Goal: Task Accomplishment & Management: Manage account settings

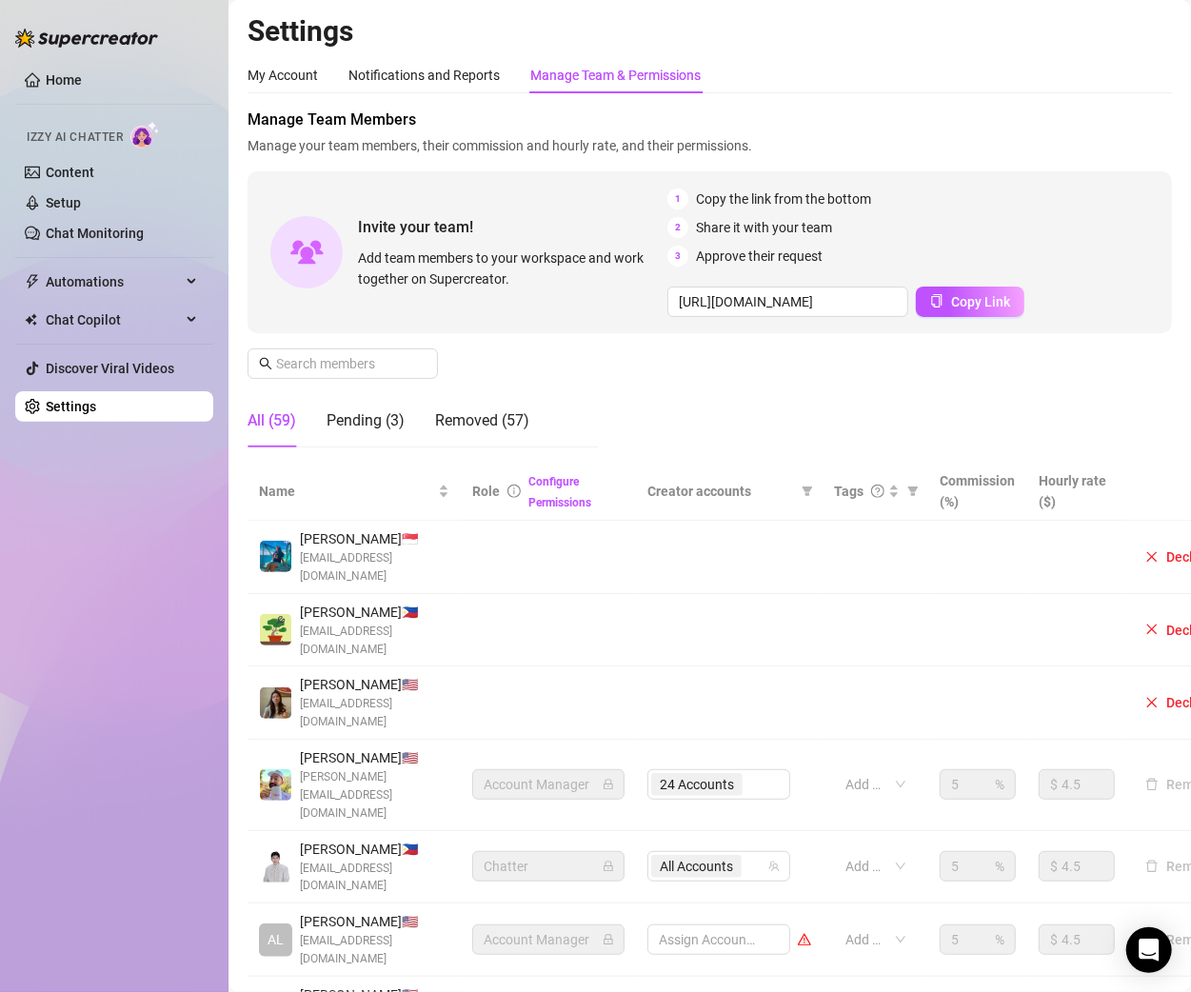
scroll to position [5, 0]
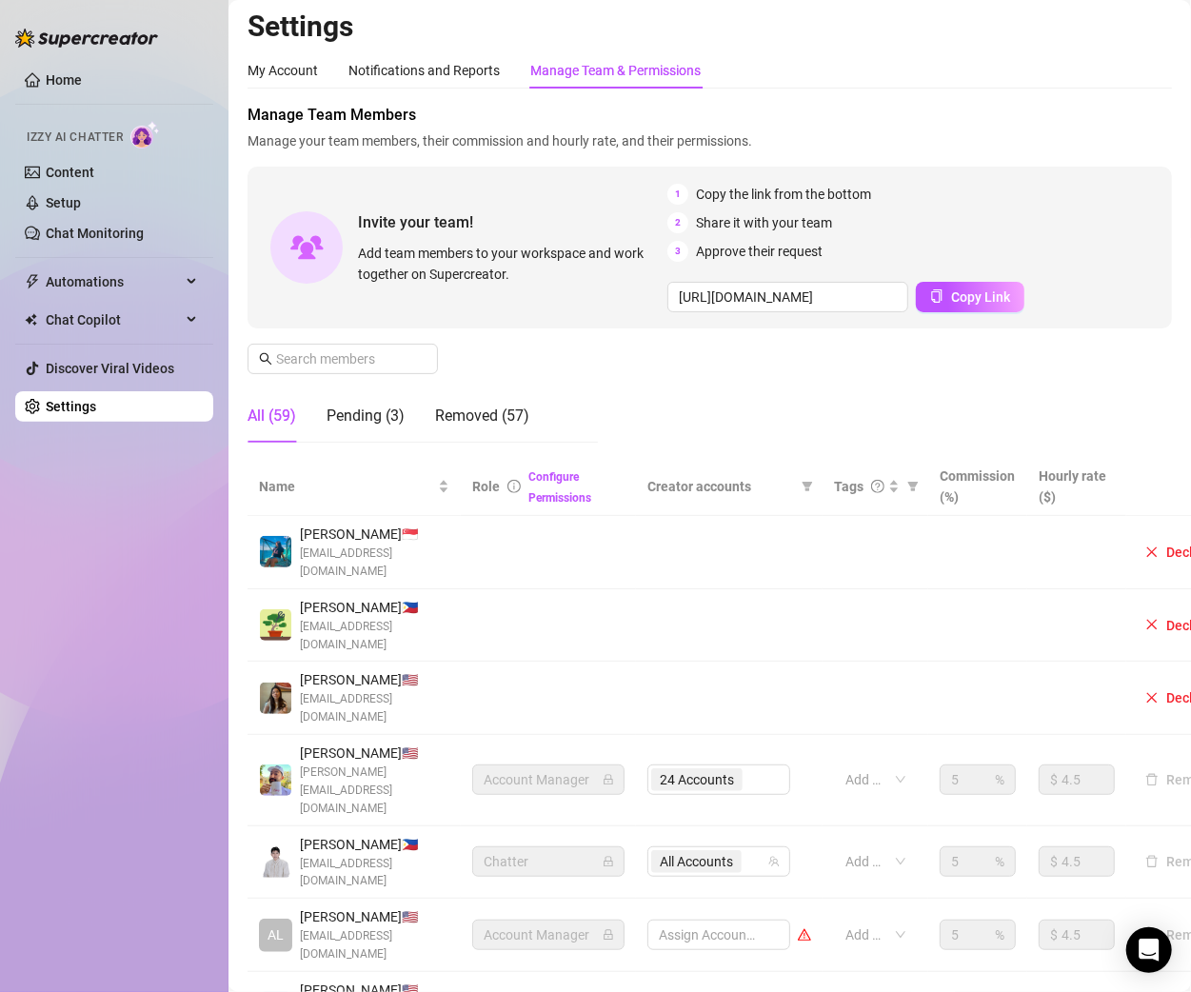
click at [337, 374] on div "Manage Team Members Manage your team members, their commission and hourly rate,…" at bounding box center [710, 281] width 925 height 354
click at [335, 369] on span at bounding box center [343, 359] width 190 height 30
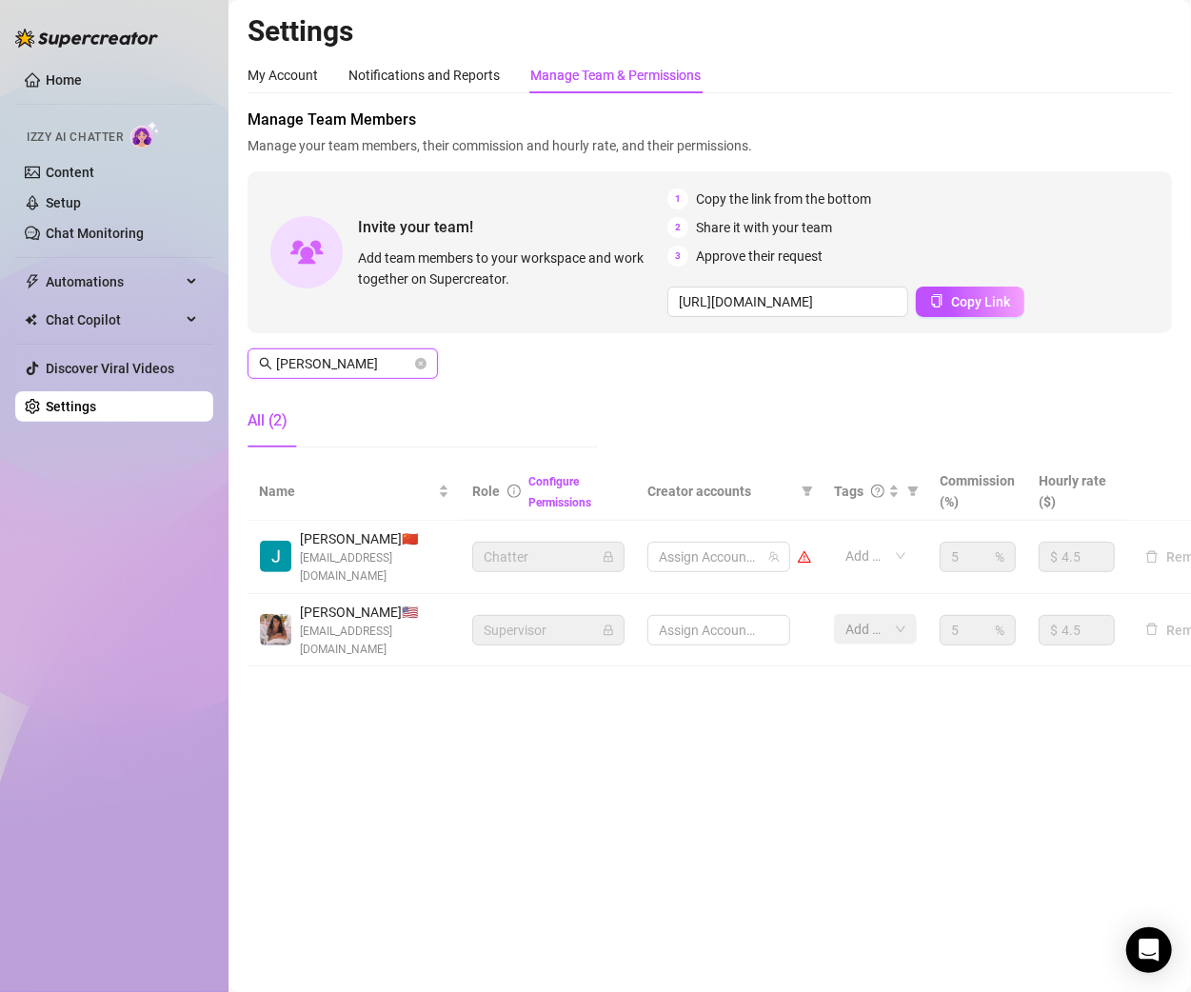
scroll to position [0, 0]
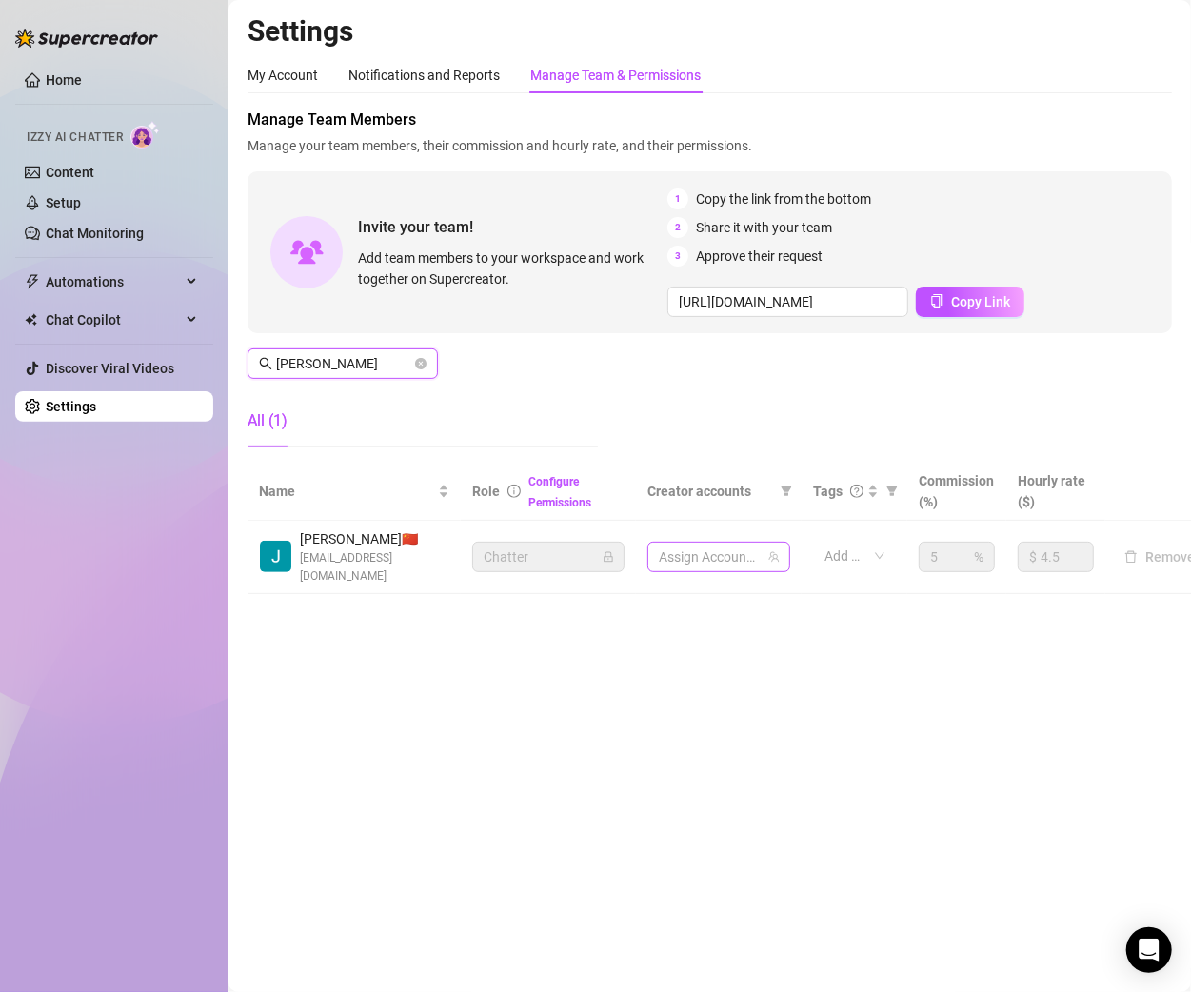
click at [695, 556] on div at bounding box center [708, 557] width 115 height 27
type input "[PERSON_NAME]"
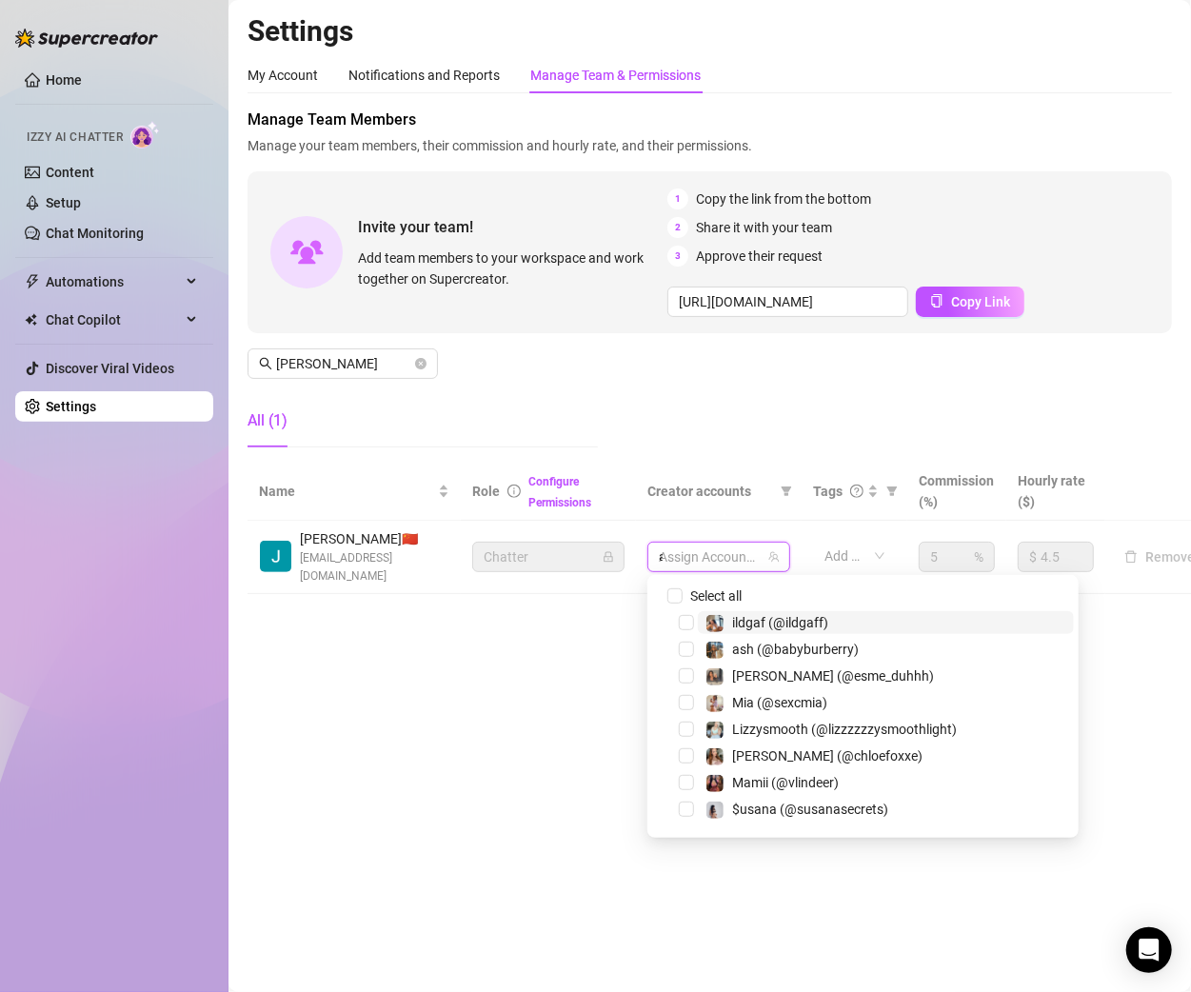
type input "avry"
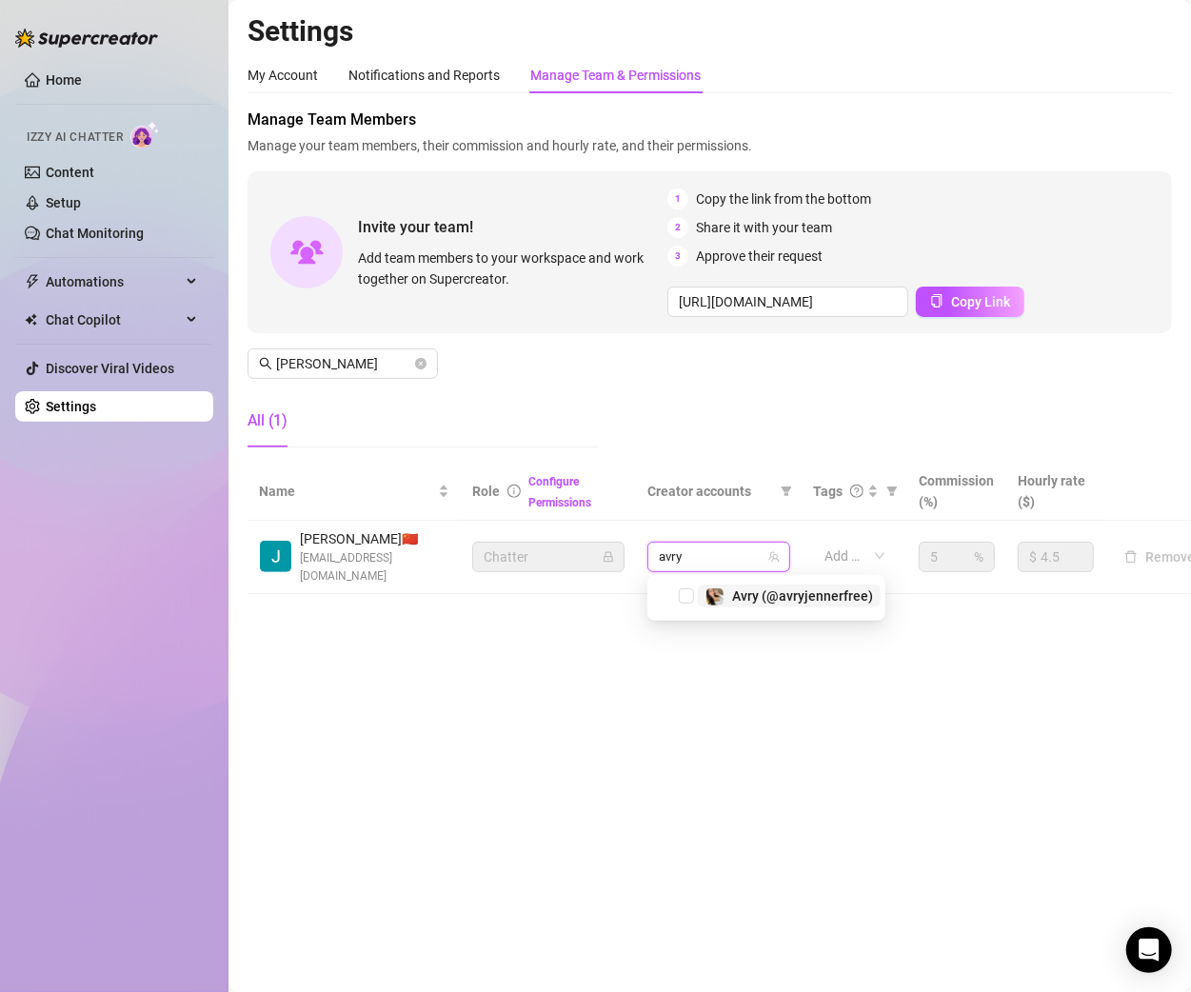
click at [758, 597] on span "Avry (@avryjennerfree)" at bounding box center [802, 595] width 141 height 15
click at [528, 673] on main "Settings My Account Notifications and Reports Manage Team & Permissions Profile…" at bounding box center [710, 496] width 963 height 992
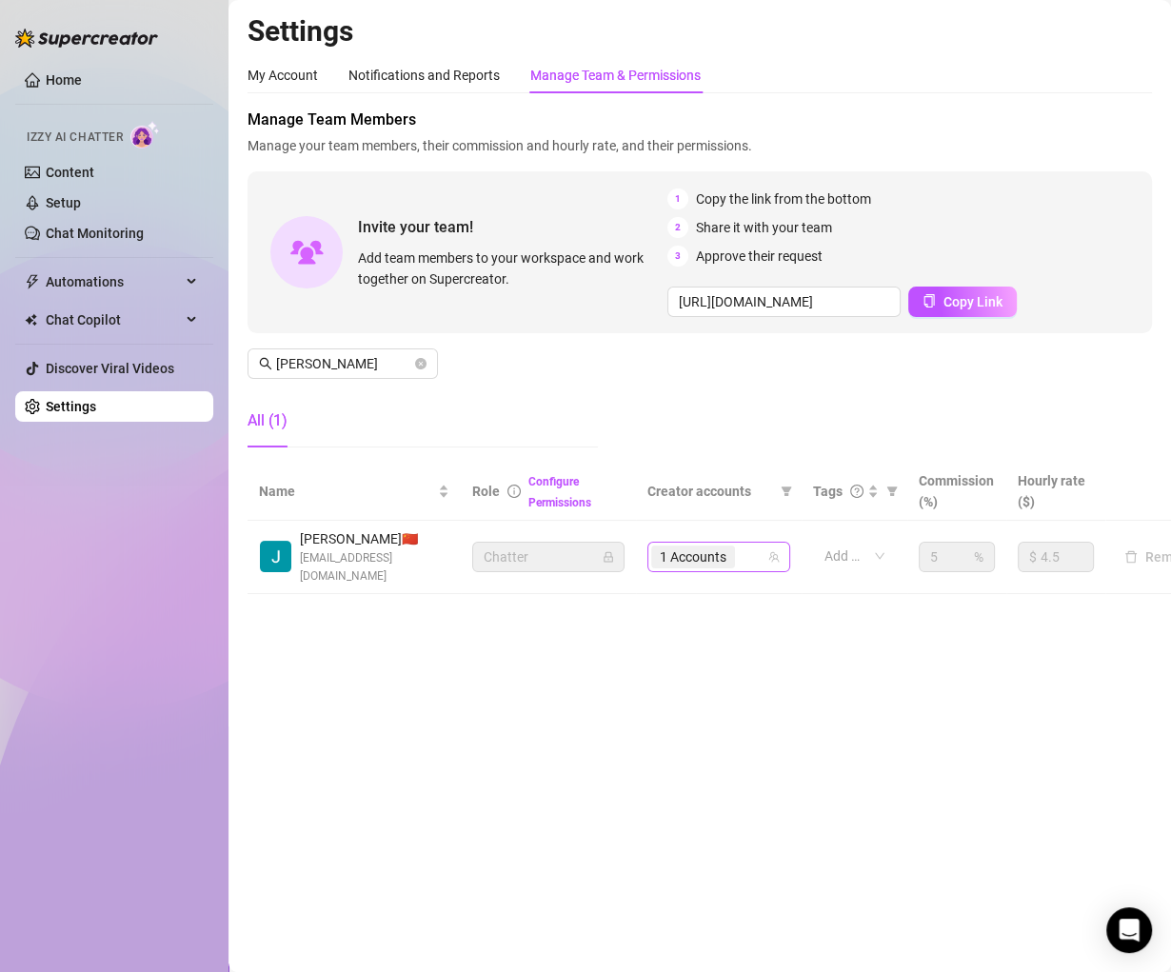
click at [714, 549] on span "1 Accounts" at bounding box center [693, 557] width 67 height 21
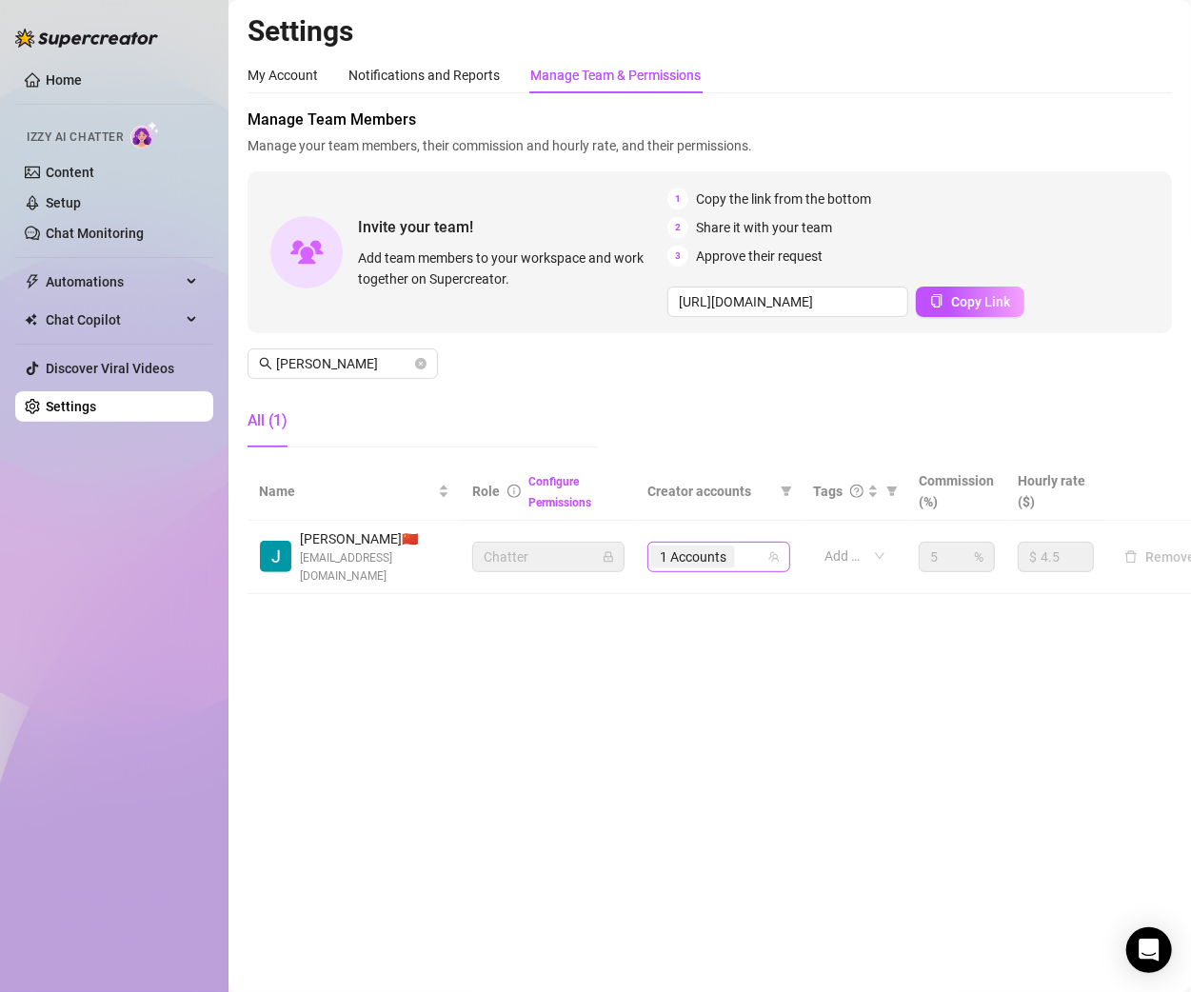
click at [741, 549] on input "search" at bounding box center [741, 557] width 4 height 23
type input "[PERSON_NAME]"
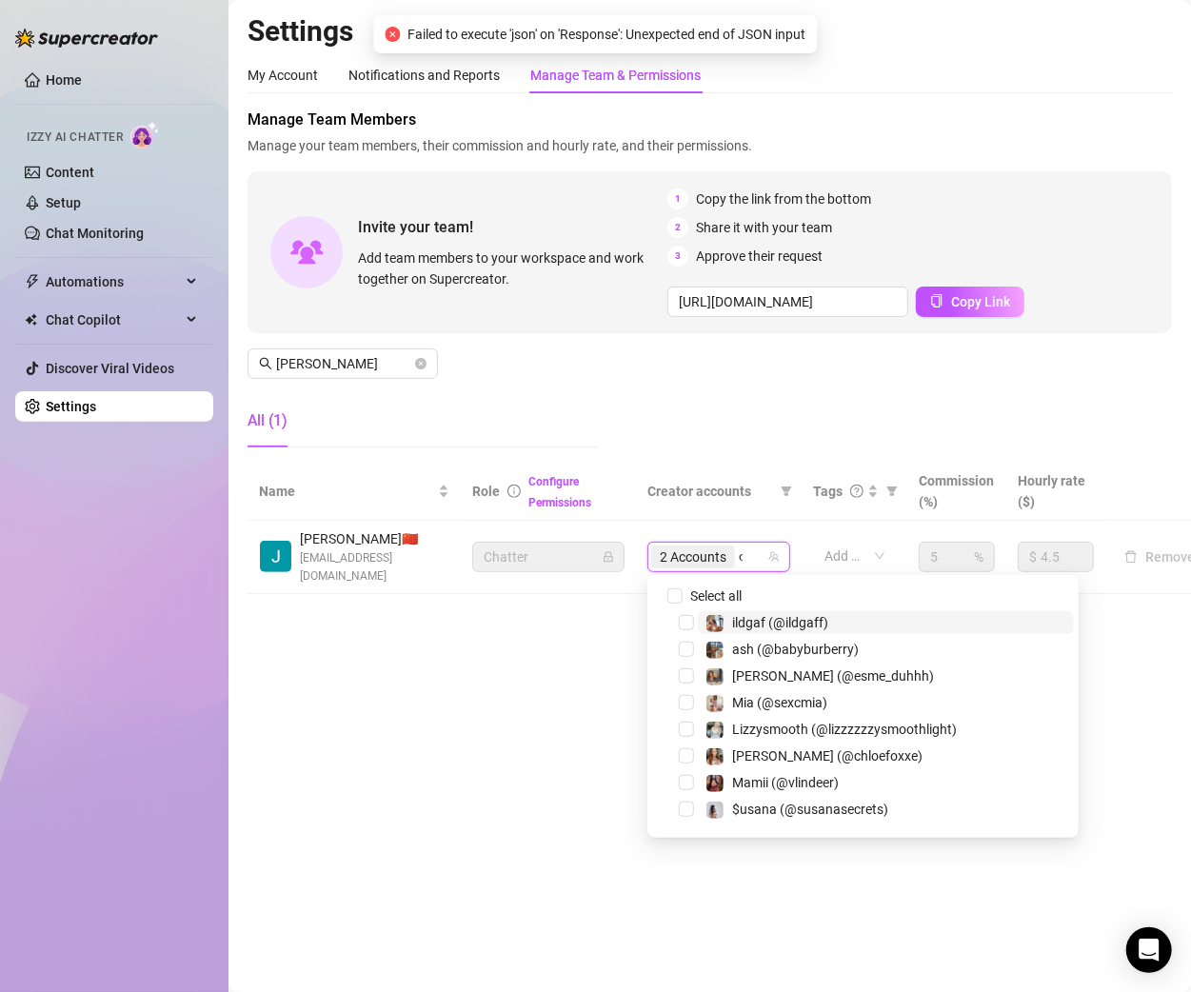
type input "[PERSON_NAME]"
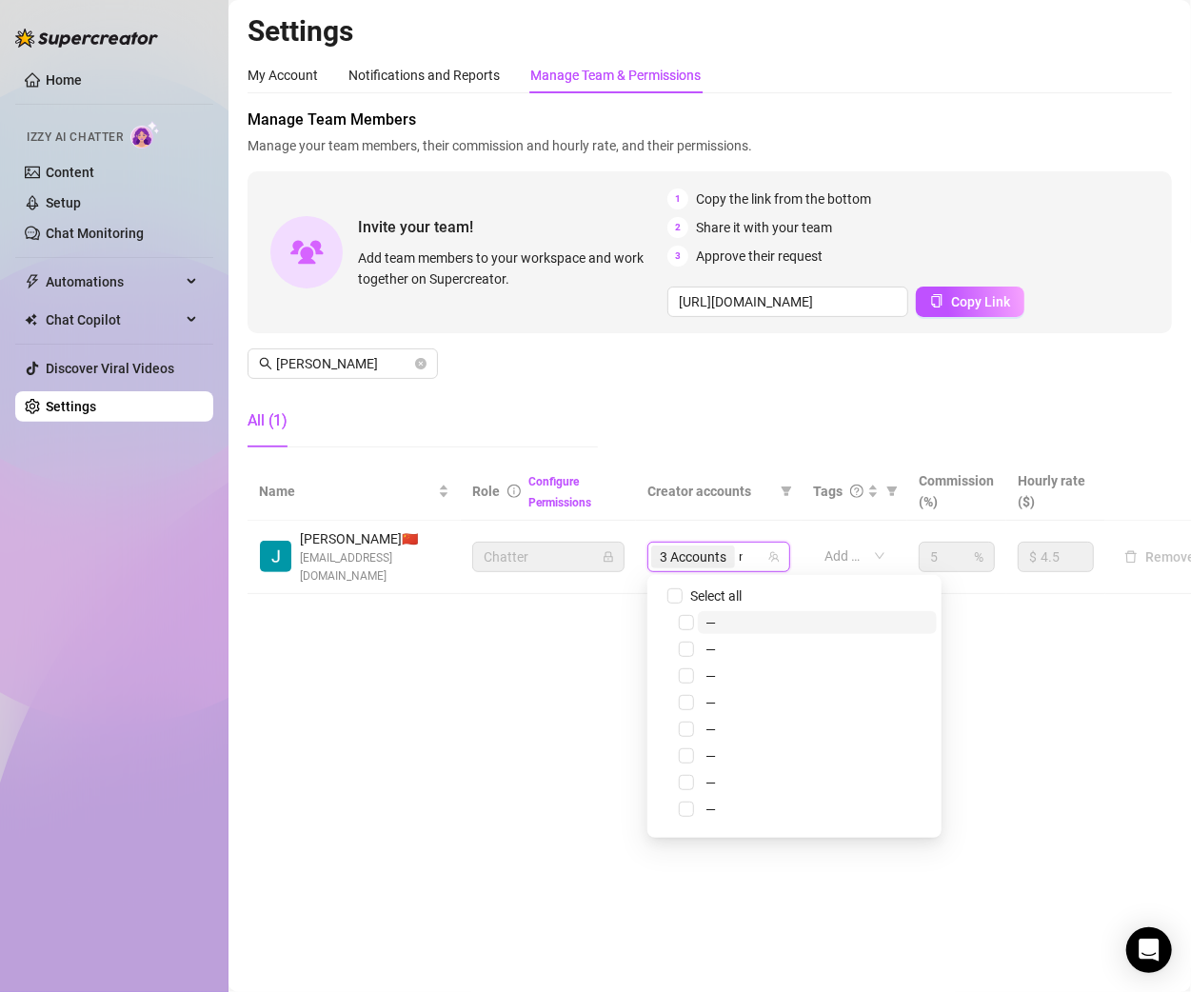
type input "miss"
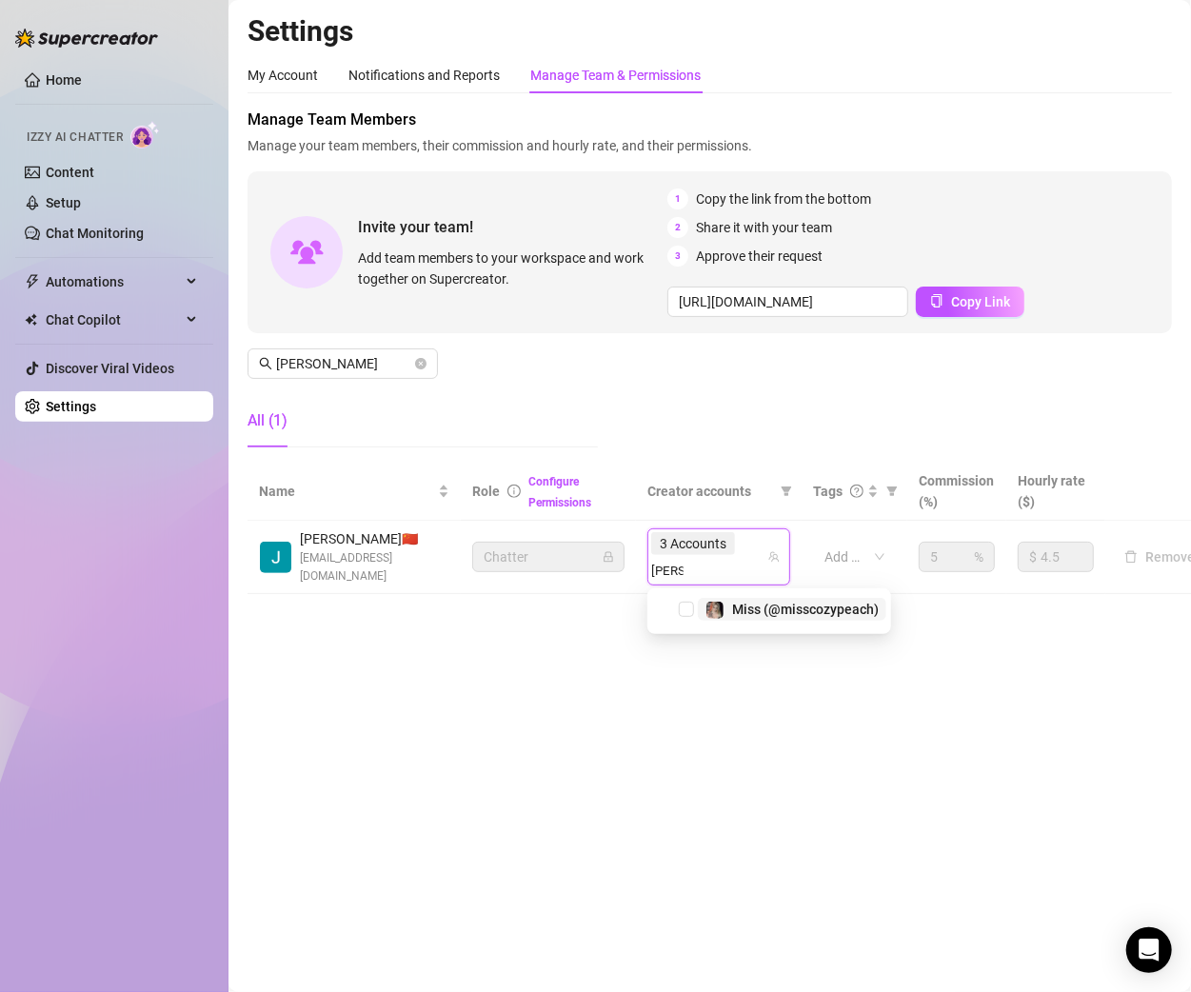
type input "[PERSON_NAME]"
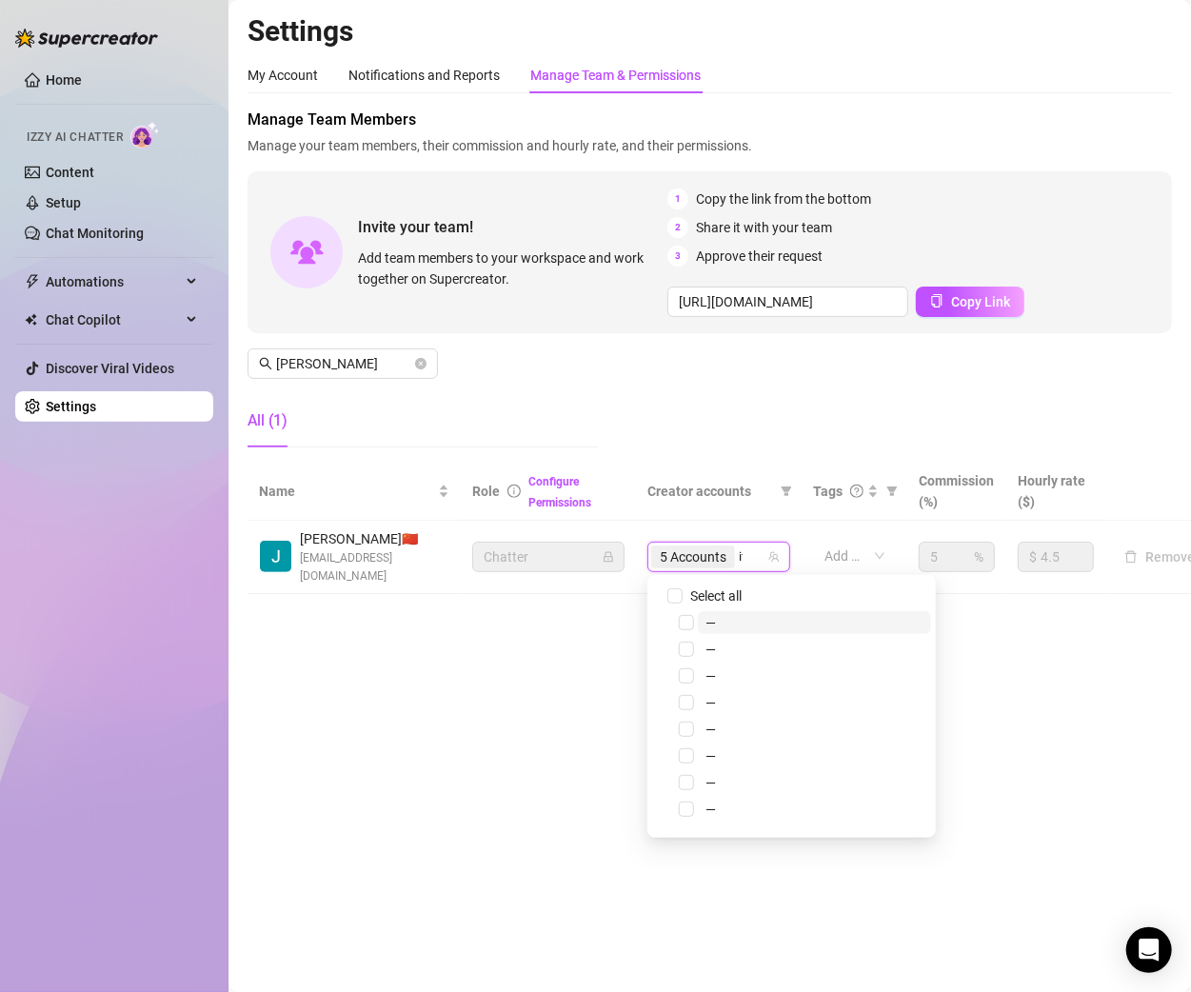
type input "its"
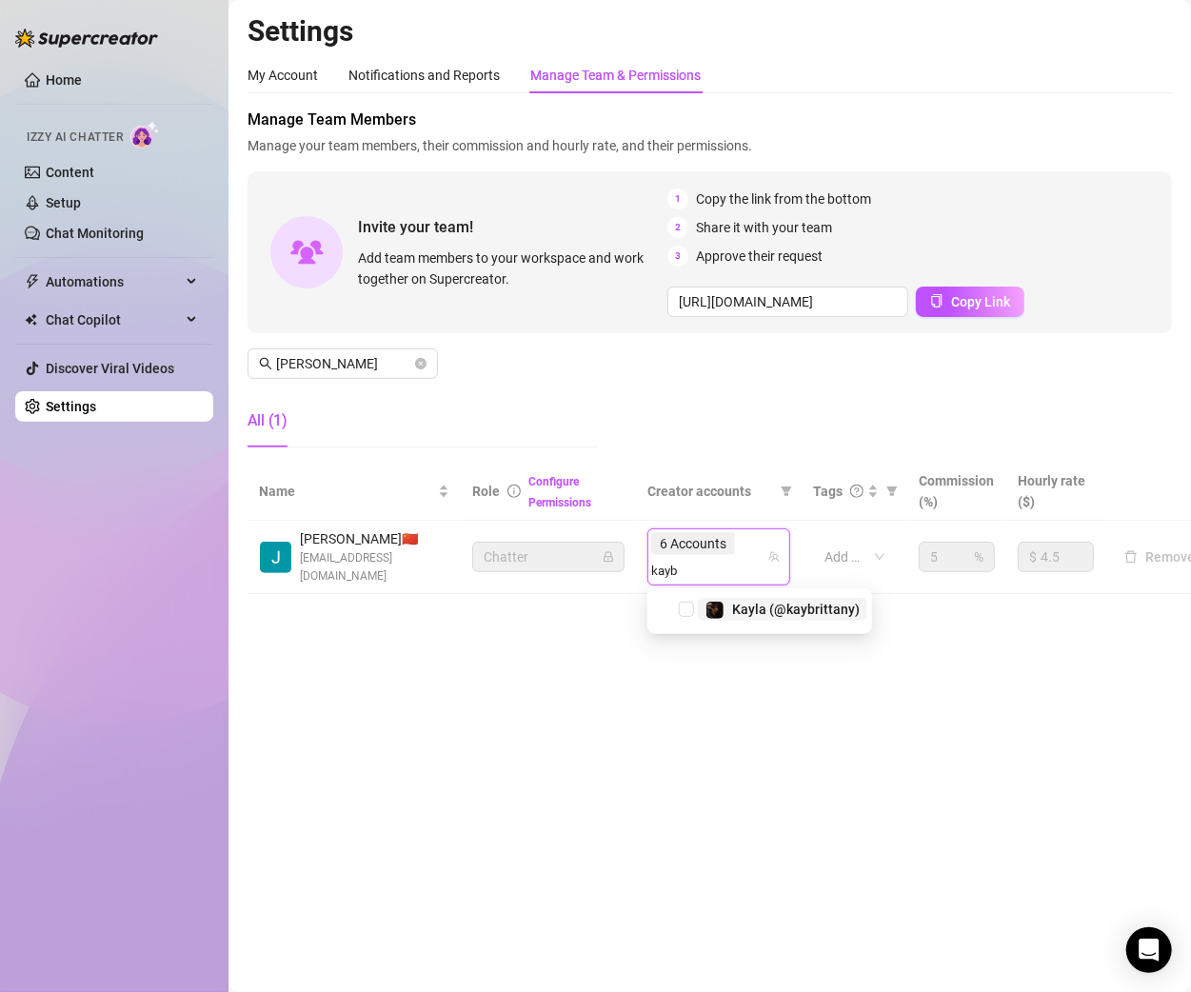
type input "kaybr"
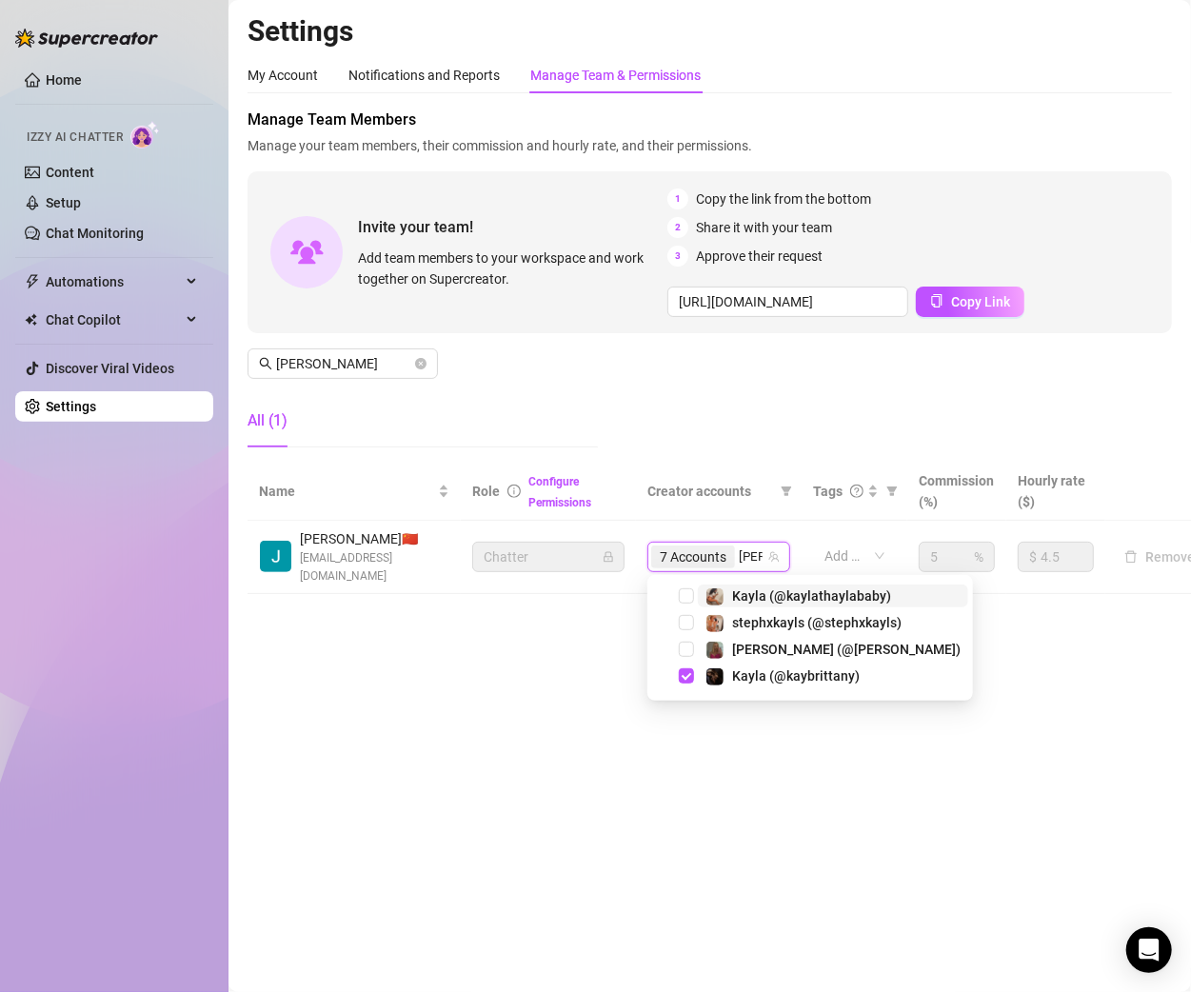
type input "kayla"
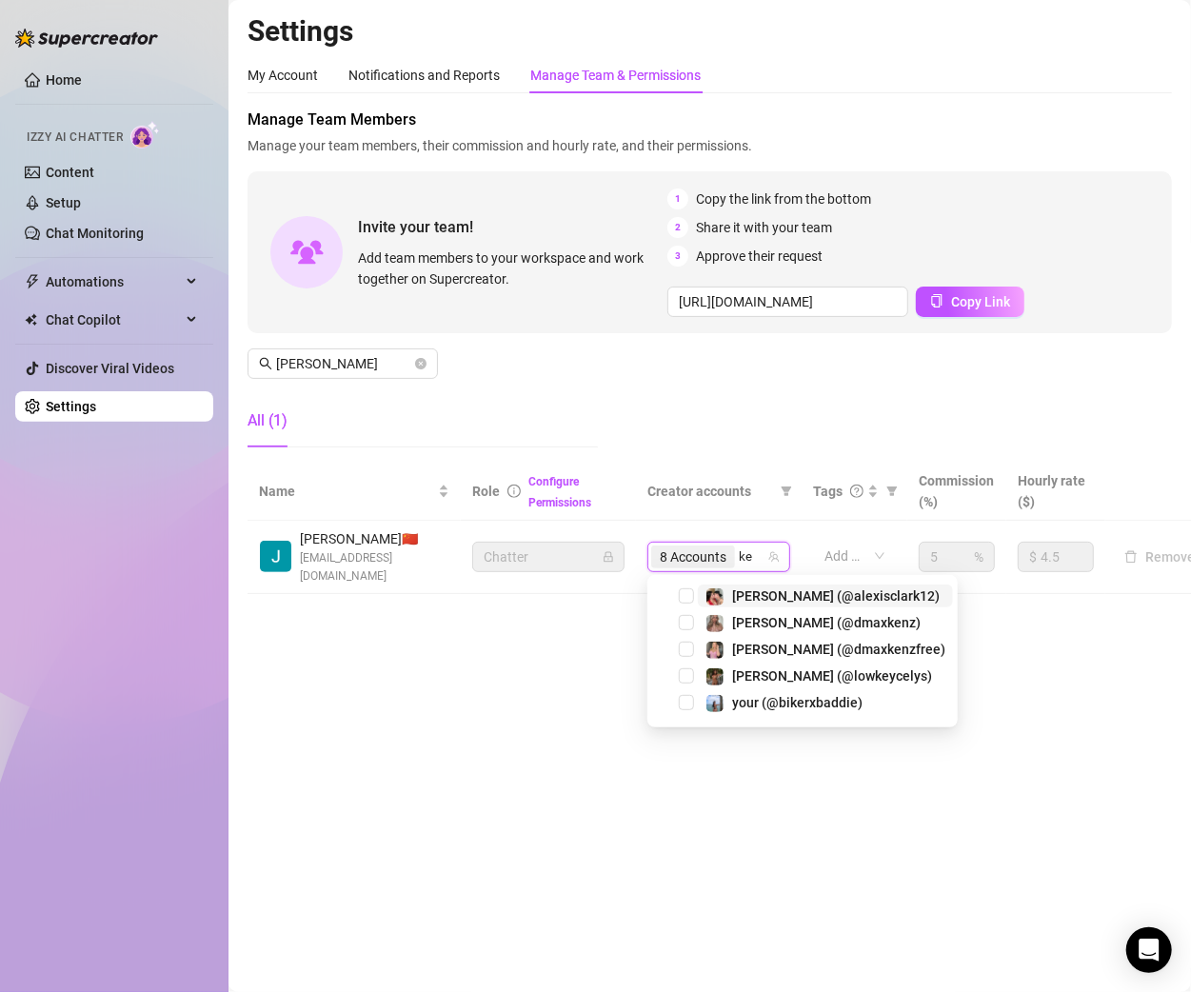
type input "k"
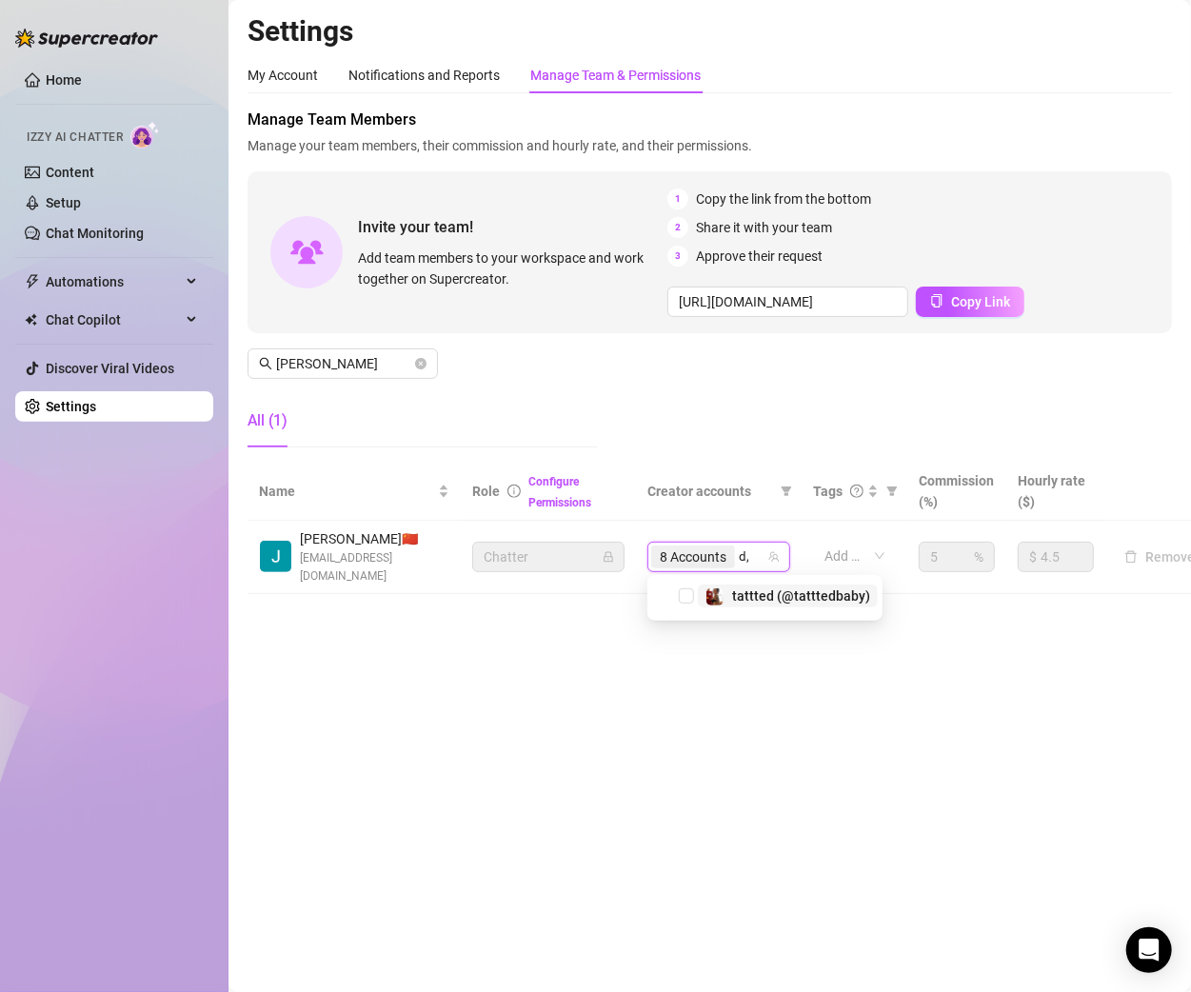
type input "d"
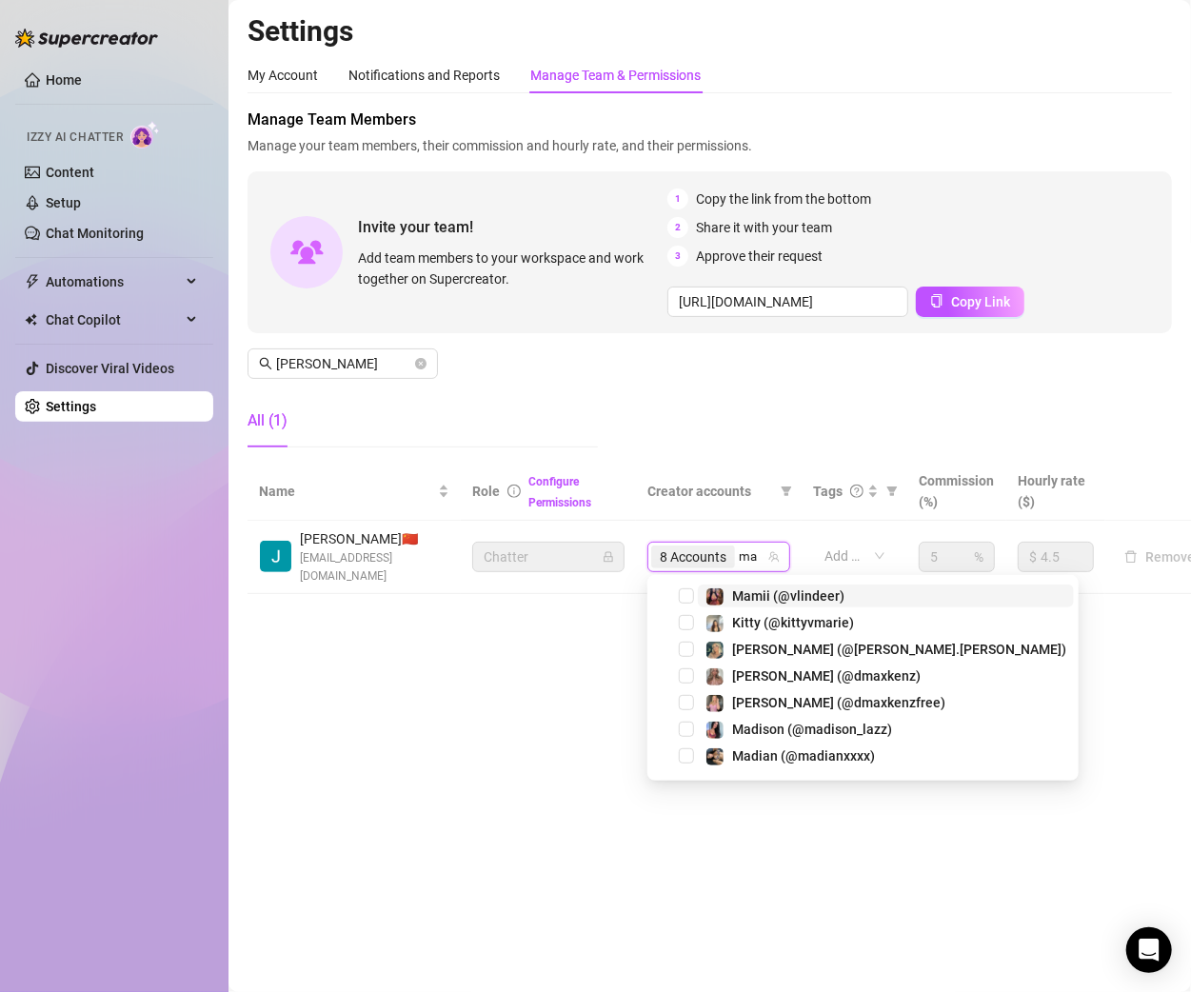
type input "m"
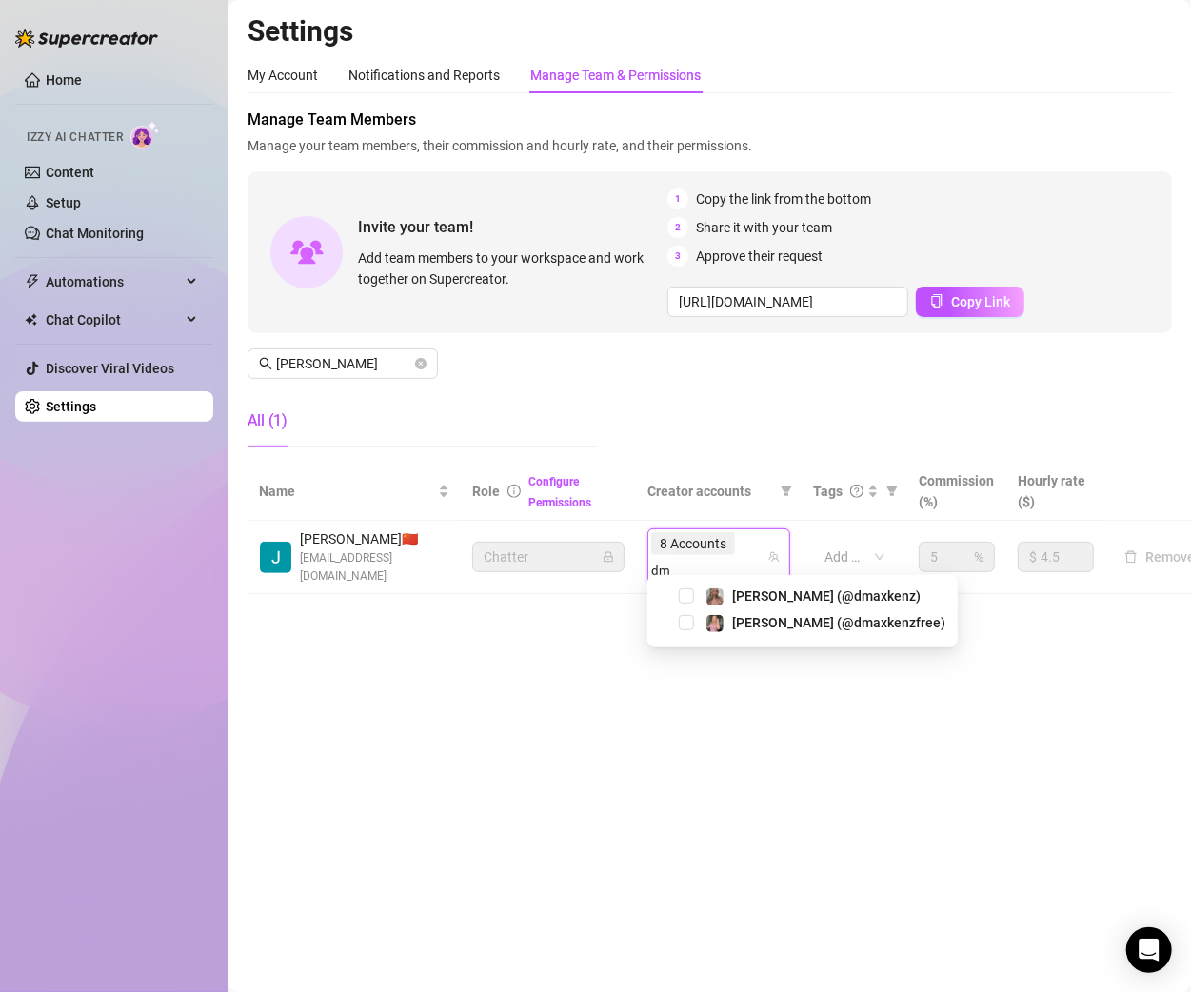
type input "dma"
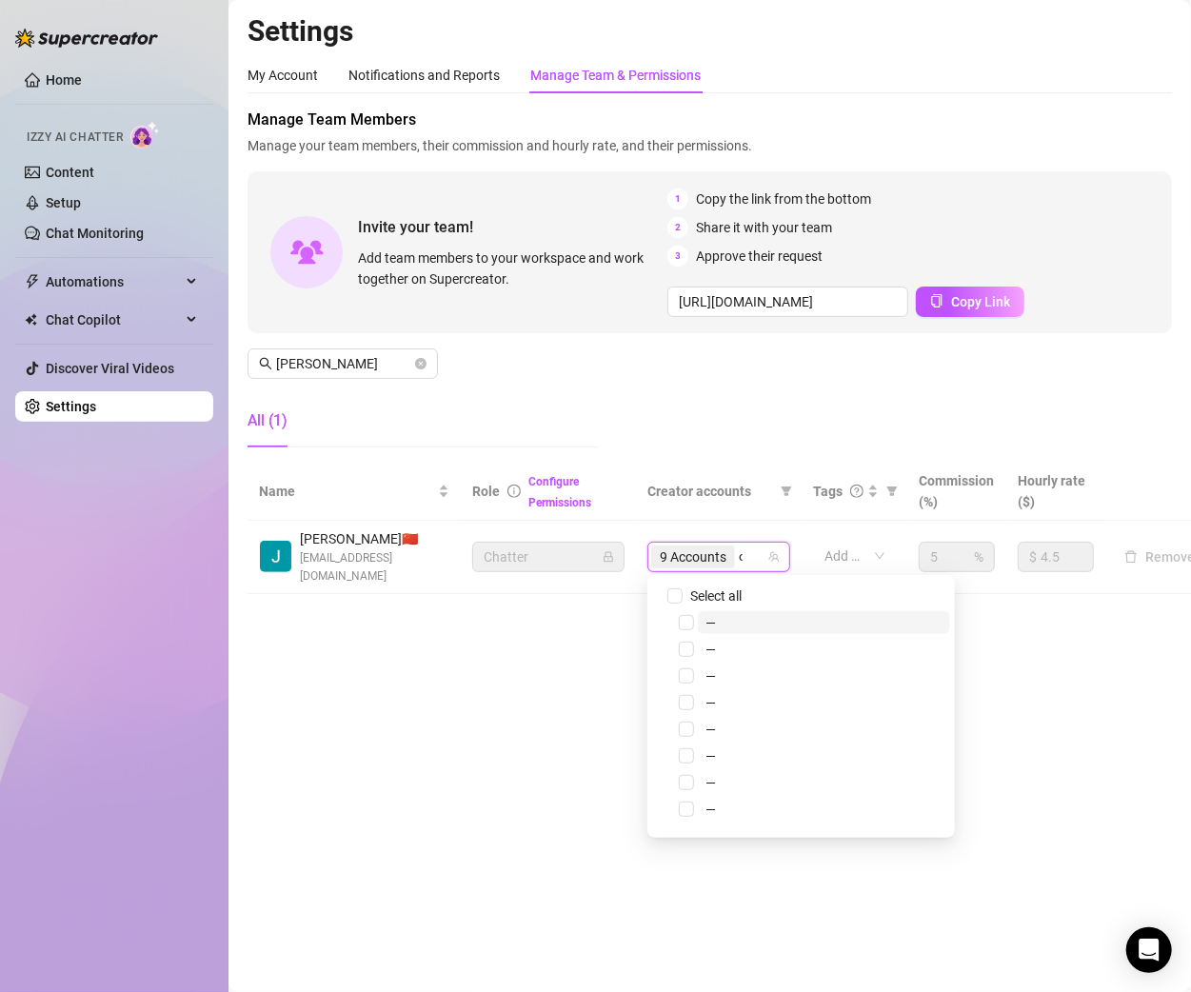
type input "dma"
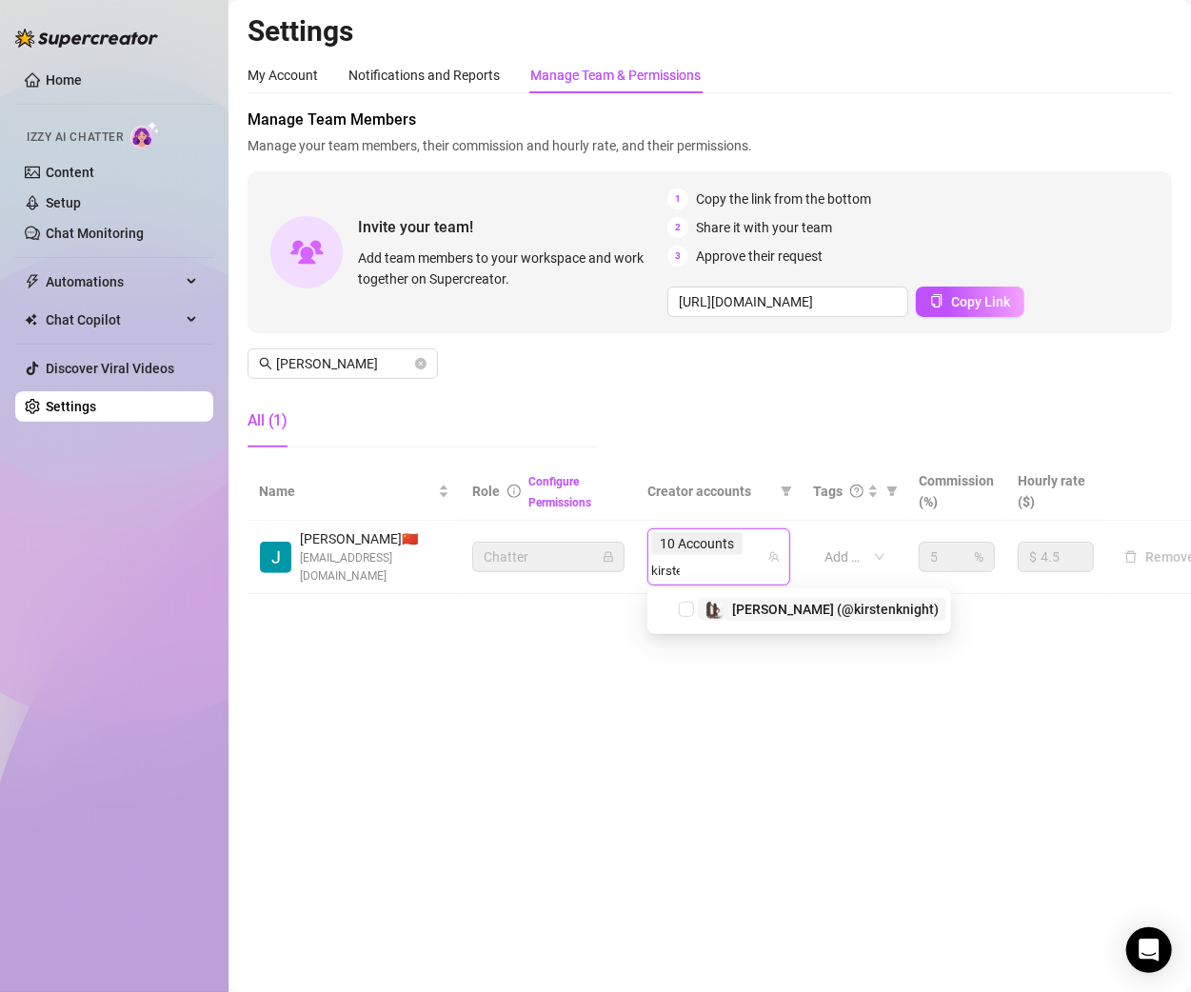
type input "[PERSON_NAME]"
type input "[DEMOGRAPHIC_DATA]"
type input "little"
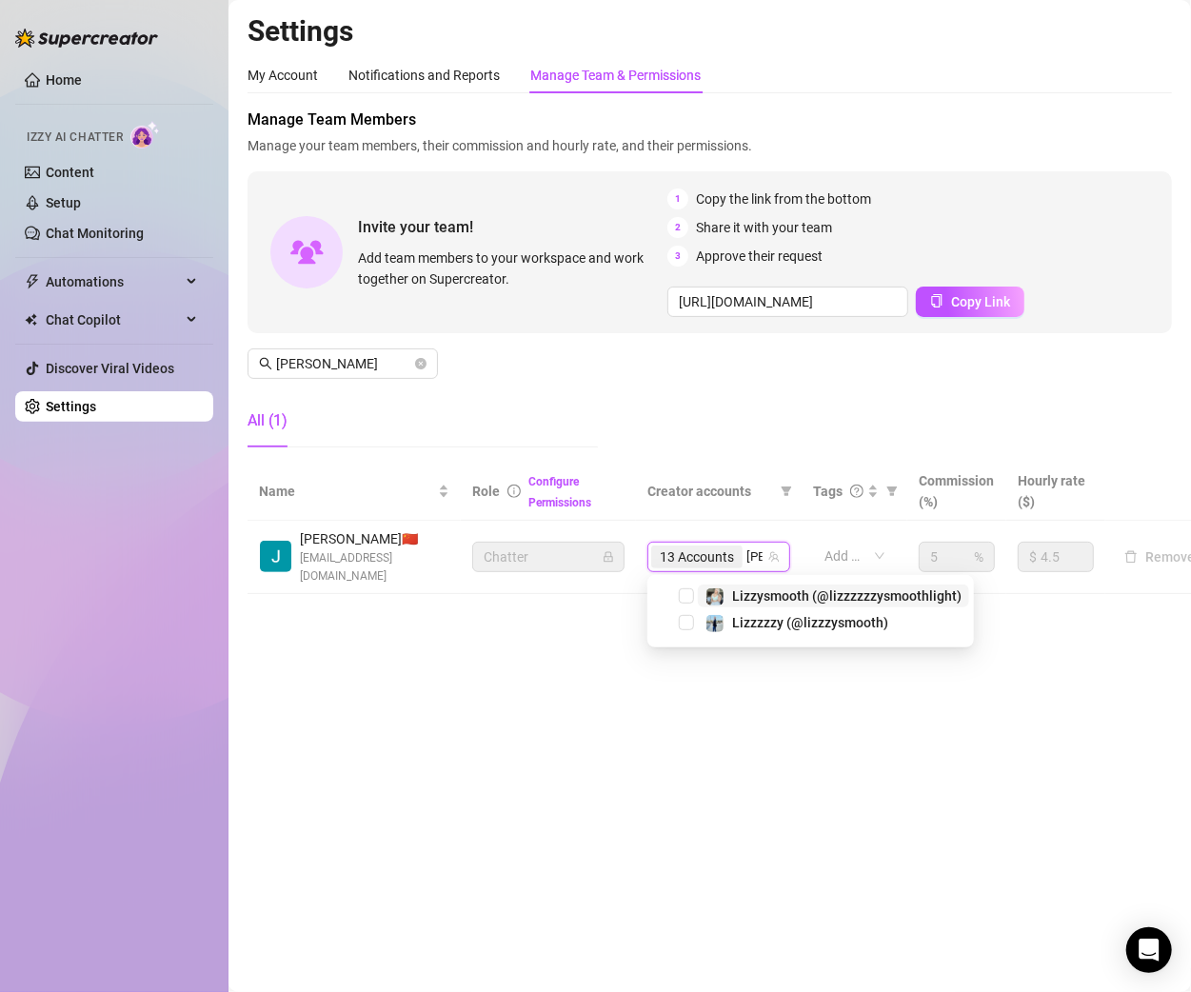
type input "lizz"
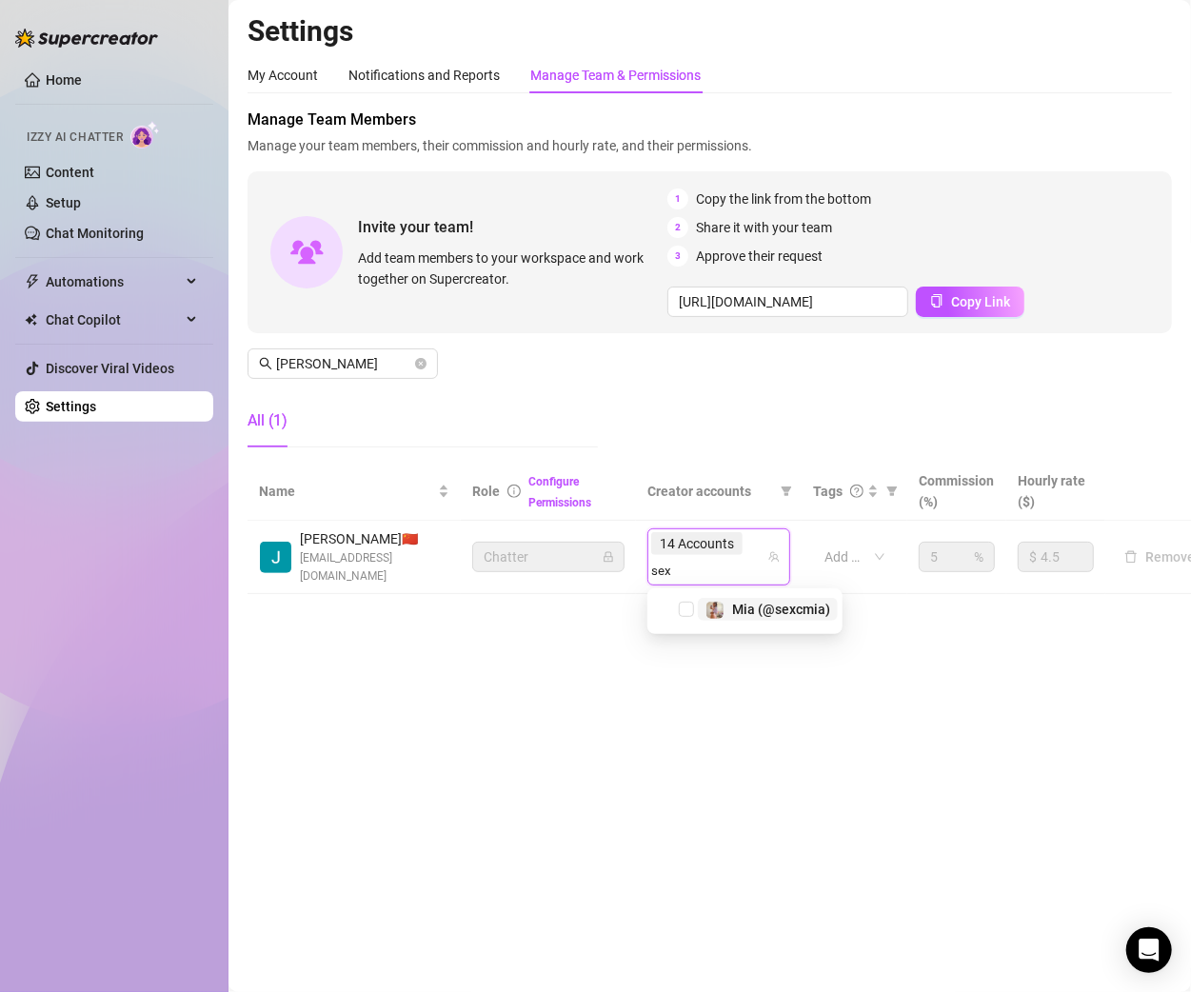
type input "sexc"
type input "ohso"
type input "savysu"
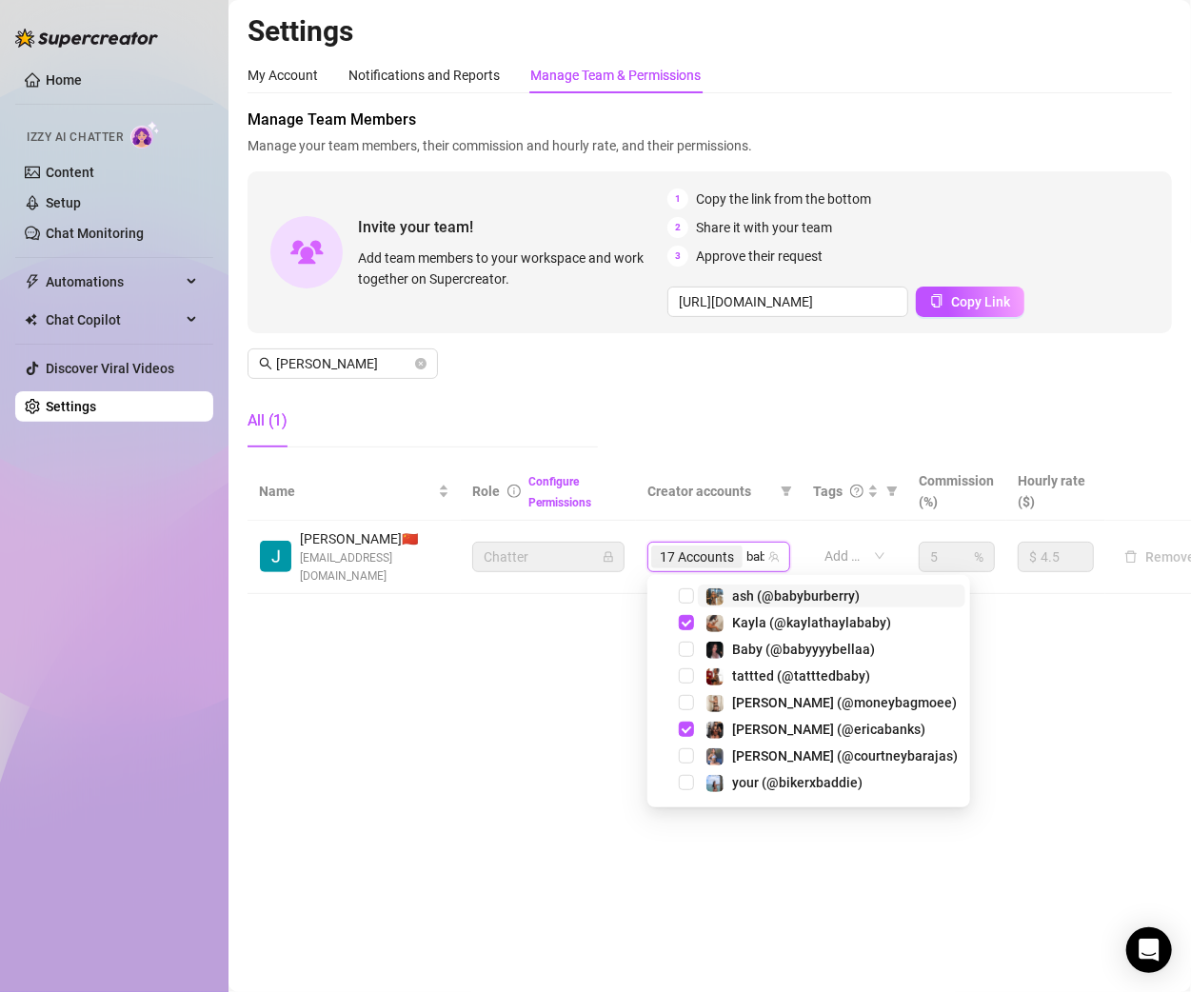
type input "baby"
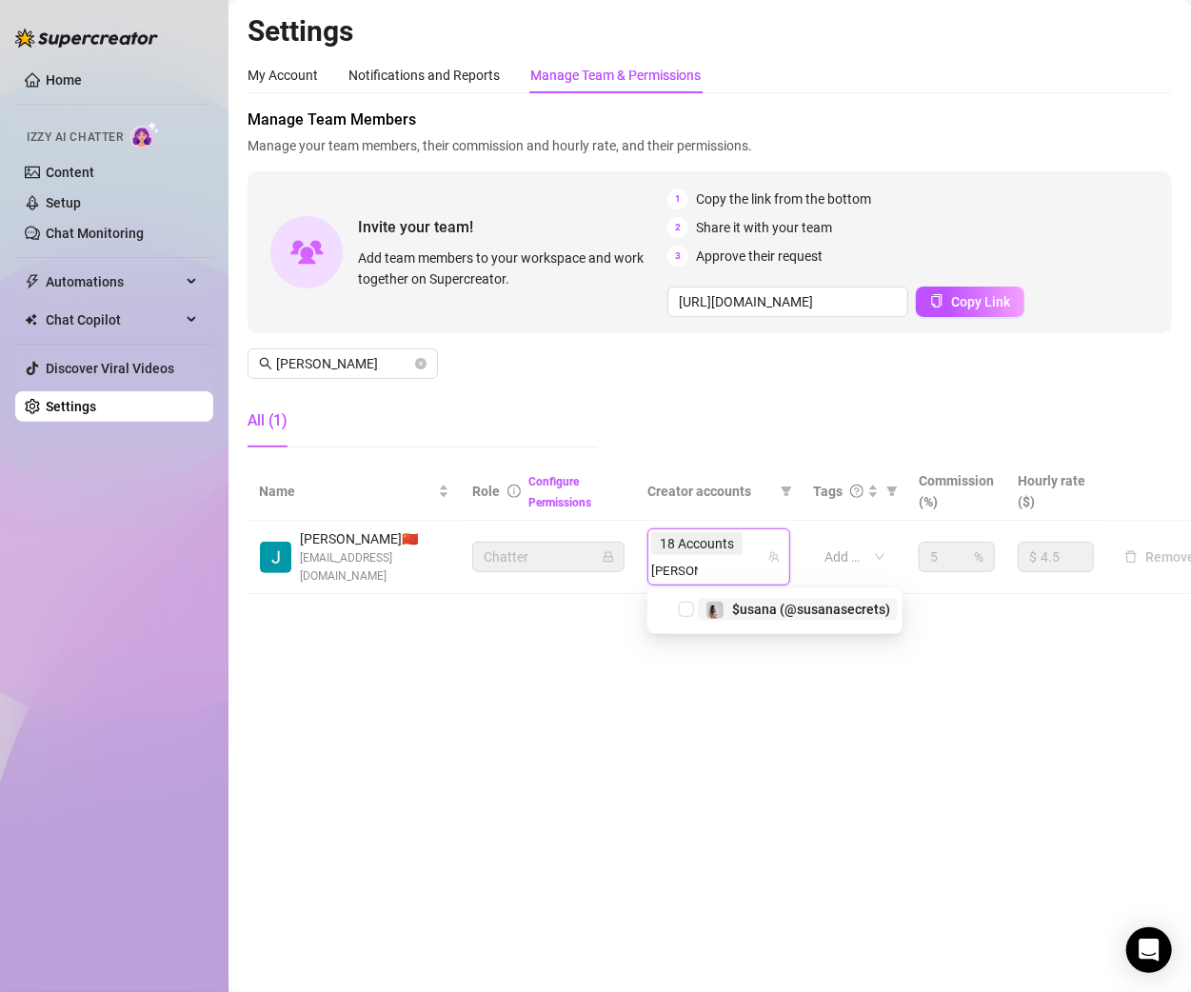
type input "[PERSON_NAME]"
click at [509, 781] on main "Settings My Account Notifications and Reports Manage Team & Permissions Profile…" at bounding box center [710, 496] width 963 height 992
click at [418, 706] on main "Settings My Account Notifications and Reports Manage Team & Permissions Profile…" at bounding box center [710, 496] width 963 height 992
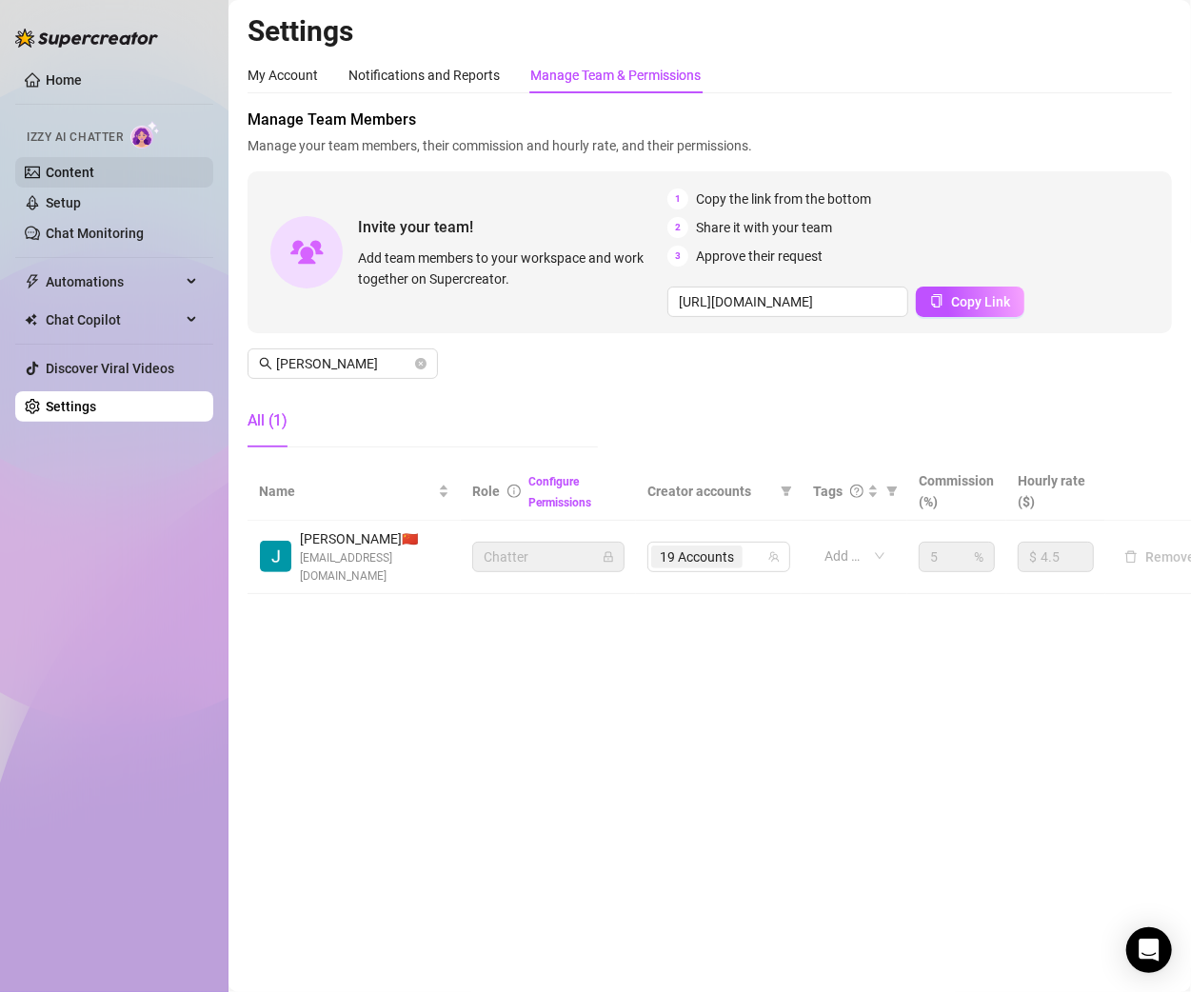
click at [70, 169] on link "Content" at bounding box center [70, 172] width 49 height 15
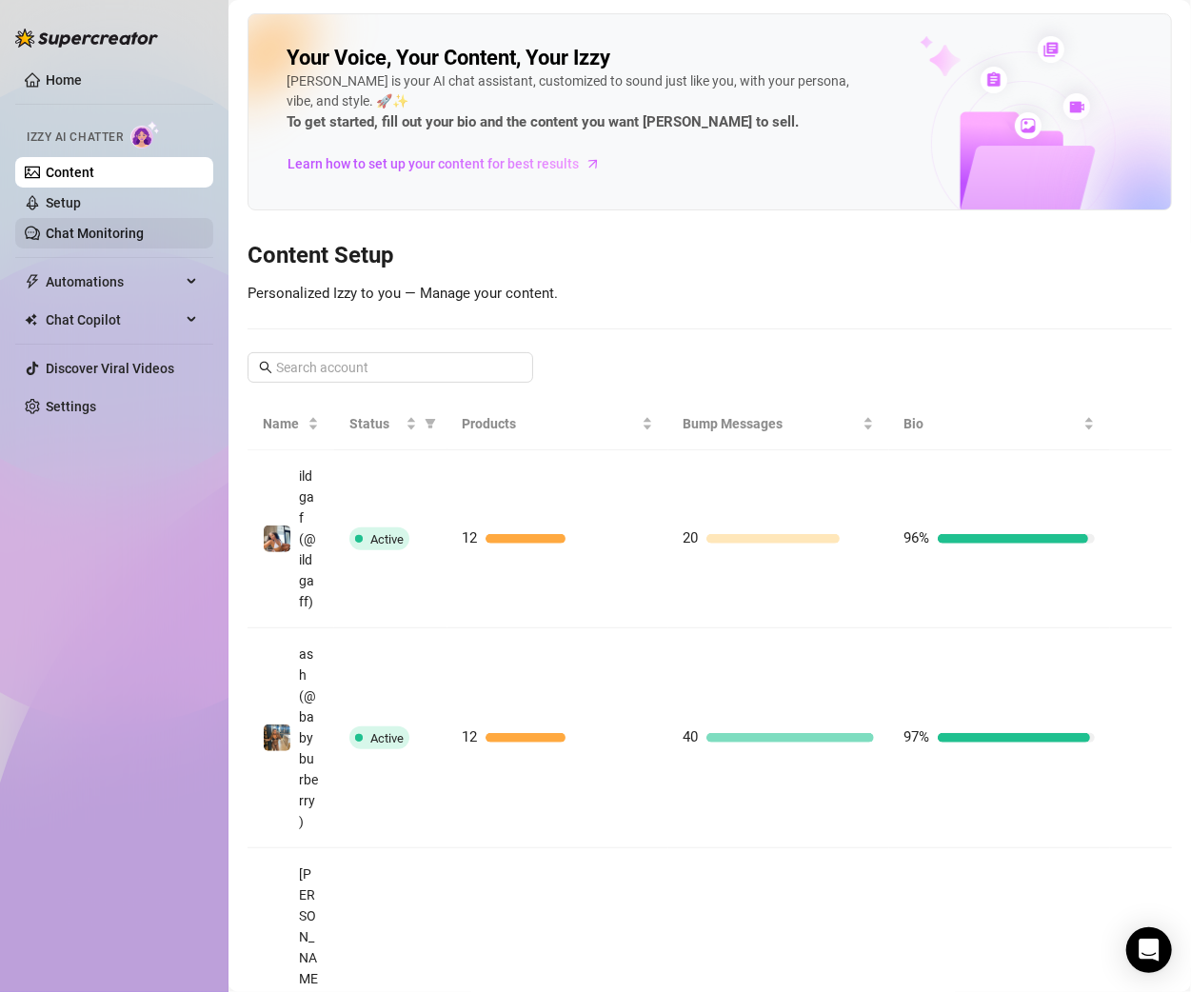
click at [56, 235] on link "Chat Monitoring" at bounding box center [95, 233] width 98 height 15
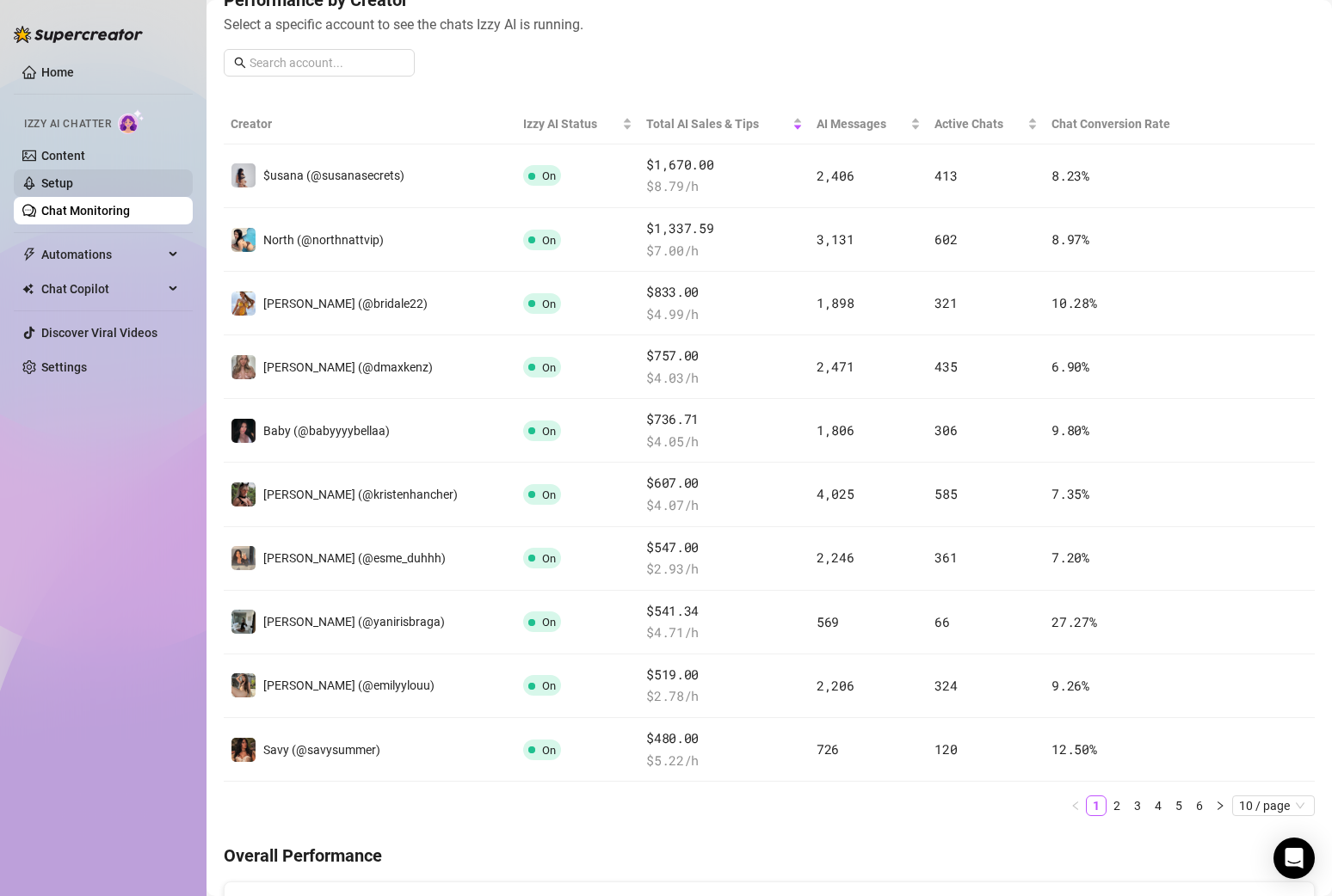
scroll to position [48, 0]
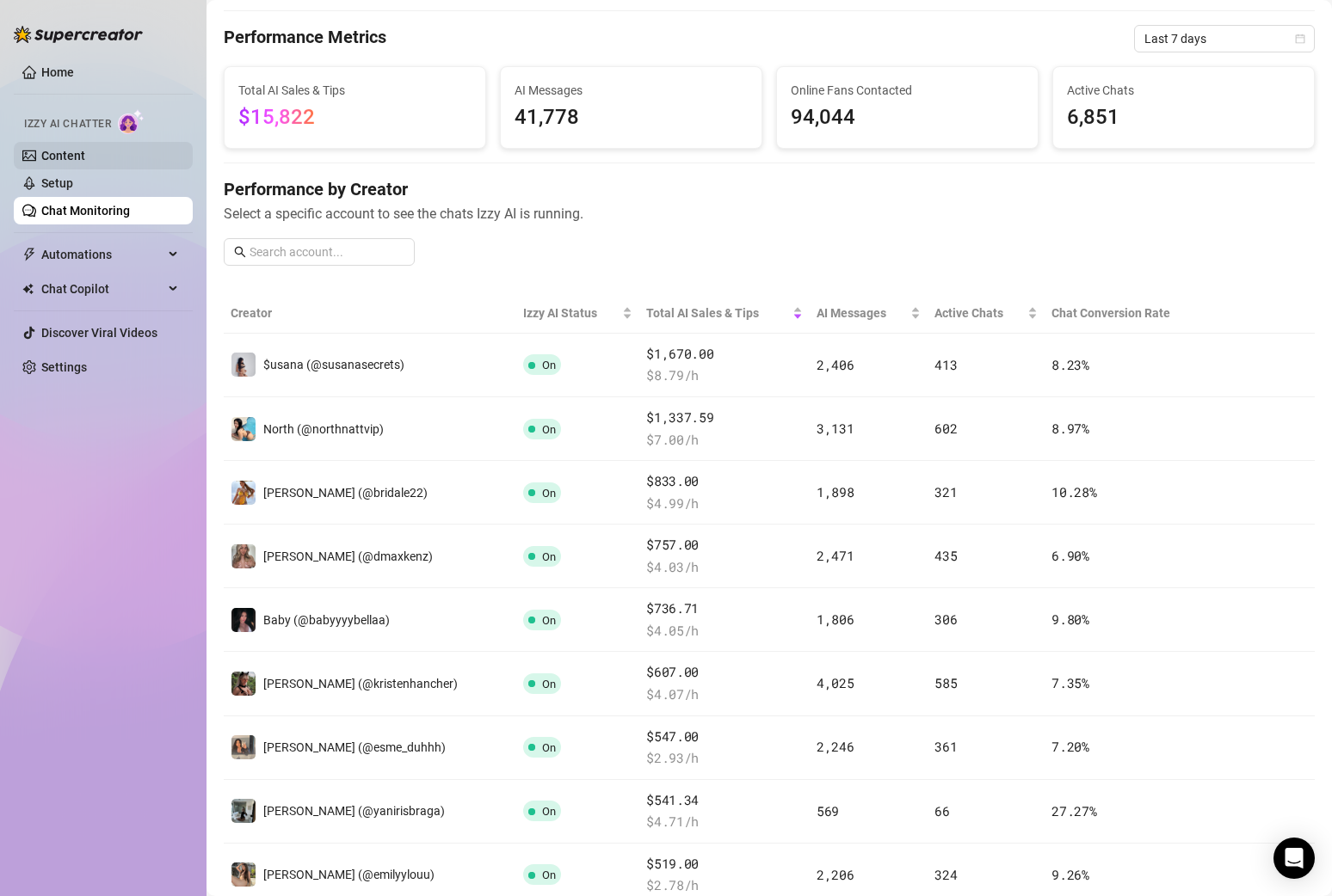
click at [85, 149] on link "Content" at bounding box center [63, 155] width 44 height 14
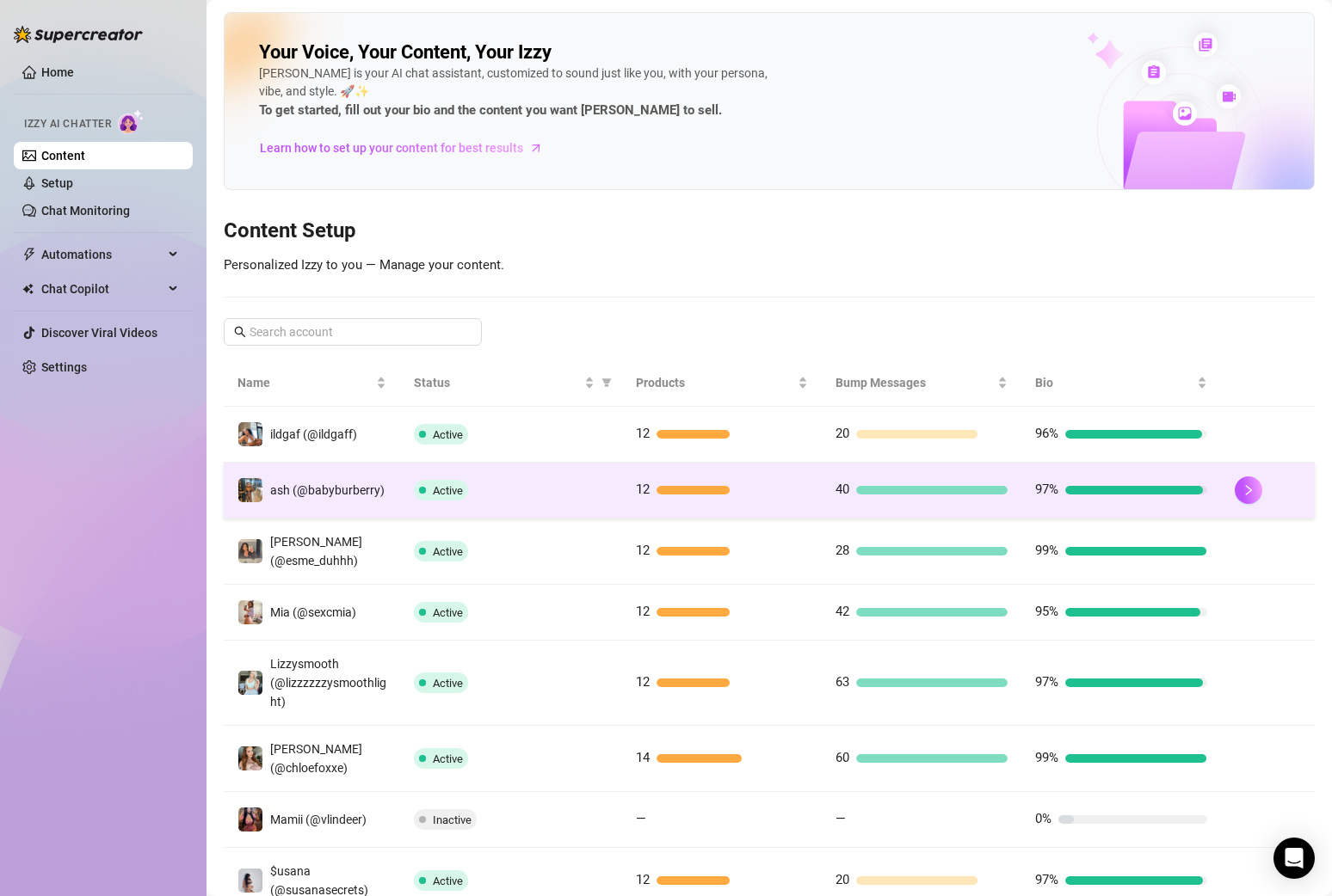
scroll to position [245, 0]
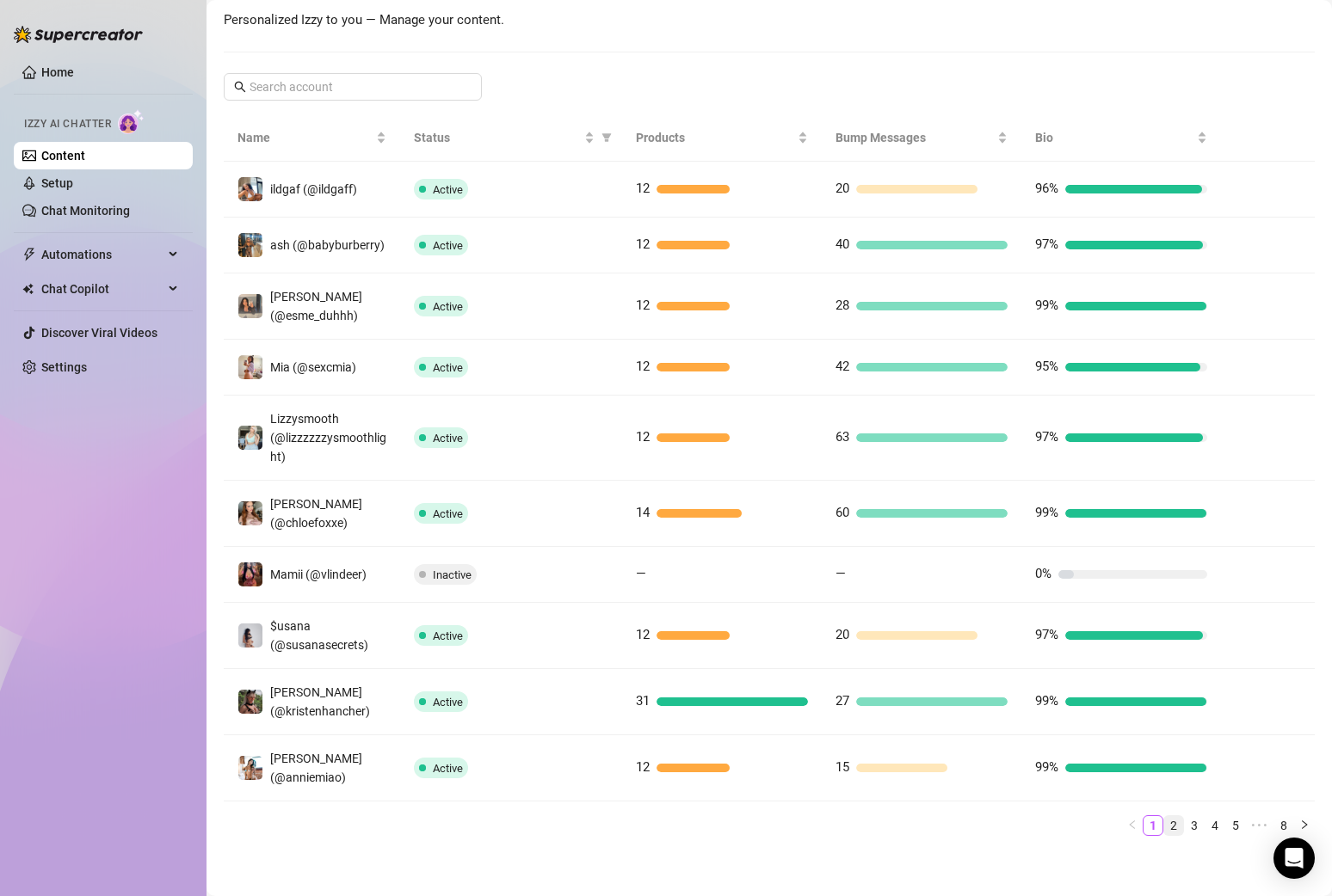
click at [1075, 818] on link "2" at bounding box center [1173, 826] width 19 height 19
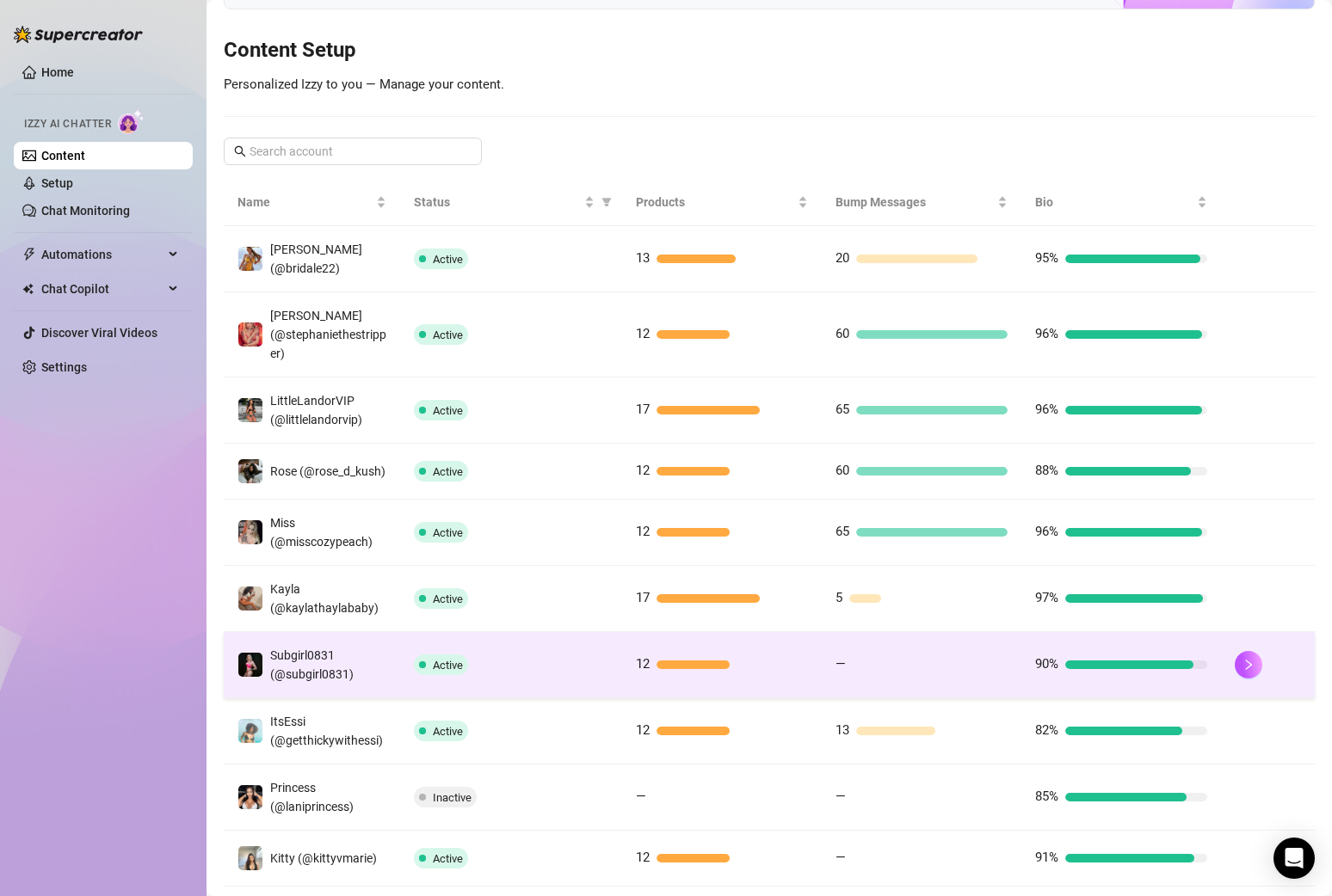
scroll to position [295, 0]
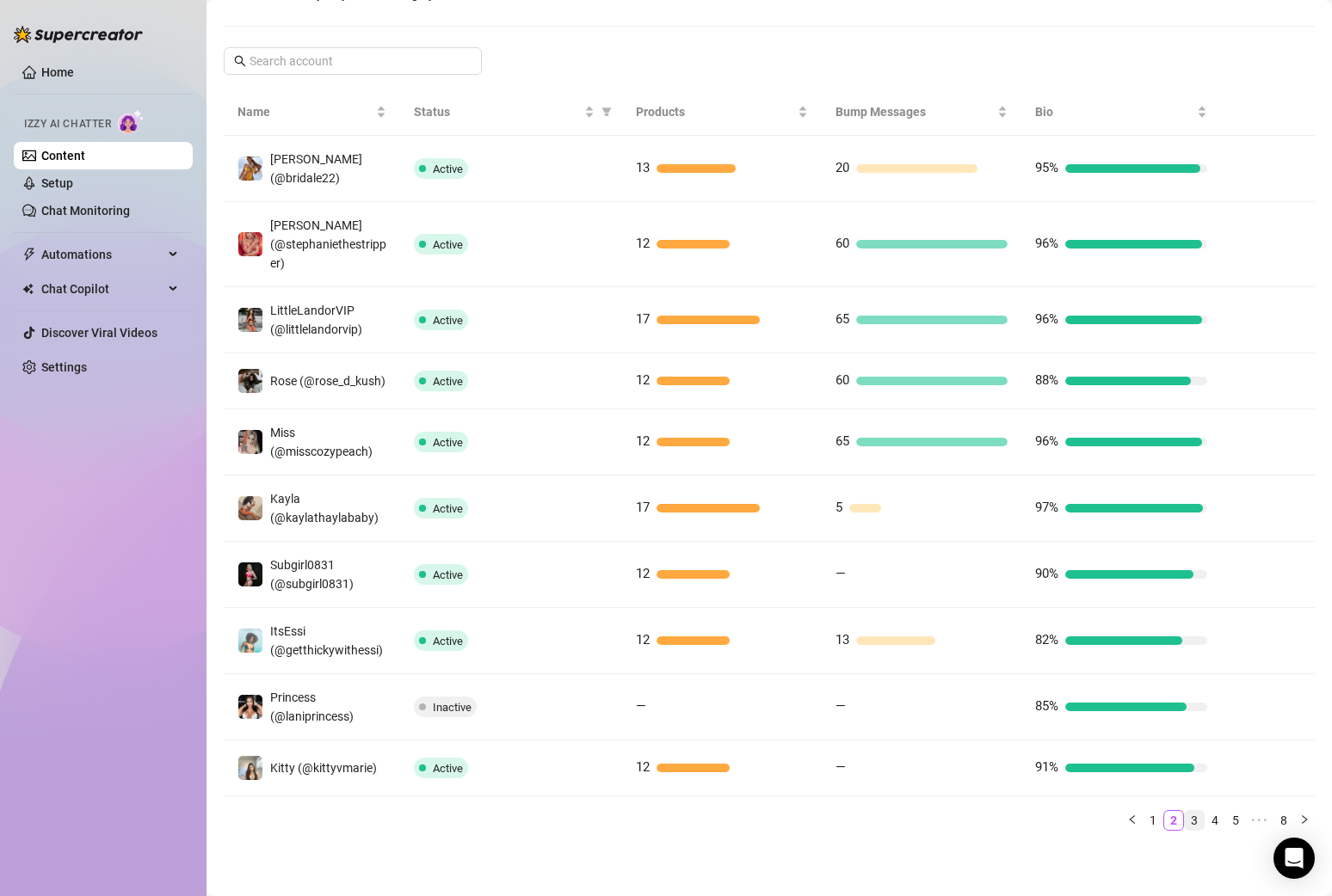
click at [1075, 820] on link "3" at bounding box center [1194, 820] width 19 height 19
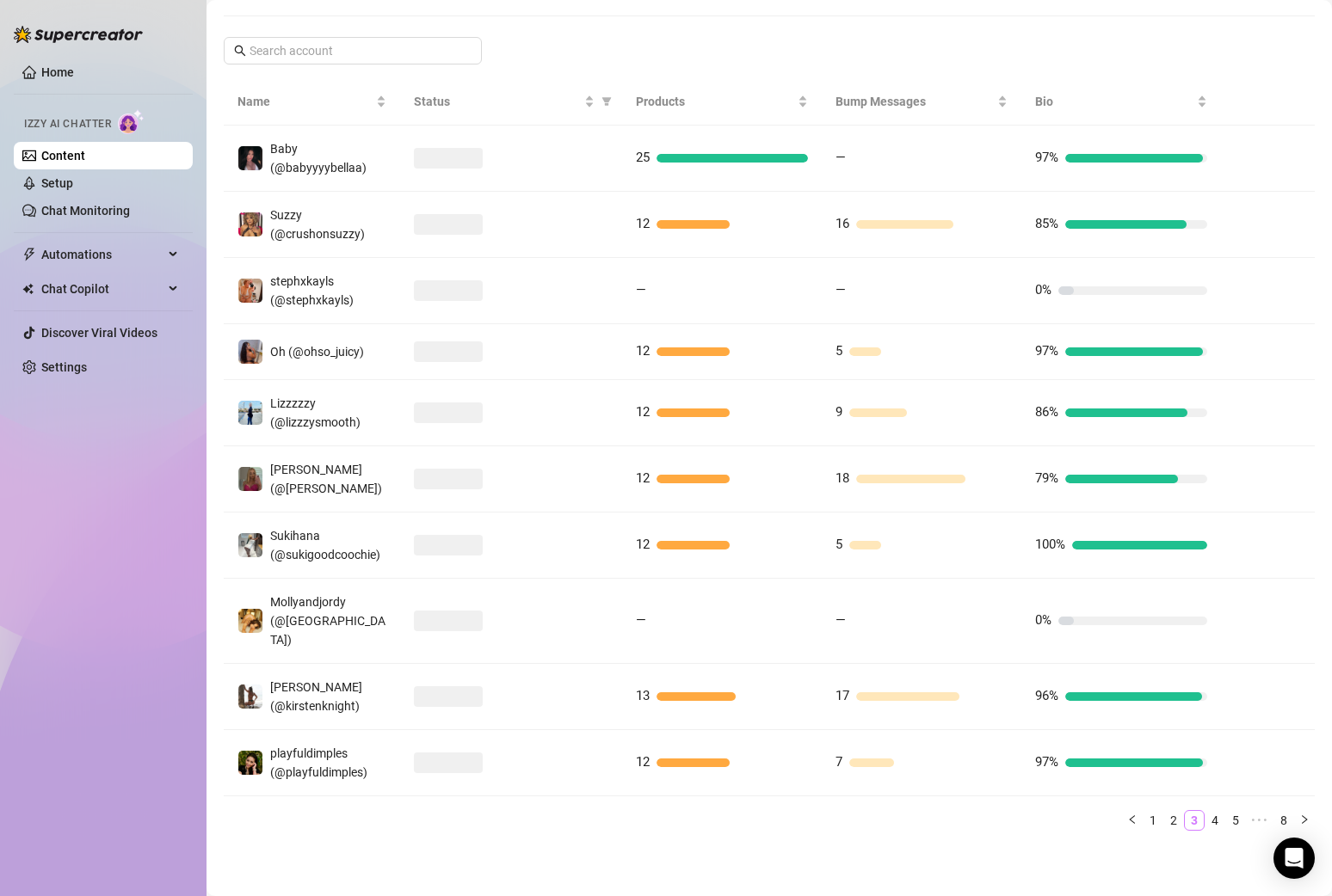
scroll to position [266, 0]
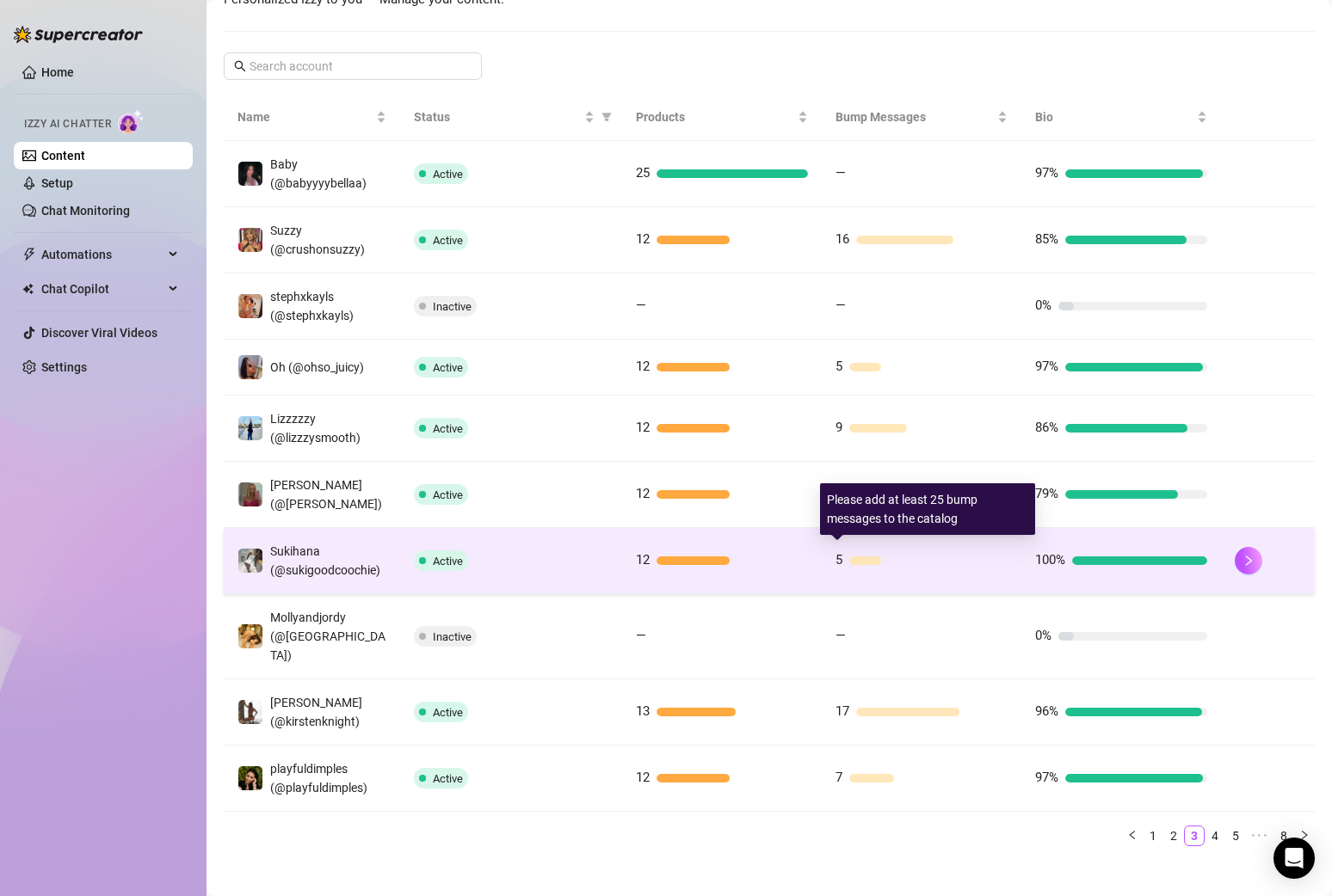
click at [917, 556] on div at bounding box center [928, 561] width 158 height 9
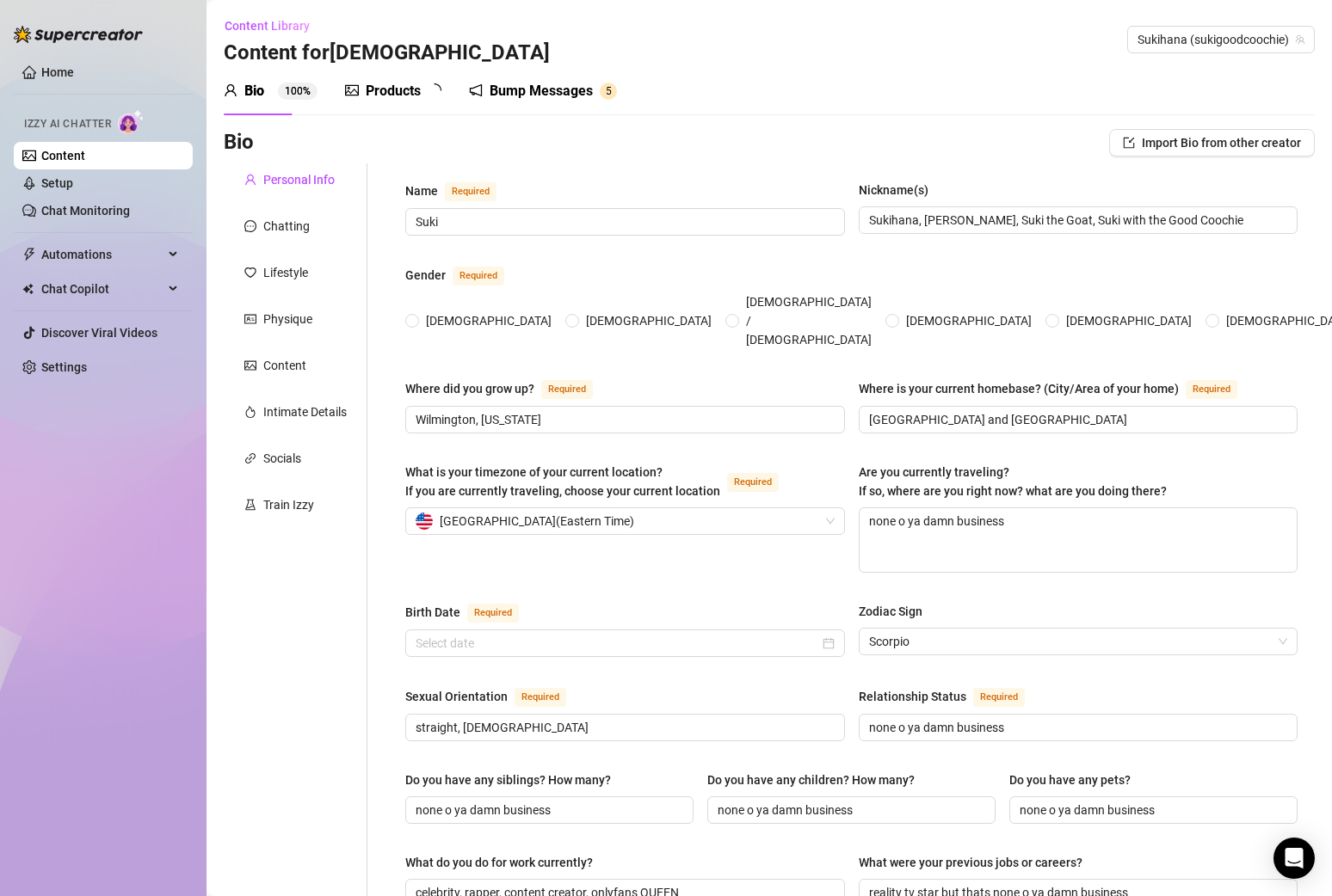
radio input "true"
type input "[DATE]"
click at [892, 509] on textarea "none o ya damn business" at bounding box center [1078, 540] width 438 height 63
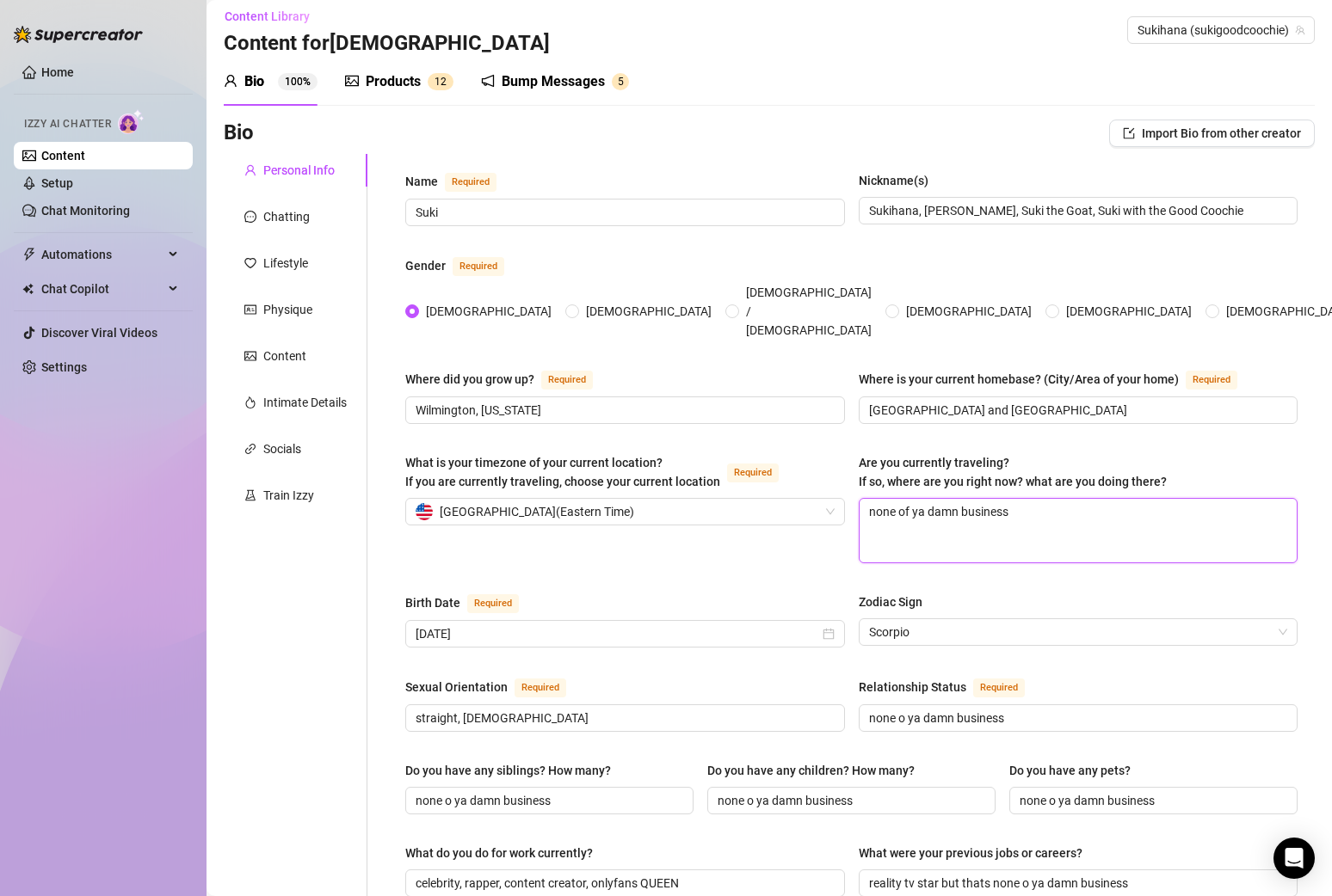
type textarea "none of ya damn business"
click at [578, 76] on div "Bump Messages" at bounding box center [553, 81] width 103 height 21
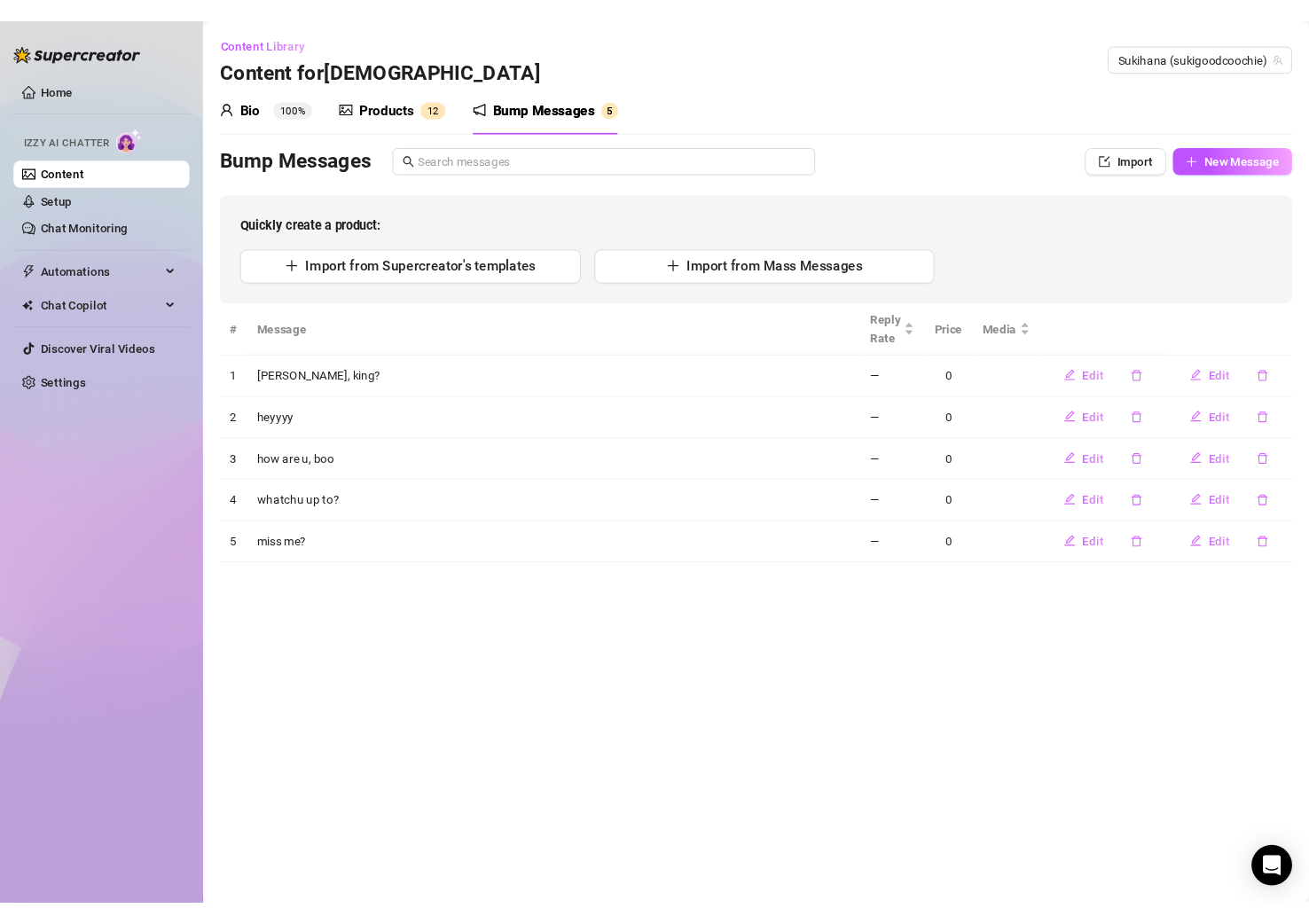
scroll to position [0, 0]
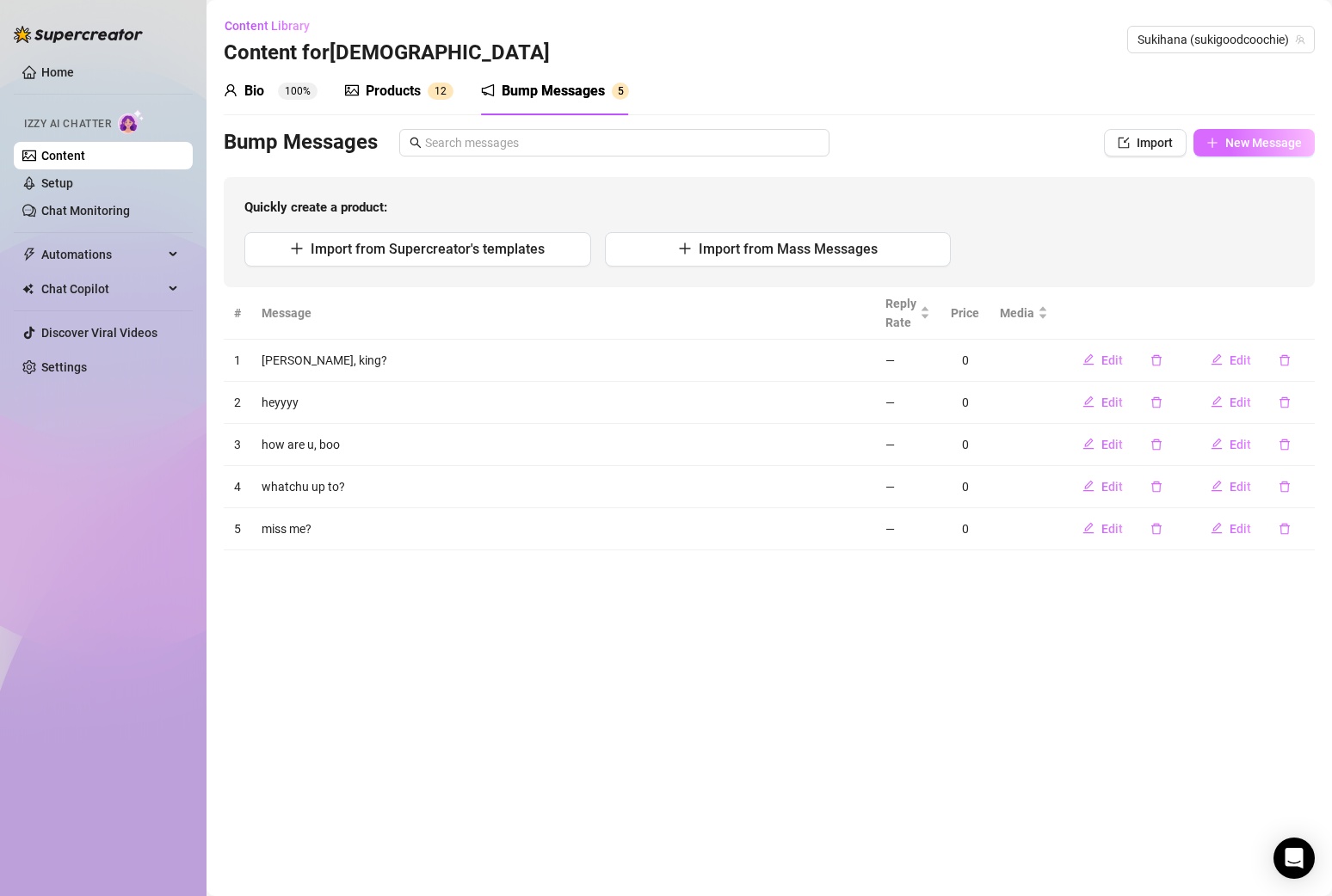
click at [1075, 137] on span "New Message" at bounding box center [1263, 142] width 77 height 14
type textarea "Type your message here..."
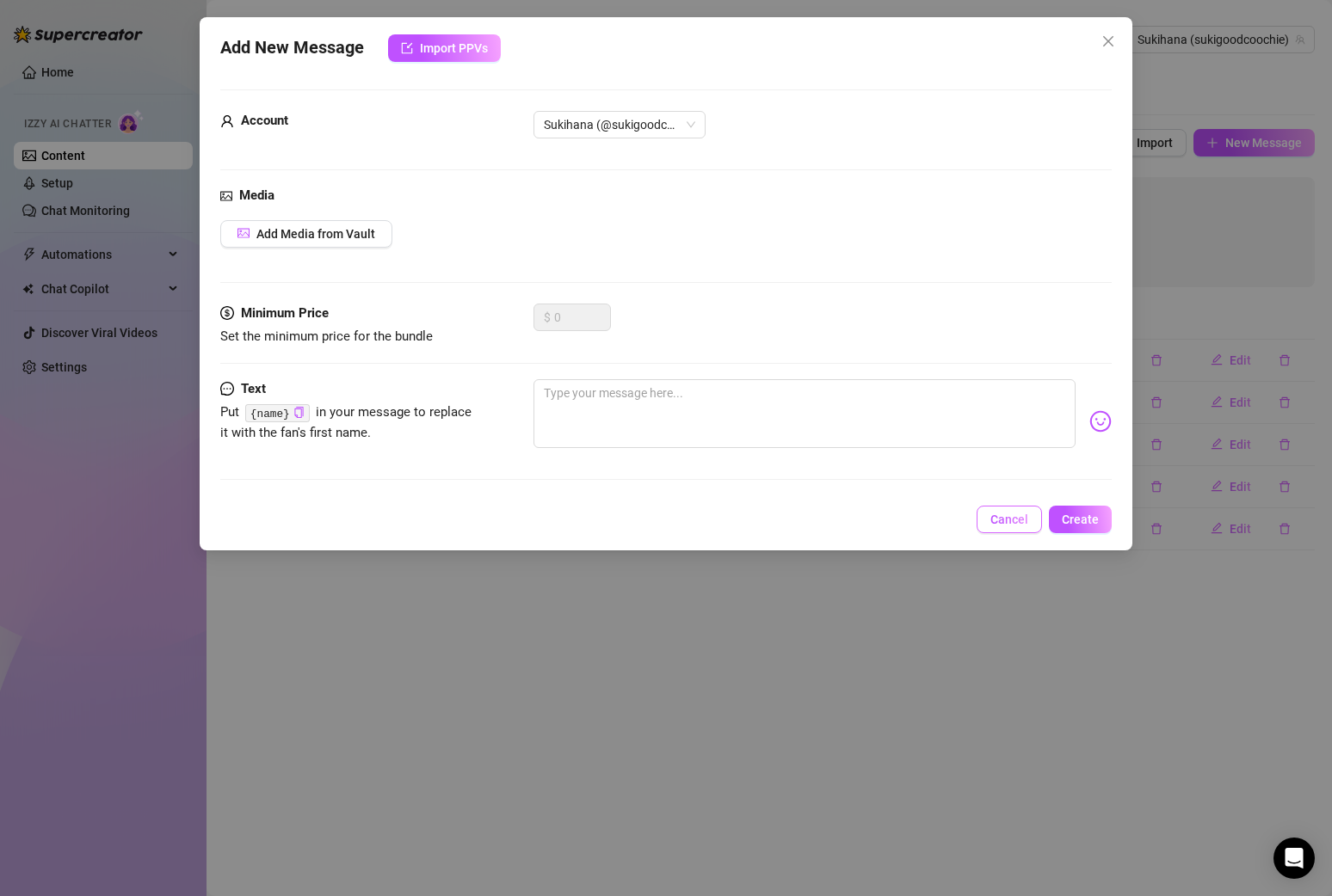
click at [1005, 516] on span "Cancel" at bounding box center [1009, 519] width 38 height 14
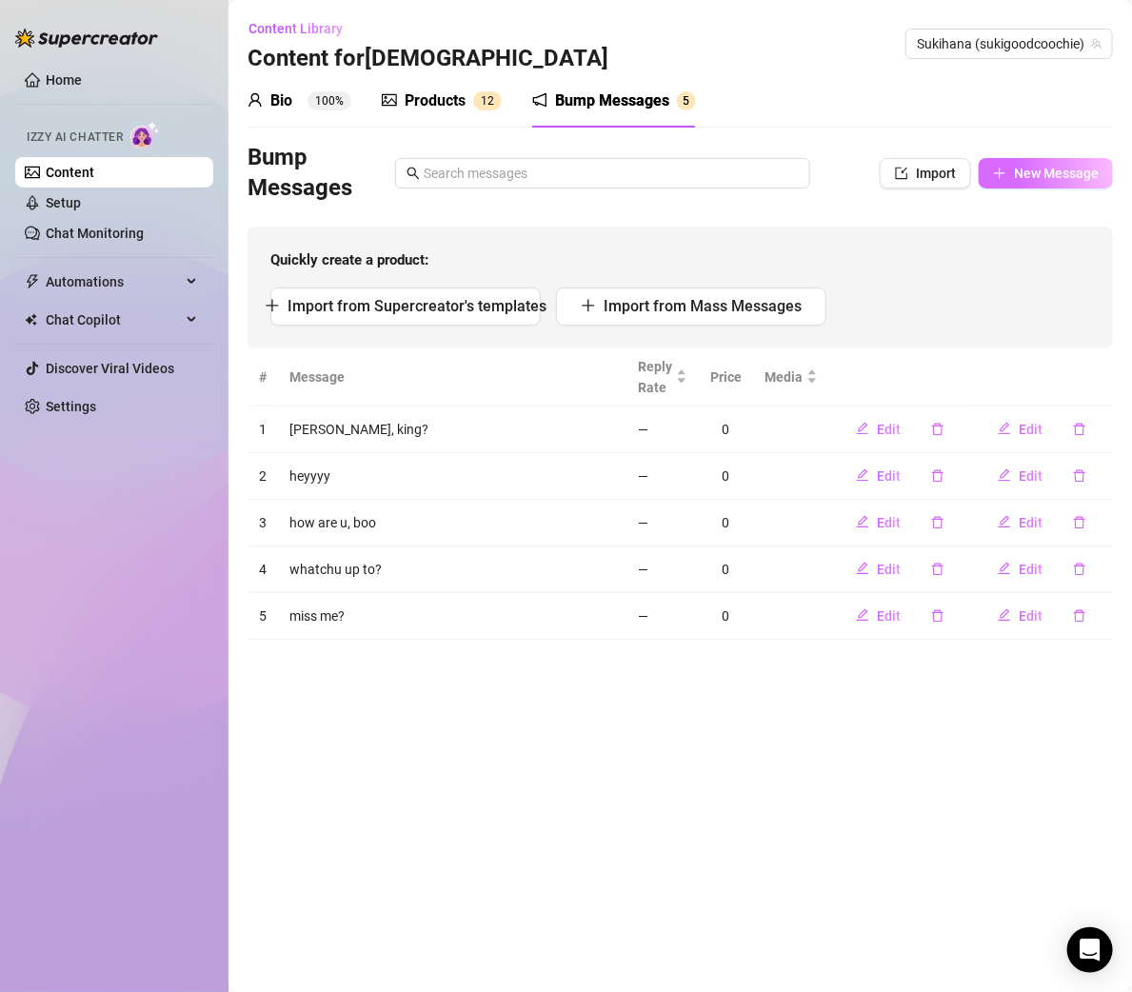
click at [1052, 167] on span "New Message" at bounding box center [1056, 173] width 85 height 15
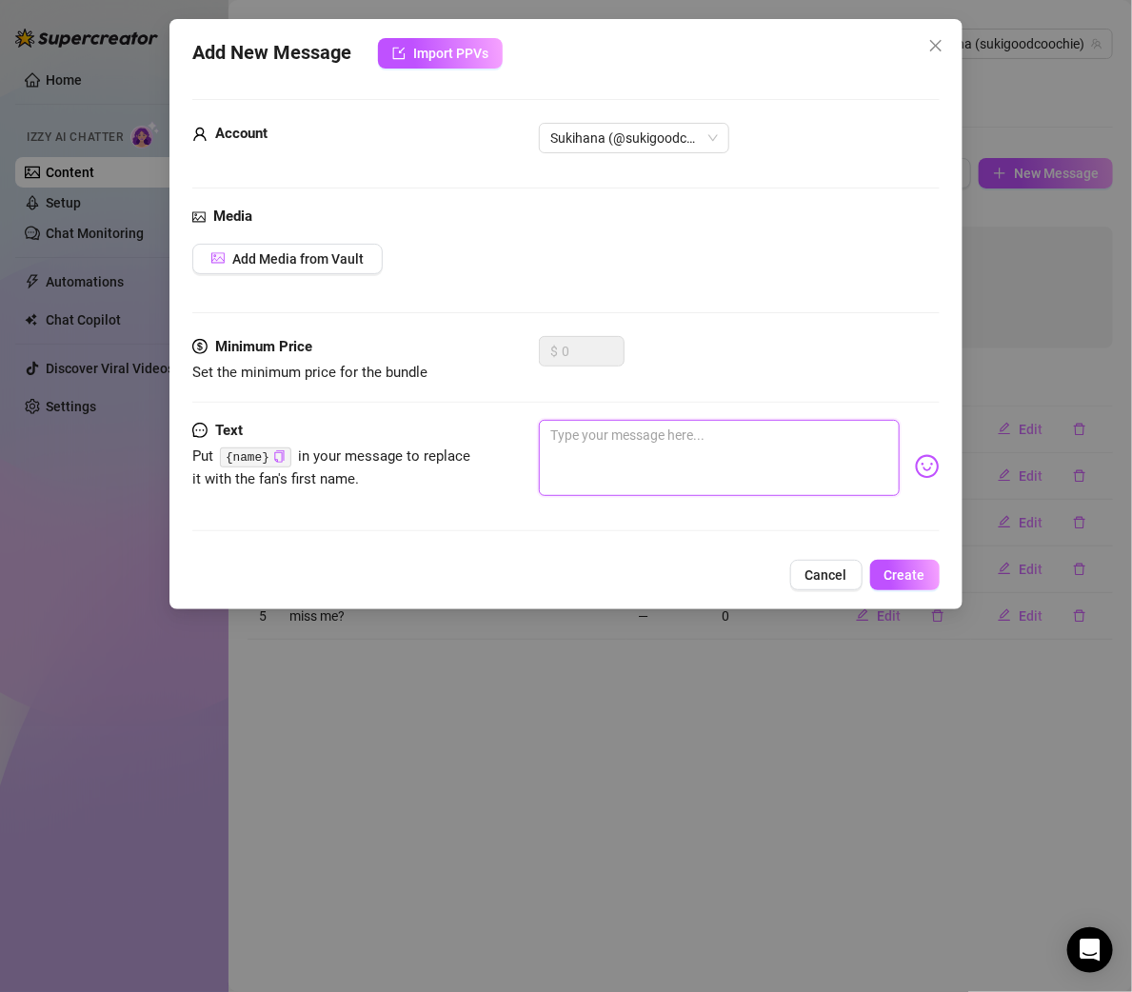
click at [606, 448] on textarea at bounding box center [719, 458] width 360 height 76
paste textarea "Good coochie hos to the front 💃🏽💋"
type textarea "Good coochie hos to the front 💃🏽💋"
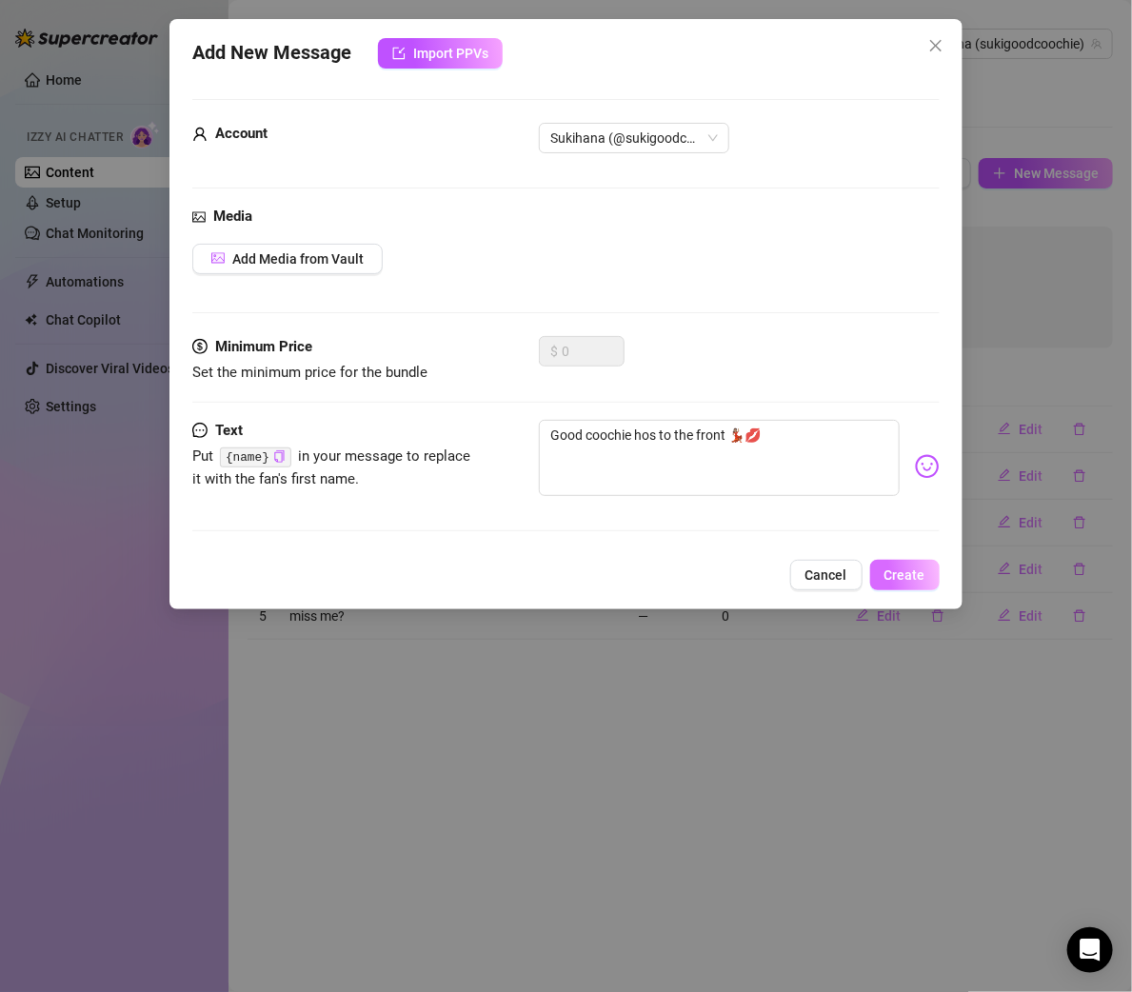
click at [914, 568] on span "Create" at bounding box center [905, 575] width 41 height 15
click at [1062, 228] on div "Add New Message Import PPVs Account Sukihana (@sukigoodcoochie) Media Add Media…" at bounding box center [566, 496] width 1132 height 992
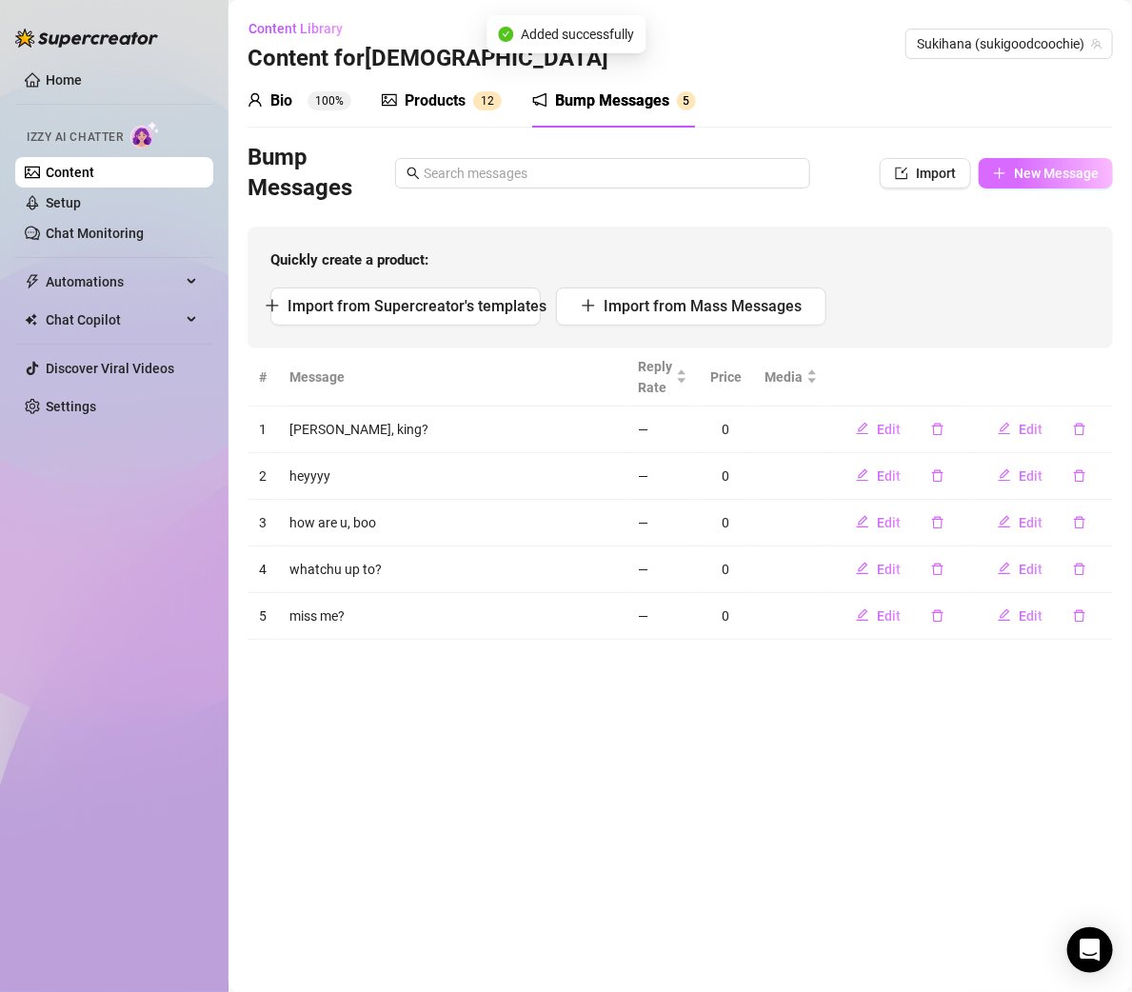
click at [1033, 187] on button "New Message" at bounding box center [1046, 173] width 134 height 30
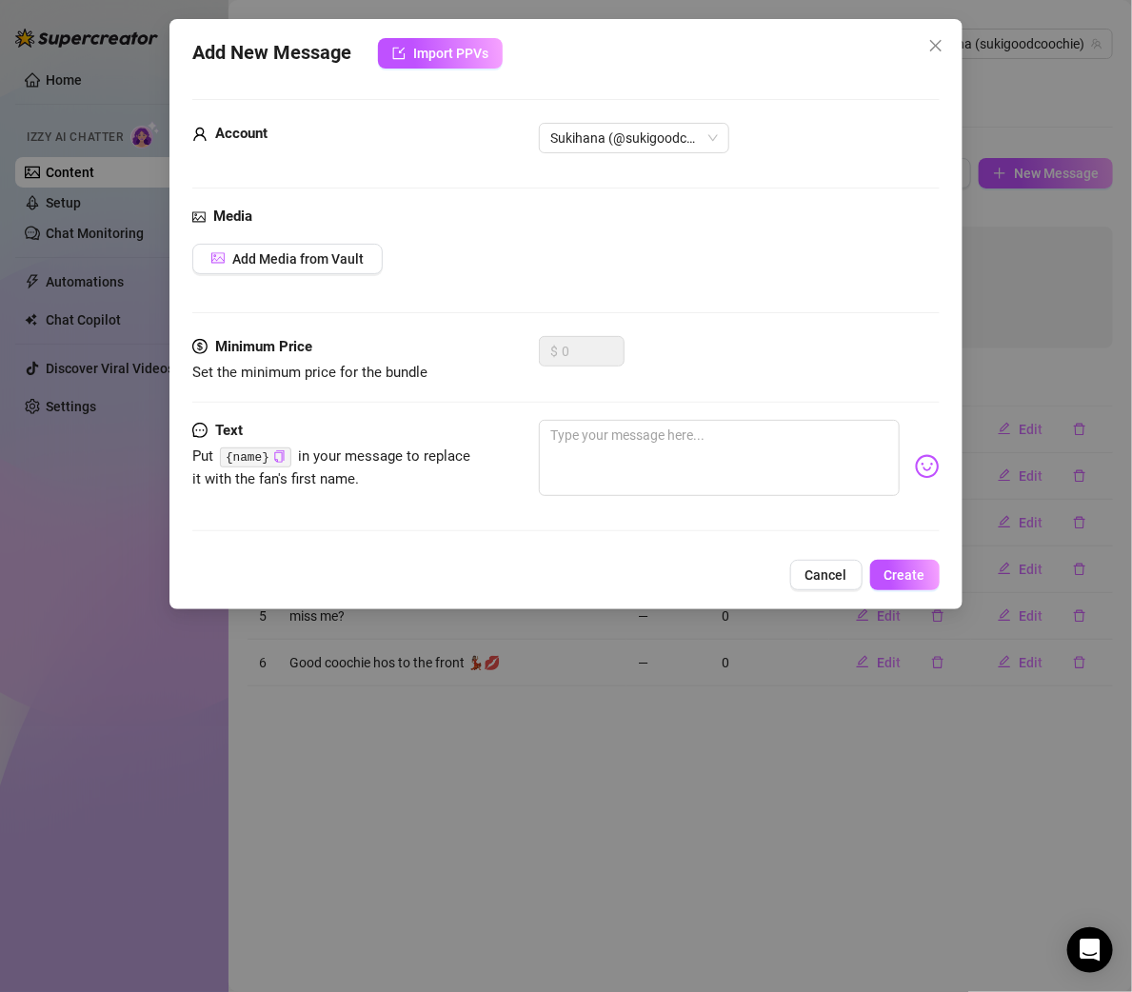
click at [521, 430] on div "Text Put {name} in your message to replace it with the fan's first name." at bounding box center [565, 466] width 747 height 93
click at [621, 433] on textarea at bounding box center [719, 458] width 360 height 76
paste textarea "Talk nice or don’t talk at all 😏"
type textarea "Talk nice or don’t talk at all 😏"
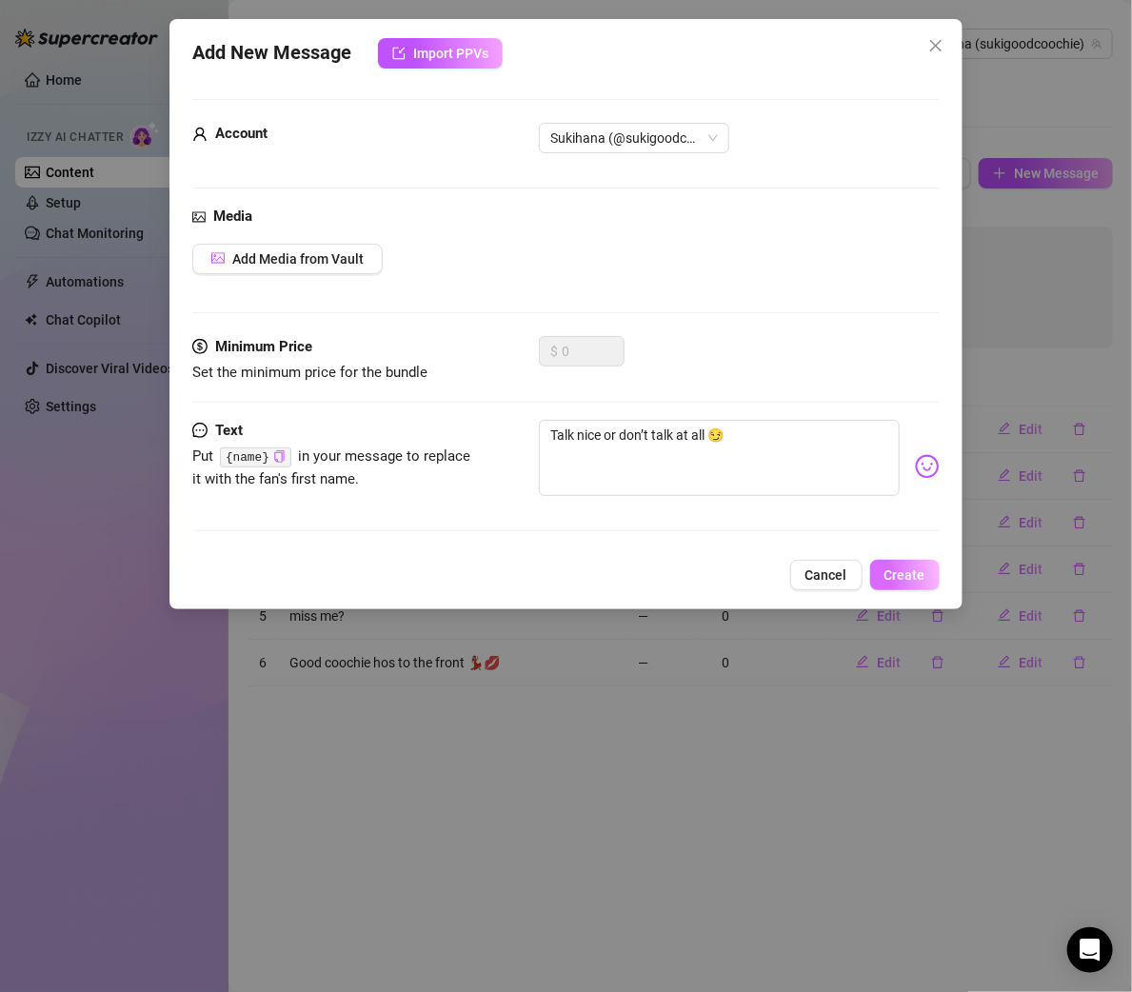
click at [906, 568] on span "Create" at bounding box center [905, 575] width 41 height 15
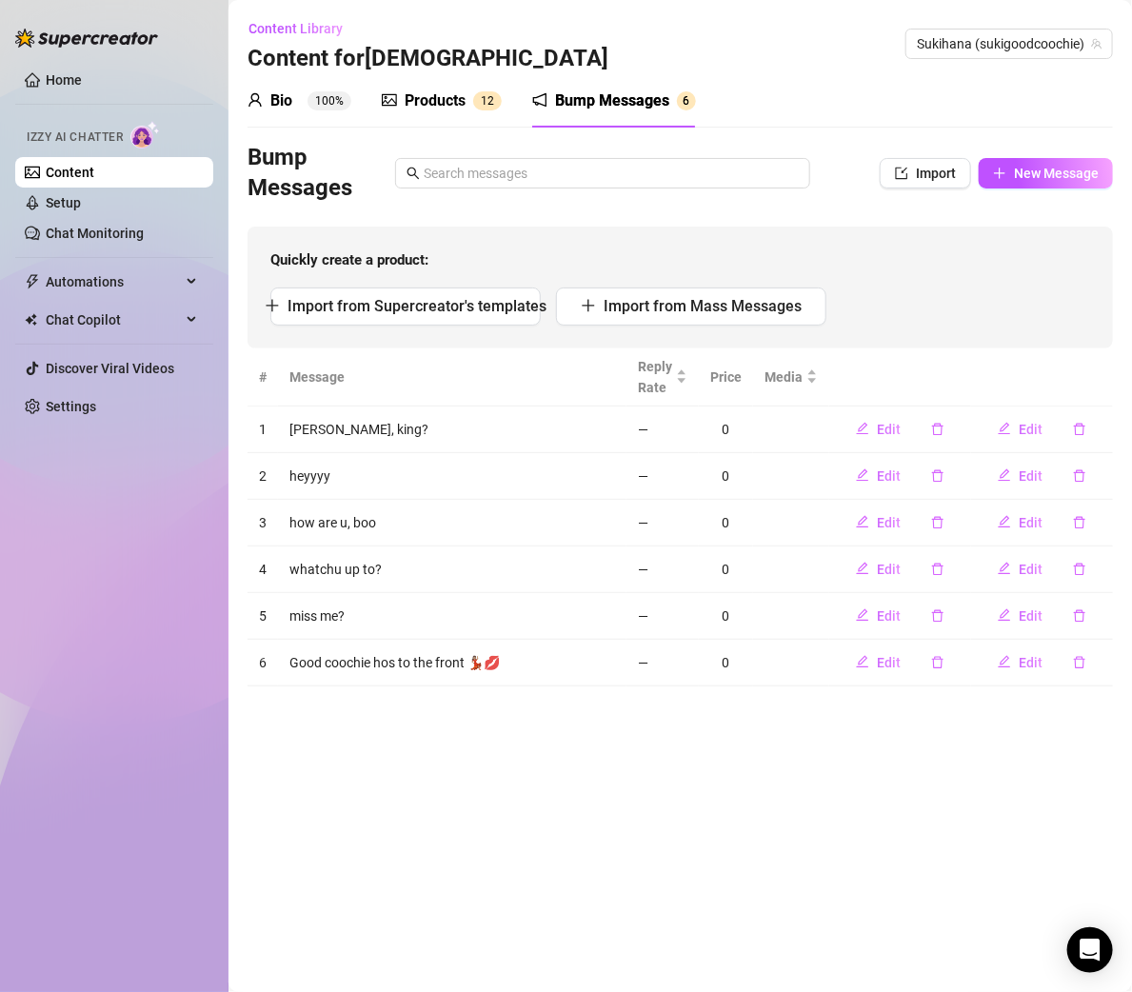
click at [1048, 229] on div "Quickly create a product: Import from Supercreator's templates Import from Mass…" at bounding box center [681, 288] width 866 height 122
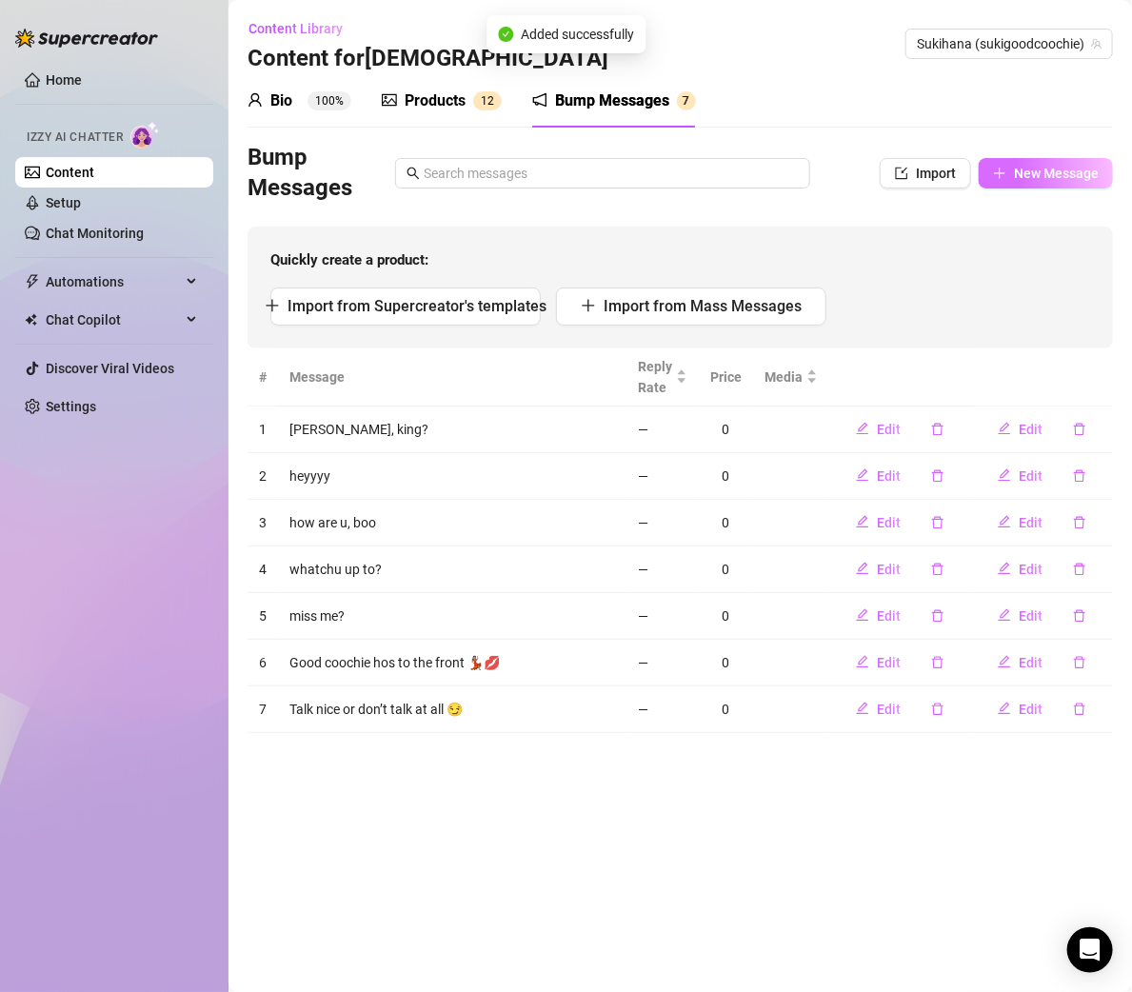
click at [1036, 177] on span "New Message" at bounding box center [1056, 173] width 85 height 15
type textarea "Type your message here..."
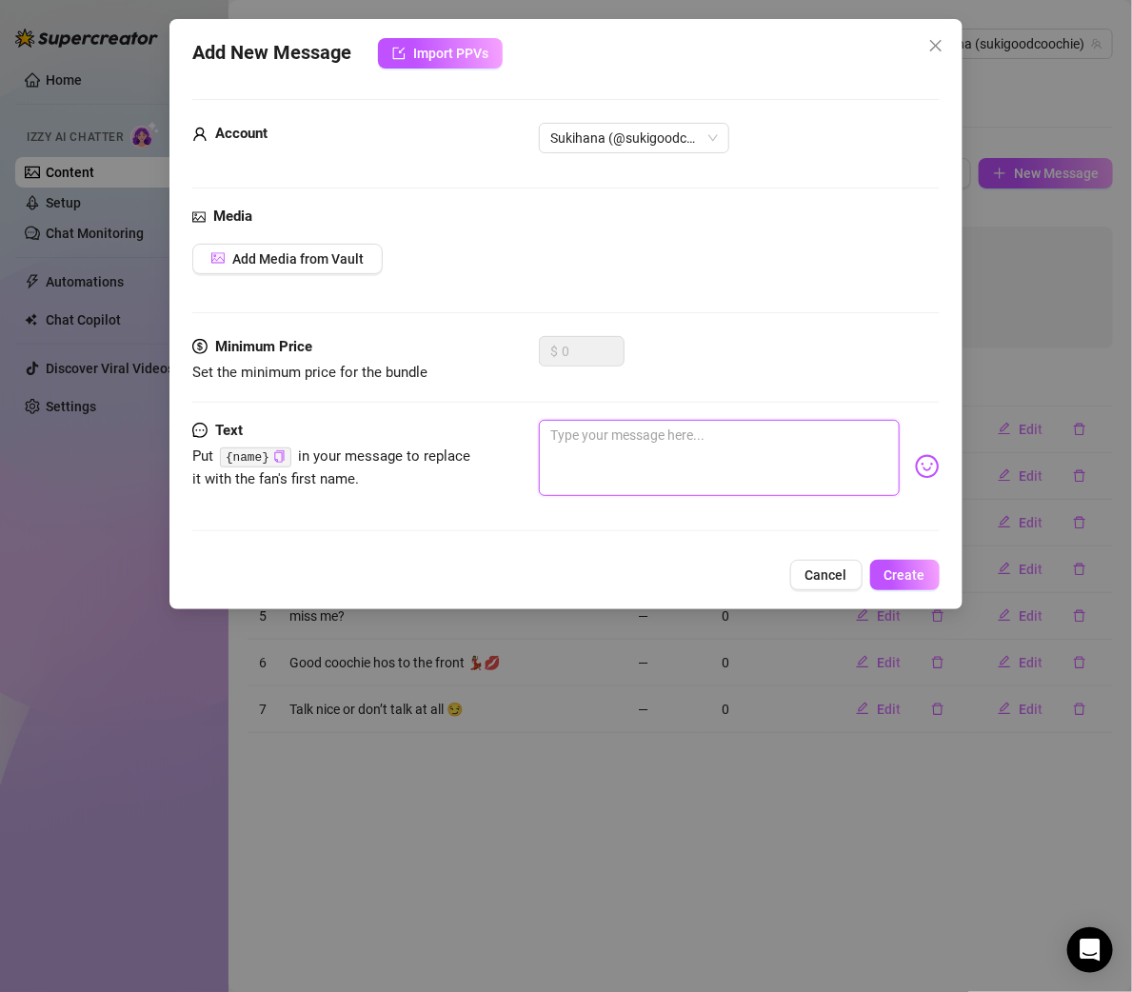
click at [585, 427] on textarea at bounding box center [719, 458] width 360 height 76
paste textarea "Big mouth, big booty, big energy 😜💋"
type textarea "Big mouth, big booty, big energy 😜💋"
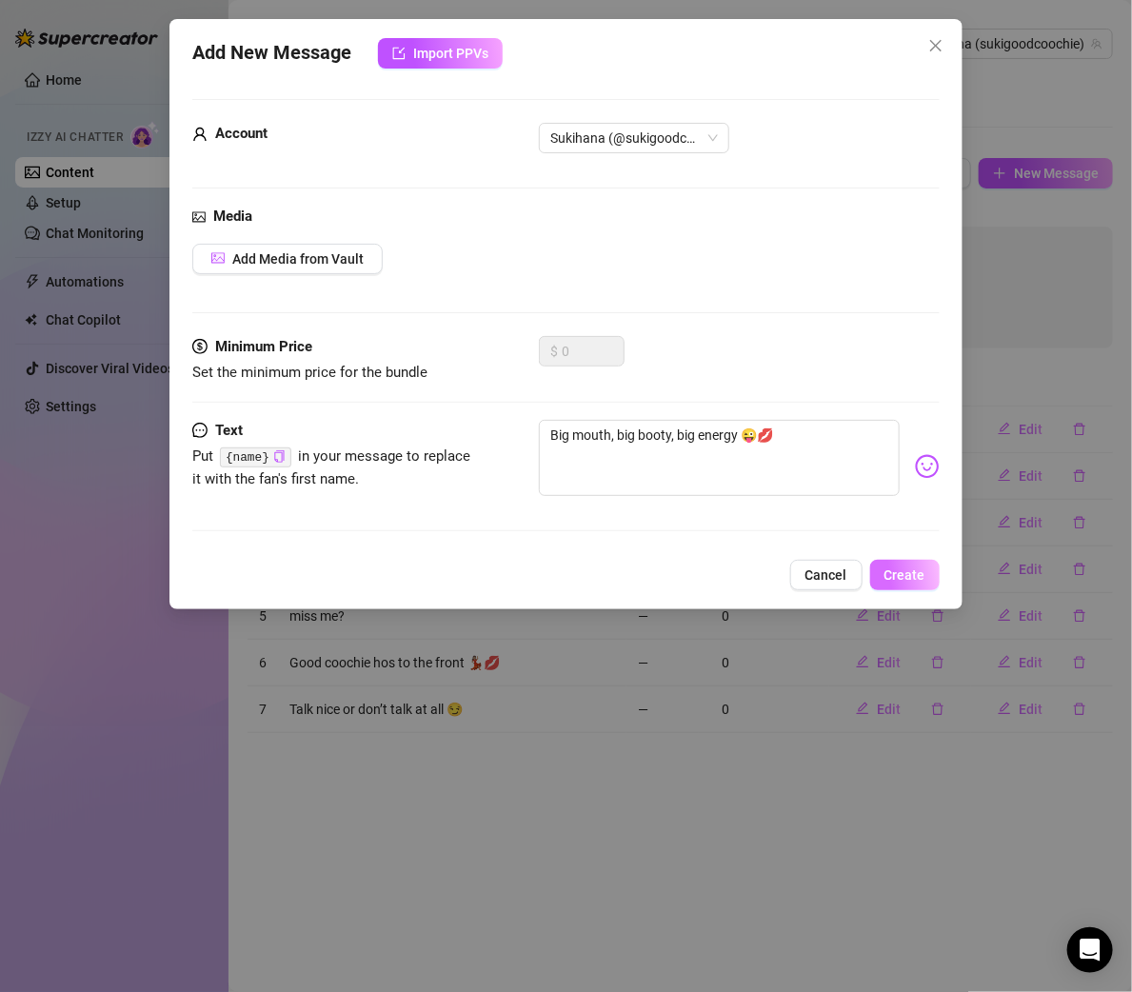
click at [886, 563] on button "Create" at bounding box center [905, 575] width 70 height 30
click at [1027, 204] on div "Add New Message Import PPVs Account Sukihana (@sukigoodcoochie) Media Add Media…" at bounding box center [566, 496] width 1132 height 992
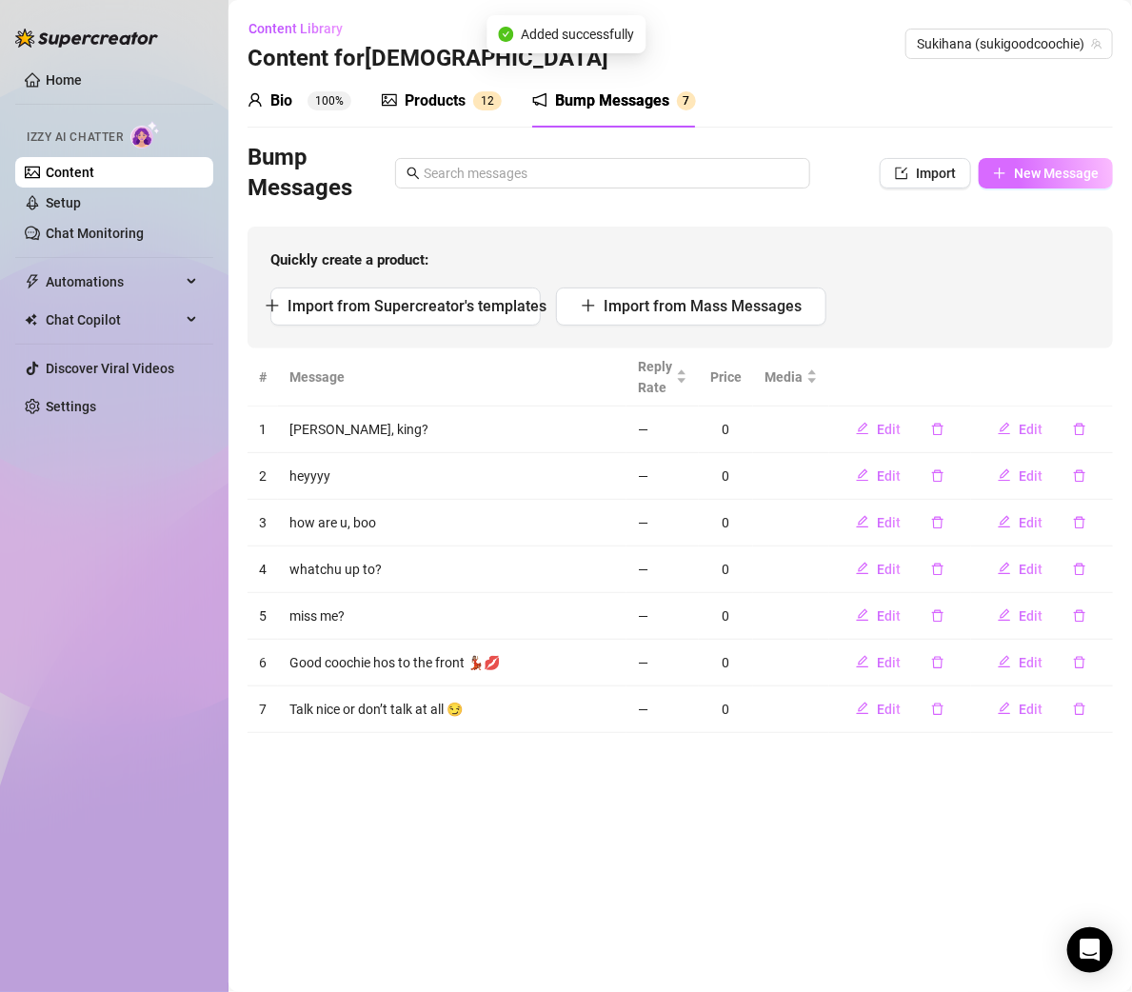
click at [1025, 176] on span "New Message" at bounding box center [1056, 173] width 85 height 15
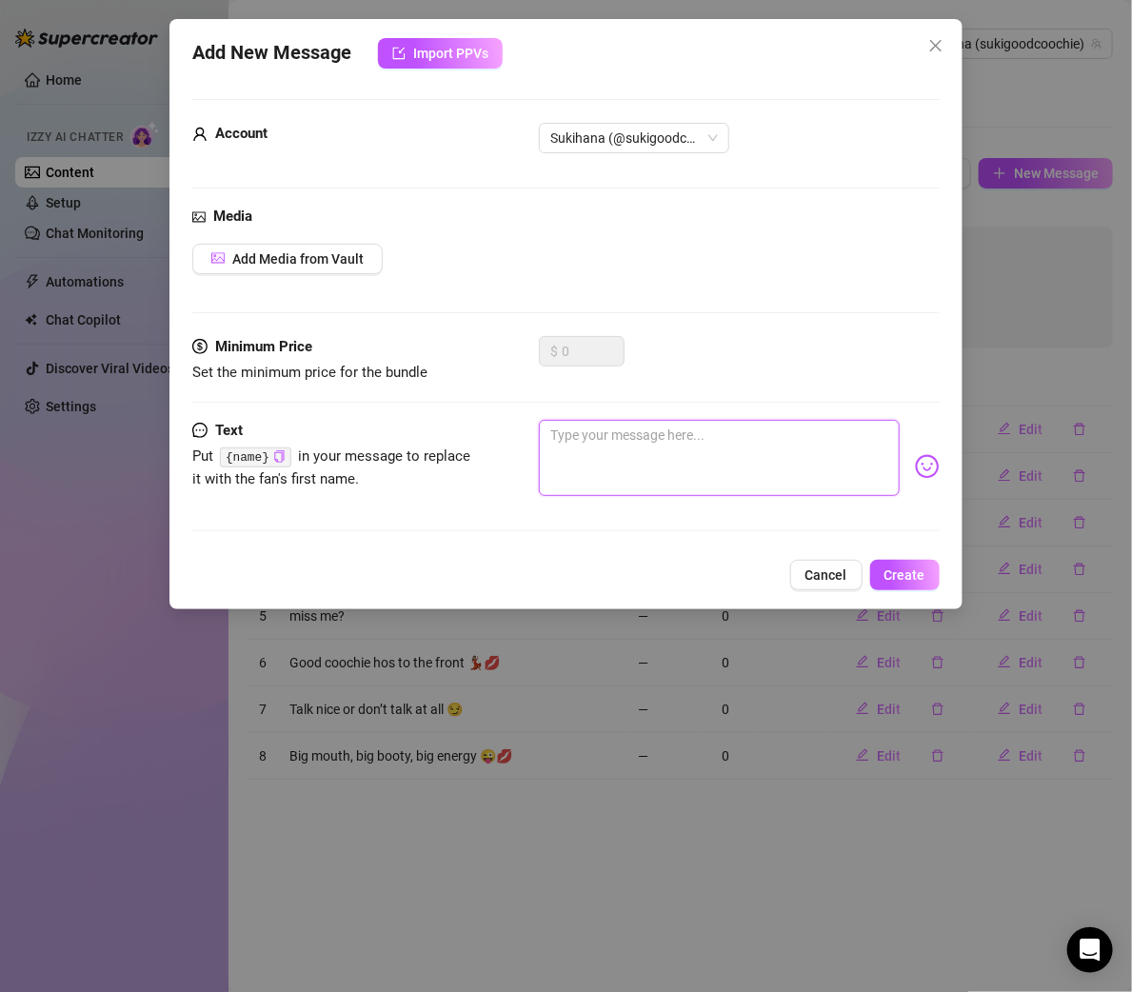
click at [645, 427] on textarea at bounding box center [719, 458] width 360 height 76
paste textarea "If coochie had a president… it’d be me 🇺🇸🍑"
type textarea "If coochie had a president… it’d be me 🇺🇸🍑"
click at [909, 568] on span "Create" at bounding box center [905, 575] width 41 height 15
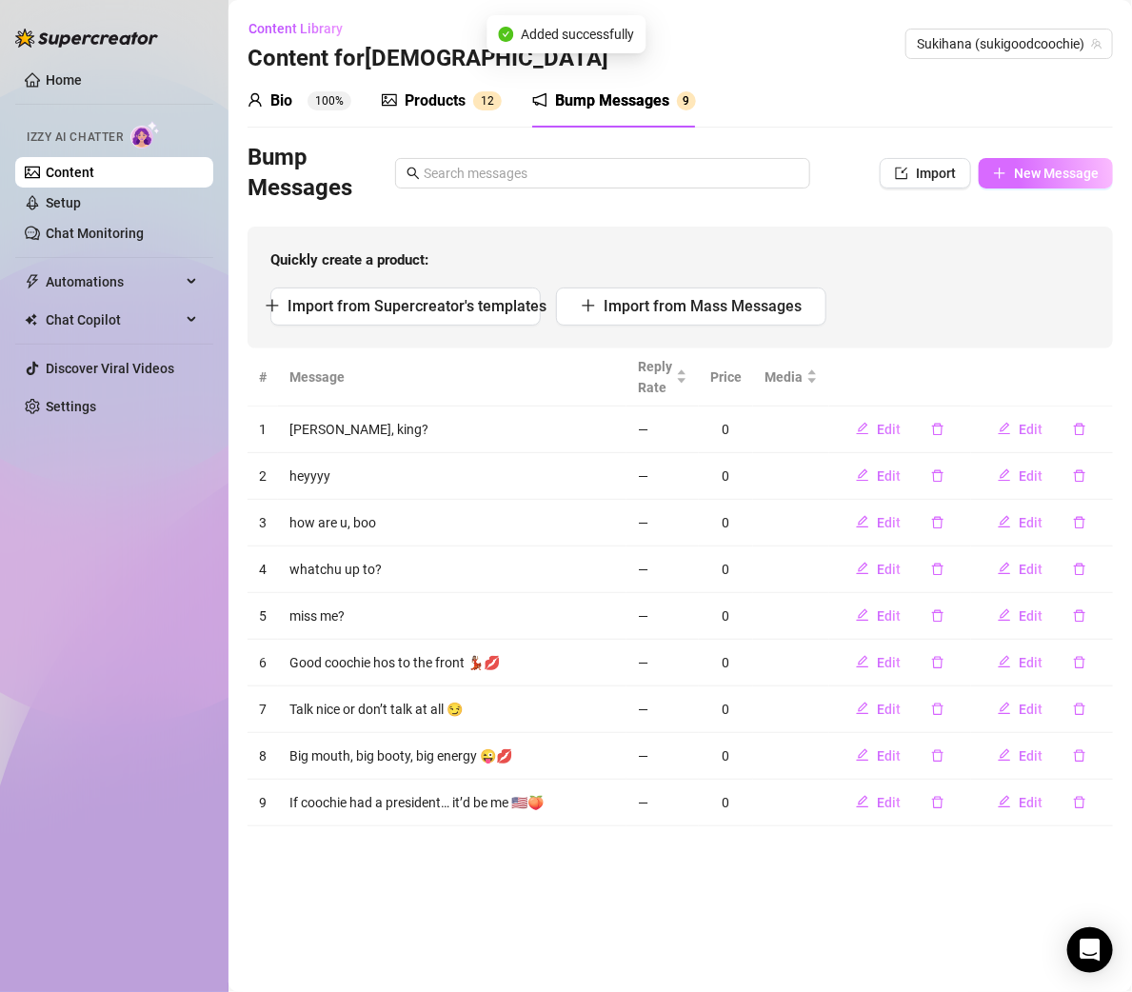
click at [1020, 169] on span "New Message" at bounding box center [1056, 173] width 85 height 15
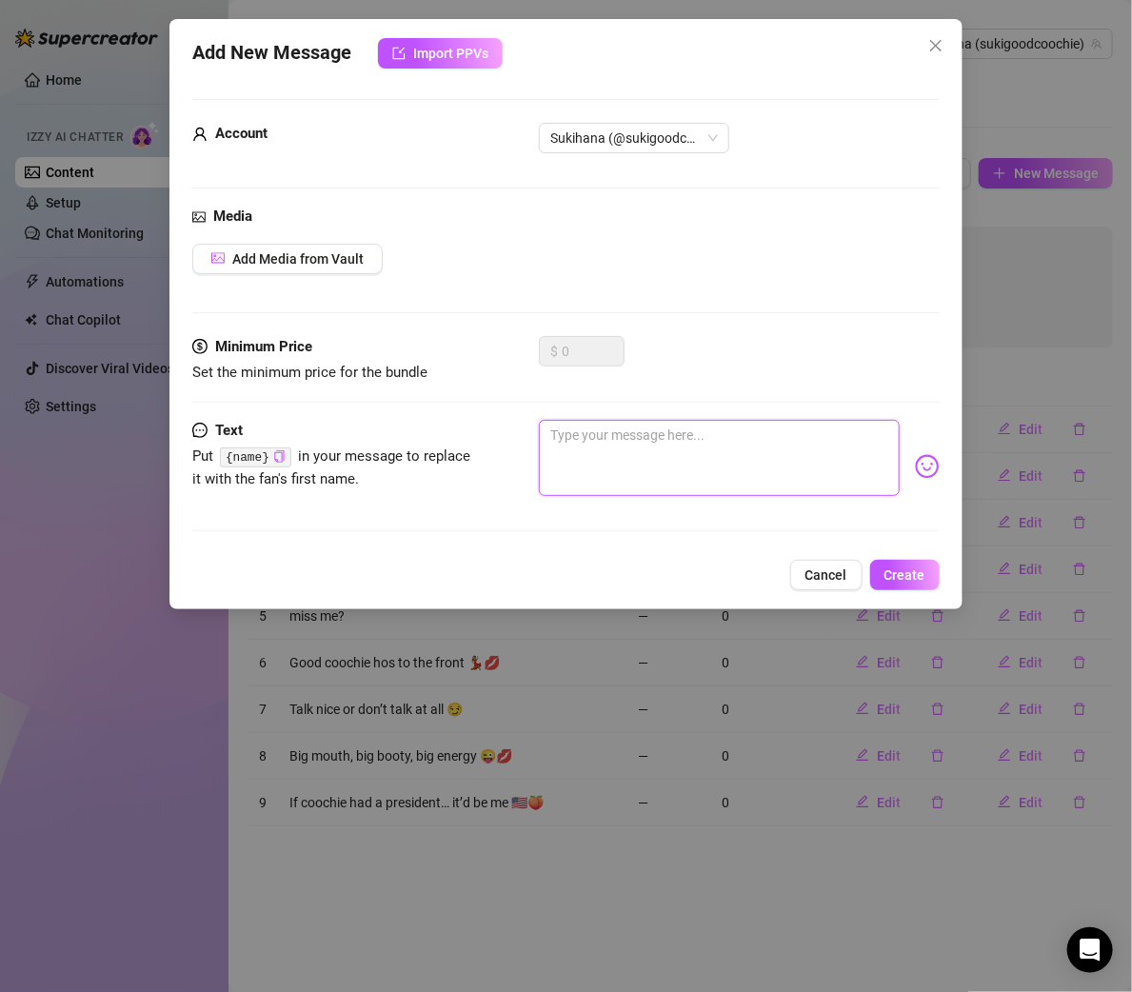
click at [627, 437] on textarea at bounding box center [719, 458] width 360 height 76
paste textarea "[PERSON_NAME], my attitude nasty but my coochie nastier 😈"
type textarea "[PERSON_NAME], my attitude nasty but my coochie nastier 😈"
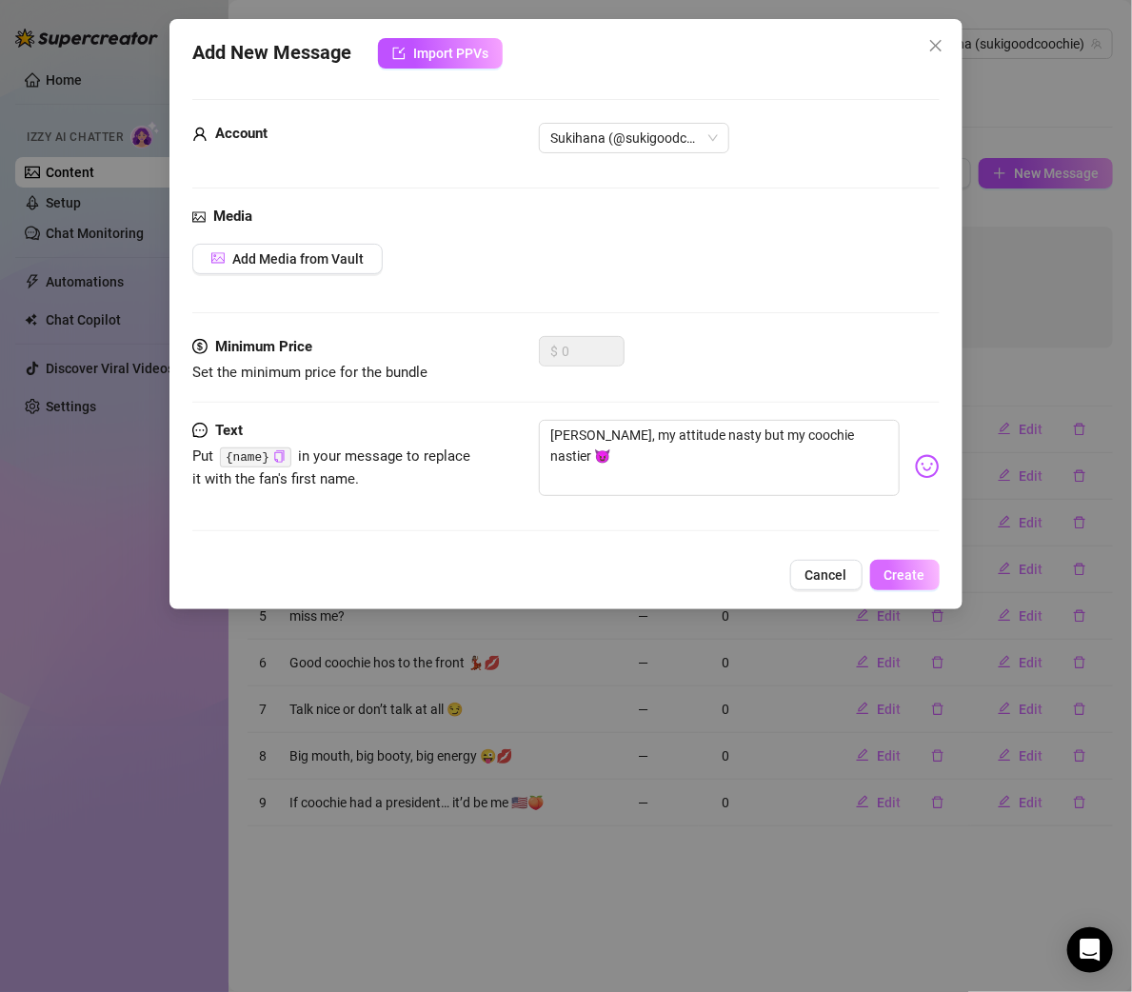
click at [903, 568] on span "Create" at bounding box center [905, 575] width 41 height 15
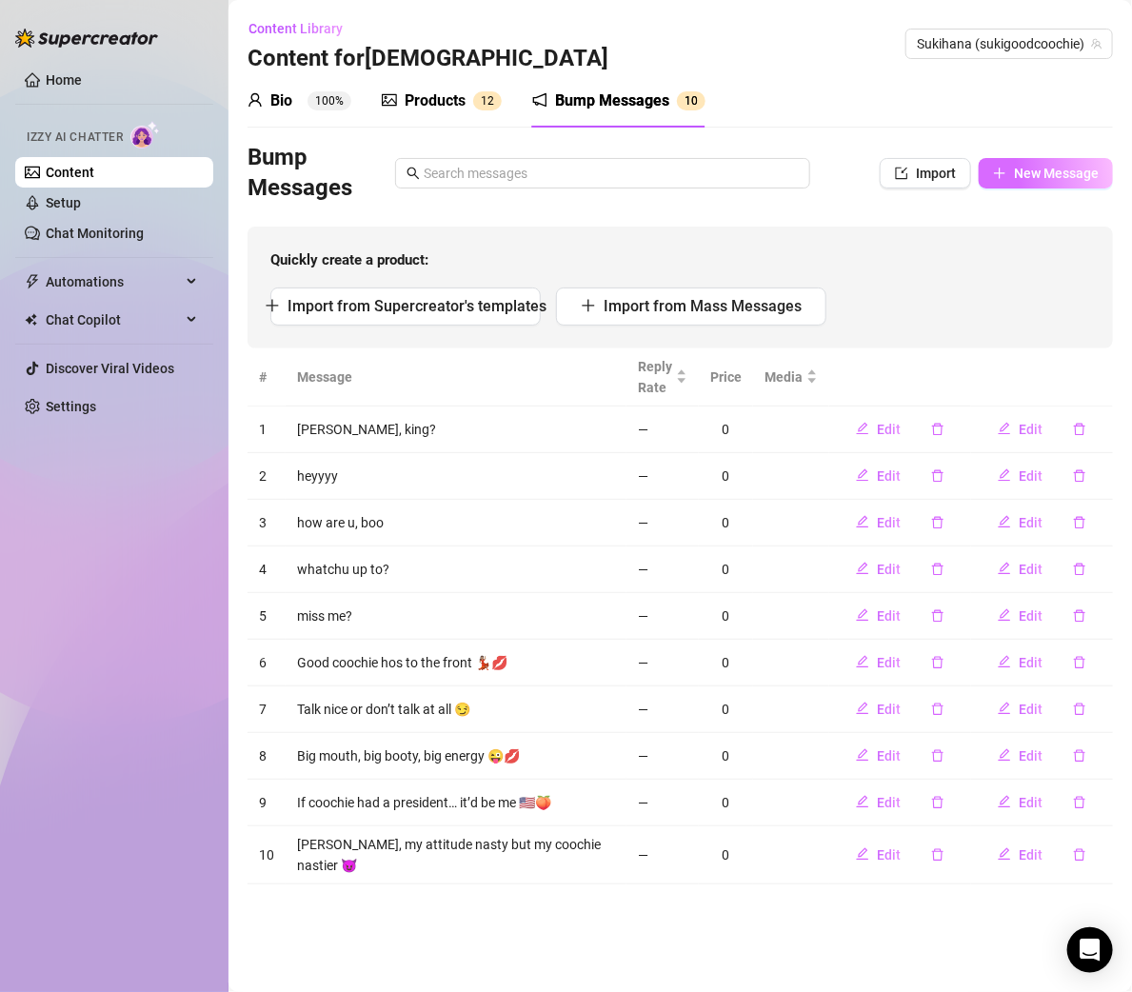
click at [1021, 161] on button "New Message" at bounding box center [1046, 173] width 134 height 30
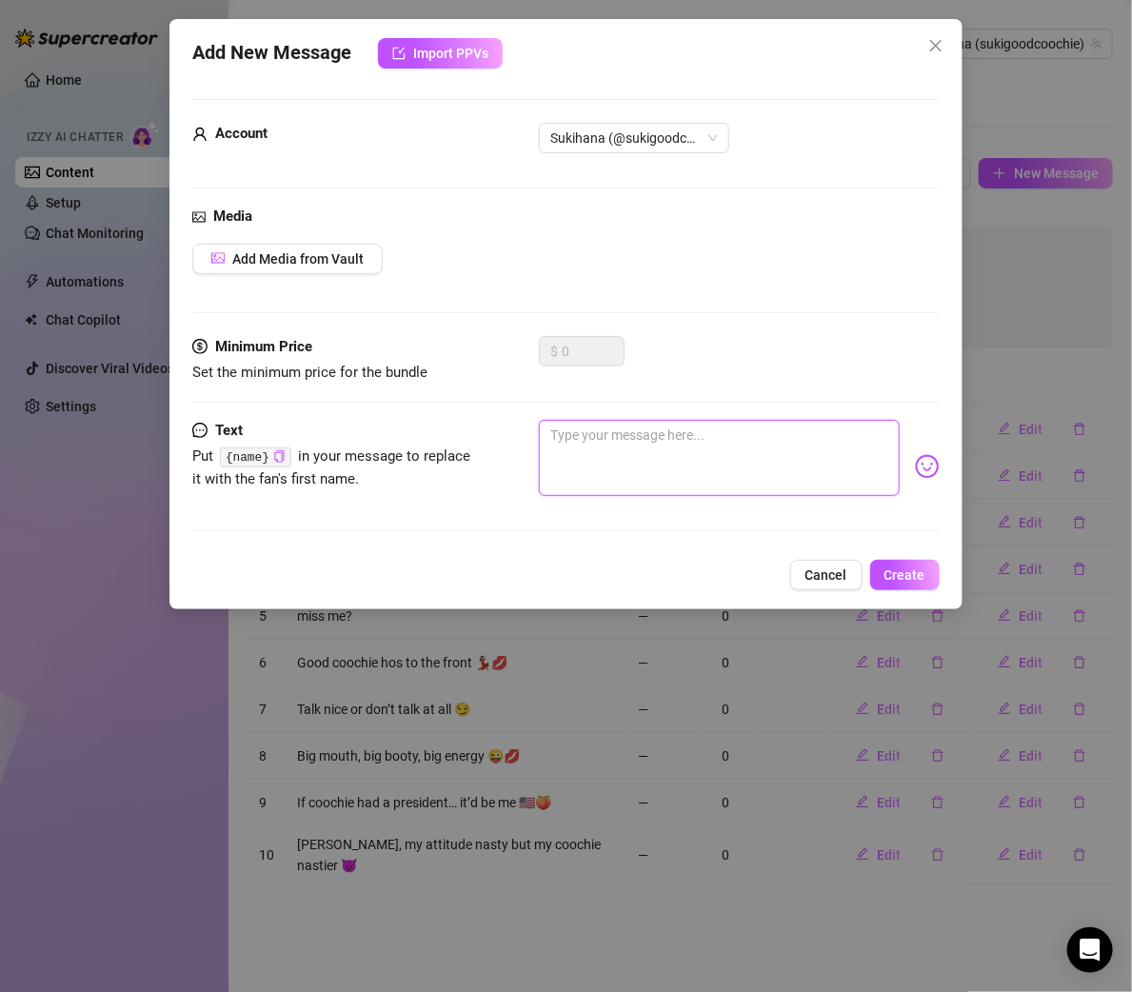
click at [592, 437] on textarea at bounding box center [719, 458] width 360 height 76
paste textarea "I stay loud, proud, and good coochie certified 💦"
type textarea "I stay loud, proud, and good coochie certified 💦"
click at [887, 560] on button "Create" at bounding box center [905, 575] width 70 height 30
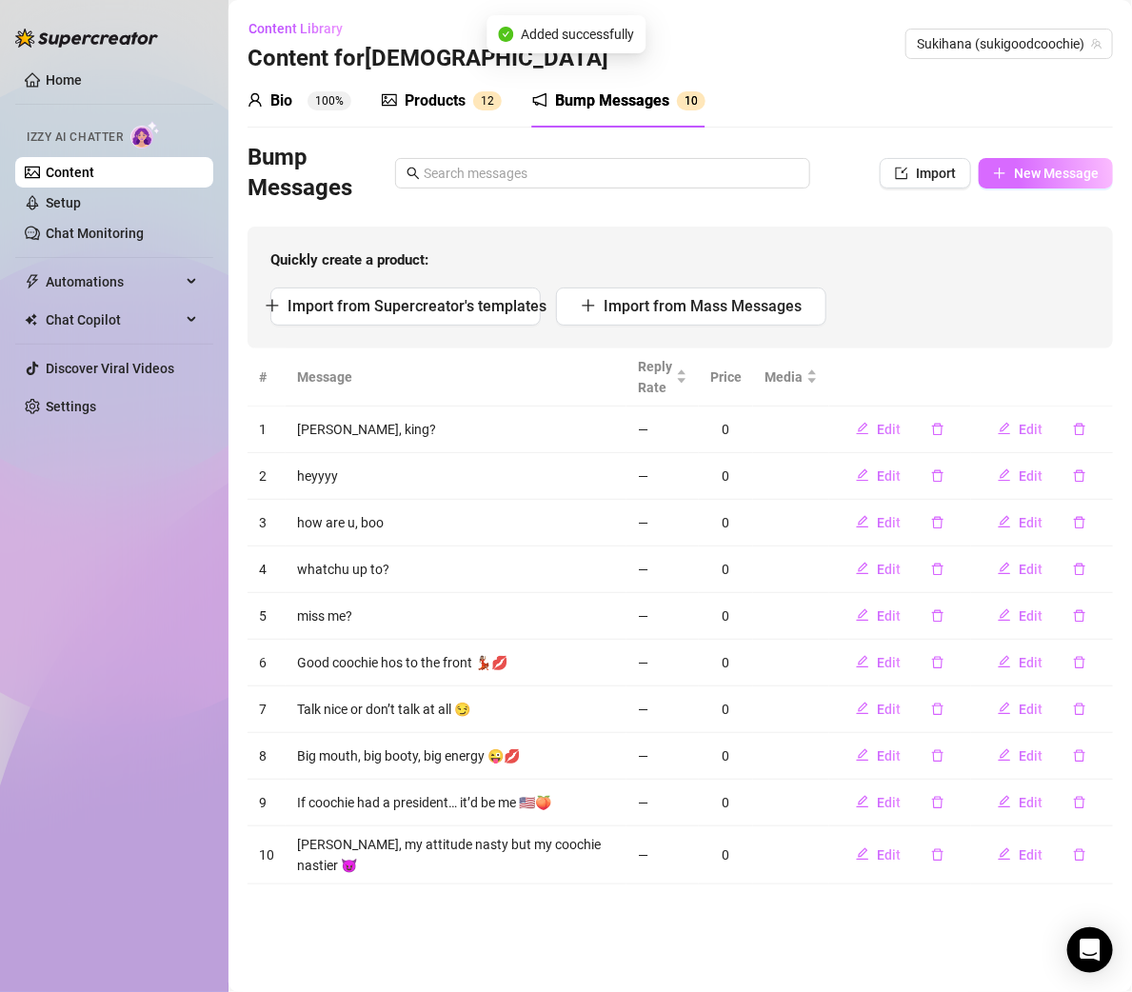
click at [1035, 182] on button "New Message" at bounding box center [1046, 173] width 134 height 30
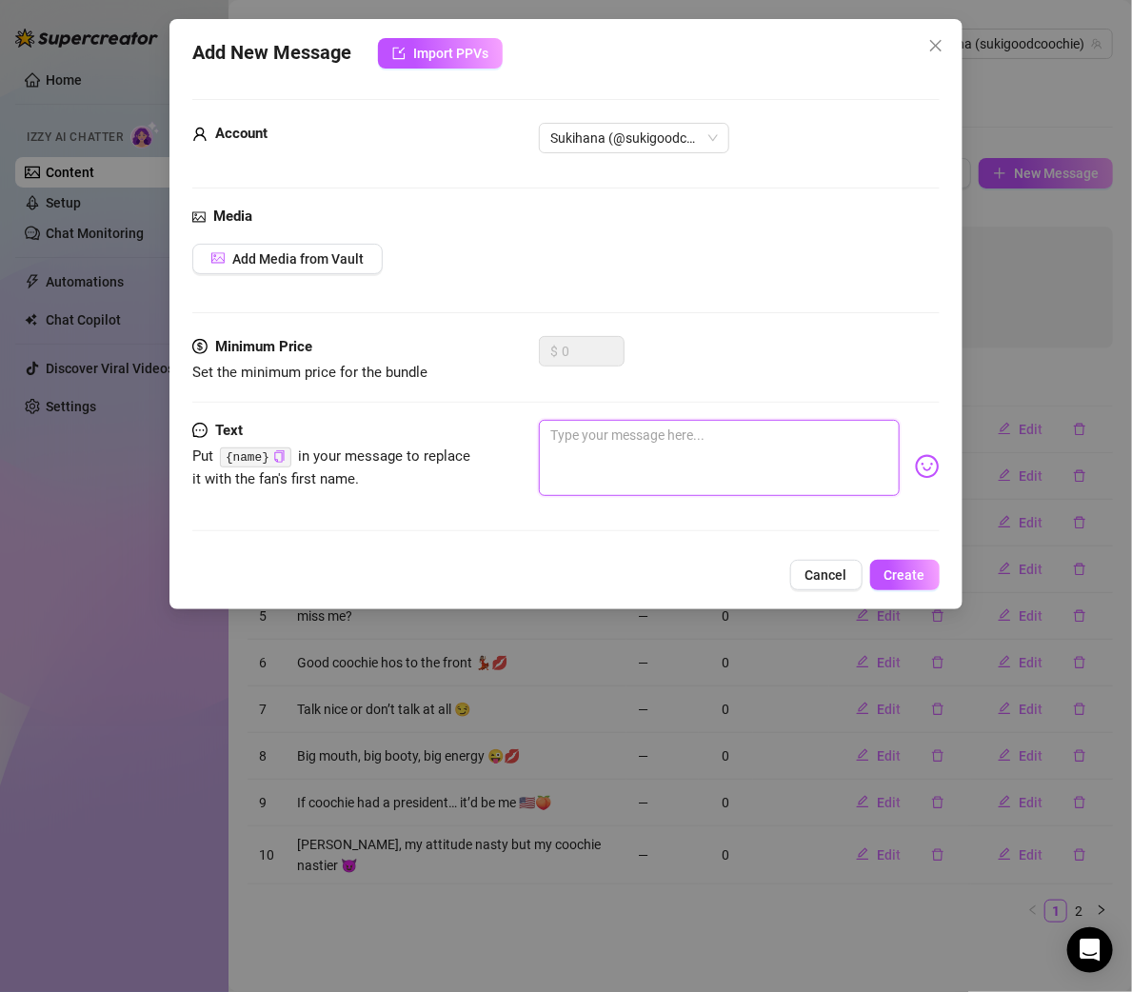
click at [603, 432] on textarea at bounding box center [719, 458] width 360 height 76
paste textarea "If you ain’t laughing & horny, then I ain’t Suki 💋"
type textarea "If you ain’t laughing & horny, then I ain’t Suki 💋"
click at [909, 563] on button "Create" at bounding box center [905, 575] width 70 height 30
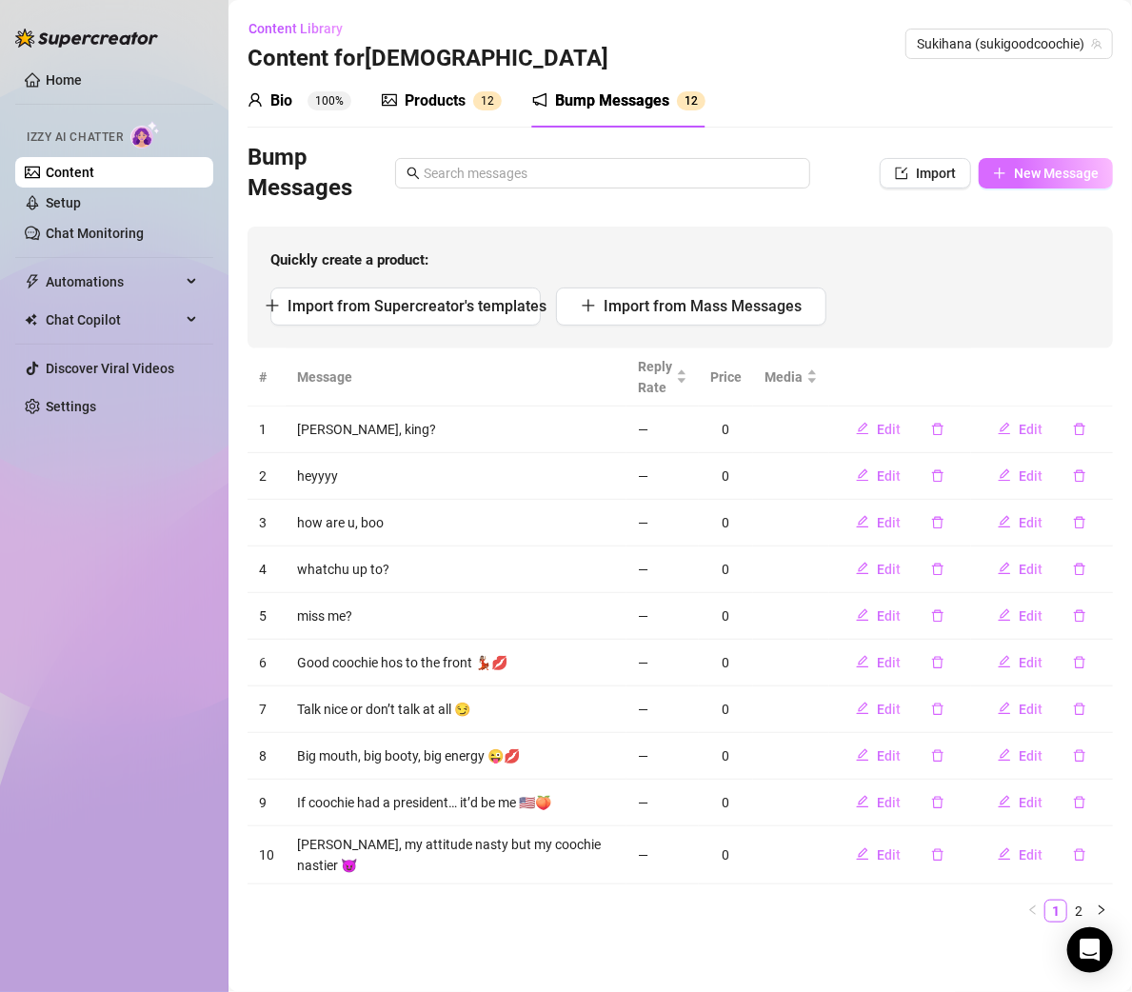
click at [1022, 170] on span "New Message" at bounding box center [1056, 173] width 85 height 15
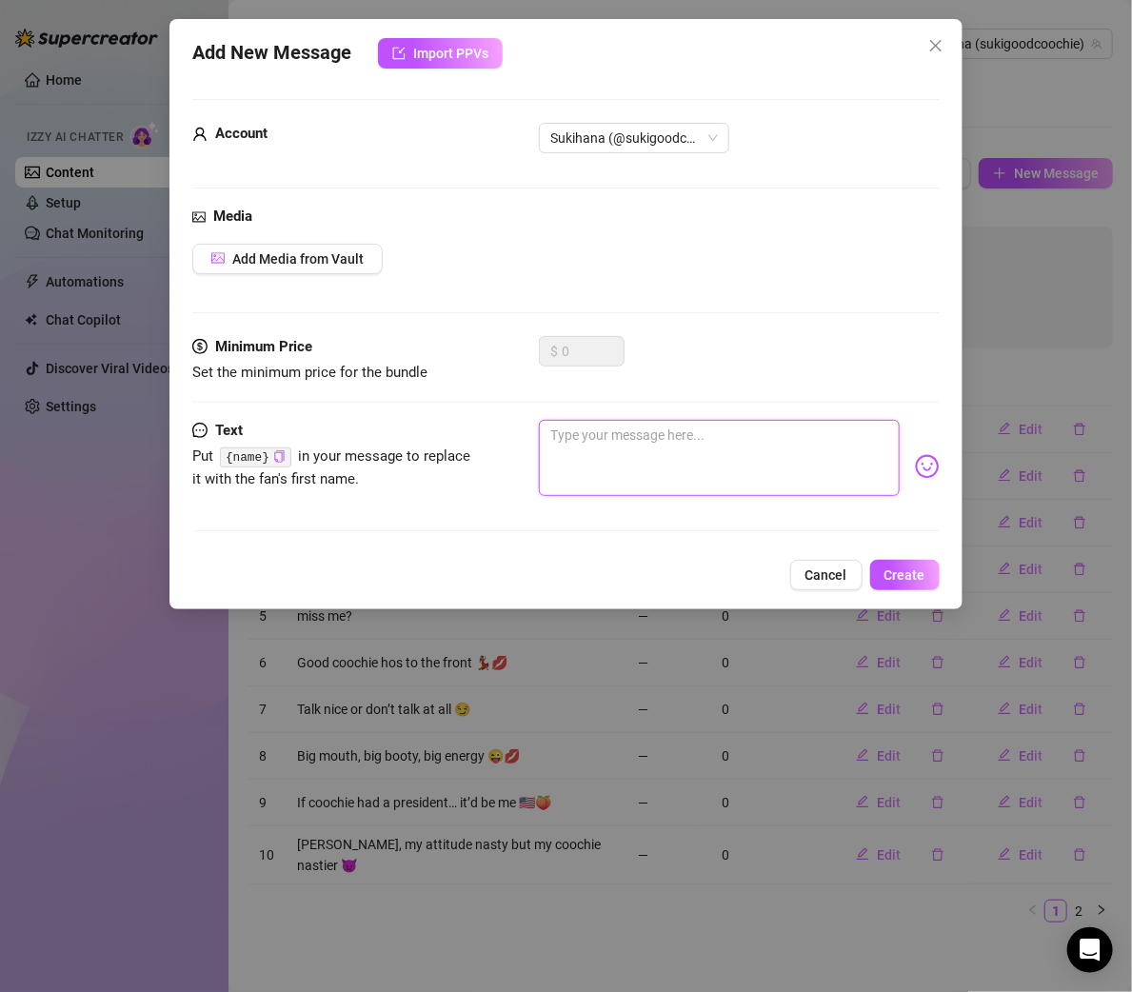
click at [631, 451] on textarea at bounding box center [719, 458] width 360 height 76
paste textarea "Play if you want, but I’m the main show 🎤💋"
type textarea "Play if you want, but I’m the main show 🎤💋"
click at [894, 568] on span "Create" at bounding box center [905, 575] width 41 height 15
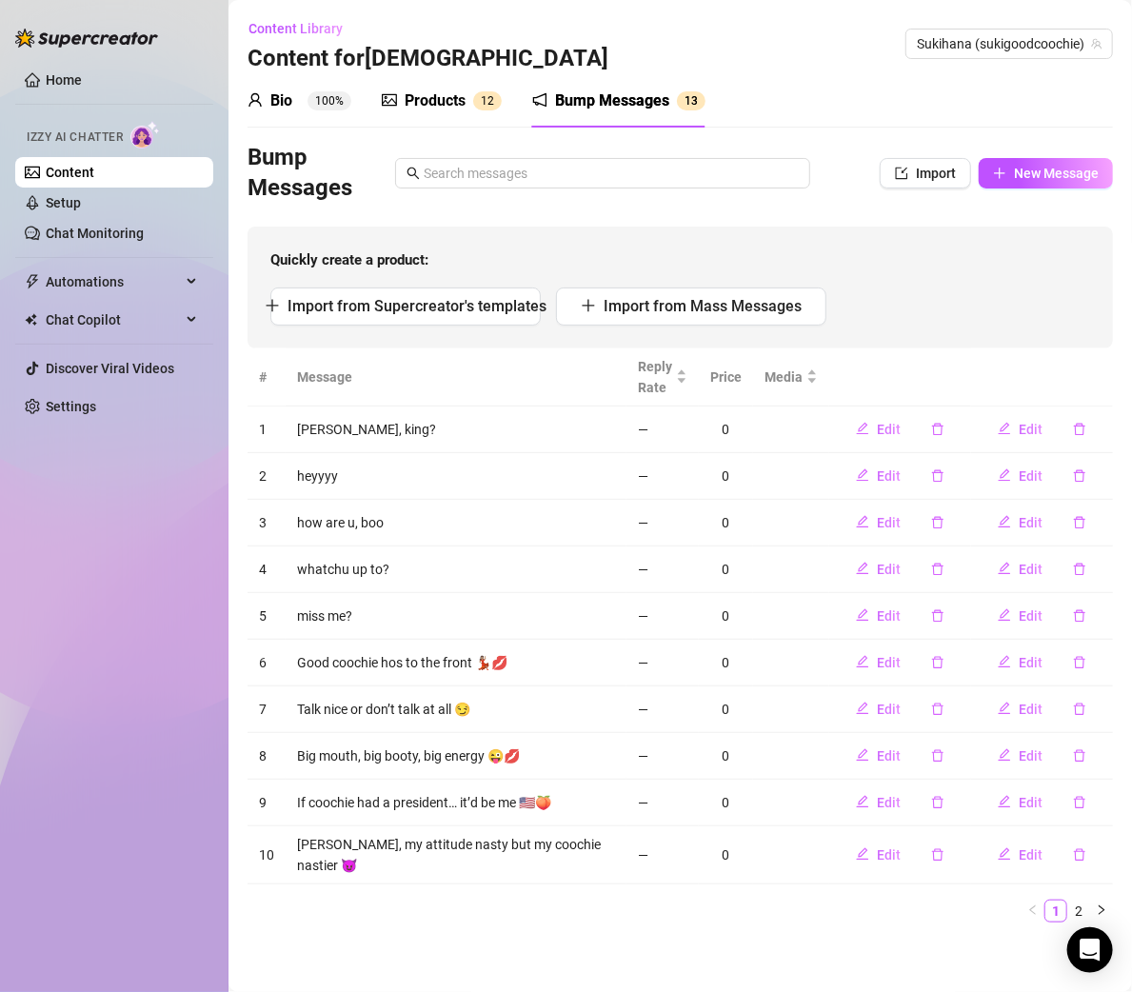
click at [1019, 177] on span "New Message" at bounding box center [1056, 173] width 85 height 15
click at [1011, 178] on button "New Message" at bounding box center [1046, 173] width 134 height 30
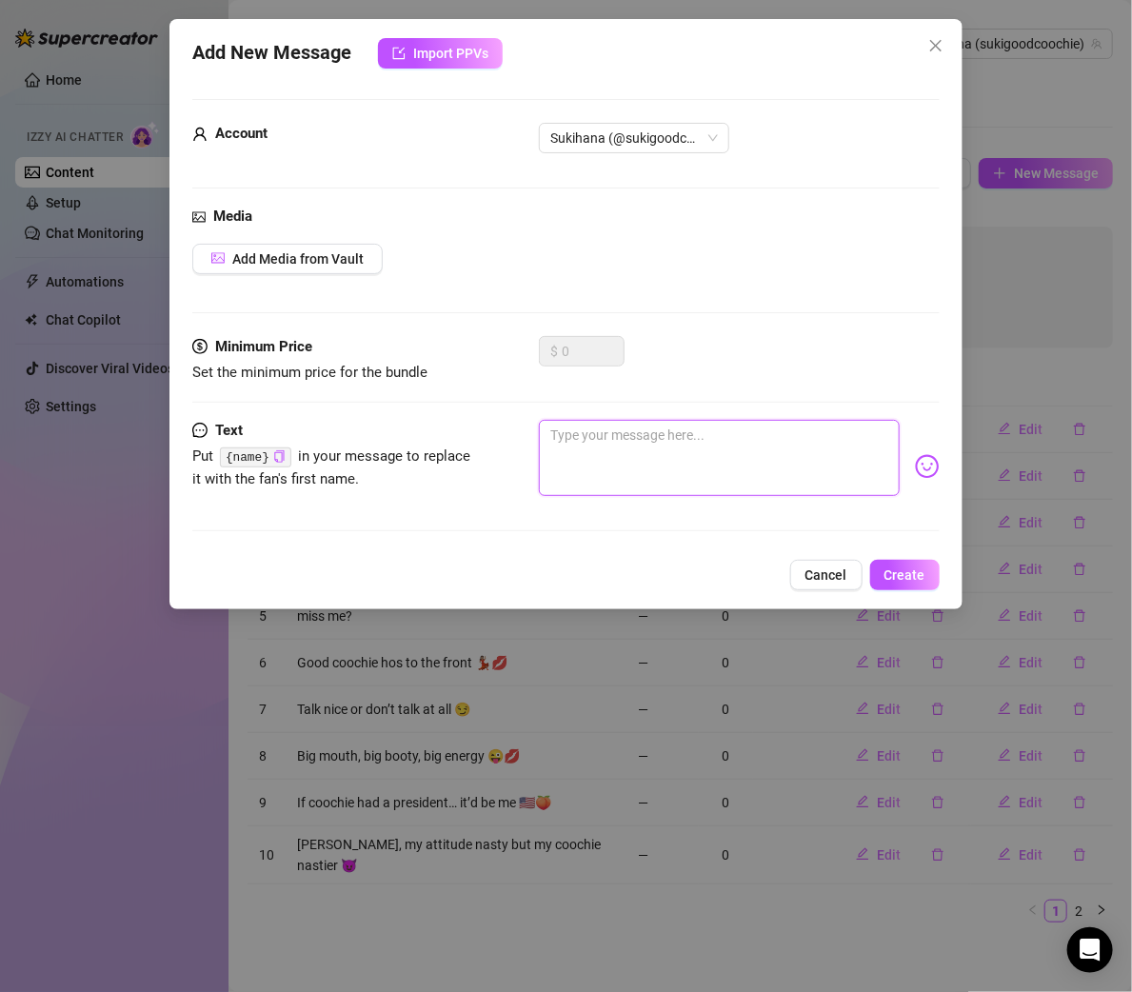
click at [594, 432] on textarea at bounding box center [719, 458] width 360 height 76
paste textarea "Not the type you forget, baby, I’m unforgettable 💋"
type textarea "Not the type you forget, baby, I’m unforgettable 💋"
click at [922, 583] on button "Create" at bounding box center [905, 575] width 70 height 30
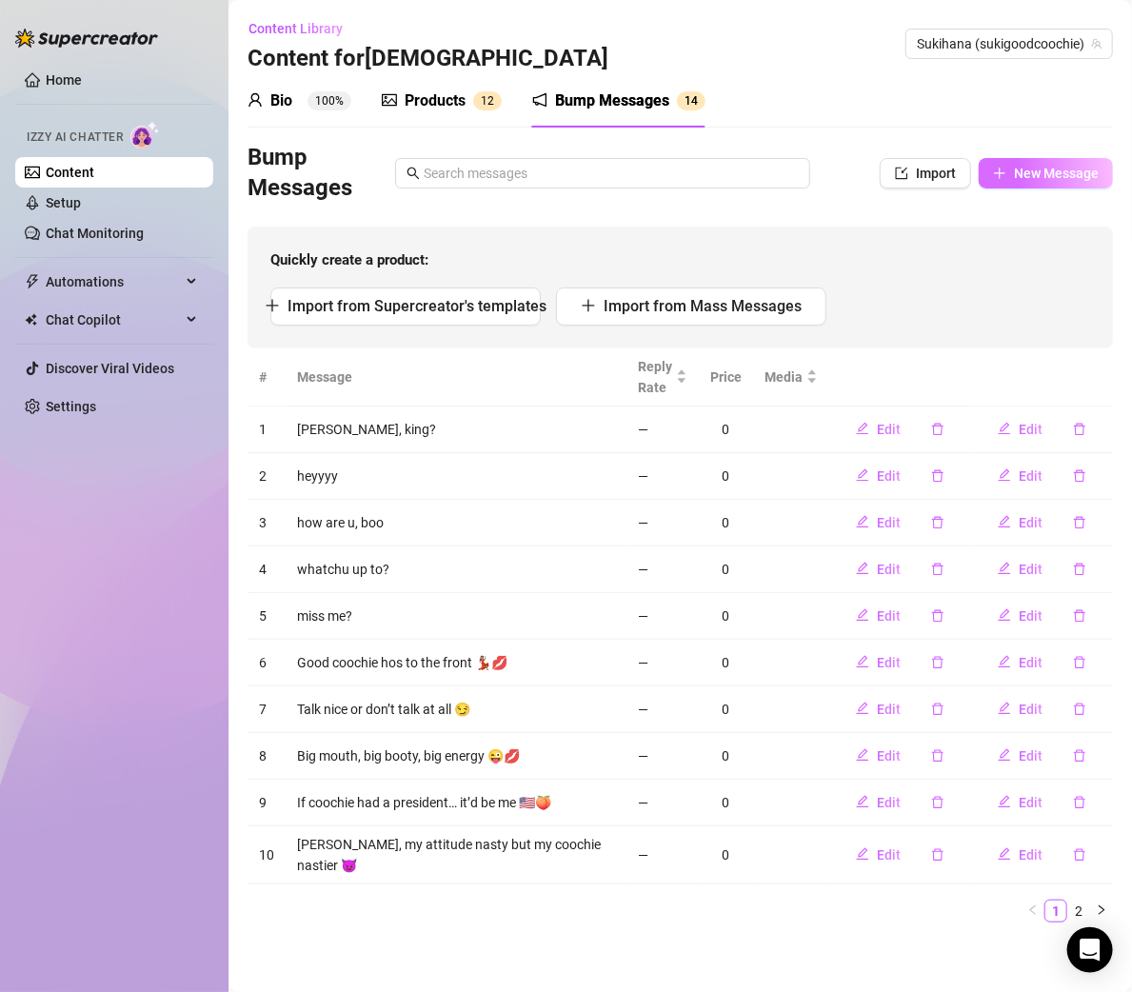
click at [1018, 171] on span "New Message" at bounding box center [1056, 173] width 85 height 15
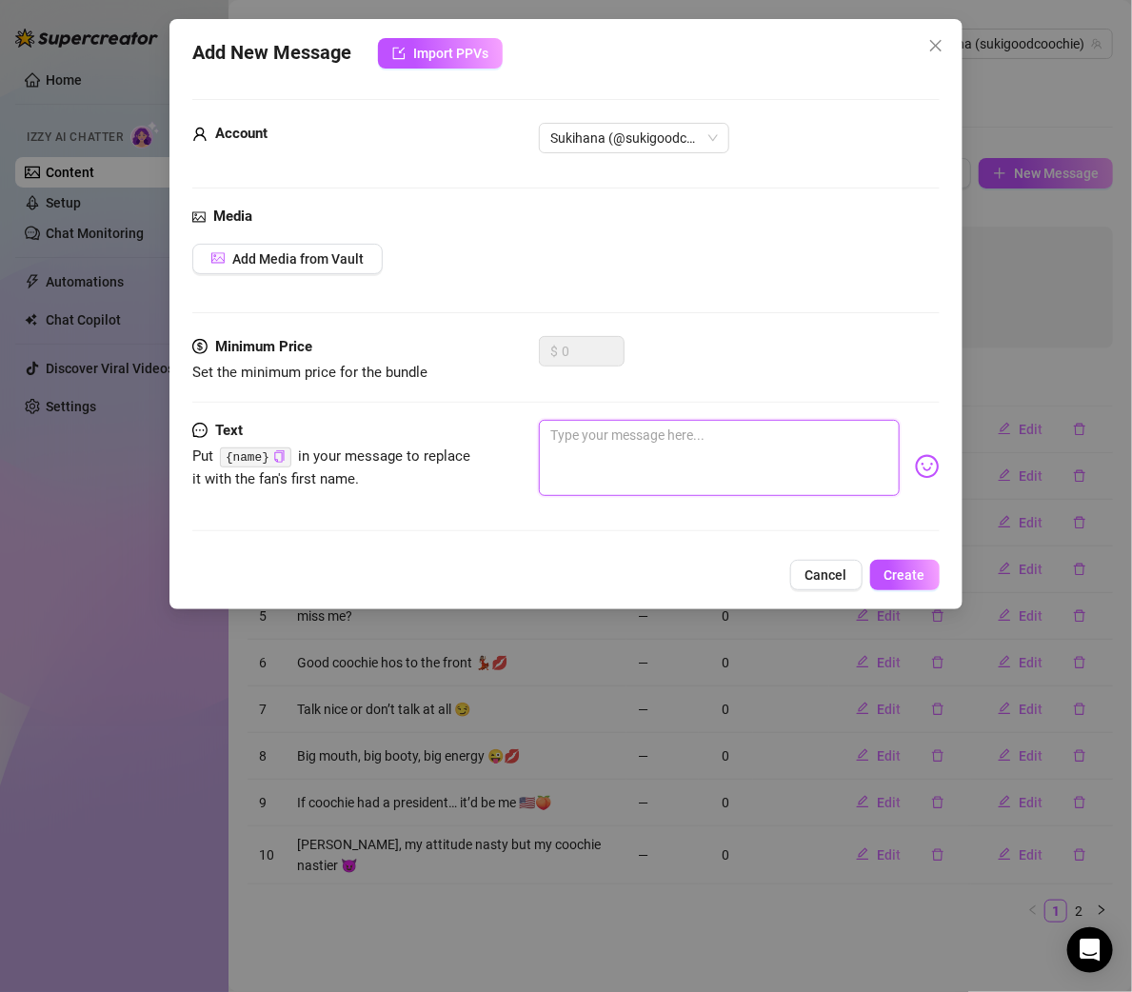
click at [638, 431] on textarea at bounding box center [719, 458] width 360 height 76
paste textarea "Laugh with me, lust for me, spend on me 💕"
type textarea "Laugh with me, lust for me, spend on me 💕"
click at [916, 572] on span "Create" at bounding box center [905, 575] width 41 height 15
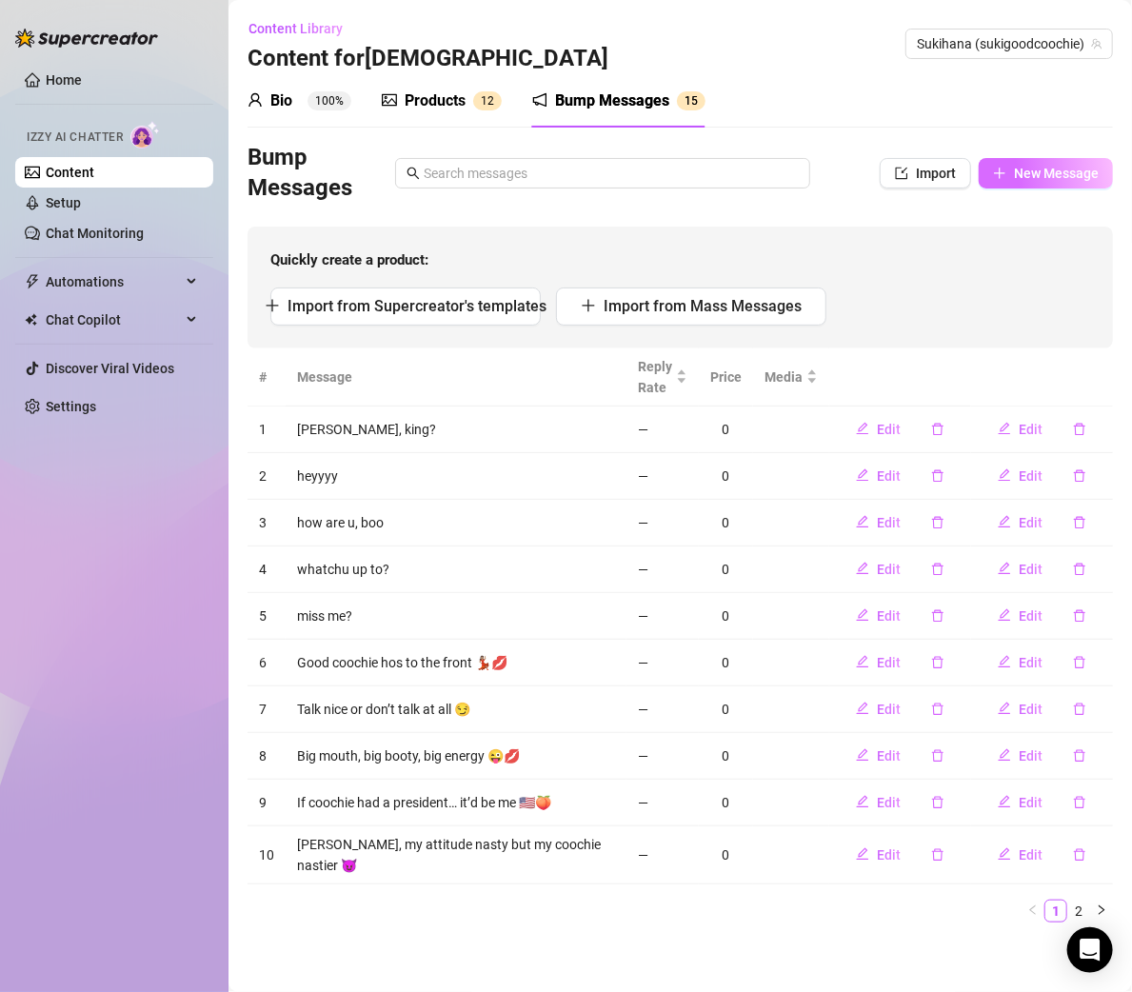
click at [1001, 164] on button "New Message" at bounding box center [1046, 173] width 134 height 30
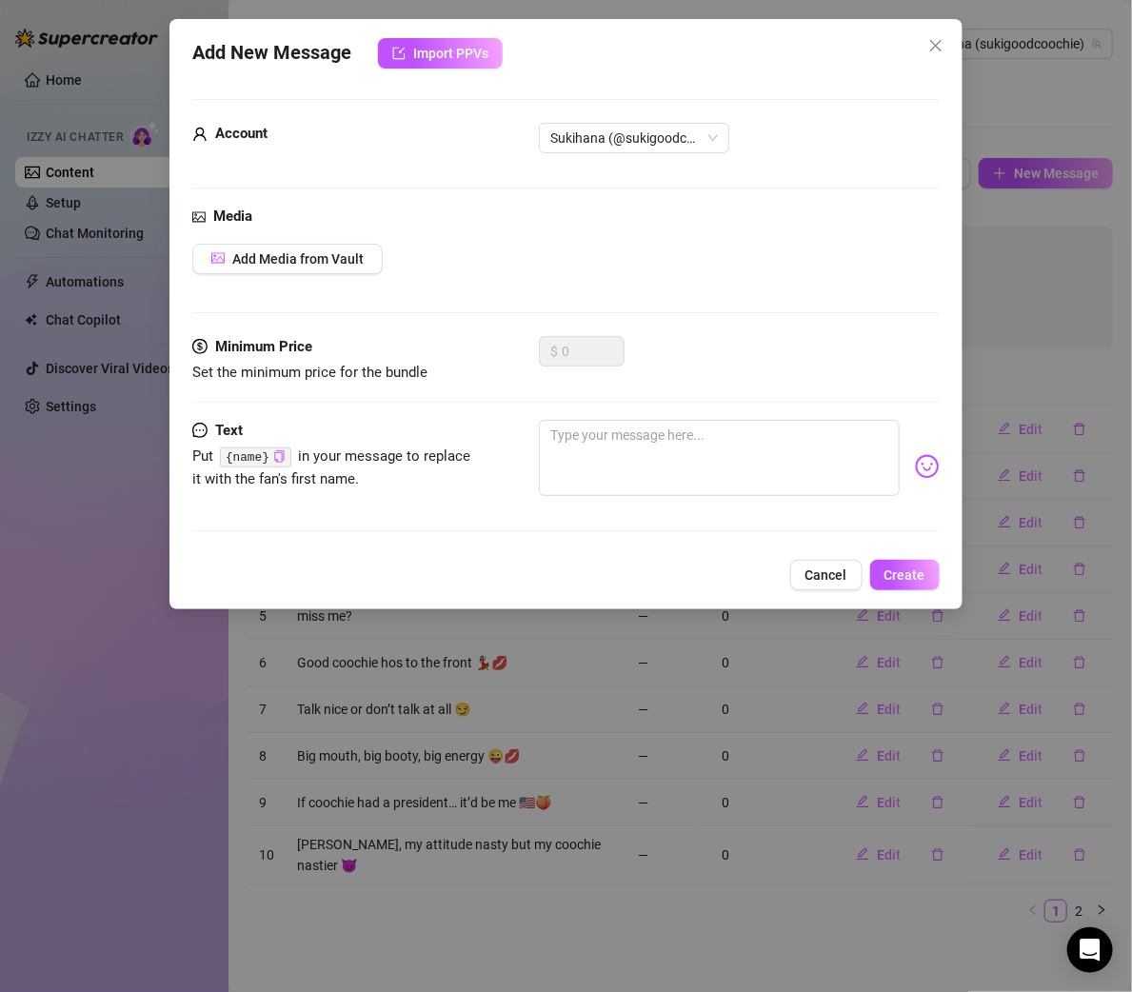
click at [618, 249] on div "Add Media from Vault" at bounding box center [565, 259] width 747 height 30
click at [628, 436] on textarea at bounding box center [719, 458] width 360 height 76
paste textarea "If you ain’t [PERSON_NAME]’, you trippin’ 💯"
type textarea "If you ain’t [PERSON_NAME]’, you trippin’ 💯"
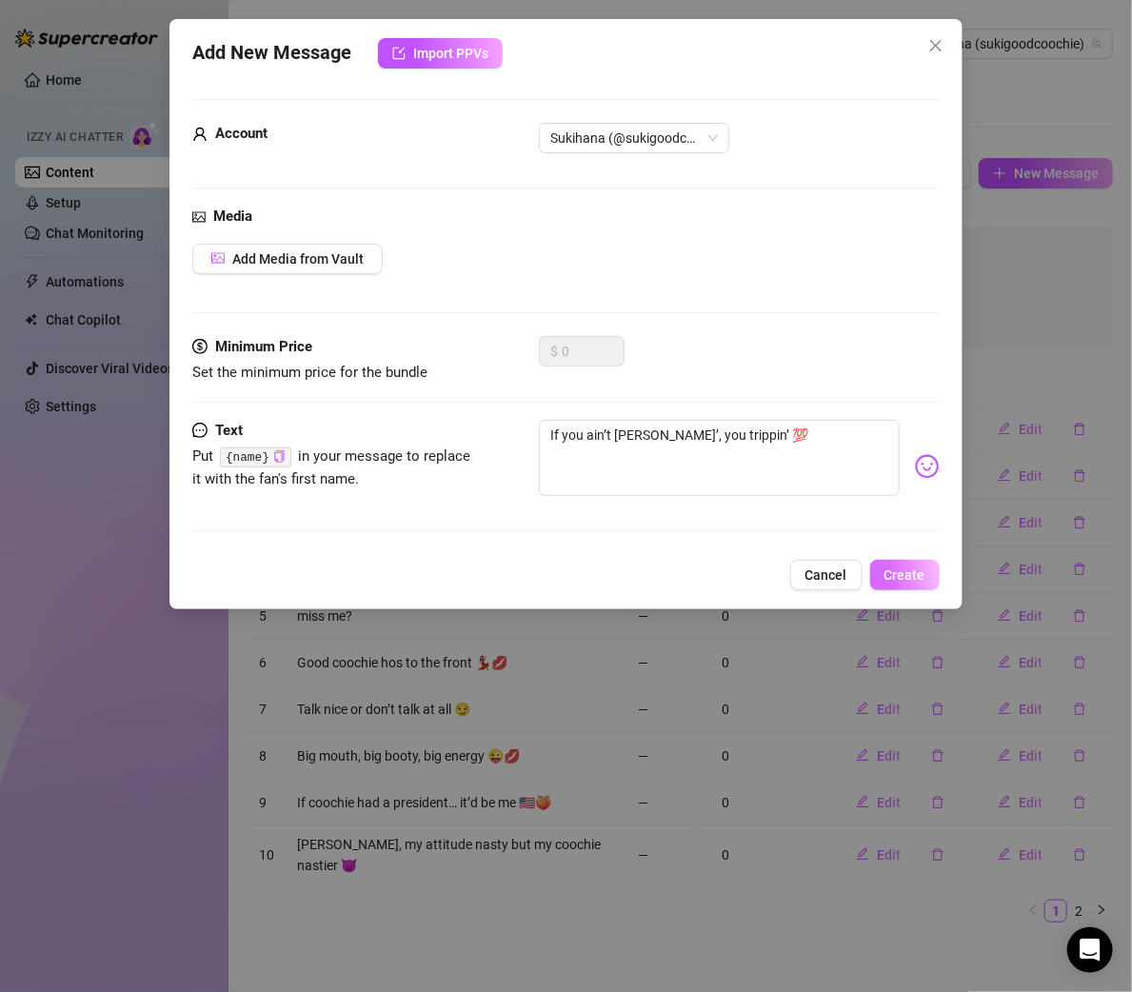
click at [912, 568] on span "Create" at bounding box center [905, 575] width 41 height 15
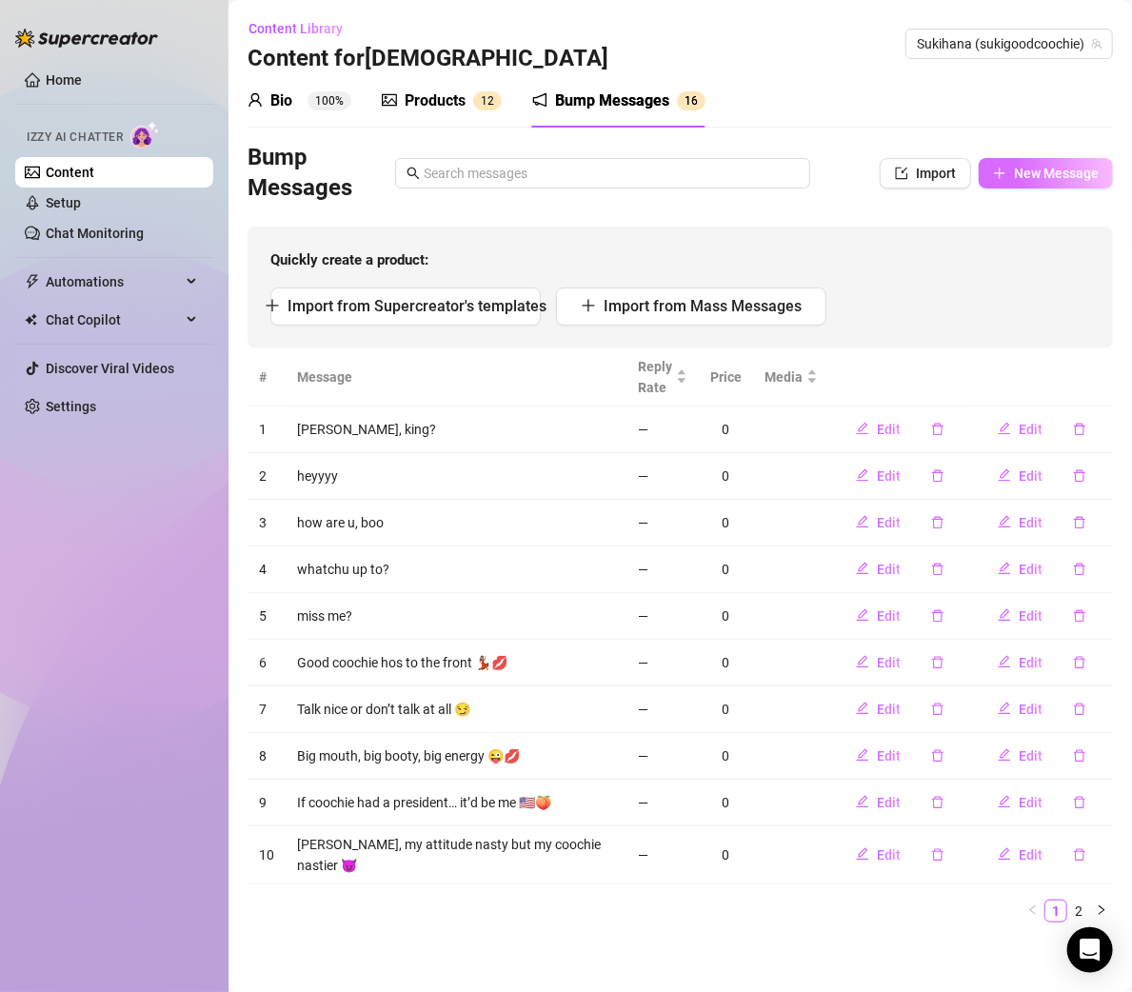
click at [1048, 174] on span "New Message" at bounding box center [1056, 173] width 85 height 15
click at [1045, 169] on span "New Message" at bounding box center [1056, 173] width 85 height 15
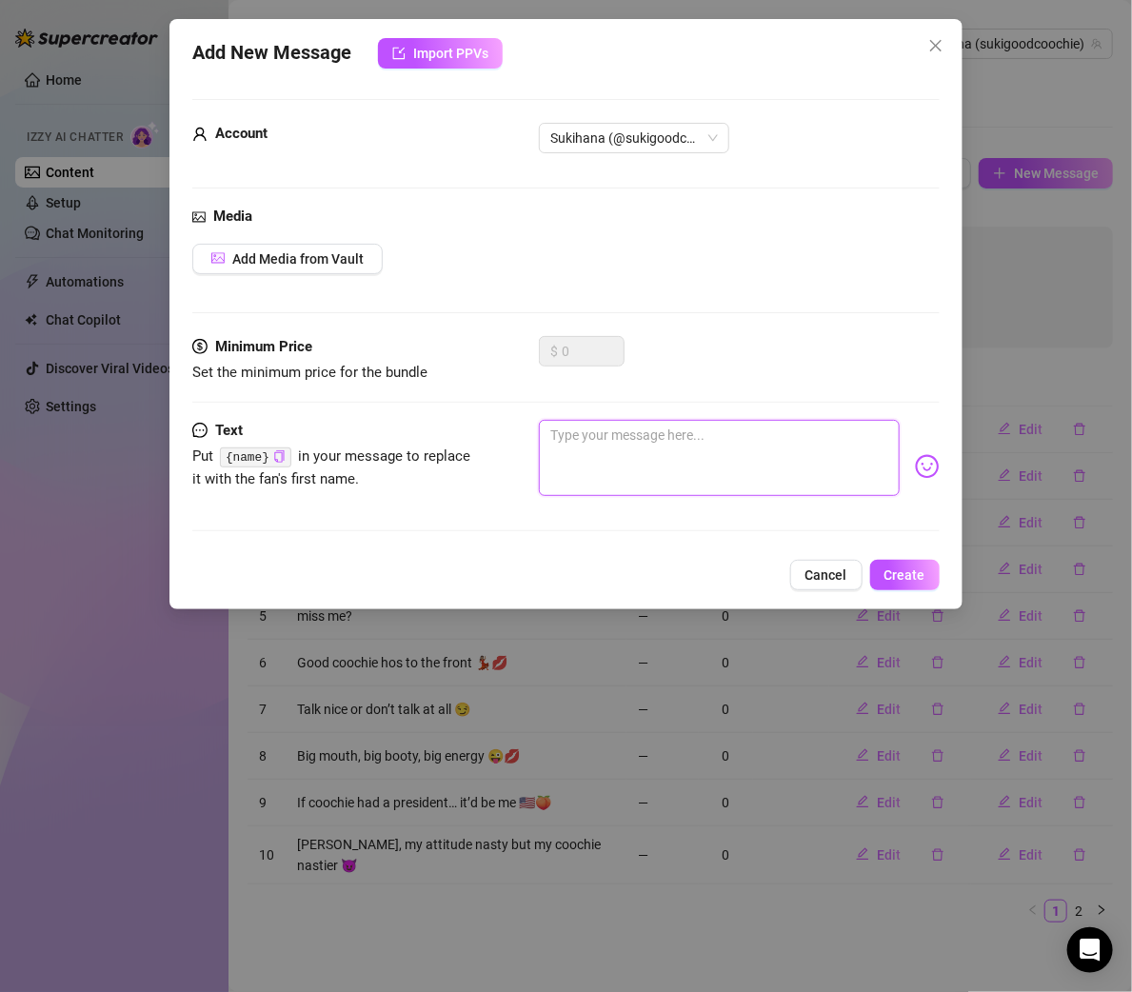
click at [806, 455] on textarea at bounding box center [719, 458] width 360 height 76
paste textarea "Baby, I turn ordinary days into nasty nights 😘"
type textarea "Baby, I turn ordinary days into nasty nights 😘"
click at [906, 568] on span "Create" at bounding box center [905, 575] width 41 height 15
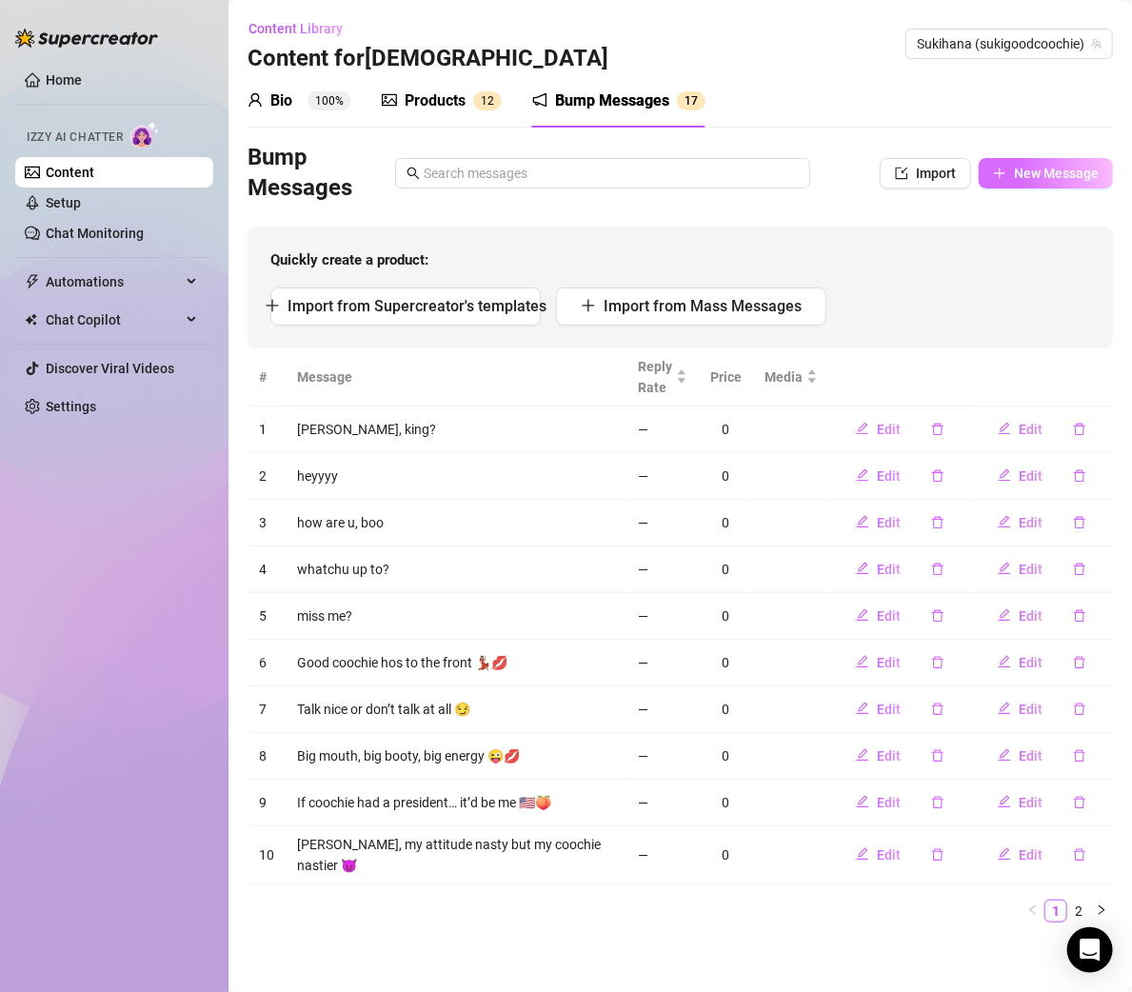
click at [1014, 174] on span "New Message" at bounding box center [1056, 173] width 85 height 15
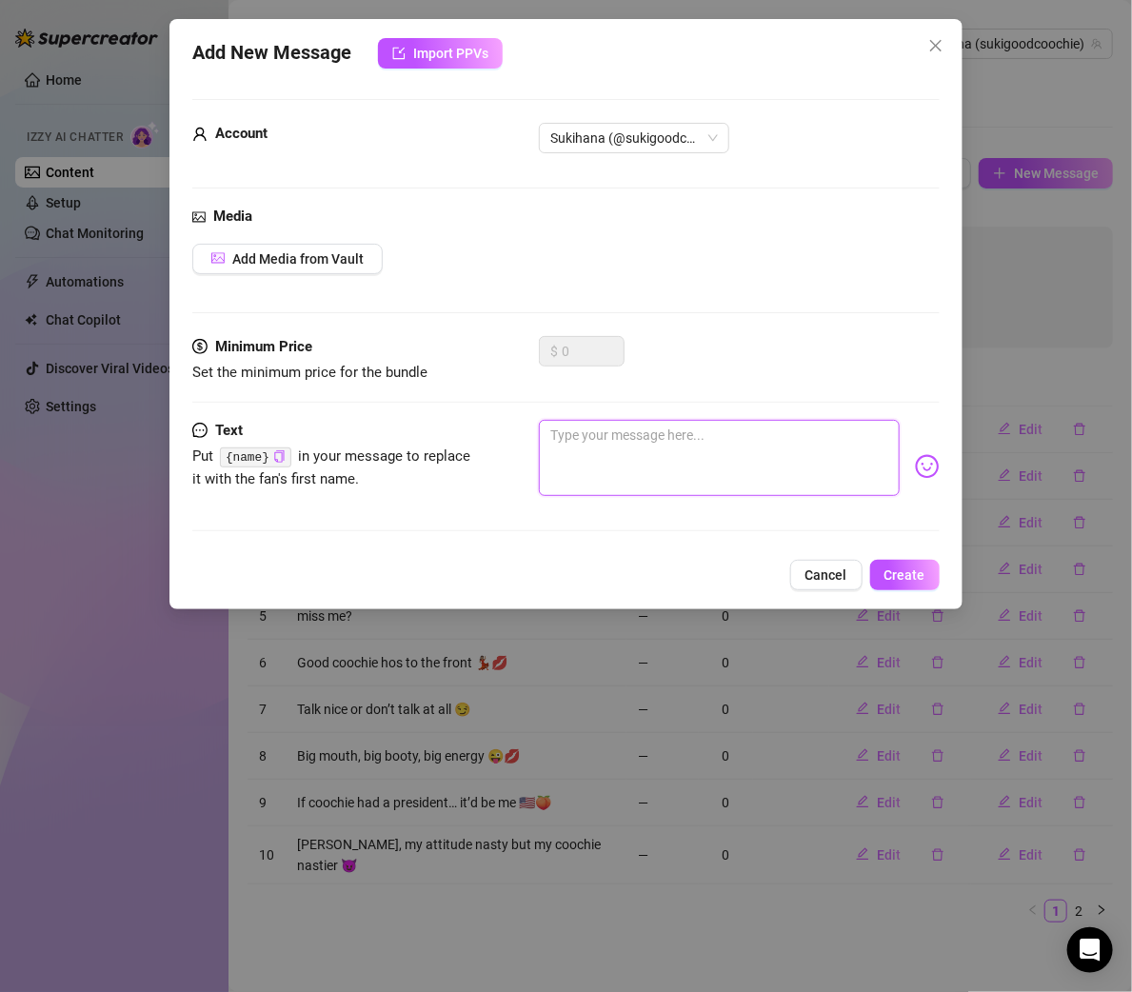
click at [588, 451] on textarea at bounding box center [719, 458] width 360 height 76
paste textarea "[PERSON_NAME], I’m bold, bad, and too good to ignore 🔥"
type textarea "[PERSON_NAME], I’m bold, bad, and too good to ignore 🔥"
click at [808, 457] on textarea "[PERSON_NAME], I’m bold, bad, and too good to ignore 🔥" at bounding box center [719, 458] width 360 height 76
type textarea "[PERSON_NAME], I’m bold, bad, and too good to ignore 🔥"
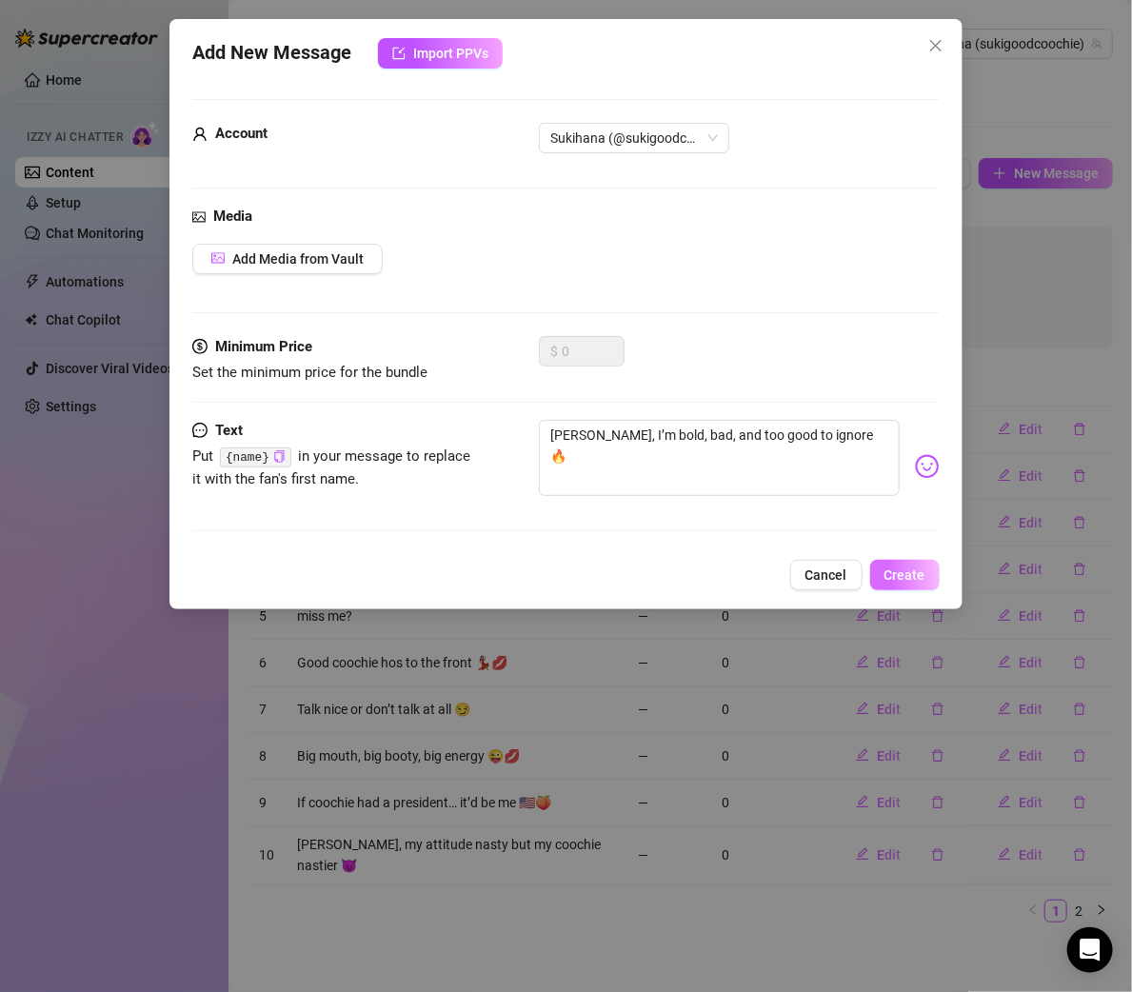
click at [901, 564] on button "Create" at bounding box center [905, 575] width 70 height 30
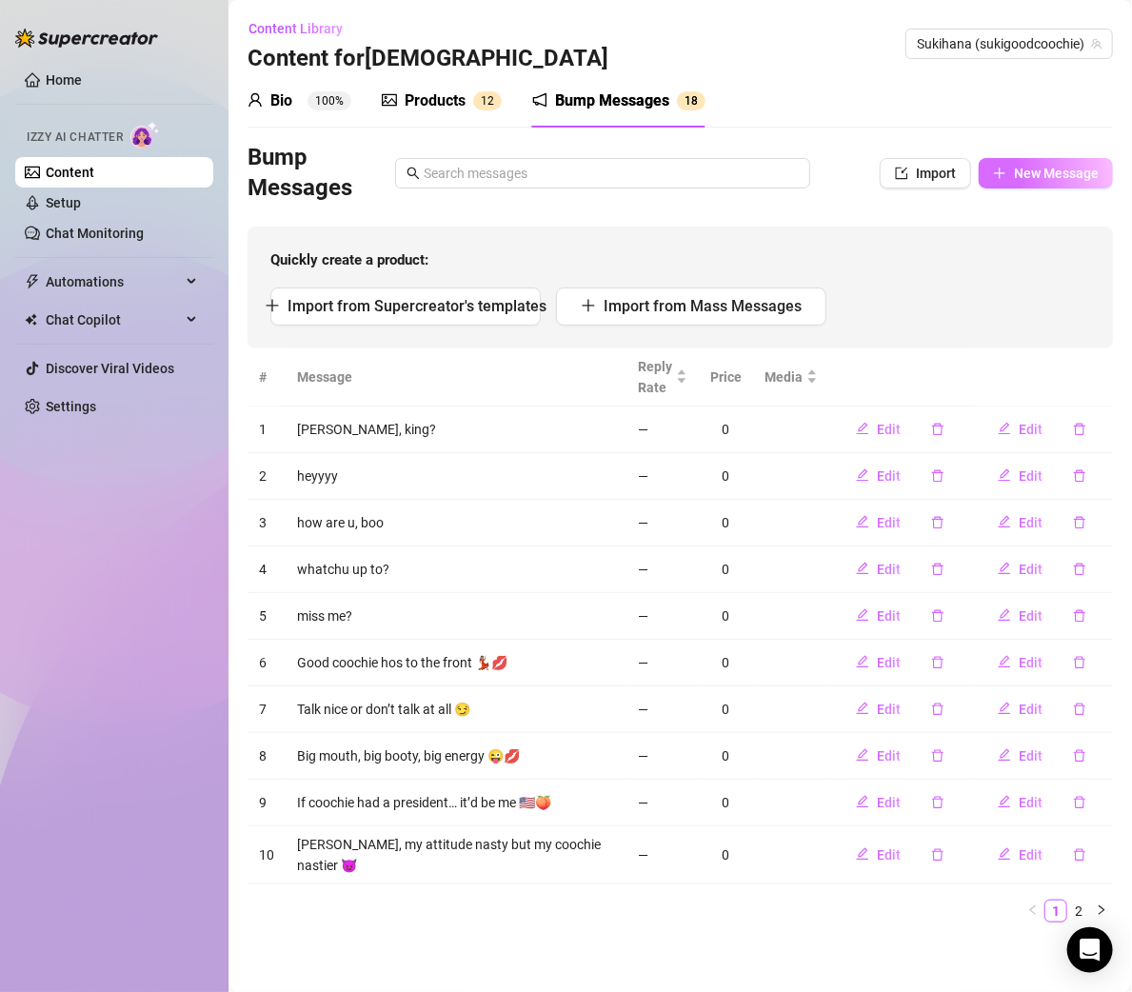
click at [1041, 176] on span "New Message" at bounding box center [1056, 173] width 85 height 15
type textarea "Type your message here..."
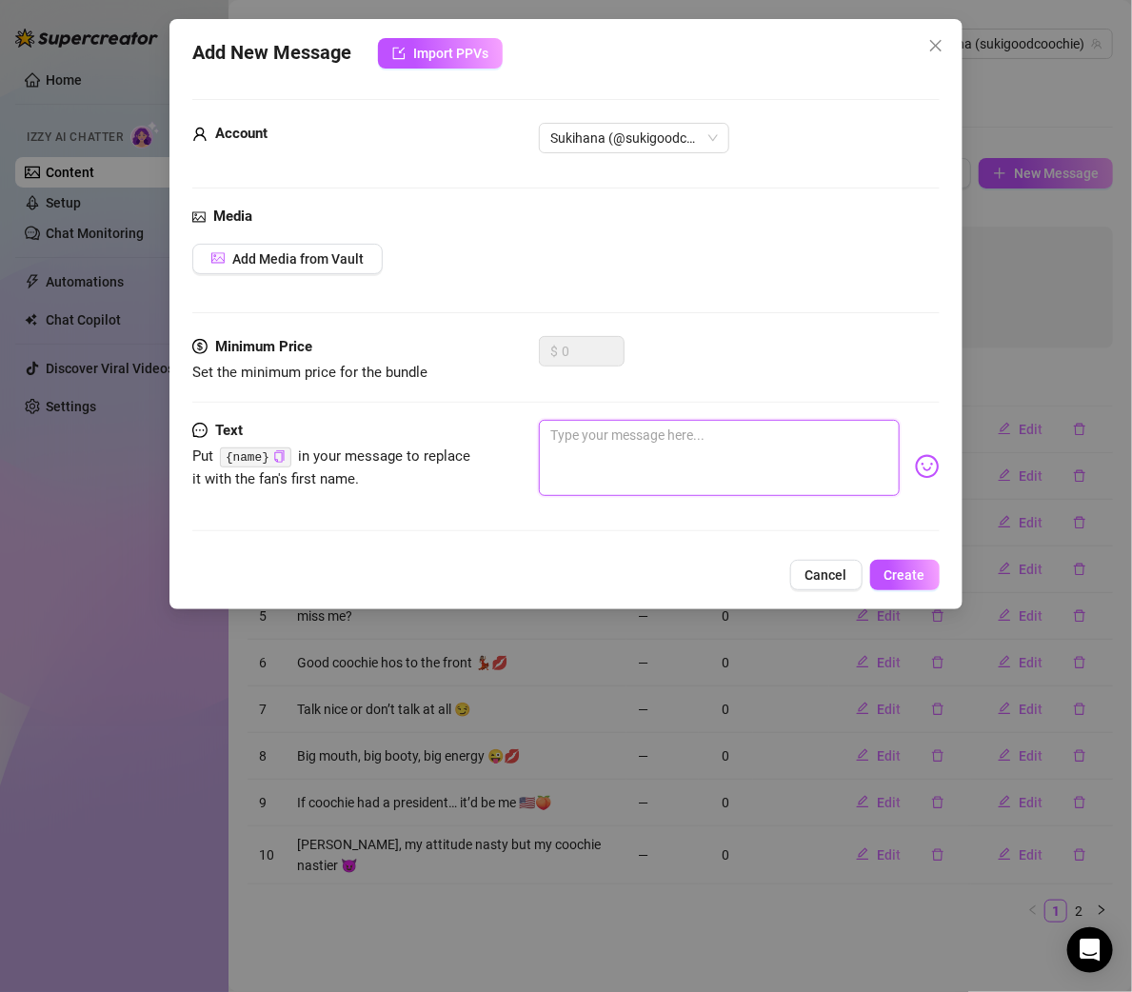
click at [562, 445] on textarea at bounding box center [719, 458] width 360 height 76
click at [595, 453] on textarea at bounding box center [719, 458] width 360 height 76
paste textarea "My energy undefeated, my coochie undefeated, my vibe undefeated 💯"
type textarea "My energy undefeated, my coochie undefeated, my vibe undefeated 💯"
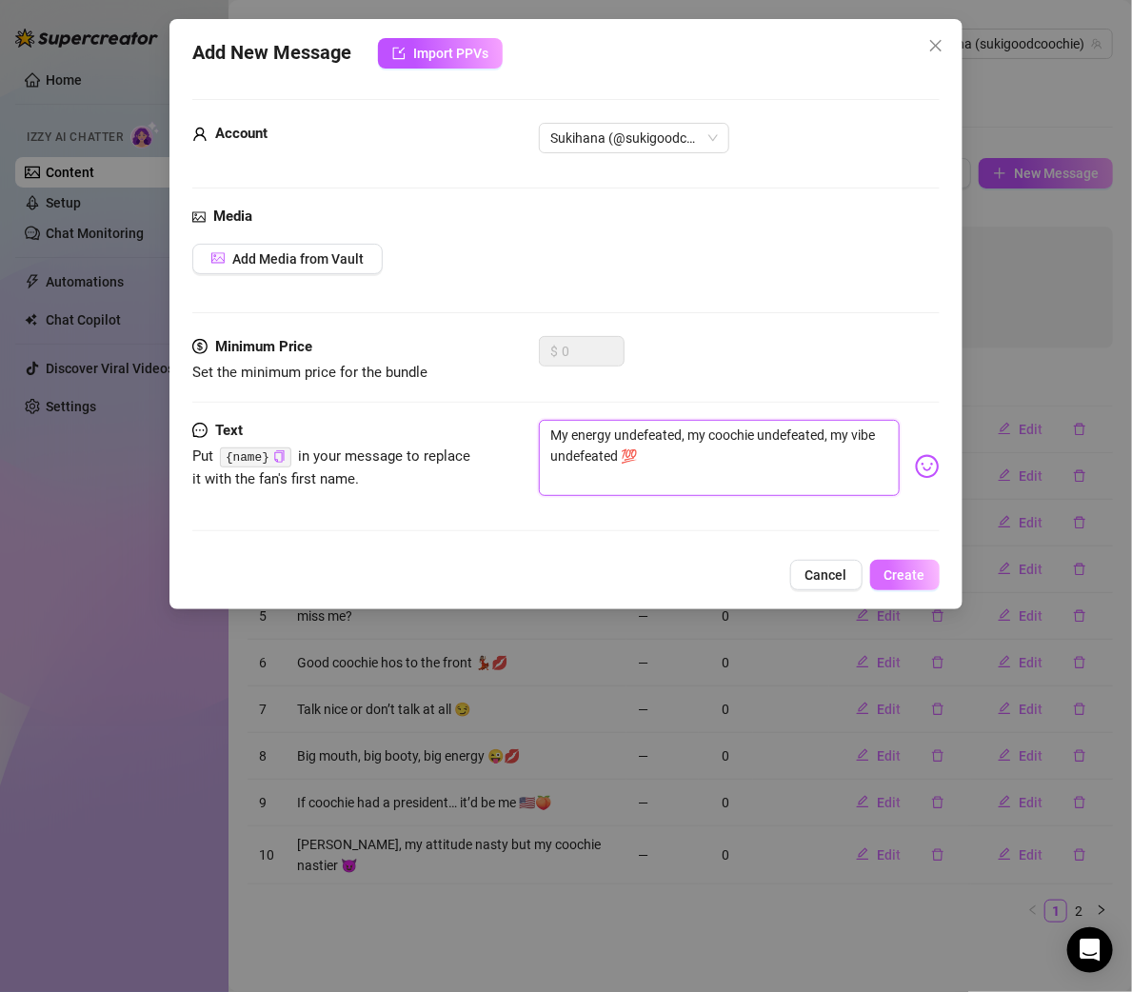
type textarea "My energy undefeated, my coochie undefeated, my vibe undefeated 💯"
click at [889, 570] on span "Create" at bounding box center [905, 575] width 41 height 15
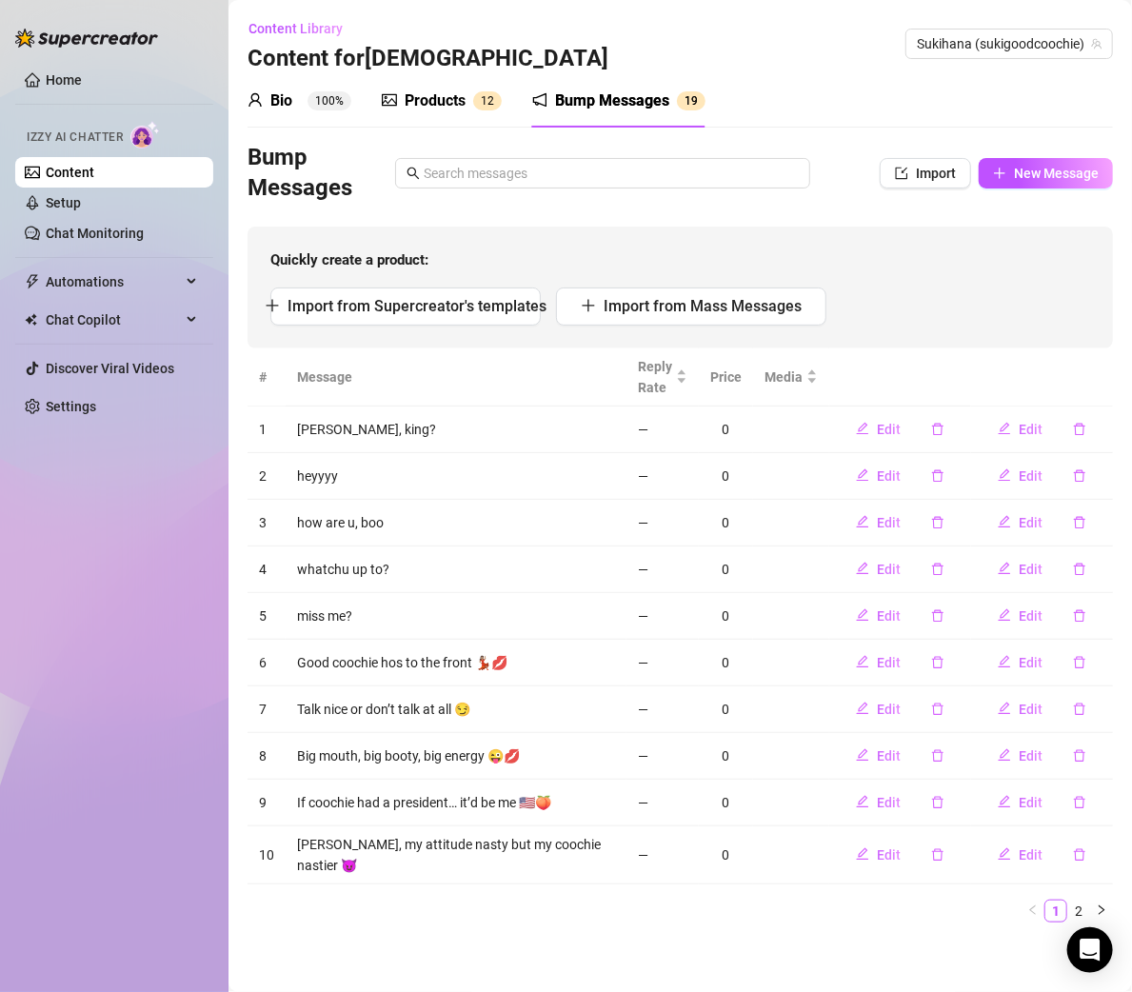
click at [94, 169] on link "Content" at bounding box center [70, 172] width 49 height 15
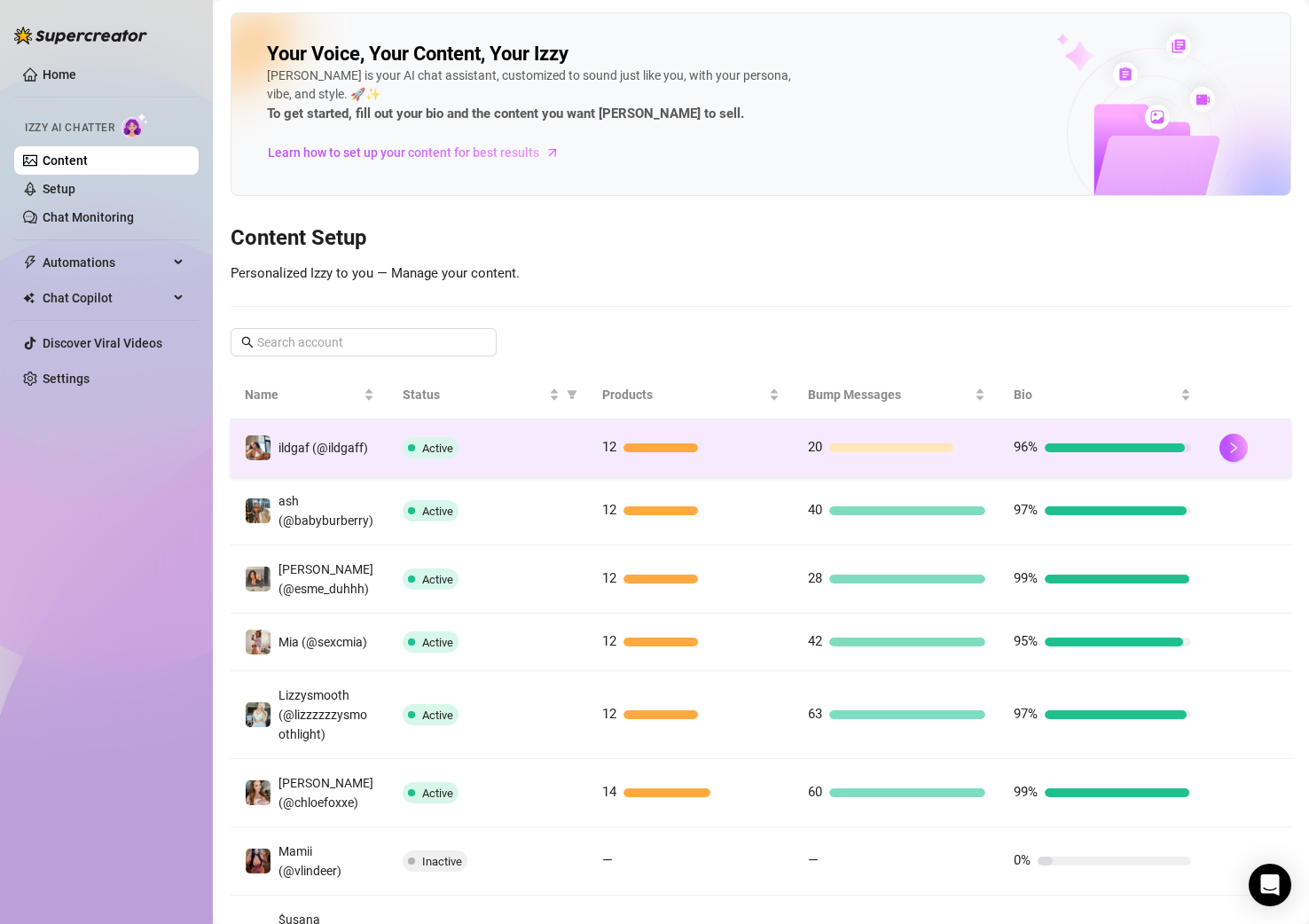
scroll to position [374, 0]
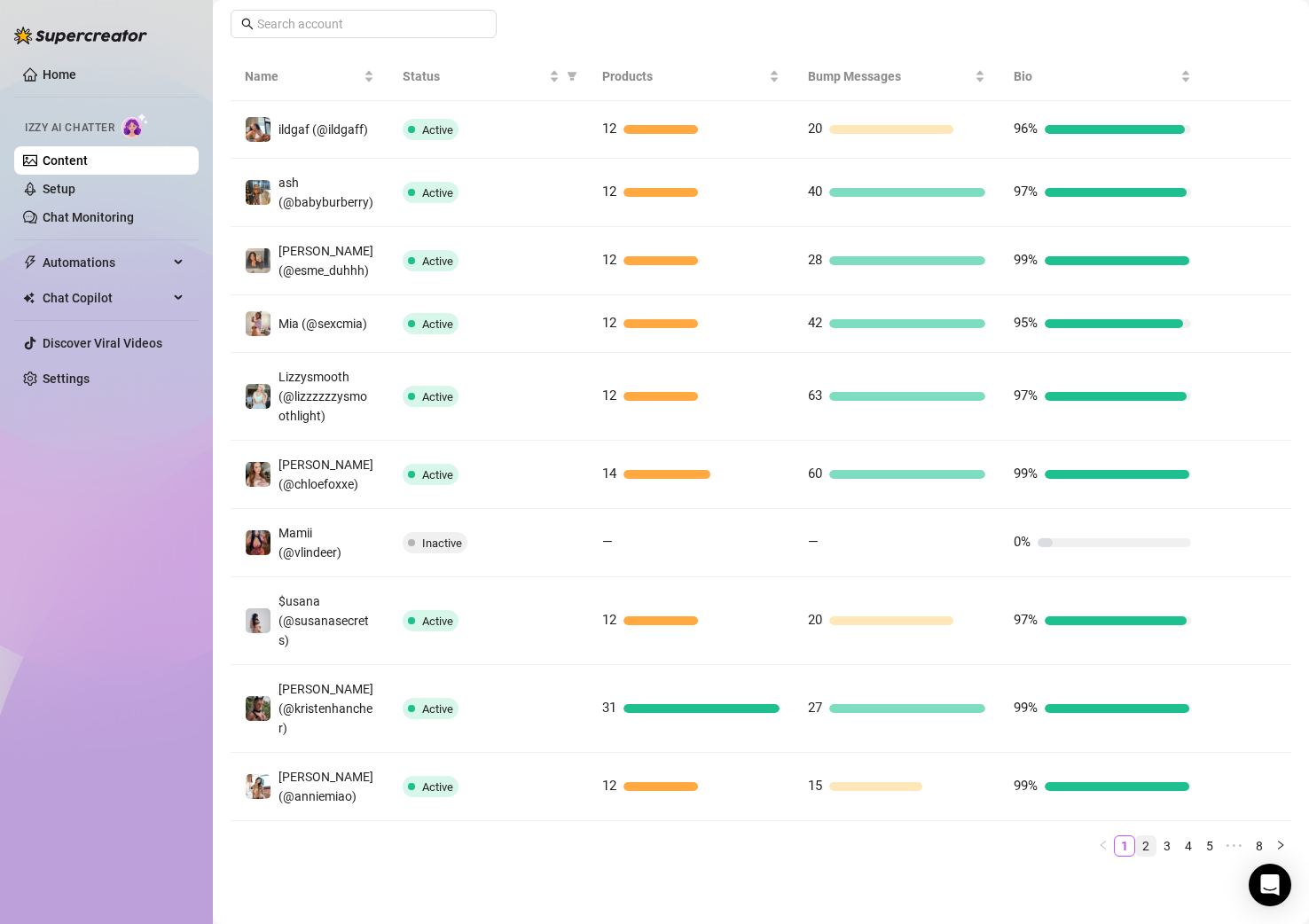
click at [1109, 846] on link "2" at bounding box center [1146, 846] width 20 height 20
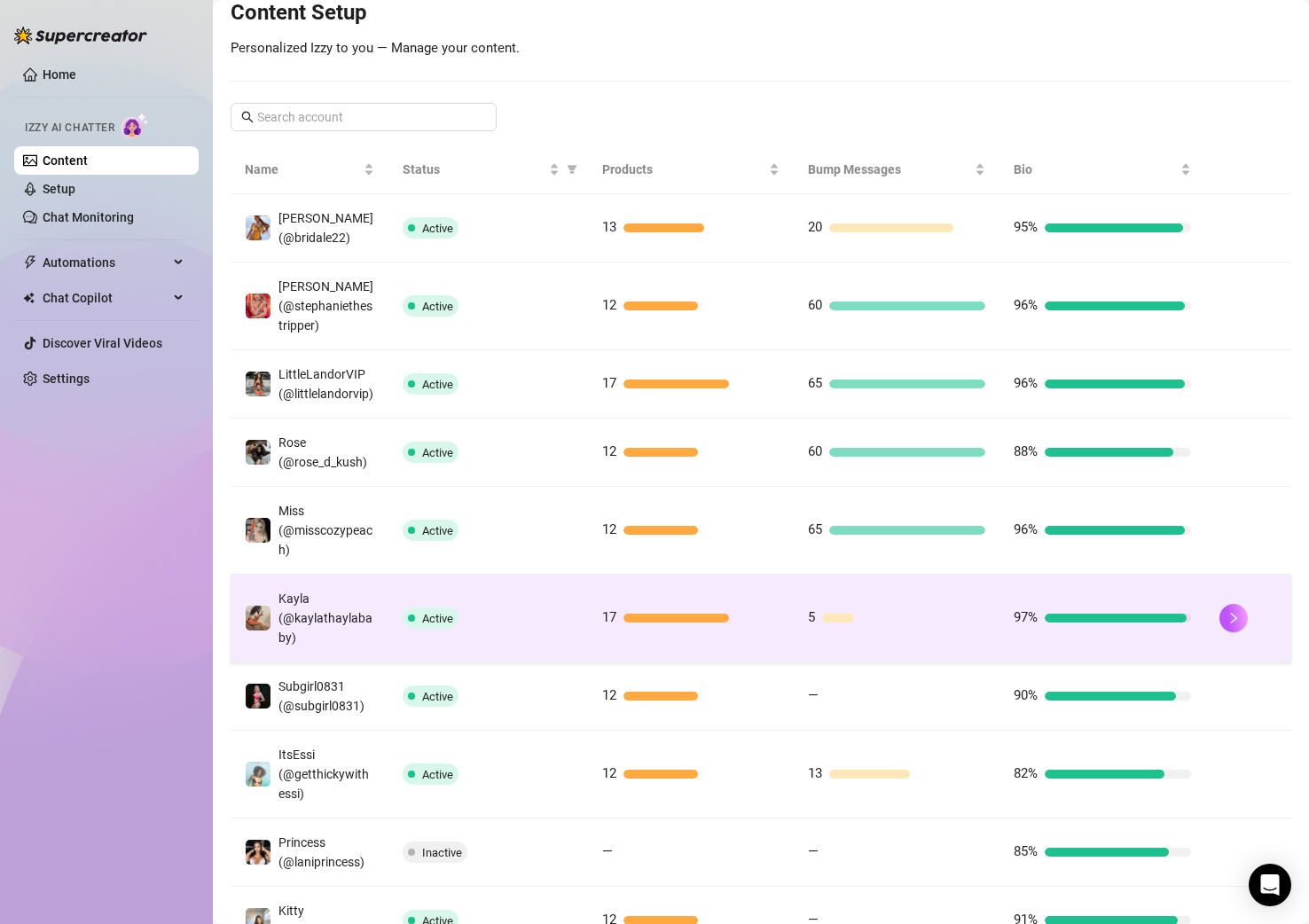
scroll to position [295, 0]
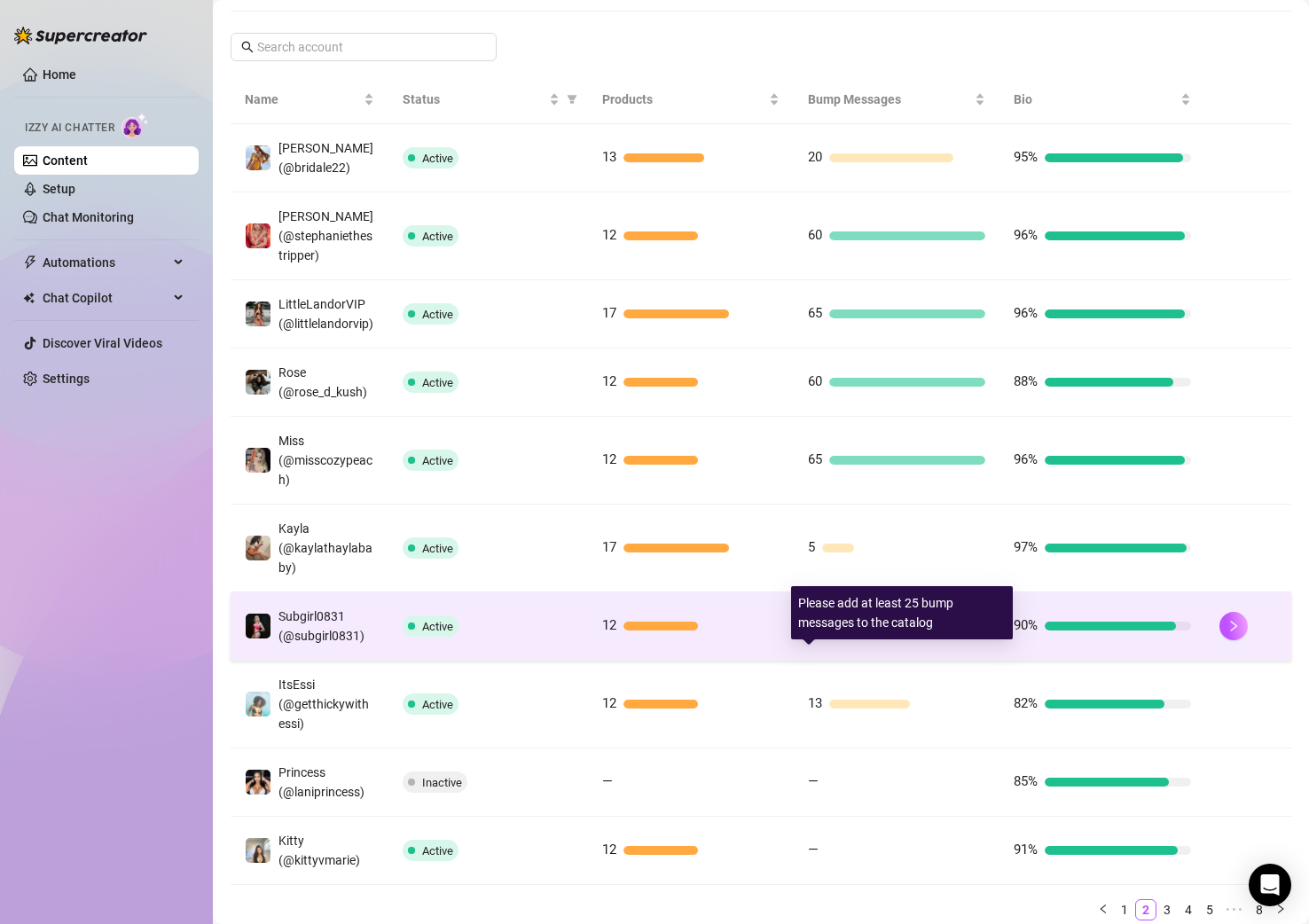
click at [830, 631] on div at bounding box center [905, 626] width 159 height 9
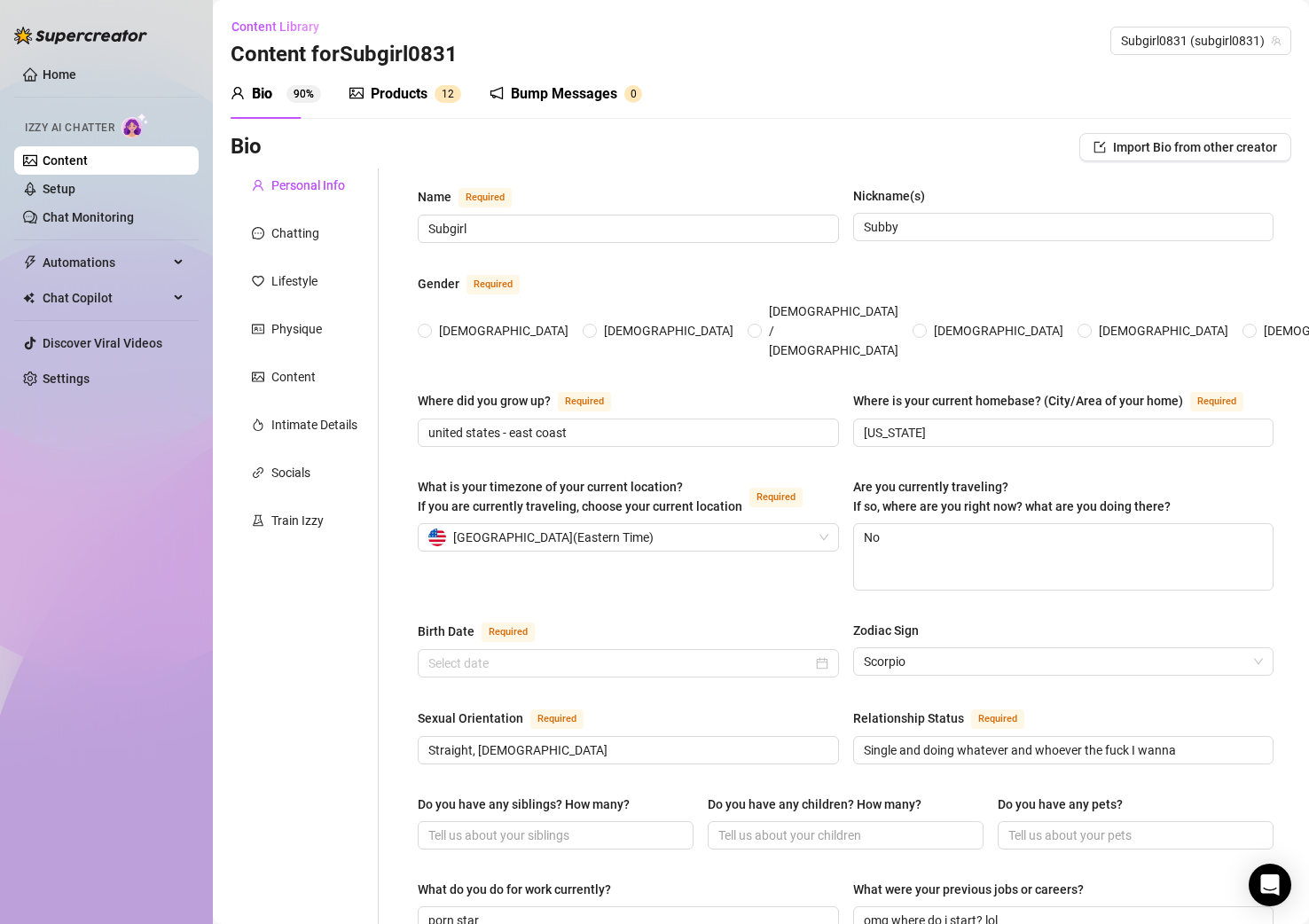
radio input "true"
type input "[DATE]"
click at [544, 76] on div "Bump Messages 0" at bounding box center [566, 93] width 153 height 49
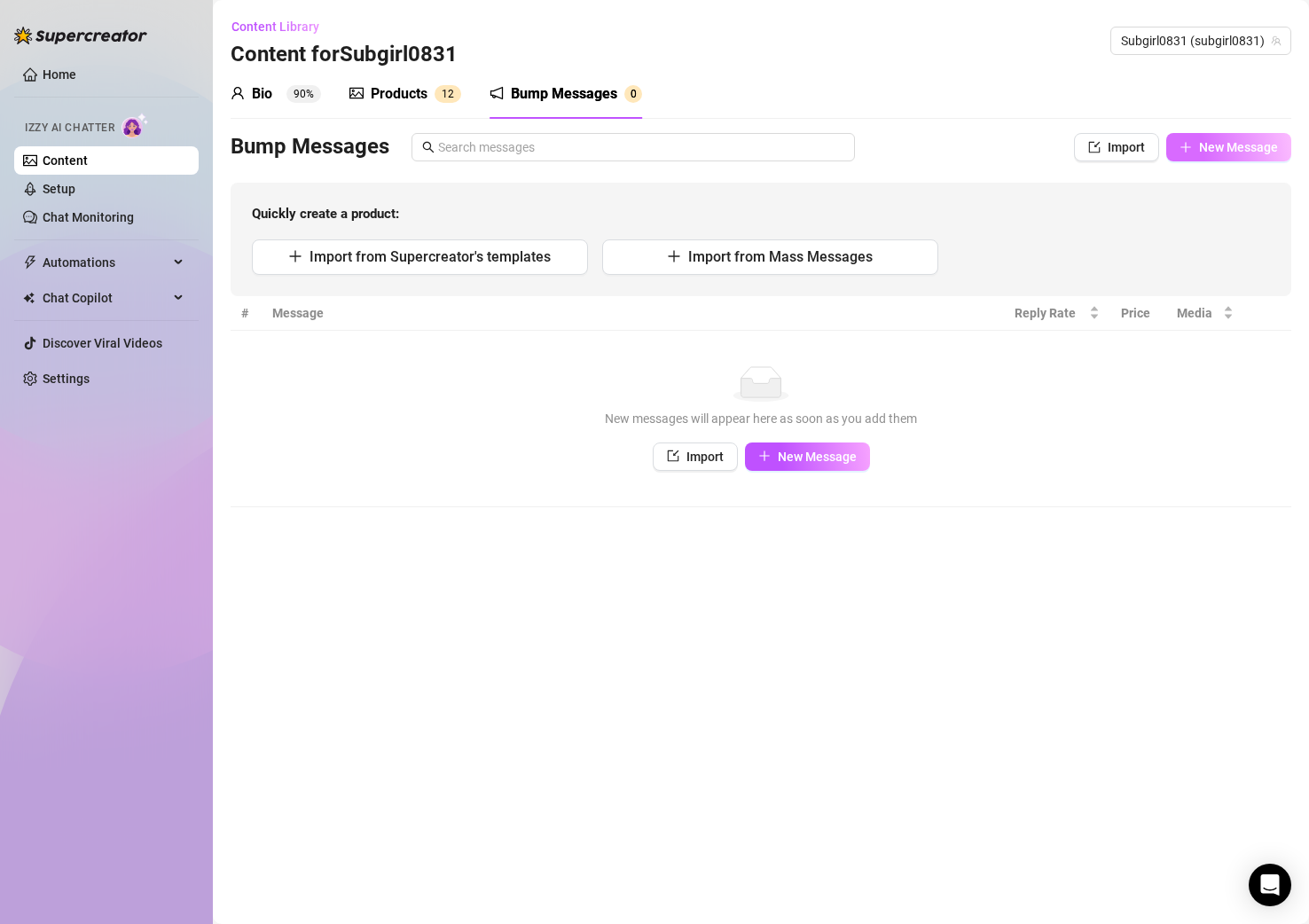
click at [1109, 150] on span "New Message" at bounding box center [1238, 146] width 79 height 14
type textarea "Type your message here..."
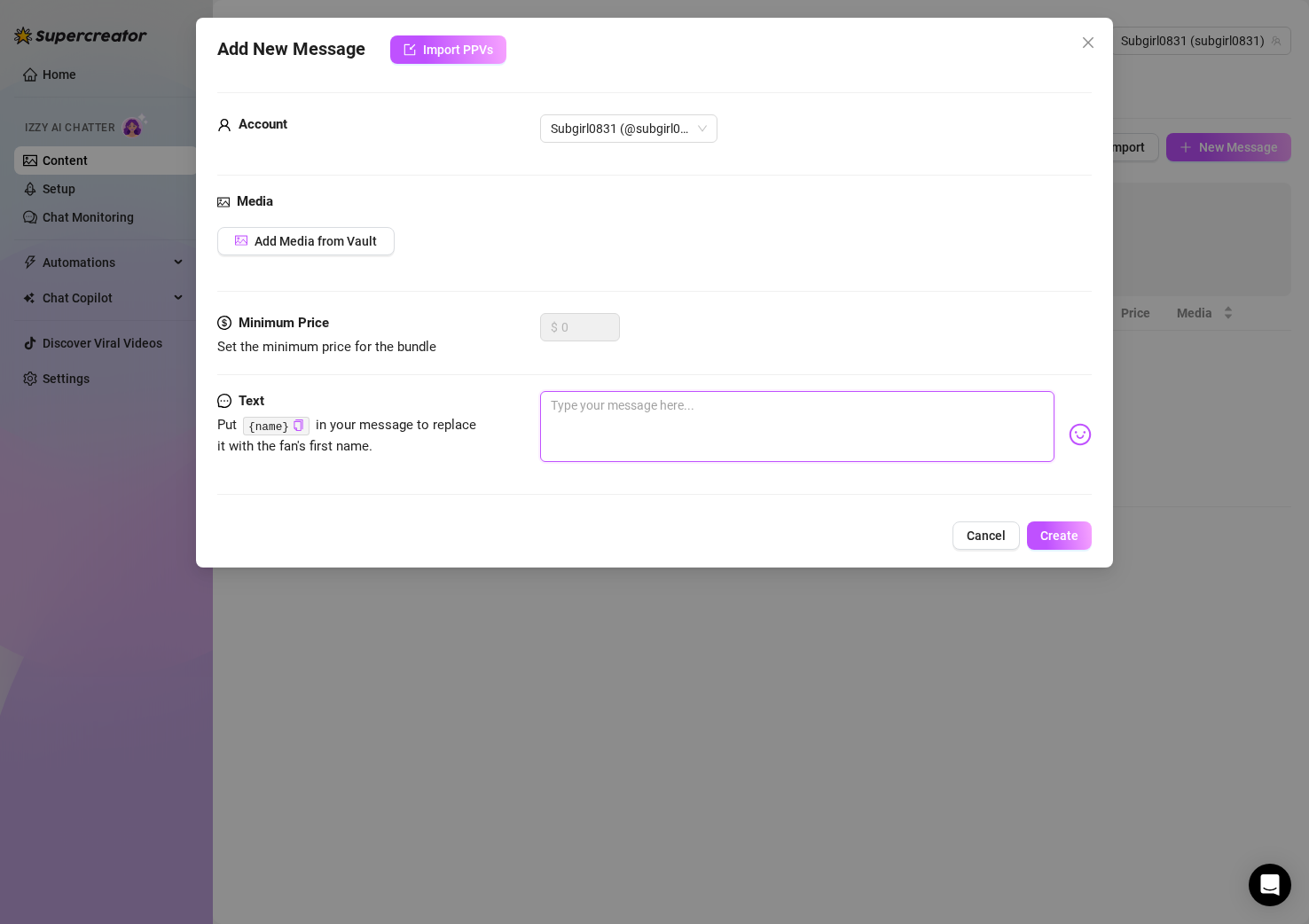
click at [690, 403] on textarea at bounding box center [797, 427] width 513 height 71
paste textarea "You know [PERSON_NAME] loves spoiling you… go see what’s waiting for you 🥰"
type textarea "You know [PERSON_NAME] loves spoiling you… go see what’s waiting for you 🥰"
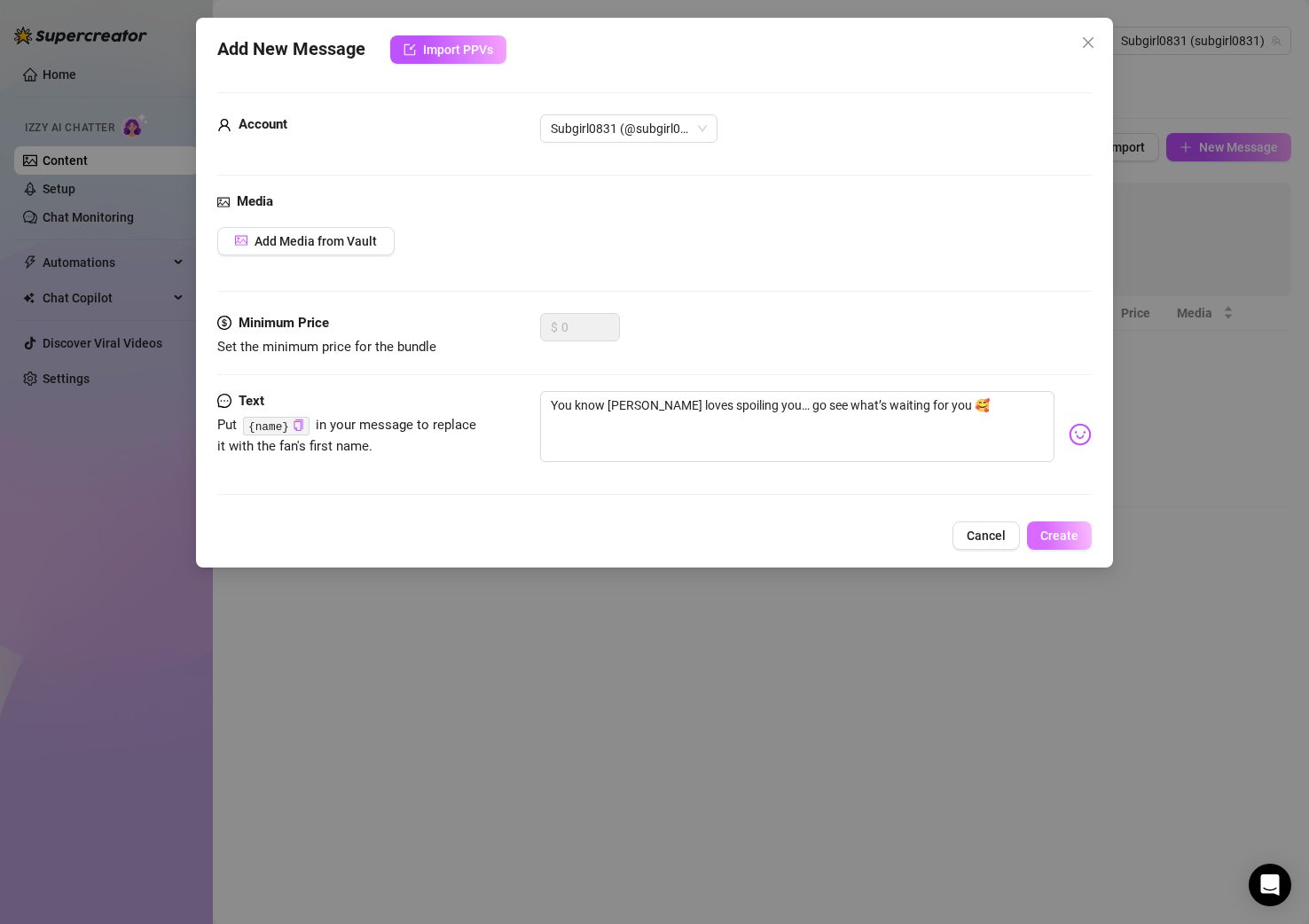
click at [1047, 534] on span "Create" at bounding box center [1059, 536] width 38 height 14
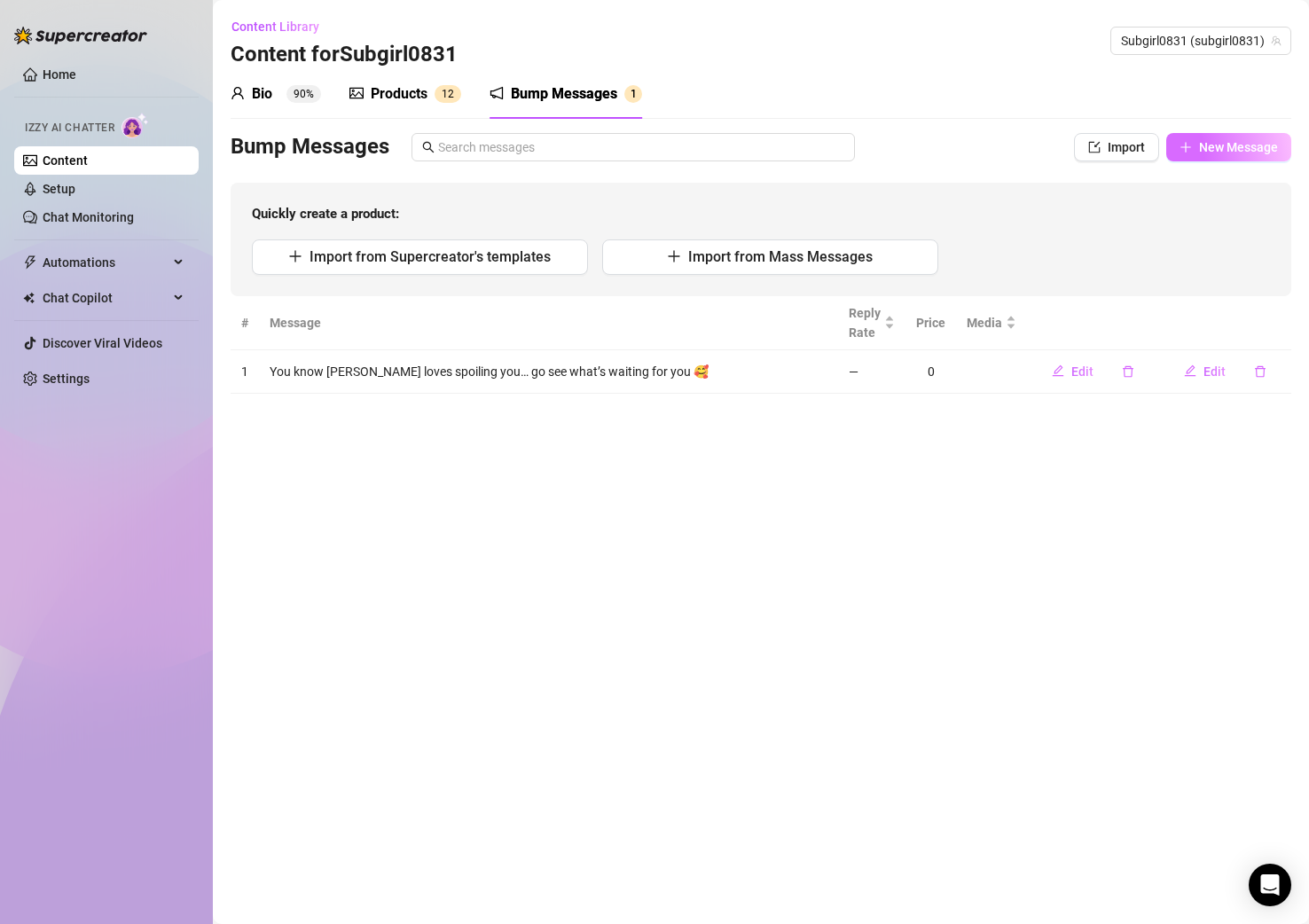
click at [1109, 148] on span "New Message" at bounding box center [1238, 146] width 79 height 14
type textarea "Type your message here..."
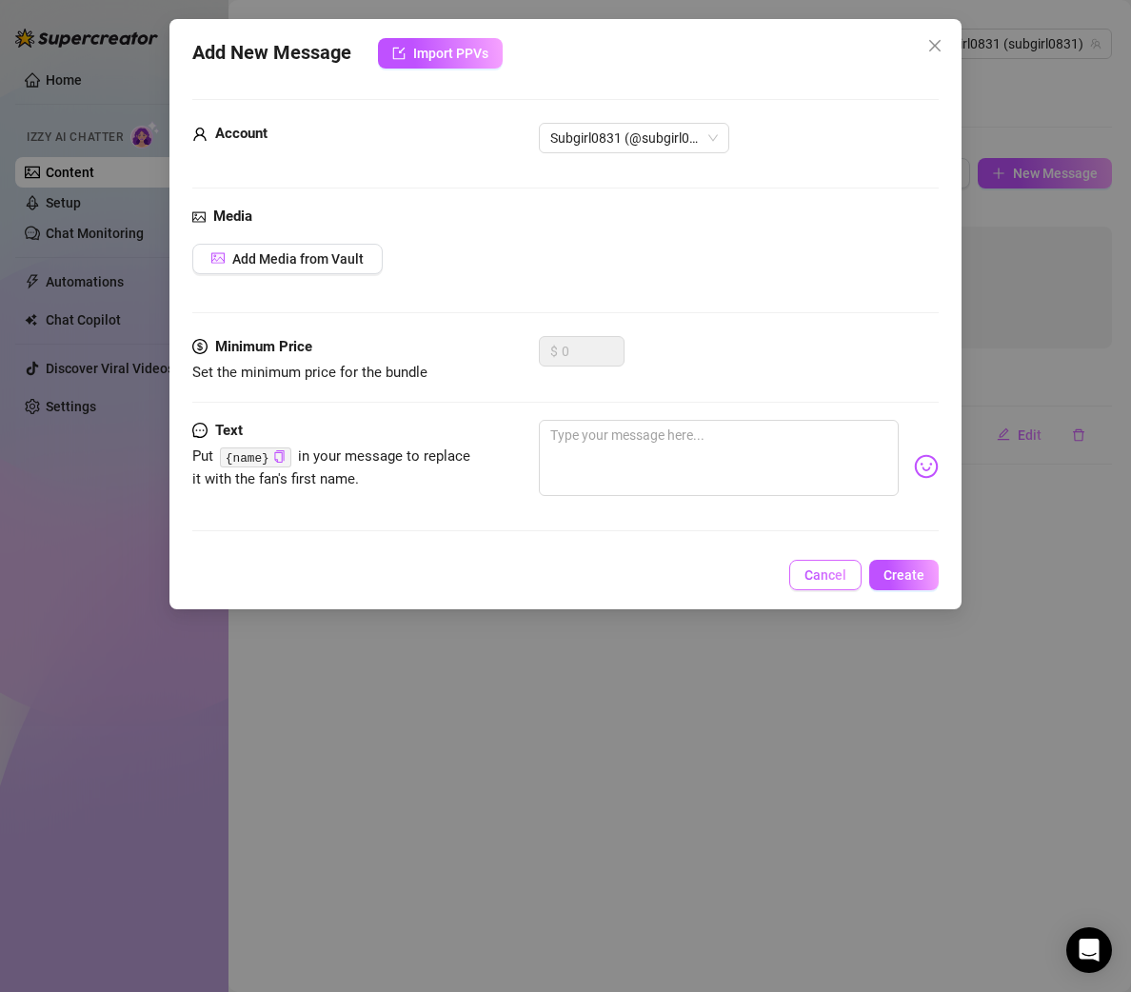
click at [824, 581] on span "Cancel" at bounding box center [826, 575] width 42 height 15
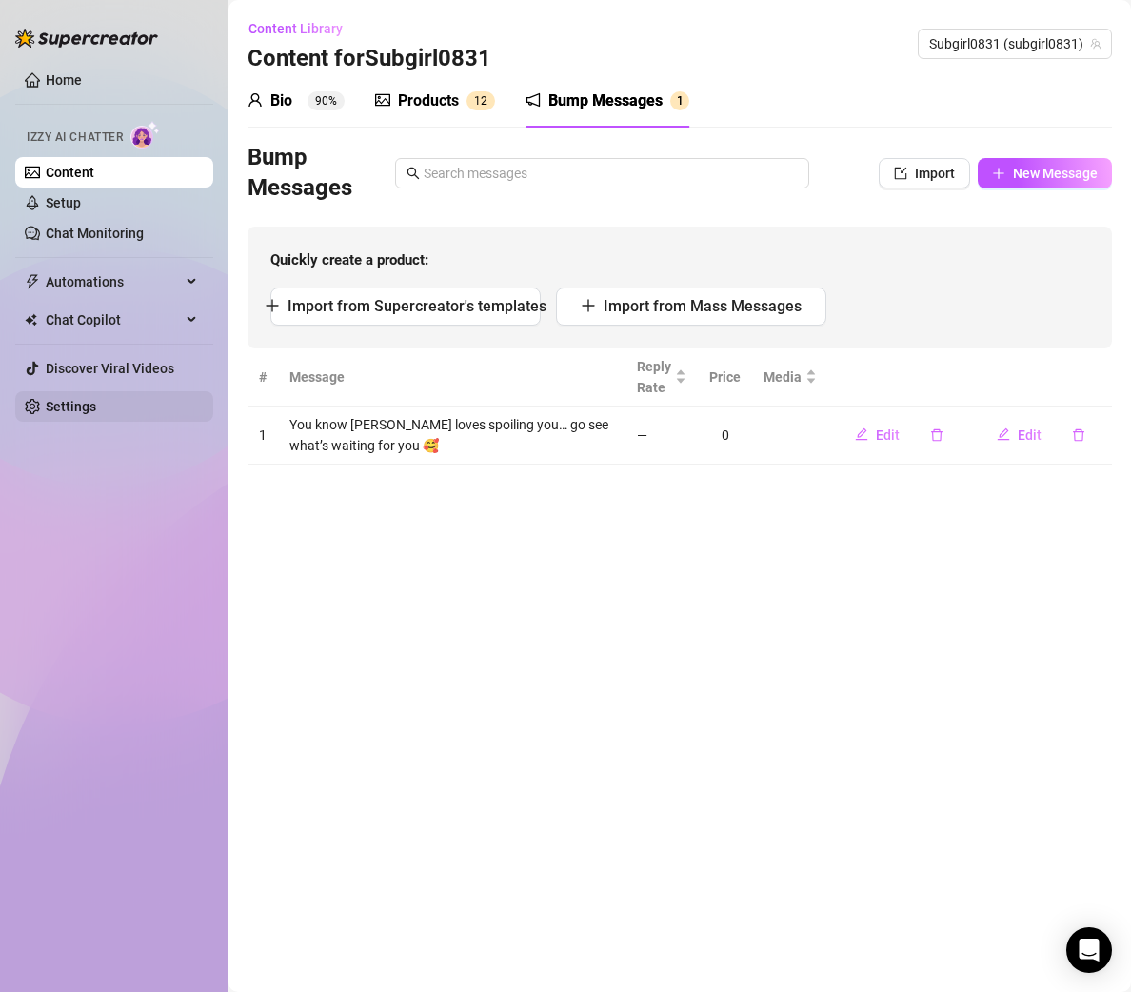
click at [96, 406] on link "Settings" at bounding box center [71, 406] width 50 height 15
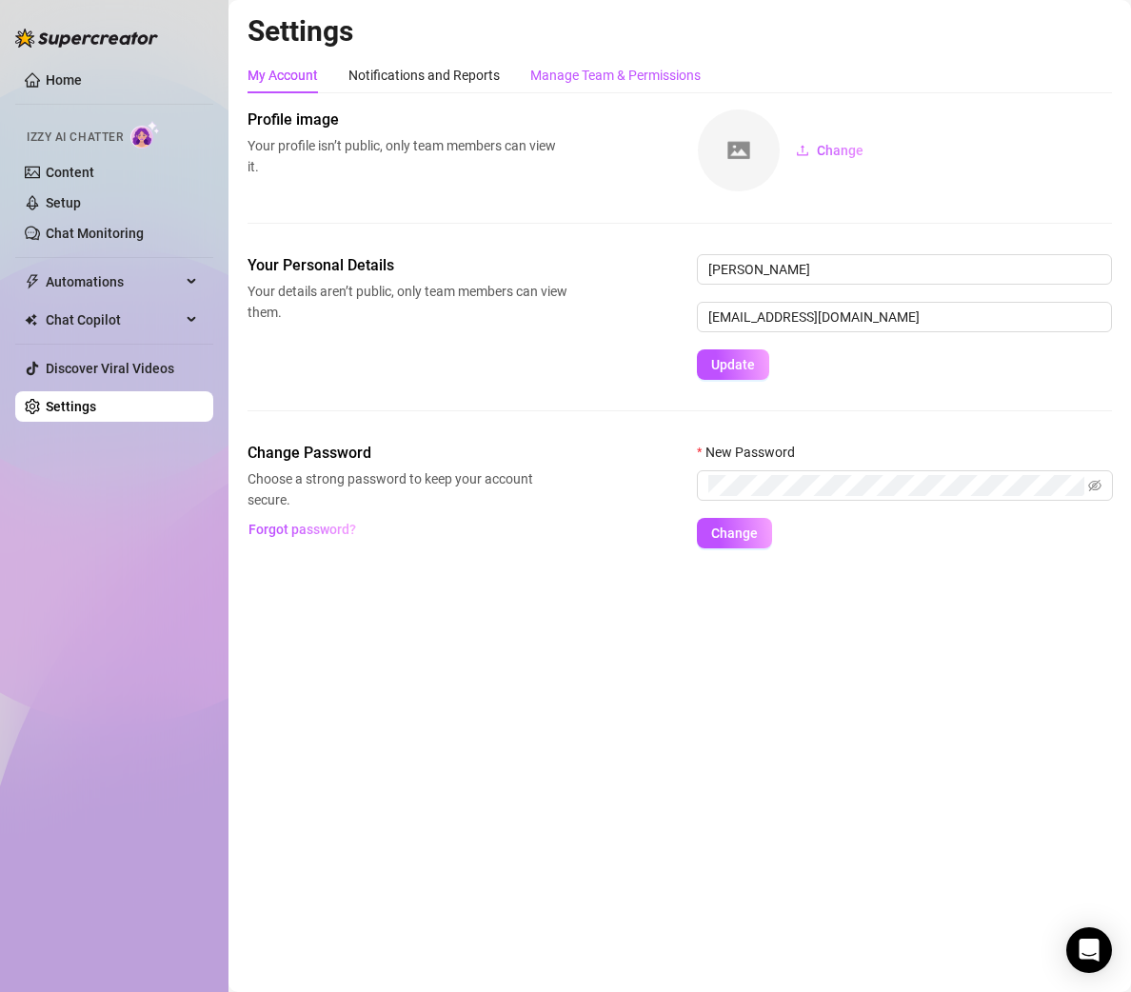
click at [592, 67] on div "Manage Team & Permissions" at bounding box center [615, 75] width 170 height 21
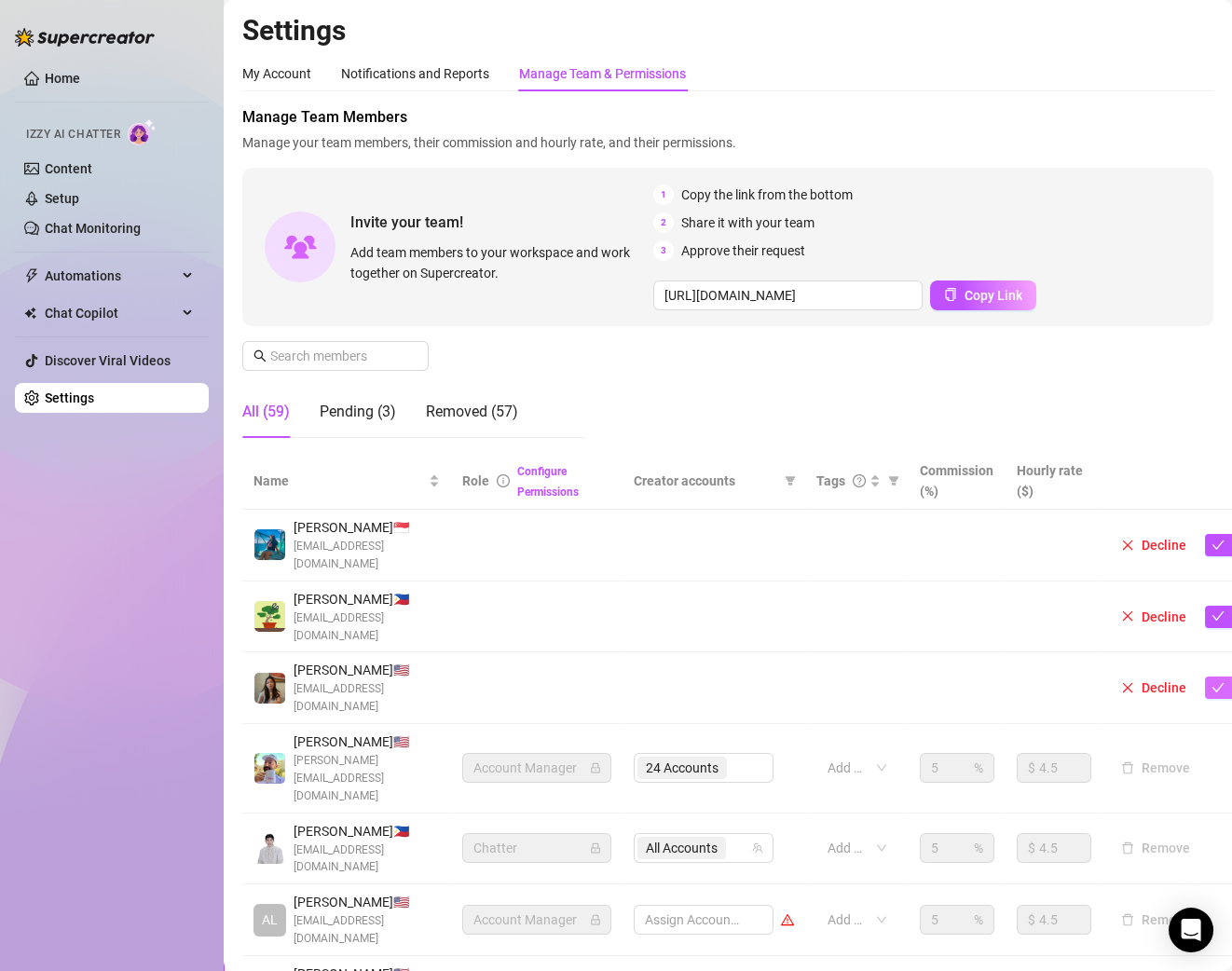
click at [1164, 676] on button "Approve" at bounding box center [1246, 687] width 83 height 23
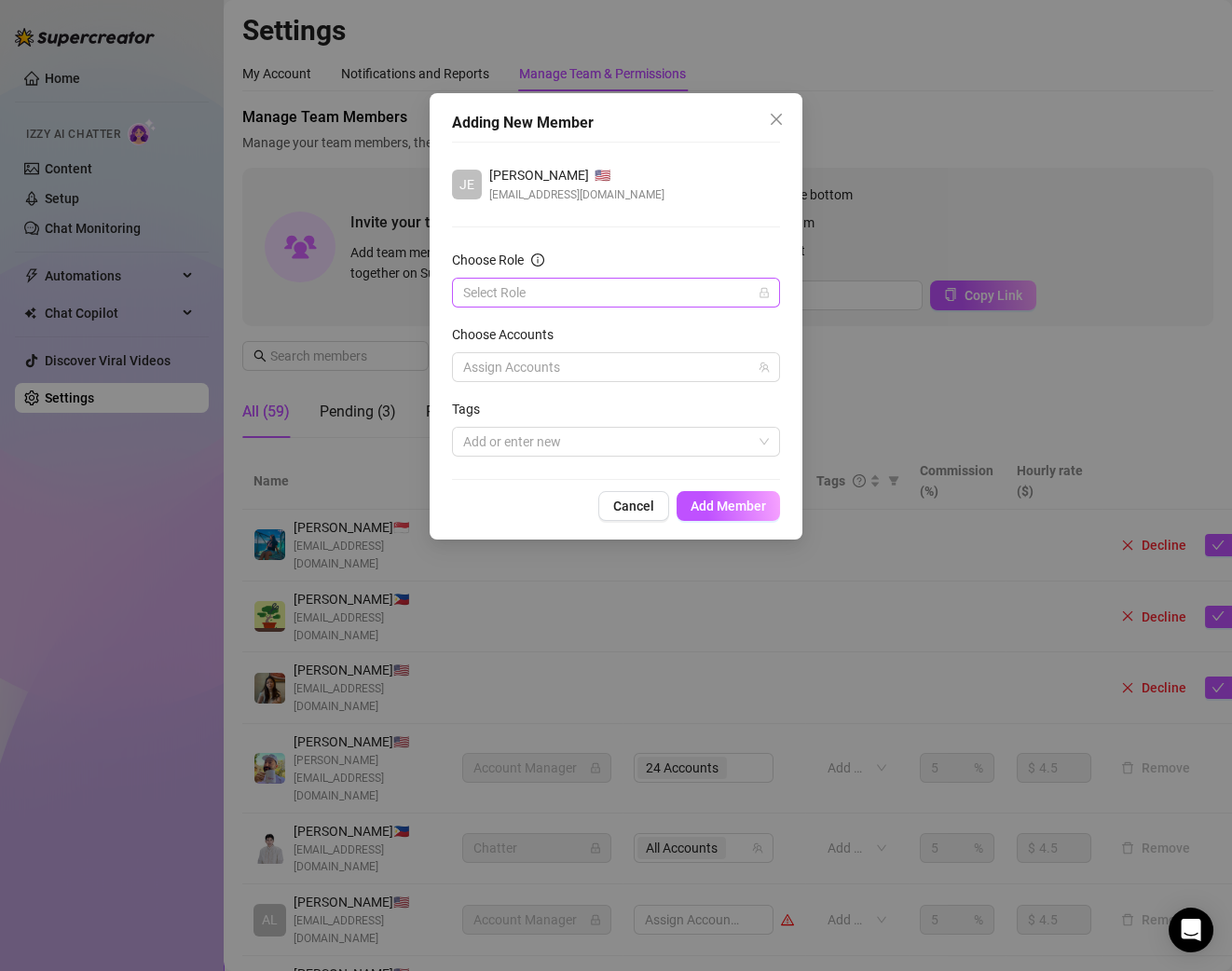
click at [633, 292] on input "Choose Role" at bounding box center [607, 293] width 289 height 28
click at [525, 329] on div "Chatter" at bounding box center [616, 329] width 298 height 21
click at [613, 376] on div at bounding box center [607, 367] width 301 height 26
click at [749, 365] on div at bounding box center [607, 367] width 301 height 26
click at [597, 367] on div at bounding box center [607, 367] width 301 height 26
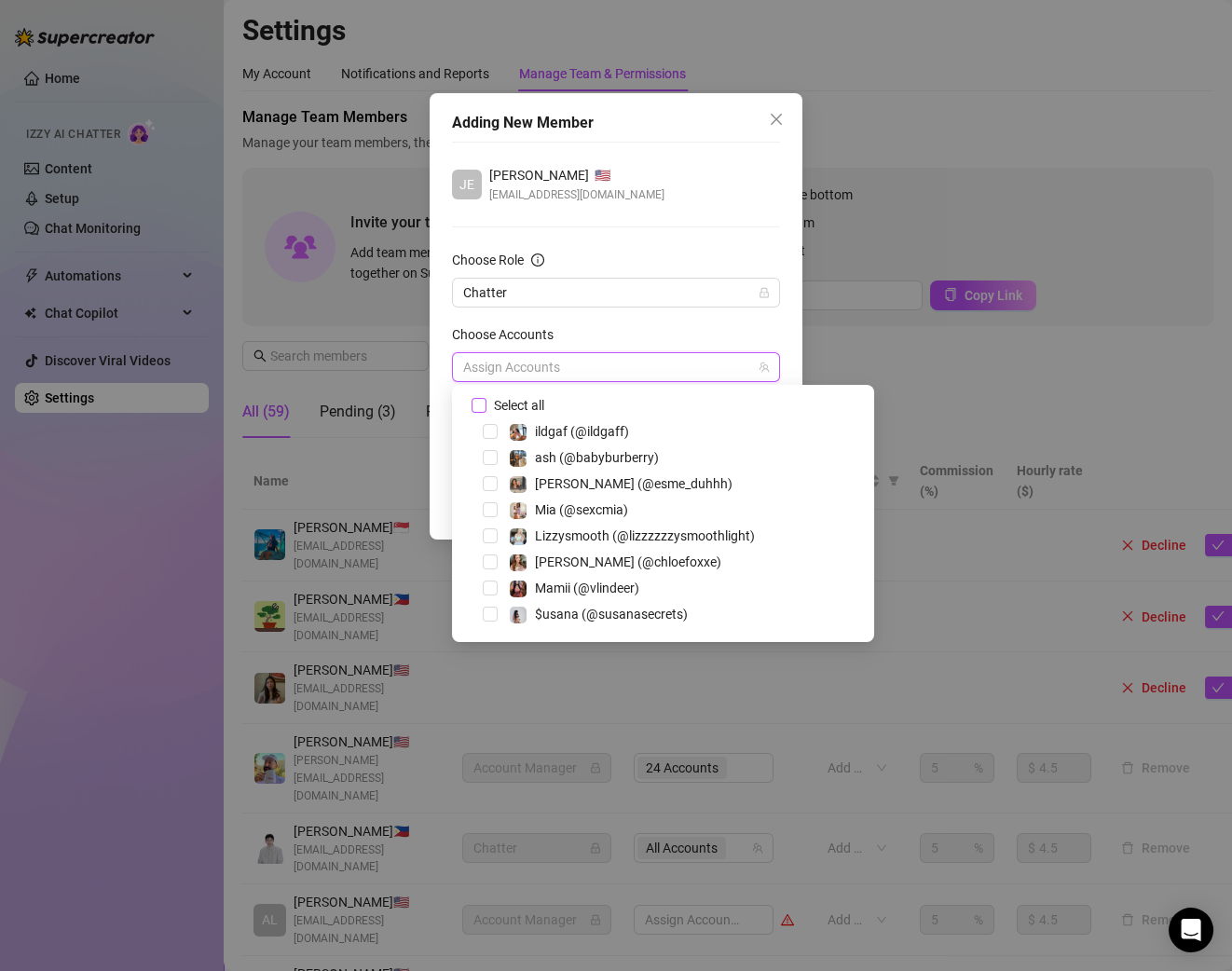
click at [517, 405] on span "Select all" at bounding box center [519, 405] width 66 height 21
click at [484, 405] on input "Select all" at bounding box center [478, 404] width 13 height 13
checkbox input "true"
click at [632, 339] on div "Choose Accounts" at bounding box center [616, 338] width 328 height 28
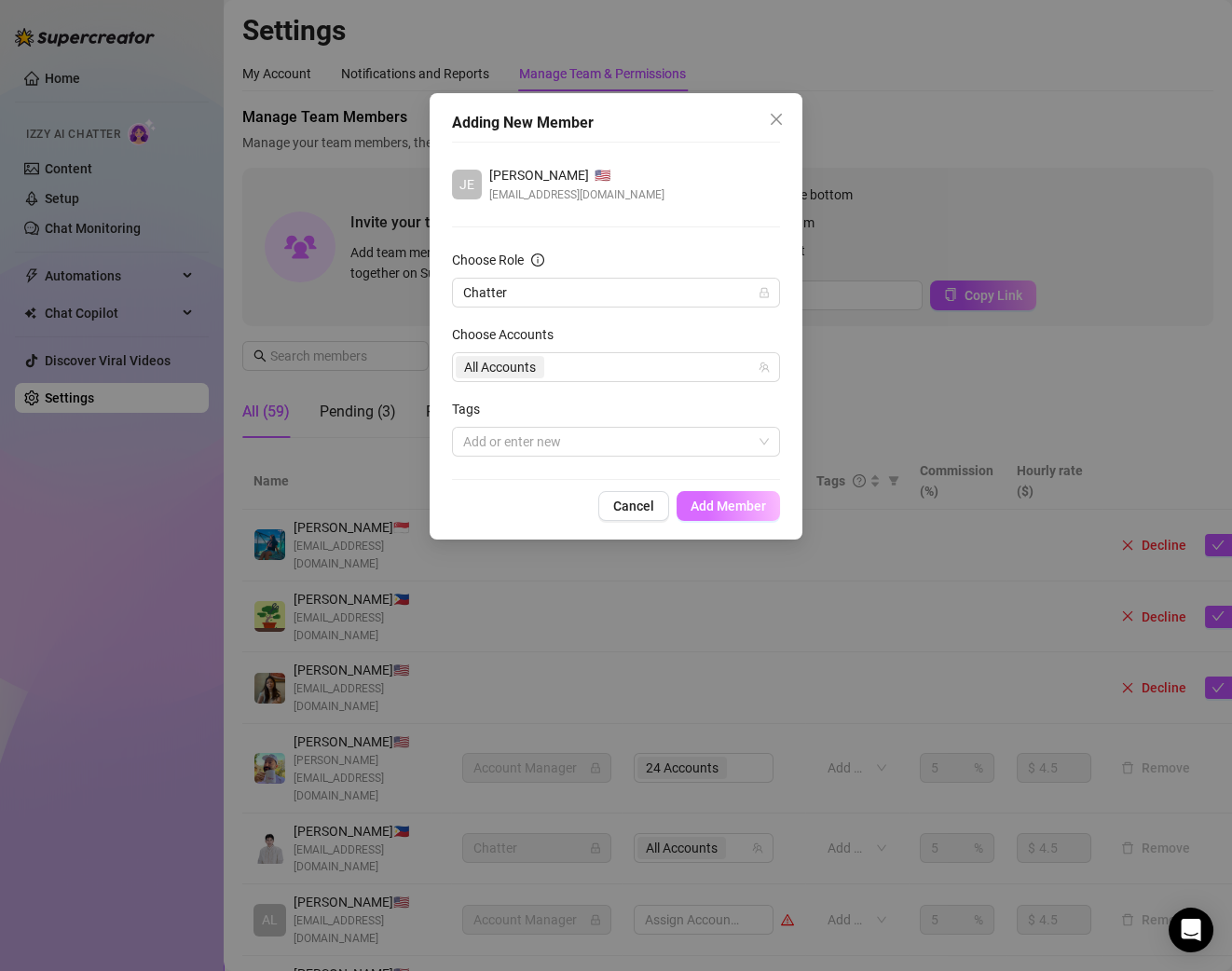
click at [724, 502] on span "Add Member" at bounding box center [728, 505] width 75 height 15
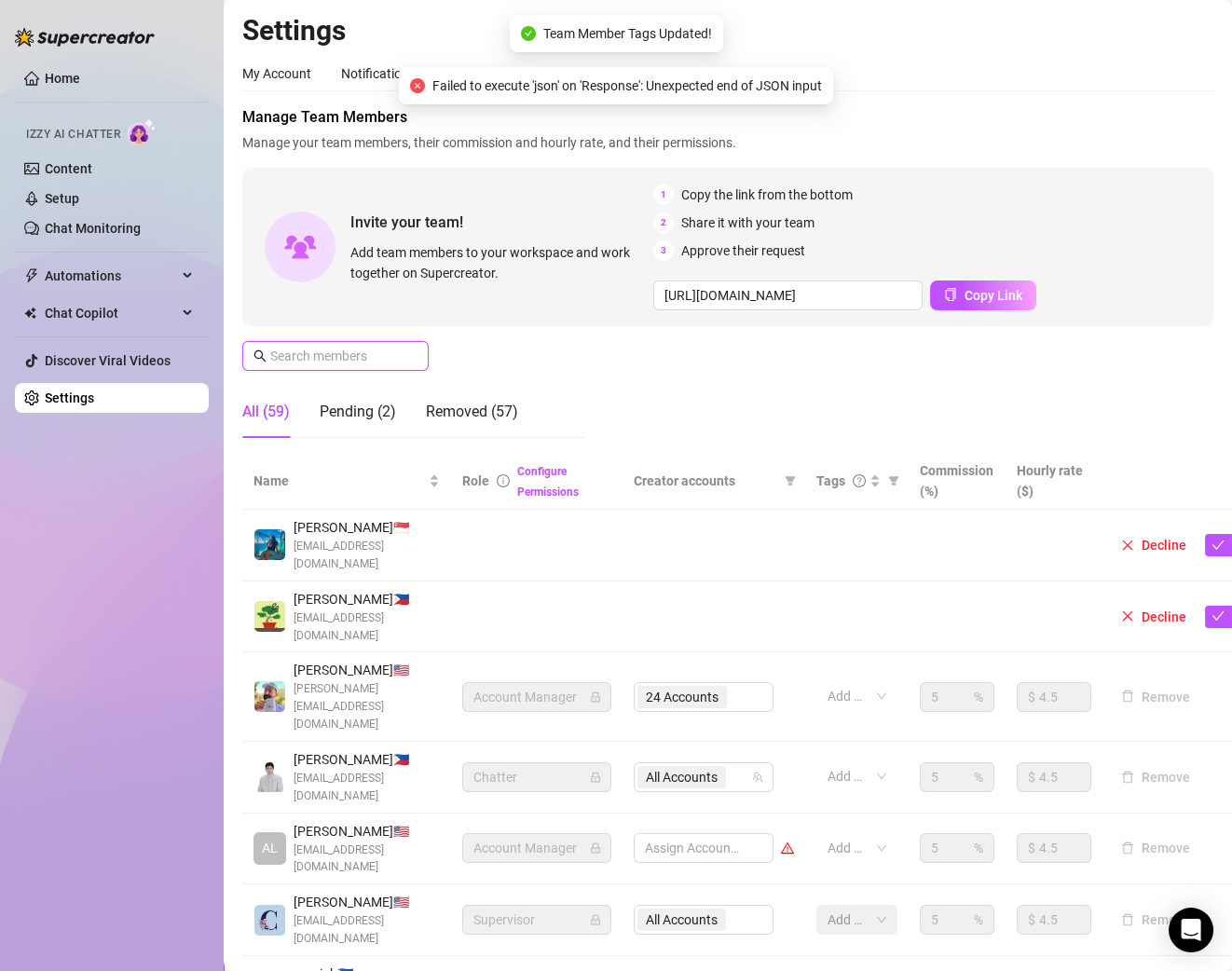
click at [357, 350] on input "text" at bounding box center [336, 355] width 132 height 21
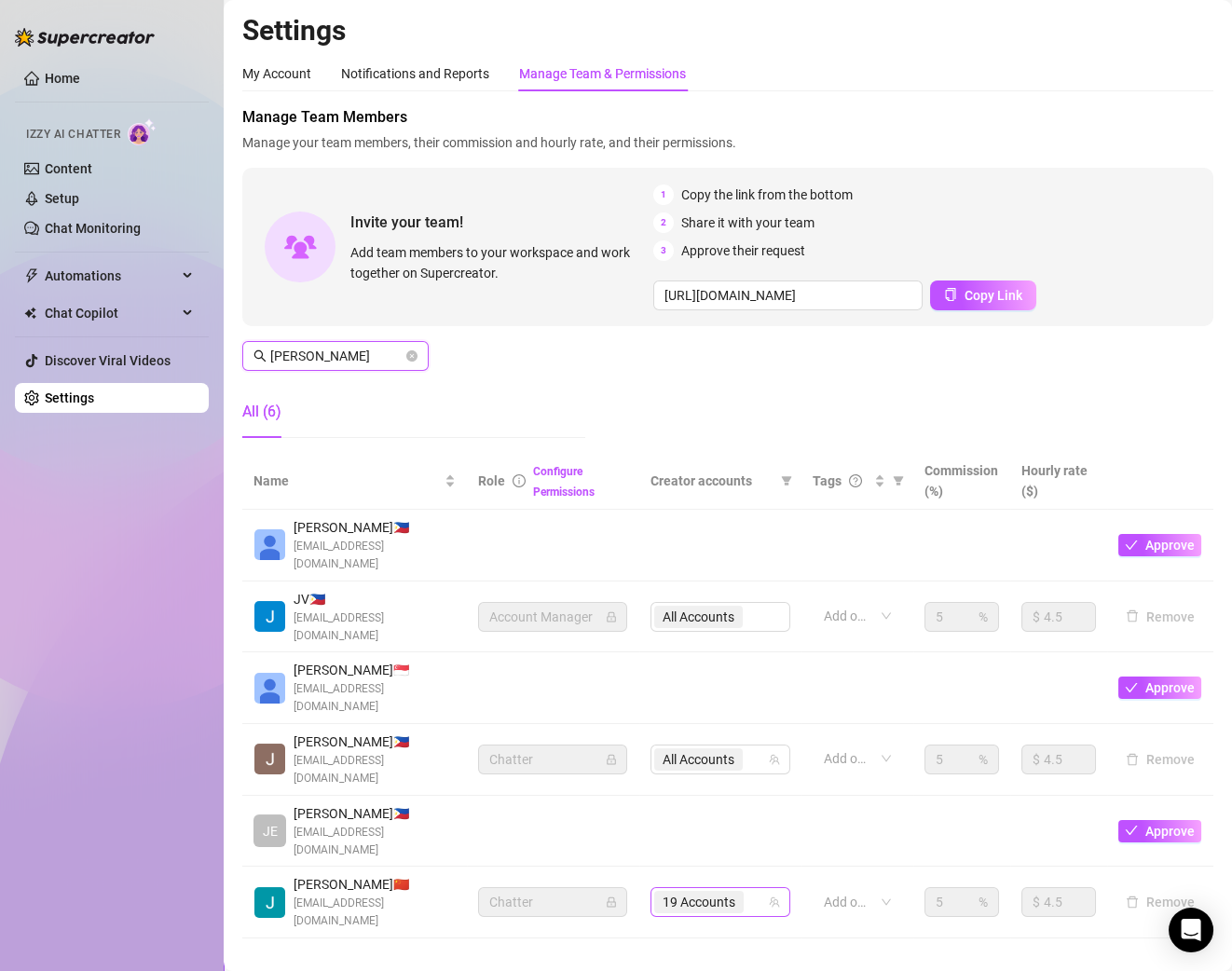
click at [733, 889] on div "19 Accounts" at bounding box center [700, 902] width 93 height 26
type input "[PERSON_NAME]"
click at [739, 889] on div "19 Accounts" at bounding box center [709, 902] width 113 height 26
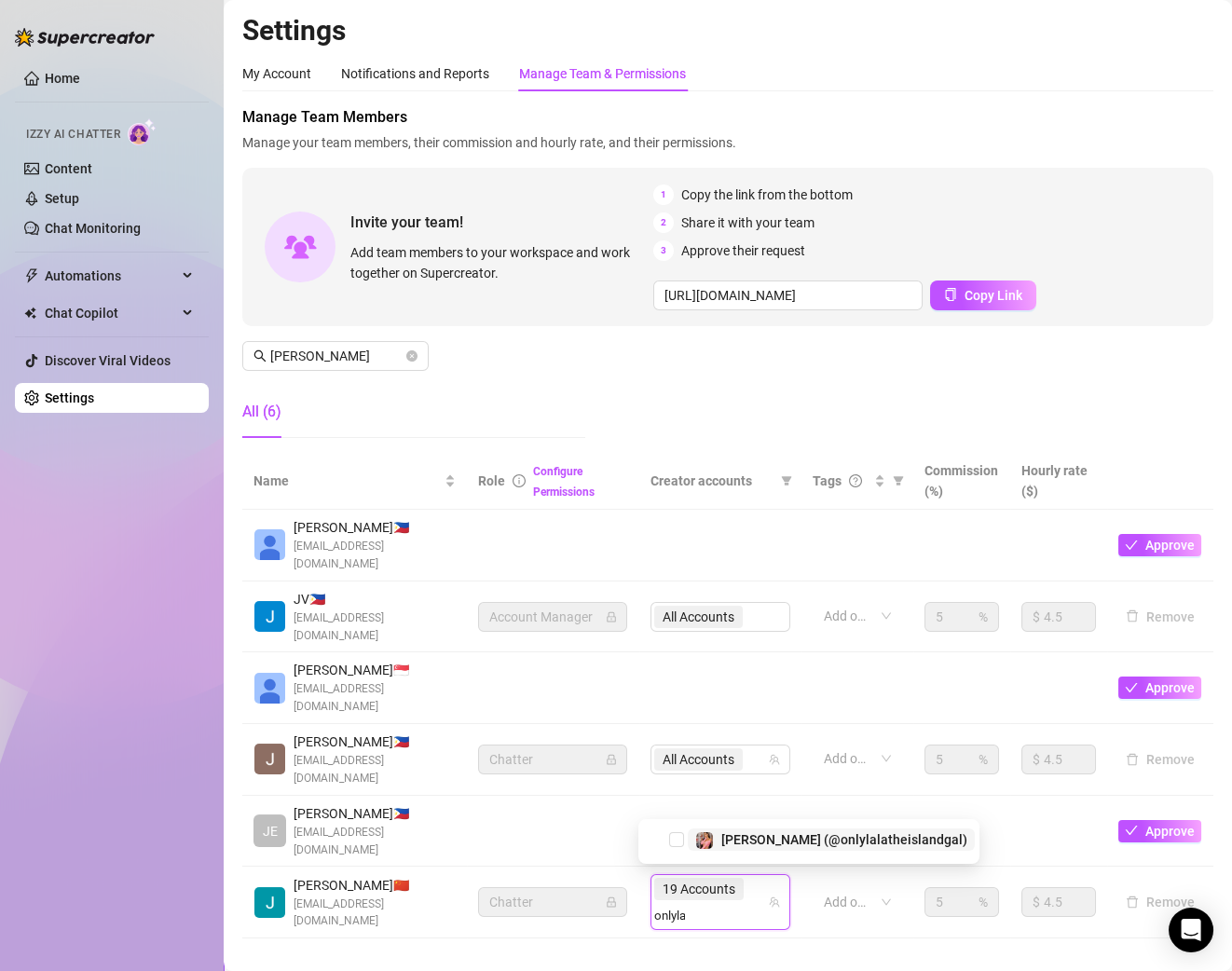
type input "onlylala"
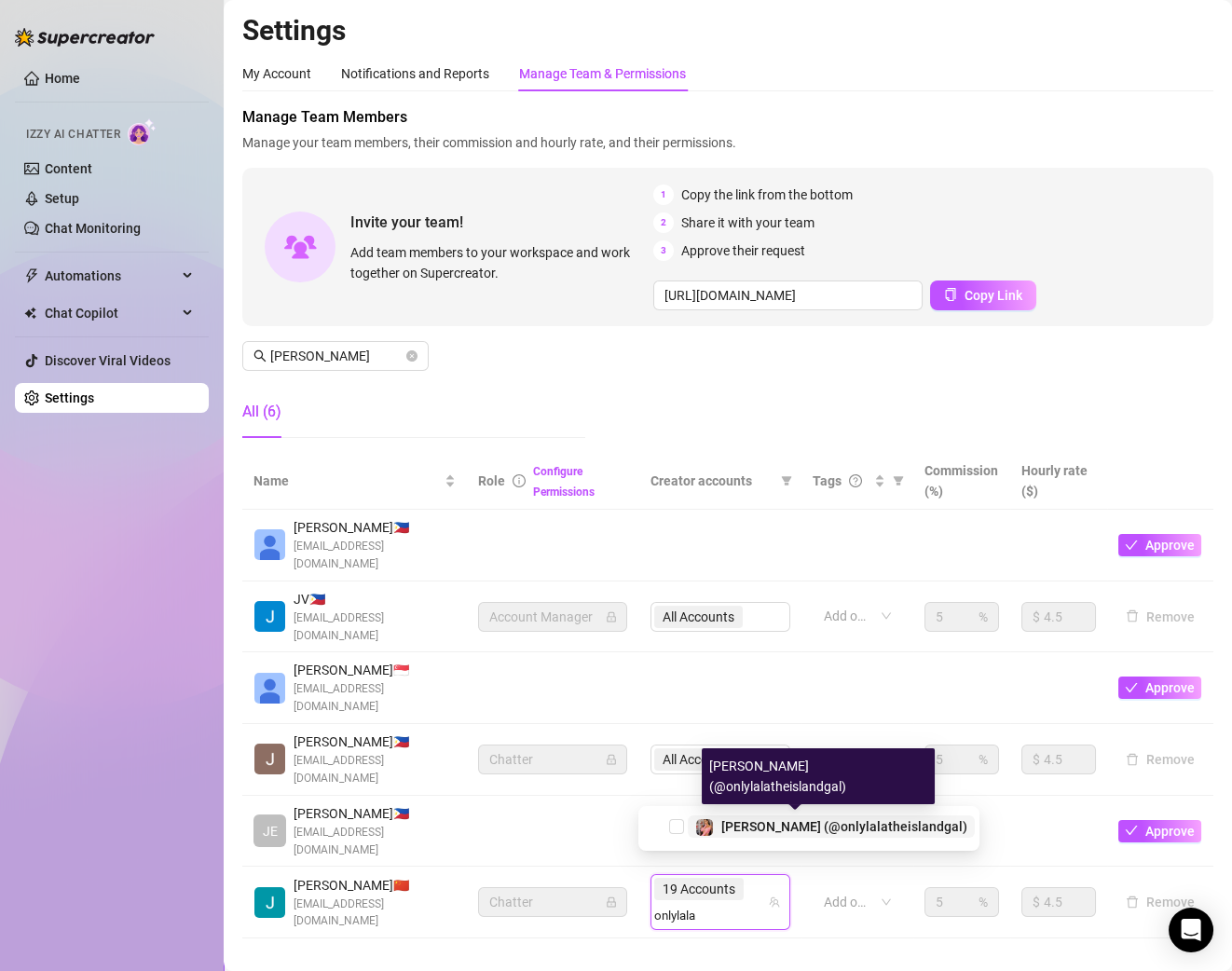
click at [823, 824] on span "[PERSON_NAME] (@onlylalatheislandgal)" at bounding box center [844, 826] width 246 height 15
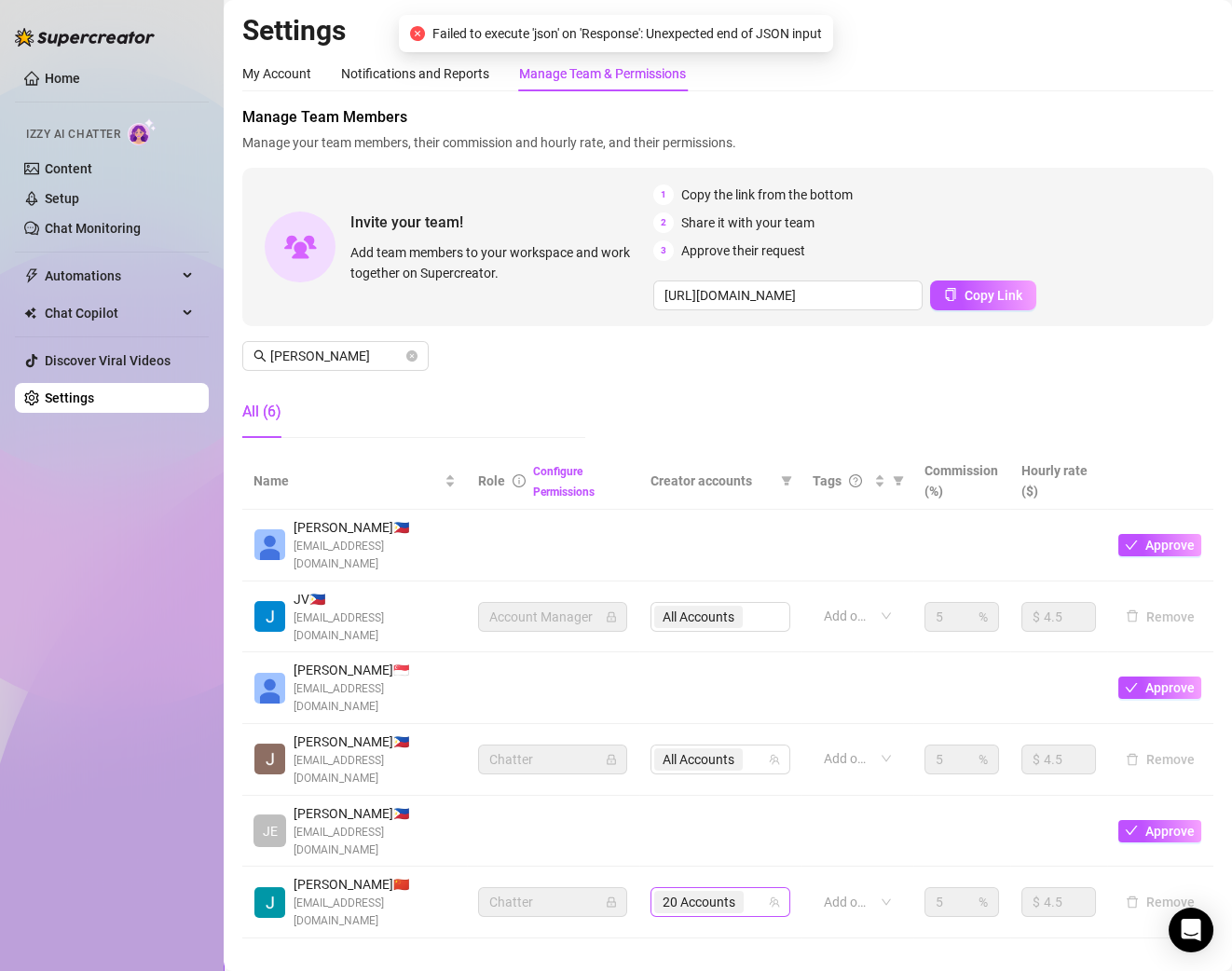
click at [748, 891] on input "search" at bounding box center [750, 902] width 4 height 23
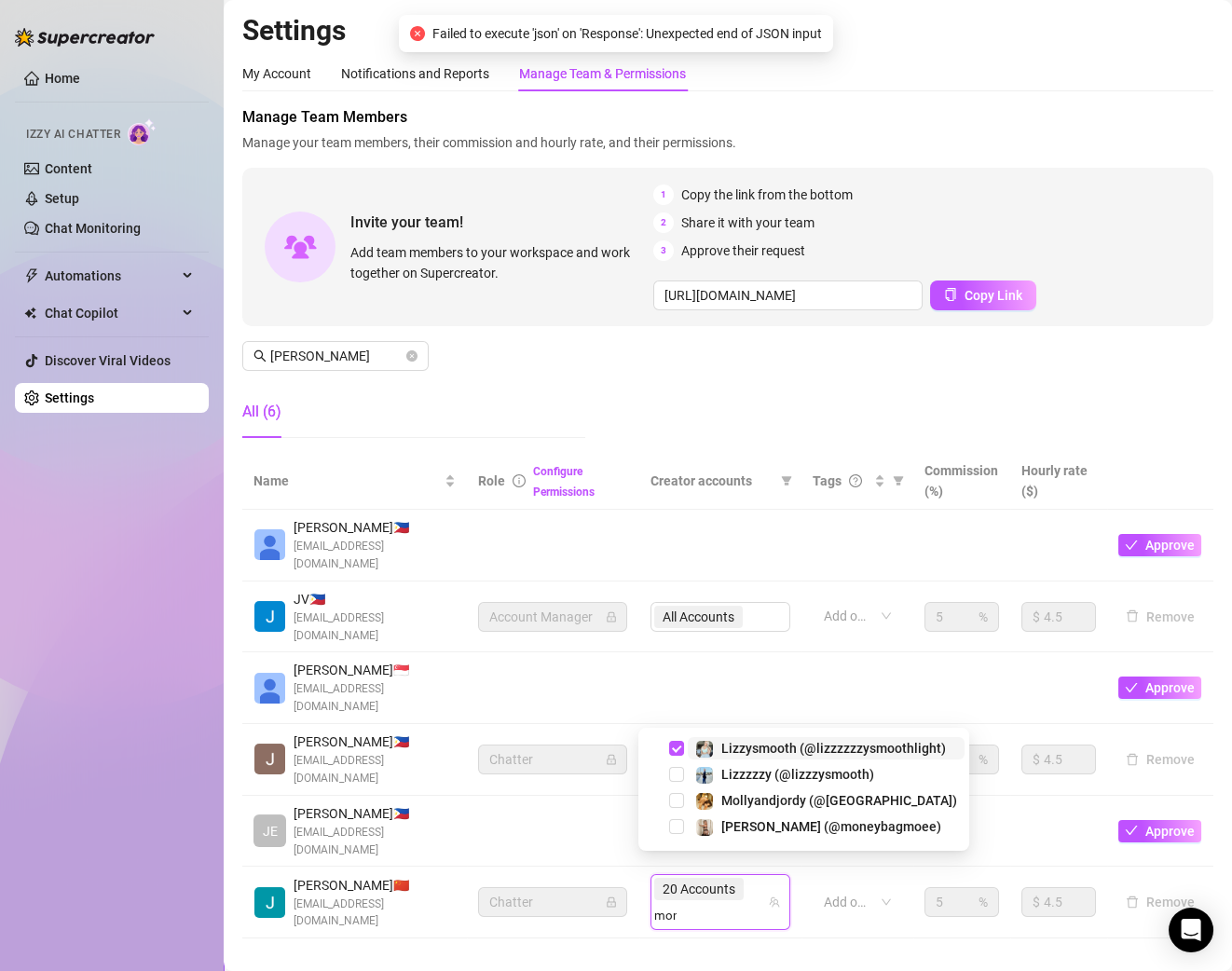
type input "moni"
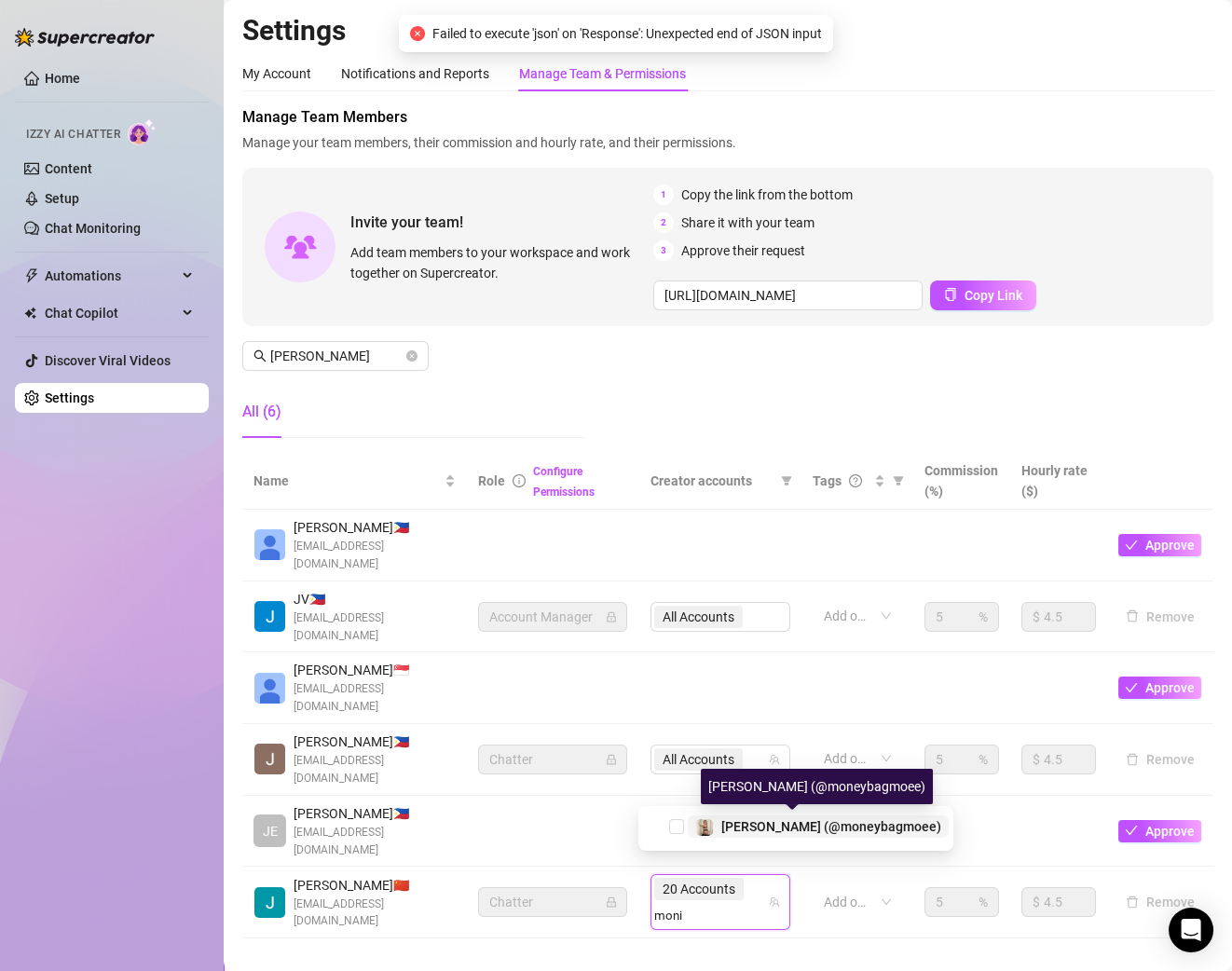
click at [773, 828] on span "[PERSON_NAME] (@moneybagmoee)" at bounding box center [831, 826] width 220 height 15
click at [567, 836] on td at bounding box center [553, 831] width 172 height 71
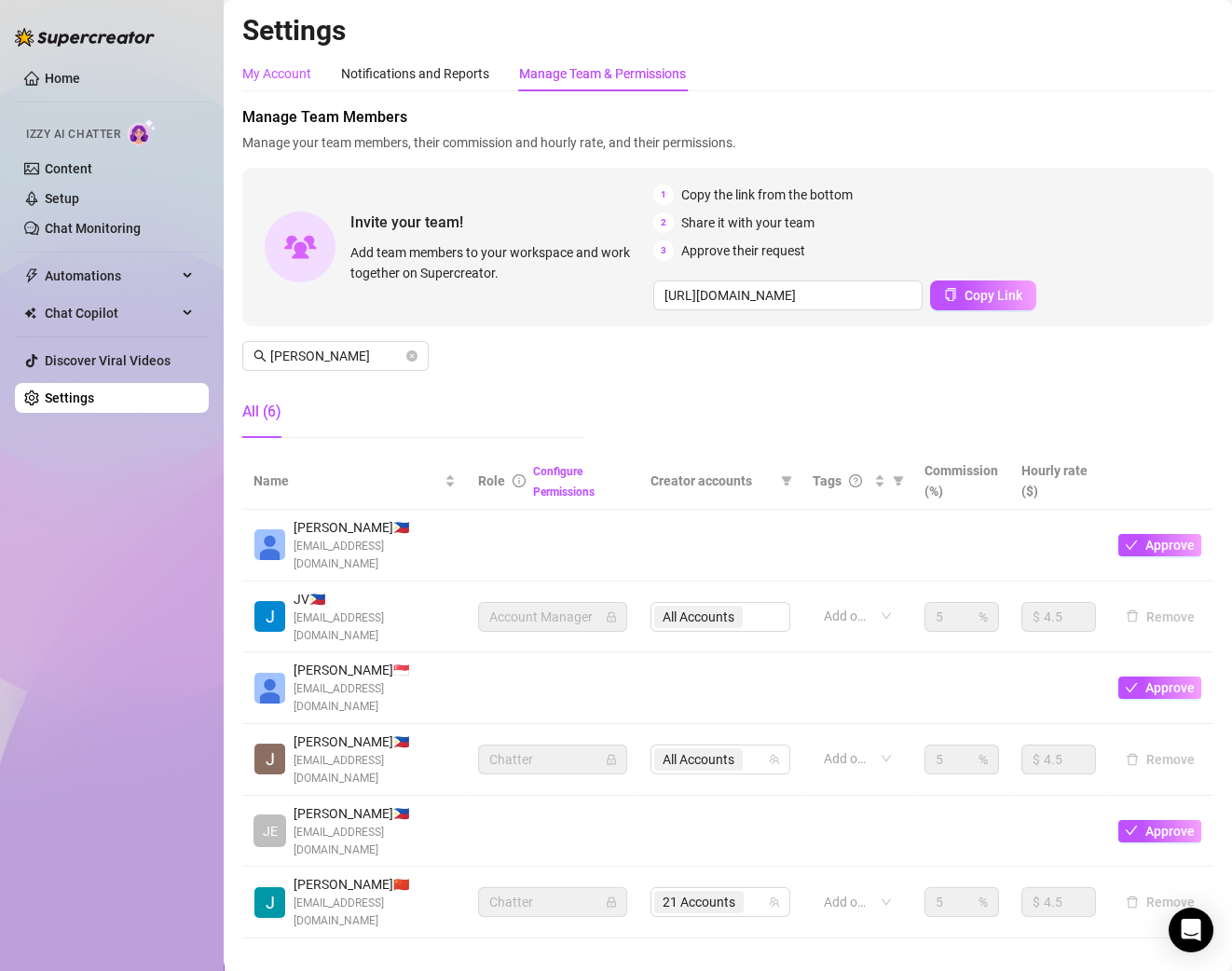
click at [282, 80] on div "My Account" at bounding box center [277, 73] width 68 height 21
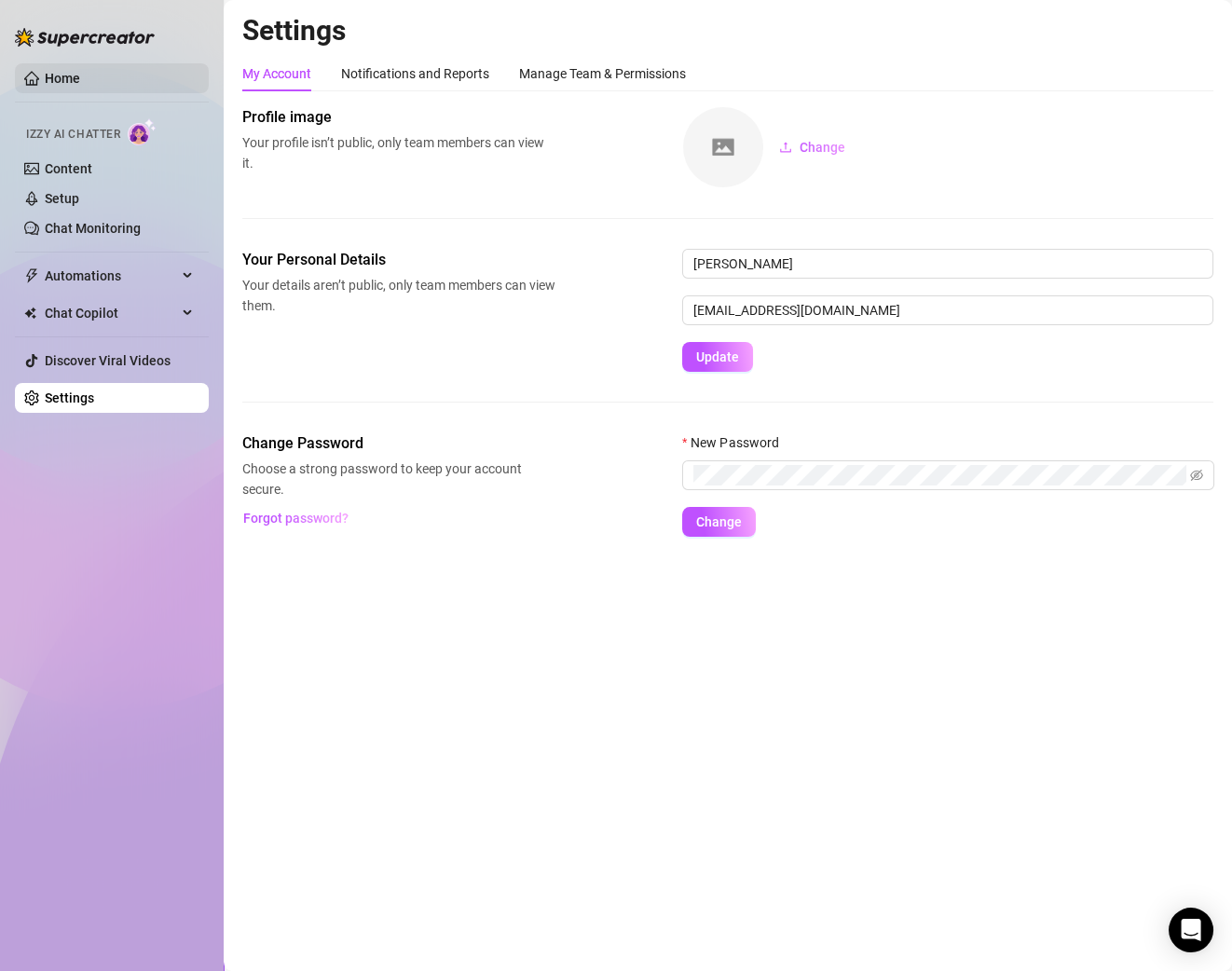
click at [80, 78] on link "Home" at bounding box center [63, 77] width 35 height 15
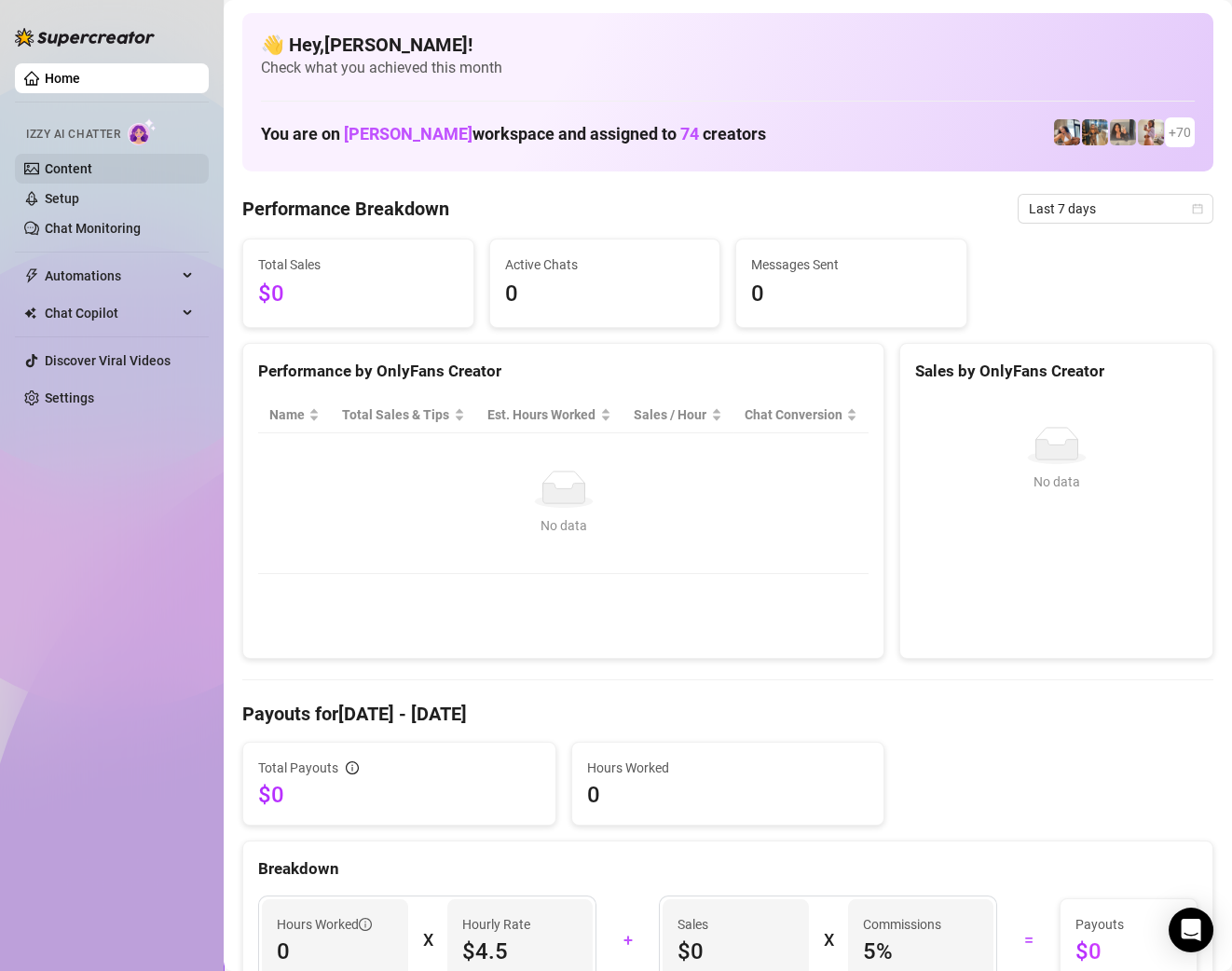
click at [63, 169] on link "Content" at bounding box center [68, 168] width 48 height 15
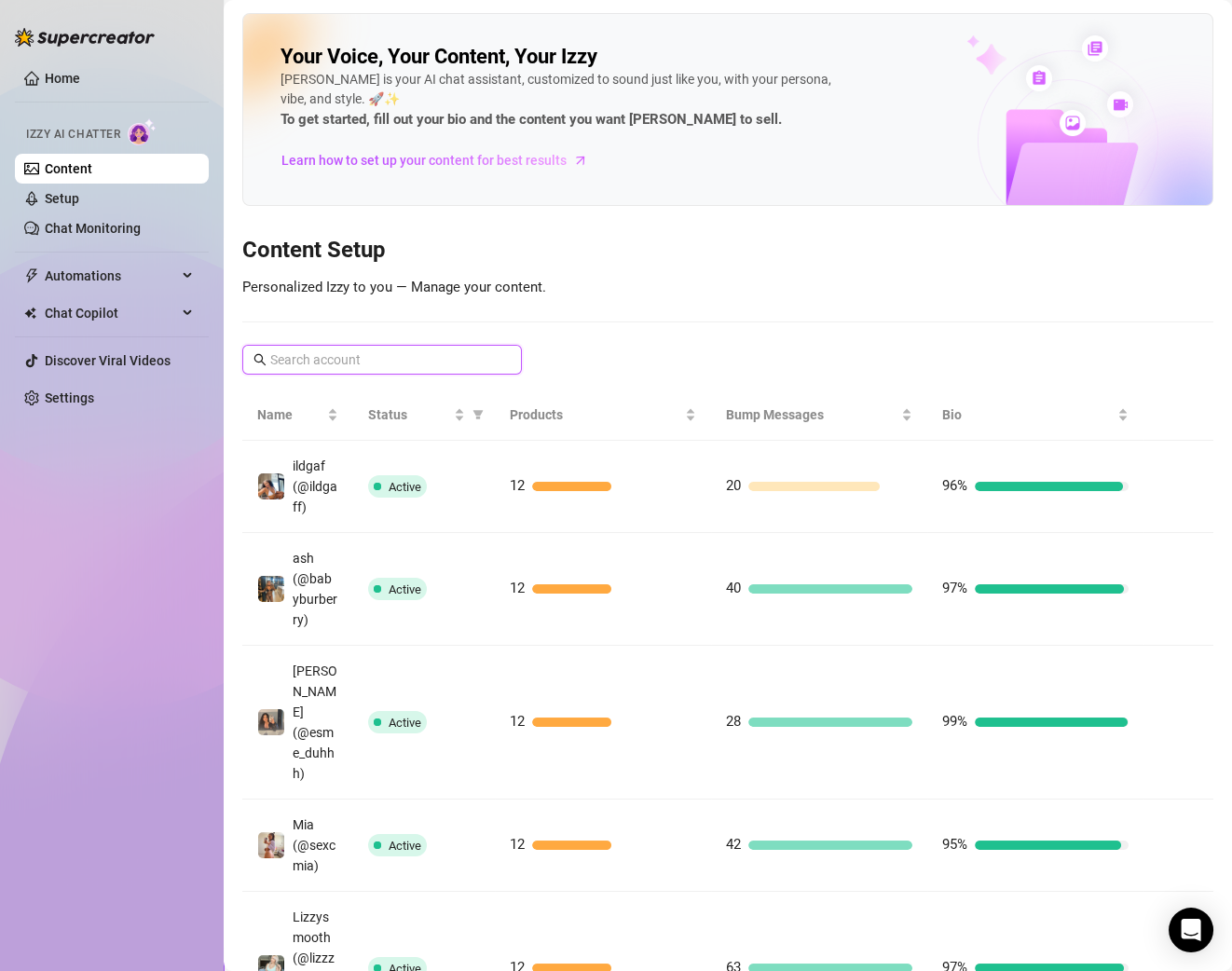
click at [428, 350] on input "text" at bounding box center [383, 359] width 225 height 21
click at [390, 365] on input "text" at bounding box center [383, 359] width 225 height 21
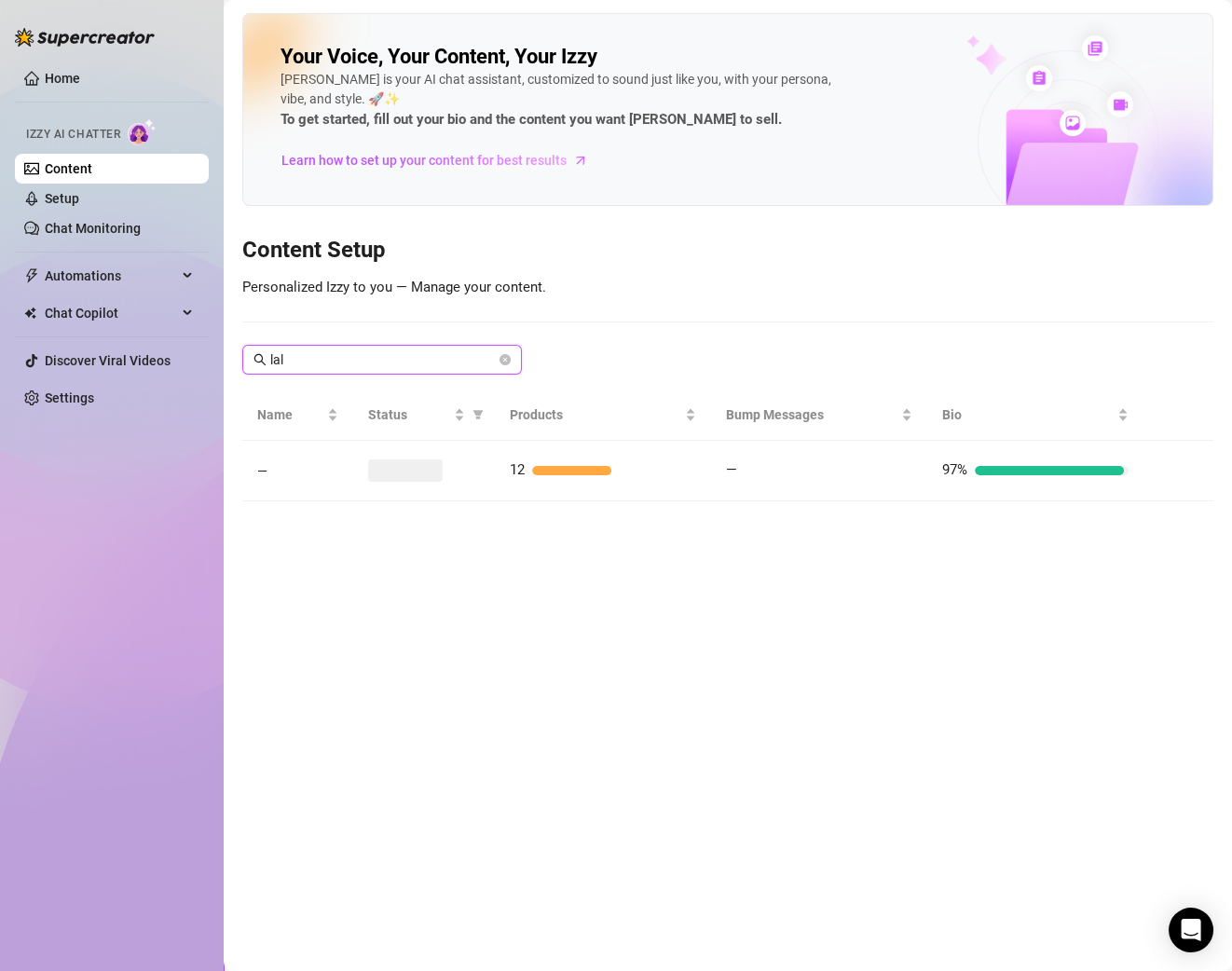
type input "lalo"
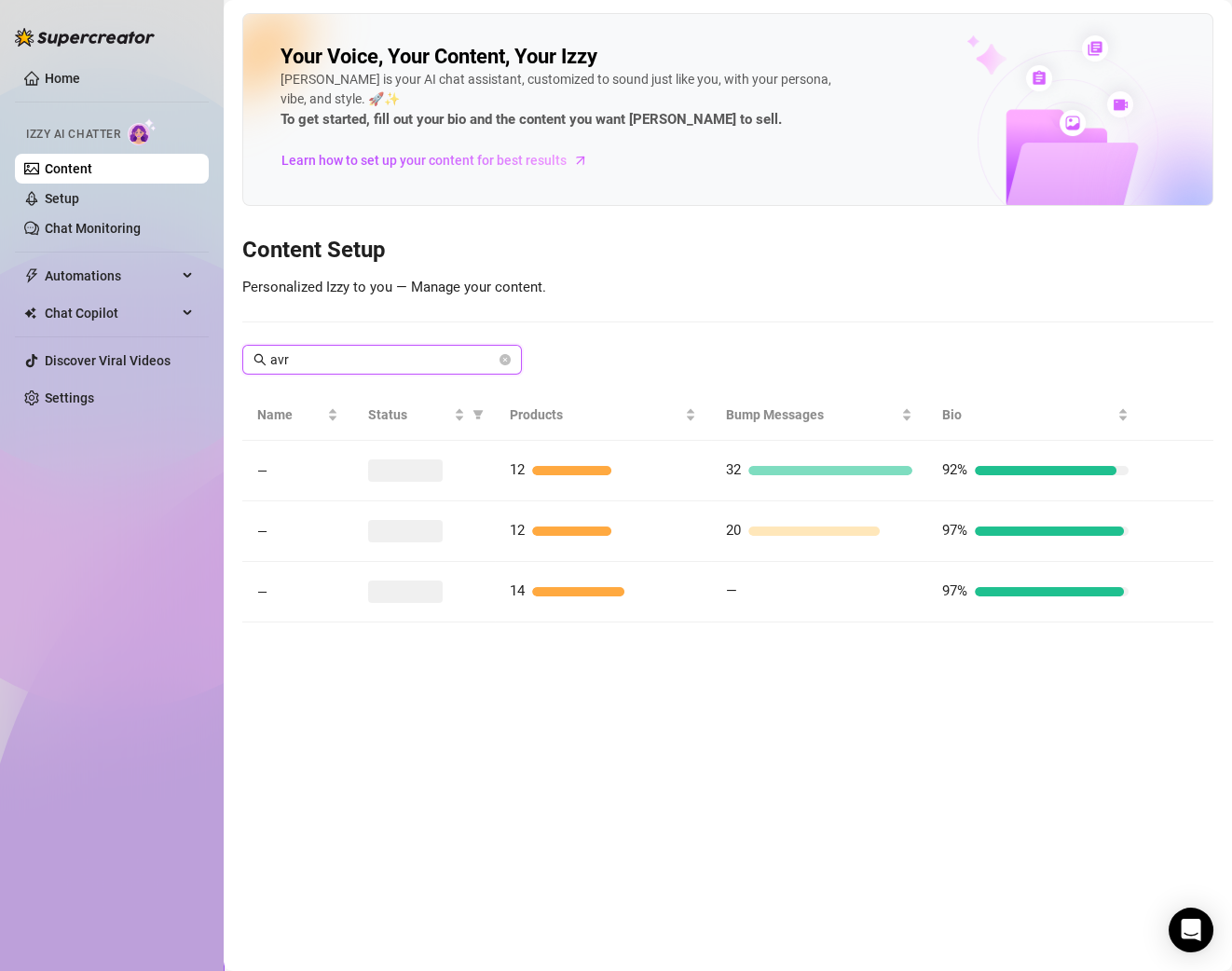
type input "avry"
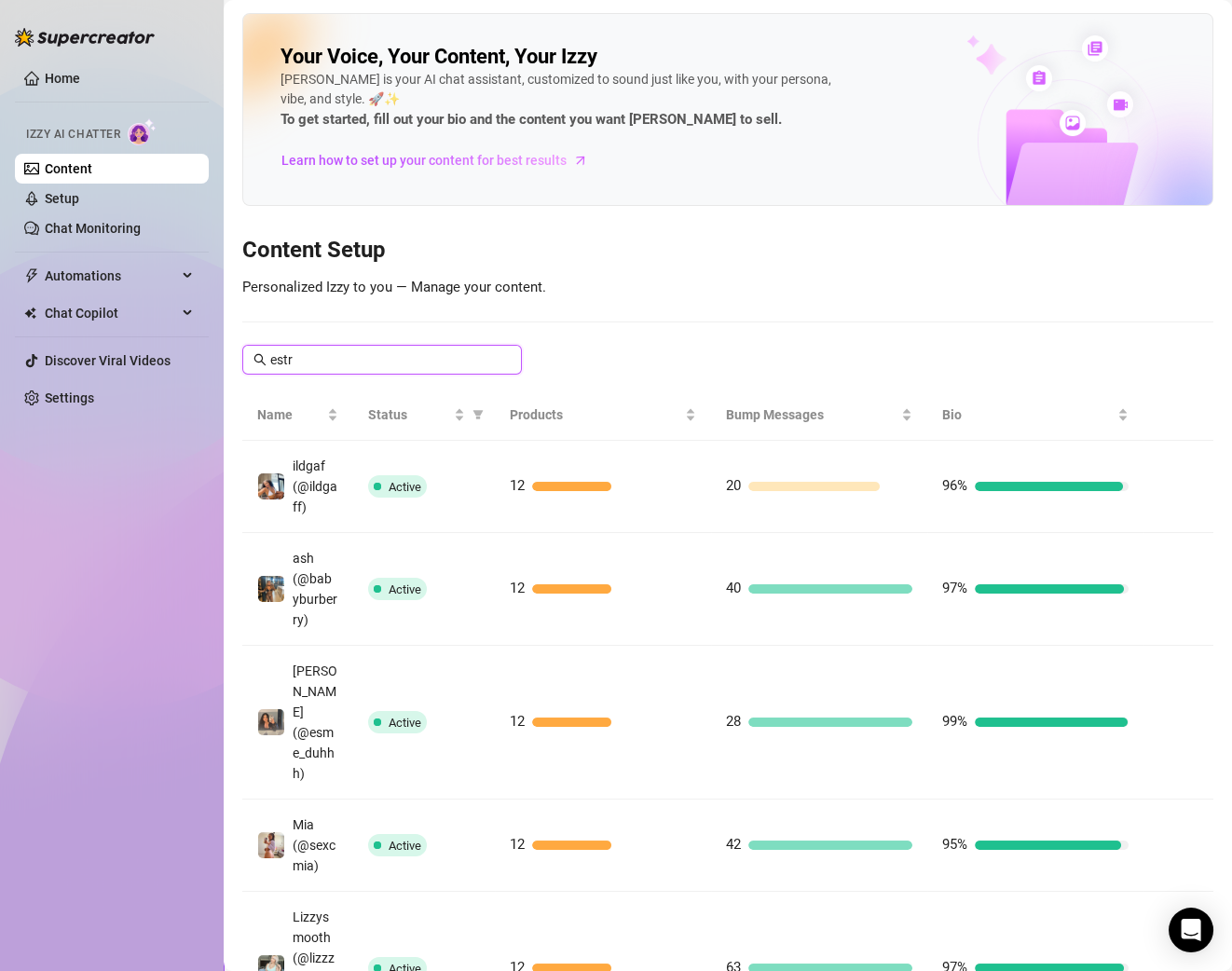
type input "estre"
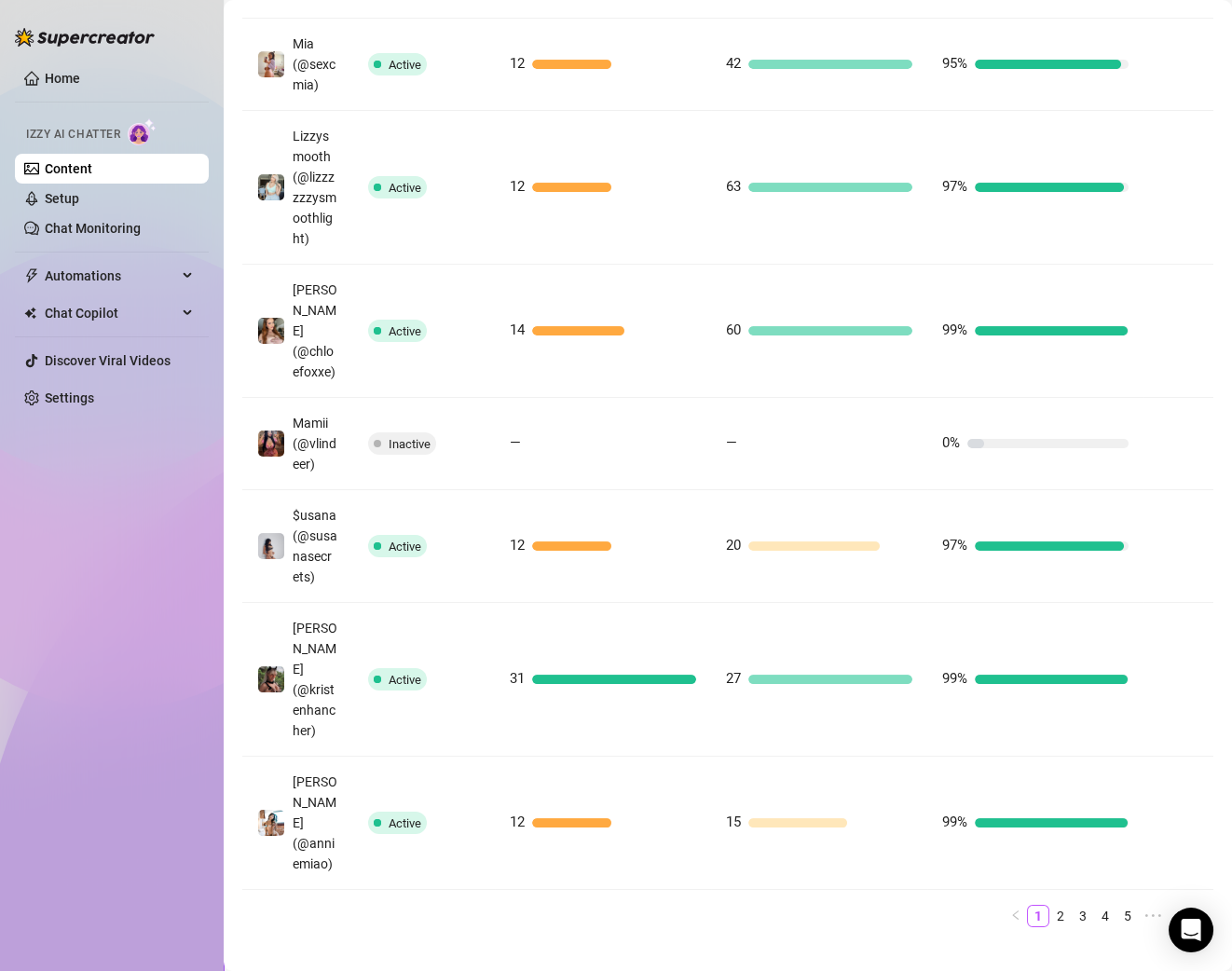
scroll to position [643, 0]
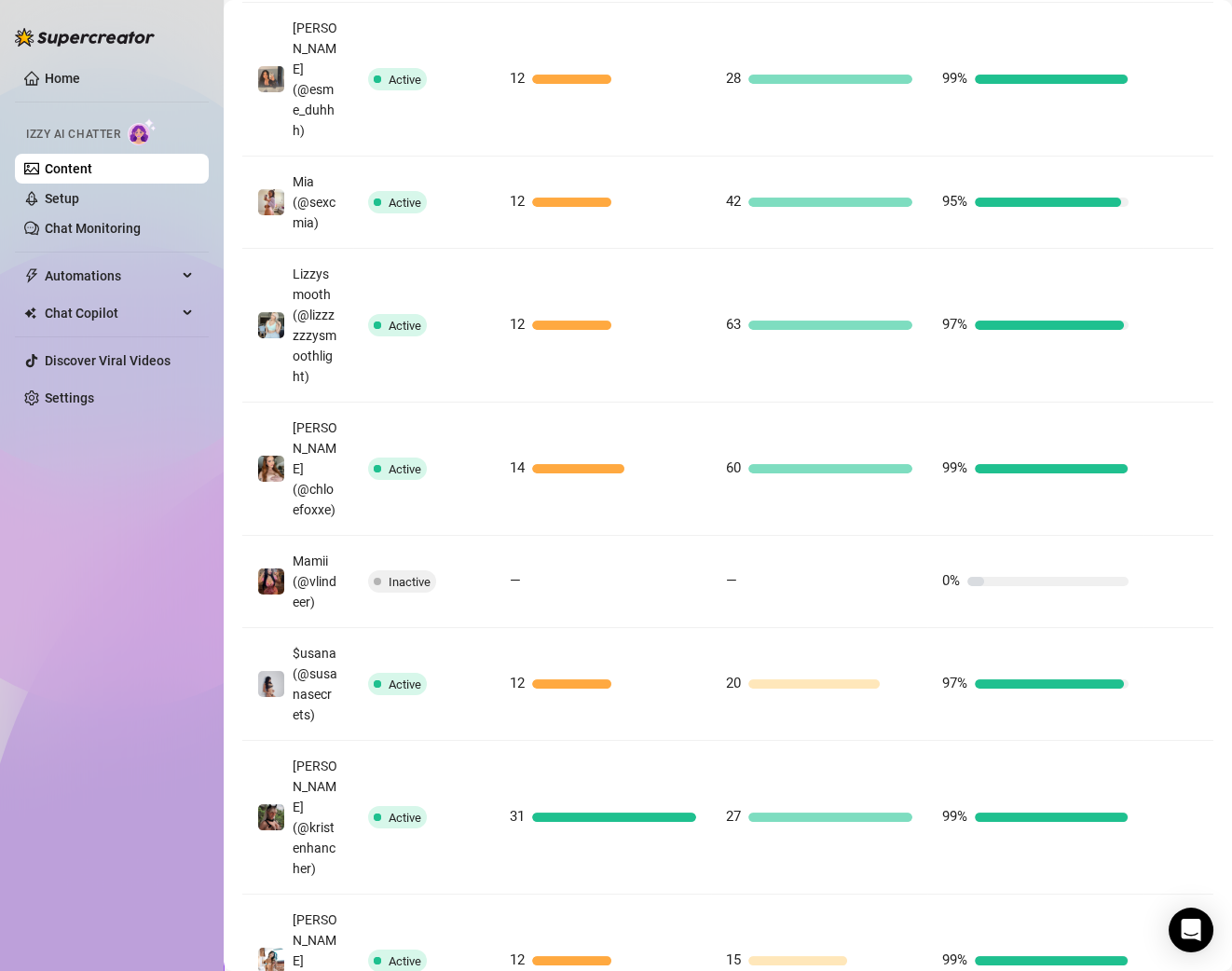
click at [88, 391] on link "Settings" at bounding box center [69, 397] width 49 height 15
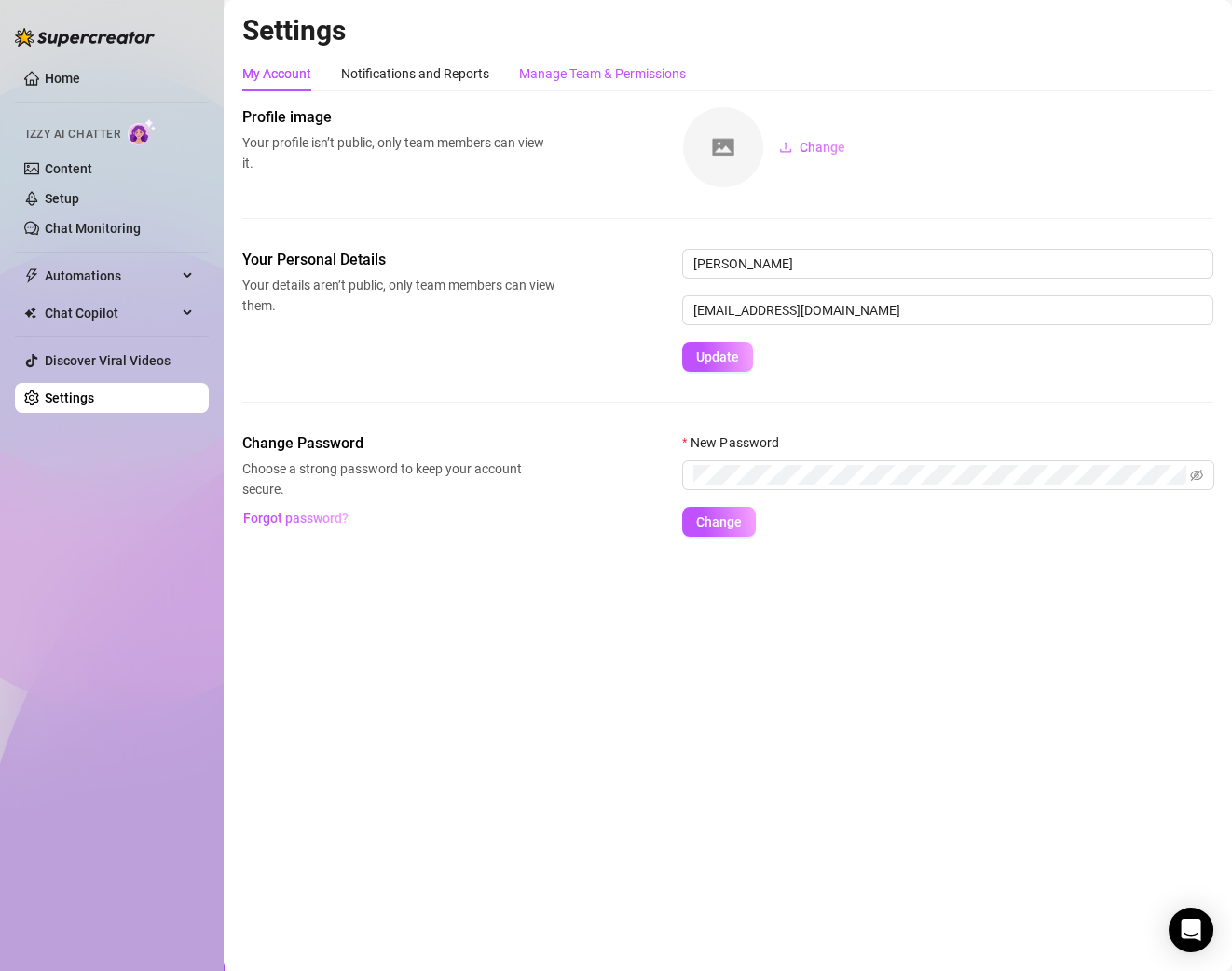
click at [575, 68] on div "Manage Team & Permissions" at bounding box center [602, 73] width 166 height 21
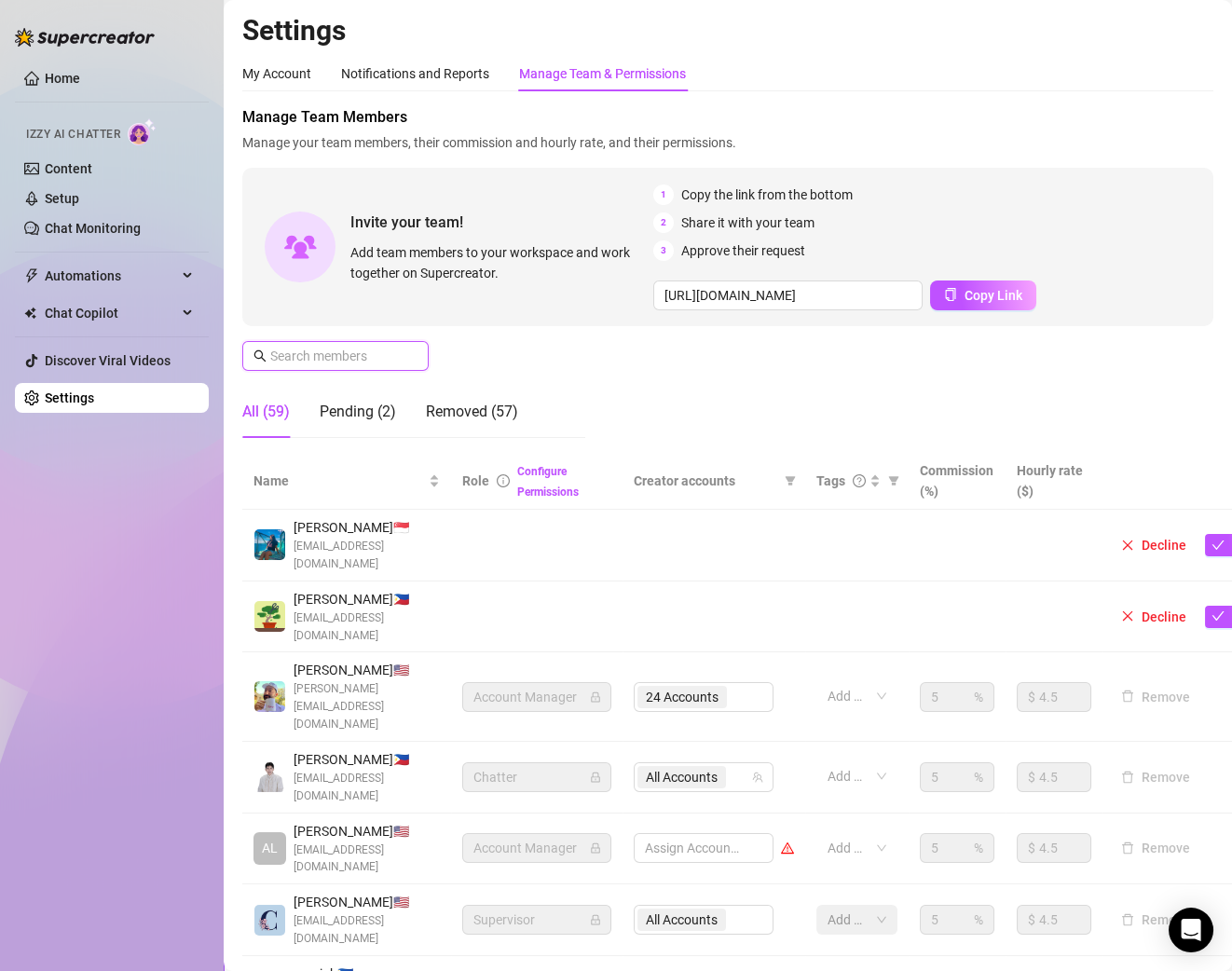
click at [322, 354] on input "text" at bounding box center [336, 355] width 132 height 21
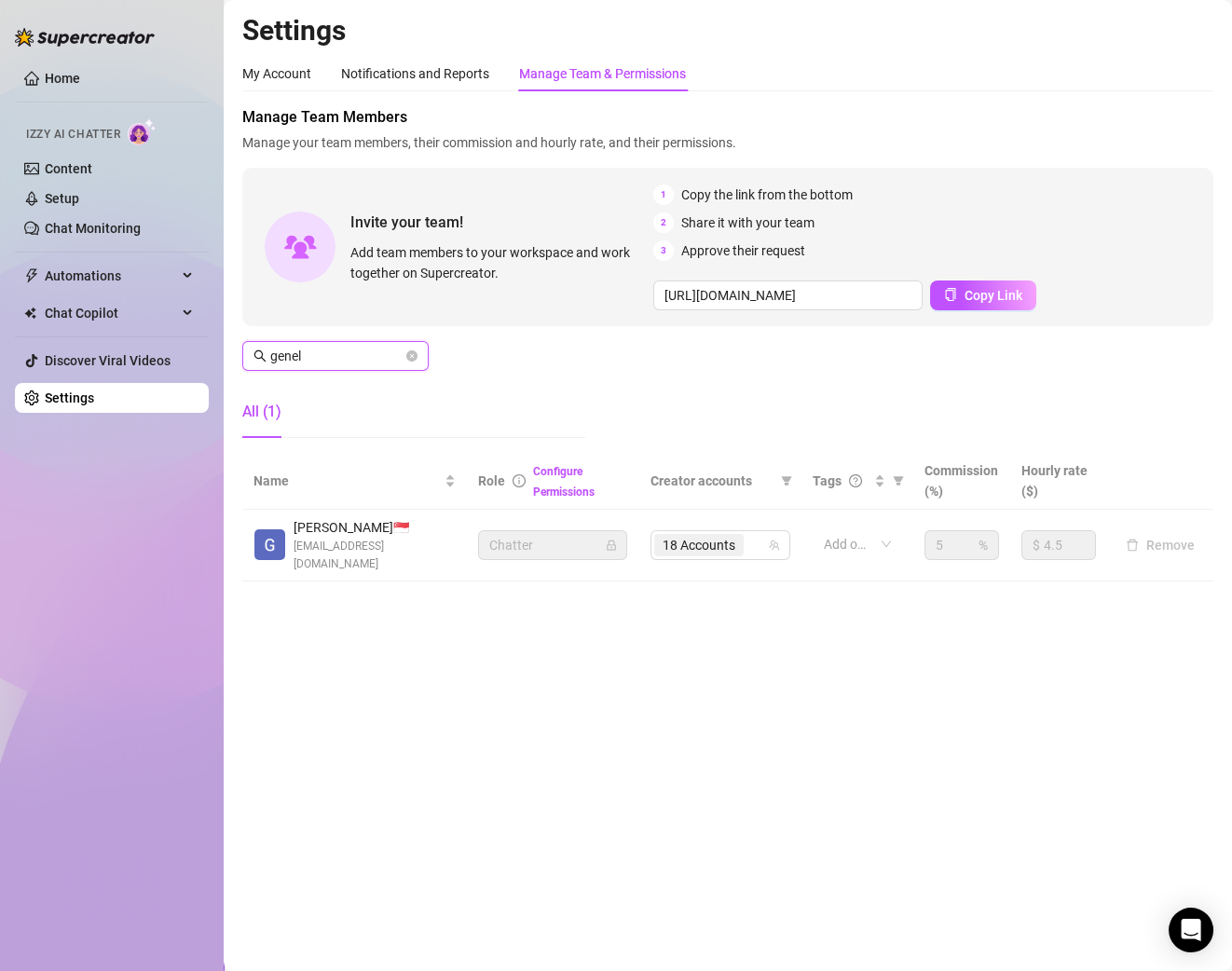
type input "genel"
click at [753, 536] on div "18 Accounts" at bounding box center [709, 545] width 113 height 26
type input "[PERSON_NAME]"
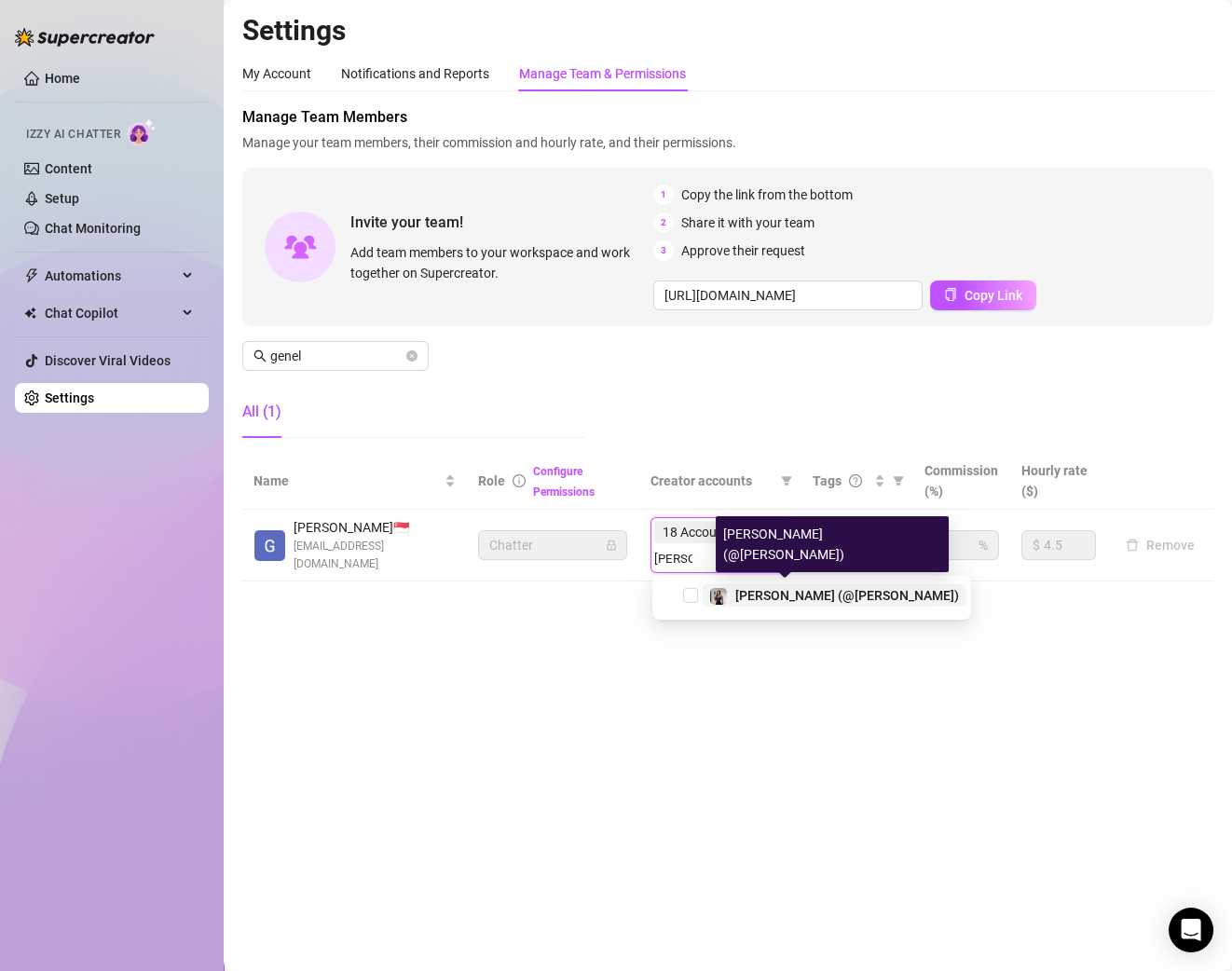
click at [770, 593] on span "[PERSON_NAME] (@[PERSON_NAME])" at bounding box center [846, 595] width 224 height 15
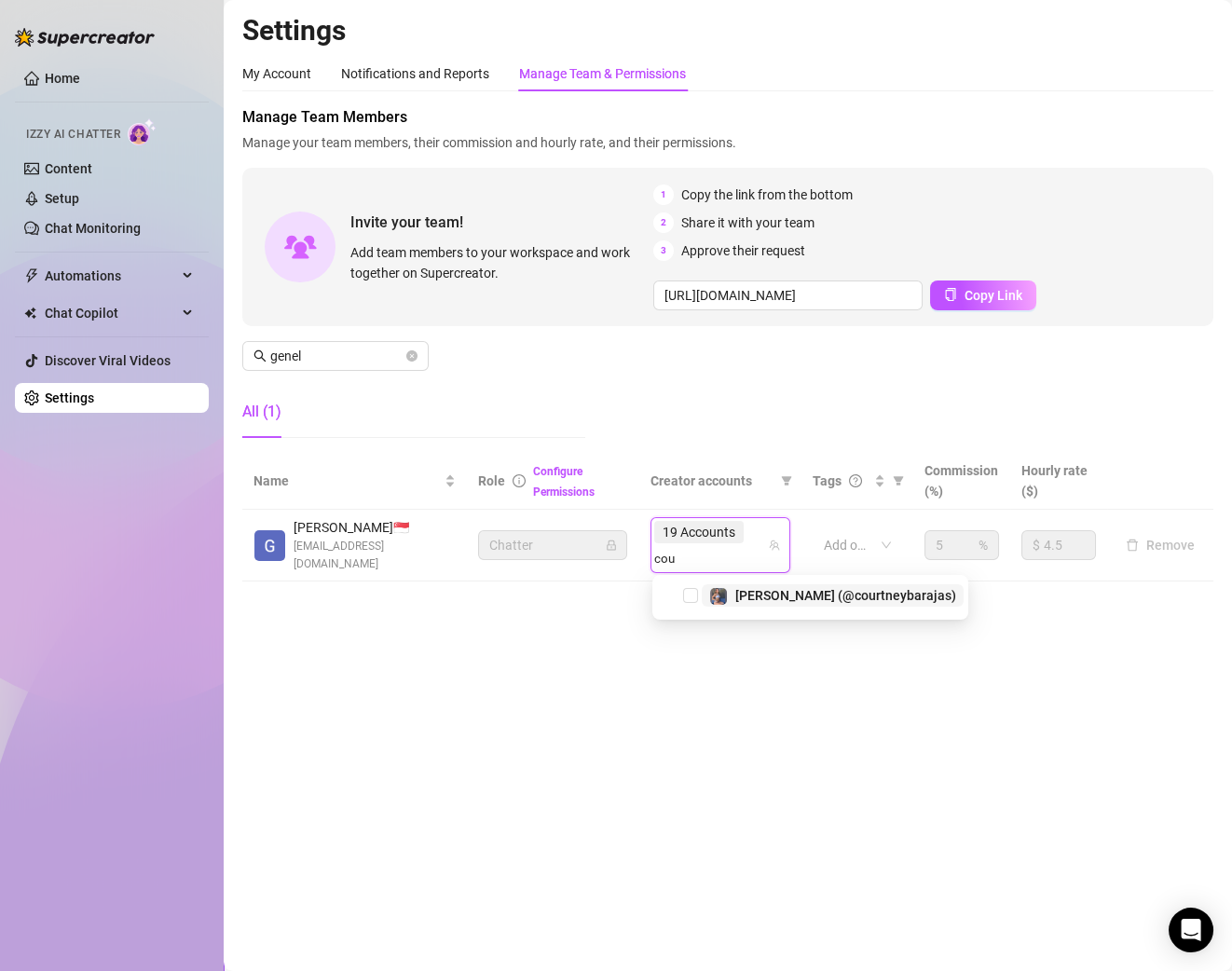
type input "cour"
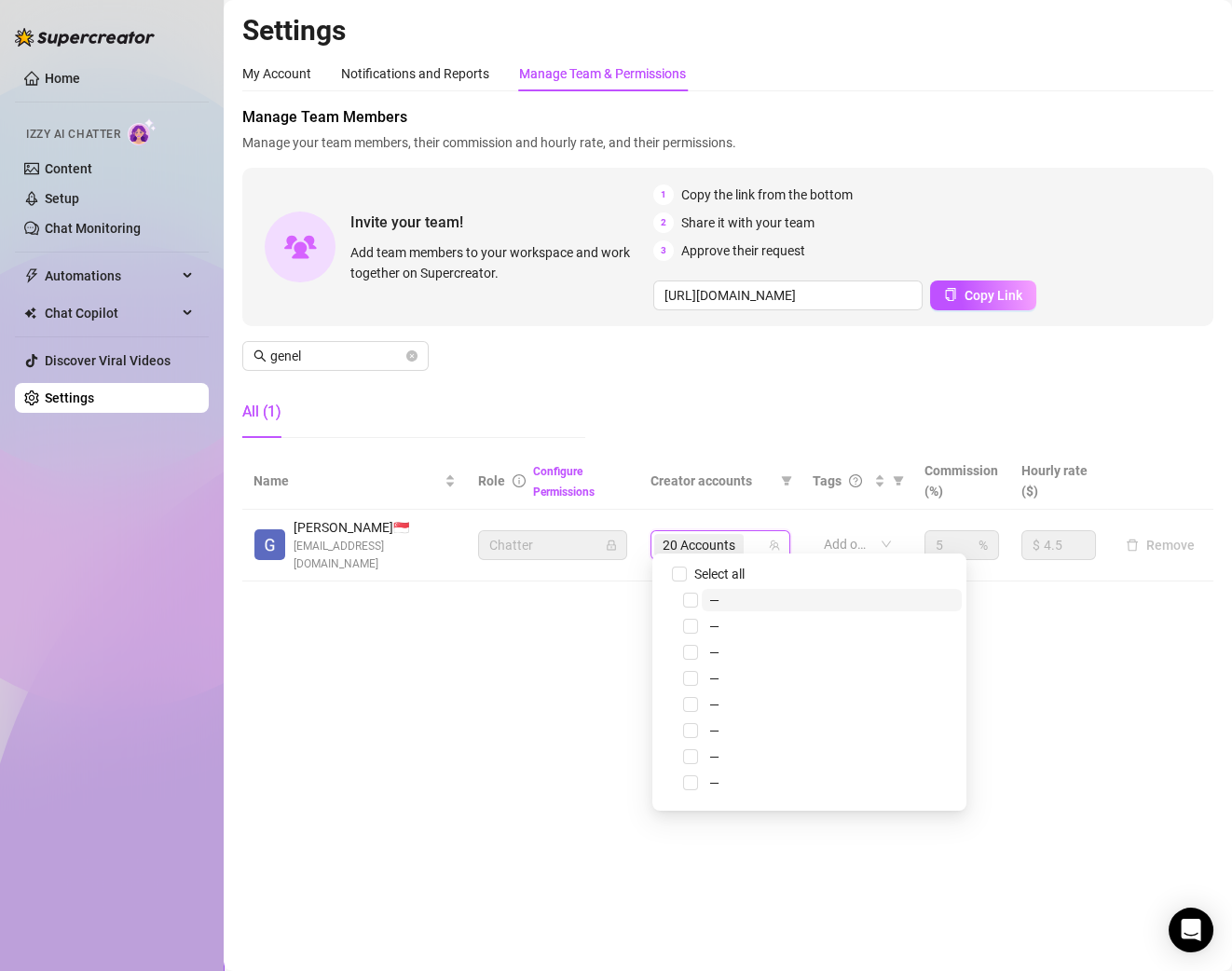
click at [757, 532] on div "20 Accounts" at bounding box center [709, 545] width 113 height 26
type input "madison"
click at [753, 538] on div "20 Accounts madison" at bounding box center [709, 545] width 113 height 26
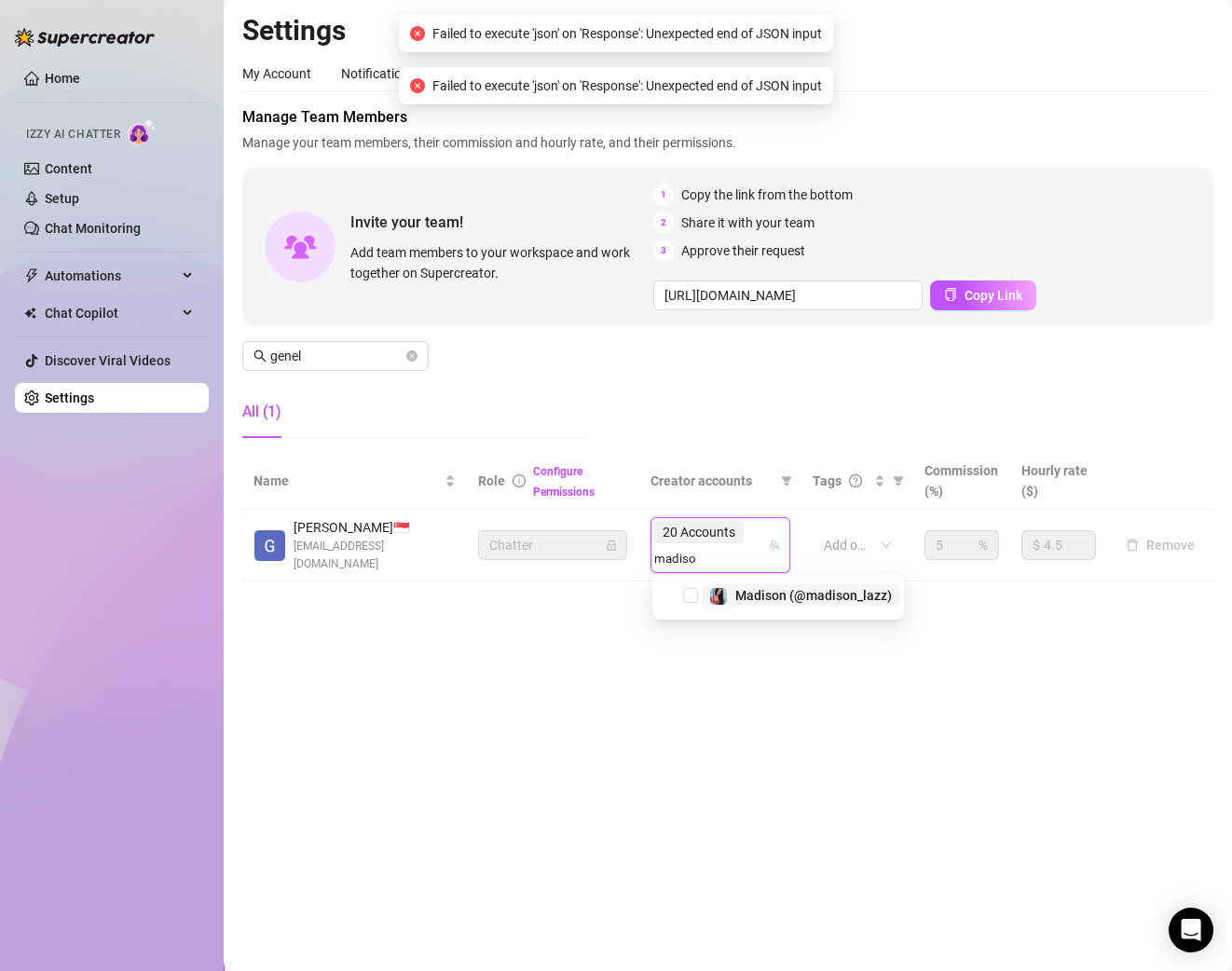
type input "madison"
click at [731, 408] on div "Manage Team Members Manage your team members, their commission and hourly rate,…" at bounding box center [728, 280] width 971 height 347
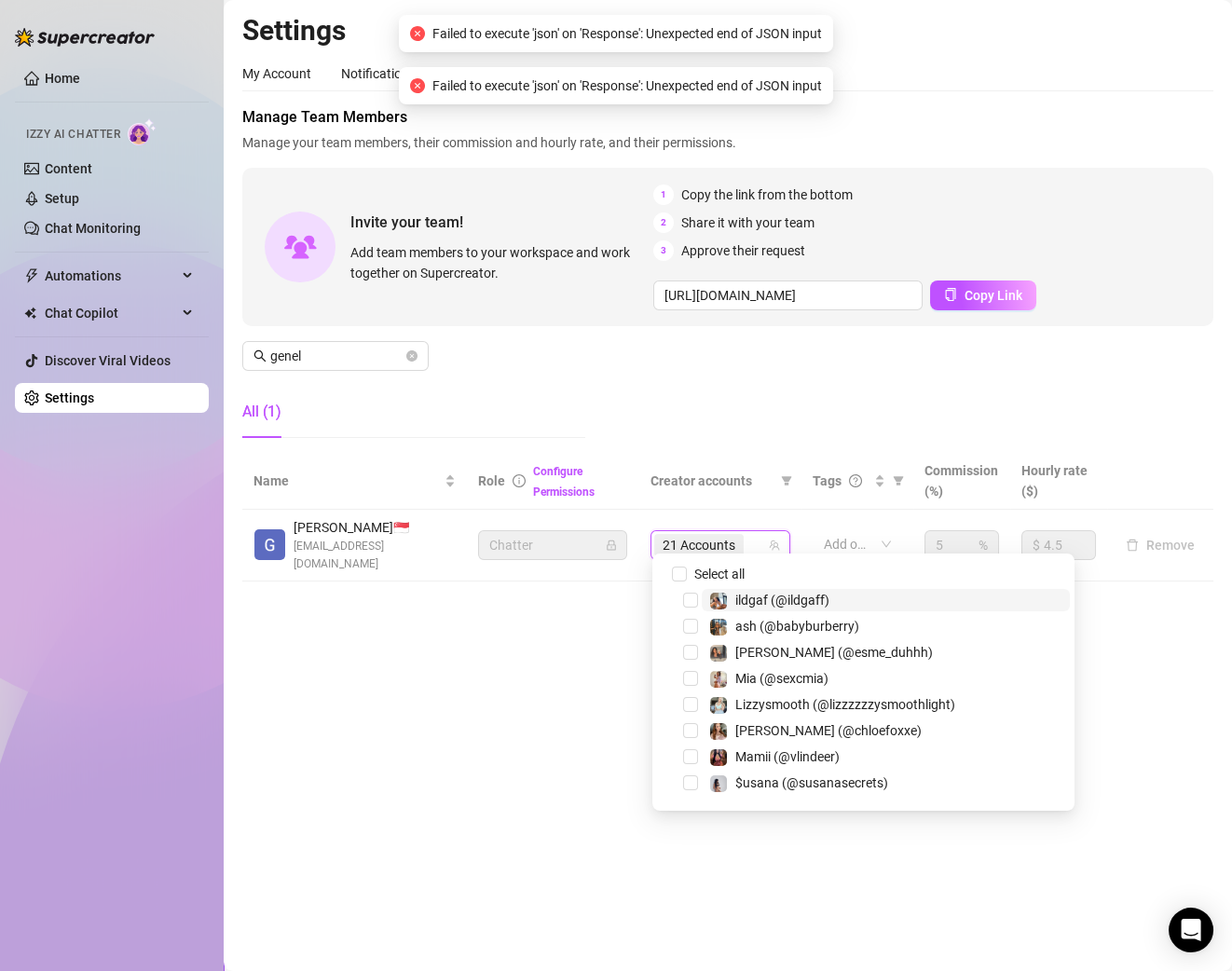
click at [503, 714] on main "Settings My Account Notifications and Reports Manage Team & Permissions Profile…" at bounding box center [728, 486] width 1008 height 971
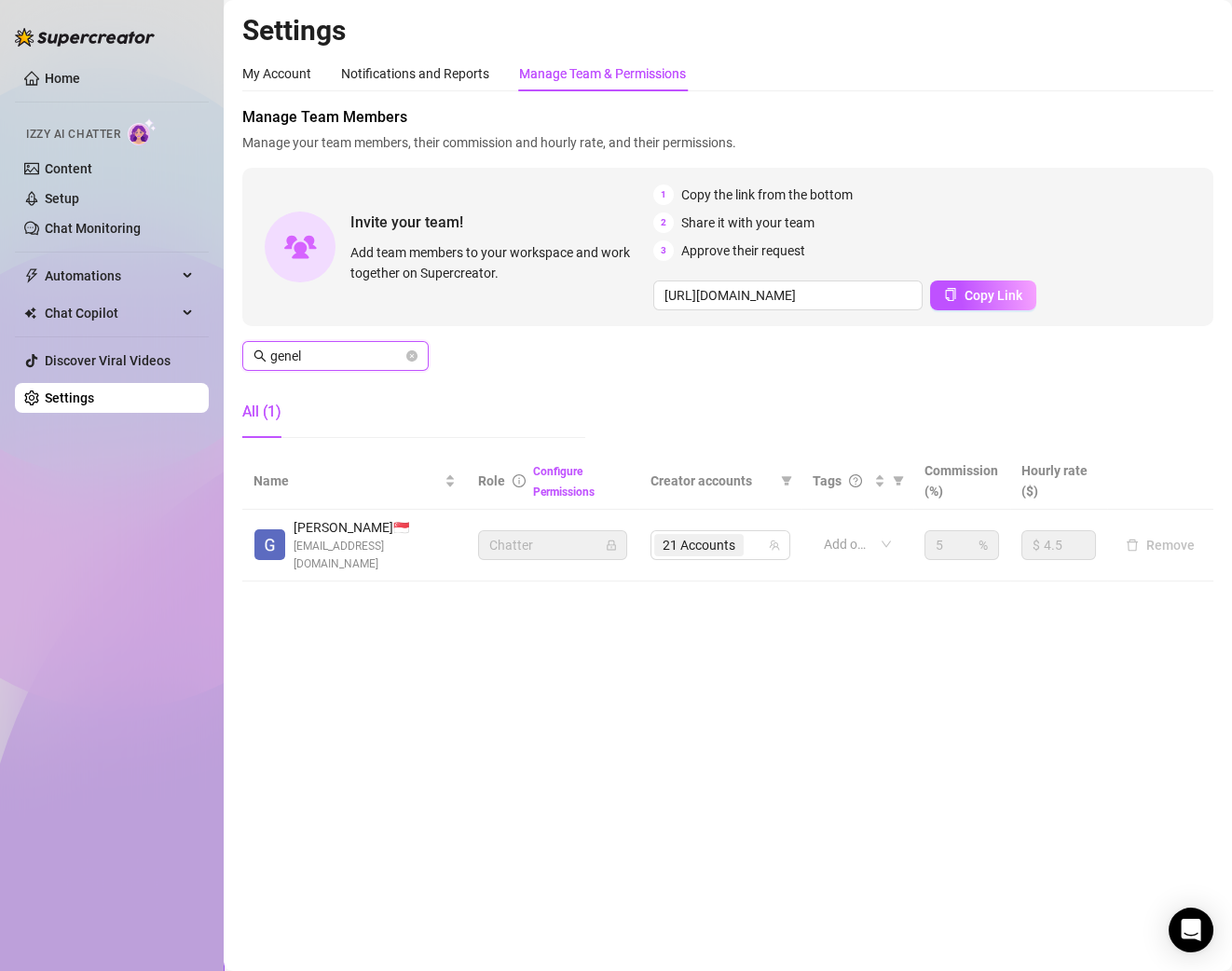
click at [352, 357] on input "genel" at bounding box center [336, 355] width 132 height 21
type input "[PERSON_NAME]"
click at [275, 77] on div "My Account" at bounding box center [277, 73] width 68 height 21
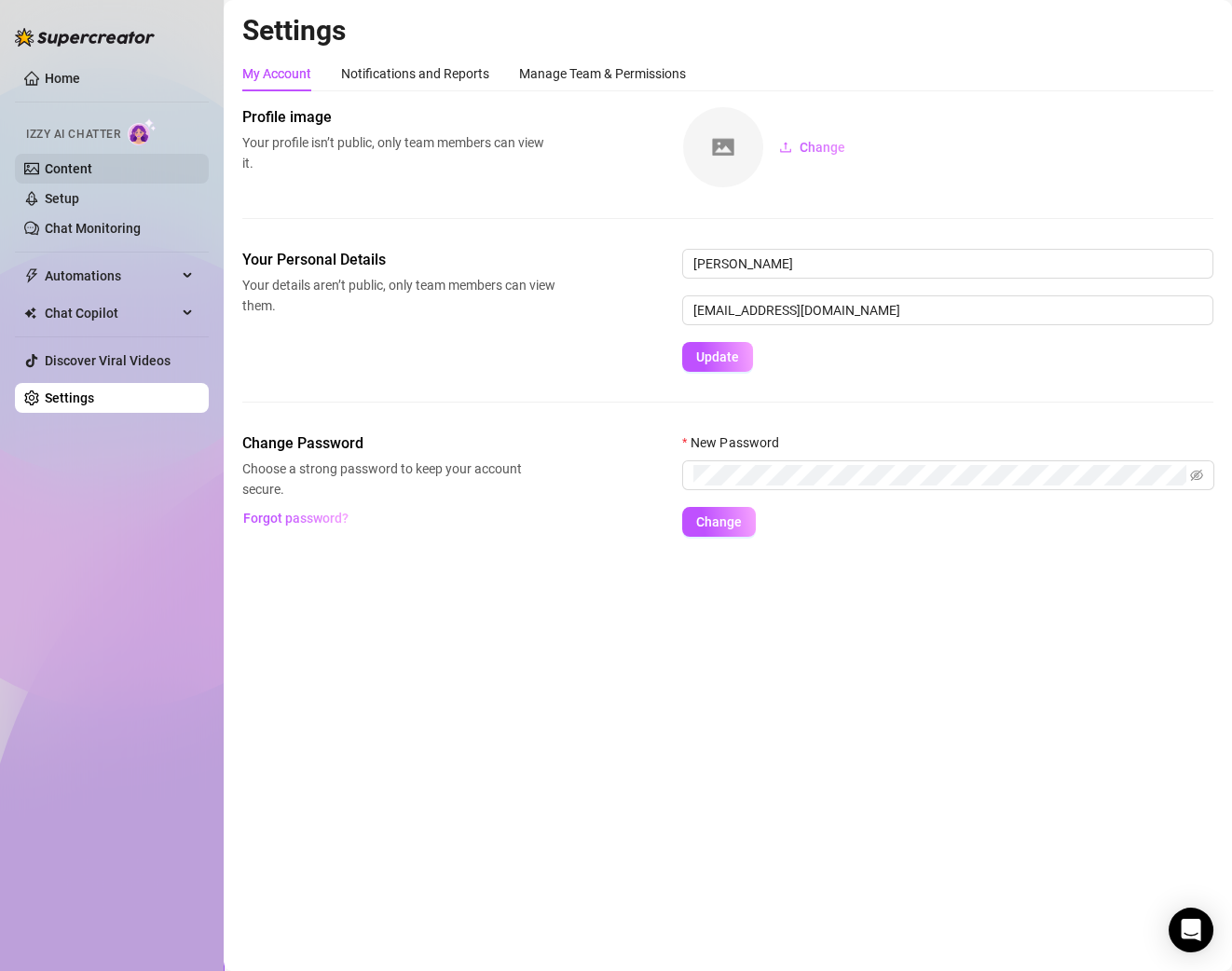
click at [92, 176] on link "Content" at bounding box center [68, 168] width 48 height 15
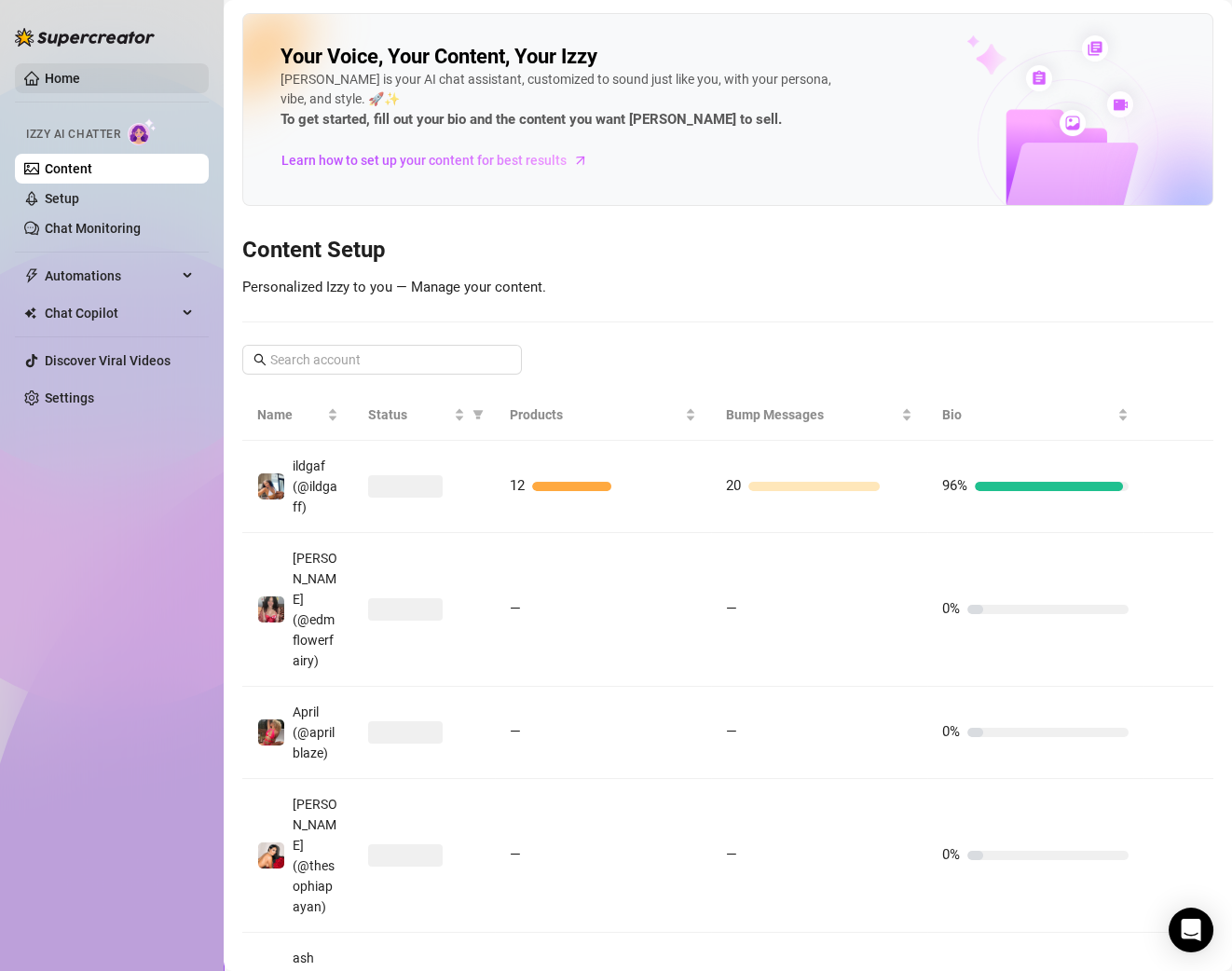
click at [61, 72] on link "Home" at bounding box center [63, 77] width 35 height 15
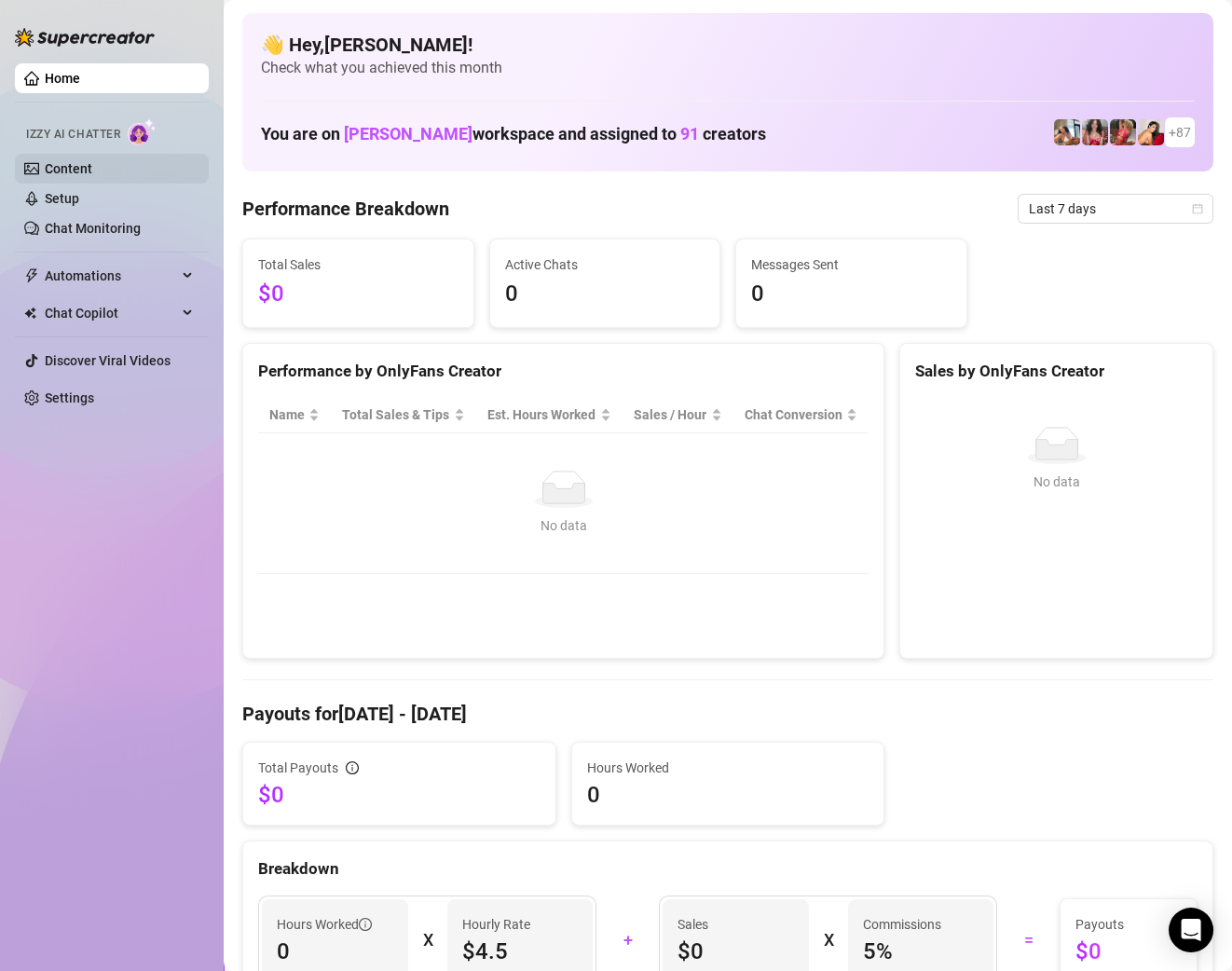
click at [51, 170] on link "Content" at bounding box center [68, 168] width 48 height 15
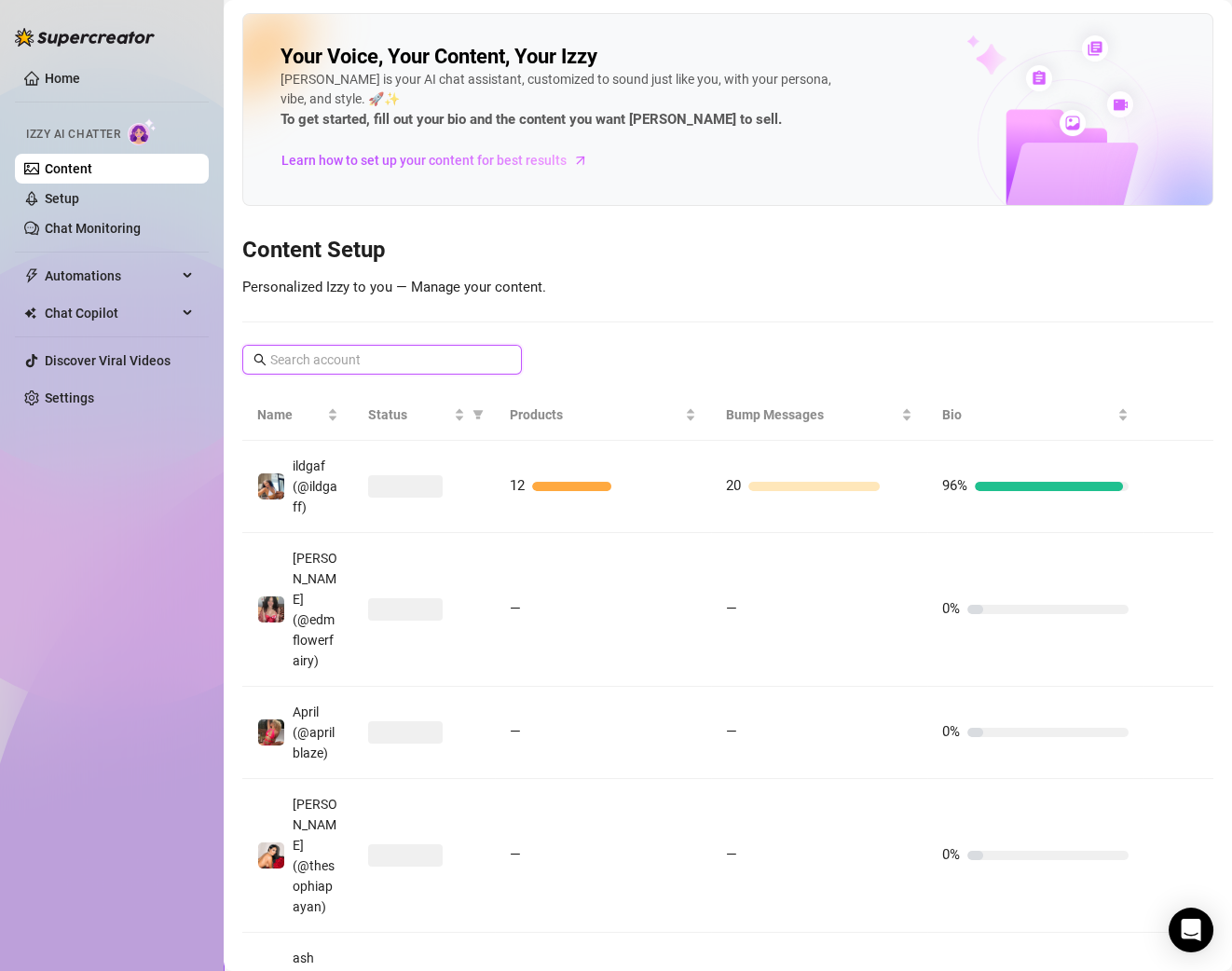
click at [391, 357] on input "text" at bounding box center [383, 359] width 225 height 21
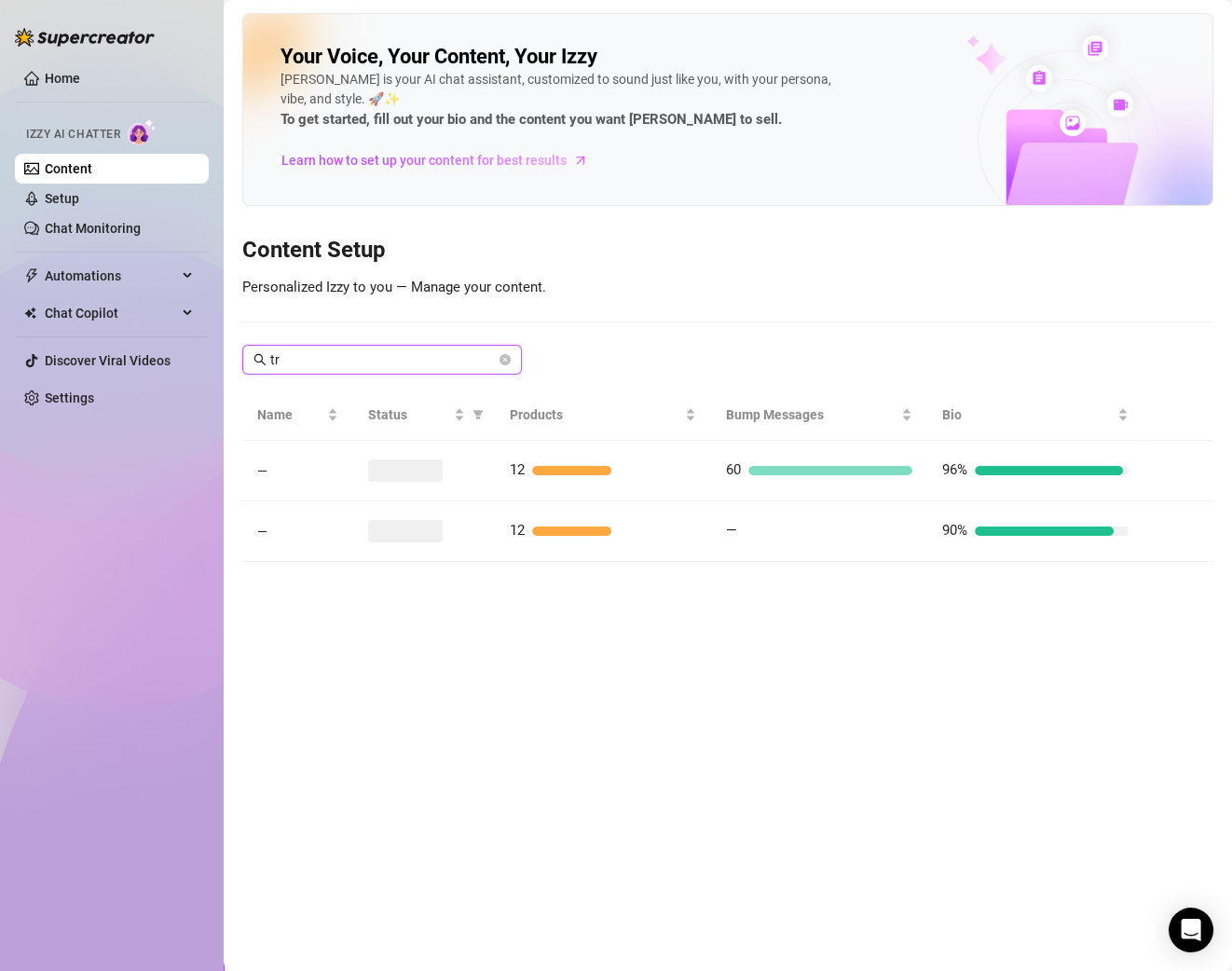
type input "t"
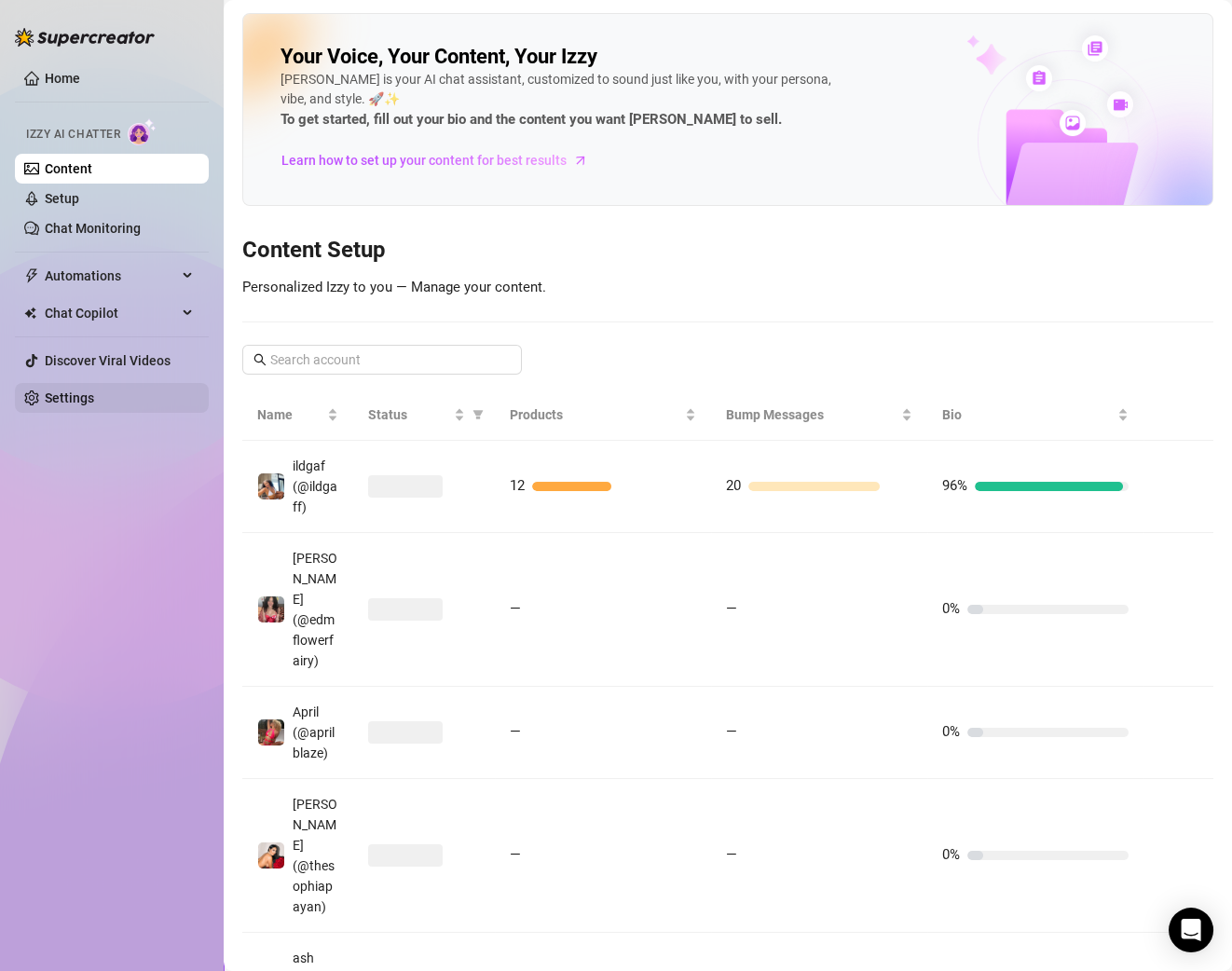
click at [94, 397] on link "Settings" at bounding box center [69, 397] width 49 height 15
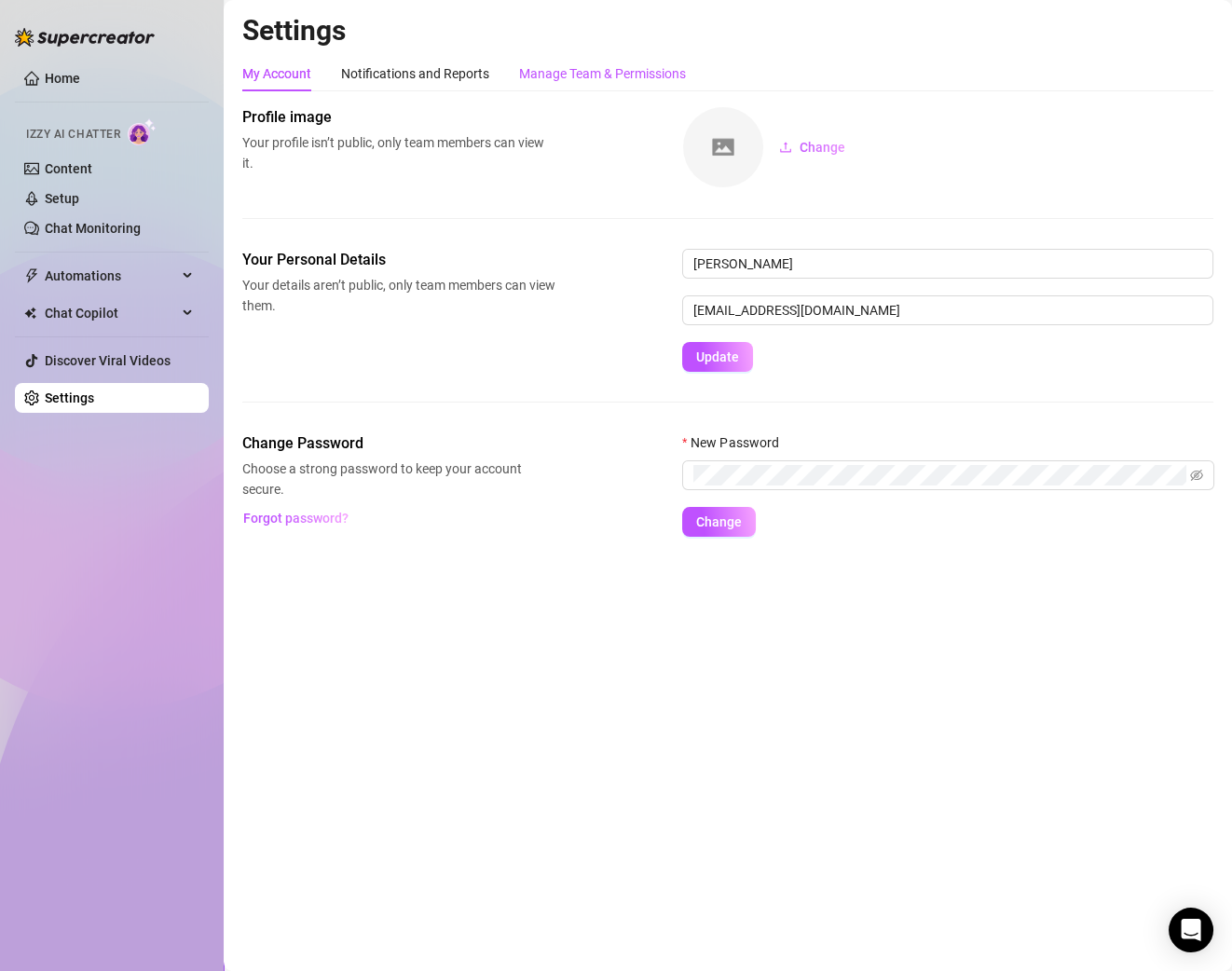
drag, startPoint x: 550, startPoint y: 69, endPoint x: 569, endPoint y: 77, distance: 20.6
click at [550, 69] on div "Manage Team & Permissions" at bounding box center [602, 73] width 166 height 21
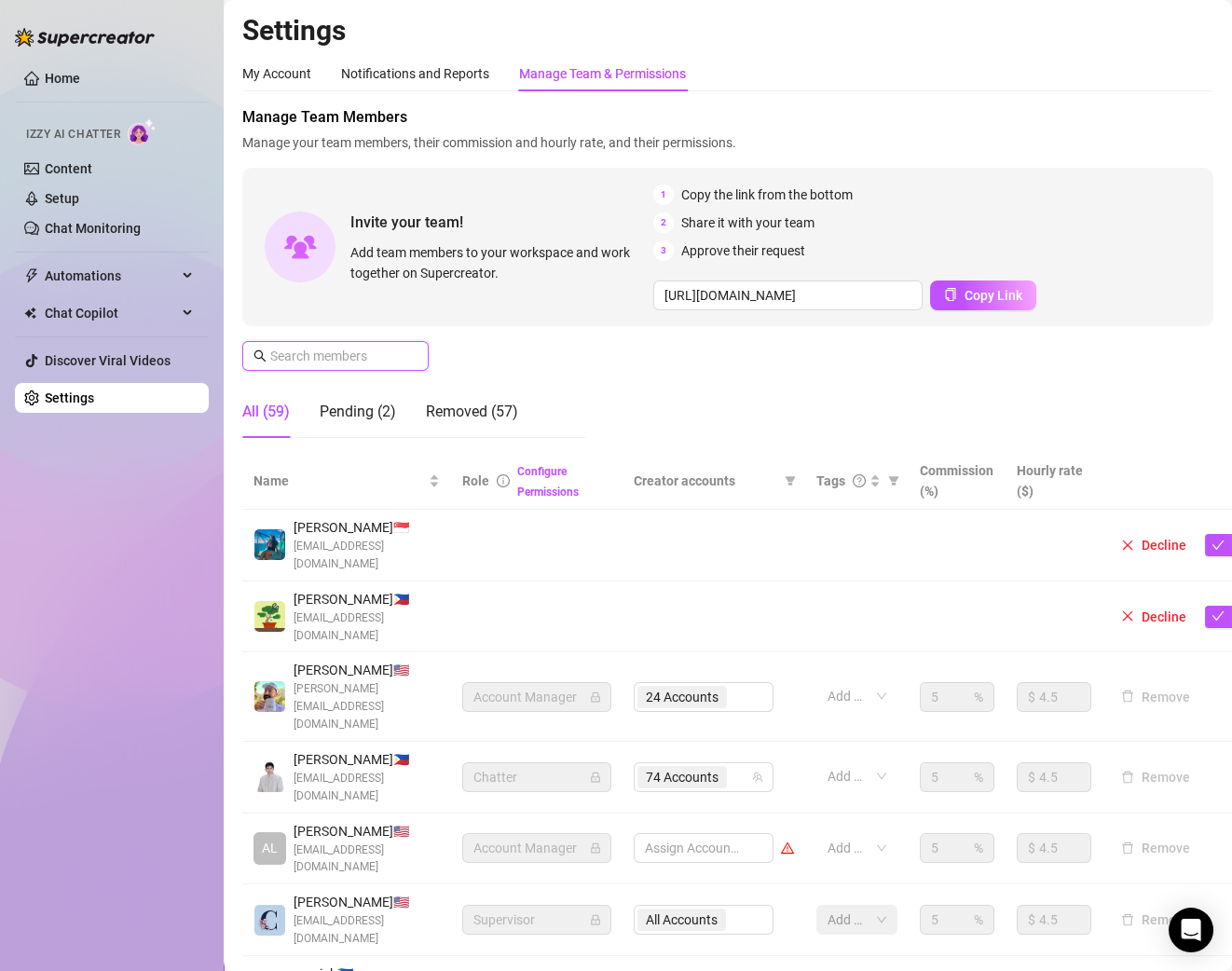
click at [348, 355] on input "text" at bounding box center [336, 355] width 132 height 21
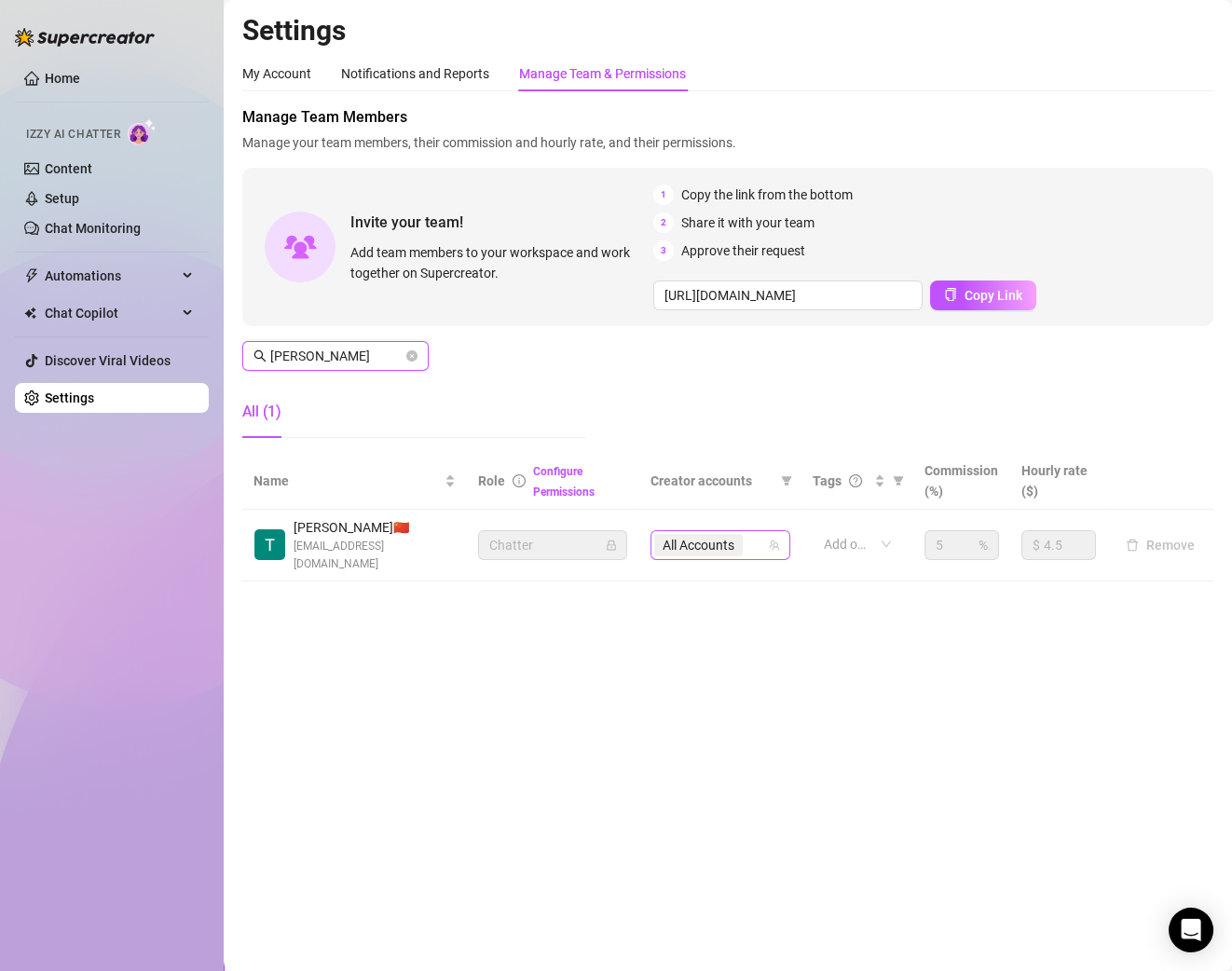
click at [734, 543] on span "All Accounts" at bounding box center [698, 545] width 71 height 21
type input "[PERSON_NAME]"
click at [756, 543] on div "All Accounts" at bounding box center [709, 545] width 113 height 26
click at [728, 540] on span "All Accounts" at bounding box center [698, 545] width 71 height 21
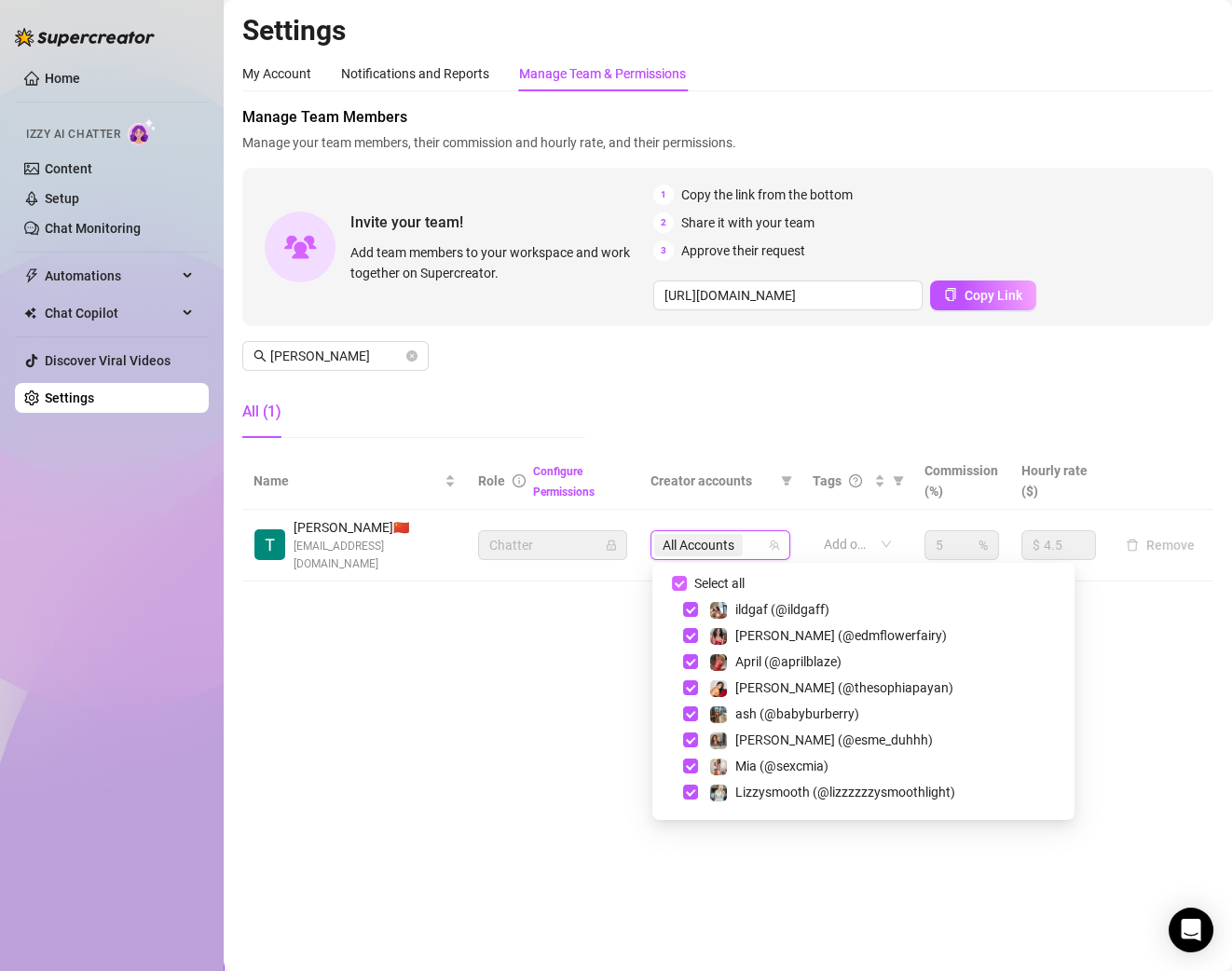
click at [676, 579] on input "Select all" at bounding box center [679, 582] width 15 height 15
checkbox input "true"
click at [800, 500] on th "Creator accounts" at bounding box center [720, 482] width 162 height 57
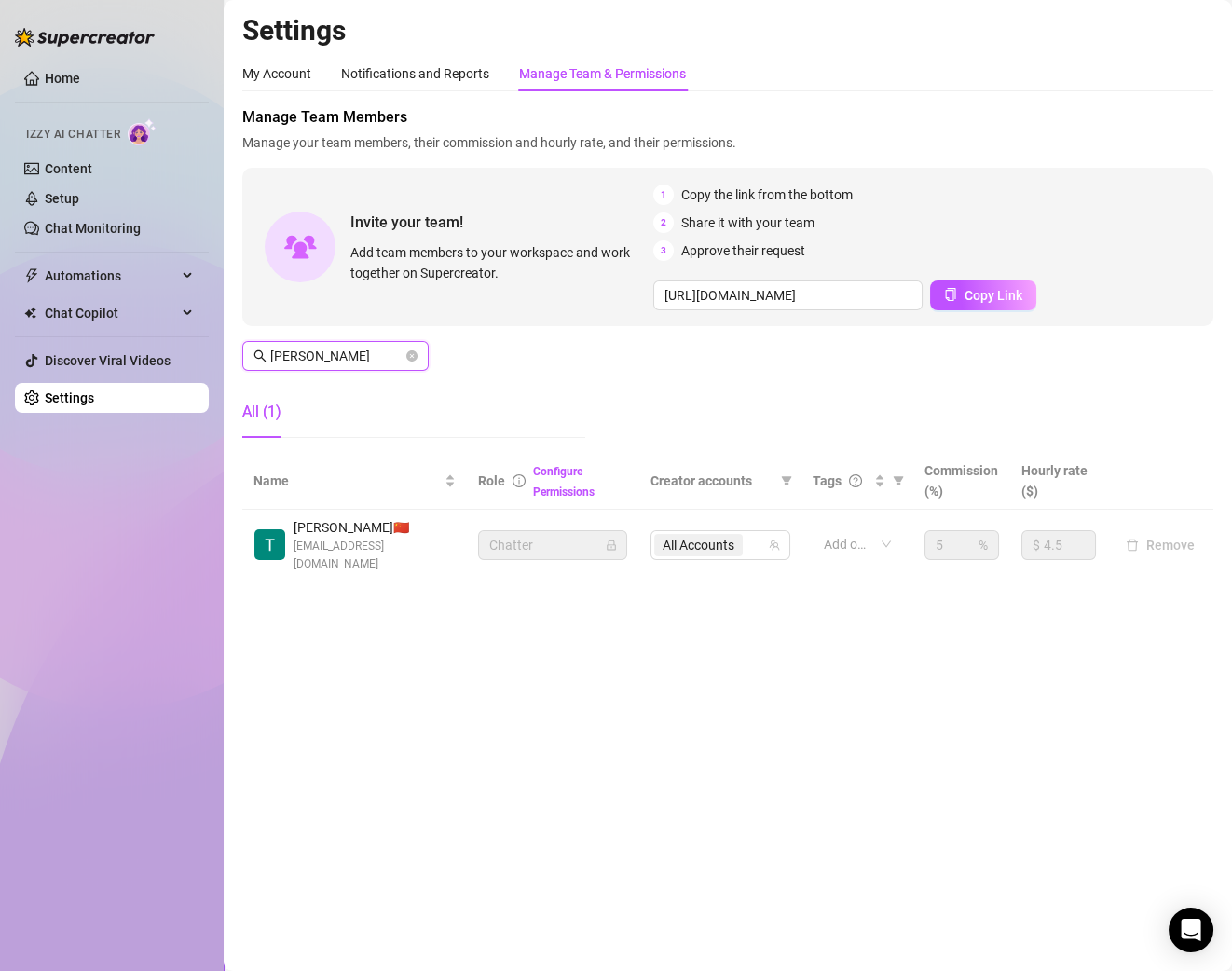
click at [354, 363] on input "[PERSON_NAME]" at bounding box center [336, 355] width 132 height 21
click at [343, 386] on div "All (1)" at bounding box center [414, 411] width 342 height 52
click at [318, 353] on input "[PERSON_NAME]" at bounding box center [336, 355] width 132 height 21
click at [695, 535] on span "All Accounts" at bounding box center [698, 545] width 71 height 21
type input "jessi"
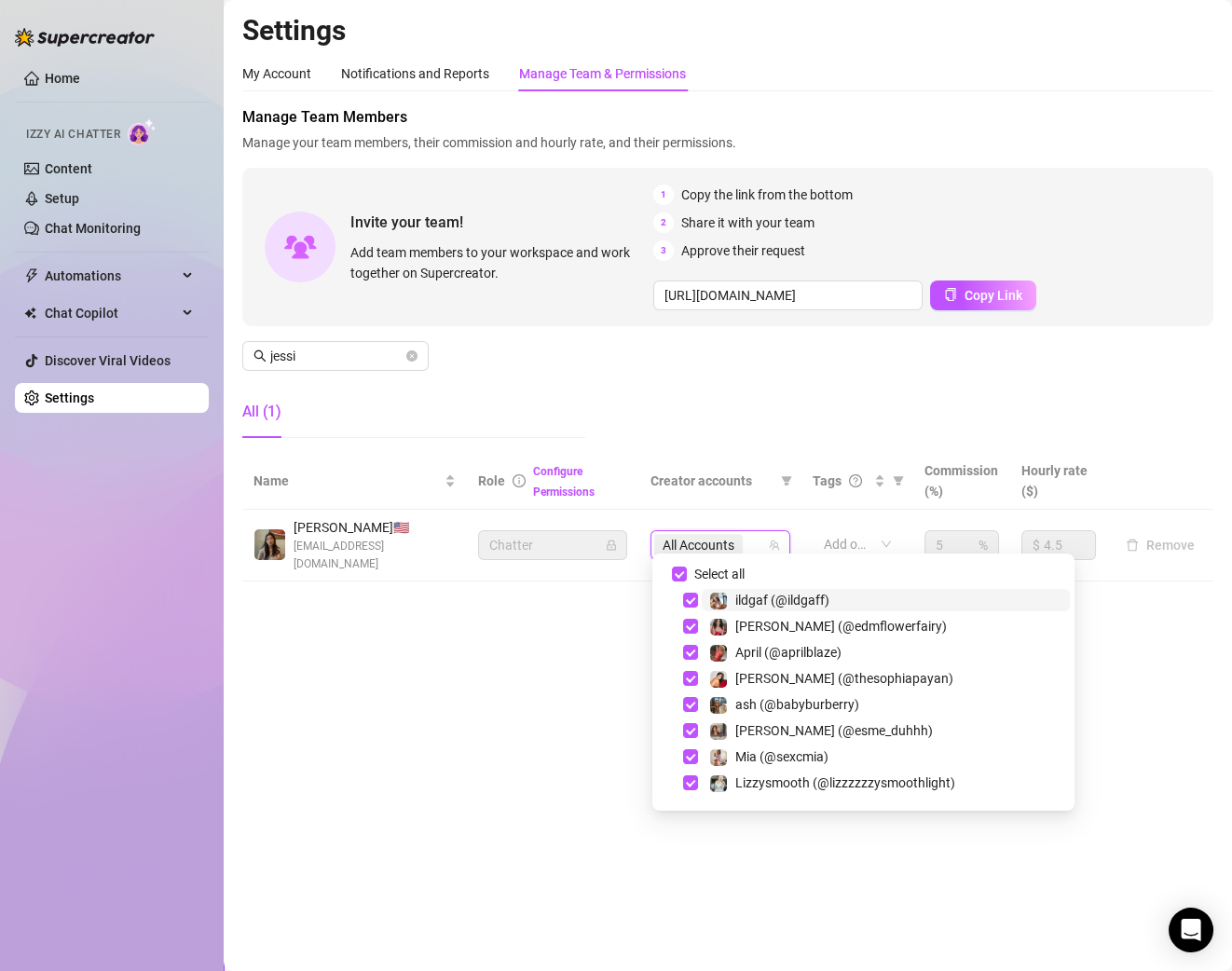
click at [743, 534] on span "All Accounts" at bounding box center [698, 545] width 88 height 23
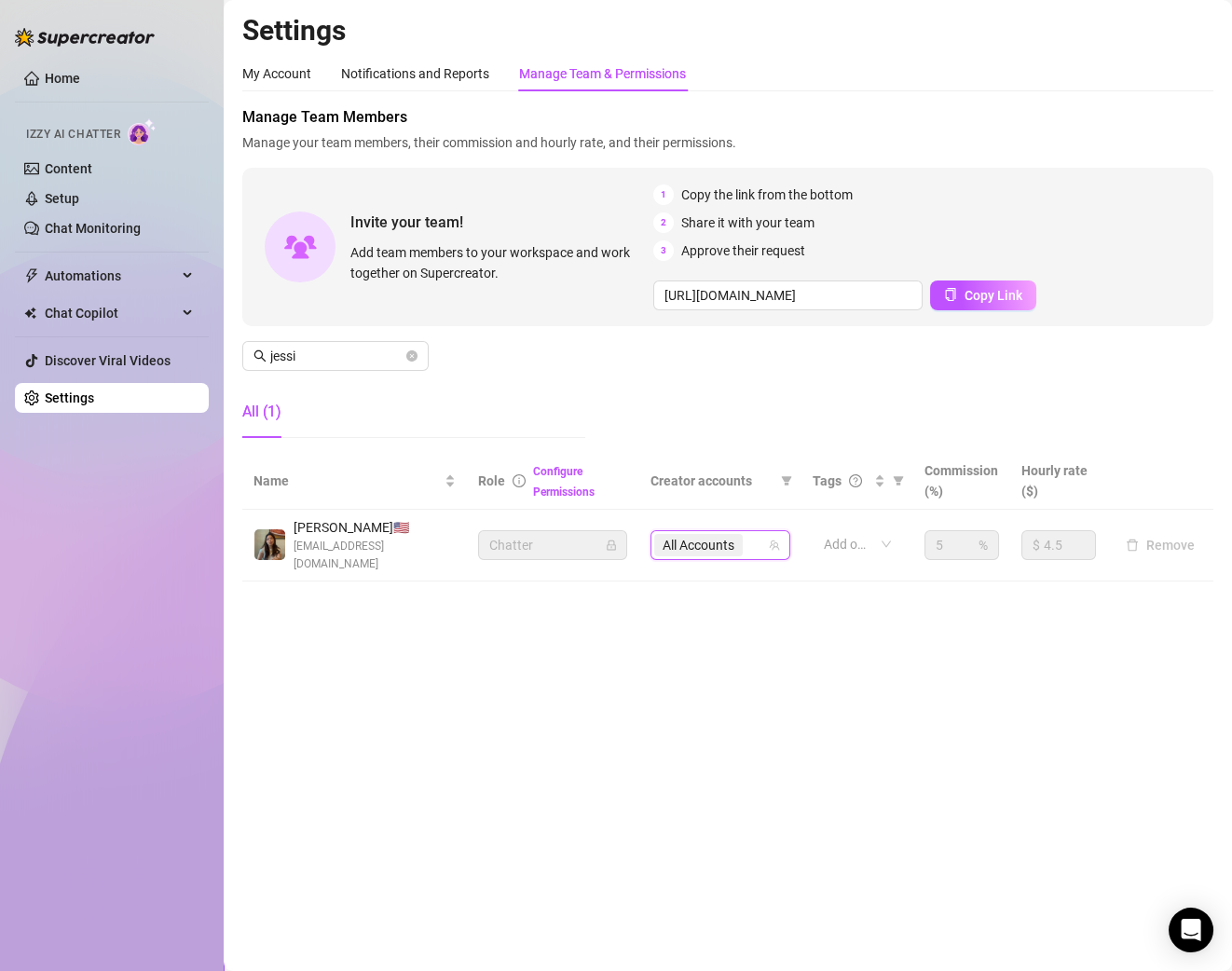
click at [700, 535] on span "All Accounts" at bounding box center [698, 545] width 71 height 21
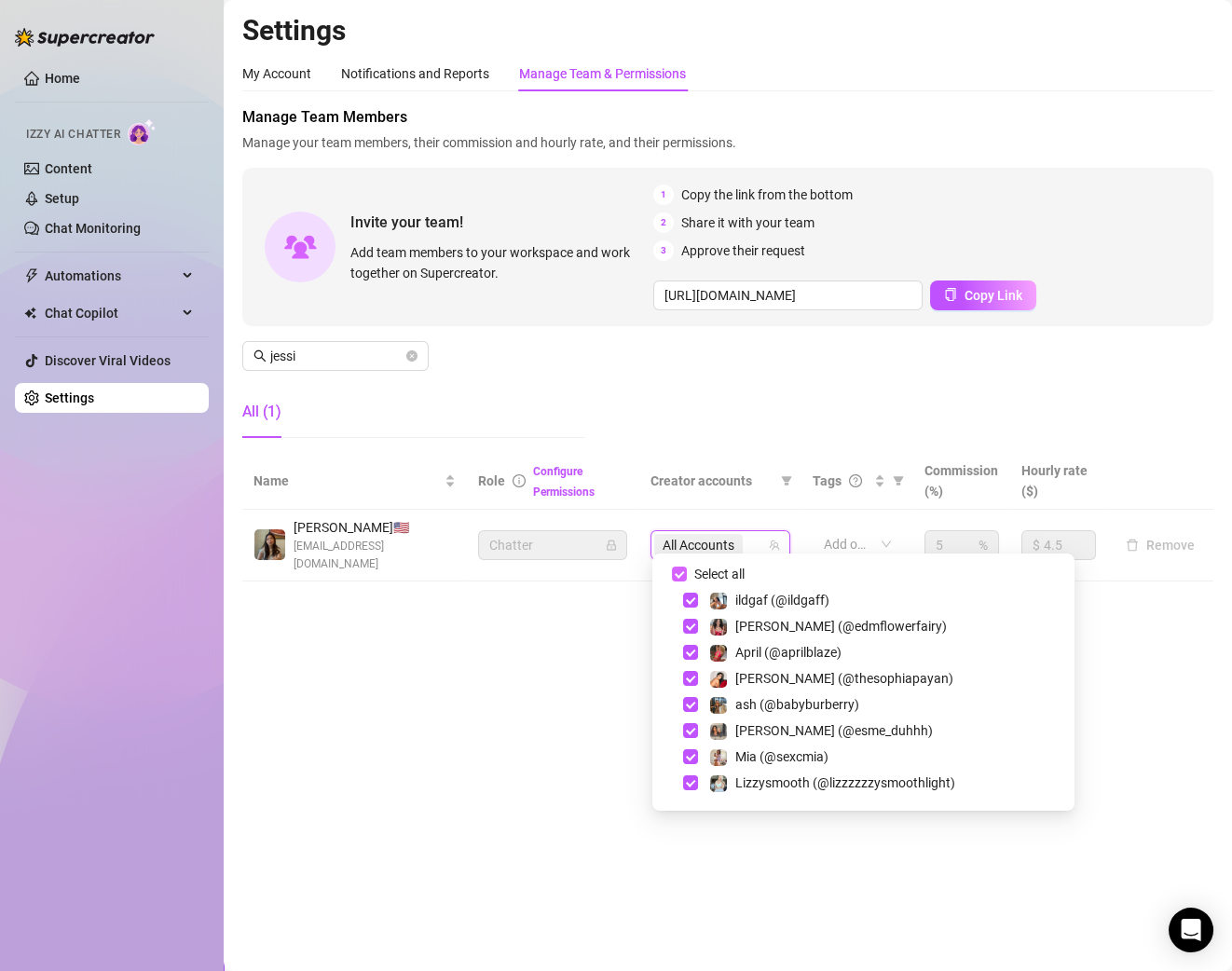
click at [684, 576] on input "Select all" at bounding box center [679, 574] width 15 height 15
click at [681, 576] on input "Select all" at bounding box center [679, 574] width 15 height 15
checkbox input "true"
click at [462, 632] on main "Settings My Account Notifications and Reports Manage Team & Permissions Profile…" at bounding box center [728, 486] width 1008 height 971
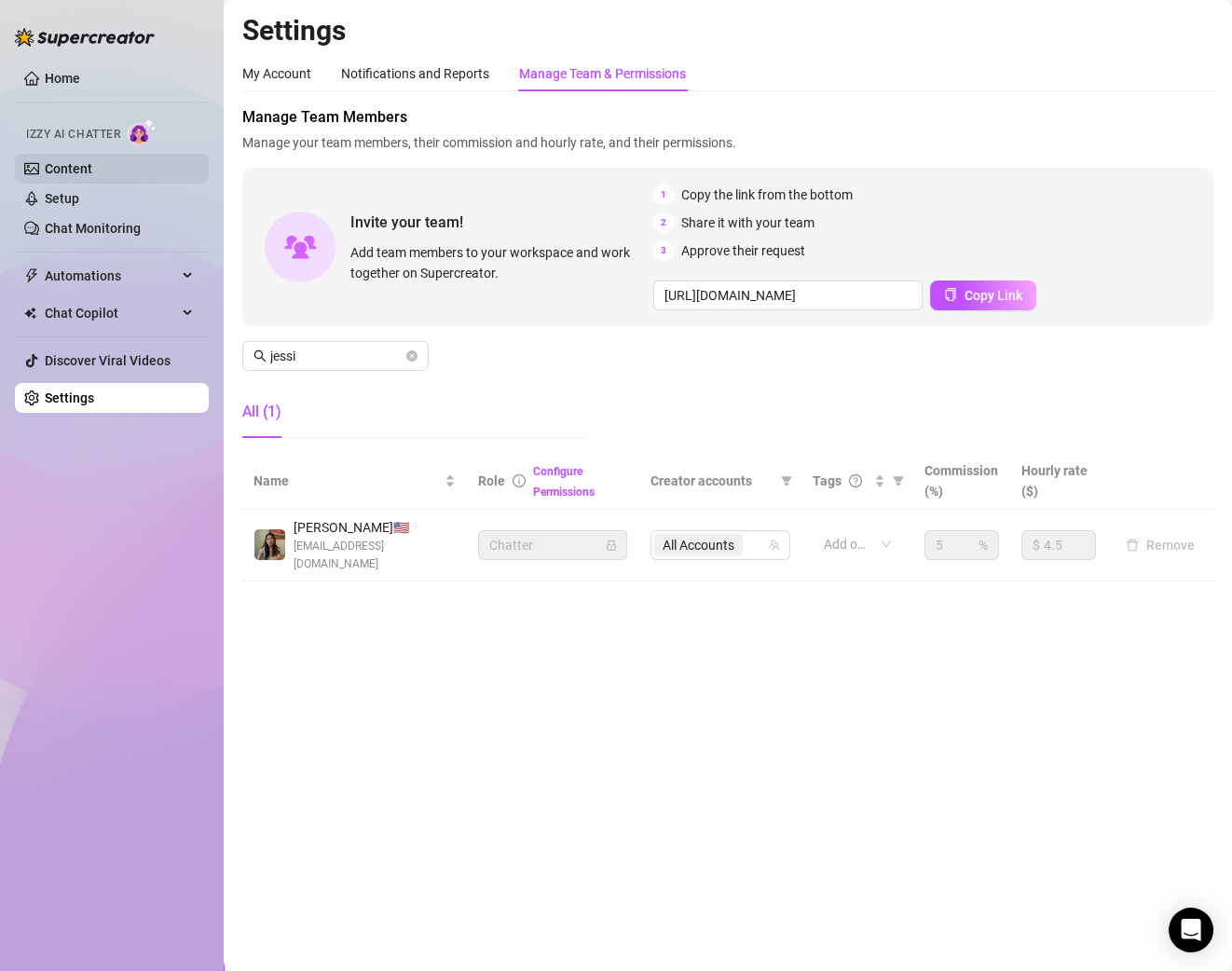
click at [58, 167] on link "Content" at bounding box center [68, 168] width 48 height 15
click at [63, 196] on link "Setup" at bounding box center [62, 198] width 34 height 15
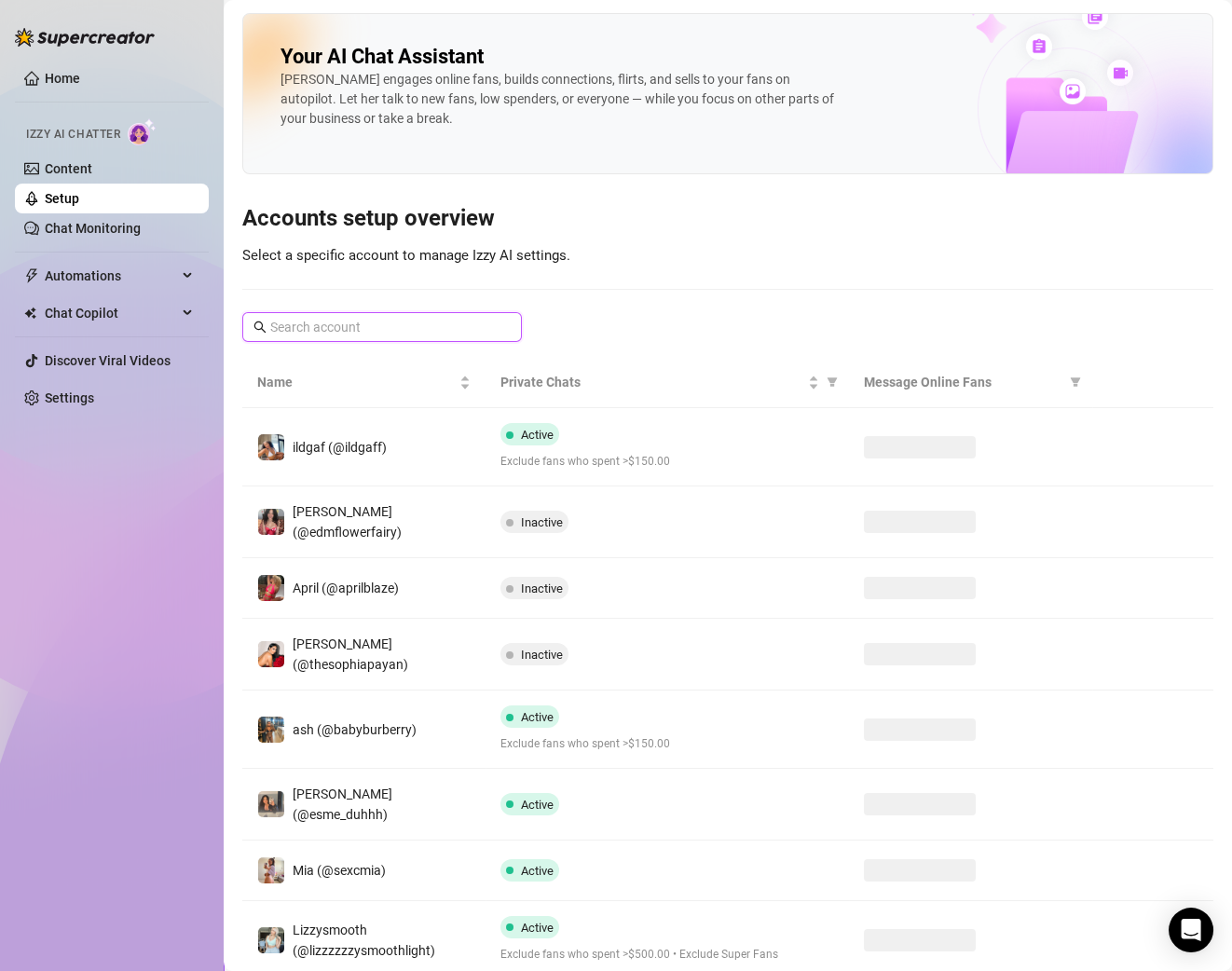
click at [347, 328] on input "text" at bounding box center [383, 327] width 225 height 21
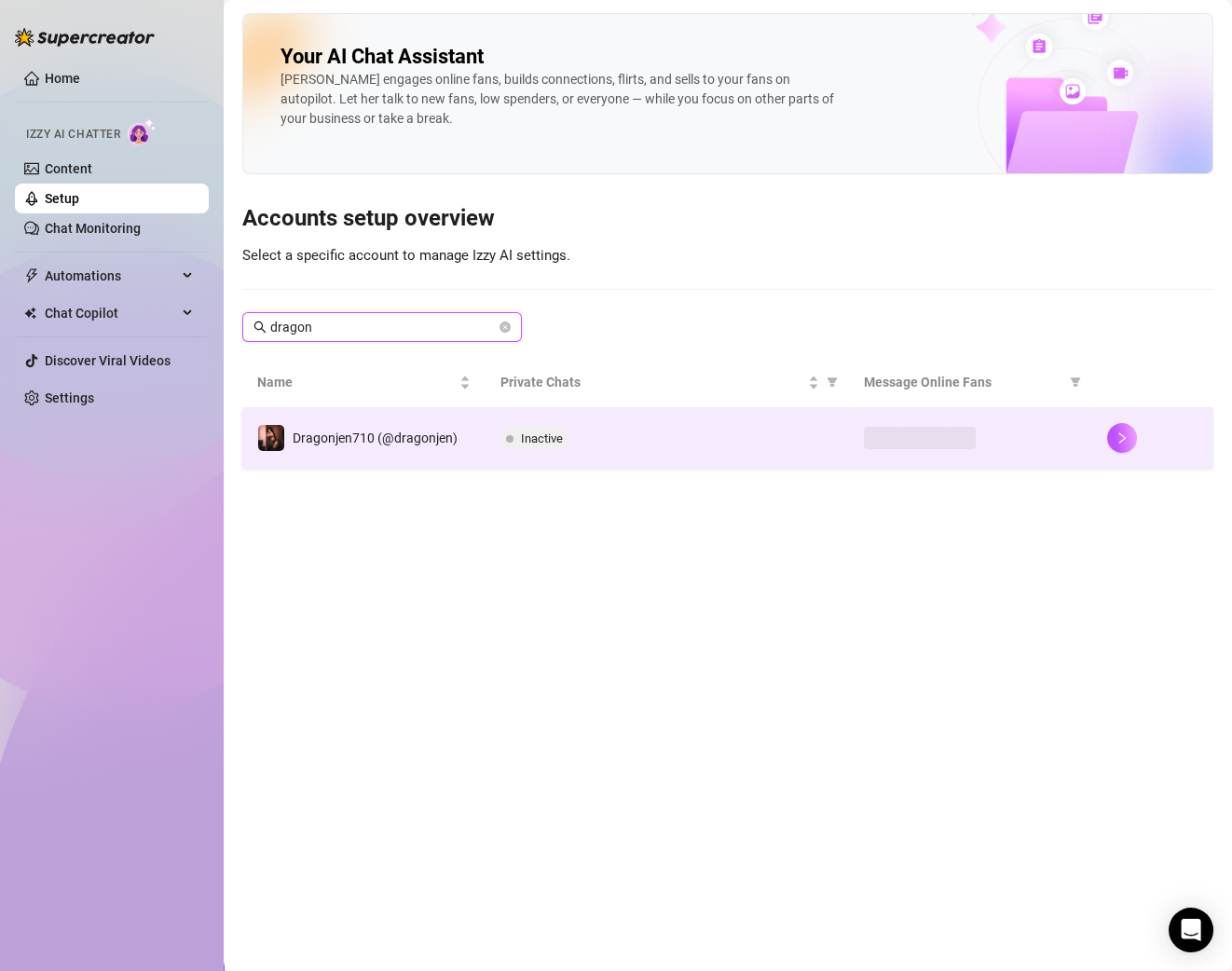
type input "dragon"
click at [645, 434] on div "Inactive" at bounding box center [667, 438] width 335 height 23
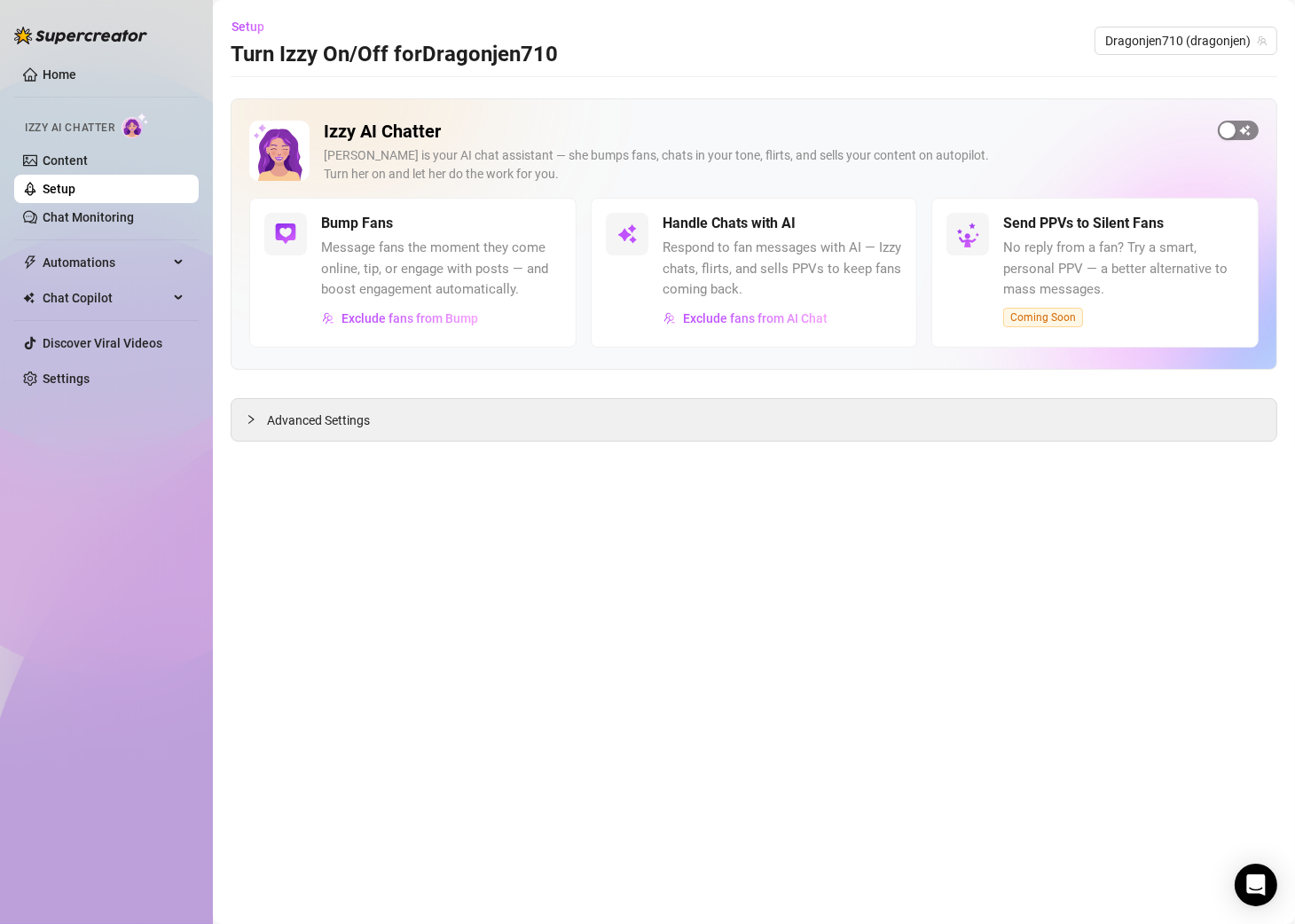
click at [1172, 128] on div "button" at bounding box center [1227, 129] width 16 height 16
click at [251, 25] on span "Setup" at bounding box center [248, 26] width 33 height 14
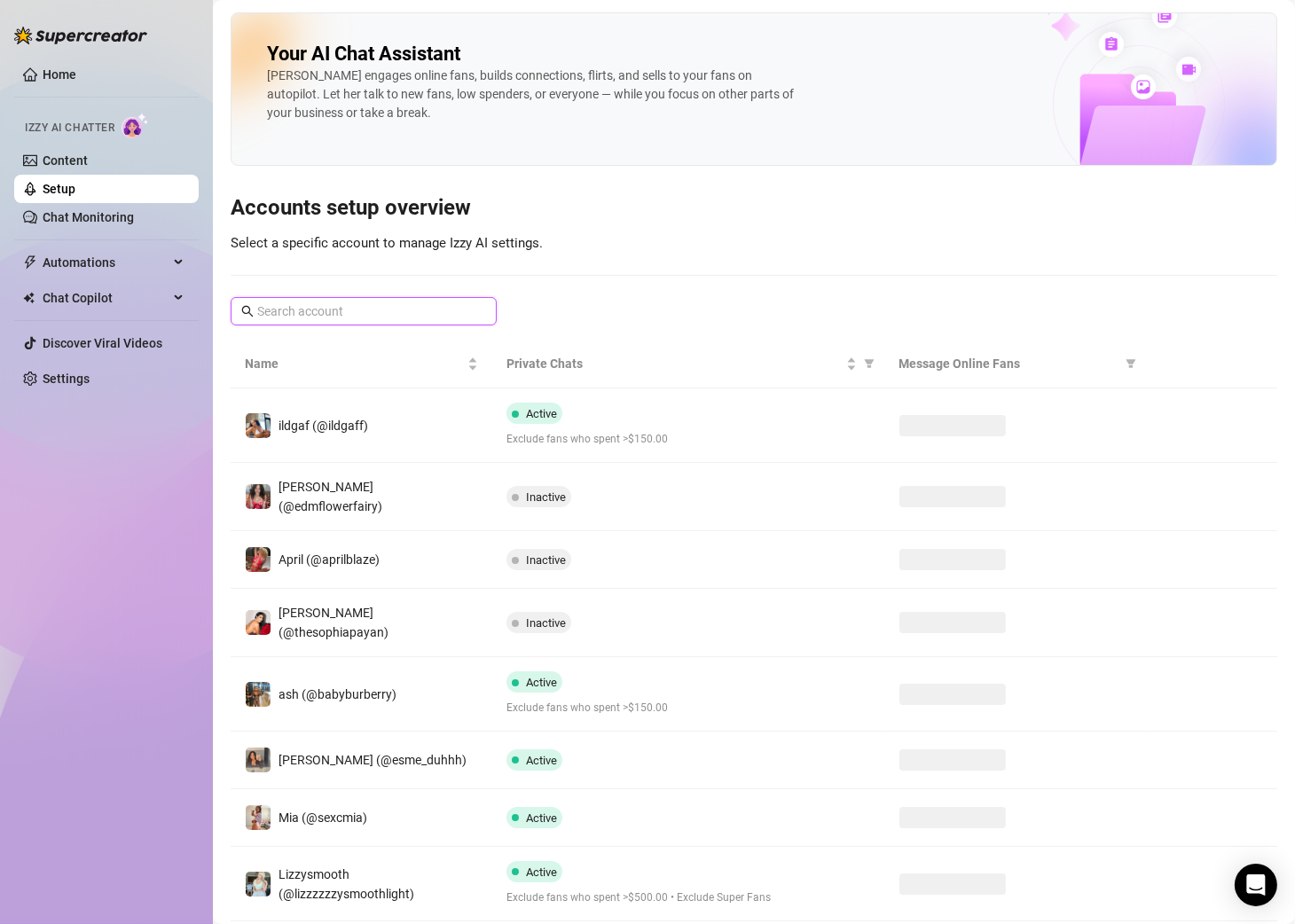
click at [326, 308] on input "text" at bounding box center [364, 311] width 214 height 20
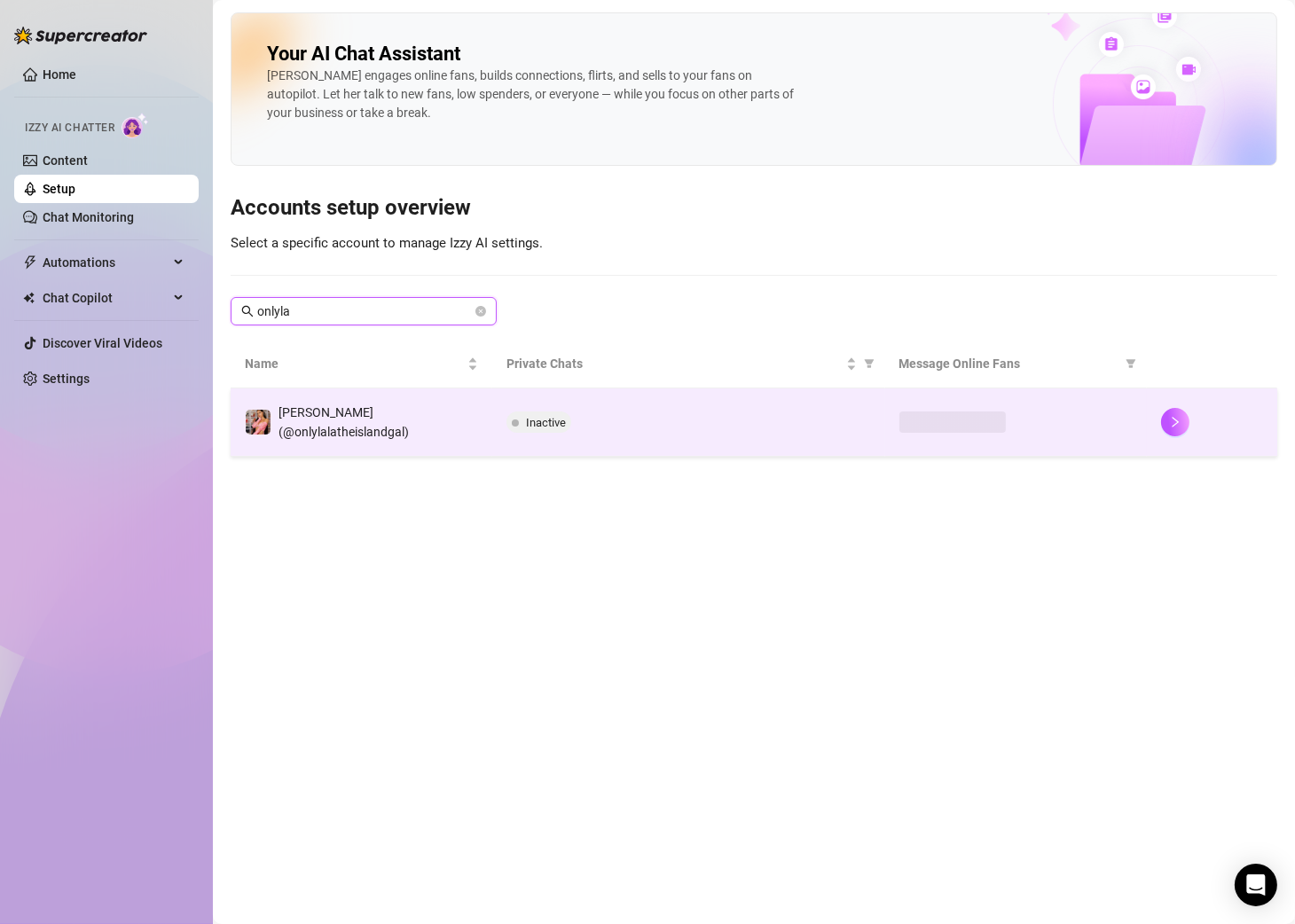
type input "onlyla"
click at [620, 417] on div "Inactive" at bounding box center [688, 422] width 364 height 21
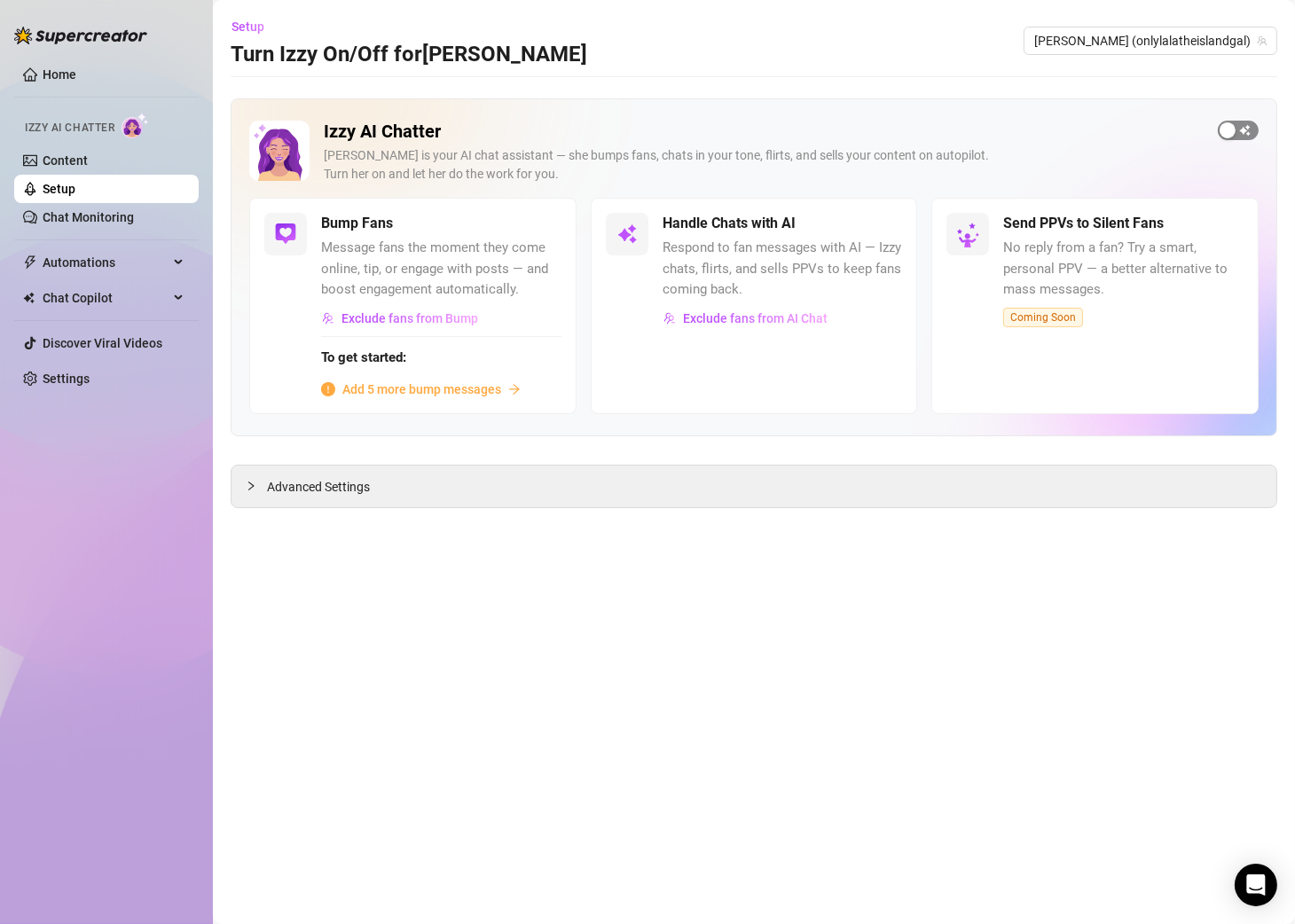
click at [1172, 131] on div "button" at bounding box center [1227, 129] width 16 height 16
click at [239, 28] on span "Setup" at bounding box center [248, 26] width 33 height 14
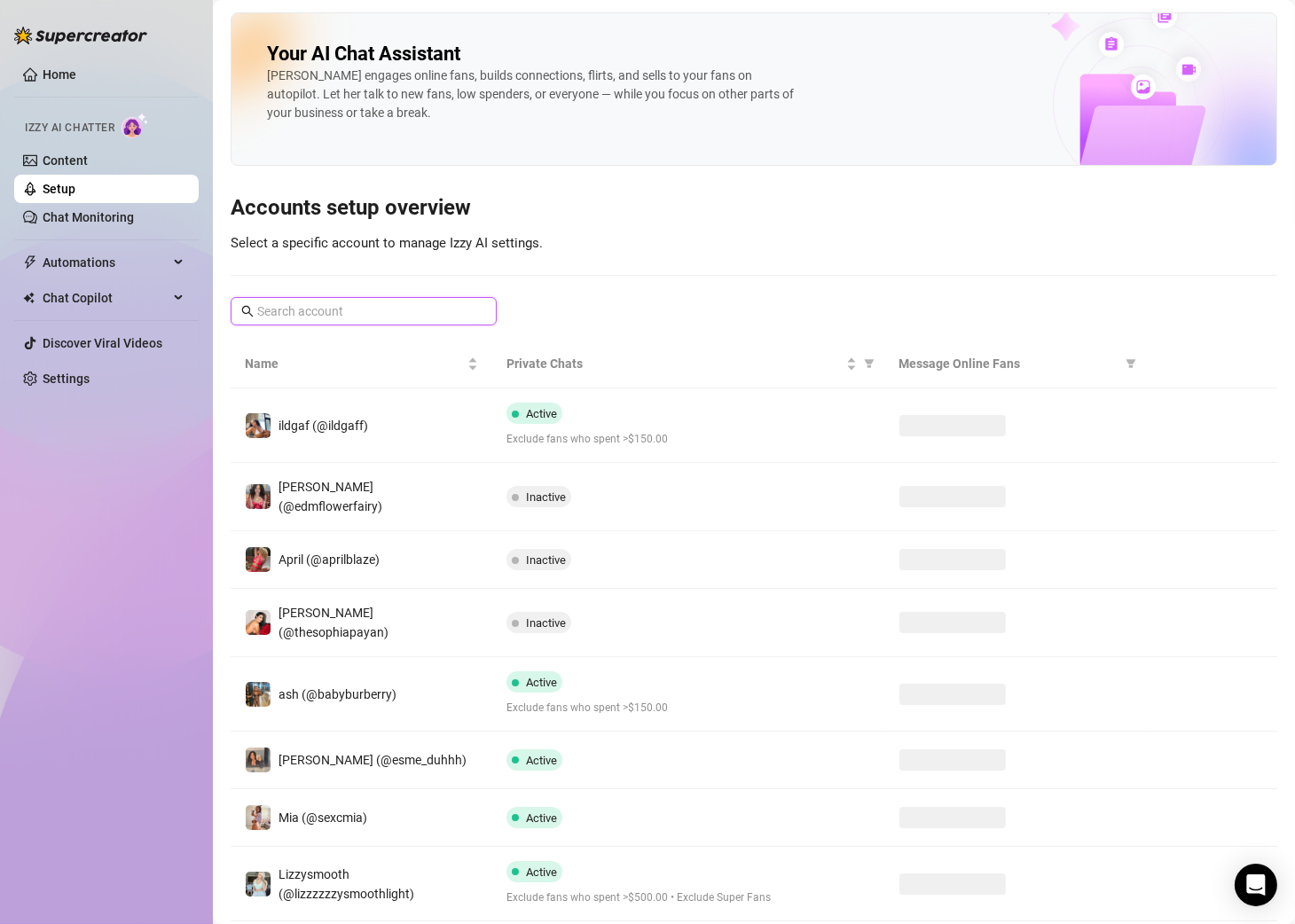
click at [327, 302] on input "text" at bounding box center [364, 311] width 214 height 20
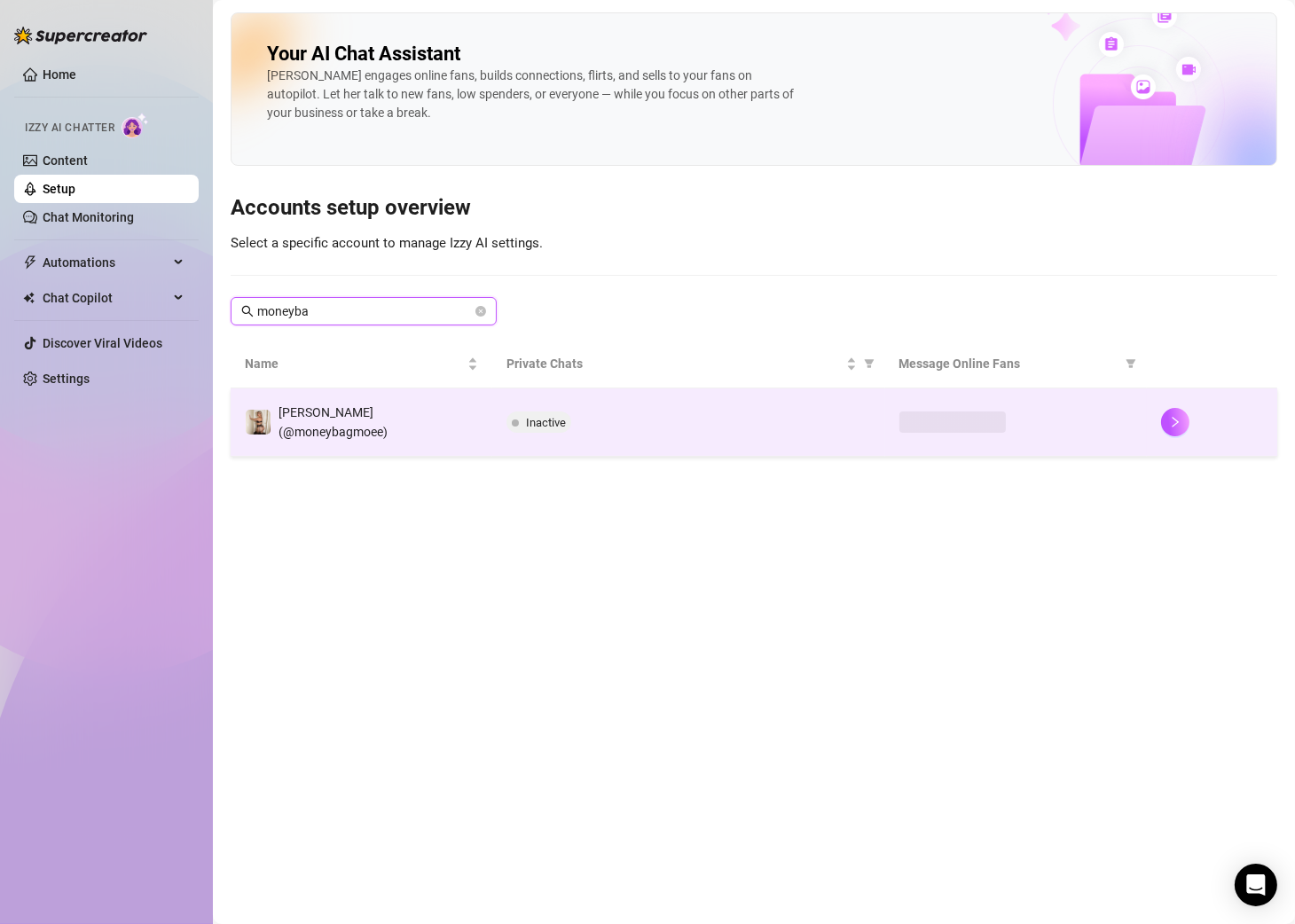
type input "moneyba"
click at [566, 416] on span "Inactive" at bounding box center [546, 423] width 40 height 13
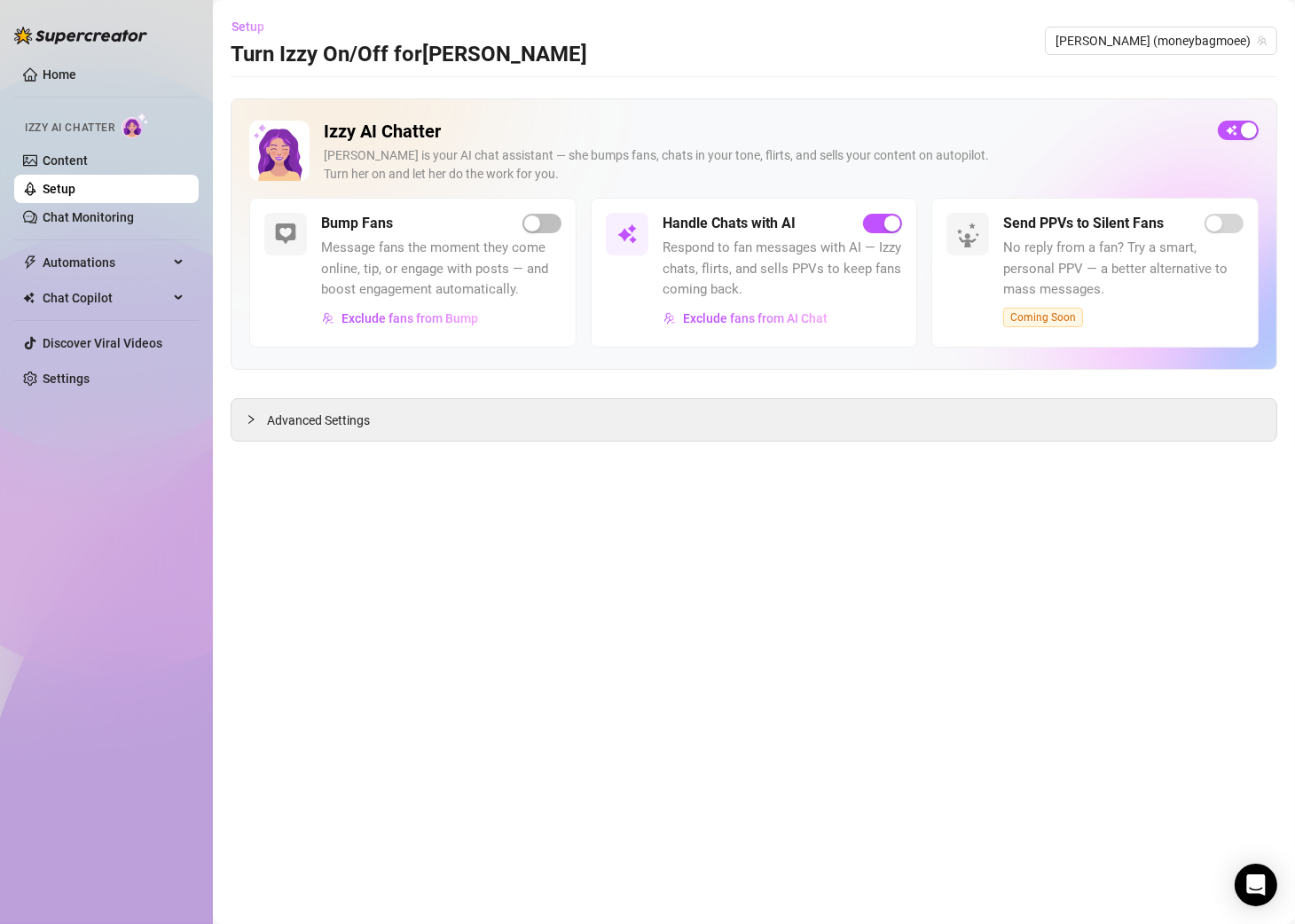
click at [250, 28] on span "Setup" at bounding box center [248, 26] width 33 height 14
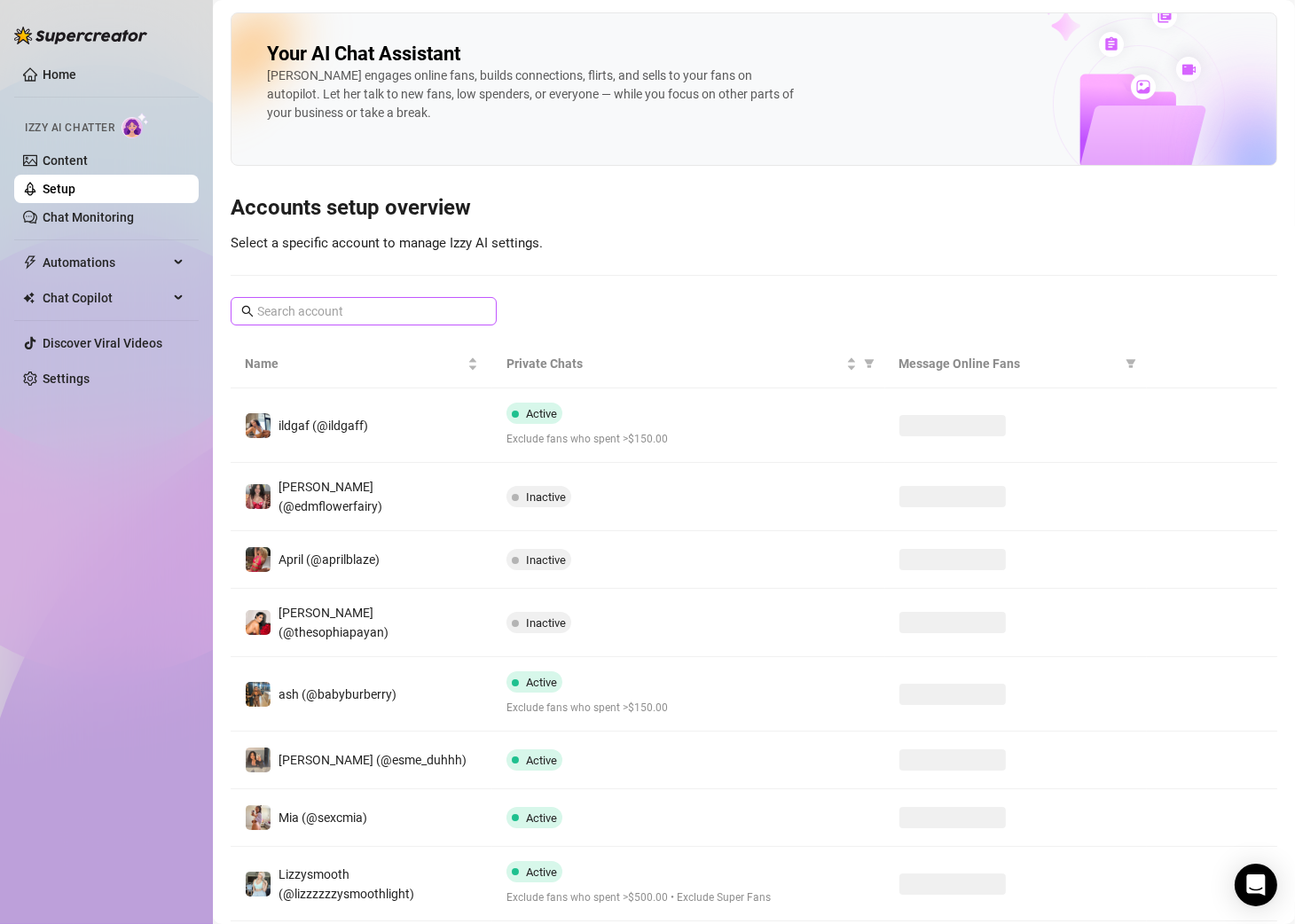
click at [485, 254] on div "Your AI Chat Assistant Izzy engages online fans, builds connections, flirts, an…" at bounding box center [755, 557] width 1047 height 1091
click at [424, 310] on input "text" at bounding box center [364, 311] width 214 height 20
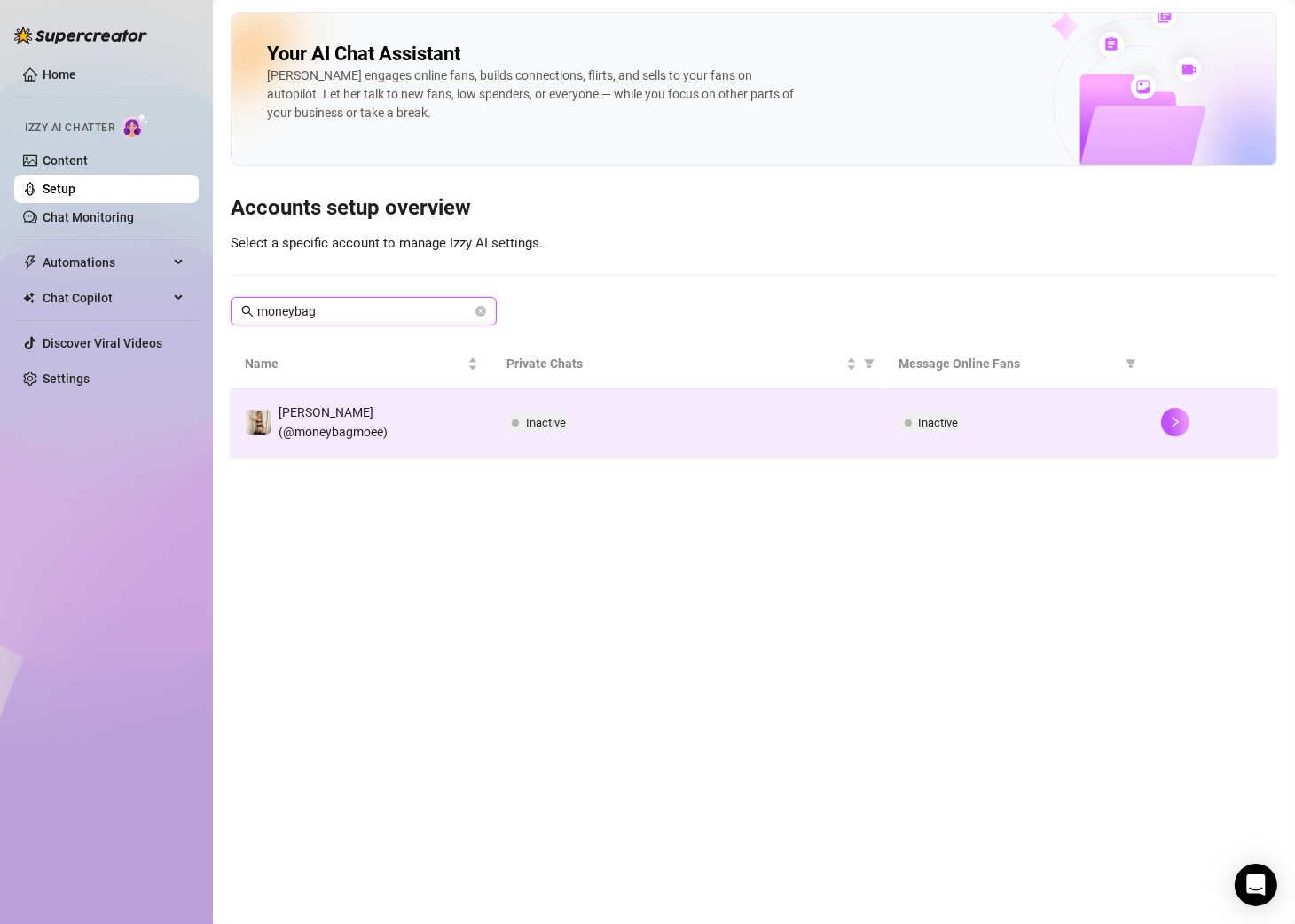
type input "moneybag"
click at [616, 420] on div "Inactive" at bounding box center [688, 422] width 364 height 21
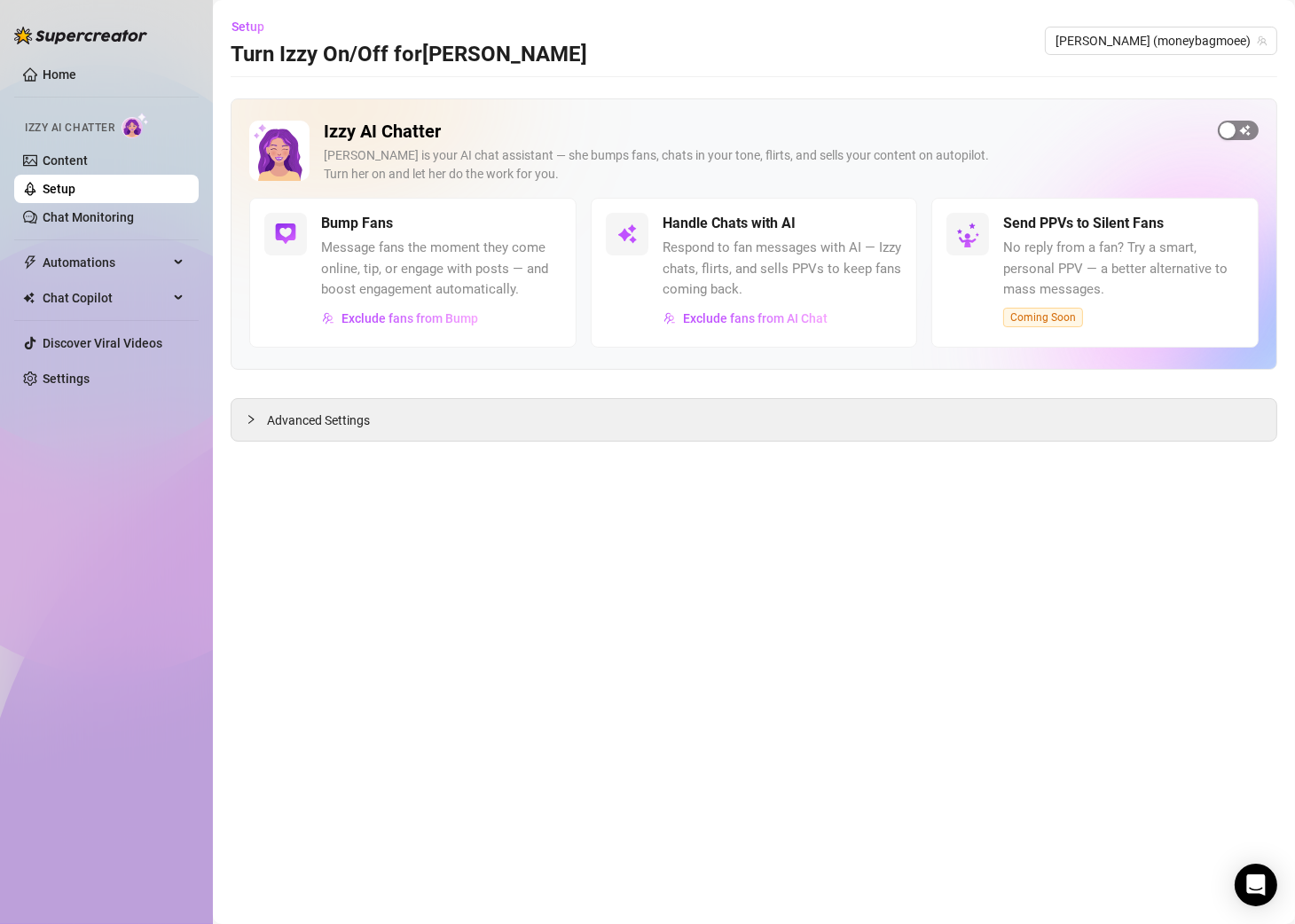
click at [1172, 134] on span "button" at bounding box center [1238, 129] width 41 height 20
click at [243, 24] on span "Setup" at bounding box center [248, 26] width 33 height 14
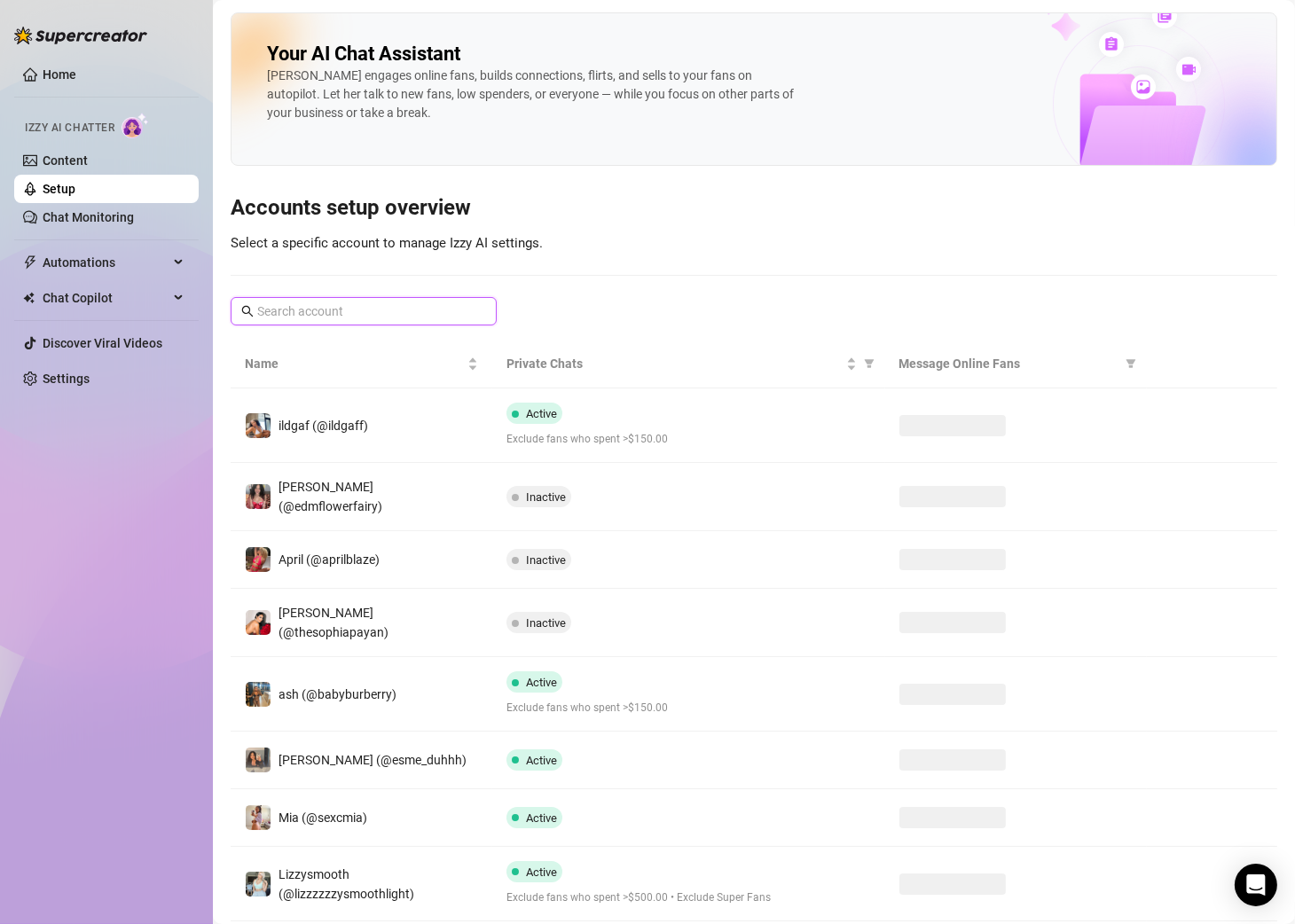
click at [340, 310] on input "text" at bounding box center [364, 311] width 214 height 20
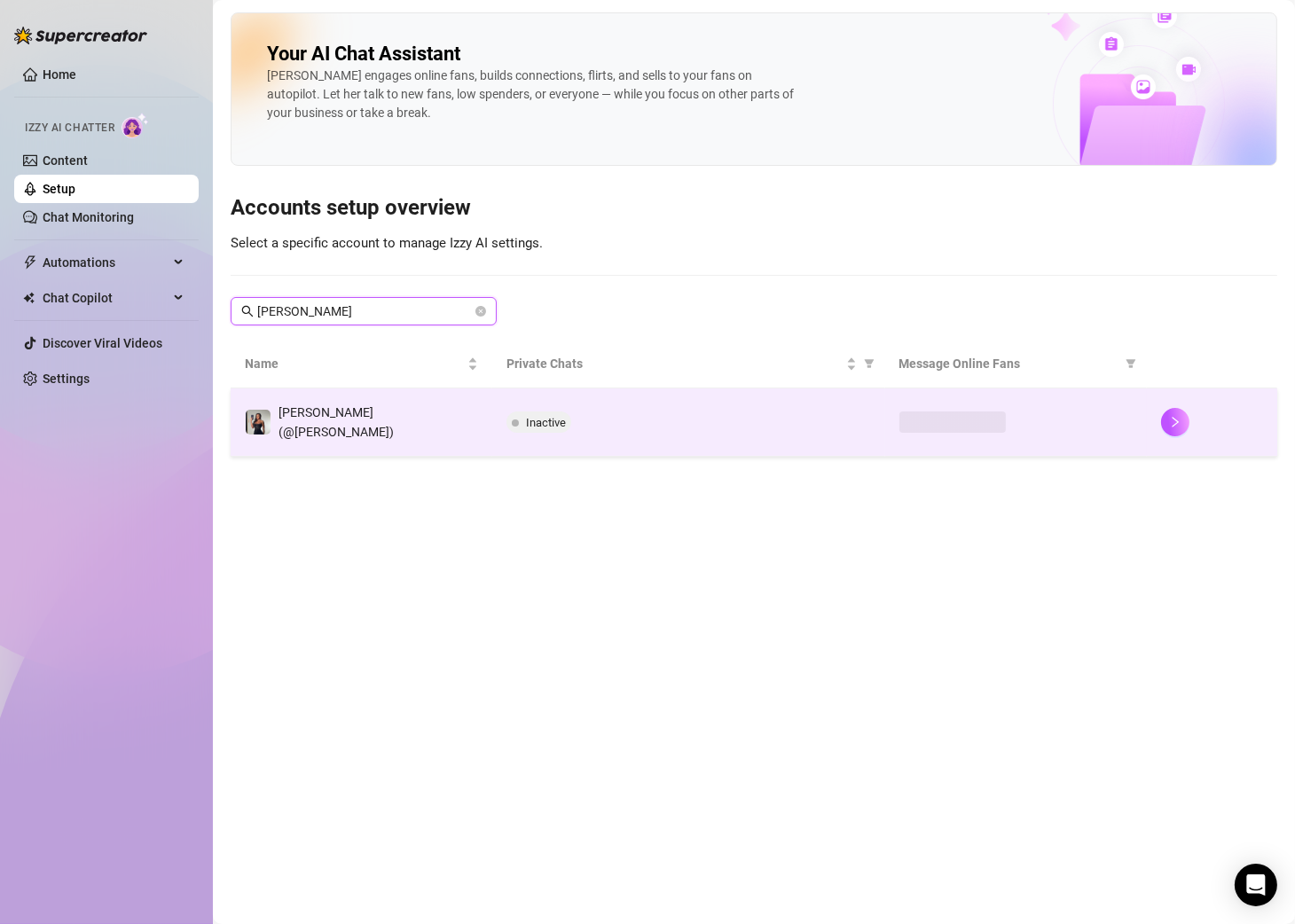
type input "[PERSON_NAME]"
click at [648, 417] on div "Inactive" at bounding box center [688, 422] width 364 height 21
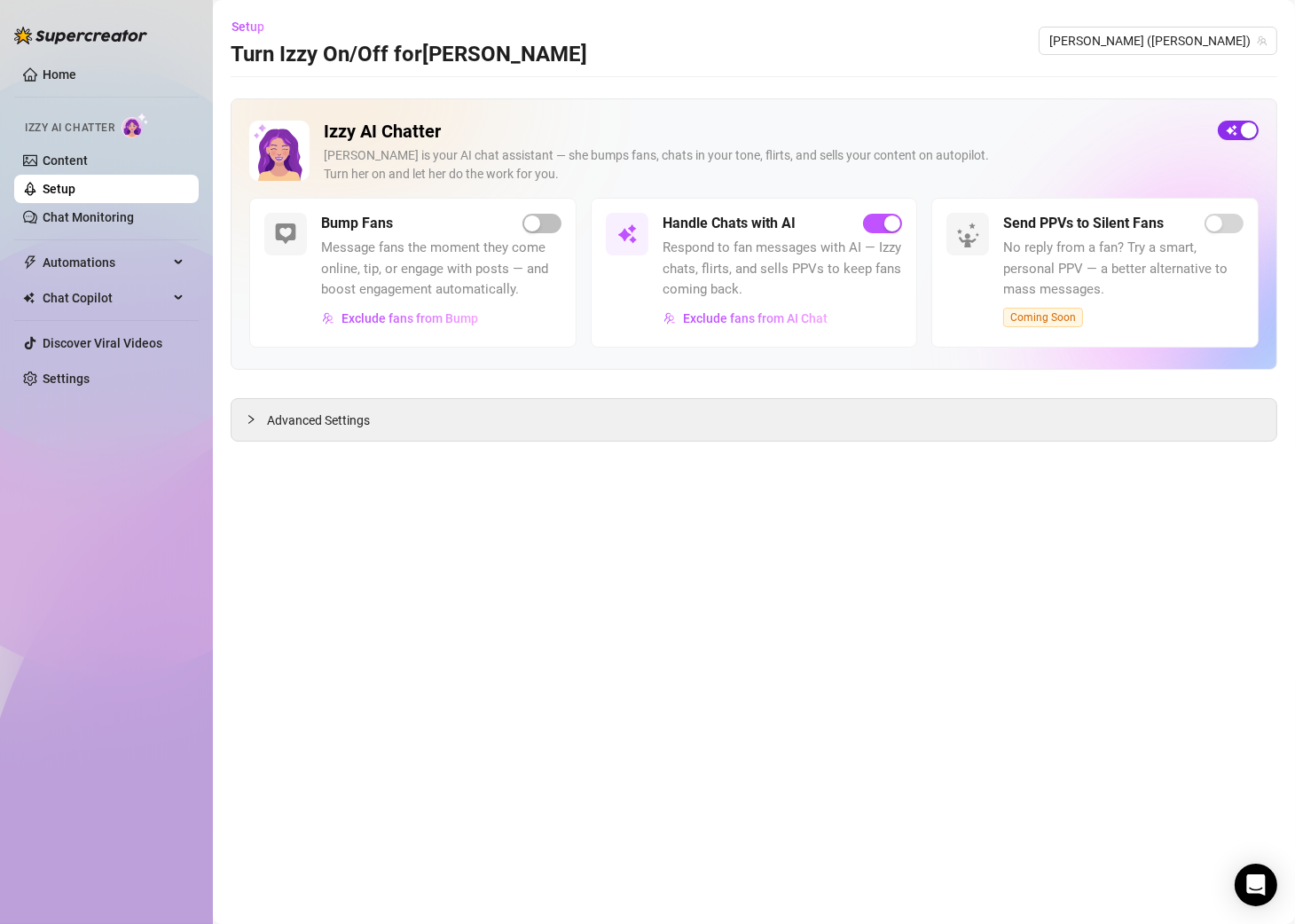
click at [1172, 131] on span "button" at bounding box center [1238, 129] width 41 height 20
click at [1172, 131] on div "button" at bounding box center [1227, 129] width 16 height 16
click at [247, 30] on span "Setup" at bounding box center [248, 26] width 33 height 14
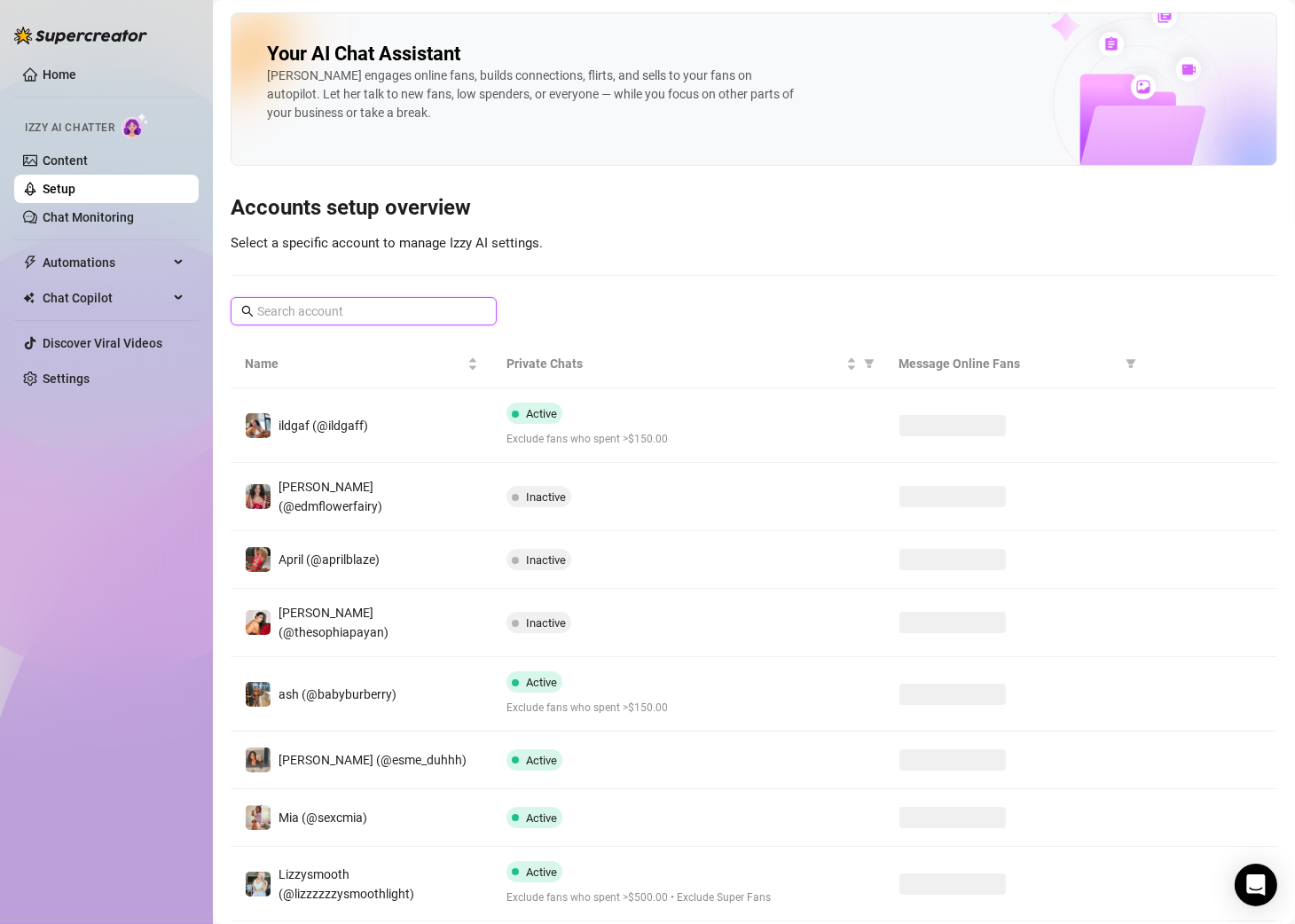
click at [341, 306] on input "text" at bounding box center [364, 311] width 214 height 20
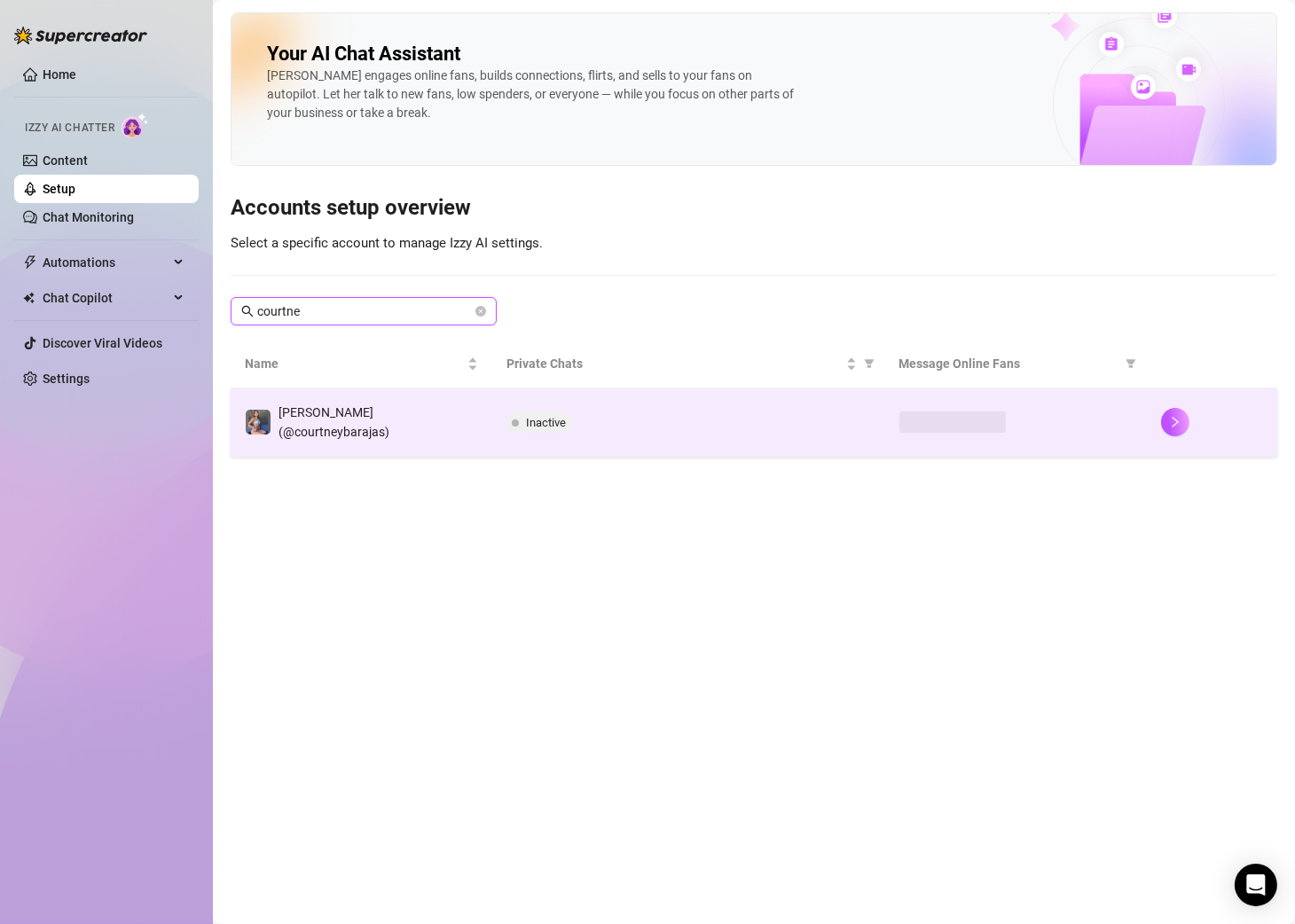
type input "courtne"
click at [609, 428] on td "Inactive" at bounding box center [688, 422] width 393 height 68
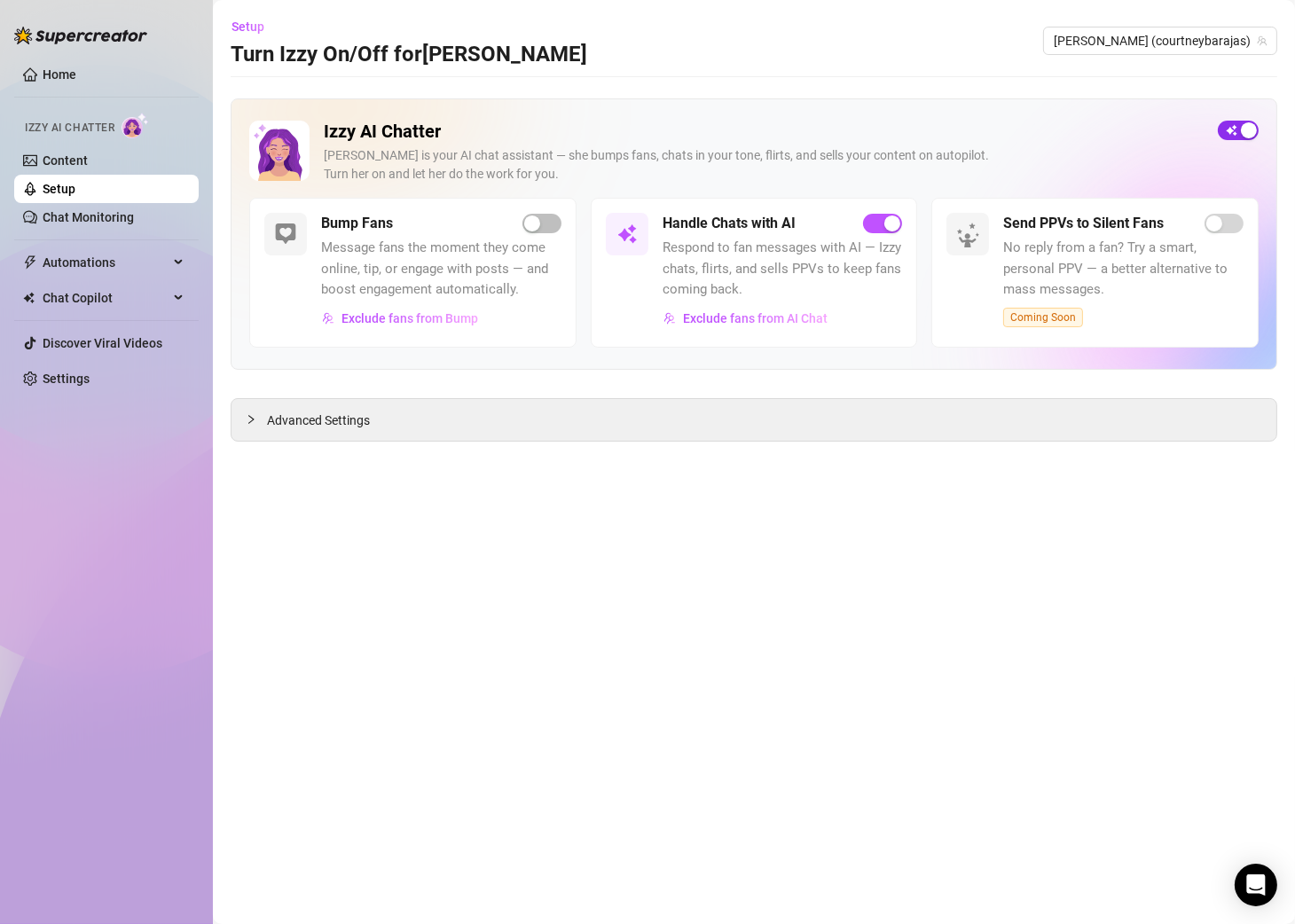
click at [1172, 135] on button "button" at bounding box center [1238, 129] width 41 height 20
click at [1172, 131] on span "button" at bounding box center [1238, 129] width 41 height 20
click at [75, 183] on link "Setup" at bounding box center [59, 188] width 33 height 14
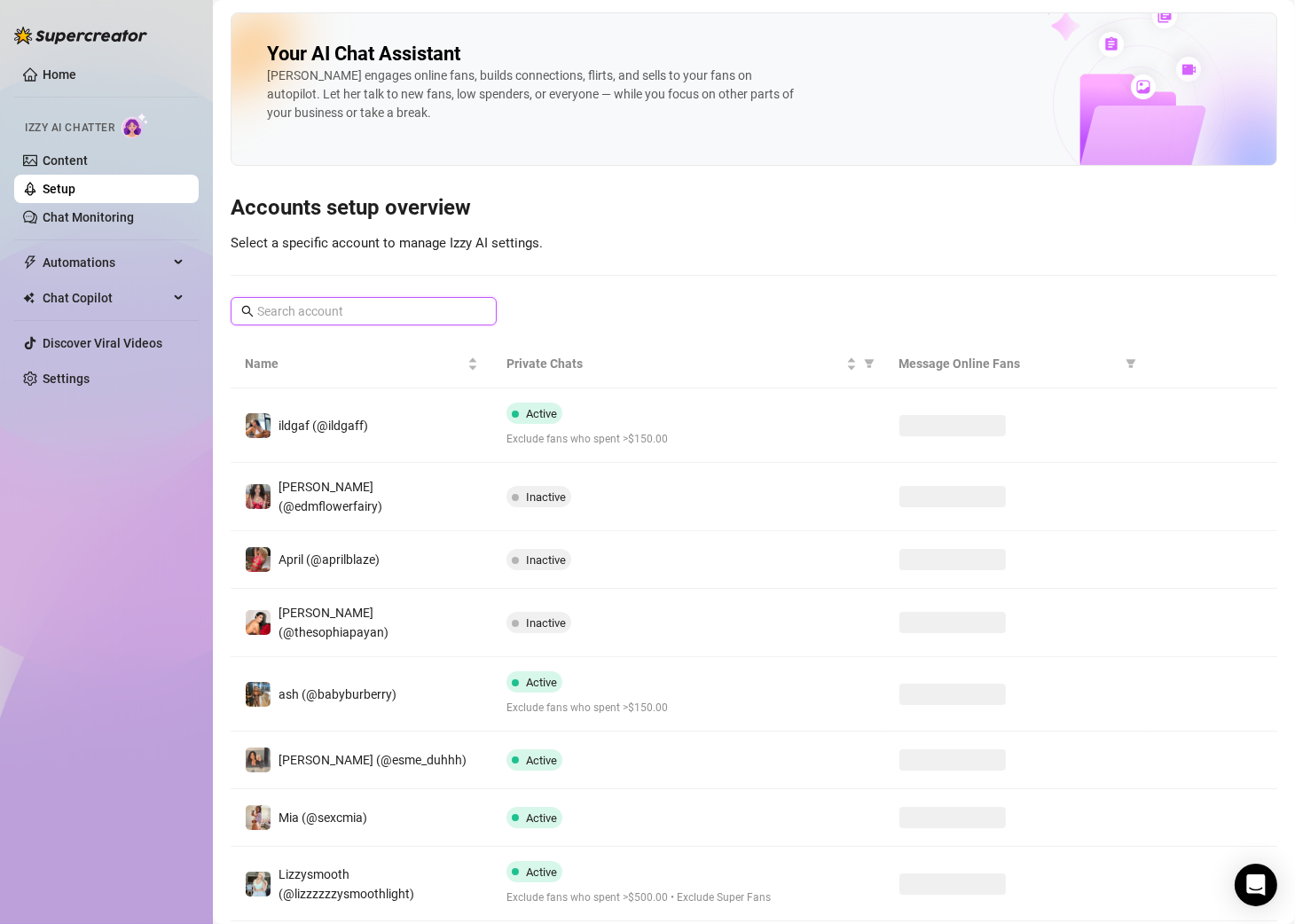
click at [452, 317] on input "text" at bounding box center [364, 311] width 214 height 20
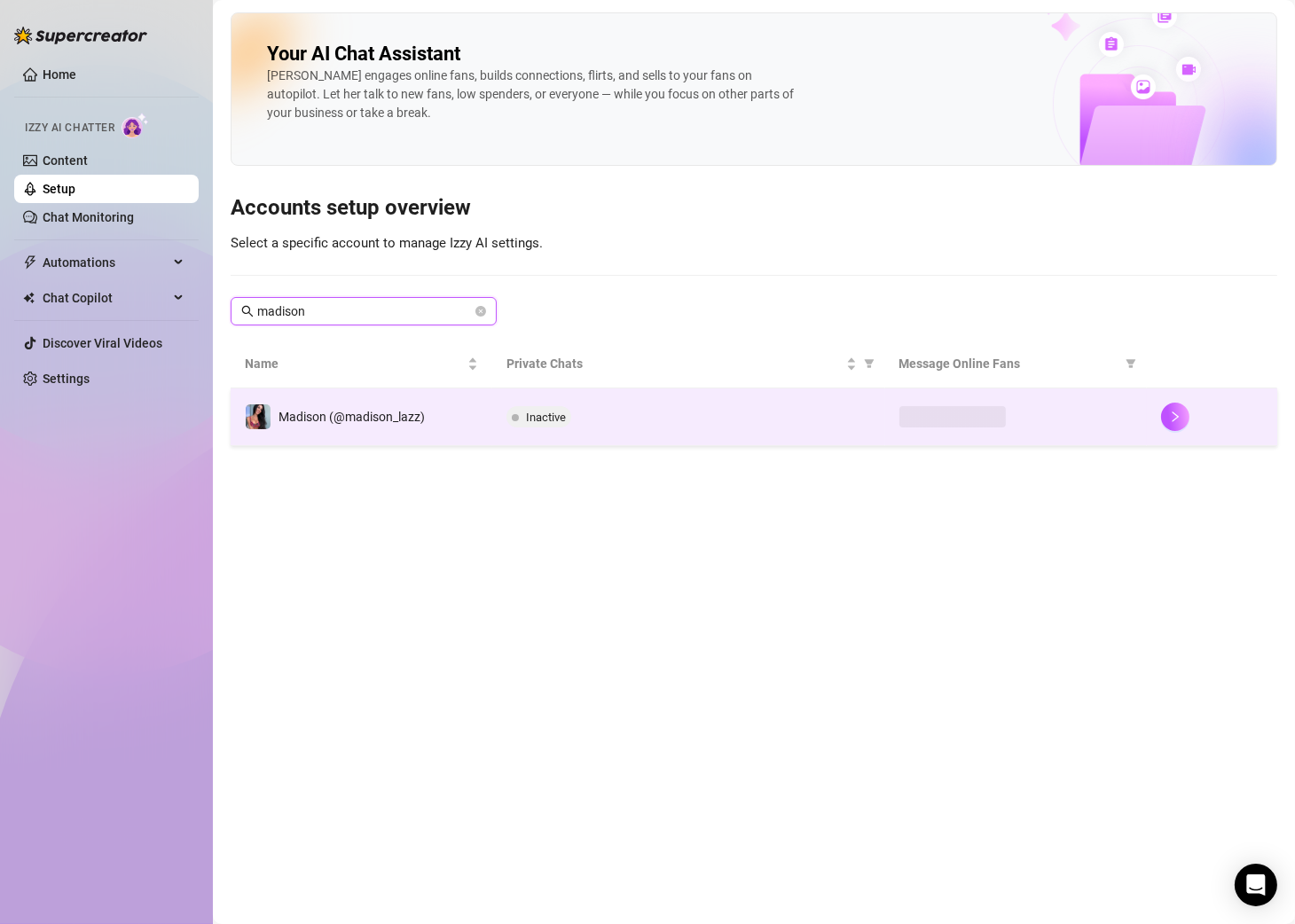
type input "madison"
click at [649, 412] on div "Inactive" at bounding box center [688, 416] width 364 height 21
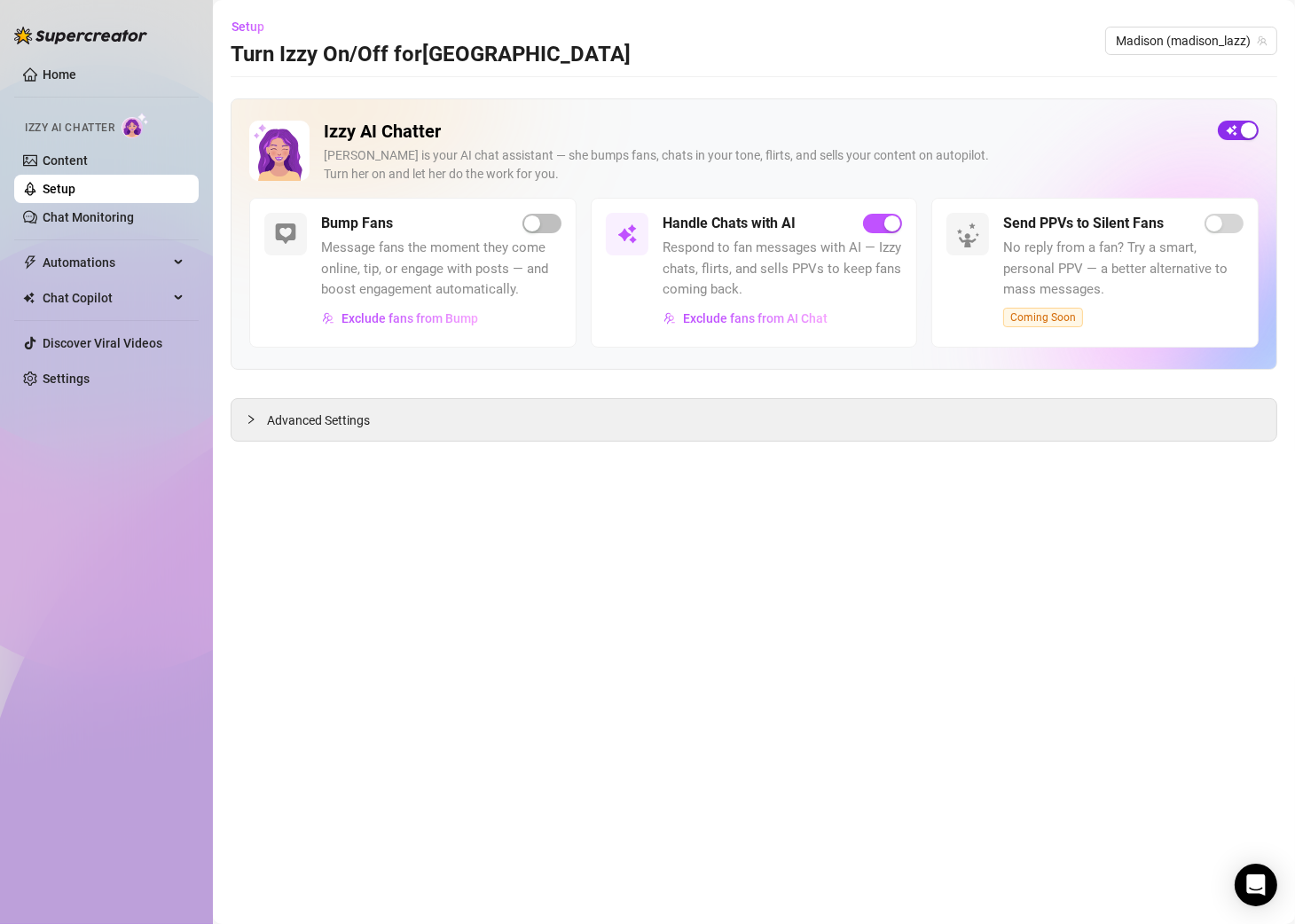
click at [1172, 134] on div "button" at bounding box center [1248, 129] width 16 height 16
click at [1172, 133] on span "button" at bounding box center [1238, 129] width 41 height 20
click at [75, 191] on link "Setup" at bounding box center [59, 188] width 33 height 14
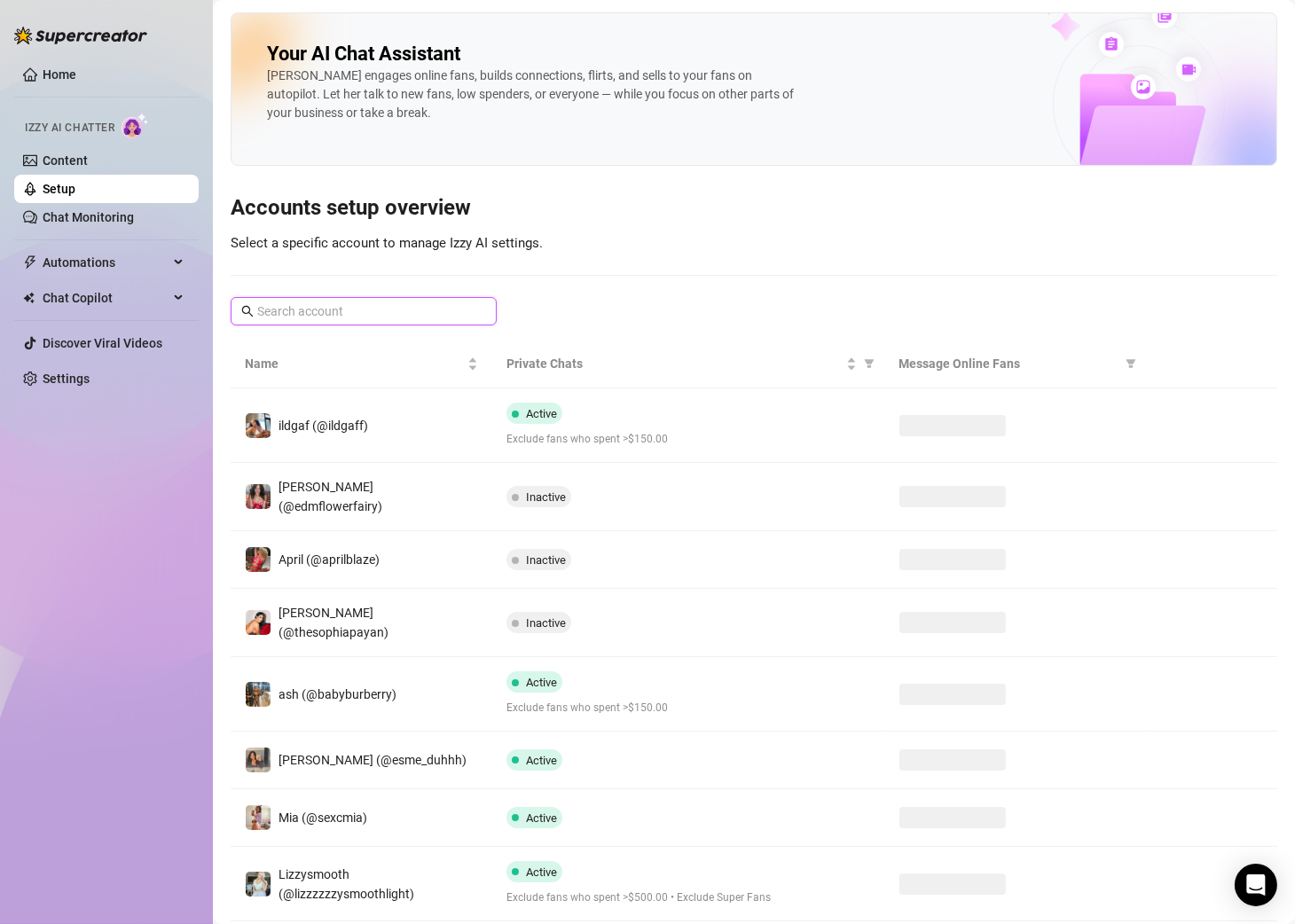
click at [345, 303] on input "text" at bounding box center [364, 311] width 214 height 20
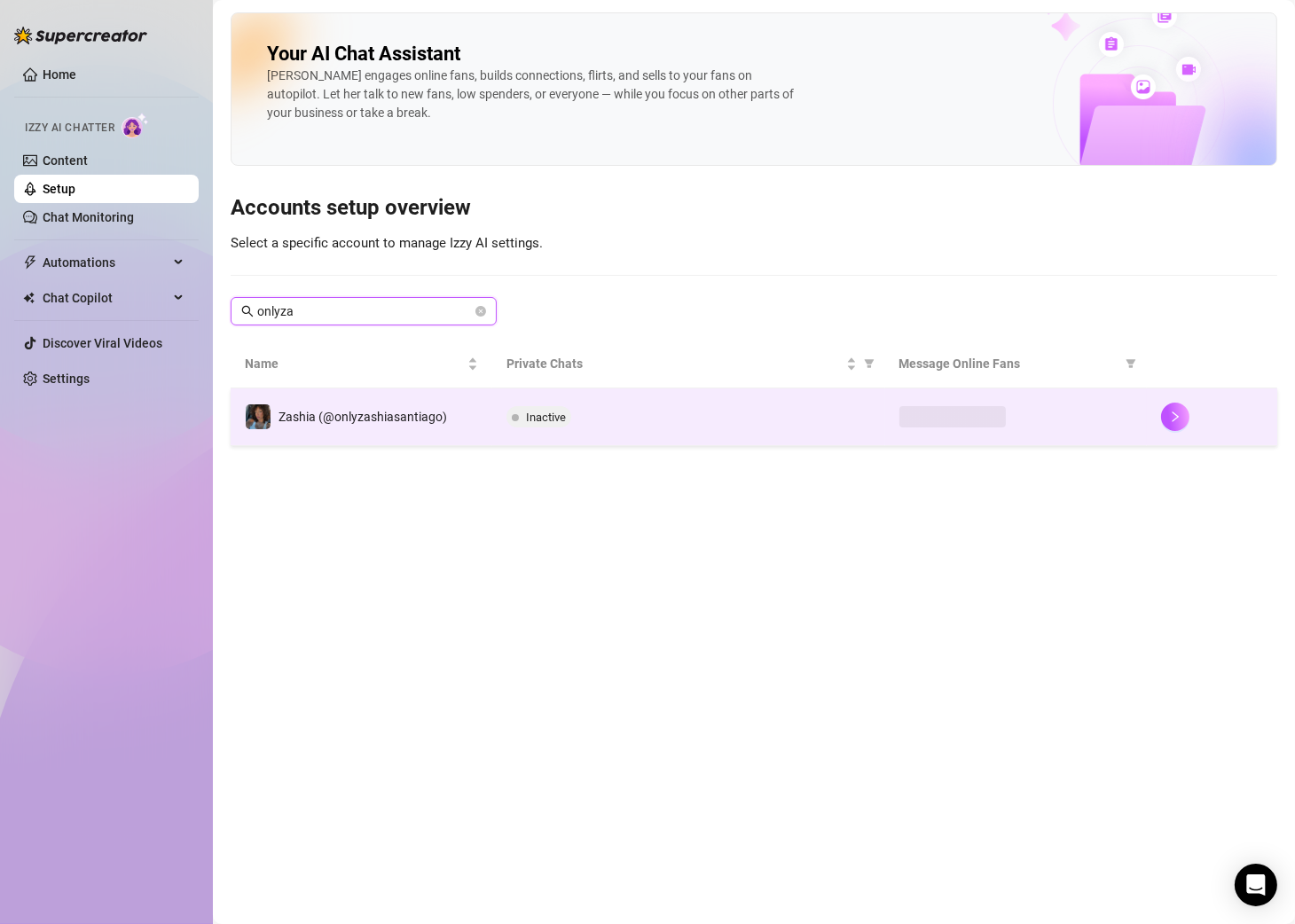
type input "onlyza"
click at [543, 411] on span "Inactive" at bounding box center [546, 417] width 40 height 13
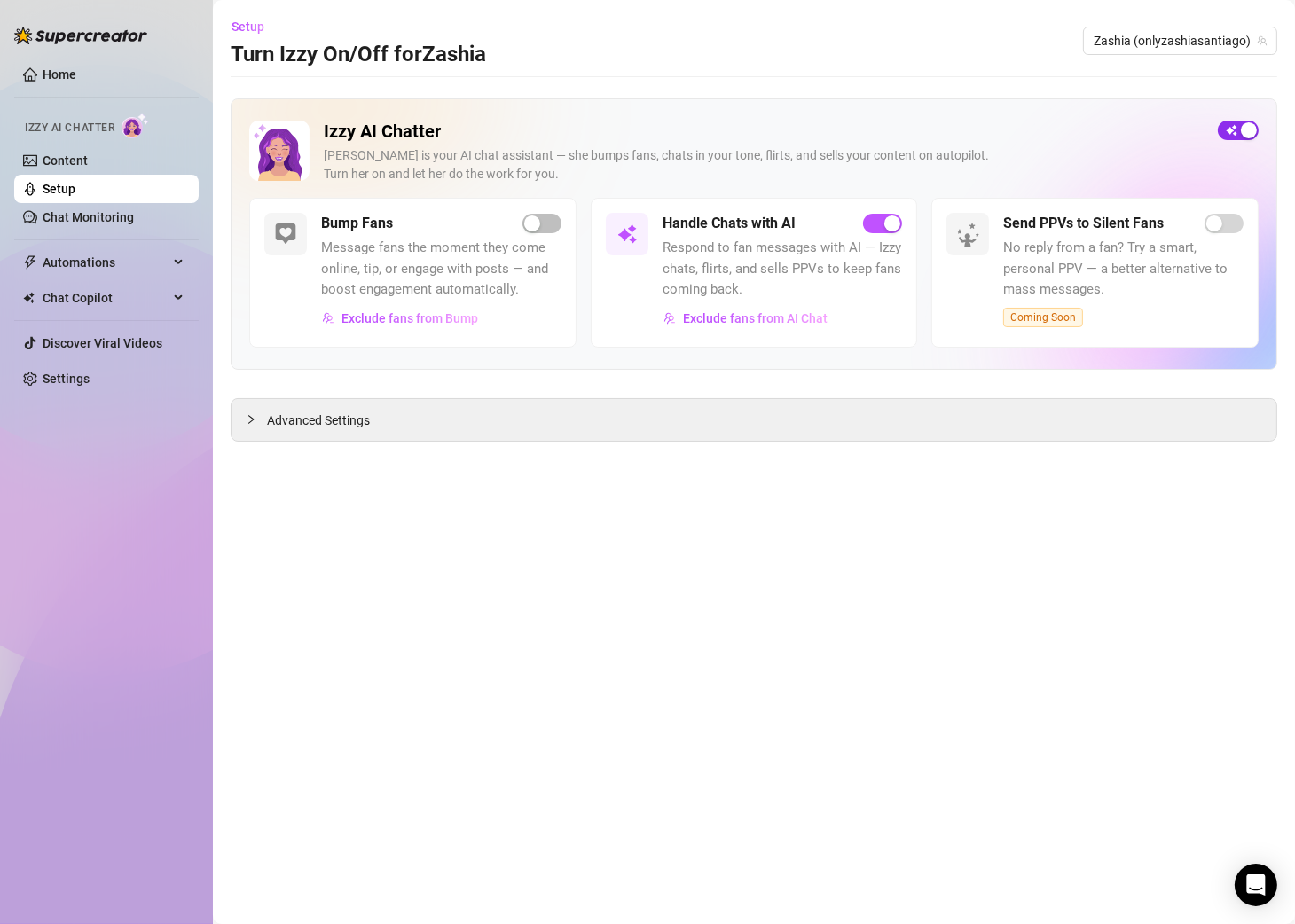
click at [1172, 121] on span "button" at bounding box center [1238, 129] width 41 height 20
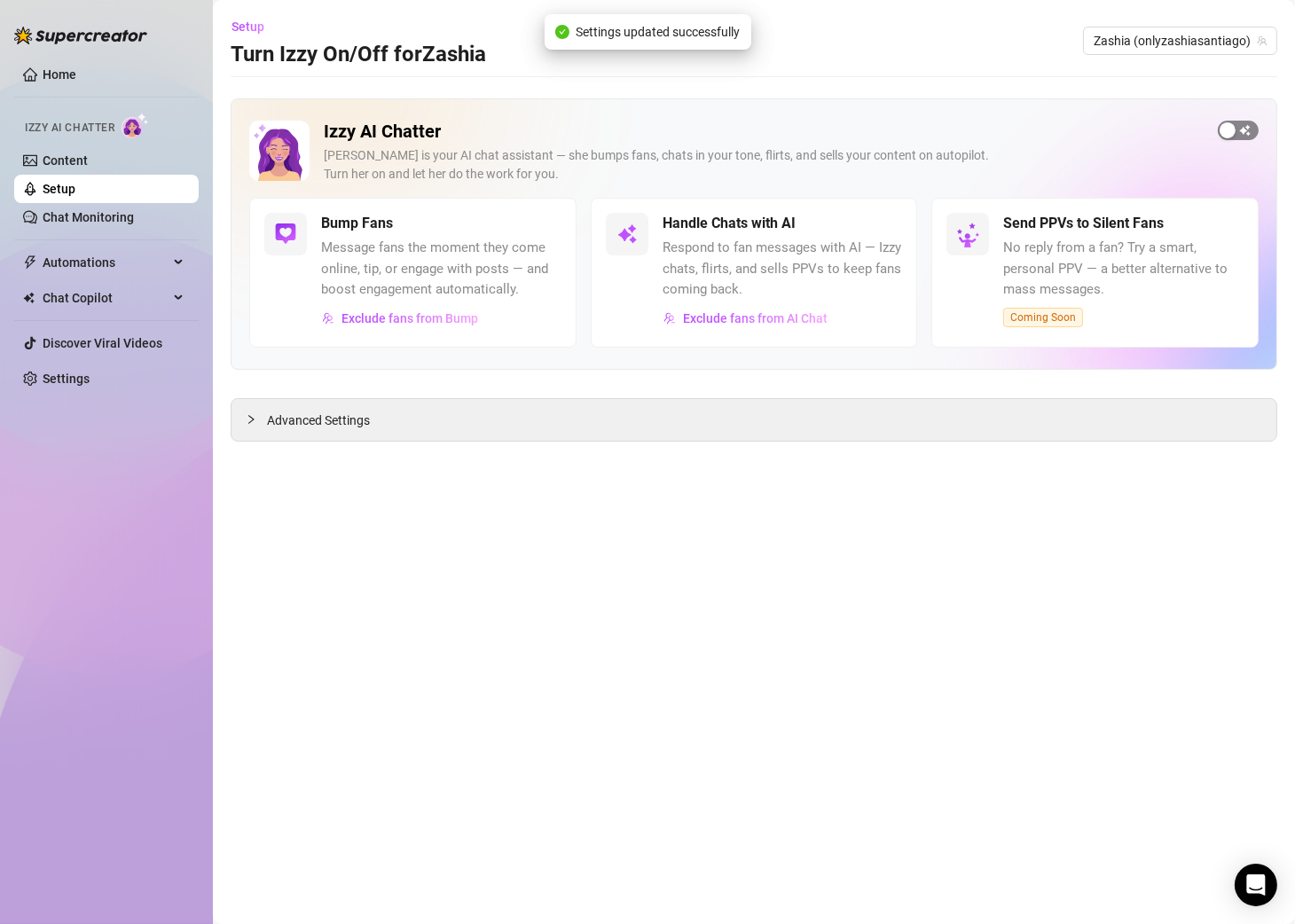
click at [1172, 130] on div "button" at bounding box center [1227, 129] width 16 height 16
click at [241, 20] on span "Setup" at bounding box center [248, 26] width 33 height 14
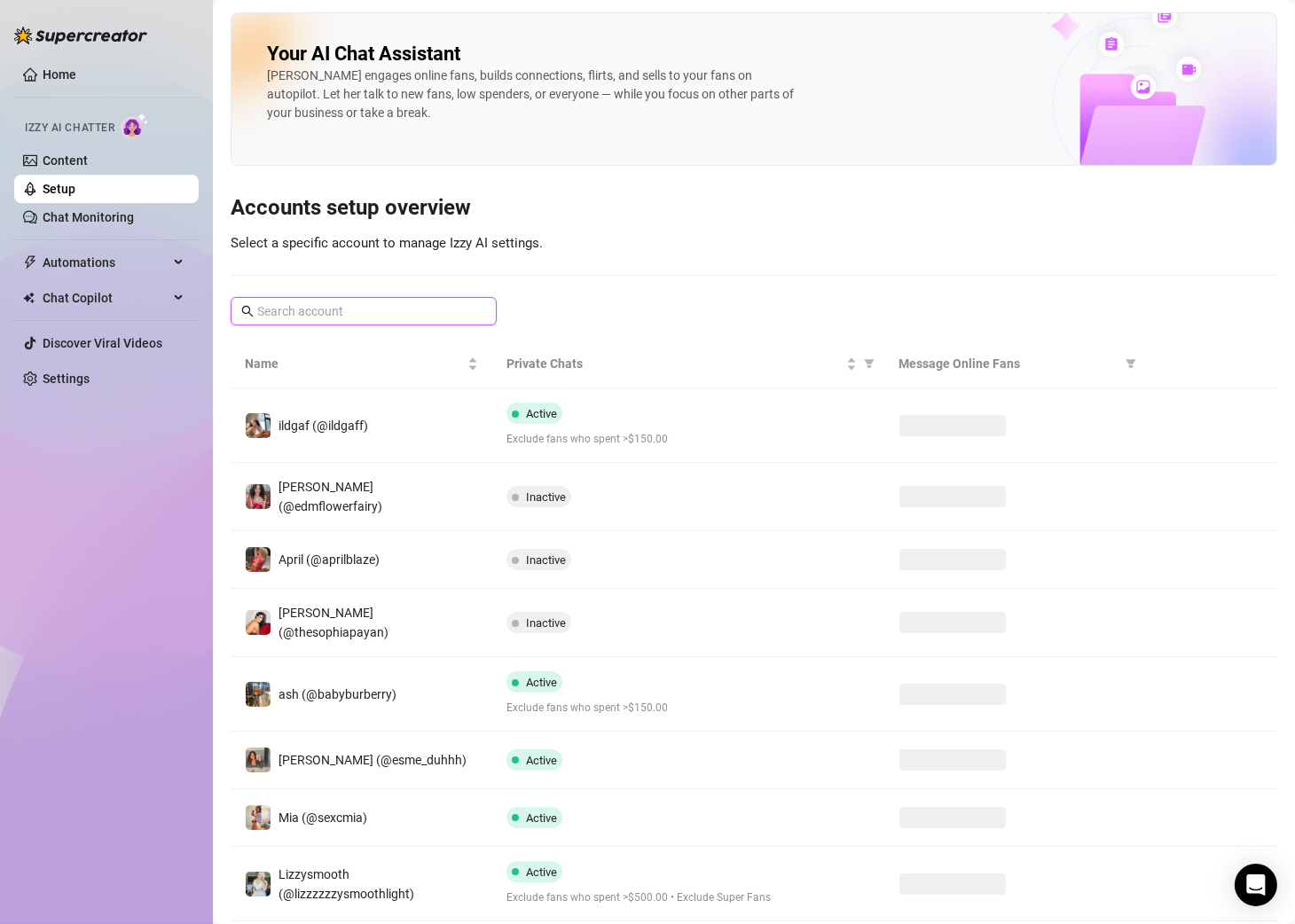
click at [350, 310] on input "text" at bounding box center [364, 311] width 214 height 20
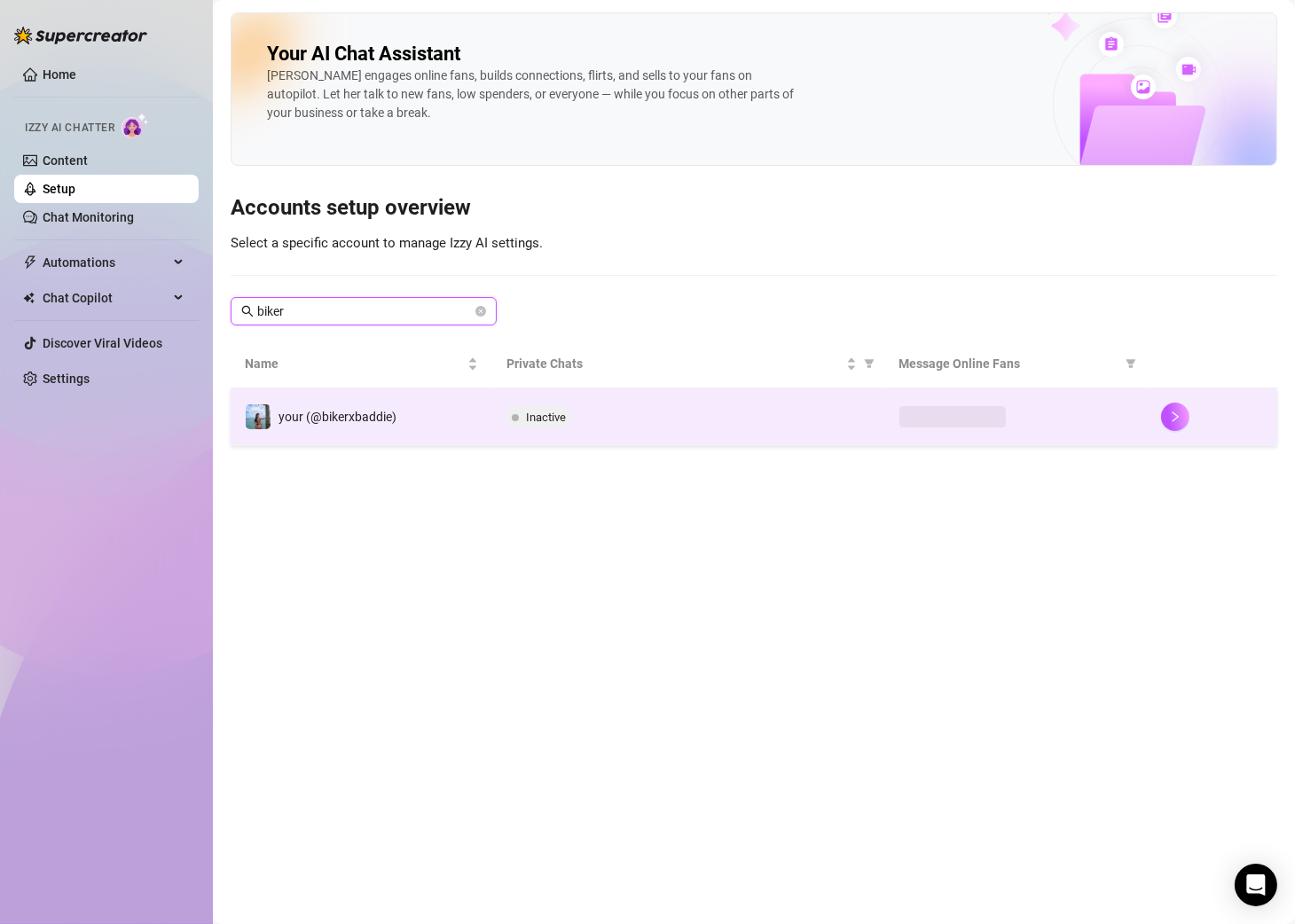
type input "biker"
click at [328, 411] on span "your (@bikerxbaddie)" at bounding box center [337, 416] width 118 height 14
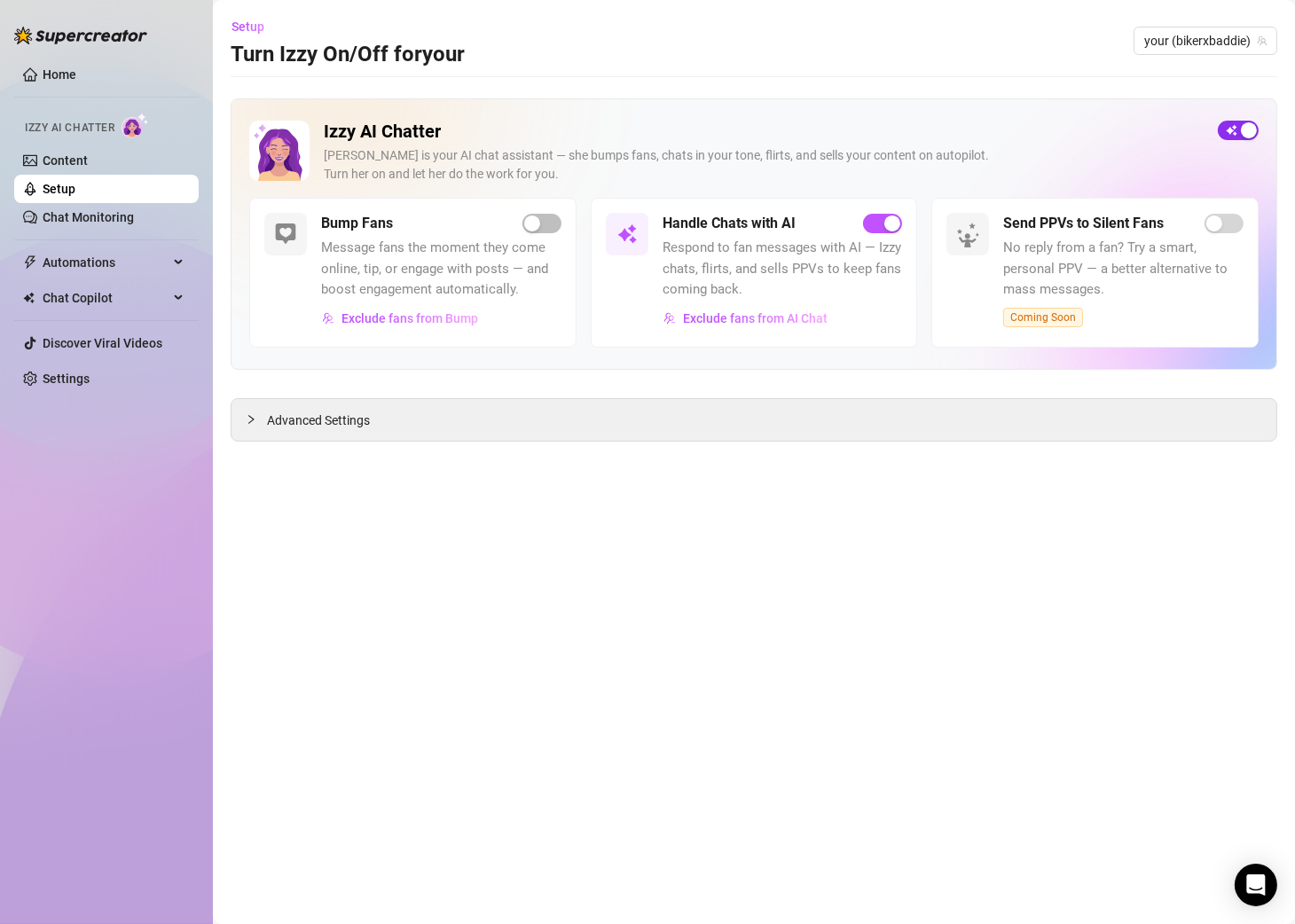
click at [1172, 129] on span "button" at bounding box center [1238, 129] width 41 height 20
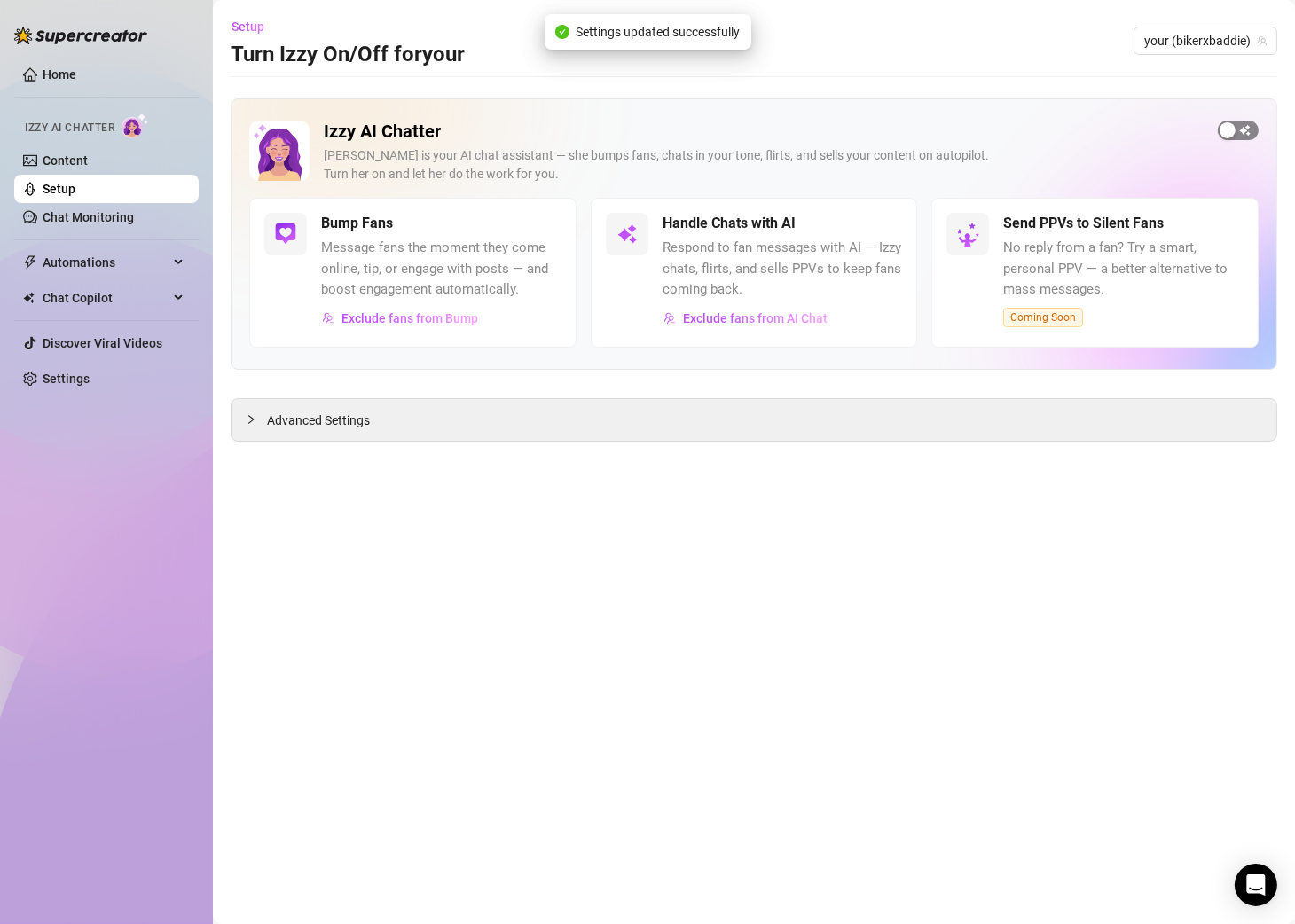
click at [1172, 122] on div "button" at bounding box center [1227, 129] width 16 height 16
click at [239, 26] on span "Setup" at bounding box center [248, 26] width 33 height 14
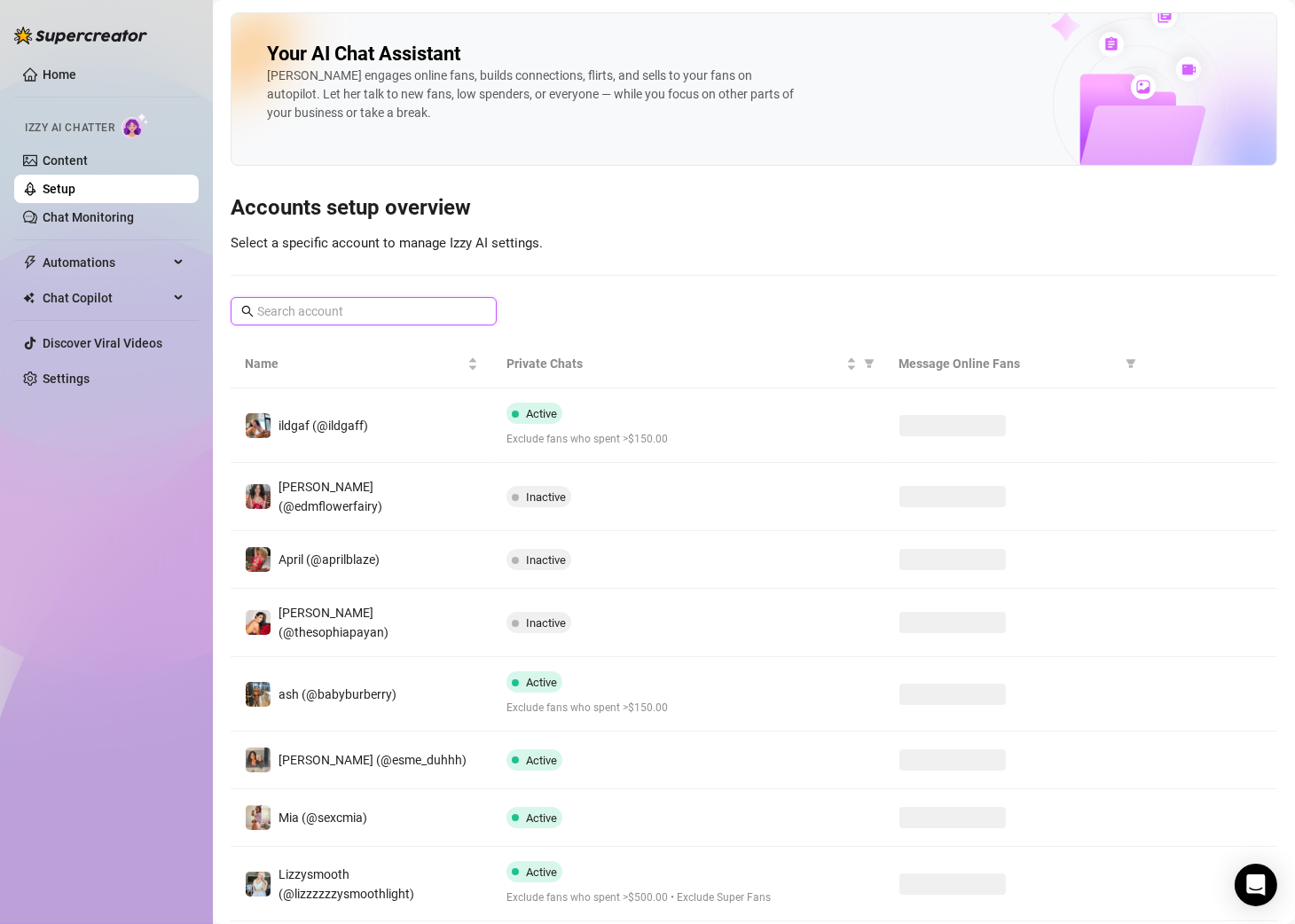
click at [382, 310] on input "text" at bounding box center [364, 311] width 214 height 20
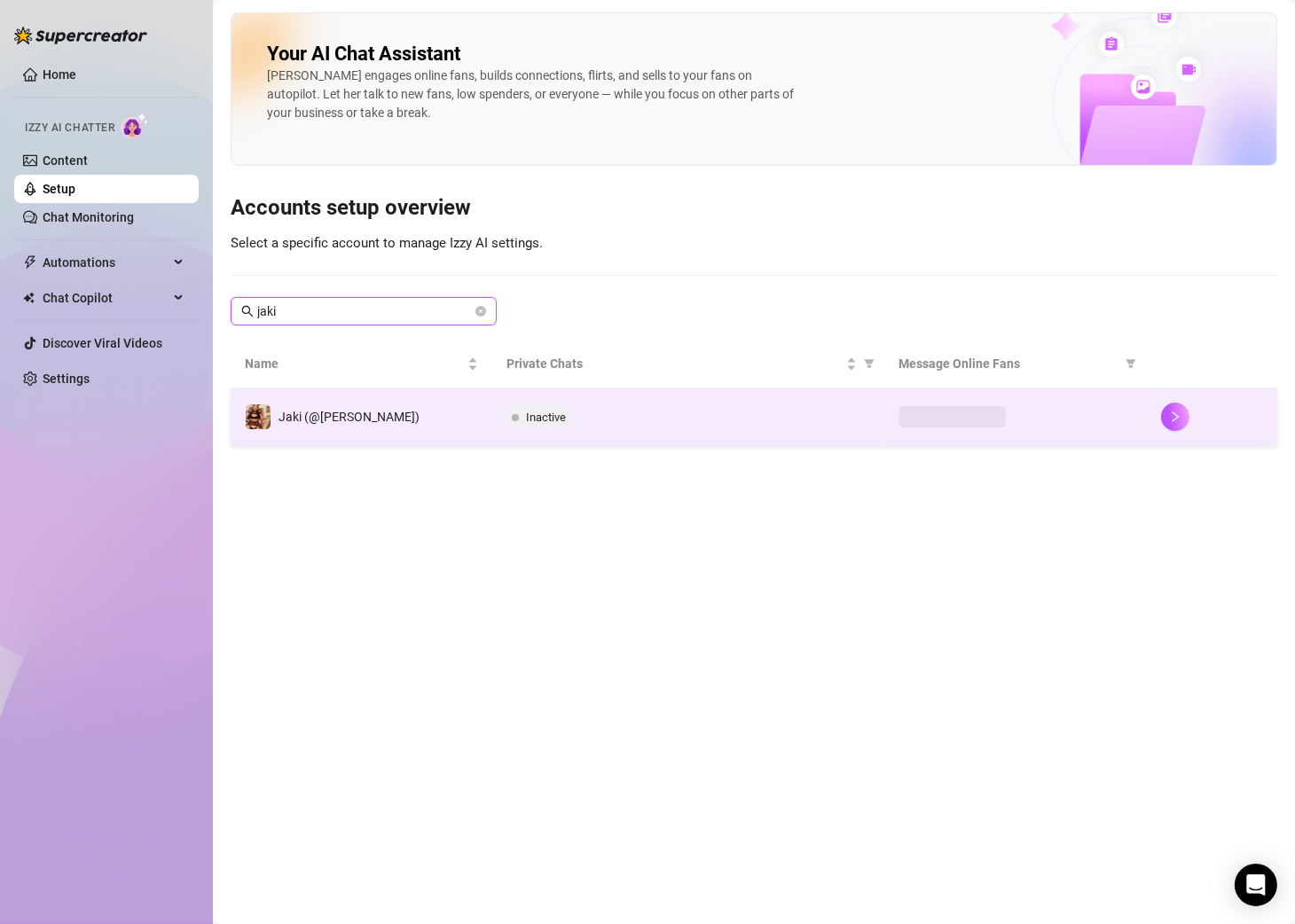
type input "jaki"
click at [553, 426] on span "Inactive" at bounding box center [539, 416] width 65 height 21
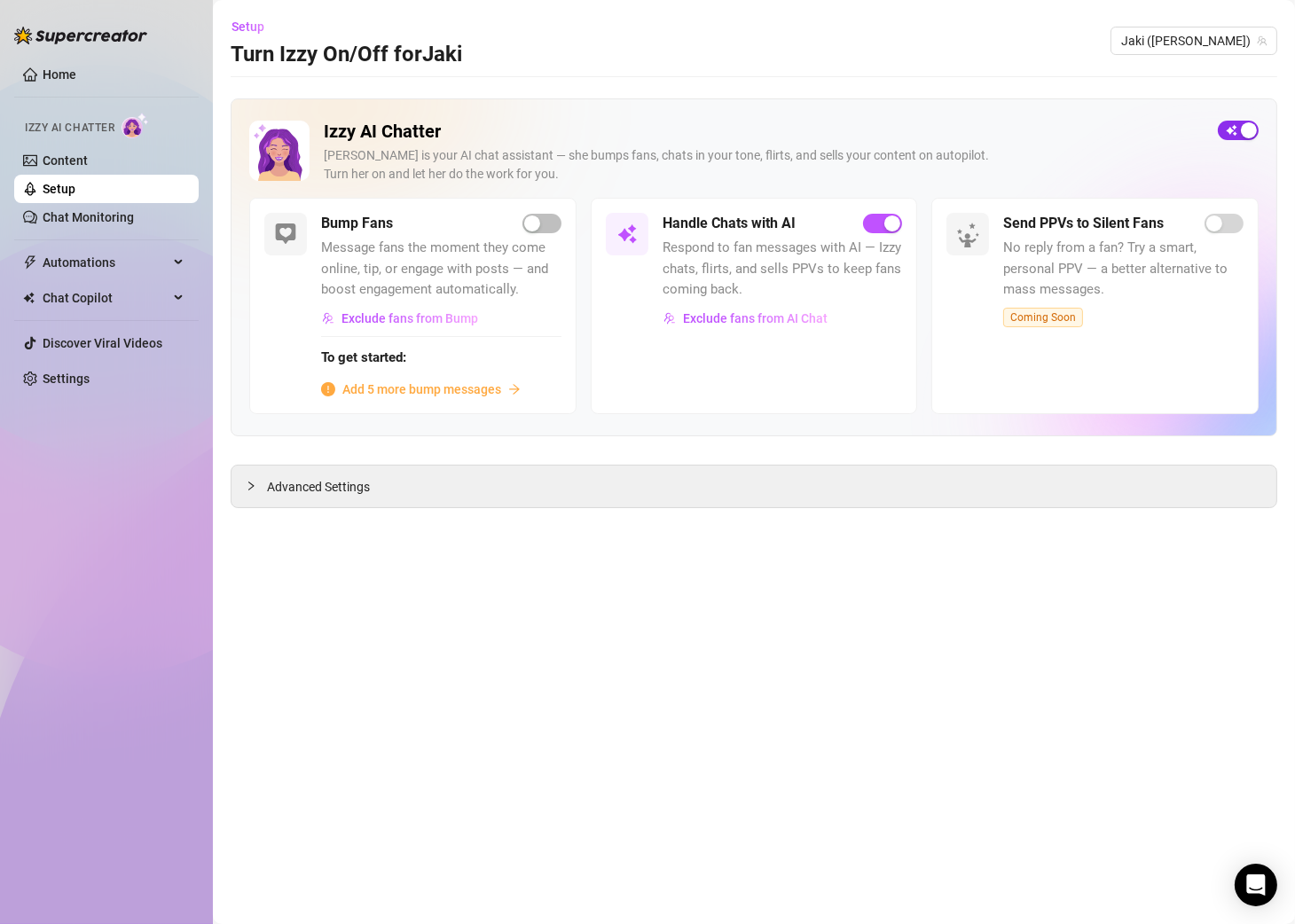
click at [1172, 137] on span "button" at bounding box center [1238, 129] width 41 height 20
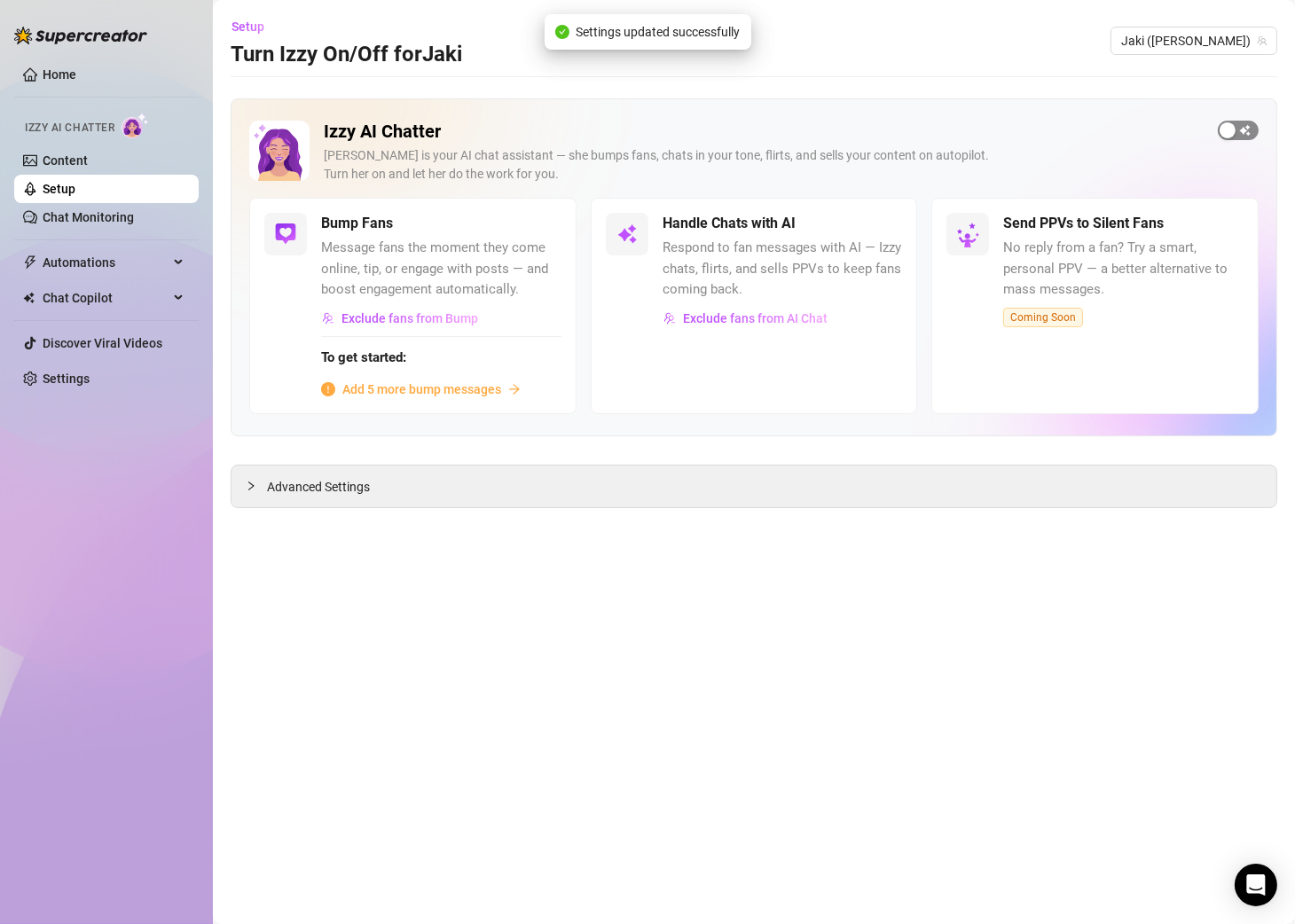
click at [1172, 134] on span "button" at bounding box center [1238, 129] width 41 height 20
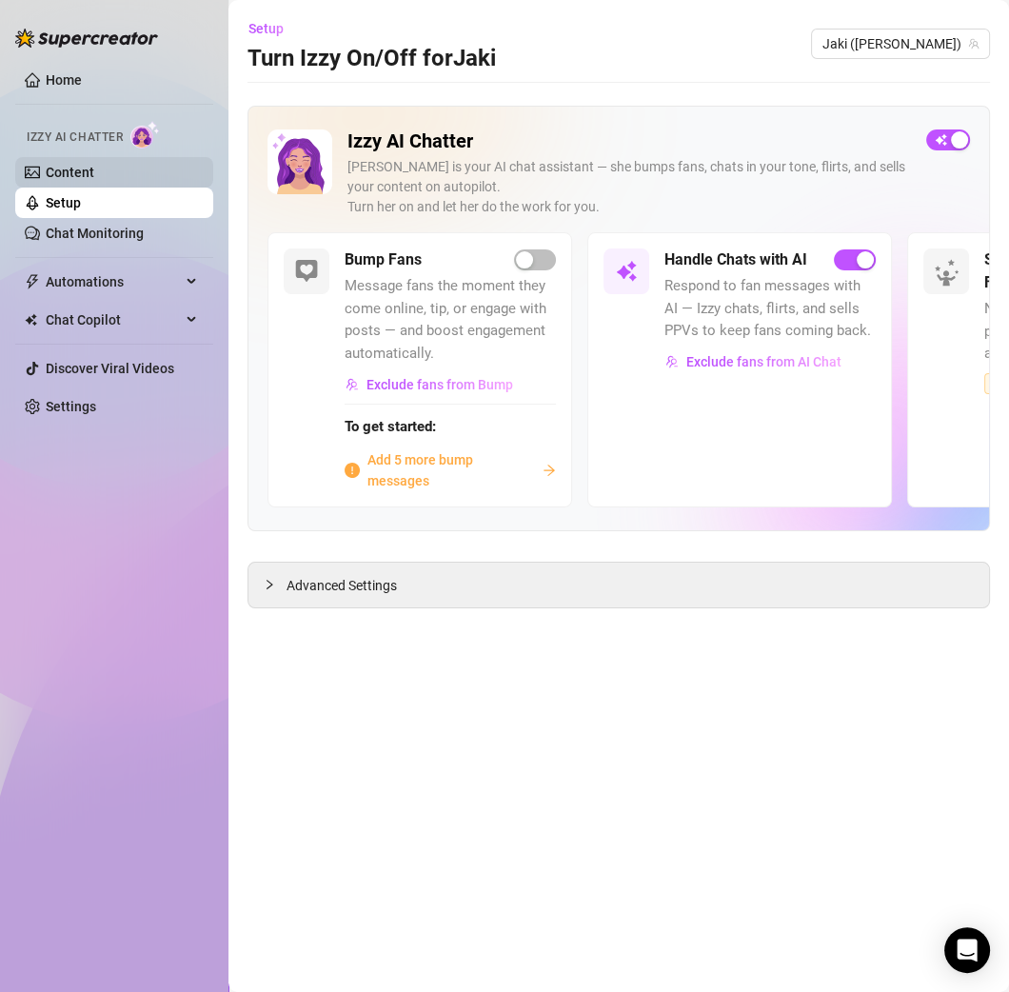
click at [80, 174] on link "Content" at bounding box center [70, 172] width 49 height 15
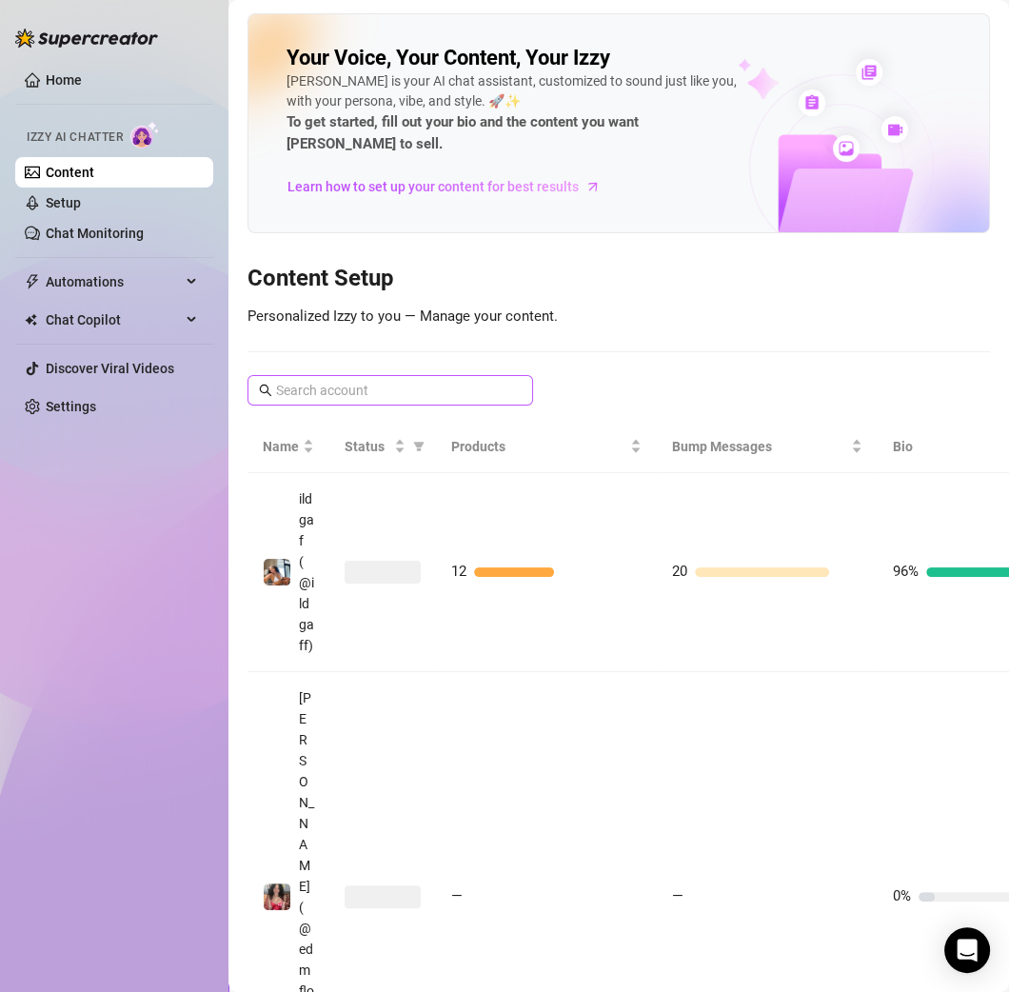
click at [368, 380] on input "text" at bounding box center [391, 390] width 230 height 21
type input "lalo"
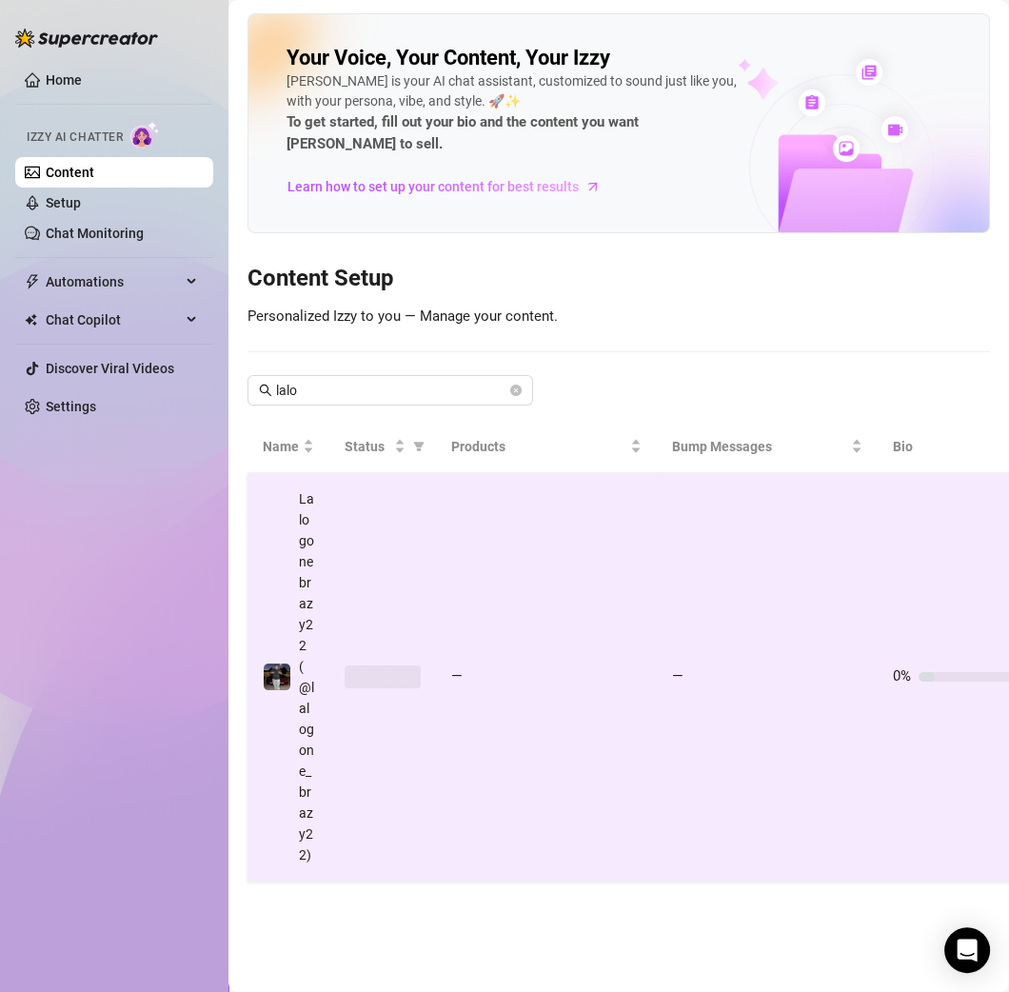
click at [532, 507] on td "—" at bounding box center [546, 677] width 221 height 408
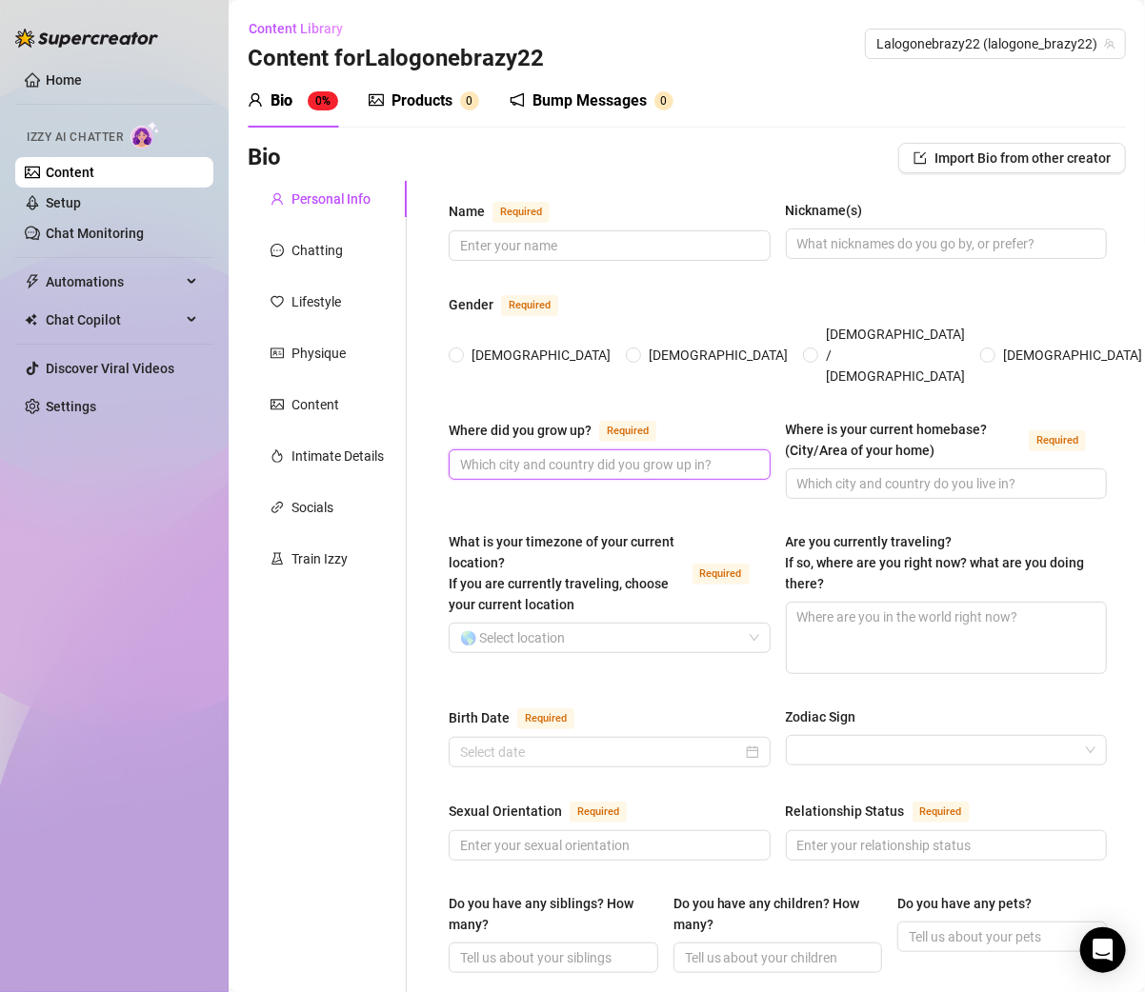
click at [502, 454] on input "Where did you grow up? Required" at bounding box center [607, 464] width 295 height 21
paste input "I grew up in Arizona."
type input "I grew up in Arizona"
click at [630, 350] on input "[DEMOGRAPHIC_DATA]" at bounding box center [634, 356] width 8 height 12
radio input "true"
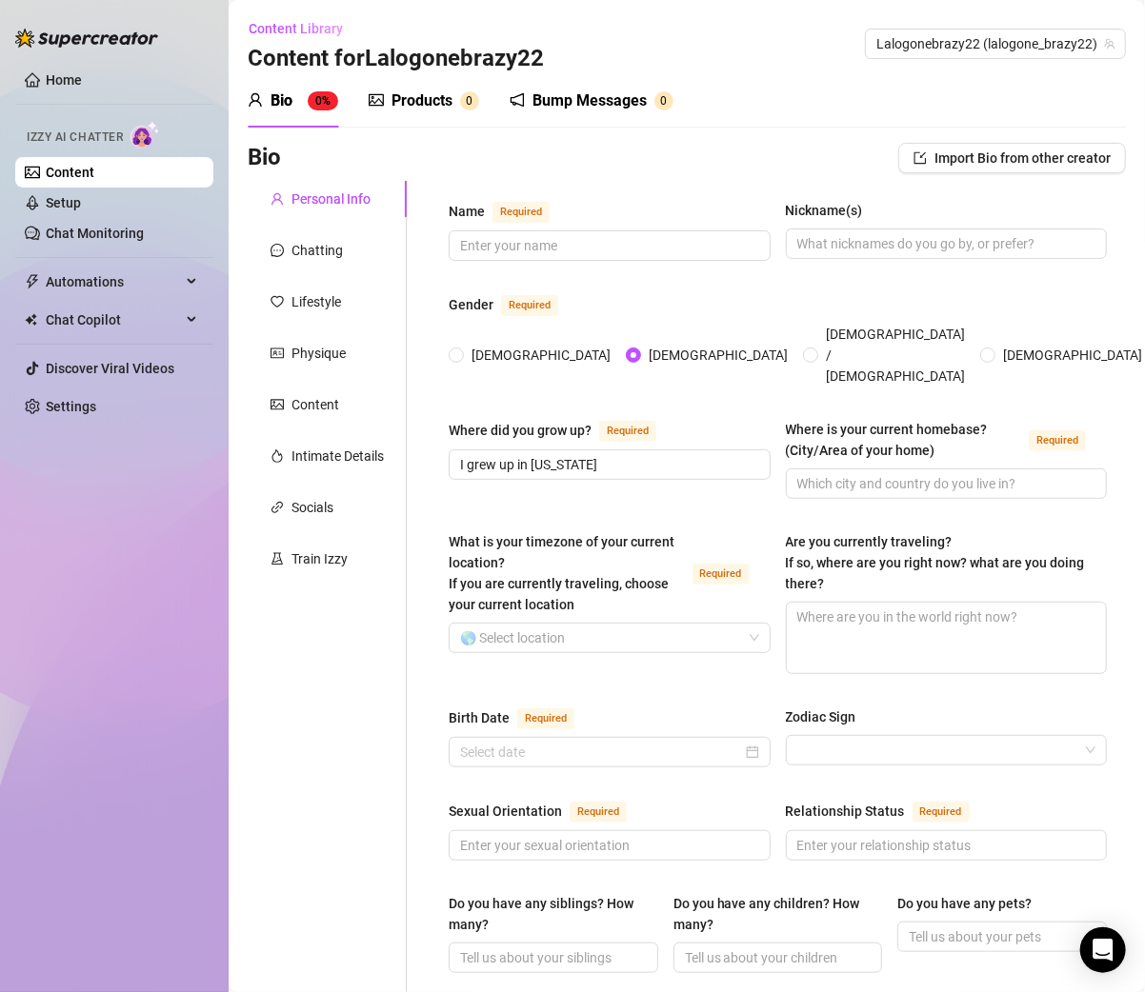
click at [642, 383] on div "Name Required Nickname(s) Gender Required Female Male Non-Binary / Genderqueer …" at bounding box center [777, 1000] width 658 height 1600
click at [853, 473] on input "Where is your current homebase? (City/Area of your home) Required" at bounding box center [944, 483] width 295 height 21
paste input "Still in Arizona, that’s home."
type input "Still in Arizona, that’s home."
click at [525, 624] on input "What is your timezone of your current location? If you are currently traveling,…" at bounding box center [601, 638] width 282 height 29
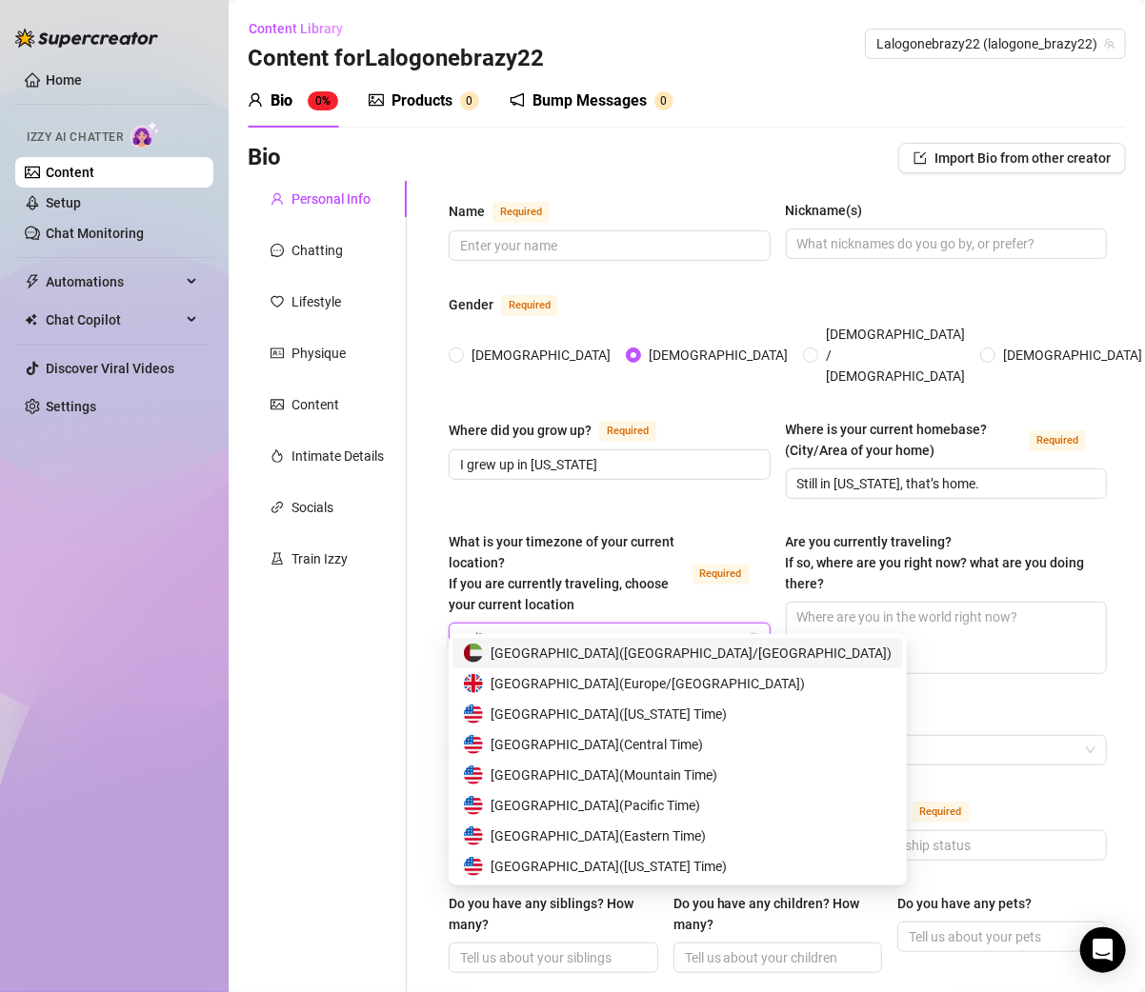
type input "unite"
click at [643, 778] on span "United States of America ( Mountain Time )" at bounding box center [603, 775] width 227 height 21
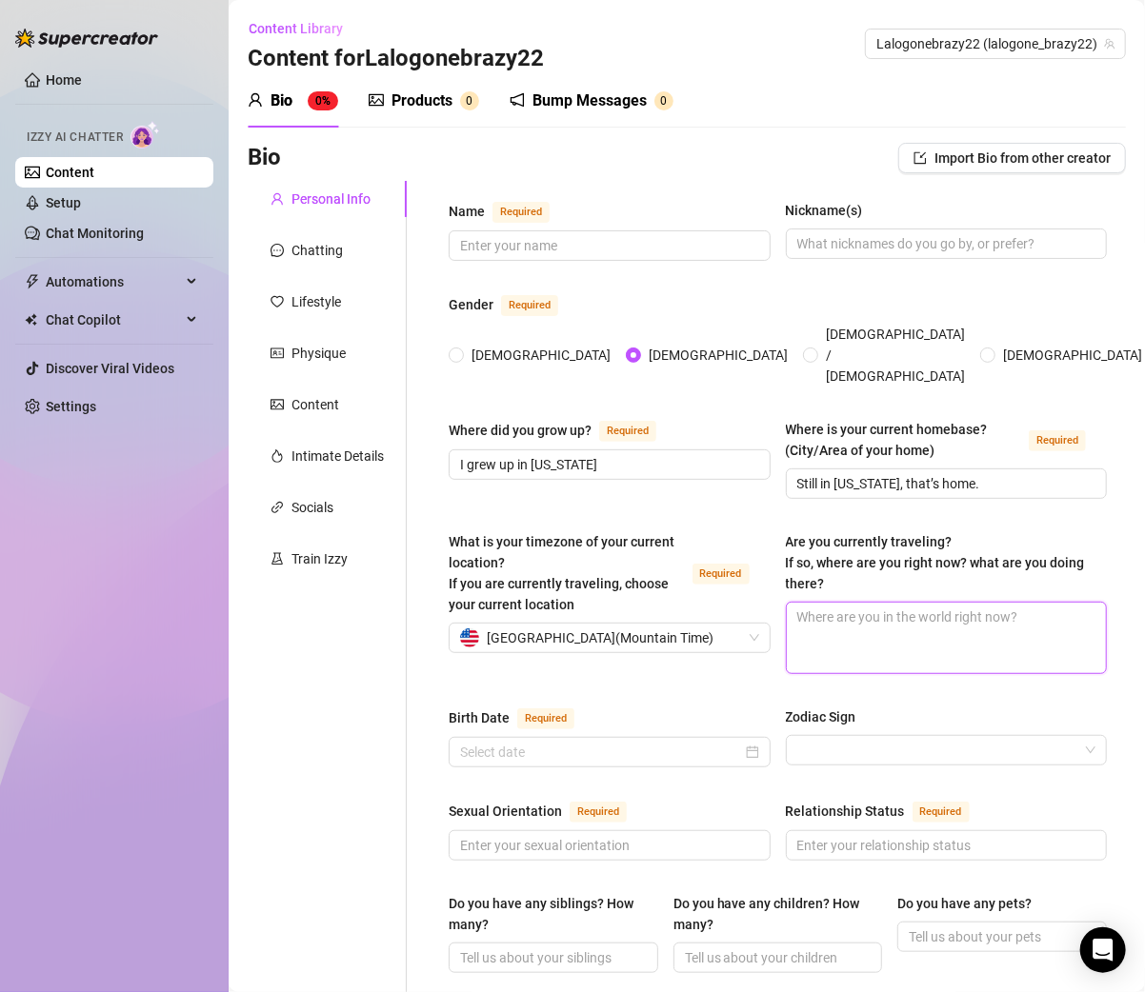
click at [811, 603] on textarea "Are you currently traveling? If so, where are you right now? what are you doing…" at bounding box center [947, 638] width 320 height 70
paste textarea "Not traveling right now, based in AZ."
type textarea "Not traveling right now, based in AZ."
click at [742, 742] on div at bounding box center [609, 752] width 299 height 21
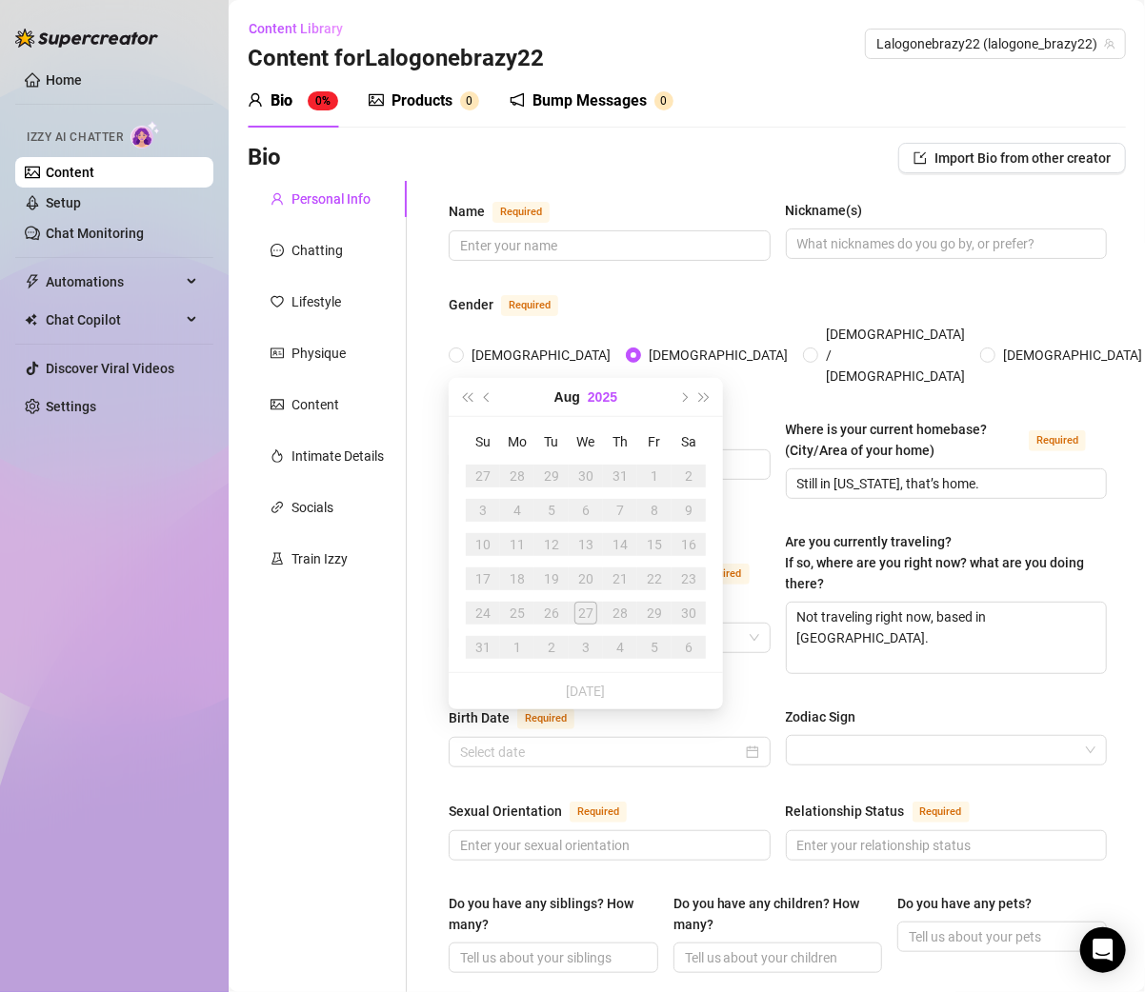
click at [593, 396] on button "2025" at bounding box center [603, 397] width 30 height 38
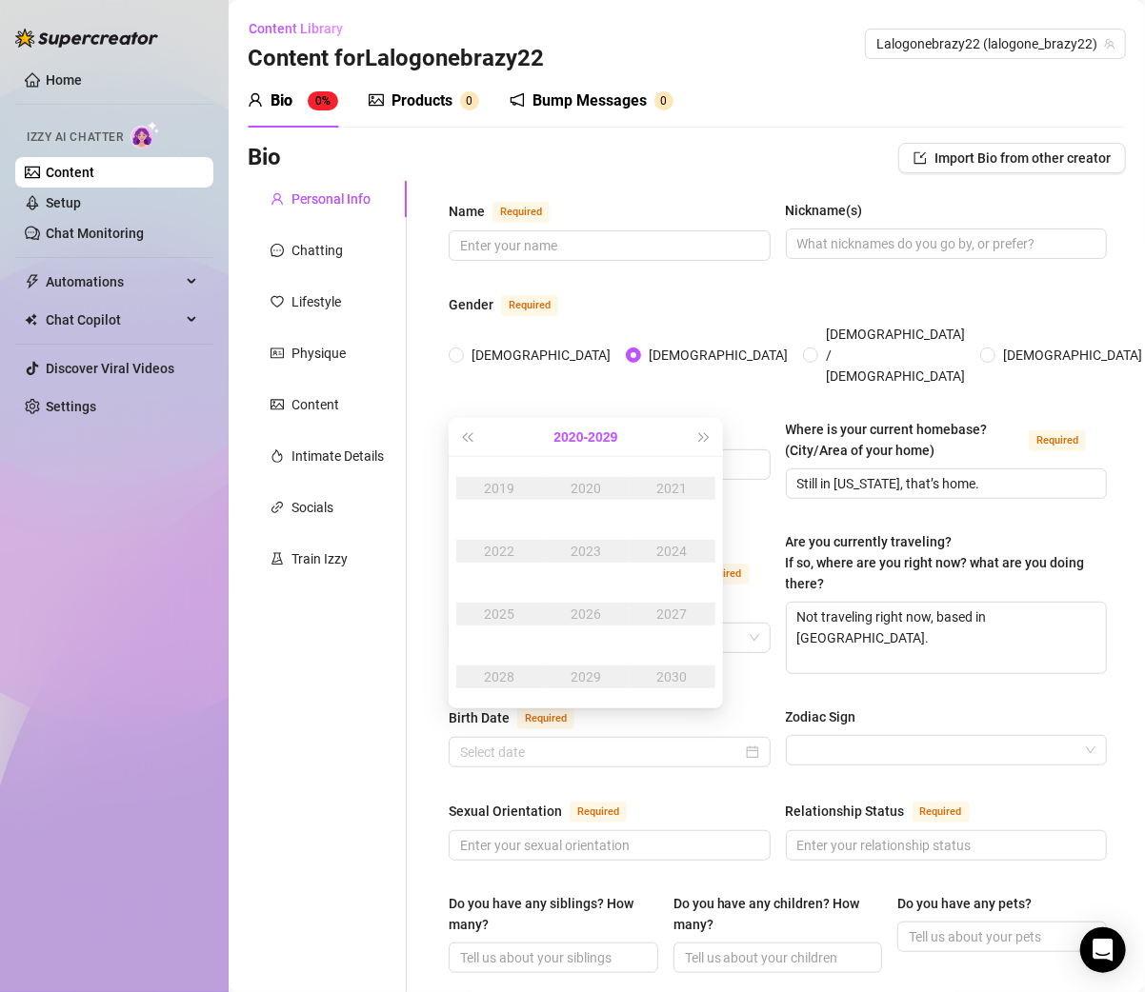
click at [570, 433] on button "2020 - 2029" at bounding box center [586, 437] width 64 height 38
click at [574, 485] on div "2000-2009" at bounding box center [586, 488] width 90 height 23
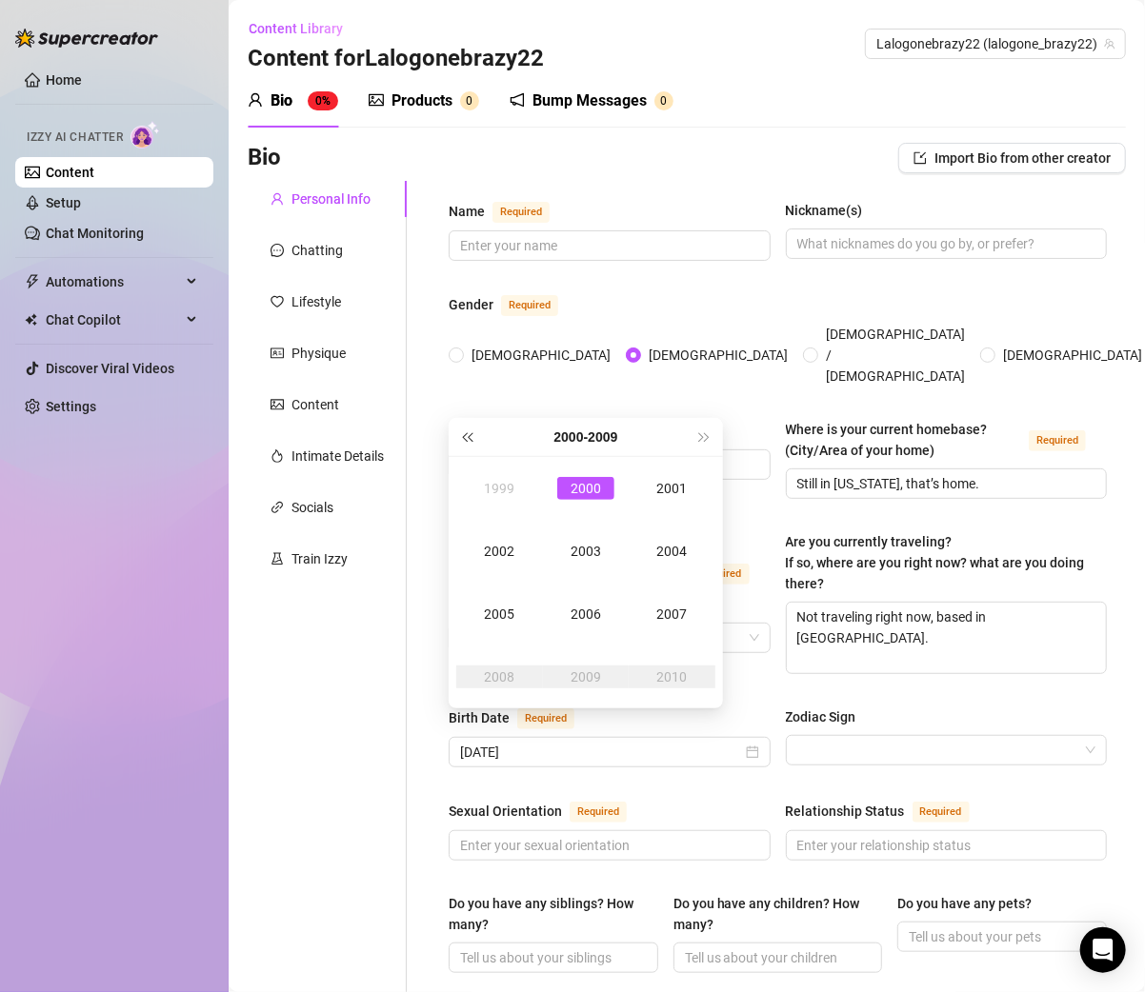
click at [470, 444] on button "Last year (Control + left)" at bounding box center [466, 437] width 21 height 38
click at [511, 669] on div "1998" at bounding box center [498, 677] width 57 height 23
click at [515, 499] on div "Jan" at bounding box center [498, 488] width 57 height 23
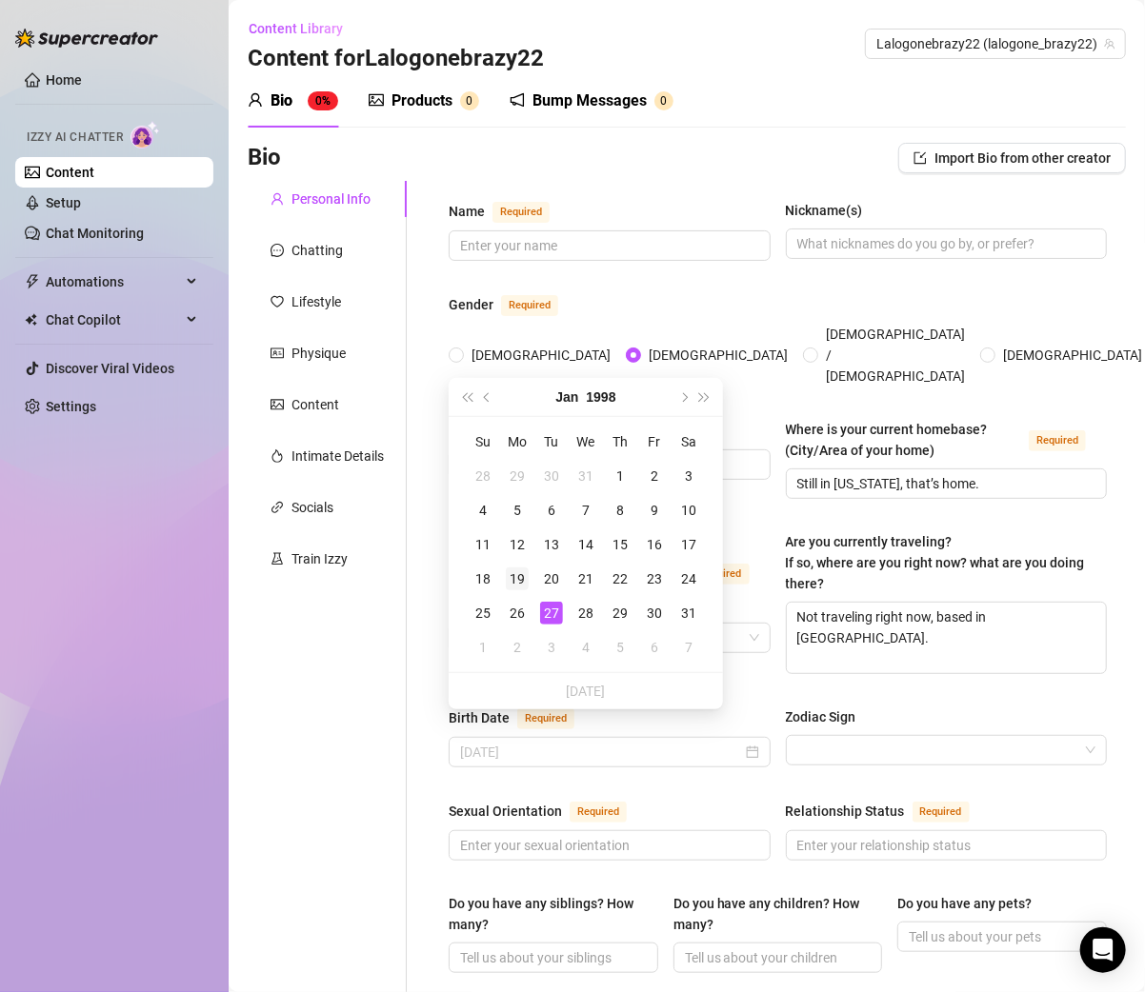
type input "January 19th, 1998"
click at [516, 577] on div "19" at bounding box center [517, 579] width 23 height 23
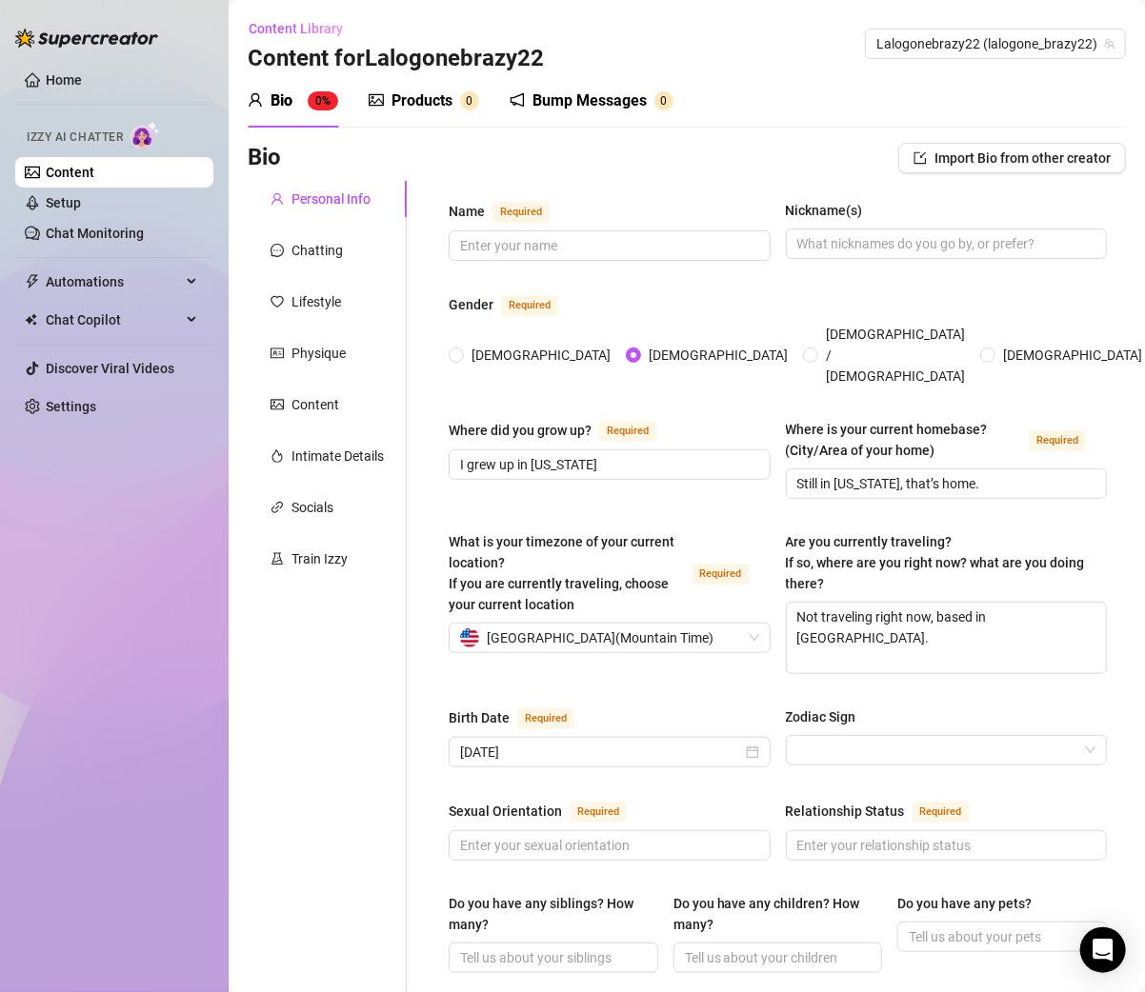
click at [617, 678] on div "Name Required Nickname(s) Gender Required Female Male Non-Binary / Genderqueer …" at bounding box center [777, 1000] width 658 height 1600
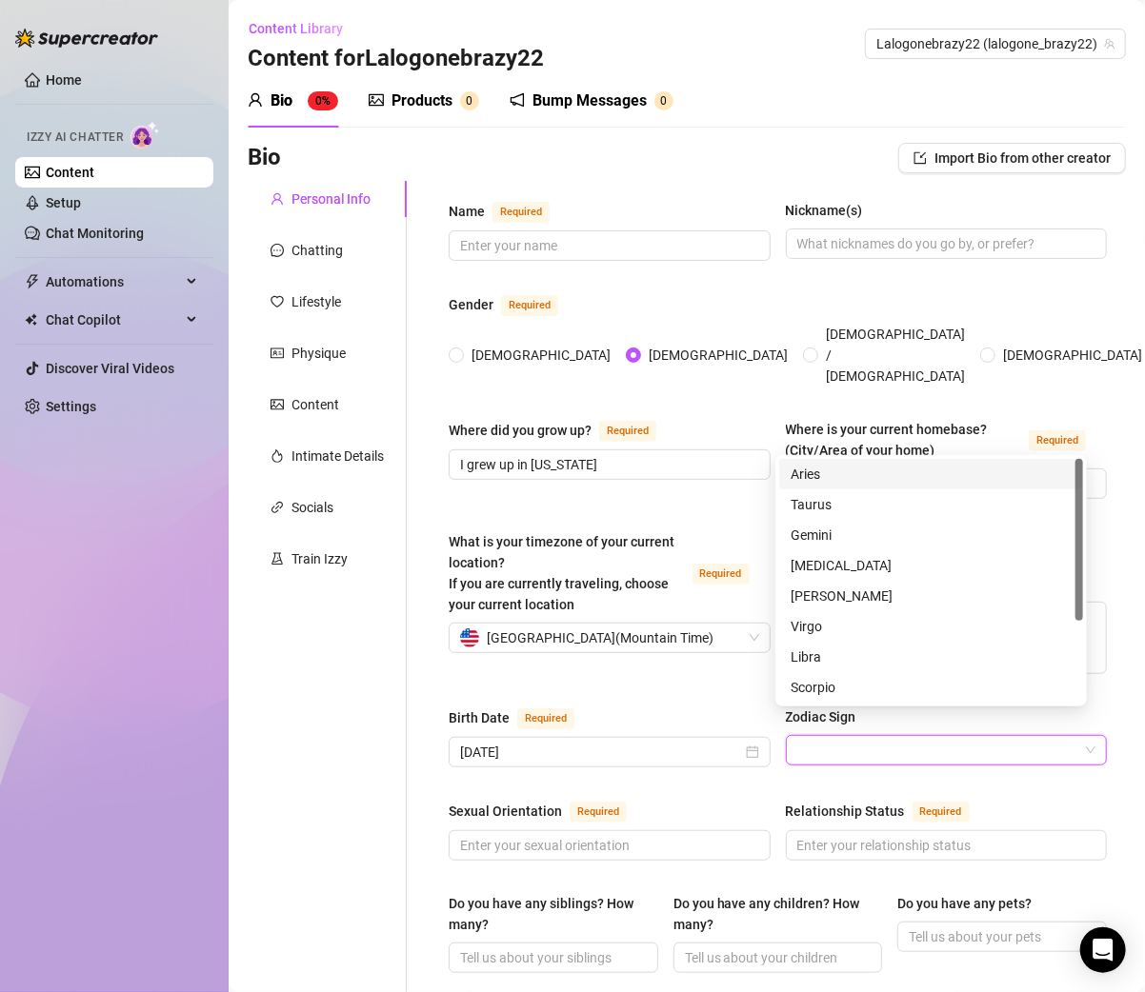
click at [798, 736] on input "Zodiac Sign" at bounding box center [938, 750] width 282 height 29
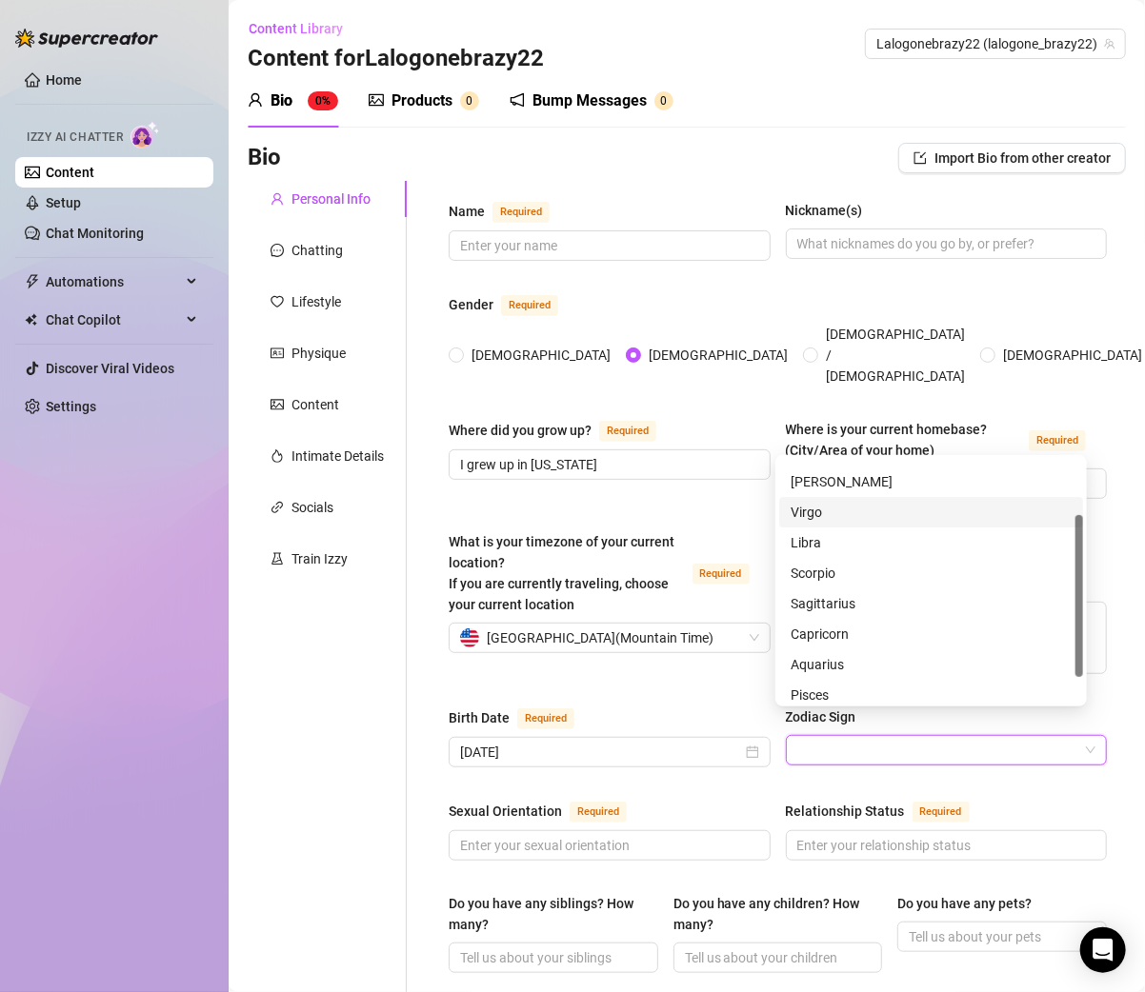
scroll to position [115, 0]
click at [835, 627] on div "Capricorn" at bounding box center [930, 633] width 281 height 21
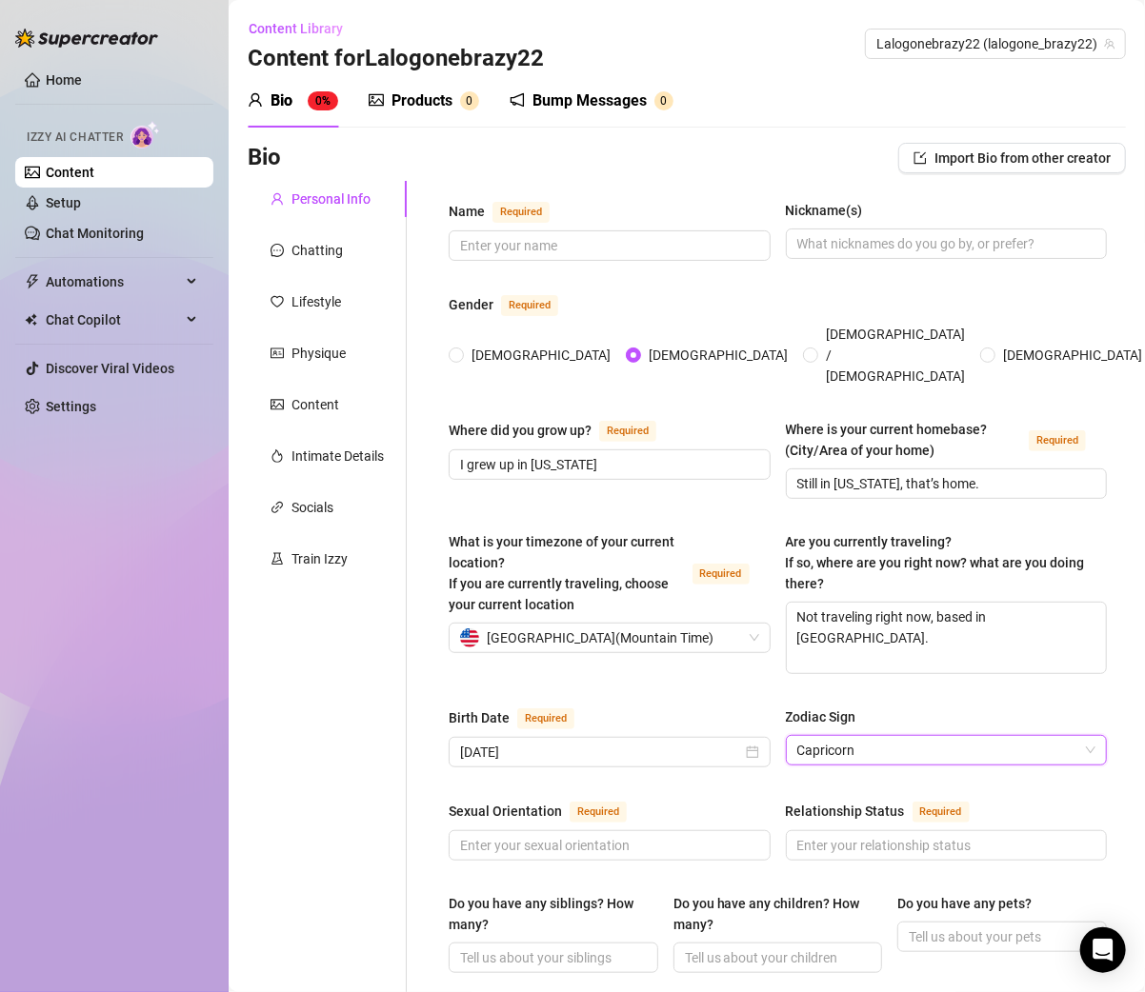
click at [705, 664] on div "What is your timezone of your current location? If you are currently traveling,…" at bounding box center [777, 611] width 658 height 160
click at [521, 830] on span at bounding box center [609, 845] width 322 height 30
click at [533, 830] on span at bounding box center [609, 845] width 322 height 30
paste input "Straight."
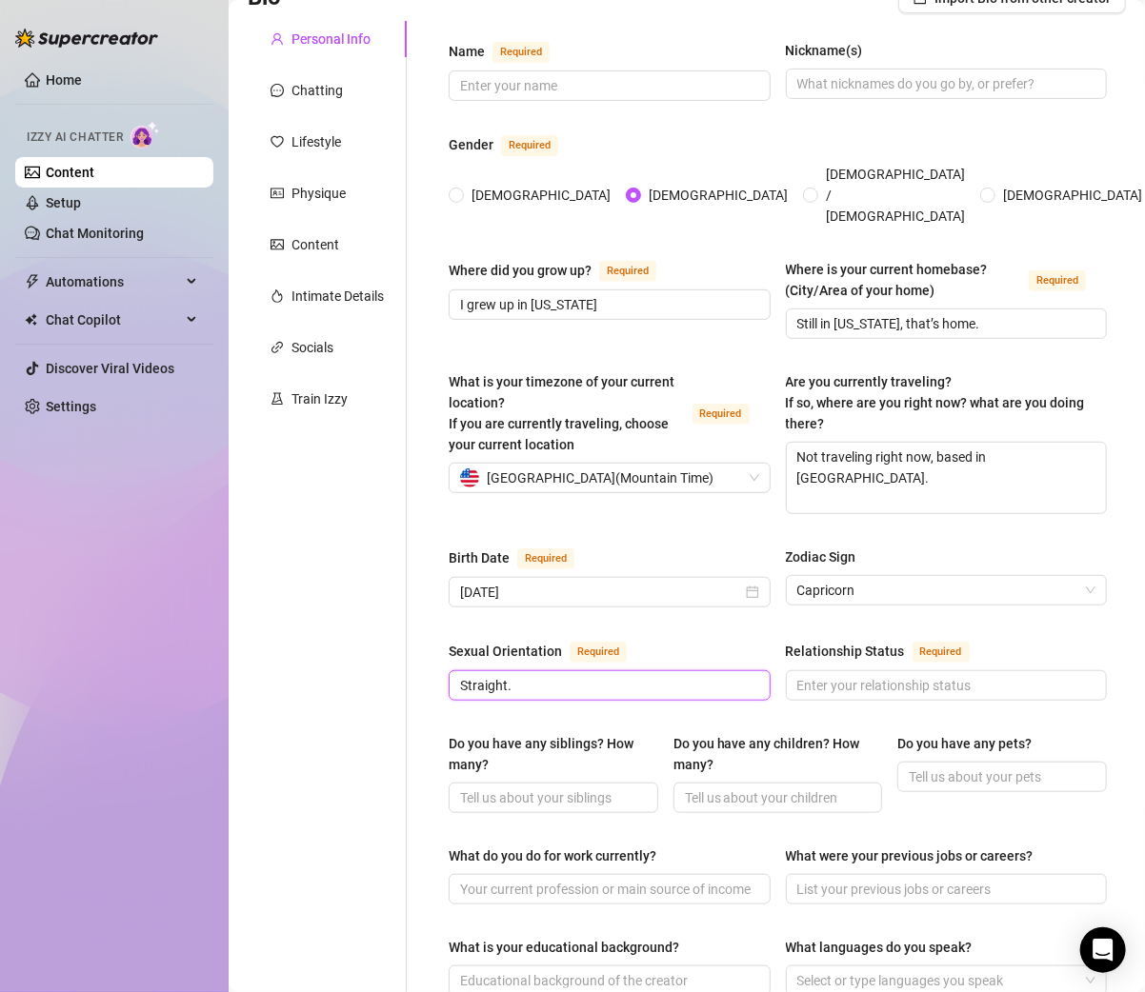
scroll to position [167, 0]
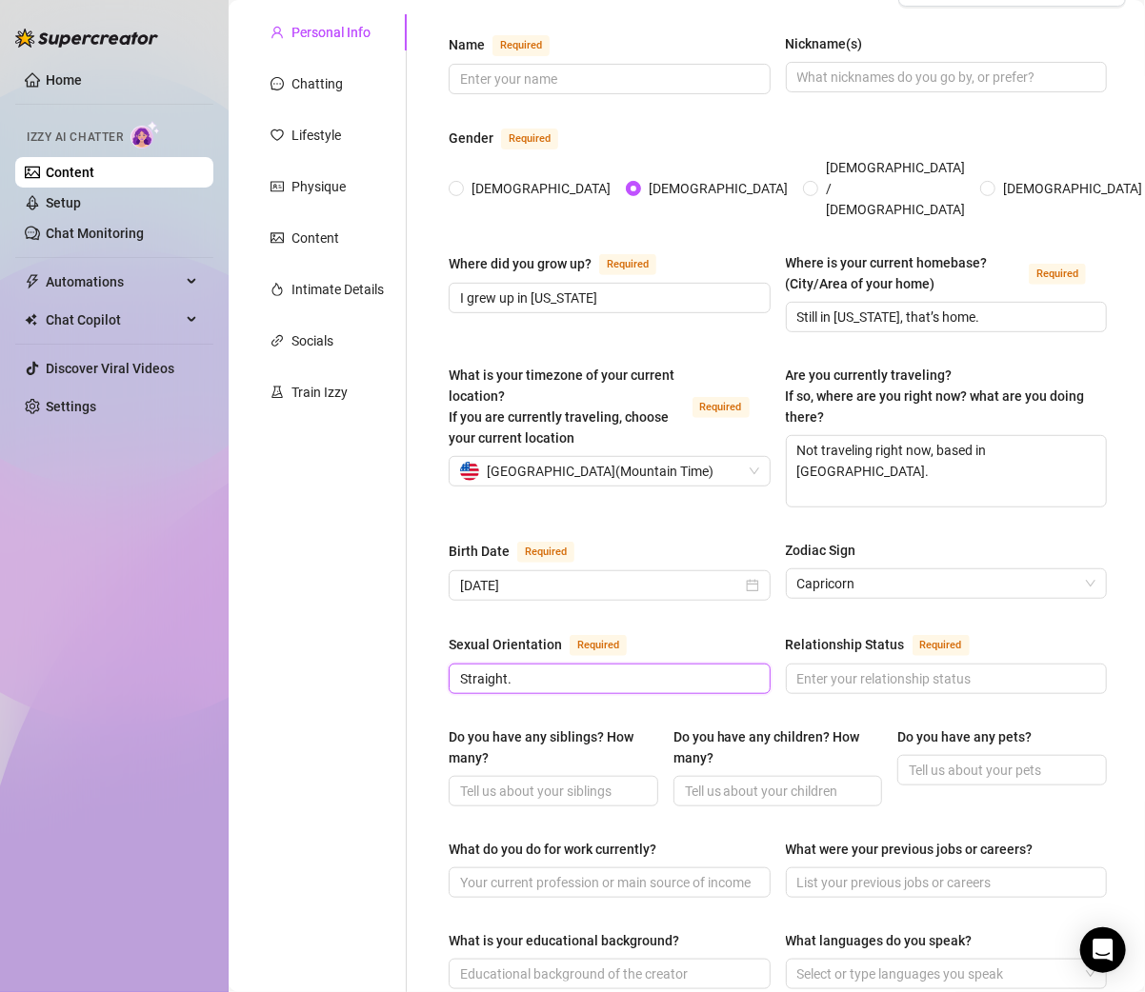
type input "Straight."
click at [822, 668] on input "Relationship Status Required" at bounding box center [944, 678] width 295 height 21
paste input "Single."
type input "Single."
click at [661, 684] on div "Sexual Orientation Required Straight. Relationship Status Required Single." at bounding box center [777, 672] width 658 height 78
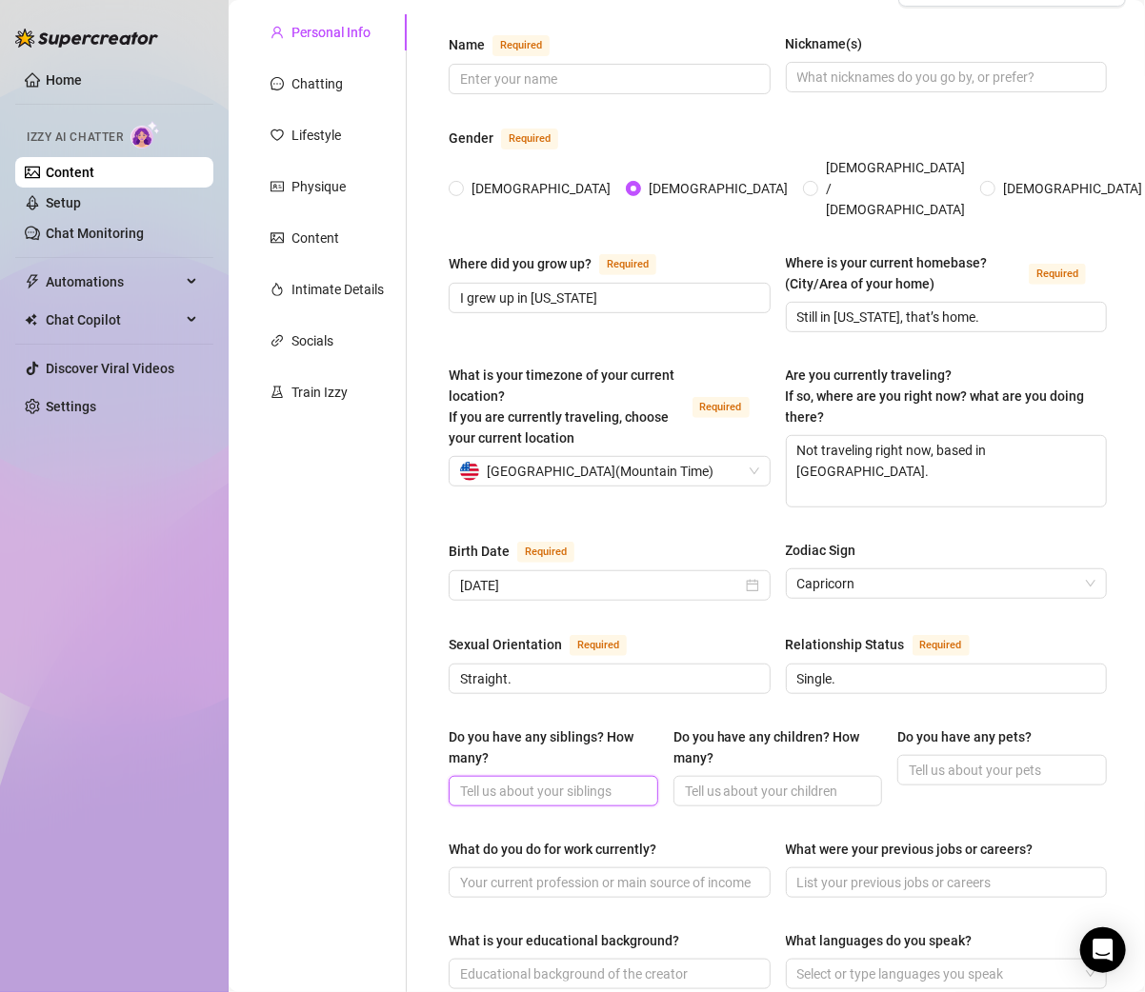
click at [518, 781] on input "Do you have any siblings? How many?" at bounding box center [551, 791] width 183 height 21
paste input "Yeah, a couple siblings."
type input "Yeah, a couple siblings."
click at [710, 781] on input "Do you have any children? How many?" at bounding box center [776, 791] width 183 height 21
paste input "No kids."
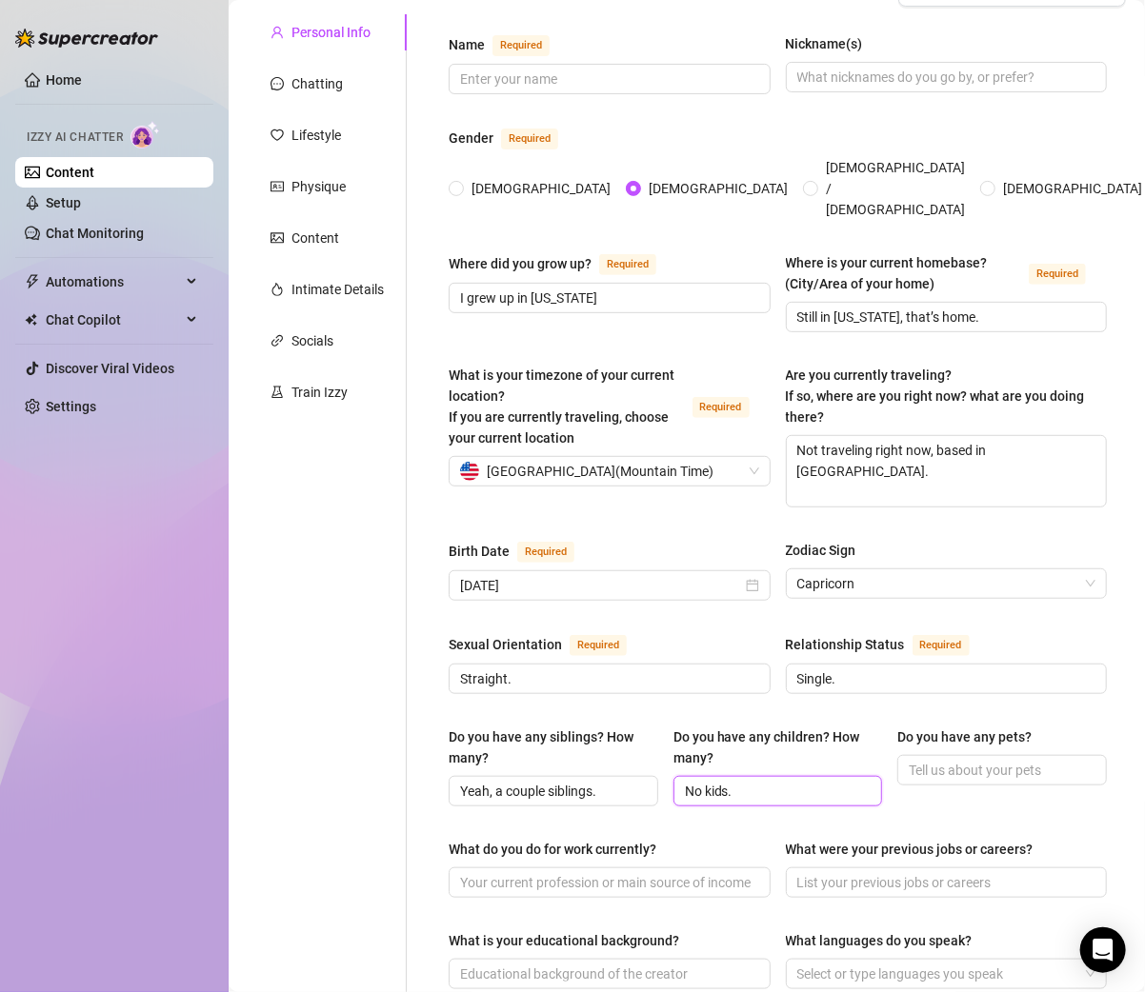
type input "No kids."
click at [948, 760] on input "Do you have any pets?" at bounding box center [999, 770] width 183 height 21
paste input "Yeah, I got a dog."
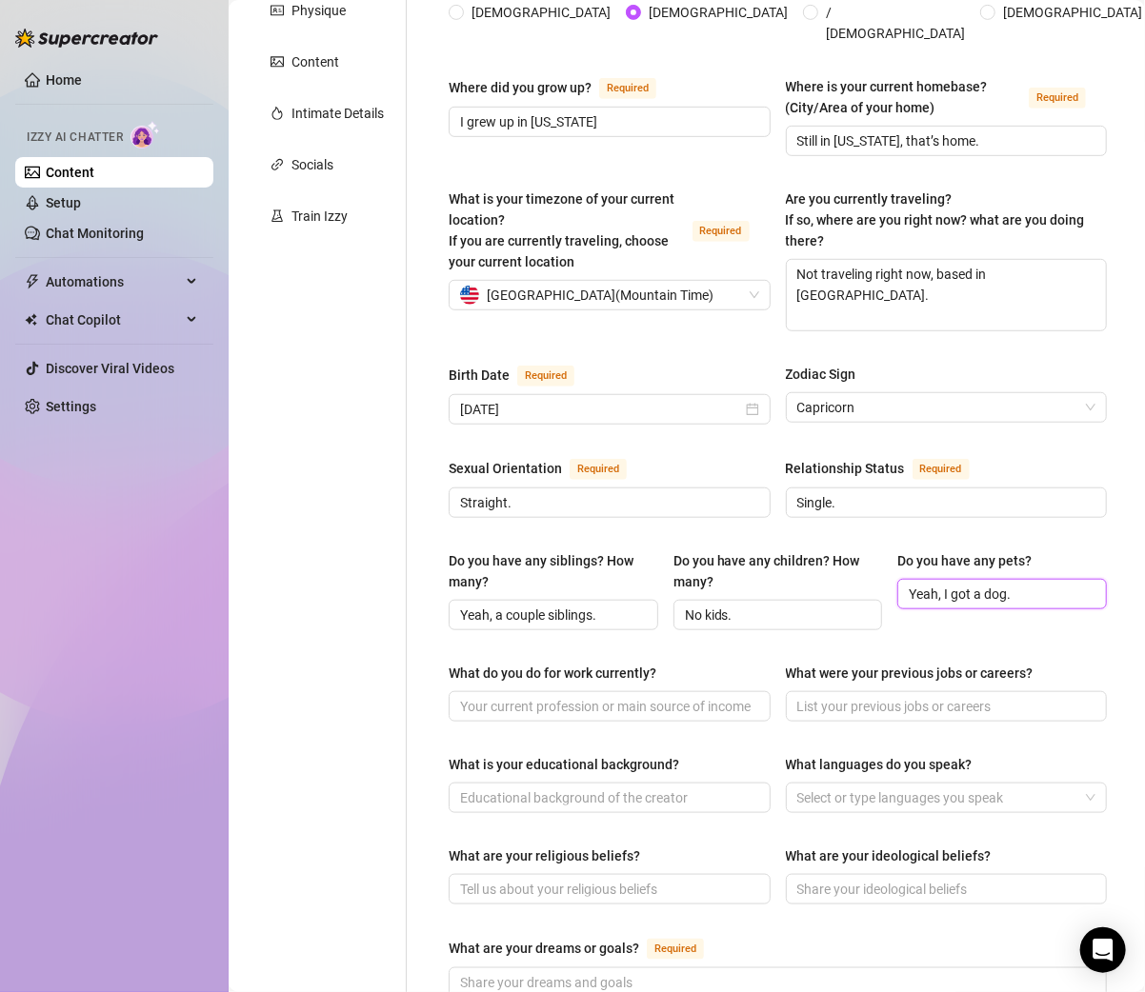
scroll to position [368, 0]
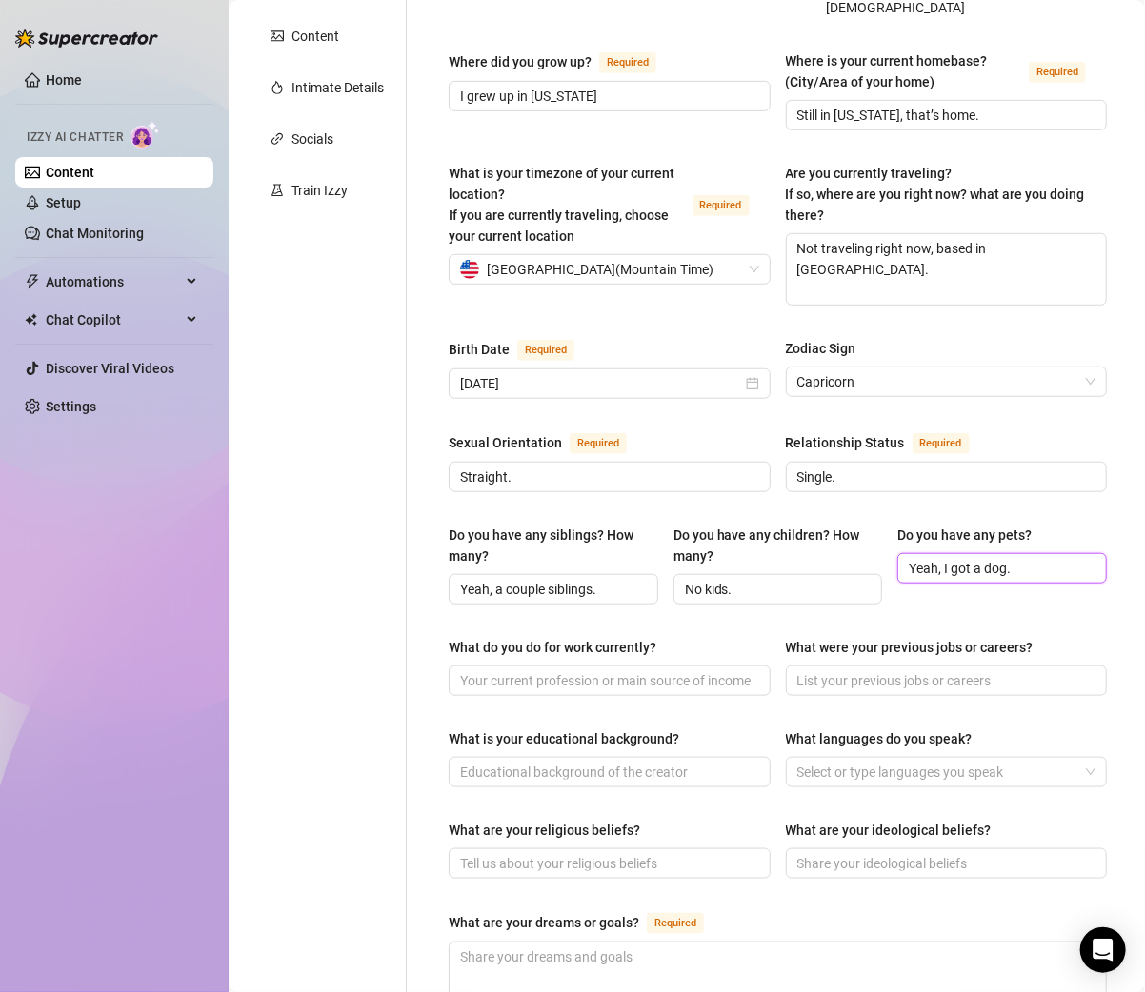
type input "Yeah, I got a dog."
click at [529, 762] on input "What is your educational background?" at bounding box center [607, 772] width 295 height 21
paste input "Content creator / OnlyFans."
type input "Content creator / OnlyFans."
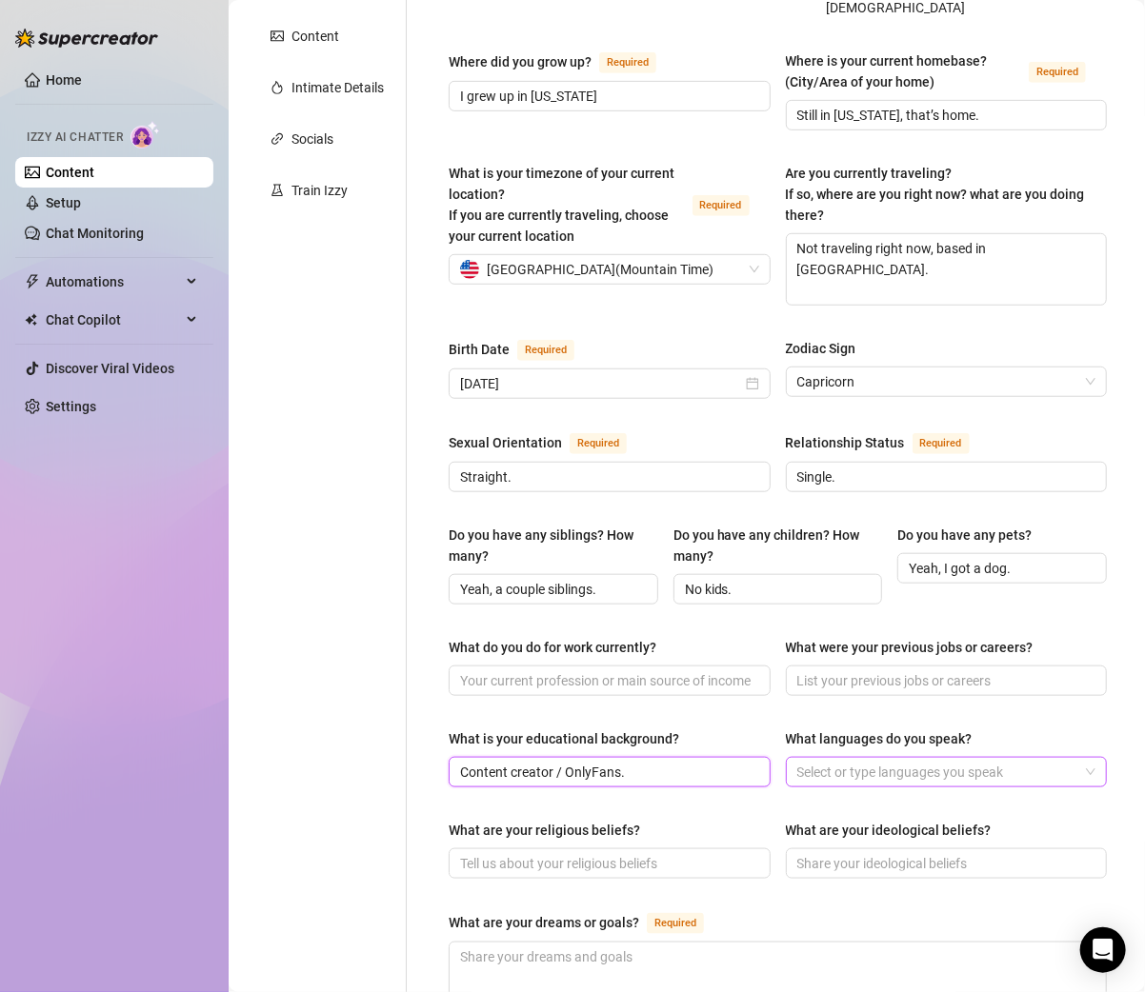
click at [836, 759] on div at bounding box center [936, 772] width 294 height 27
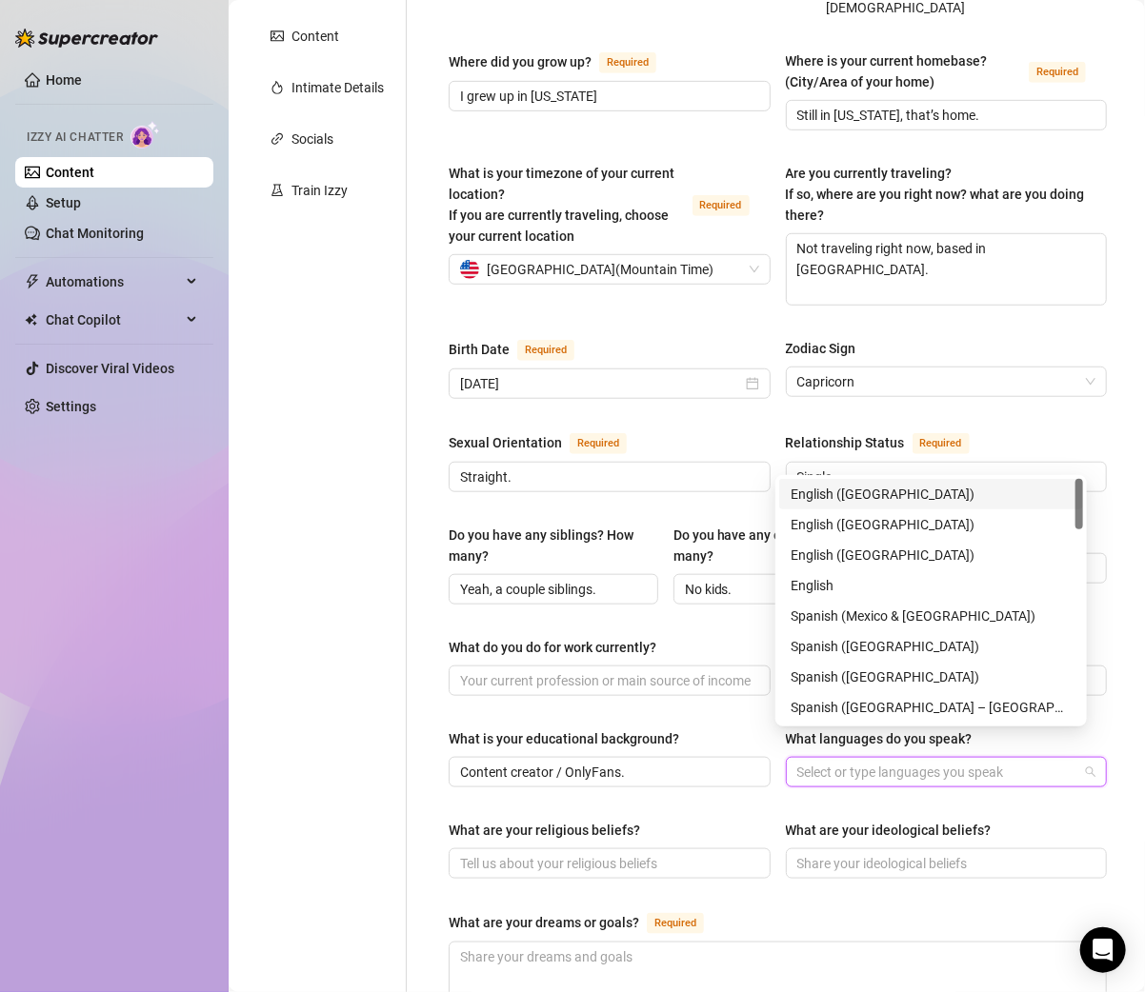
paste input "Did regular jobs before OF, just hustling."
type input "Did regular jobs before OF, just hustling."
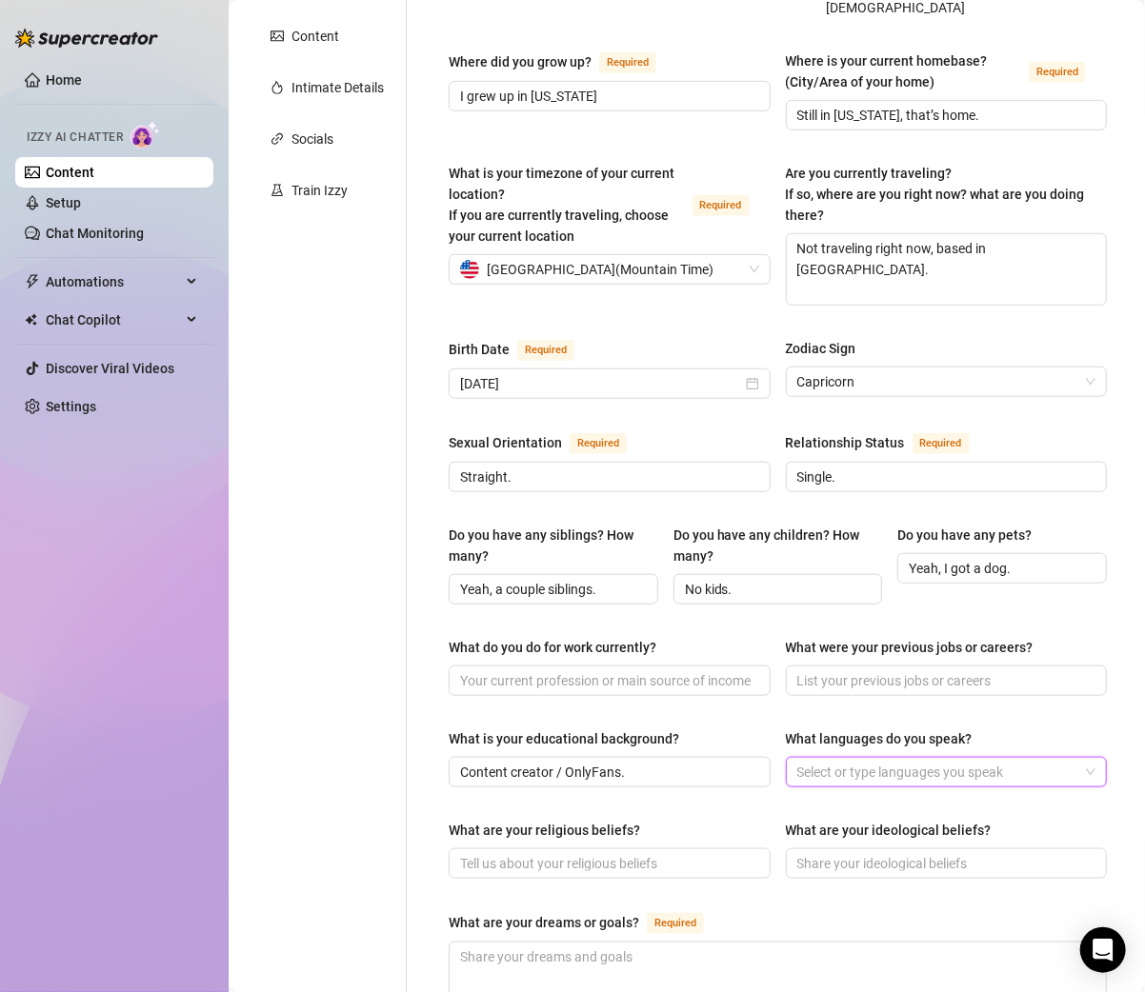
click at [730, 701] on div "Name Required Nickname(s) Gender Required Female Male Non-Binary / Genderqueer …" at bounding box center [777, 631] width 658 height 1600
click at [805, 670] on input "What were your previous jobs or careers?" at bounding box center [944, 680] width 295 height 21
paste input "Did regular jobs before OF, just hustling."
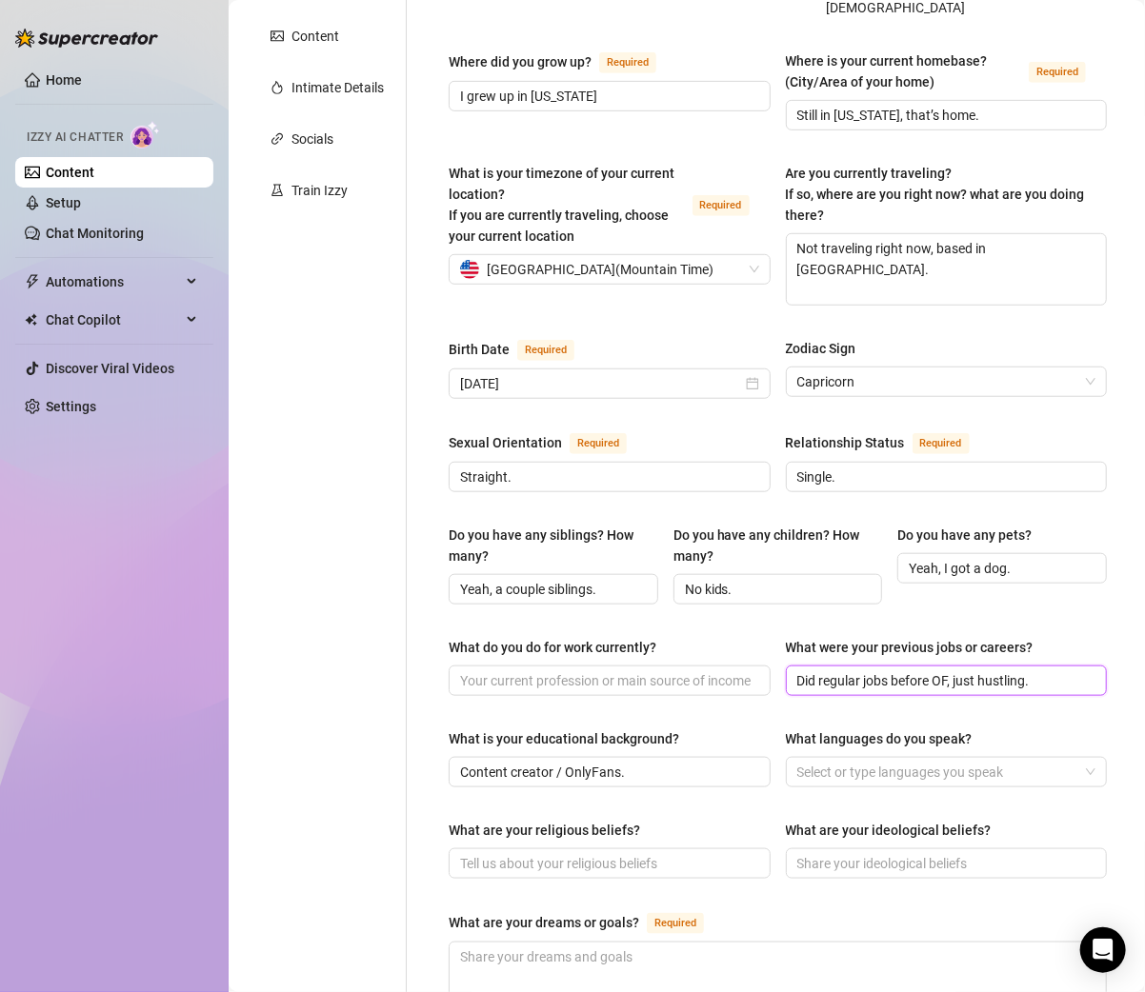
type input "Did regular jobs before OF, just hustling."
click at [708, 693] on div "Name Required Nickname(s) Gender Required Female Male Non-Binary / Genderqueer …" at bounding box center [777, 631] width 658 height 1600
drag, startPoint x: 671, startPoint y: 749, endPoint x: 420, endPoint y: 749, distance: 251.4
click at [420, 749] on div "Name Required Nickname(s) Gender Required Female Male Non-Binary / Genderqueer …" at bounding box center [766, 631] width 719 height 1638
click at [546, 670] on input "What do you do for work currently?" at bounding box center [607, 680] width 295 height 21
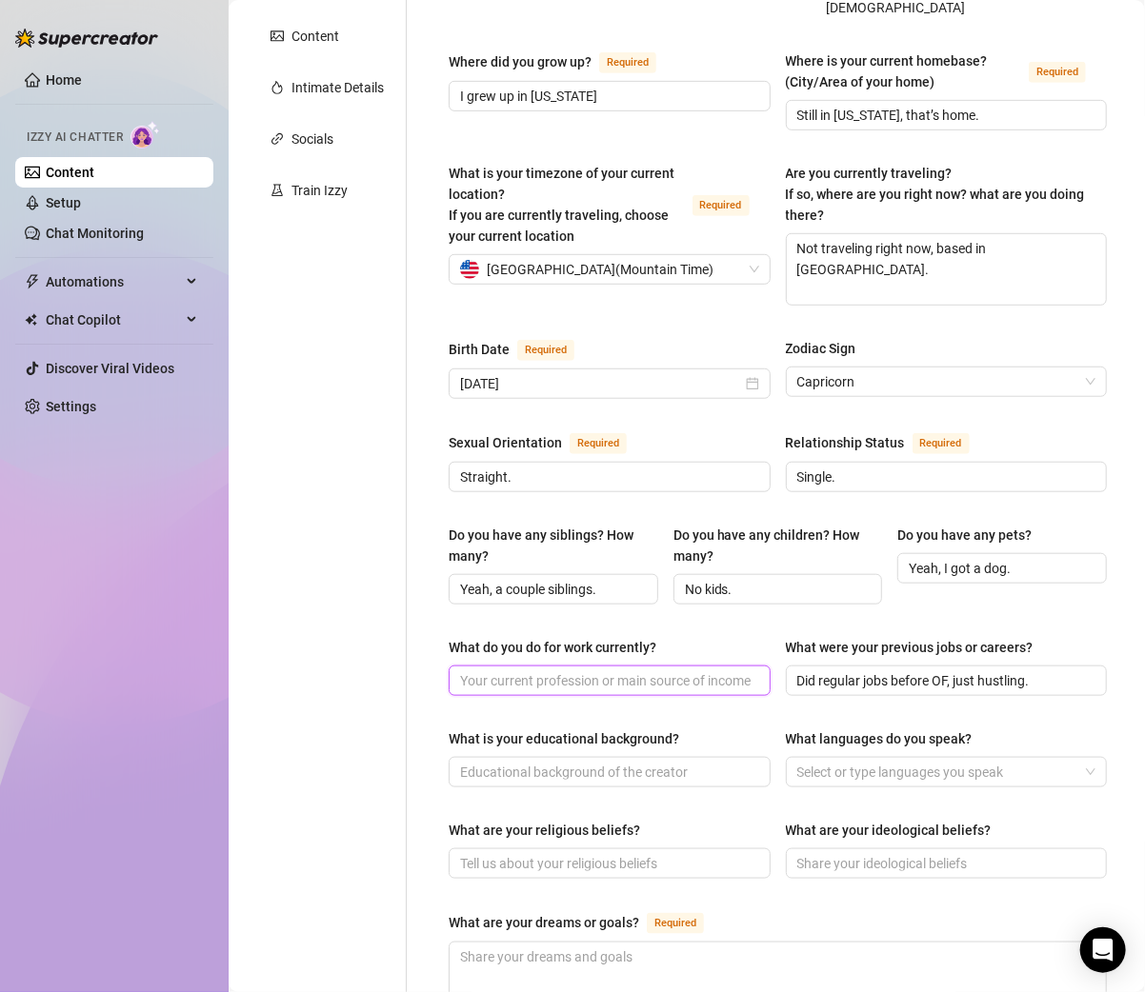
paste input "Content creator / OnlyFans."
type input "Content creator / OnlyFans."
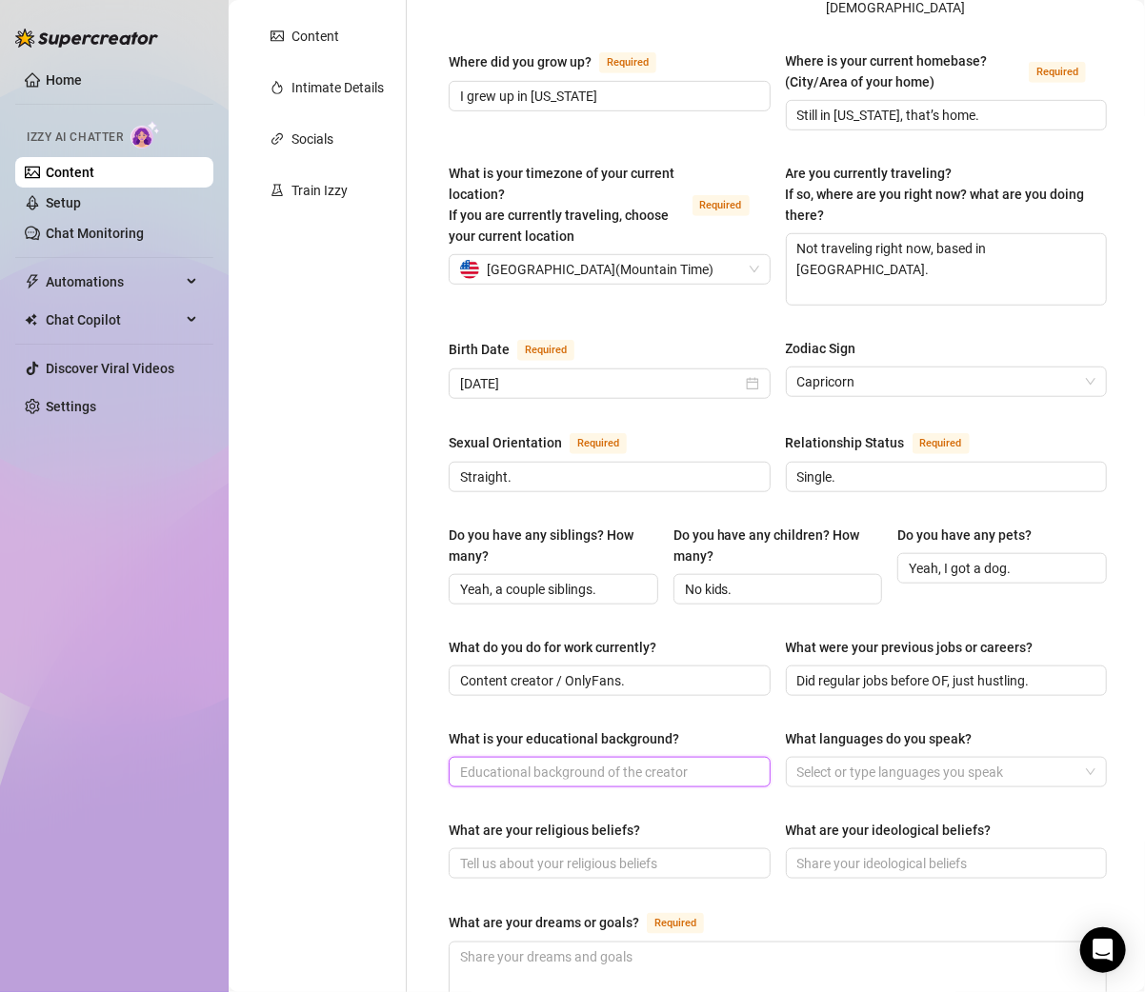
click at [520, 762] on input "What is your educational background?" at bounding box center [607, 772] width 295 height 21
paste input "Graduated high school, did some college."
type input "Graduated high school, did some college."
click at [834, 759] on div at bounding box center [936, 772] width 294 height 27
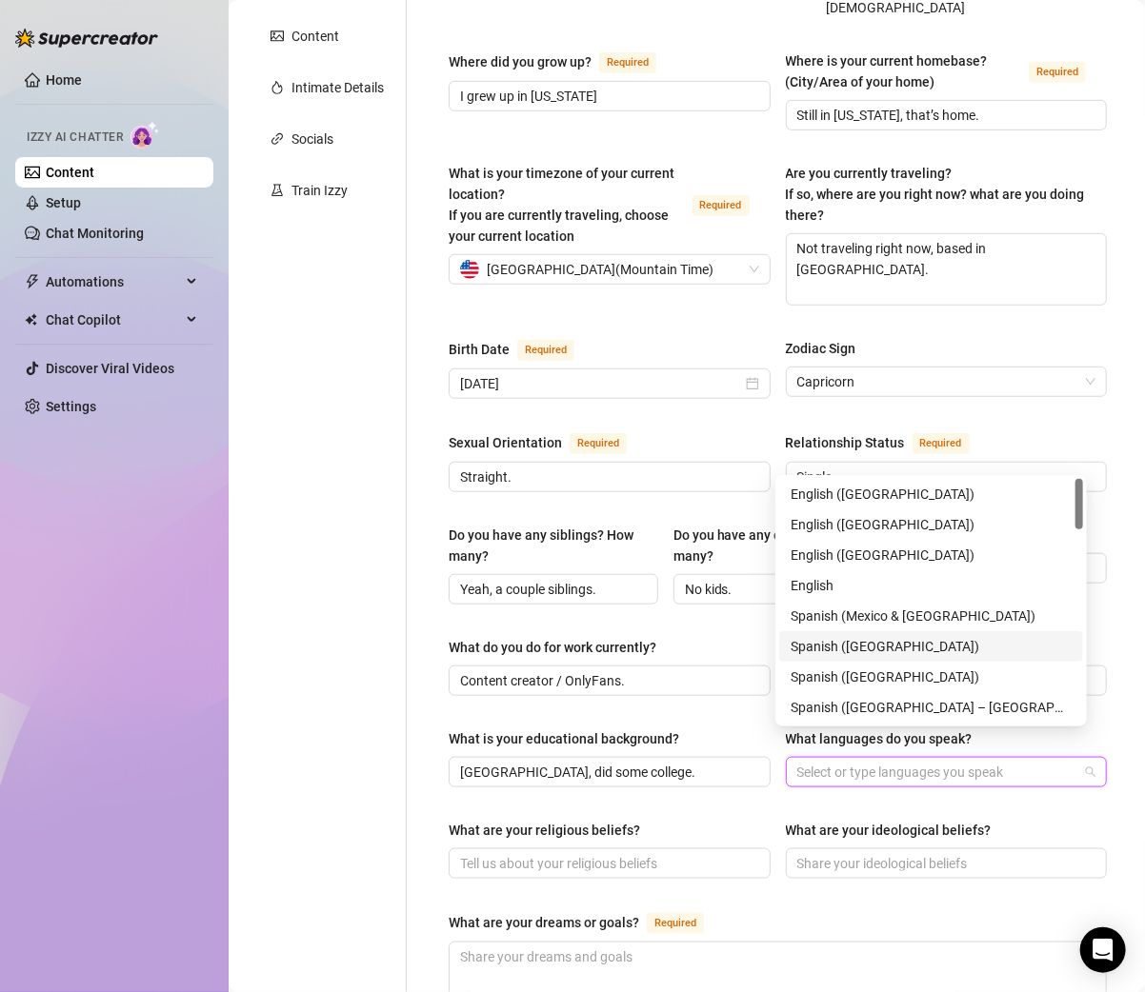
paste input "English, a little Spanish."
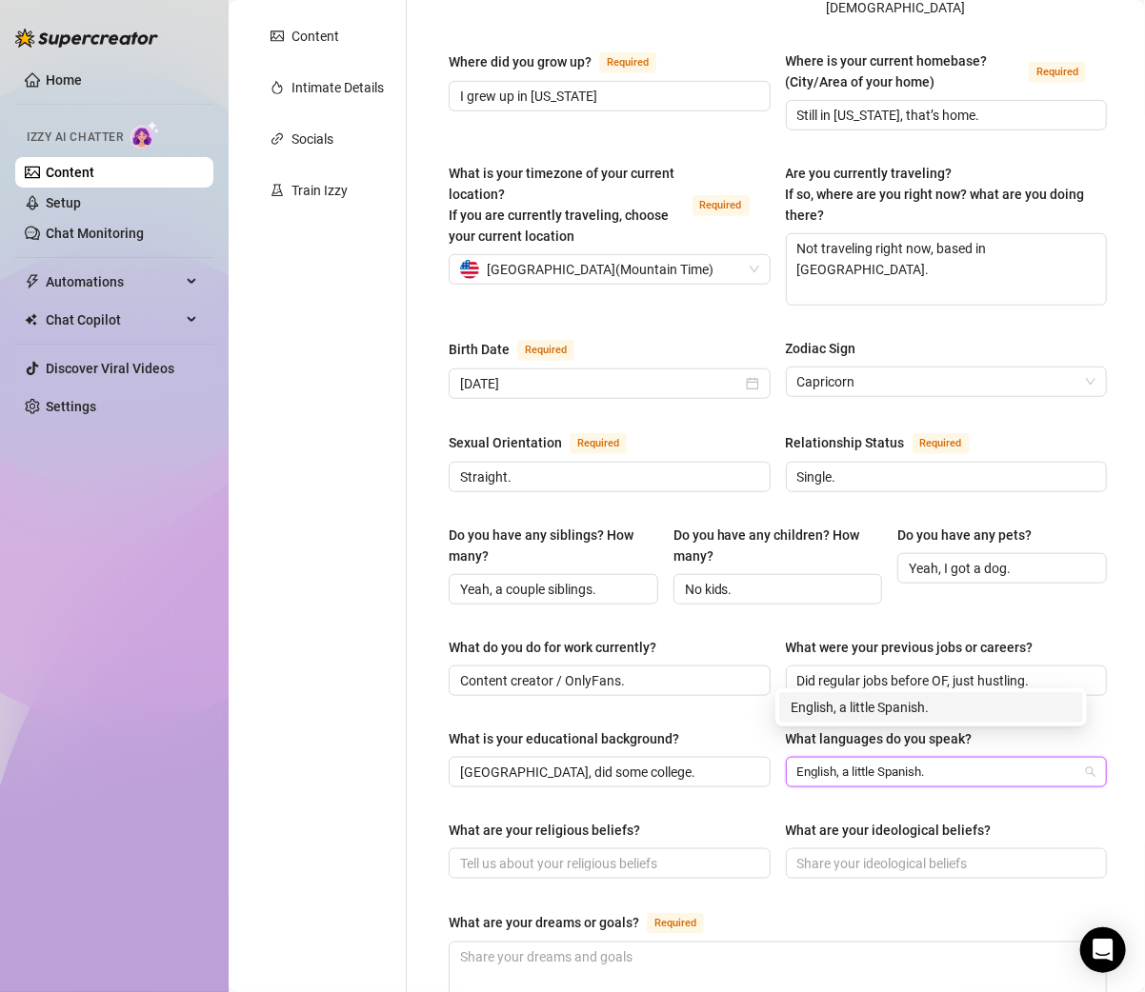
type input "English, a little Spanish."
click at [910, 780] on div "Name Required Nickname(s) Gender Required Female Male Non-Binary / Genderqueer …" at bounding box center [777, 631] width 658 height 1600
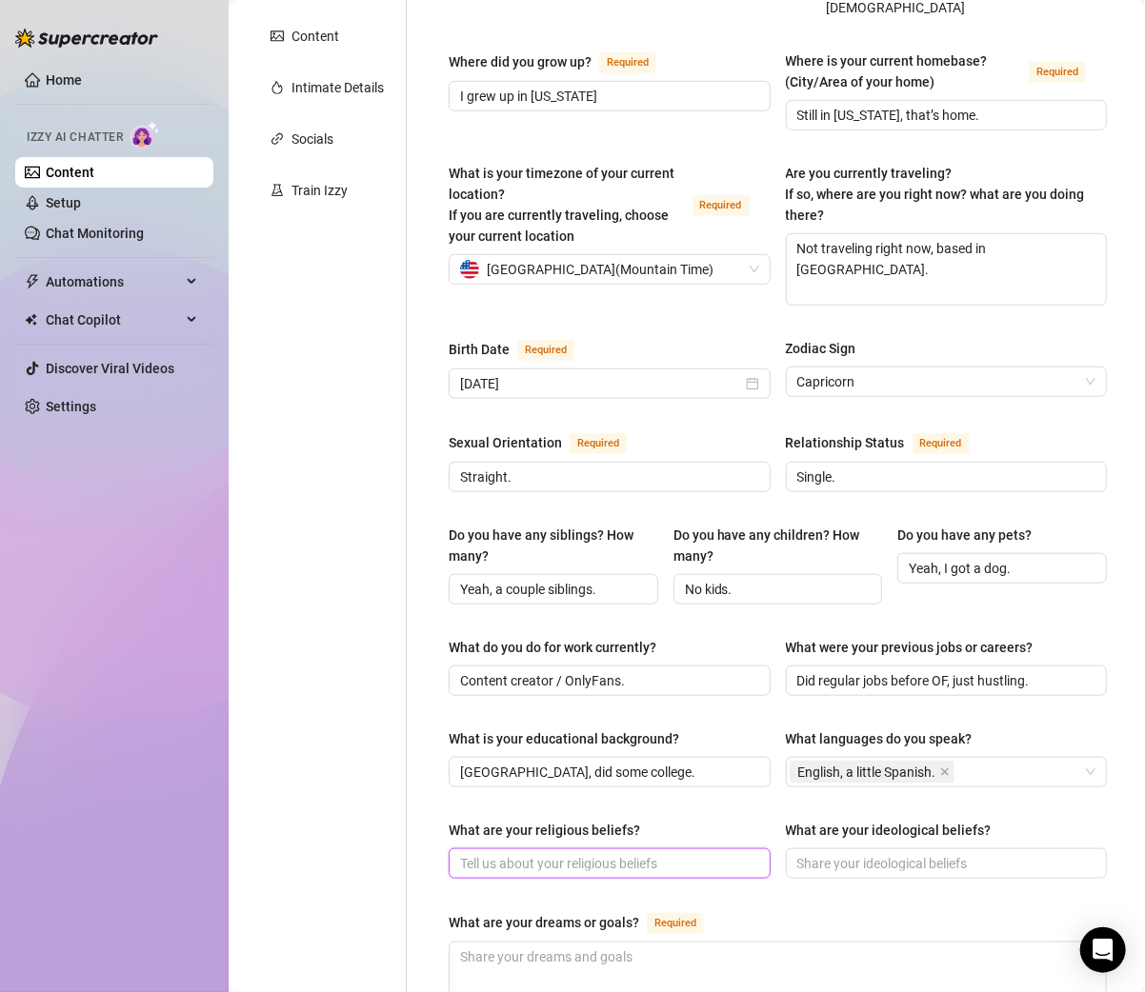
click at [551, 853] on input "What are your religious beliefs?" at bounding box center [607, 863] width 295 height 21
paste input "Not super religious, spiritual more than anything."
type input "Not super religious, spiritual more than anything."
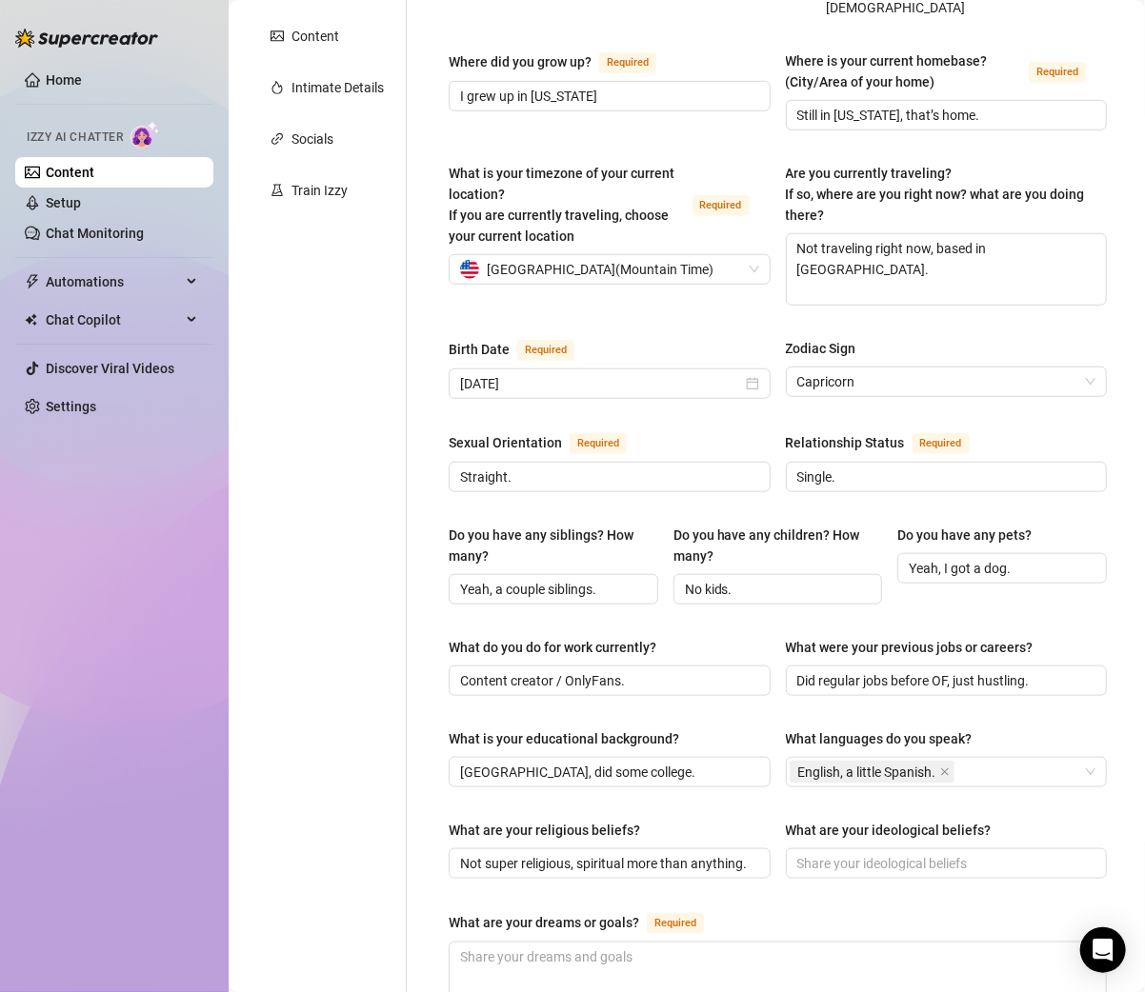
scroll to position [0, 0]
click at [824, 853] on input "What are your ideological beliefs?" at bounding box center [944, 863] width 295 height 21
paste input "Live free, work hard, respect people, chase goals."
type input "Live free, work hard, respect people, chase goals."
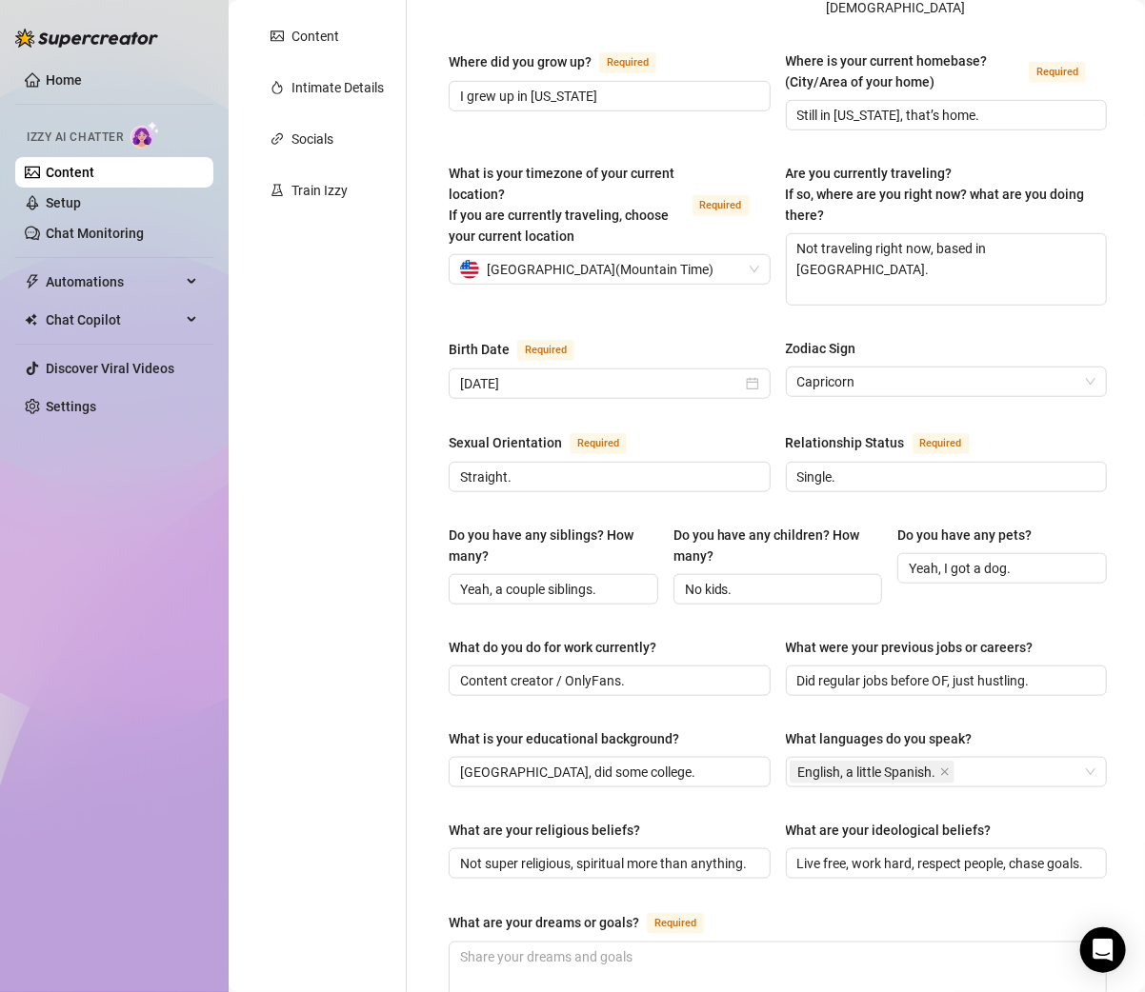
scroll to position [519, 0]
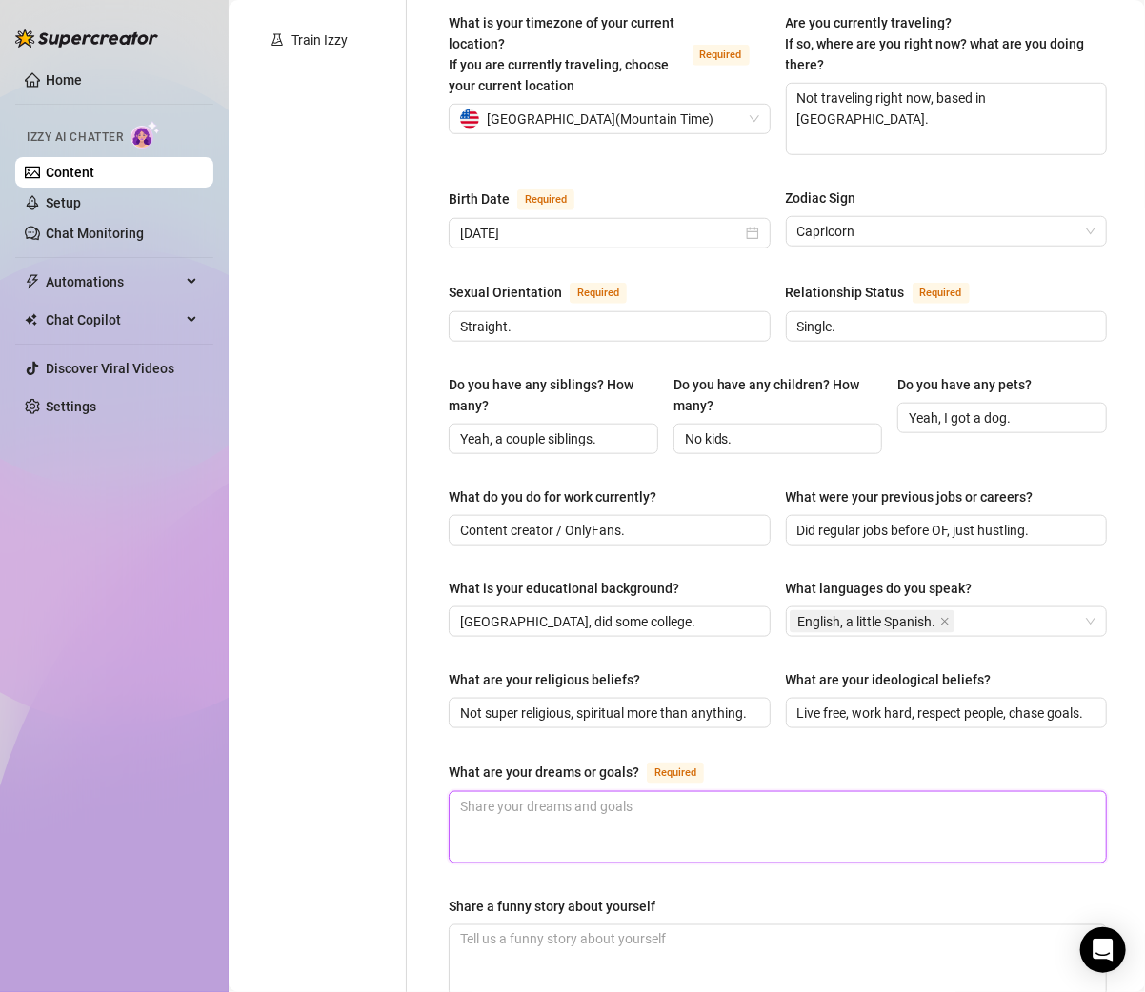
click at [497, 792] on textarea "What are your dreams or goals? Required" at bounding box center [777, 827] width 656 height 70
paste textarea "Stack up, build businesses, take care of family, and live comfortably."
type textarea "Stack up, build businesses, take care of family, and live comfortably."
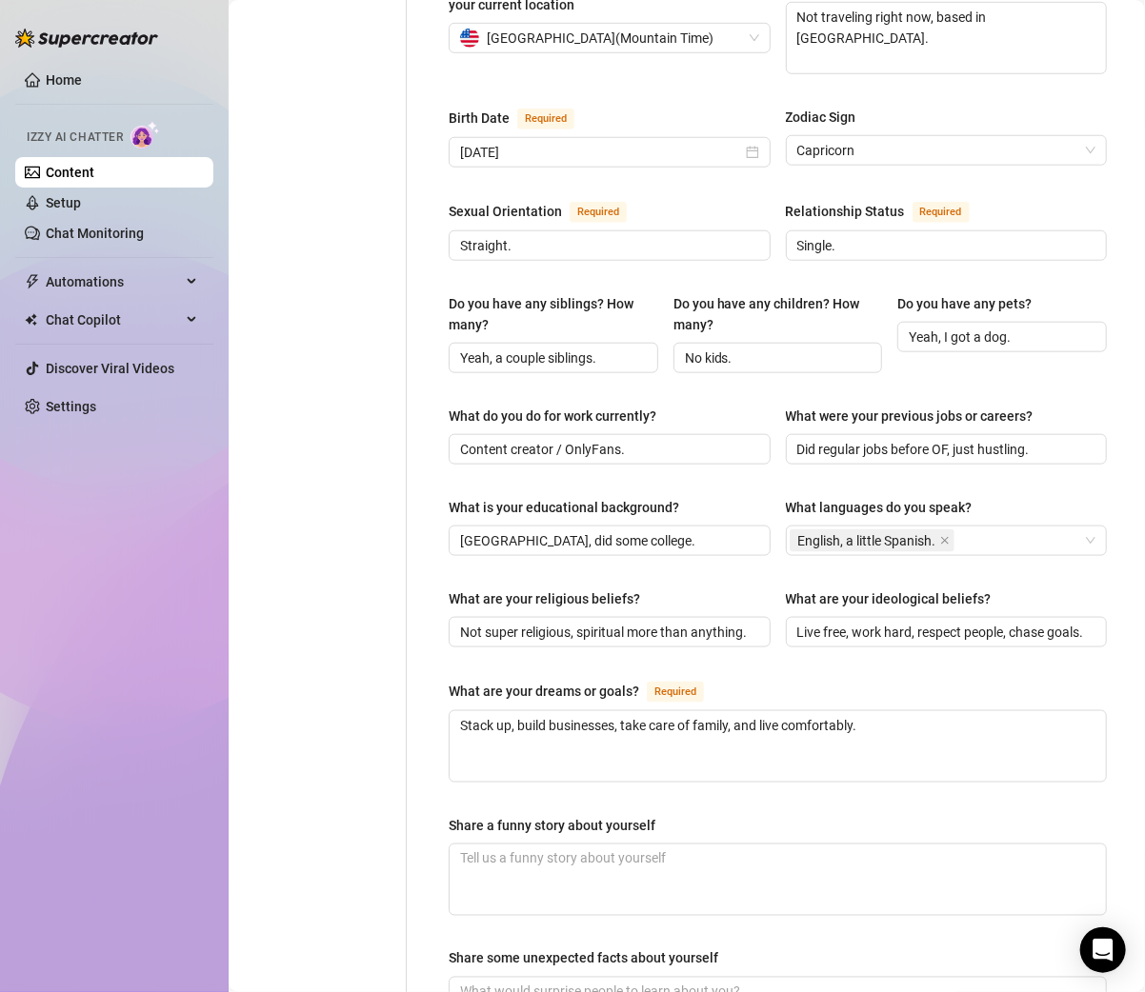
scroll to position [740, 0]
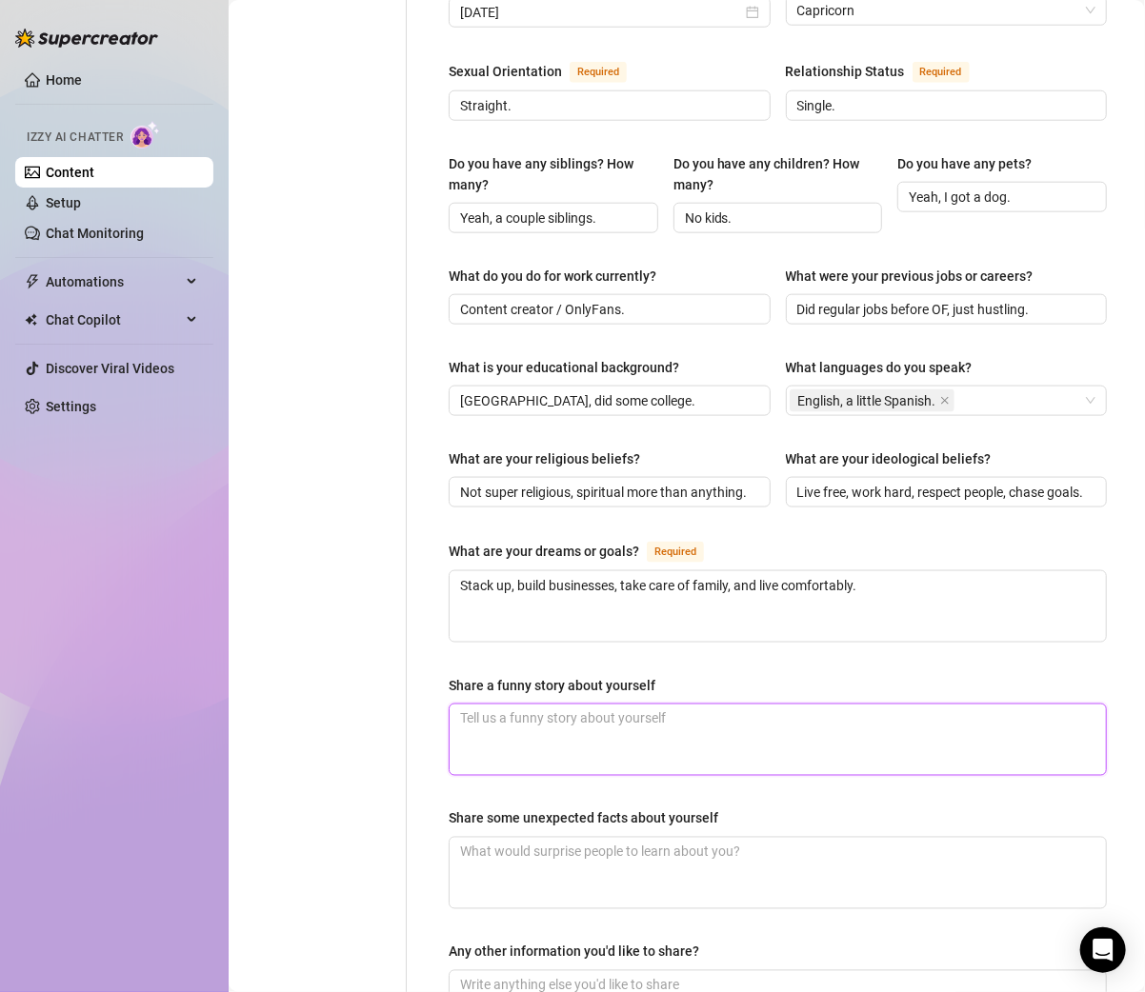
click at [496, 705] on textarea "Share a funny story about yourself" at bounding box center [777, 740] width 656 height 70
paste textarea "One time I was late for work, rushed out the house, and realized halfway there …"
type textarea "One time I was late for work, rushed out the house, and realized halfway there …"
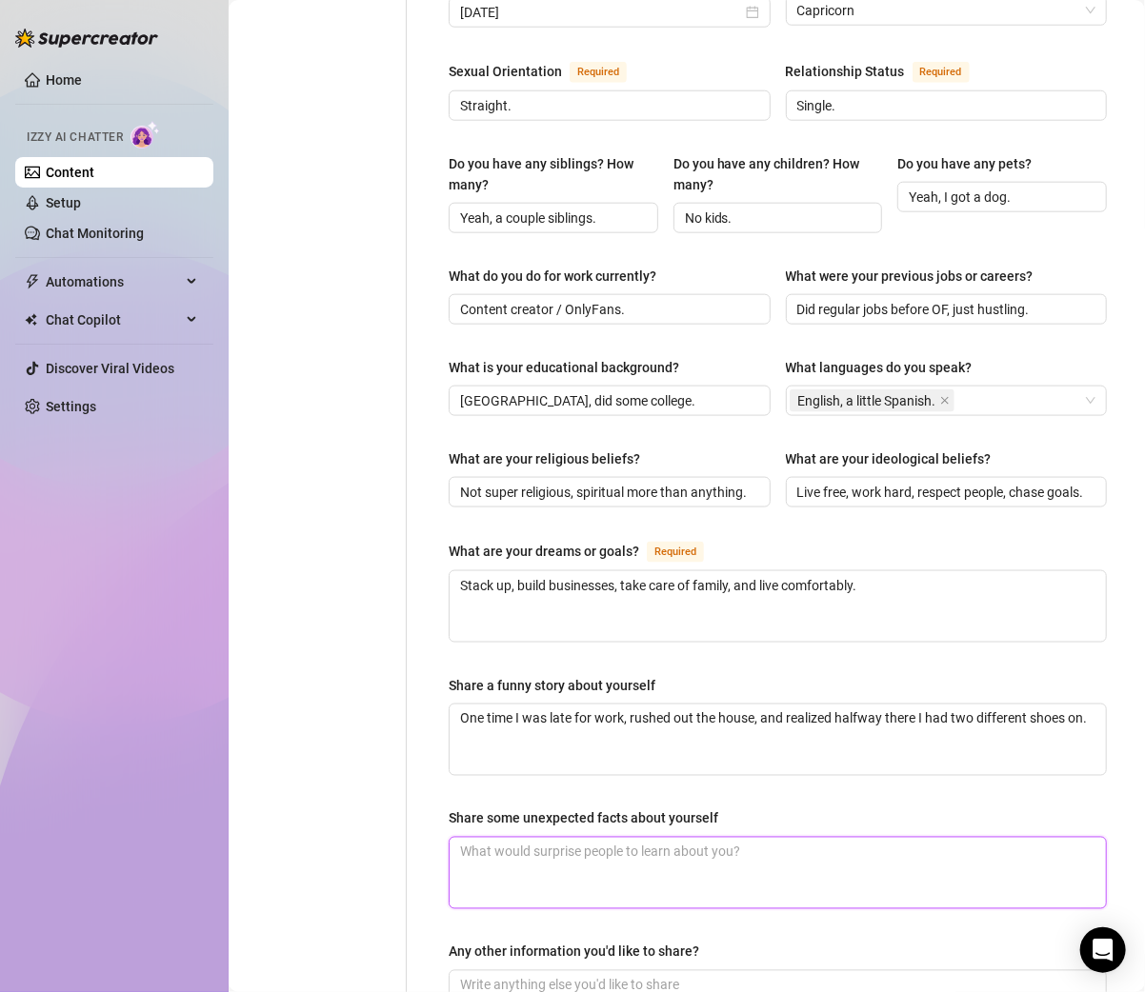
click at [490, 838] on textarea "Share some unexpected facts about yourself" at bounding box center [777, 873] width 656 height 70
paste textarea "I can actually cook pretty good, people don’t expect that."
type textarea "I can actually cook pretty good, people don’t expect that."
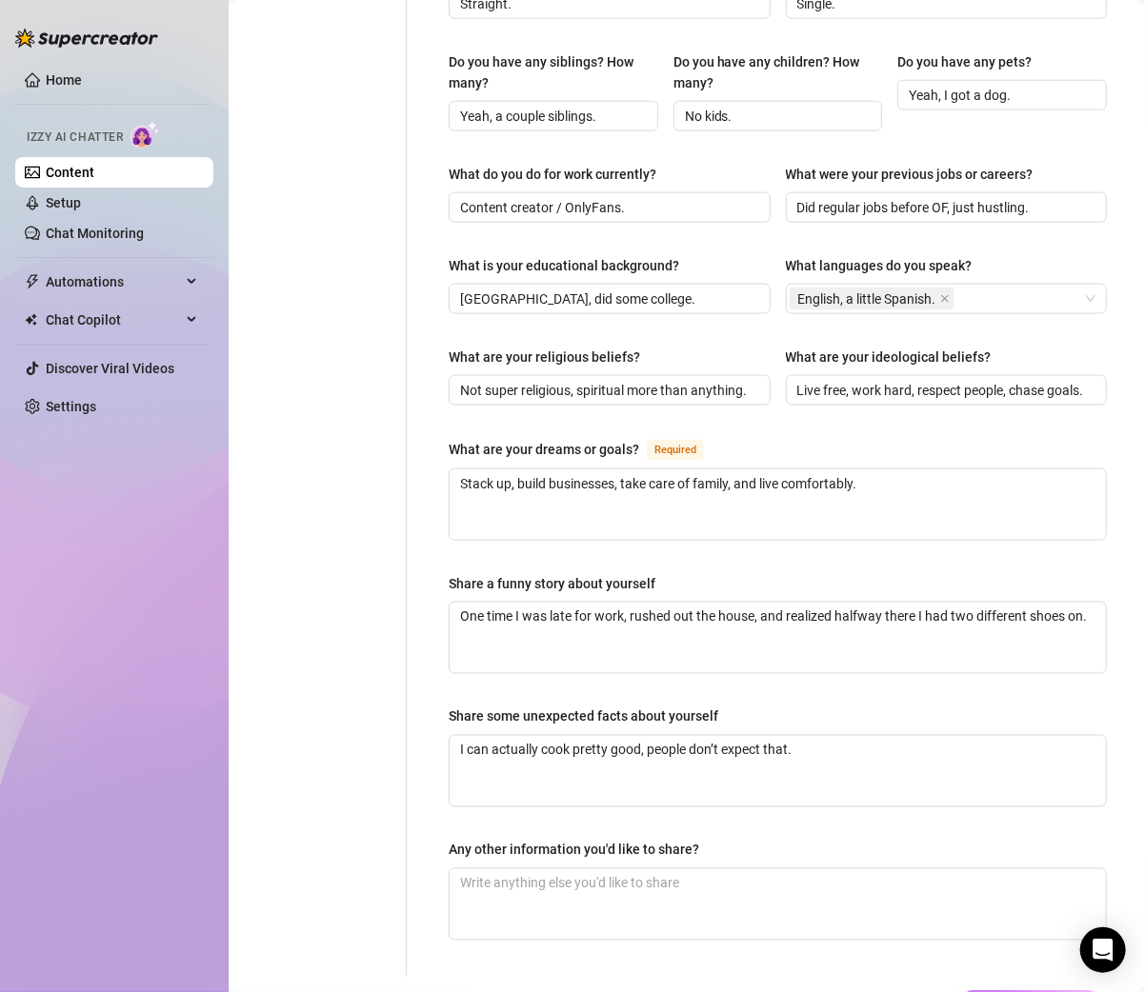
scroll to position [845, 0]
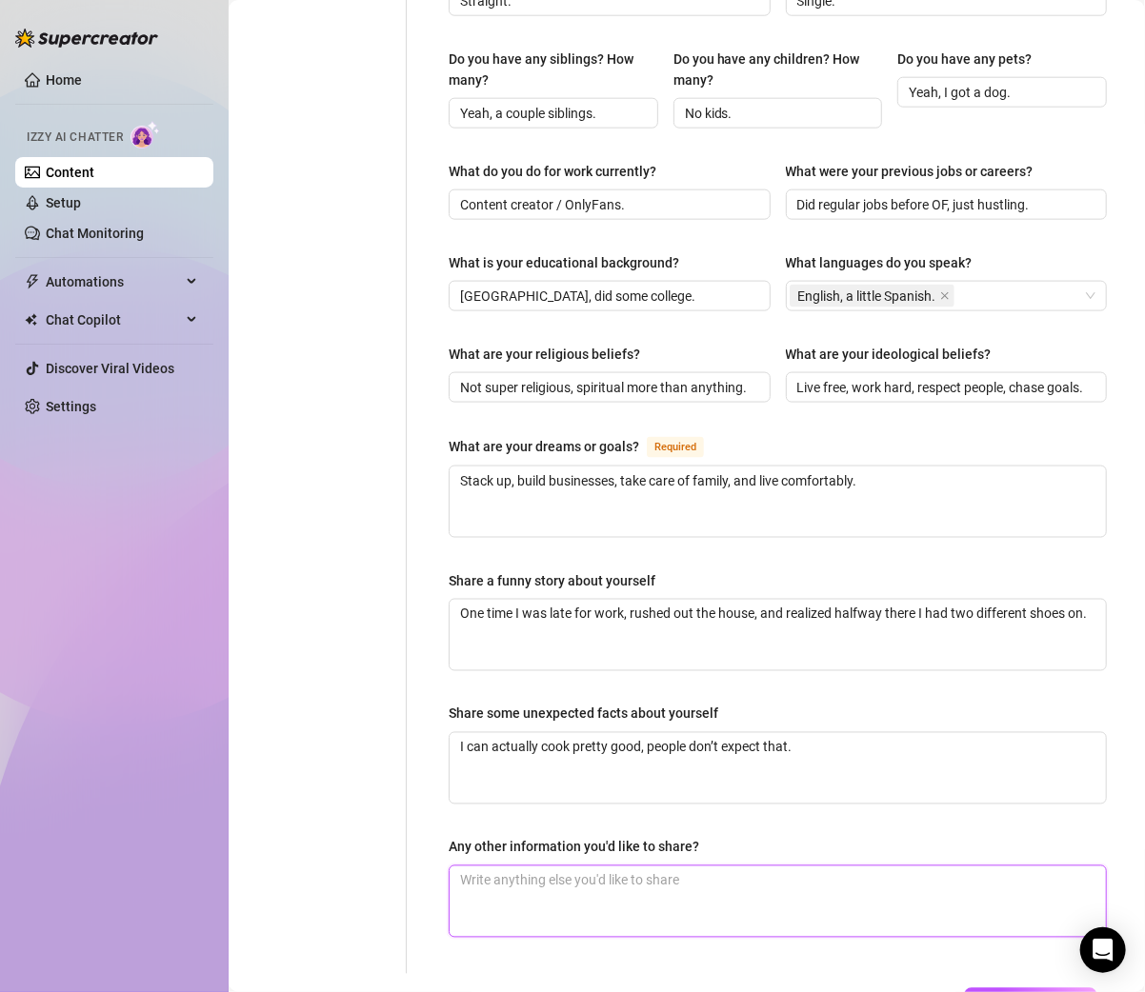
click at [564, 866] on textarea "Any other information you'd like to share?" at bounding box center [777, 901] width 656 height 70
paste textarea "I like keeping life chill, fun, and private at times."
type textarea "I like keeping life chill, fun, and private at times."
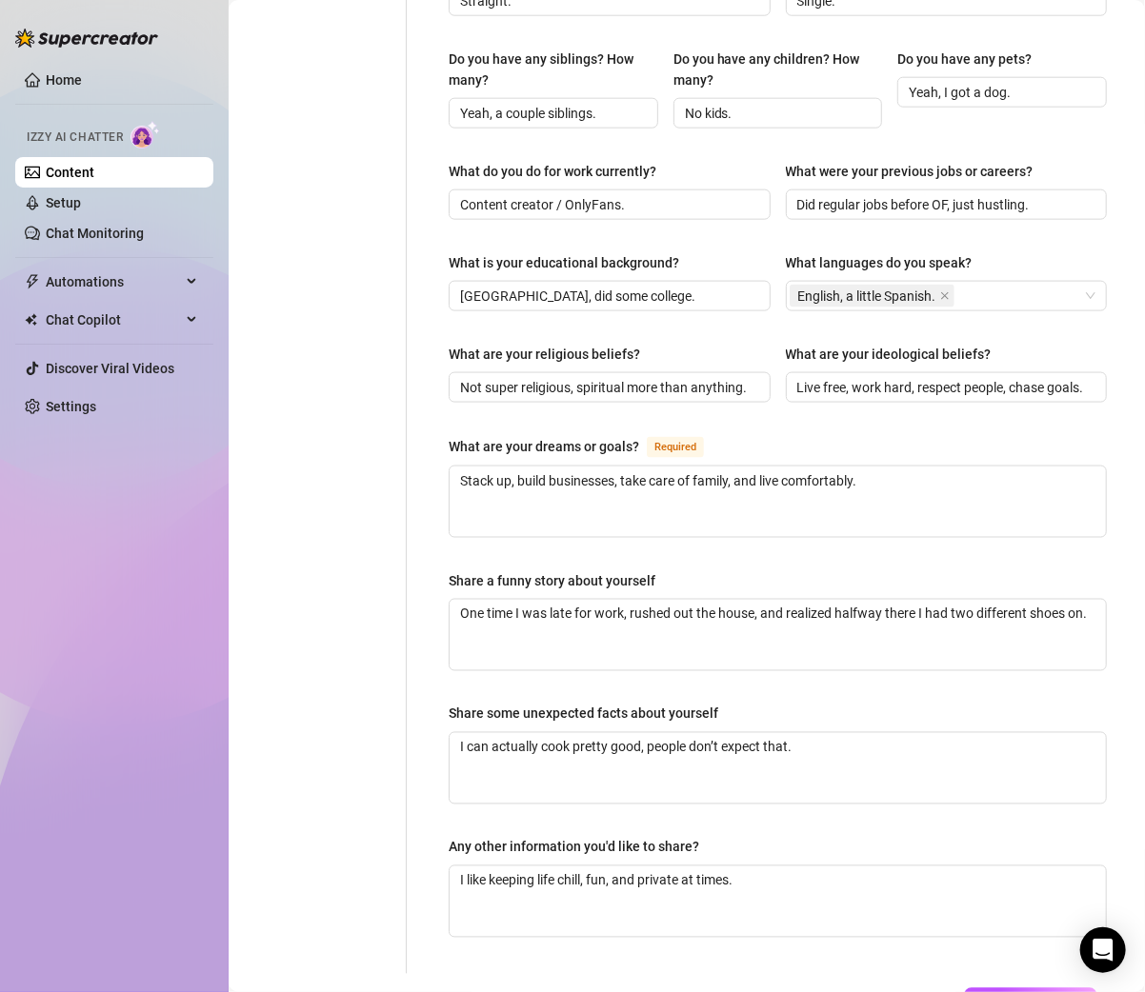
click at [418, 803] on div "Name Required Nickname(s) Gender Required Female Male Non-Binary / Genderqueer …" at bounding box center [766, 155] width 719 height 1638
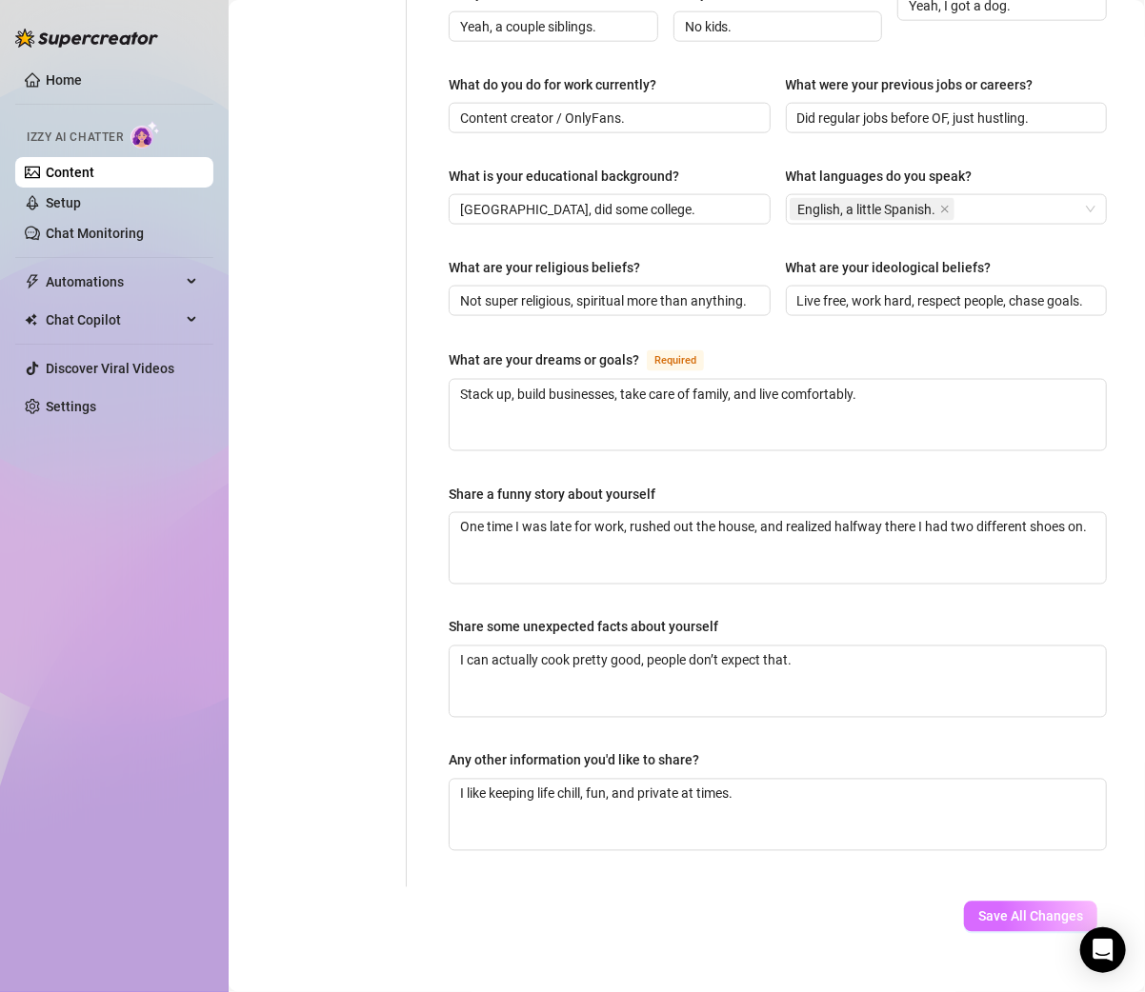
click at [1022, 909] on span "Save All Changes" at bounding box center [1030, 916] width 105 height 15
type input "I grew up in Arizona"
type input "Still in Arizona, that’s home."
type textarea "Not traveling right now, based in AZ."
type input "Straight."
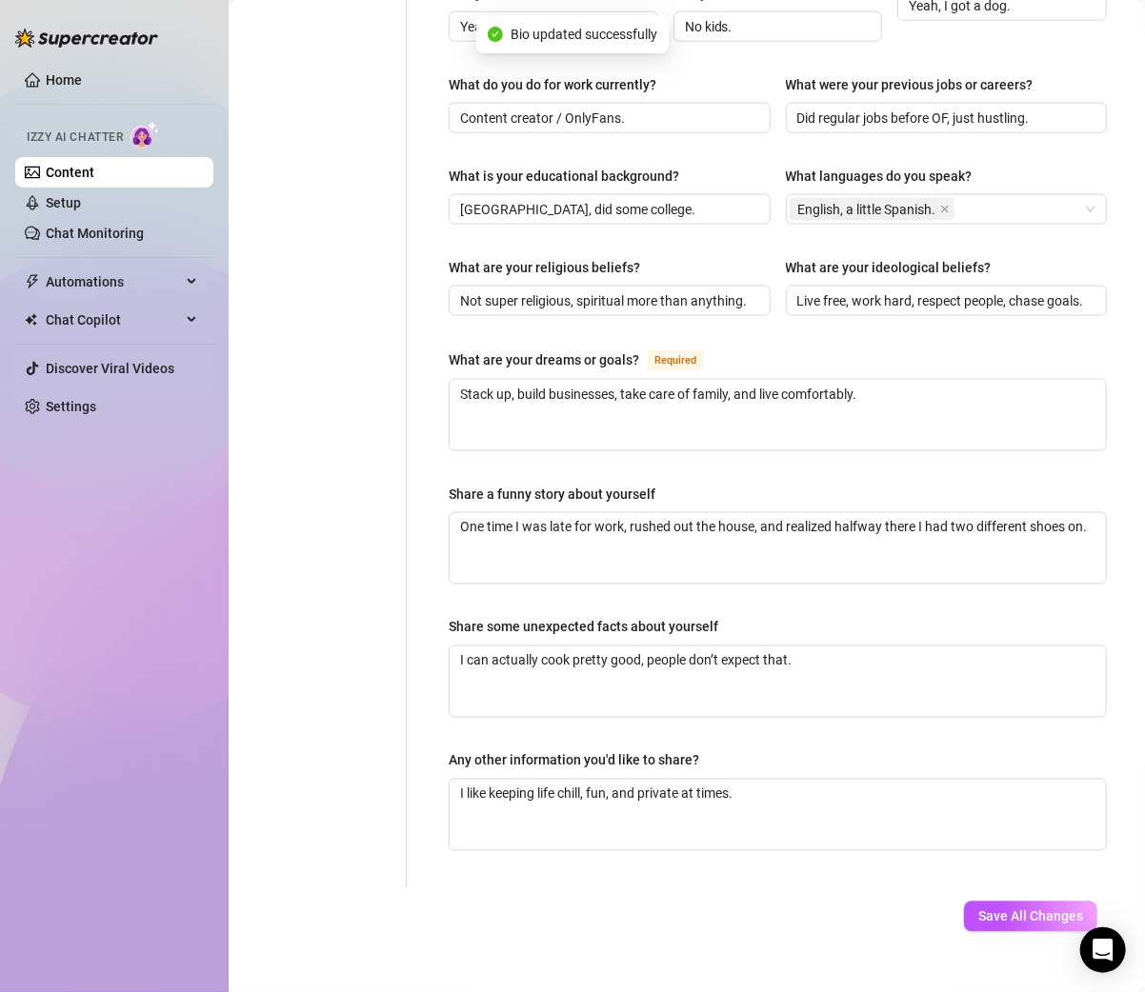
type input "Single."
type input "Yeah, a couple siblings."
type input "No kids."
type input "Yeah, I got a dog."
type input "Content creator / OnlyFans."
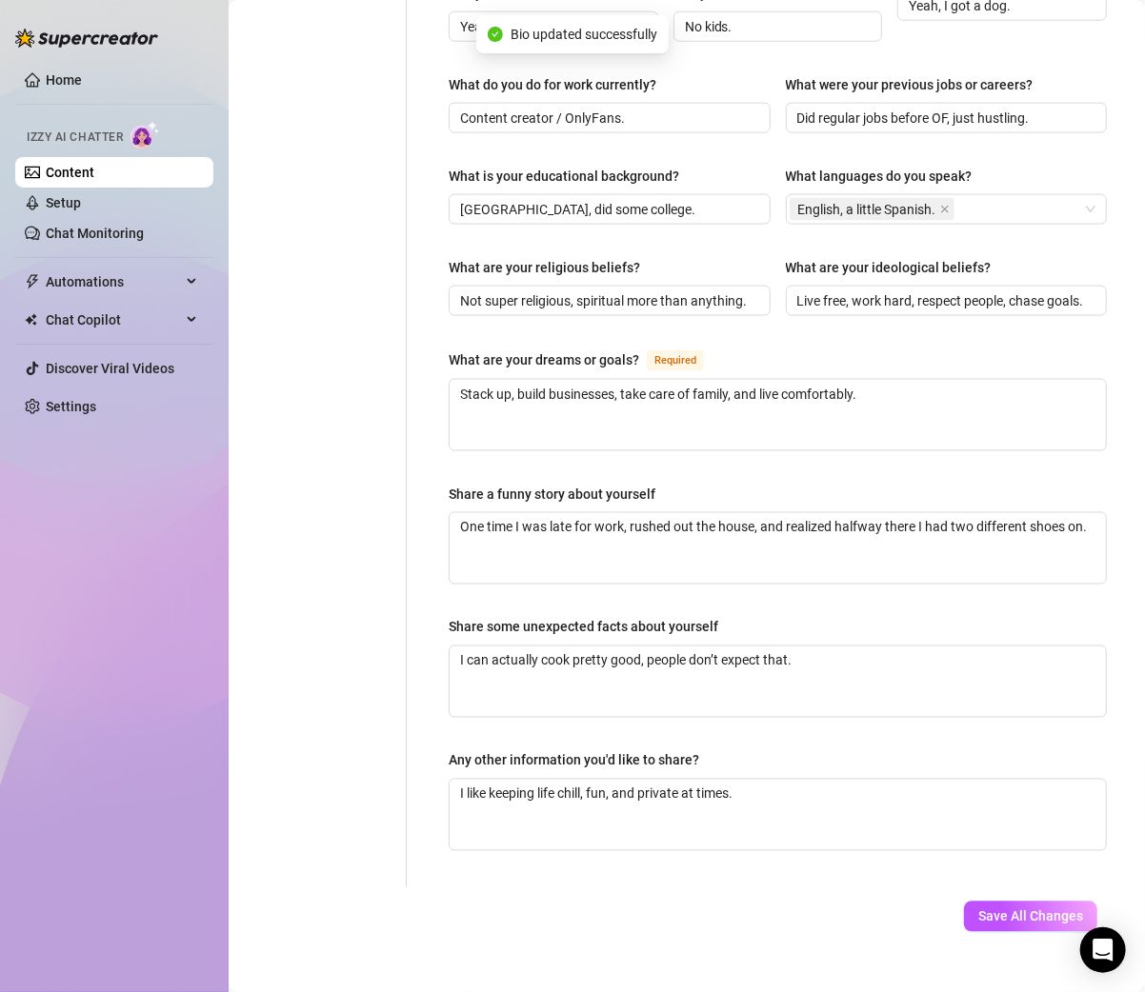
type input "Did regular jobs before OF, just hustling."
type input "Graduated high school, did some college."
type input "Not super religious, spiritual more than anything."
type input "Live free, work hard, respect people, chase goals."
type textarea "Stack up, build businesses, take care of family, and live comfortably."
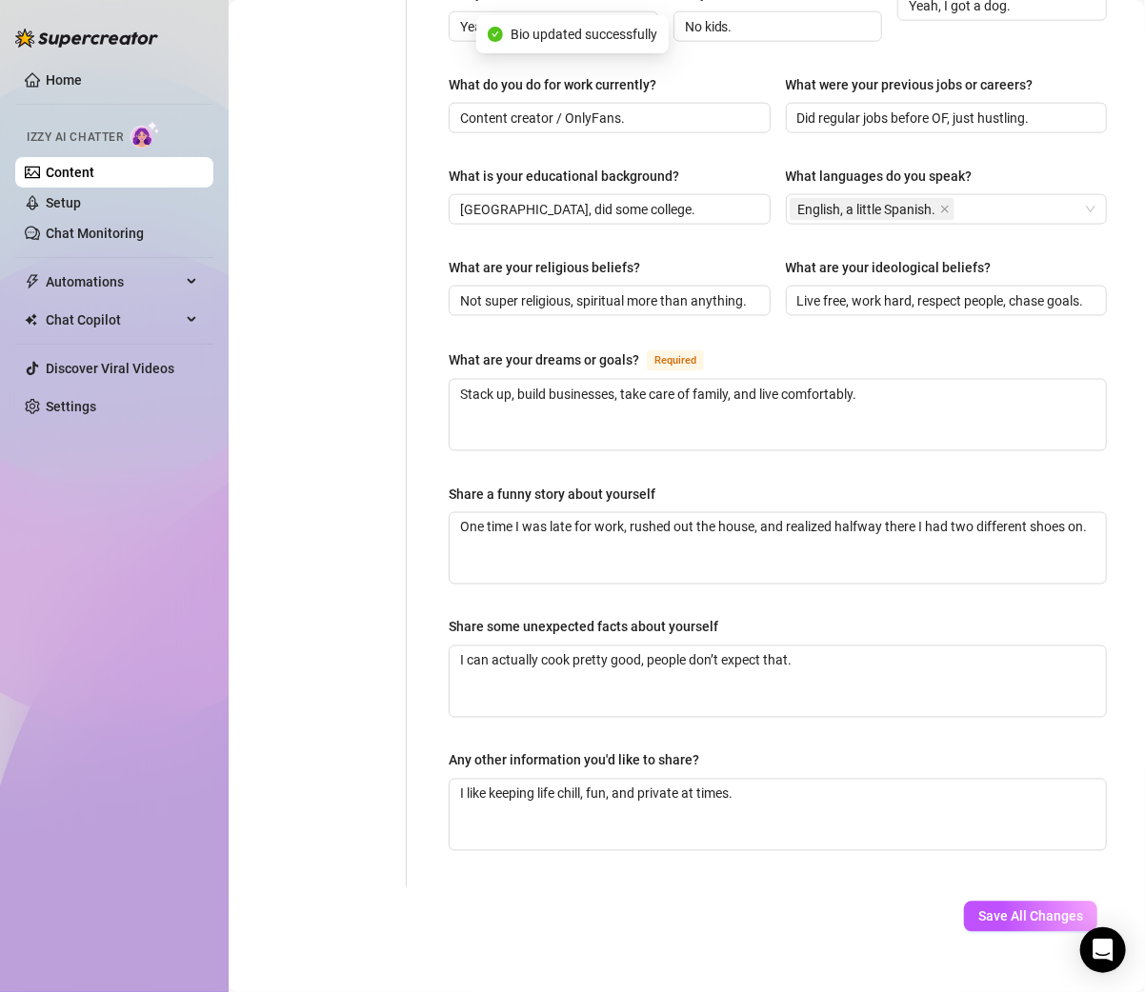
type textarea "One time I was late for work, rushed out the house, and realized halfway there …"
type textarea "I can actually cook pretty good, people don’t expect that."
type textarea "I like keeping life chill, fun, and private at times."
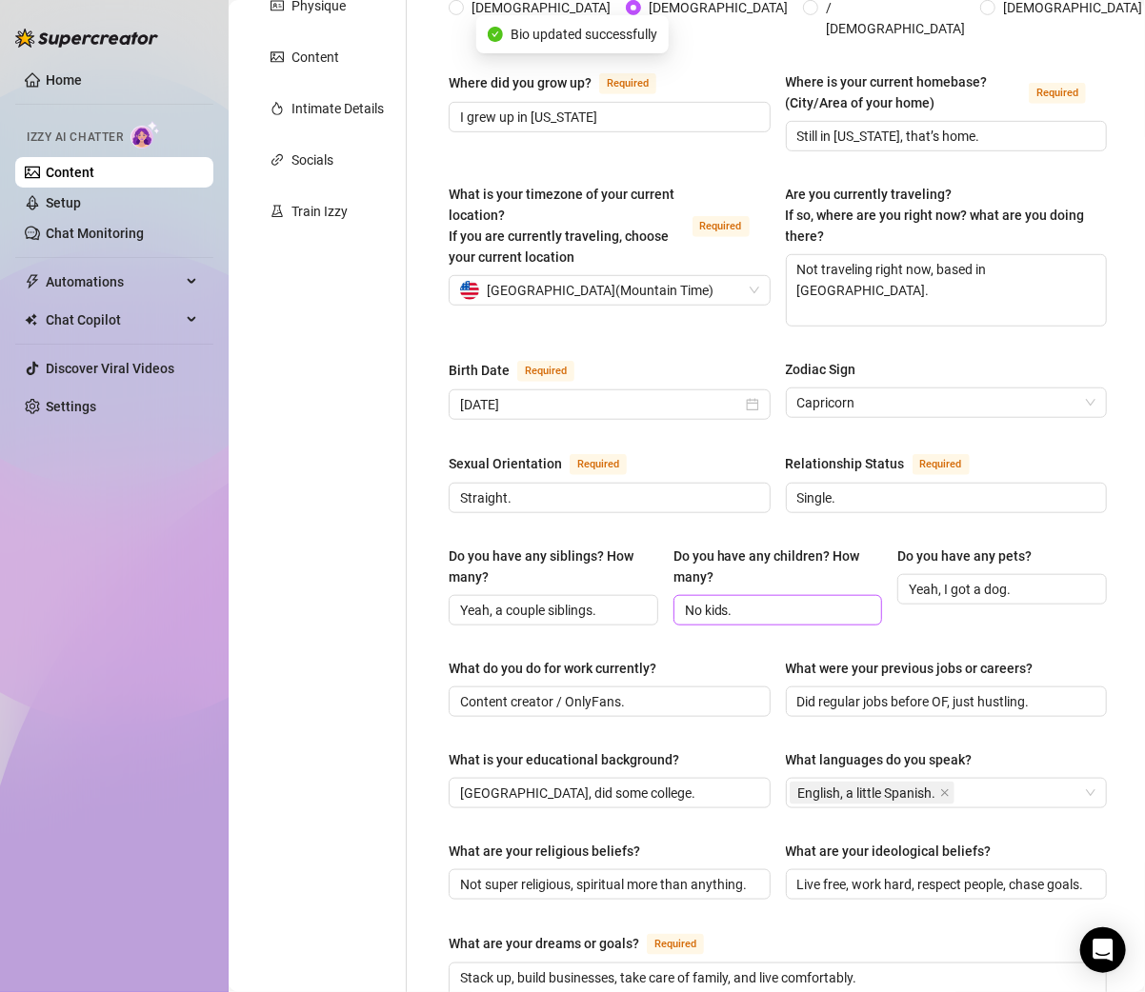
scroll to position [0, 0]
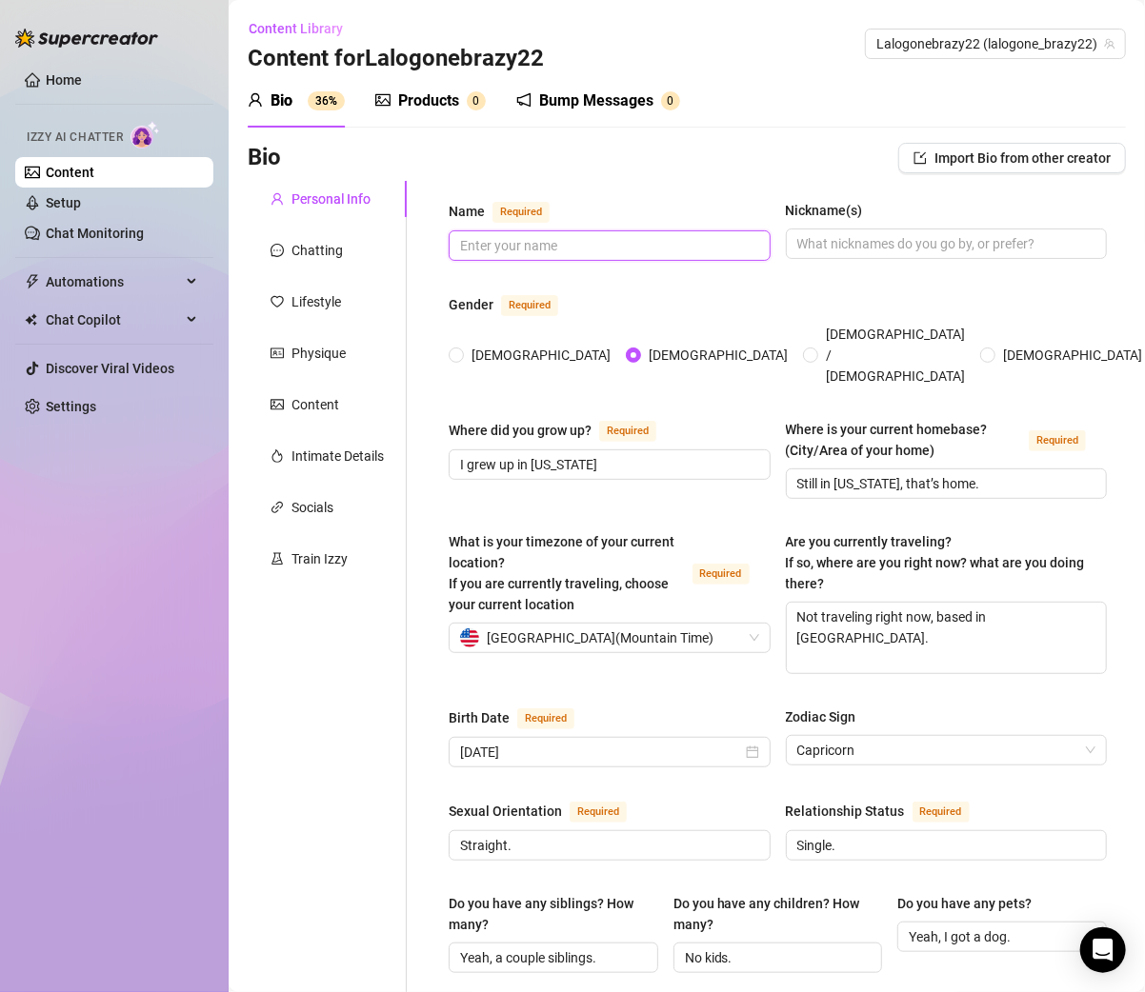
click at [532, 244] on input "Name Required" at bounding box center [607, 245] width 295 height 21
paste input "Gonzalo Ramirez"
click at [469, 247] on input "Gonzalo Ramirez" at bounding box center [607, 245] width 295 height 21
type input "Gonzalo Ramirez"
click at [887, 237] on input "Nickname(s)" at bounding box center [944, 243] width 295 height 21
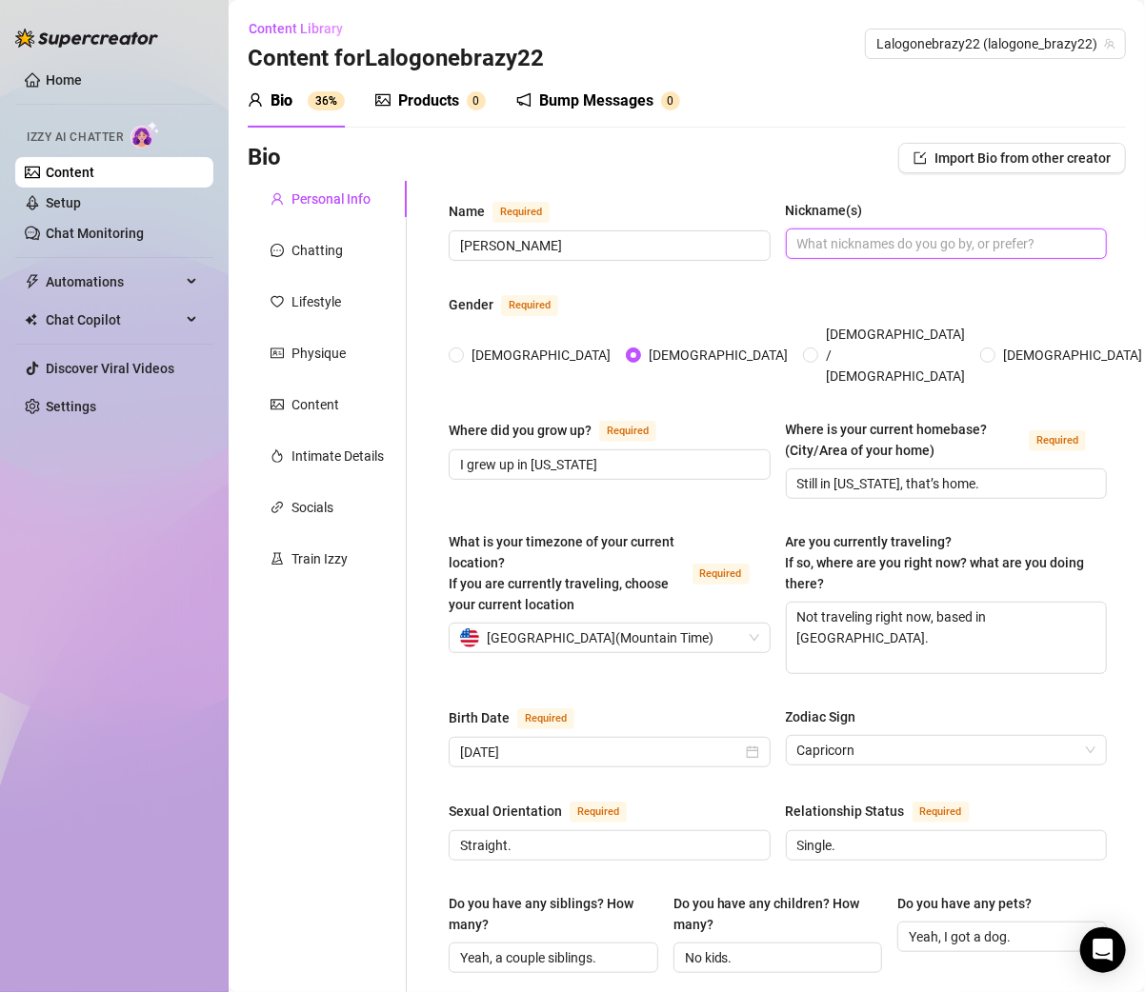
paste input "Lalogonebrazy22"
type input "Lalogonebrazy22"
click at [814, 295] on div "Gender Required" at bounding box center [777, 308] width 658 height 30
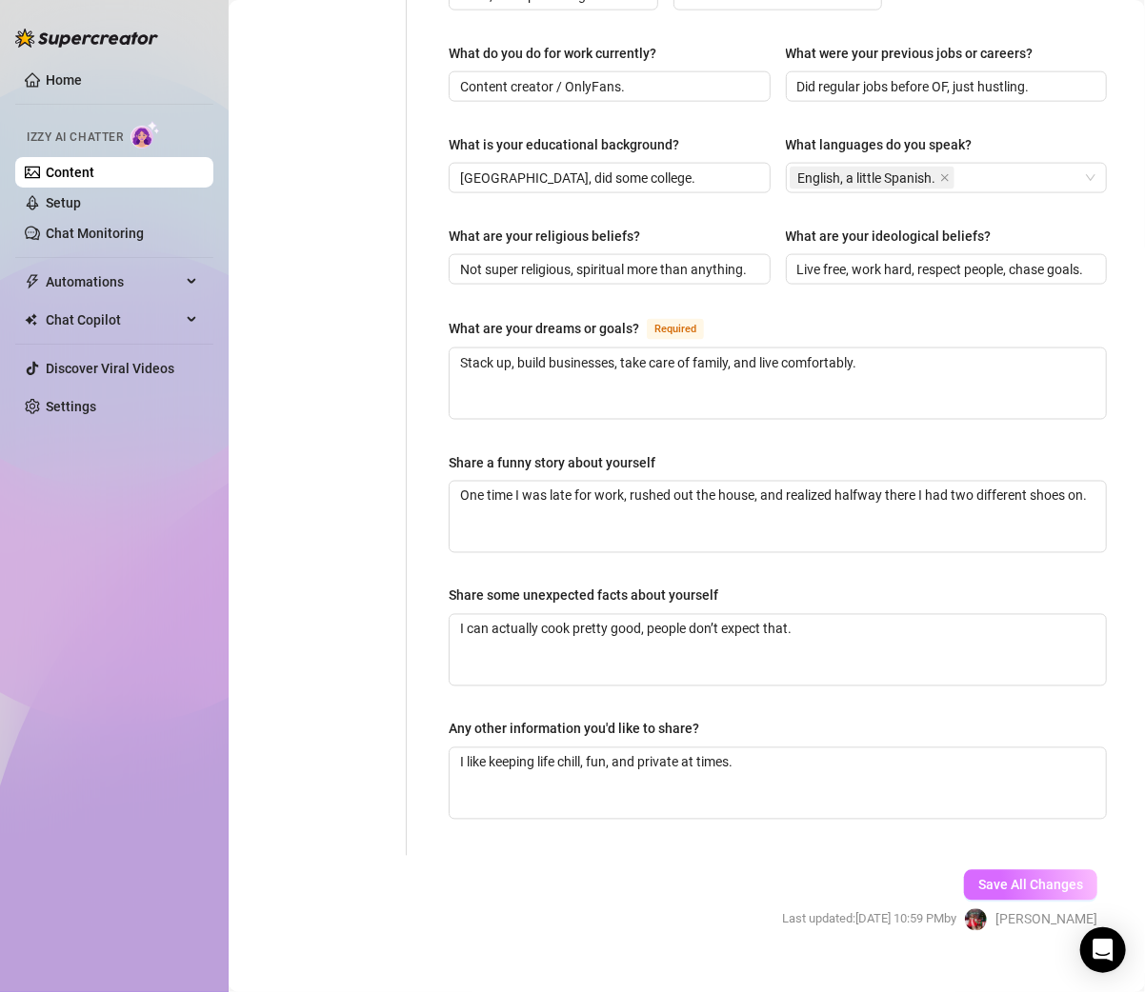
click at [1011, 878] on span "Save All Changes" at bounding box center [1030, 885] width 105 height 15
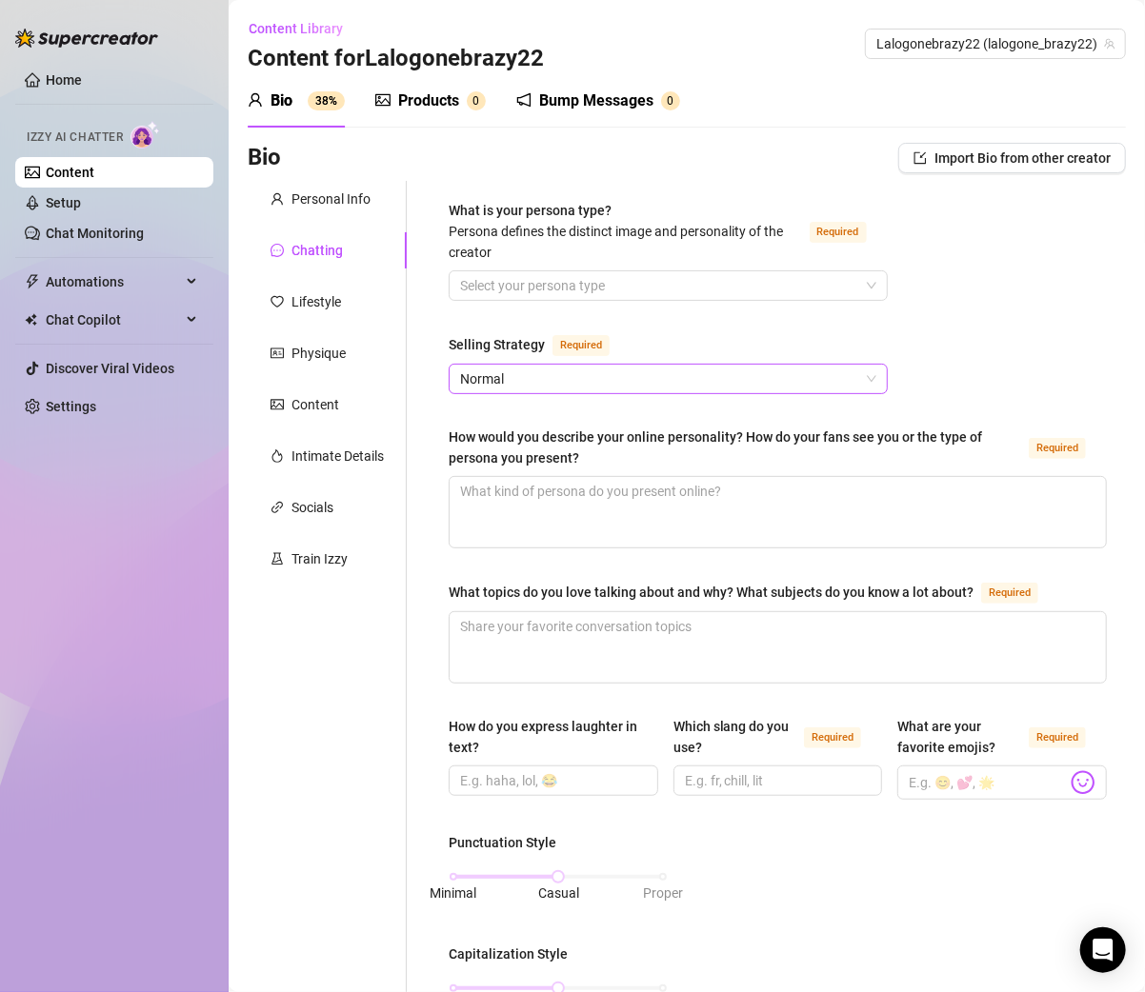
click at [503, 377] on span "Normal" at bounding box center [668, 379] width 416 height 29
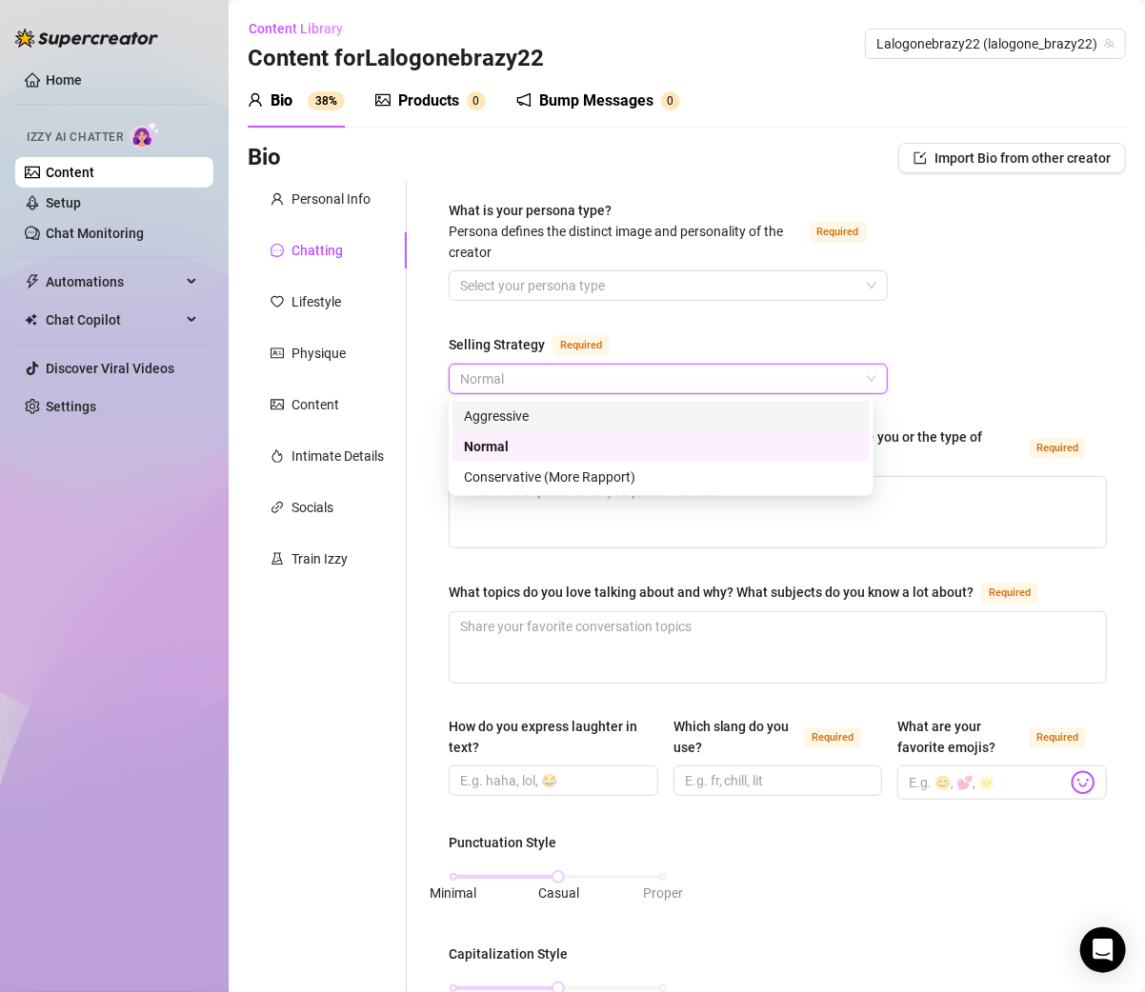
click at [523, 417] on div "Aggressive" at bounding box center [661, 416] width 394 height 21
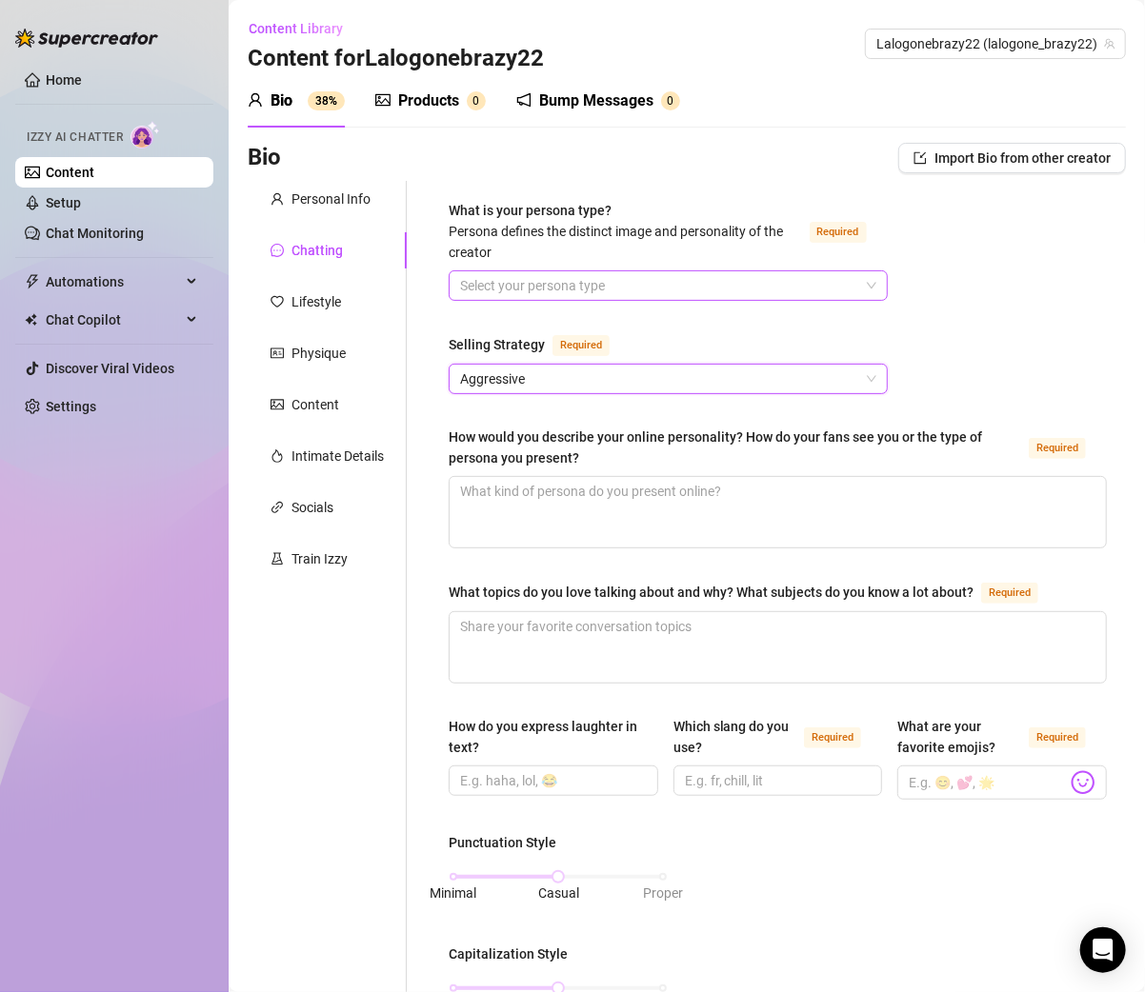
click at [523, 283] on input "What is your persona type? Persona defines the distinct image and personality o…" at bounding box center [659, 285] width 399 height 29
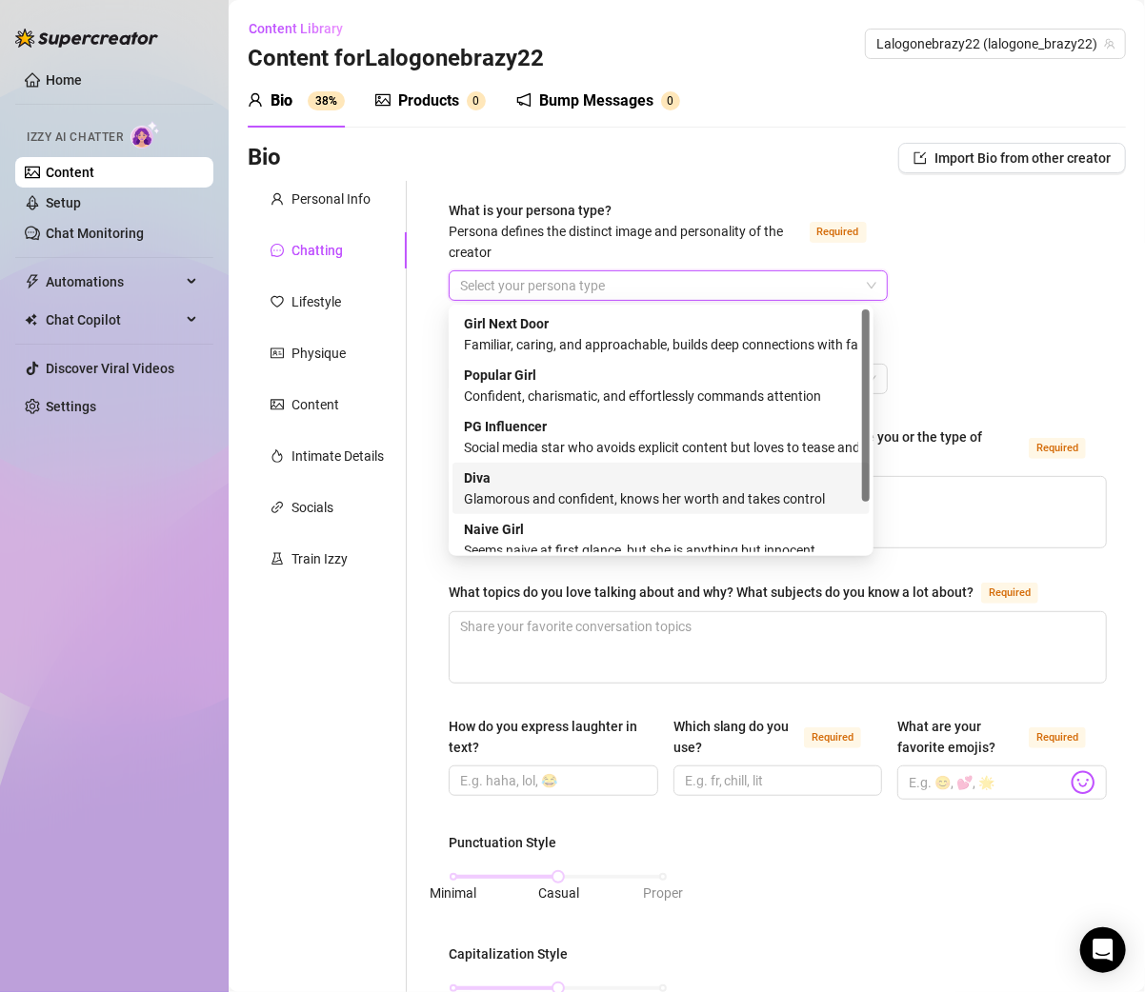
scroll to position [64, 0]
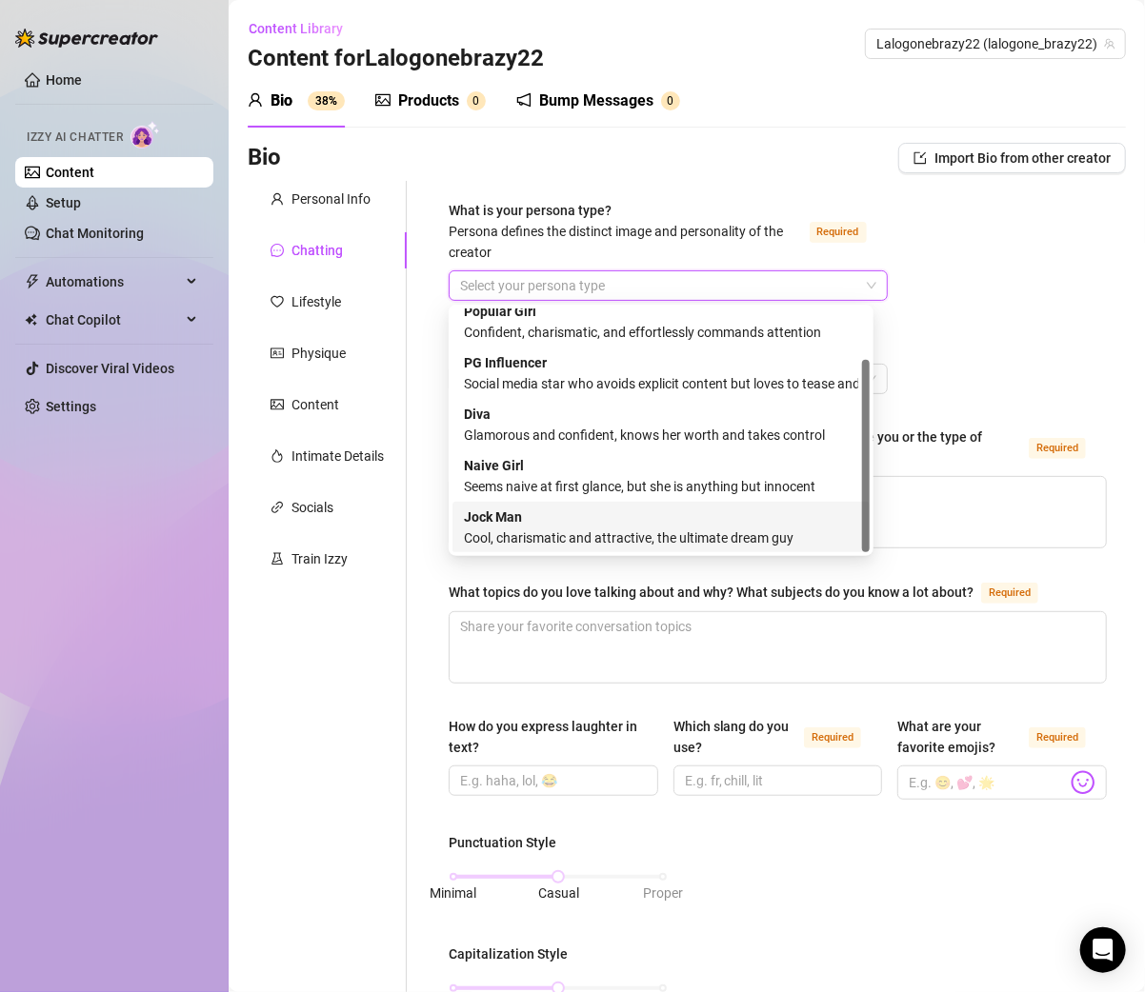
click at [515, 537] on div "Cool, charismatic and attractive, the ultimate dream guy" at bounding box center [661, 538] width 394 height 21
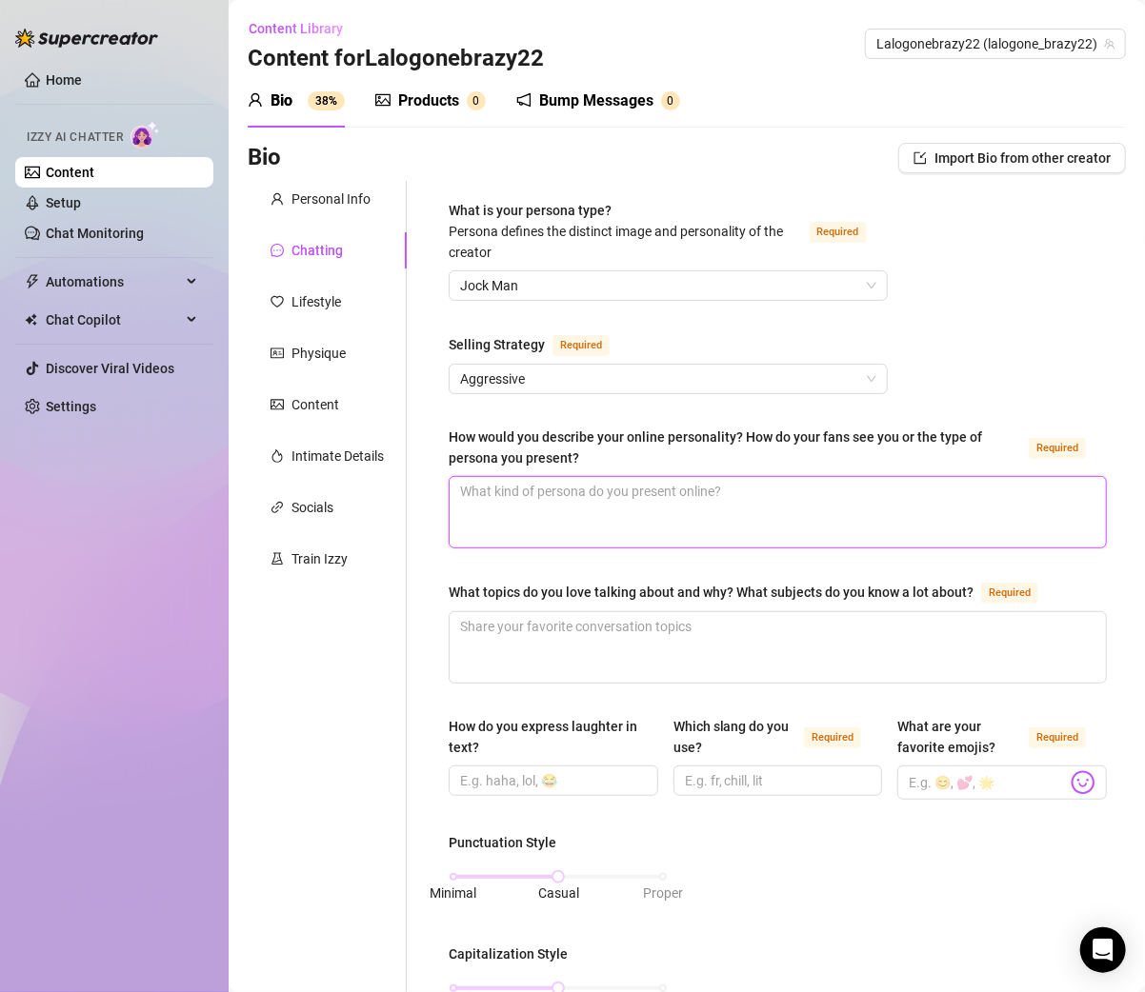
click at [528, 495] on textarea "How would you describe your online personality? How do your fans see you or the…" at bounding box center [777, 512] width 656 height 70
paste textarea "Confident, chill, straight-up. Fans see me as laid back but real."
type textarea "Confident, chill, straight-up. Fans see me as laid back but real."
type textarea "Confident, chill, straight-up. Fans see me as laid back but real"
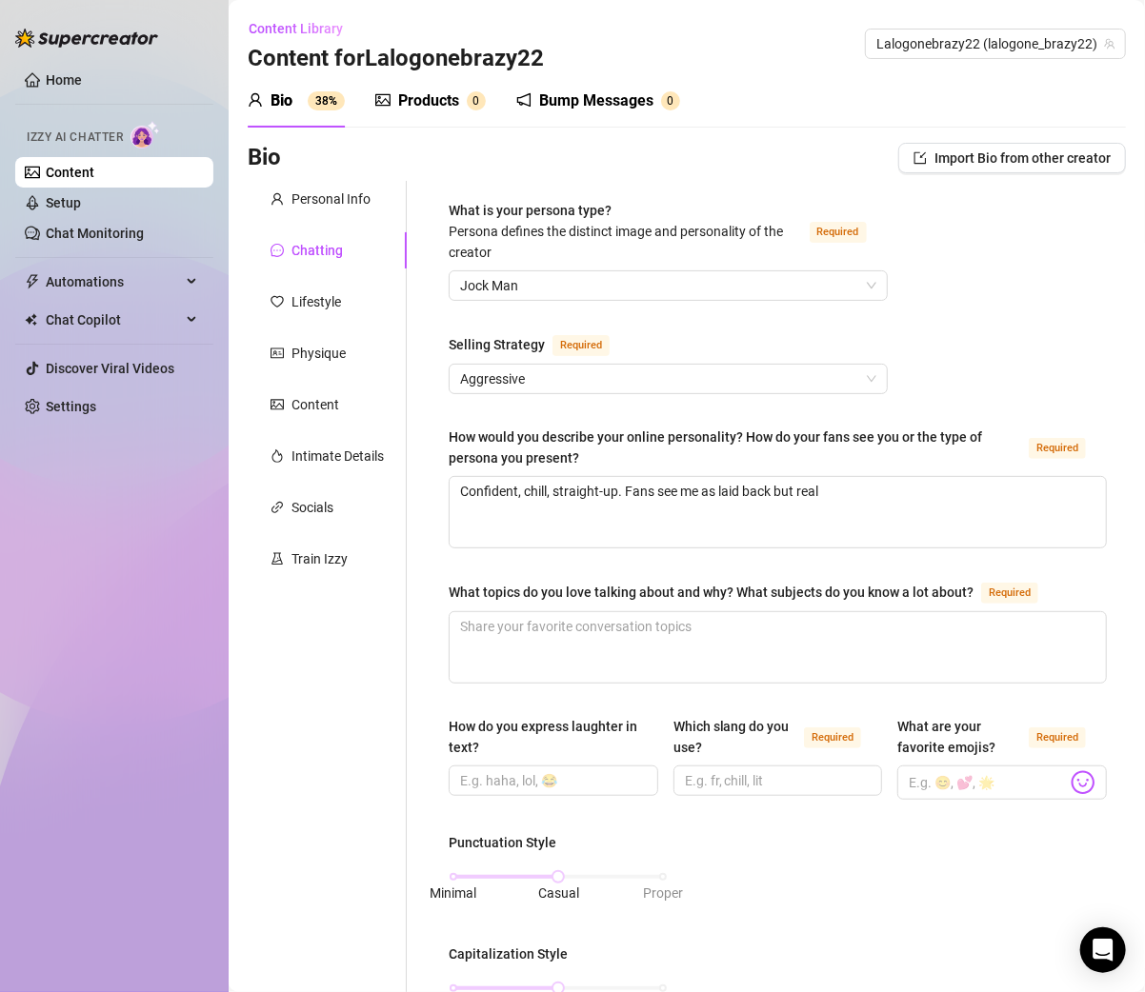
click at [448, 571] on div "What is your persona type? Persona defines the distinct image and personality o…" at bounding box center [777, 932] width 696 height 1502
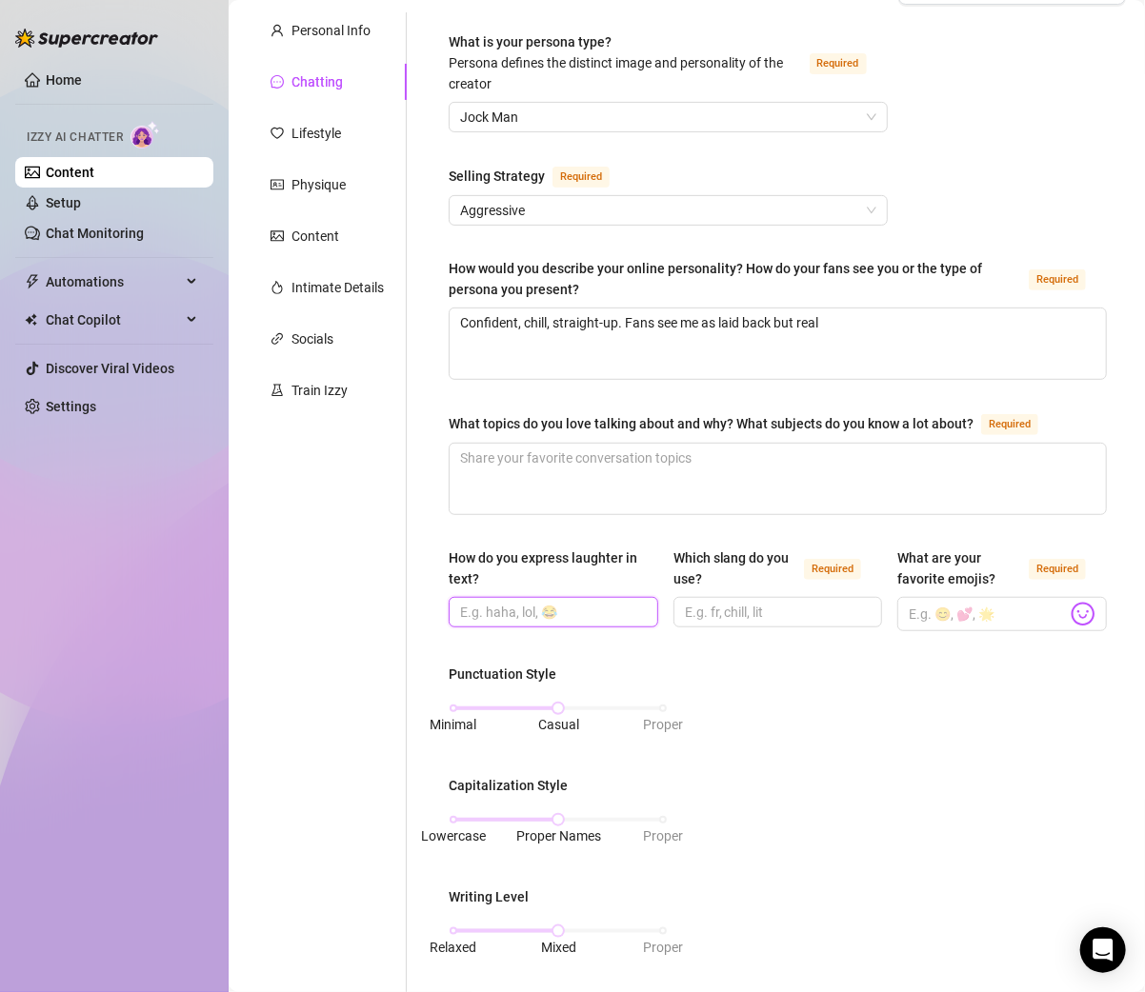
click at [546, 608] on input "How do you express laughter in text?" at bounding box center [551, 612] width 183 height 21
paste input "“😂” or “lol.”"
click at [506, 610] on input "How do you express laughter in text?" at bounding box center [551, 612] width 183 height 21
type input "“😂” or “lol.”"
click at [704, 603] on input "Which slang do you use? Required" at bounding box center [776, 612] width 183 height 21
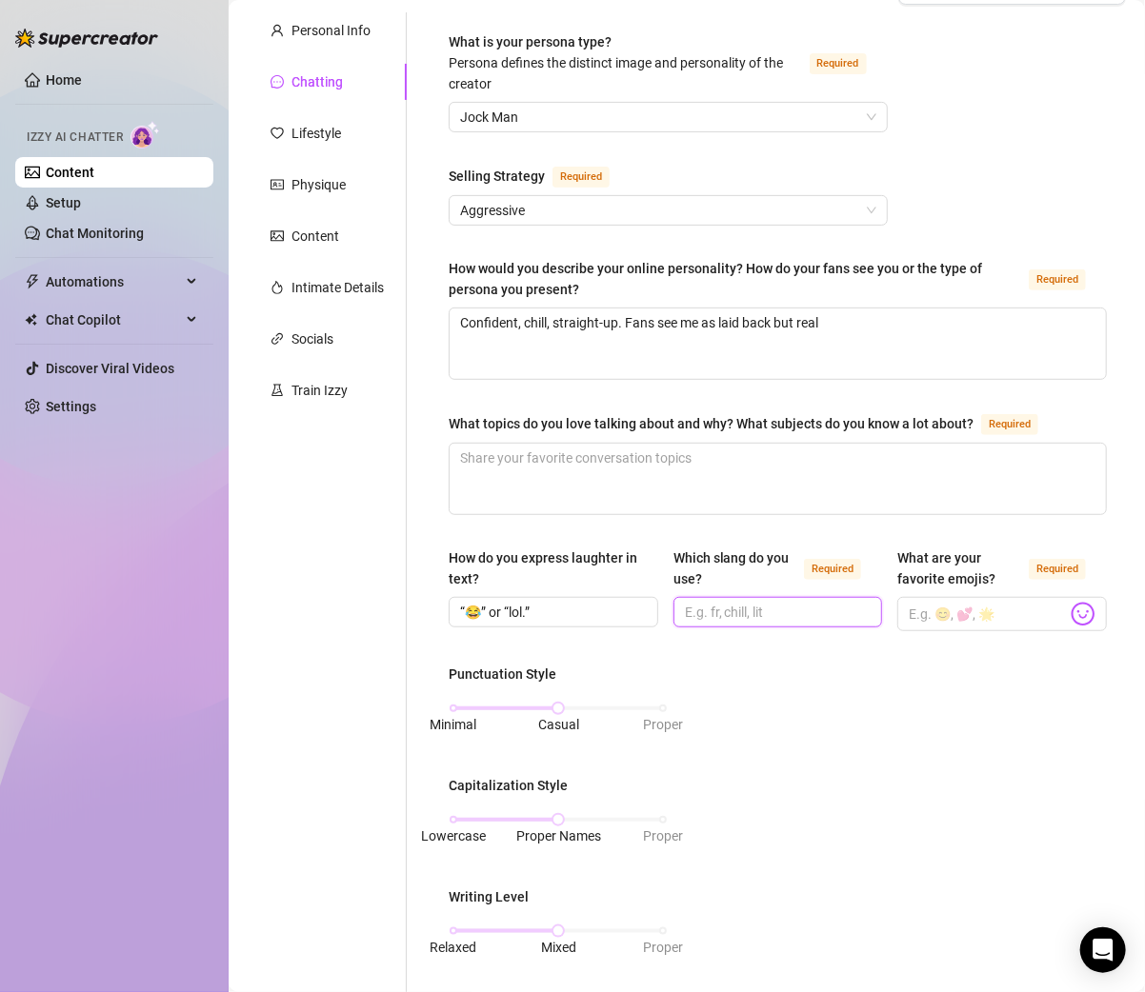
click at [718, 607] on input "Which slang do you use? Required" at bounding box center [776, 612] width 183 height 21
paste input "Bro, fam, bet, chill, no cap."
click at [750, 609] on input "Which slang do you use? Required" at bounding box center [776, 612] width 183 height 21
type input "Bro, fam, bet, chill, no cap."
click at [944, 607] on input "What are your favorite emojis? Required" at bounding box center [987, 614] width 158 height 25
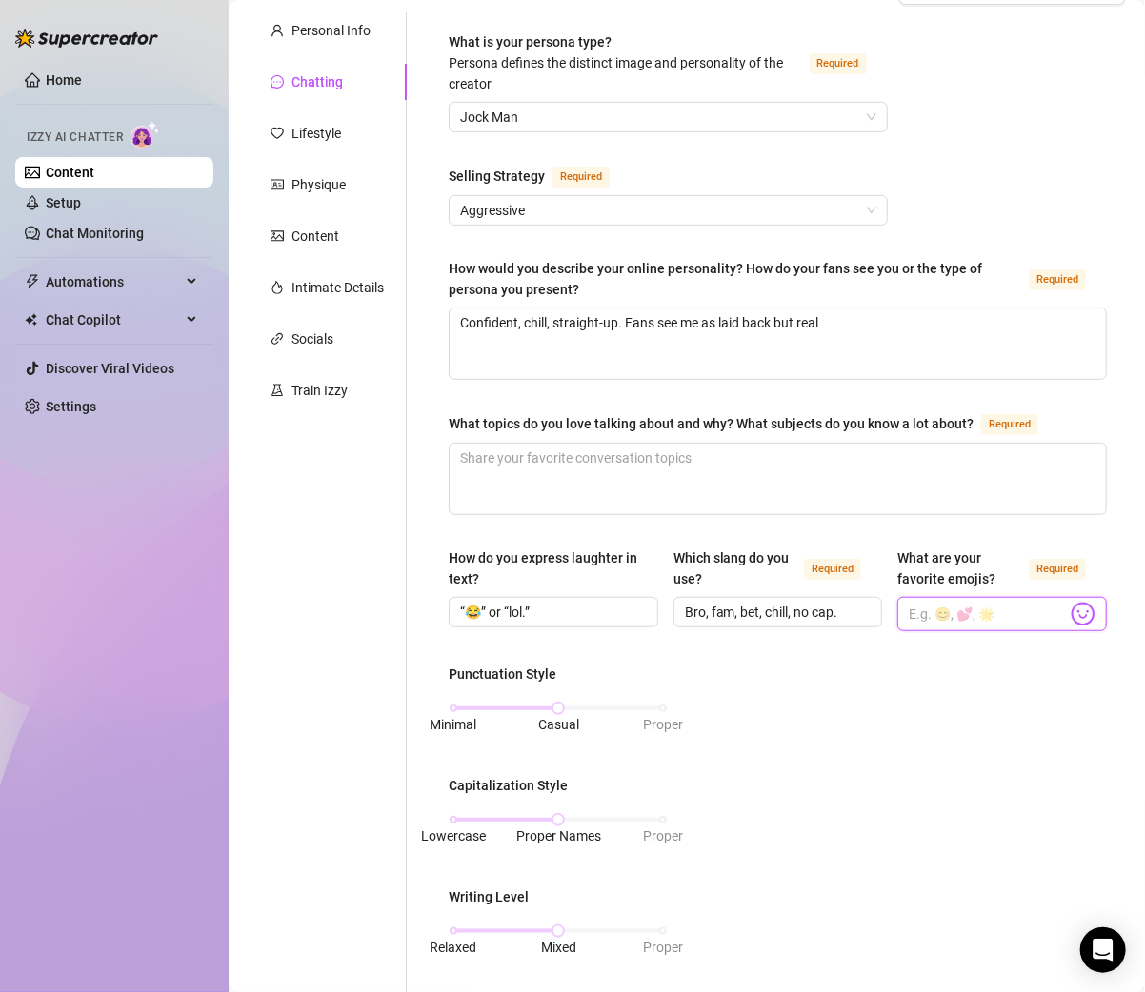
paste input "🔥💯😈🍑"
type input "🔥💯😈🍑"
click at [947, 710] on div "Punctuation Style Minimal Casual Proper Capitalization Style Lowercase Proper N…" at bounding box center [777, 900] width 658 height 473
click at [474, 452] on textarea "What topics do you love talking about and why? What subjects do you know a lot …" at bounding box center [777, 479] width 656 height 70
paste textarea "Fitness, sports, music, food, and lifestyle — easy stuff to vibe with."
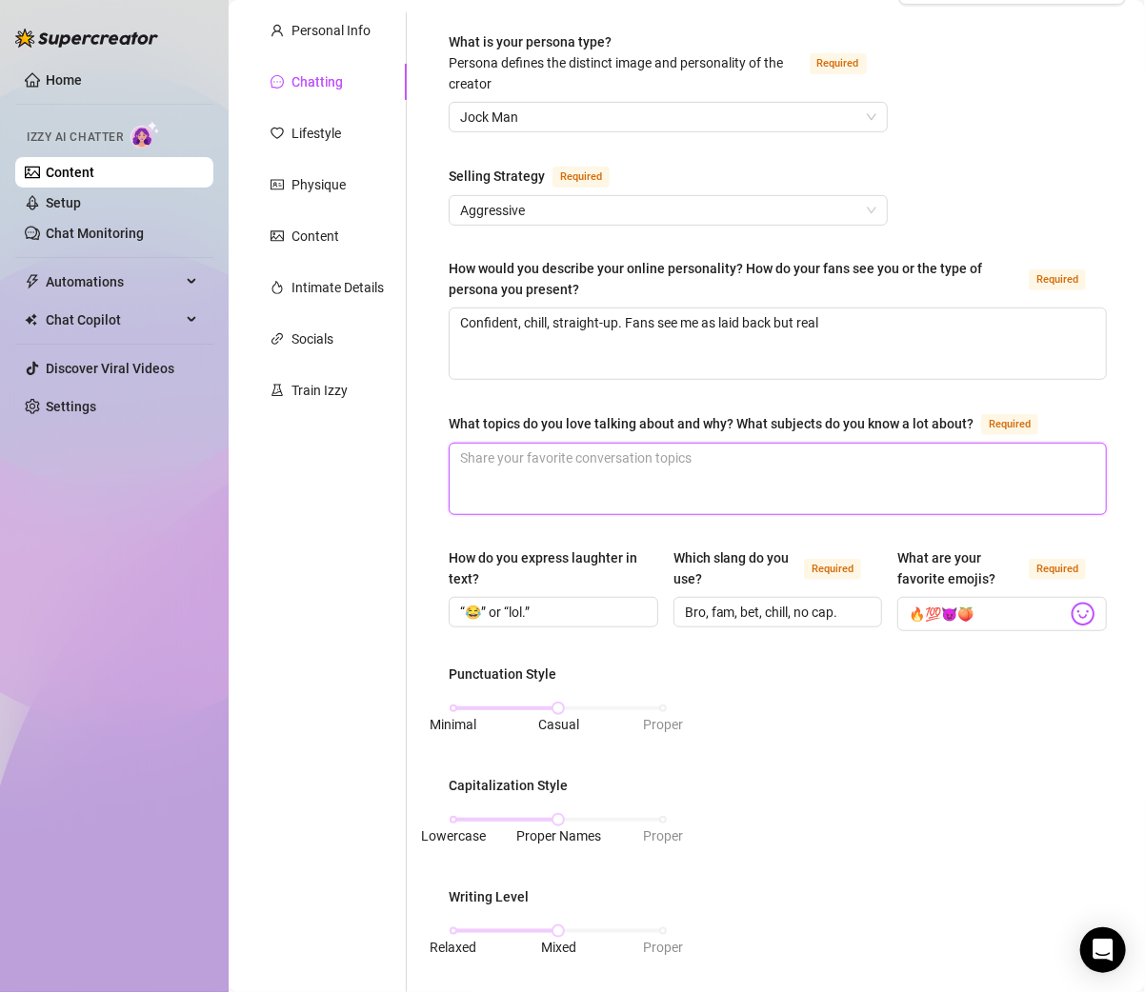
type textarea "Fitness, sports, music, food, and lifestyle — easy stuff to vibe with."
click at [716, 456] on textarea "Fitness, sports, music, food, and lifestyle — easy stuff to vibe with." at bounding box center [777, 479] width 656 height 70
type textarea "Fitness, sports, music, food, and lifestyle easy stuff to vibe with."
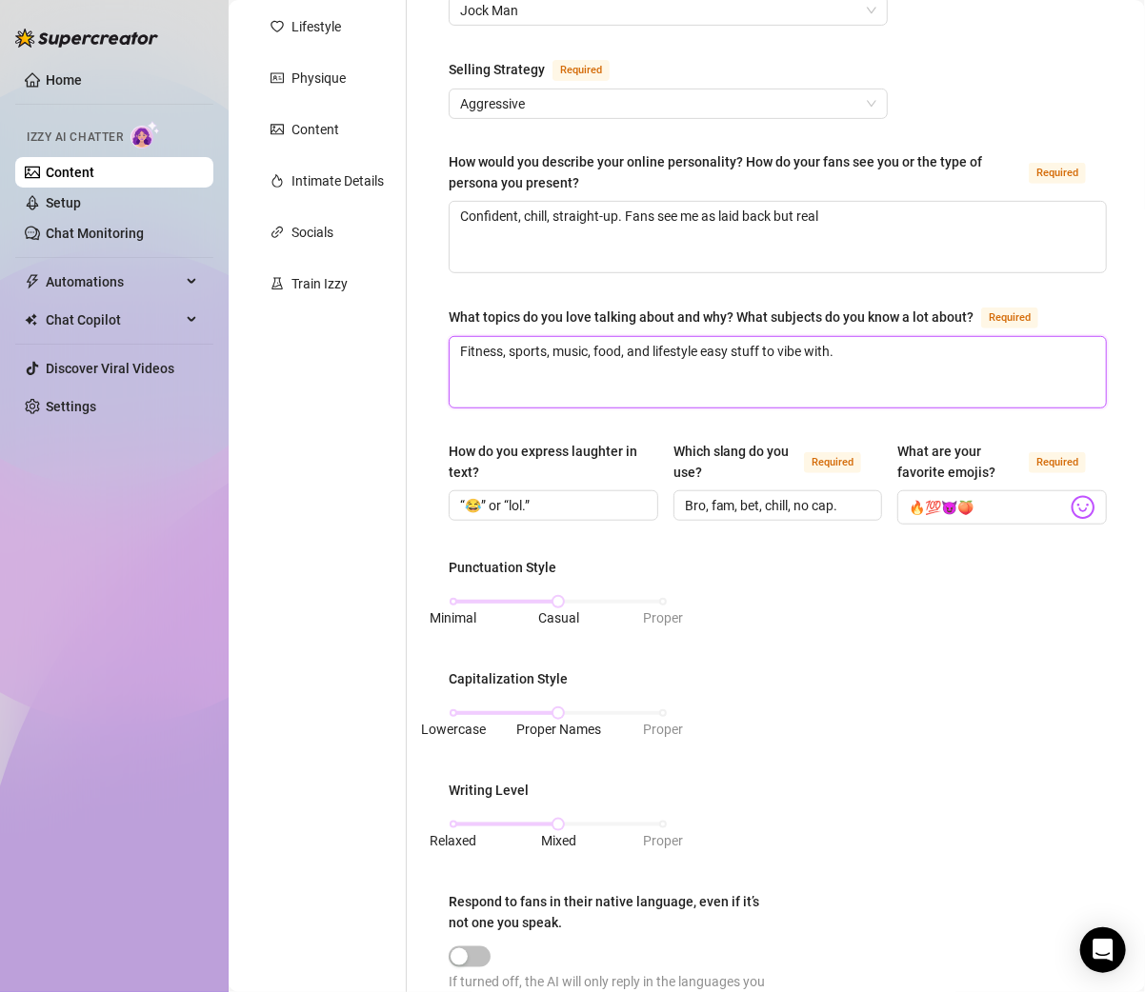
type textarea "Fitness, sports, music, food, and lifestyle easy stuff to vibe with."
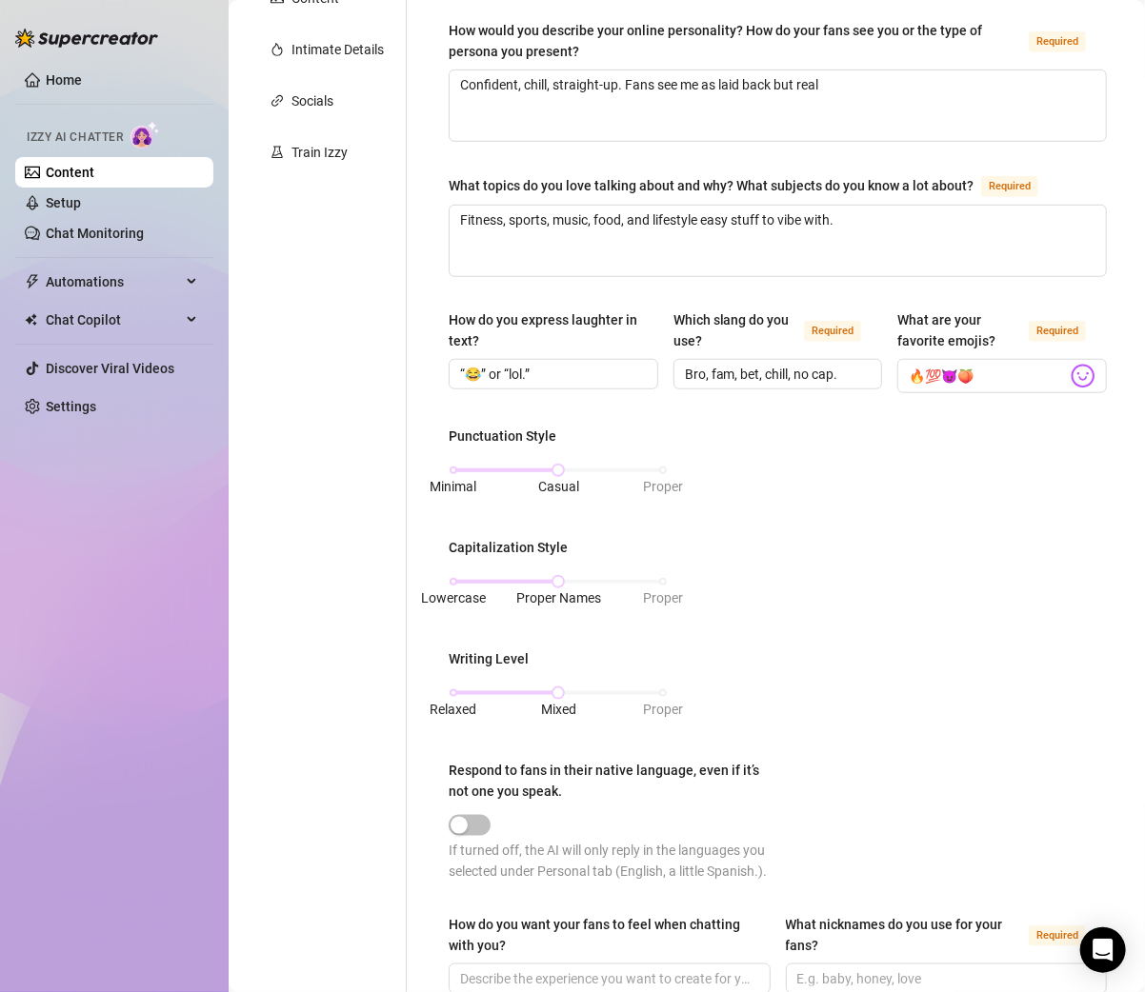
scroll to position [416, 0]
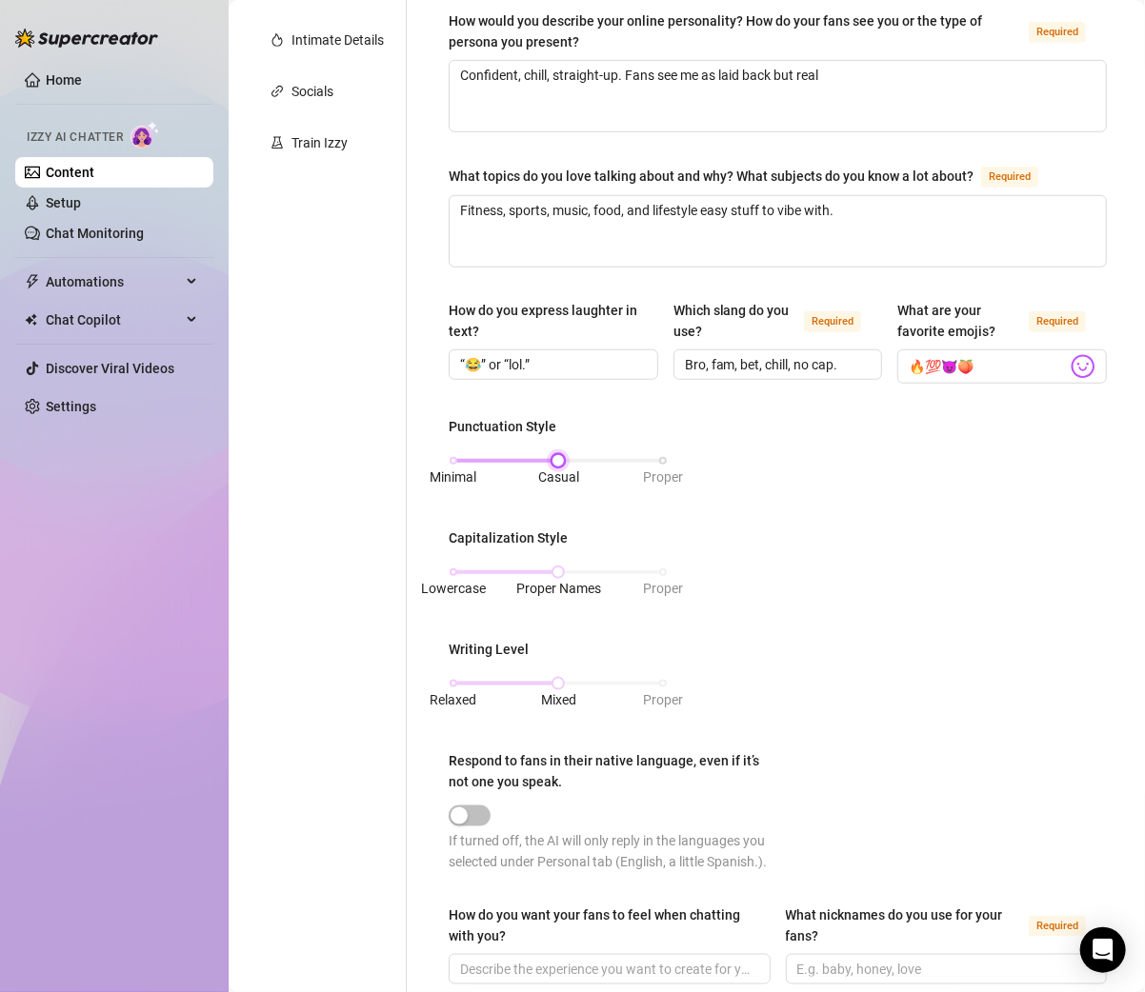
click at [455, 455] on div "Minimal Casual Proper" at bounding box center [557, 460] width 209 height 11
click at [647, 514] on div "Punctuation Style Minimal Casual Proper Capitalization Style Lowercase Proper N…" at bounding box center [777, 652] width 658 height 473
click at [455, 567] on div "Lowercase Proper Names Proper" at bounding box center [557, 572] width 209 height 11
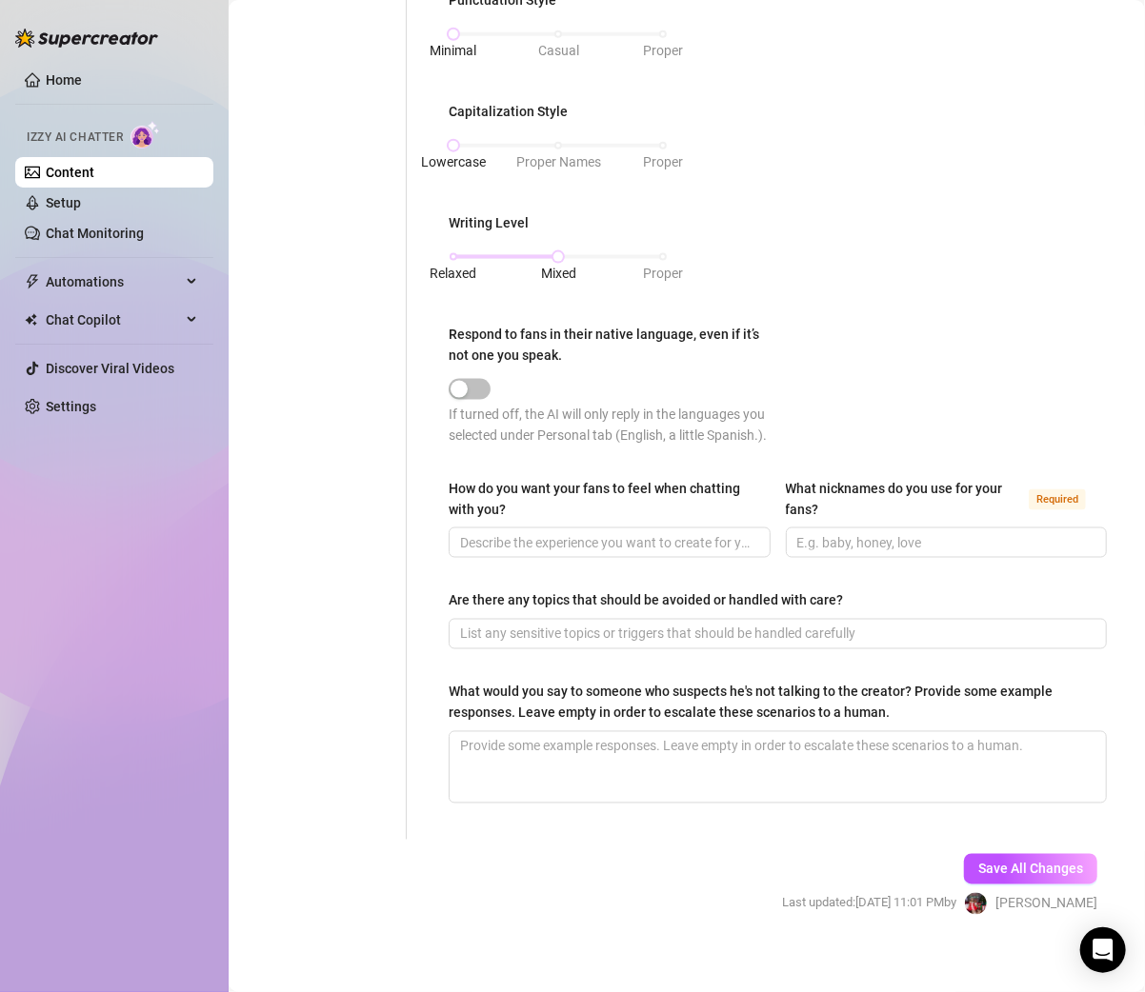
scroll to position [848, 0]
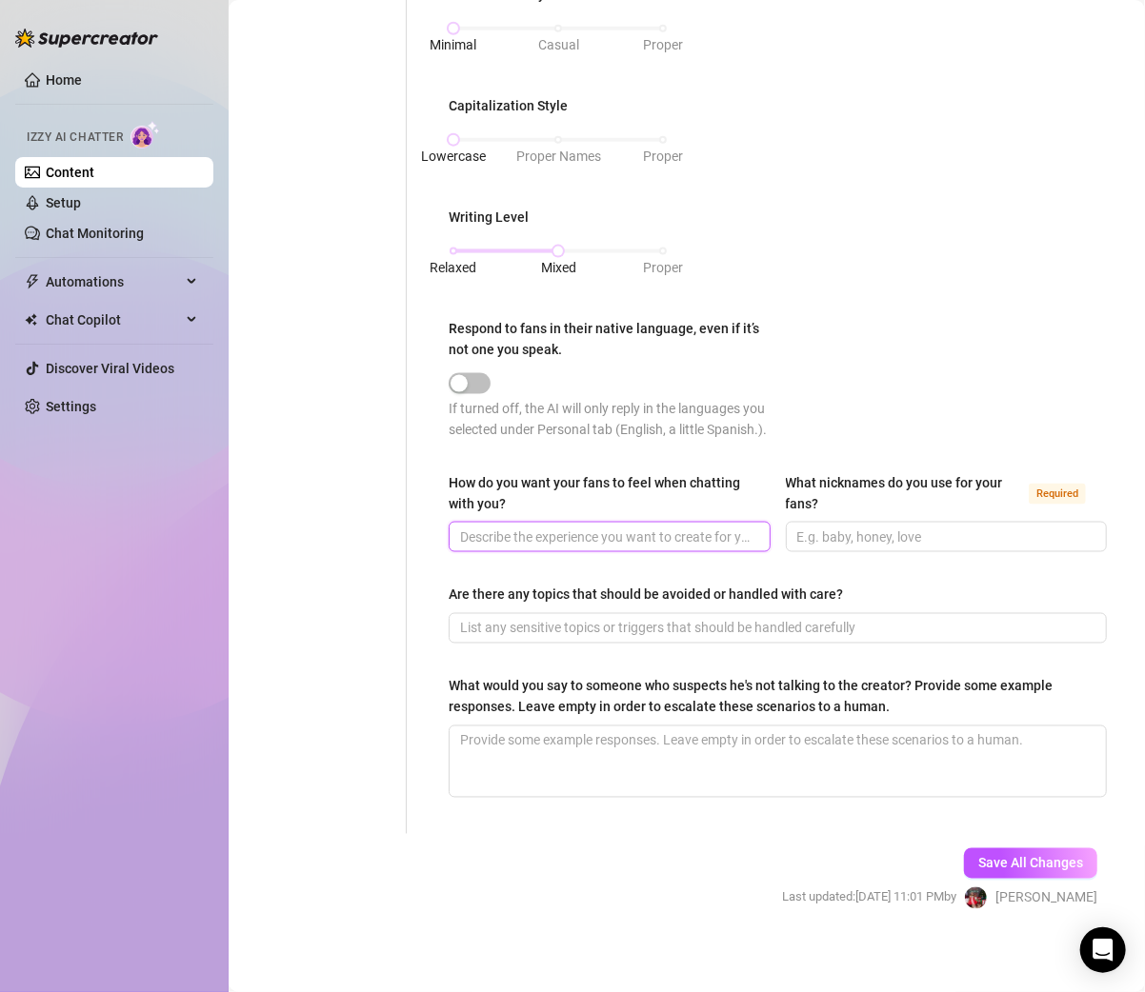
click at [486, 548] on input "How do you want your fans to feel when chatting with you?" at bounding box center [607, 537] width 295 height 21
paste input "Like they’re talking to someone real and genuine, not fake."
type input "Like they’re talking to someone real and genuine, not fake."
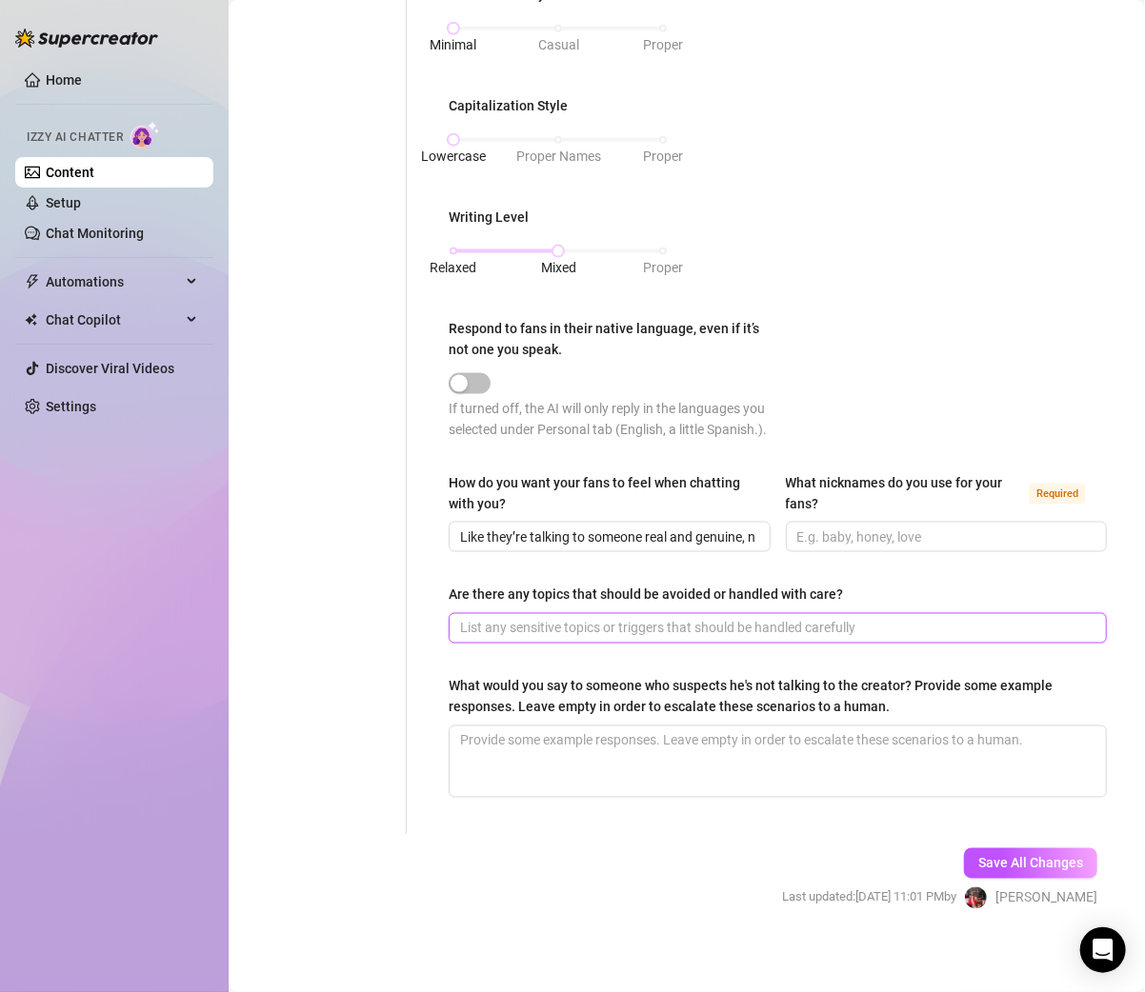
click at [611, 638] on input "Are there any topics that should be avoided or handled with care?" at bounding box center [775, 628] width 631 height 21
paste input "Yeah — don’t do gay talk, I’m straight."
click at [506, 639] on input "Yeah — don’t do gay talk, I’m straight." at bounding box center [775, 628] width 631 height 21
type input "Yeah, don’t do gay talk, I’m straight."
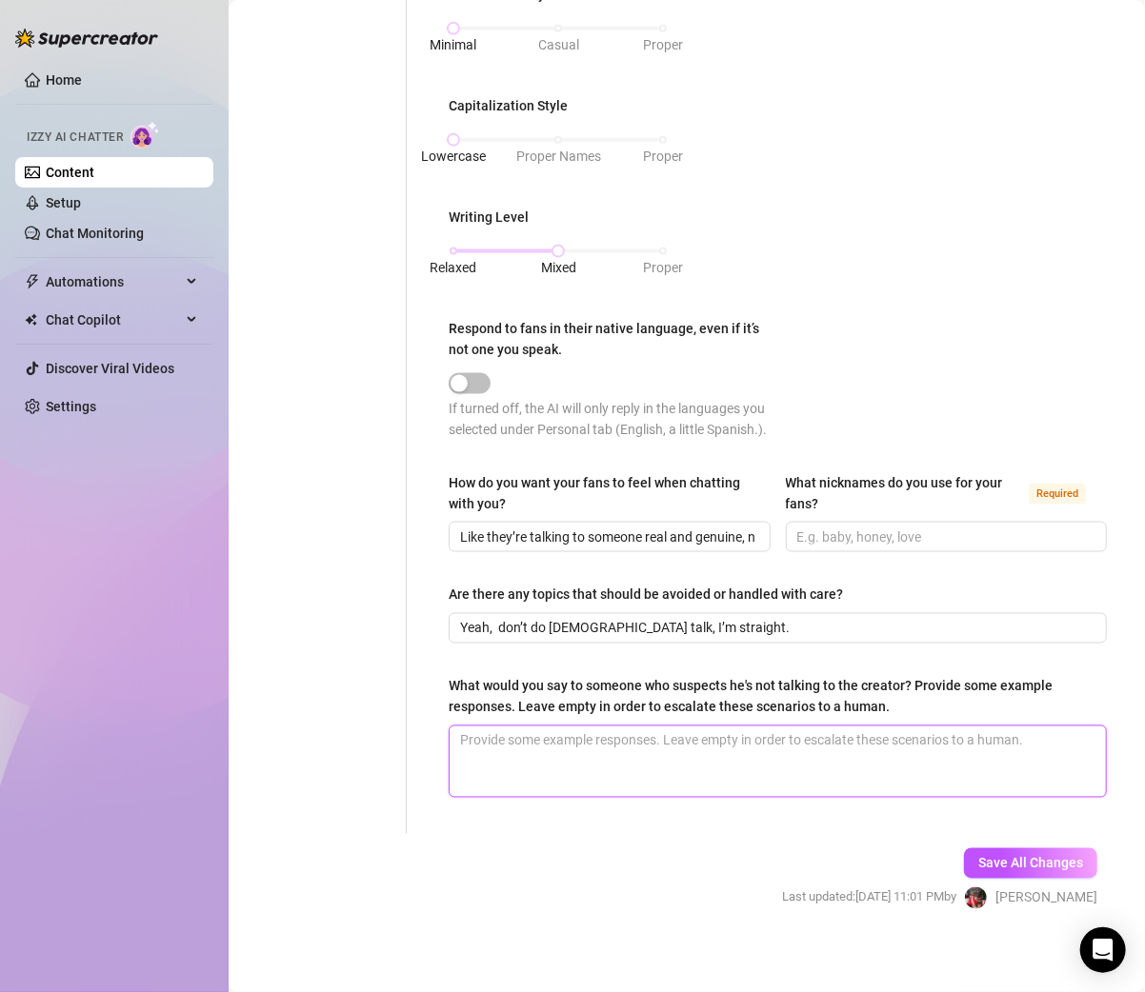
click at [547, 757] on textarea "What would you say to someone who suspects he's not talking to the creator? Pro…" at bounding box center [777, 762] width 656 height 70
paste textarea "You’re talking to me — straight from Arizona."
type textarea "You’re talking to me — straight from Arizona."
click at [590, 755] on textarea "You’re talking to me — straight from Arizona." at bounding box center [777, 762] width 656 height 70
type textarea "You’re talking to me straight from Arizona."
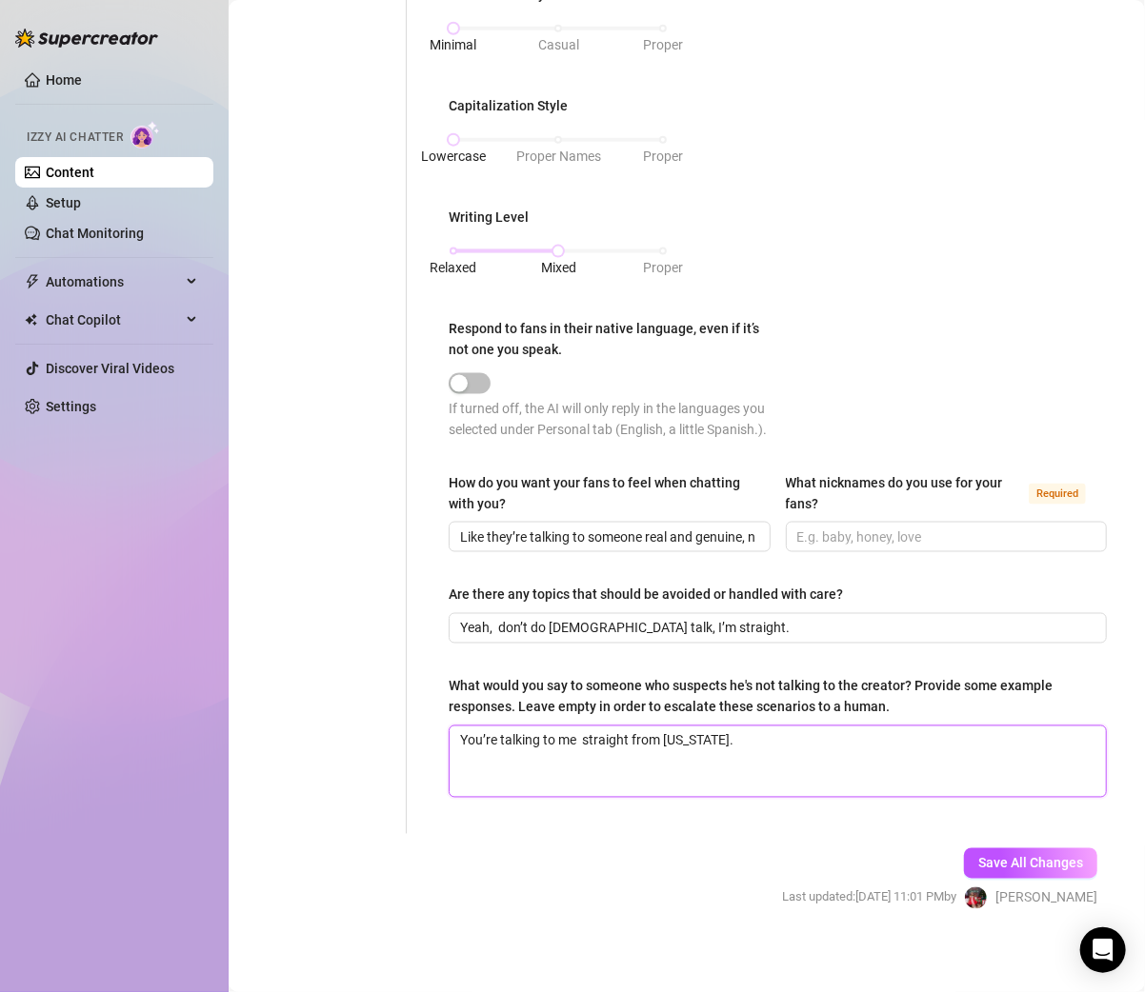
type textarea "You’re talking to me straight from Arizona."
type textarea "You’re talking to me, straight from Arizona."
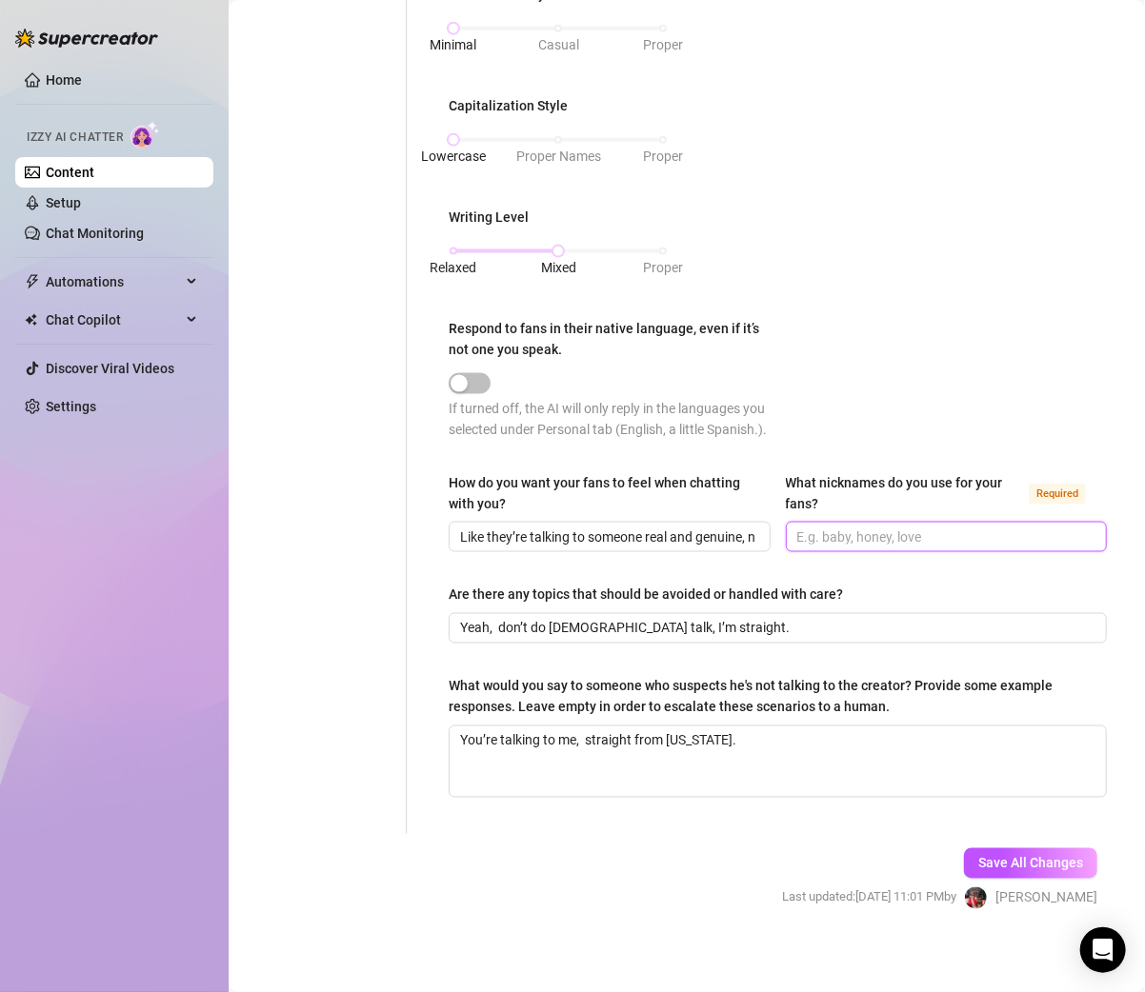
click at [866, 548] on input "What nicknames do you use for your fans? Required" at bounding box center [944, 537] width 295 height 21
type input "just call them by their names"
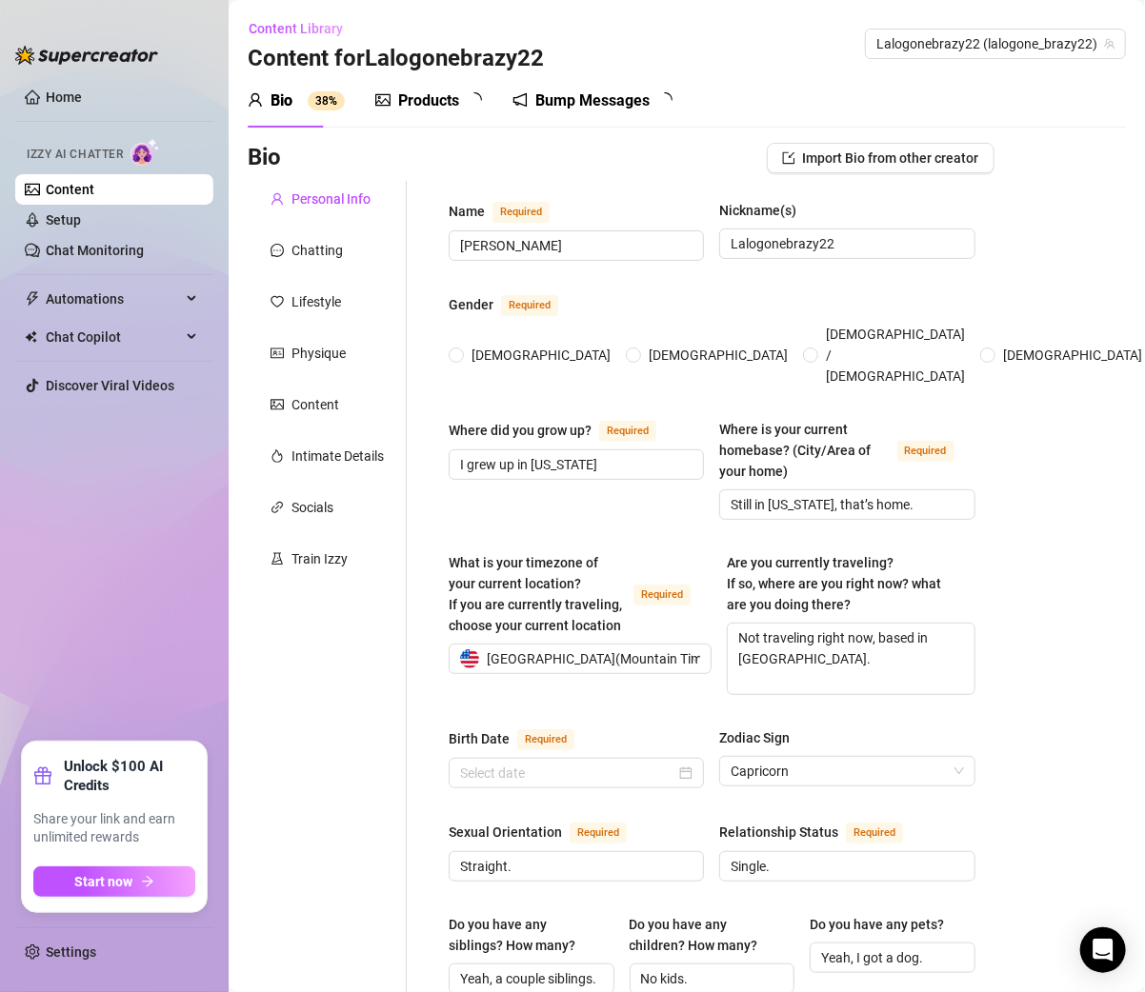
radio input "true"
type input "January 19th, 1998"
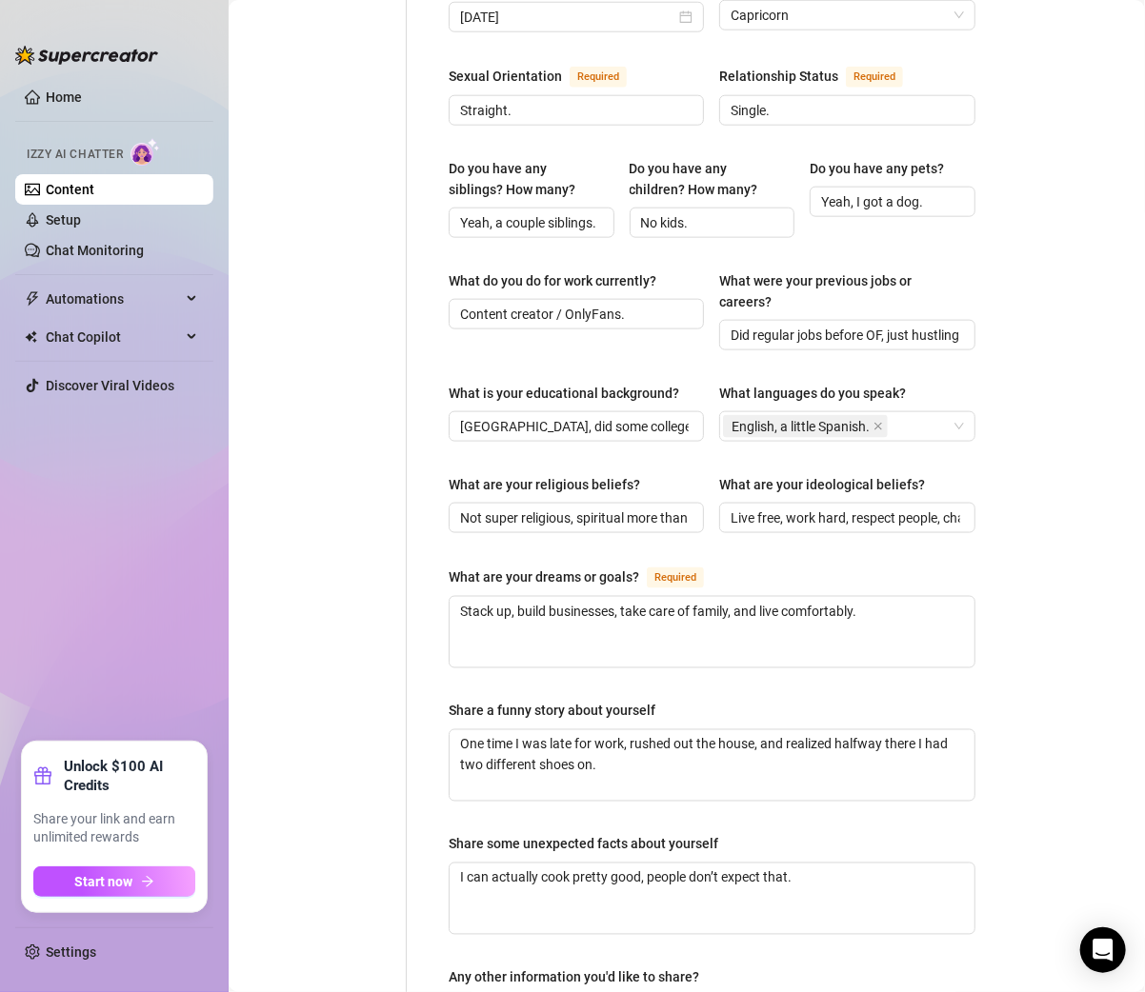
scroll to position [1006, 0]
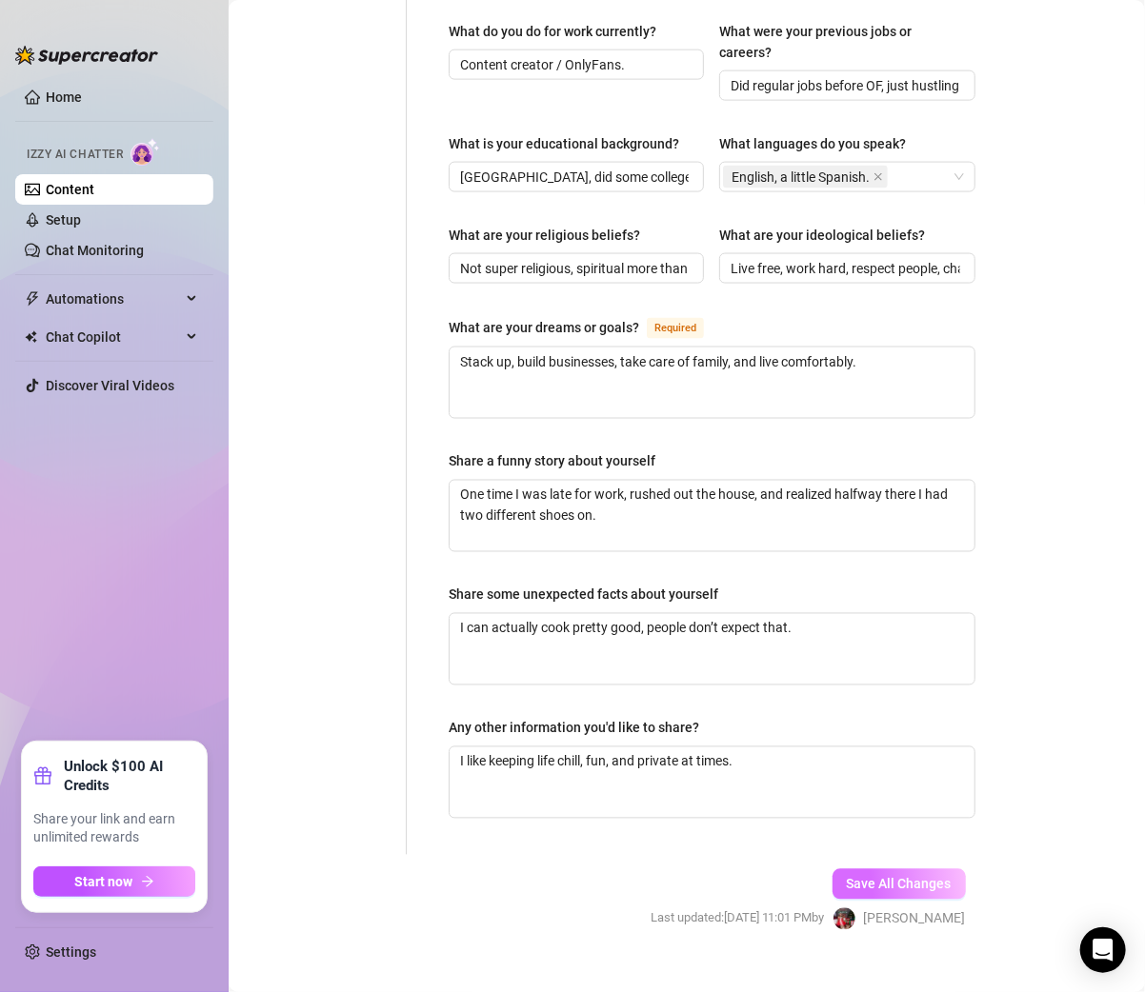
click at [847, 877] on span "Save All Changes" at bounding box center [898, 884] width 105 height 15
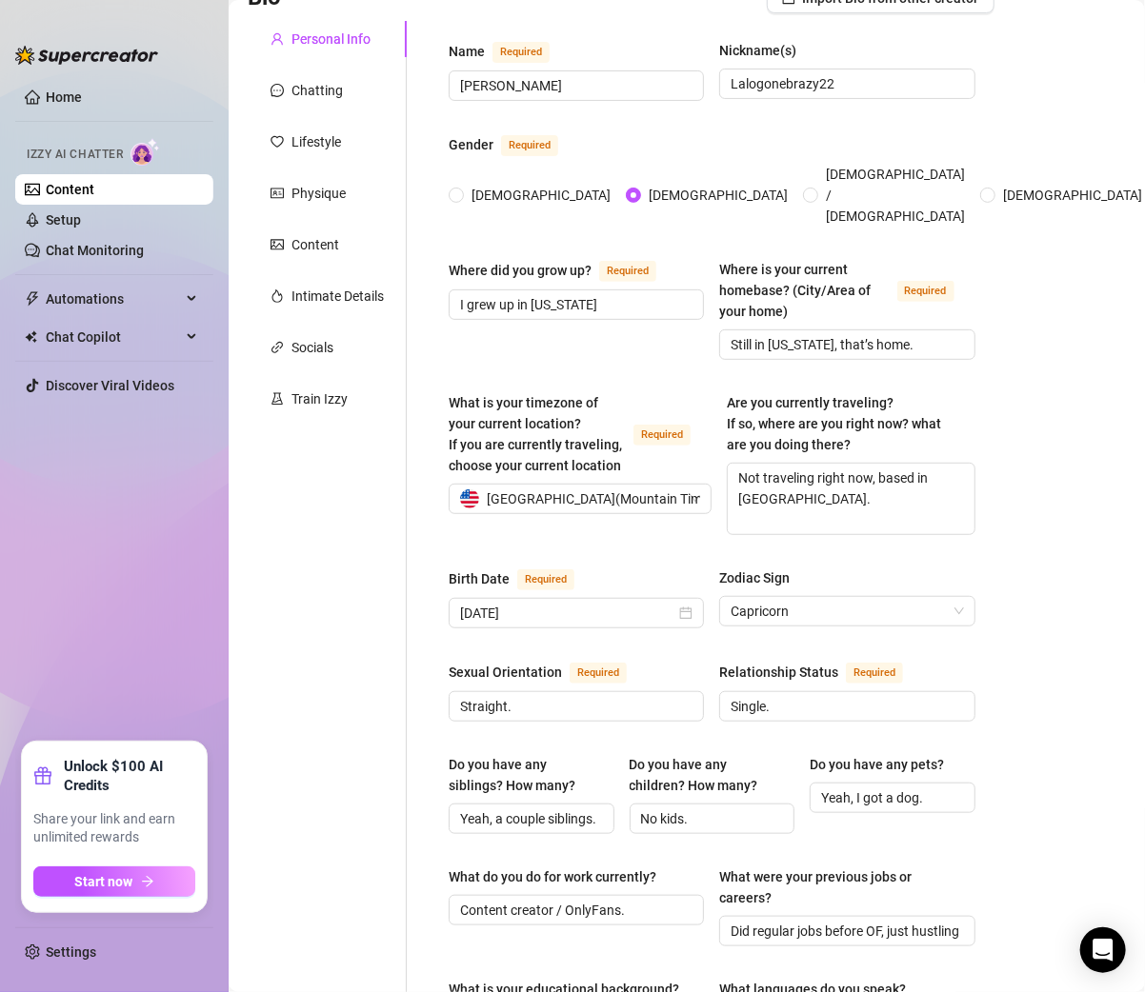
scroll to position [0, 0]
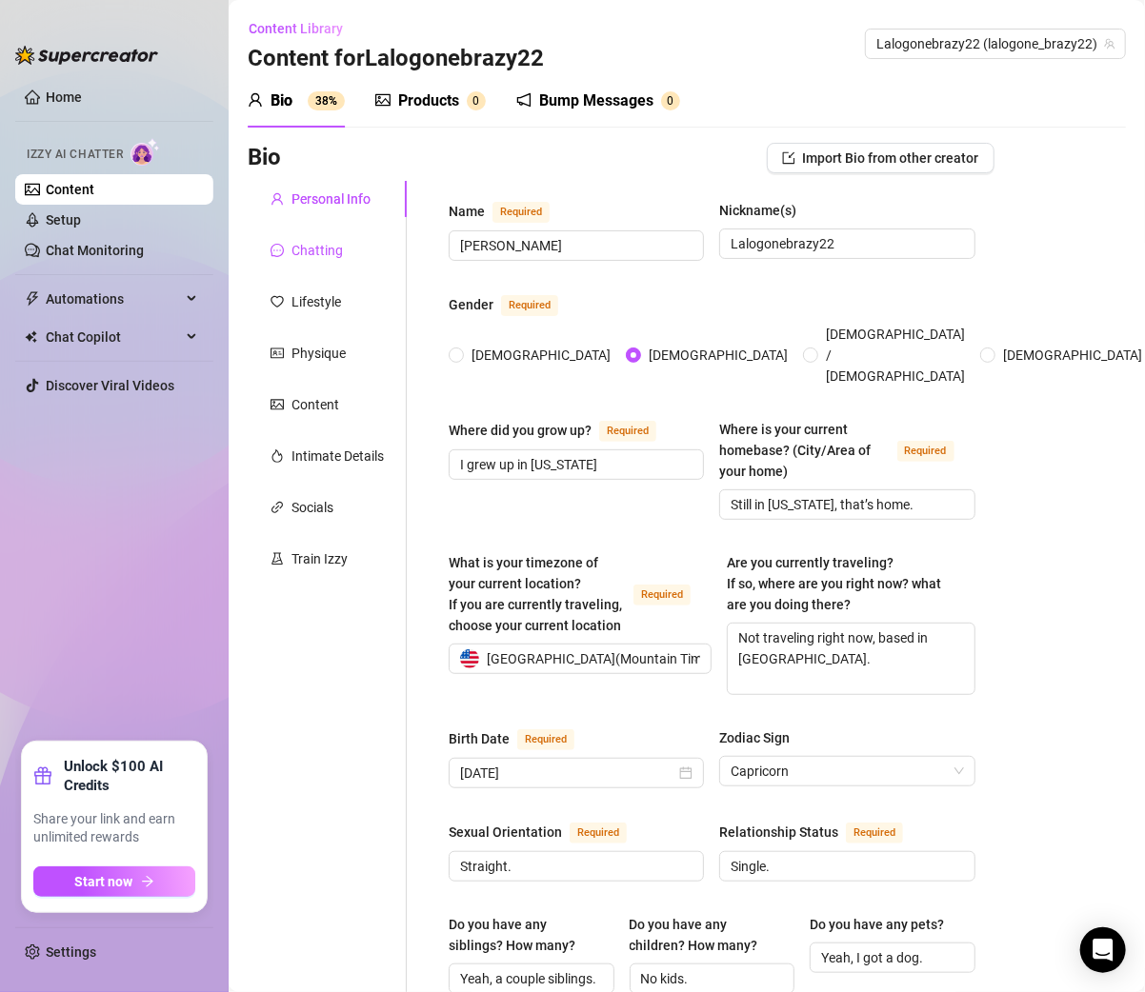
click at [326, 246] on div "Chatting" at bounding box center [316, 250] width 51 height 21
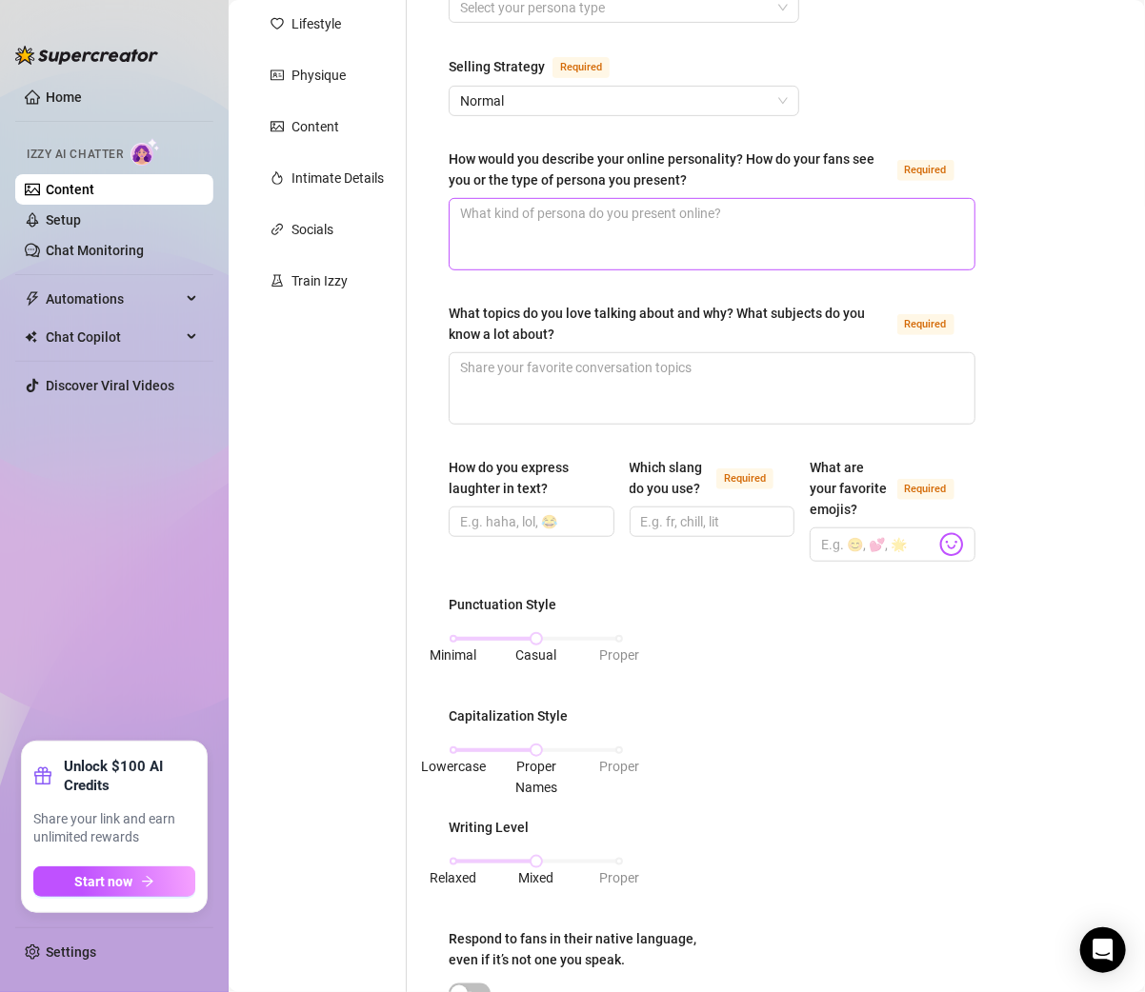
scroll to position [285, 0]
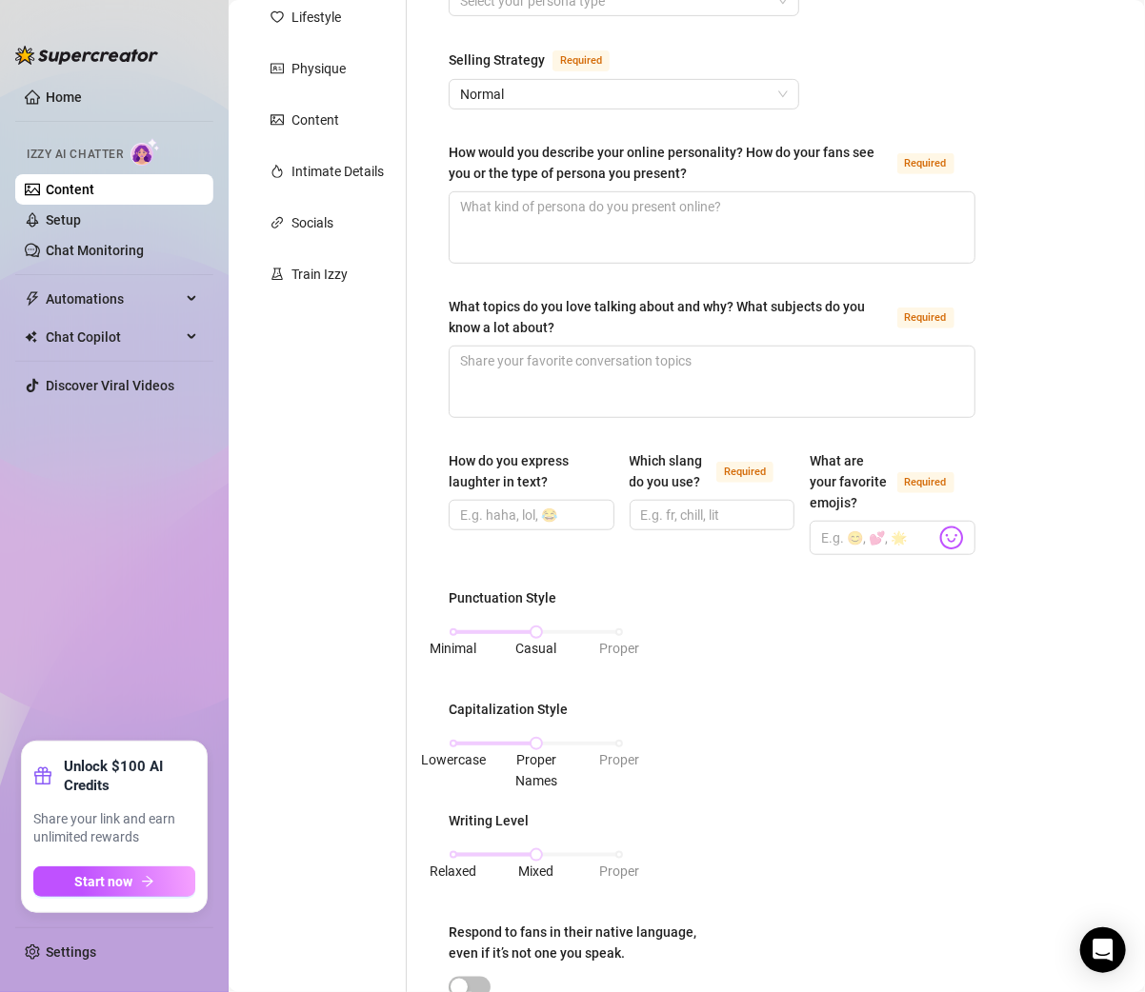
click at [443, 646] on div "What is your persona type? Persona defines the distinct image and personality o…" at bounding box center [711, 708] width 565 height 1625
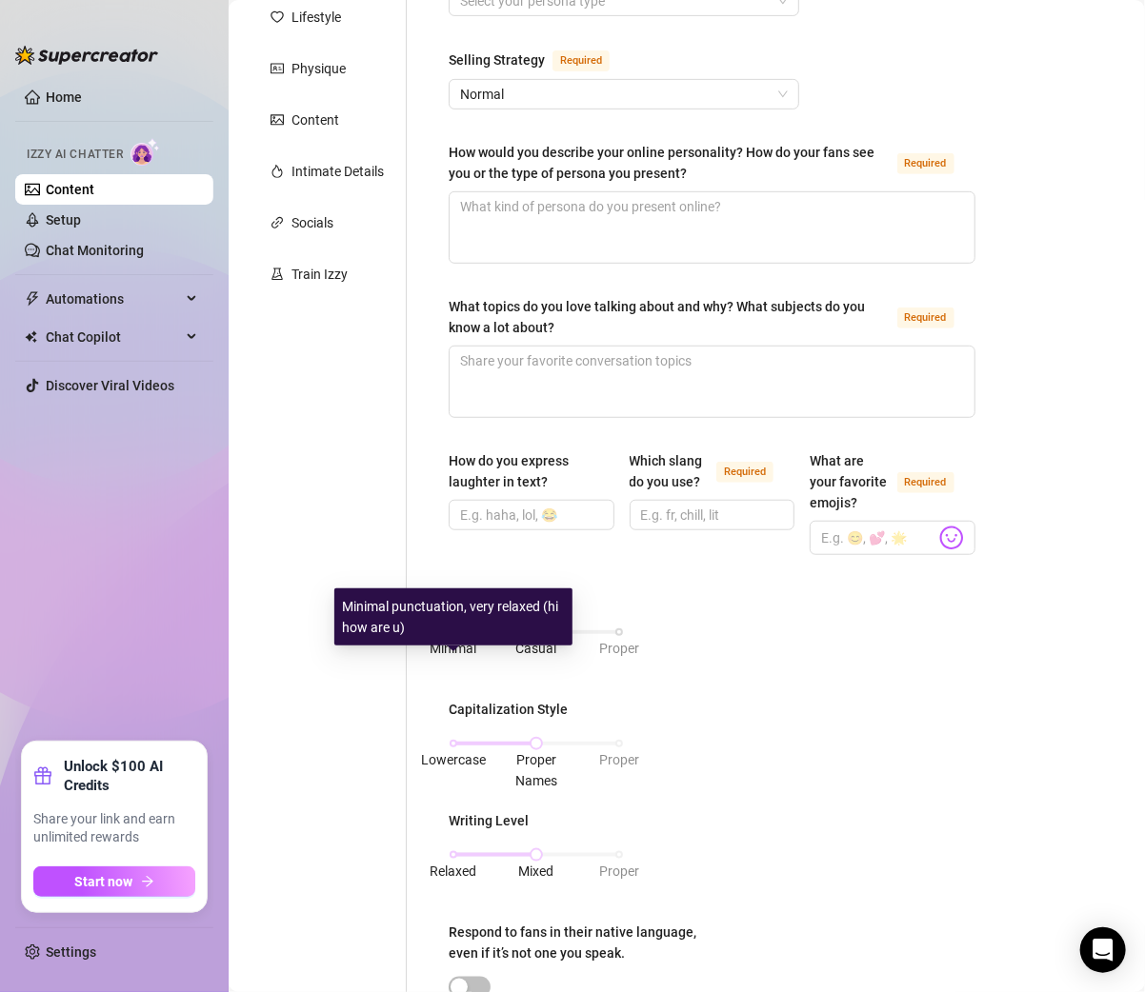
click at [453, 656] on span "Minimal" at bounding box center [453, 648] width 47 height 15
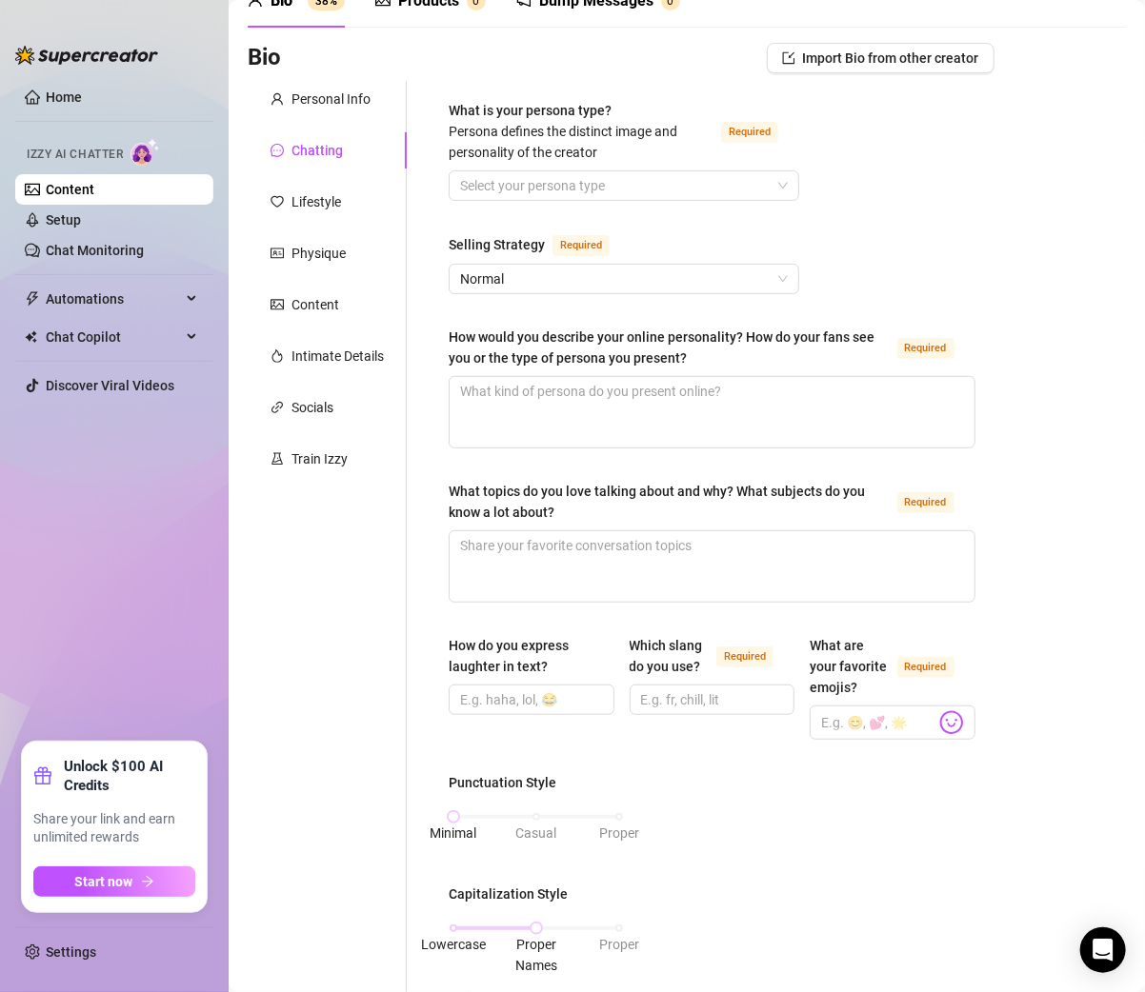
scroll to position [98, 0]
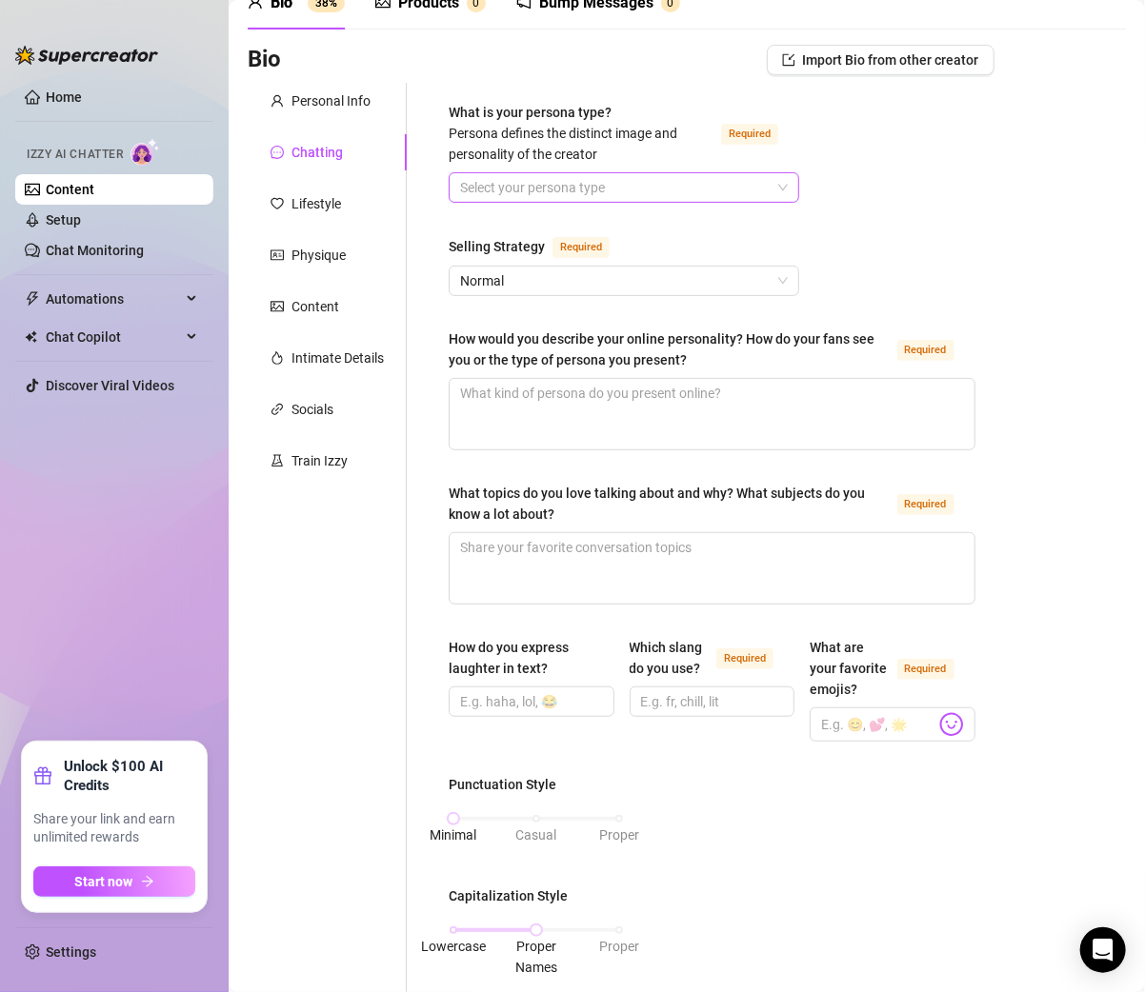
click at [564, 195] on input "What is your persona type? Persona defines the distinct image and personality o…" at bounding box center [615, 187] width 310 height 29
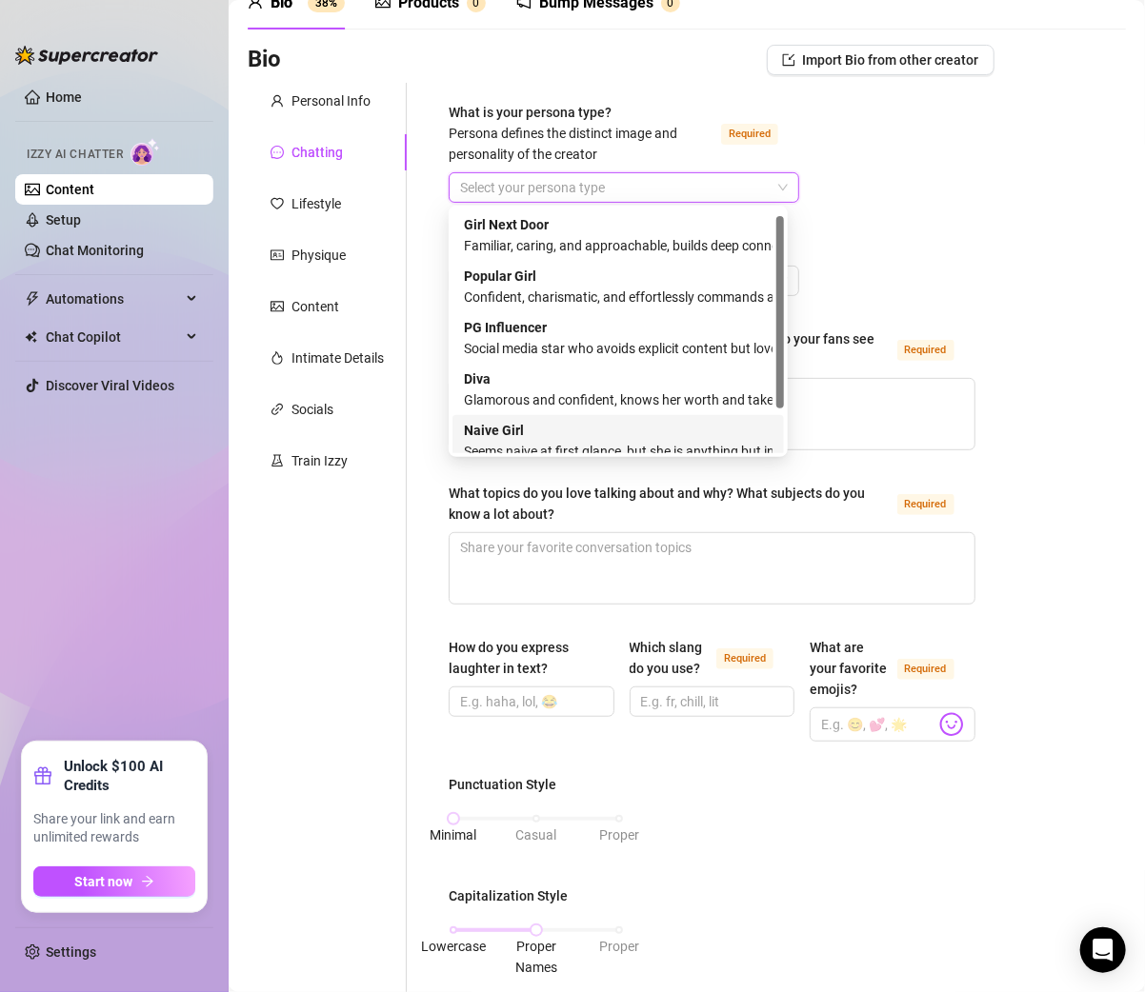
scroll to position [64, 0]
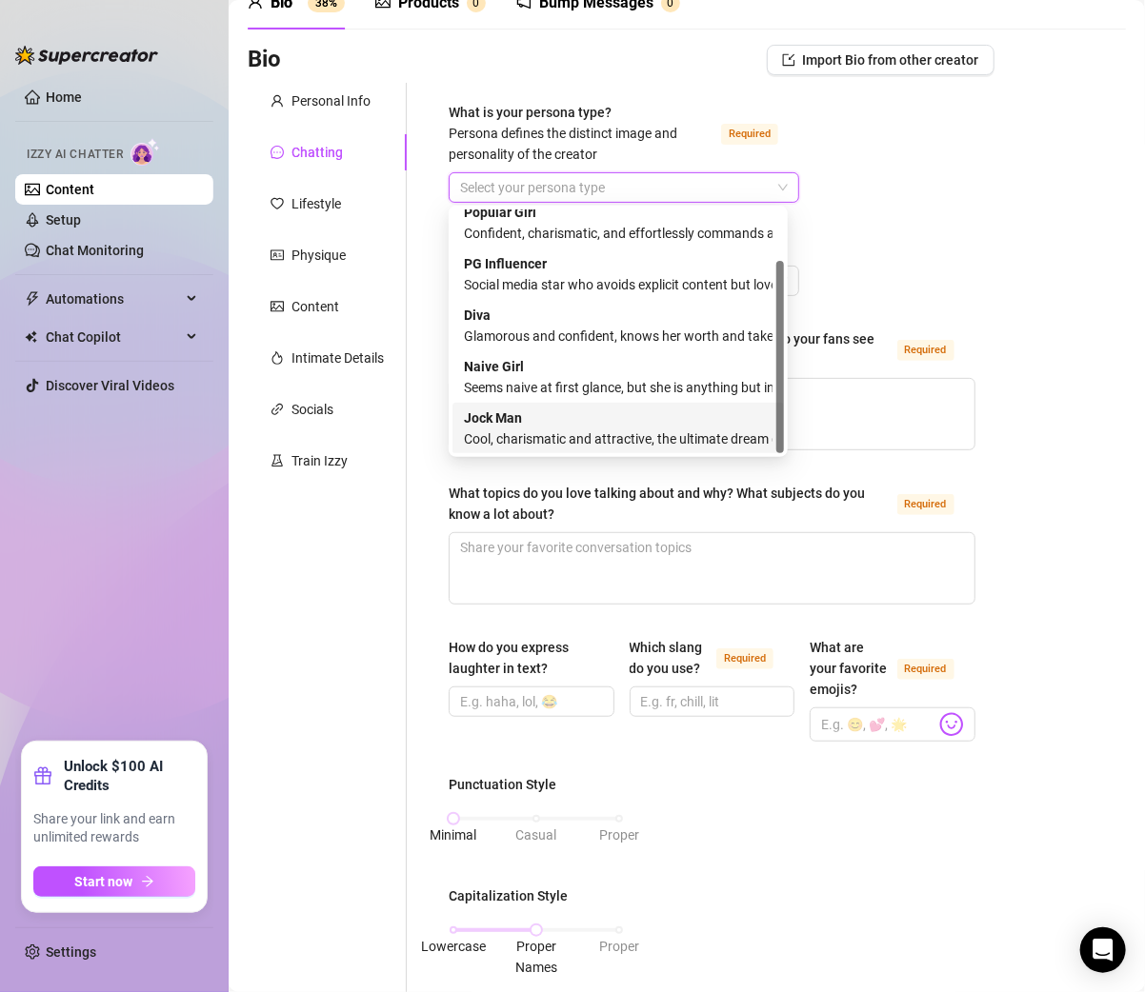
click at [534, 431] on div "Cool, charismatic and attractive, the ultimate dream guy" at bounding box center [618, 438] width 309 height 21
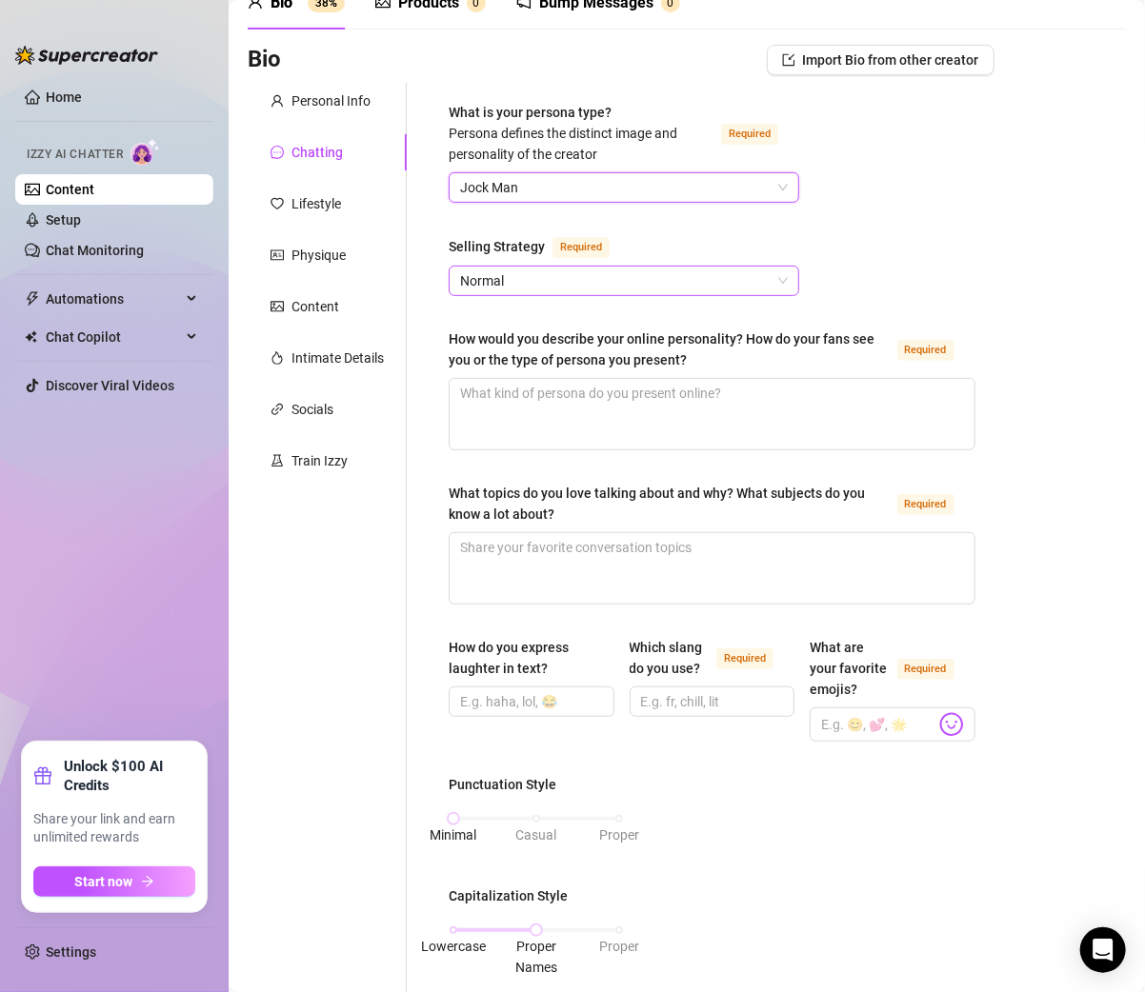
click at [626, 272] on span "Normal" at bounding box center [624, 281] width 328 height 29
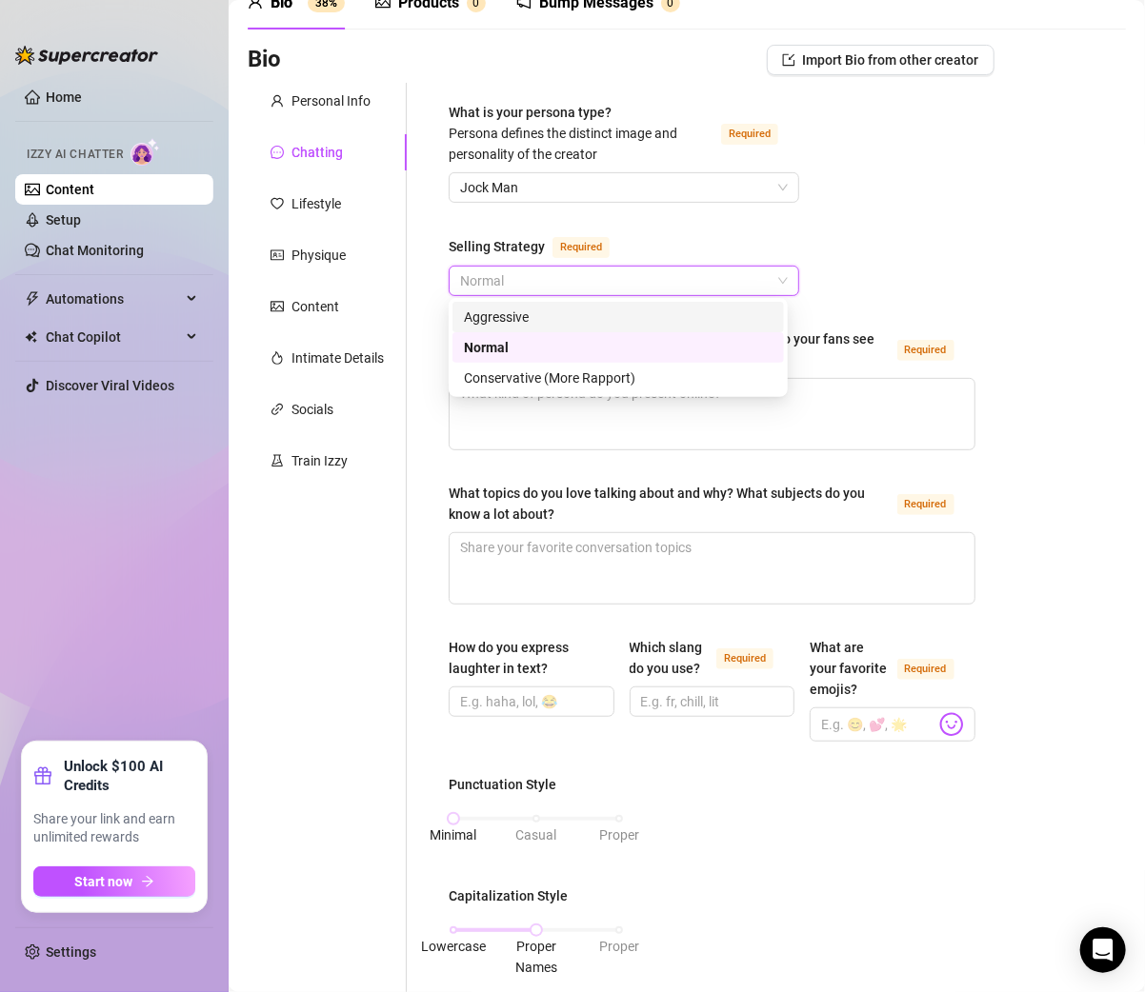
click at [548, 320] on div "Aggressive" at bounding box center [618, 317] width 309 height 21
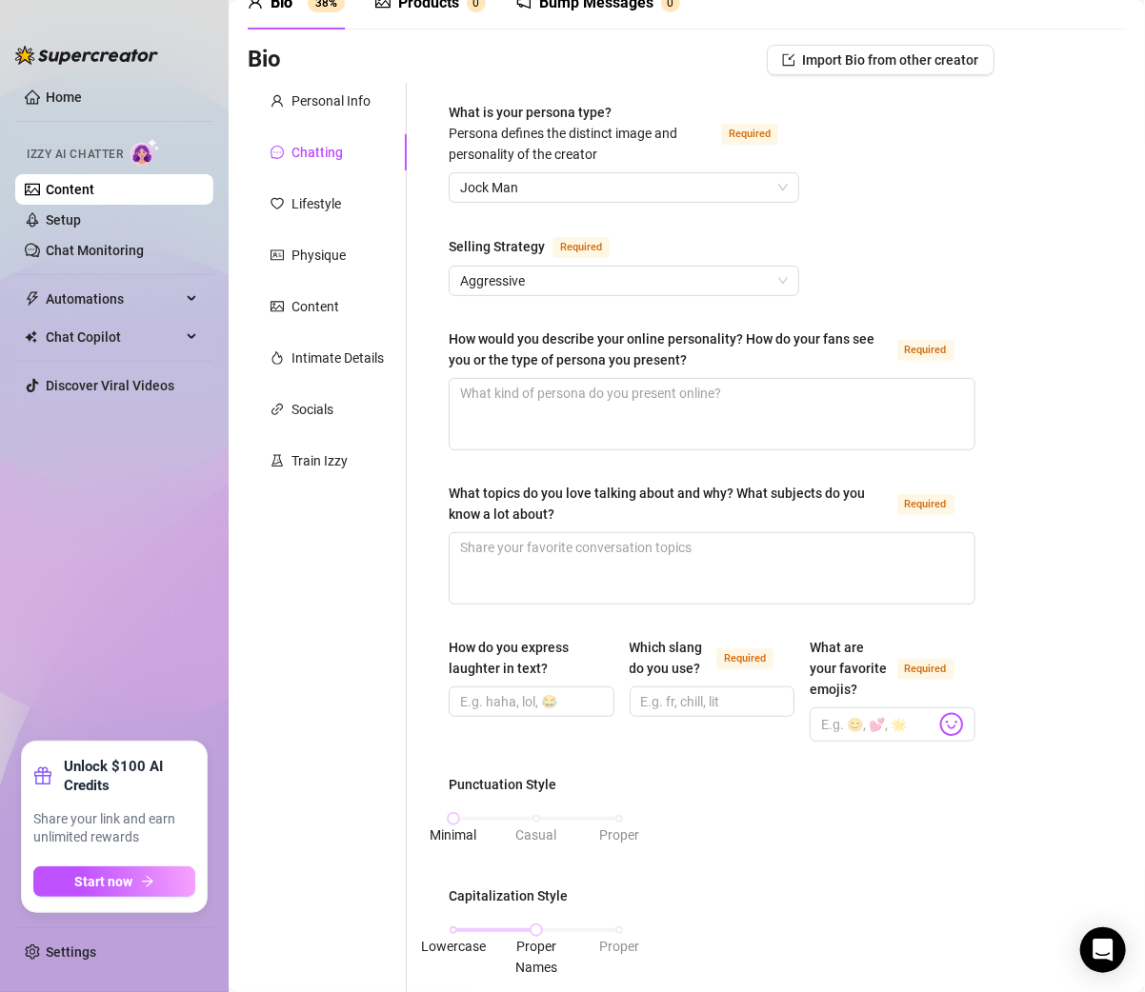
click at [425, 351] on div "What is your persona type? Persona defines the distinct image and personality o…" at bounding box center [701, 895] width 588 height 1625
click at [495, 379] on textarea "How would you describe your online personality? How do your fans see you or the…" at bounding box center [711, 414] width 525 height 70
paste textarea "Confident, chill, straight-up. Fans see me as laid back but real."
type textarea "Confident, chill, straight-up. Fans see me as laid back but real."
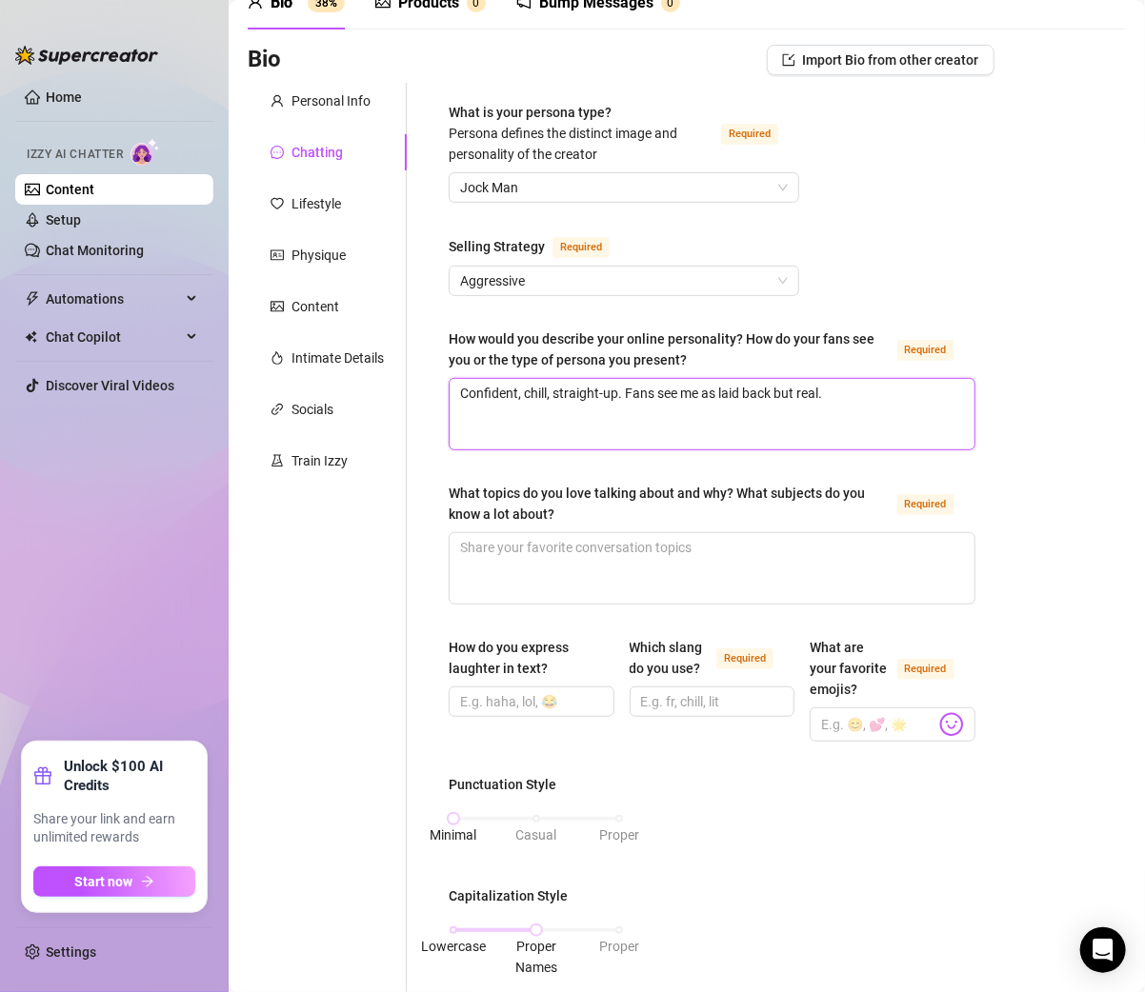
type textarea "Confident, chill, straight-up. Fans see me as laid back but real."
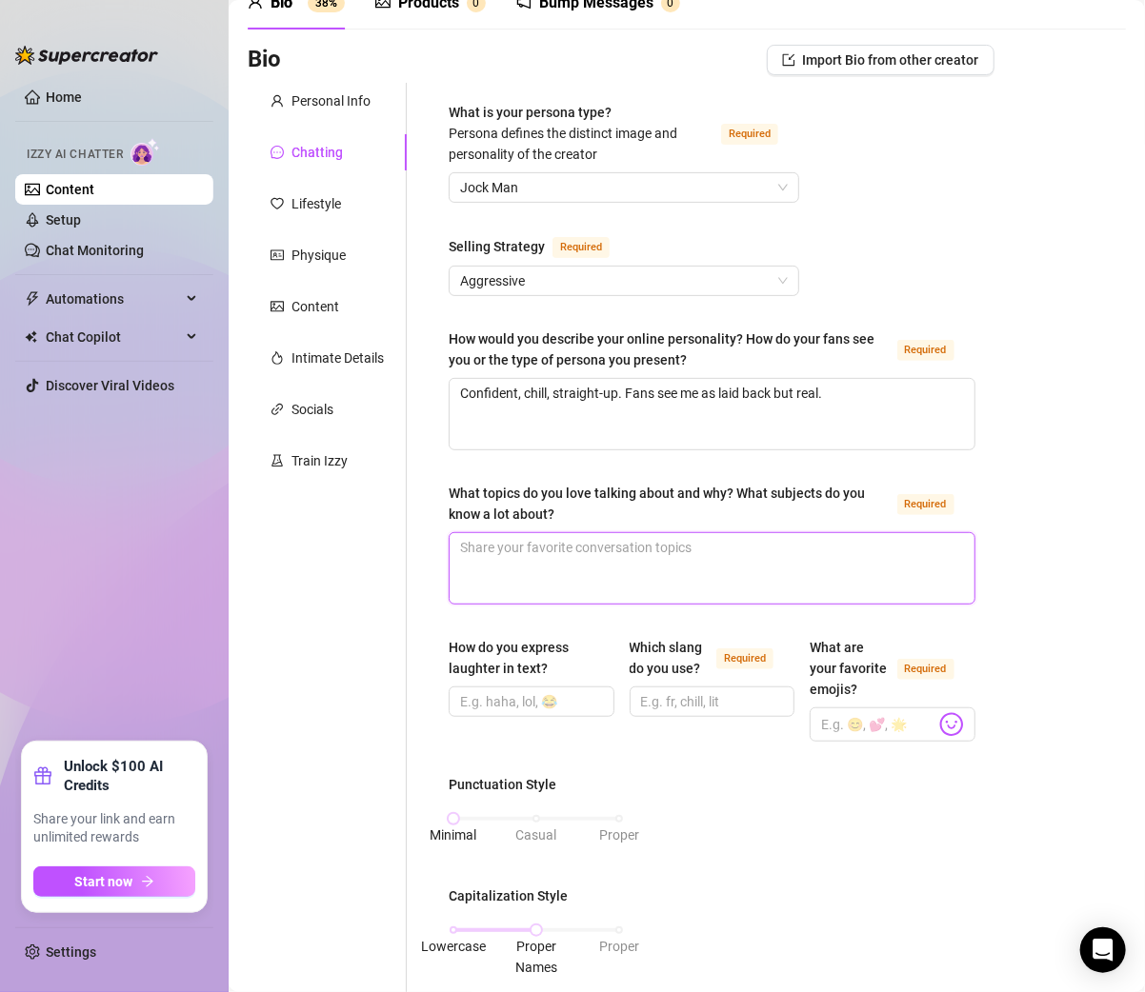
click at [553, 548] on textarea "What topics do you love talking about and why? What subjects do you know a lot …" at bounding box center [711, 568] width 525 height 70
paste textarea "Fitness, sports, music, food, and lifestyle — easy stuff to vibe with."
type textarea "Fitness, sports, music, food, and lifestyle — easy stuff to vibe with."
click at [718, 538] on textarea "Fitness, sports, music, food, and lifestyle — easy stuff to vibe with." at bounding box center [711, 568] width 525 height 70
type textarea "Fitness, sports, music, food, and lifestyle —easy stuff to vibe with."
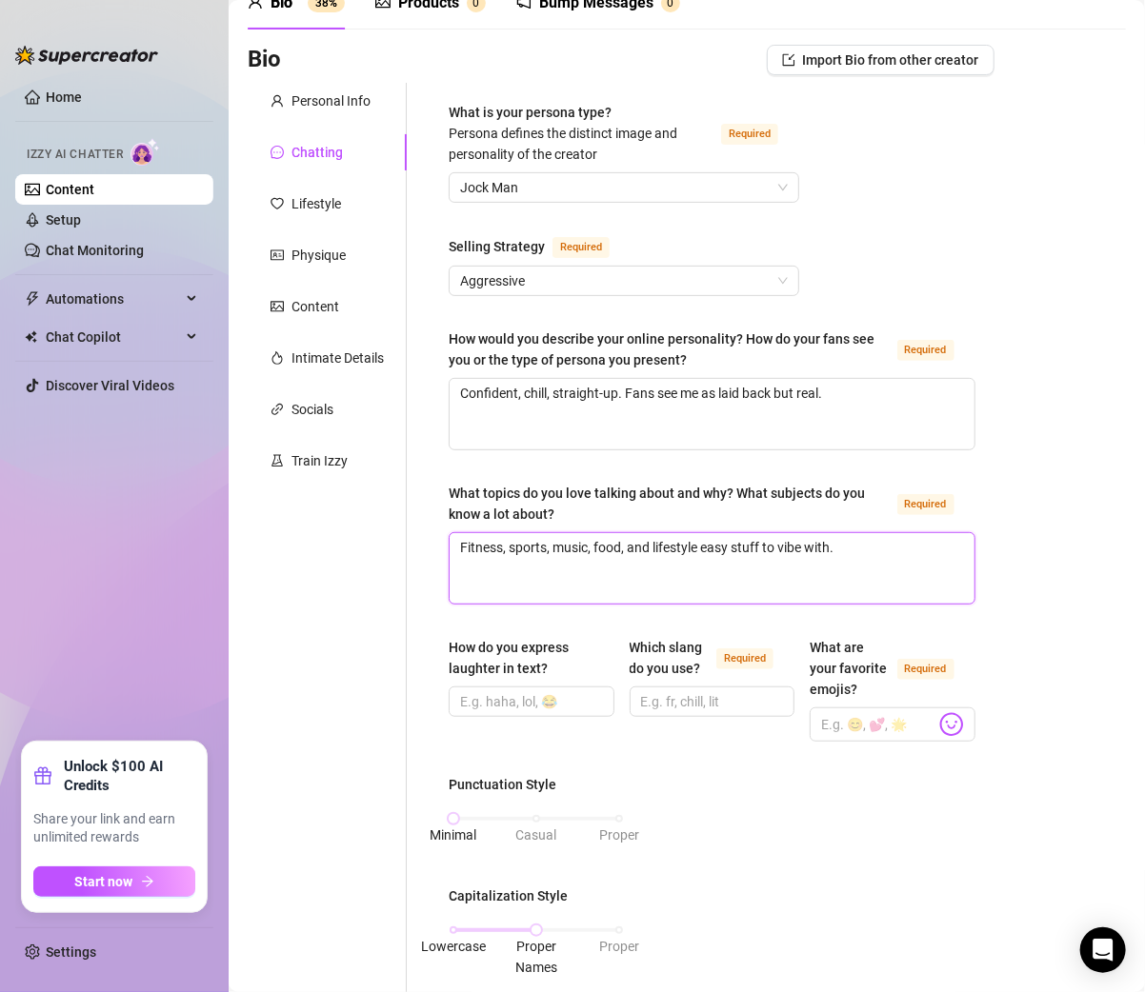
type textarea "Fitness, sports, music, food, and lifestyle easy stuff to vibe with."
click at [513, 697] on input "How do you express laughter in text?" at bounding box center [529, 701] width 139 height 21
paste input "“😂” or “lol.”"
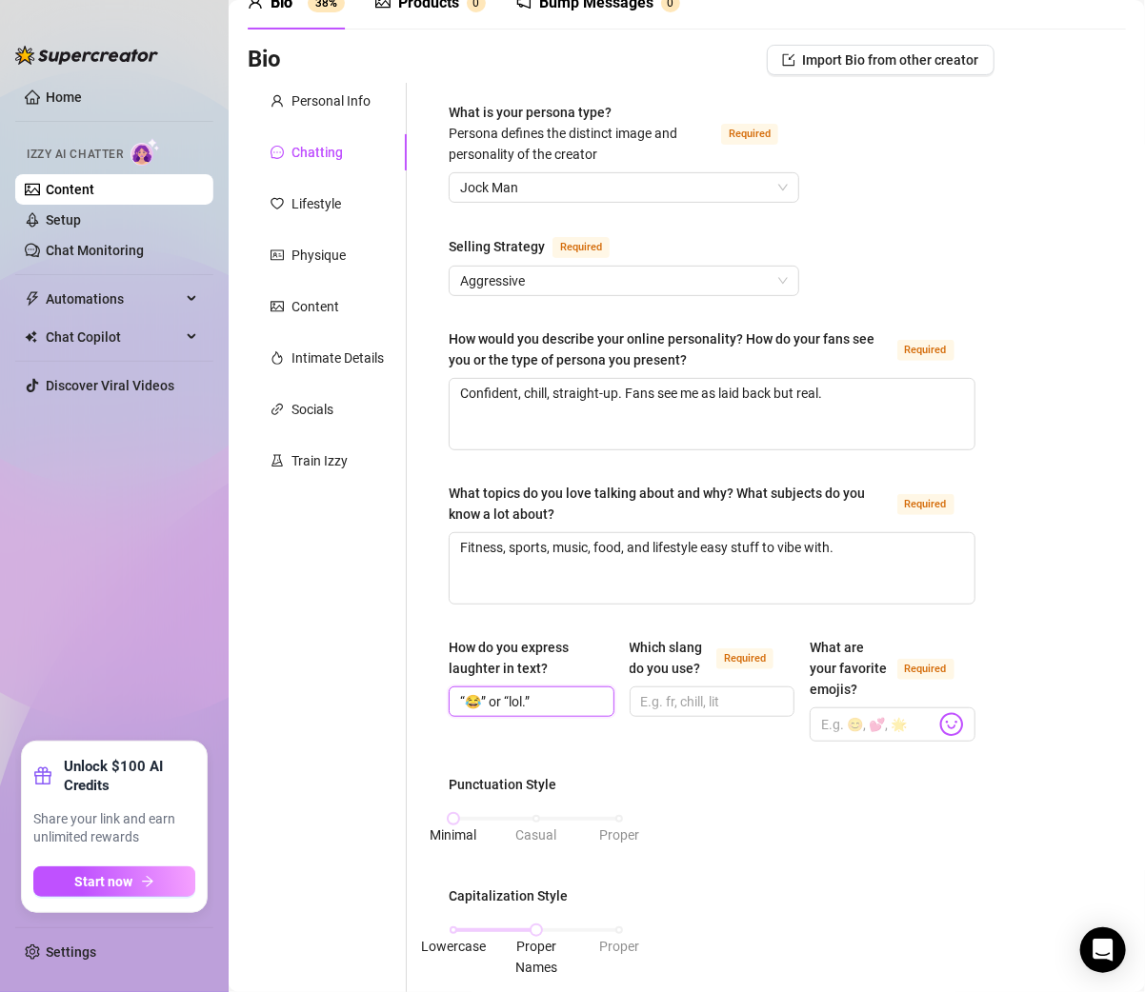
type input "“😂” or “lol.”"
click at [702, 701] on input "Which slang do you use? Required" at bounding box center [710, 701] width 139 height 21
paste input "Bro, fam, bet, chill, no cap."
type input "Bro, fam, bet, chill, no cap."
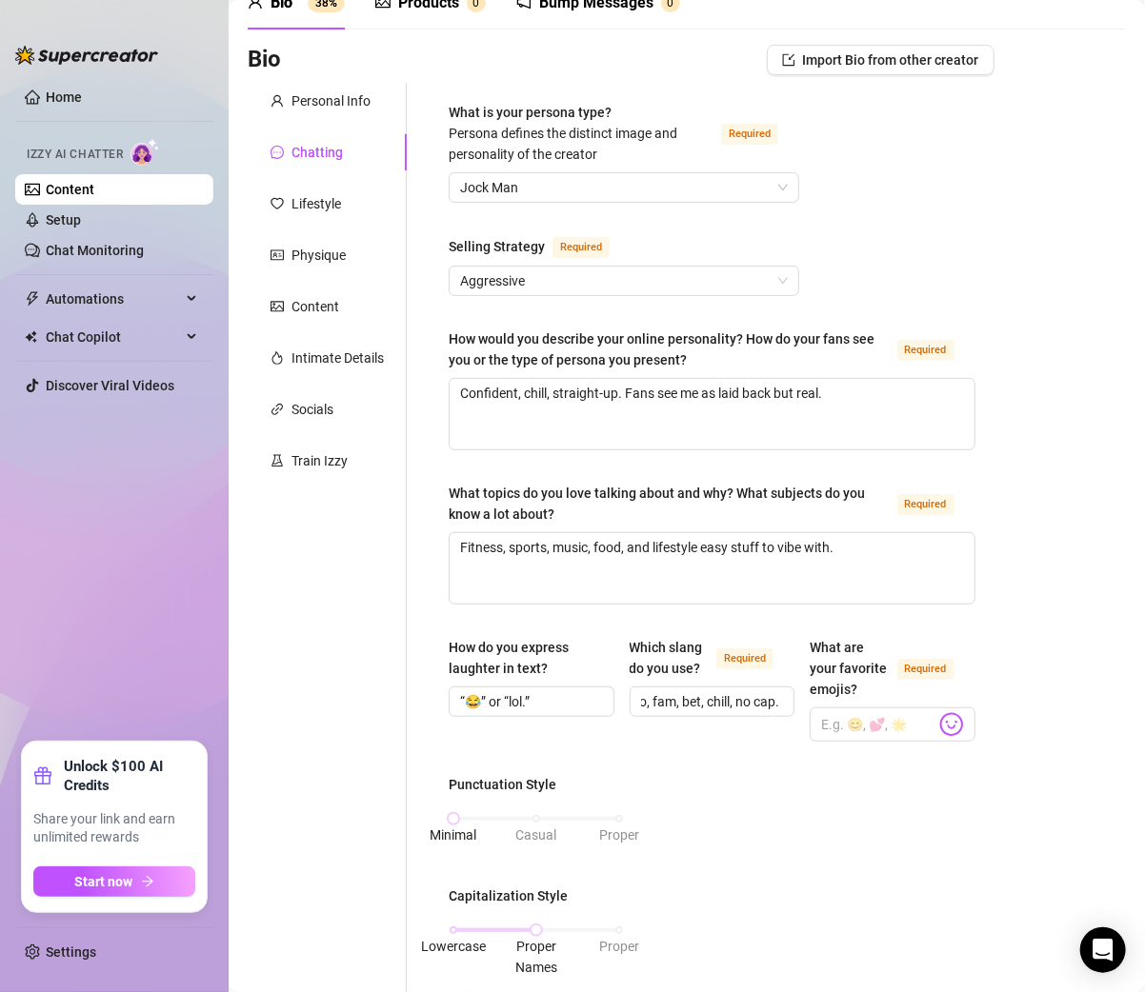
click at [731, 742] on div "Which slang do you use? Required Bro, fam, bet, chill, no cap." at bounding box center [712, 689] width 166 height 105
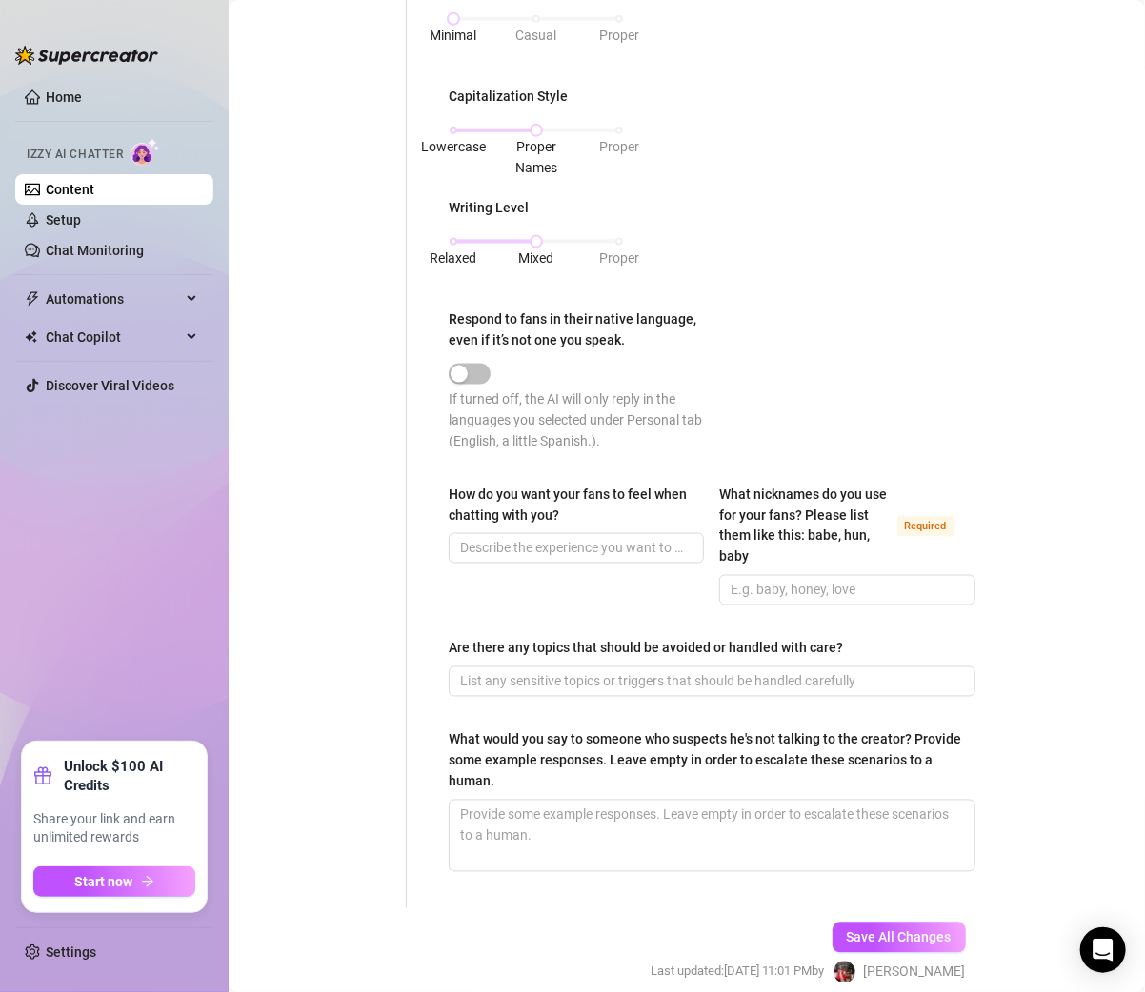
scroll to position [917, 0]
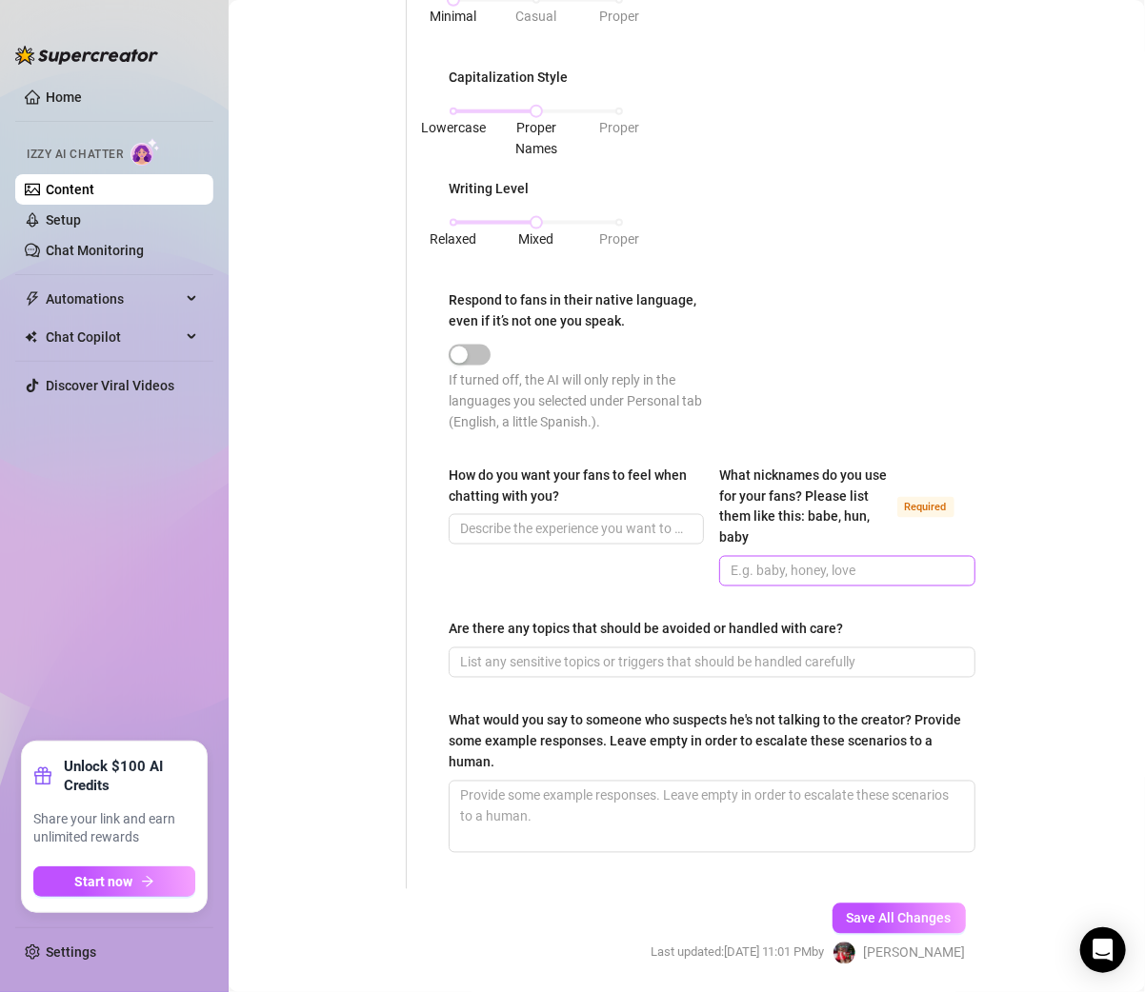
click at [785, 587] on span at bounding box center [846, 571] width 255 height 30
click at [766, 577] on input "What nicknames do you use for your fans? Please list them like this: babe, hun,…" at bounding box center [844, 571] width 229 height 21
type input "bro or call them by your name"
click at [813, 374] on div "Punctuation Style Minimal Casual Proper Capitalization Style Lowercase Proper N…" at bounding box center [711, 202] width 527 height 494
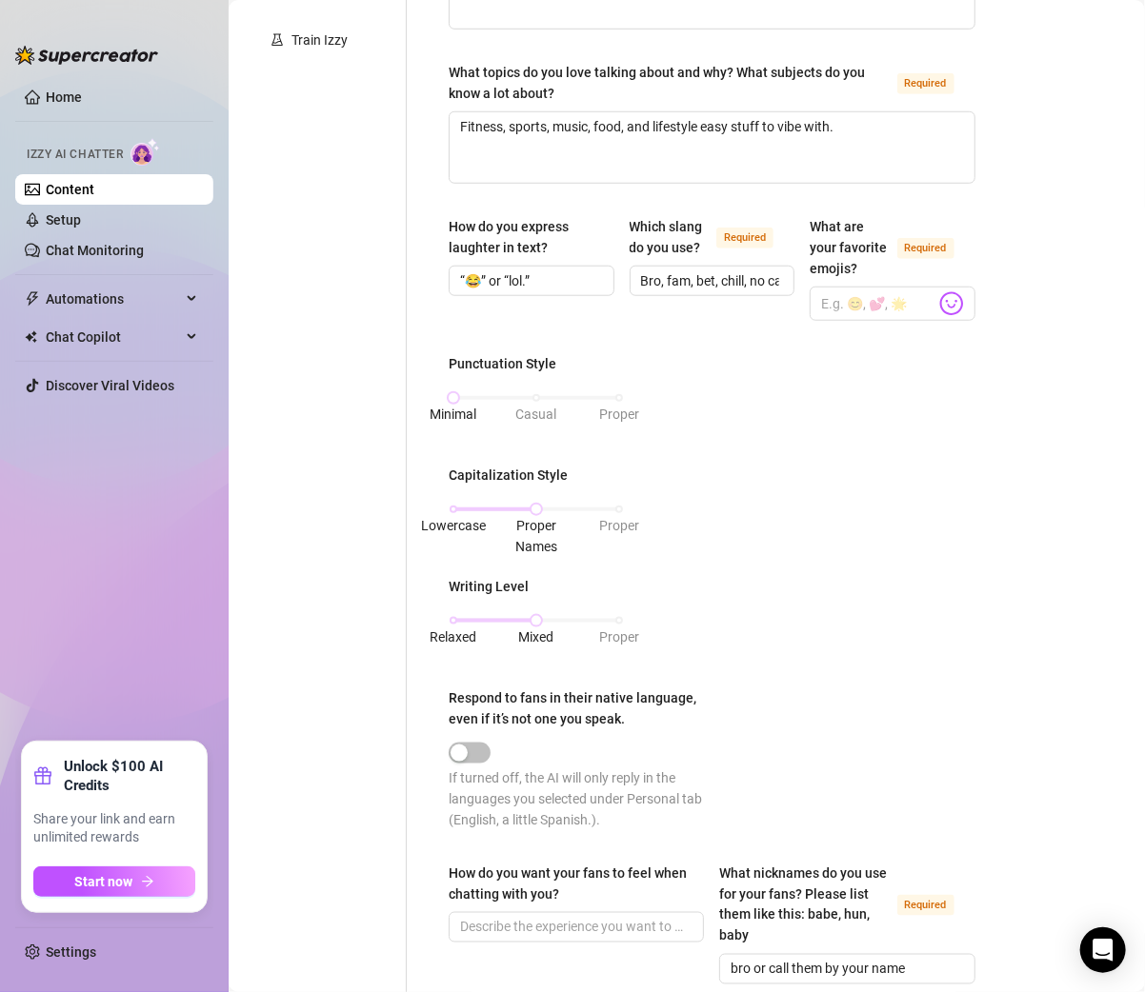
scroll to position [459, 0]
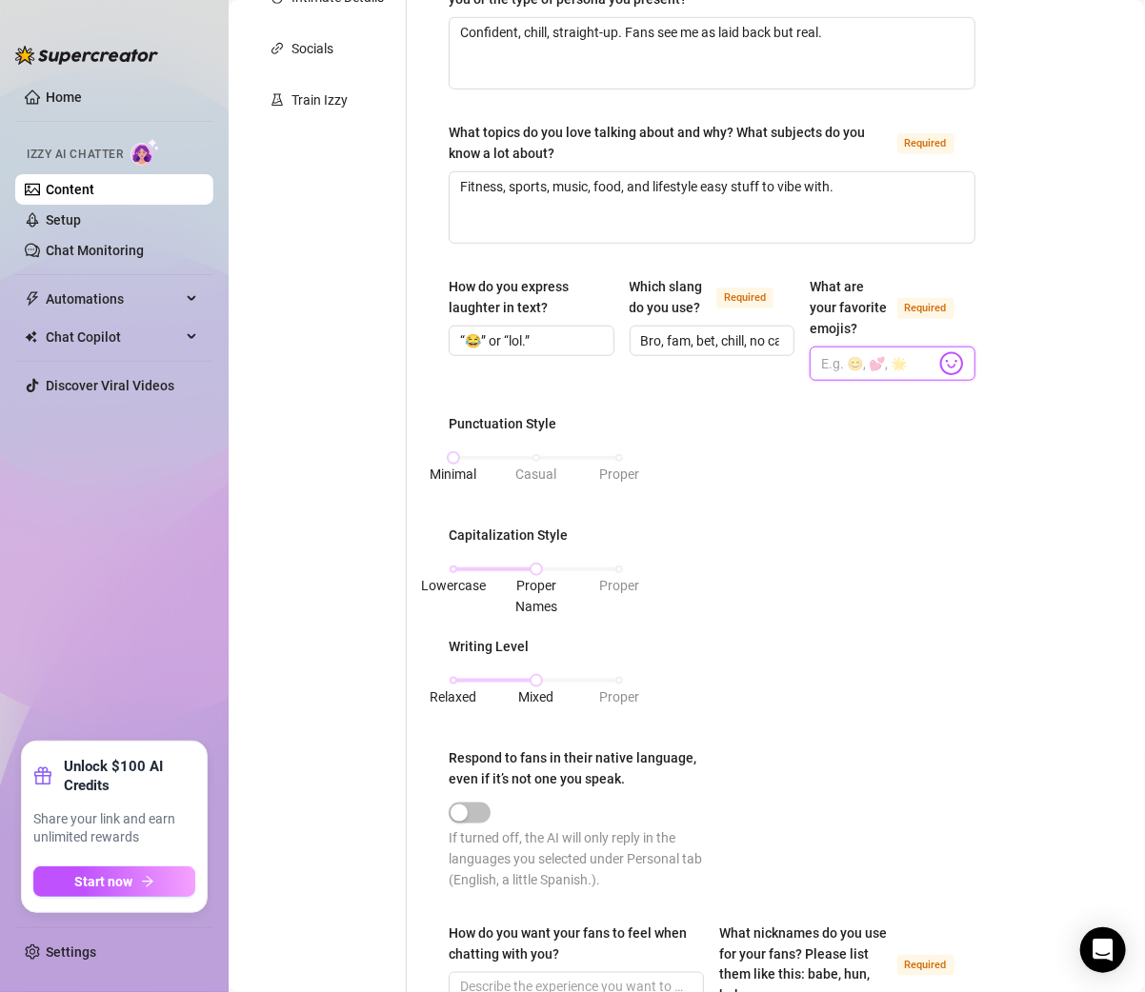
click at [834, 376] on input "What are your favorite emojis? Required" at bounding box center [878, 363] width 114 height 25
paste input "🔥💯😈🍑"
type input "🔥💯😈🍑"
click at [825, 488] on div "Punctuation Style Minimal Casual Proper Capitalization Style Lowercase Proper N…" at bounding box center [711, 660] width 527 height 494
click at [456, 535] on div "Punctuation Style Minimal Casual Proper Capitalization Style Lowercase Proper N…" at bounding box center [711, 660] width 527 height 494
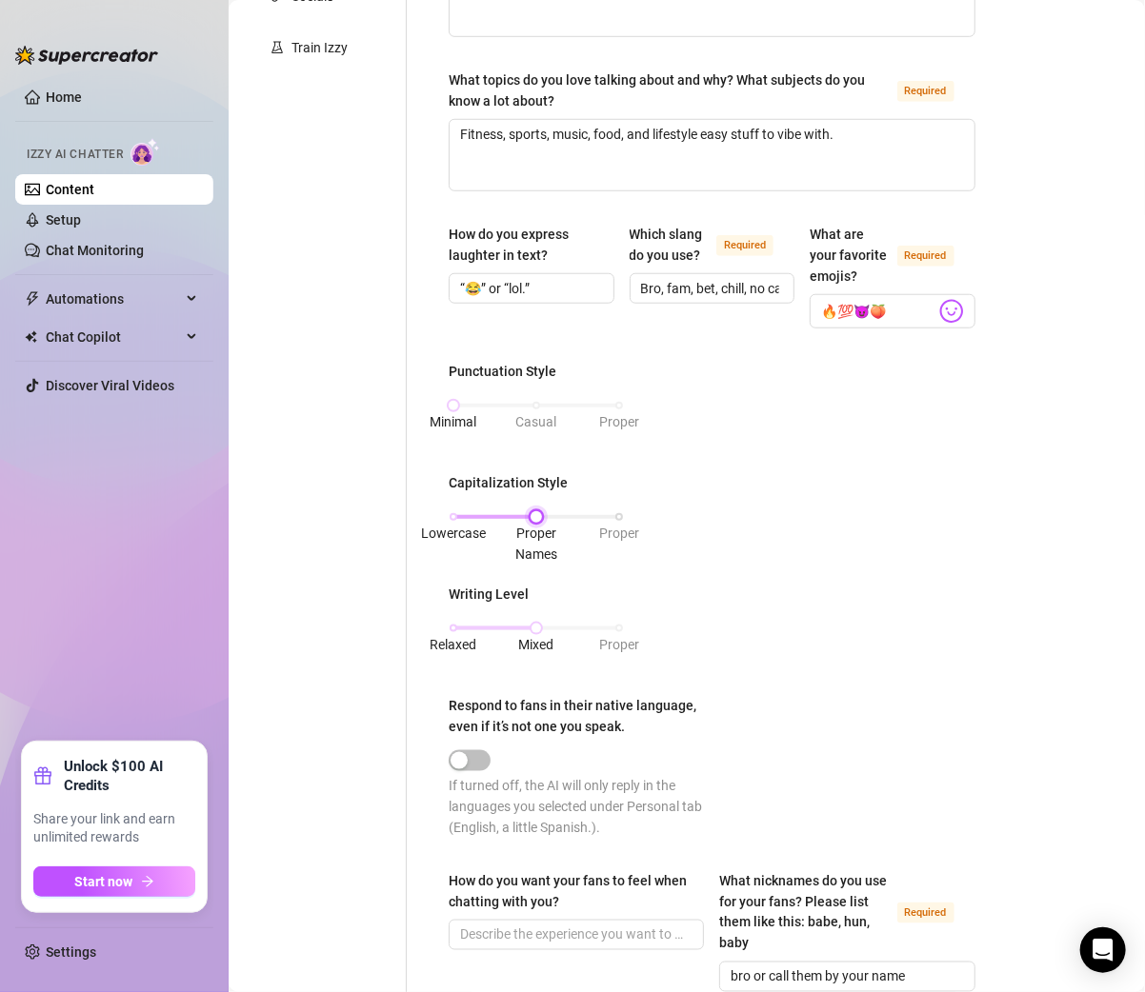
click at [453, 523] on div "Lowercase Proper Names Proper" at bounding box center [536, 516] width 166 height 11
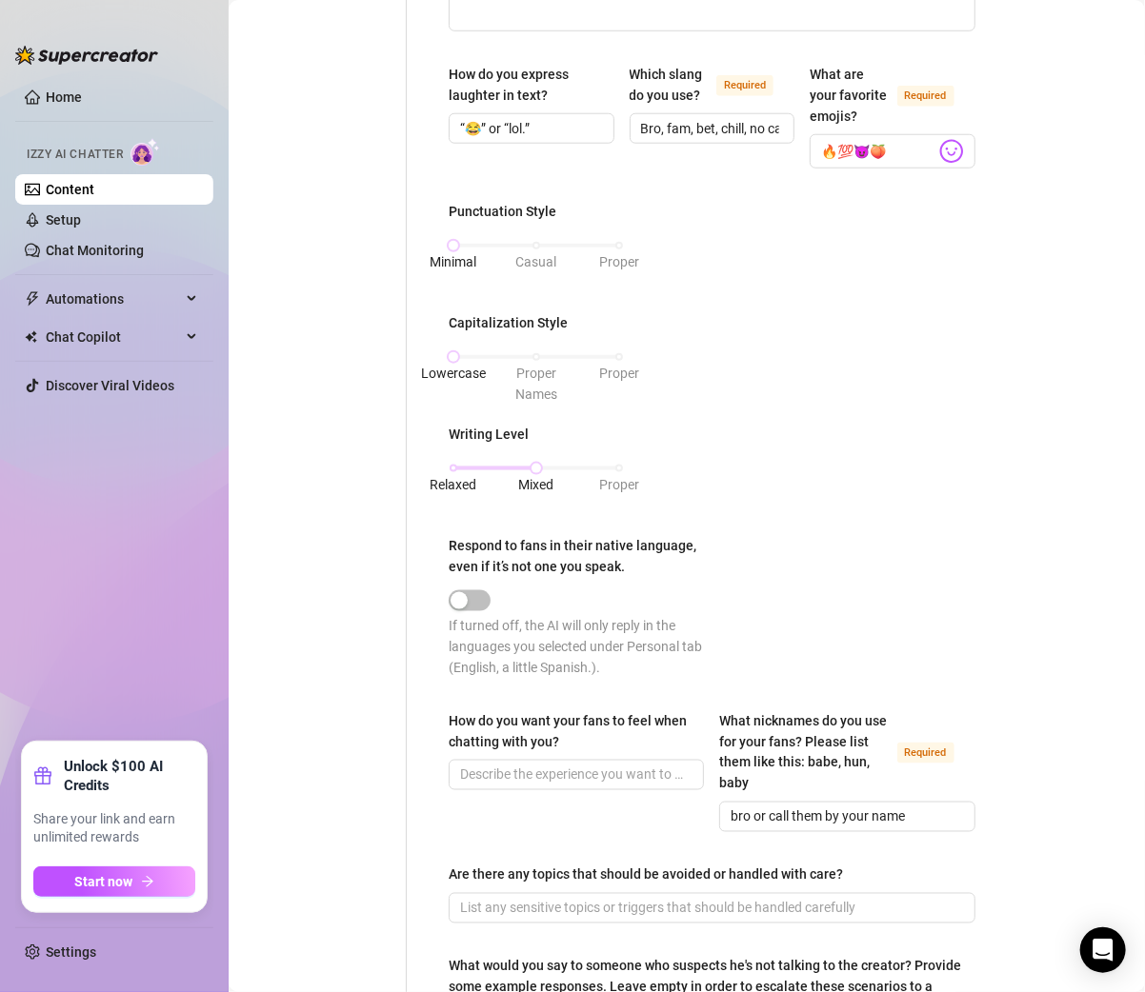
click at [447, 531] on div "What is your persona type? Persona defines the distinct image and personality o…" at bounding box center [711, 322] width 565 height 1625
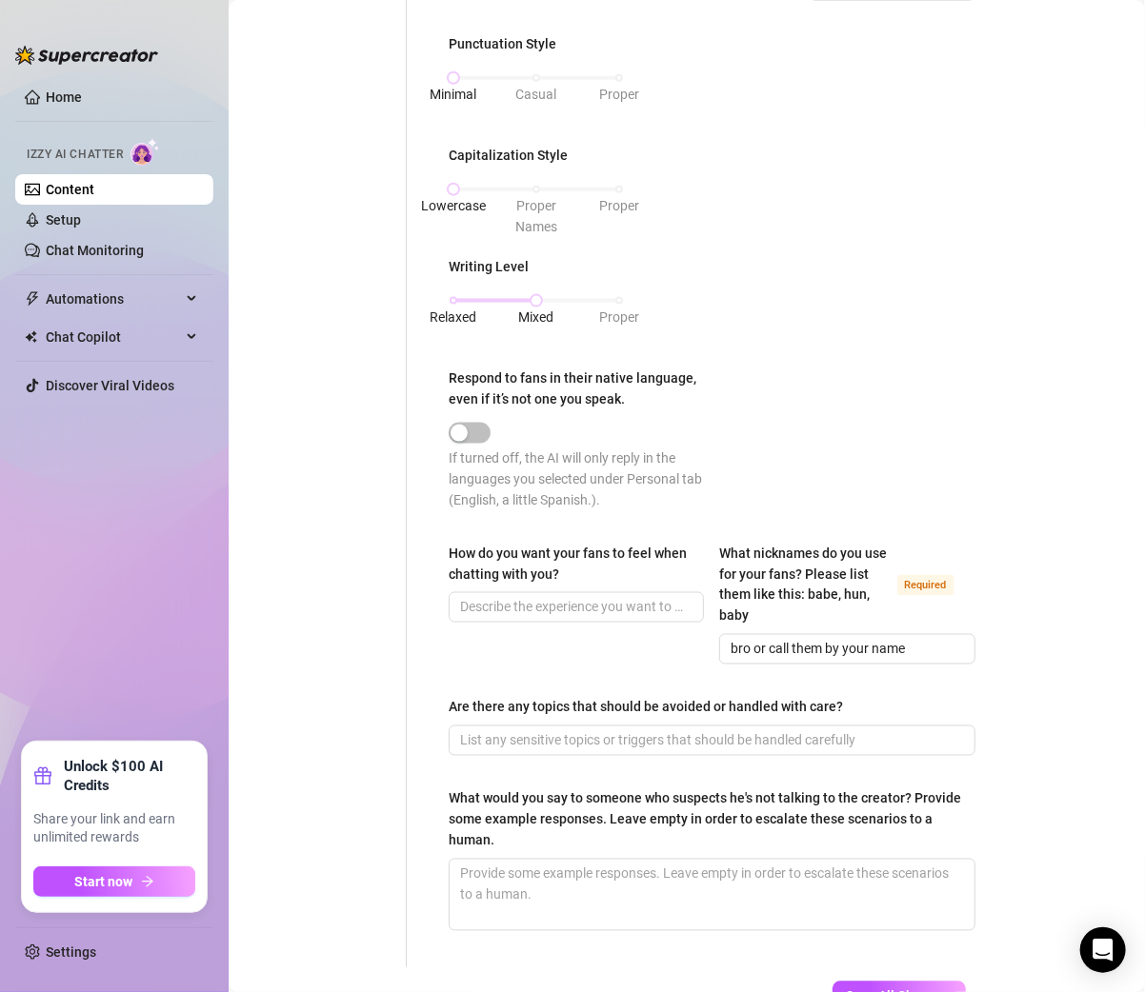
scroll to position [879, 0]
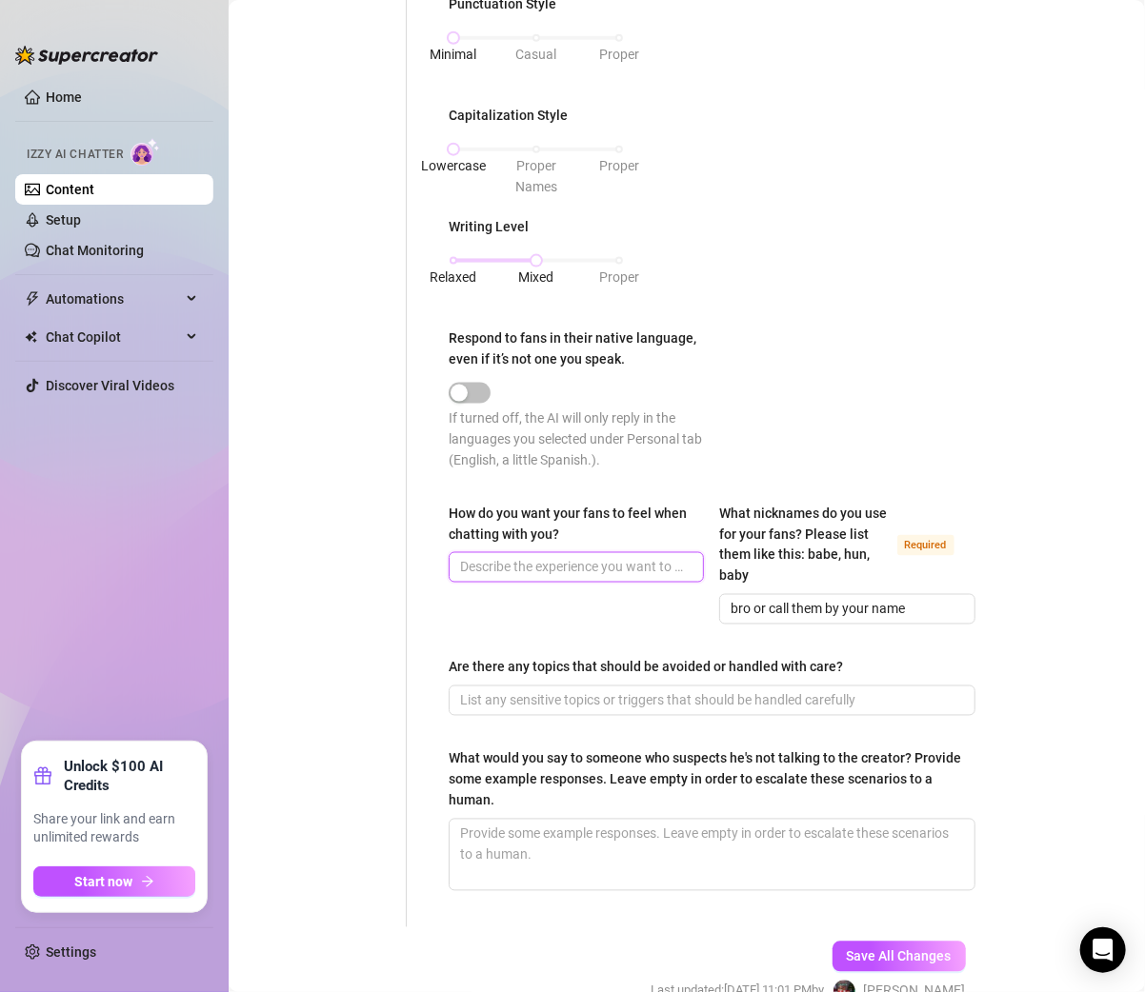
click at [512, 578] on input "How do you want your fans to feel when chatting with you?" at bounding box center [574, 567] width 229 height 21
paste input "Like they’re talking to someone real and genuine, not fake."
type input "Like they’re talking to someone real and genuine, not fake."
click at [464, 625] on div "How do you want your fans to feel when chatting with you? Like they’re talking …" at bounding box center [575, 564] width 255 height 122
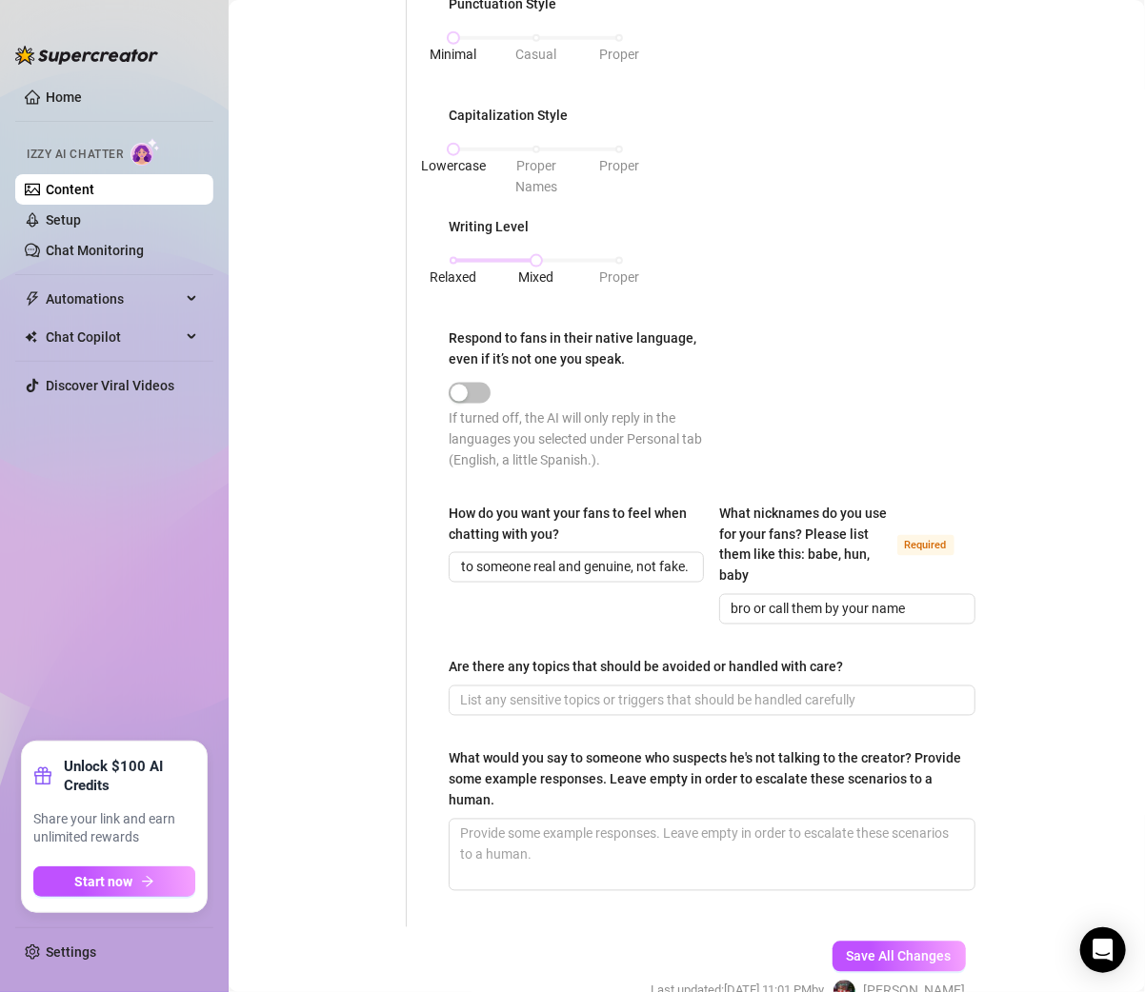
scroll to position [0, 0]
click at [583, 711] on input "Are there any topics that should be avoided or handled with care?" at bounding box center [710, 700] width 500 height 21
paste input "Yeah — don’t do gay talk, I’m straight."
click at [509, 711] on input "Yeah — don’t do gay talk, I’m straight." at bounding box center [710, 700] width 500 height 21
type input "Yeah, don’t do gay talk, I’m straight."
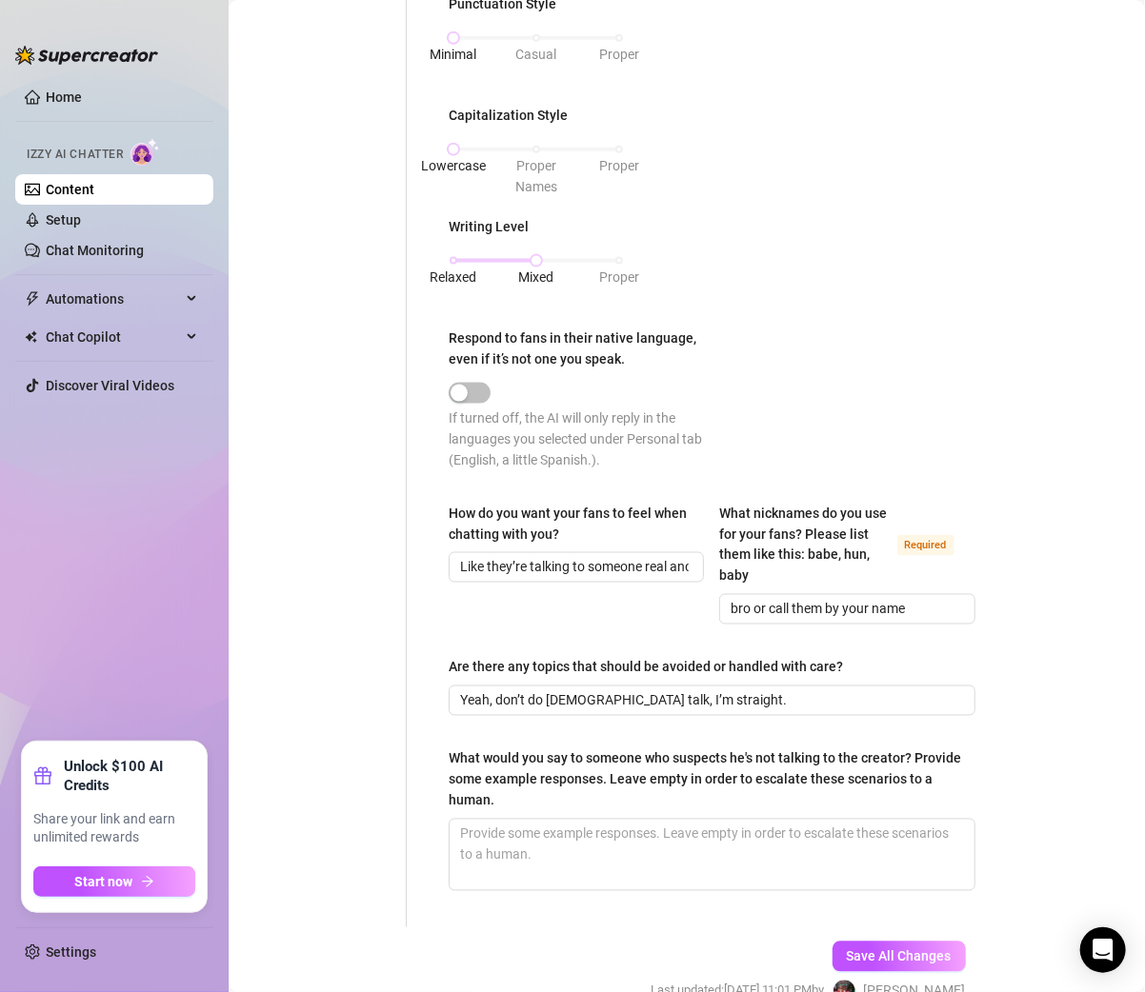
click at [338, 645] on div "Personal Info Chatting Lifestyle Physique Content Intimate Details Socials Trai…" at bounding box center [327, 114] width 159 height 1625
click at [565, 854] on textarea "What would you say to someone who suspects he's not talking to the creator? Pro…" at bounding box center [711, 855] width 525 height 70
paste textarea "You’re talking to me — straight from Arizona."
type textarea "You’re talking to me — straight from Arizona."
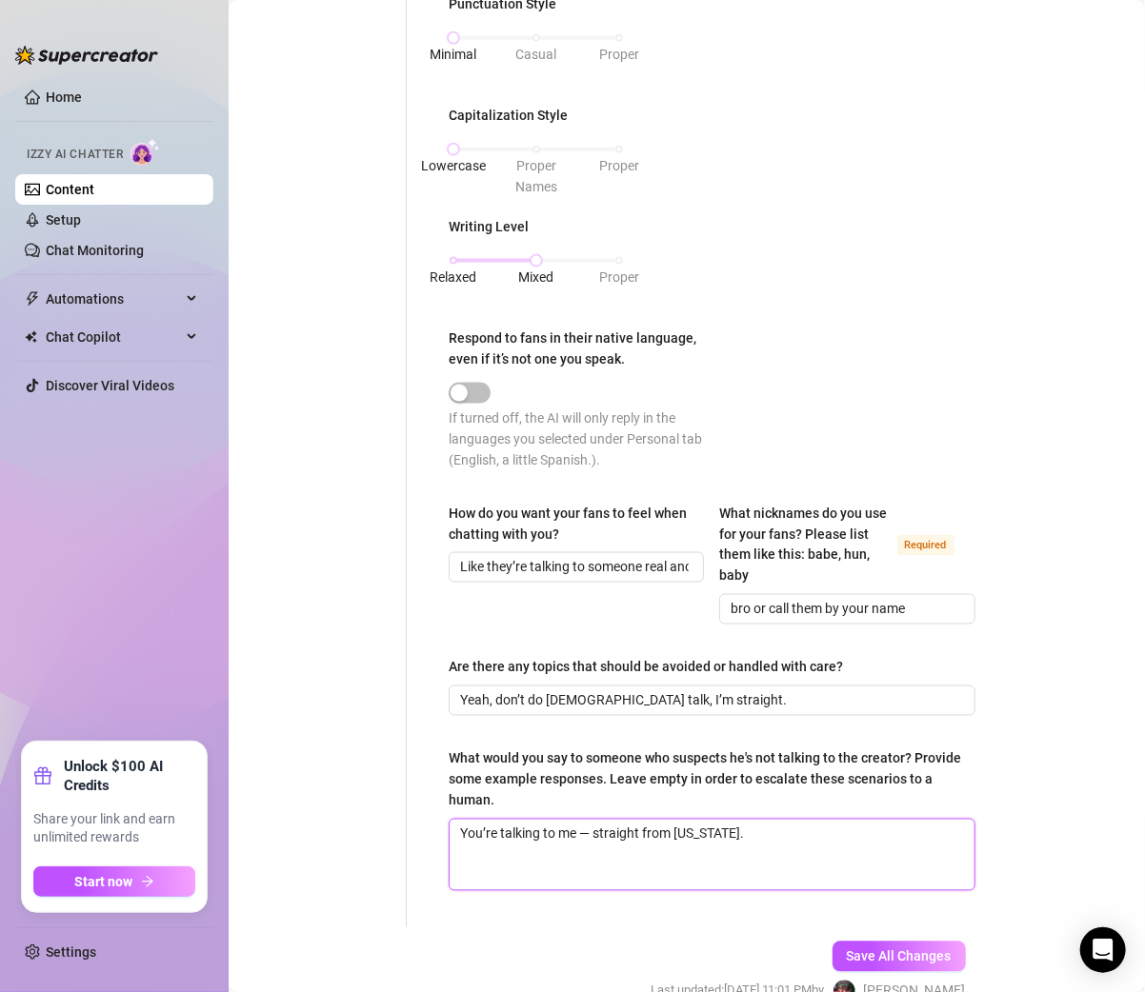
click at [596, 852] on textarea "You’re talking to me — straight from Arizona." at bounding box center [711, 855] width 525 height 70
type textarea "You’re talking to me —straight from Arizona."
type textarea "You’re talking to me straight from Arizona."
type textarea "You’re talking to mestraight from Arizona."
type textarea "You’re talking to me,straight from Arizona."
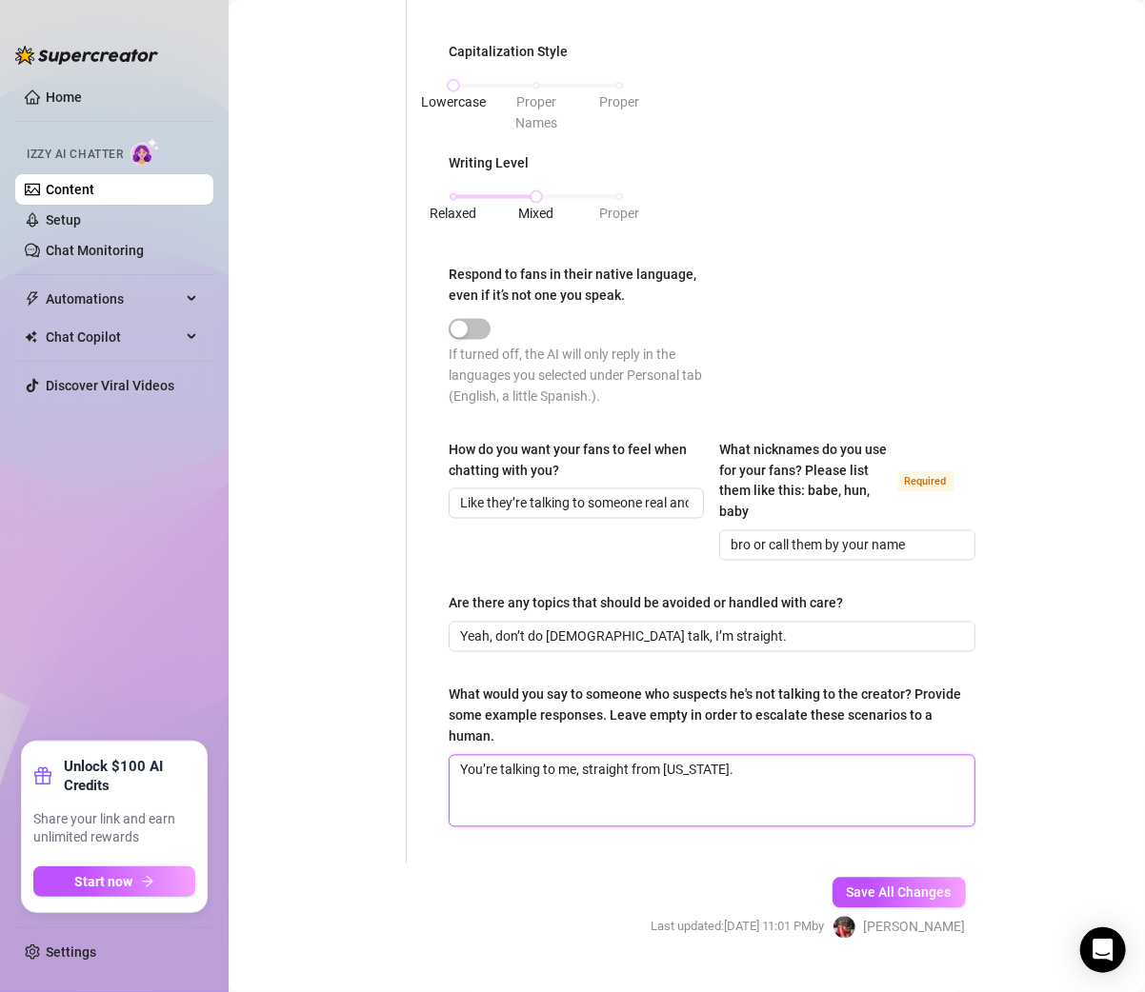
scroll to position [986, 0]
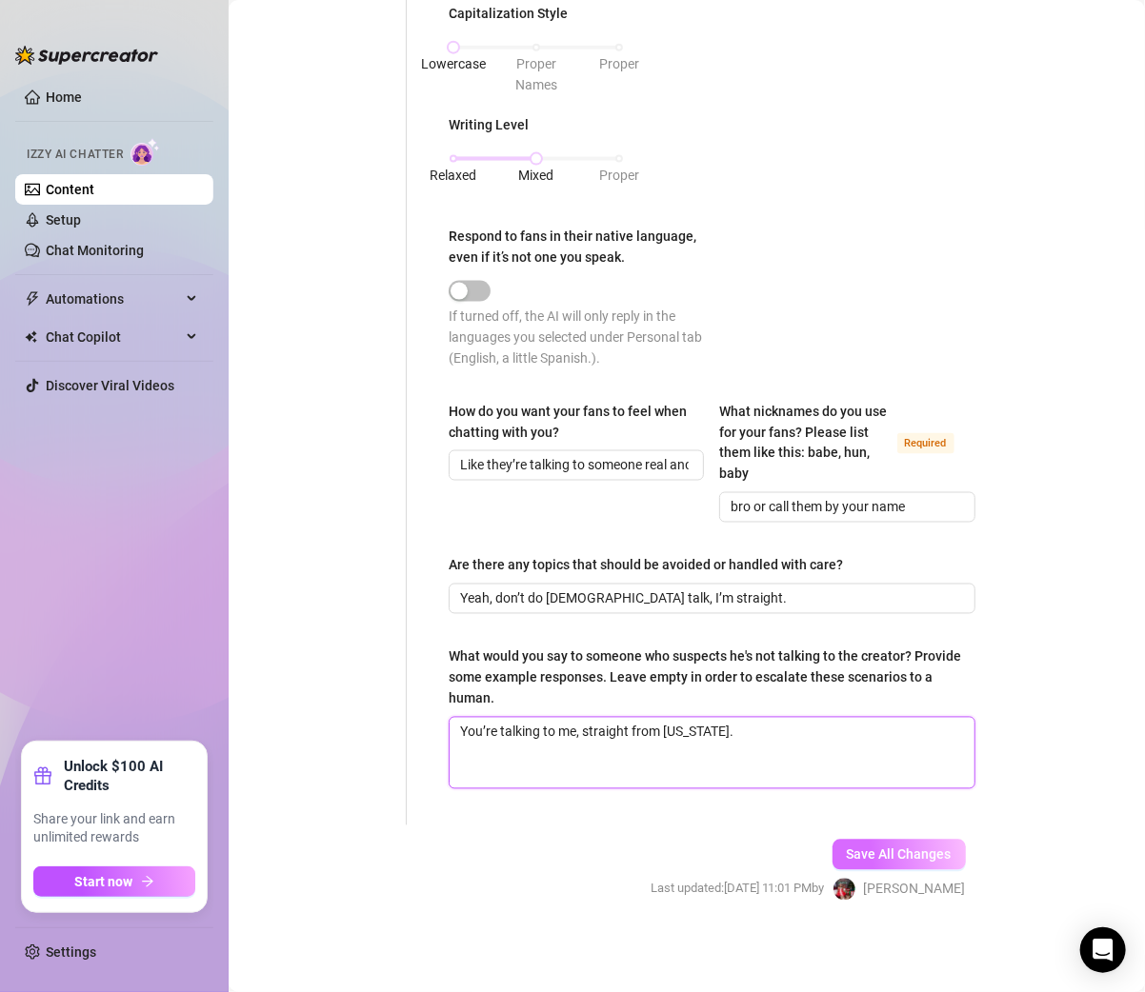
type textarea "You’re talking to me, straight from Arizona."
click at [864, 863] on span "Save All Changes" at bounding box center [898, 854] width 105 height 15
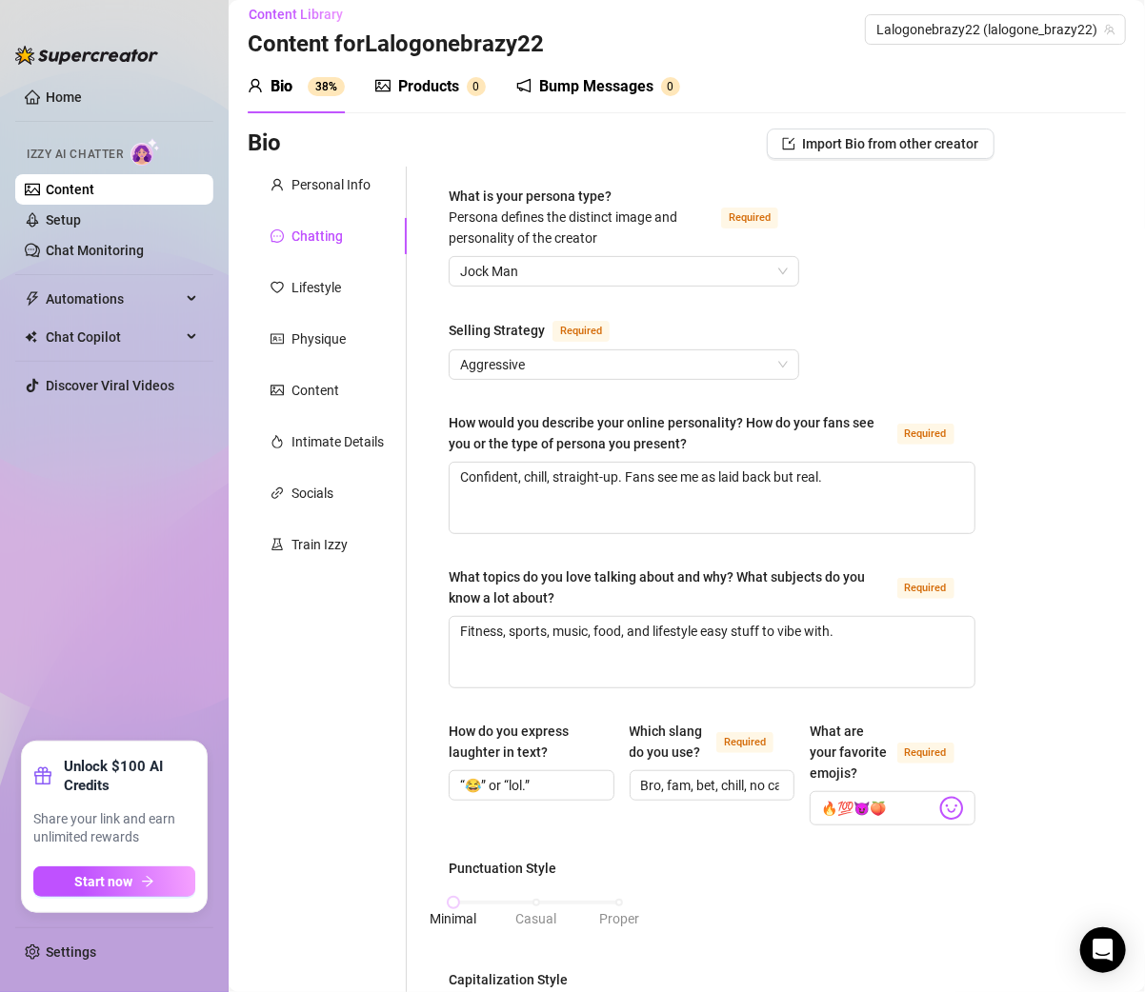
scroll to position [0, 0]
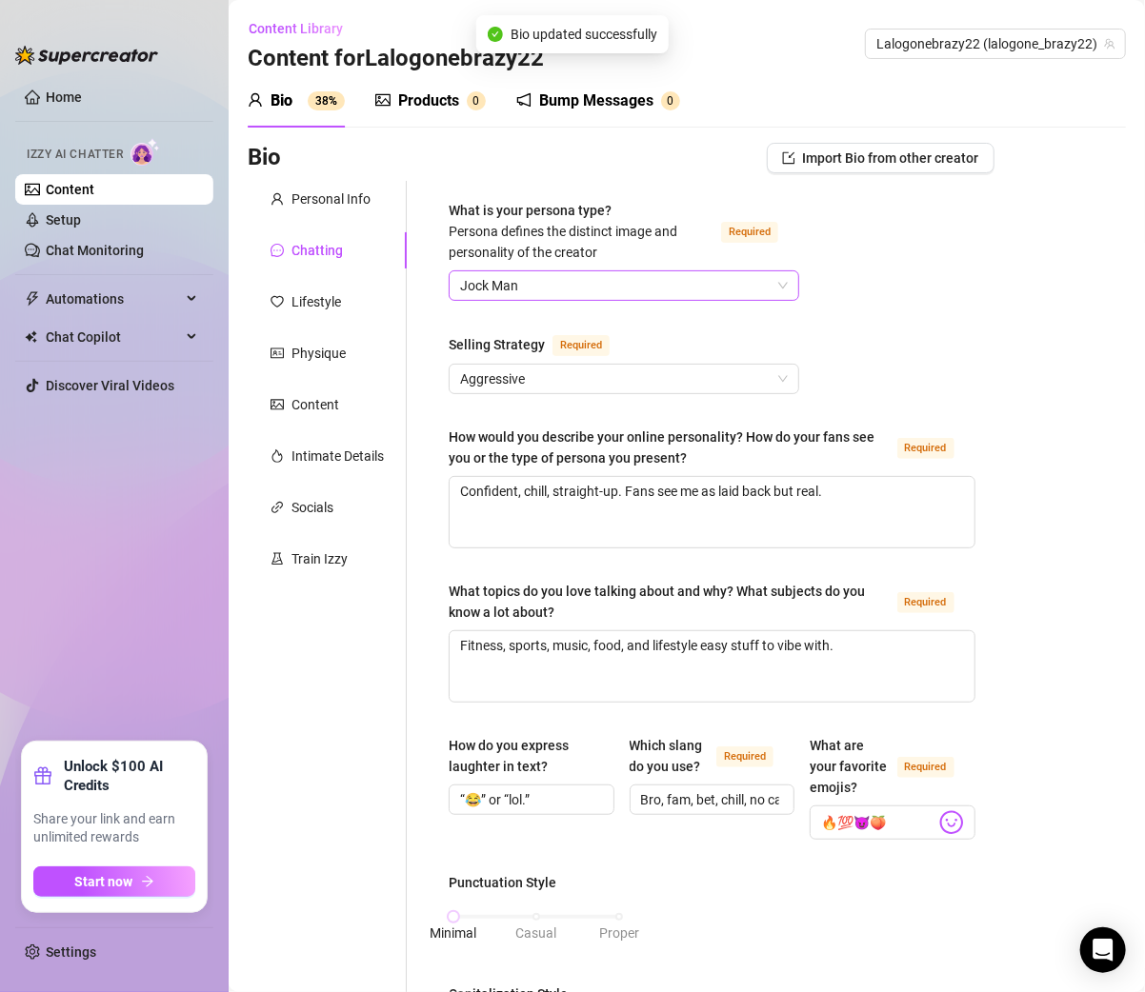
type textarea "Confident, chill, straight-up. Fans see me as laid back but real."
type textarea "Fitness, sports, music, food, and lifestyle easy stuff to vibe with."
type input "“😂” or “lol.”"
type input "Bro, fam, bet, chill, no cap."
type input "Like they’re talking to someone real and genuine, not fake."
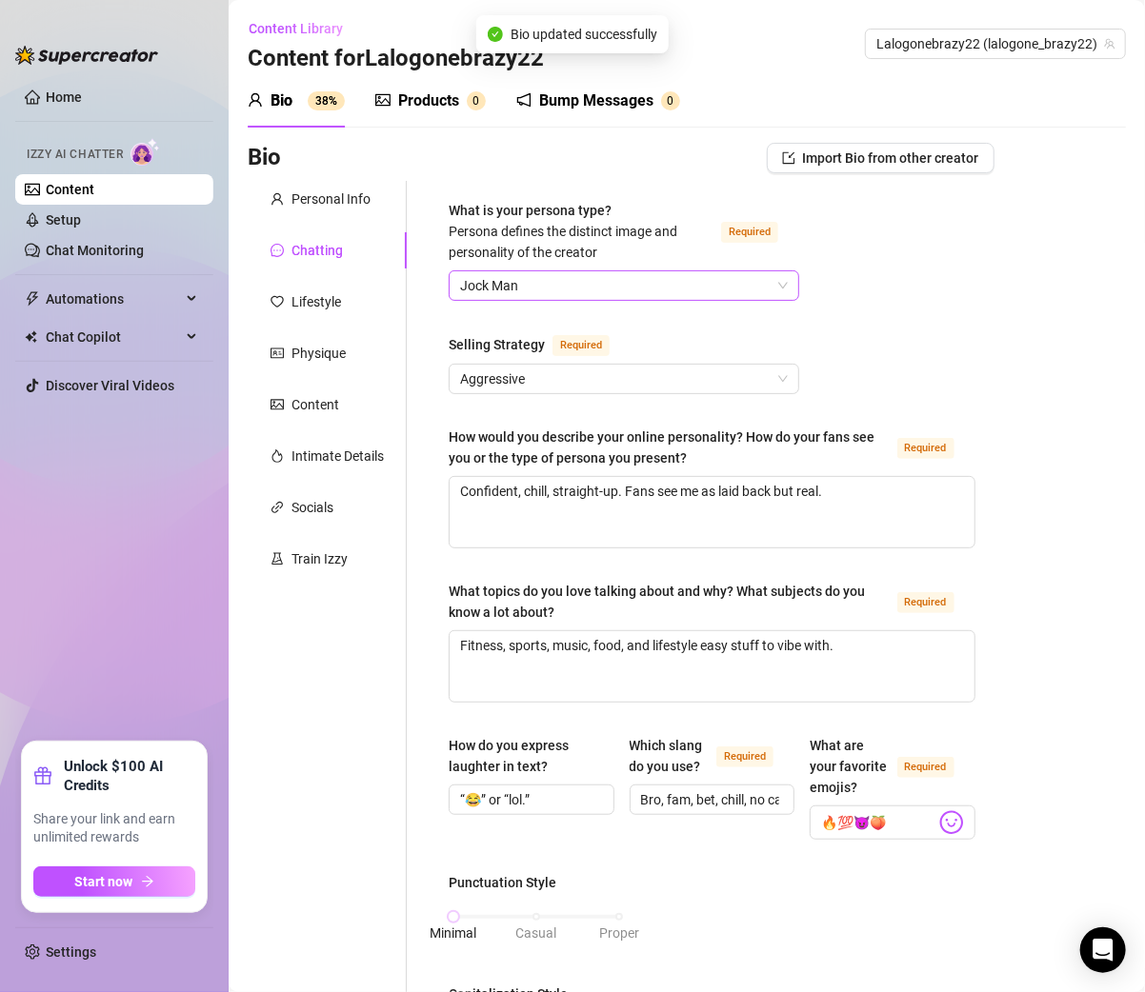
type input "Yeah, don’t do gay talk, I’m straight."
type textarea "You’re talking to me, straight from Arizona."
click at [324, 298] on div "Lifestyle" at bounding box center [316, 301] width 50 height 21
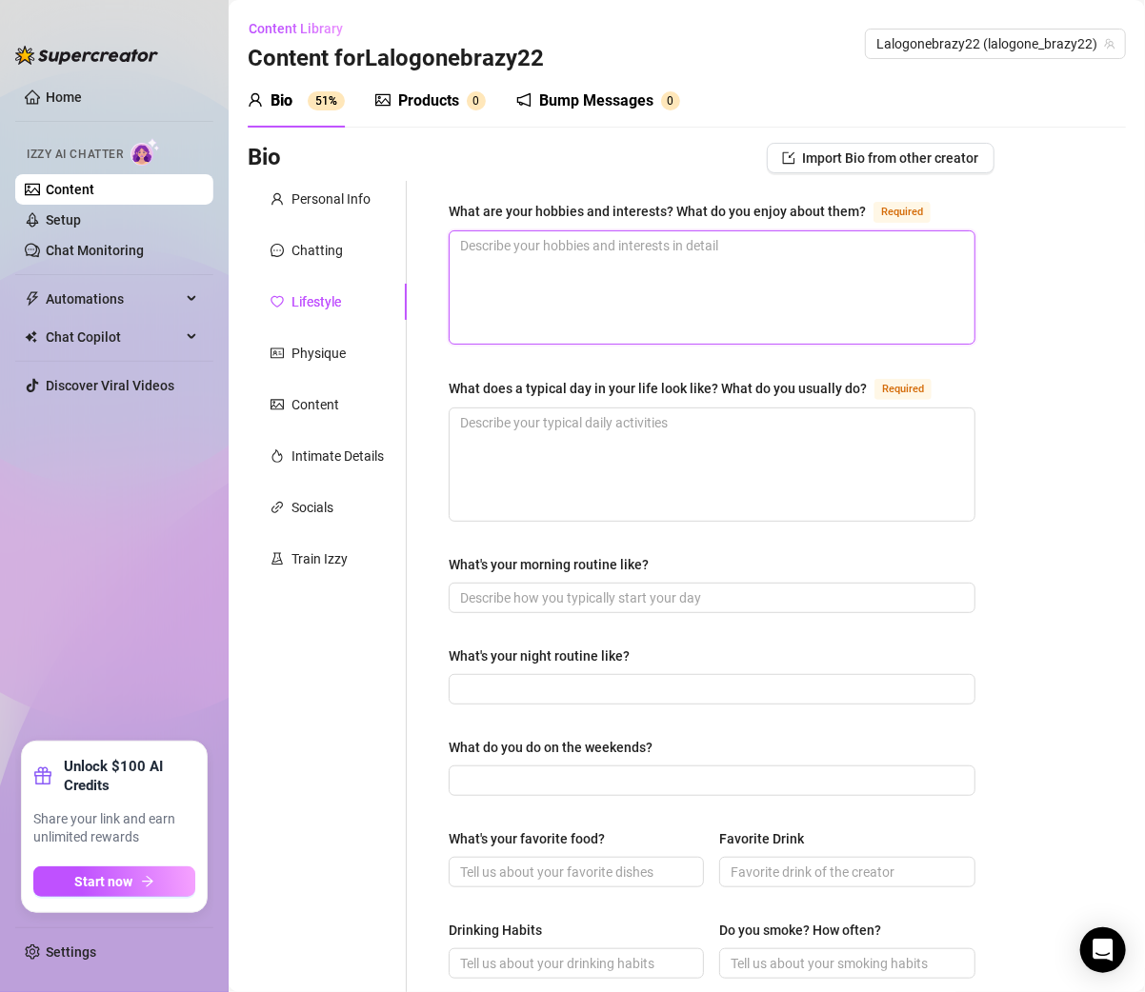
click at [513, 254] on textarea "What are your hobbies and interests? What do you enjoy about them? Required" at bounding box center [711, 287] width 525 height 112
paste textarea "Working out, sports, music, cooking — keeps me balanced."
type textarea "Working out, sports, music, cooking — keeps me balanced."
click at [680, 243] on textarea "Working out, sports, music, cooking — keeps me balanced." at bounding box center [711, 287] width 525 height 112
type textarea "Working out, sports, music, cooking —keeps me balanced."
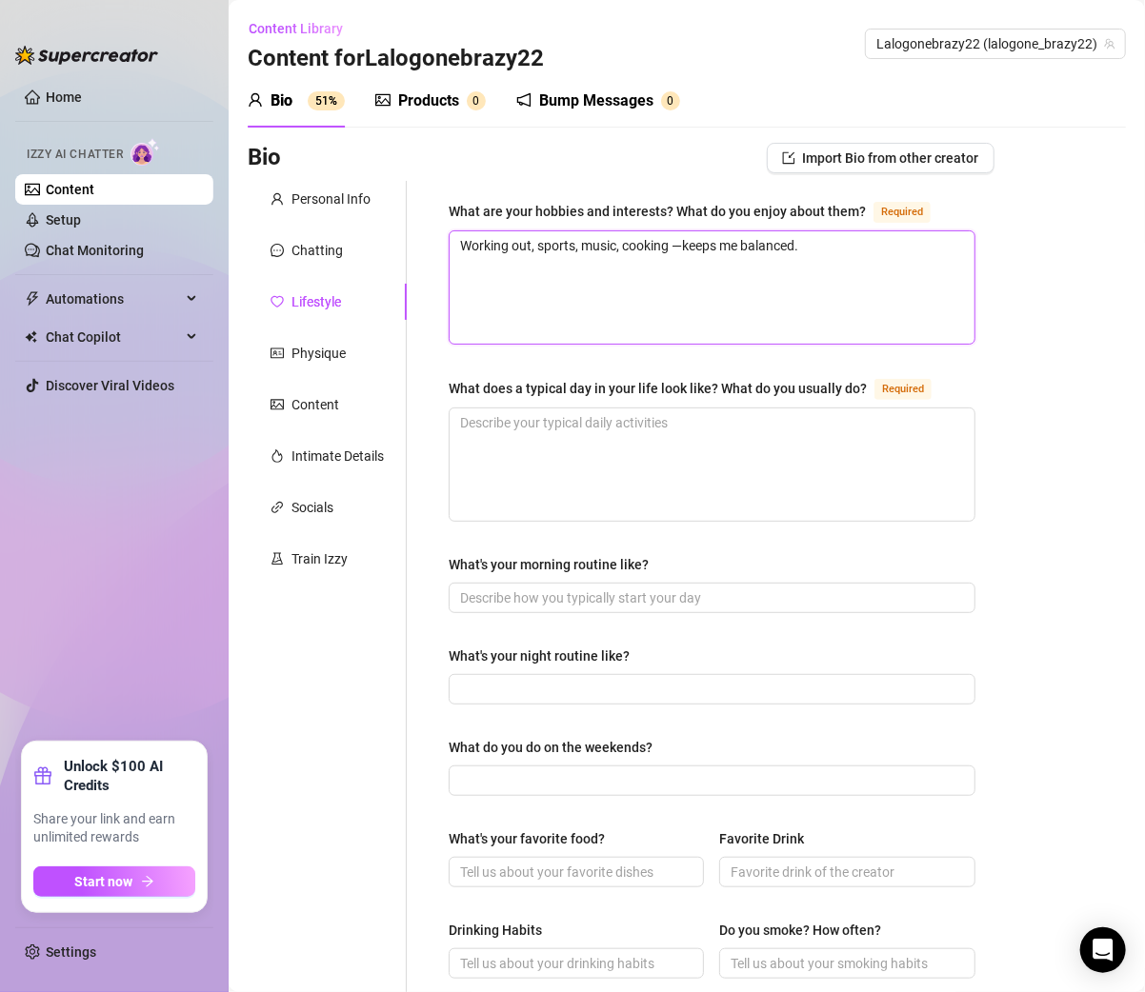
type textarea "Working out, sports, music, cooking keeps me balanced."
type textarea "Working out, sports, music, cookingkeeps me balanced."
type textarea "Working out, sports, music, cooking,keeps me balanced."
type textarea "Working out, sports, music, cooking, keeps me balanced."
click at [431, 343] on div "What are your hobbies and interests? What do you enjoy about them? Required Wor…" at bounding box center [711, 823] width 565 height 1284
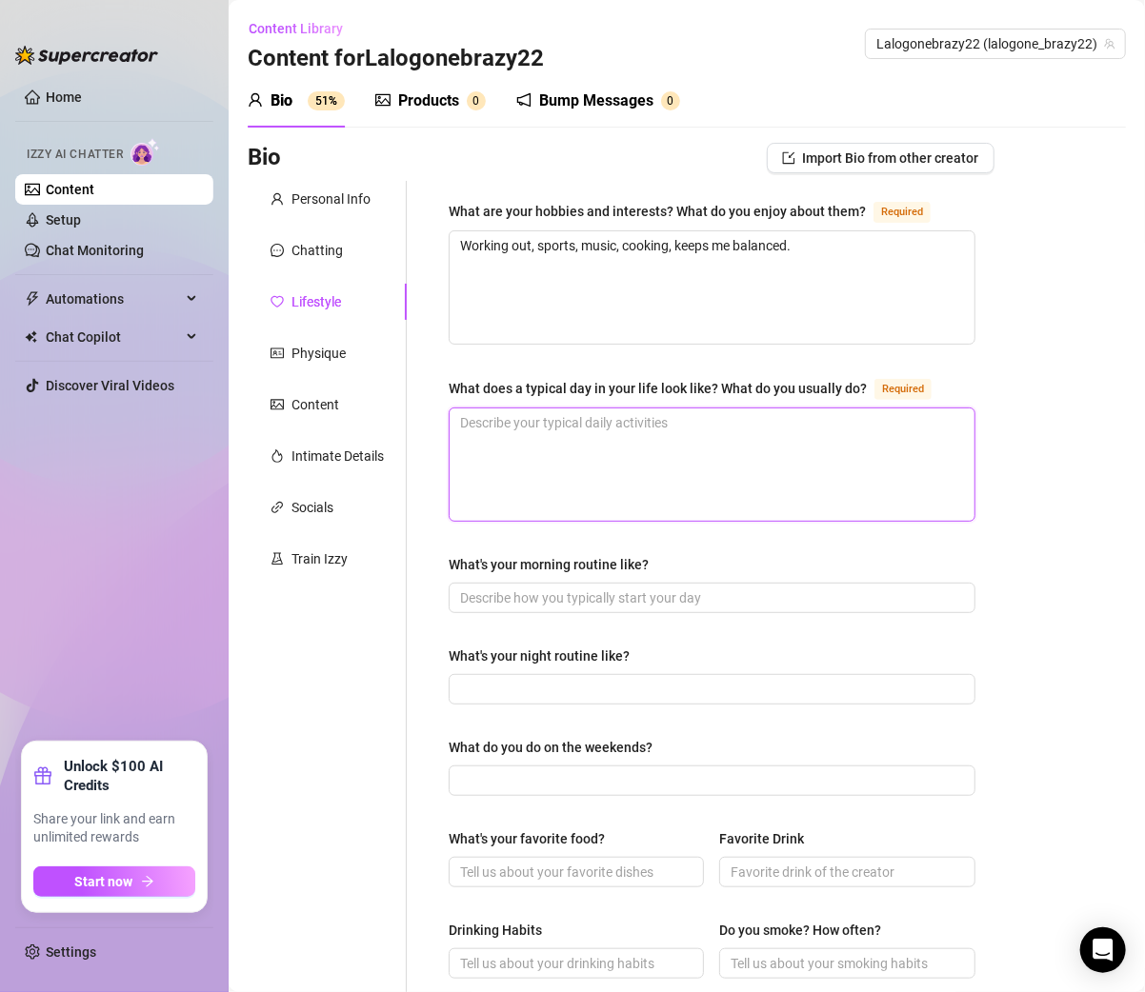
click at [510, 421] on textarea "What does a typical day in your life look like? What do you usually do? Required" at bounding box center [711, 464] width 525 height 112
paste textarea "Wake up, workout, handle content, chill with friends or family, grind."
type textarea "Wake up, workout, handle content, chill with friends or family, grind."
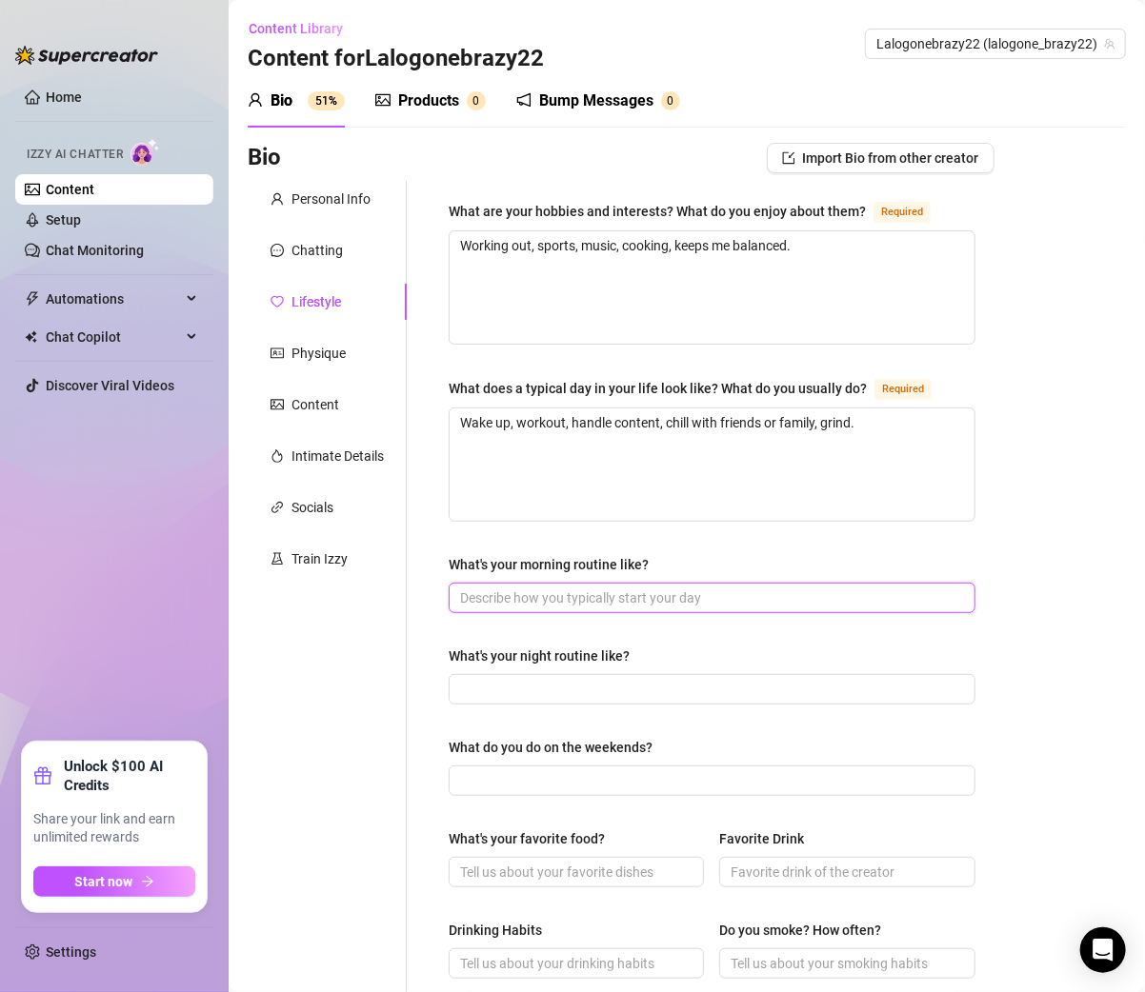
click at [494, 595] on input "What's your morning routine like?" at bounding box center [710, 598] width 500 height 21
paste input "Workout, shower, eat, plan my day."
type input "Workout, shower, eat, plan my day."
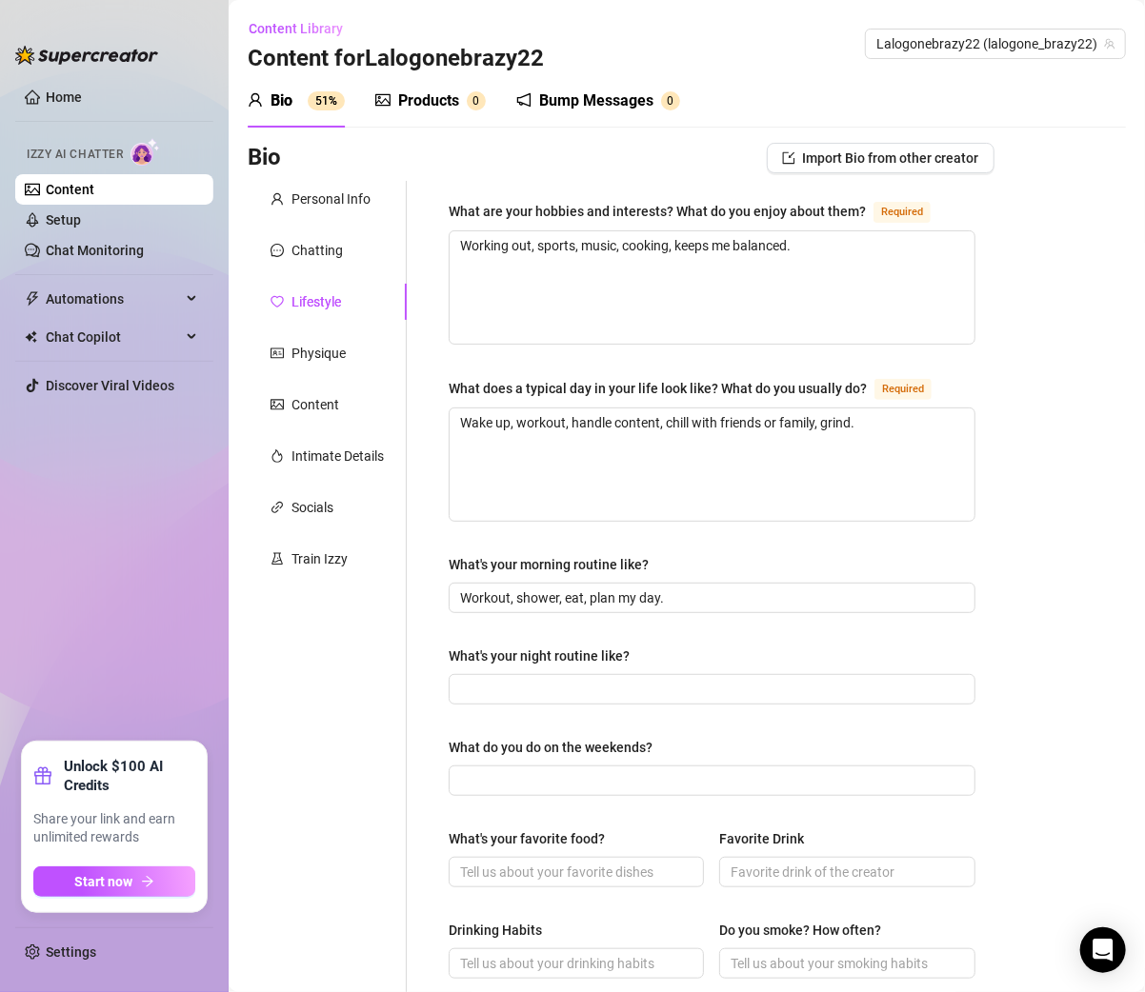
click at [384, 640] on div "Personal Info Chatting Lifestyle Physique Content Intimate Details Socials Trai…" at bounding box center [327, 823] width 159 height 1284
click at [580, 680] on input "What's your night routine like?" at bounding box center [710, 689] width 500 height 21
paste input "Late-night music, relax, sometimes gaming, then crash out."
type input "Late-night music, relax, sometimes gaming, then crash out."
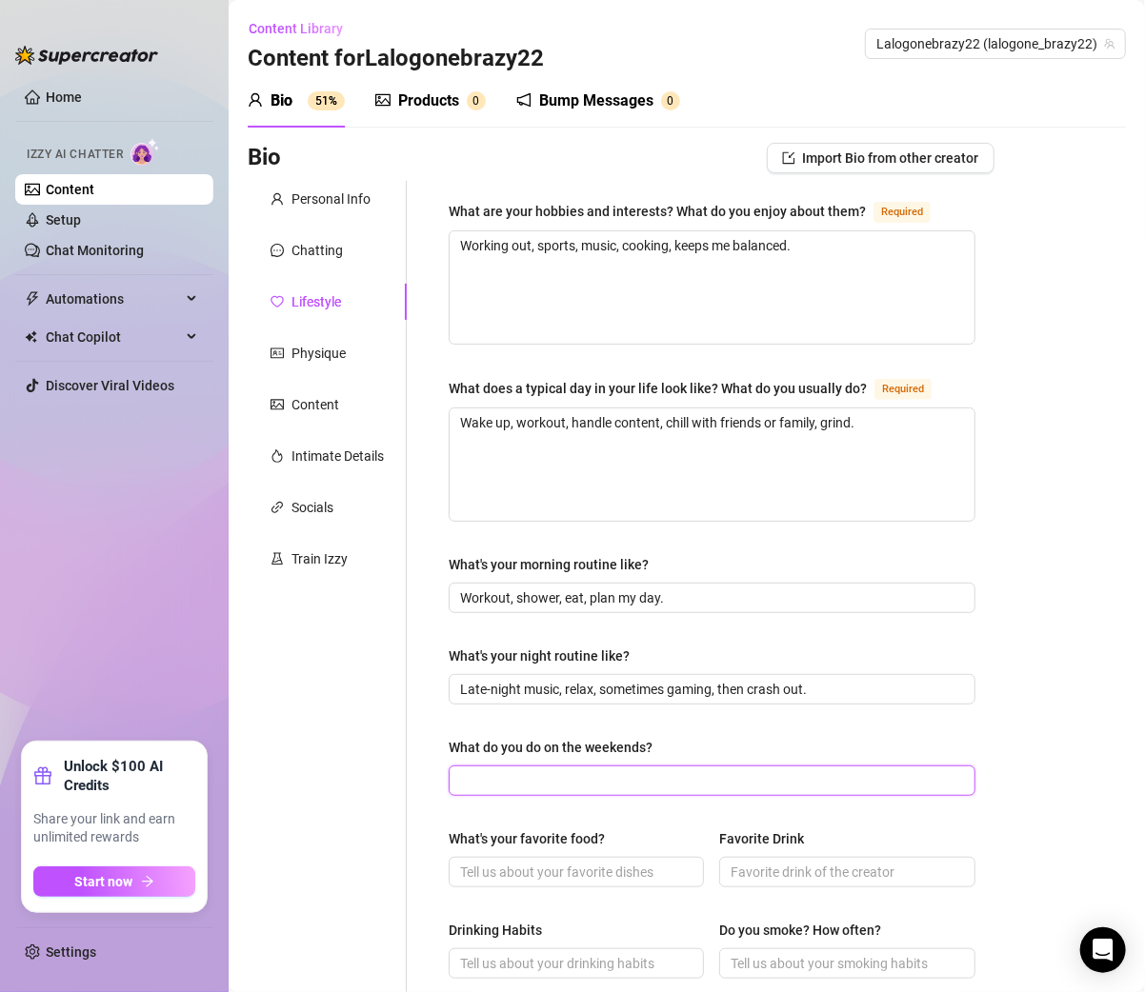
click at [514, 780] on input "What do you do on the weekends?" at bounding box center [710, 780] width 500 height 21
paste input "Chill, hang out, sometimes go out, sometimes stay in and grind content."
type input "Chill, hang out, sometimes go out, sometimes stay in and grind content."
click at [401, 760] on div "Personal Info Chatting Lifestyle Physique Content Intimate Details Socials Trai…" at bounding box center [327, 823] width 159 height 1284
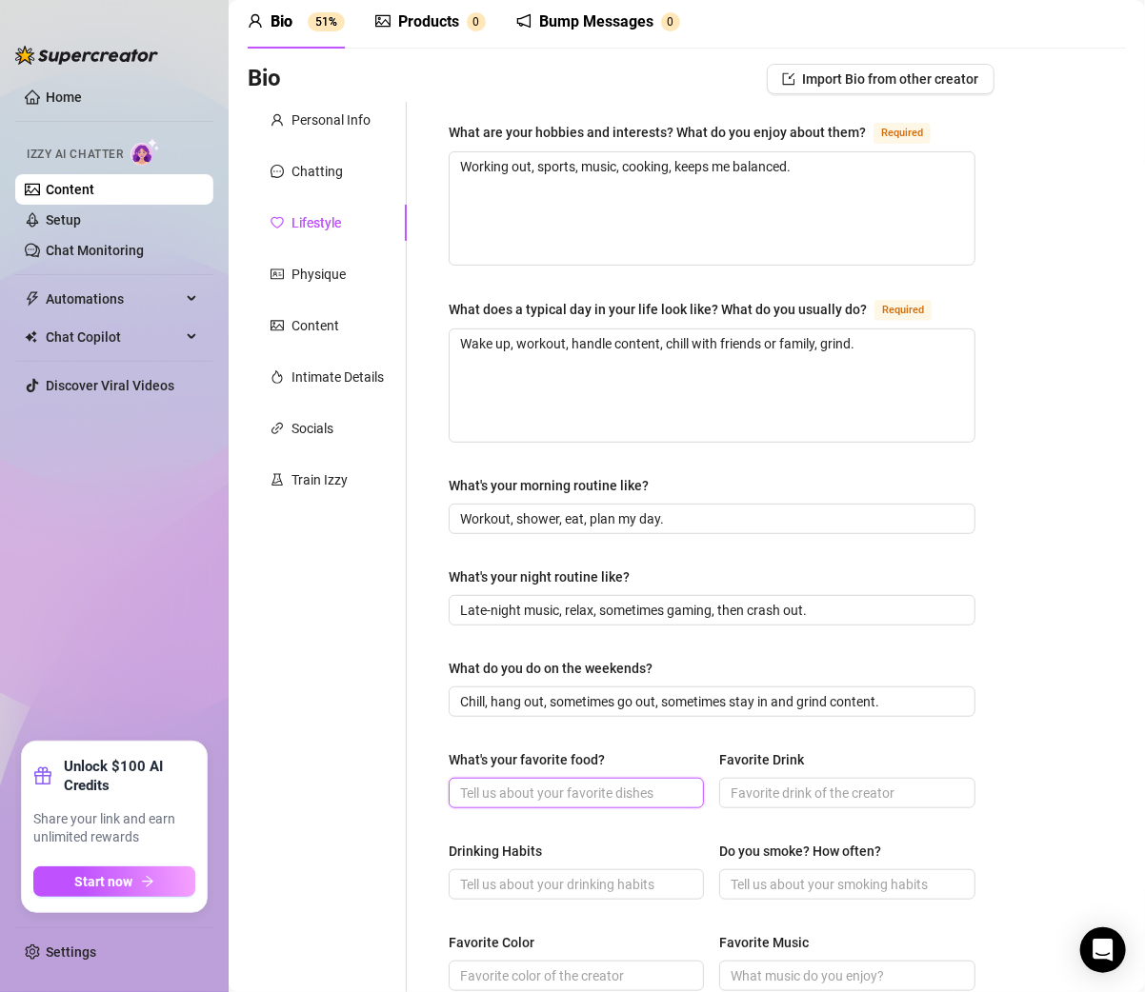
click at [524, 784] on input "What's your favorite food?" at bounding box center [574, 793] width 229 height 21
paste input "Mexican food, hands down."
type input "Mexican food, hands down."
click at [478, 880] on input "Drinking Habits" at bounding box center [574, 884] width 229 height 21
paste input "Social drinker."
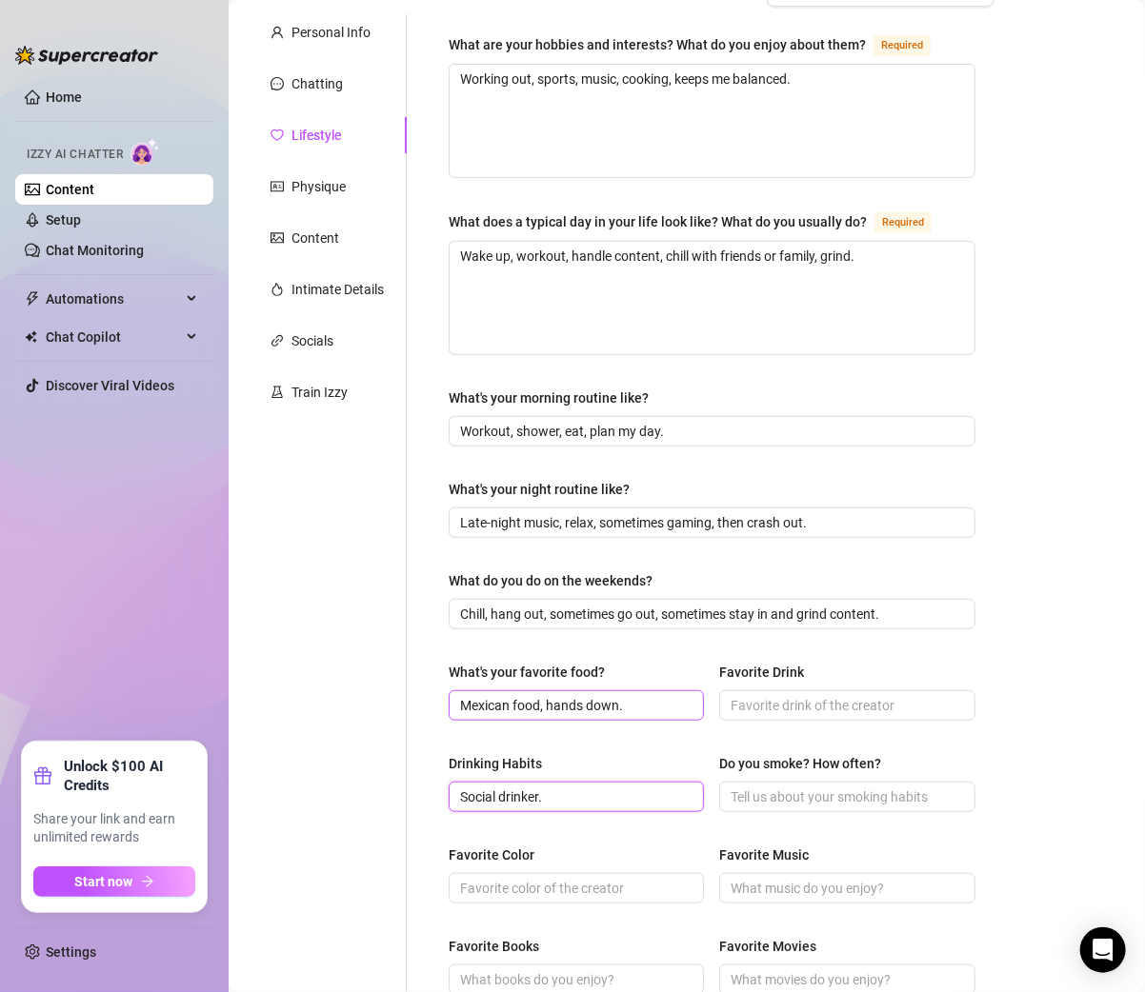
scroll to position [237, 0]
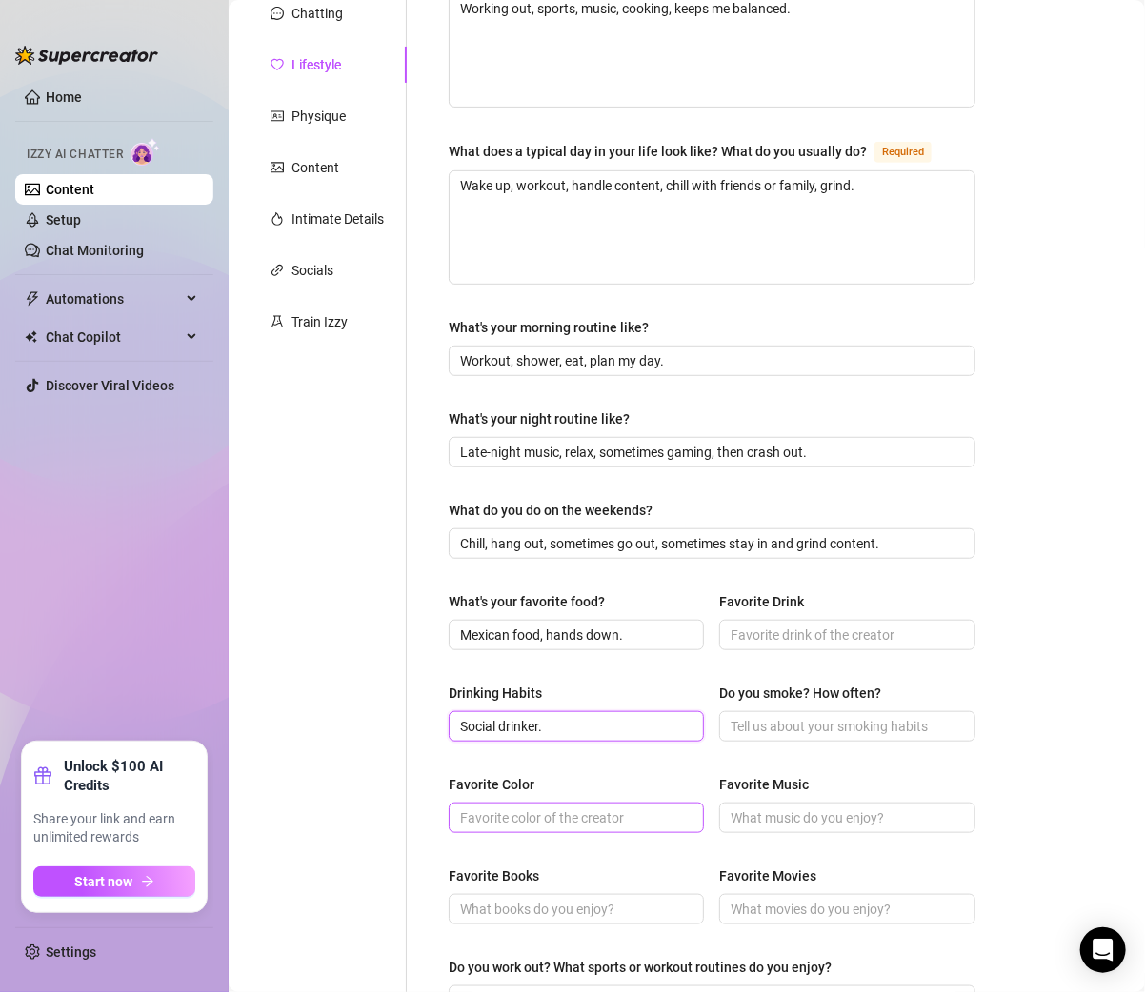
type input "Social drinker."
click at [502, 816] on input "Favorite Color" at bounding box center [574, 817] width 229 height 21
type input "Black"
click at [530, 906] on input "Favorite Books" at bounding box center [574, 909] width 229 height 21
paste input "Motivational stuff."
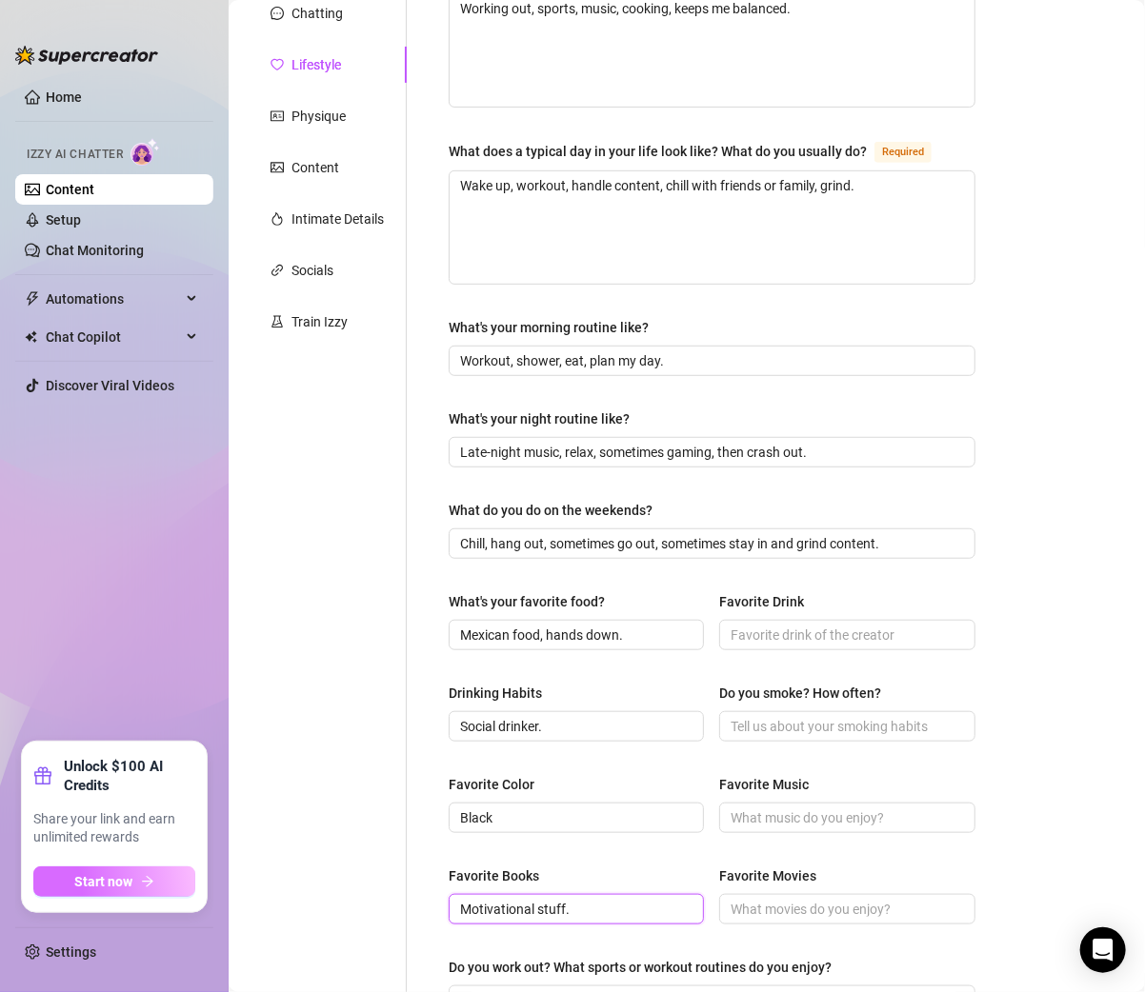
type input "Motivational stuff."
click at [746, 812] on input "Favorite Music" at bounding box center [844, 817] width 229 height 21
paste input "ap/hip hop."
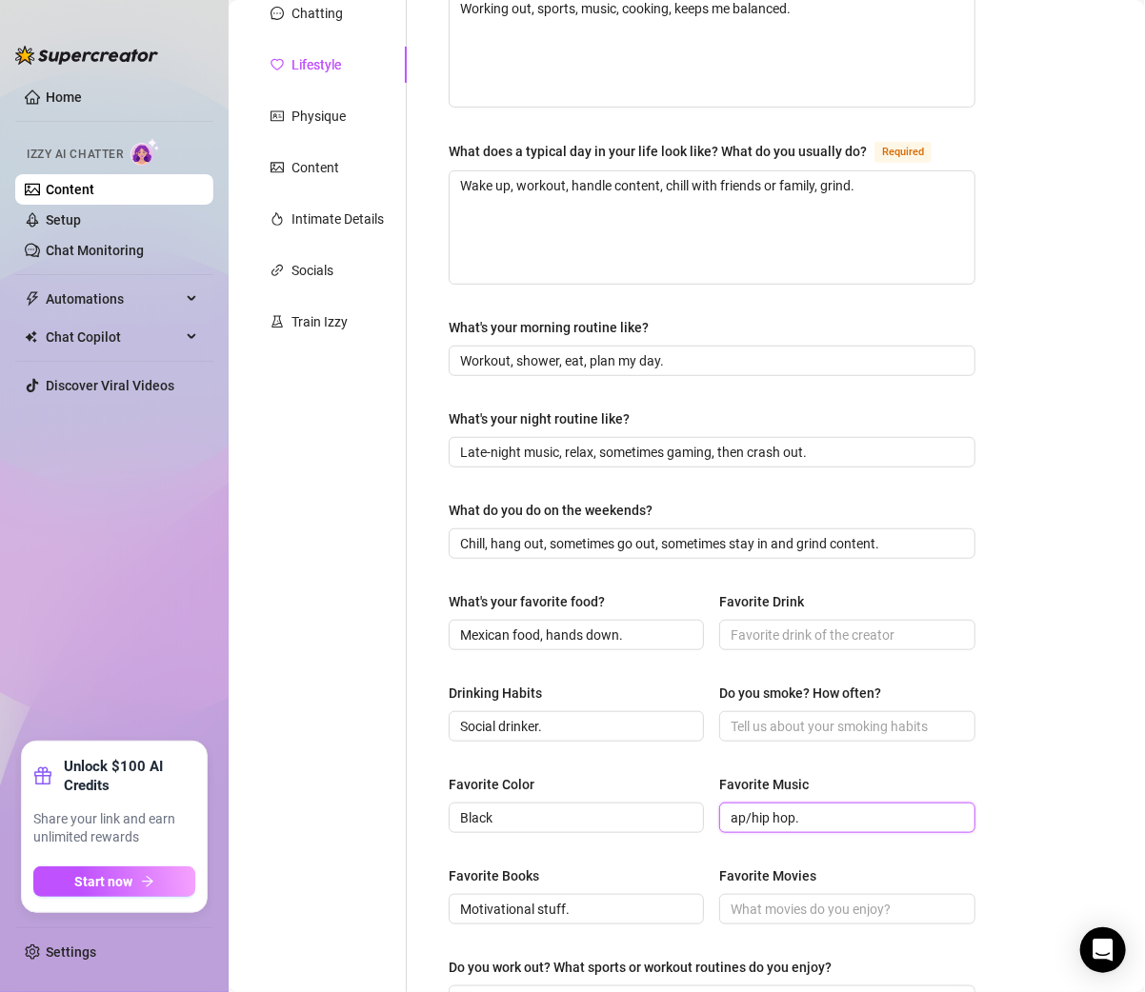
click at [730, 816] on input "ap/hip hop." at bounding box center [844, 817] width 229 height 21
type input "Rap/hip hop."
click at [752, 929] on div "Favorite Books Motivational stuff. Favorite Movies" at bounding box center [711, 904] width 527 height 76
click at [749, 903] on input "Favorite Movies" at bounding box center [844, 909] width 229 height 21
paste input "Action & comedy."
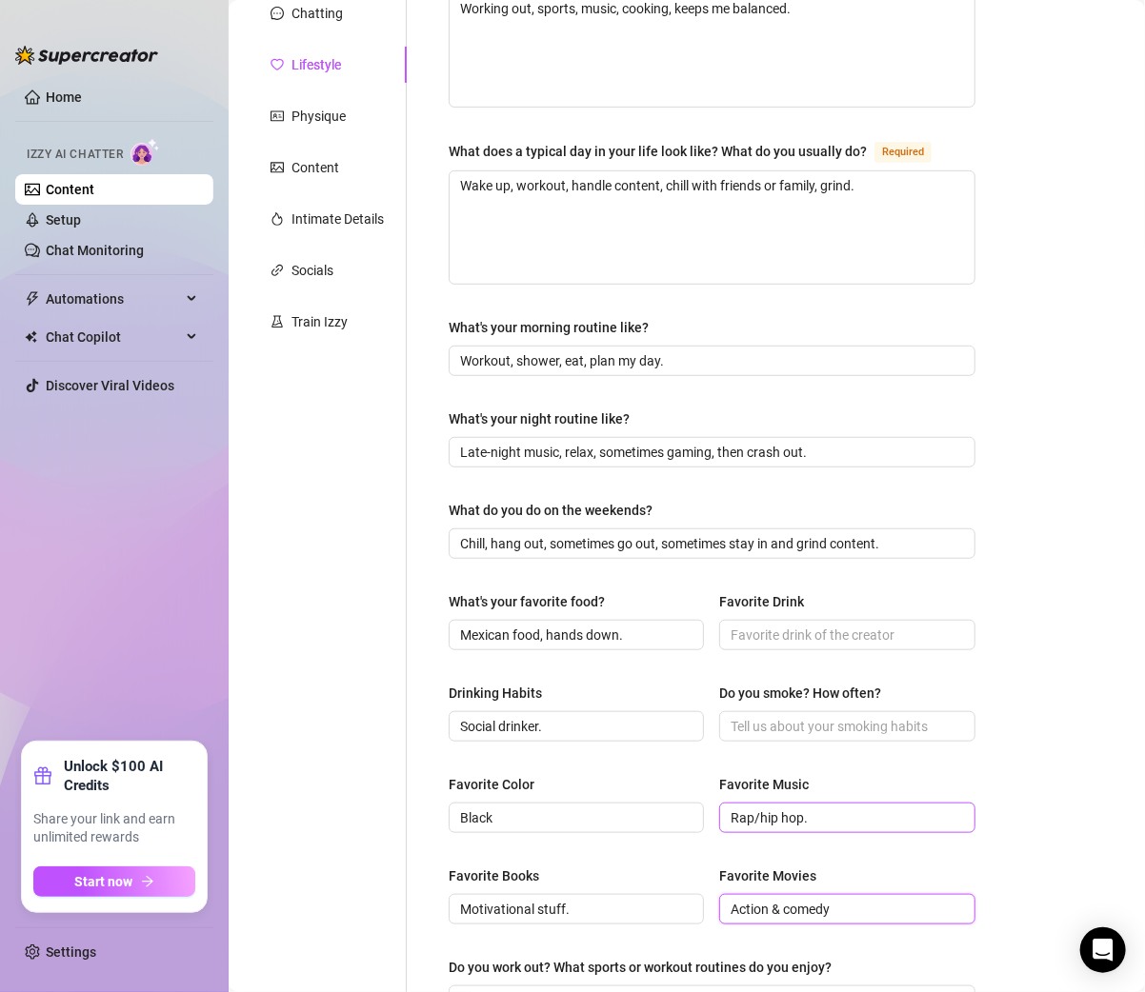
type input "Action & comedy"
click at [844, 820] on input "Rap/hip hop." at bounding box center [844, 817] width 229 height 21
type input "Rap/hip hop"
click at [655, 906] on input "Motivational stuff." at bounding box center [574, 909] width 229 height 21
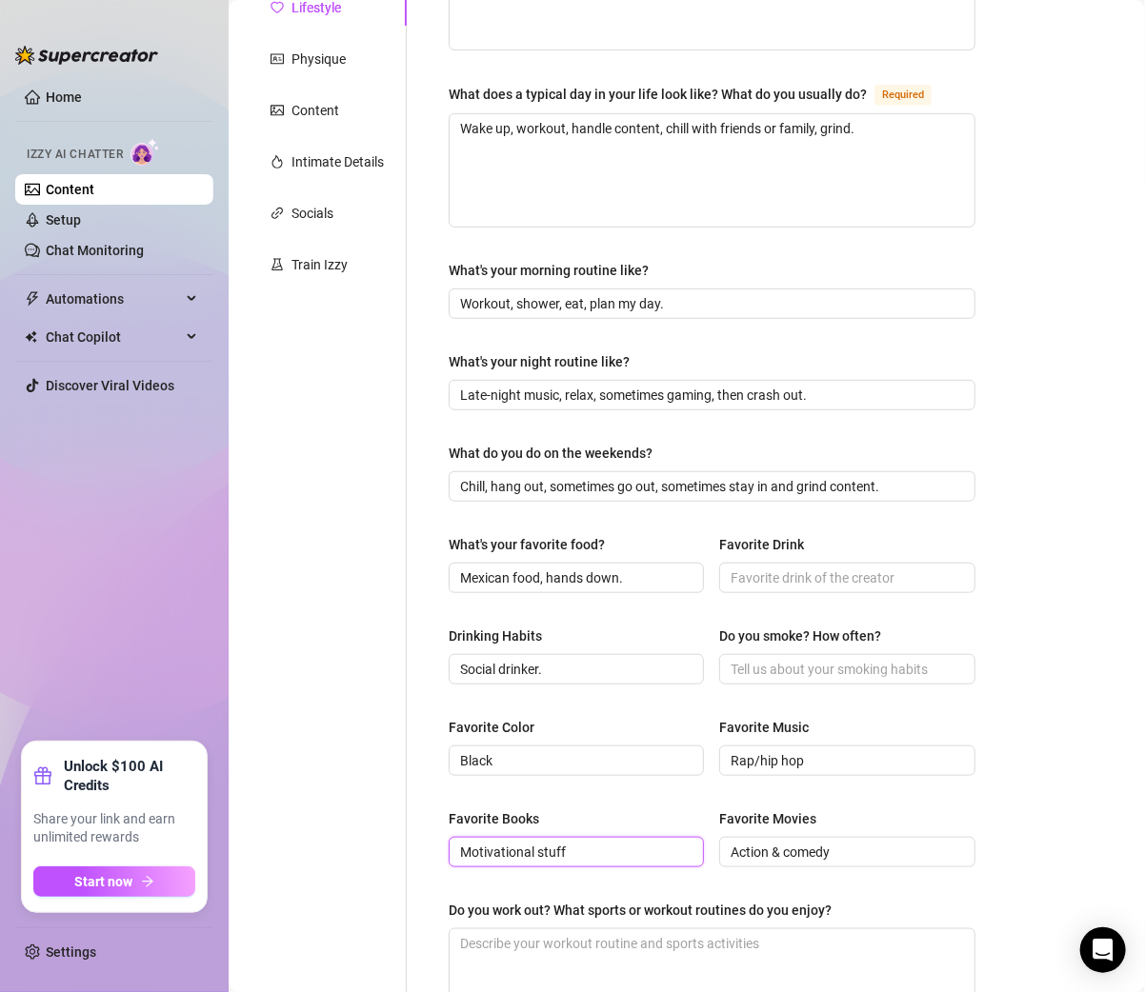
scroll to position [298, 0]
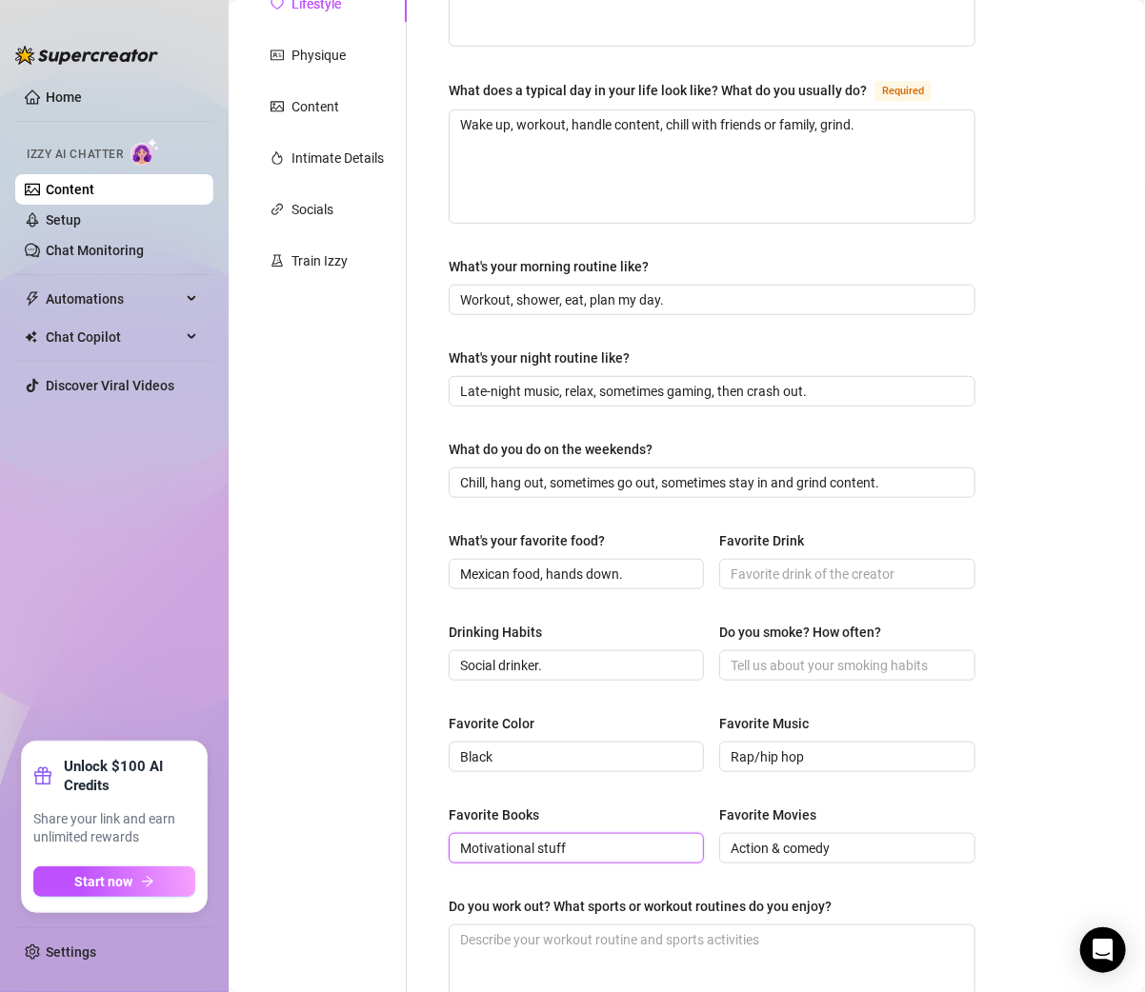
type input "Motivational stuff"
click at [739, 580] on input "Favorite Drink" at bounding box center [844, 574] width 229 height 21
paste input "Henny or tequila."
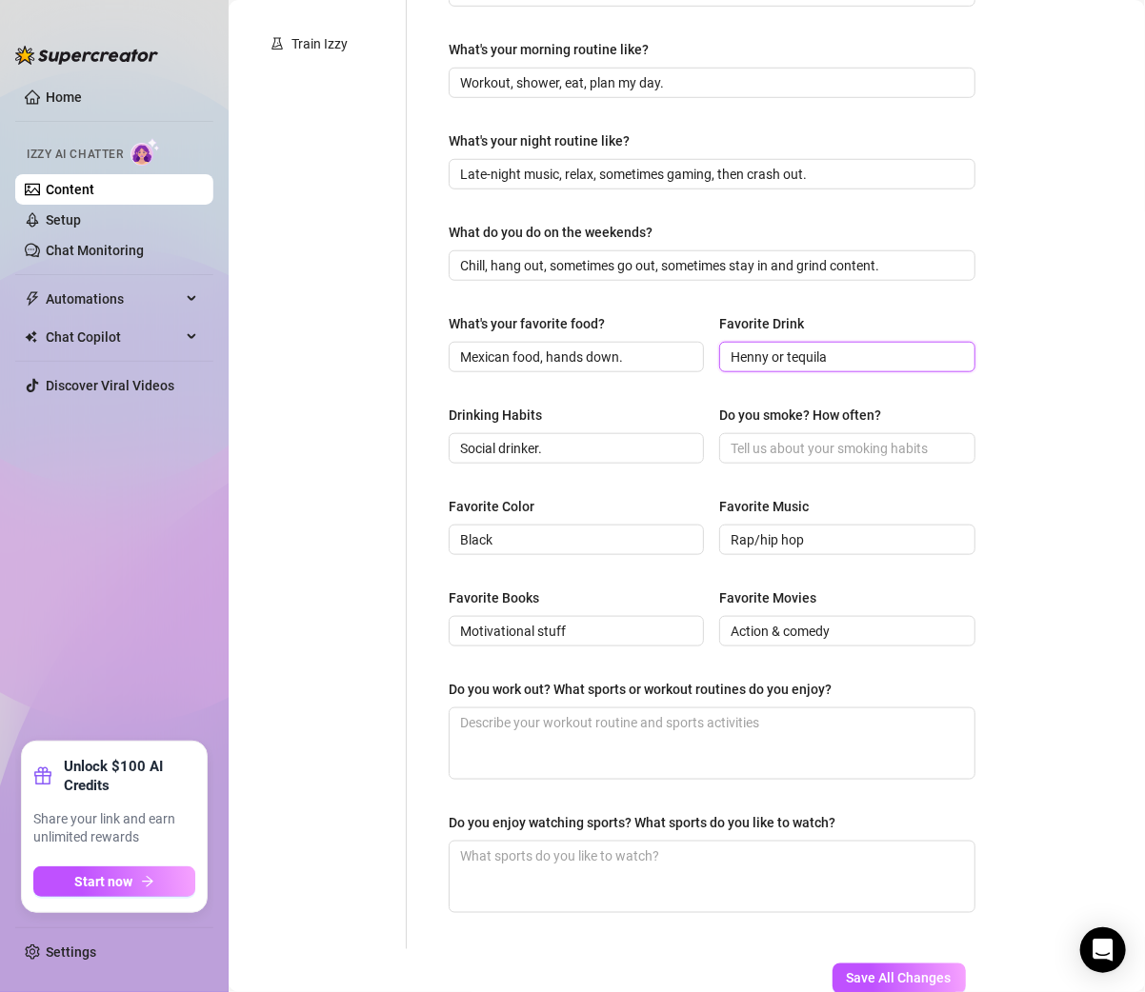
scroll to position [524, 0]
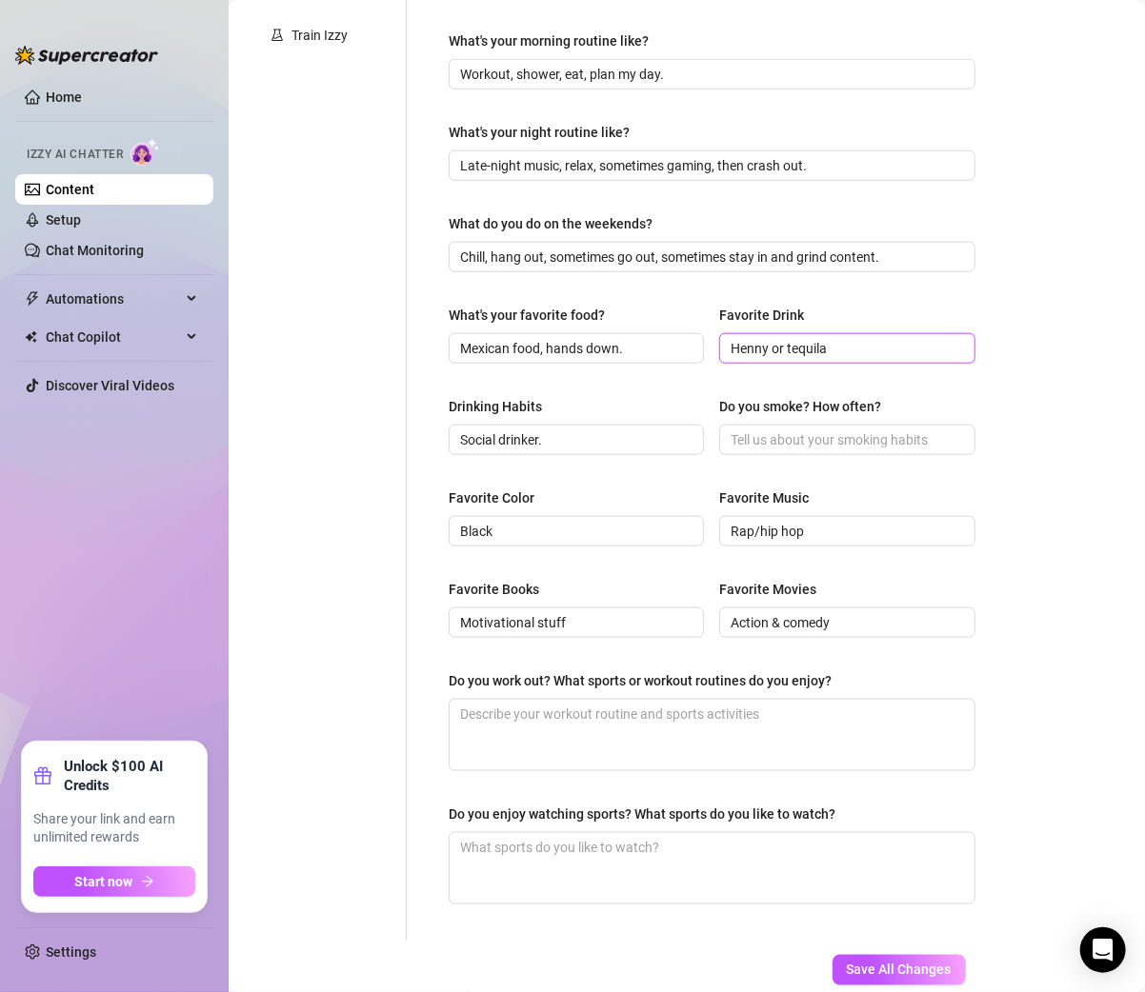
type input "Henny or tequila"
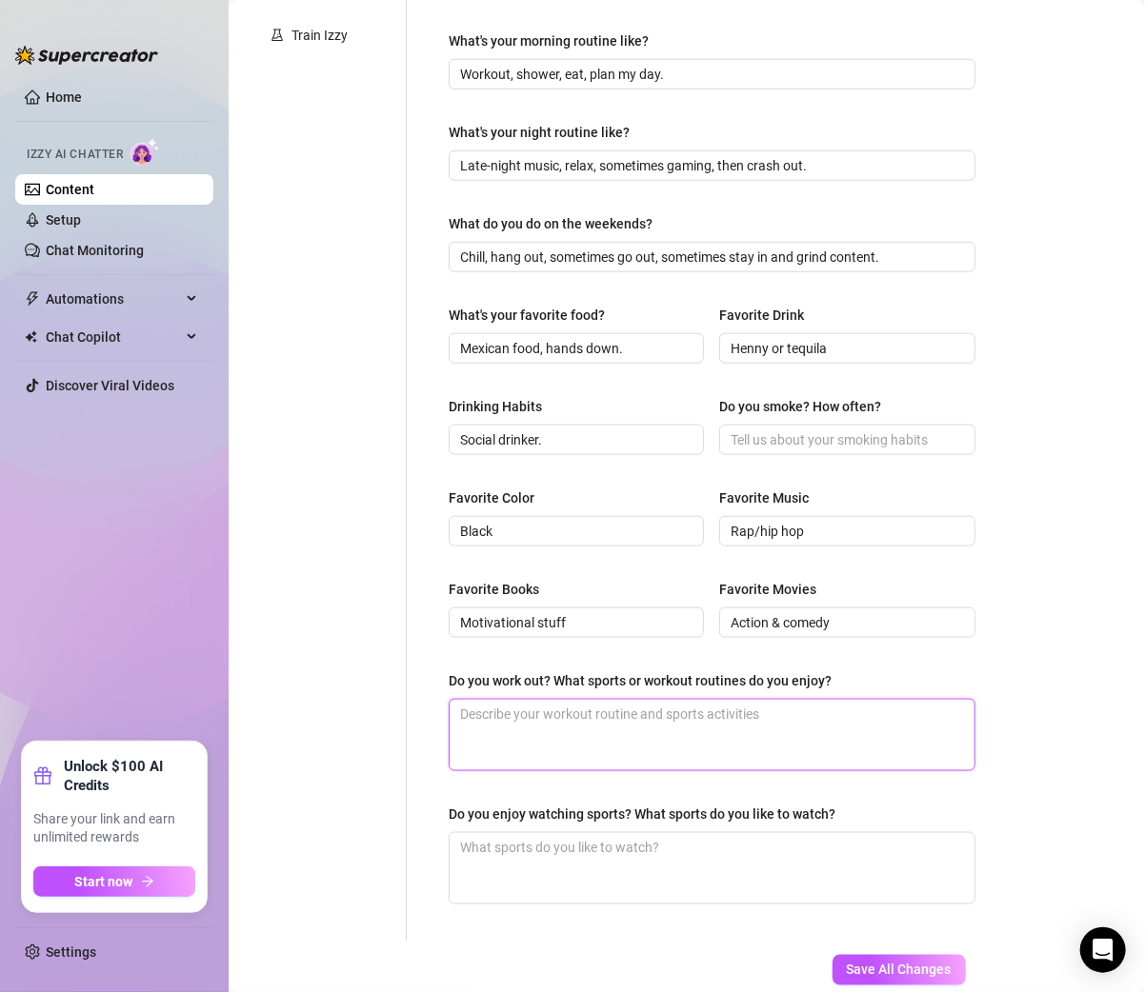
click at [523, 727] on textarea "Do you work out? What sports or workout routines do you enjoy?" at bounding box center [711, 735] width 525 height 70
paste textarea "Yes — weightlifting, cardio, basketball."
type textarea "Yes — weightlifting, cardio, basketball."
click at [510, 700] on textarea "Yes — weightlifting, cardio, basketball." at bounding box center [711, 735] width 525 height 70
click at [502, 701] on textarea "Yes — weightlifting, cardio, basketball." at bounding box center [711, 735] width 525 height 70
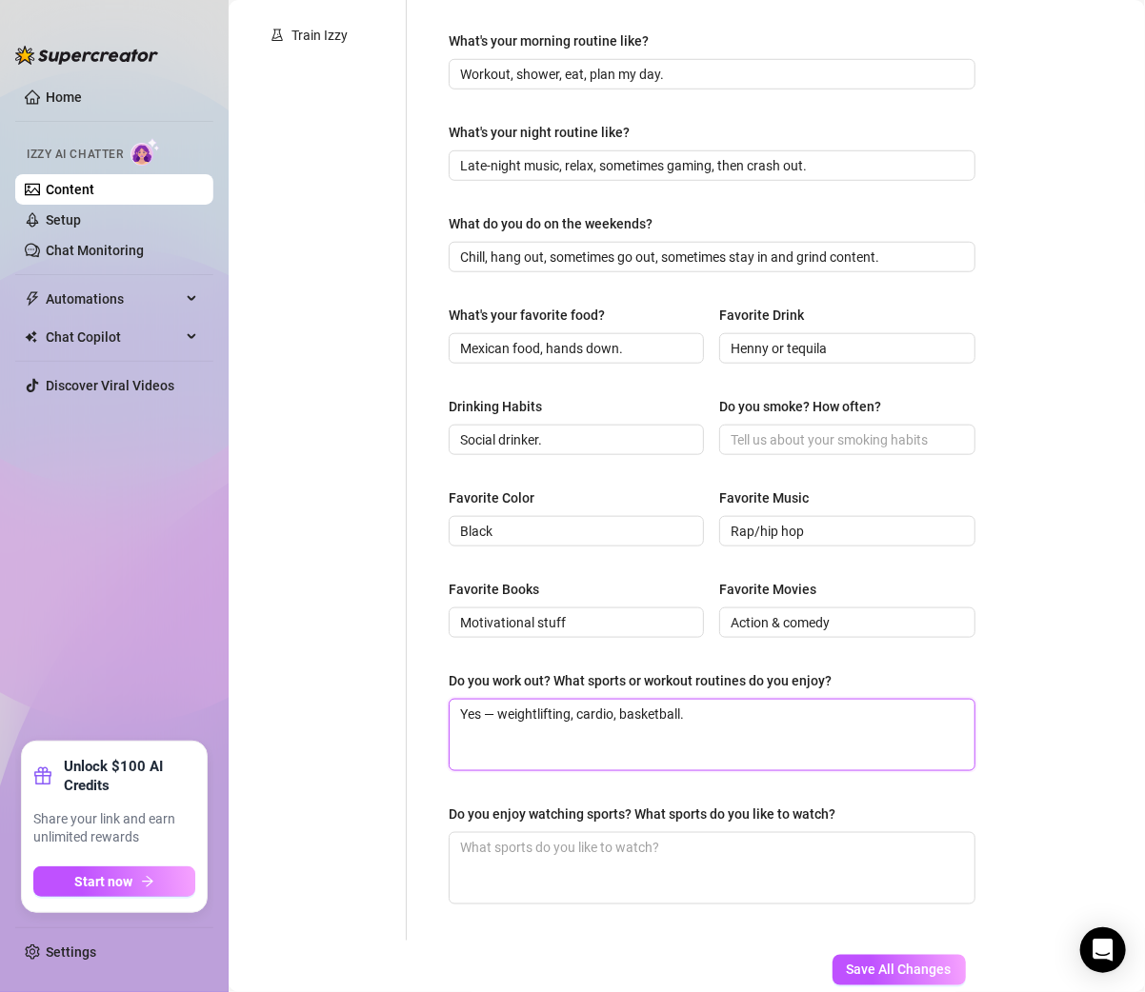
type textarea "Yes —weightlifting, cardio, basketball."
type textarea "Yes weightlifting, cardio, basketball."
type textarea "Yesweightlifting, cardio, basketball."
type textarea "Yes,weightlifting, cardio, basketball."
type textarea "Yes, weightlifting, cardio, basketball."
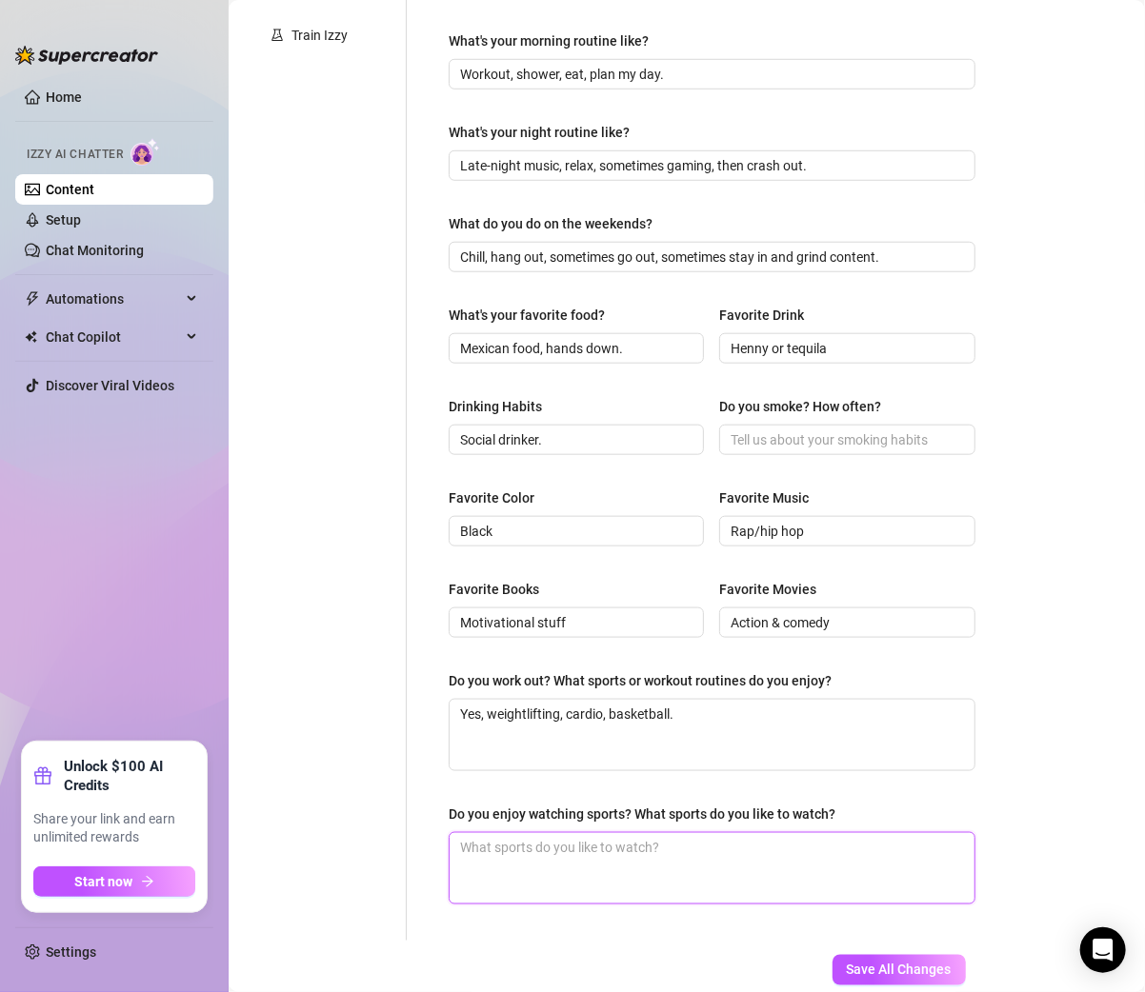
click at [556, 847] on textarea "Do you enjoy watching sports? What sports do you like to watch?" at bounding box center [711, 868] width 525 height 70
paste textarea "Yeah, basketball and football."
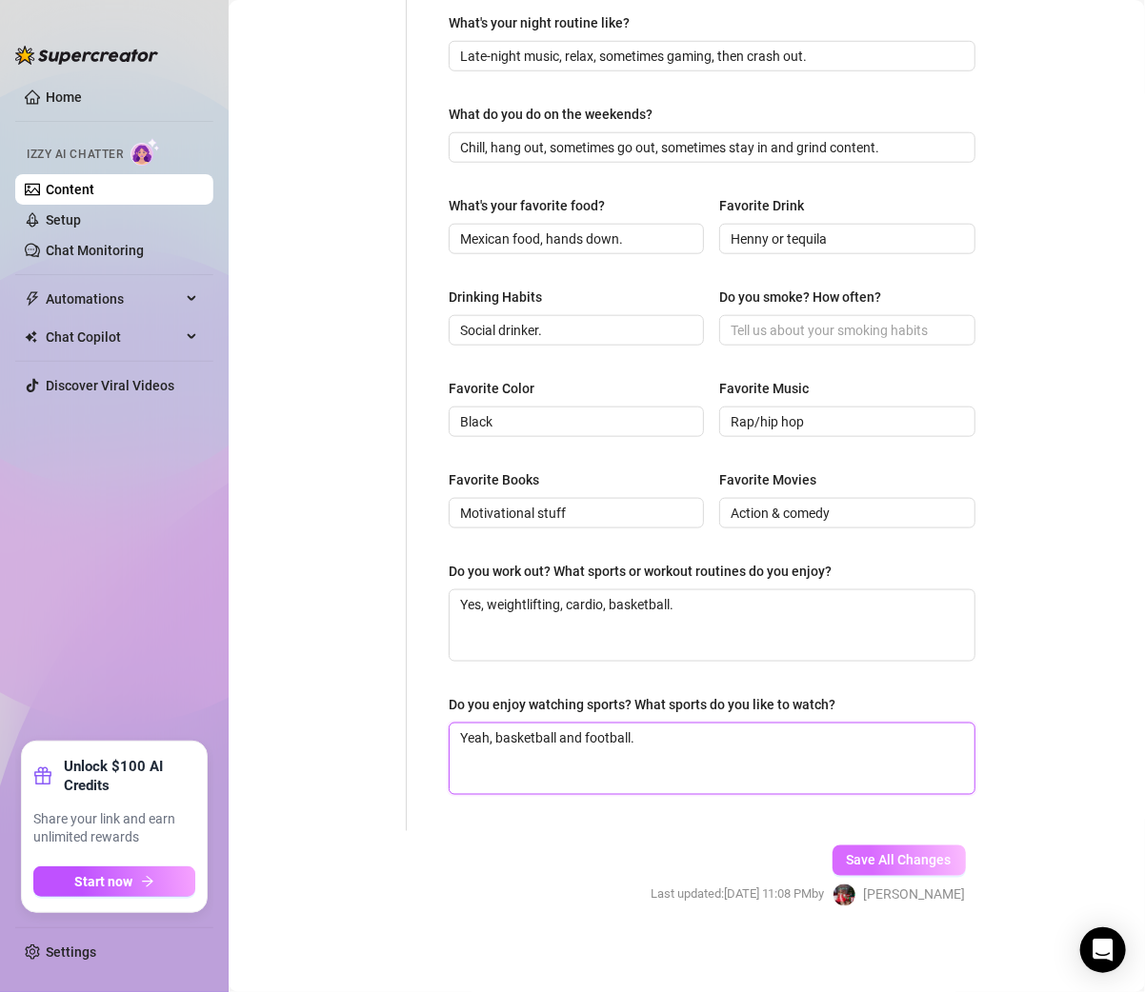
type textarea "Yeah, basketball and football."
click at [859, 859] on span "Save All Changes" at bounding box center [898, 860] width 105 height 15
type textarea "Working out, sports, music, cooking, keeps me balanced."
type textarea "Wake up, workout, handle content, chill with friends or family, grind."
type input "Workout, shower, eat, plan my day."
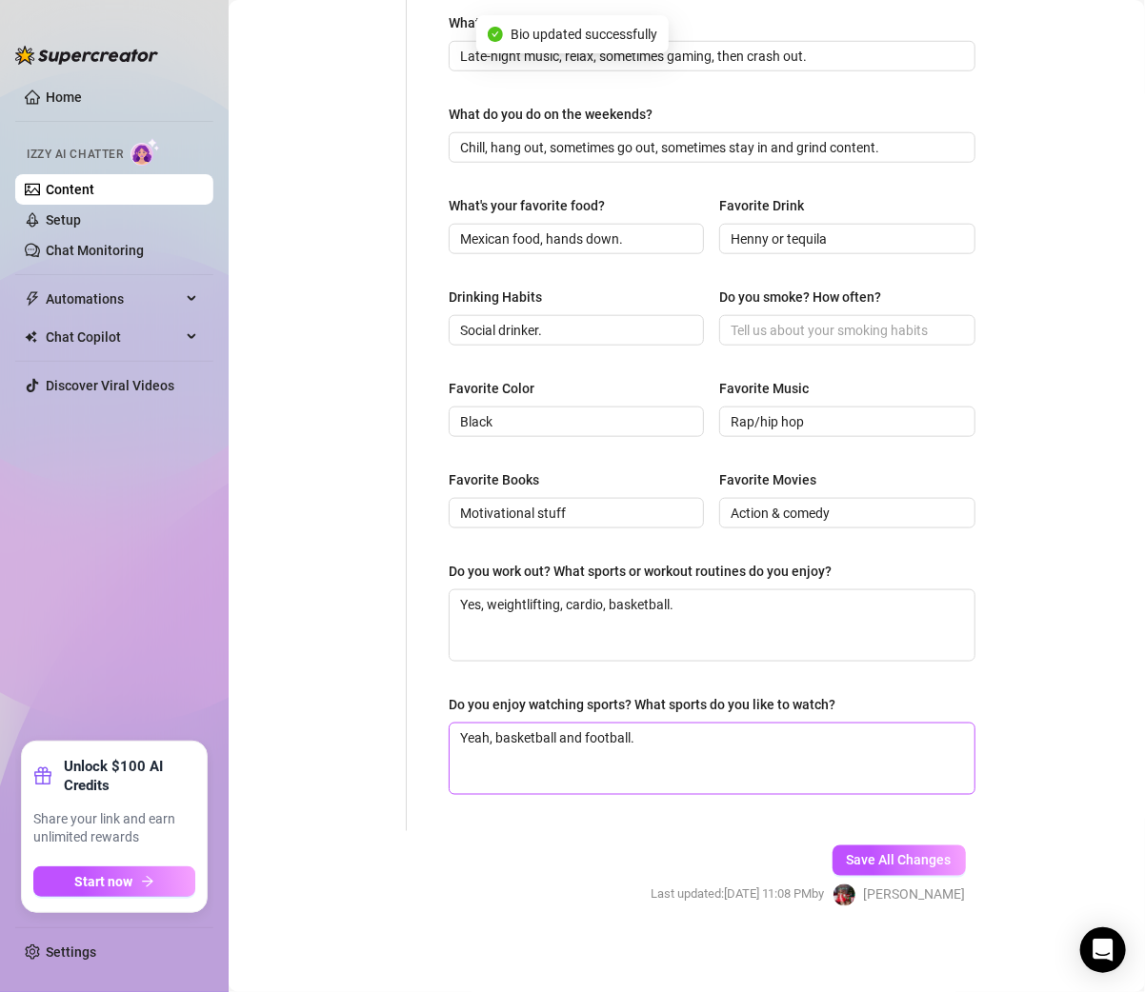
type input "Mexican food, hands down."
type input "Action & comedy"
type textarea "Yes, weightlifting, cardio, basketball."
type textarea "Yeah, basketball and football."
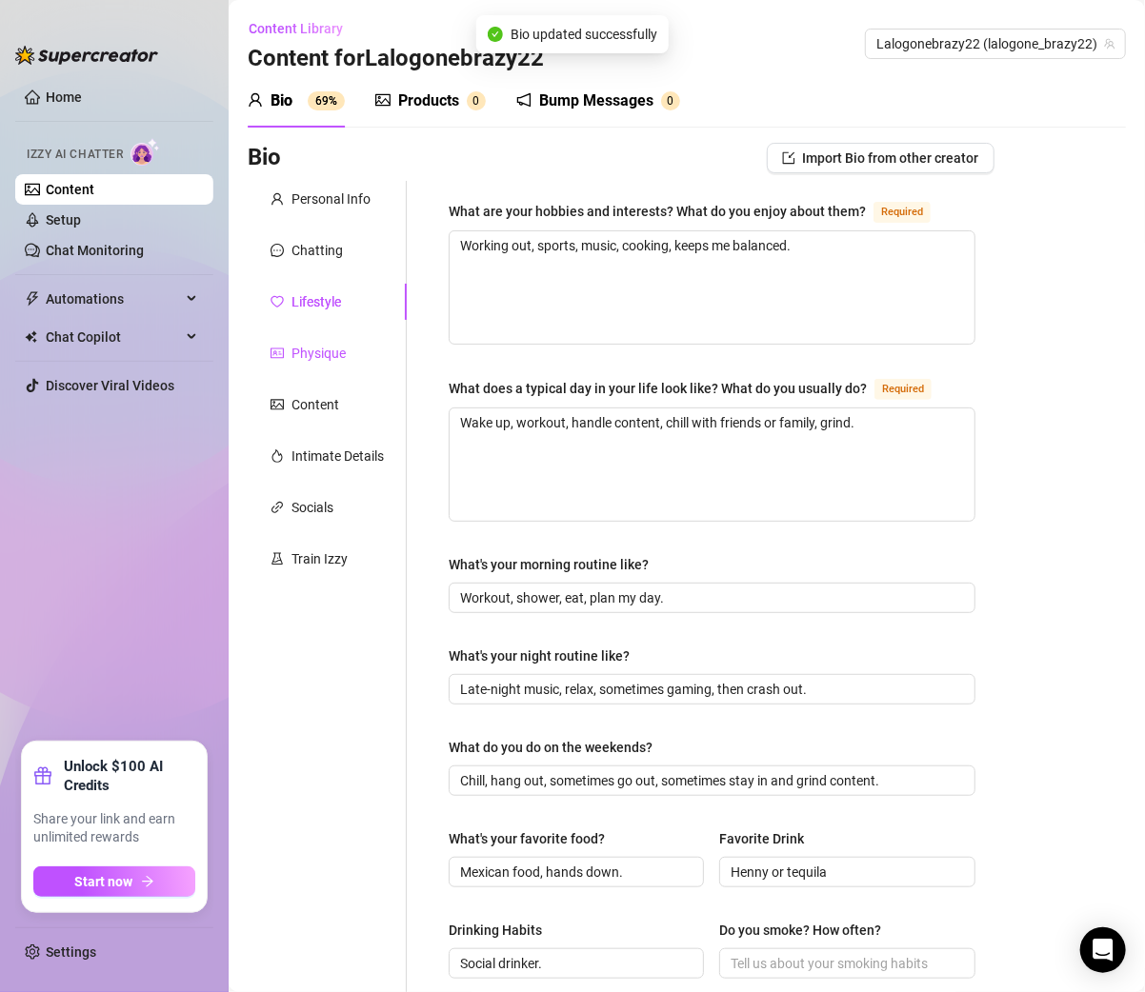
click at [325, 354] on div "Physique" at bounding box center [318, 353] width 54 height 21
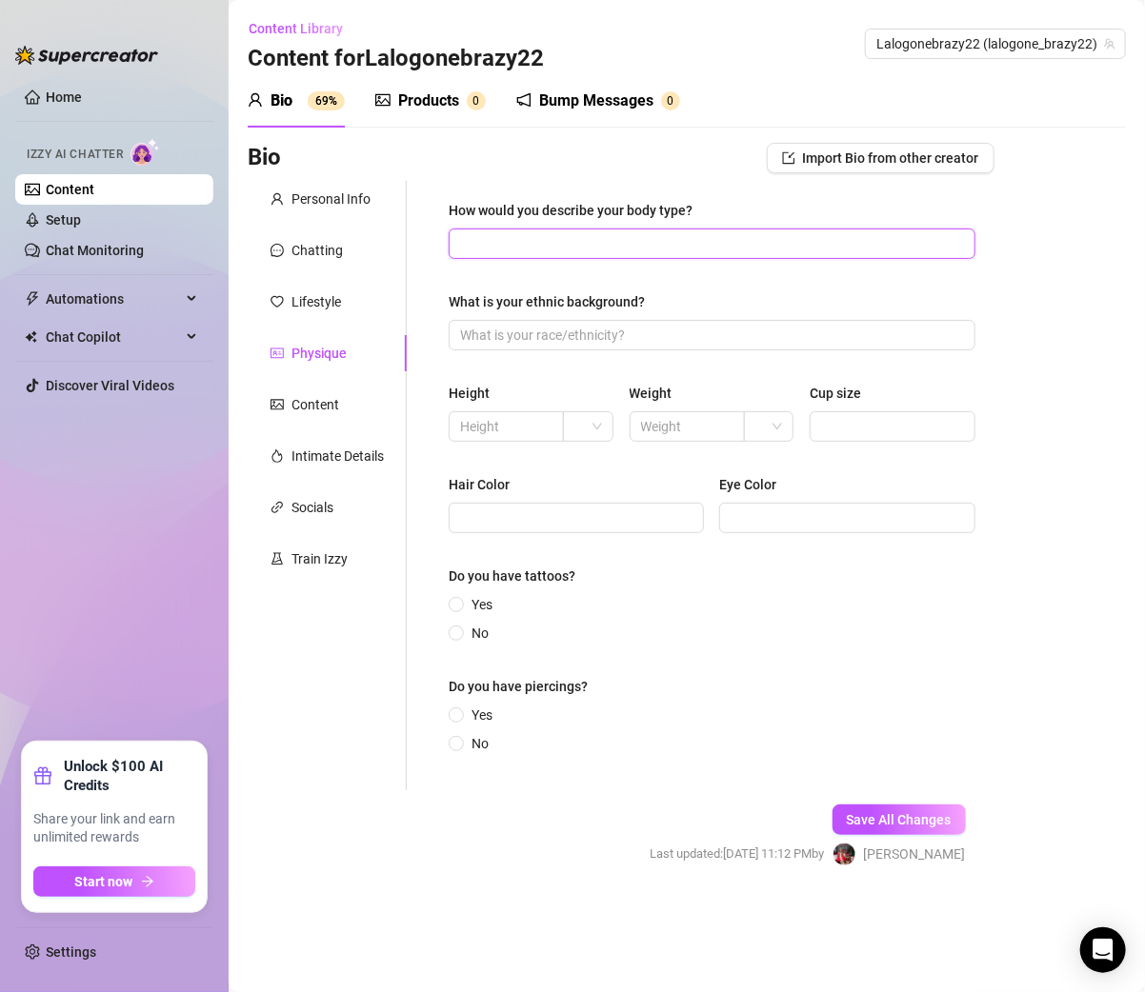
click at [494, 245] on input "How would you describe your body type?" at bounding box center [710, 243] width 500 height 21
paste input "Athletic, toned."
type input "Athletic, toned."
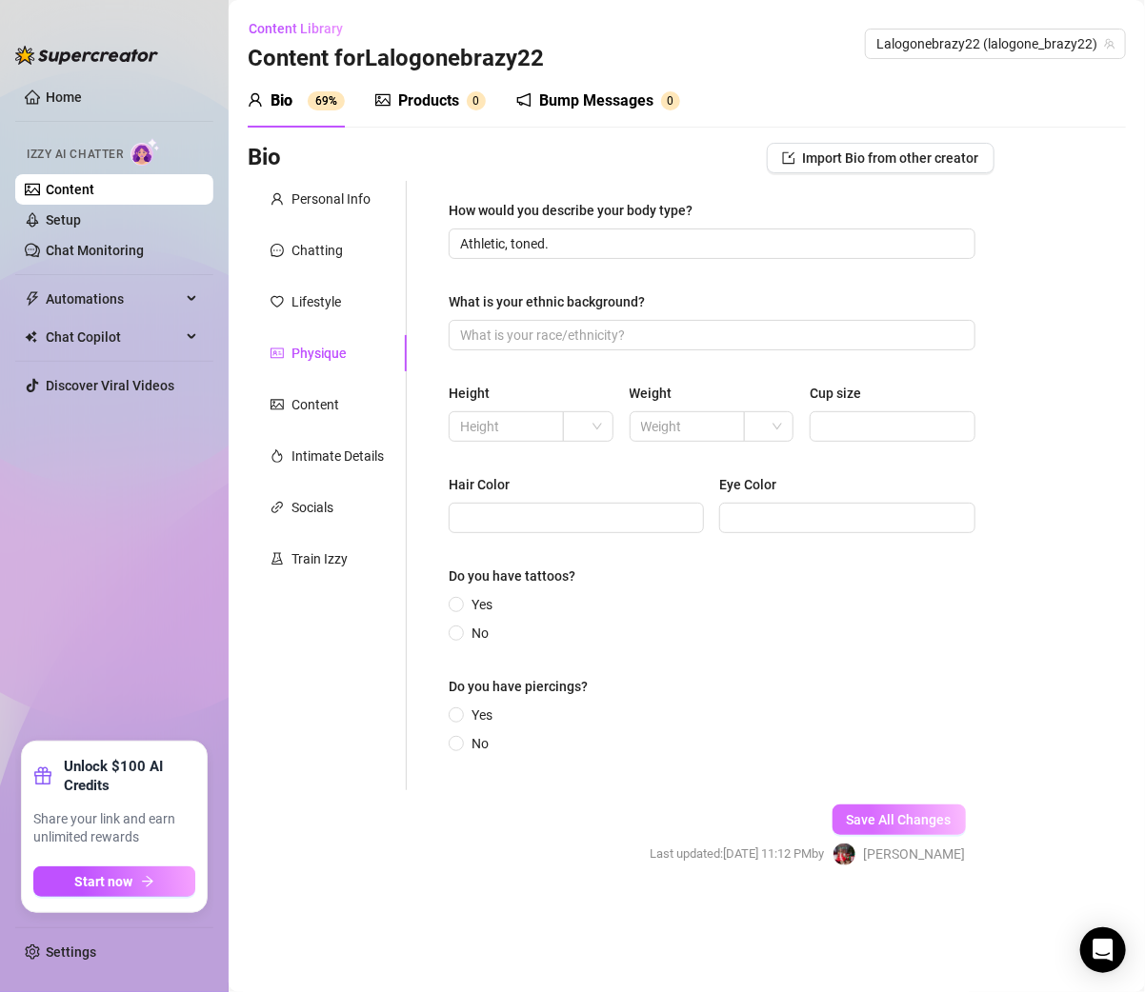
click at [915, 807] on button "Save All Changes" at bounding box center [898, 820] width 133 height 30
click at [309, 300] on div "Lifestyle" at bounding box center [316, 301] width 50 height 21
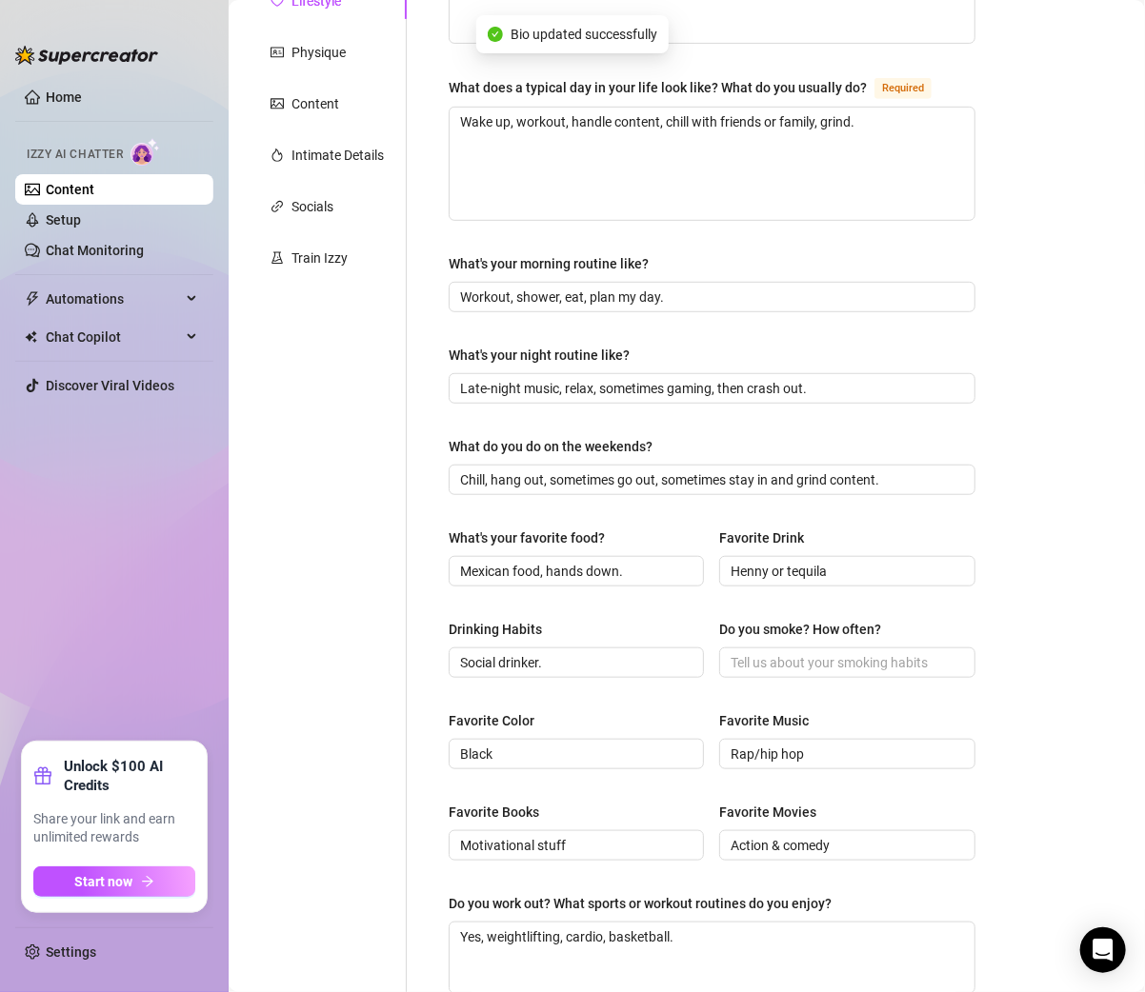
scroll to position [331, 0]
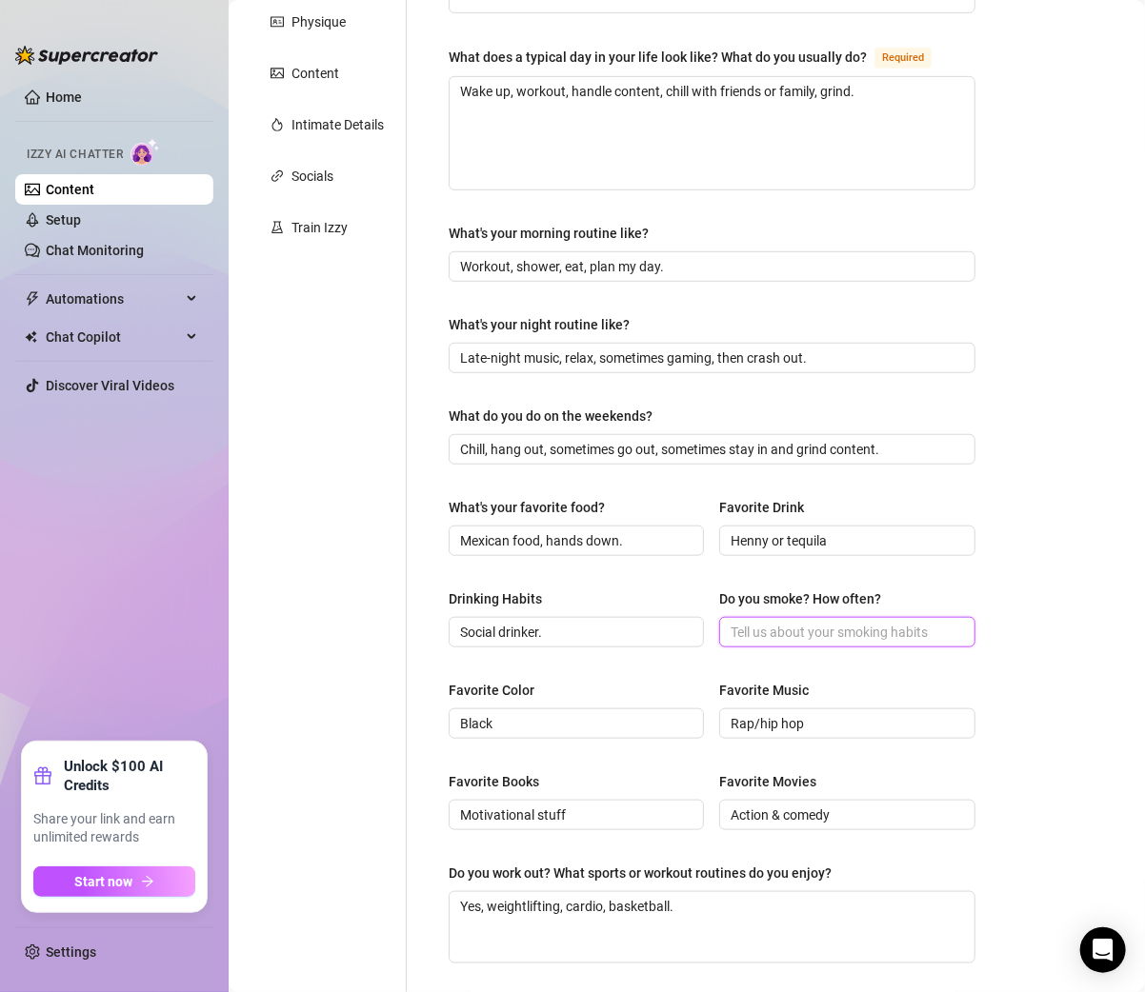
click at [745, 622] on input "Do you smoke? How often?" at bounding box center [844, 632] width 229 height 21
paste input "Occasionally."
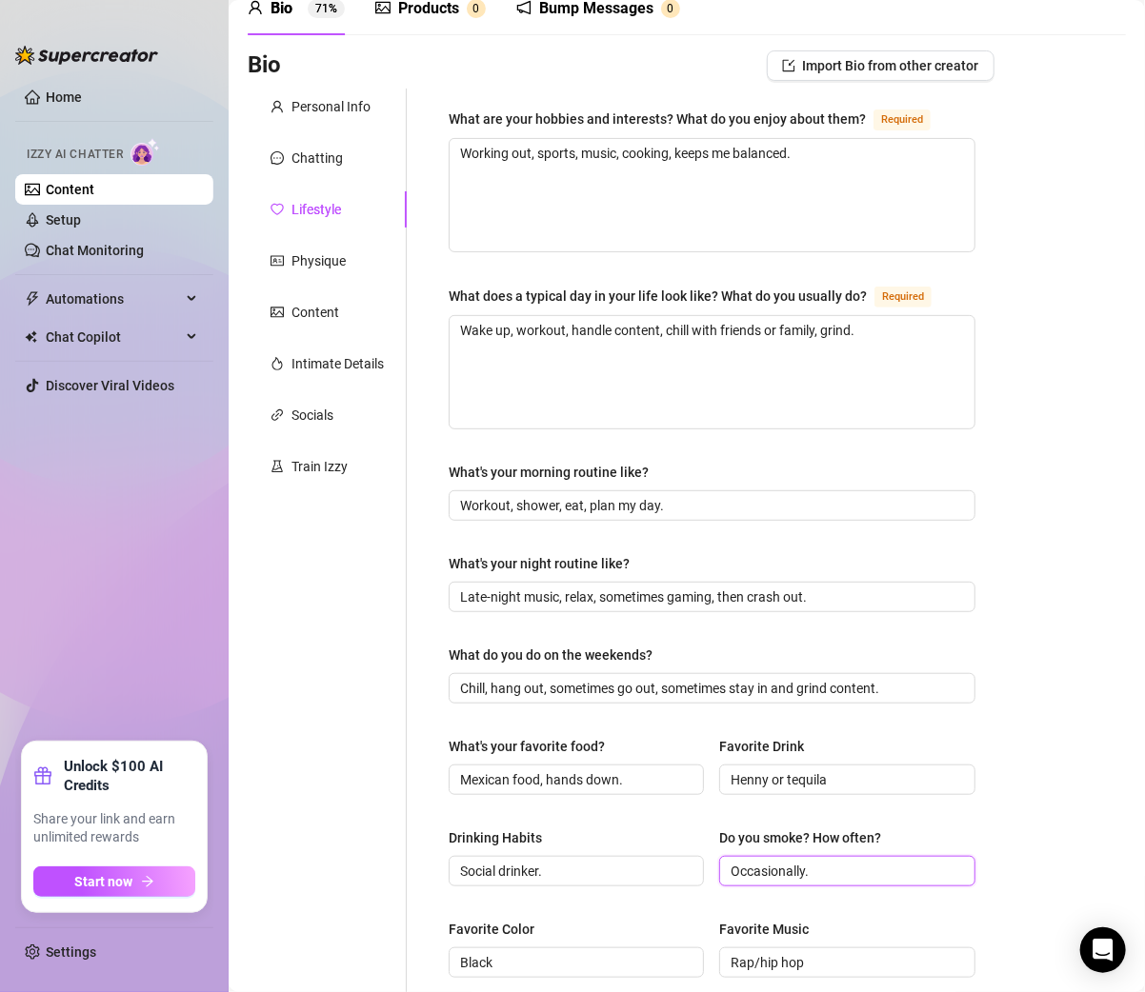
scroll to position [633, 0]
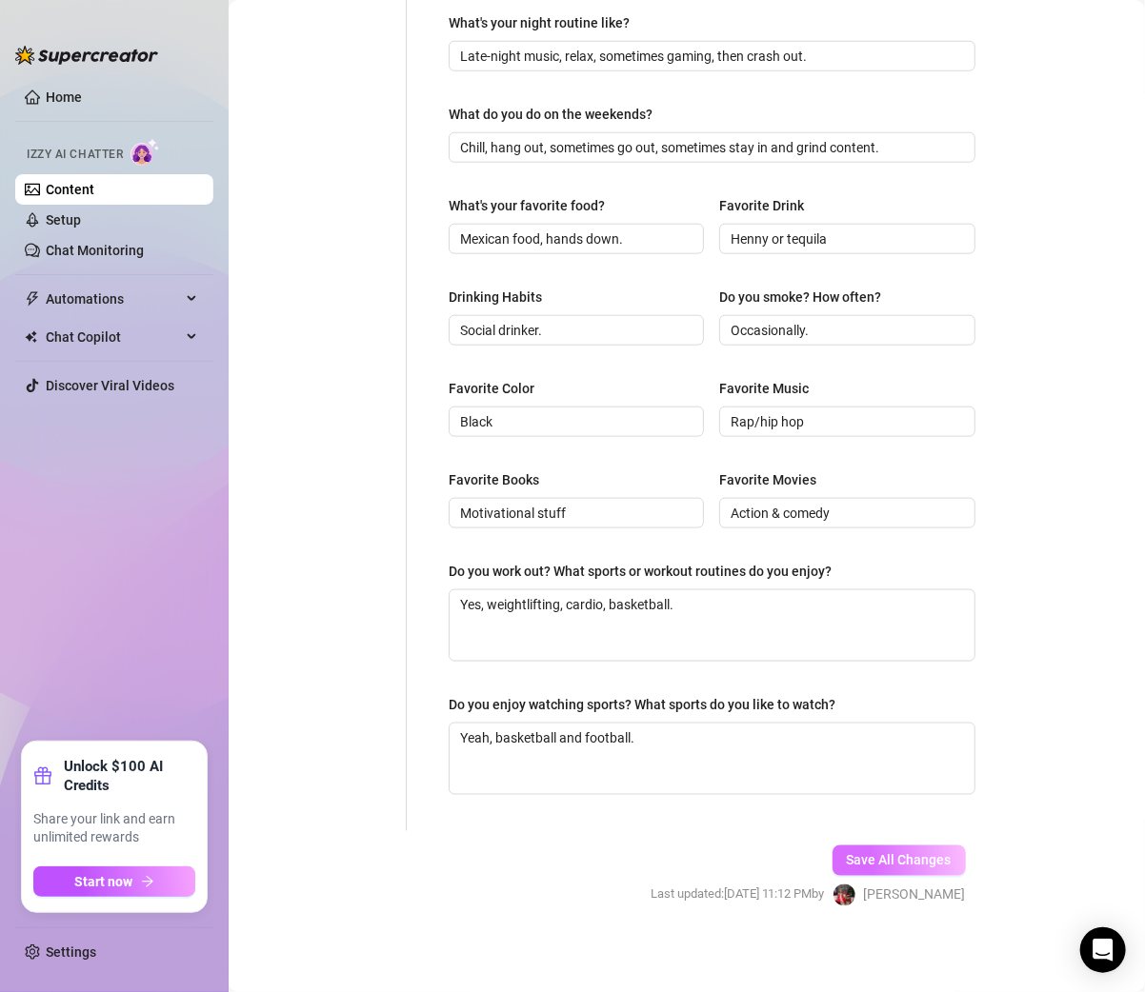
click at [870, 853] on span "Save All Changes" at bounding box center [898, 860] width 105 height 15
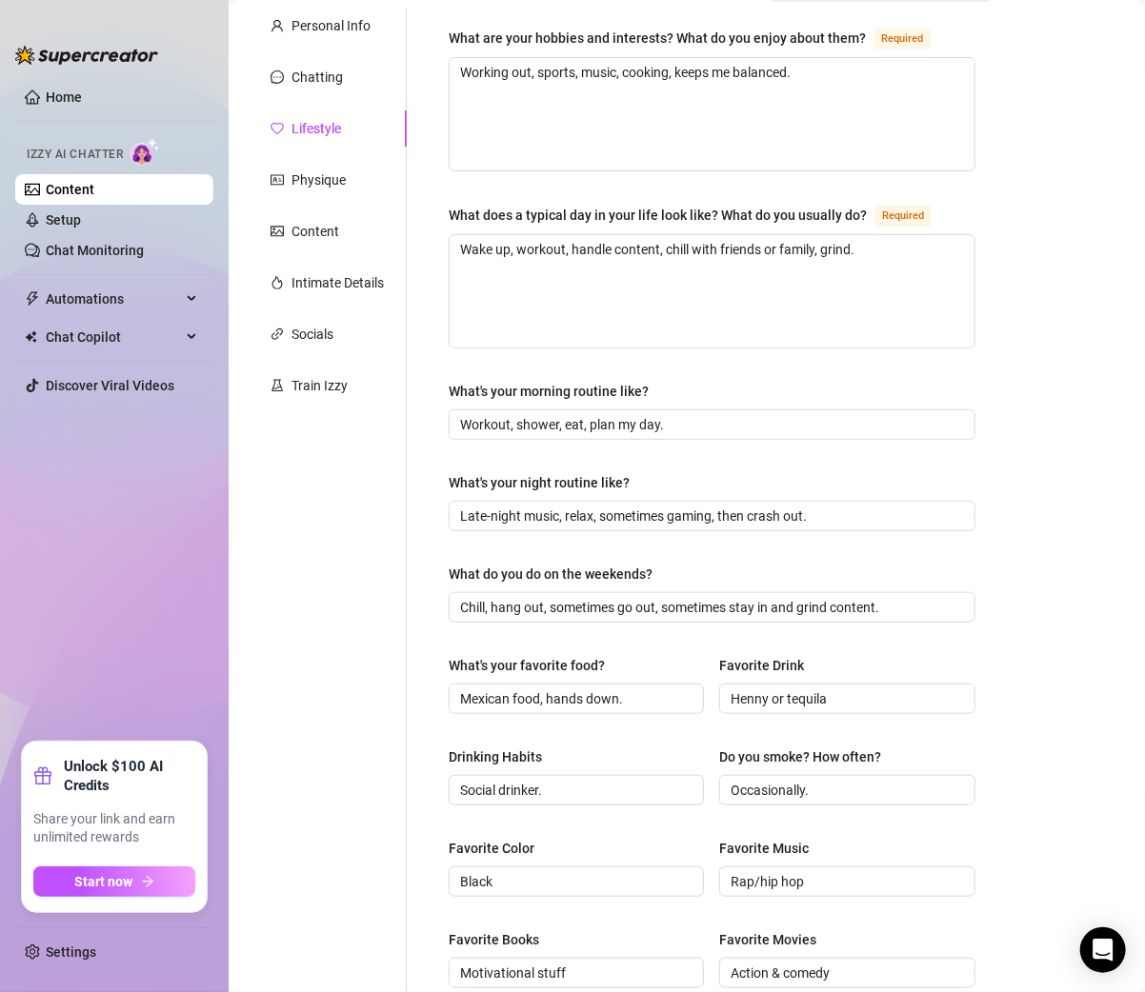
scroll to position [0, 0]
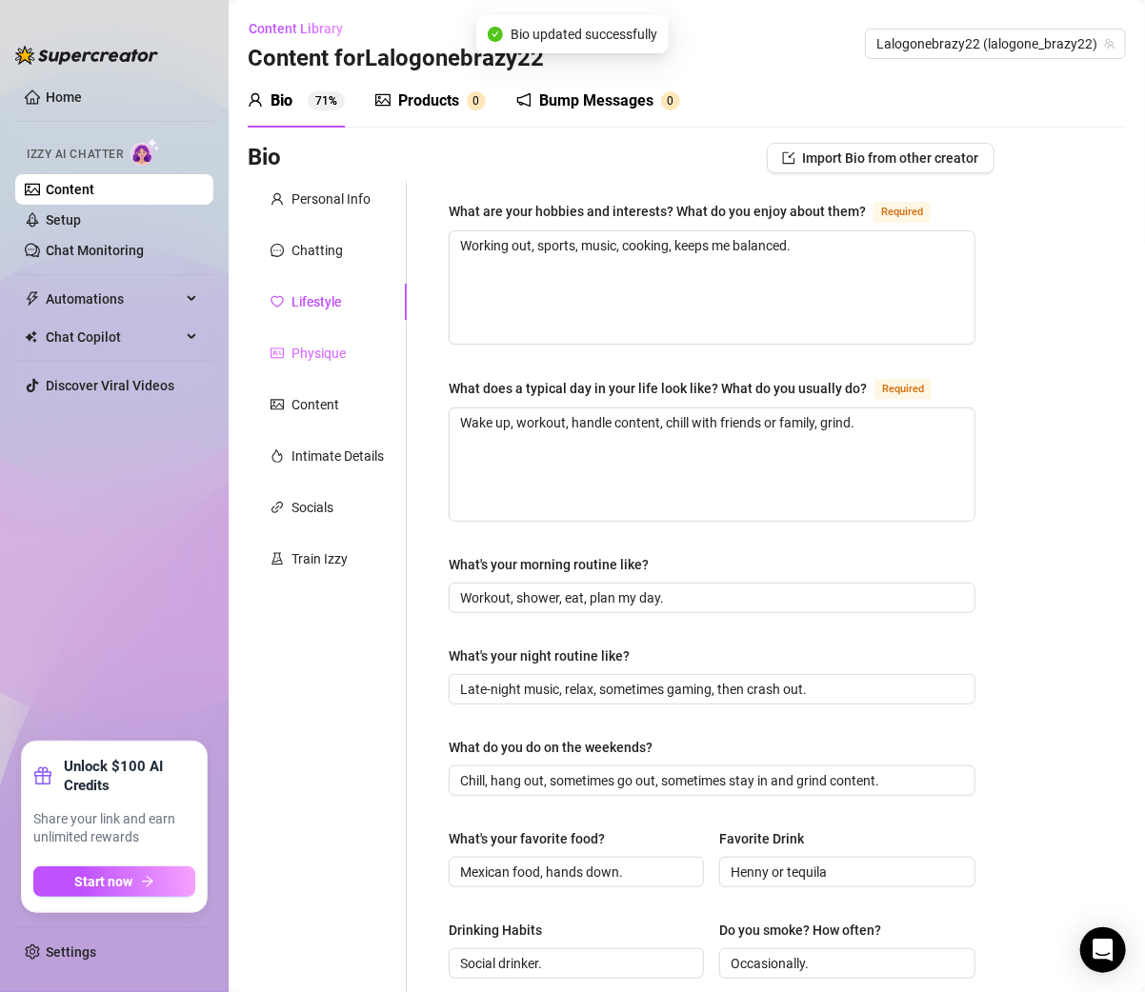
type input "Occasionally."
click at [340, 349] on div "Physique" at bounding box center [318, 353] width 54 height 21
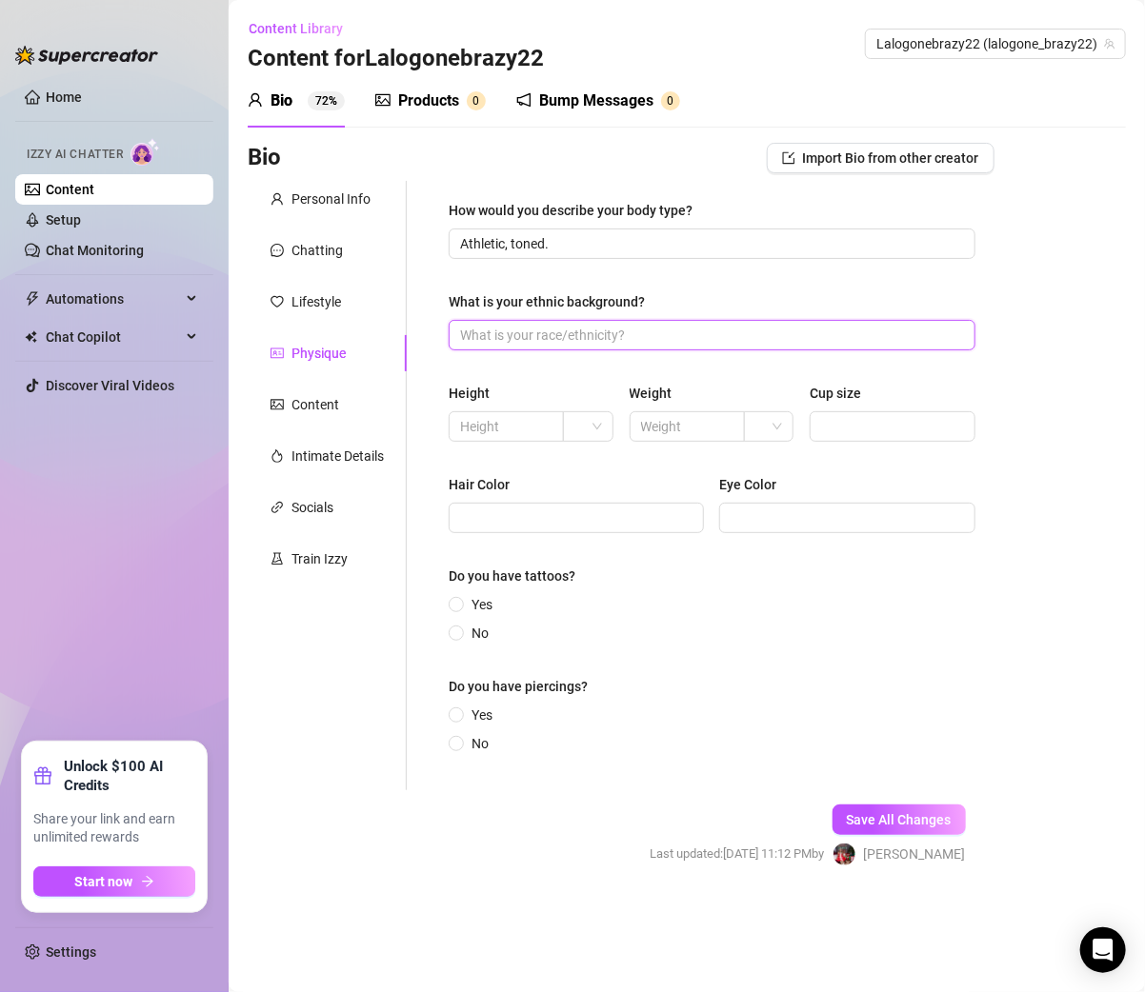
click at [489, 343] on input "What is your ethnic background?" at bounding box center [710, 335] width 500 height 21
paste input "Latino."
click at [847, 820] on span "Save All Changes" at bounding box center [898, 819] width 105 height 15
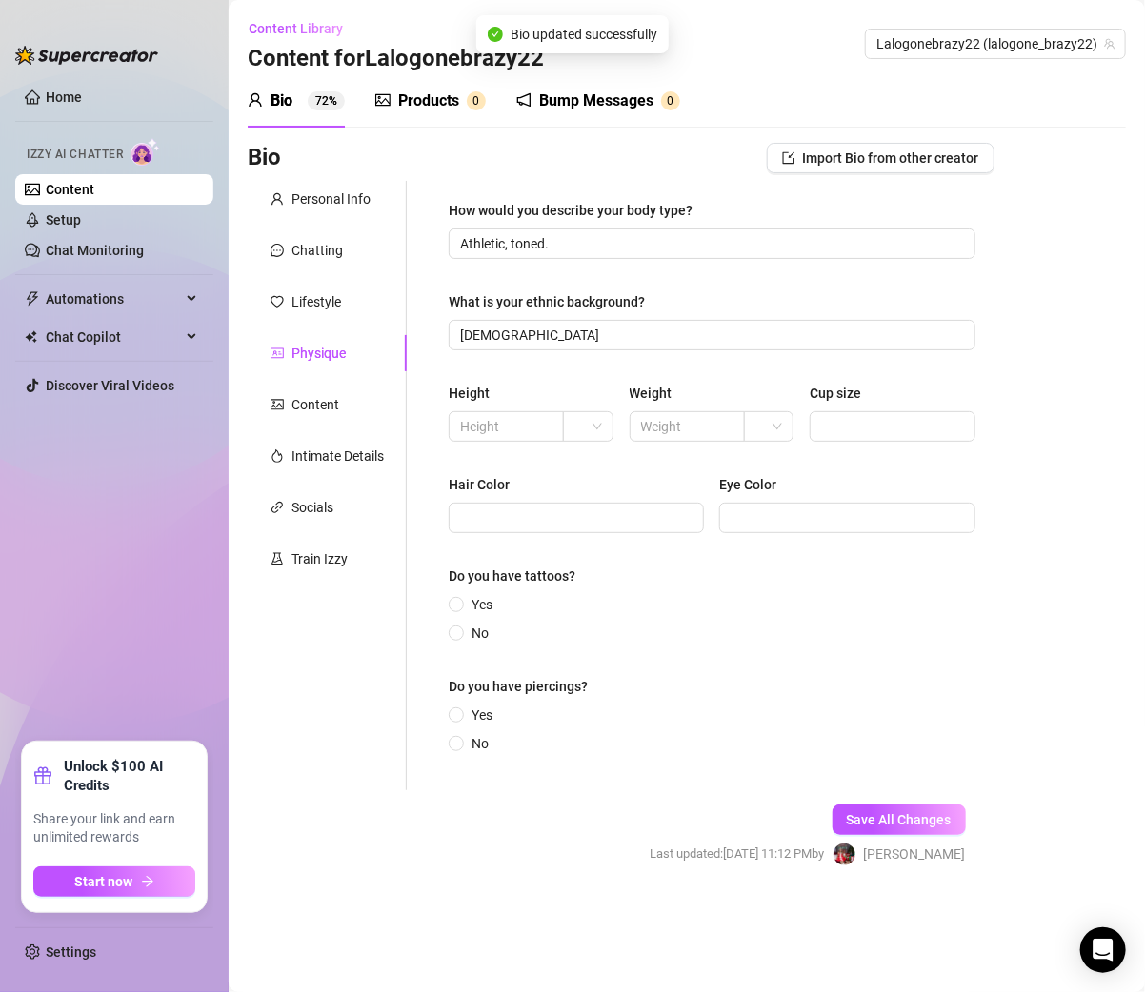
type input "Latino"
click at [326, 403] on div "Content" at bounding box center [315, 404] width 48 height 21
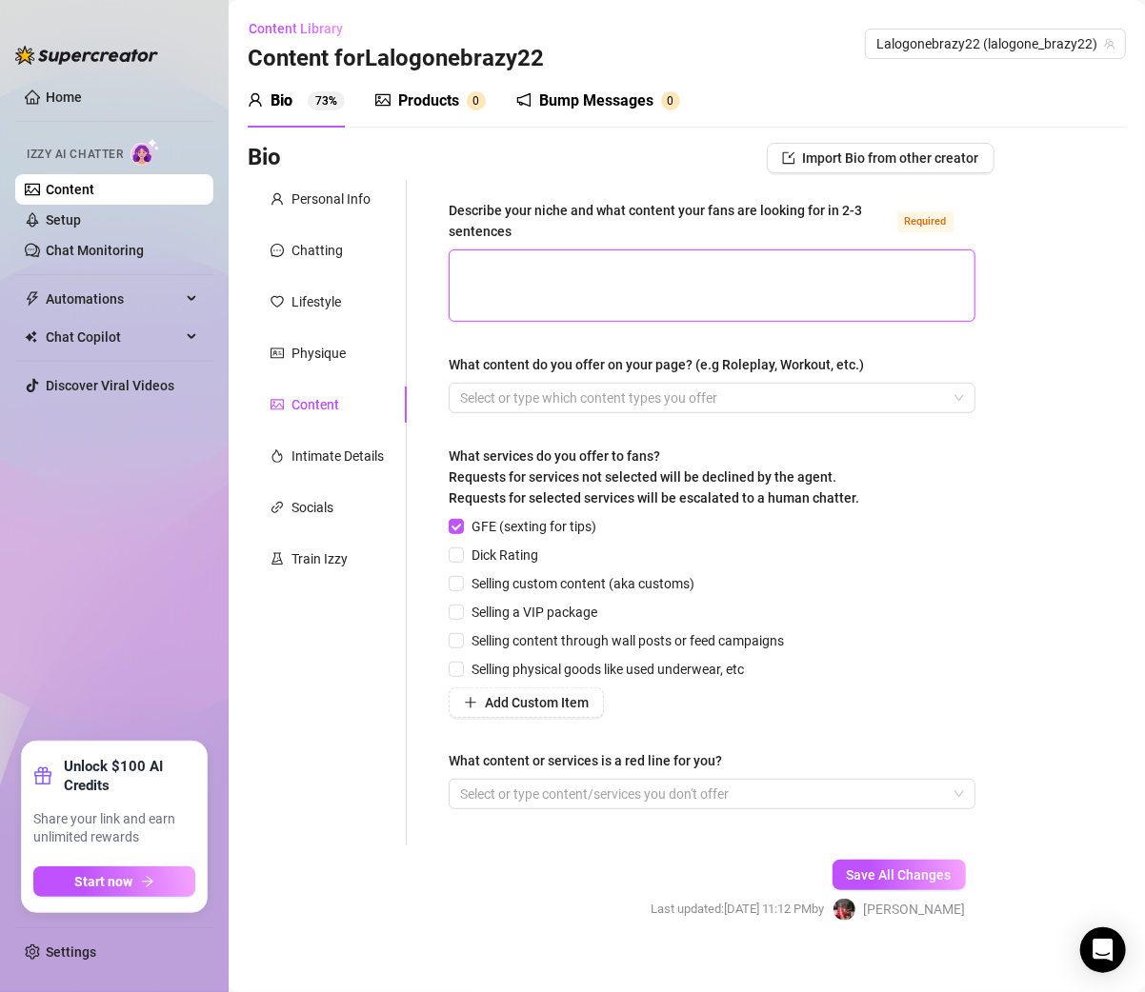
click at [478, 288] on textarea "Describe your niche and what content your fans are looking for in 2-3 sentences…" at bounding box center [711, 285] width 525 height 70
paste textarea "I create straight male content — showing off my body, lifestyle, and private si…"
type textarea "I create straight male content — showing off my body, lifestyle, and private si…"
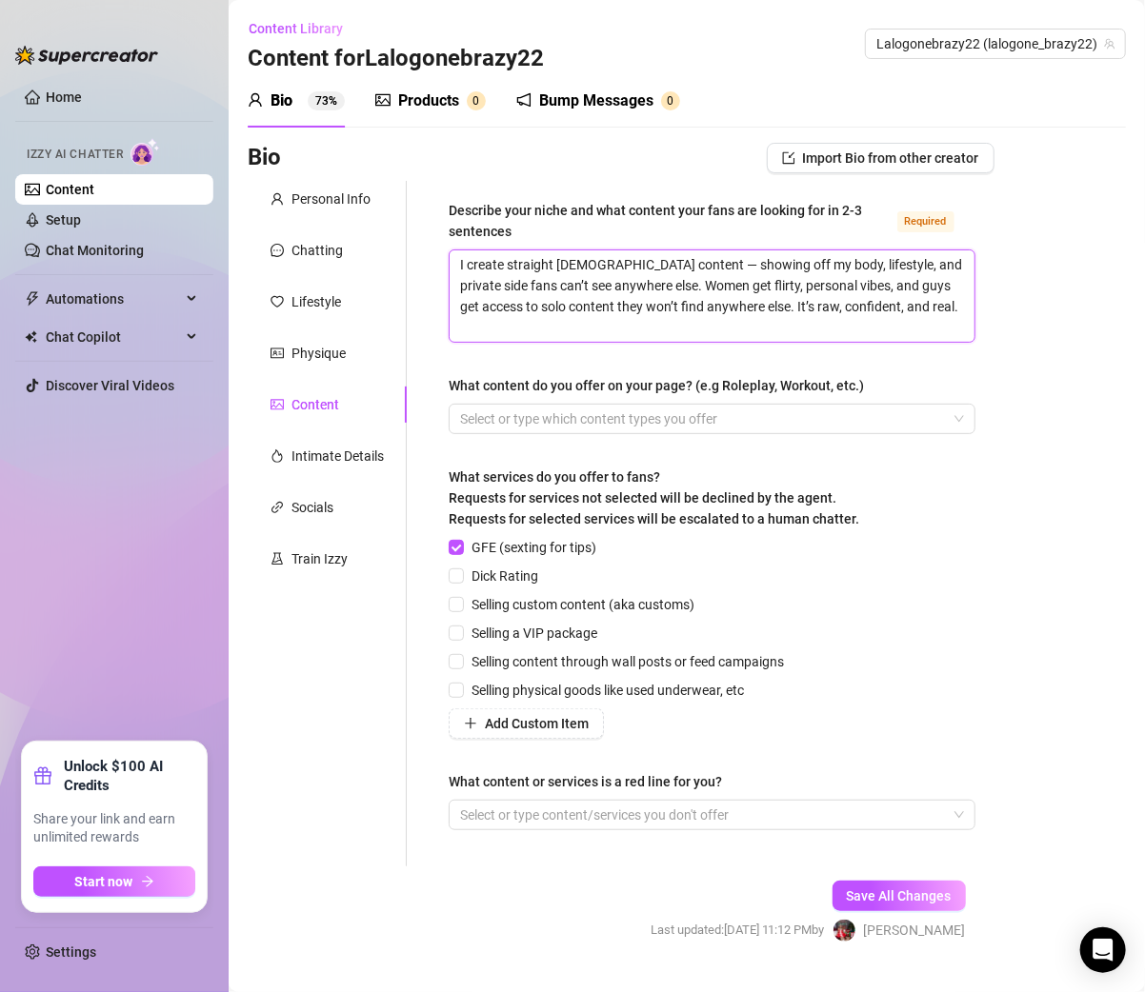
click at [647, 263] on textarea "I create straight male content — showing off my body, lifestyle, and private si…" at bounding box center [711, 295] width 525 height 91
type textarea "I create straight male content —showing off my body, lifestyle, and private sid…"
type textarea "I create straight male content showing off my body, lifestyle, and private side…"
type textarea "I create straight male contentshowing off my body, lifestyle, and private side …"
type textarea "I create straight male content,showing off my body, lifestyle, and private side…"
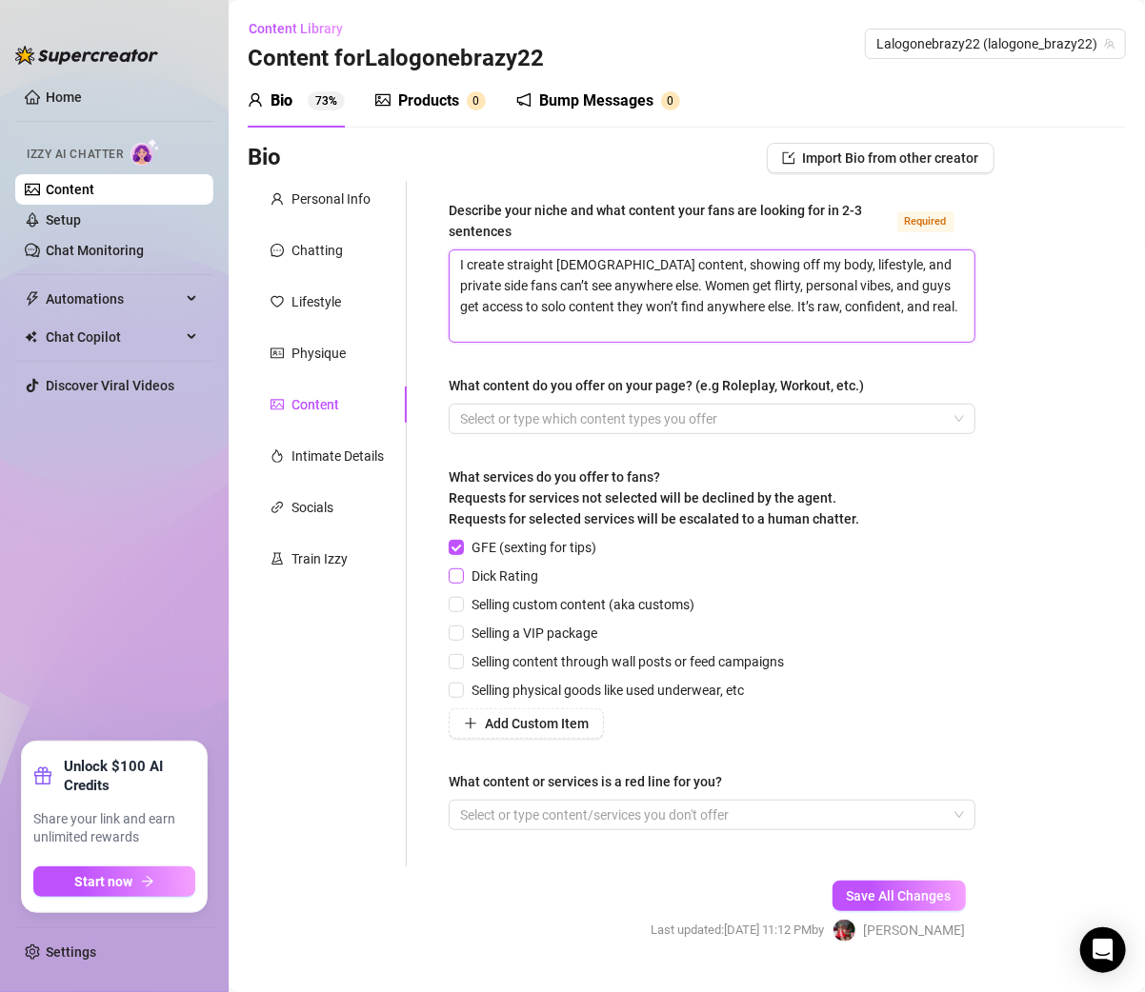
type textarea "I create straight male content, showing off my body, lifestyle, and private sid…"
click at [457, 576] on input "Dick Rating" at bounding box center [454, 574] width 13 height 13
checkbox input "true"
click at [466, 661] on span "Selling content through wall posts or feed campaigns" at bounding box center [628, 661] width 328 height 21
click at [462, 661] on input "Selling content through wall posts or feed campaigns" at bounding box center [454, 660] width 13 height 13
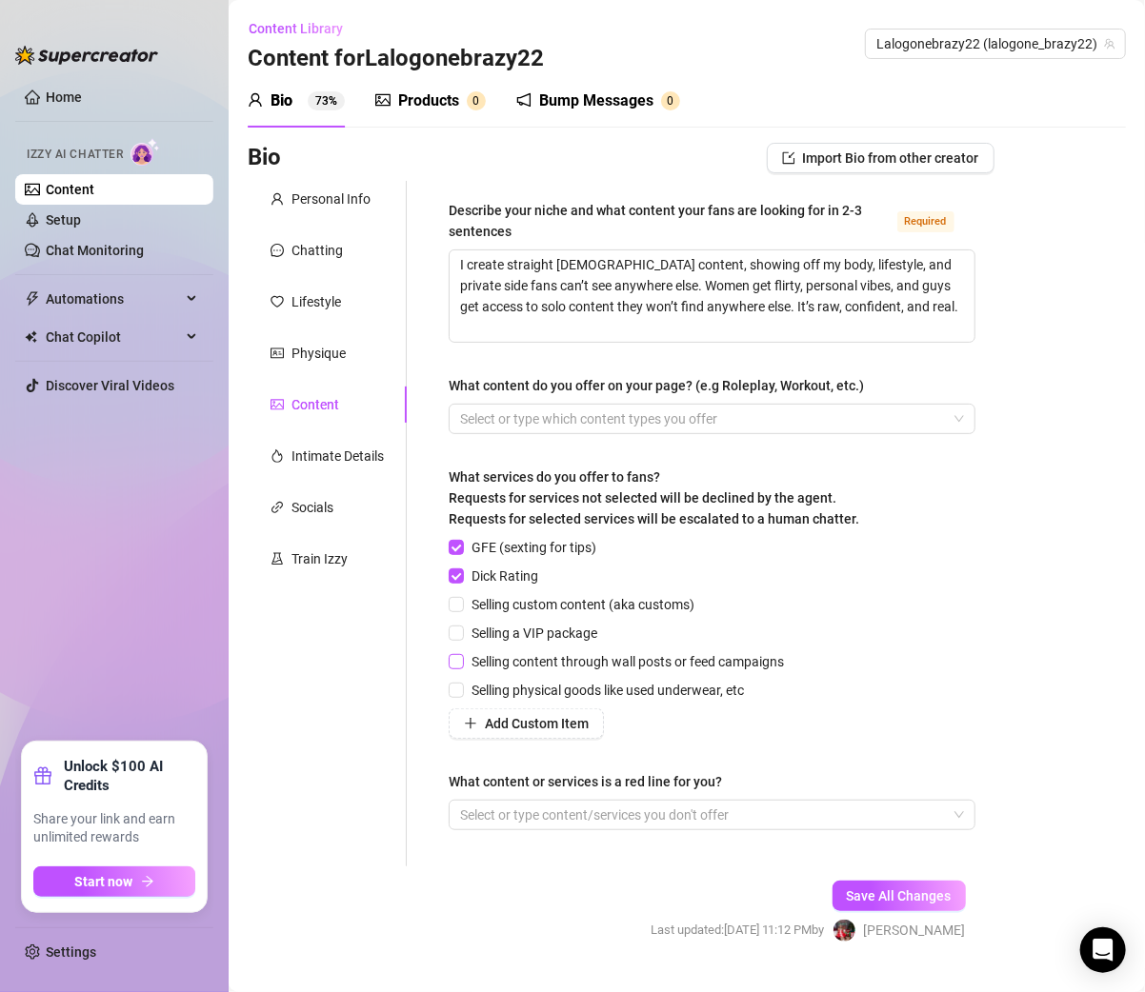
checkbox input "true"
click at [356, 685] on div "Personal Info Chatting Lifestyle Physique Content Intimate Details Socials Trai…" at bounding box center [327, 524] width 159 height 686
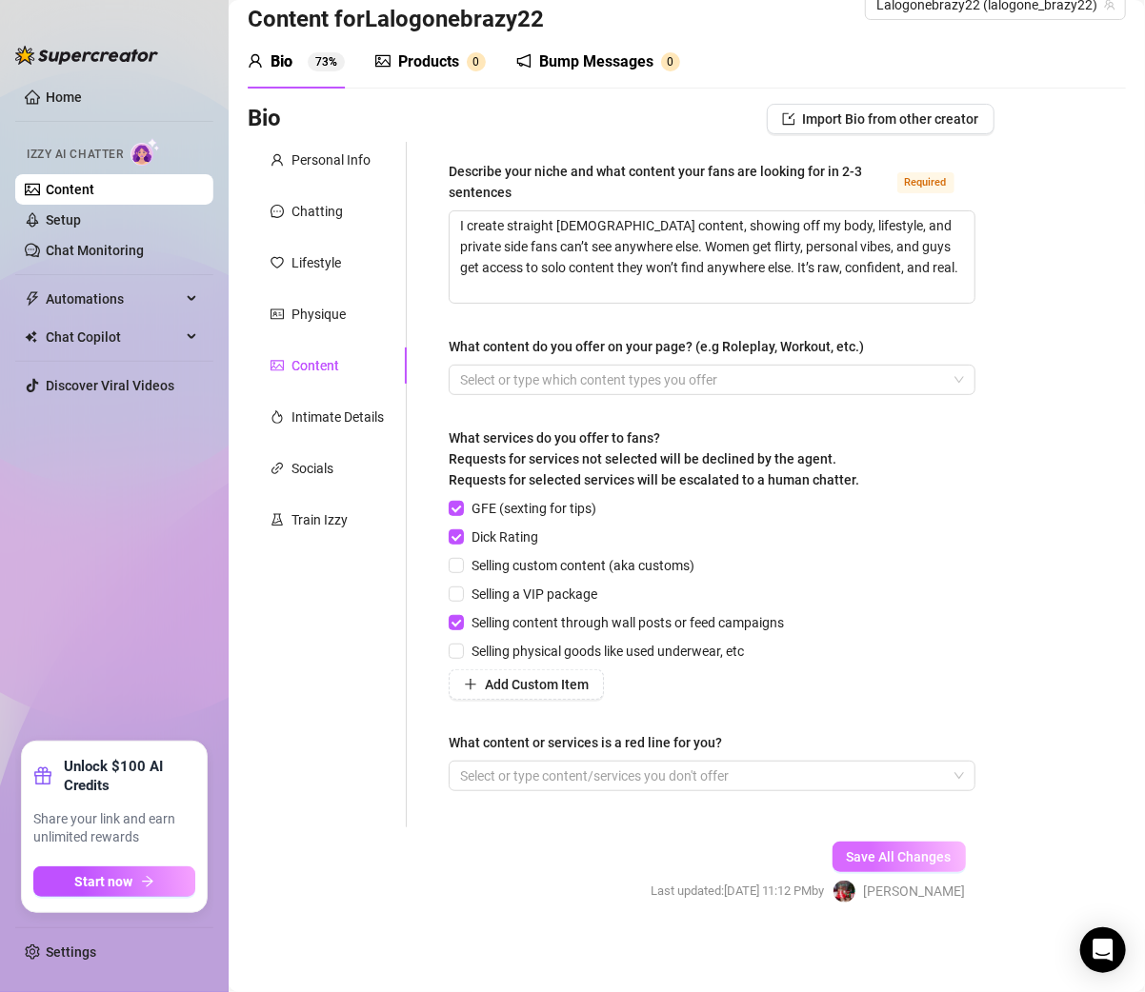
click at [886, 851] on span "Save All Changes" at bounding box center [898, 856] width 105 height 15
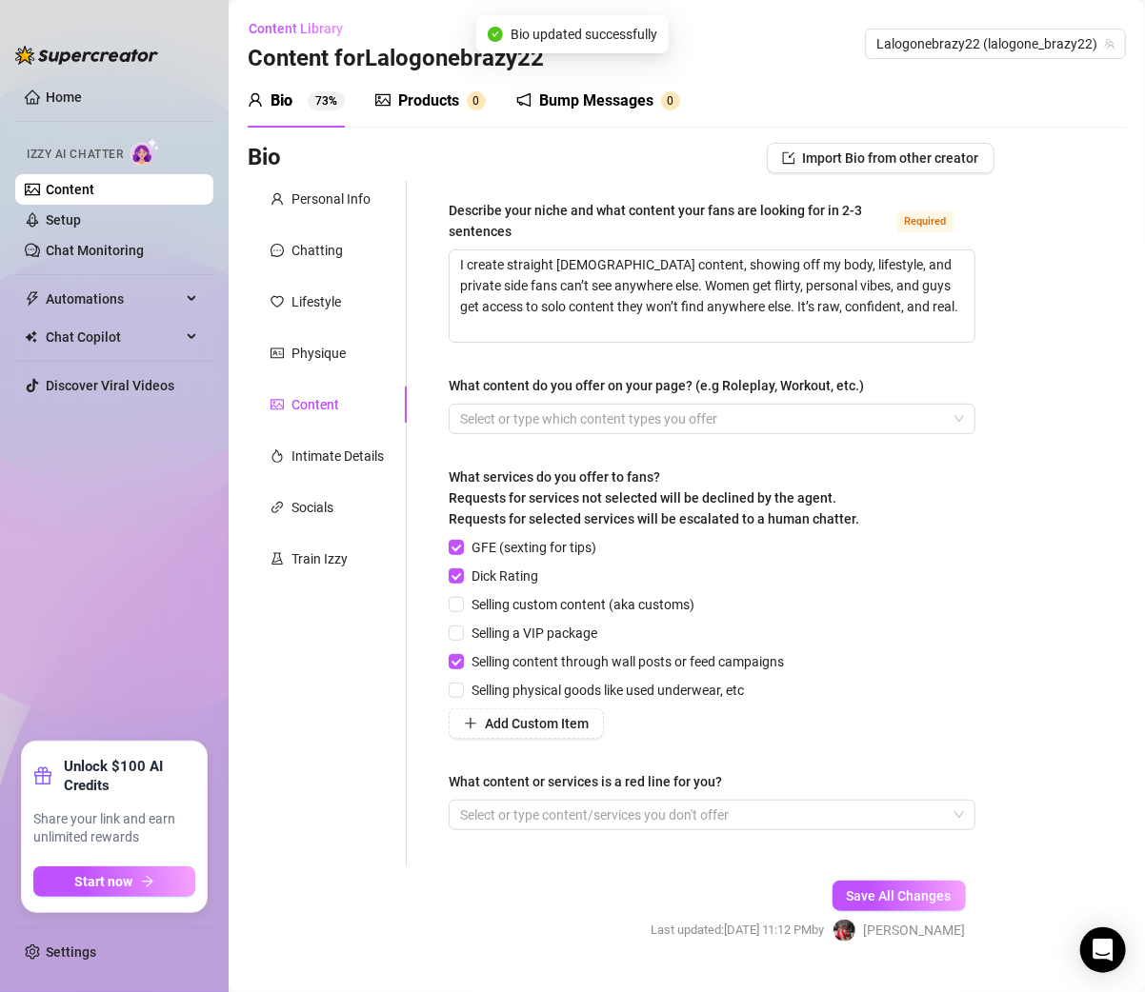
type textarea "I create straight male content, showing off my body, lifestyle, and private sid…"
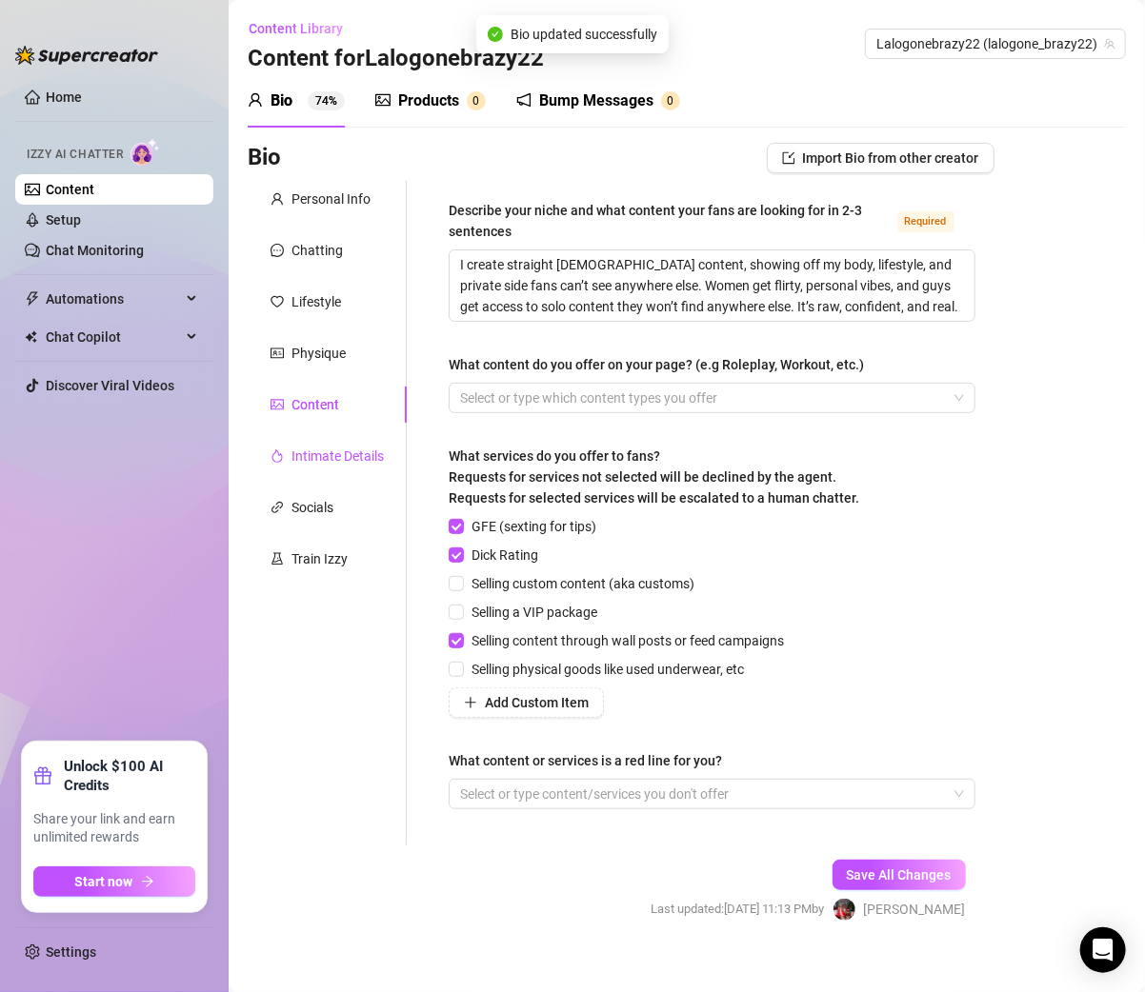
click at [339, 448] on div "Intimate Details" at bounding box center [337, 456] width 92 height 21
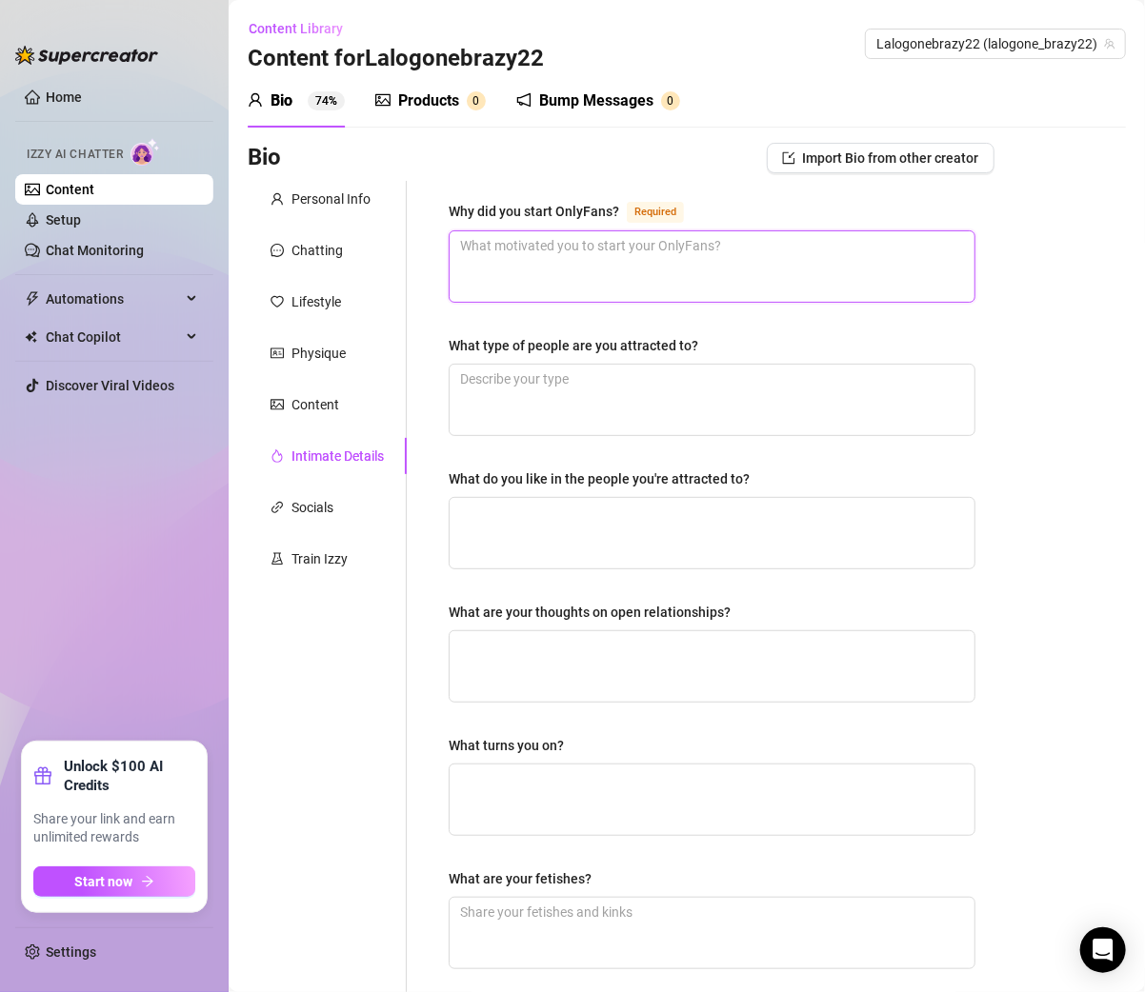
click at [488, 266] on textarea "Why did you start OnlyFans? Required" at bounding box center [711, 266] width 525 height 70
paste textarea "To make money doing what I enjoy and connect with people who appreciate it."
type textarea "To make money doing what I enjoy and connect with people who appreciate it."
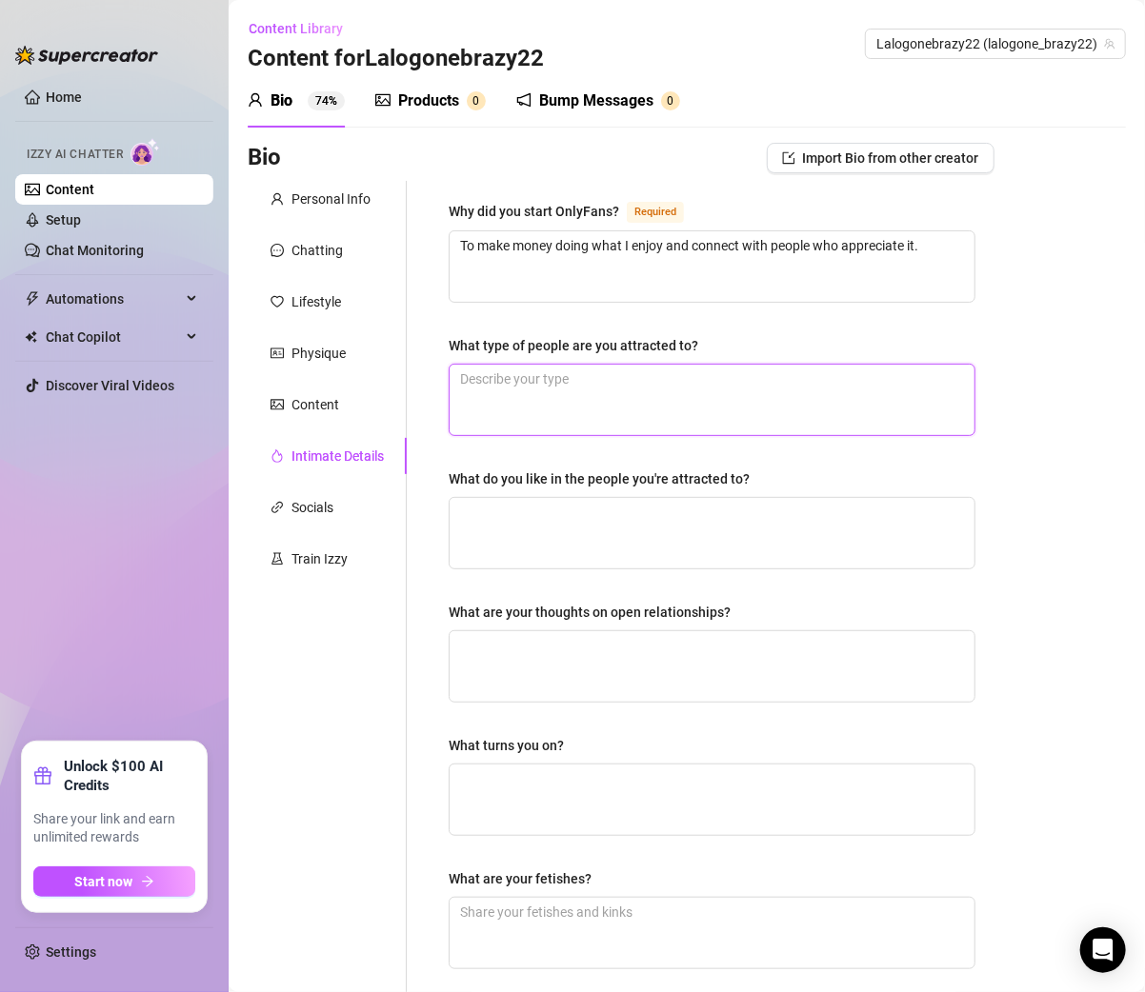
click at [505, 374] on textarea "What type of people are you attracted to?" at bounding box center [711, 400] width 525 height 70
paste textarea "Women, confident, fun, sexy energy."
type textarea "Women, confident, fun, sexy energy."
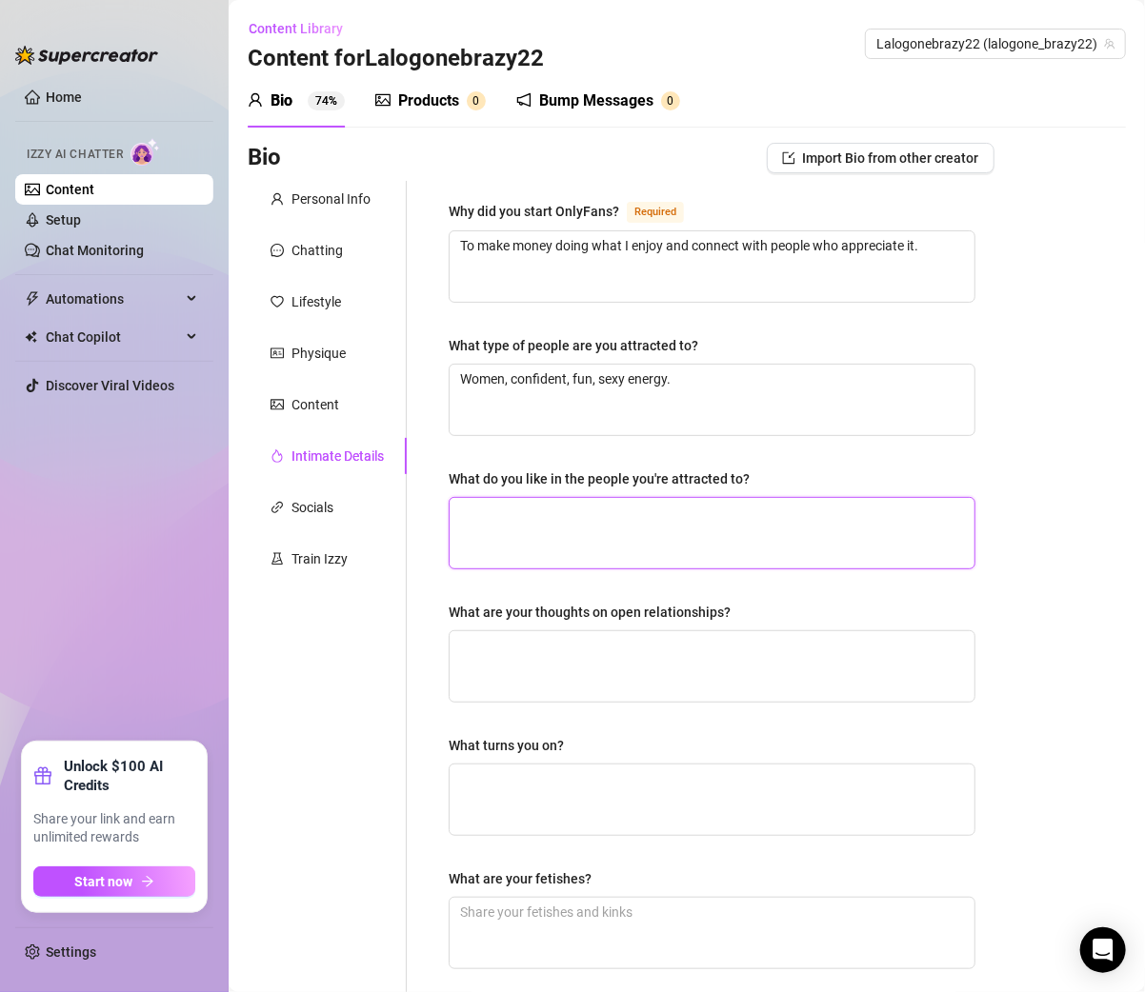
click at [492, 506] on textarea "What do you like in the people you're attracted to?" at bounding box center [711, 533] width 525 height 70
paste textarea "Confidence, loyalty, and good vibes."
type textarea "Confidence, loyalty, and good vibes."
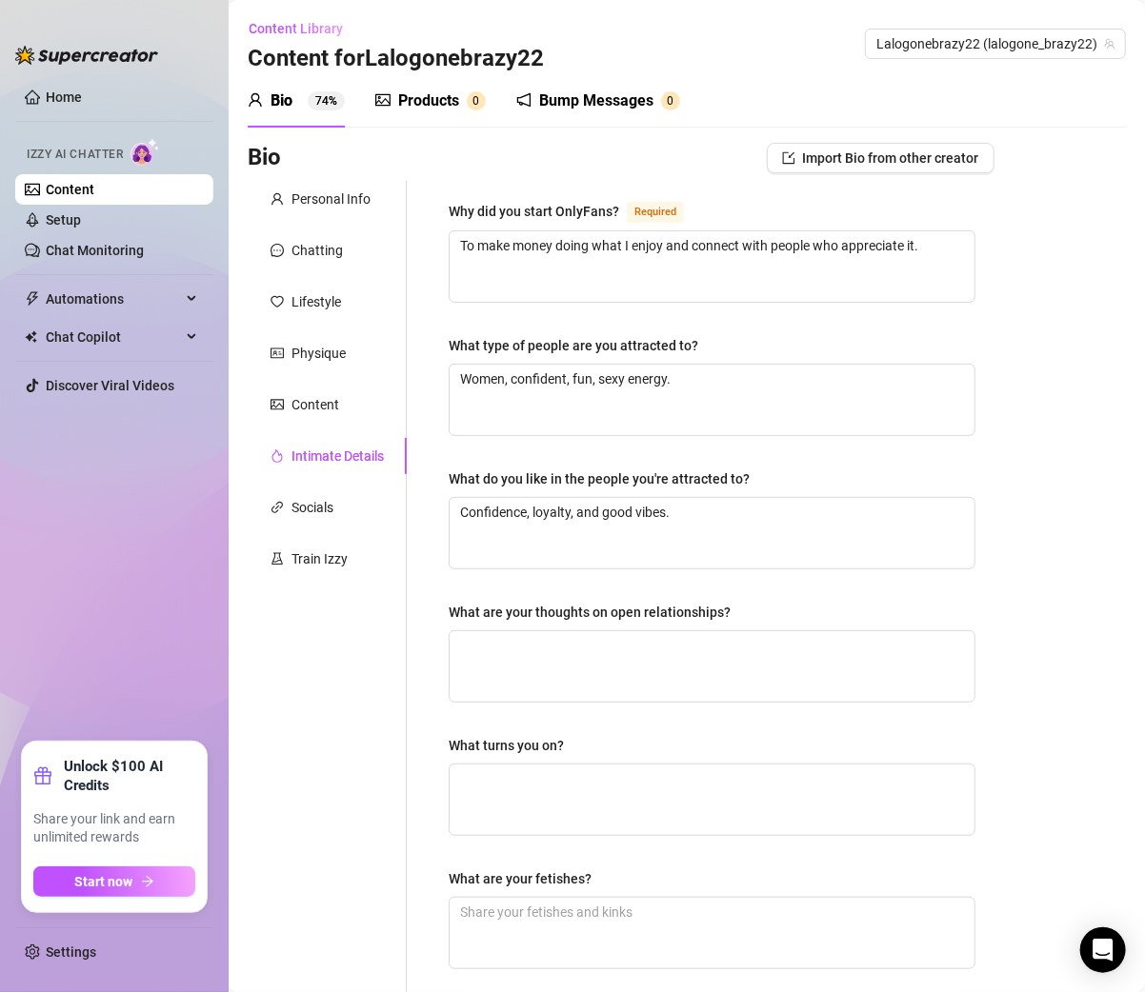
scroll to position [308, 0]
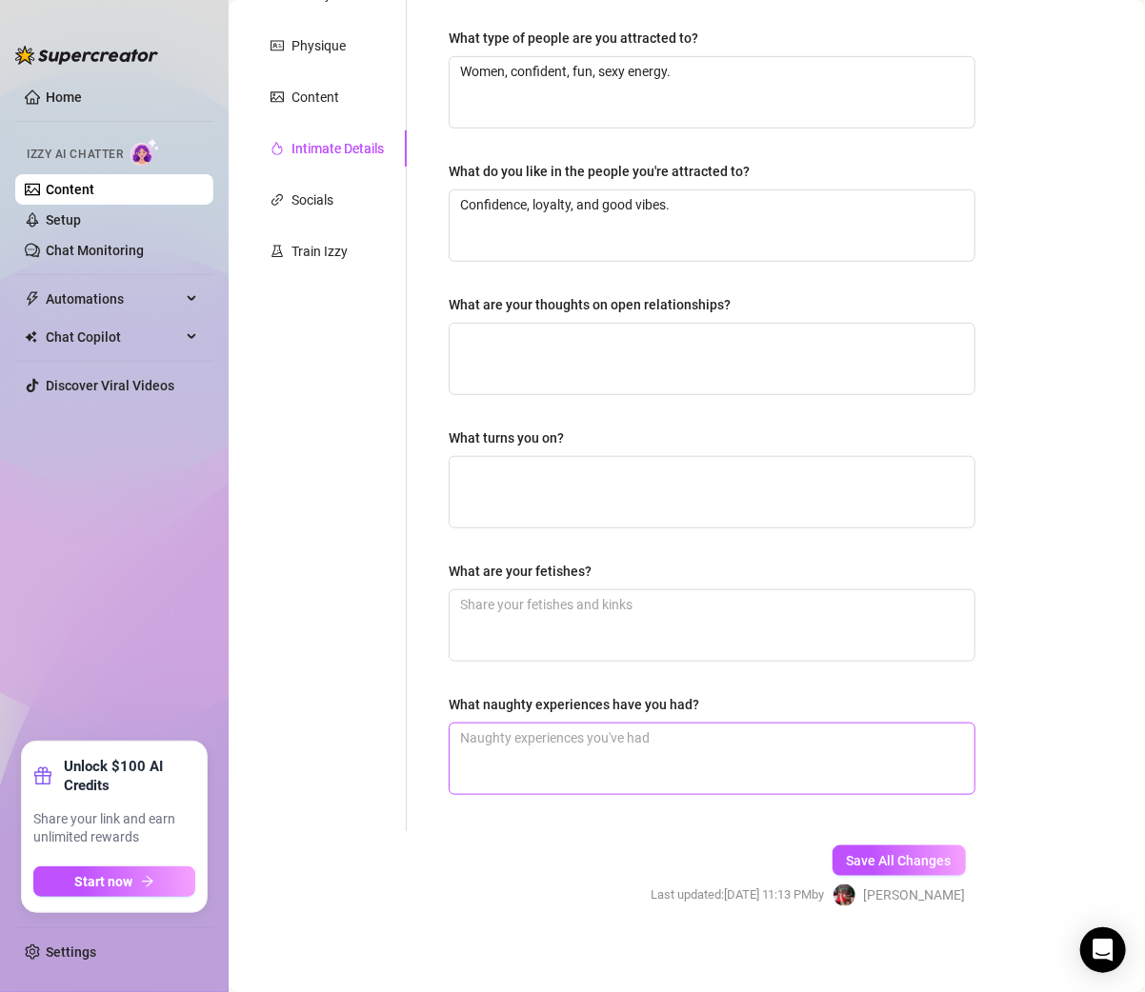
drag, startPoint x: 861, startPoint y: 850, endPoint x: 794, endPoint y: 771, distance: 103.4
click at [861, 853] on span "Save All Changes" at bounding box center [898, 860] width 105 height 15
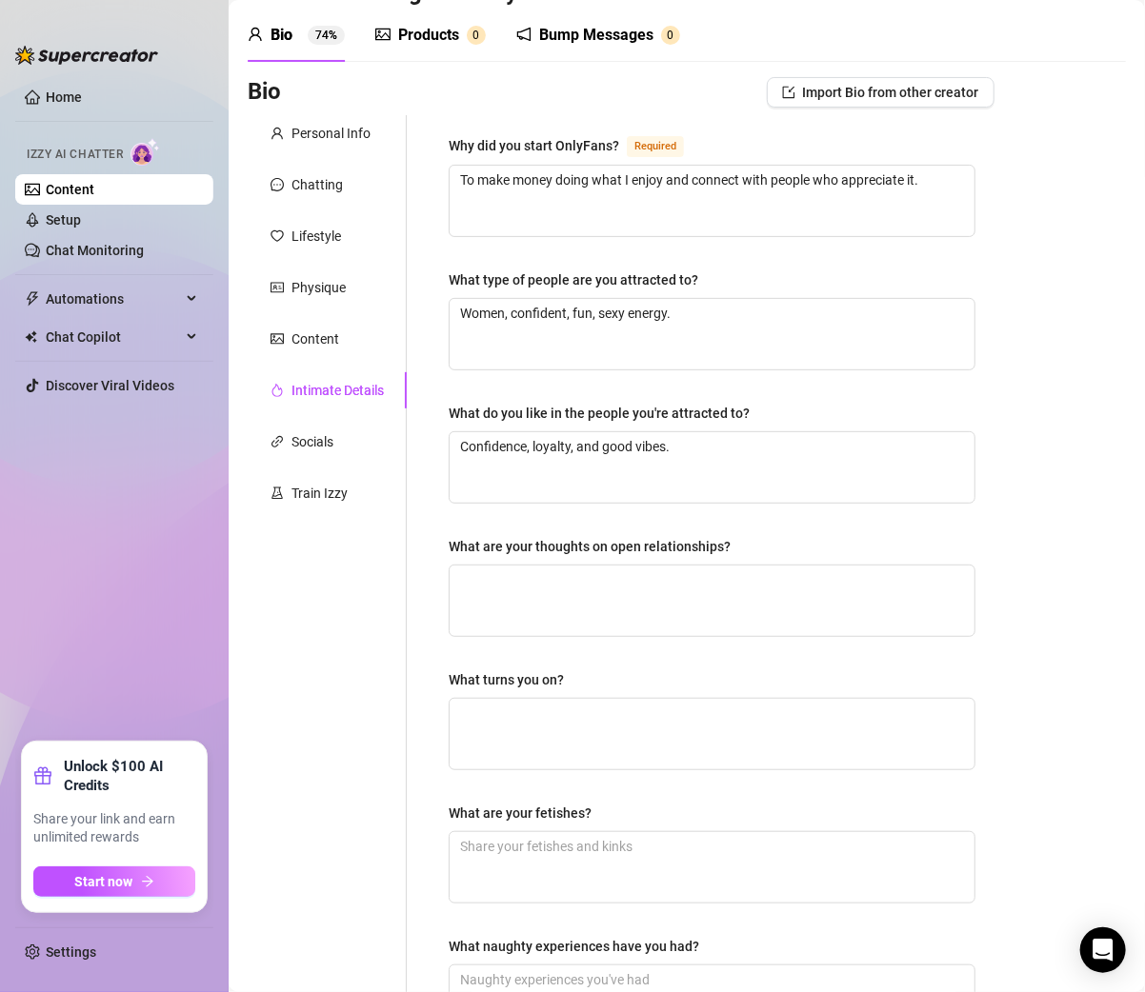
scroll to position [0, 0]
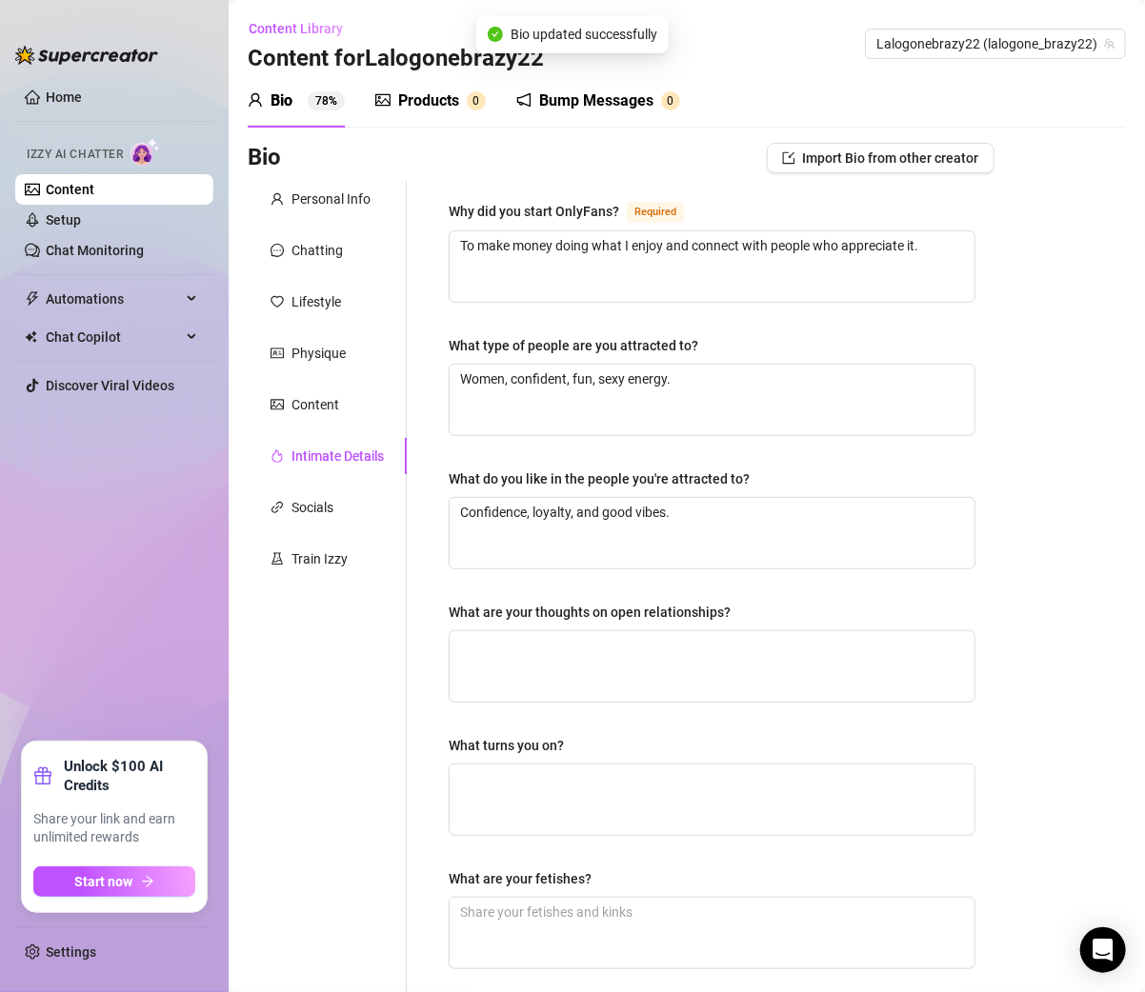
type textarea "To make money doing what I enjoy and connect with people who appreciate it."
type textarea "Women, confident, fun, sexy energy."
type textarea "Confidence, loyalty, and good vibes."
click at [46, 93] on link "Home" at bounding box center [64, 97] width 36 height 15
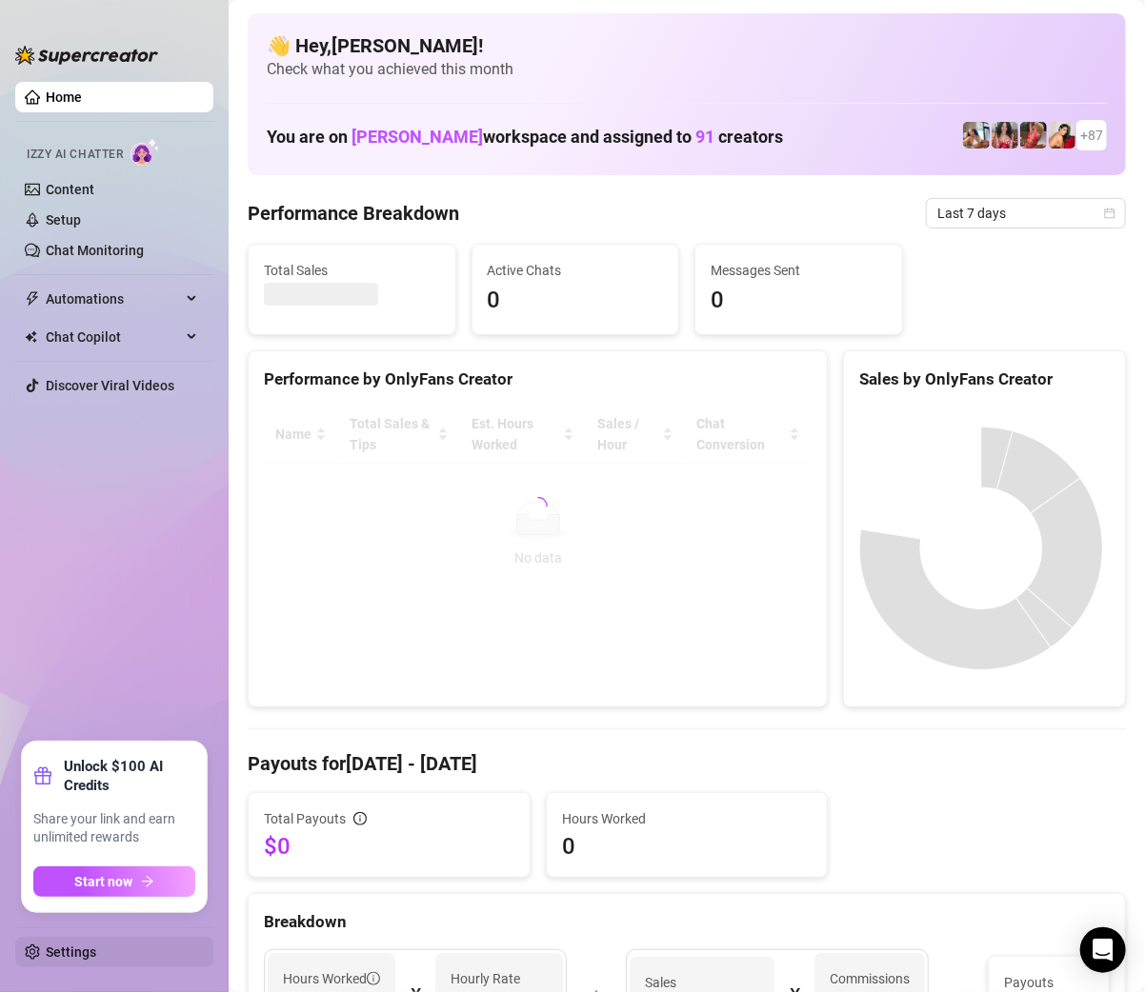
click at [76, 945] on link "Settings" at bounding box center [71, 952] width 50 height 15
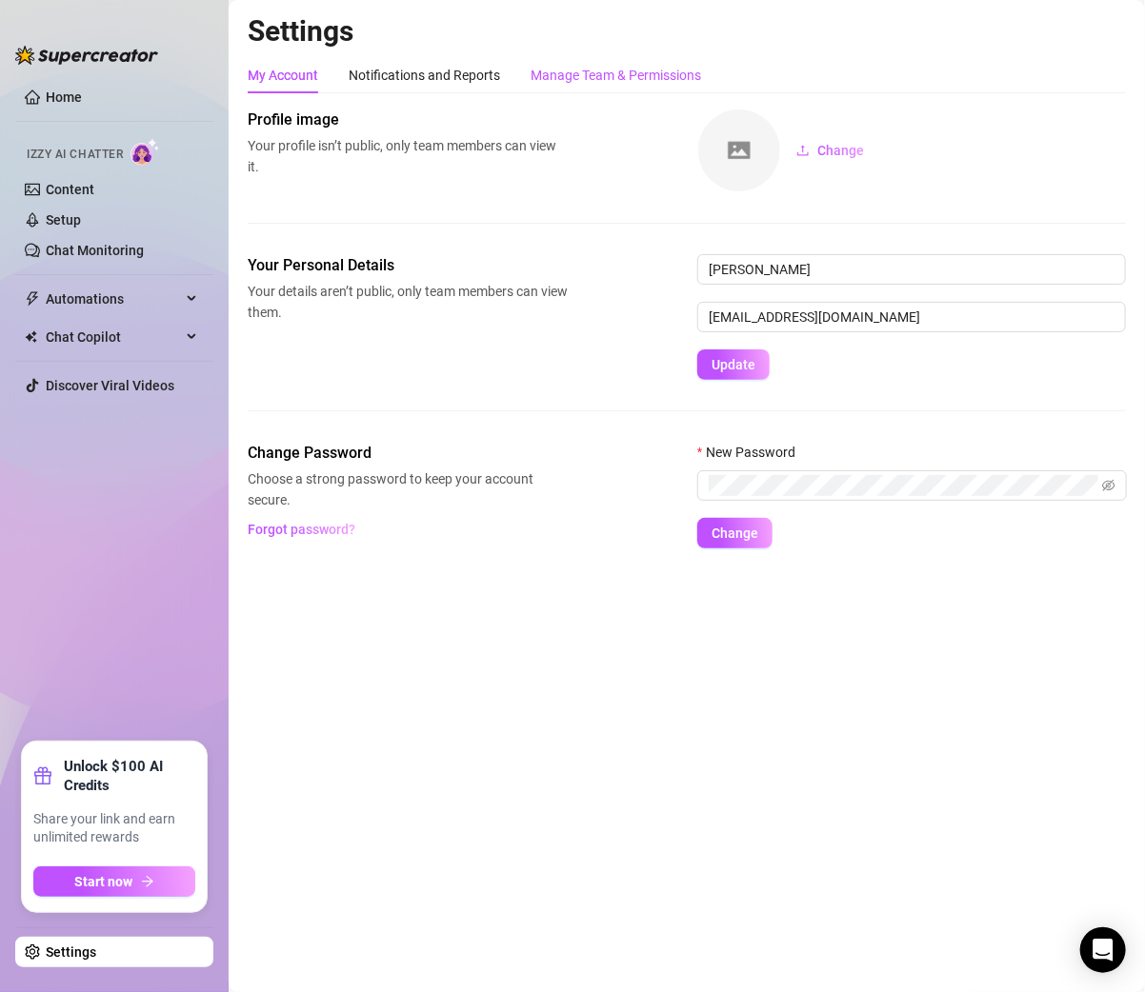
click at [611, 68] on div "Manage Team & Permissions" at bounding box center [615, 75] width 170 height 21
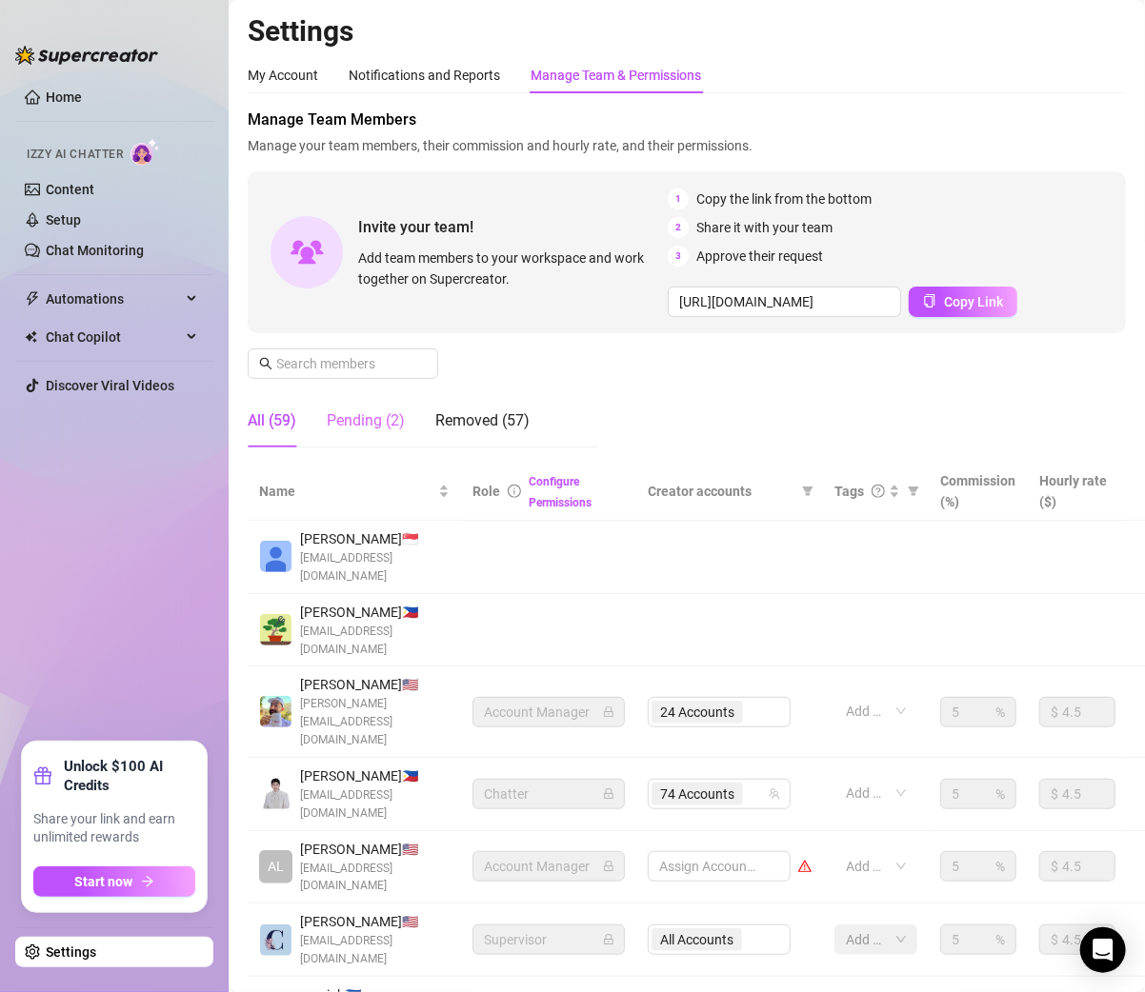
click at [373, 405] on div "Pending (2)" at bounding box center [366, 420] width 78 height 53
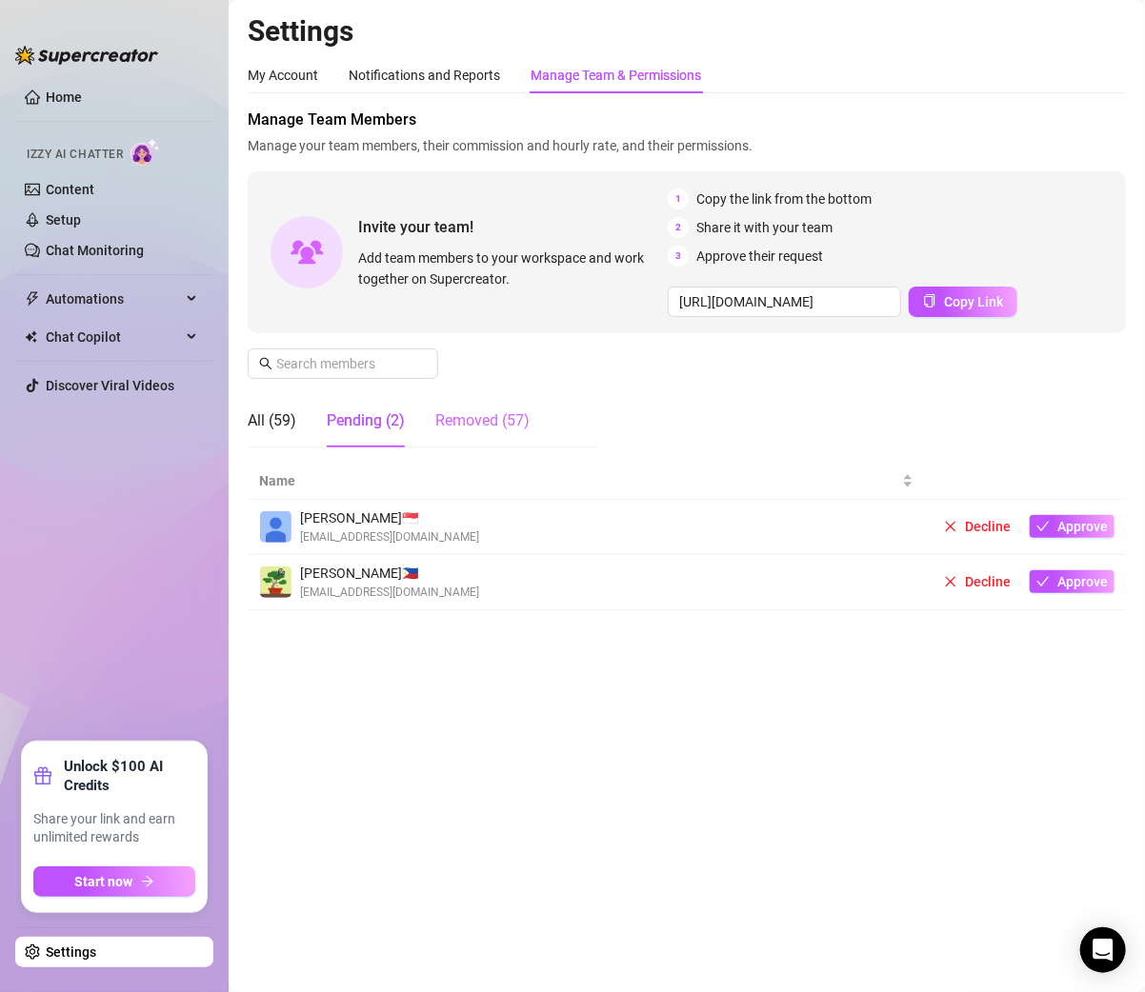
click at [462, 433] on div "Removed (57)" at bounding box center [482, 420] width 94 height 53
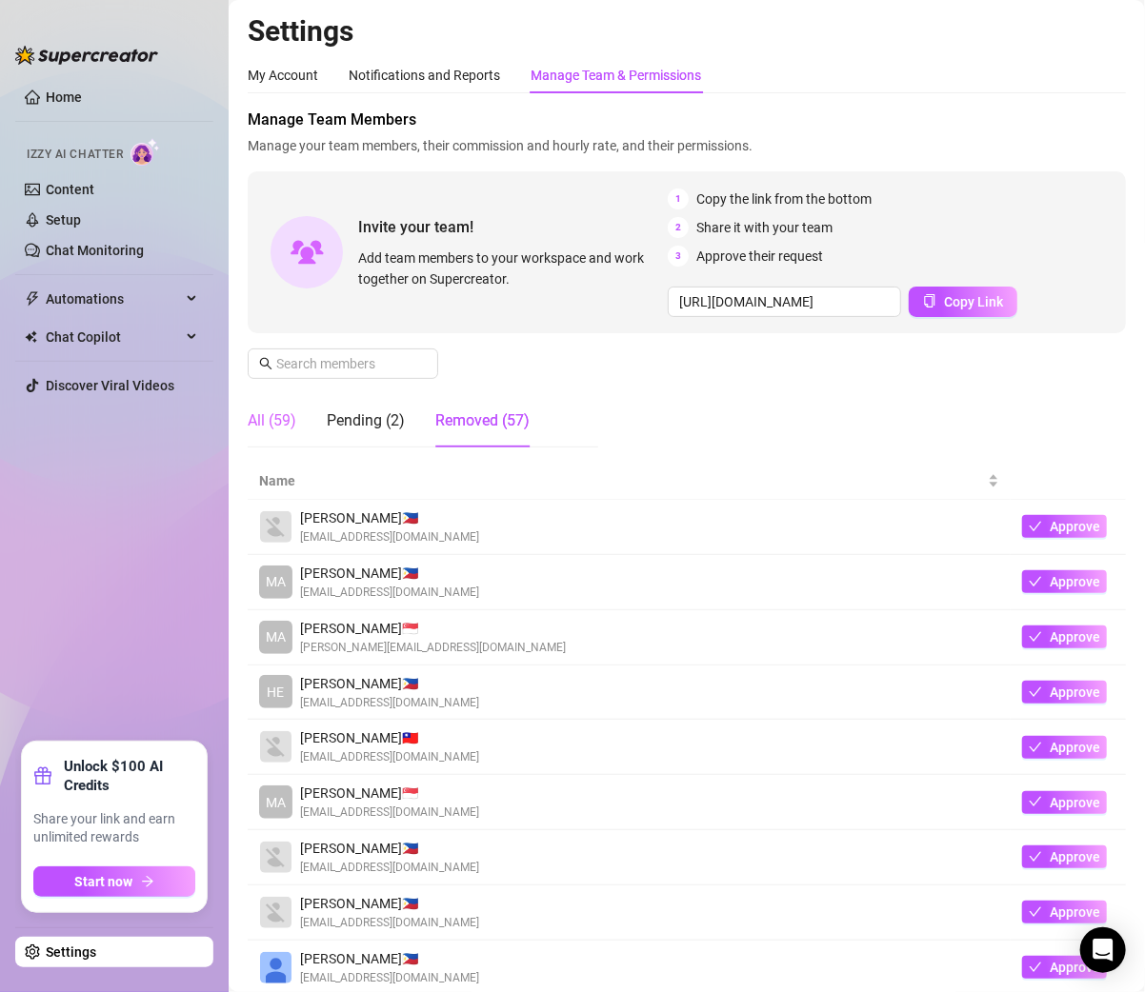
click at [278, 437] on div "All (59)" at bounding box center [272, 420] width 49 height 53
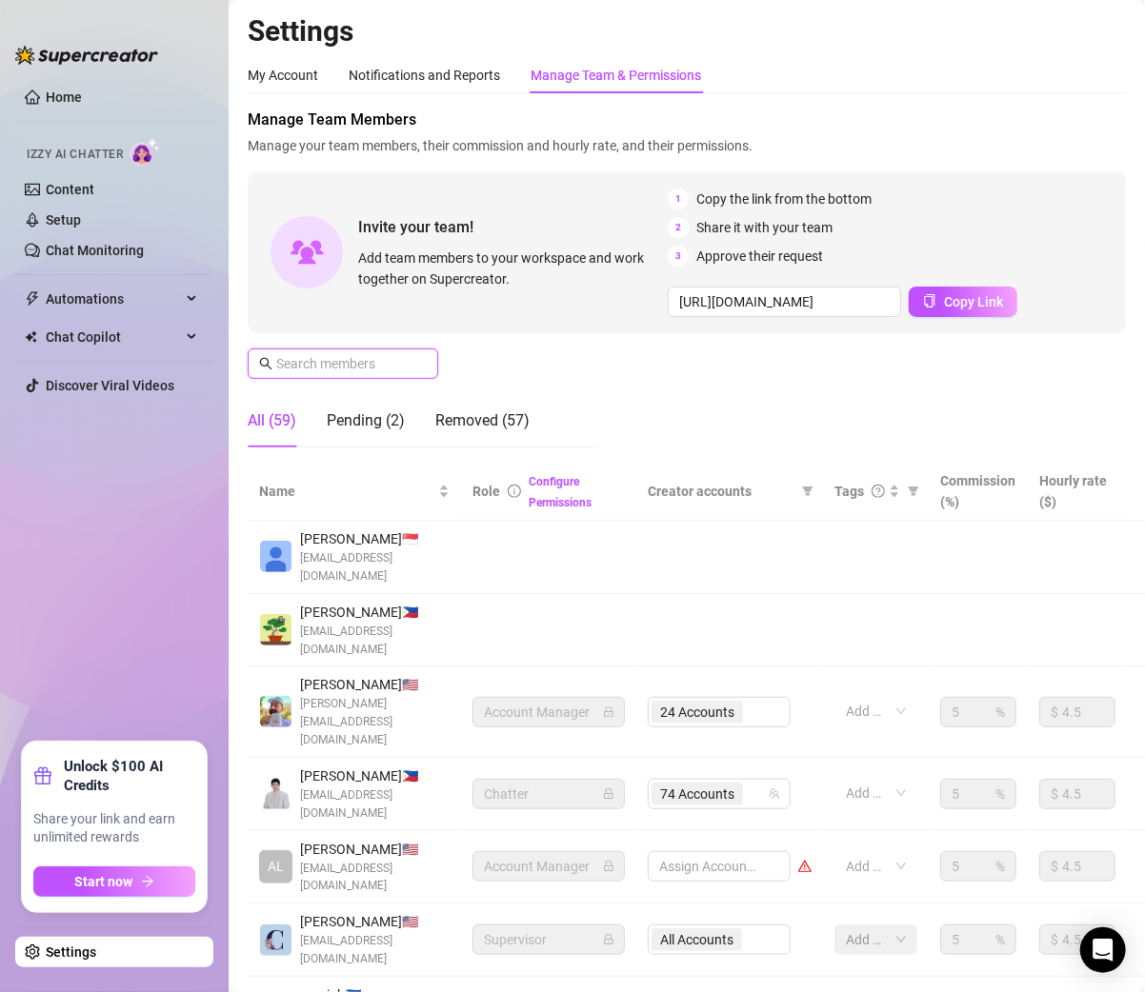
click at [358, 369] on input "text" at bounding box center [343, 363] width 135 height 21
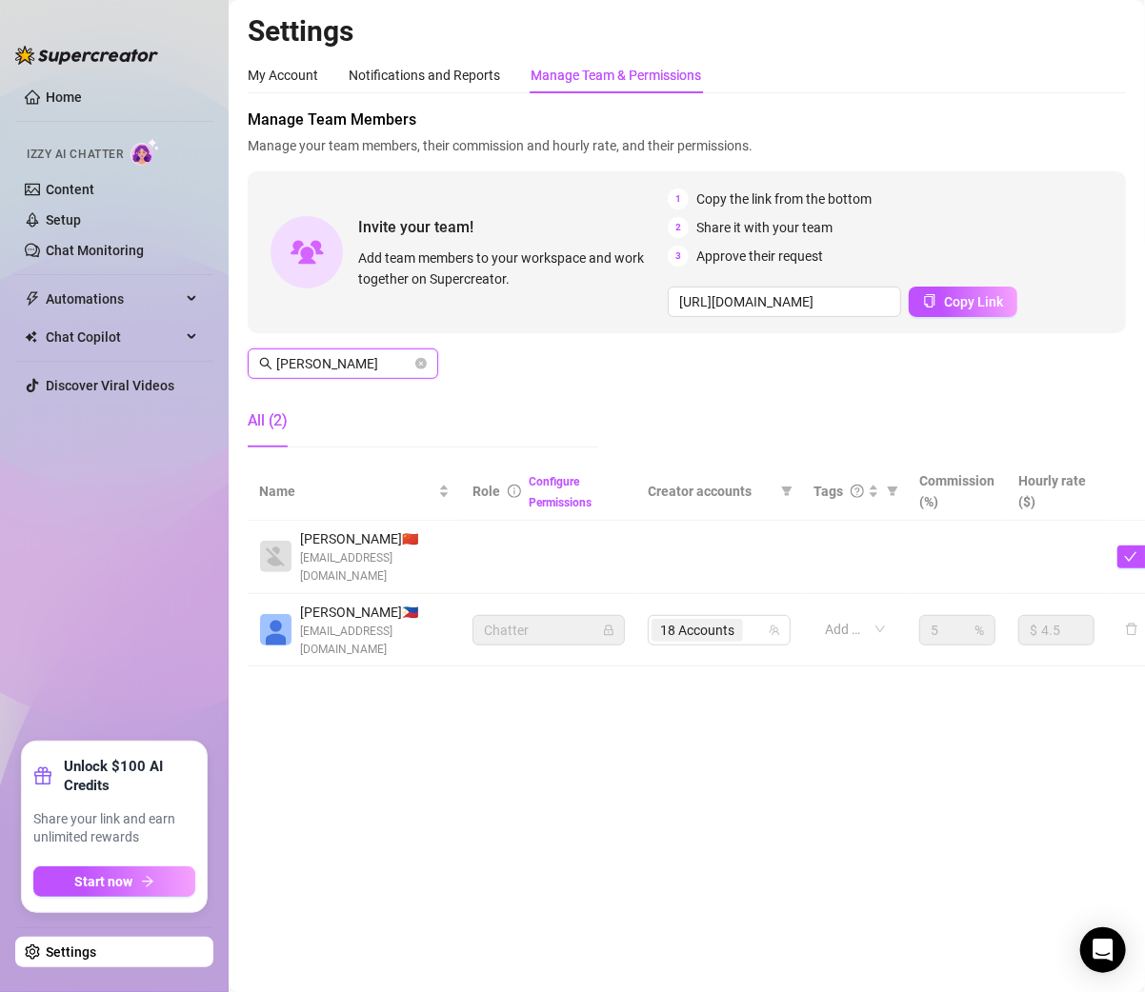
type input "anne"
click at [375, 358] on input "anne" at bounding box center [343, 363] width 135 height 21
click at [96, 959] on link "Settings" at bounding box center [71, 952] width 50 height 15
click at [90, 947] on link "Settings" at bounding box center [71, 952] width 50 height 15
click at [86, 189] on link "Content" at bounding box center [70, 189] width 49 height 15
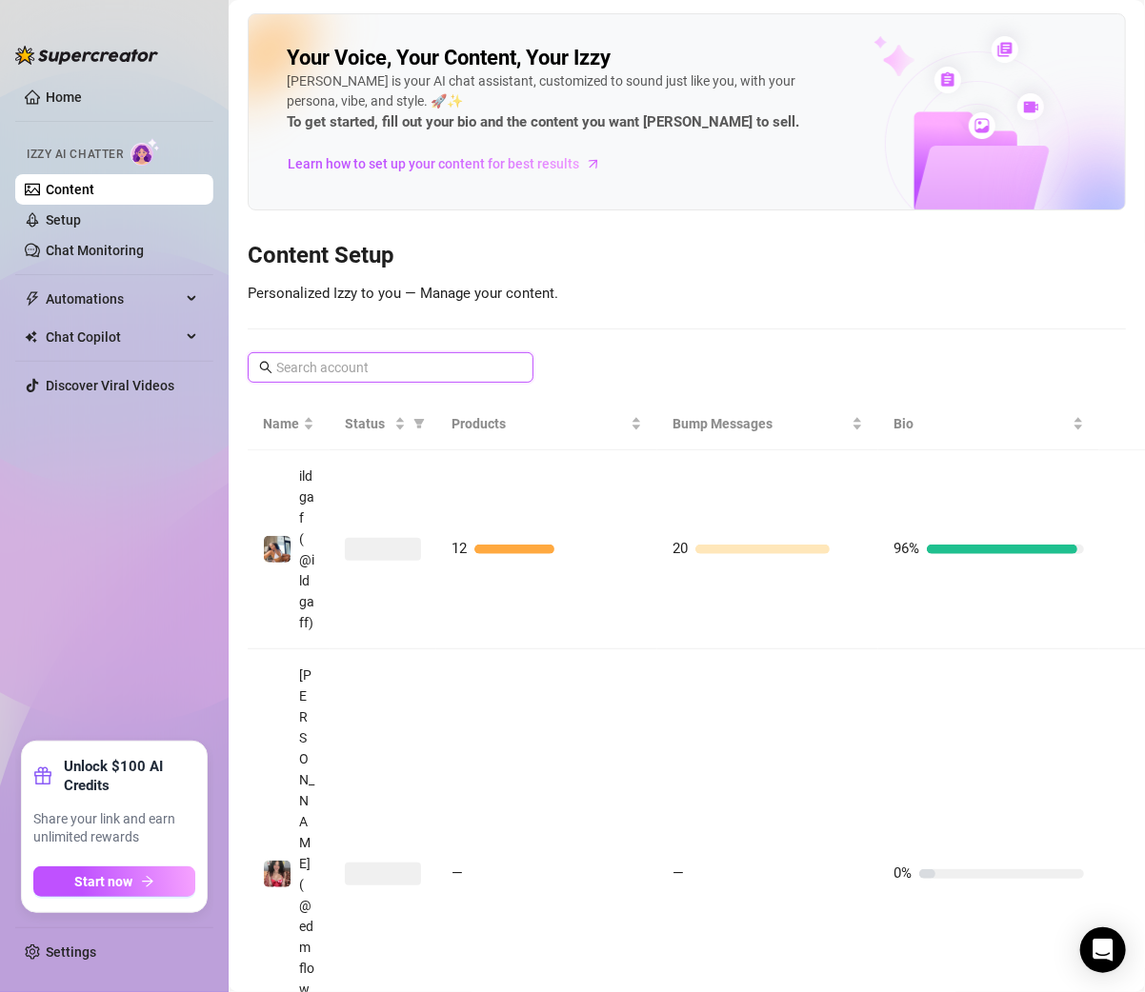
click at [392, 366] on input "text" at bounding box center [391, 367] width 230 height 21
type input "lalo"
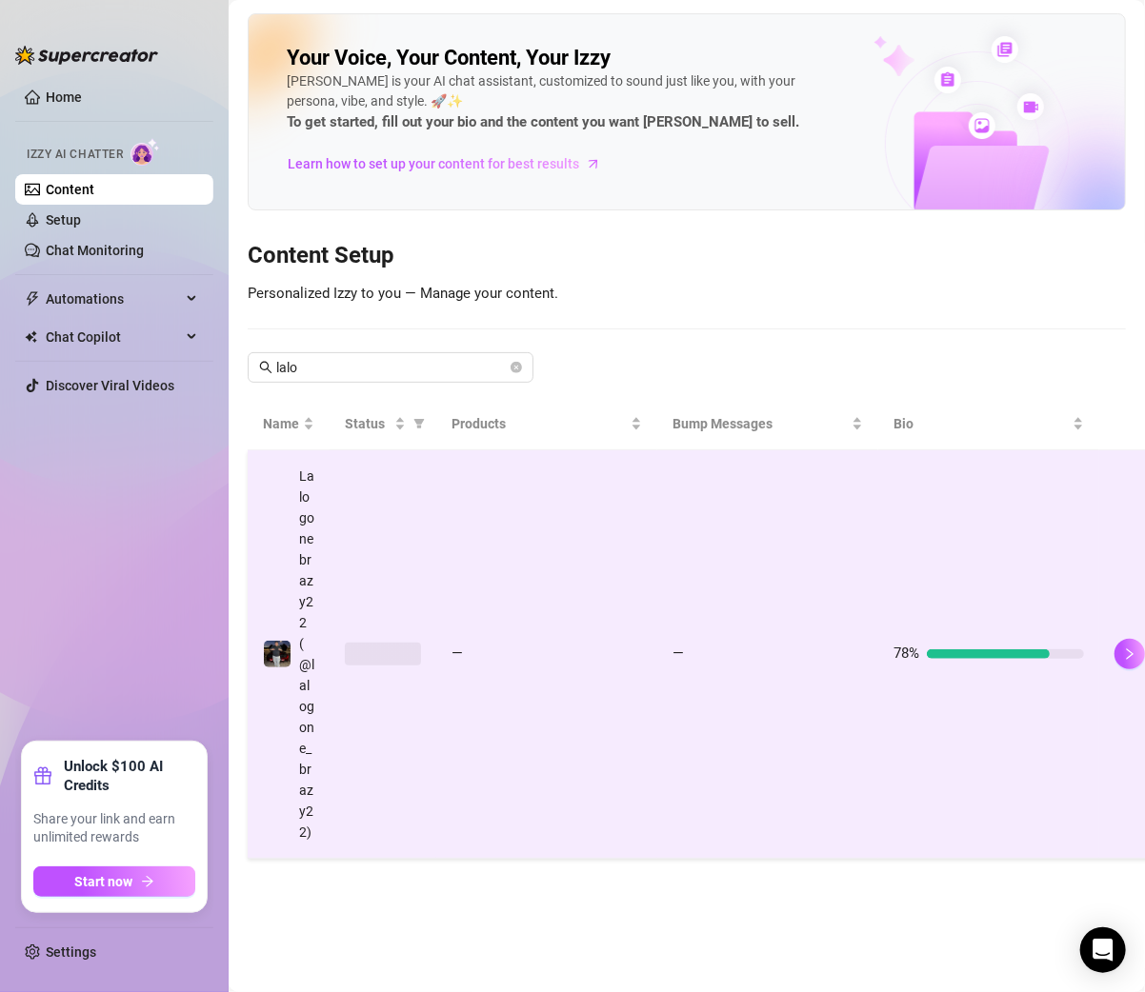
click at [503, 602] on td "—" at bounding box center [546, 654] width 221 height 408
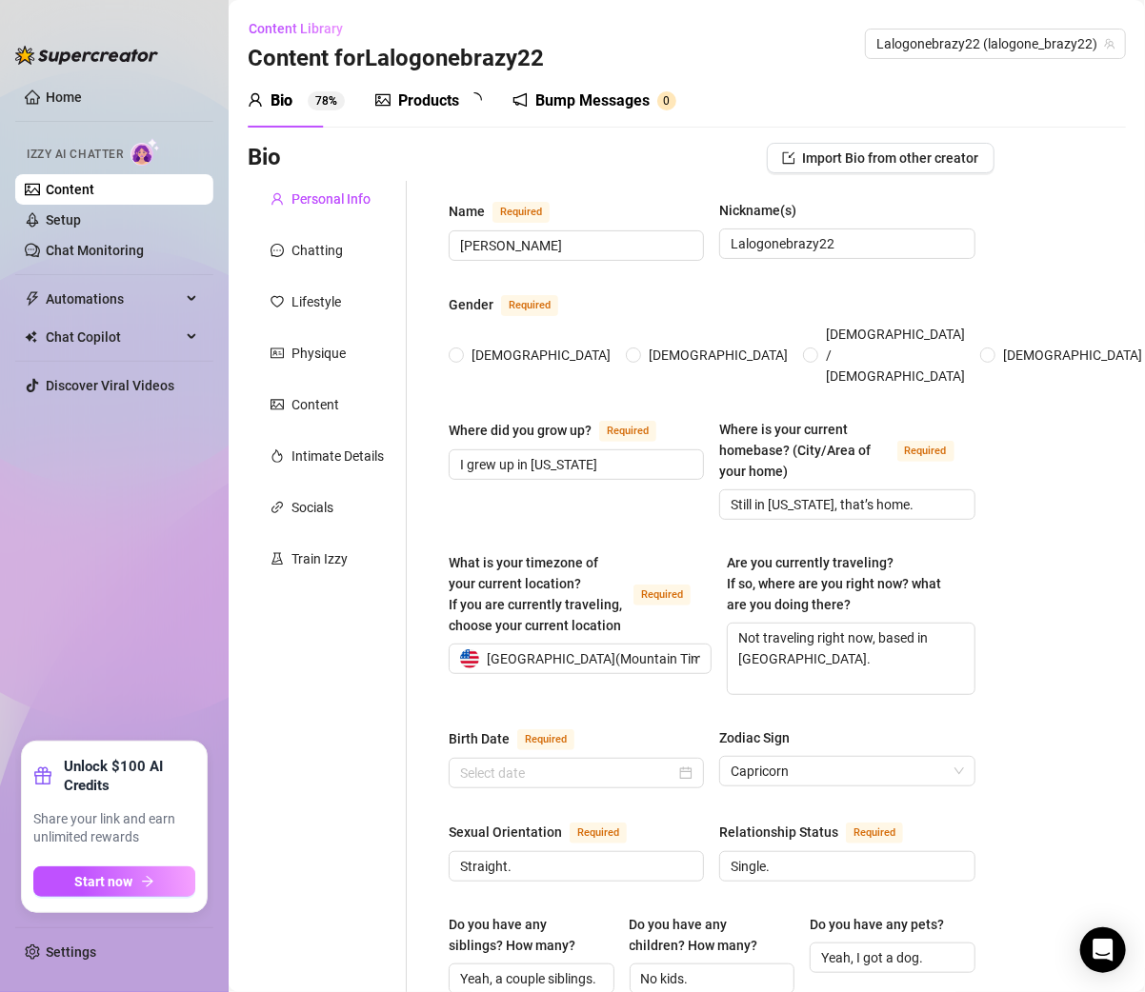
radio input "true"
checkbox input "true"
type input "January 19th, 1998"
click at [319, 392] on div "Content" at bounding box center [327, 405] width 159 height 36
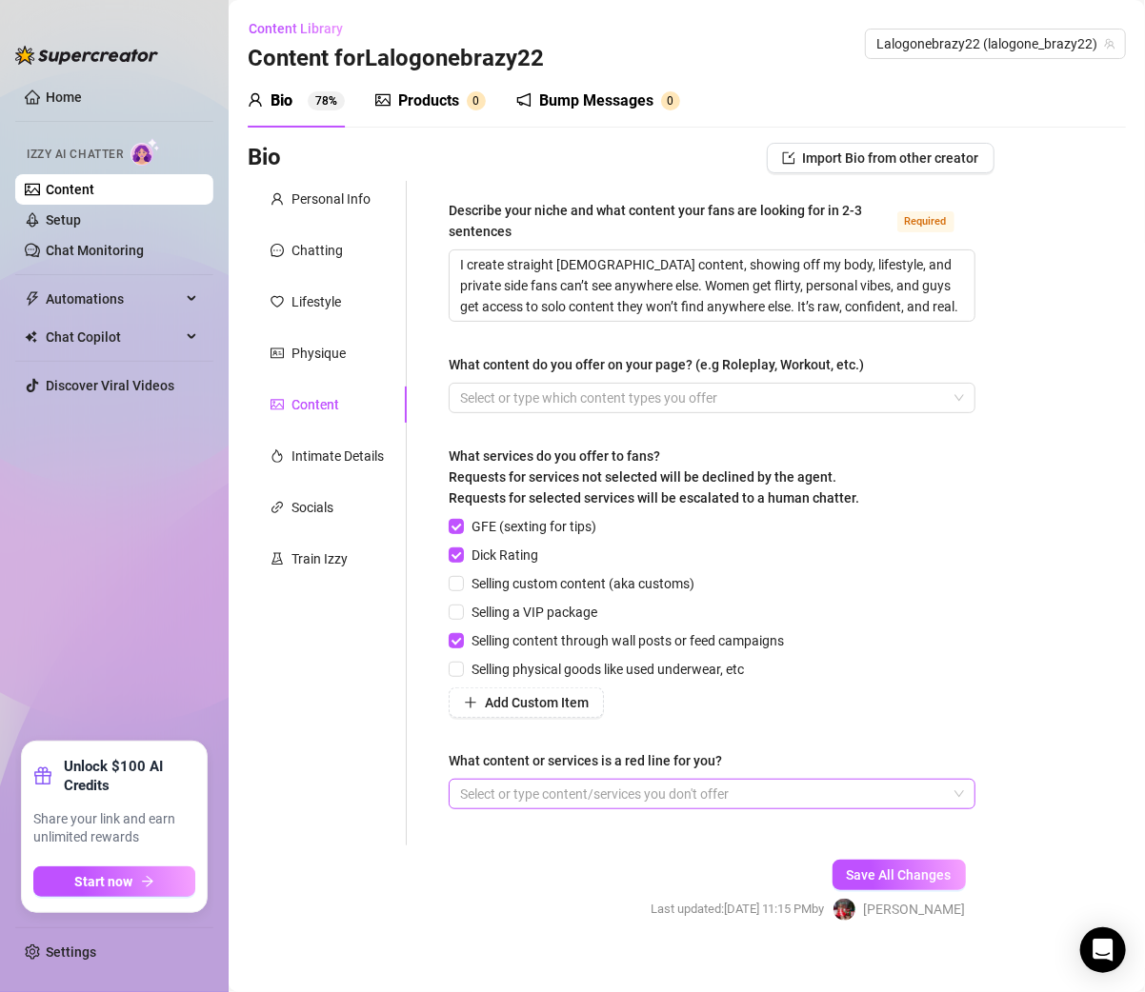
click at [518, 781] on div at bounding box center [701, 794] width 499 height 27
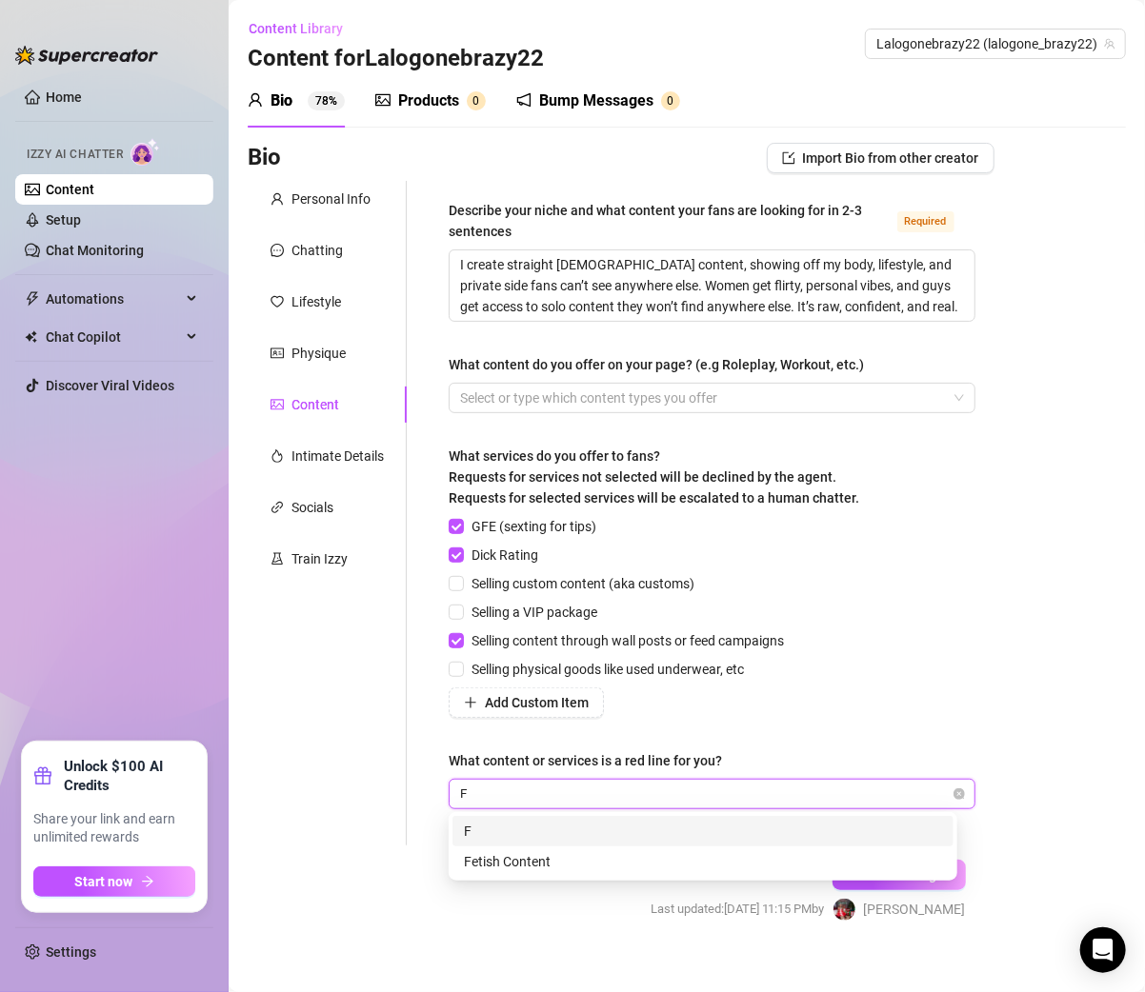
type input "F"
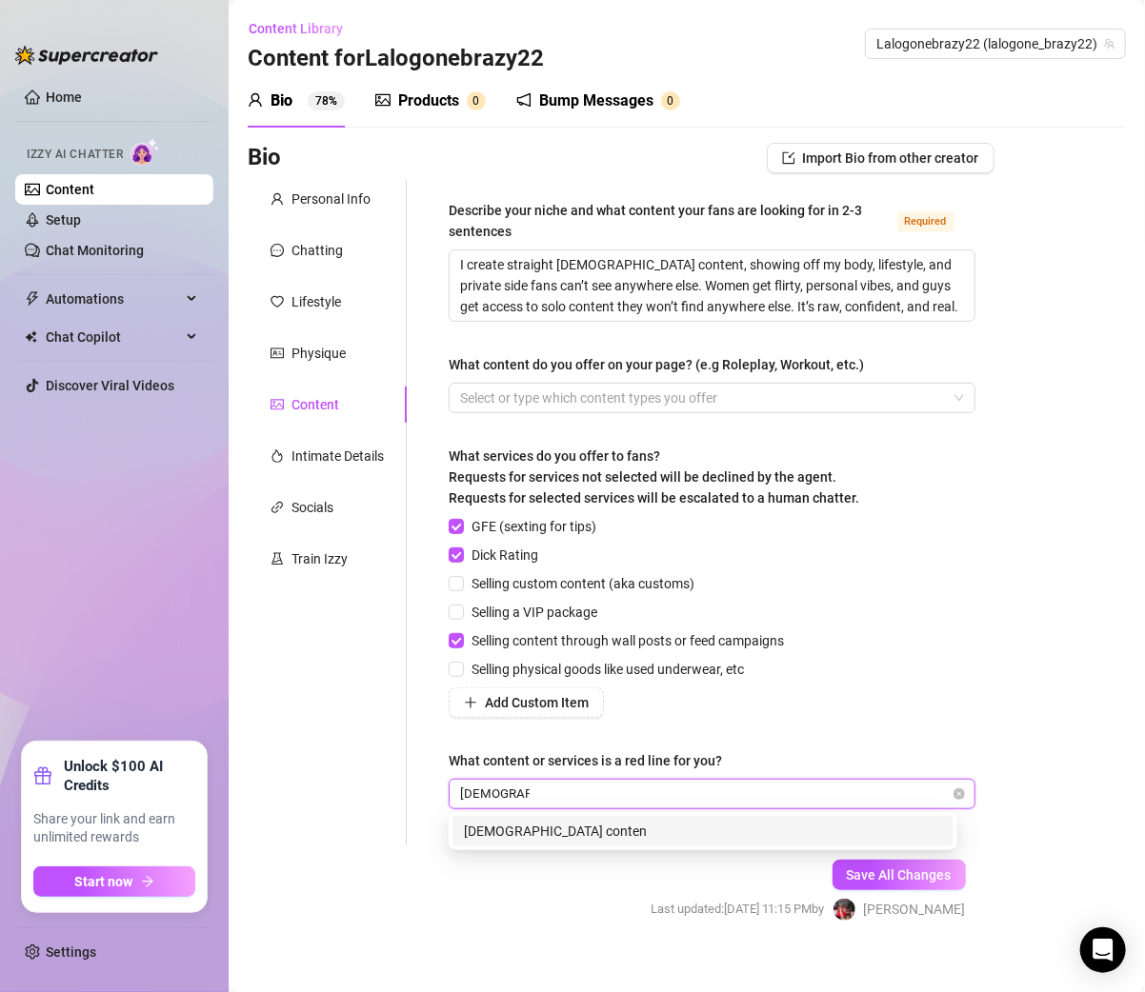
type input "Gay content"
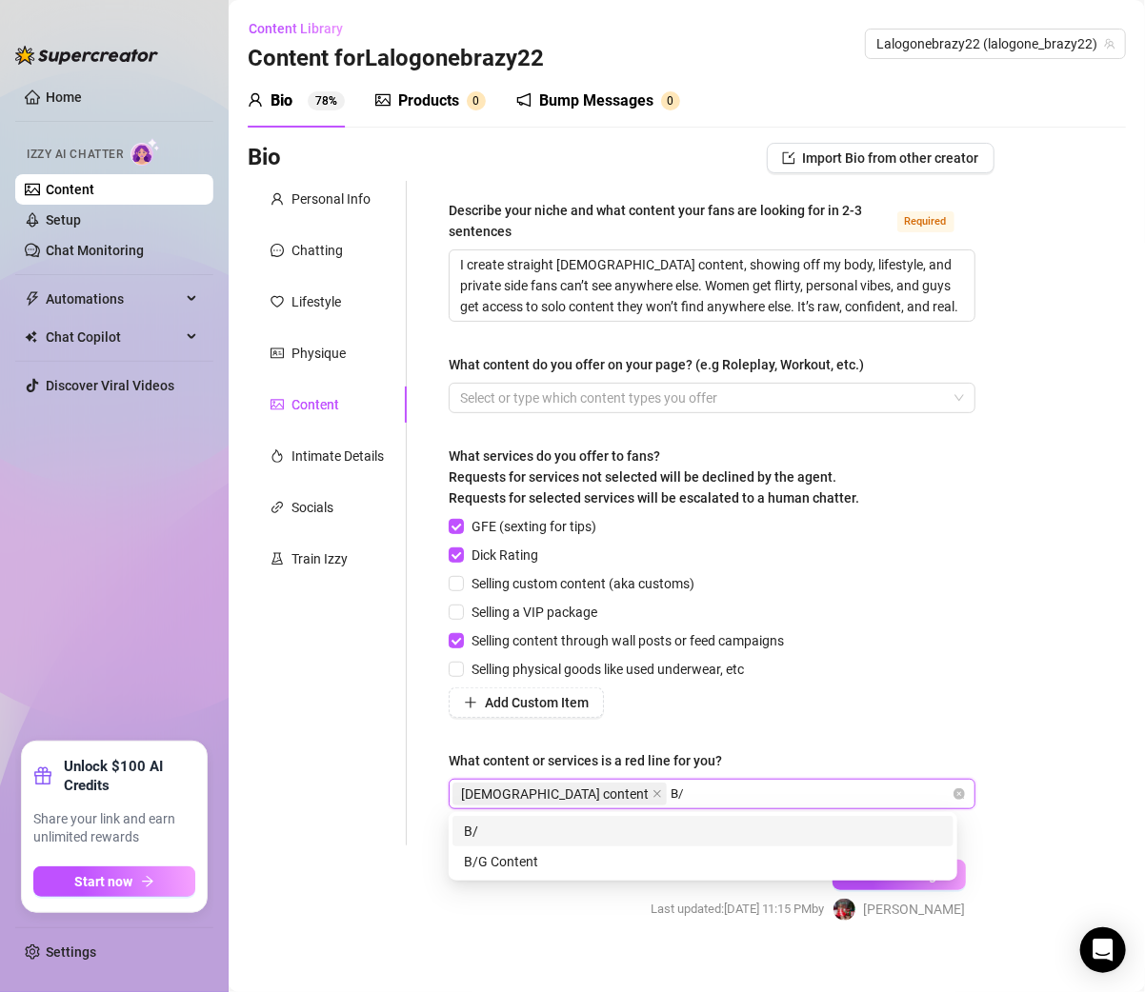
type input "B/B"
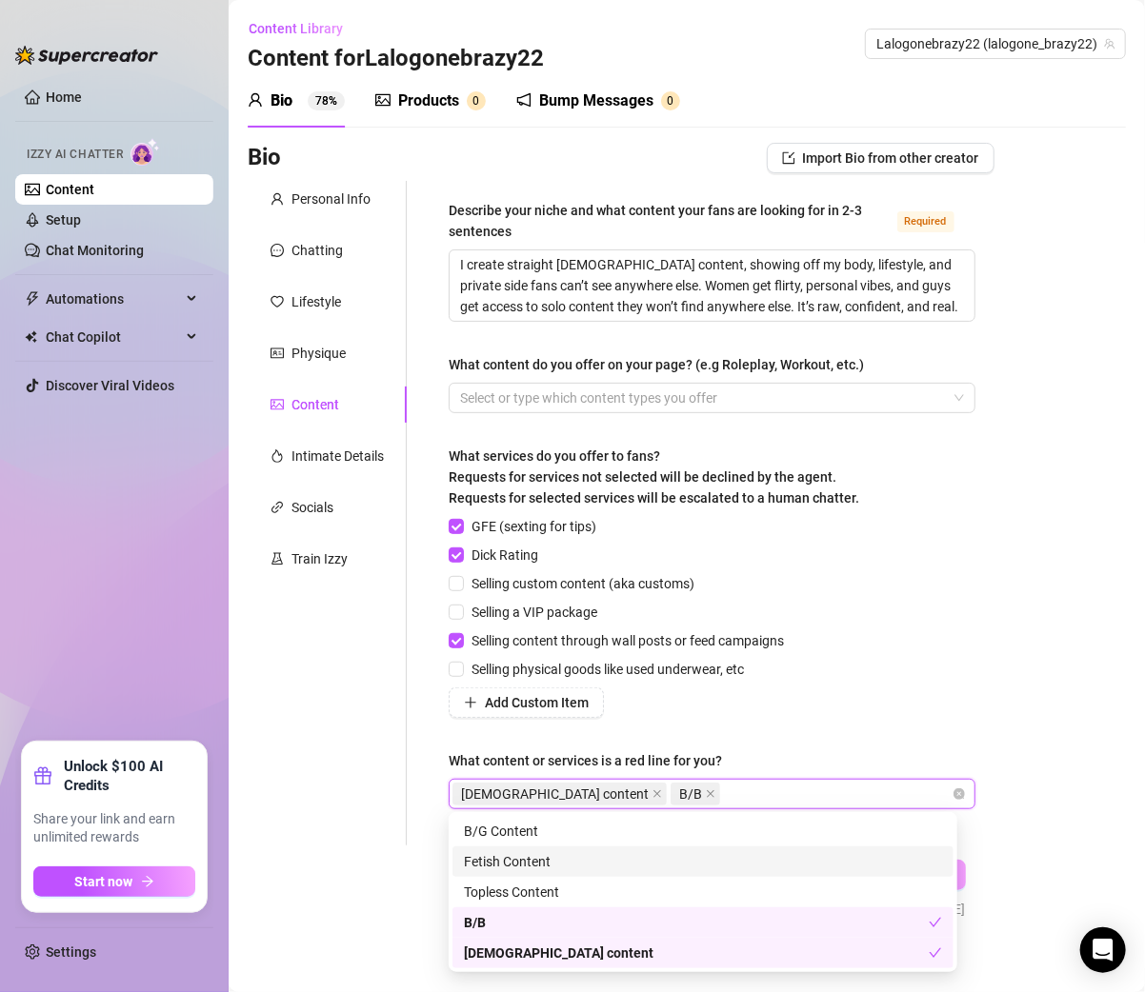
click at [464, 851] on div "Fetish Content" at bounding box center [703, 861] width 478 height 21
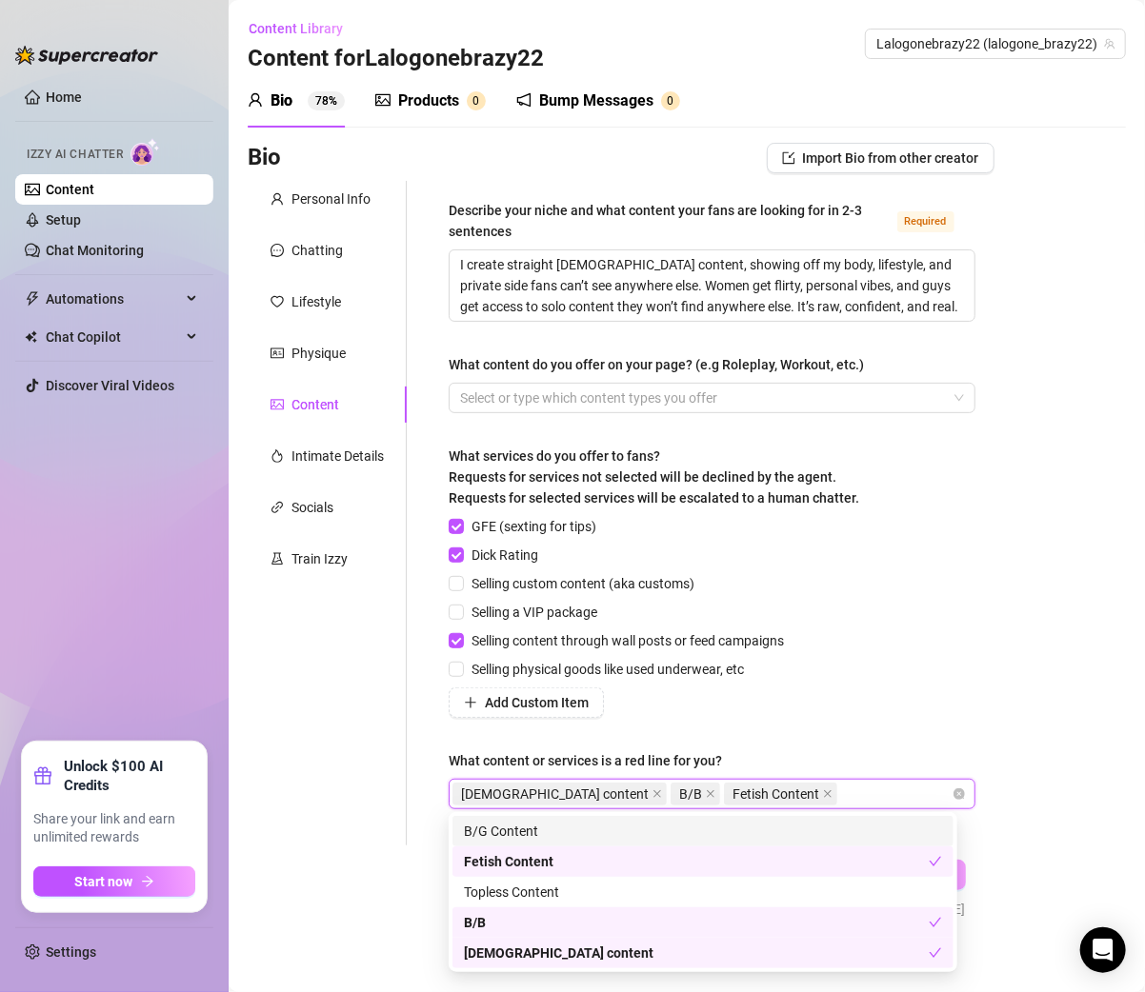
click at [984, 752] on div "Bio Import Bio from other creator Personal Info Chatting Lifestyle Physique Con…" at bounding box center [687, 549] width 878 height 812
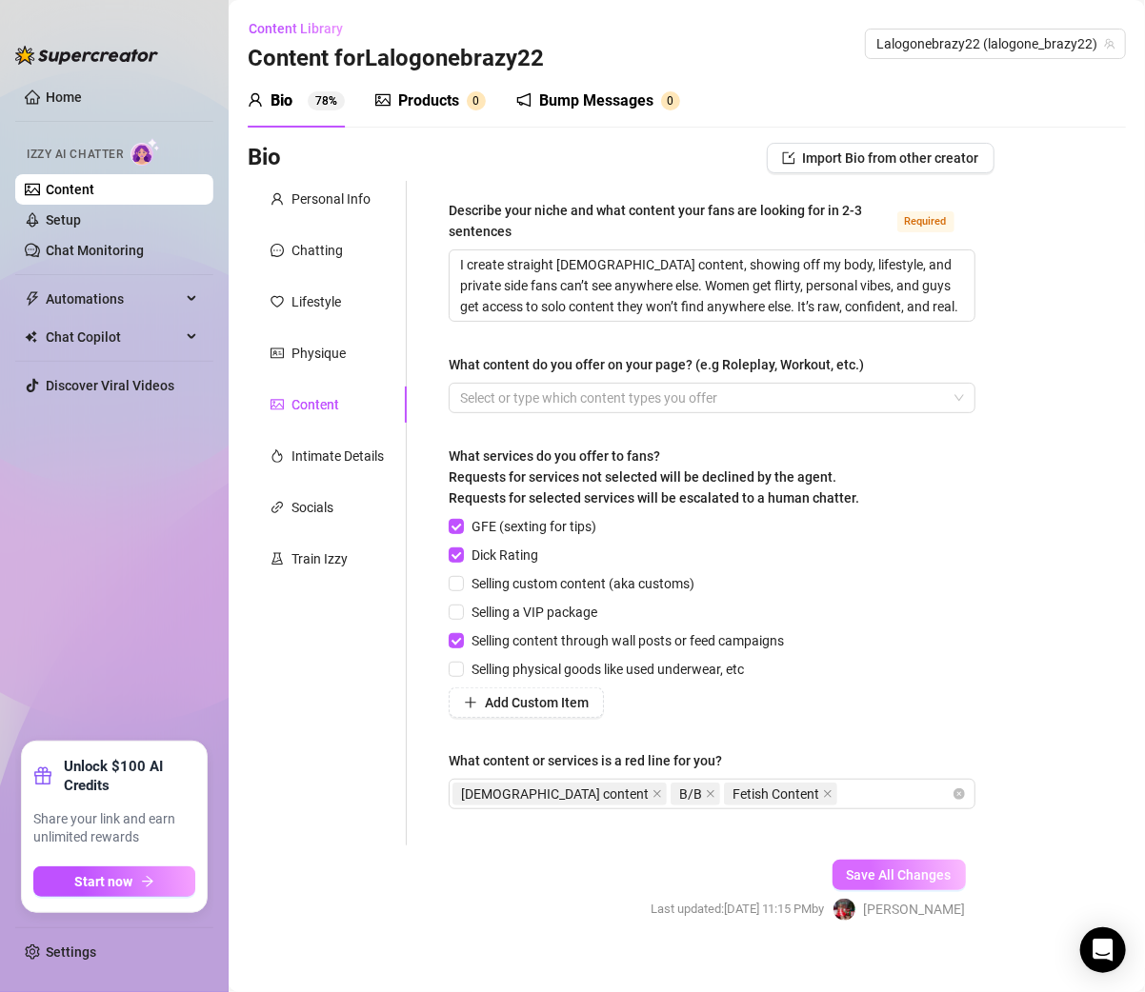
click at [877, 871] on span "Save All Changes" at bounding box center [898, 874] width 105 height 15
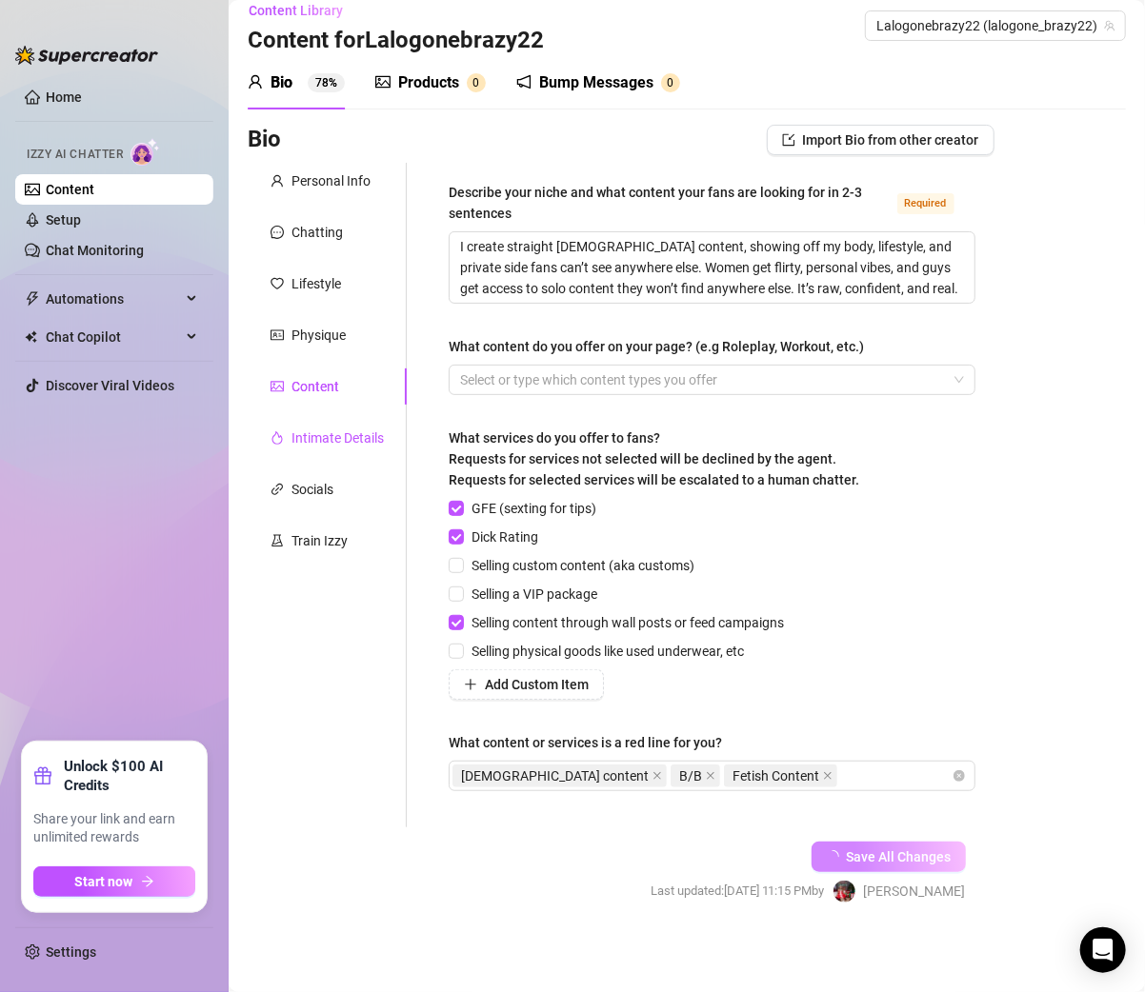
click at [345, 439] on div "Intimate Details" at bounding box center [337, 438] width 92 height 21
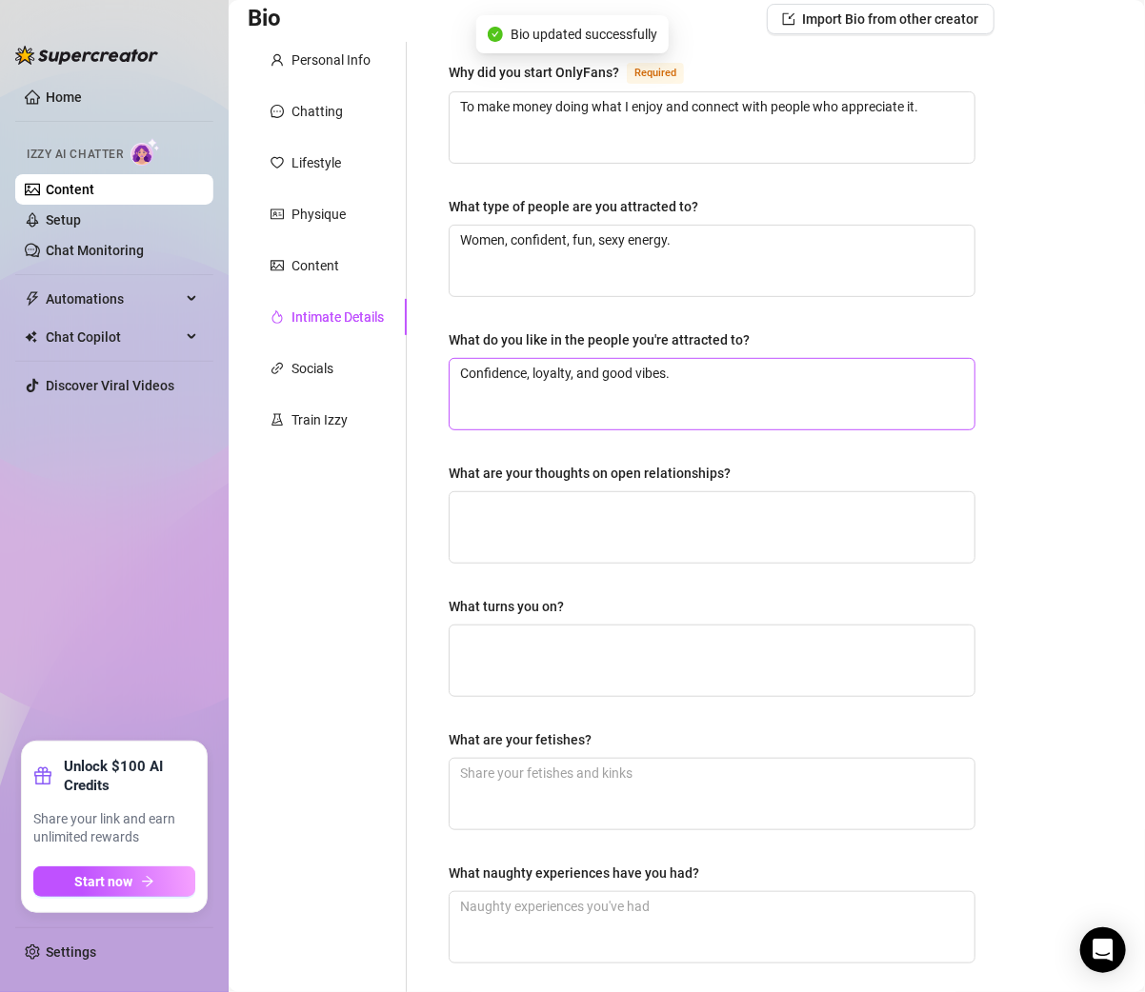
scroll to position [165, 0]
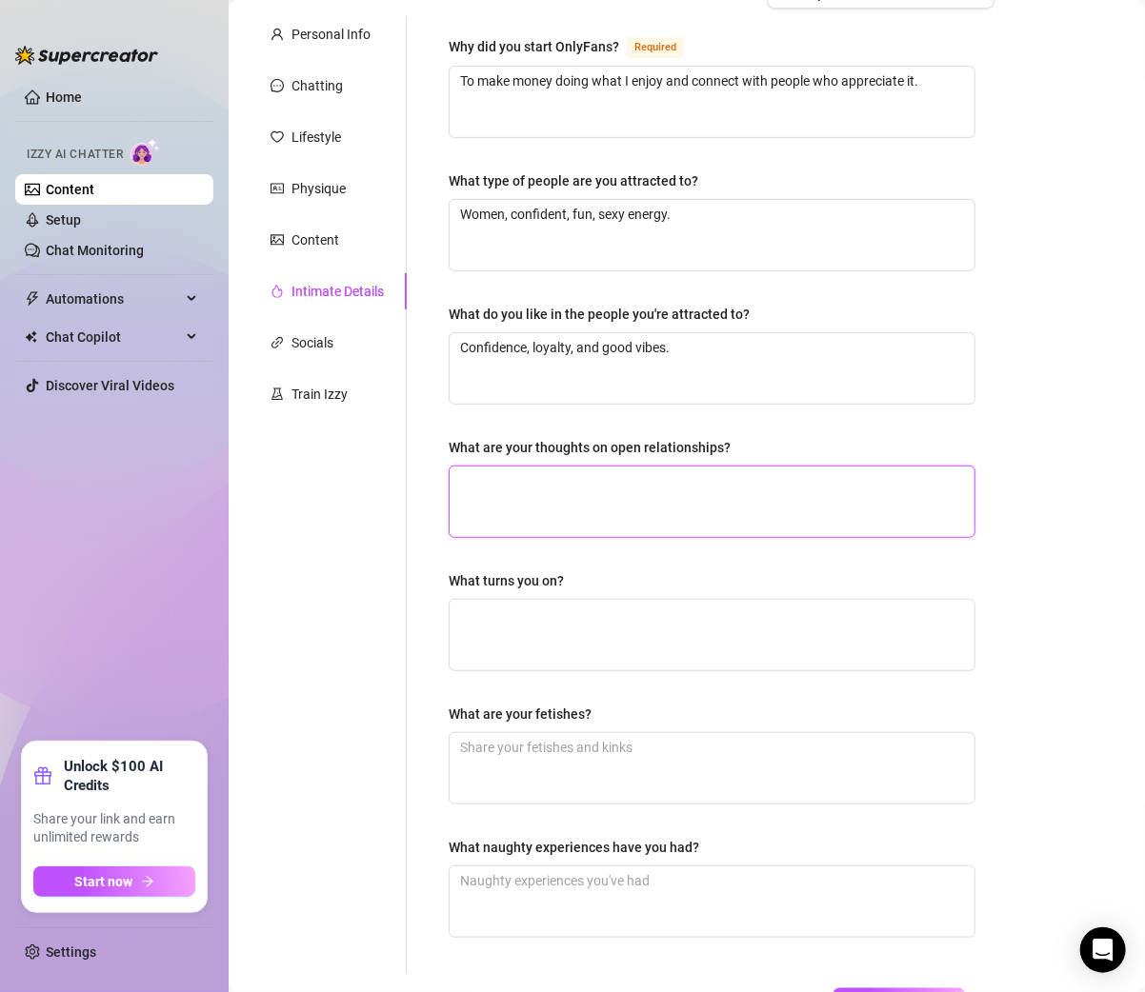
click at [535, 475] on textarea "What are your thoughts on open relationships?" at bounding box center [711, 502] width 525 height 70
paste textarea "Not for me."
type textarea "Not for me."
click at [520, 634] on textarea "What turns you on?" at bounding box center [711, 635] width 525 height 70
paste textarea "Confidence, curves, lingerie."
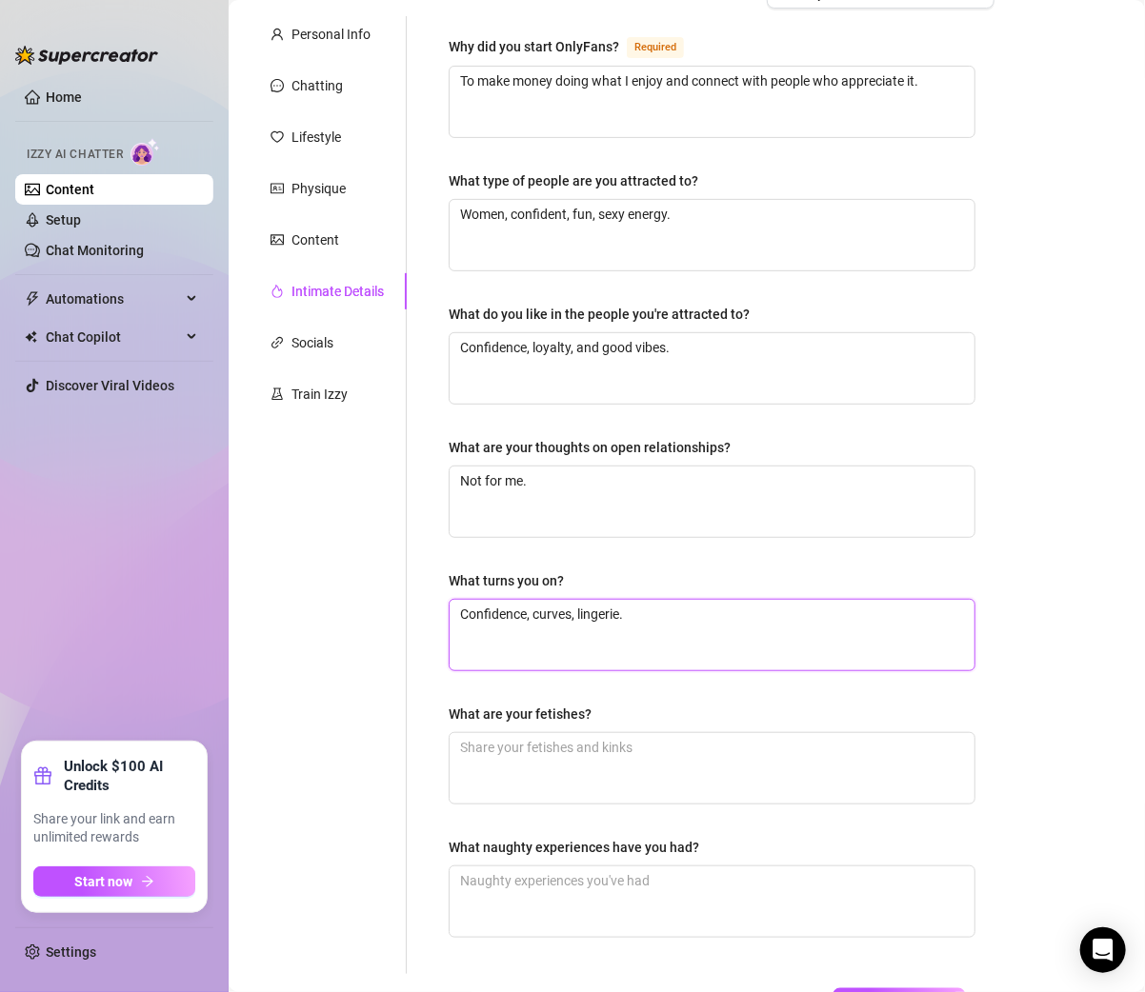
type textarea "Confidence, curves, lingerie."
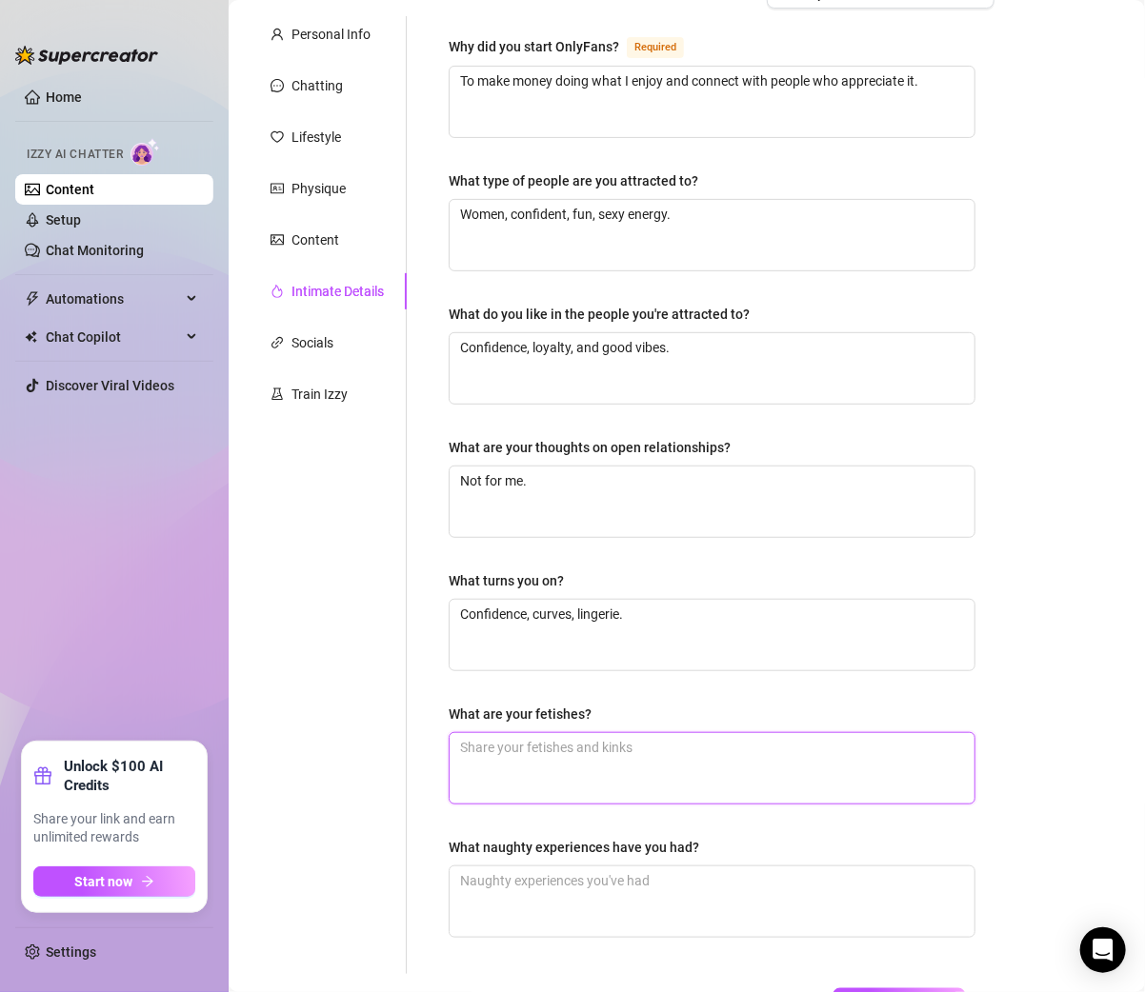
click at [540, 750] on textarea "What are your fetishes?" at bounding box center [711, 768] width 525 height 70
paste textarea "Nothing too wild, but I like lingerie, teasing, and curves."
type textarea "Nothing too wild, but I like lingerie, teasing, and curves."
click at [358, 746] on div "Personal Info Chatting Lifestyle Physique Content Intimate Details Socials Trai…" at bounding box center [327, 495] width 159 height 958
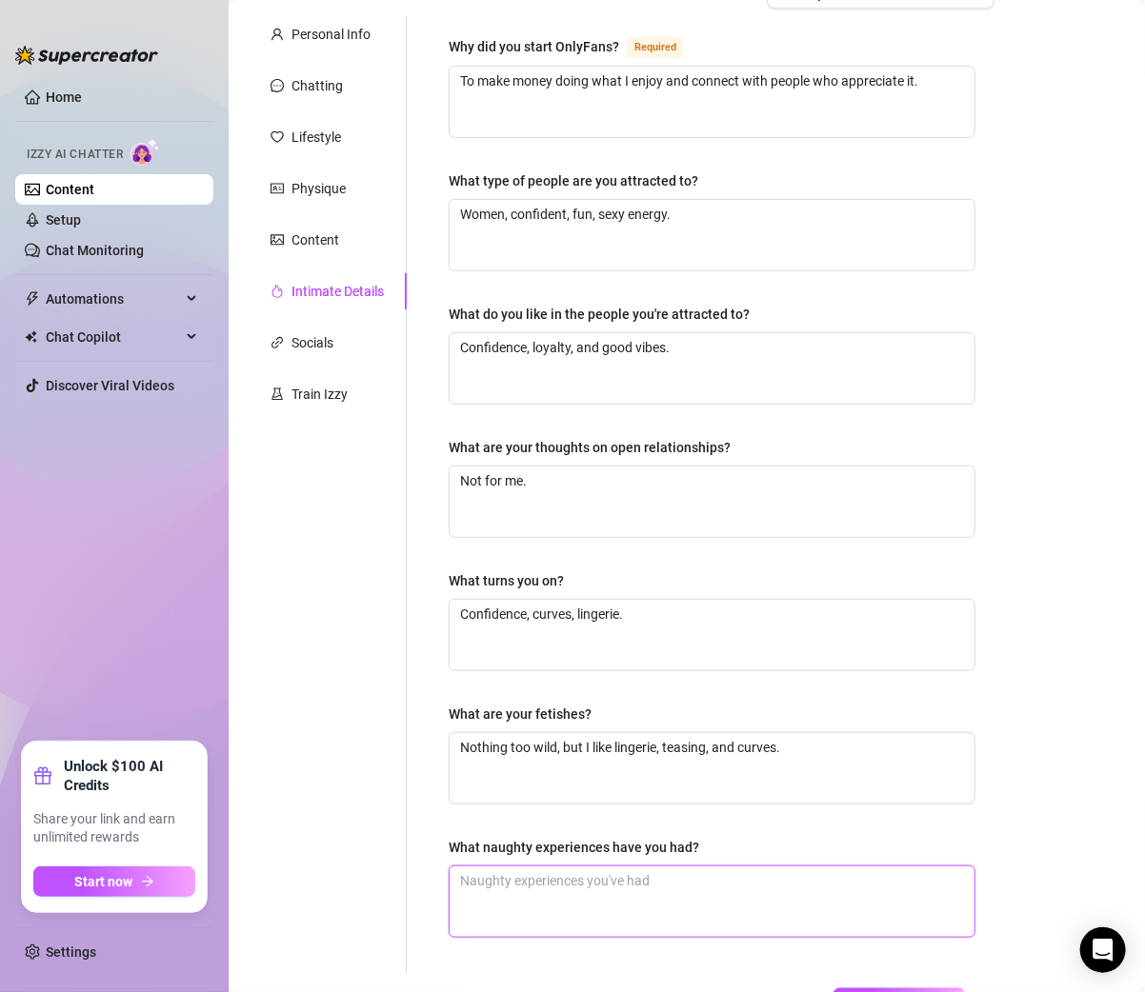
click at [500, 886] on textarea "What naughty experiences have you had?" at bounding box center [711, 901] width 525 height 70
paste textarea "Had sex in a public place once, risky but fun."
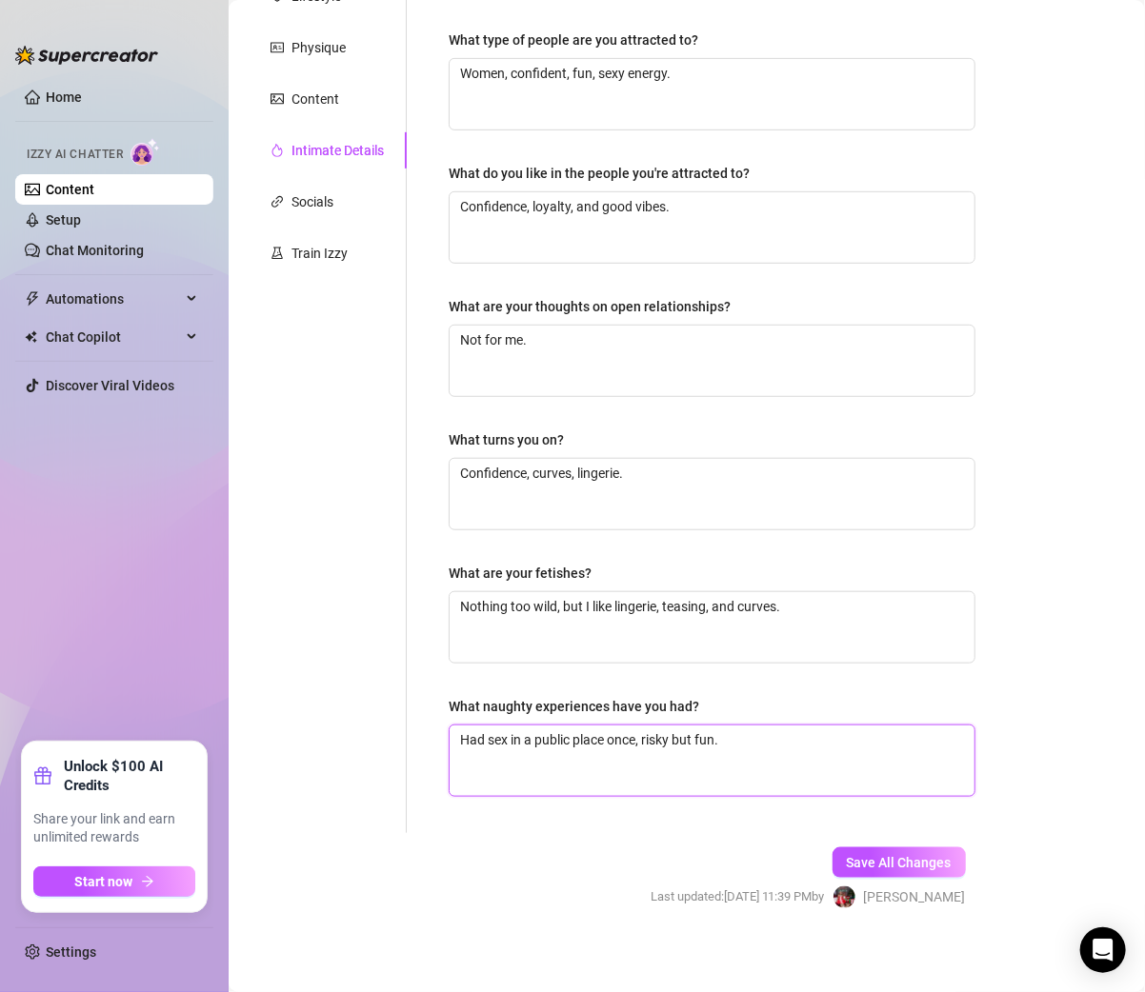
scroll to position [308, 0]
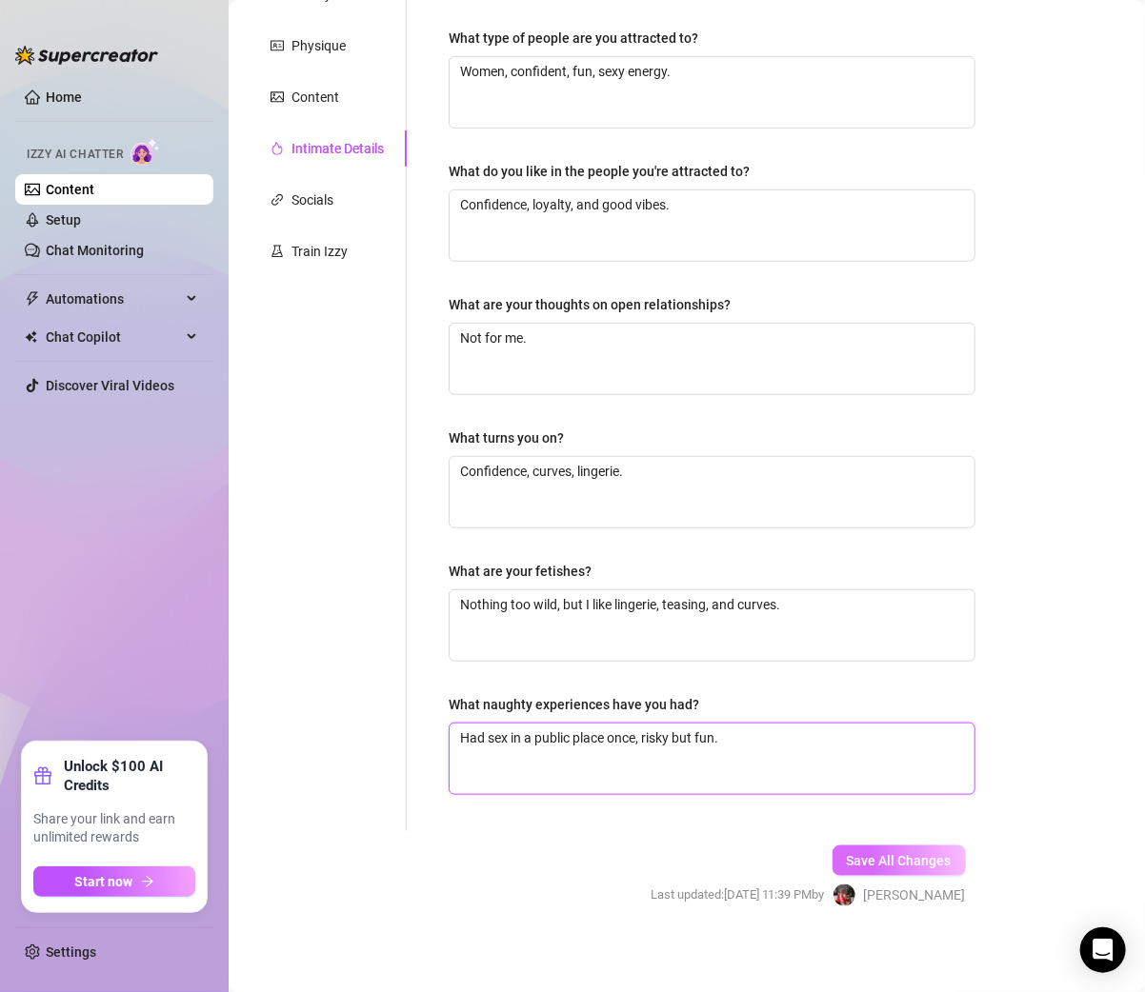
type textarea "Had sex in a public place once, risky but fun."
click at [889, 854] on span "Save All Changes" at bounding box center [898, 860] width 105 height 15
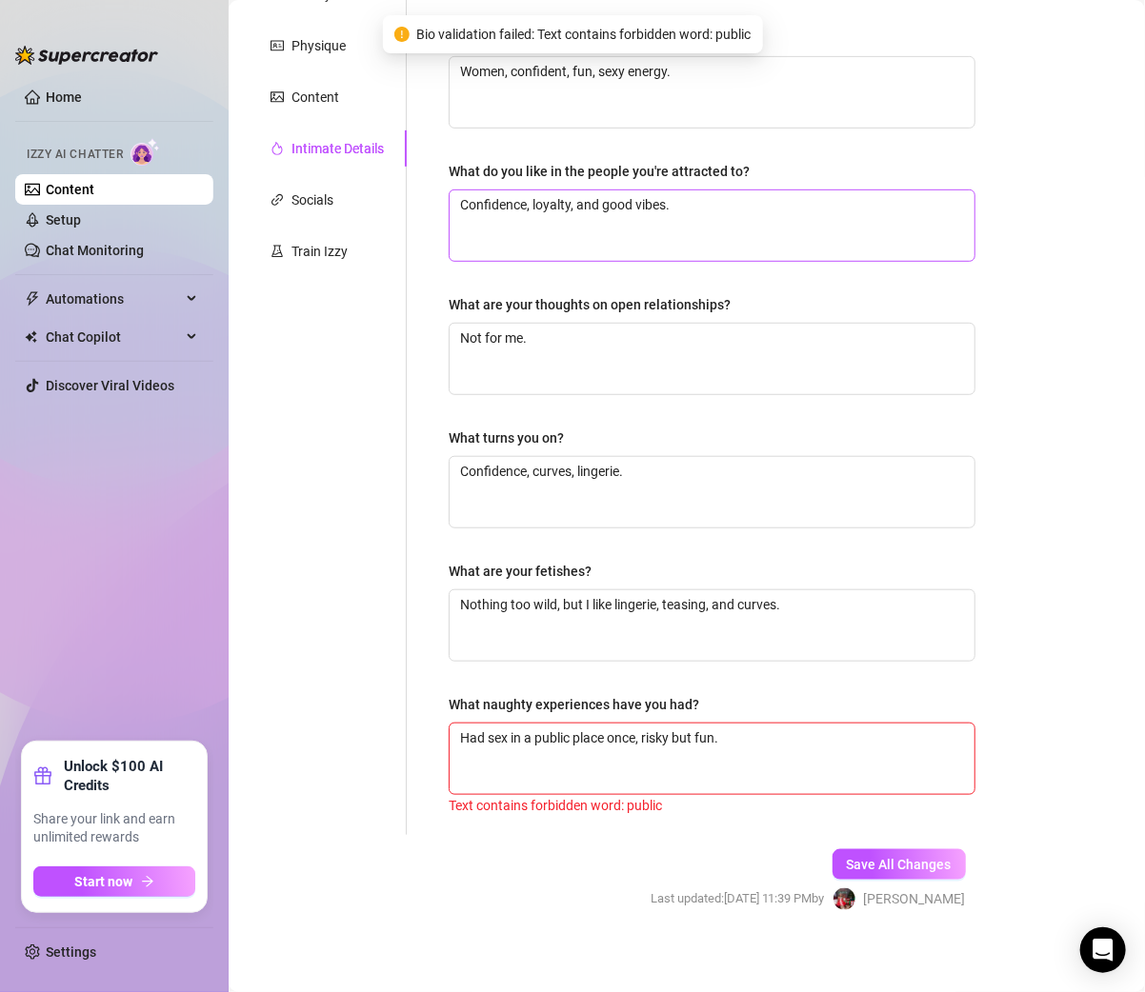
scroll to position [310, 0]
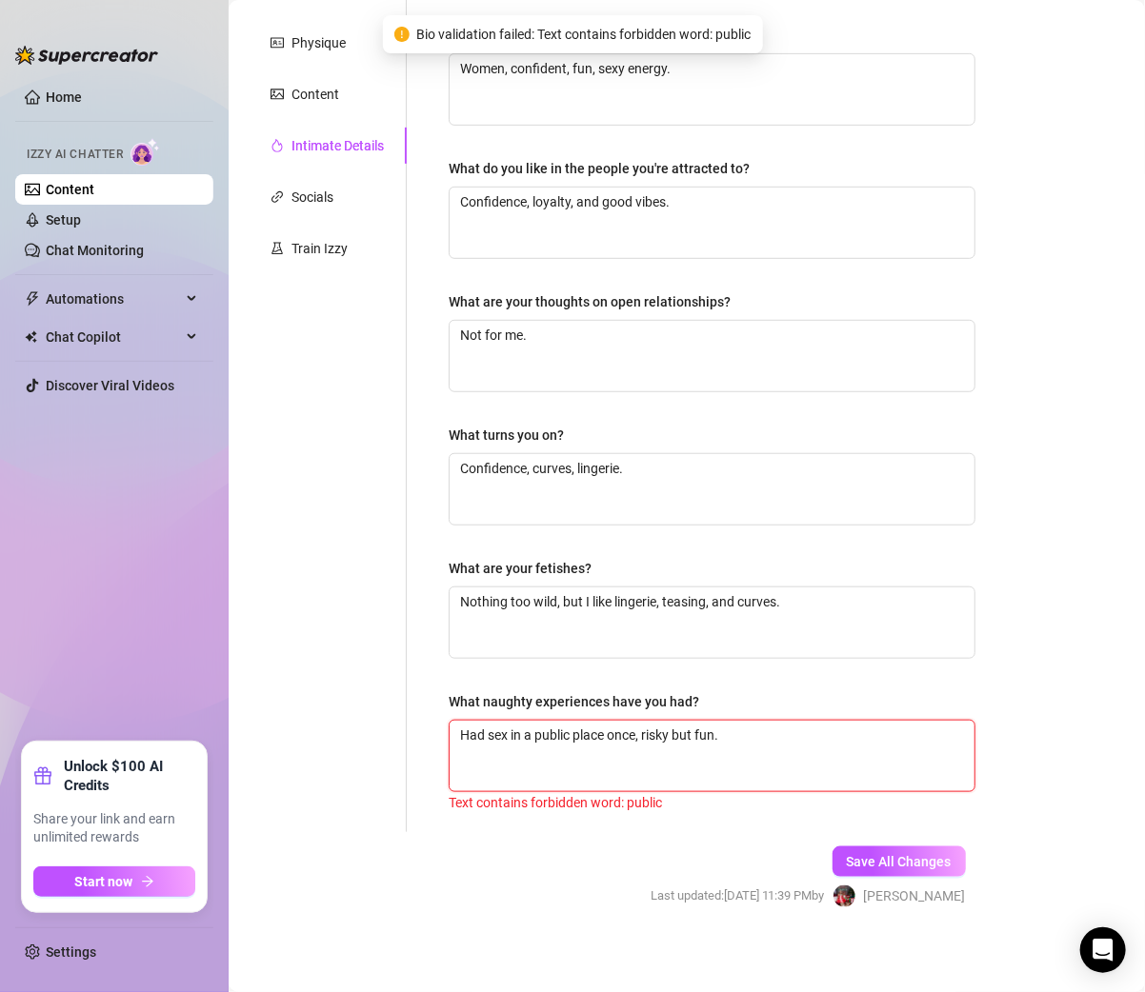
click at [729, 731] on textarea "Had sex in a public place once, risky but fun." at bounding box center [711, 756] width 525 height 70
drag, startPoint x: 572, startPoint y: 730, endPoint x: 545, endPoint y: 730, distance: 27.6
click at [545, 730] on textarea "Had sex in a public place once, risky but fun." at bounding box center [711, 756] width 525 height 70
type textarea "Had sex in a p place once, risky but fun."
type textarea "Had sex in a place once, risky but fun."
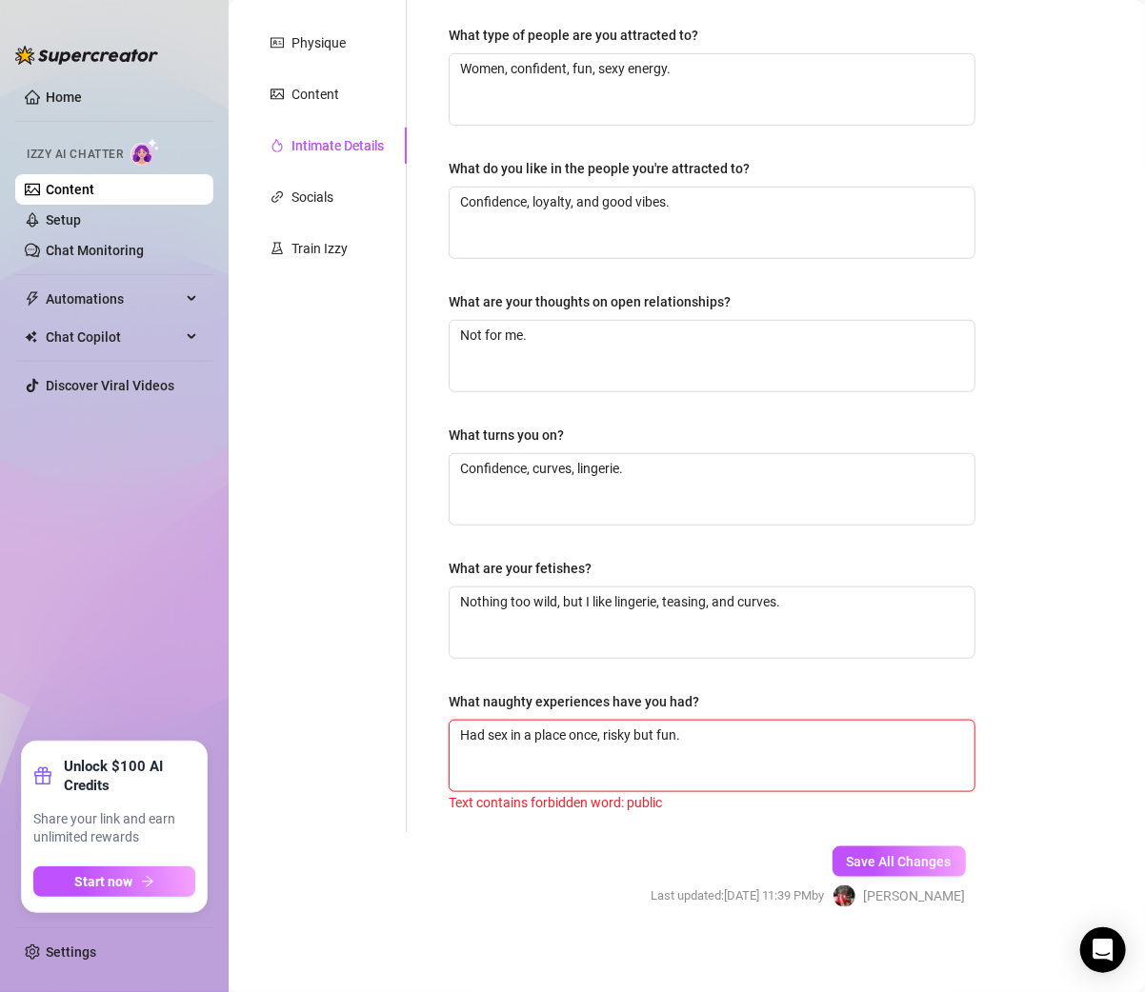
type textarea "Had sex in ar place once, risky but fun."
type textarea "Had sex in ari place once, risky but fun."
type textarea "Had sex in ar place once, risky but fun."
type textarea "Had sex in a place once, risky but fun."
type textarea "Had sex in a r place once, risky but fun."
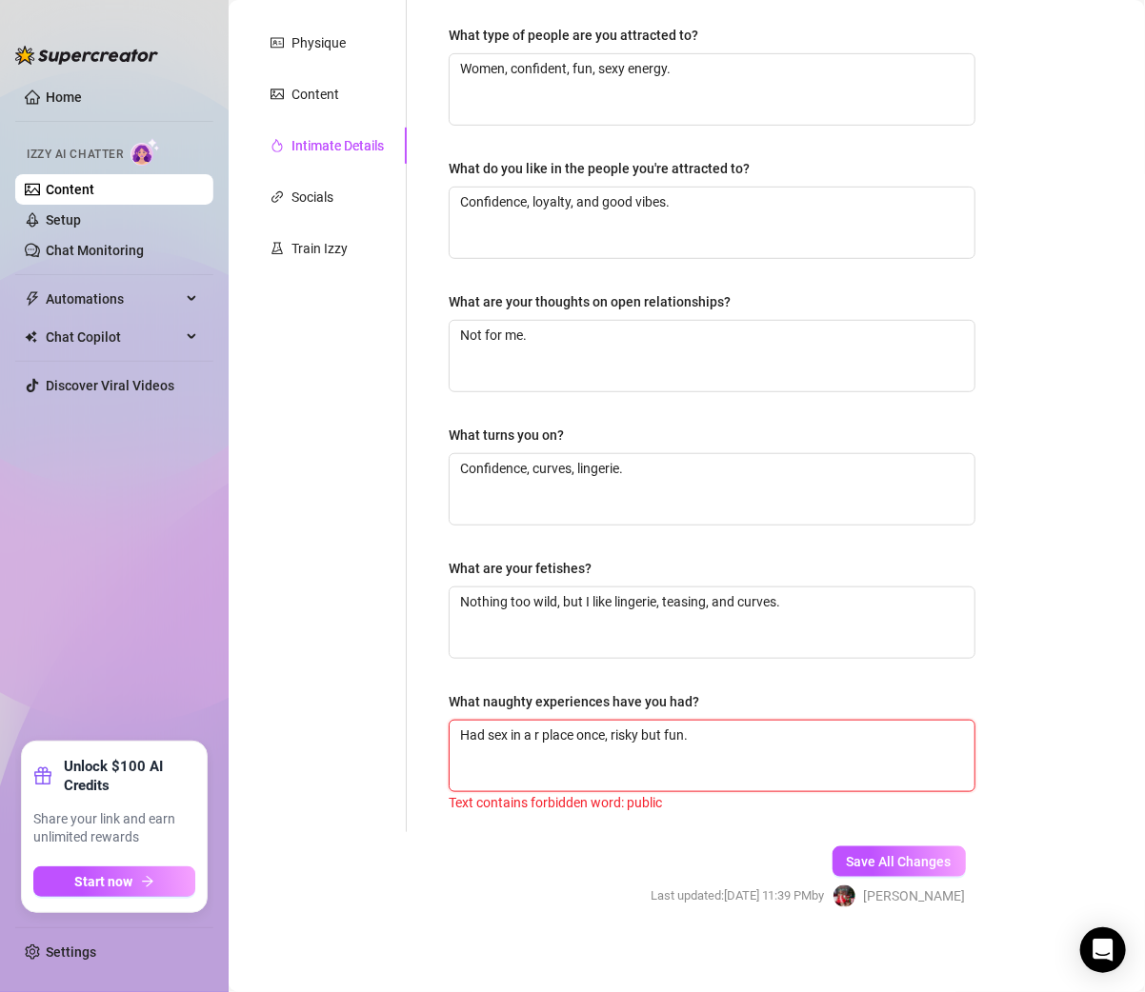
type textarea "Had sex in a ri place once, risky but fun."
type textarea "Had sex in a ris place once, risky but fun."
type textarea "Had sex in a risk place once, risky but fun."
type textarea "Had sex in a risky place once, risky but fun."
click at [885, 860] on span "Save All Changes" at bounding box center [898, 861] width 105 height 15
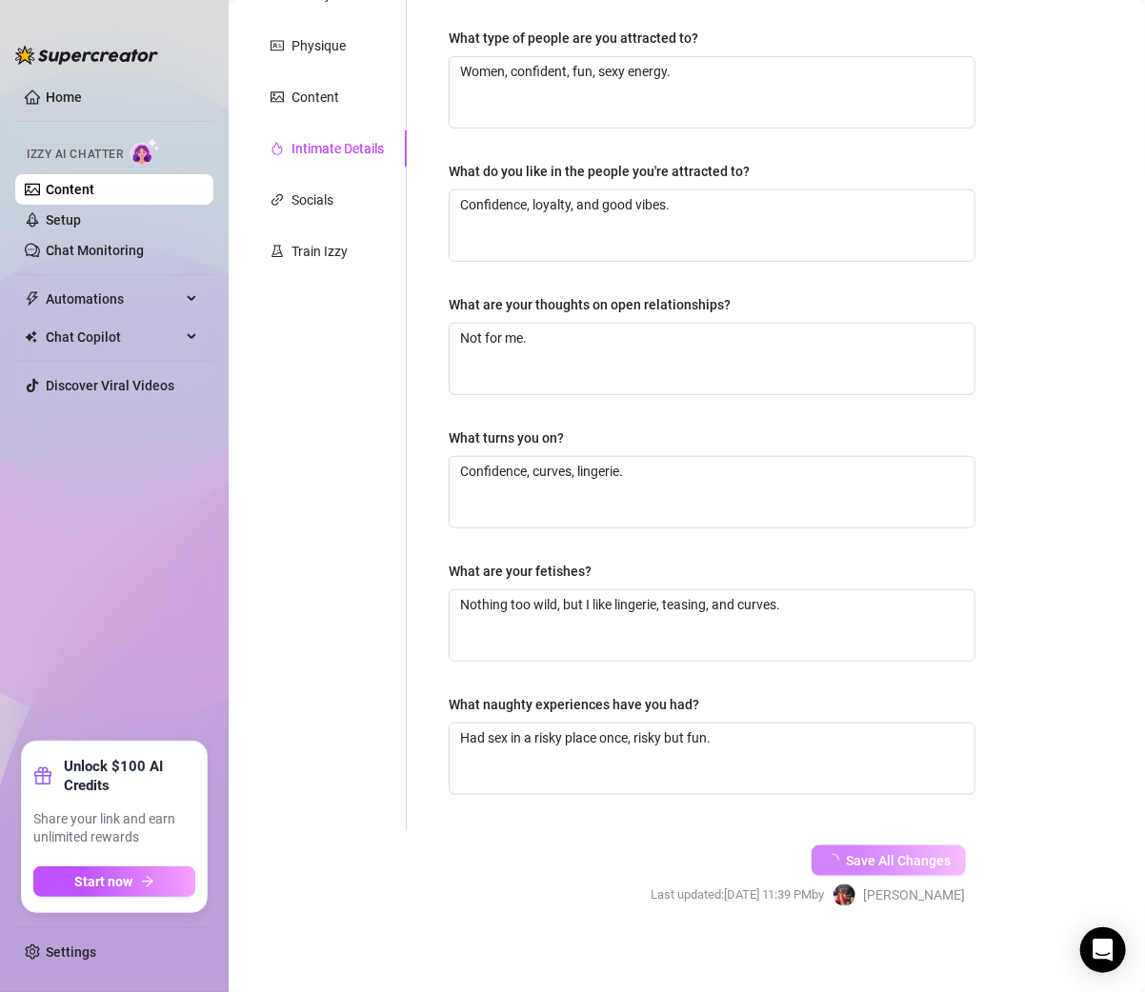
scroll to position [0, 0]
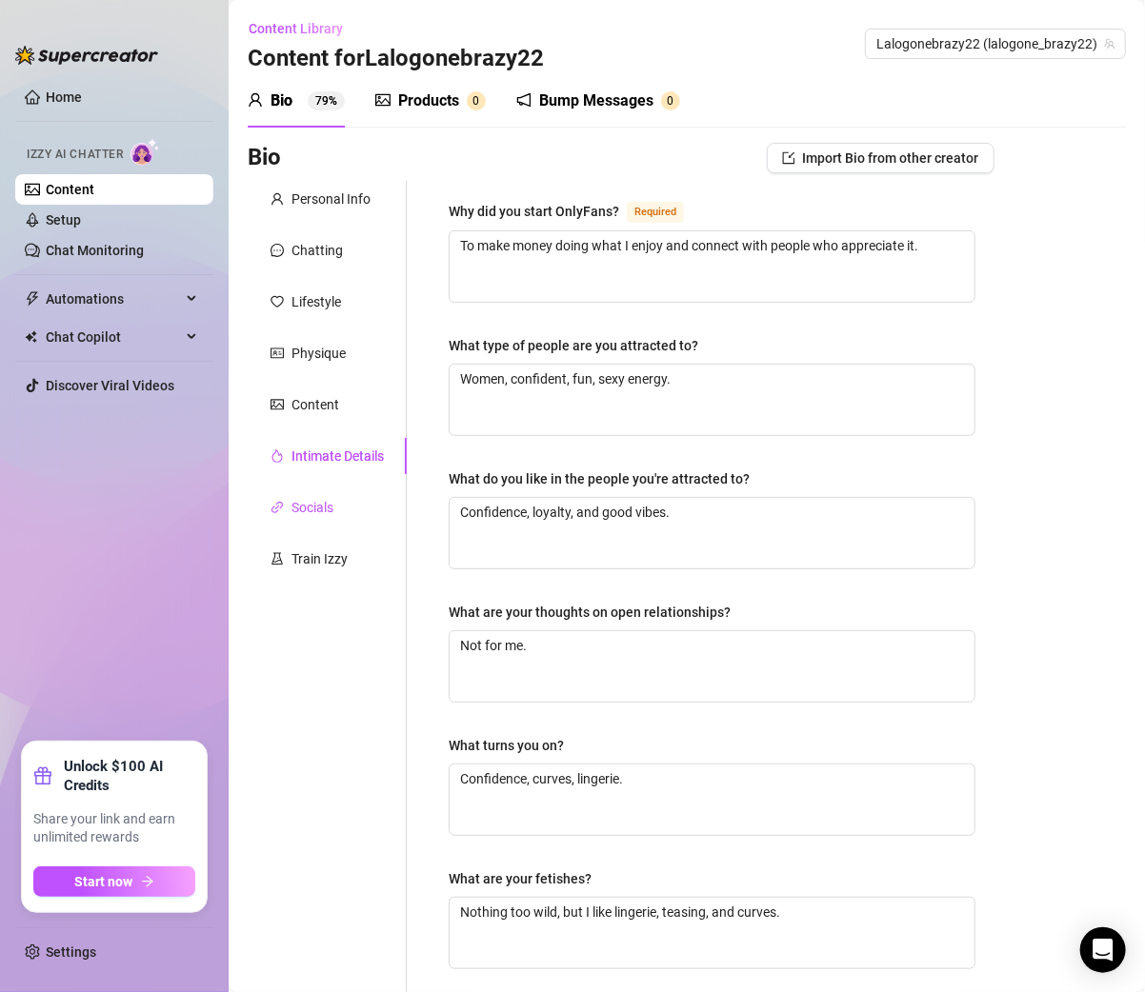
click at [328, 508] on div "Socials" at bounding box center [312, 507] width 42 height 21
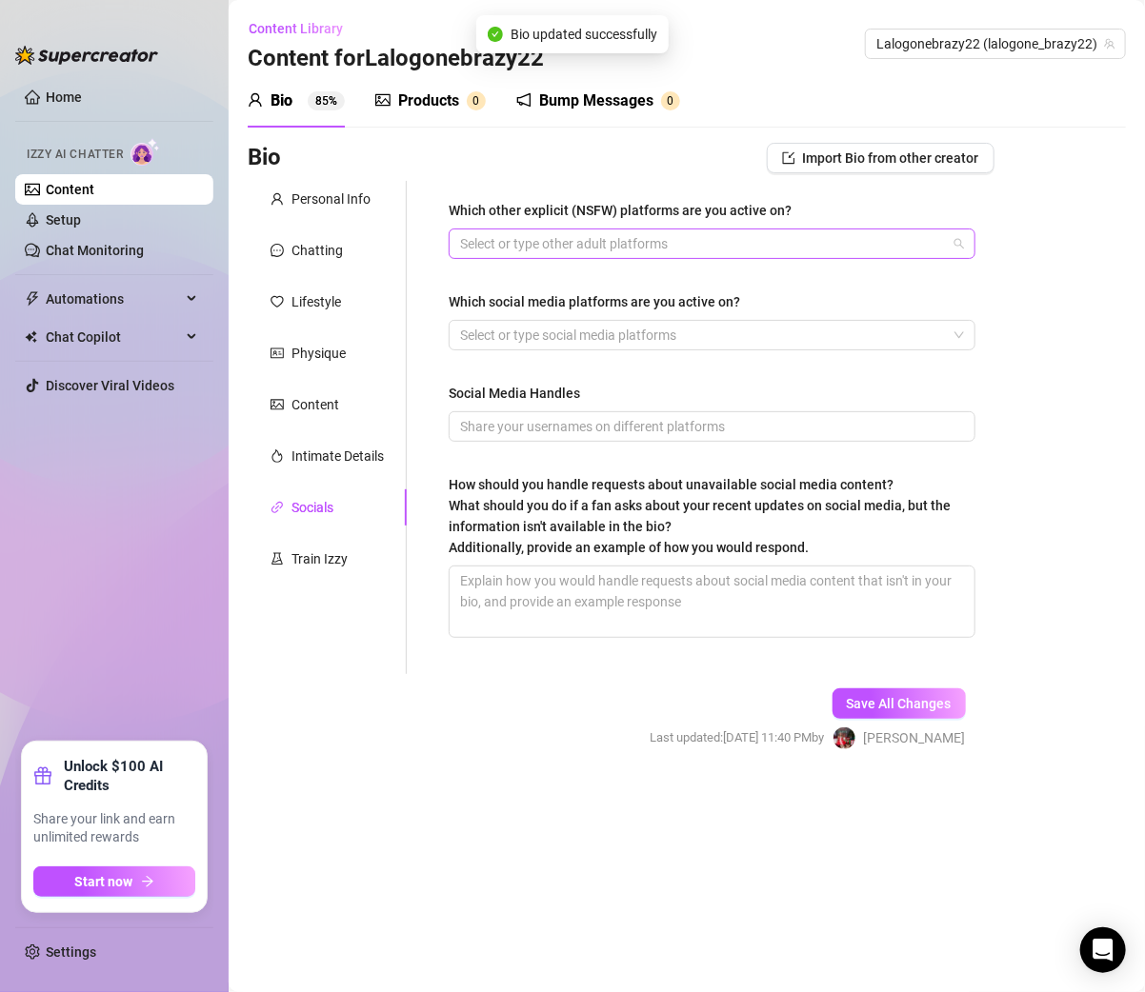
click at [536, 235] on div at bounding box center [701, 243] width 499 height 27
type input "Onlyfans"
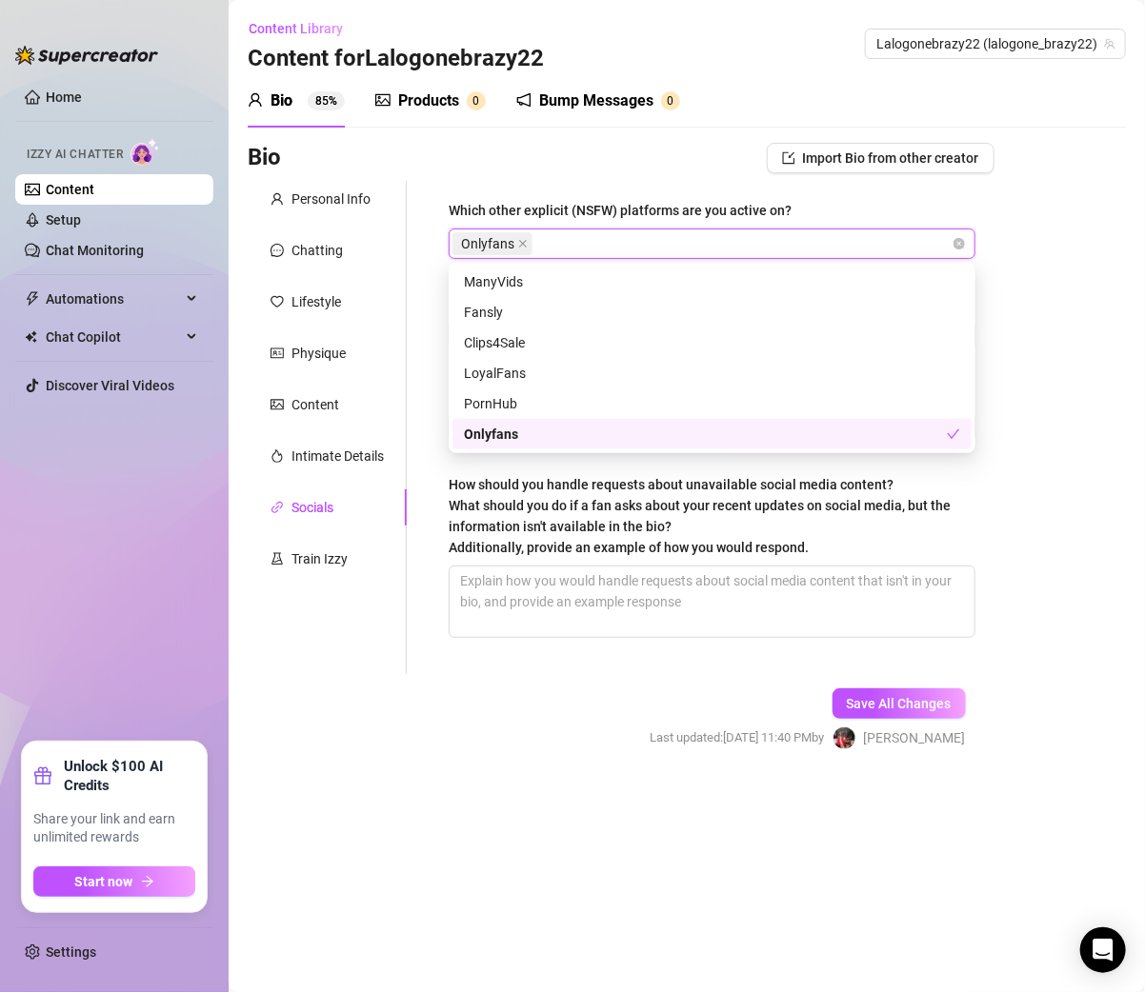
click at [424, 469] on div "Which other explicit (NSFW) platforms are you active on? Onlyfans Which social …" at bounding box center [701, 427] width 588 height 493
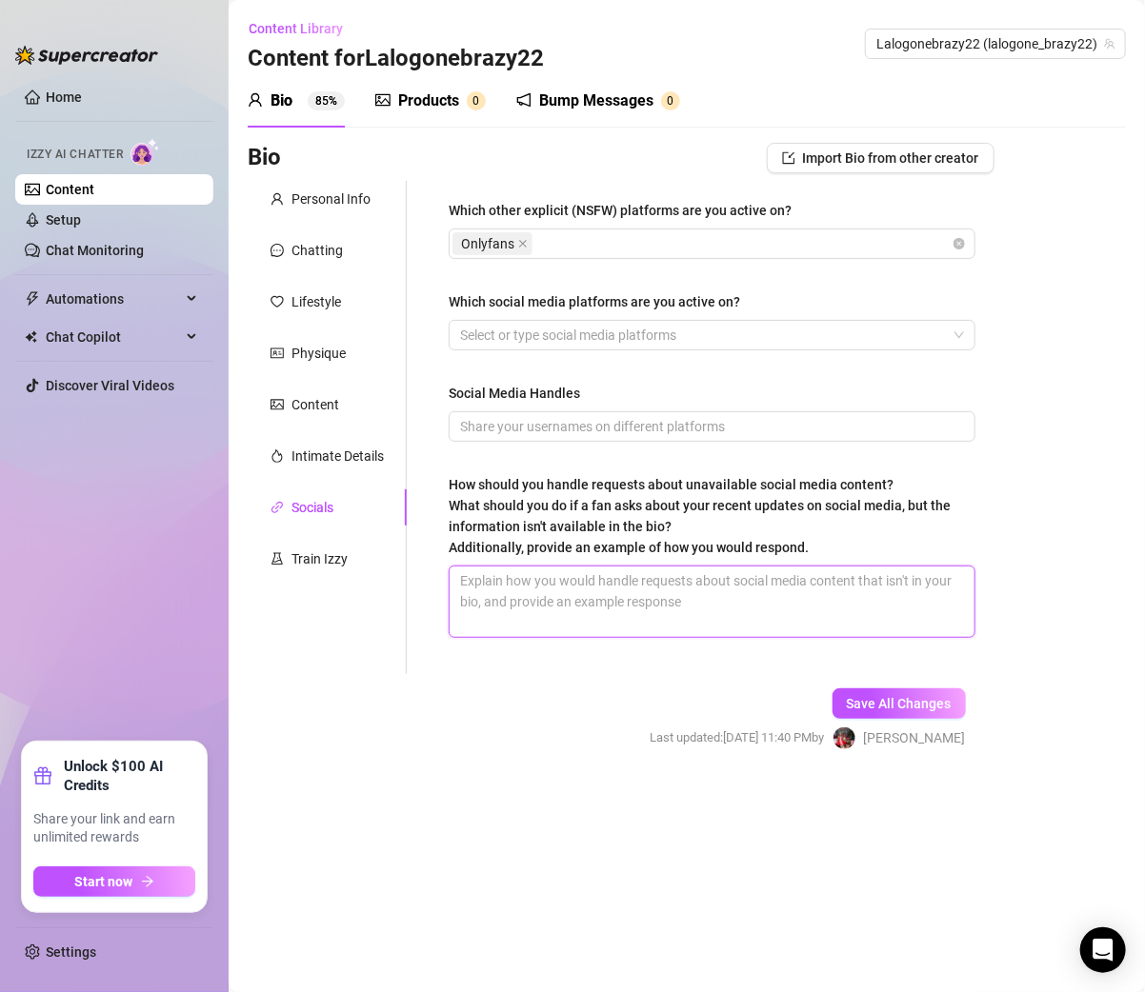
click at [580, 584] on textarea "How should you handle requests about unavailable social media content? What sho…" at bounding box center [711, 602] width 525 height 70
paste textarea "Keep it on OF — anything I post here is exclusive."
type textarea "Keep it on OF — anything I post here is exclusive."
click at [557, 579] on textarea "Keep it on OF — anything I post here is exclusive." at bounding box center [711, 602] width 525 height 70
type textarea "Keep it on OF —anything I post here is exclusive."
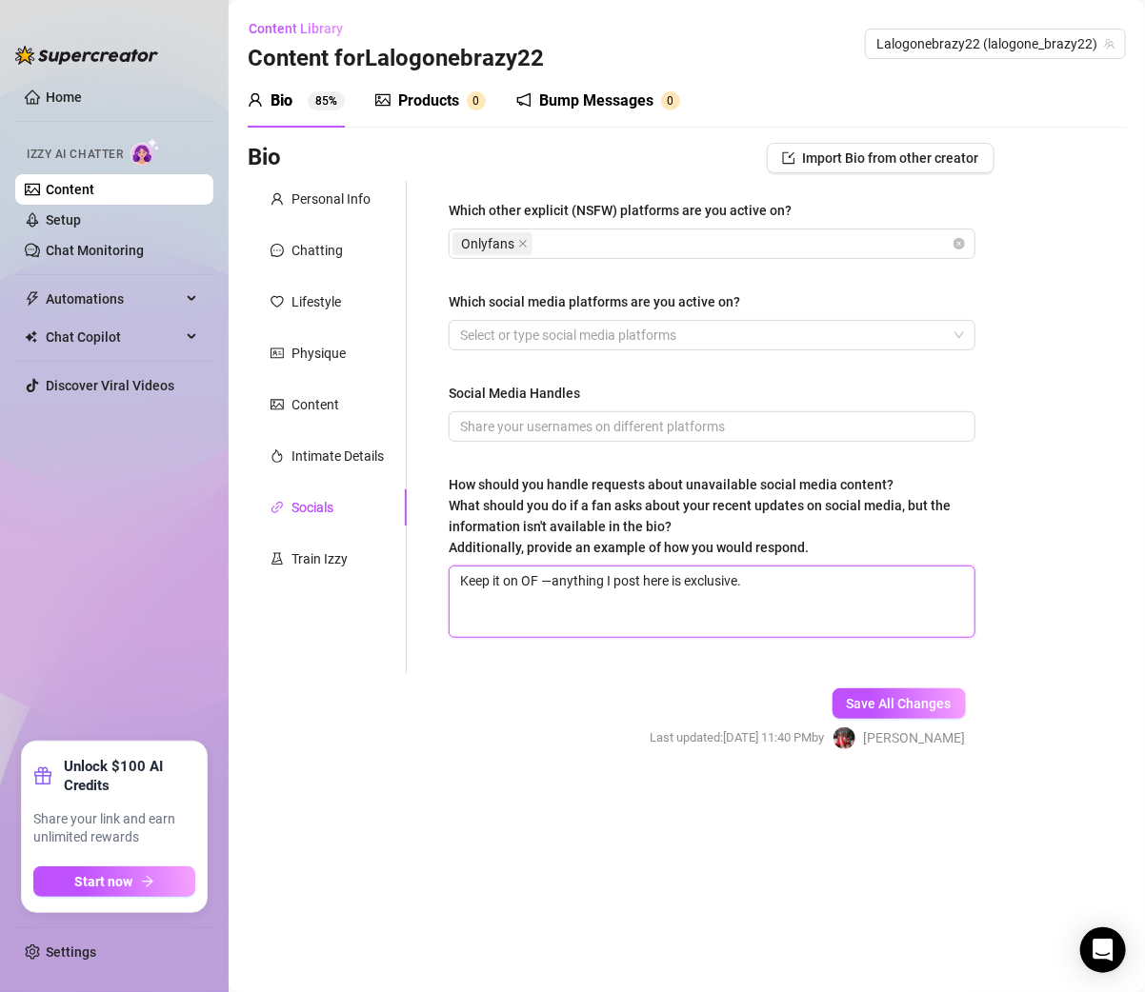
type textarea "Keep it on OF anything I post here is exclusive."
type textarea "Keep it on OFanything I post here is exclusive."
type textarea "Keep it on OF,anything I post here is exclusive."
type textarea "Keep it on OF, anything I post here is exclusive."
click at [779, 583] on textarea "Keep it on OF, anything I post here is exclusive." at bounding box center [711, 602] width 525 height 70
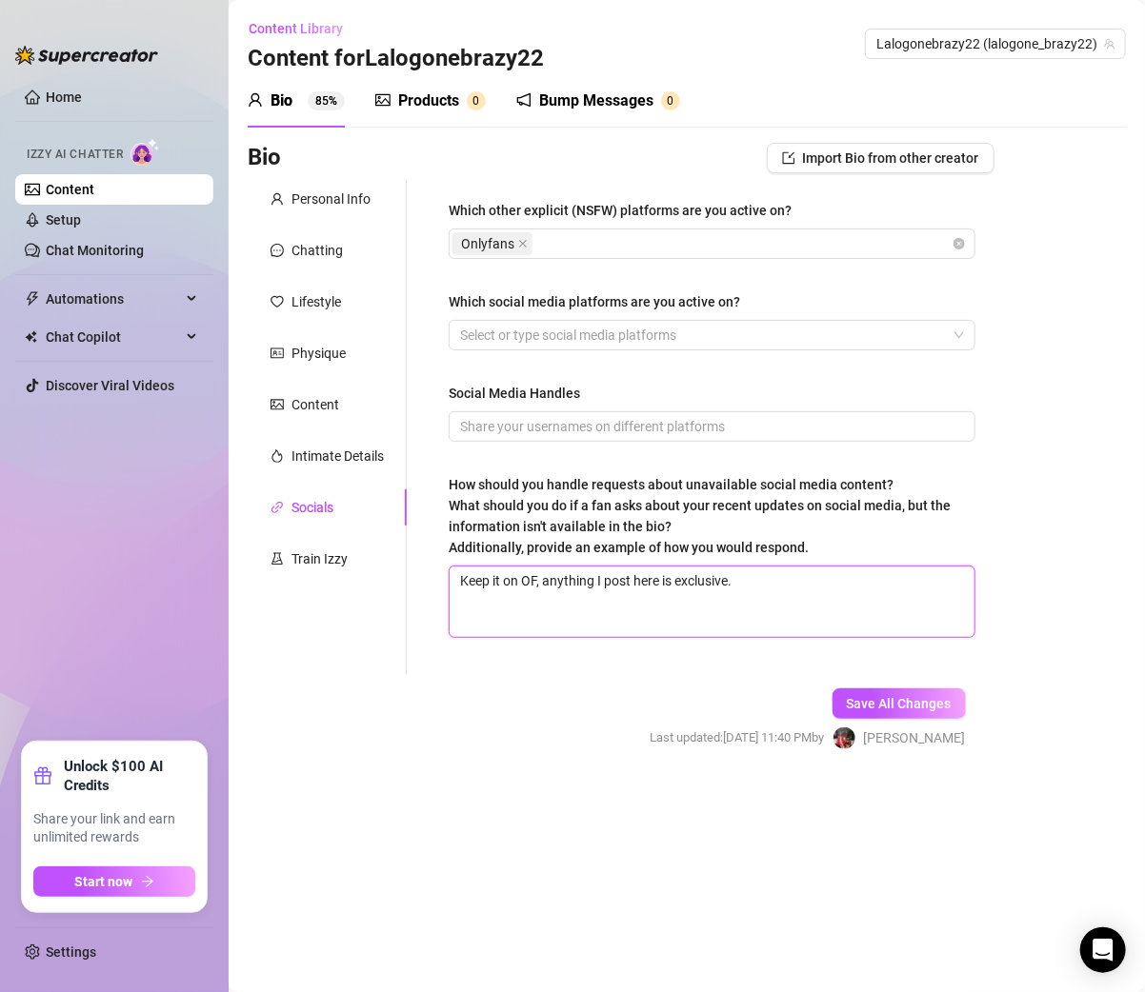
type textarea "Keep it on OF, anything I post here is exclusive."
paste textarea "Just tell them all my main content and updates are on OF, that’s the place to c…"
type textarea "Keep it on OF, anything I post here is exclusive. Just tell them all my main co…"
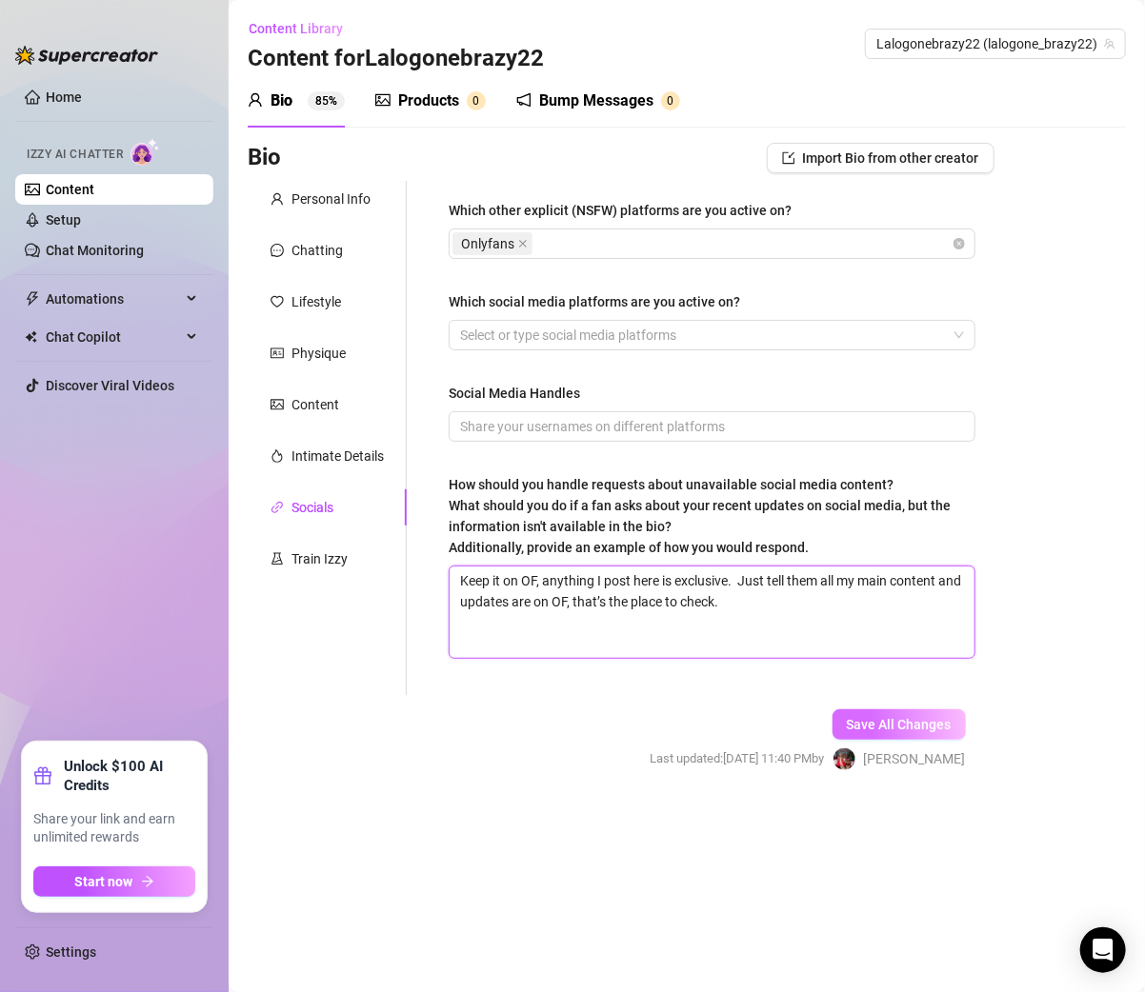
type textarea "Keep it on OF, anything I post here is exclusive. Just tell them all my main co…"
click at [887, 719] on span "Save All Changes" at bounding box center [898, 724] width 105 height 15
click at [878, 724] on span "Save All Changes" at bounding box center [898, 724] width 105 height 15
type textarea "Keep it on OF, anything I post here is exclusive. Just tell them all my main co…"
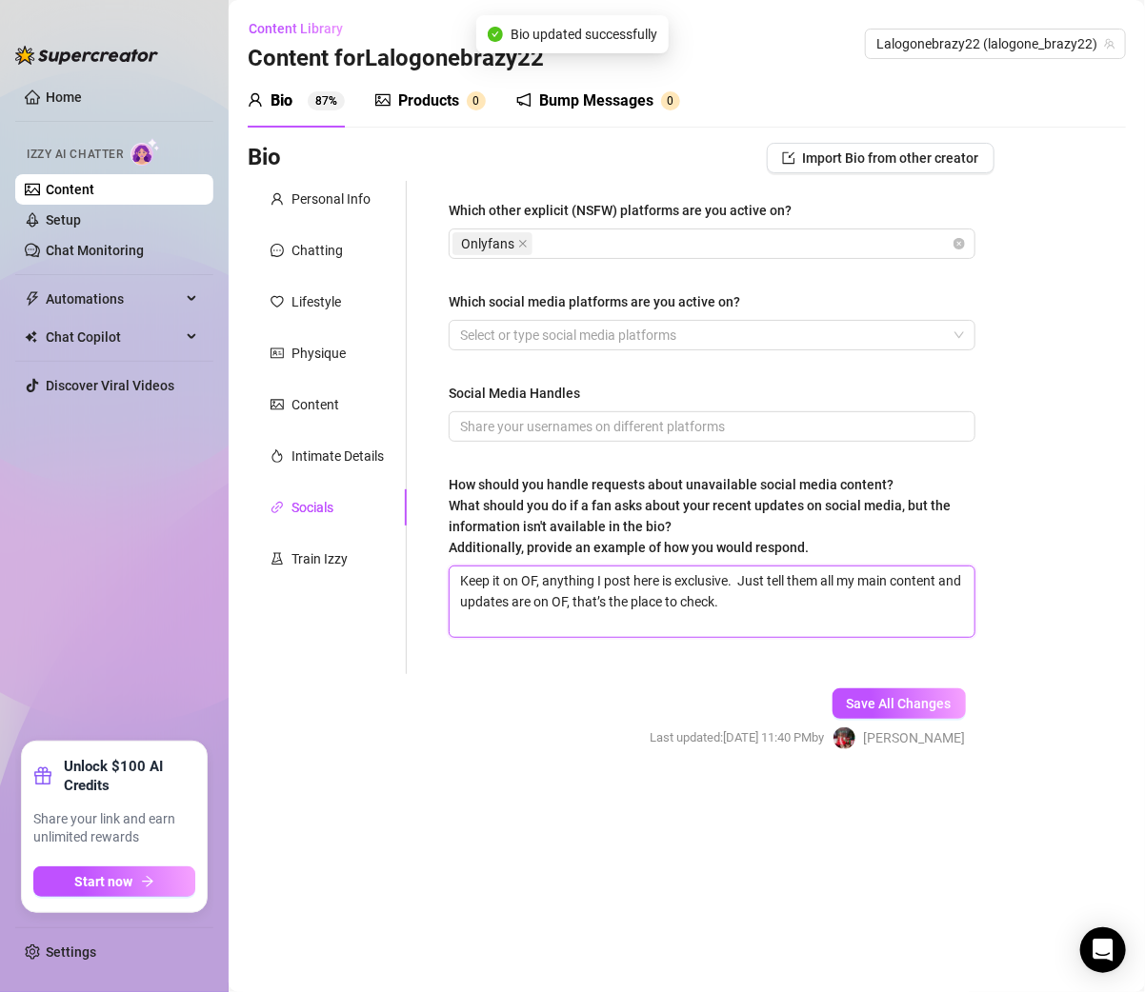
click at [740, 575] on textarea "Keep it on OF, anything I post here is exclusive. Just tell them all my main co…" at bounding box center [711, 602] width 525 height 70
type textarea "Keep it on OF, anything I post here is exclusive. Just tell them all my main co…"
click at [716, 330] on div at bounding box center [701, 335] width 499 height 27
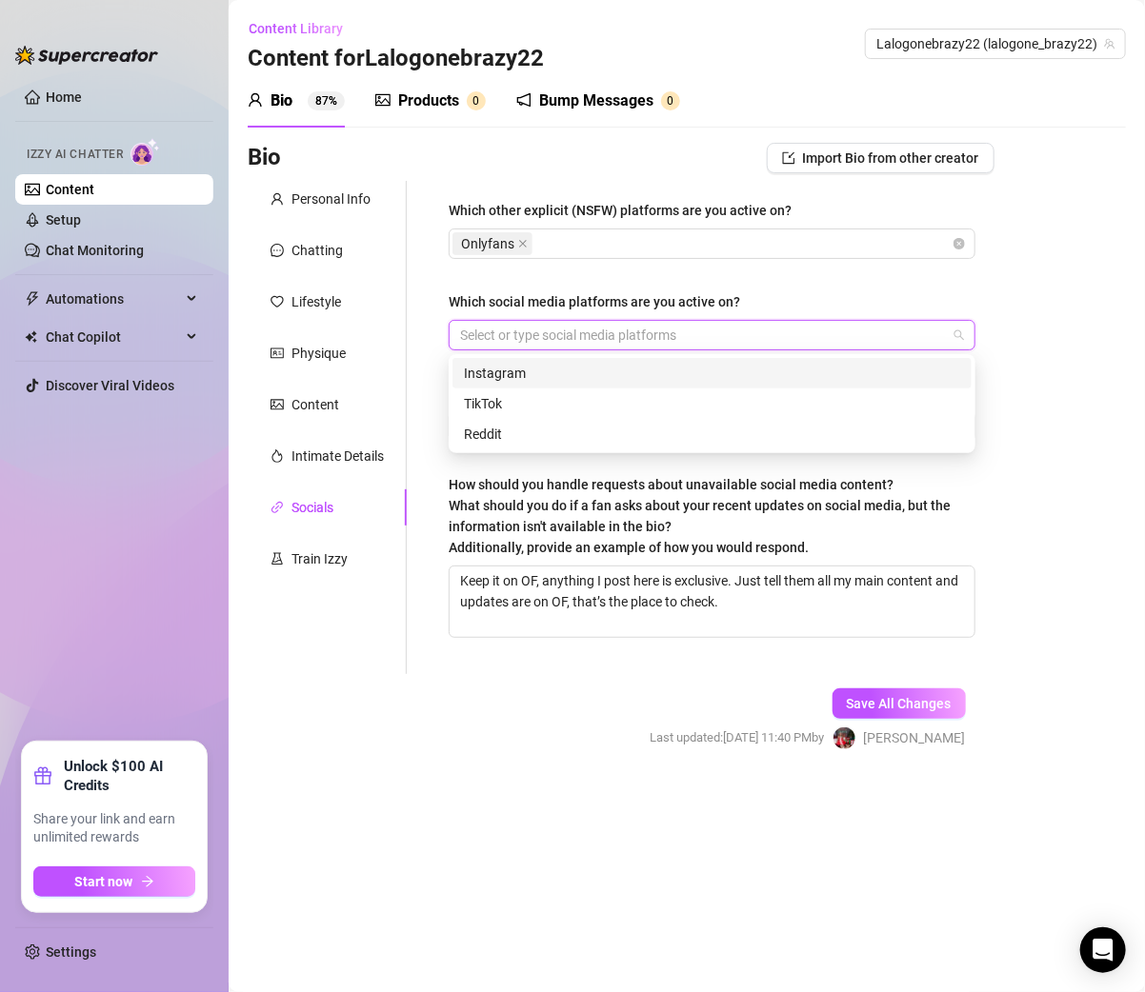
click at [598, 382] on div "Instagram" at bounding box center [712, 373] width 496 height 21
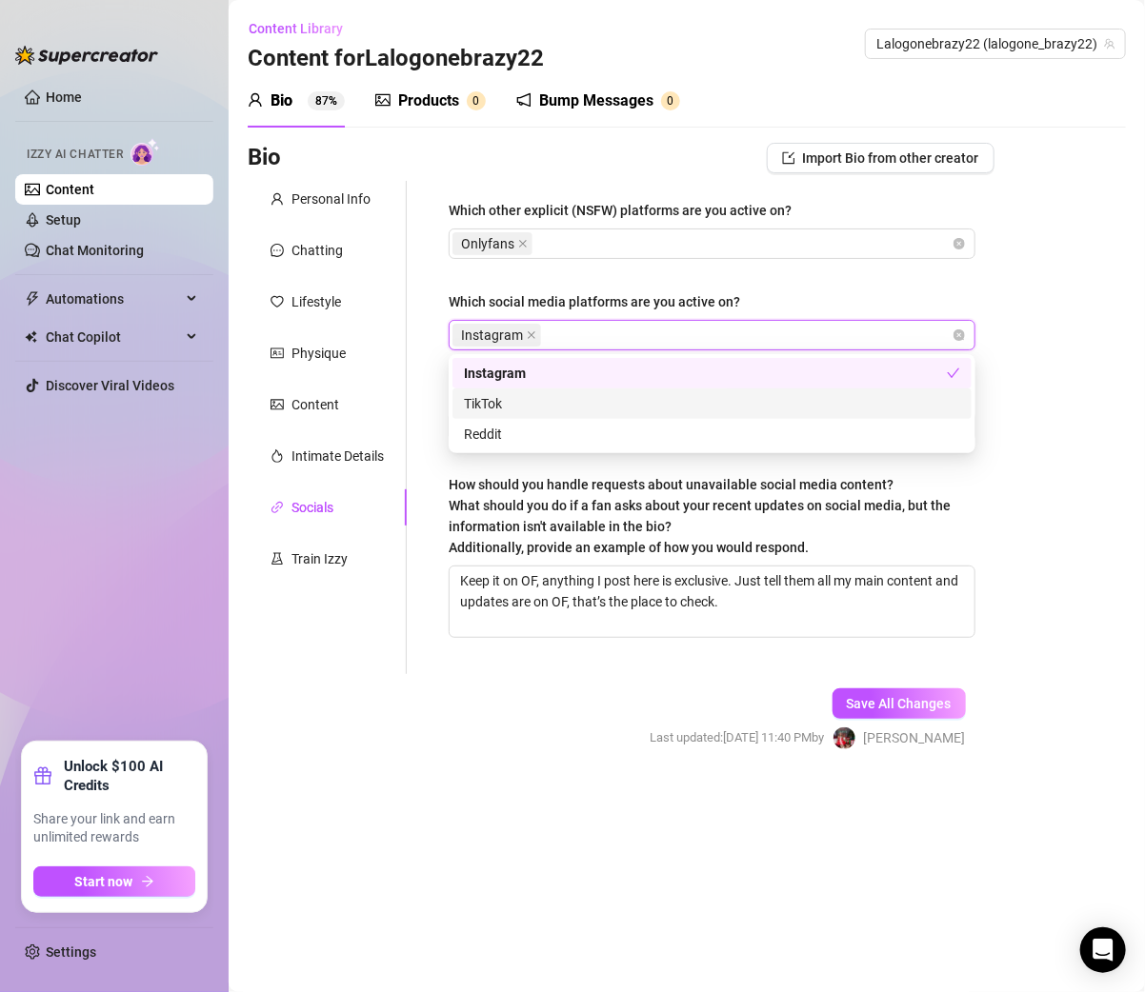
click at [549, 399] on div "TikTok" at bounding box center [712, 403] width 496 height 21
click at [1075, 346] on div "Bio Import Bio from other creator Personal Info Chatting Lifestyle Physique Con…" at bounding box center [687, 463] width 878 height 641
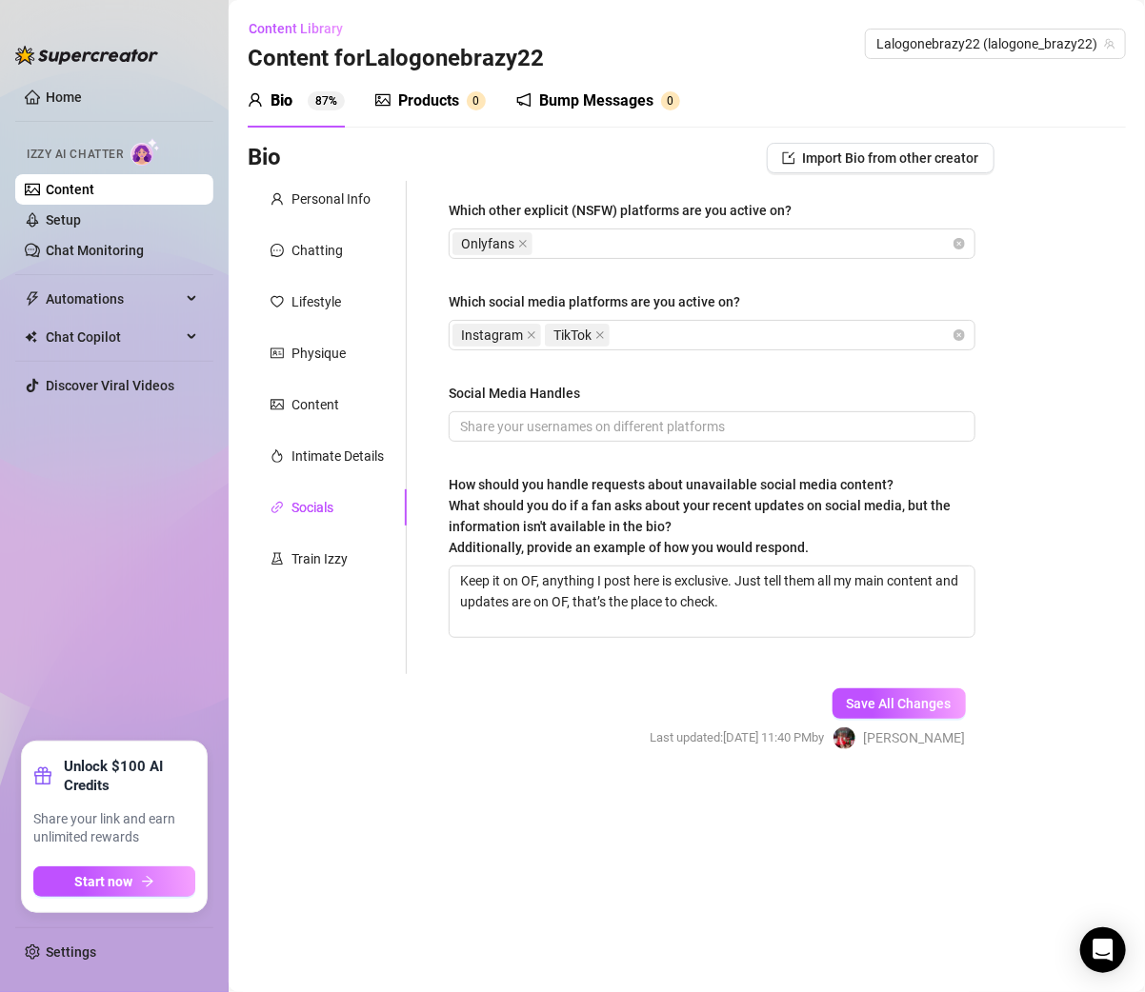
click at [674, 443] on div "Which other explicit (NSFW) platforms are you active on? Onlyfans Which social …" at bounding box center [711, 427] width 527 height 455
click at [674, 429] on input "Social Media Handles" at bounding box center [710, 426] width 500 height 21
paste input "Instagram: @lalogone_brazzy22 Tiktok: @lalogonebrazzy_"
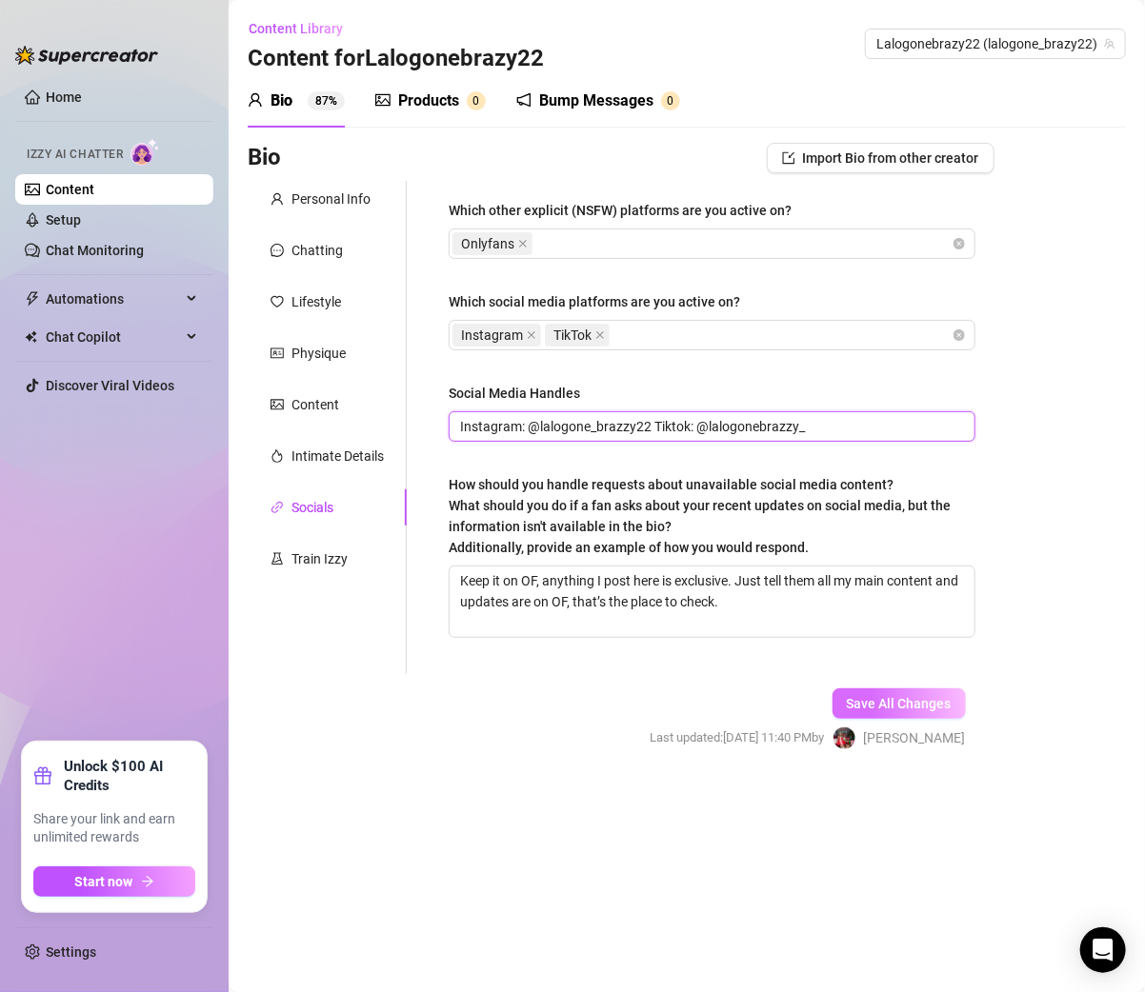
type input "Instagram: @lalogone_brazzy22 Tiktok: @lalogonebrazzy_"
click at [883, 704] on span "Save All Changes" at bounding box center [898, 703] width 105 height 15
click at [318, 454] on div "Intimate Details" at bounding box center [337, 456] width 92 height 21
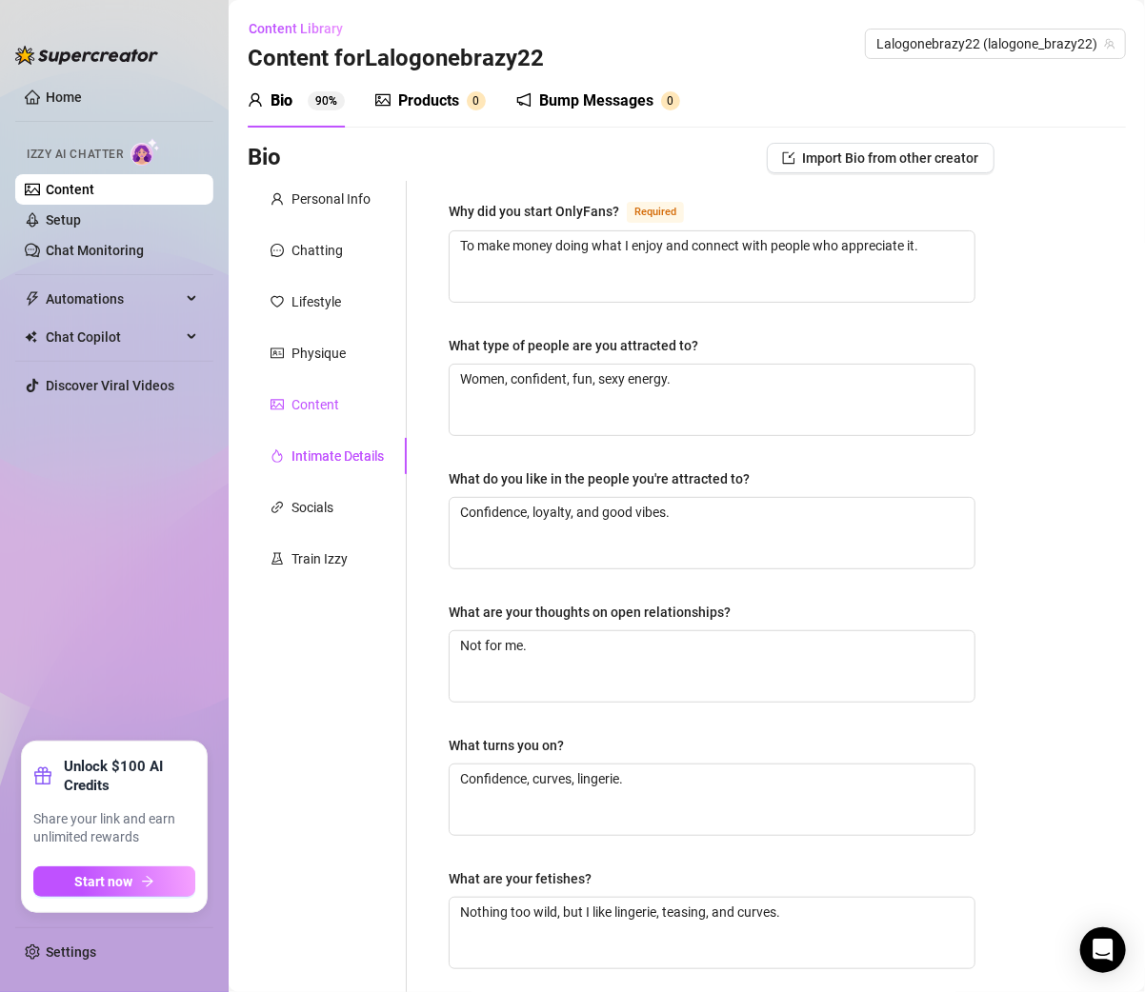
click at [312, 407] on div "Content" at bounding box center [315, 404] width 48 height 21
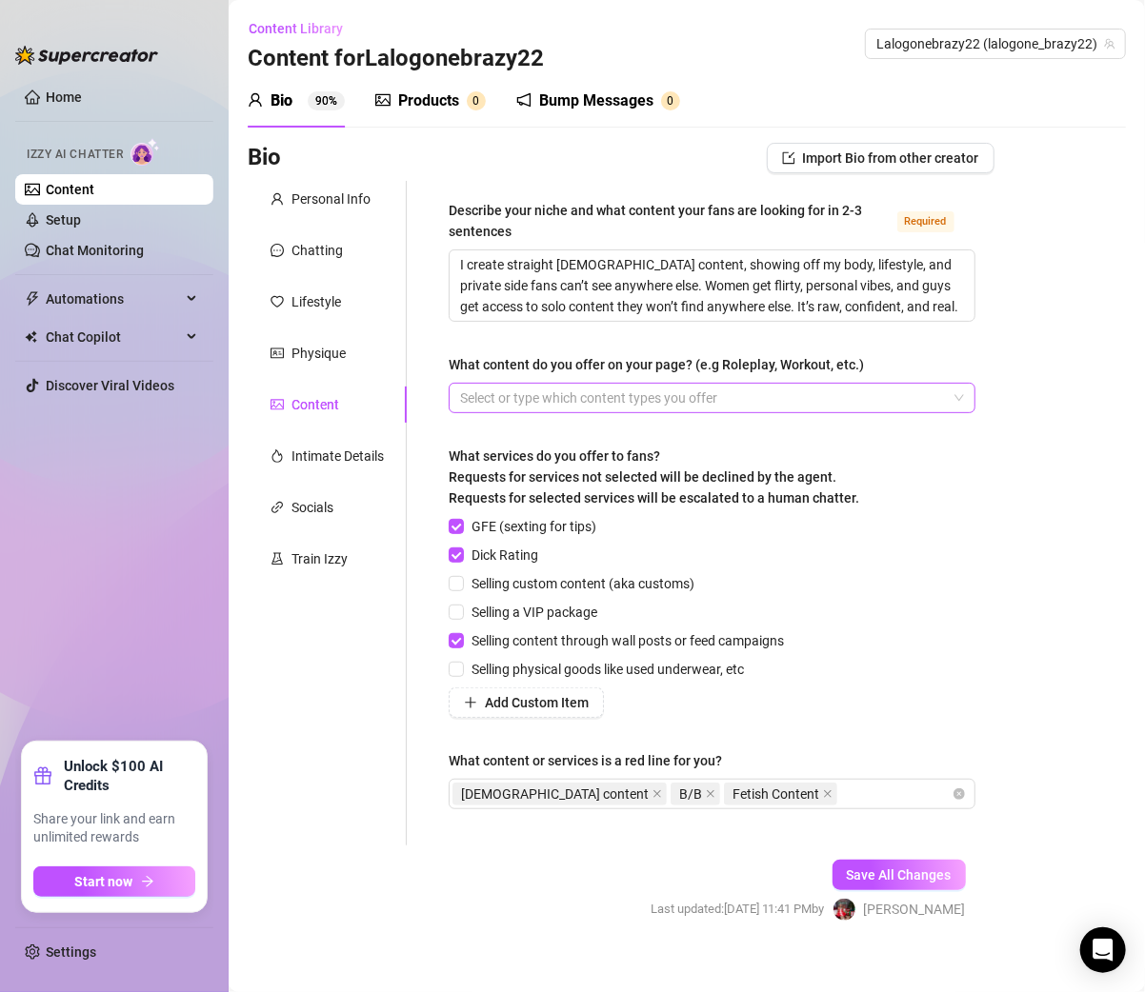
click at [551, 391] on div at bounding box center [701, 398] width 499 height 27
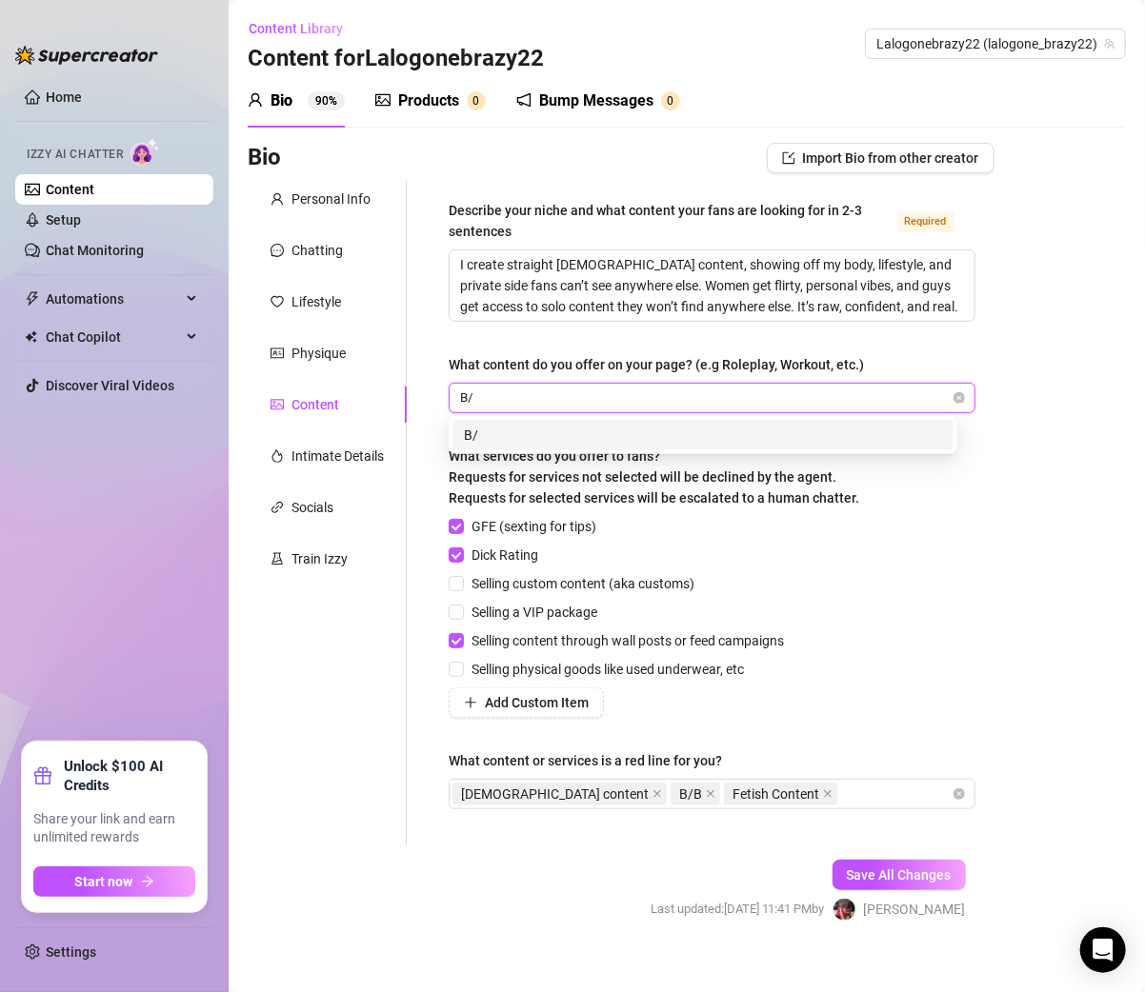
type input "B/G"
click at [478, 422] on div "B/G" at bounding box center [702, 435] width 501 height 30
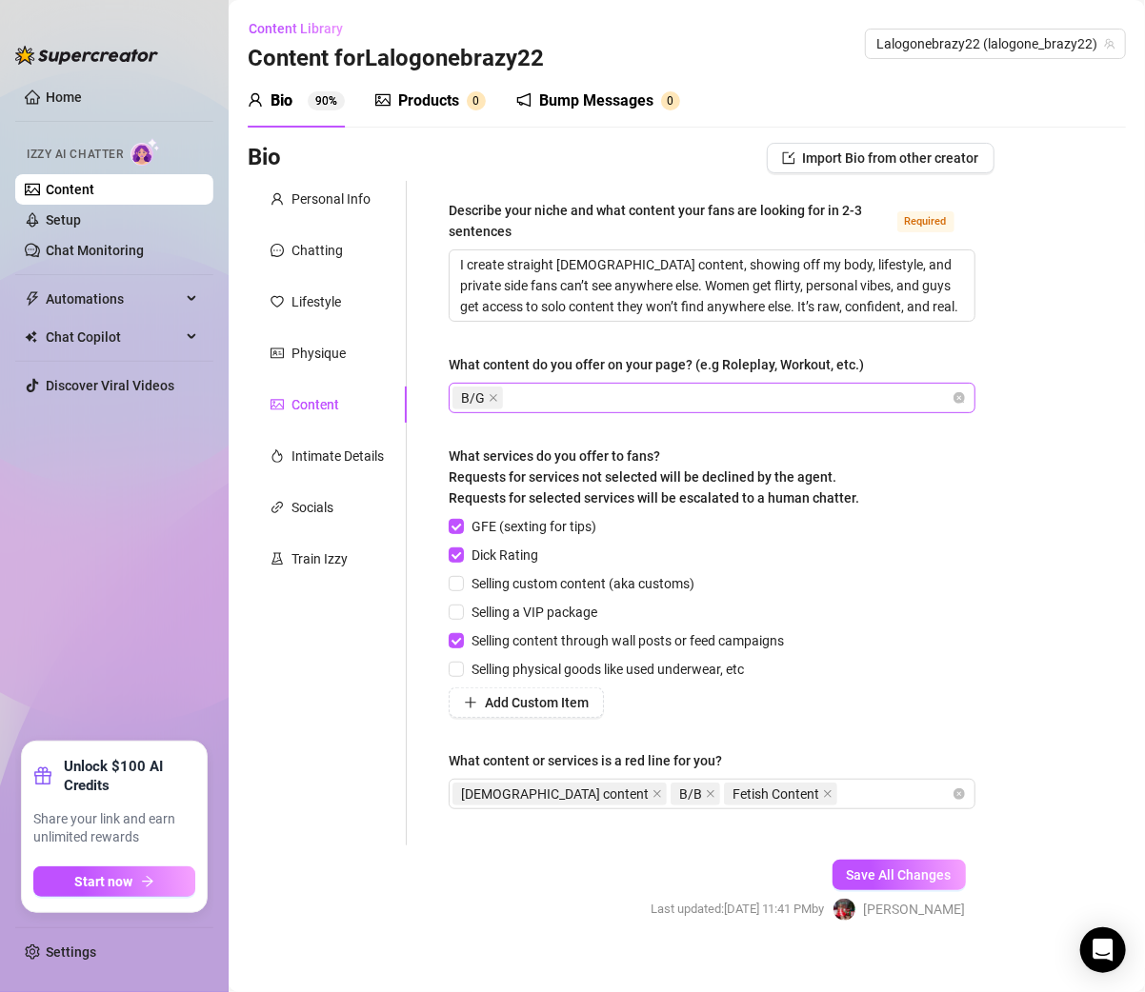
click at [621, 410] on div "B/G" at bounding box center [711, 398] width 527 height 30
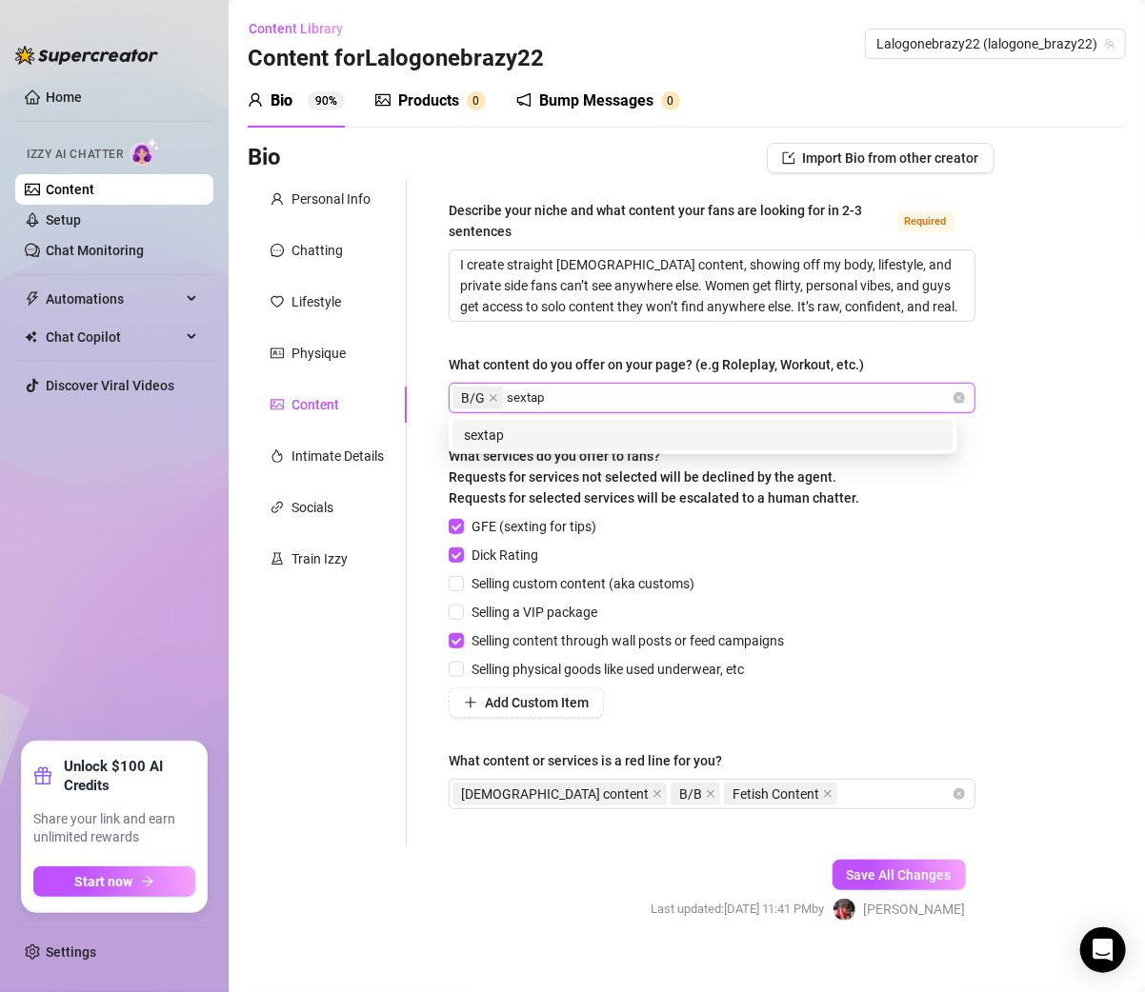
type input "sextape"
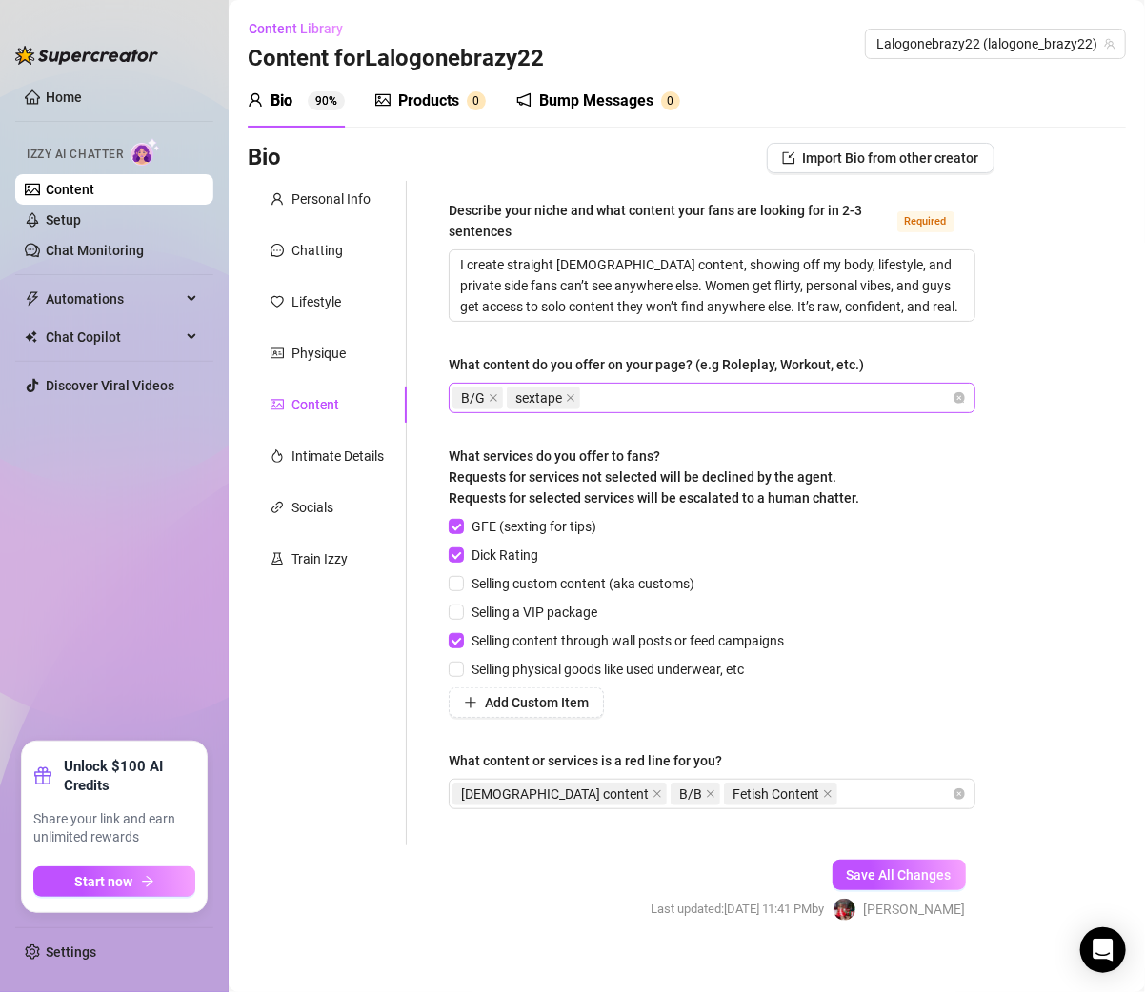
click at [677, 395] on div "B/G sextape" at bounding box center [701, 398] width 499 height 27
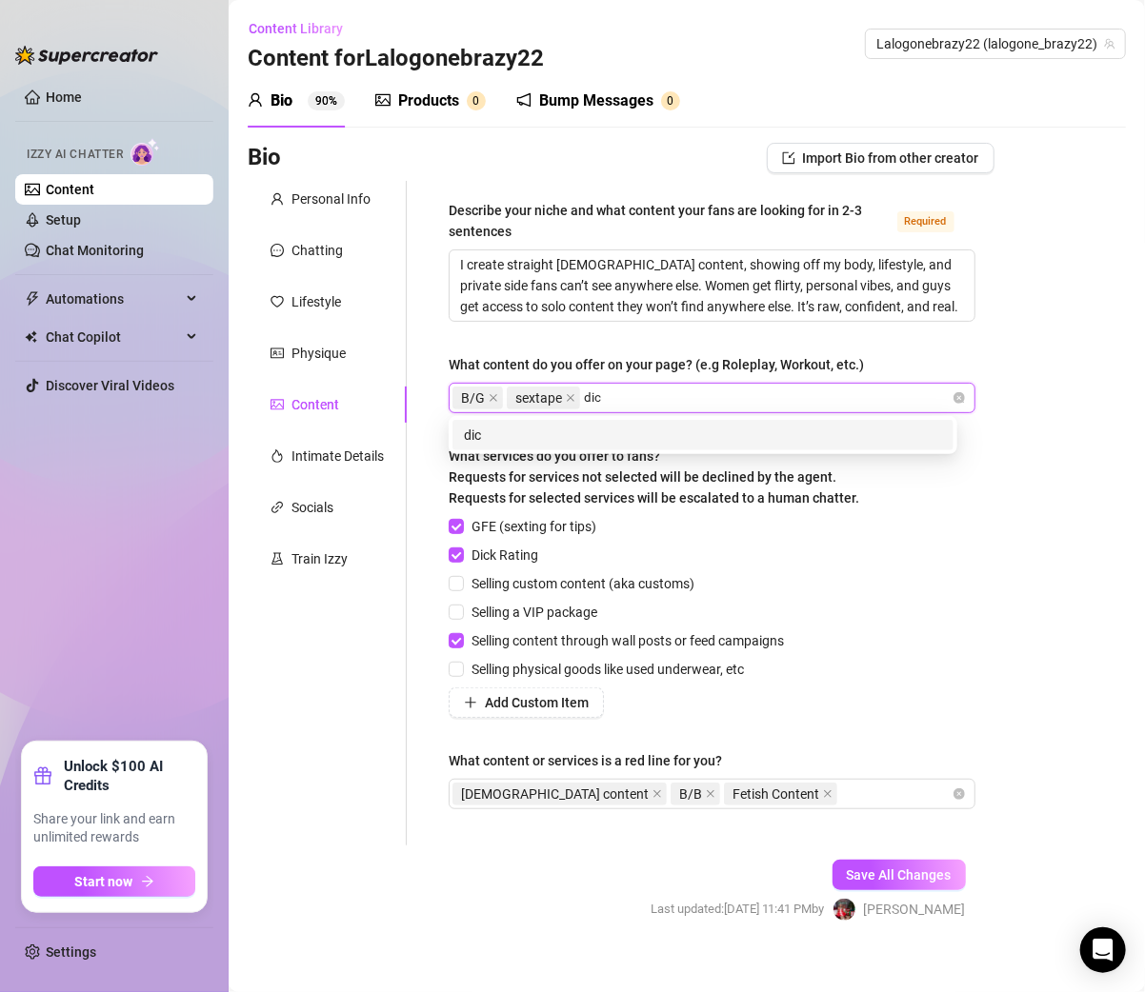
type input "dick"
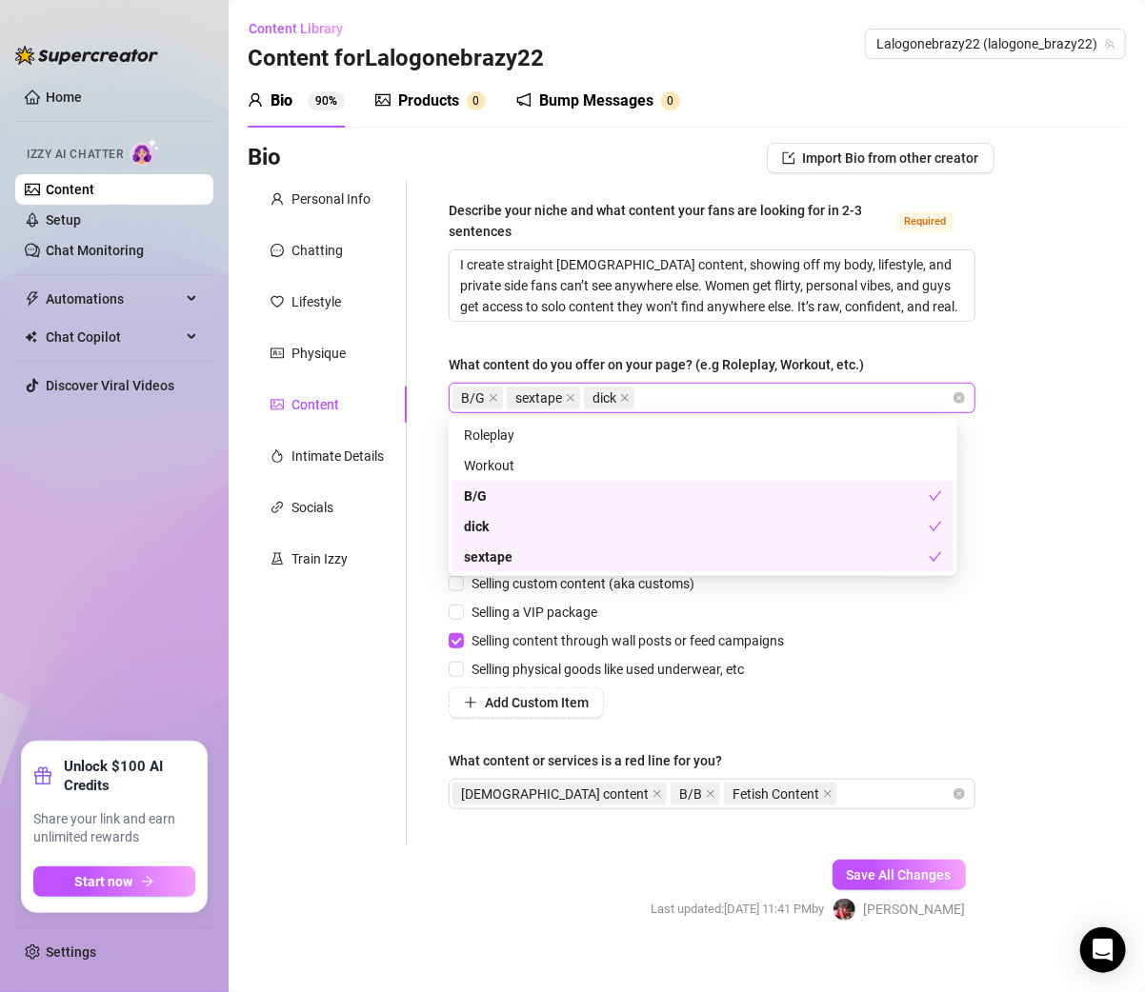
click at [916, 703] on div "GFE (sexting for tips) Dick Rating Selling custom content (aka customs) Selling…" at bounding box center [711, 617] width 527 height 202
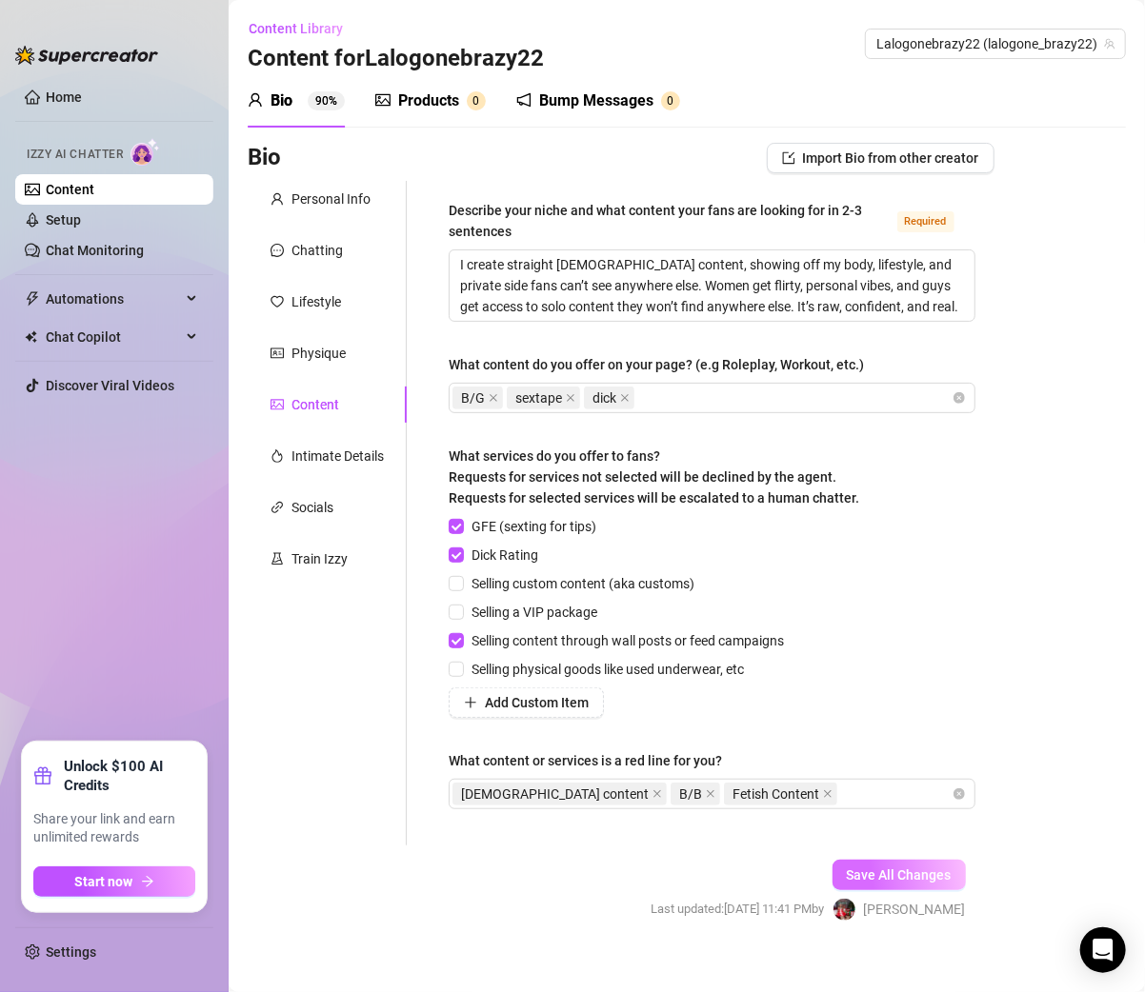
click at [872, 880] on span "Save All Changes" at bounding box center [898, 874] width 105 height 15
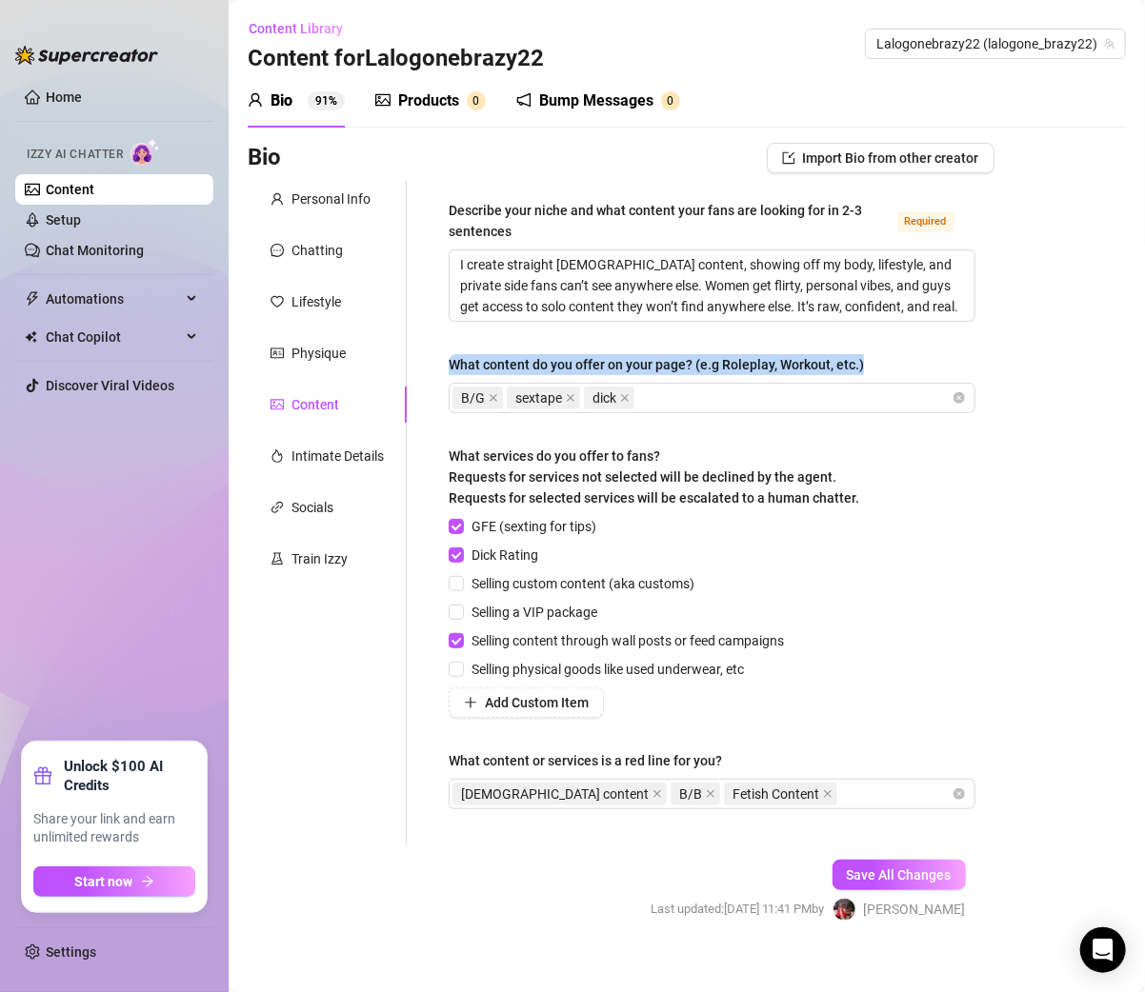
drag, startPoint x: 884, startPoint y: 359, endPoint x: 443, endPoint y: 356, distance: 440.9
click at [443, 356] on div "Describe your niche and what content your fans are looking for in 2-3 sentences…" at bounding box center [711, 513] width 565 height 665
copy div "What content do you offer on your page? (e.g Roleplay, Workout, etc.)"
click at [481, 144] on div "Bio Import Bio from other creator" at bounding box center [621, 158] width 747 height 30
click at [75, 193] on link "Content" at bounding box center [70, 189] width 49 height 15
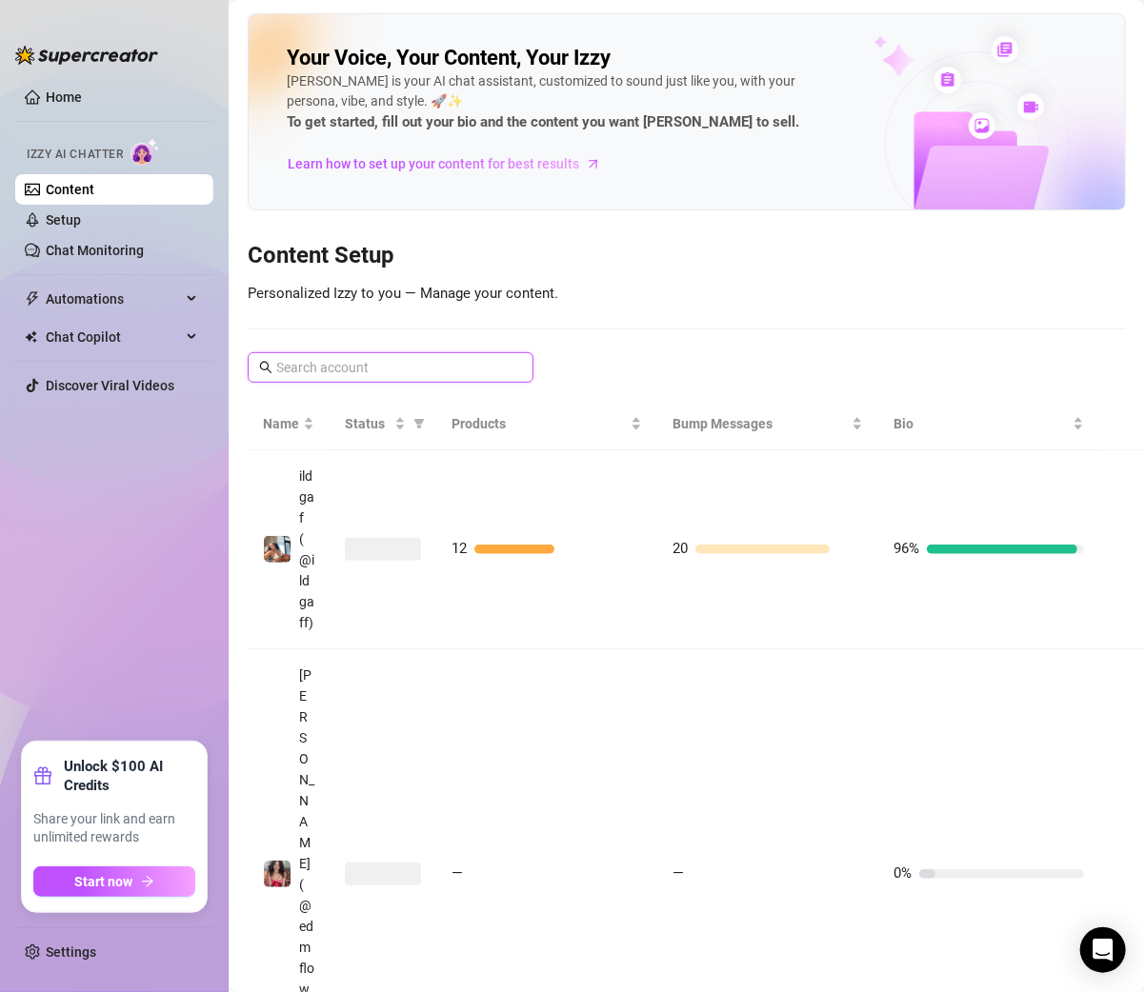
click at [335, 374] on input "text" at bounding box center [391, 367] width 230 height 21
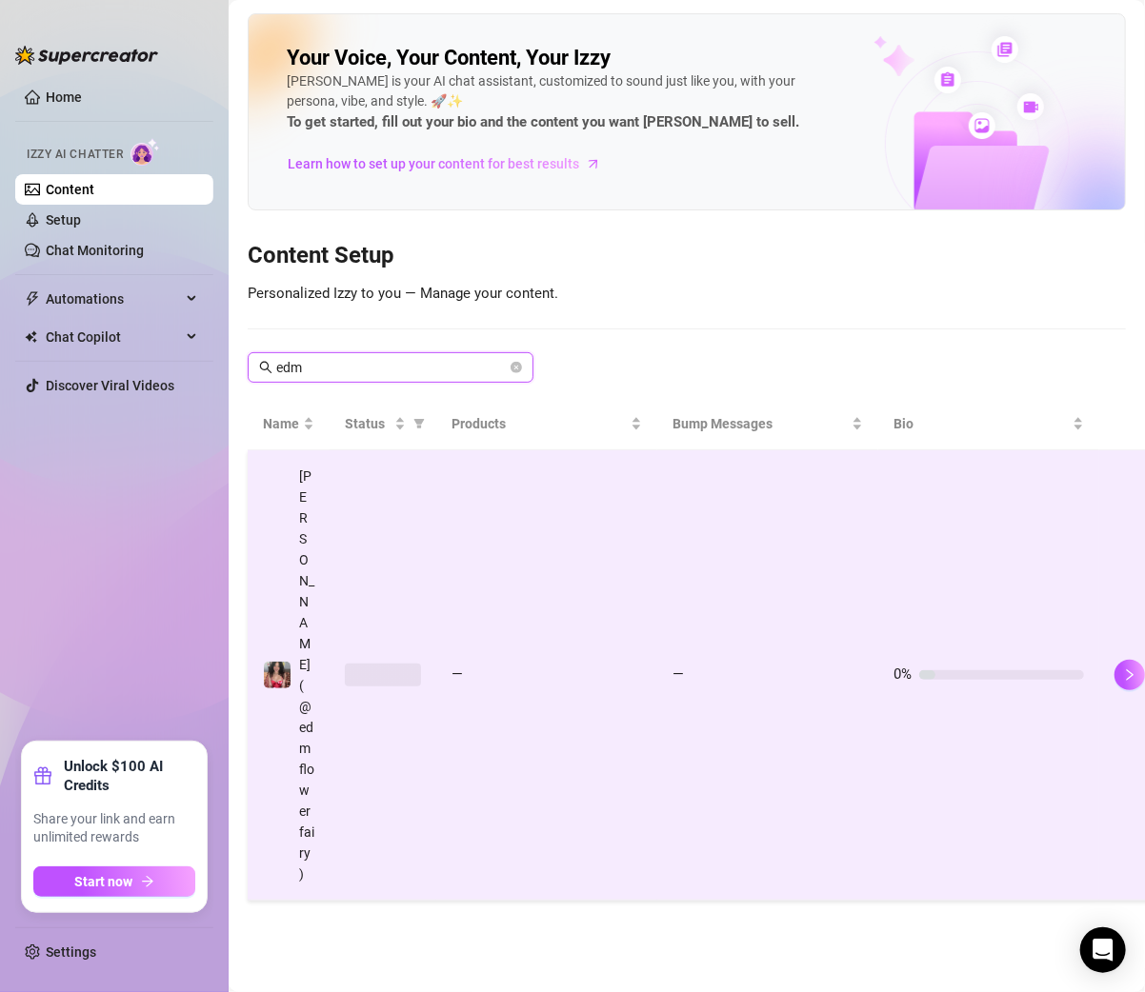
type input "edm"
click at [505, 592] on td "—" at bounding box center [546, 675] width 221 height 450
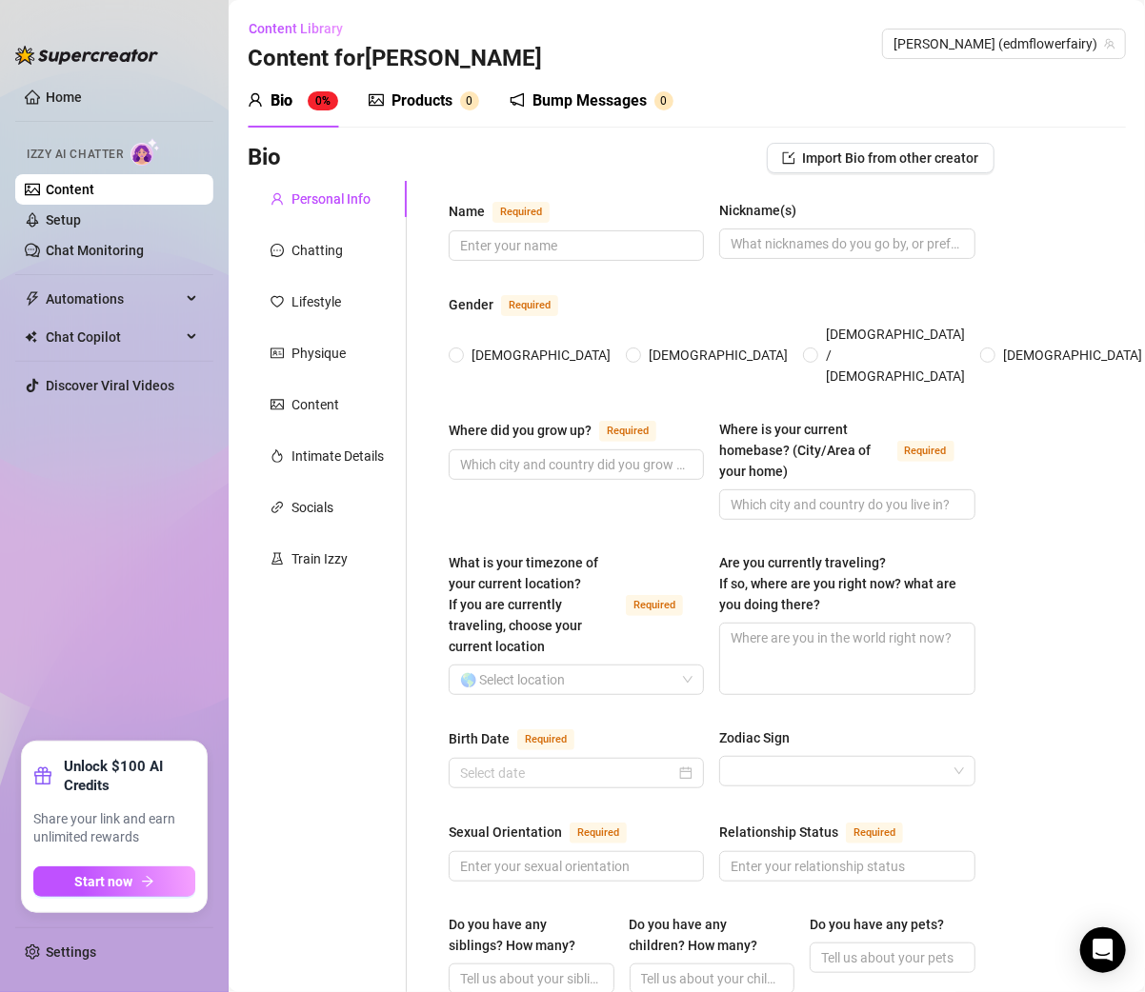
click at [89, 197] on link "Content" at bounding box center [70, 189] width 49 height 15
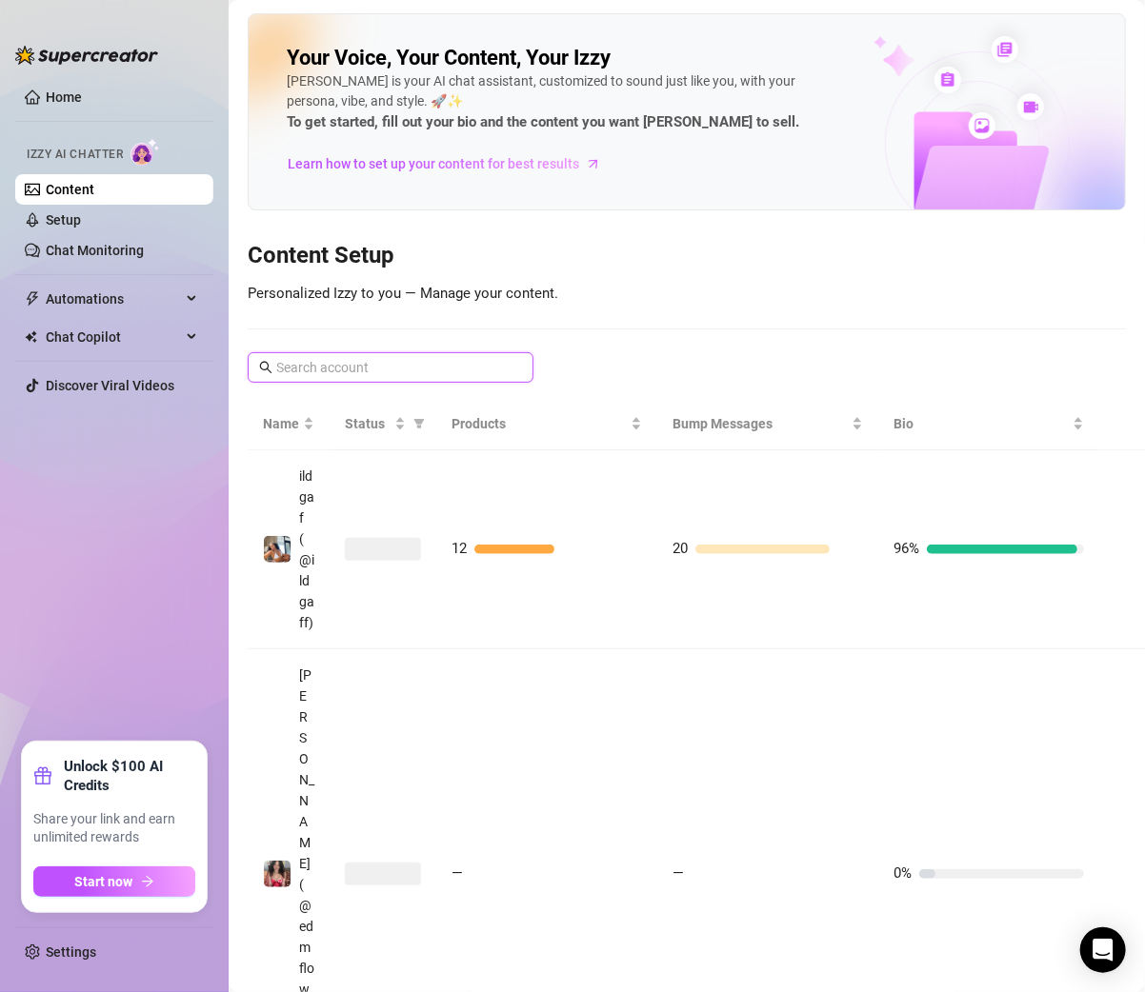
click at [394, 373] on input "text" at bounding box center [391, 367] width 230 height 21
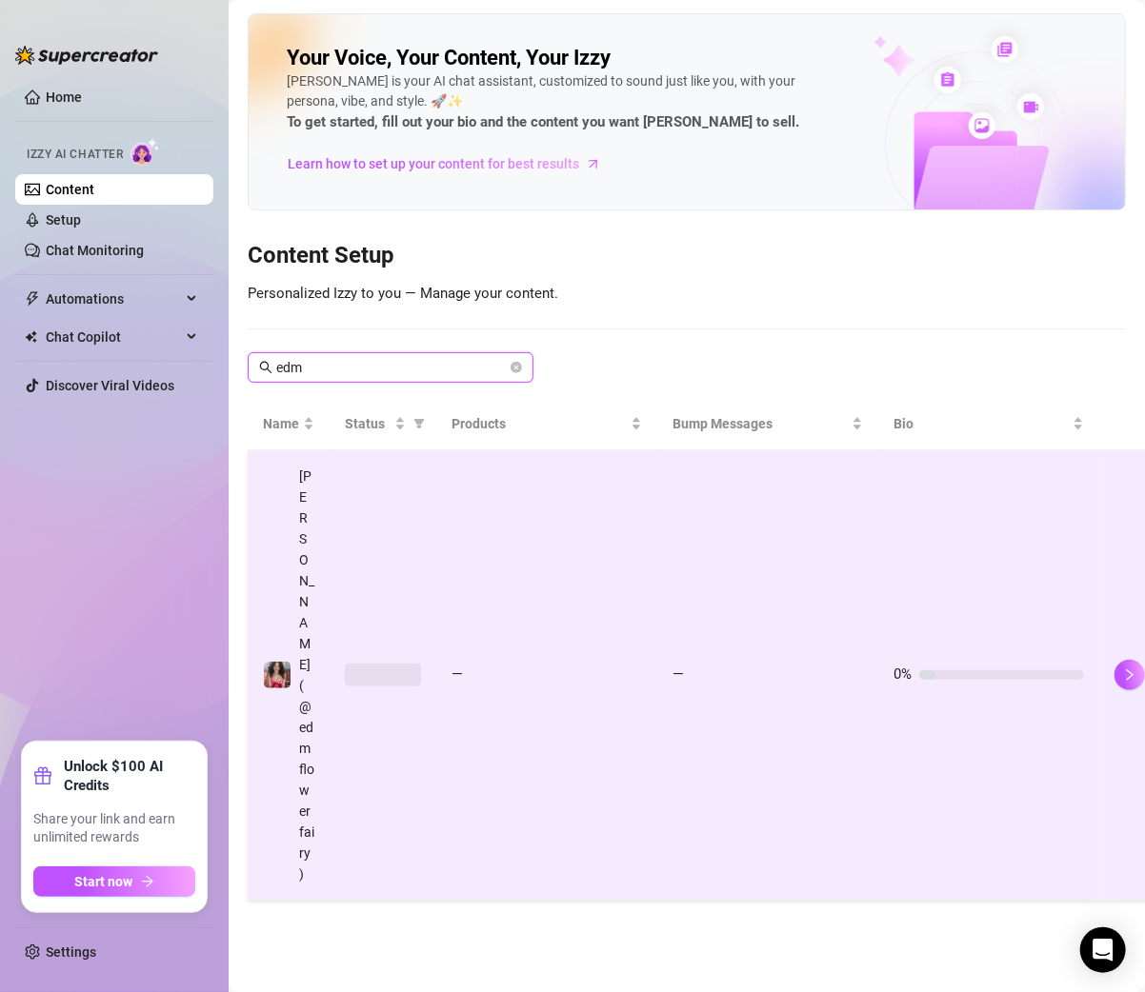
type input "edm"
click at [517, 596] on td "—" at bounding box center [546, 675] width 221 height 450
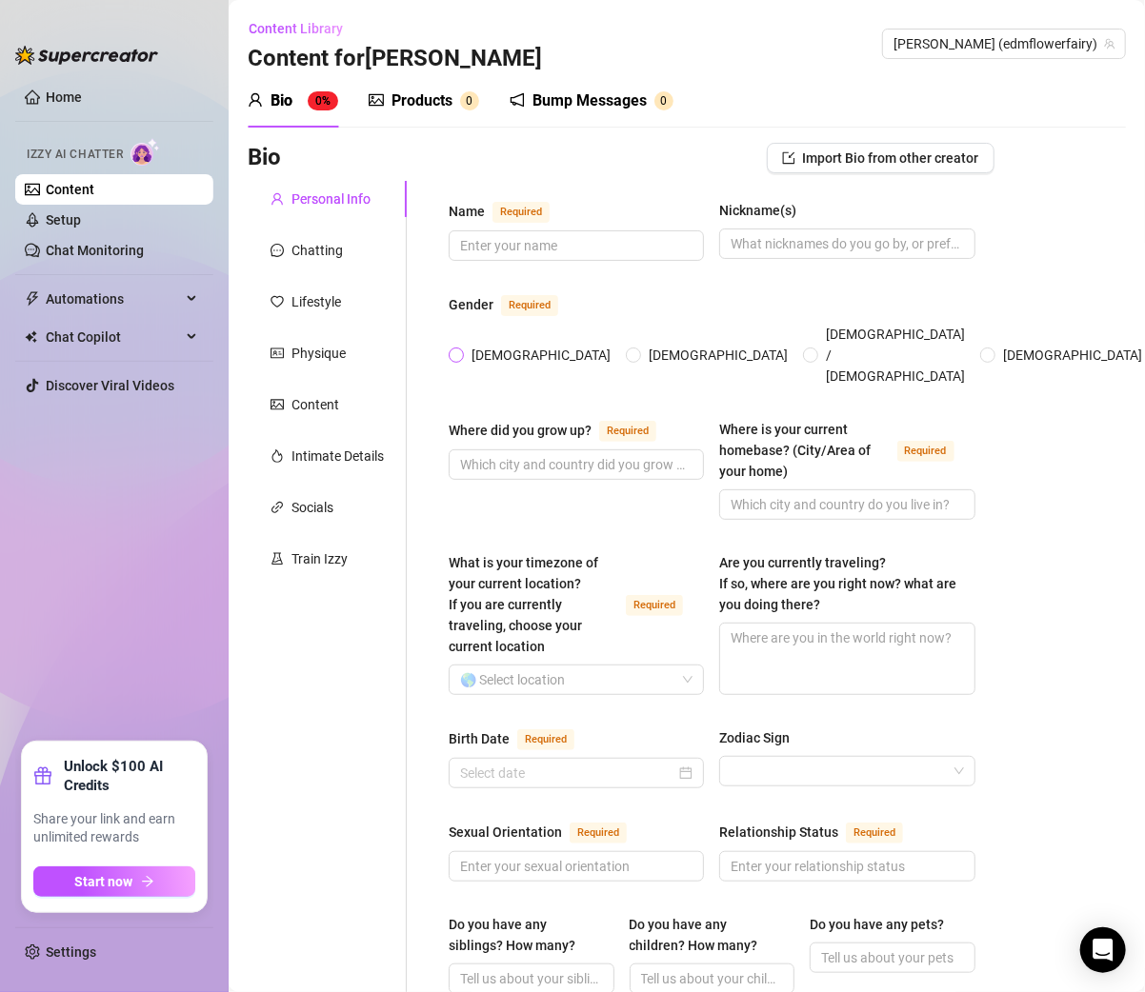
click at [468, 345] on span "[DEMOGRAPHIC_DATA]" at bounding box center [541, 355] width 154 height 21
click at [461, 350] on input "[DEMOGRAPHIC_DATA]" at bounding box center [457, 356] width 8 height 12
radio input "true"
click at [531, 454] on input "Where did you grow up? Required" at bounding box center [574, 464] width 229 height 21
paste input "I grew up in Wisconsin 🌸 lots of lakes, nature, and small-town vibes."
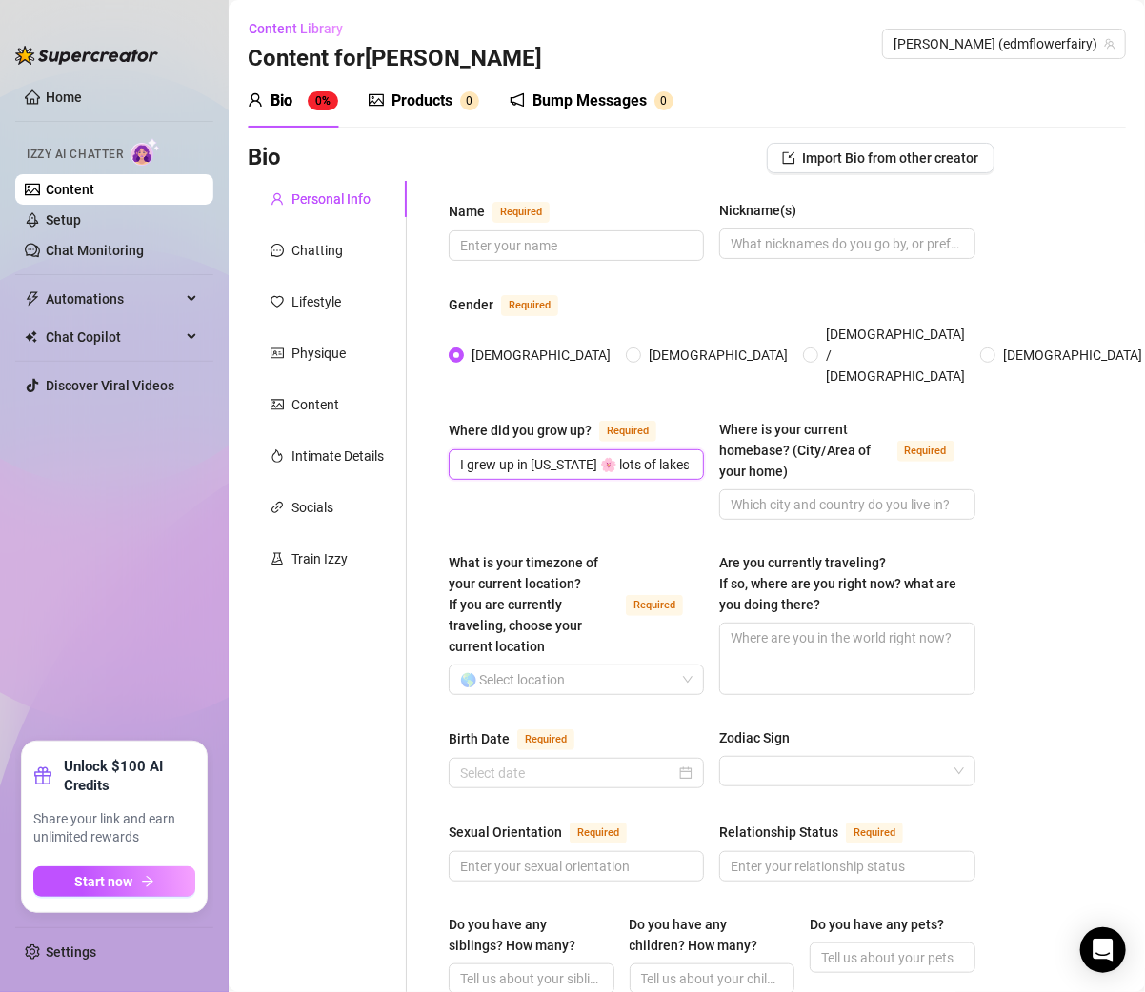
scroll to position [0, 186]
type input "I grew up in Wisconsin 🌸 lots of lakes, nature, and small-town vibes."
click at [748, 494] on input "Where is your current homebase? (City/Area of your home) Required" at bounding box center [844, 504] width 229 height 21
paste input "I usually just say Wisconsin since that’s where I’m from 🥰"
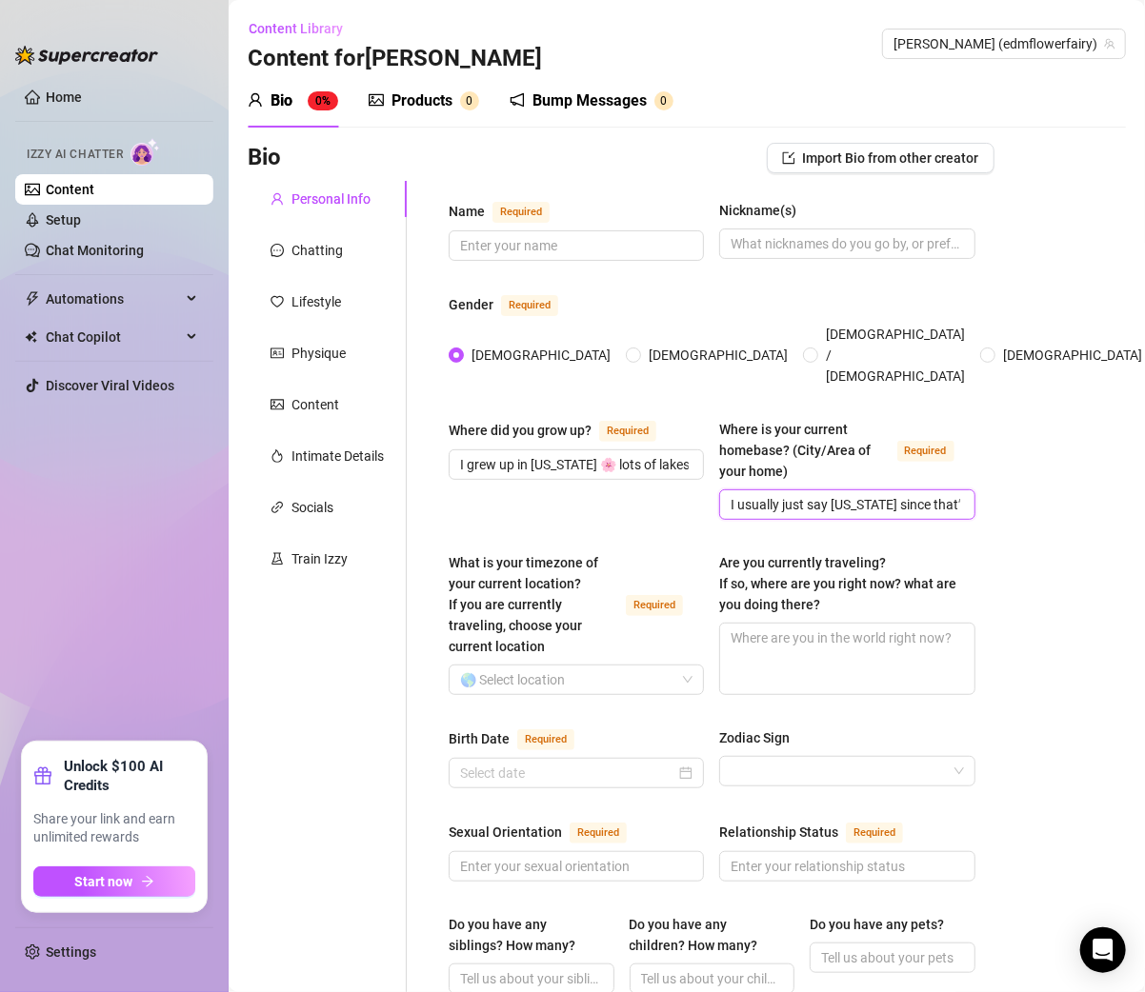
scroll to position [0, 125]
type input "I usually just say Wisconsin since that’s where I’m from 🥰"
click at [594, 492] on div "Where did you grow up? Required I grew up in Wisconsin 🌸 lots of lakes, nature,…" at bounding box center [575, 469] width 255 height 101
click at [535, 666] on input "What is your timezone of your current location? If you are currently traveling,…" at bounding box center [567, 680] width 215 height 29
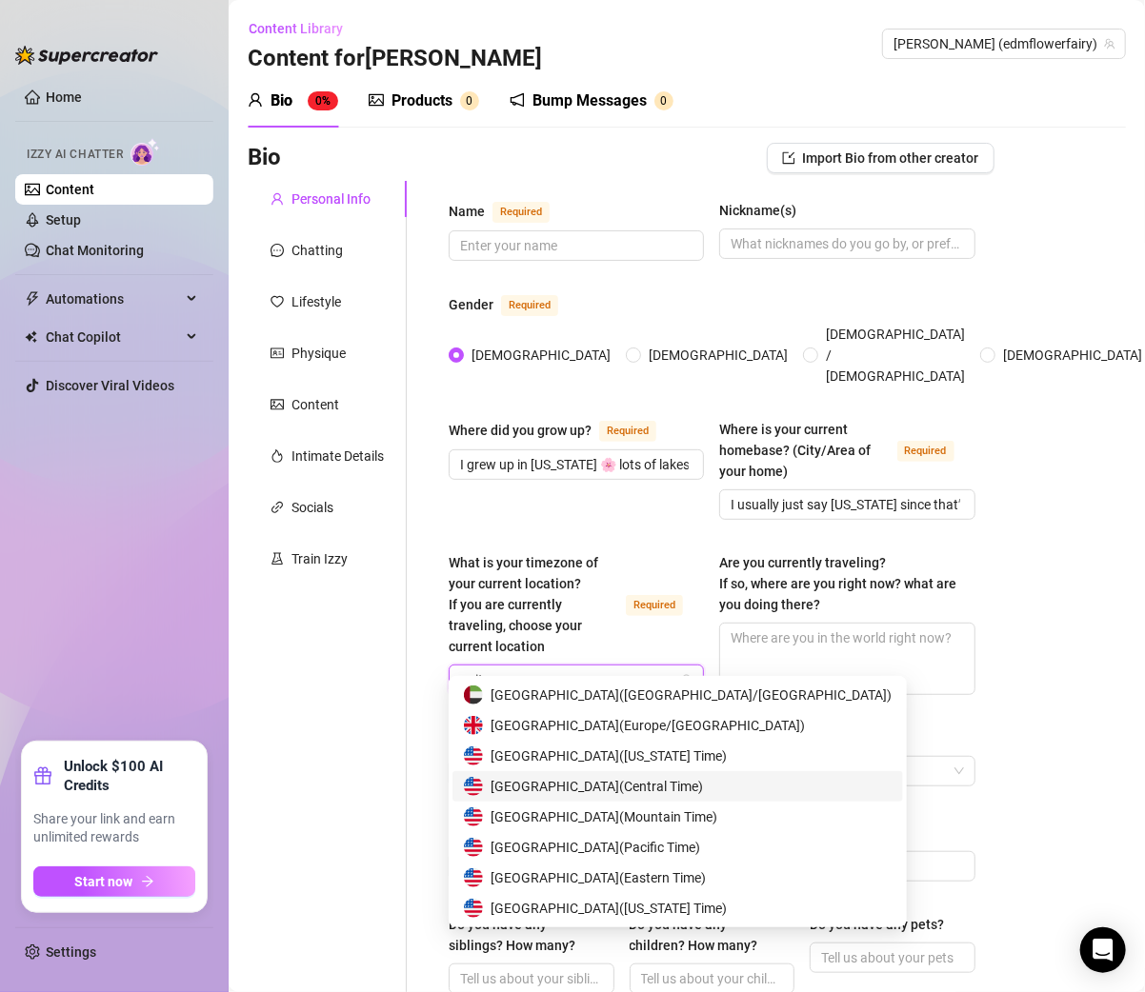
click at [659, 797] on div "United States of America ( Central Time )" at bounding box center [677, 786] width 450 height 30
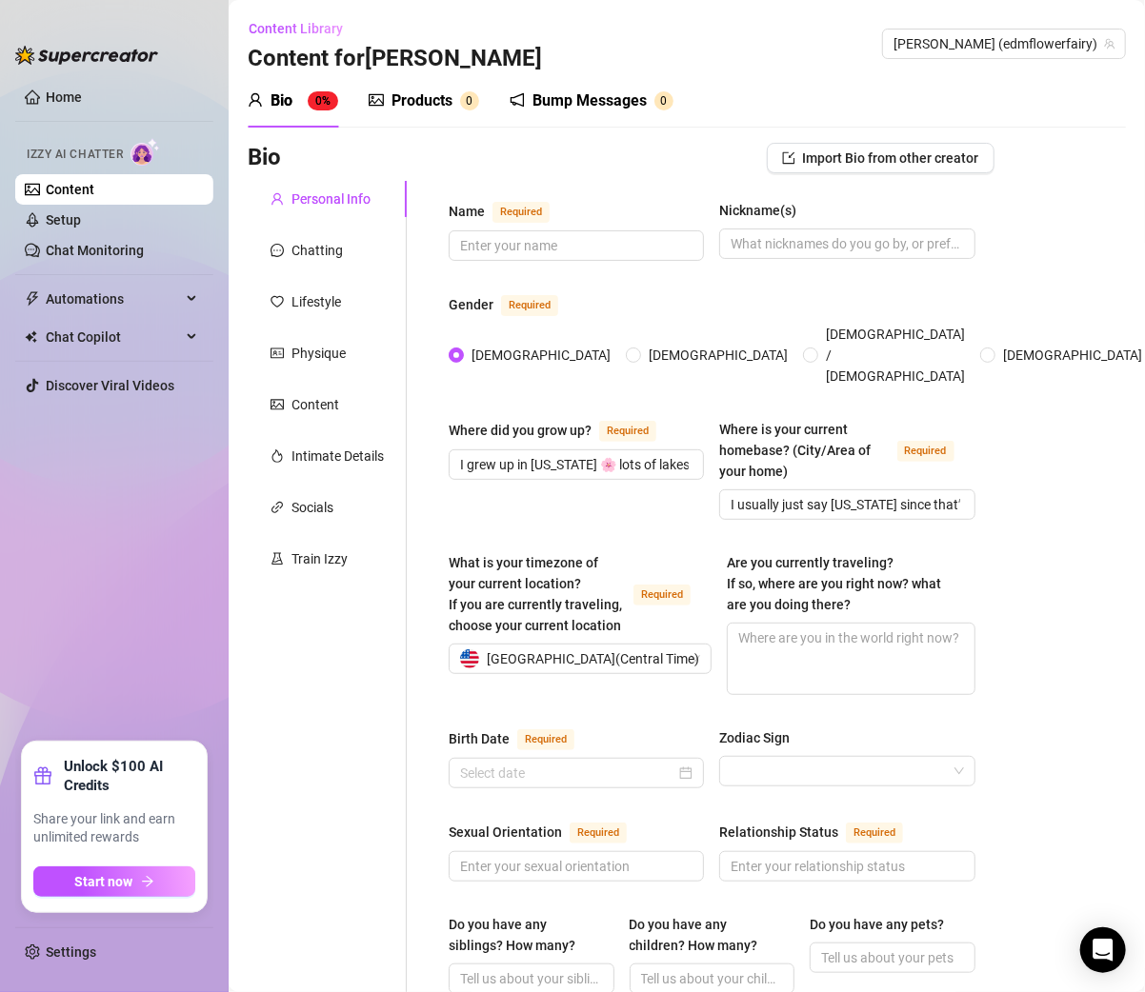
click at [616, 552] on div "What is your timezone of your current location? If you are currently traveling,…" at bounding box center [536, 594] width 177 height 84
click at [616, 645] on input "What is your timezone of your current location? If you are currently traveling,…" at bounding box center [571, 659] width 223 height 29
click at [770, 624] on textarea "Are you currently traveling? If so, where are you right now? what are you doing…" at bounding box center [850, 659] width 246 height 70
paste textarea "Not traveling right now, but I love little adventures and festivals ✈️🎶"
click at [531, 763] on input "Birth Date Required" at bounding box center [567, 773] width 215 height 21
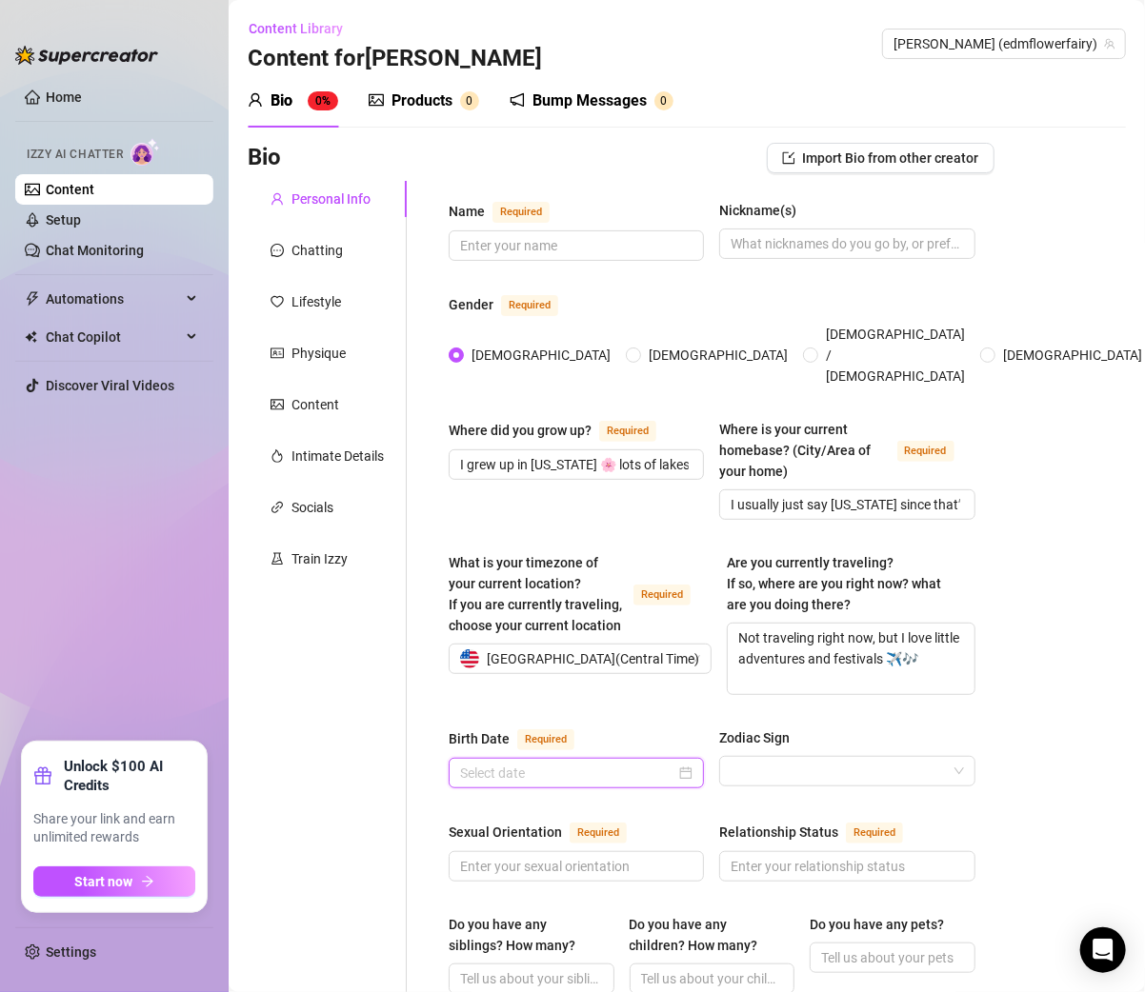
paste input "March 5th, 1999."
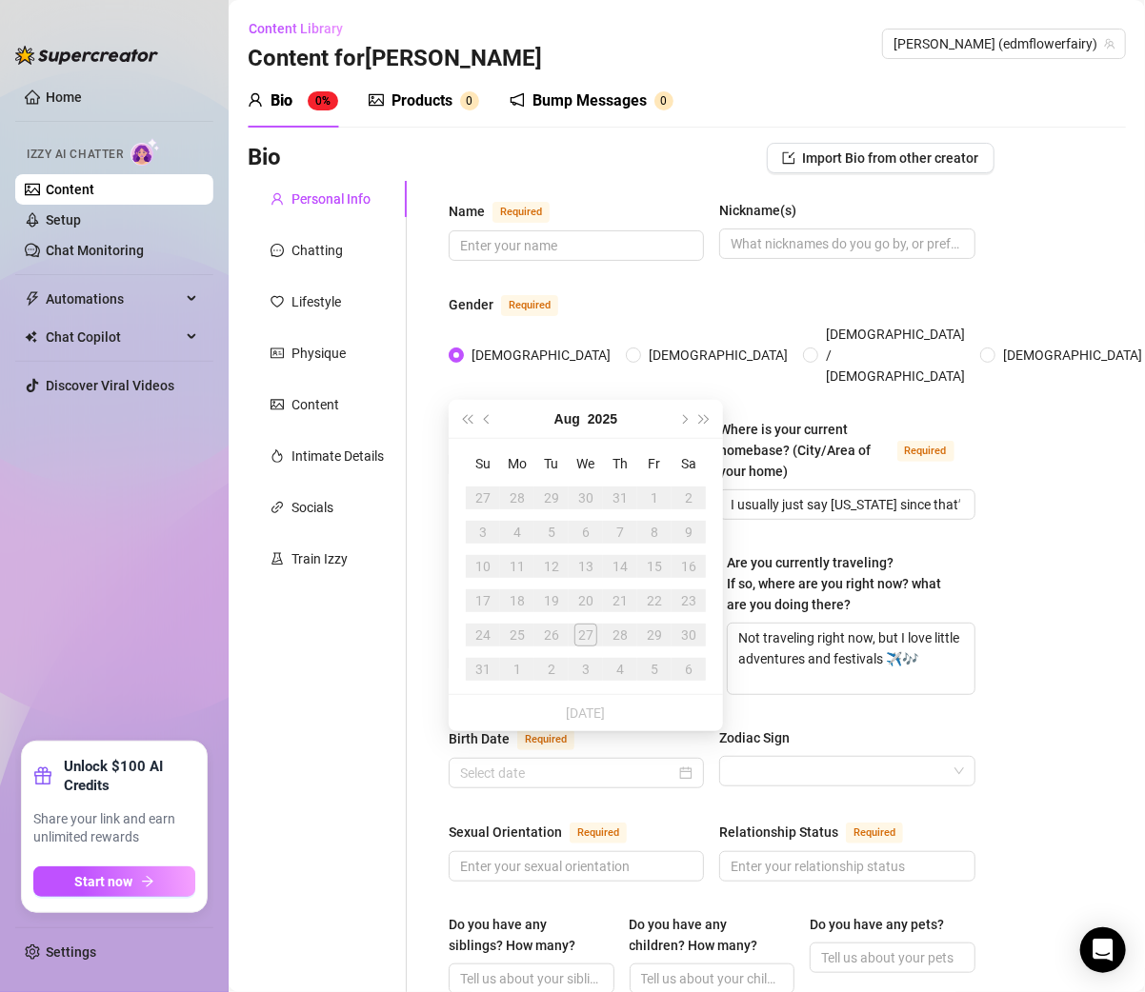
click at [731, 779] on div "Birth Date Required Zodiac Sign" at bounding box center [711, 766] width 527 height 78
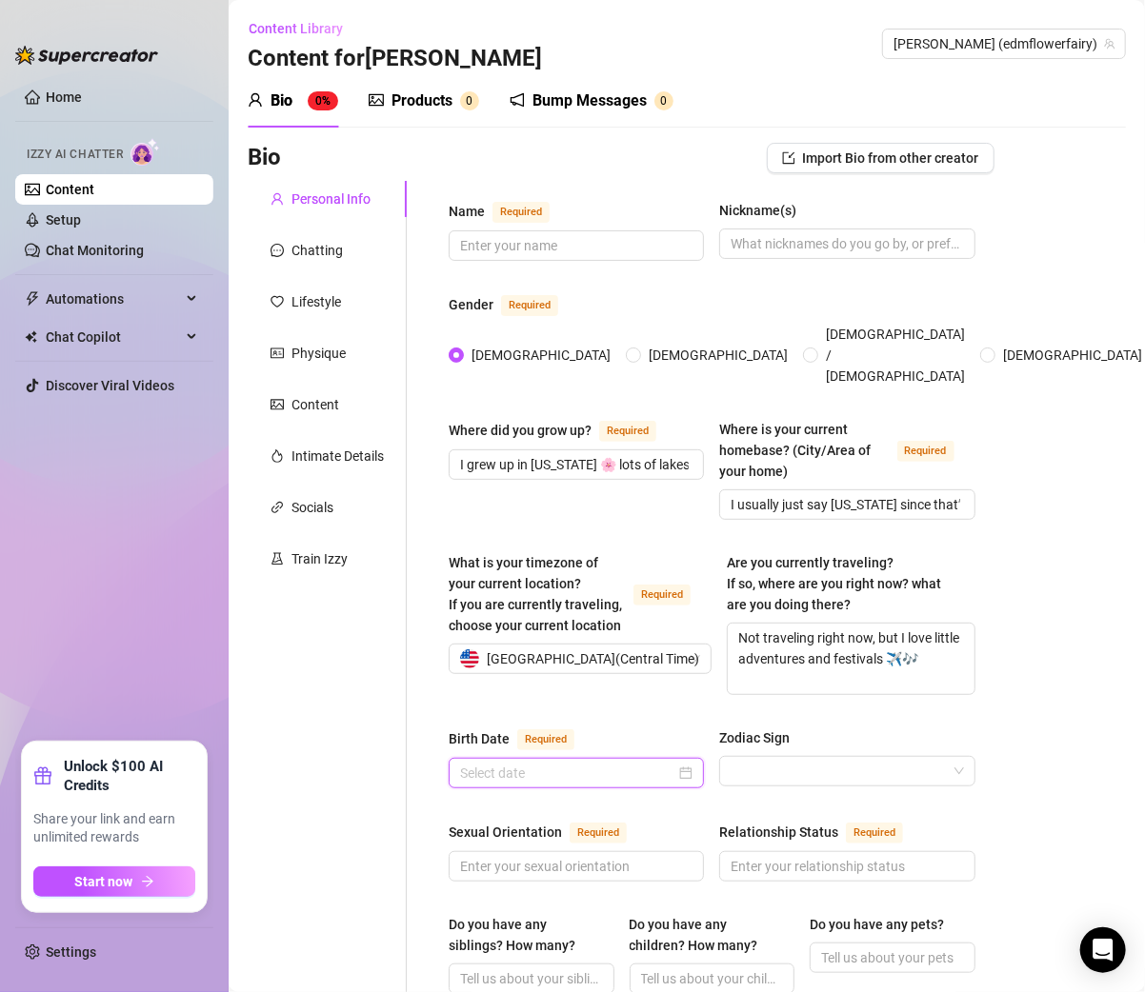
click at [603, 763] on input "Birth Date Required" at bounding box center [567, 773] width 215 height 21
paste input "March 5th, 1999."
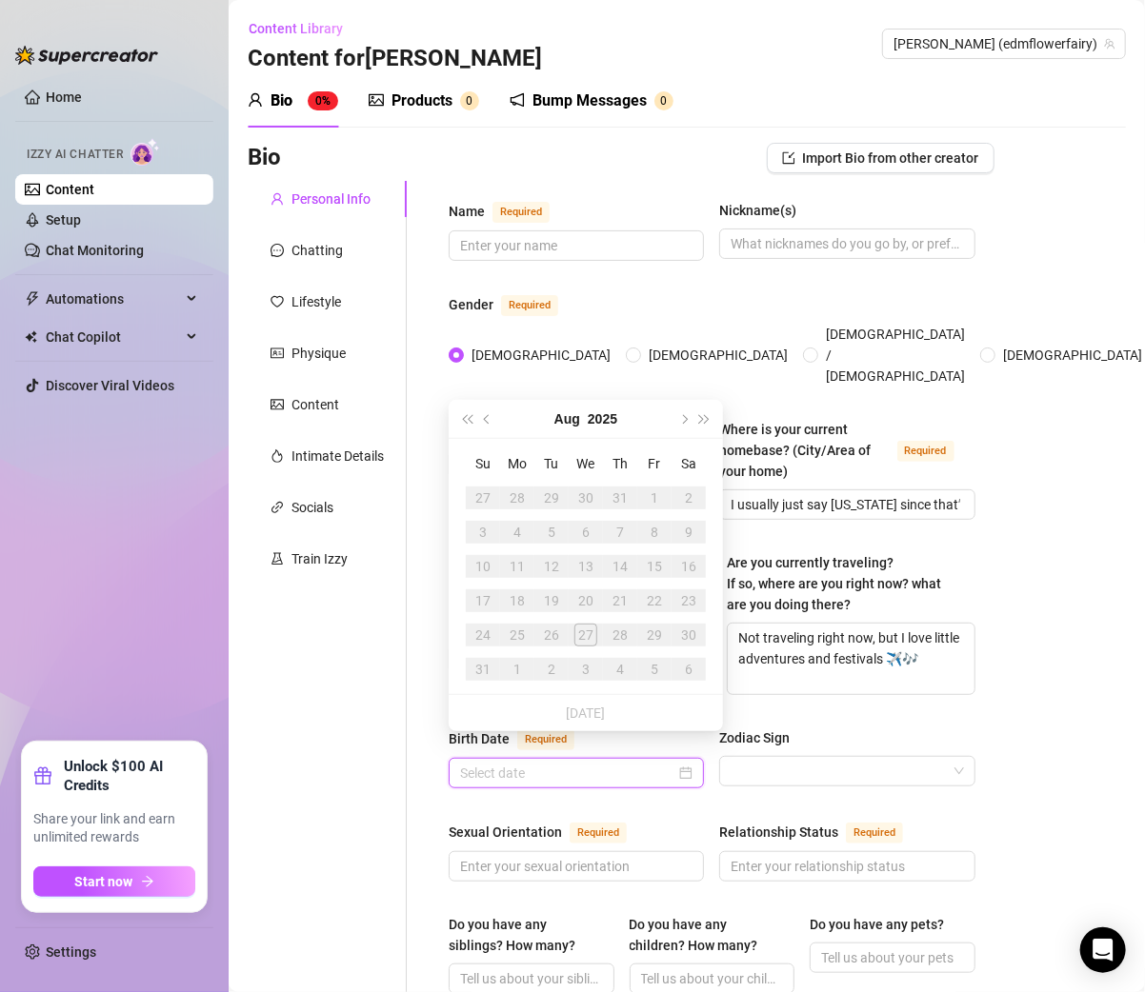
click at [683, 763] on div at bounding box center [576, 773] width 232 height 21
click at [590, 413] on button "2025" at bounding box center [603, 419] width 30 height 38
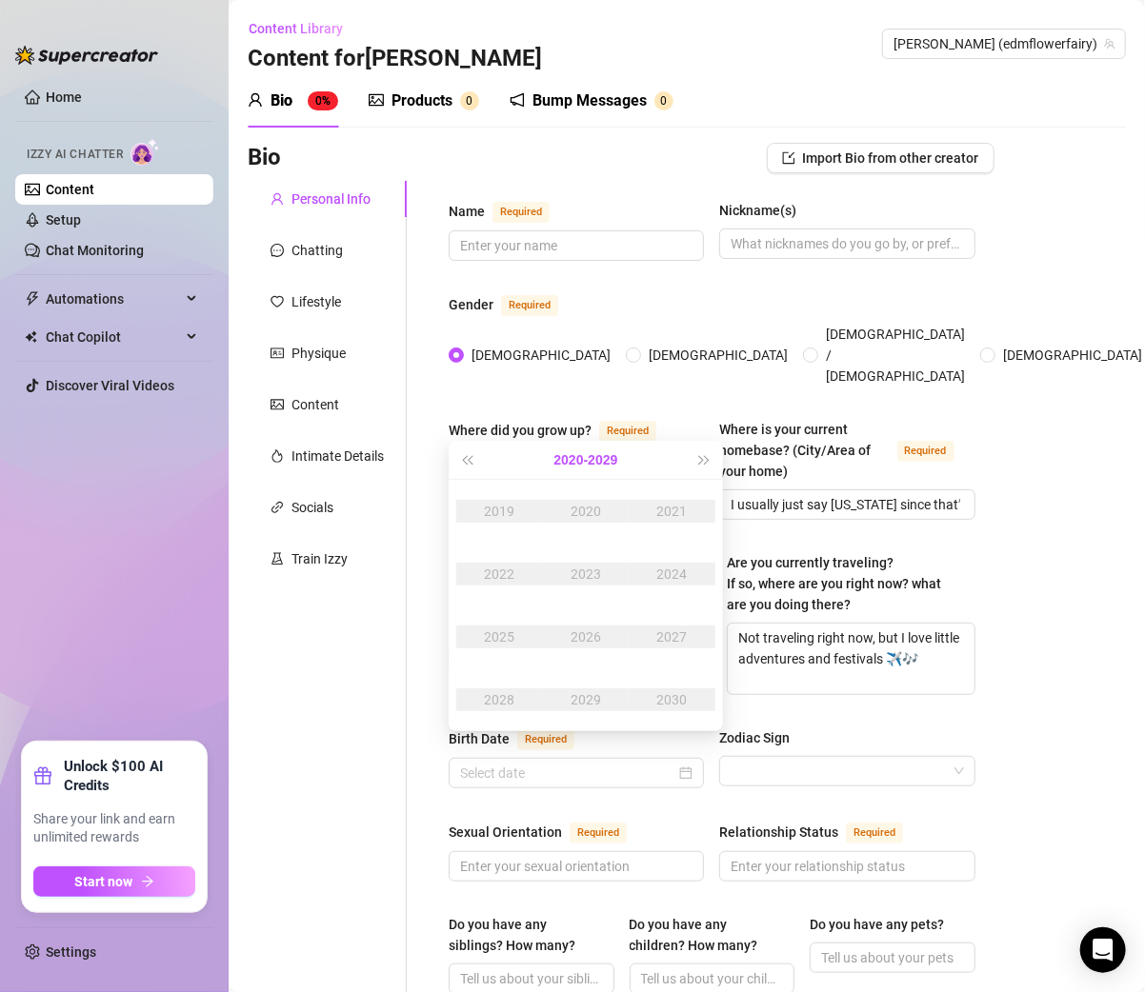
click at [588, 454] on button "2020 - 2029" at bounding box center [586, 460] width 64 height 38
click at [466, 457] on span "Last year (Control + left)" at bounding box center [467, 460] width 10 height 10
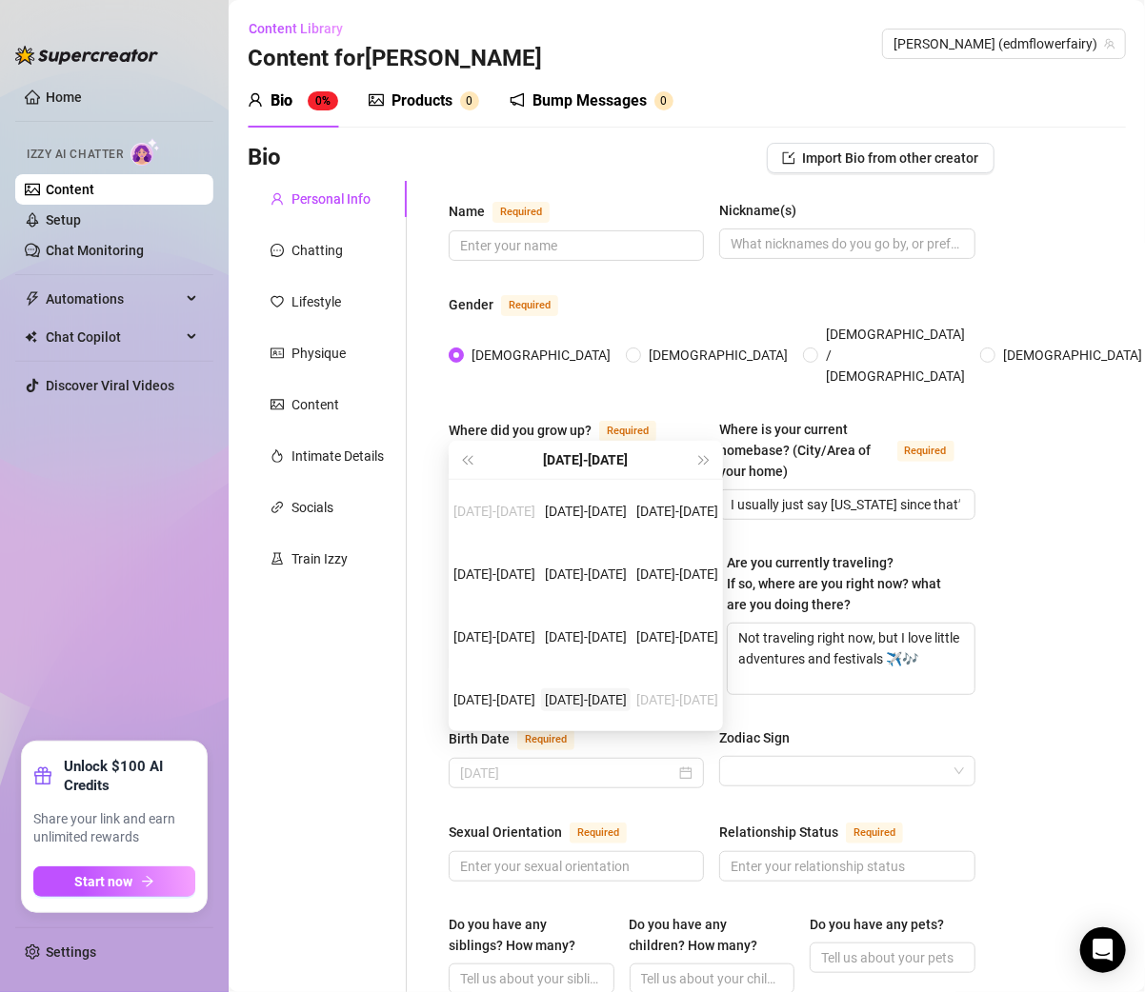
click at [604, 699] on div "1990-1999" at bounding box center [586, 699] width 90 height 23
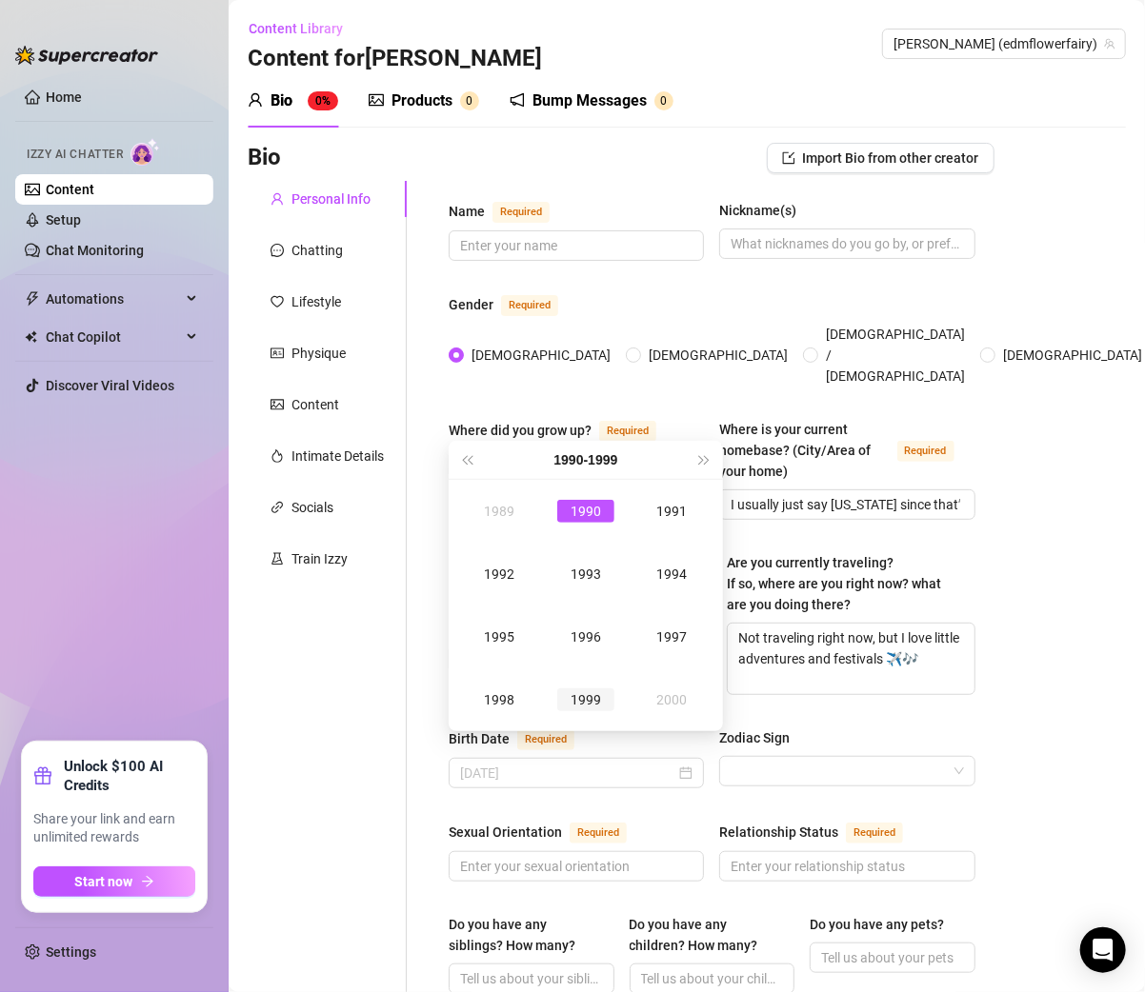
click at [593, 695] on div "1999" at bounding box center [585, 699] width 57 height 23
click at [647, 525] on td "Mar" at bounding box center [671, 511] width 87 height 63
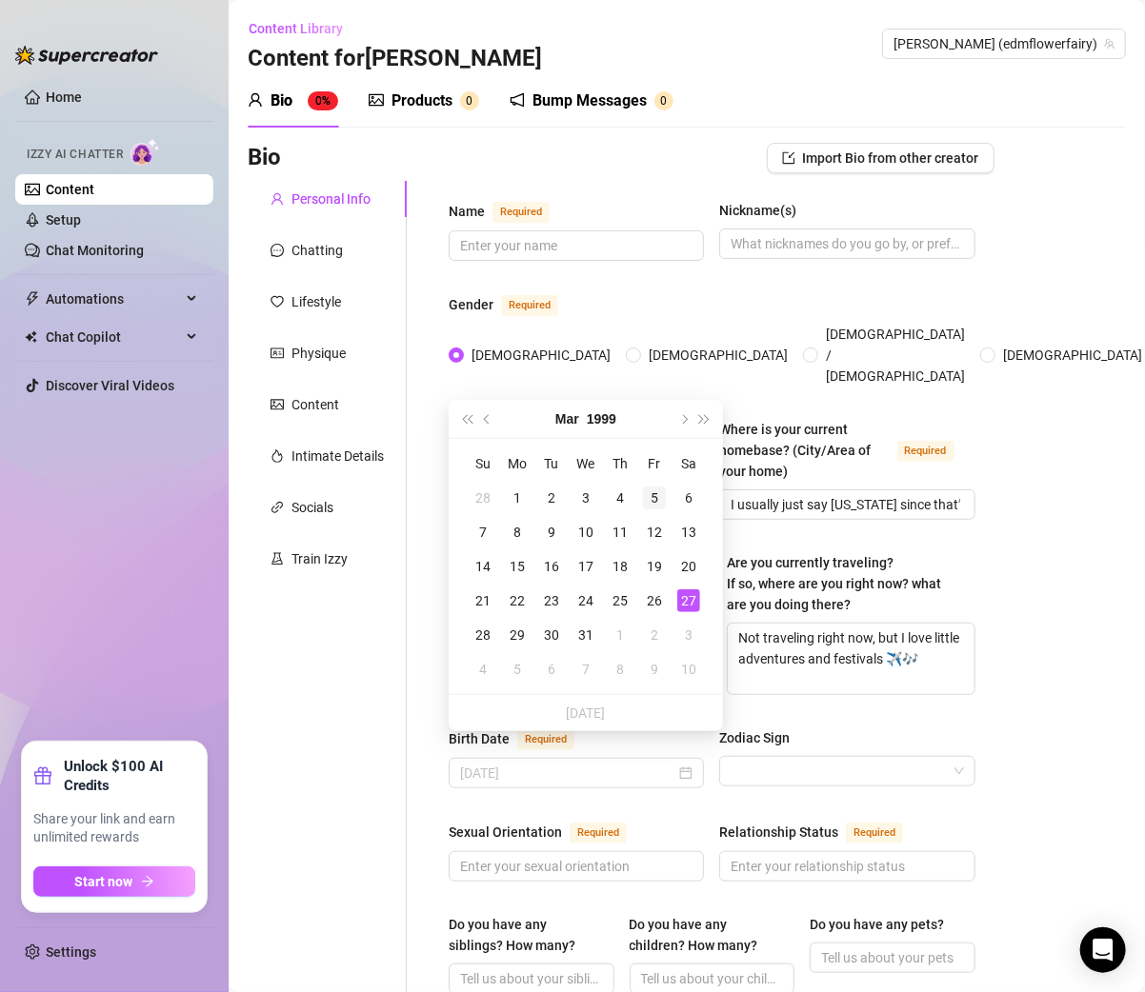
click at [654, 493] on div "5" at bounding box center [654, 498] width 23 height 23
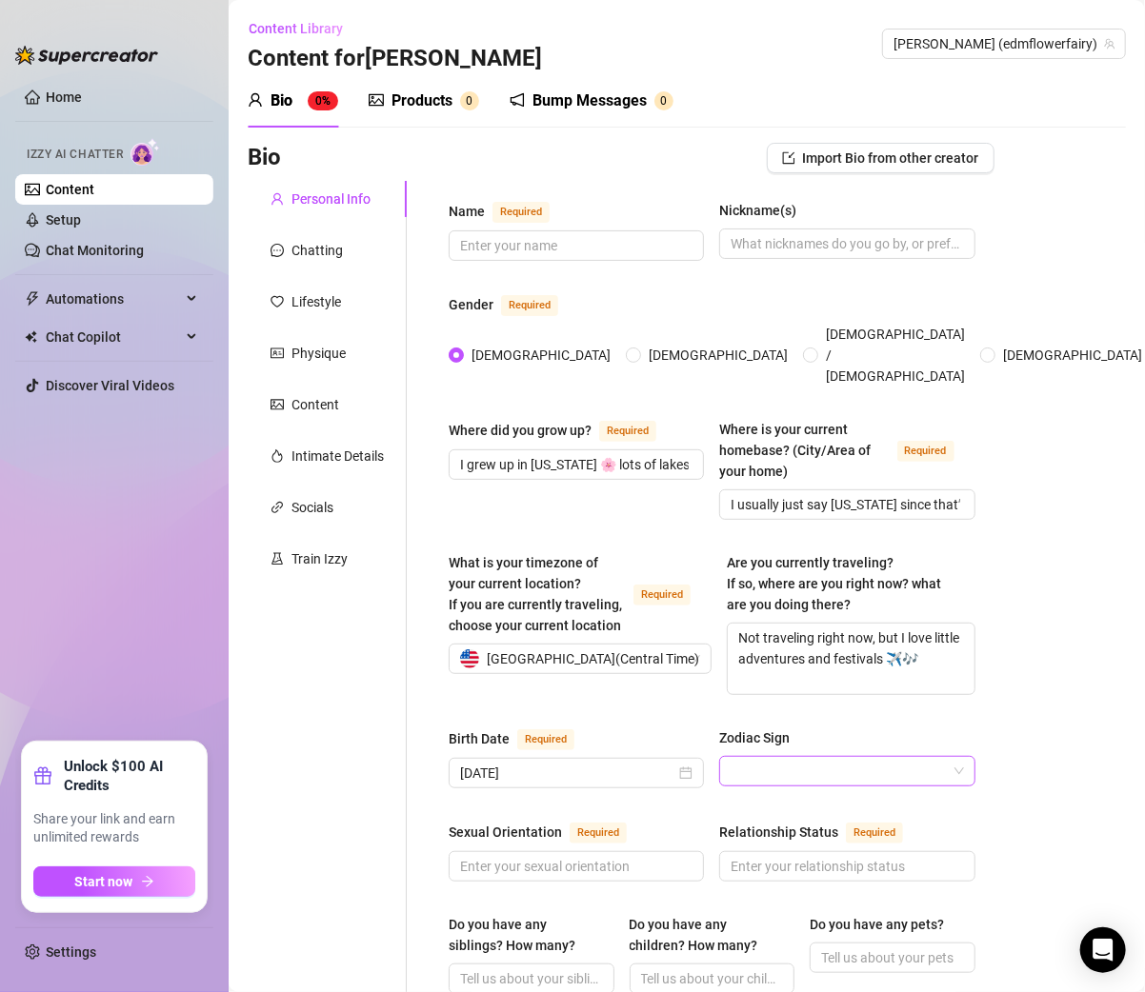
click at [941, 757] on span at bounding box center [846, 771] width 232 height 29
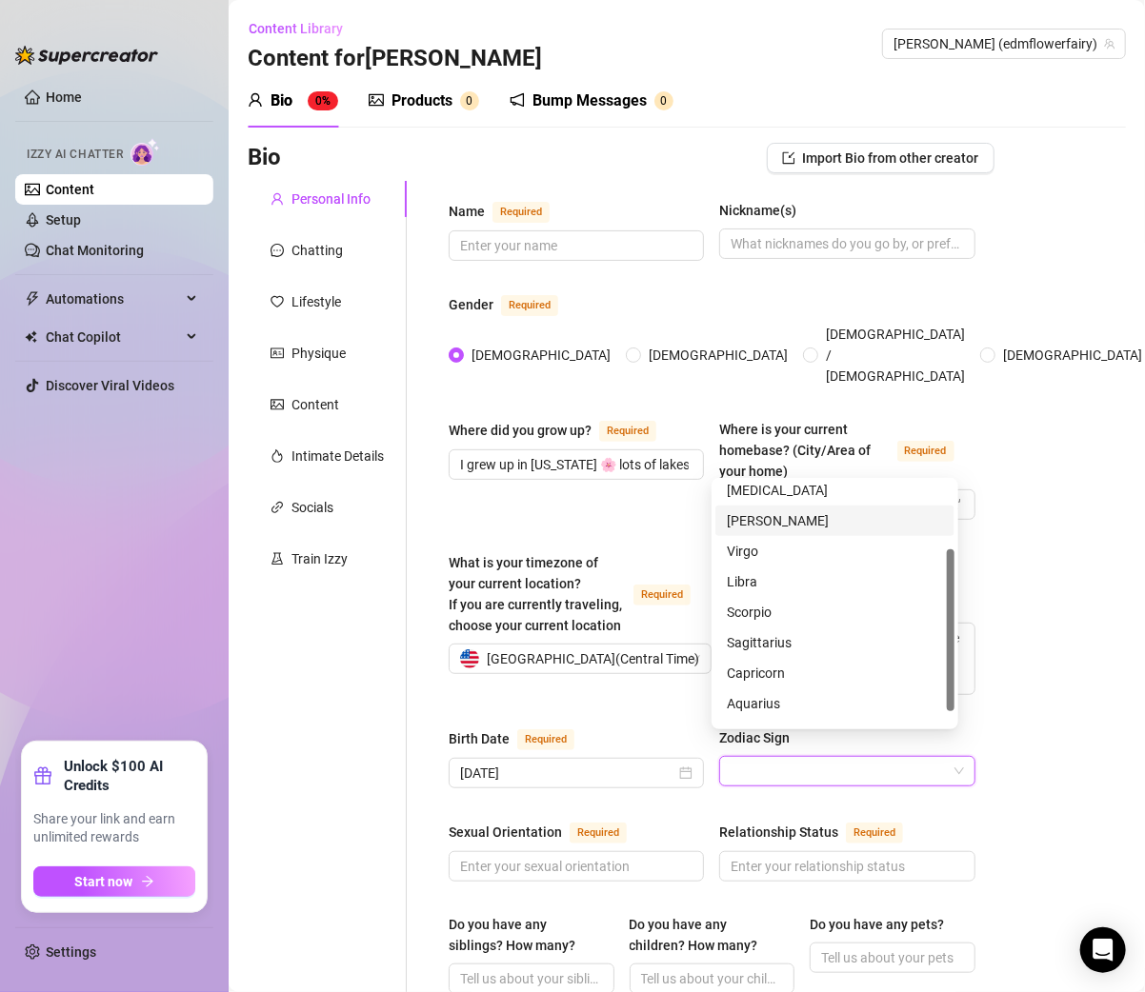
scroll to position [121, 0]
click at [760, 707] on div "Pisces" at bounding box center [835, 711] width 216 height 21
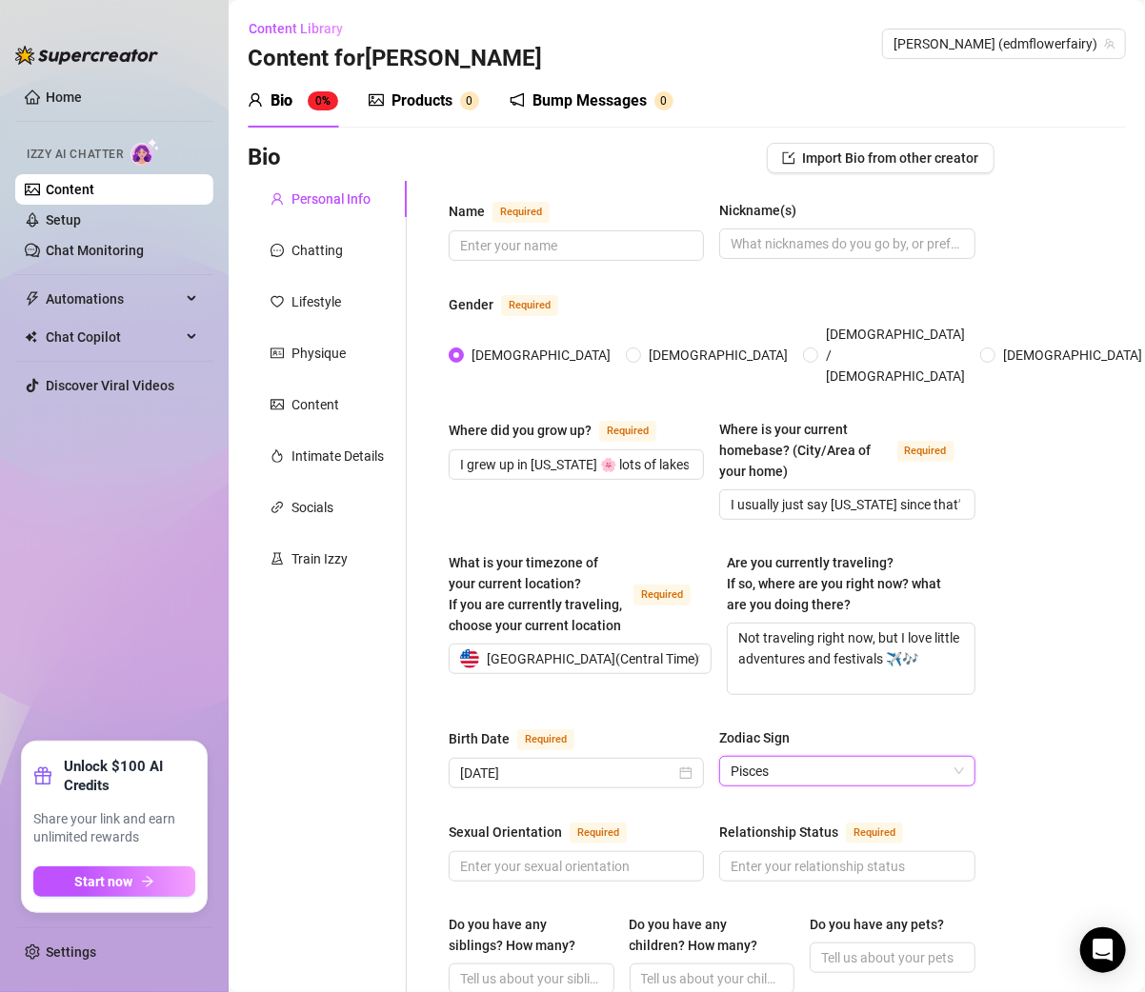
click at [621, 679] on div "What is your timezone of your current location? If you are currently traveling,…" at bounding box center [711, 632] width 527 height 160
click at [539, 856] on input "Sexual Orientation Required" at bounding box center [574, 866] width 229 height 21
paste input "Straight."
click at [766, 856] on input "Relationship Status Required" at bounding box center [844, 866] width 229 height 21
paste input "Single 💗"
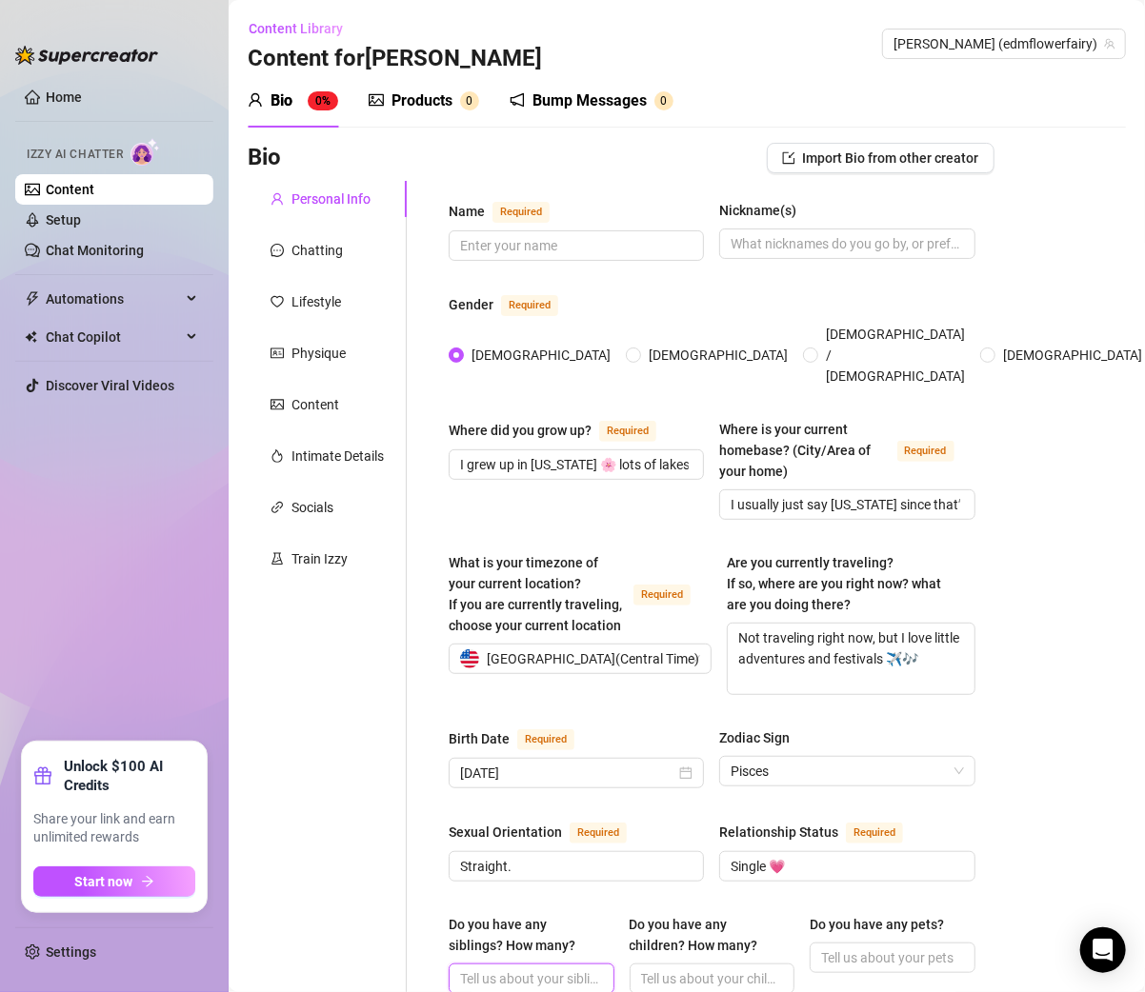
click at [538, 968] on input "Do you have any siblings? How many?" at bounding box center [529, 978] width 139 height 21
paste input "Yes, I have siblings!"
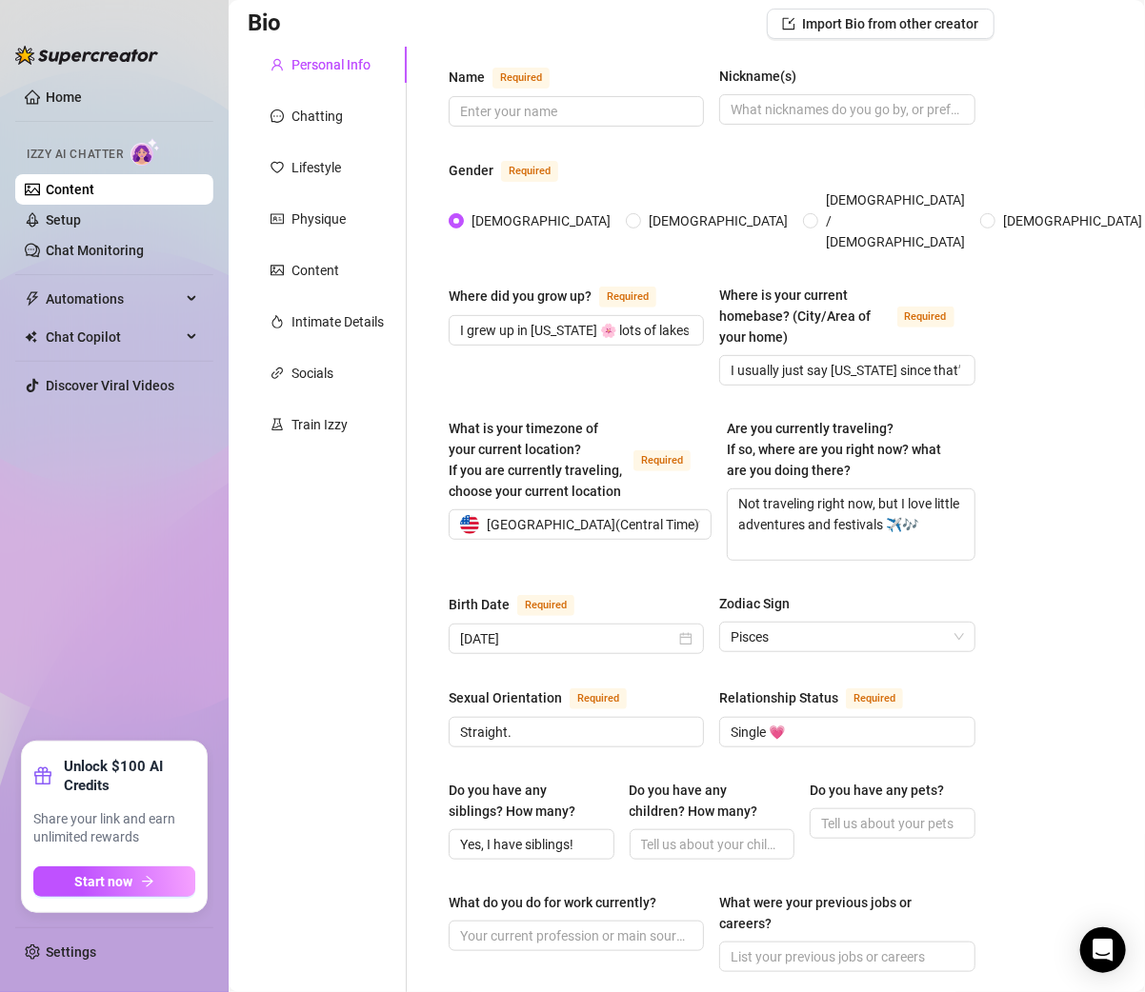
scroll to position [167, 0]
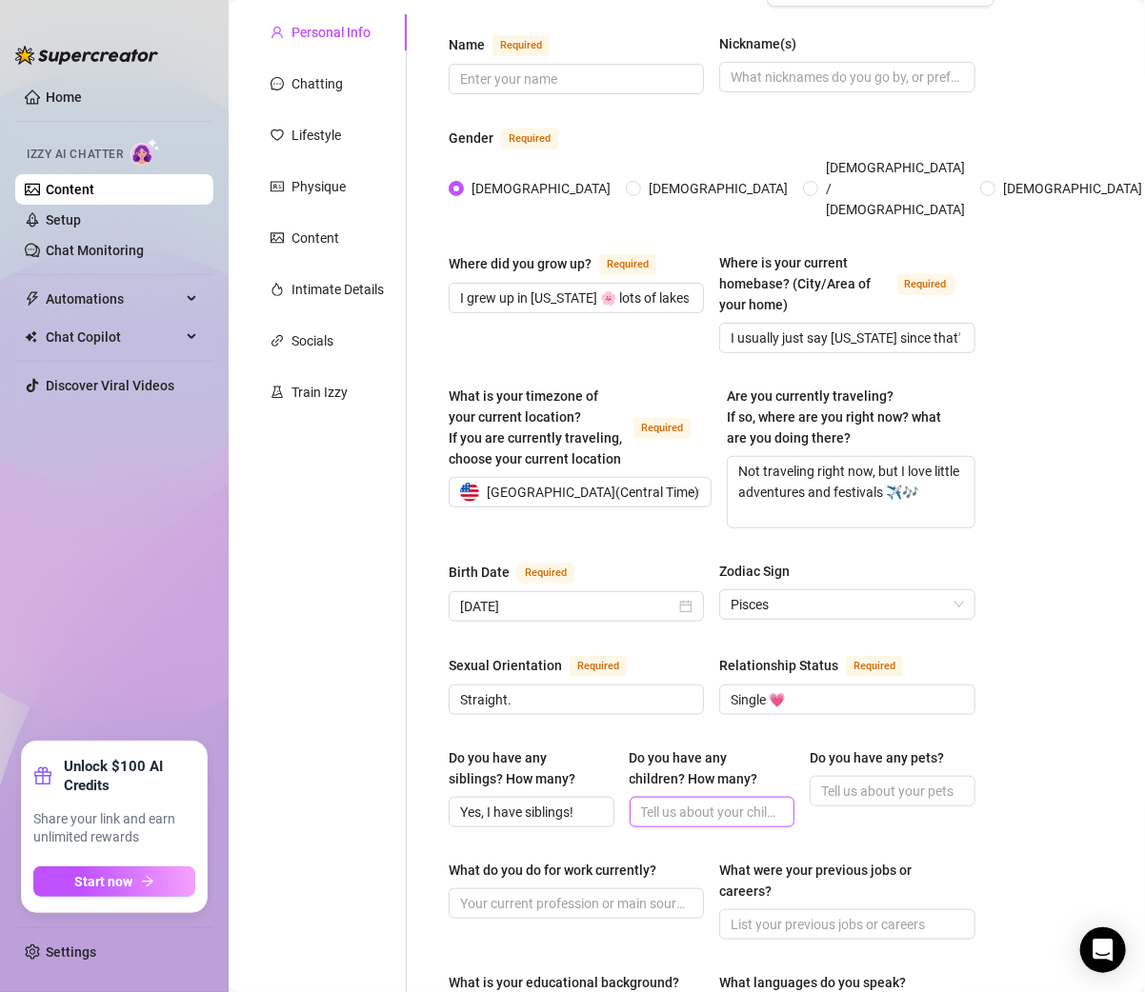
click at [664, 802] on input "Do you have any children? How many?" at bounding box center [710, 812] width 139 height 21
click at [667, 800] on span at bounding box center [712, 812] width 166 height 30
click at [666, 802] on input "Do you have any children? How many?" at bounding box center [710, 812] width 139 height 21
paste input "Nope, no babies — just my fur babies."
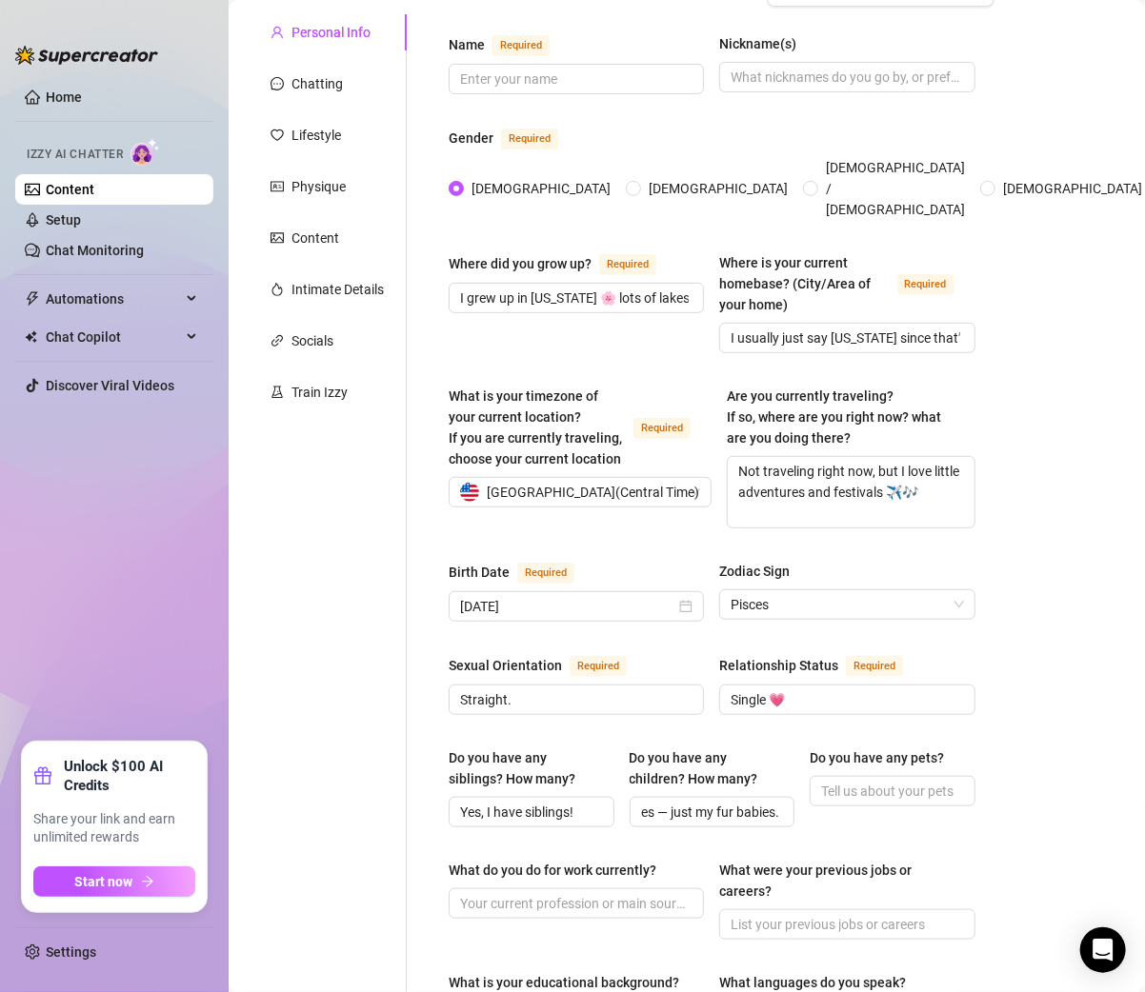
scroll to position [0, 0]
click at [822, 781] on input "Do you have any pets?" at bounding box center [890, 791] width 139 height 21
paste input "Yes! My spicy beans 🐱✨ I have two cats — Sriracha (a white & beige fluffy Himal…"
click at [548, 888] on span at bounding box center [575, 903] width 255 height 30
paste input "Full-time content creator and artist 🎨💃"
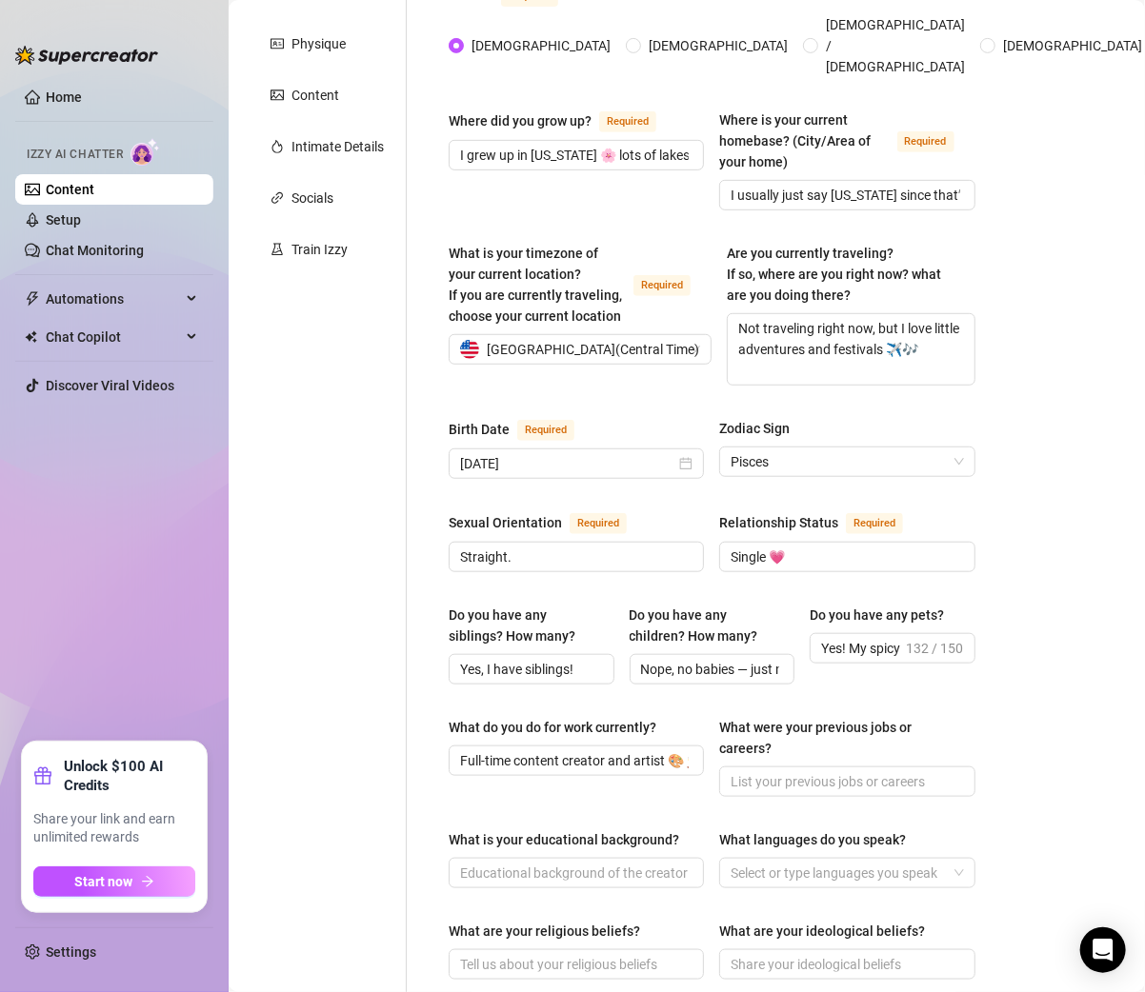
scroll to position [347, 0]
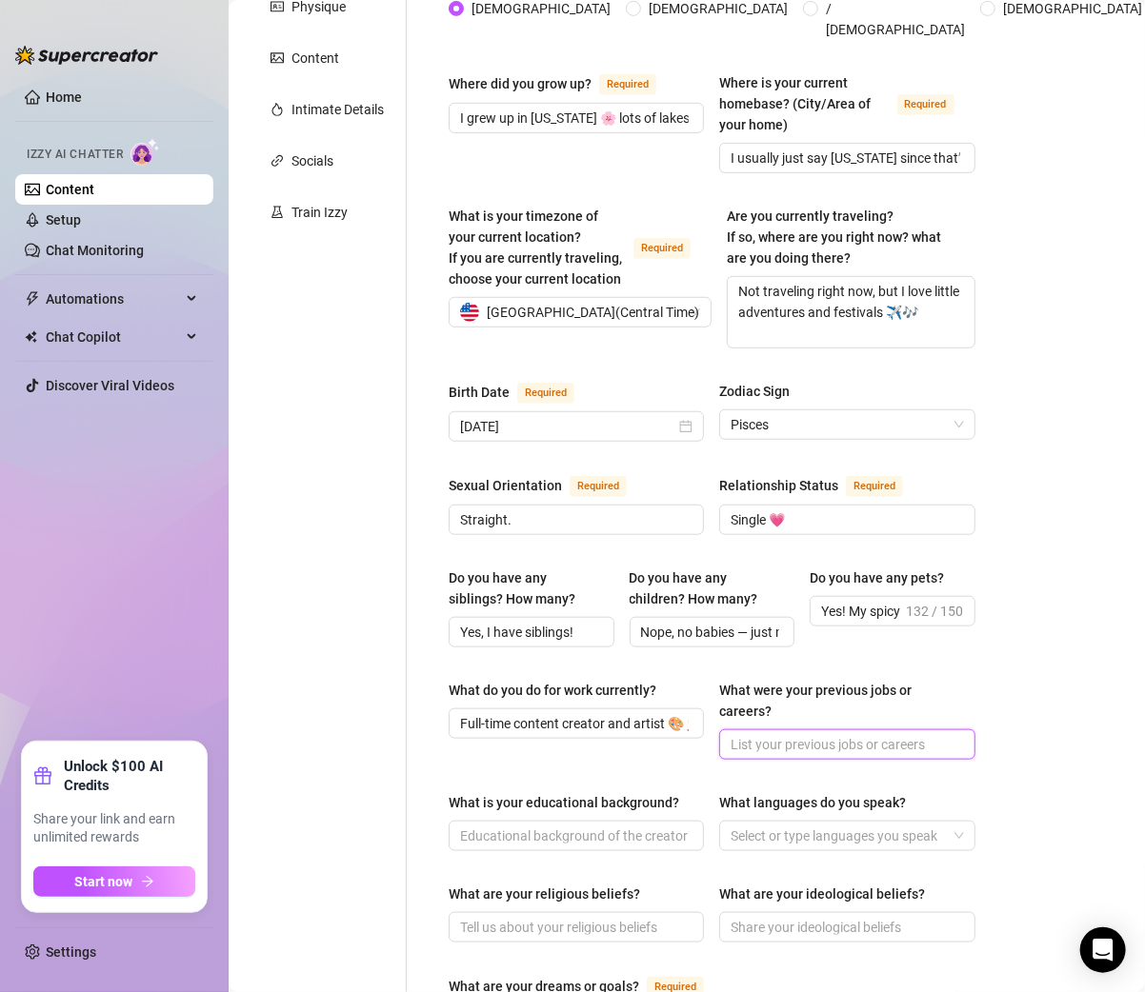
click at [747, 734] on input "What were your previous jobs or careers?" at bounding box center [844, 744] width 229 height 21
paste input "I’ve done different jobs before, but nothing has been as fun and creative as th…"
click at [517, 821] on span at bounding box center [575, 836] width 255 height 30
paste input "High school and some college."
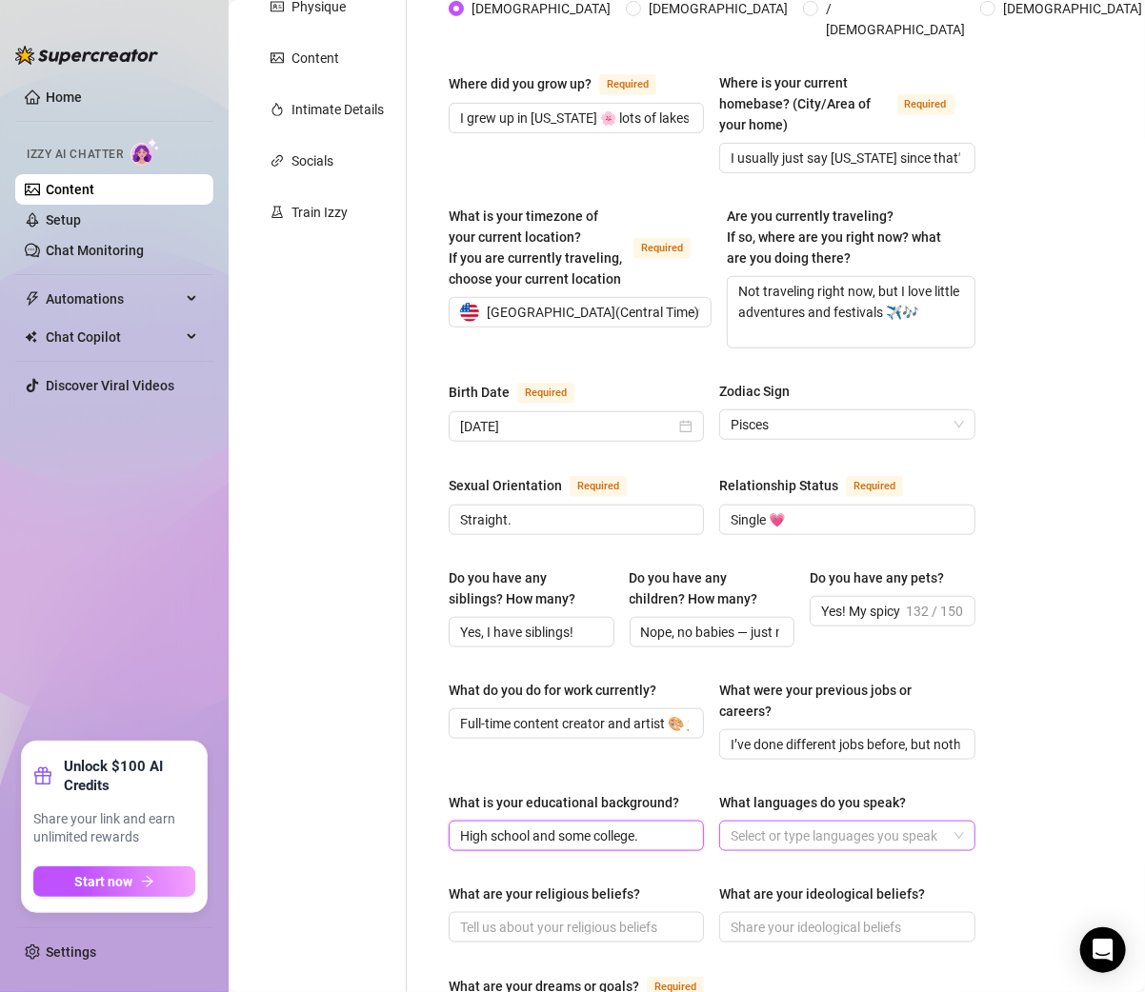
click at [744, 823] on div at bounding box center [837, 836] width 228 height 27
paste input "English, and I’m currently learning Spanish & French 💗"
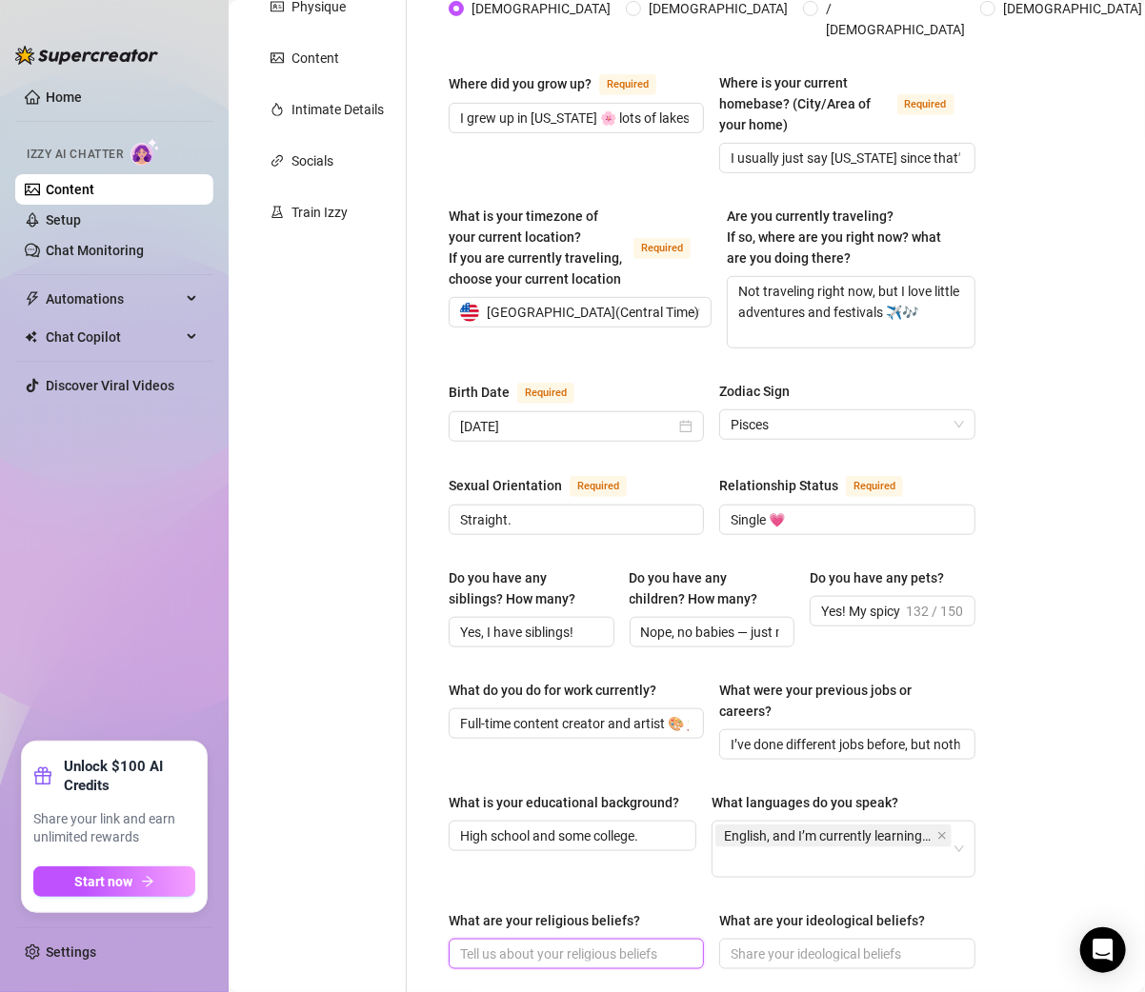
click at [504, 944] on input "What are your religious beliefs?" at bounding box center [574, 954] width 229 height 21
paste input "I’m more spiritual than religious."
click at [388, 847] on div "Personal Info Chatting Lifestyle Physique Content Intimate Details Socials Trai…" at bounding box center [327, 687] width 159 height 1706
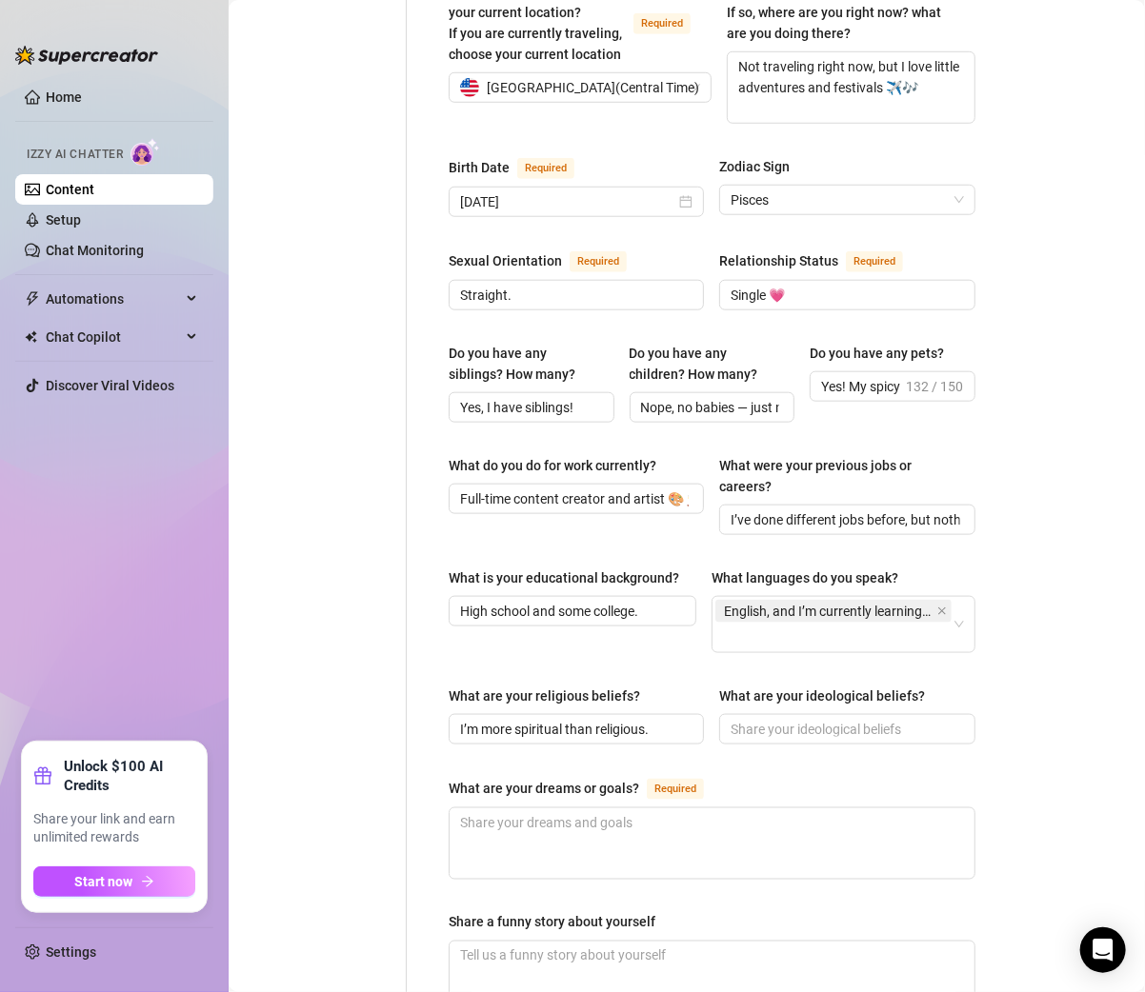
scroll to position [589, 0]
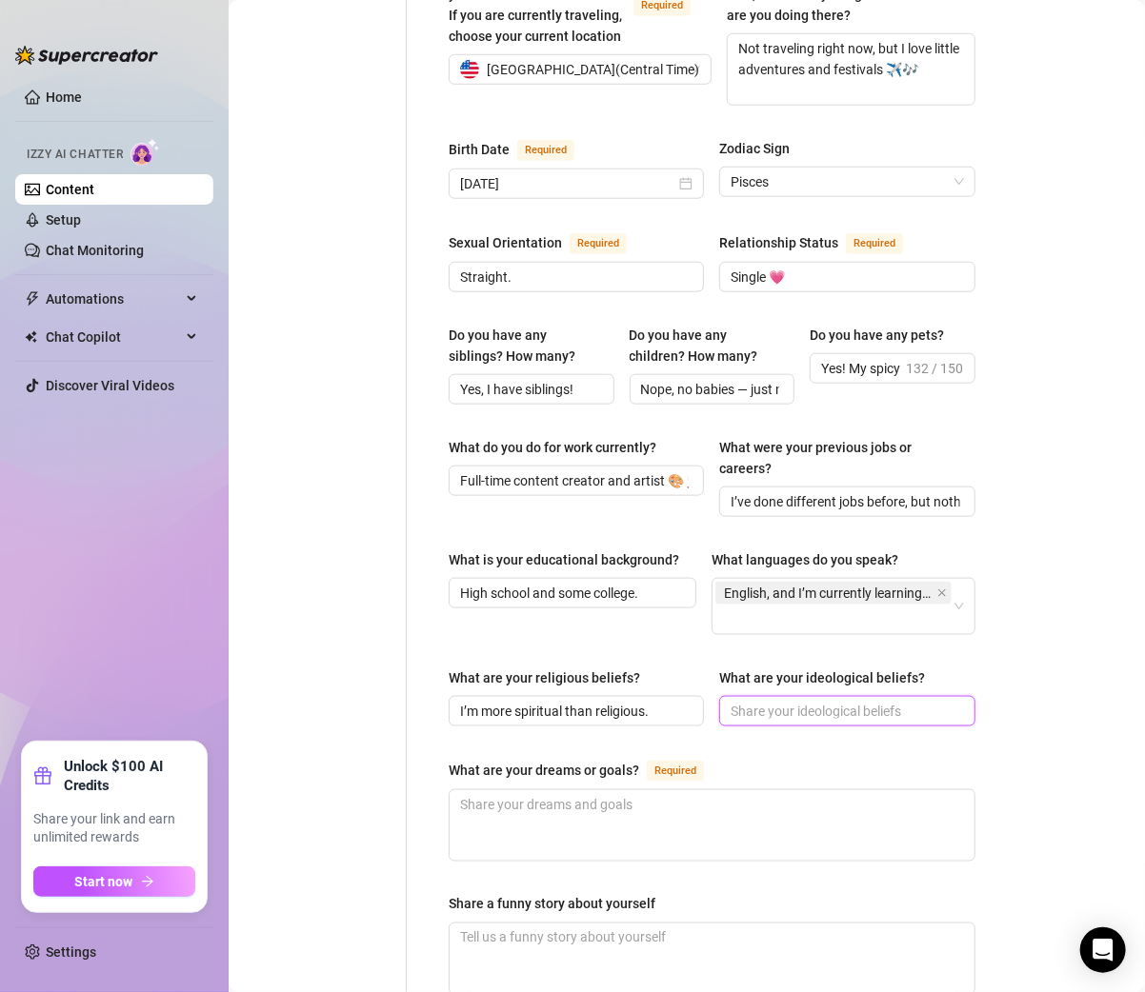
click at [752, 701] on input "What are your ideological beliefs?" at bounding box center [844, 711] width 229 height 21
paste input "I believe in kindness, creativity, and living life as your truest self."
click at [571, 790] on textarea "What are your dreams or goals? Required" at bounding box center [711, 825] width 525 height 70
paste textarea "To travel more, grow as a creator, and build a colorful, free-spirited life 🌸"
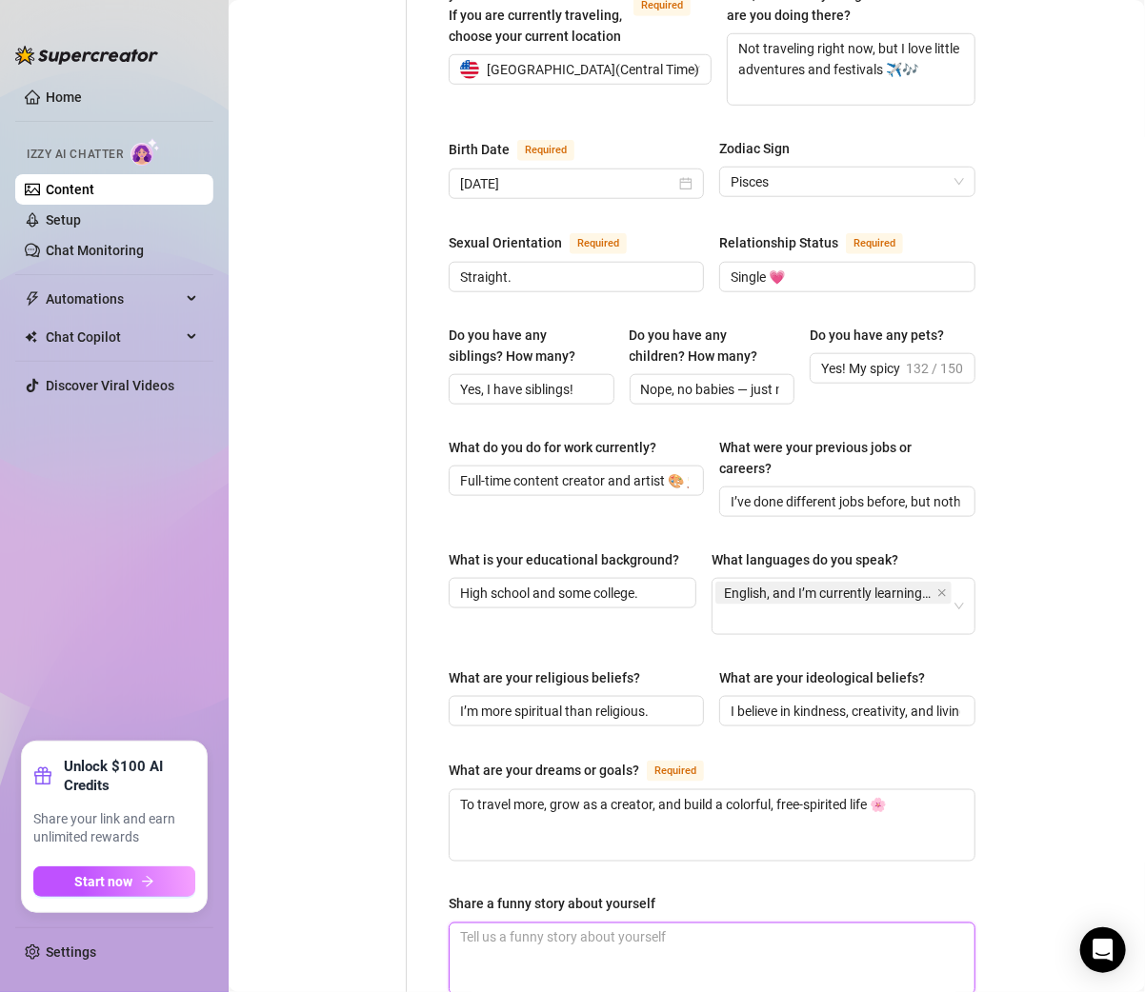
click at [568, 924] on textarea "Share a funny story about yourself" at bounding box center [711, 959] width 525 height 70
paste textarea "One time I brought glow sticks to a pool party and cracked one open by accident…"
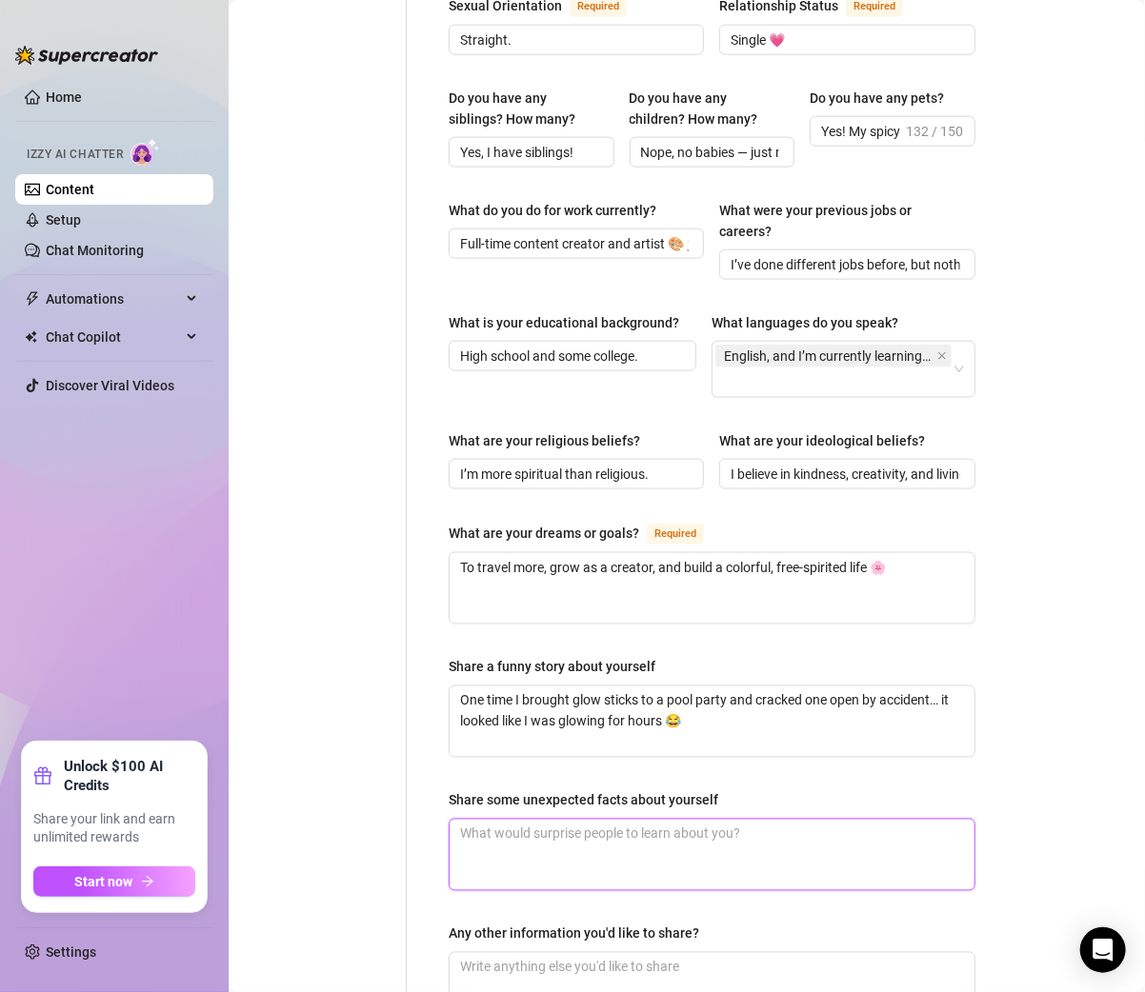
click at [449, 832] on textarea "Share some unexpected facts about yourself" at bounding box center [711, 855] width 525 height 70
click at [639, 820] on textarea "Share some unexpected facts about yourself" at bounding box center [711, 855] width 525 height 70
paste textarea "I love paddle boarding and I can make jewelry from scratch. People don’t usuall…"
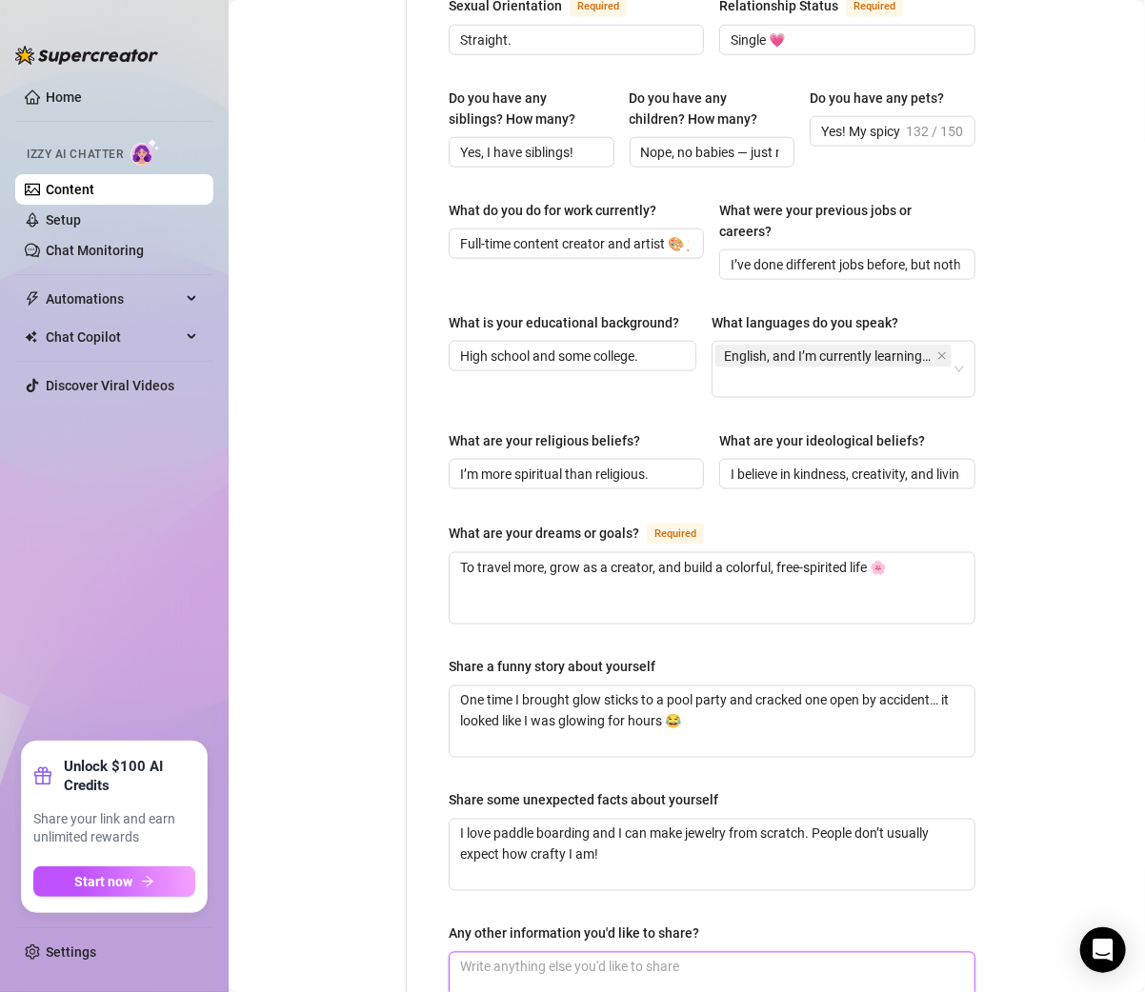
click at [528, 953] on textarea "Any other information you'd like to share?" at bounding box center [711, 988] width 525 height 70
paste textarea "I’m a mix of bubbly, artsy, and playful ✨"
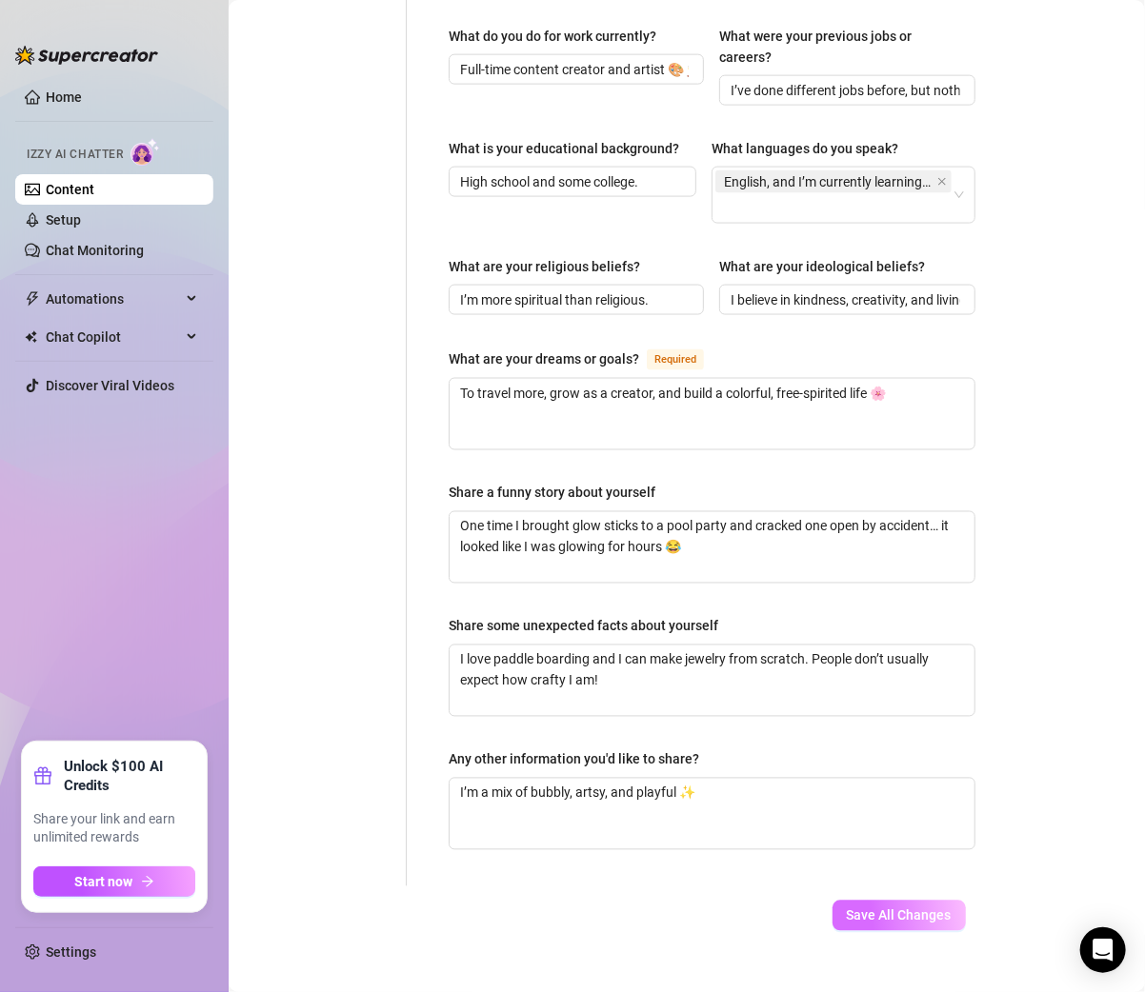
click at [869, 908] on span "Save All Changes" at bounding box center [898, 915] width 105 height 15
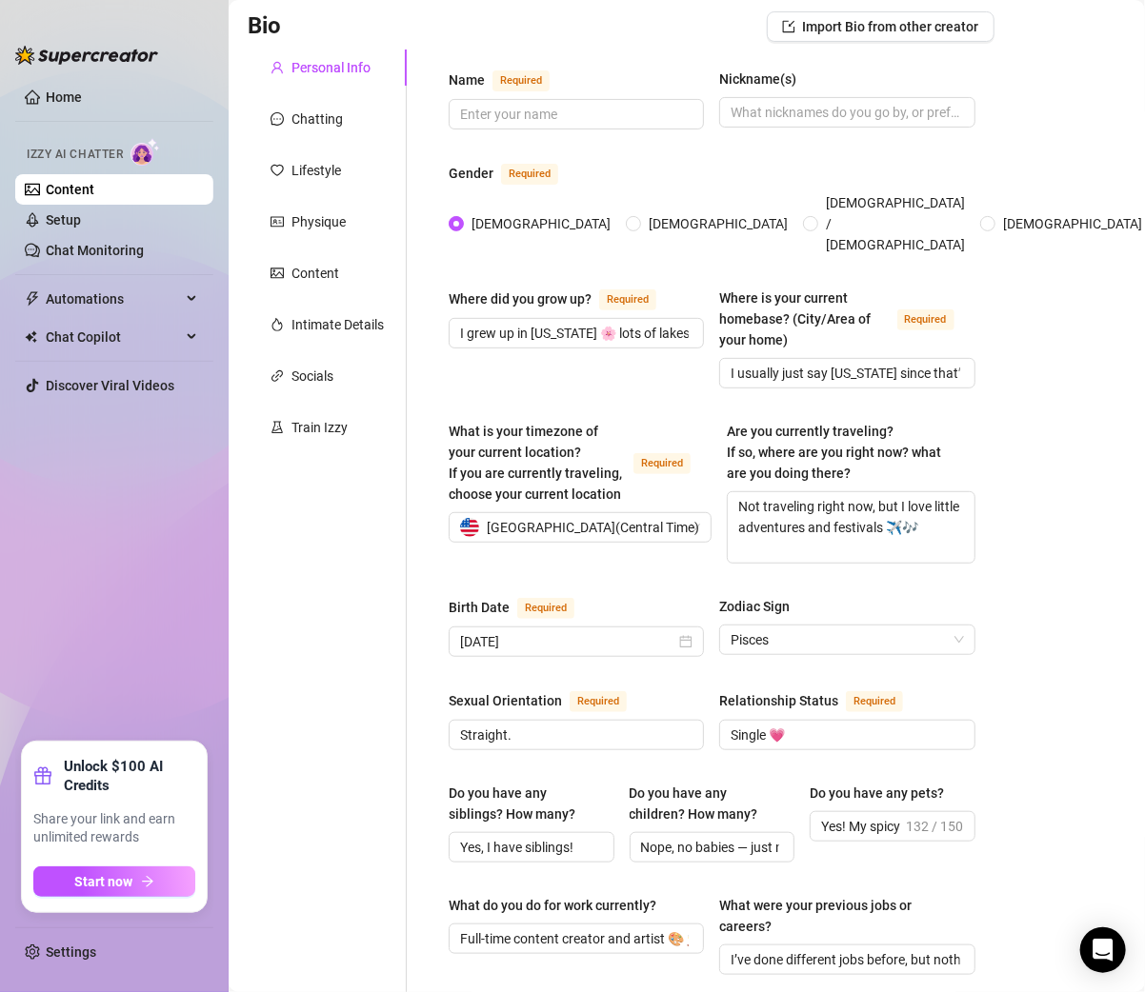
scroll to position [0, 0]
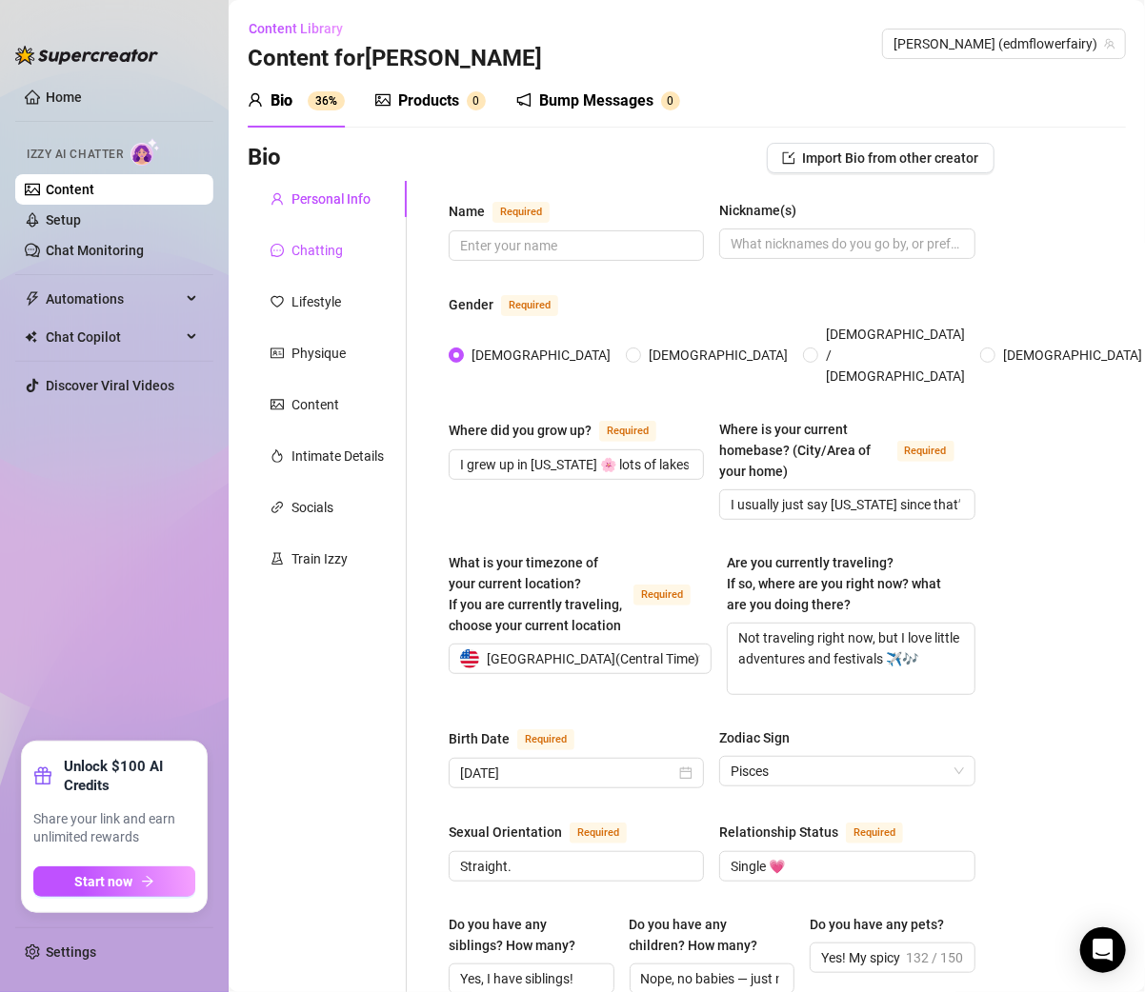
click at [323, 253] on div "Chatting" at bounding box center [316, 250] width 51 height 21
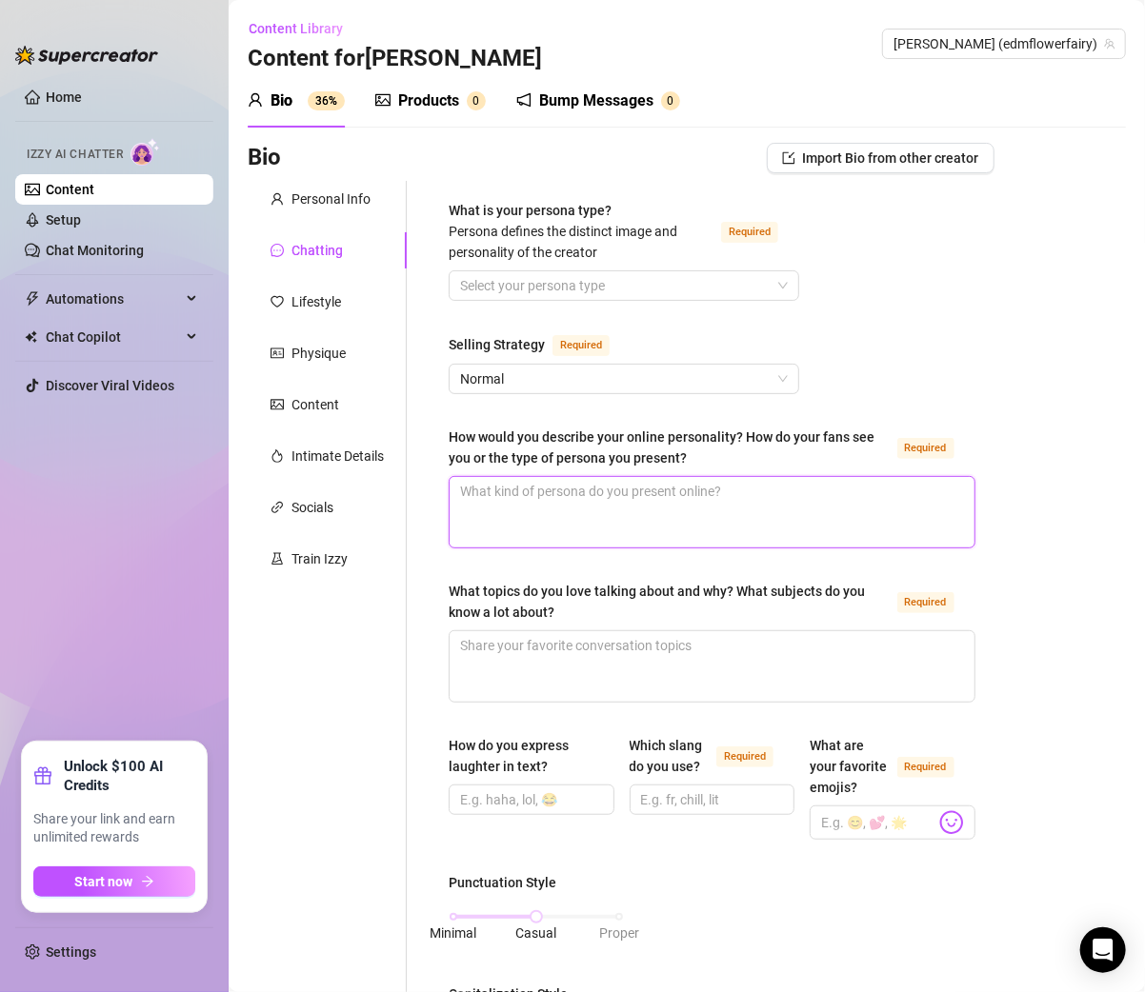
click at [508, 498] on textarea "How would you describe your online personality? How do your fans see you or the…" at bounding box center [711, 512] width 525 height 70
paste textarea "Playful, flirty, colorful, and a little tease 😋 Fans see me as their sweet rave…"
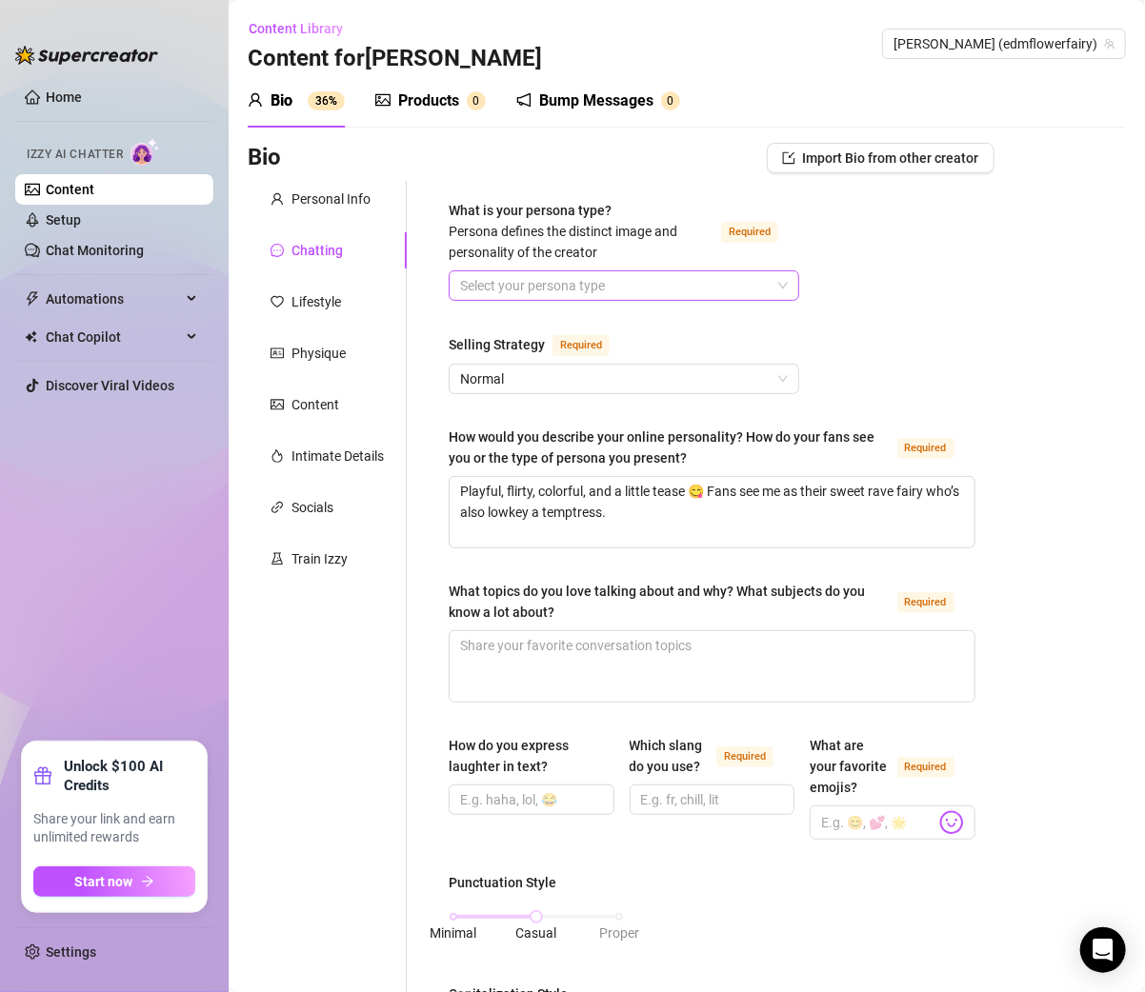
click at [516, 289] on input "What is your persona type? Persona defines the distinct image and personality o…" at bounding box center [615, 285] width 310 height 29
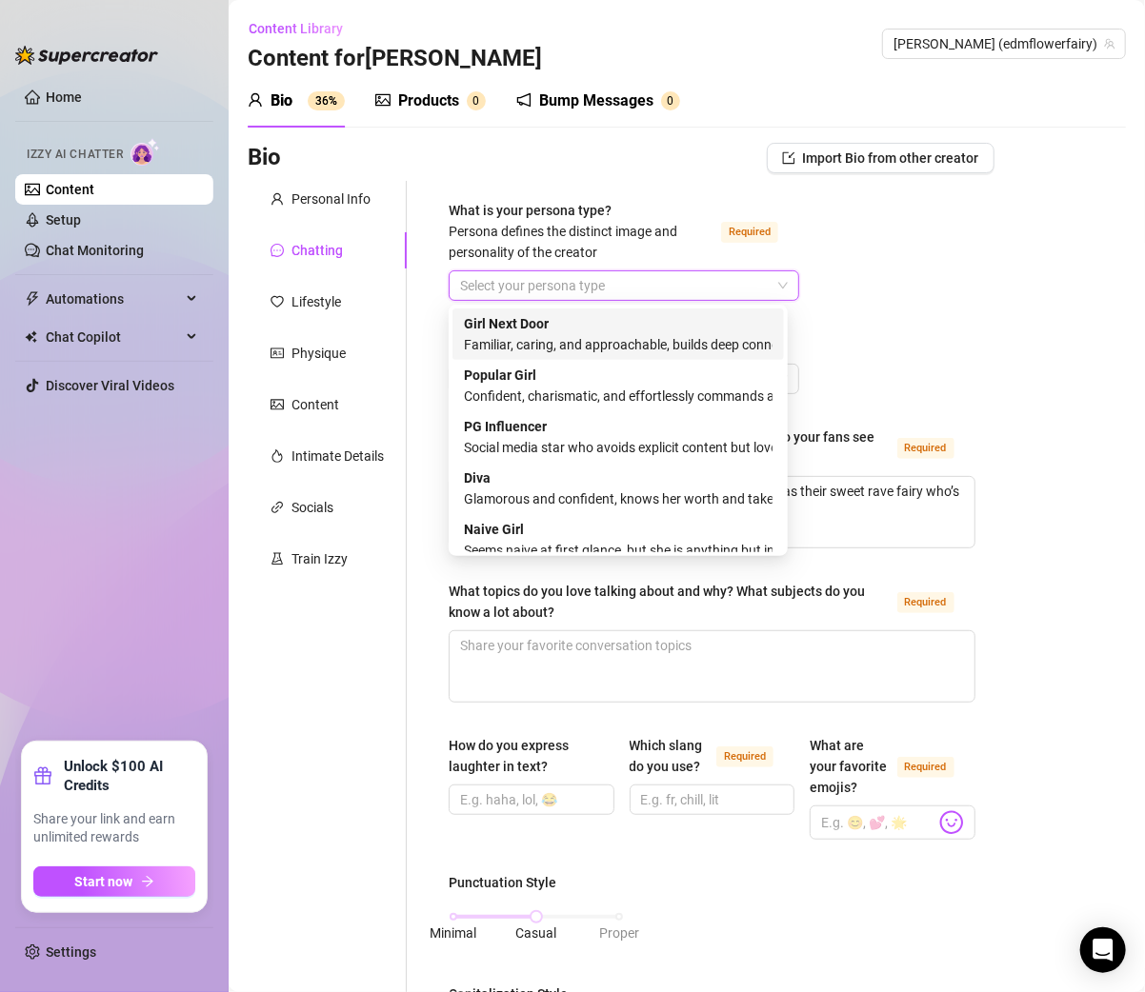
click at [552, 343] on div "Familiar, caring, and approachable, builds deep connections with fans" at bounding box center [618, 344] width 309 height 21
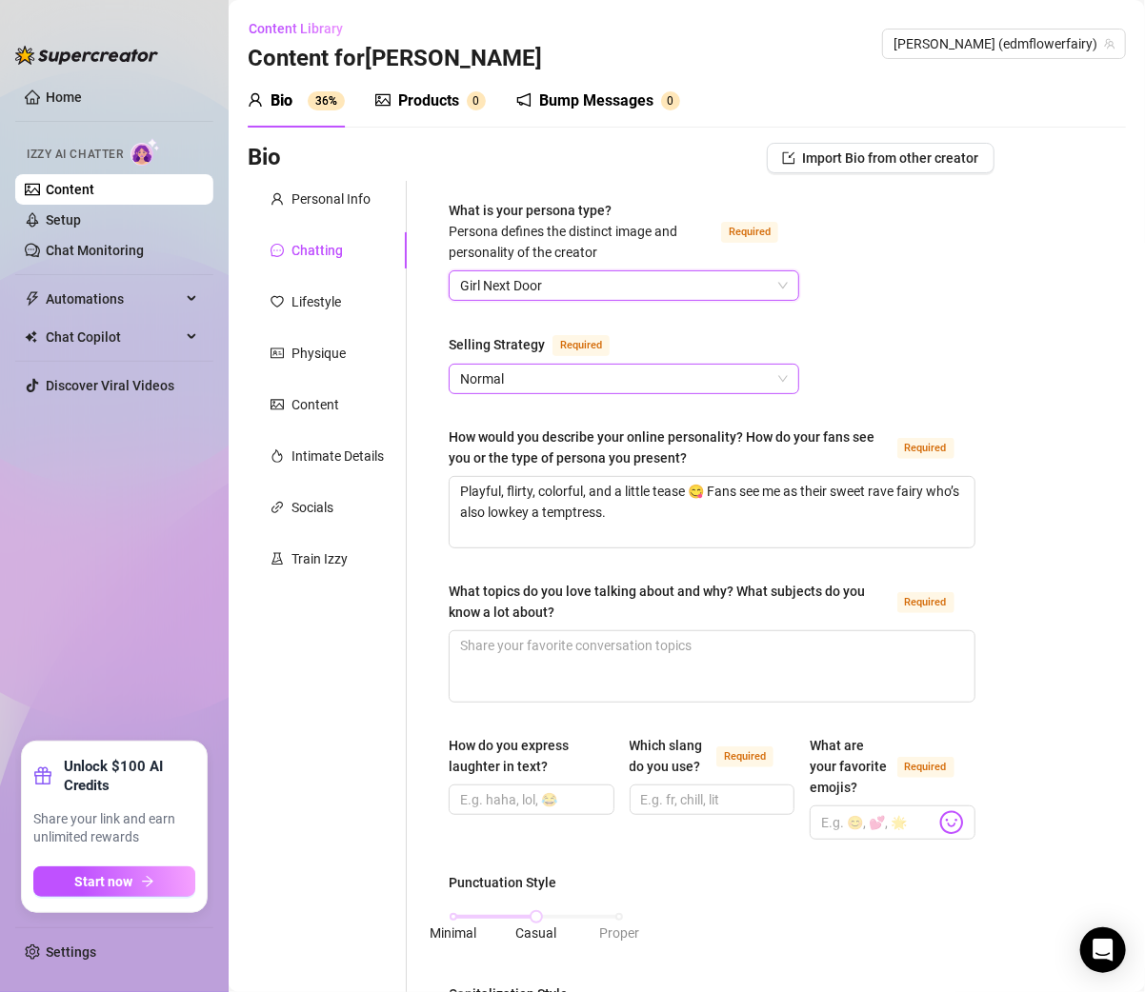
click at [555, 391] on span "Normal" at bounding box center [624, 379] width 328 height 29
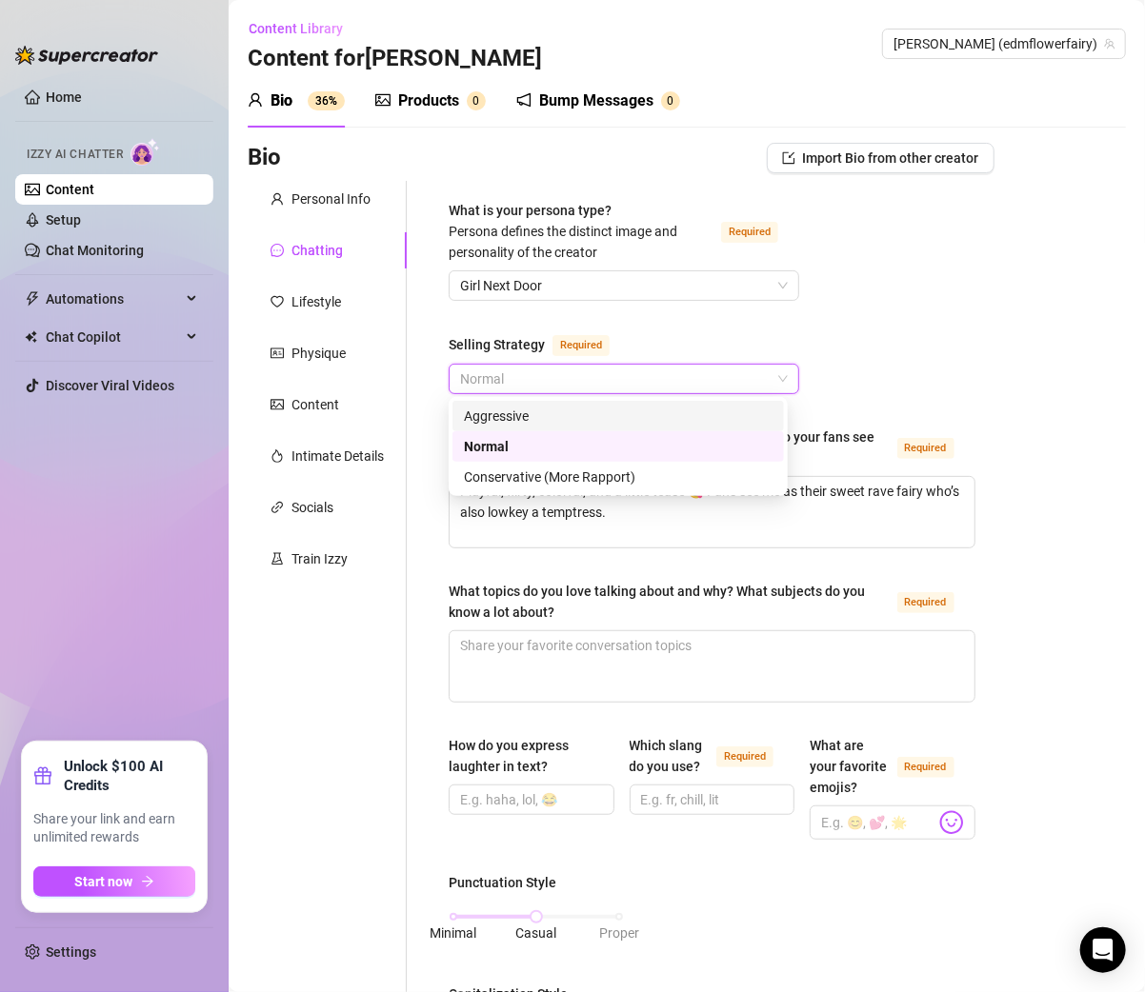
click at [514, 415] on div "Aggressive" at bounding box center [618, 416] width 309 height 21
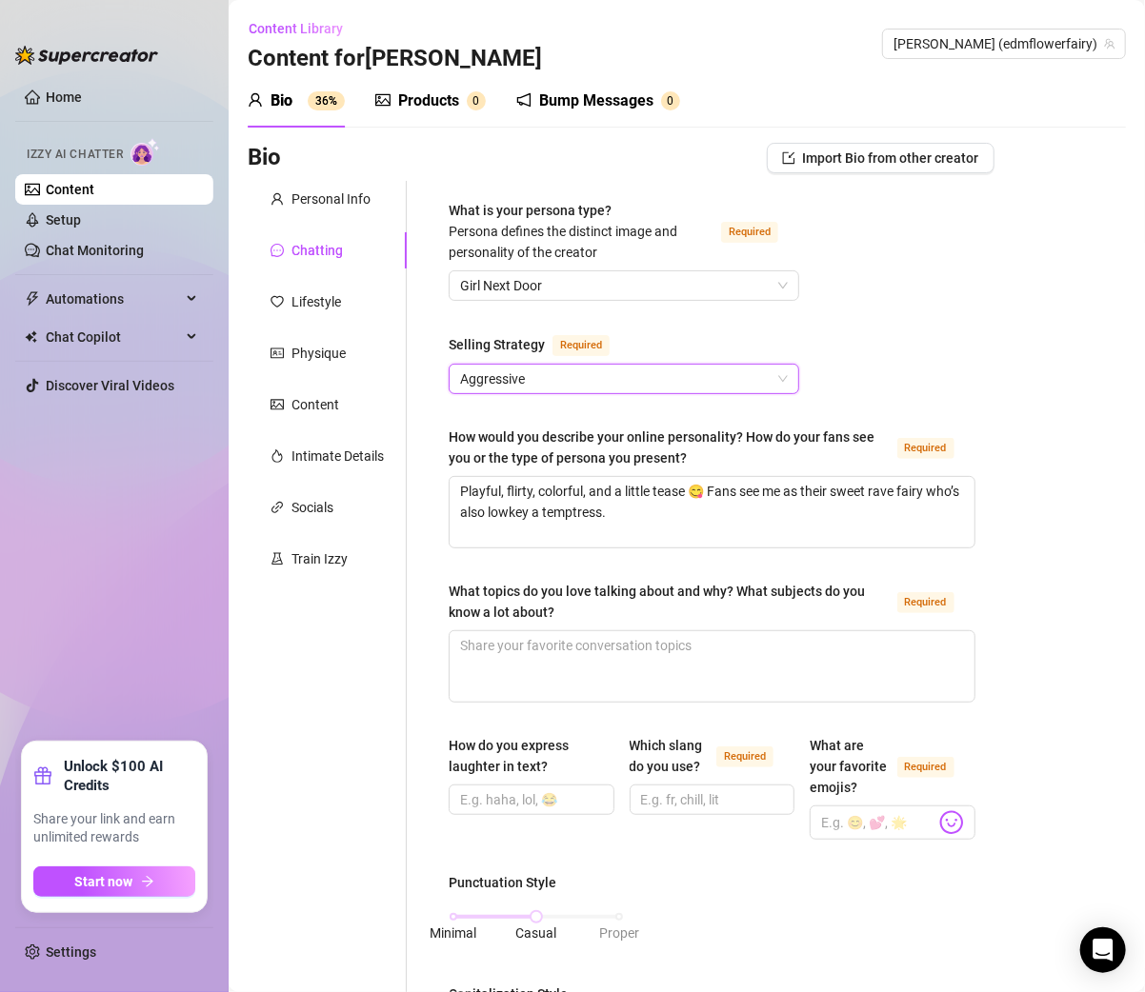
click at [424, 528] on div "What is your persona type? Persona defines the distinct image and personality o…" at bounding box center [701, 1004] width 588 height 1646
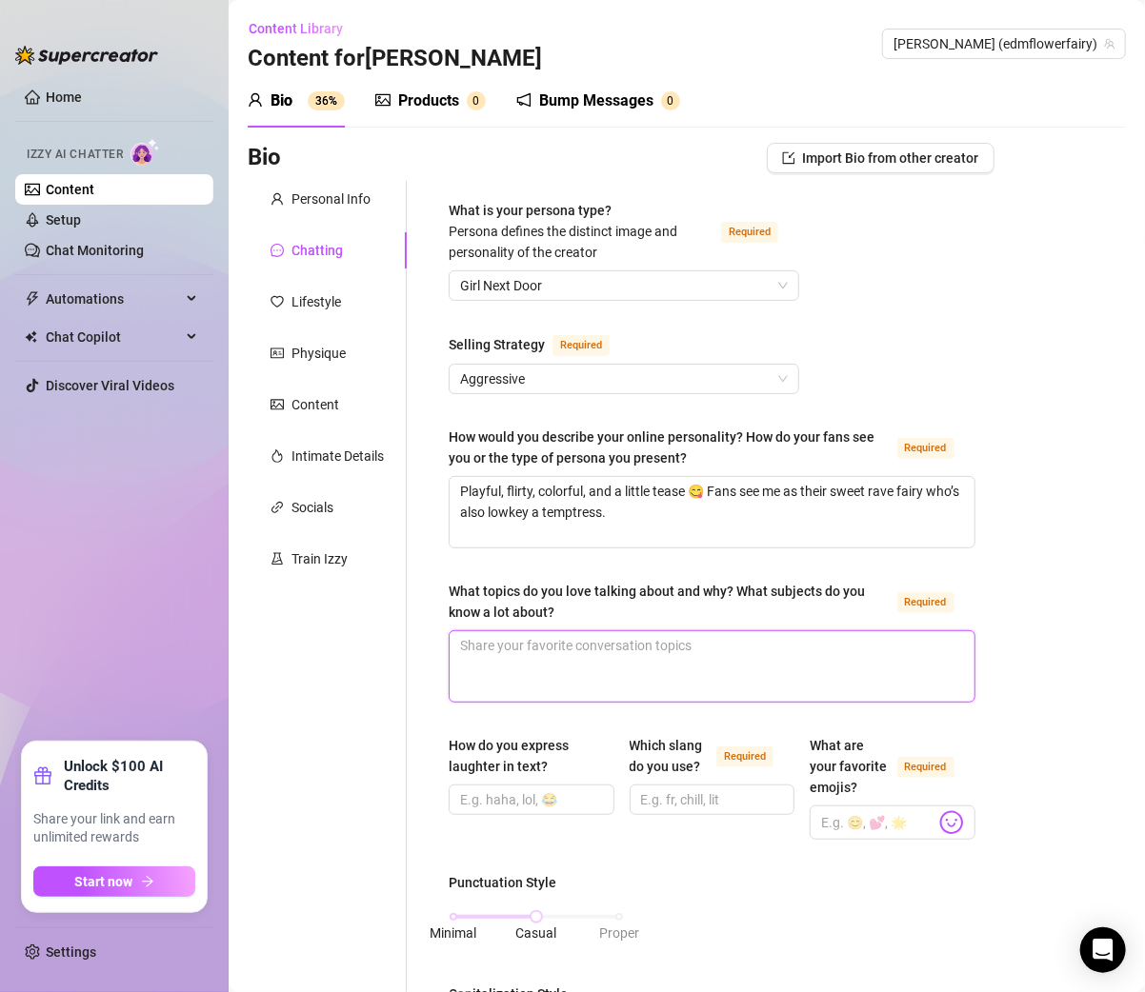
click at [519, 655] on textarea "What topics do you love talking about and why? What subjects do you know a lot …" at bounding box center [711, 666] width 525 height 70
paste textarea "I love talking about festivals, raves, travel, nature, and art 💃🎶 Because they …"
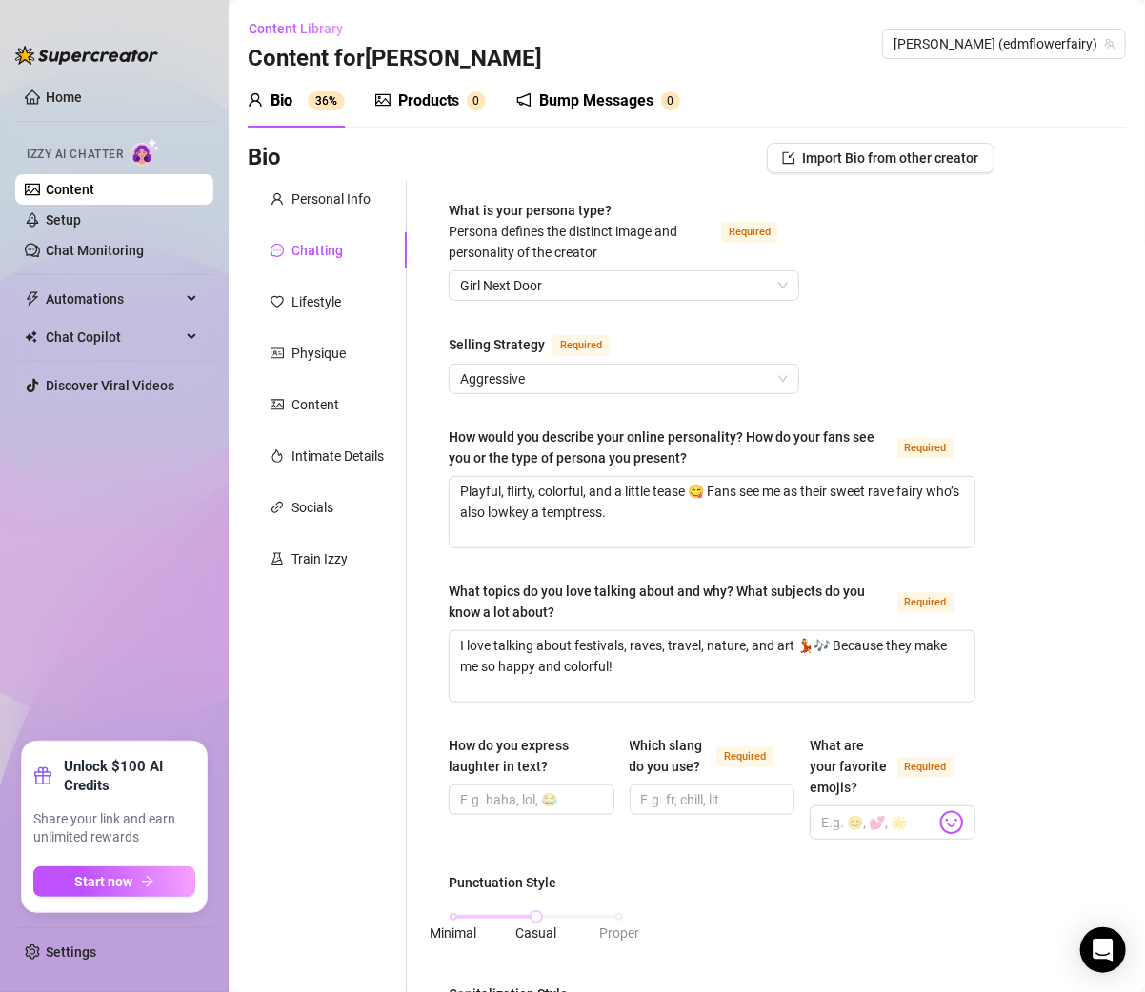
click at [374, 657] on div "Personal Info Chatting Lifestyle Physique Content Intimate Details Socials Trai…" at bounding box center [327, 1004] width 159 height 1646
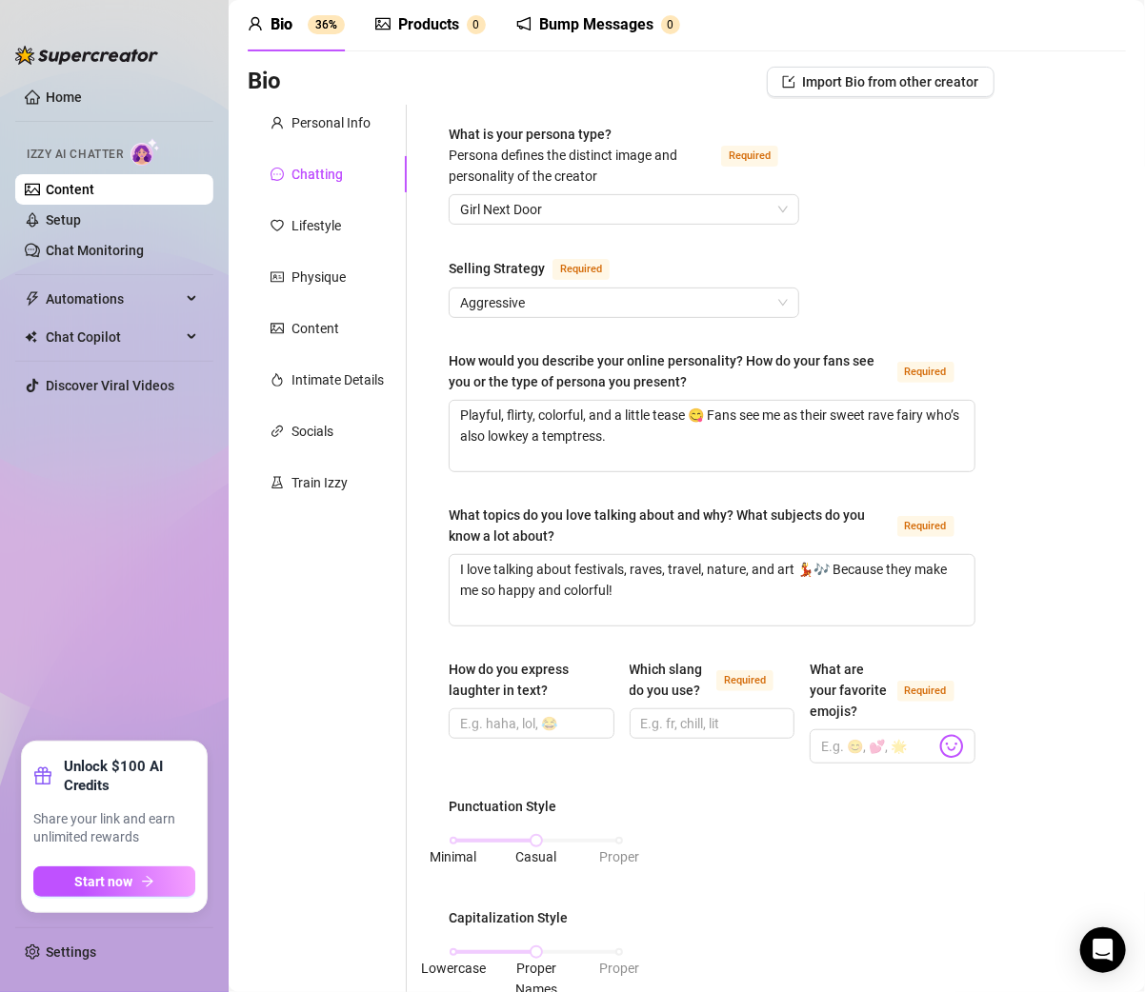
scroll to position [82, 0]
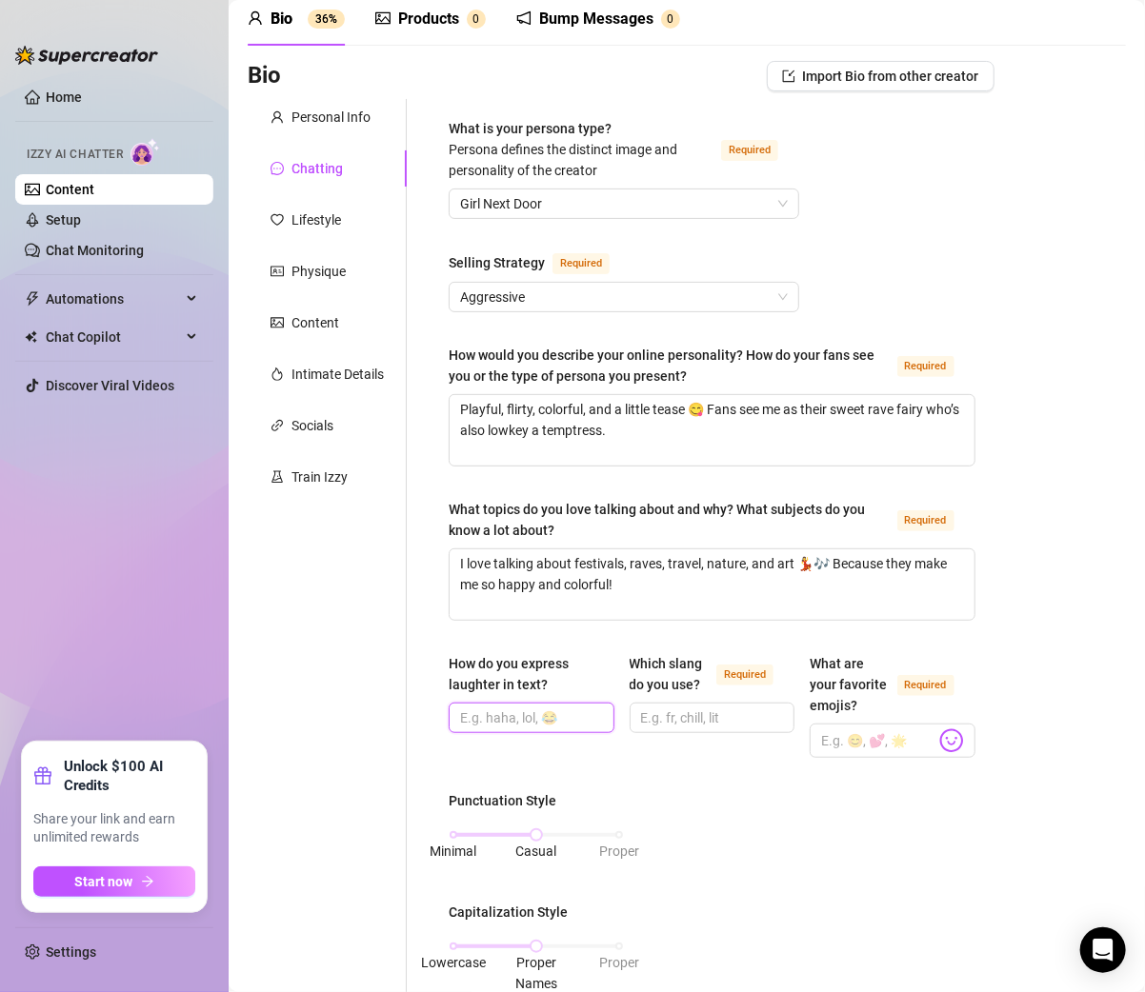
click at [506, 712] on input "How do you express laughter in text?" at bounding box center [529, 717] width 139 height 21
paste input "“😂” or “hehe” or “omg stoppp 😝”"
click at [668, 703] on span at bounding box center [712, 718] width 166 height 30
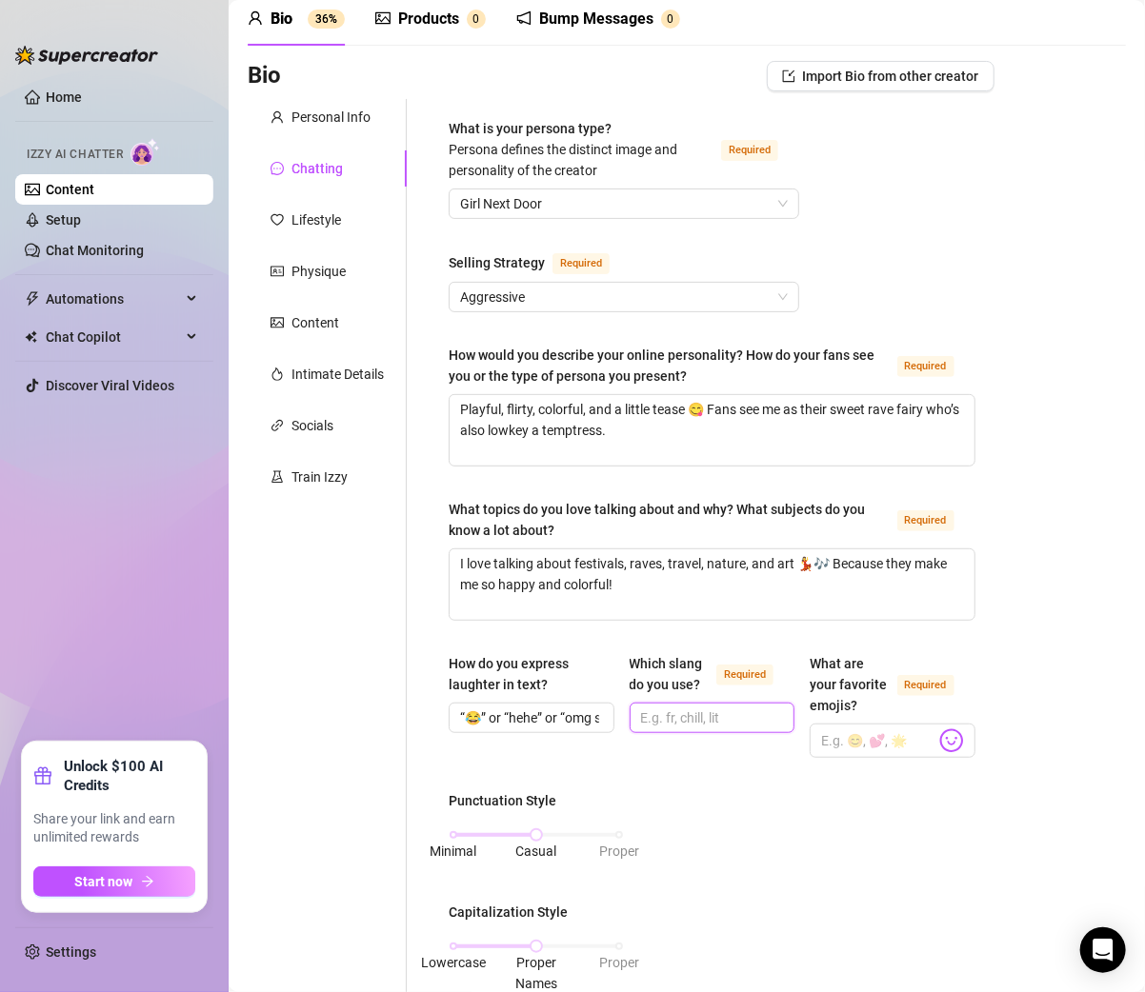
paste input "Omg, lol, bet, vibe, lowkey, yesss."
click at [821, 753] on input "What are your favorite emojis? Required" at bounding box center [878, 740] width 114 height 25
paste input "🥰💗🥺🥹😋😝🥳💃🤤🤭😂☺️🍑😍🙈"
click at [599, 793] on div "What is your persona type? Persona defines the distinct image and personality o…" at bounding box center [711, 922] width 527 height 1608
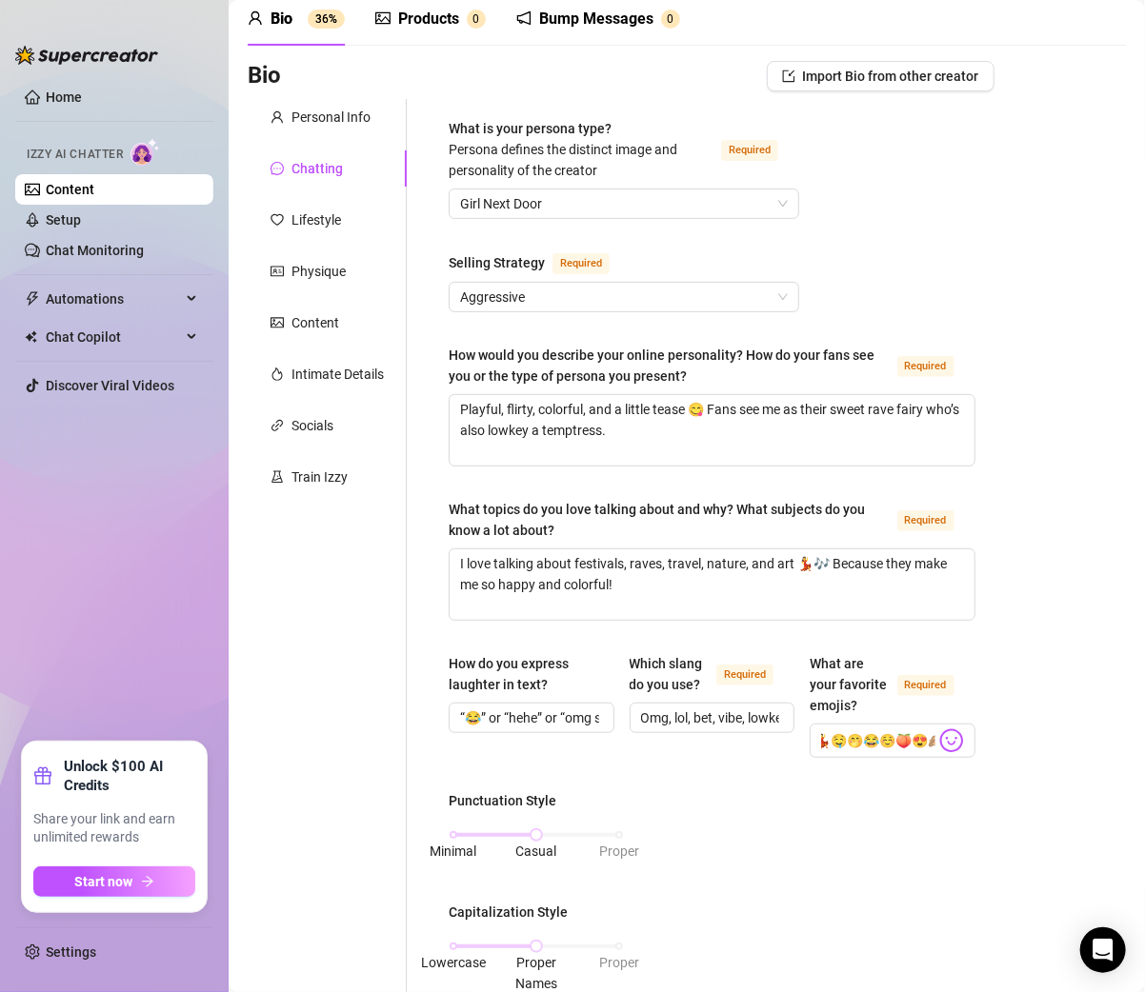
scroll to position [0, 0]
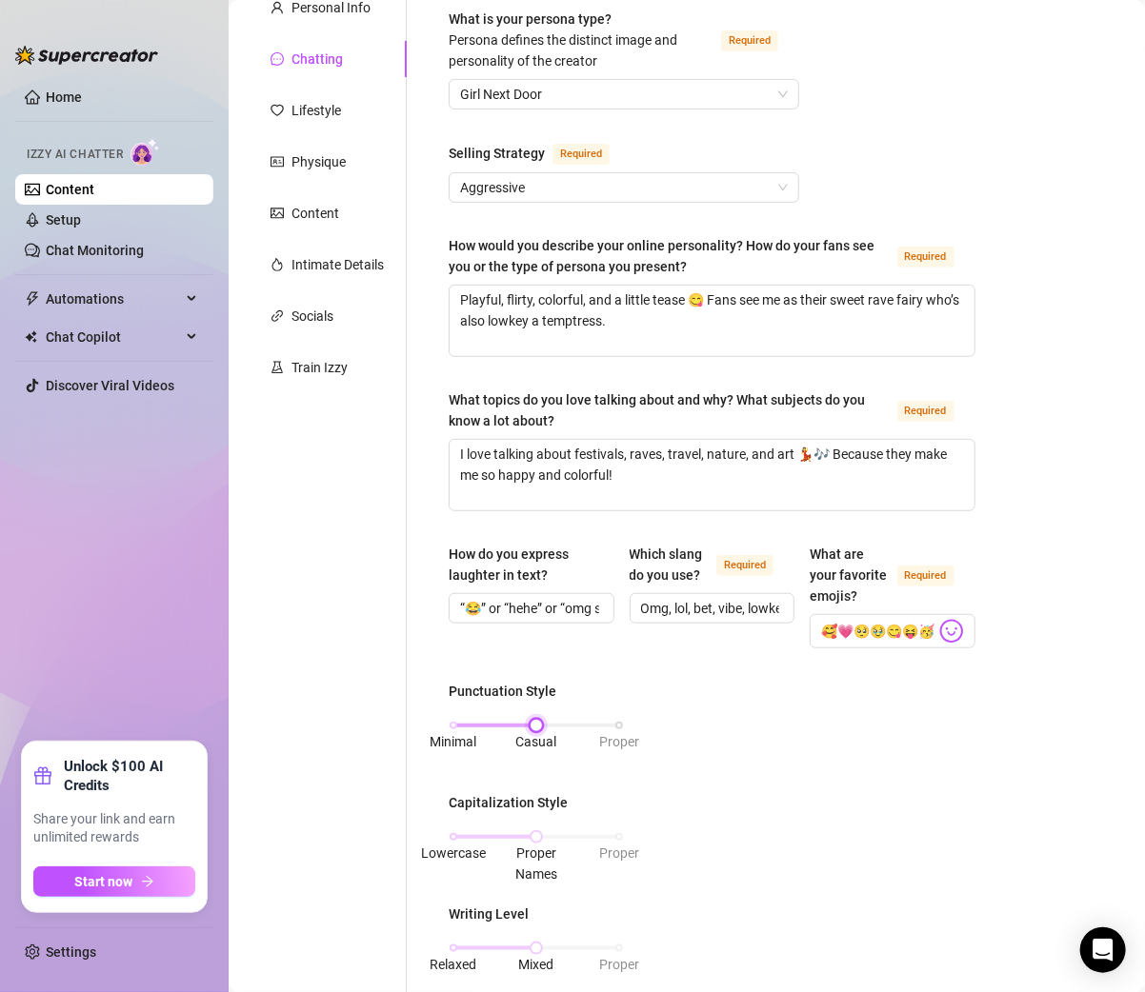
click at [453, 731] on div "Minimal Casual Proper" at bounding box center [536, 725] width 166 height 11
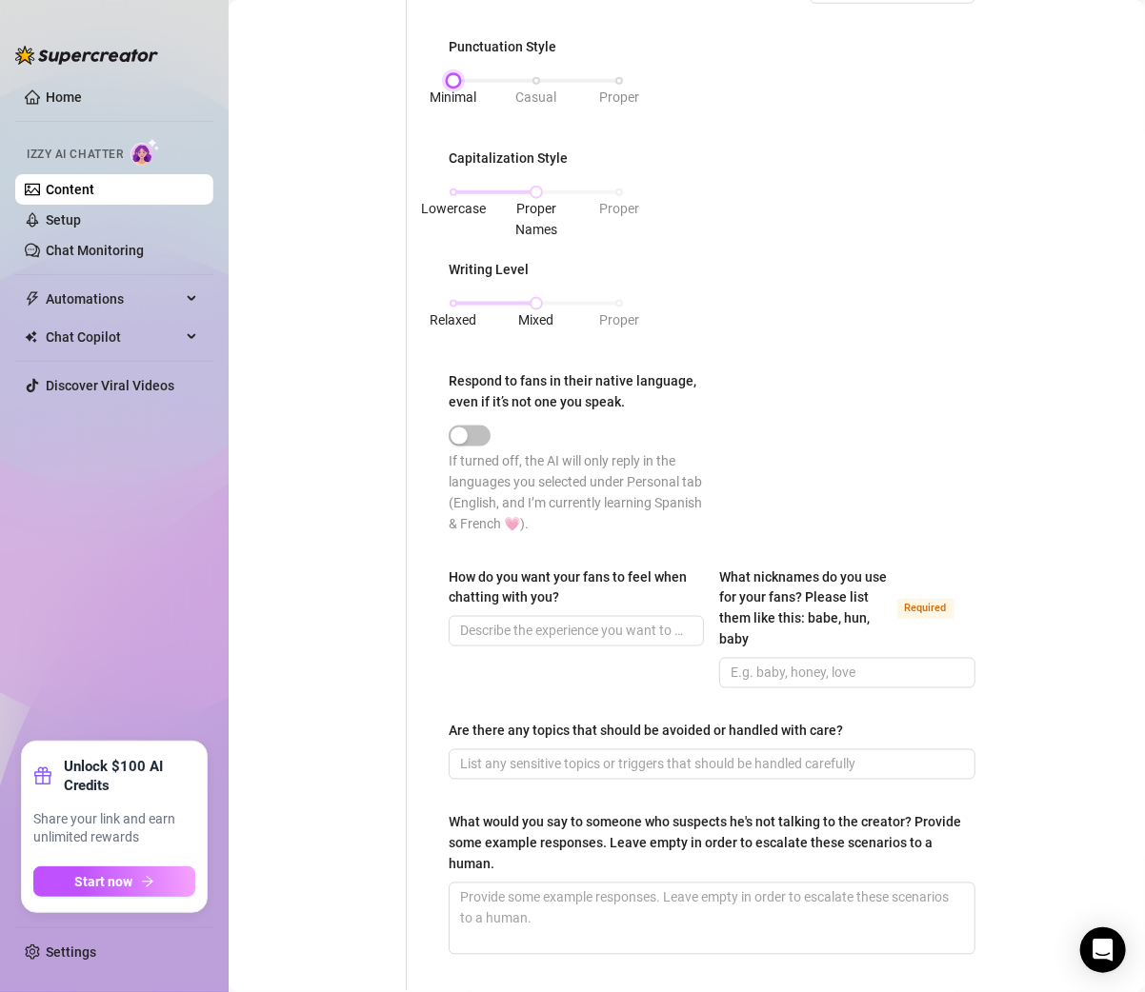
scroll to position [862, 0]
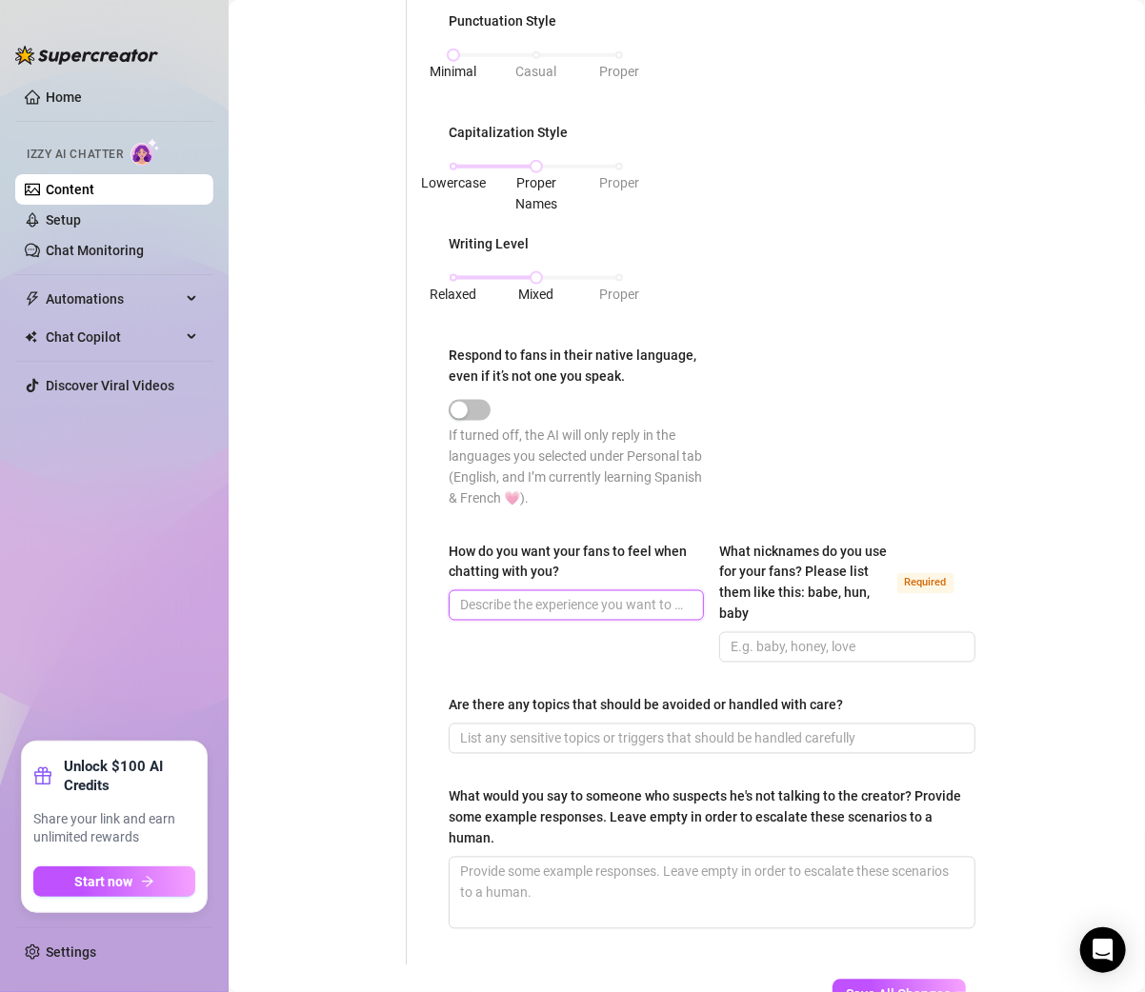
click at [517, 616] on input "How do you want your fans to feel when chatting with you?" at bounding box center [574, 605] width 229 height 21
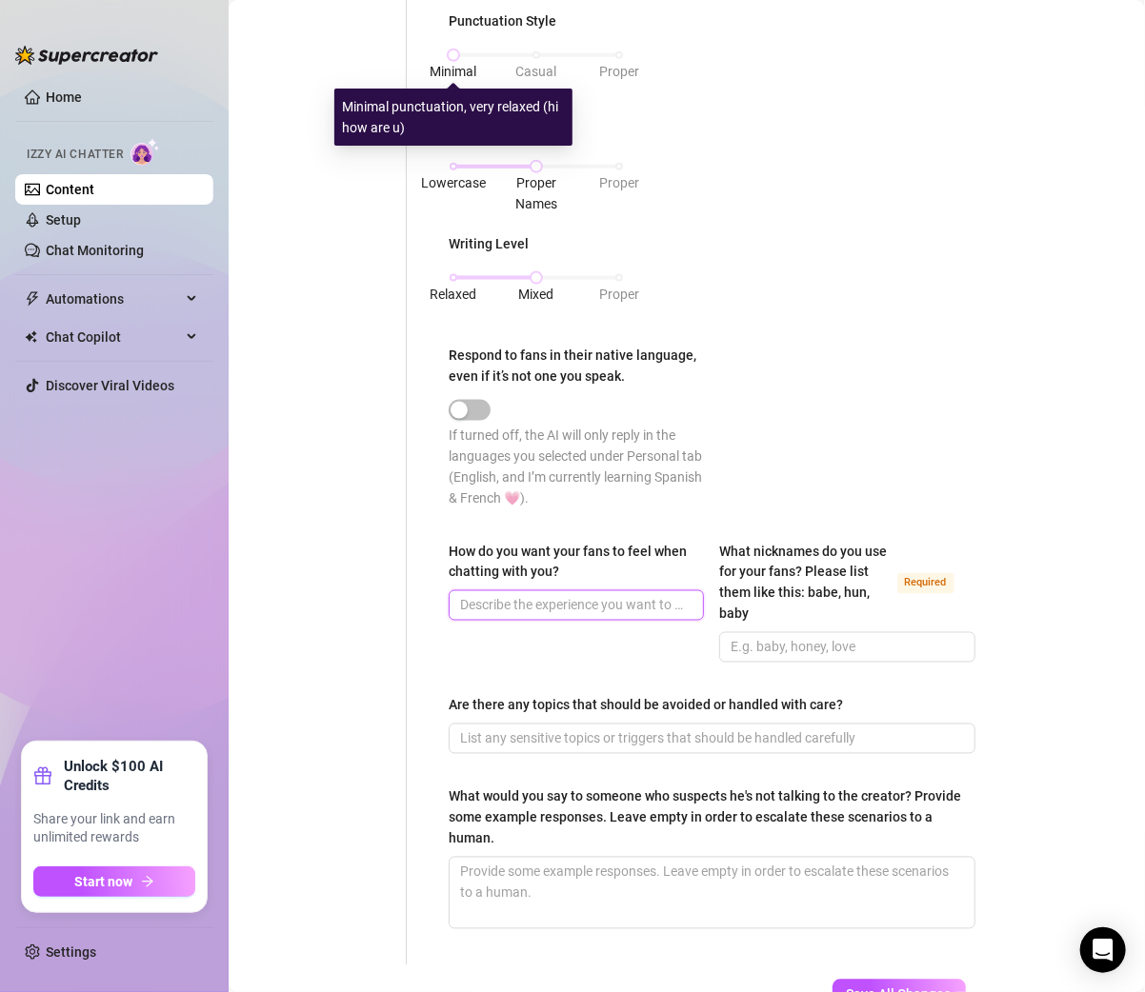
click at [517, 616] on input "How do you want your fans to feel when chatting with you?" at bounding box center [574, 605] width 229 height 21
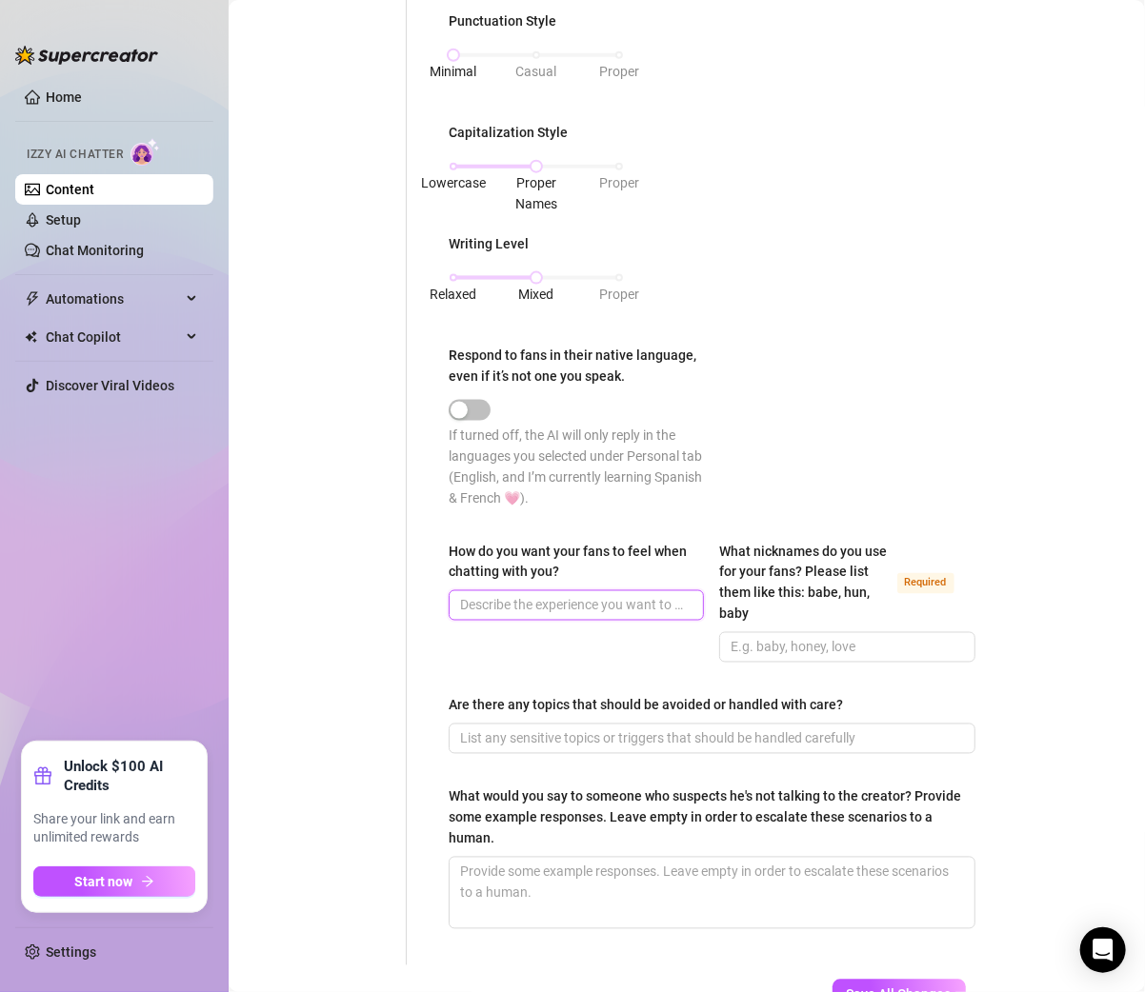
paste input "Like they’re vibing with their dreamy little rave fairy 🧚‍♀️💗"
click at [485, 749] on input "Are there any topics that should be avoided or handled with care?" at bounding box center [710, 738] width 500 height 21
paste input "Yes — no heavy negative stuff, no swearing, and definitely no offensive words. …"
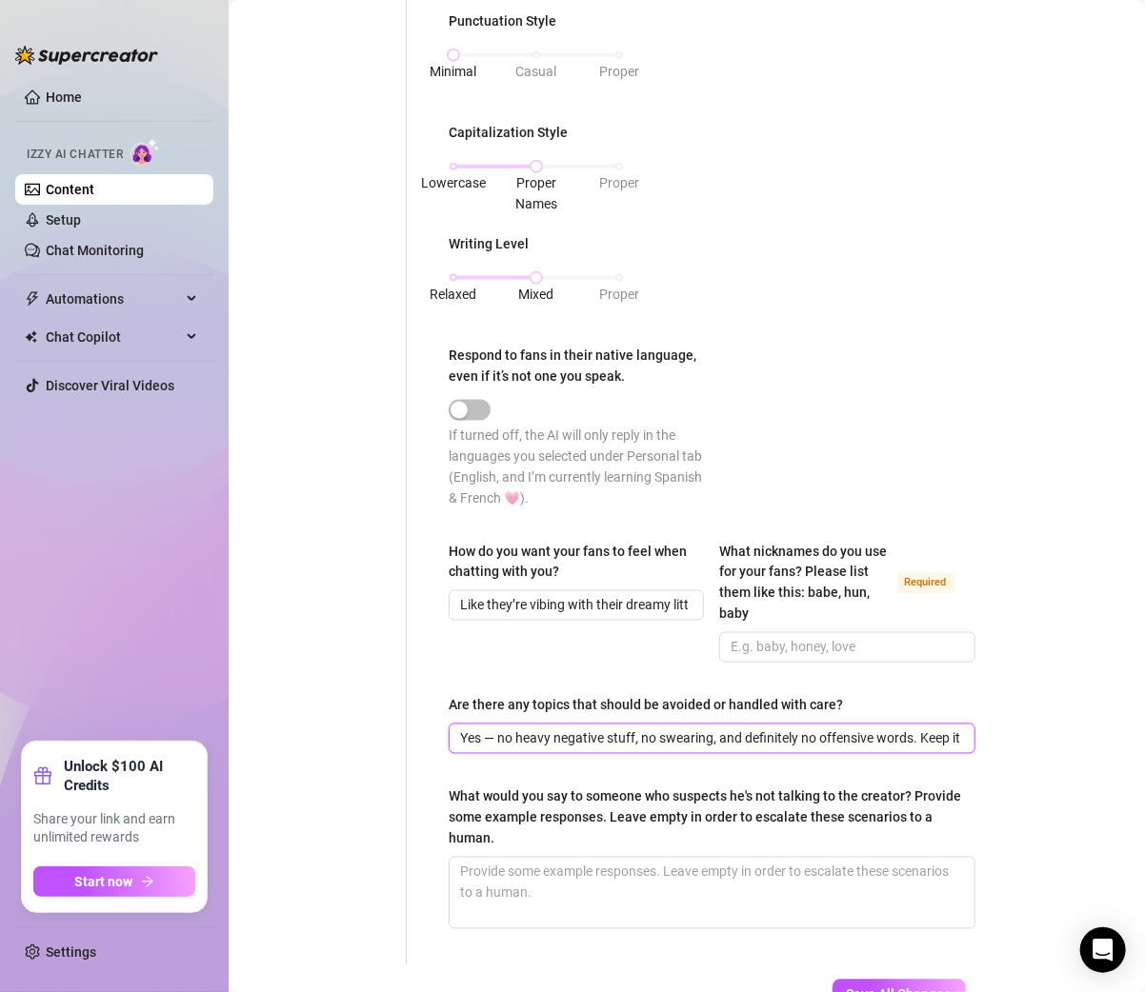
scroll to position [0, 136]
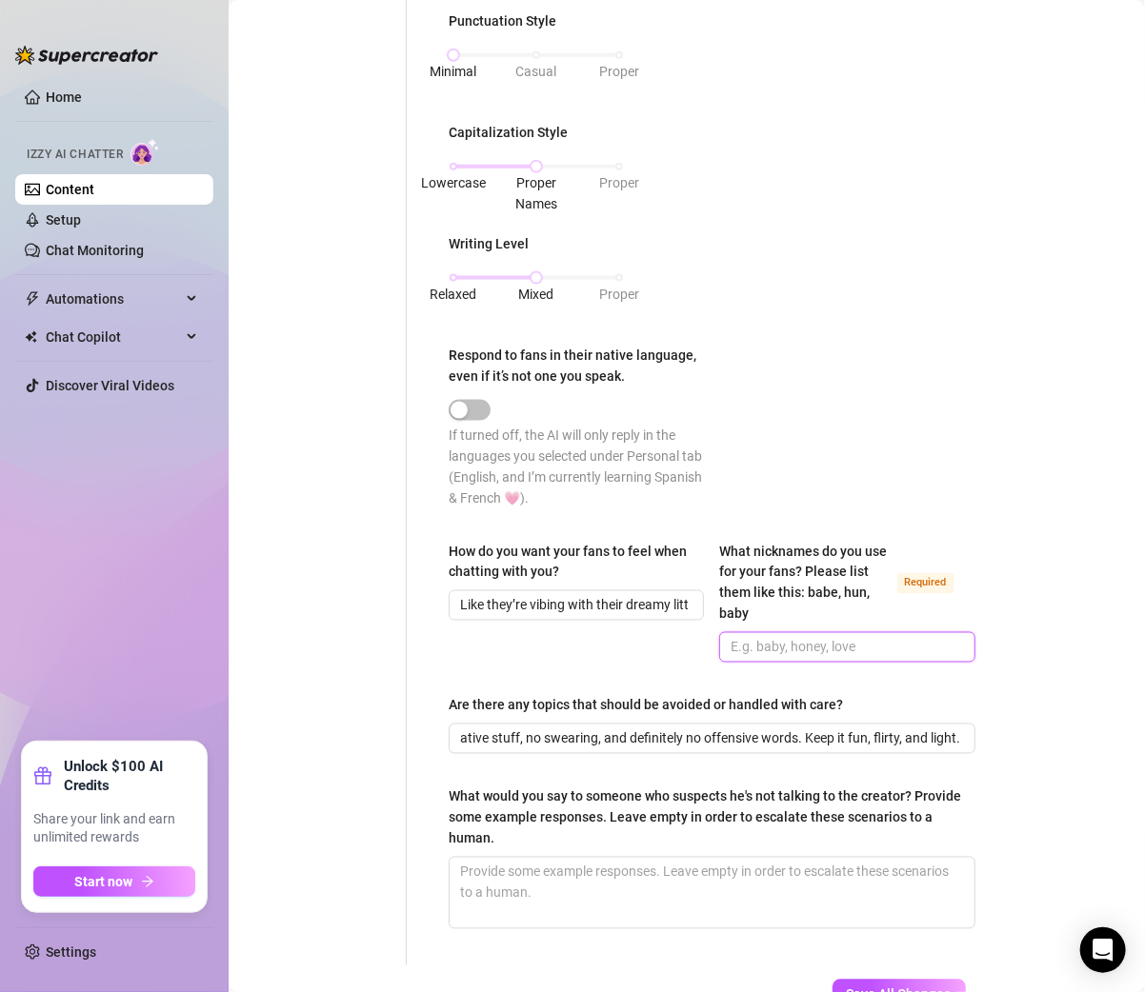
click at [820, 658] on input "What nicknames do you use for your fans? Please list them like this: babe, hun,…" at bounding box center [844, 647] width 229 height 21
click at [601, 663] on div "How do you want your fans to feel when chatting with you? Like they’re vibing w…" at bounding box center [575, 602] width 255 height 122
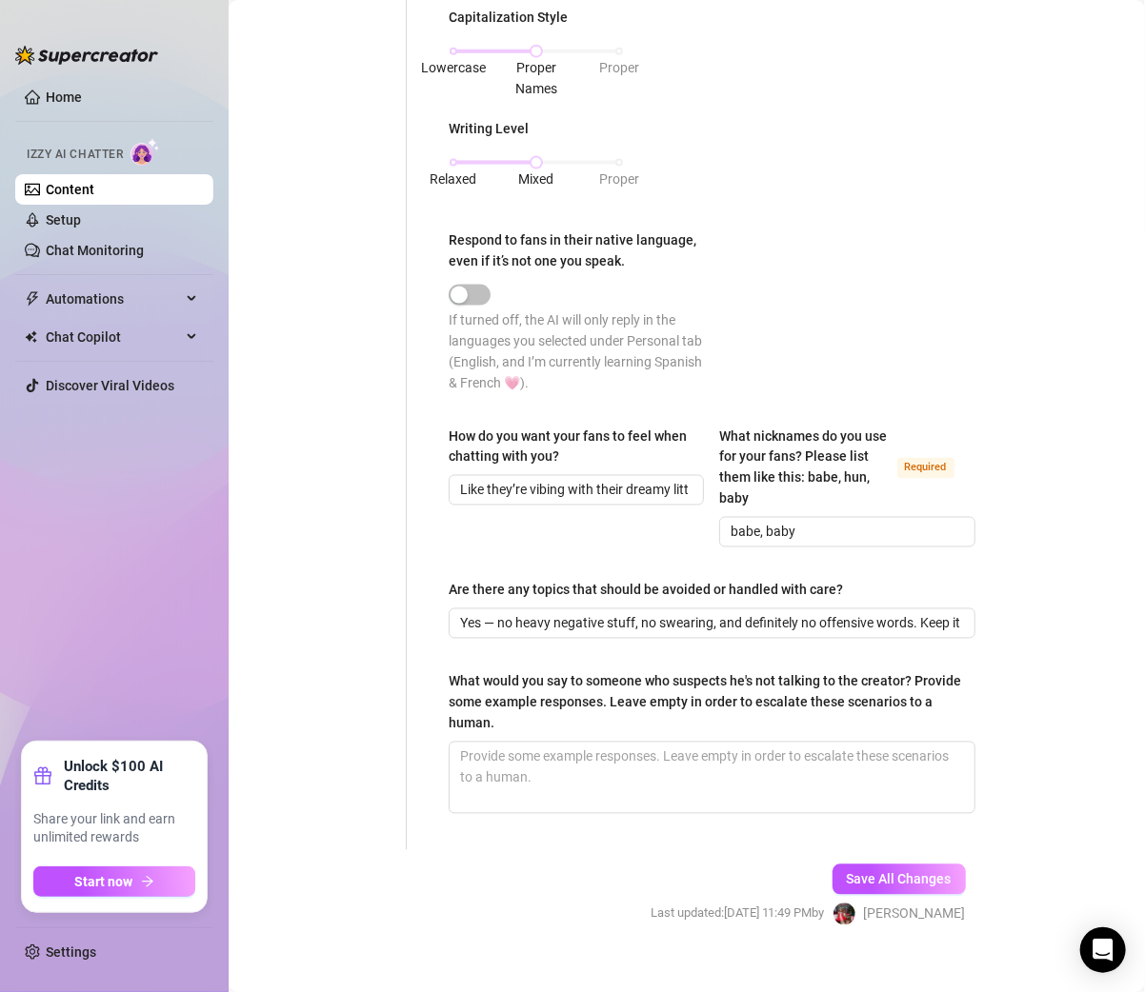
scroll to position [1018, 0]
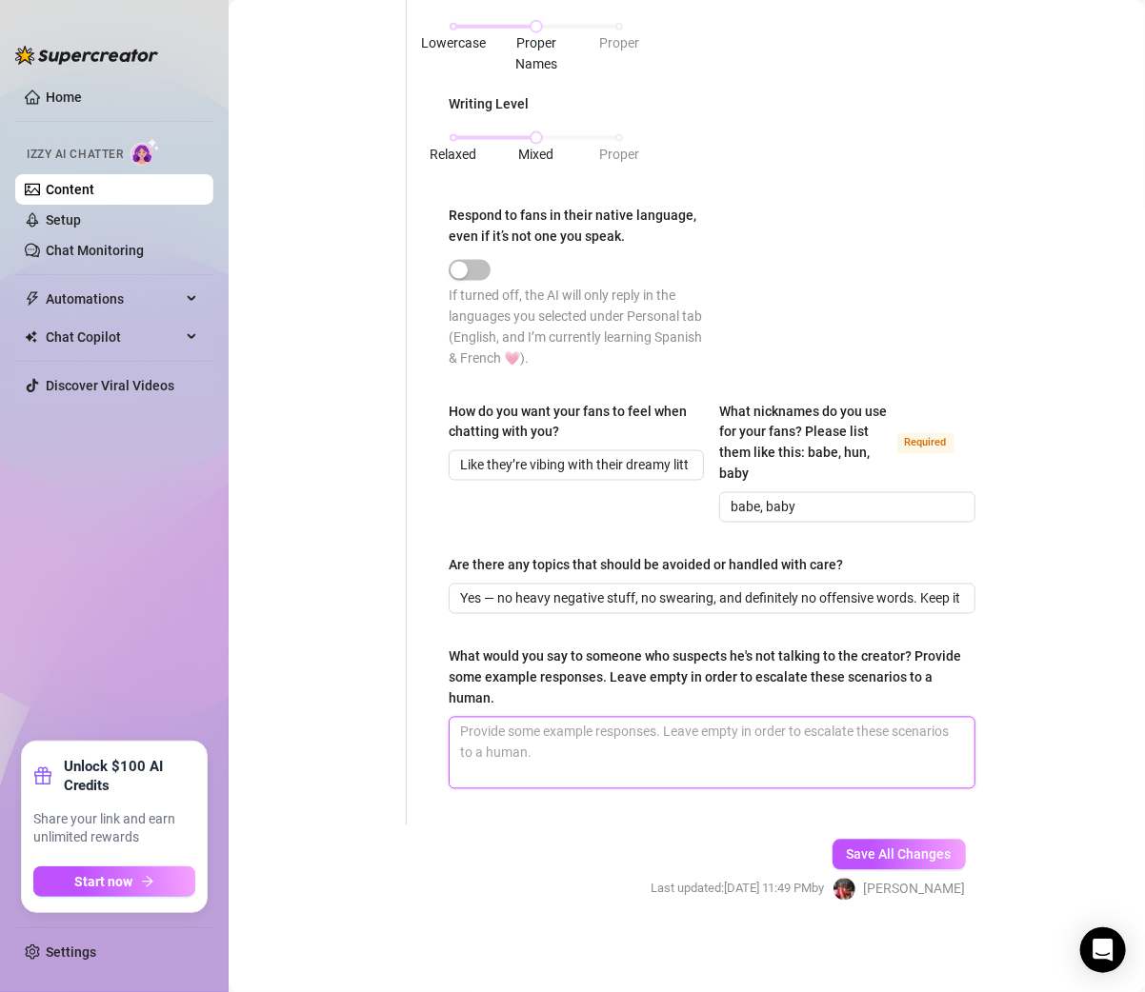
click at [617, 754] on textarea "What would you say to someone who suspects he's not talking to the creator? Pro…" at bounding box center [711, 753] width 525 height 70
paste textarea "It’s really me, babe 💗 I love connecting with you directly here."
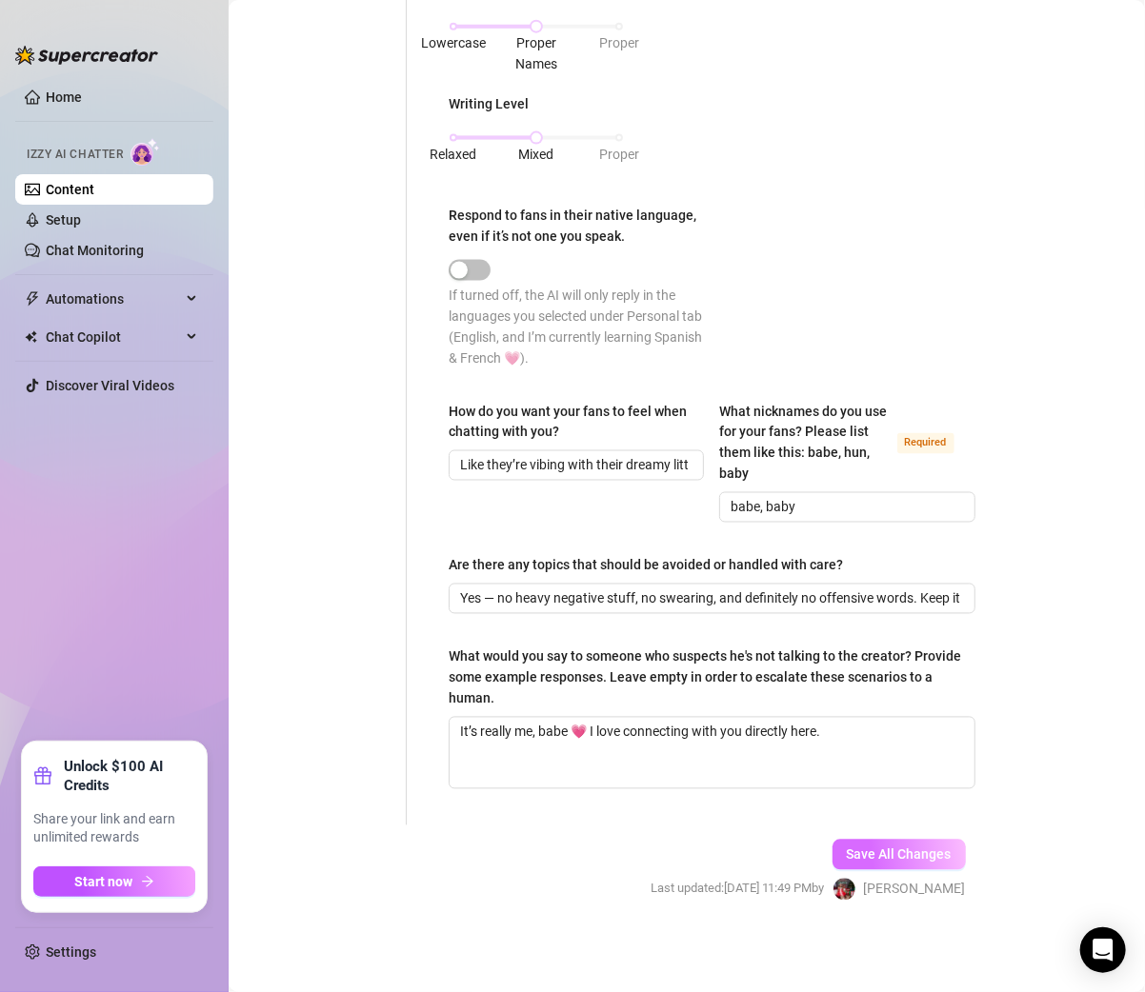
click at [891, 855] on span "Save All Changes" at bounding box center [898, 854] width 105 height 15
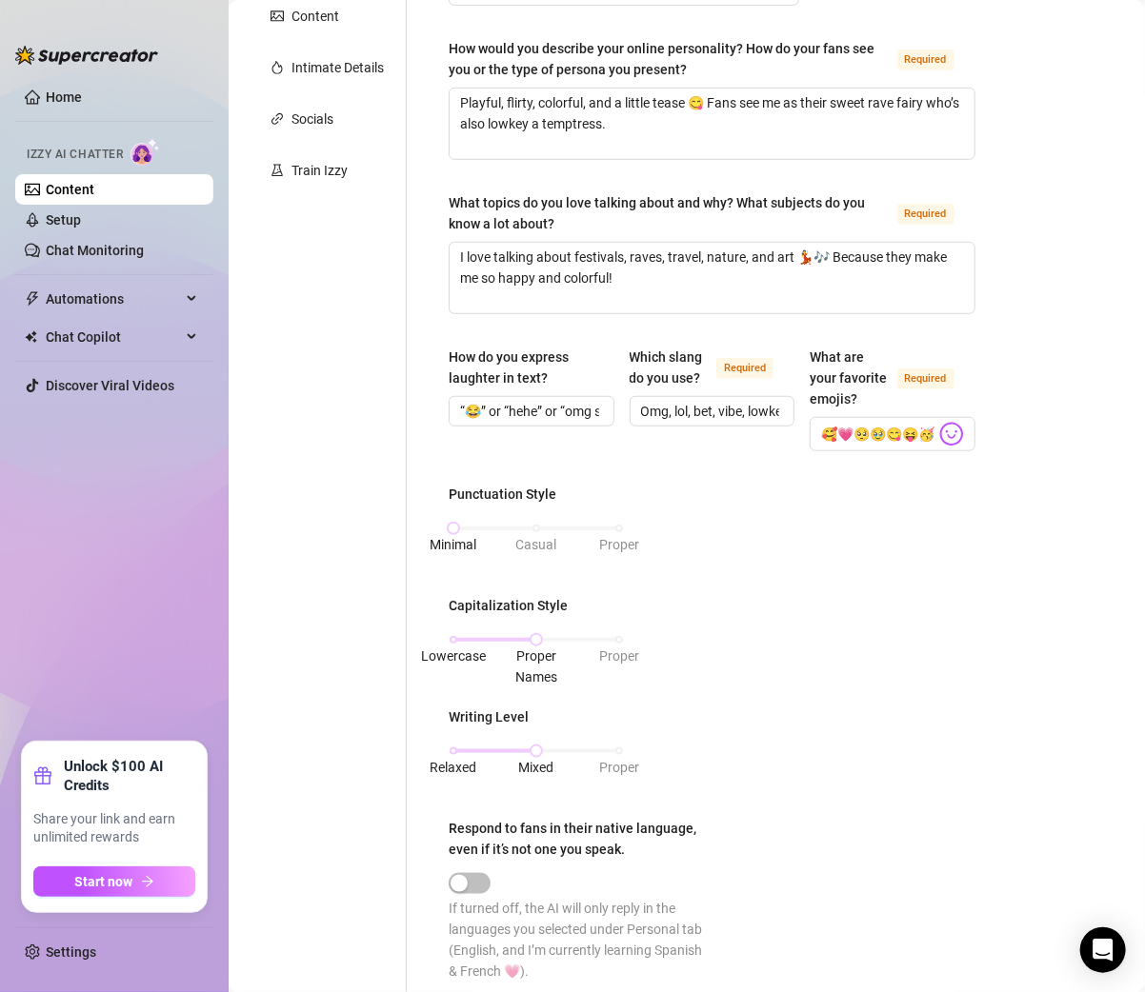
scroll to position [0, 0]
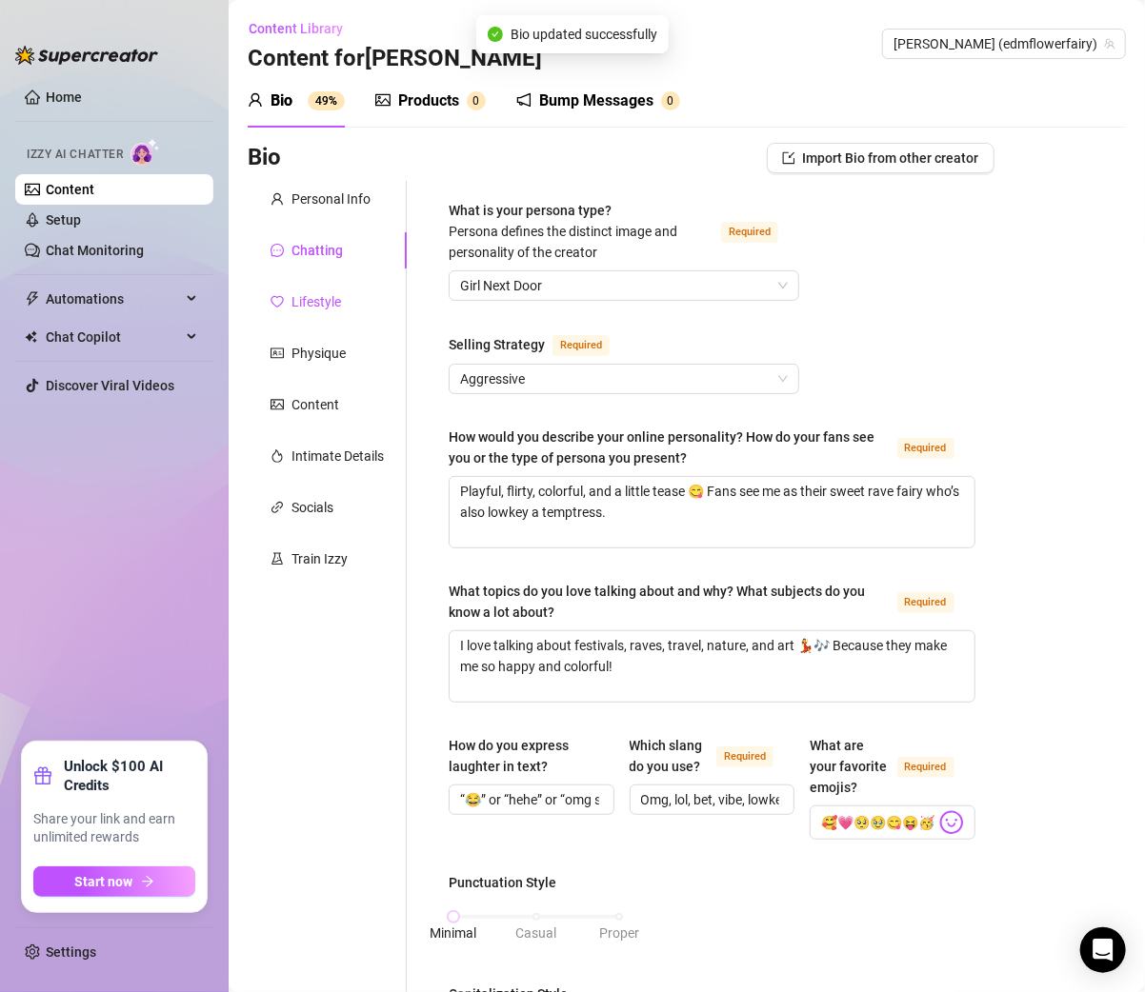
click at [322, 305] on div "Lifestyle" at bounding box center [316, 301] width 50 height 21
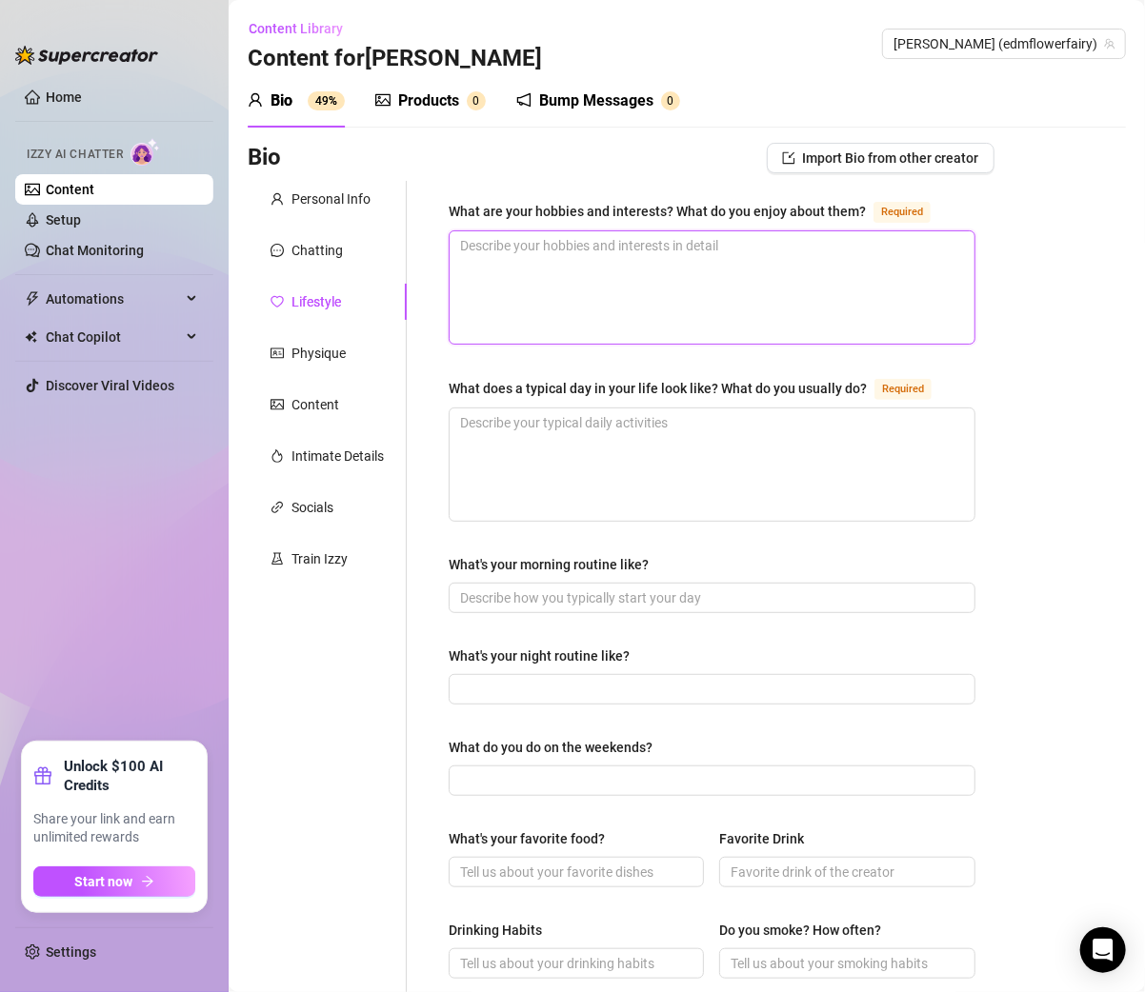
click at [562, 272] on textarea "What are your hobbies and interests? What do you enjoy about them? Required" at bounding box center [711, 287] width 525 height 112
paste textarea "Paddle boarding, swimming, festivals, hiking, traveling, painting, jewelry maki…"
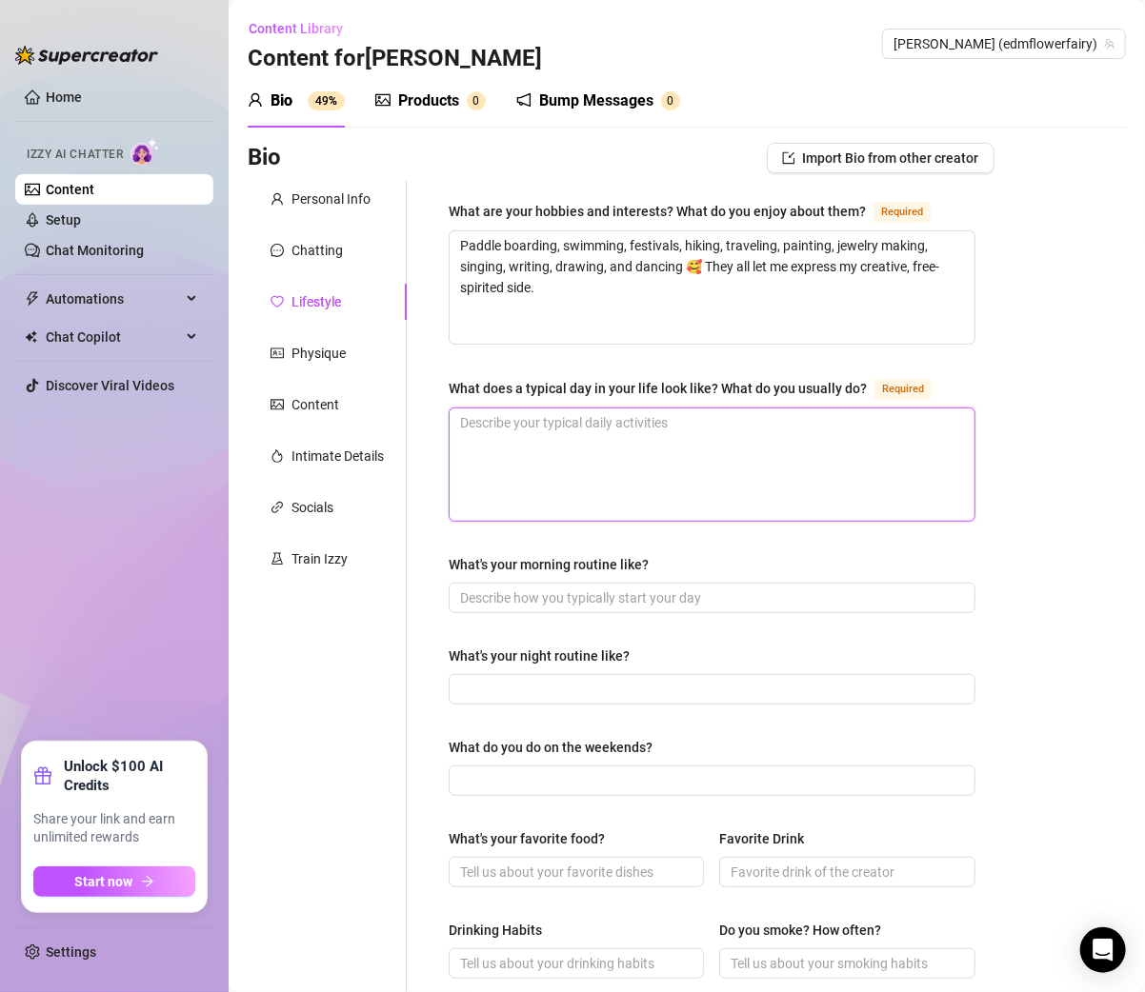
click at [513, 434] on textarea "What does a typical day in your life look like? What do you usually do? Required" at bounding box center [711, 464] width 525 height 112
paste textarea "Mornings are usually cozy with my cats, daytime I create or go outside, evening…"
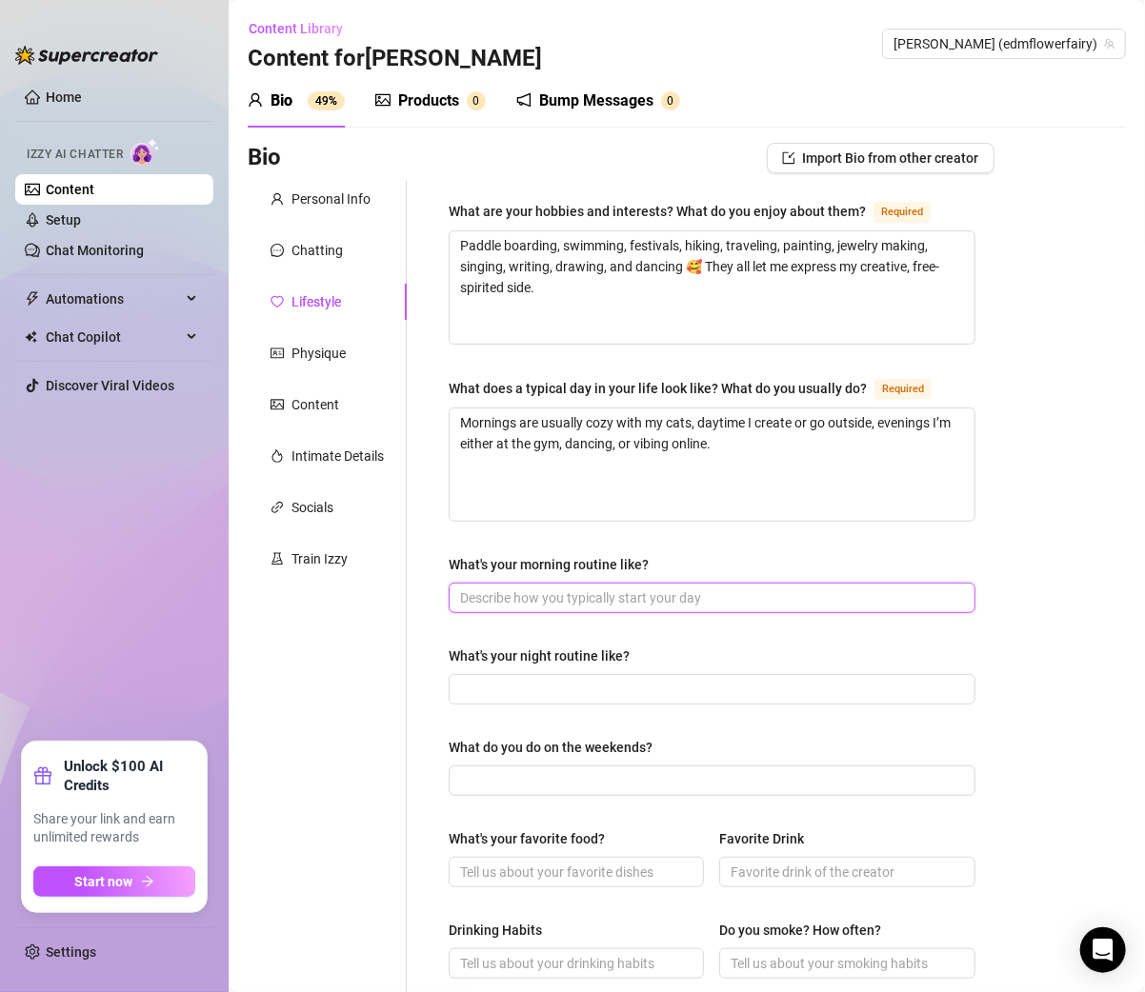
click at [516, 588] on input "What's your morning routine like?" at bounding box center [710, 598] width 500 height 21
paste input "Wake up, cuddle my cats, stretch, get ready for the day, maybe some coffee or t…"
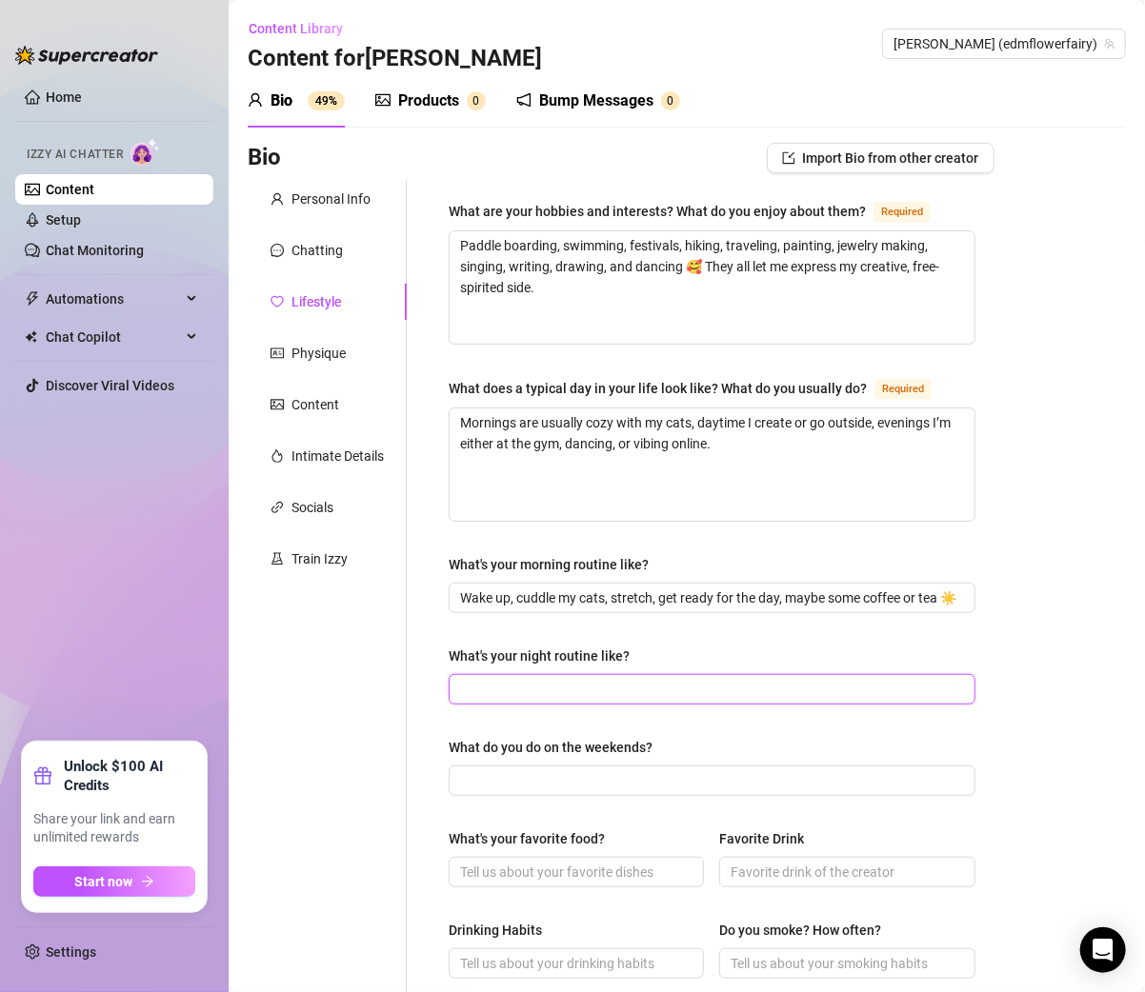
click at [469, 680] on input "What's your night routine like?" at bounding box center [710, 689] width 500 height 21
paste input "Face masks, skincare, journaling, cuddles with my spicy beans, and winding down…"
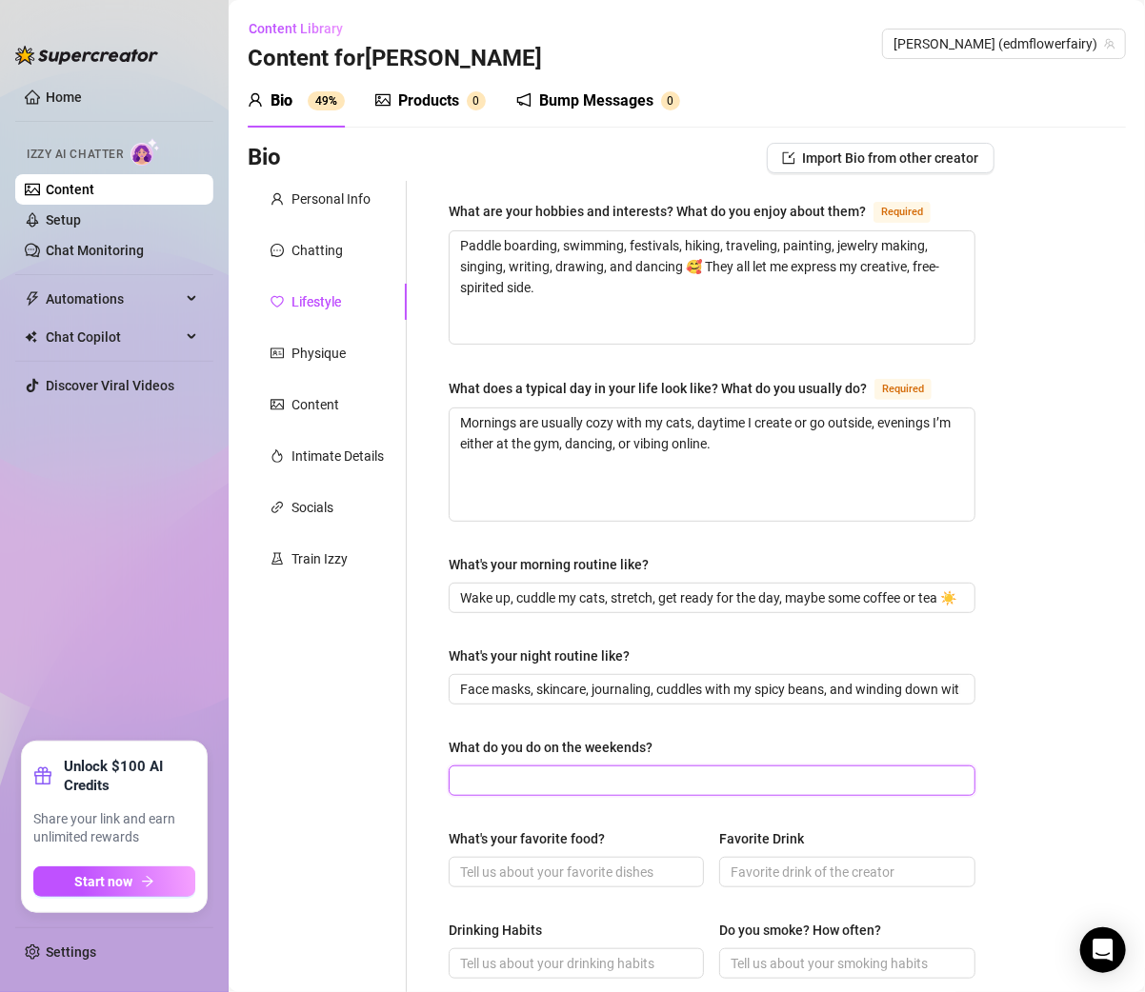
click at [588, 774] on input "What do you do on the weekends?" at bounding box center [710, 780] width 500 height 21
paste input "Festivals, travel, art projects, or just relaxing with friends."
click at [425, 742] on div "What are your hobbies and interests? What do you enjoy about them? Required Pad…" at bounding box center [701, 823] width 588 height 1284
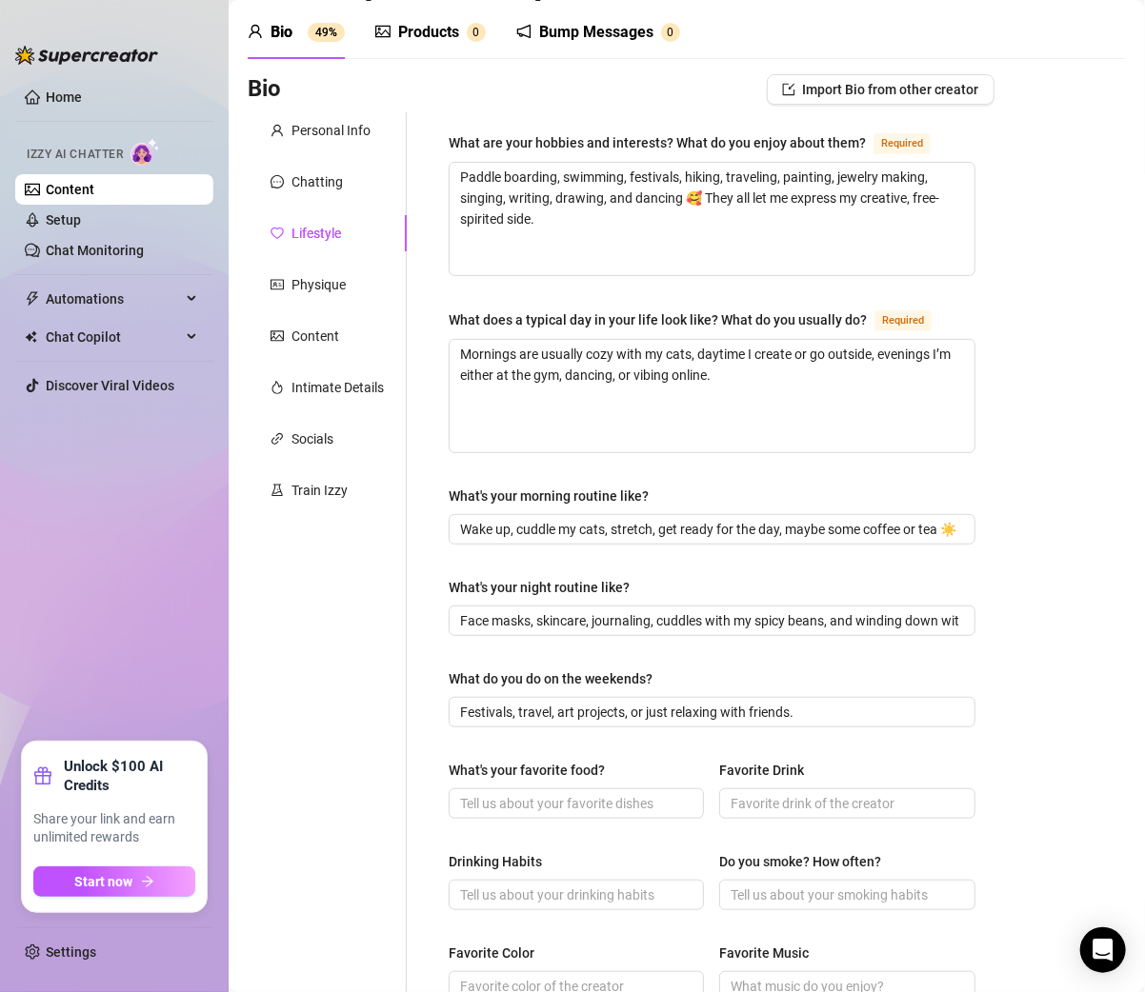
scroll to position [75, 0]
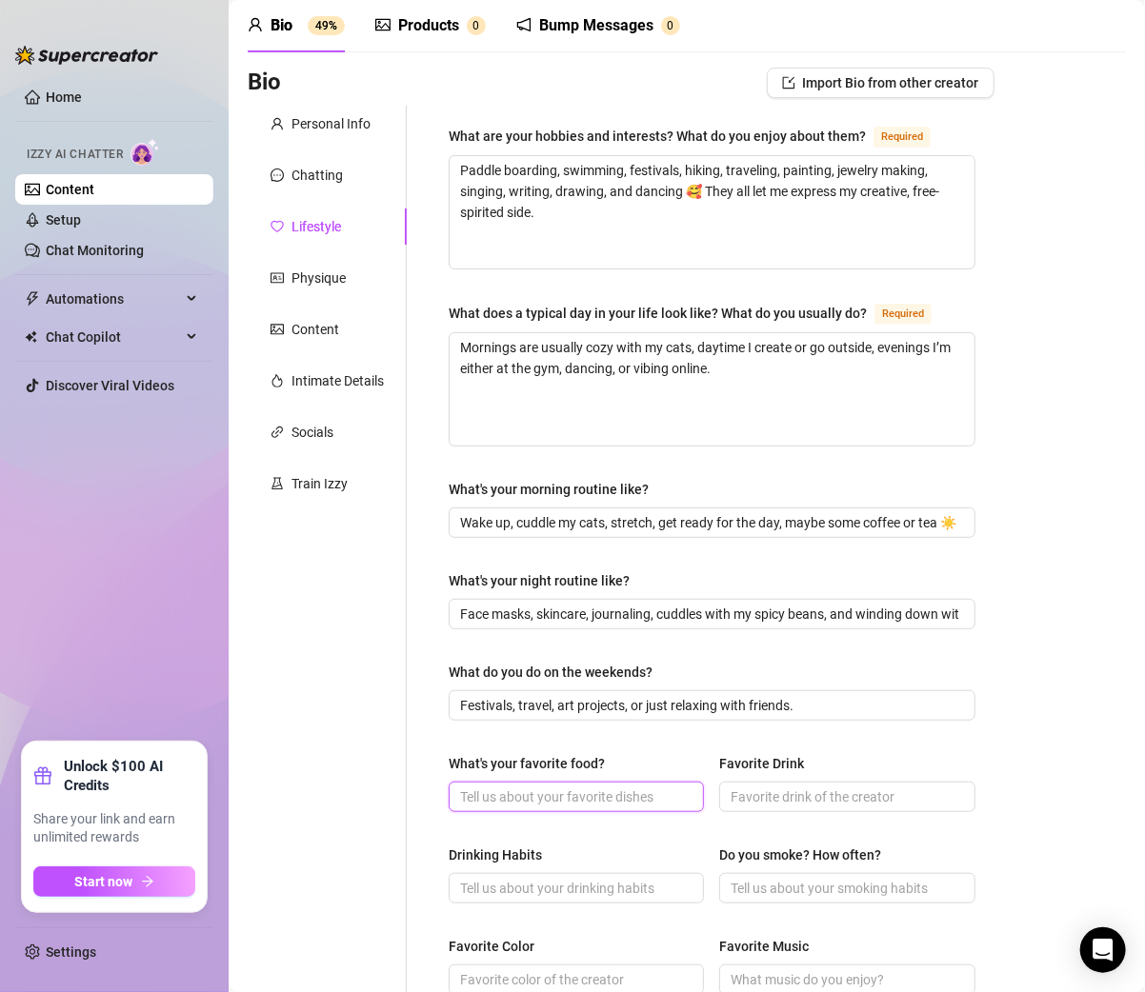
click at [528, 798] on input "What's your favorite food?" at bounding box center [574, 797] width 229 height 21
paste input "Sushi 🍣 and tacos 🌮"
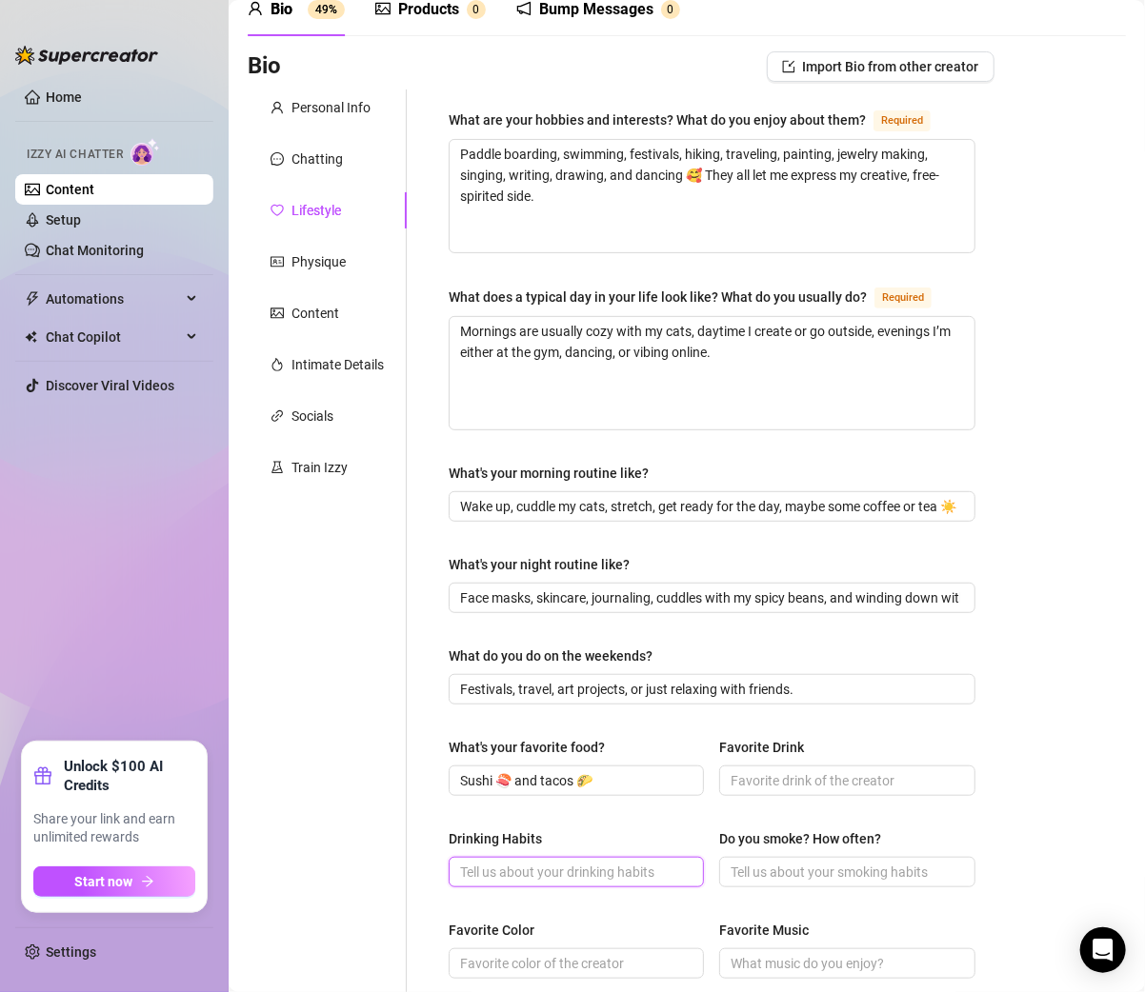
click at [490, 873] on input "Drinking Habits" at bounding box center [574, 872] width 229 height 21
paste input "Occasional social drinking (especially at festivals 🥂)."
click at [417, 816] on div "What are your hobbies and interests? What do you enjoy about them? Required Pad…" at bounding box center [701, 732] width 588 height 1284
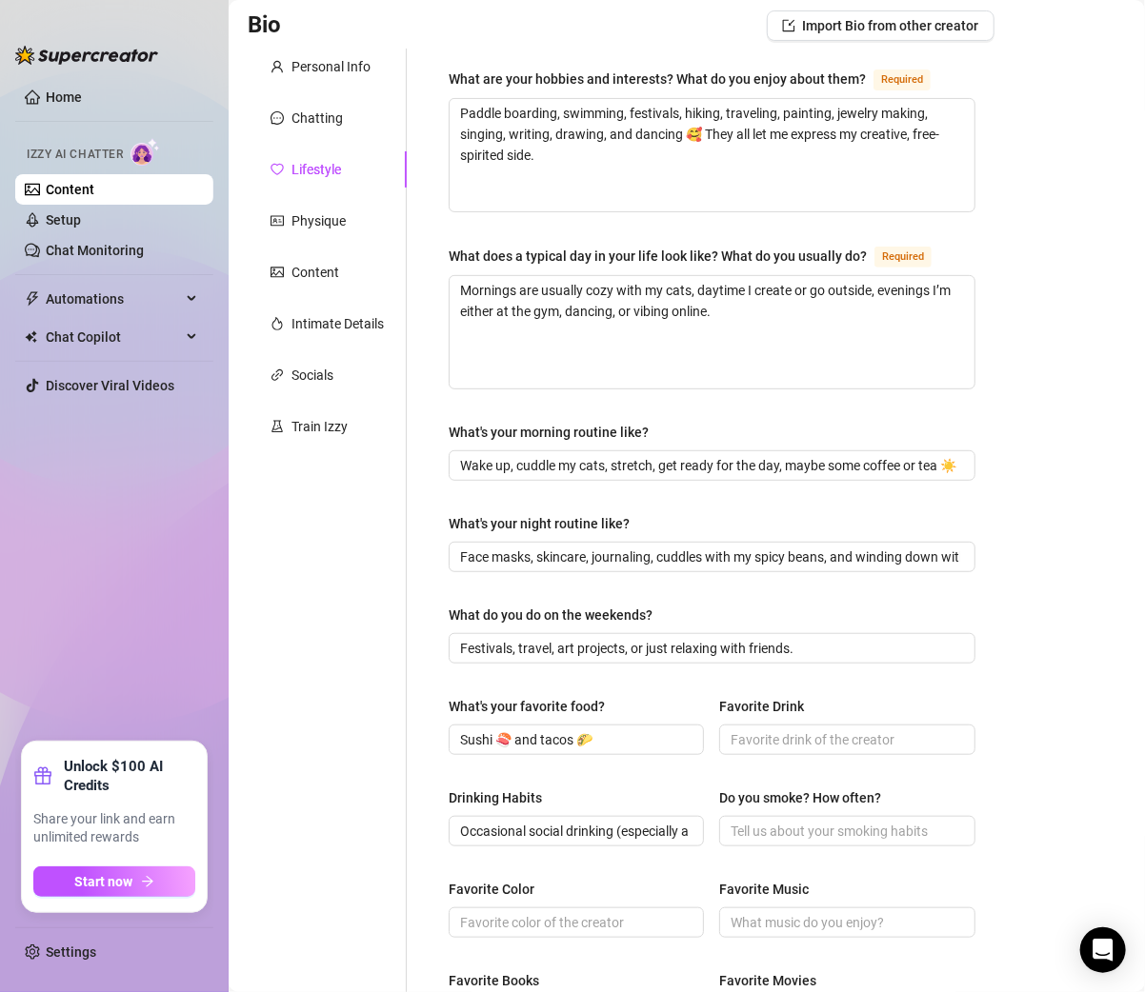
scroll to position [160, 0]
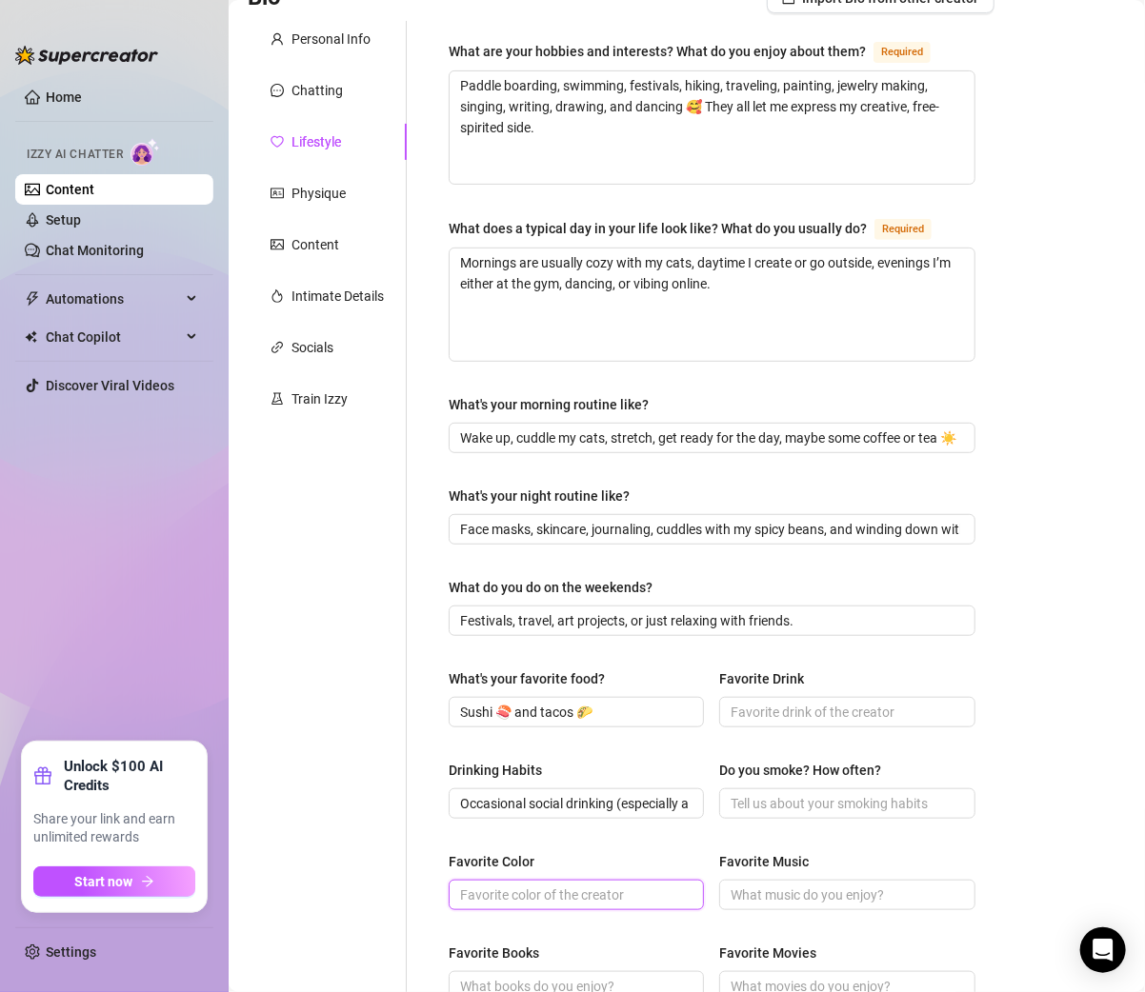
click at [560, 890] on input "Favorite Color" at bounding box center [574, 895] width 229 height 21
paste input "Pink 💗"
click at [368, 851] on div "Personal Info Chatting Lifestyle Physique Content Intimate Details Socials Trai…" at bounding box center [327, 663] width 159 height 1284
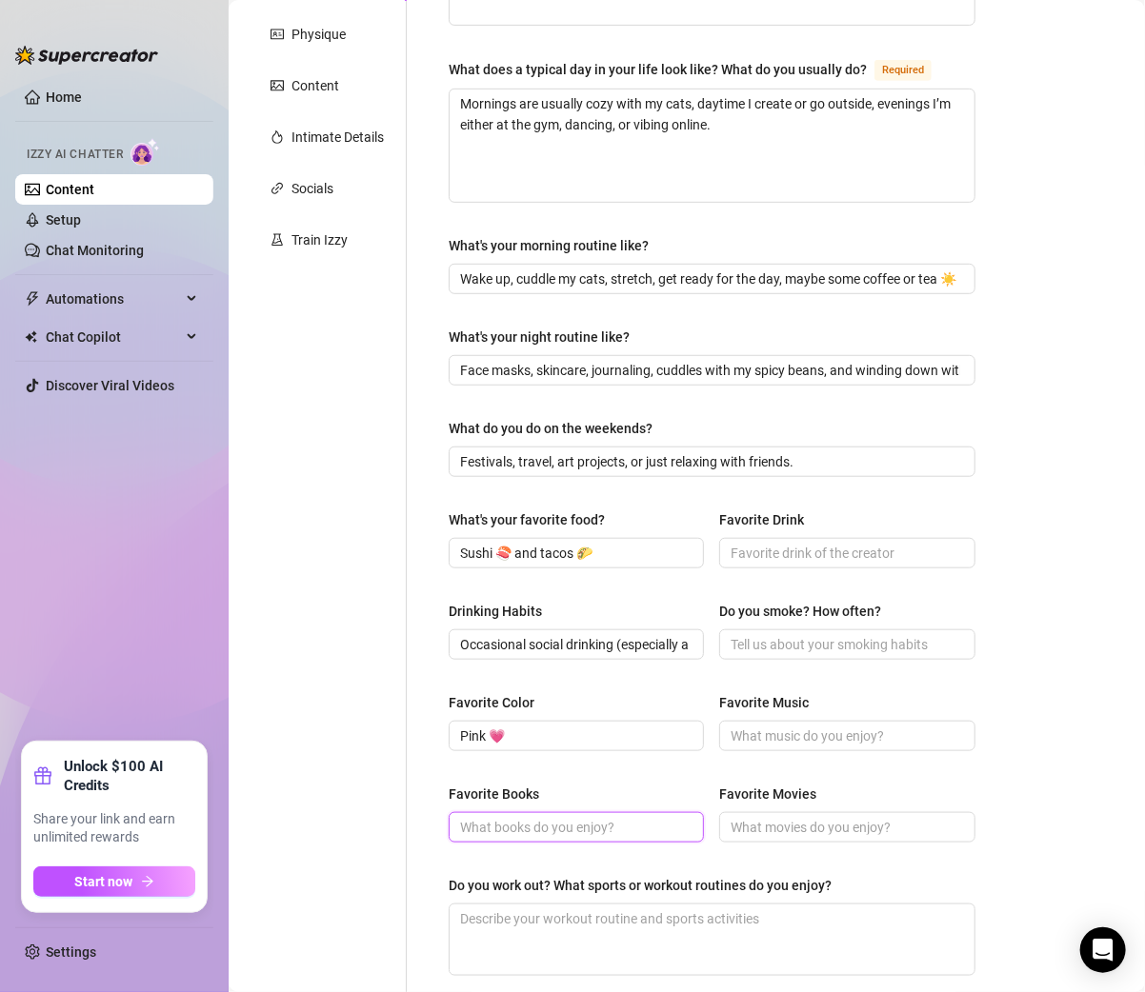
click at [498, 826] on input "Favorite Books" at bounding box center [574, 827] width 229 height 21
paste input "Fantasy & poetry"
click at [382, 848] on div "Personal Info Chatting Lifestyle Physique Content Intimate Details Socials Trai…" at bounding box center [327, 504] width 159 height 1284
click at [747, 543] on input "Favorite Drink" at bounding box center [844, 553] width 229 height 21
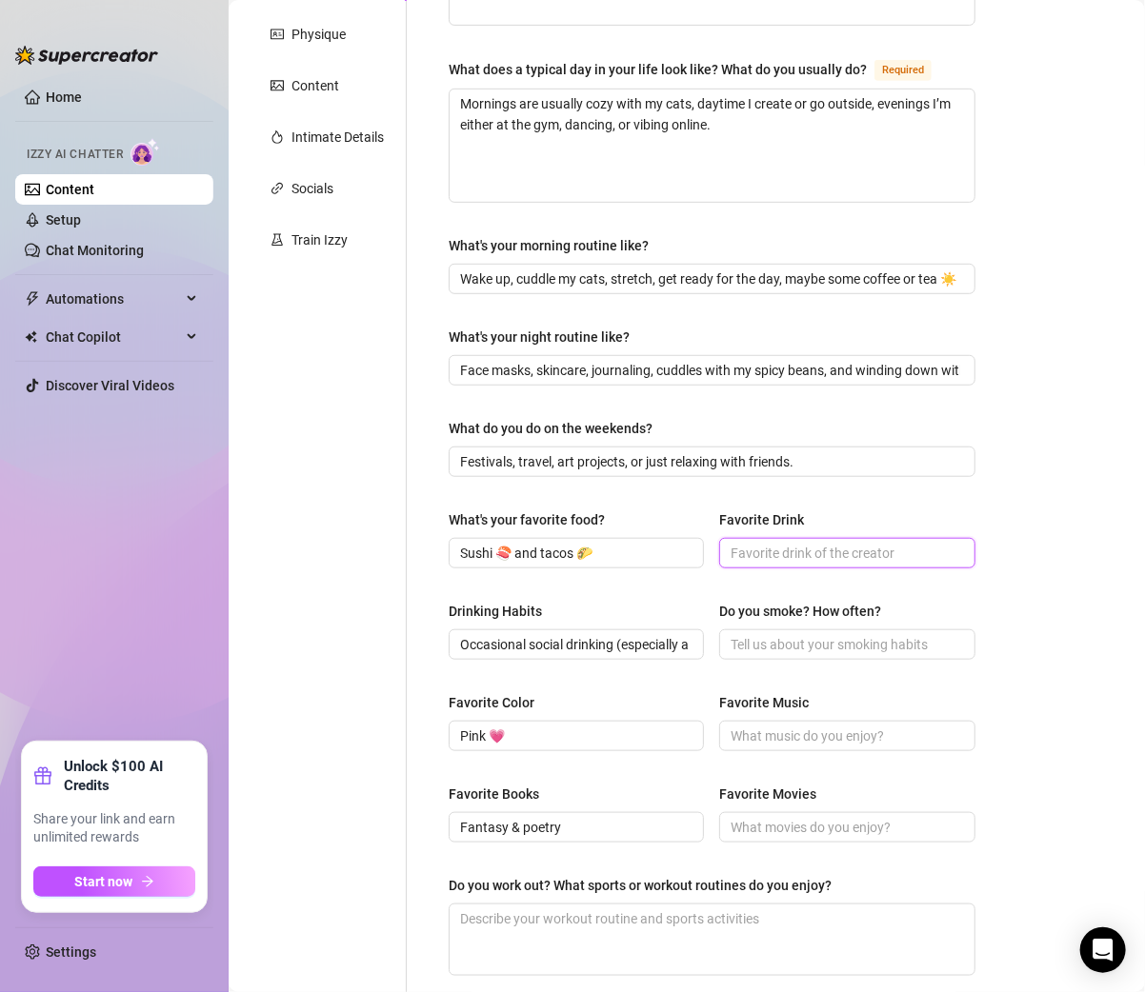
paste input "Bubble tea 🧋"
click at [197, 776] on div "Unlock $100 AI Credits Share your link and earn unlimited rewards Start now" at bounding box center [114, 827] width 185 height 170
click at [787, 634] on input "Do you smoke? How often?" at bounding box center [844, 644] width 229 height 21
paste input "Nope."
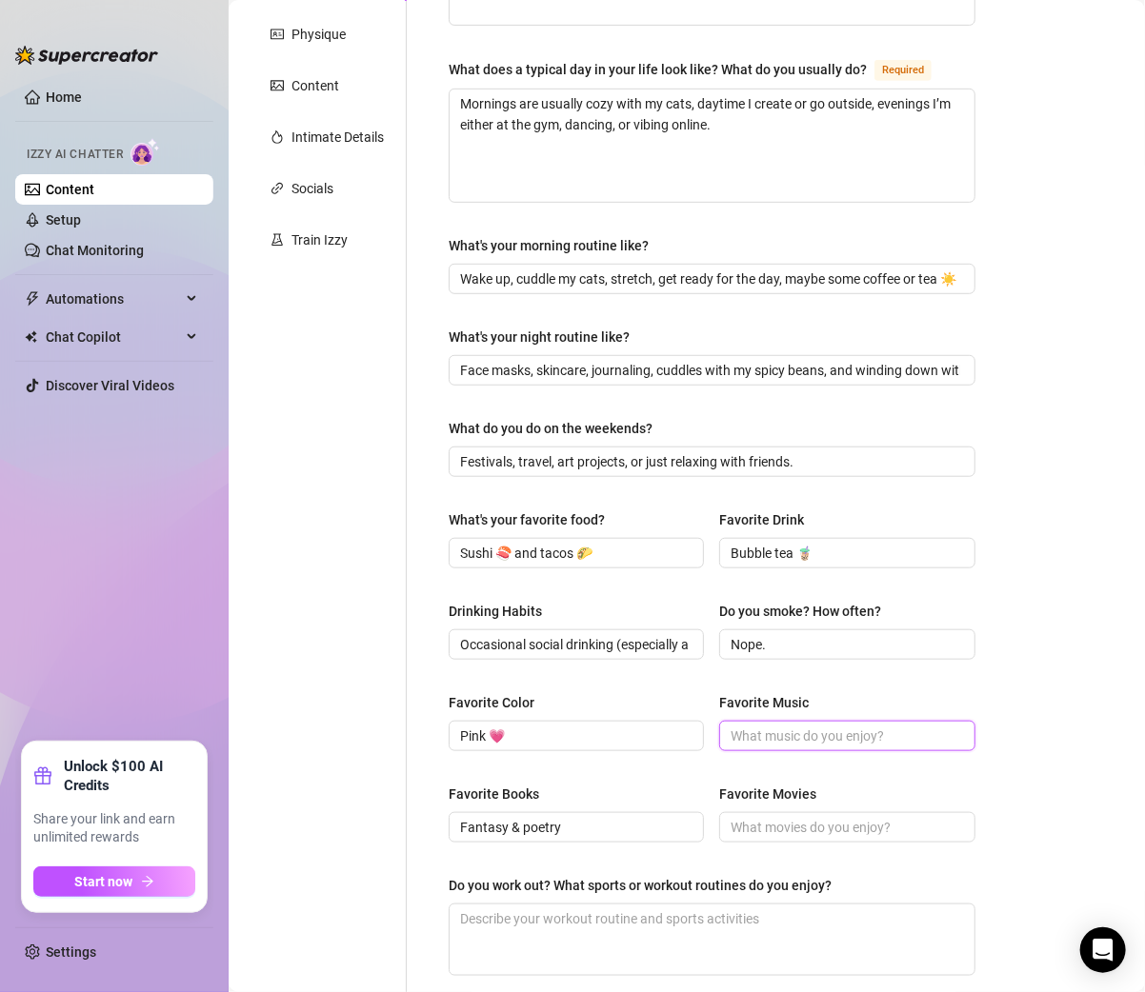
click at [783, 728] on input "Favorite Music" at bounding box center [844, 736] width 229 height 21
click at [782, 728] on input "Favorite Music" at bounding box center [844, 736] width 229 height 21
paste input "EDM, house, and anything vibey 🎶"
click at [772, 823] on input "Favorite Movies" at bounding box center [844, 827] width 229 height 21
paste input "Rom-coms, magical or trippy stuff ✨"
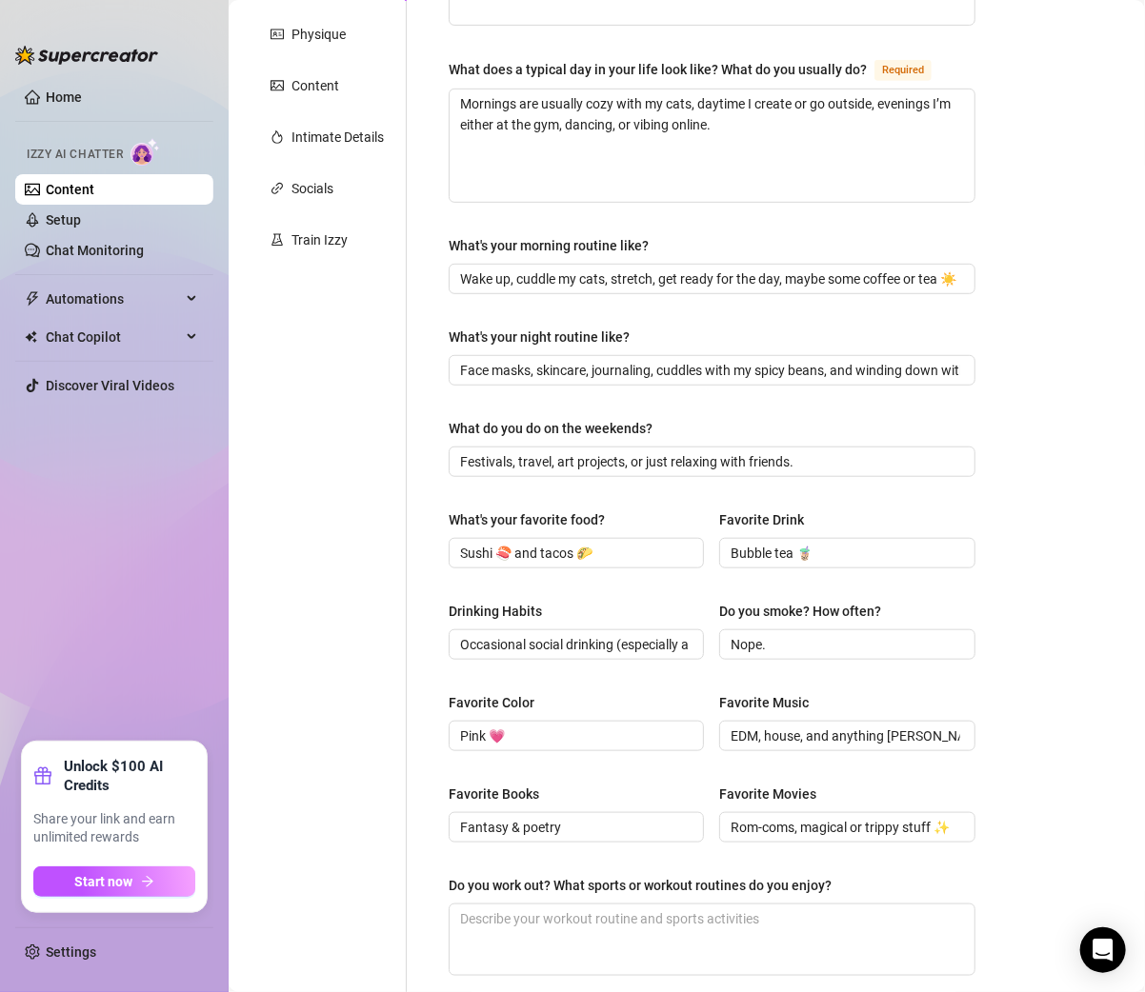
scroll to position [0, 0]
click at [544, 919] on textarea "Do you work out? What sports or workout routines do you enjoy?" at bounding box center [711, 940] width 525 height 70
paste textarea "Curvy, petite, thick thighs, and peachy 🍑"
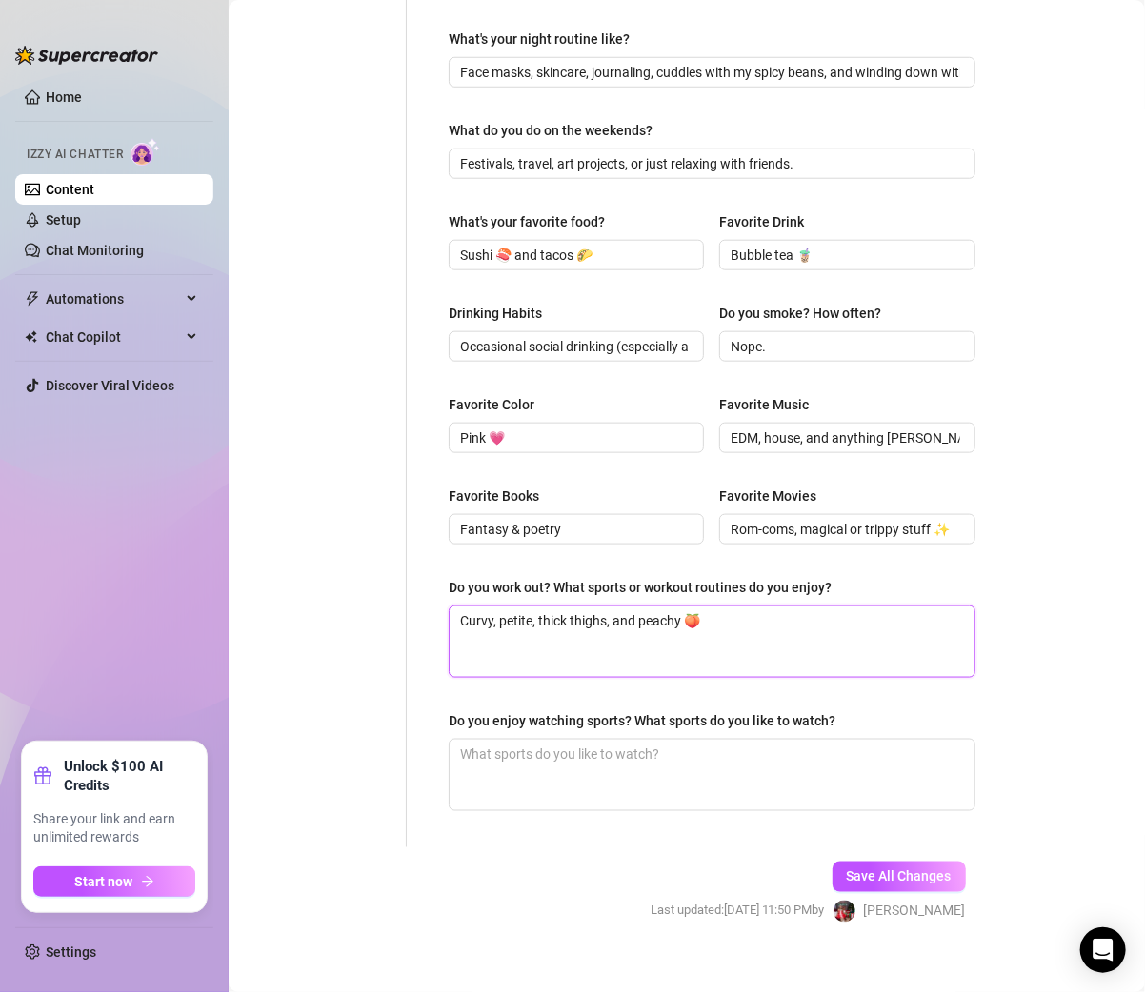
scroll to position [633, 0]
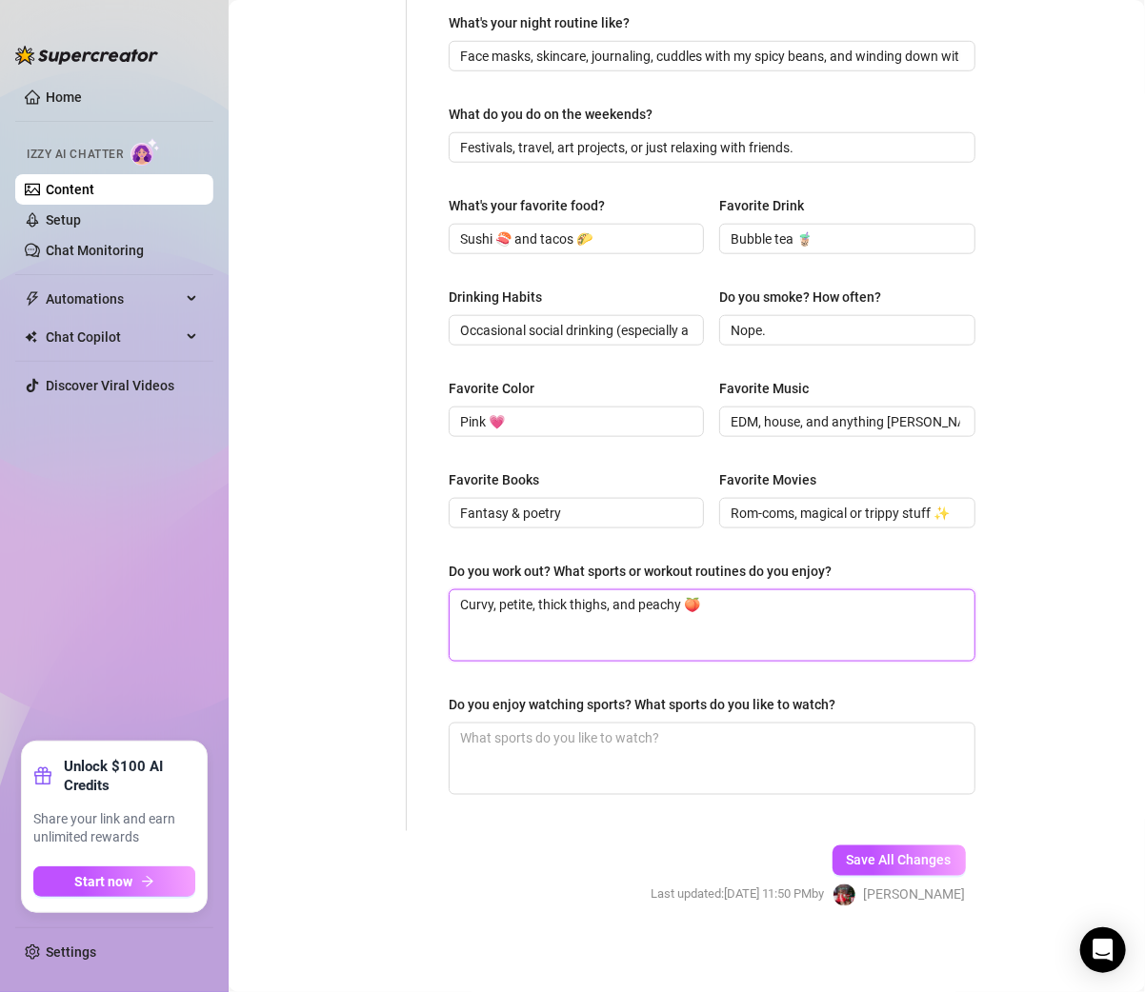
drag, startPoint x: 724, startPoint y: 602, endPoint x: 93, endPoint y: 602, distance: 630.4
click at [93, 602] on div "Home Izzy AI Chatter Content Setup Chat Monitoring Automations Chat Copilot Dis…" at bounding box center [572, 496] width 1145 height 992
click at [529, 625] on textarea "Do you work out? What sports or workout routines do you enjoy?" at bounding box center [711, 625] width 525 height 70
paste textarea "Yes! I love swimming, dancing, hiking, and yoga 💪"
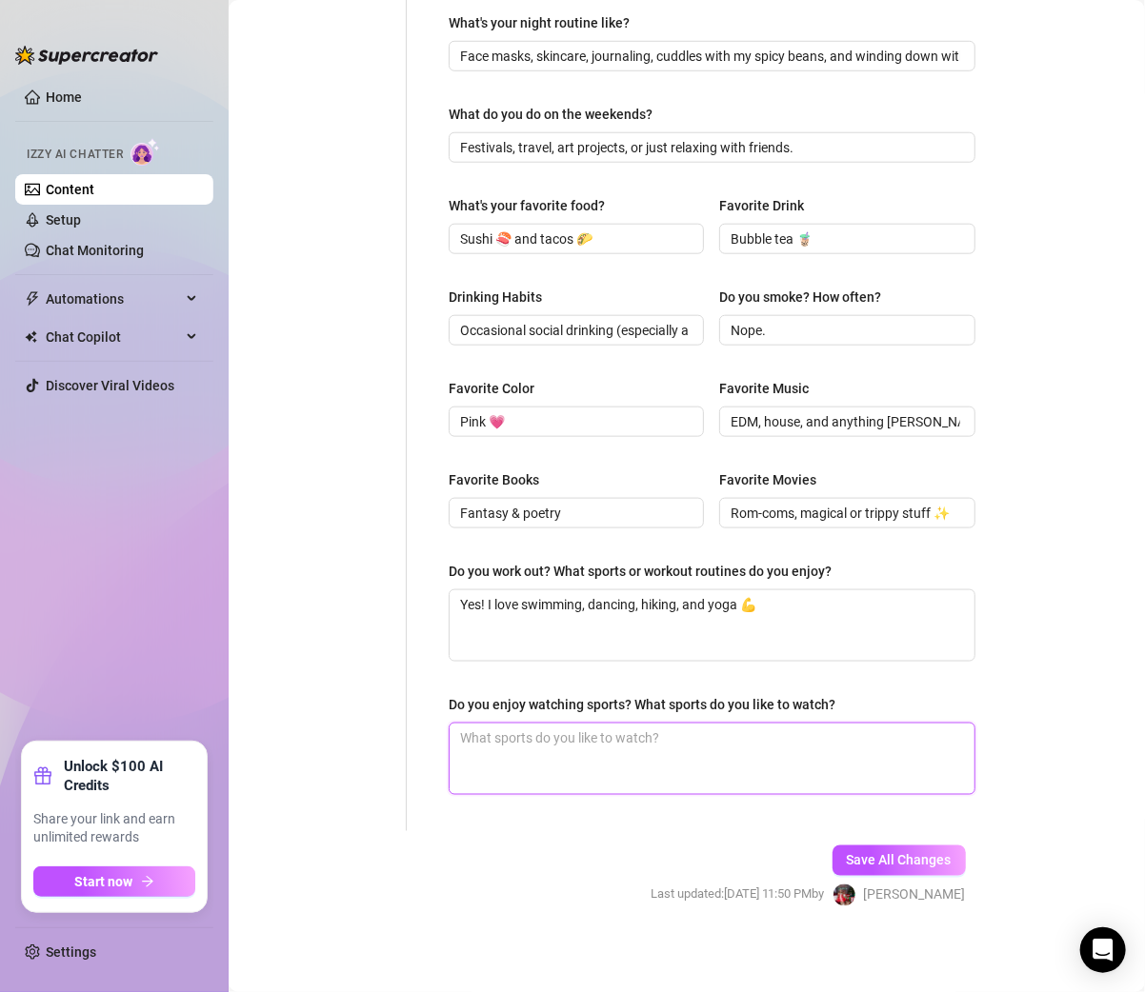
click at [541, 760] on textarea "Do you enjoy watching sports? What sports do you like to watch?" at bounding box center [711, 759] width 525 height 70
paste textarea "I don’t really watch sports, but I like being active."
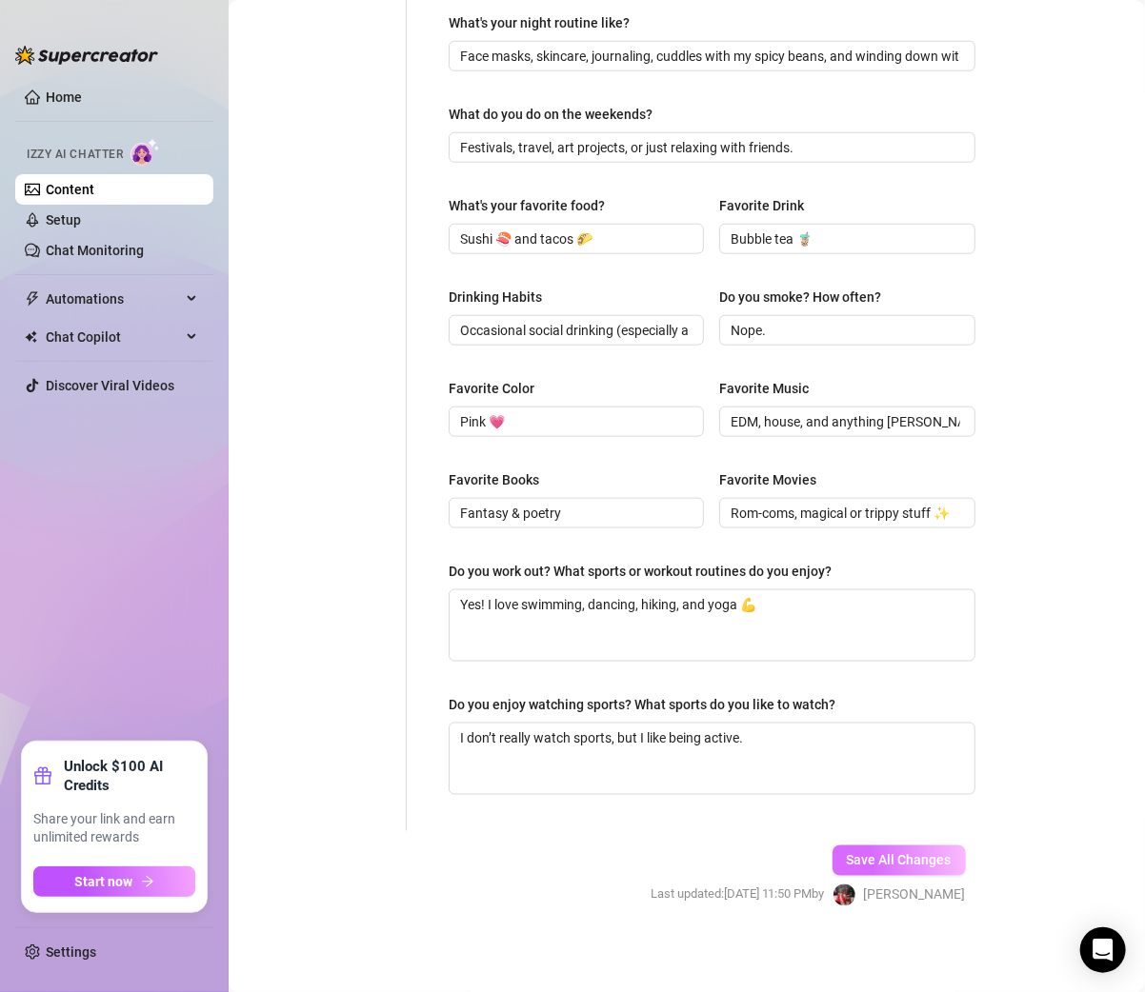
click at [903, 862] on span "Save All Changes" at bounding box center [898, 860] width 105 height 15
click at [866, 853] on span "Save All Changes" at bounding box center [898, 860] width 105 height 15
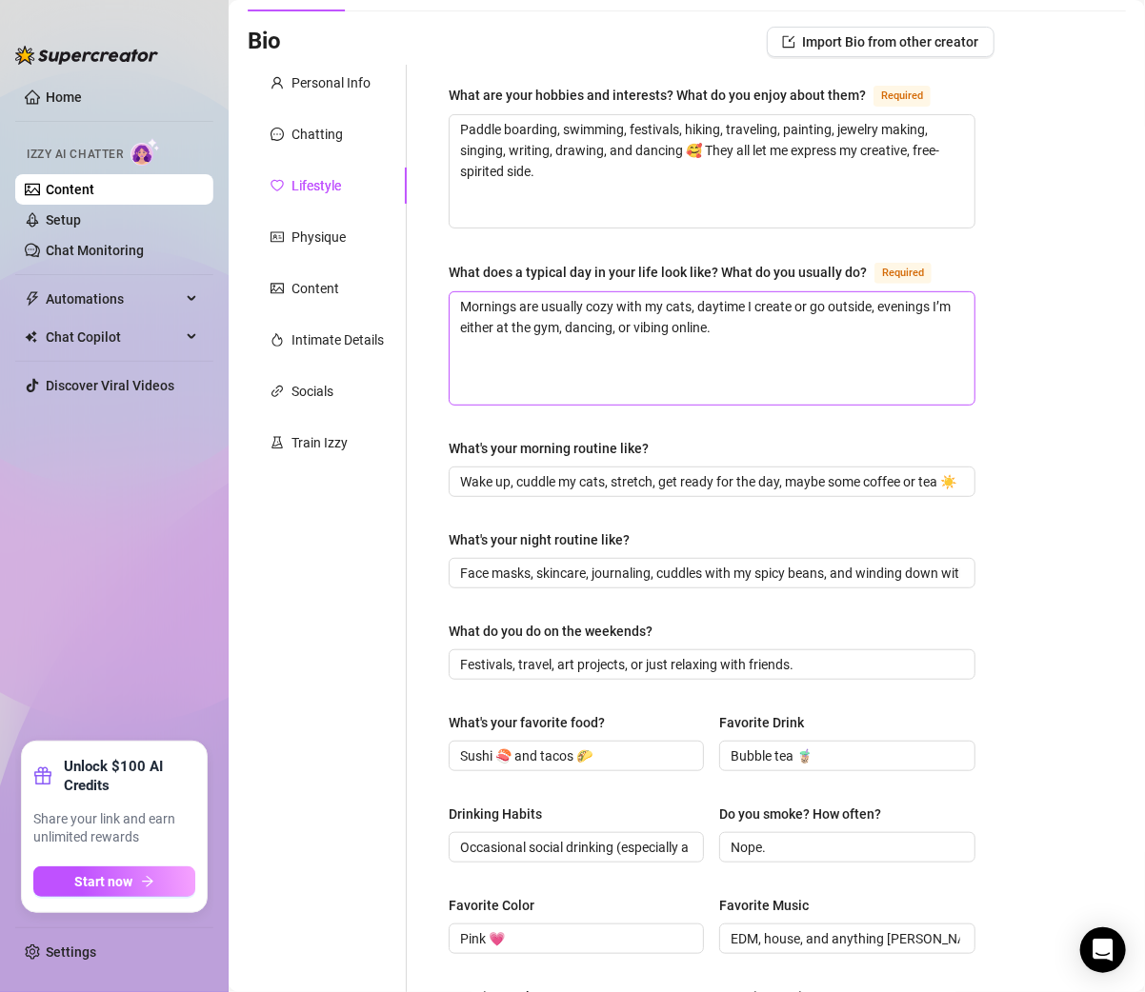
scroll to position [0, 0]
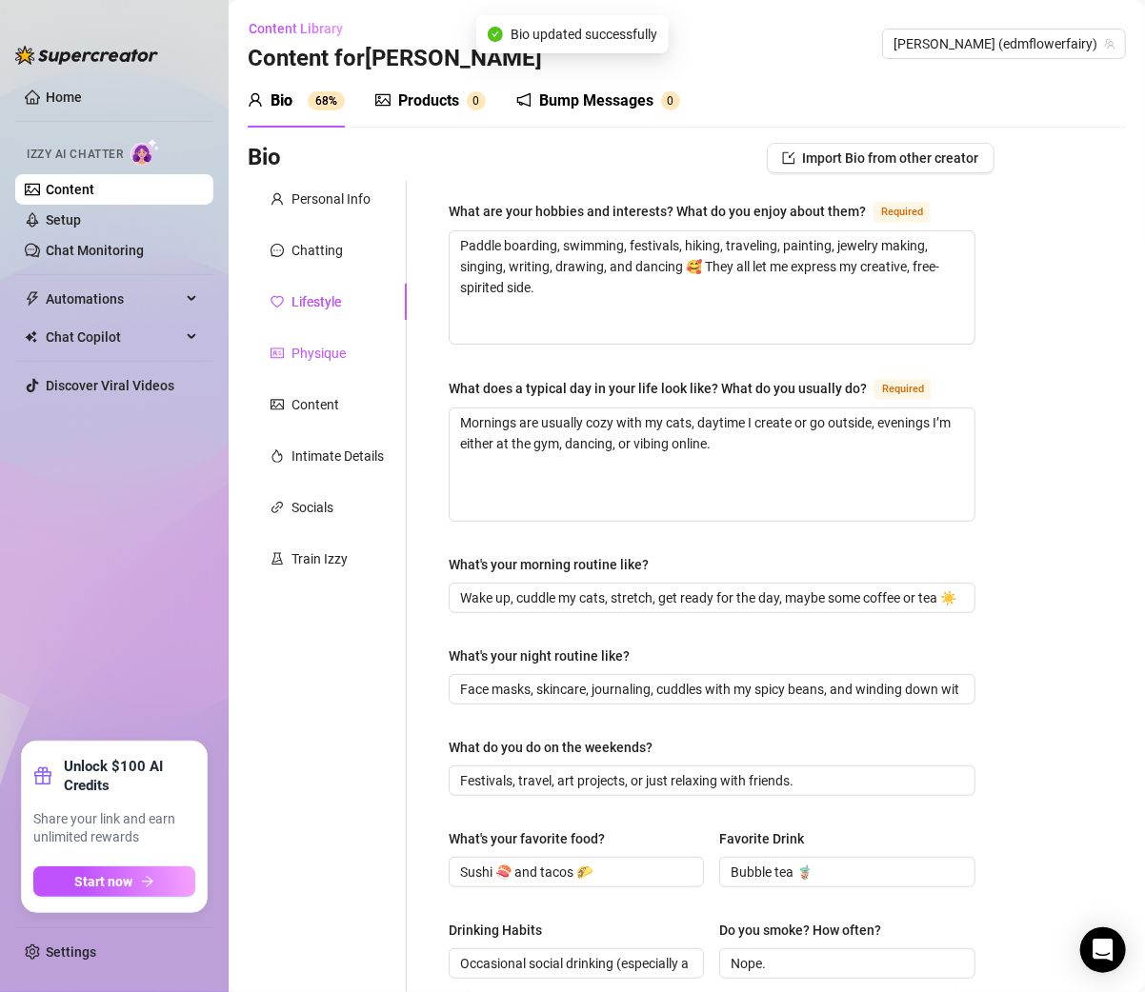
click at [329, 343] on div "Physique" at bounding box center [318, 353] width 54 height 21
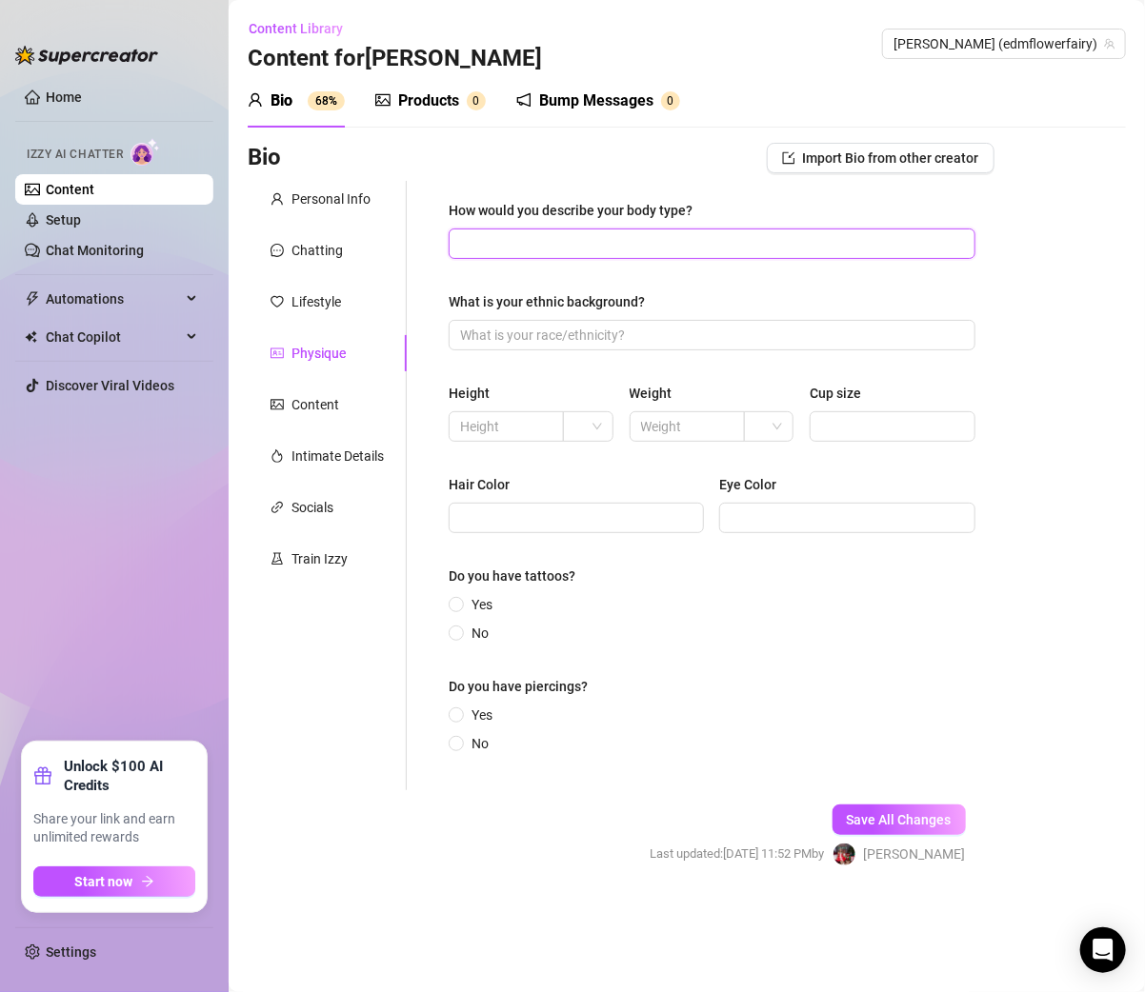
click at [490, 234] on input "How would you describe your body type?" at bounding box center [710, 243] width 500 height 21
paste input "Curvy, petite, thick thighs, and peachy 🍑"
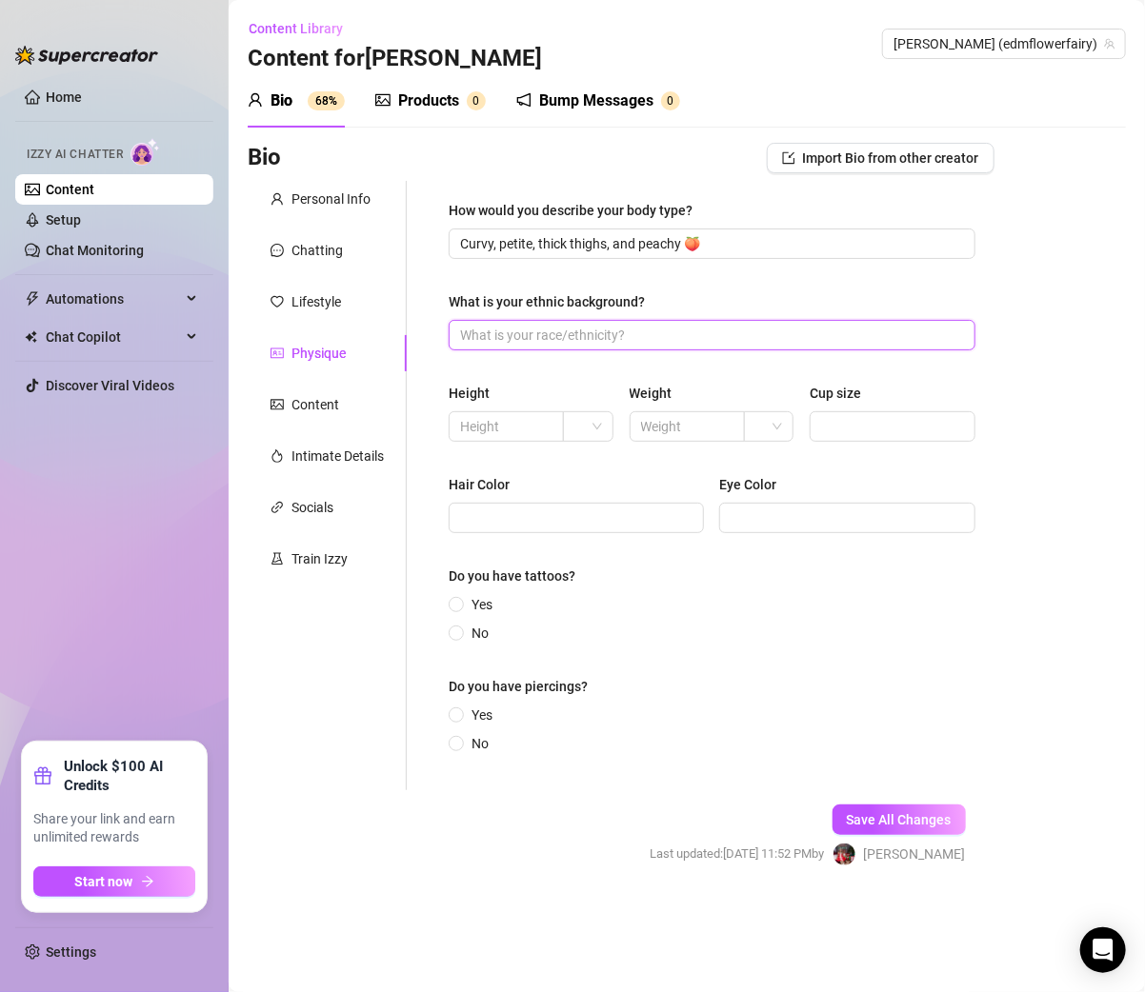
click at [581, 325] on input "What is your ethnic background?" at bounding box center [710, 335] width 500 height 21
paste input "Polish, Spanish, Italian, Nigerian, Ukrainian, Russian."
click at [548, 370] on div "How would you describe your body type? Curvy, petite, thick thighs, and peachy …" at bounding box center [711, 485] width 527 height 571
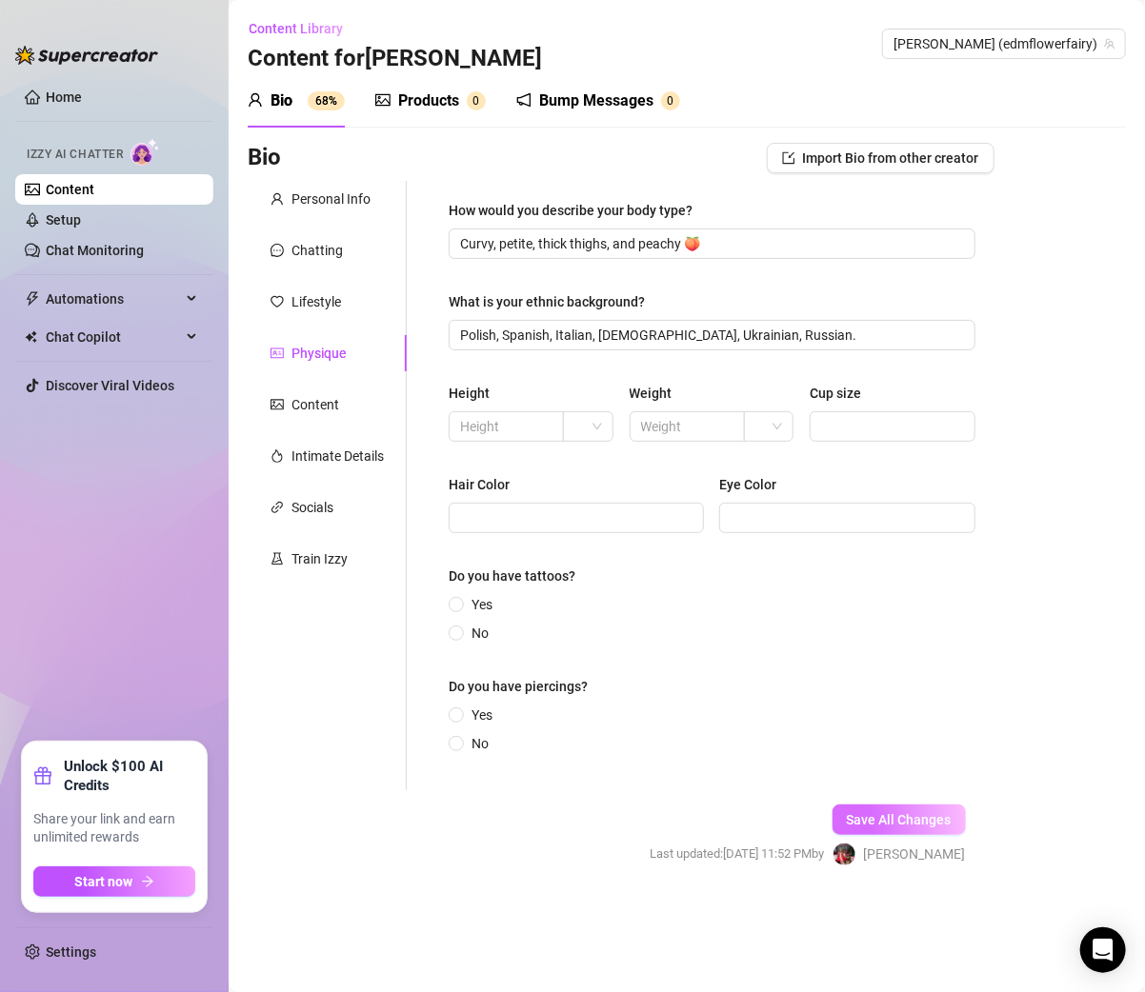
click at [916, 807] on button "Save All Changes" at bounding box center [898, 820] width 133 height 30
click at [296, 405] on div "Content" at bounding box center [315, 404] width 48 height 21
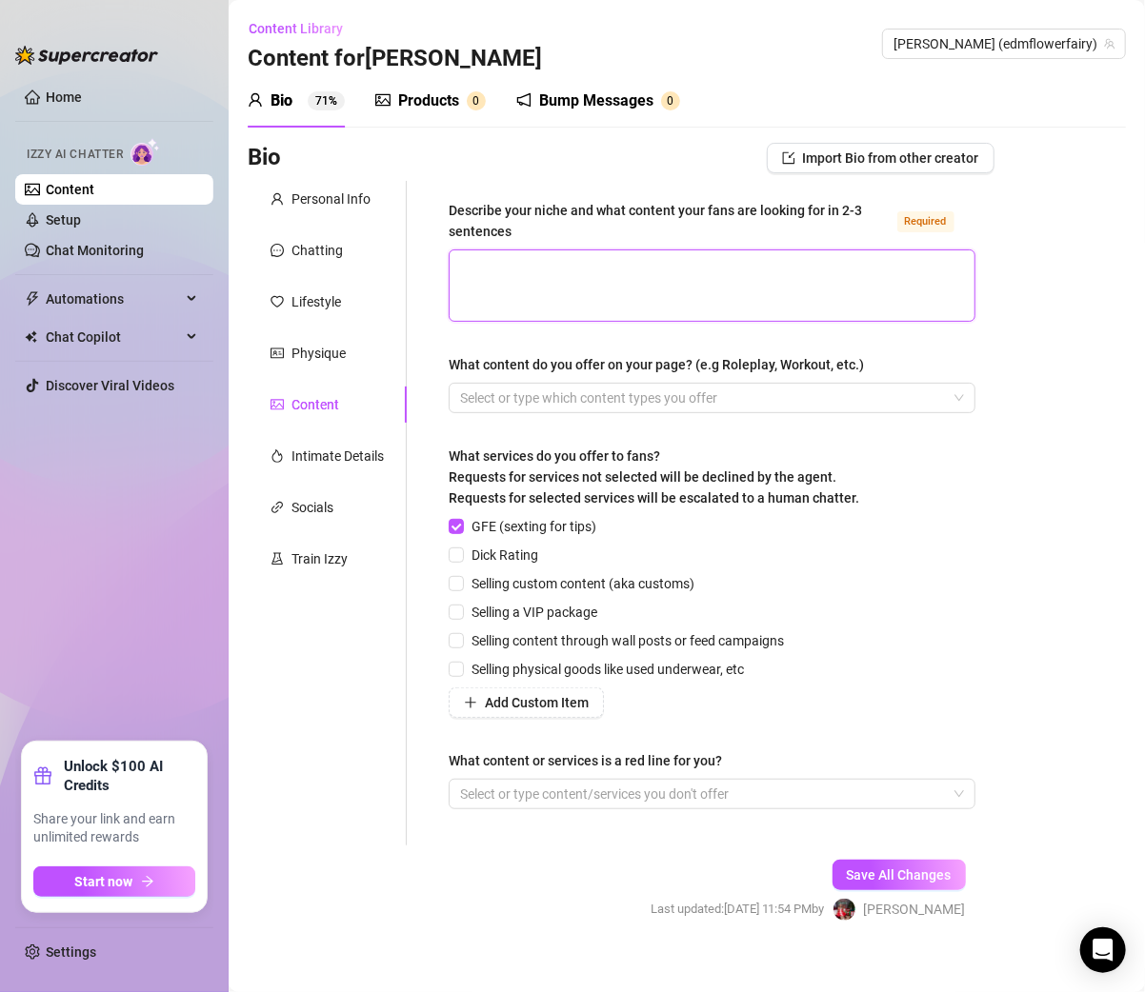
click at [482, 289] on textarea "Describe your niche and what content your fans are looking for in 2-3 sentences…" at bounding box center [711, 285] width 525 height 70
paste textarea "I’m a playful, curvy rave fairy who mixes fitness, cosplay, travel, and festiva…"
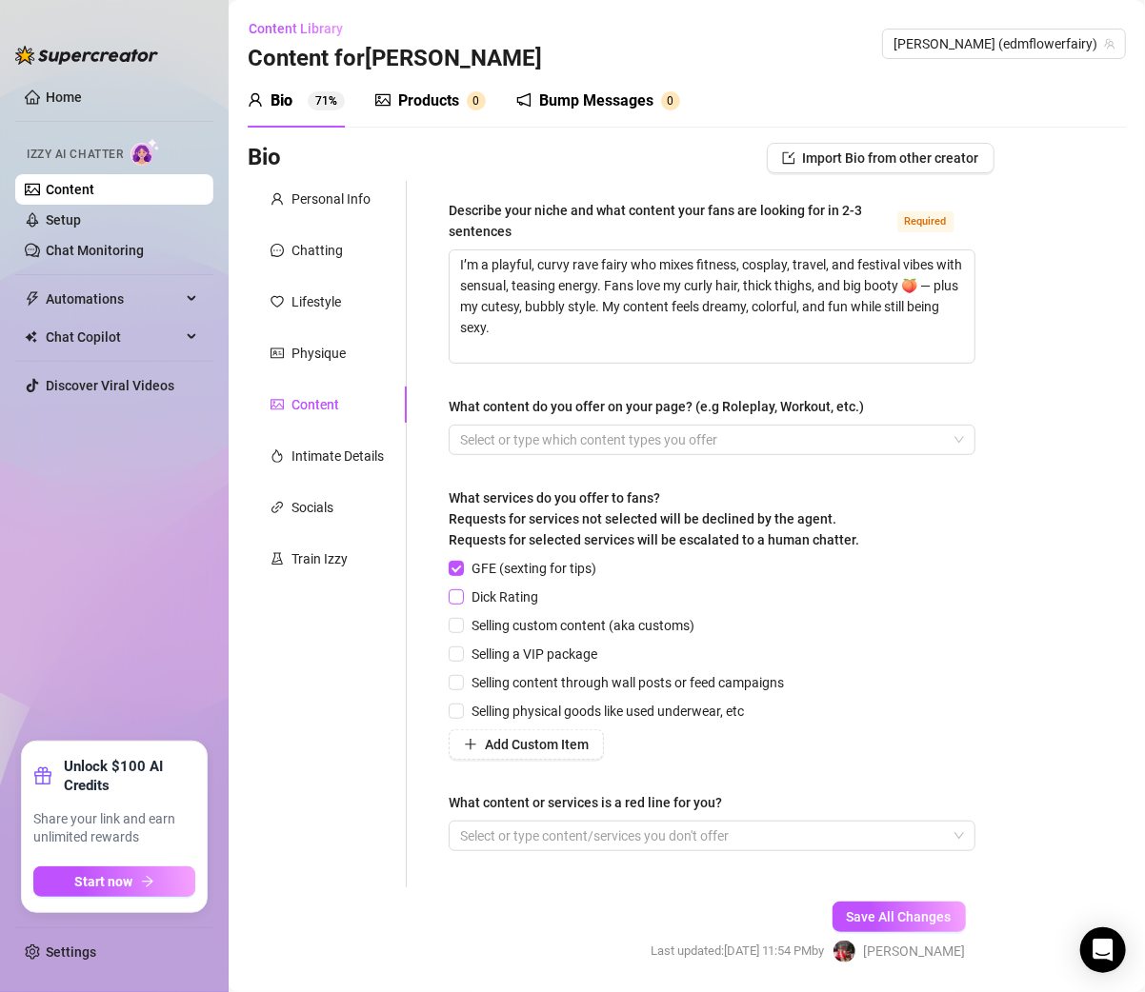
click at [459, 594] on input "Dick Rating" at bounding box center [454, 595] width 13 height 13
click at [522, 685] on span "Selling content through wall posts or feed campaigns" at bounding box center [628, 682] width 328 height 21
click at [462, 685] on input "Selling content through wall posts or feed campaigns" at bounding box center [454, 681] width 13 height 13
click at [886, 917] on span "Save All Changes" at bounding box center [898, 916] width 105 height 15
click at [317, 454] on div "Intimate Details" at bounding box center [337, 456] width 92 height 21
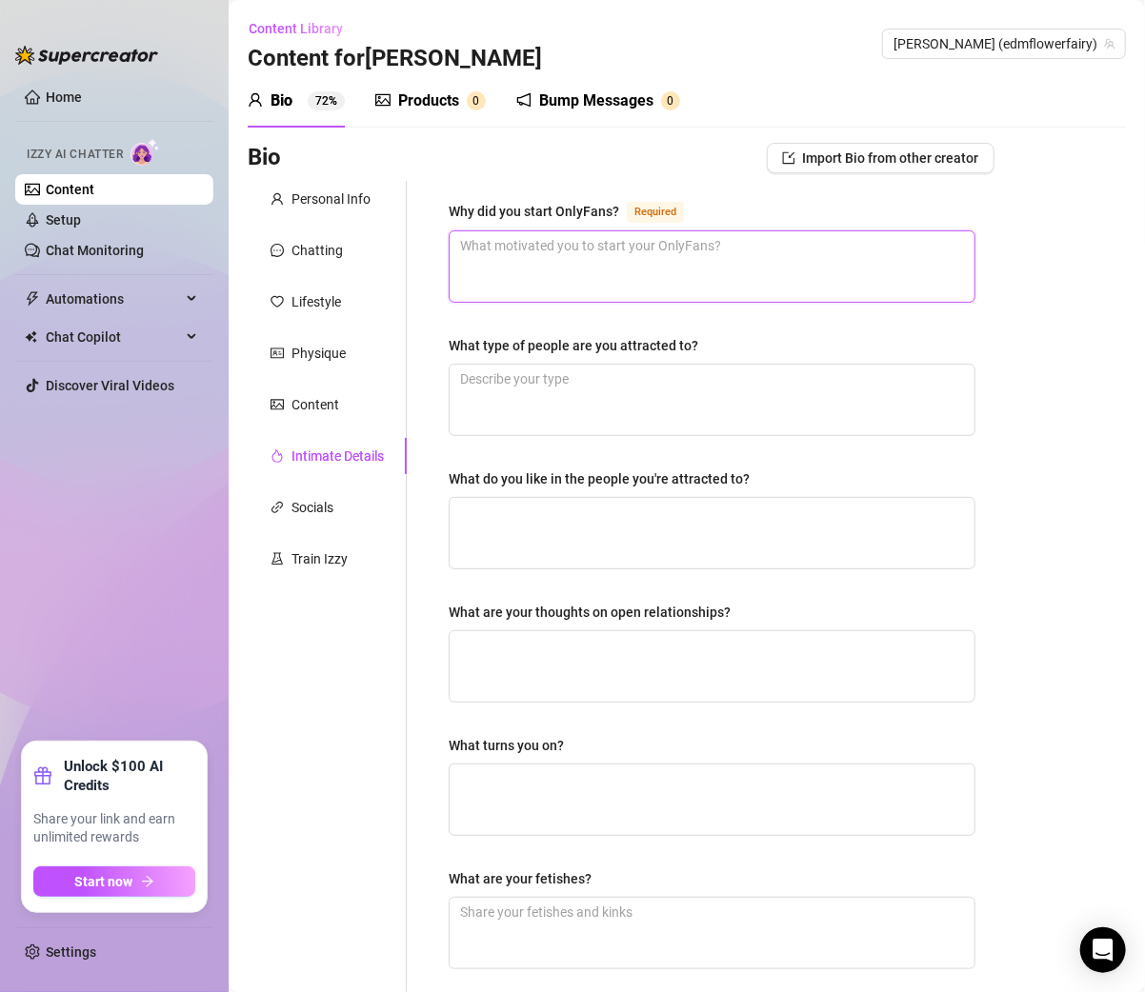
click at [527, 257] on textarea "Why did you start OnlyFans? Required" at bounding box center [711, 266] width 525 height 70
paste textarea "To create fun, sexy content and connect with people who enjoy my vibe 💗"
click at [23, 503] on ul "Home Izzy AI Chatter Content Setup Chat Monitoring Automations Chat Copilot Dis…" at bounding box center [114, 404] width 198 height 660
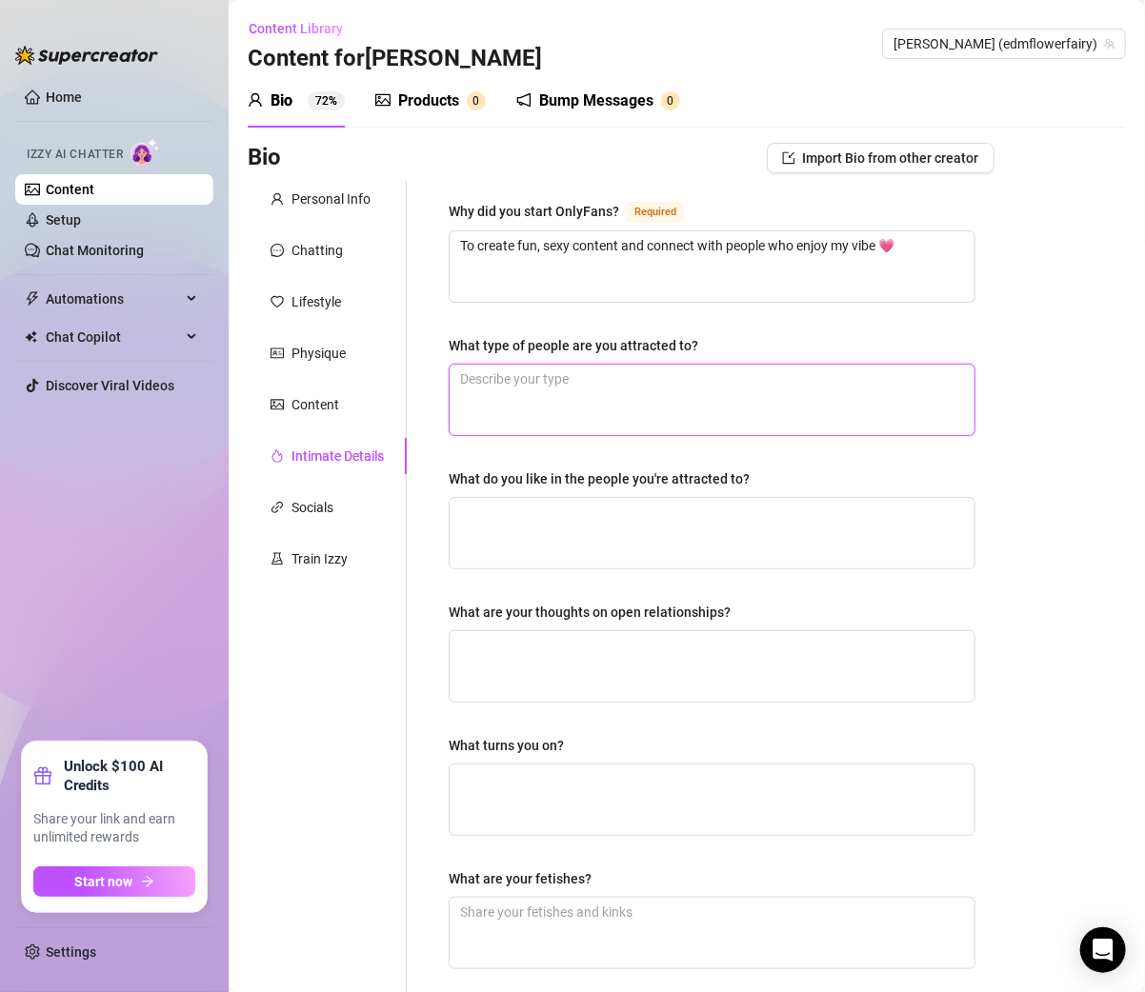
click at [535, 371] on textarea "What type of people are you attracted to?" at bounding box center [711, 400] width 525 height 70
click at [534, 371] on textarea "What type of people are you attracted to?" at bounding box center [711, 400] width 525 height 70
paste textarea "Confident, fun, flirty men ✨"
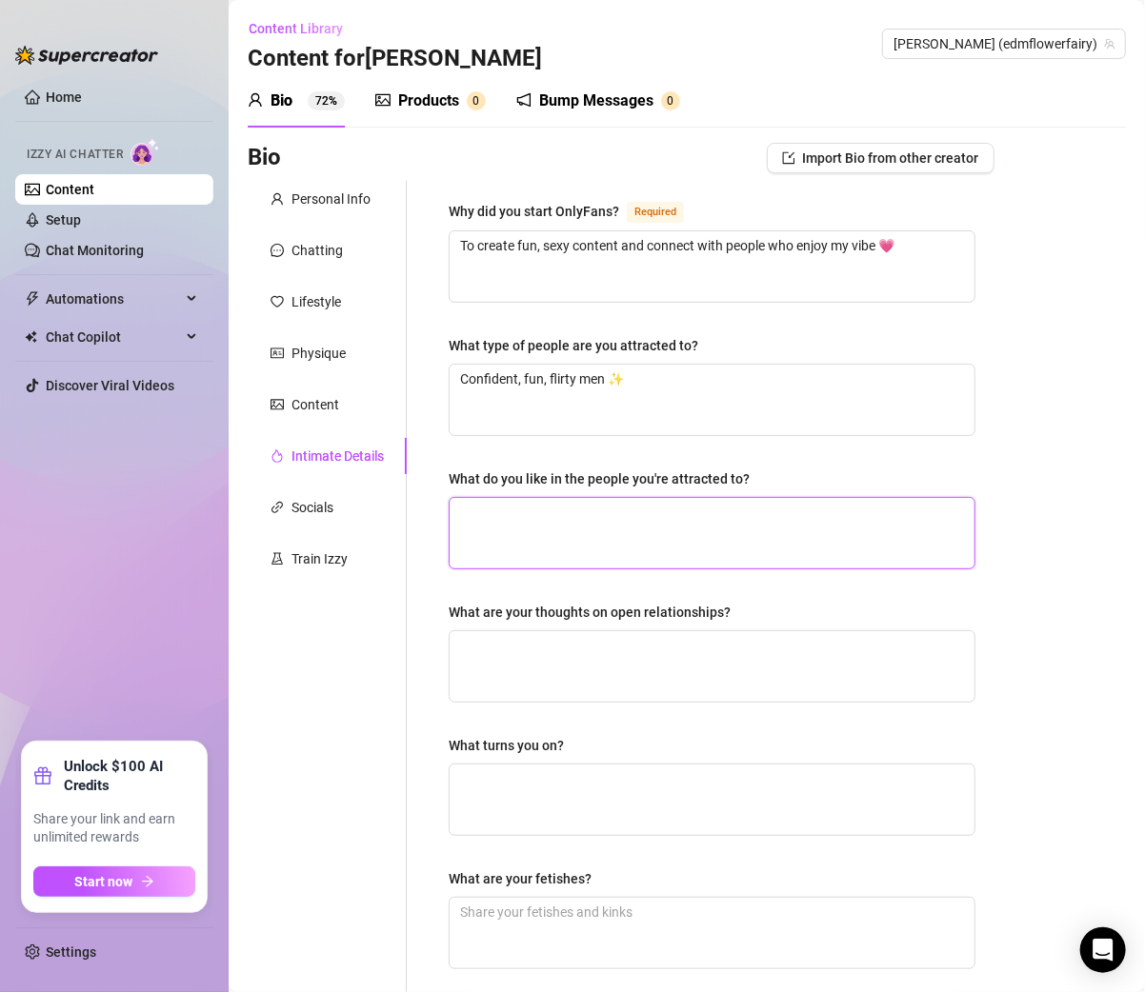
click at [525, 540] on textarea "What do you like in the people you're attracted to?" at bounding box center [711, 533] width 525 height 70
paste textarea "Playfulness, kindness, and someone who can make me laugh 🥰"
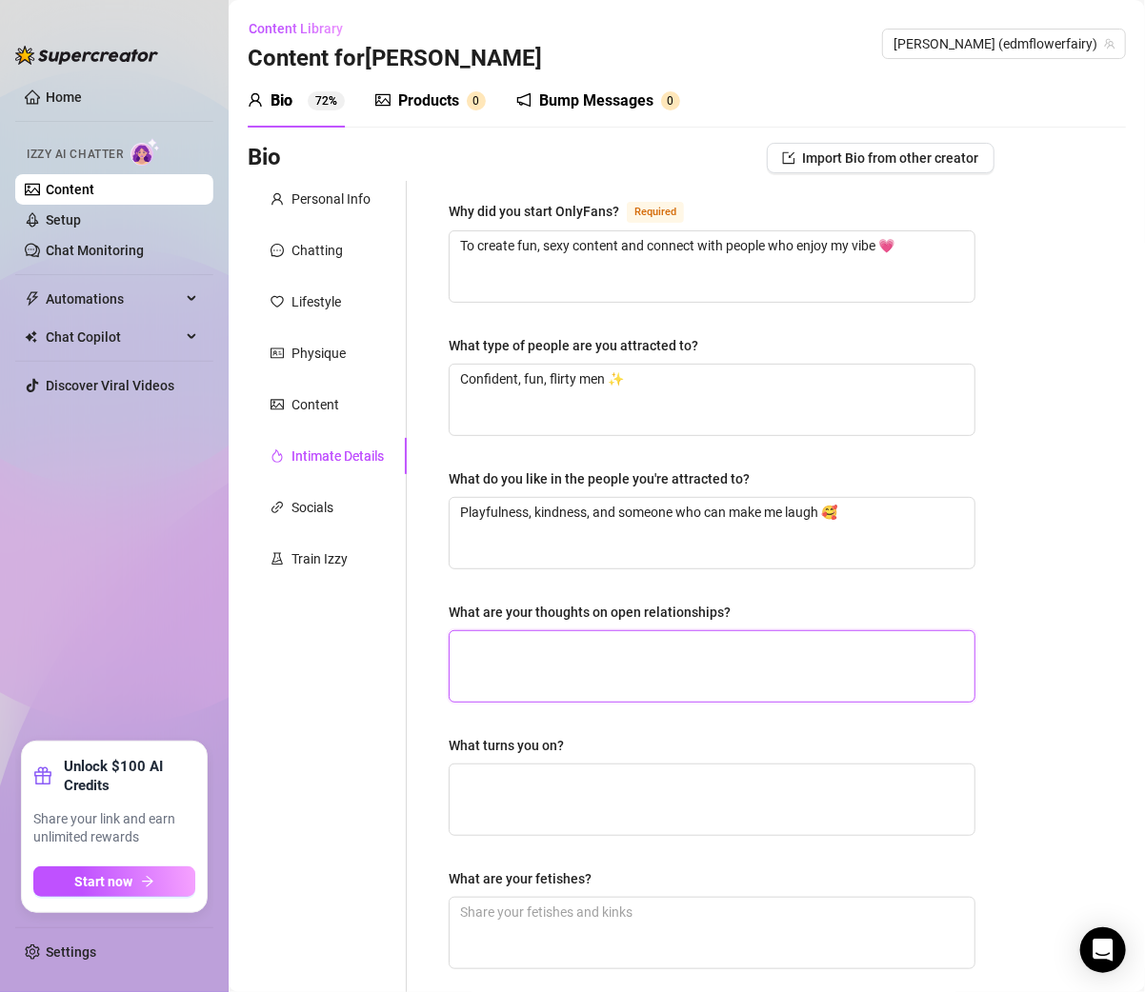
click at [524, 645] on textarea "What are your thoughts on open relationships?" at bounding box center [711, 666] width 525 height 70
paste textarea "Not for me, I like keeping my connections special and close."
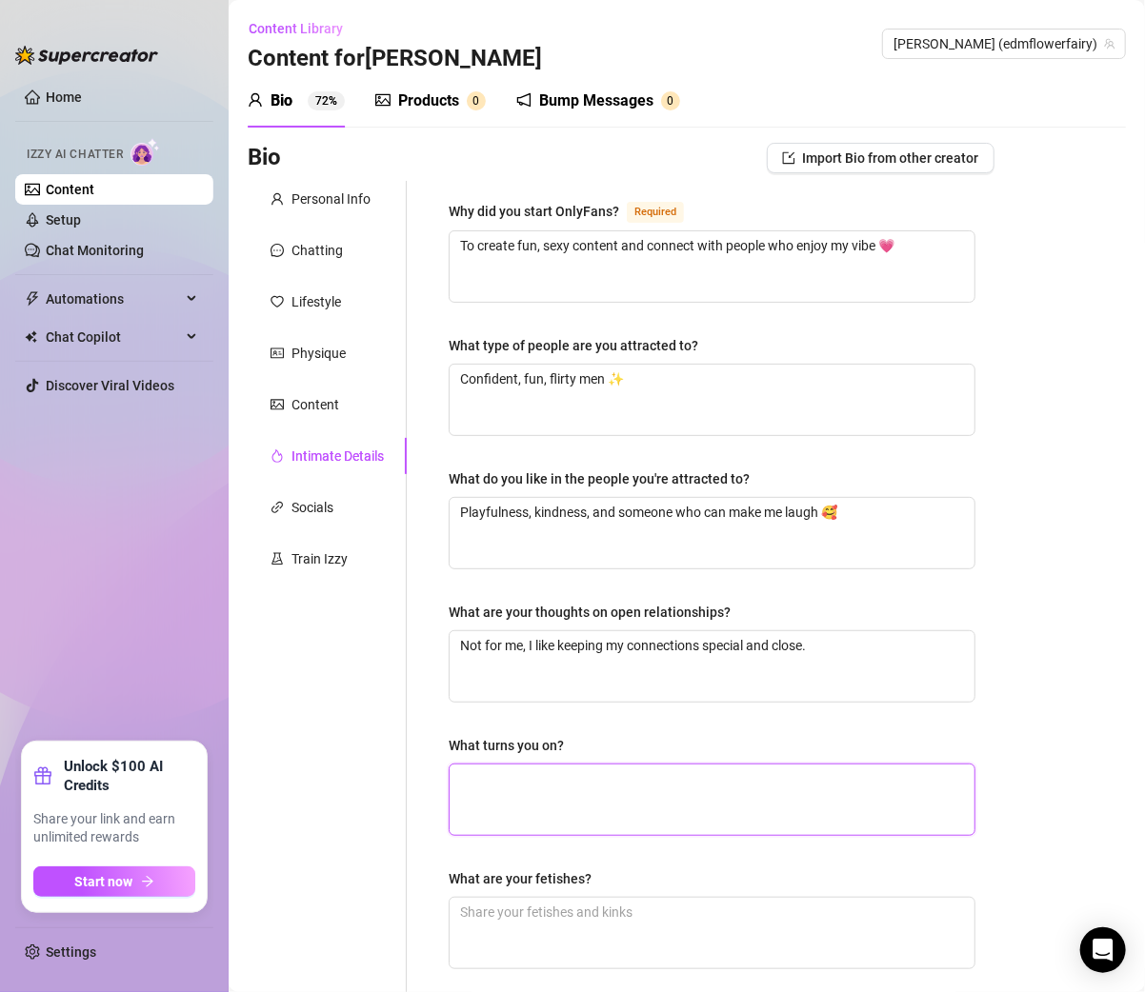
click at [533, 774] on textarea "What turns you on?" at bounding box center [711, 800] width 525 height 70
paste textarea "Confidence, teasing, dancing, and a good kisser 😋"
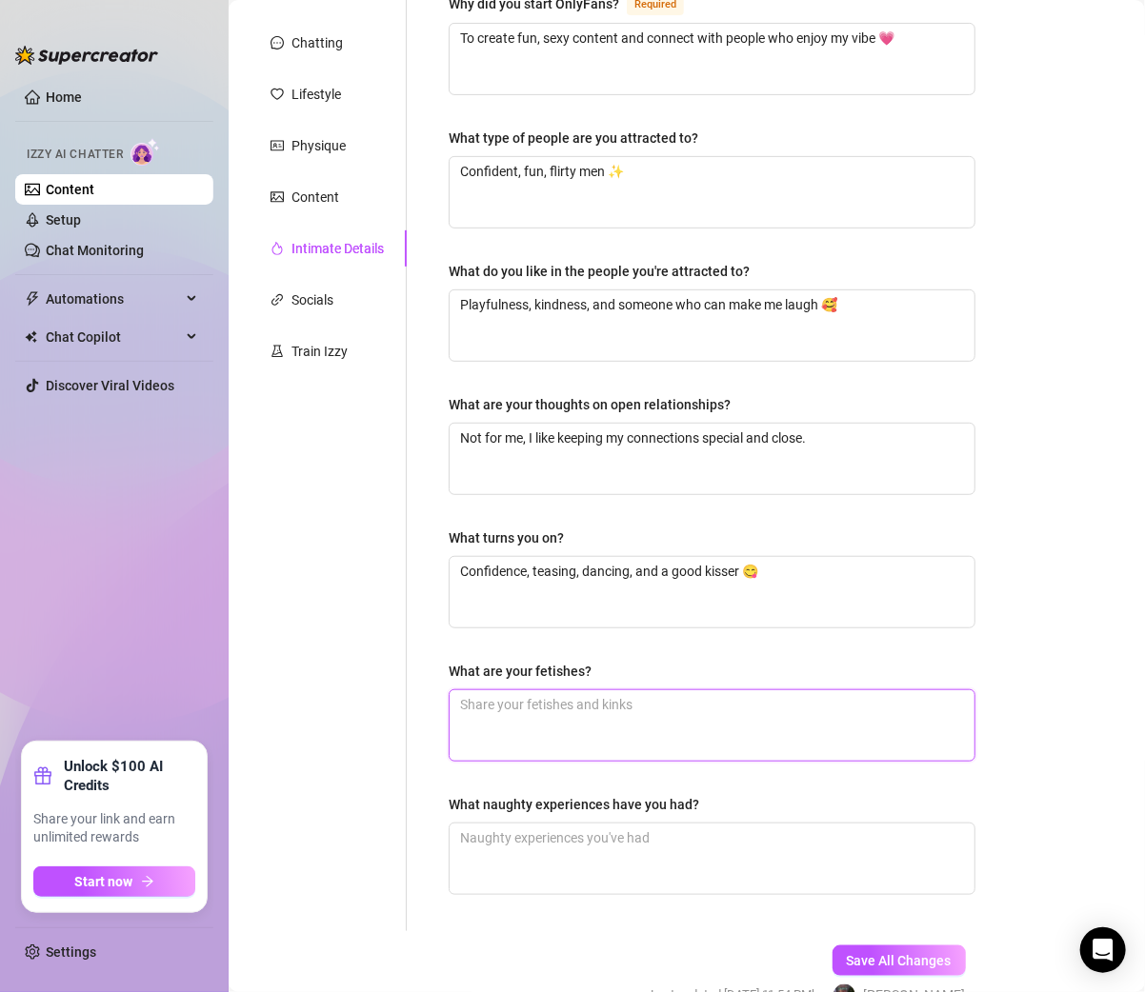
click at [480, 722] on textarea "What are your fetishes?" at bounding box center [711, 725] width 525 height 70
paste textarea "I love lingerie, playful roleplay, and being a tease."
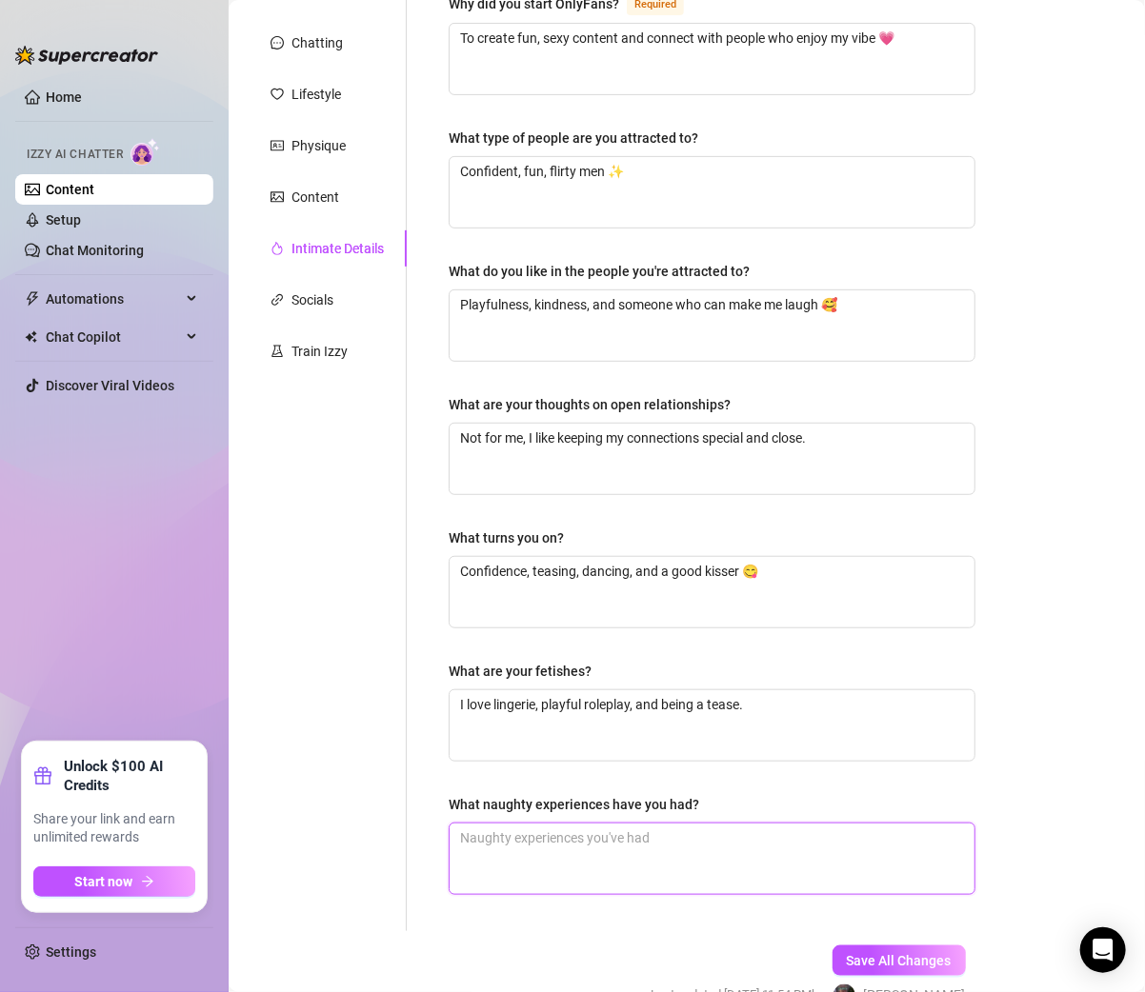
click at [565, 829] on textarea "What naughty experiences have you had?" at bounding box center [711, 859] width 525 height 70
paste textarea "I’ve had a wild night skinny dipping under the stars 🌙 hehe."
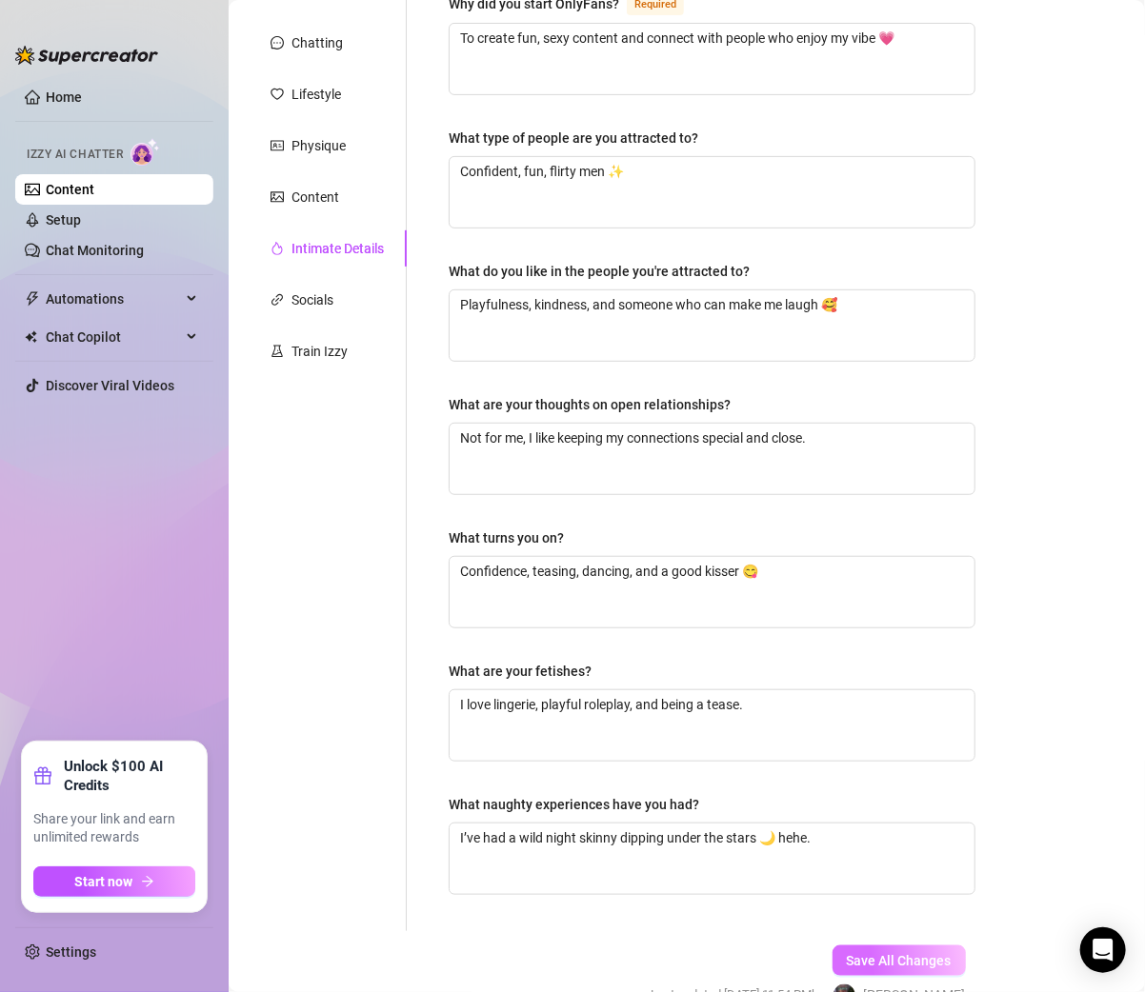
click at [918, 946] on button "Save All Changes" at bounding box center [898, 961] width 133 height 30
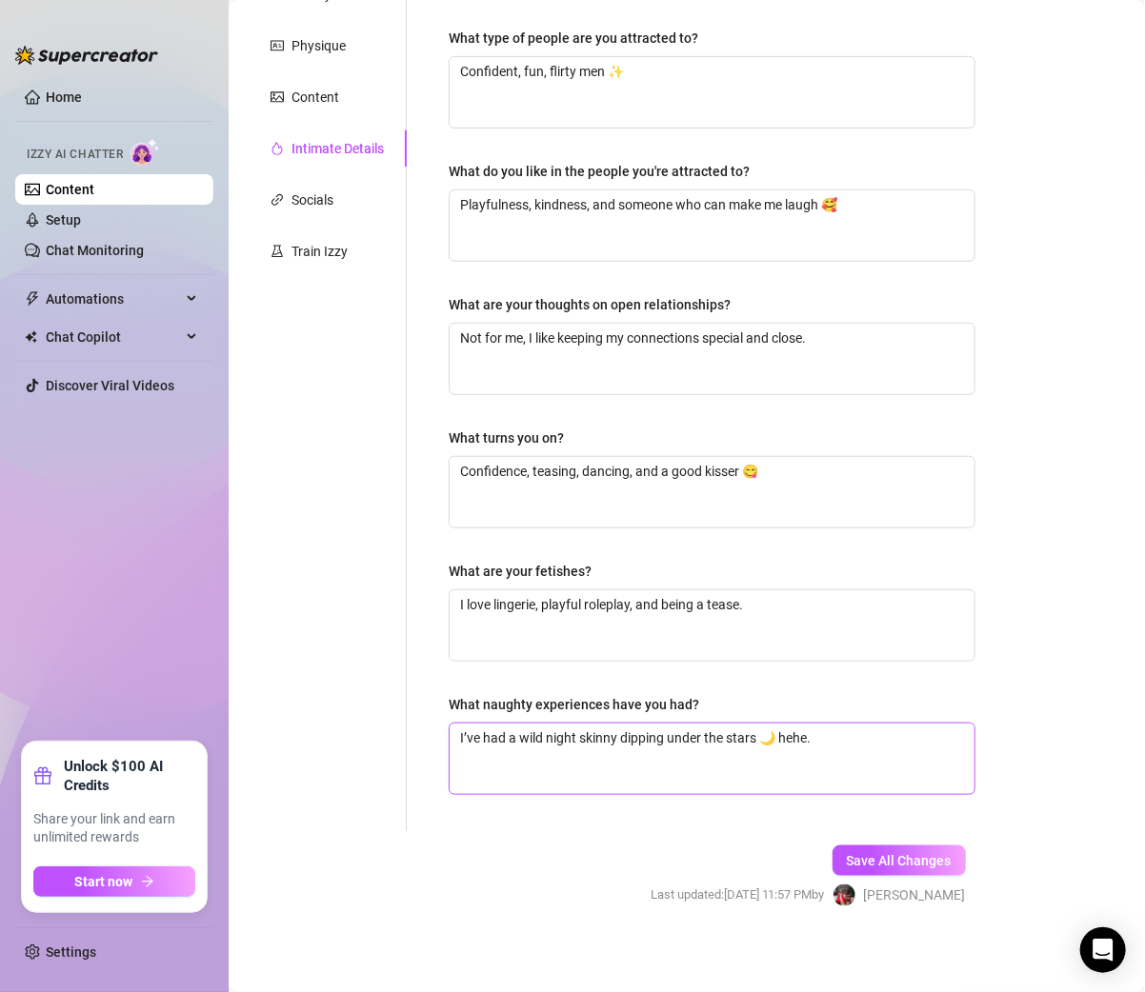
scroll to position [0, 0]
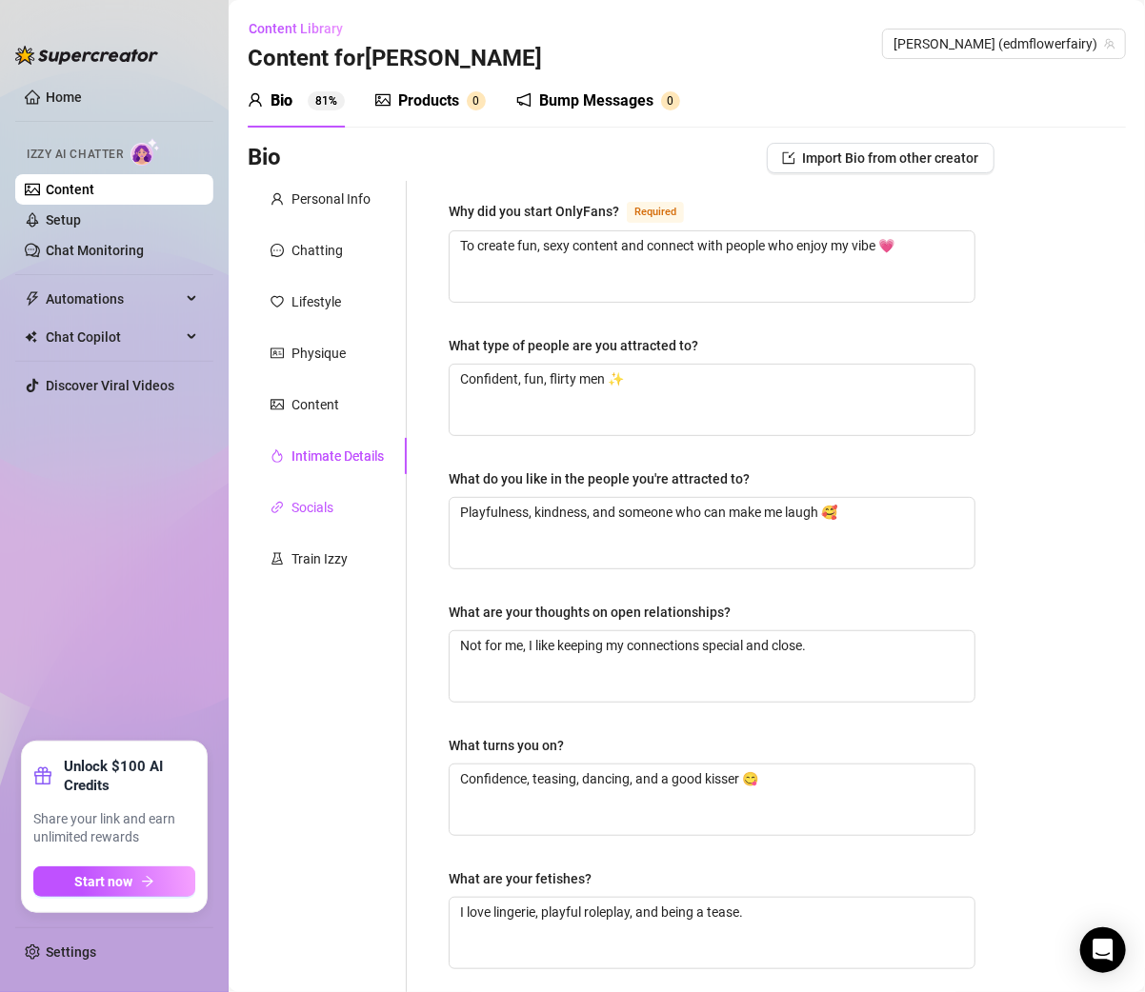
click at [325, 511] on div "Socials" at bounding box center [312, 507] width 42 height 21
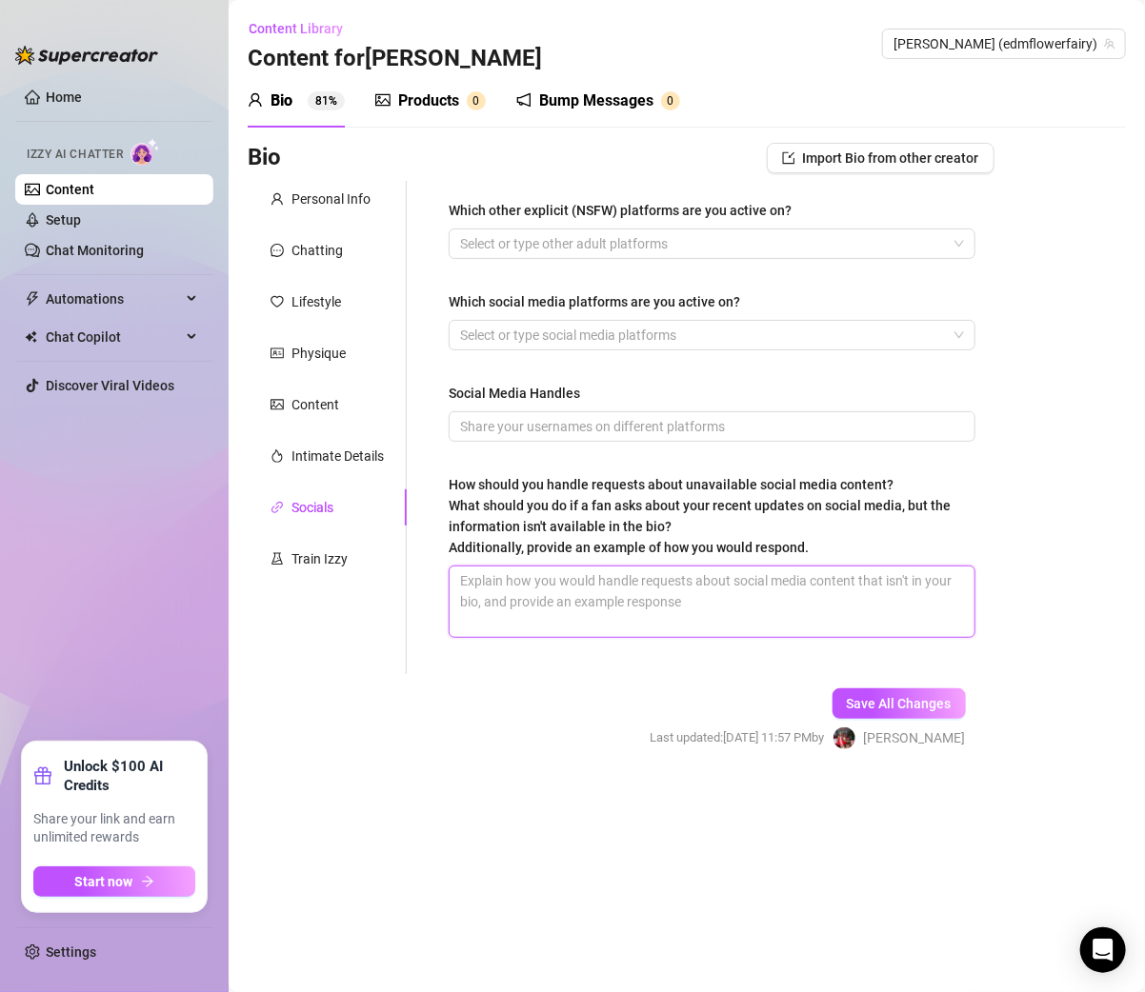
click at [519, 573] on textarea "How should you handle requests about unavailable social media content? What sho…" at bounding box center [711, 602] width 525 height 70
paste textarea "Tell them my exclusive content is always on OF 💗"
click at [808, 589] on textarea "Tell them my exclusive content is always on OF 💗" at bounding box center [711, 602] width 525 height 70
paste textarea "Just let them know OF is where I share my main updates & content, and this is t…"
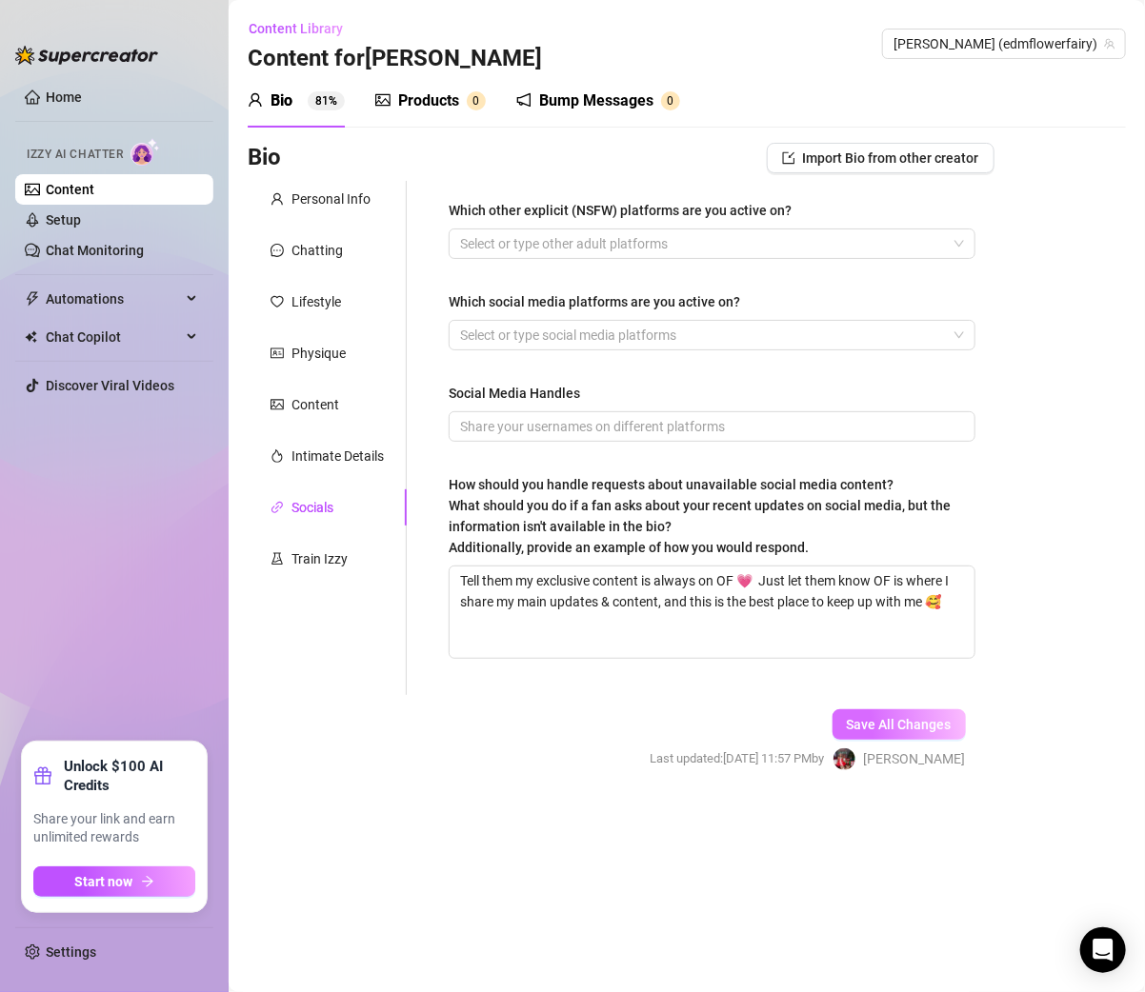
click at [895, 724] on span "Save All Changes" at bounding box center [898, 724] width 105 height 15
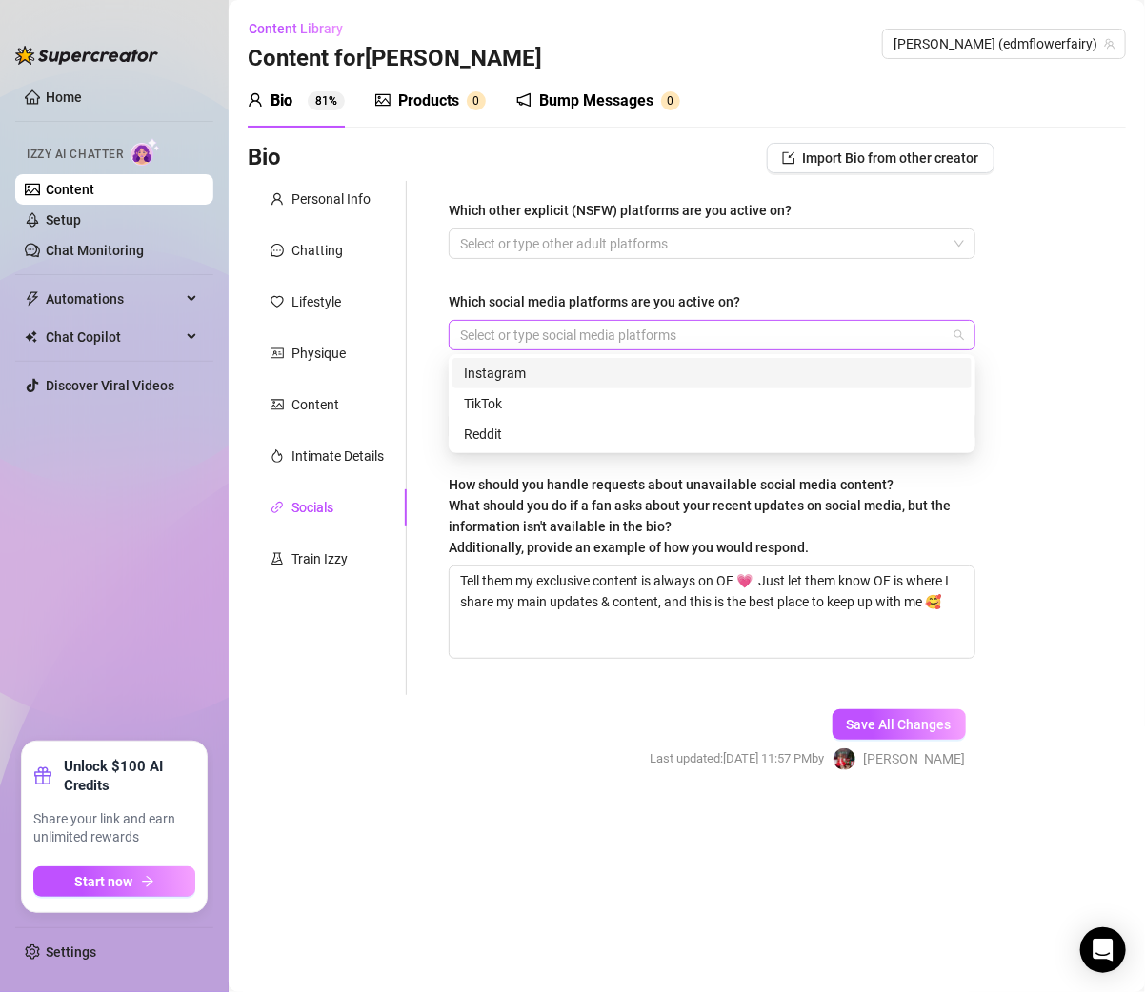
click at [620, 332] on div at bounding box center [701, 335] width 499 height 27
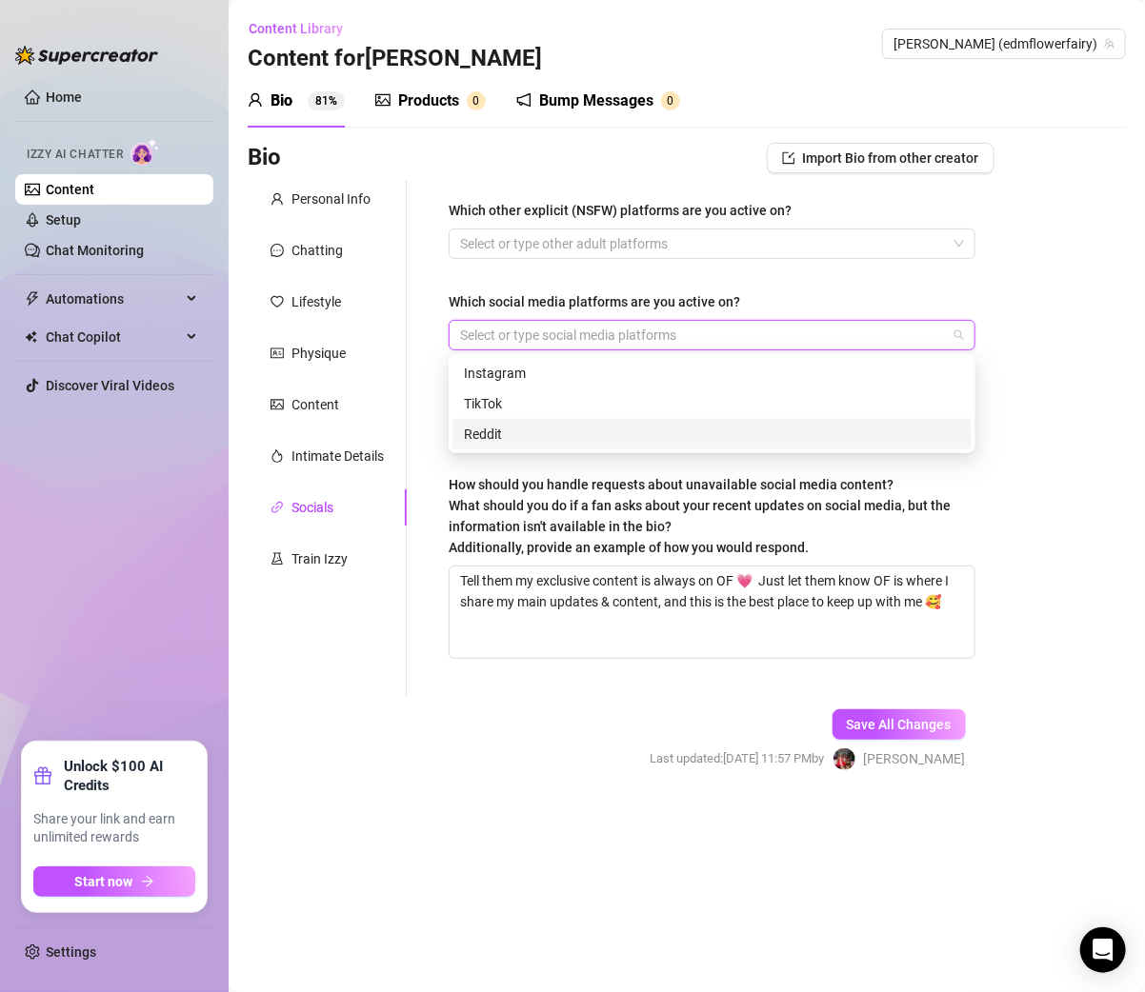
click at [441, 473] on div "Which other explicit (NSFW) platforms are you active on? Select or type other a…" at bounding box center [711, 438] width 565 height 514
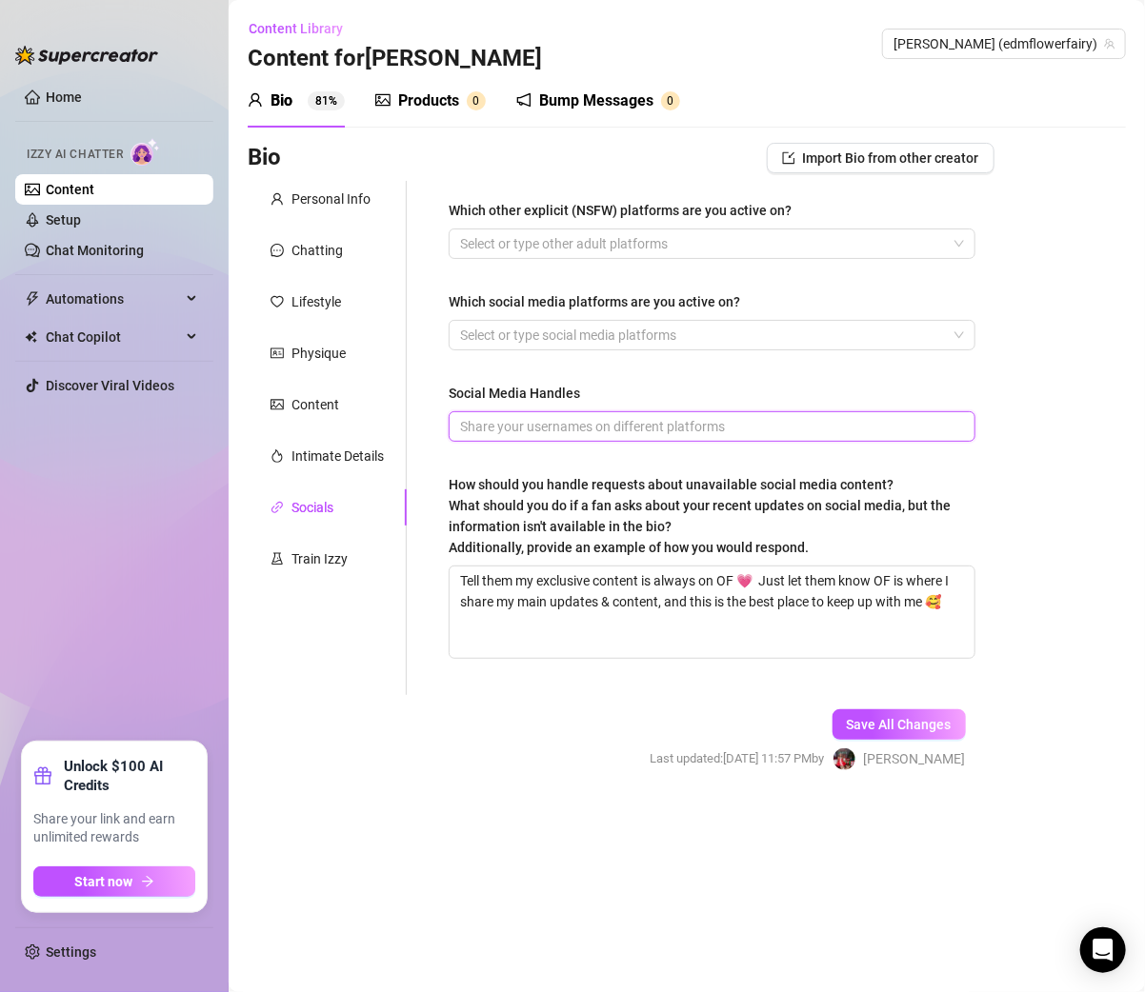
click at [509, 418] on input "Social Media Handles" at bounding box center [710, 426] width 500 height 21
paste input "https://edmflowerfairyofficial.com/"
click at [418, 465] on div "Which other explicit (NSFW) platforms are you active on? Select or type other a…" at bounding box center [701, 438] width 588 height 514
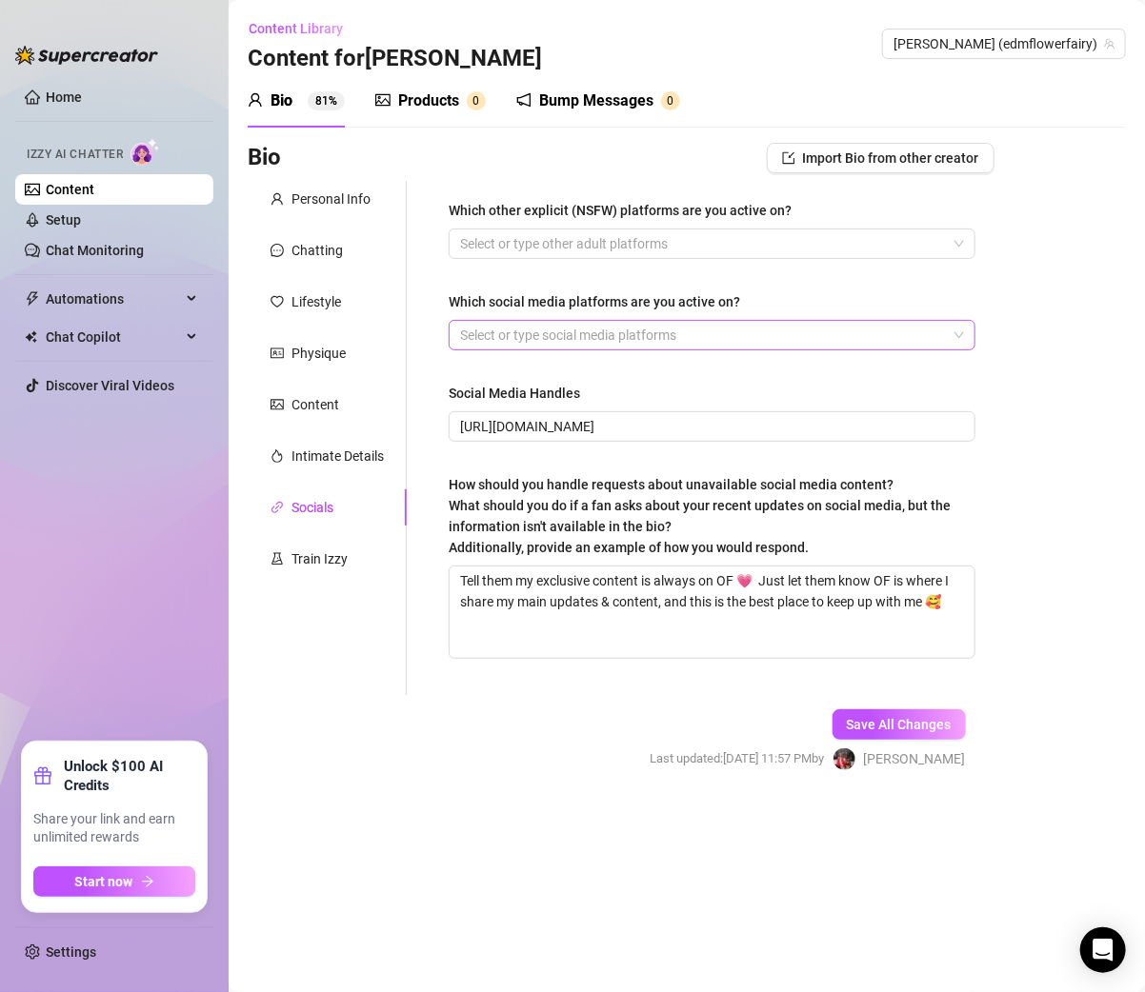
click at [514, 336] on div at bounding box center [701, 335] width 499 height 27
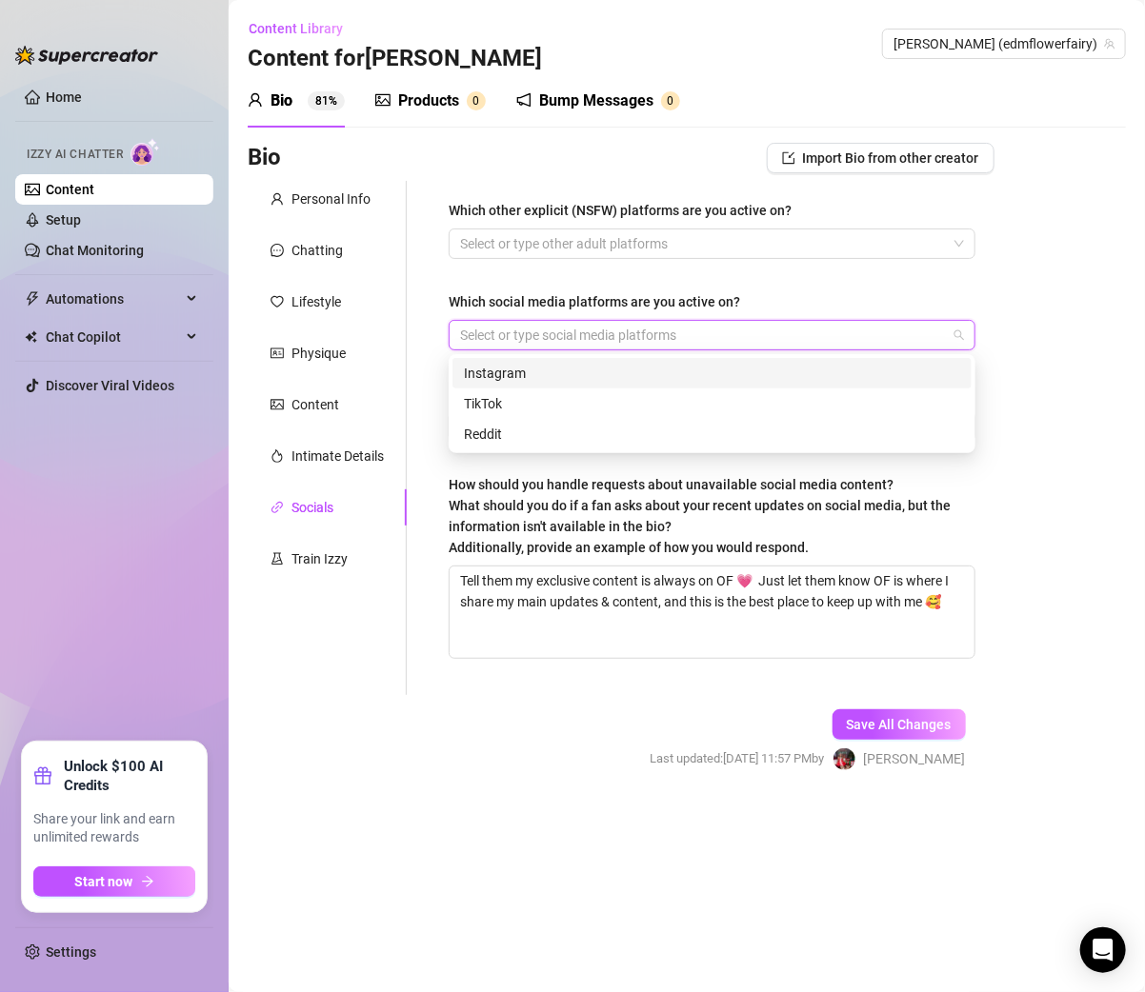
click at [507, 372] on div "Instagram" at bounding box center [712, 373] width 496 height 21
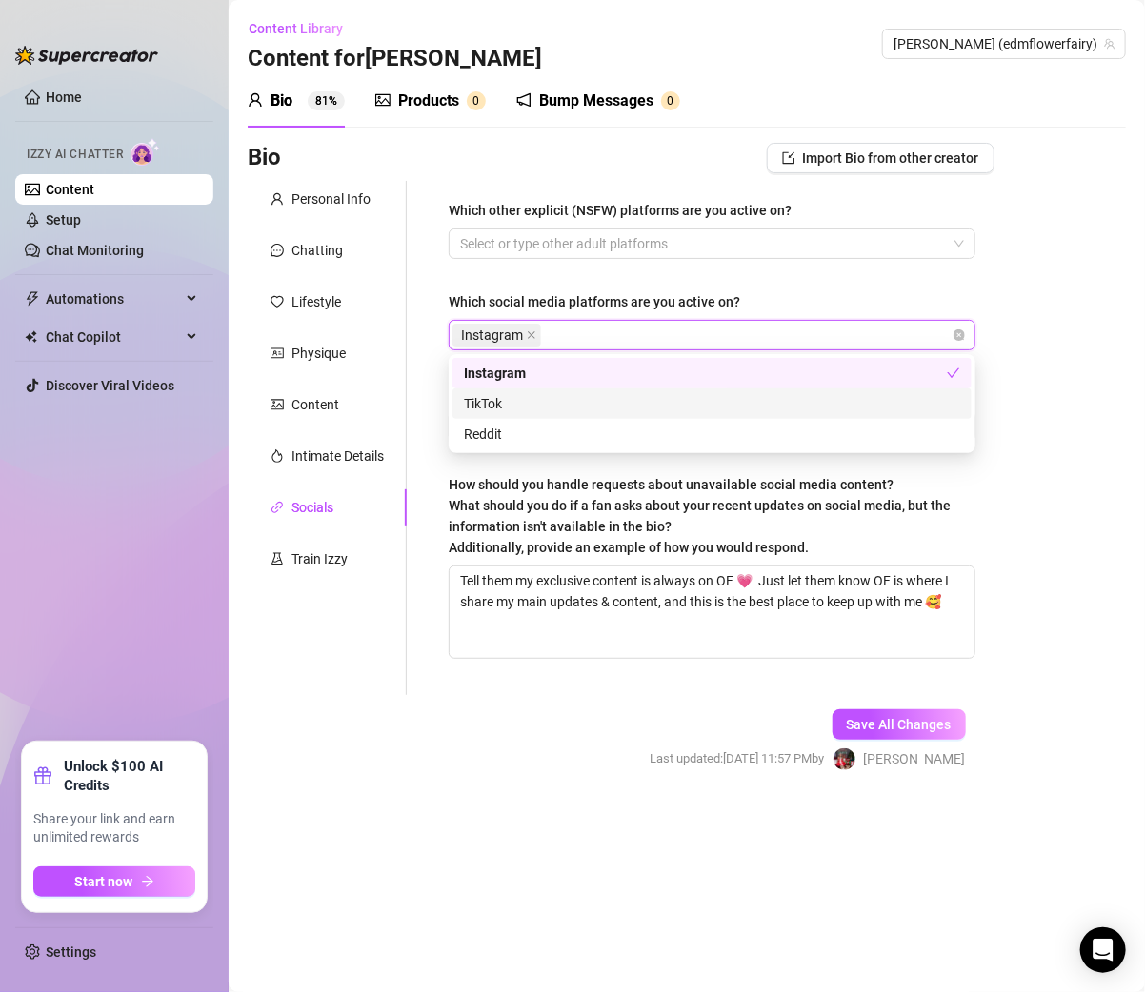
click at [501, 394] on div "TikTok" at bounding box center [712, 403] width 496 height 21
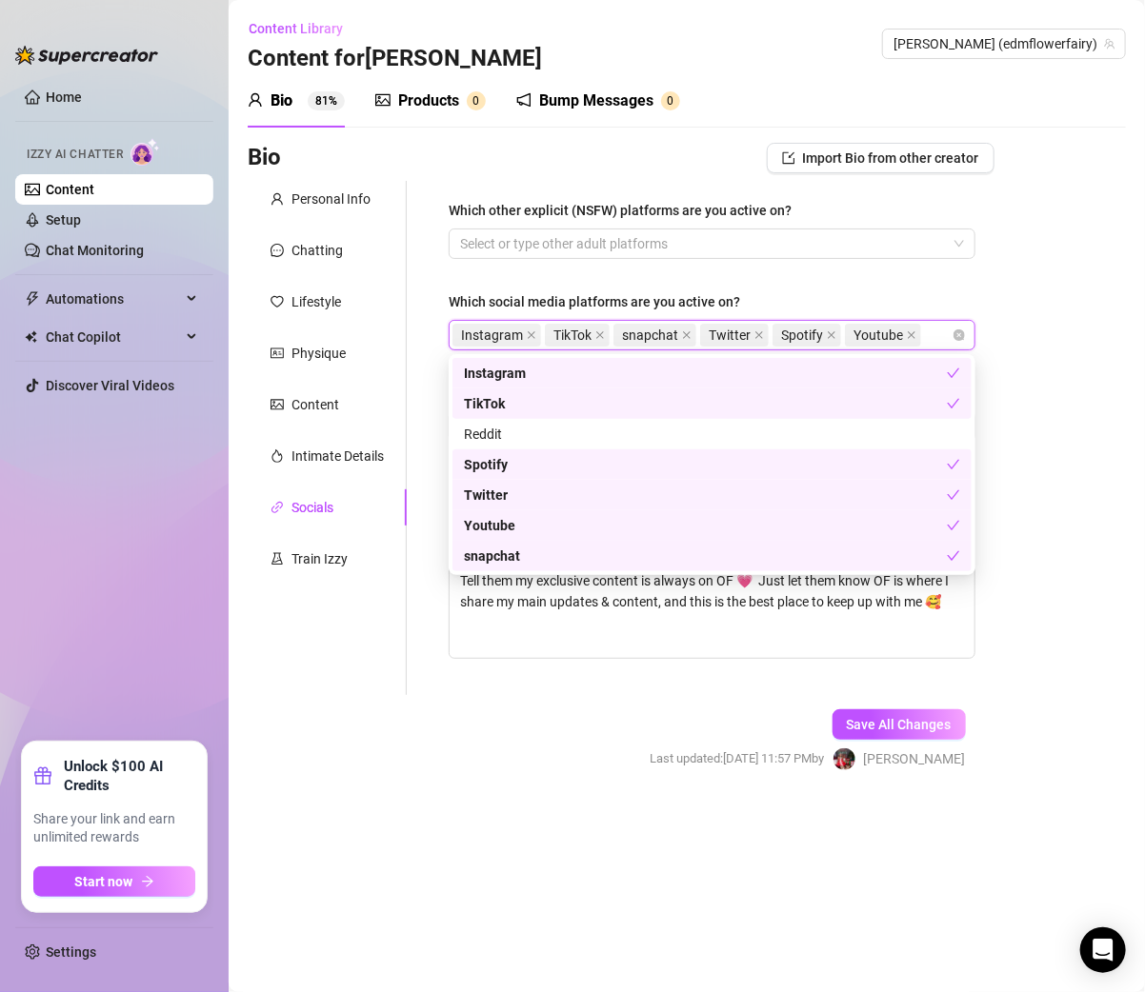
click at [1100, 403] on div "Bio Import Bio from other creator Personal Info Chatting Lifestyle Physique Con…" at bounding box center [687, 474] width 878 height 662
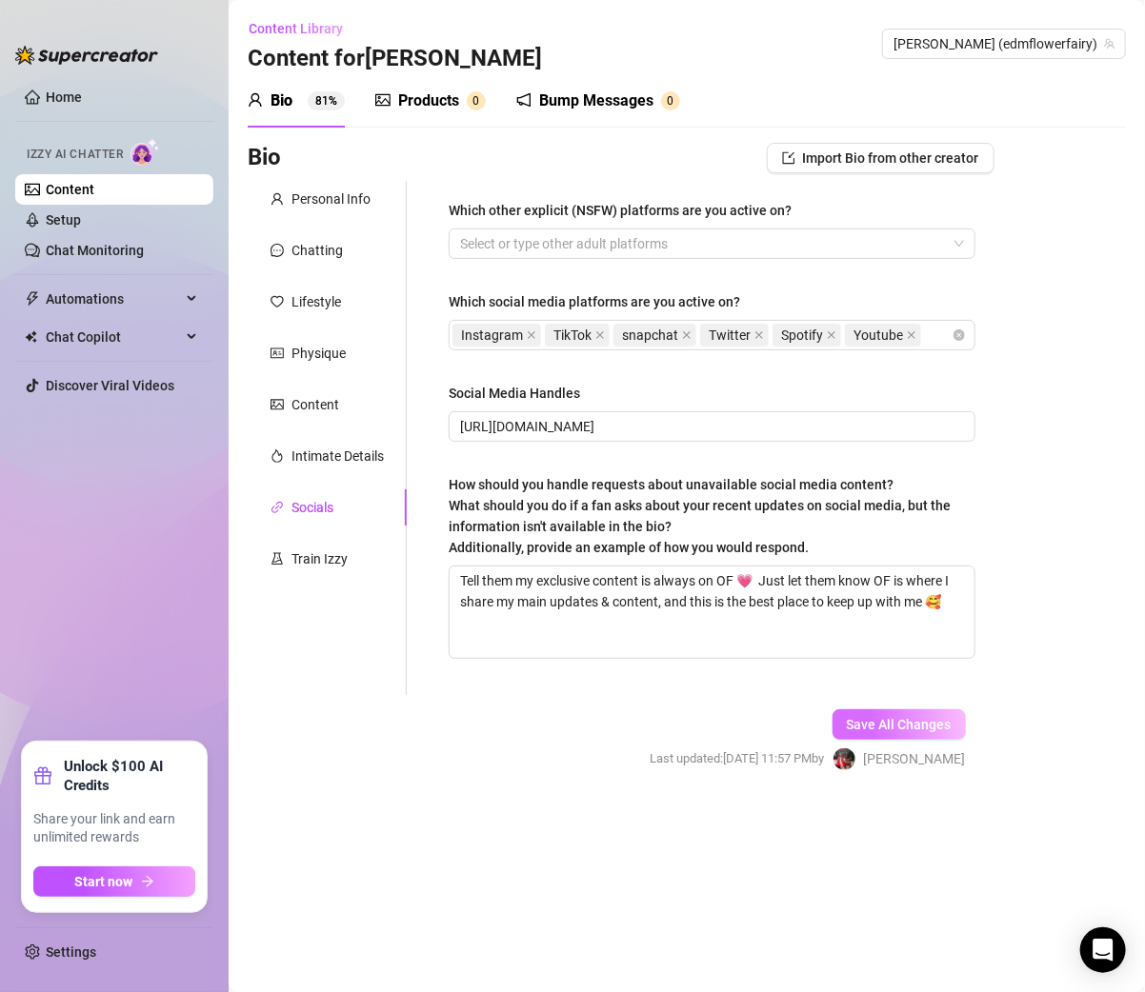
click at [881, 722] on span "Save All Changes" at bounding box center [898, 724] width 105 height 15
click at [882, 710] on button "Save All Changes" at bounding box center [888, 724] width 154 height 30
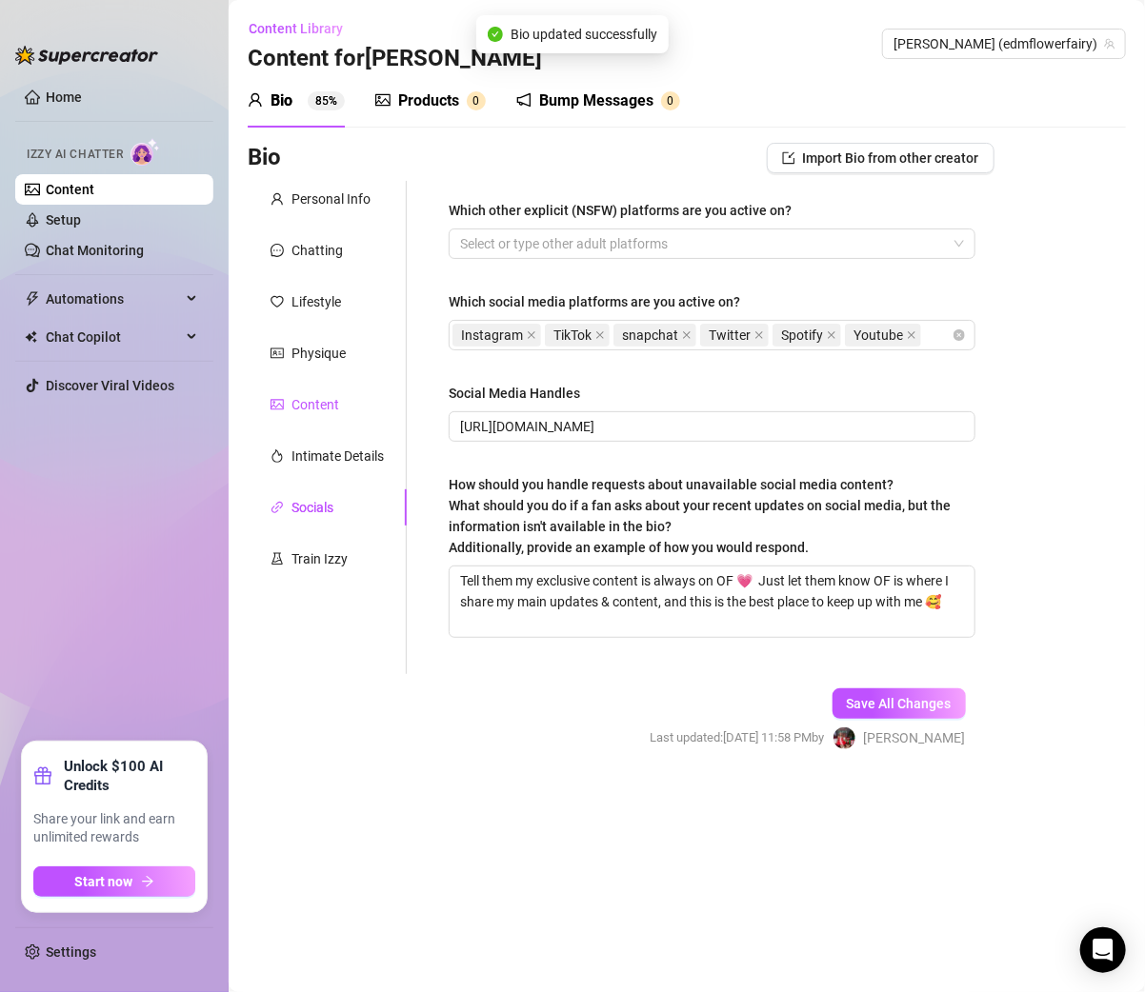
click at [324, 409] on div "Content" at bounding box center [315, 404] width 48 height 21
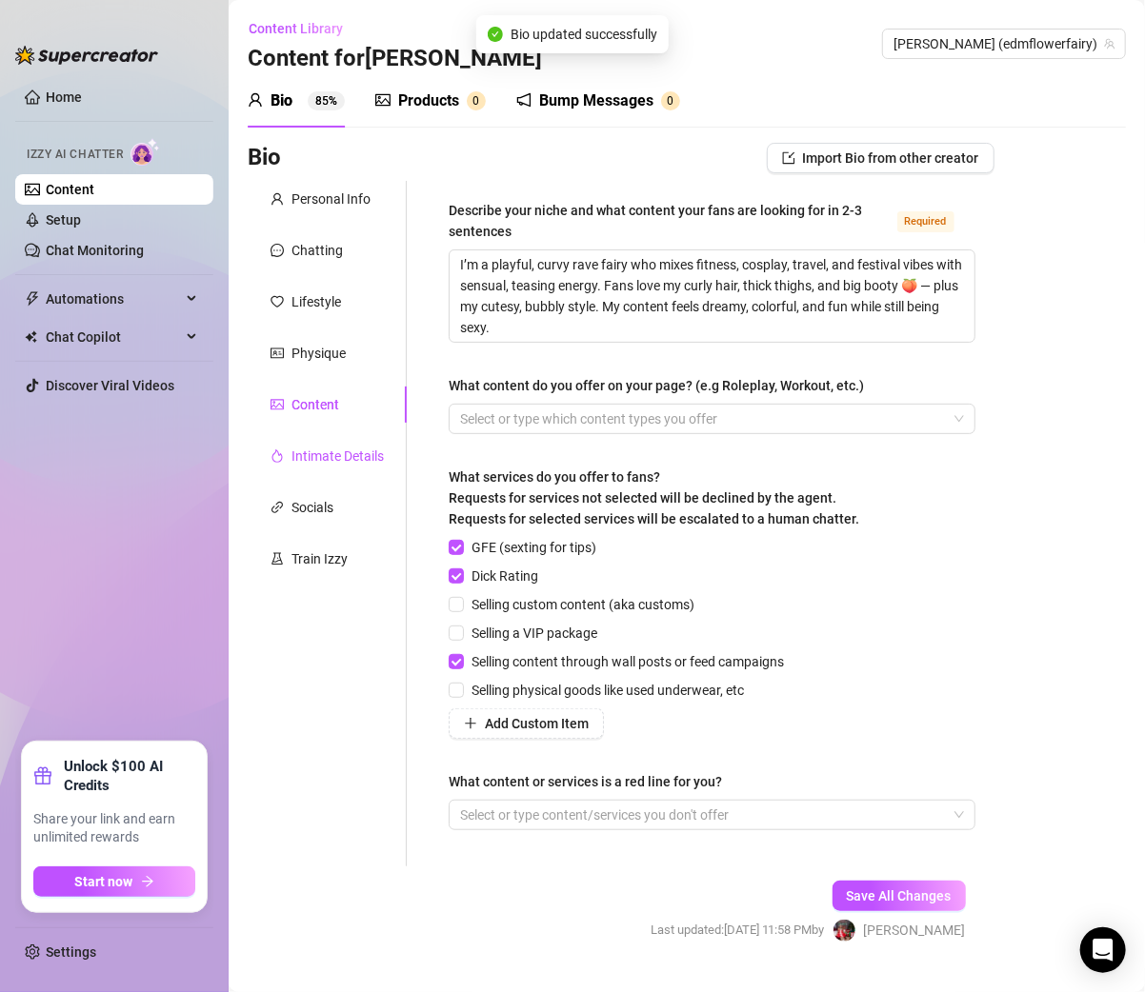
click at [333, 462] on div "Intimate Details" at bounding box center [337, 456] width 92 height 21
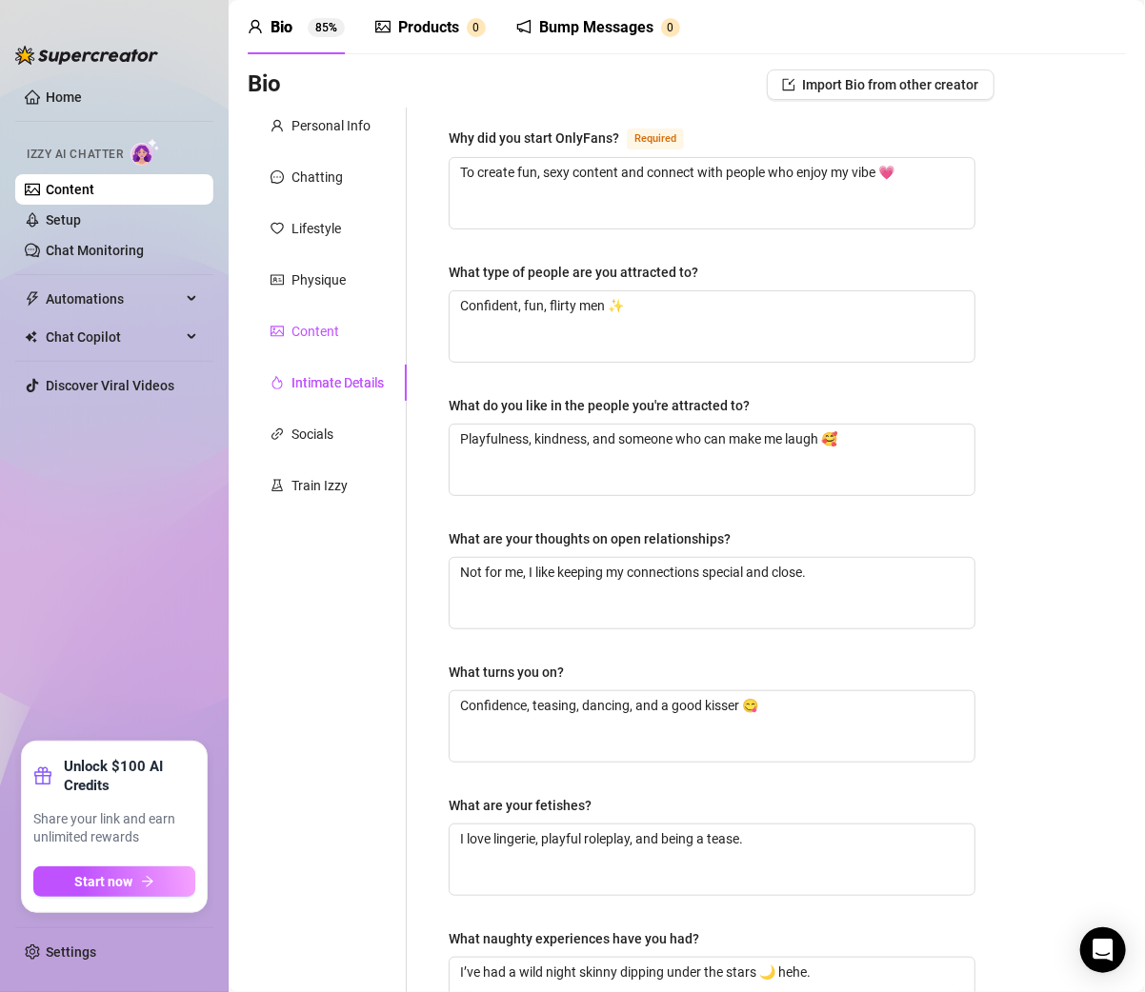
click at [317, 323] on div "Content" at bounding box center [315, 331] width 48 height 21
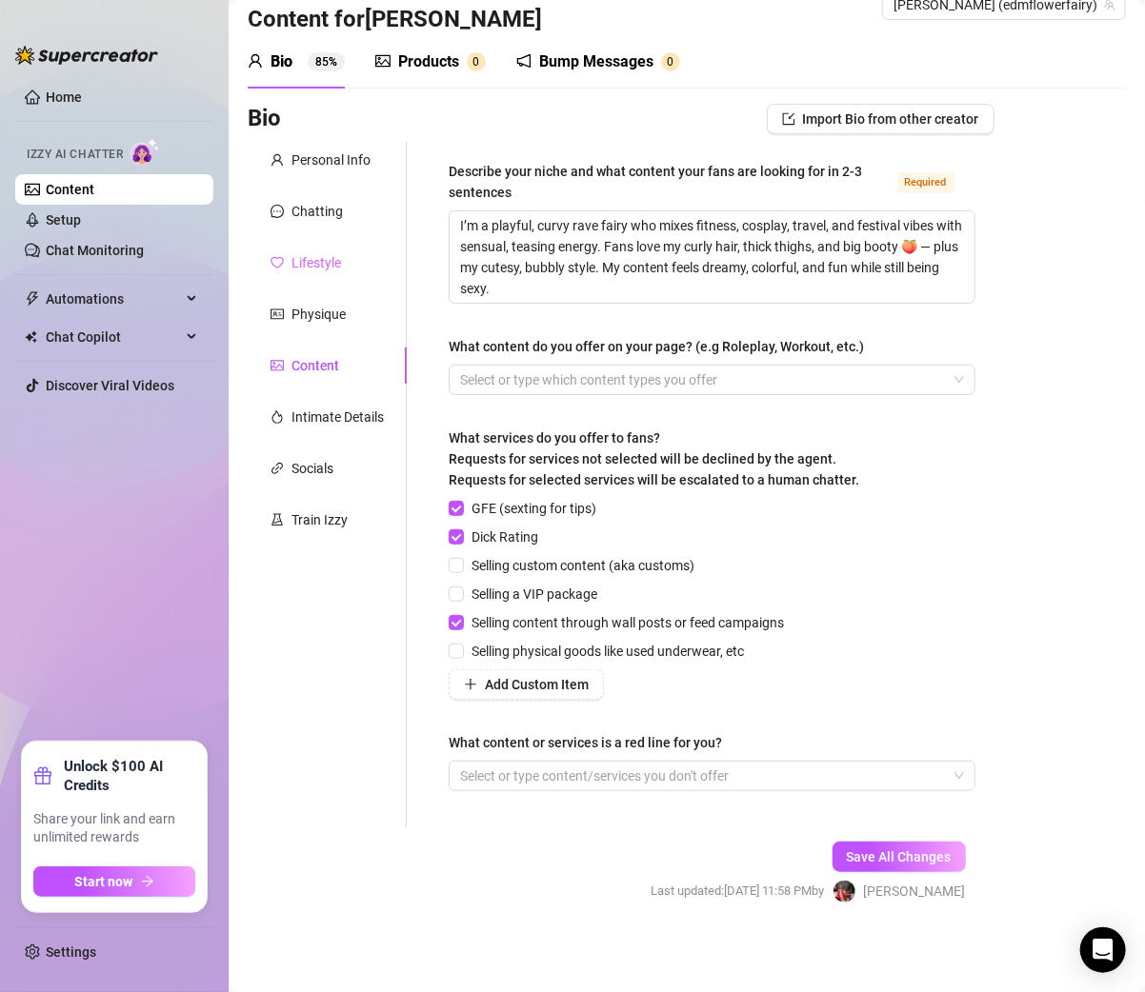
scroll to position [39, 0]
click at [311, 266] on div "Lifestyle" at bounding box center [316, 262] width 50 height 21
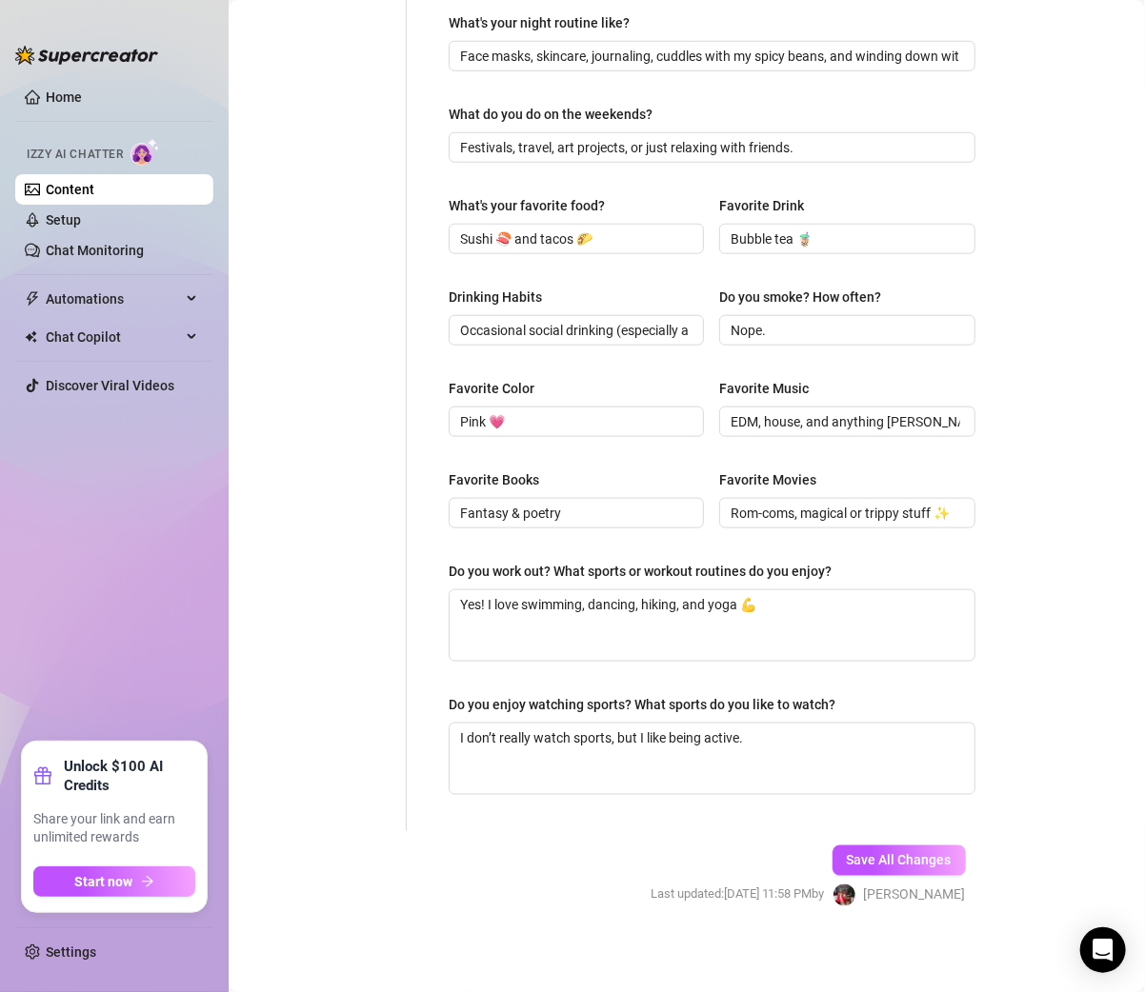
scroll to position [157, 0]
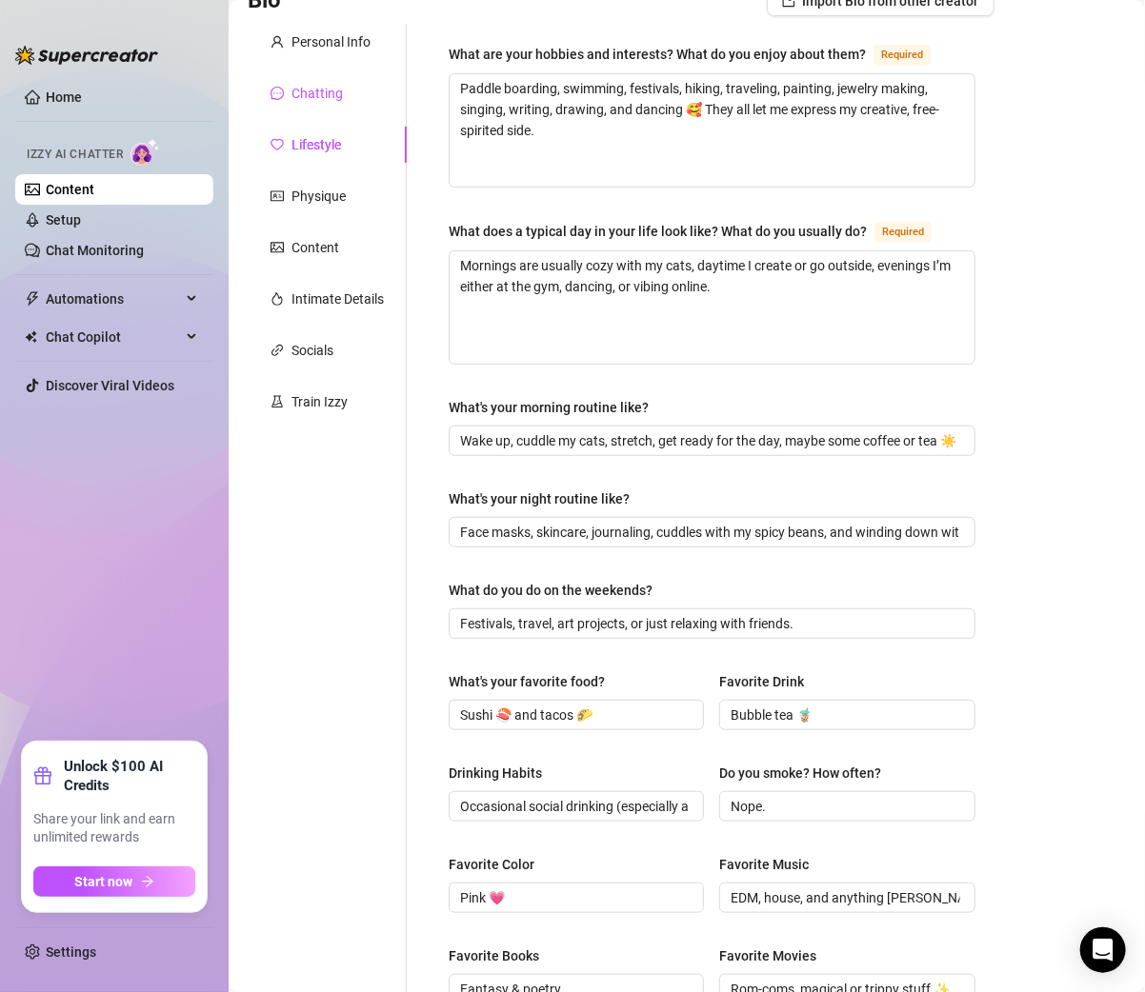
click at [317, 96] on div "Chatting" at bounding box center [316, 93] width 51 height 21
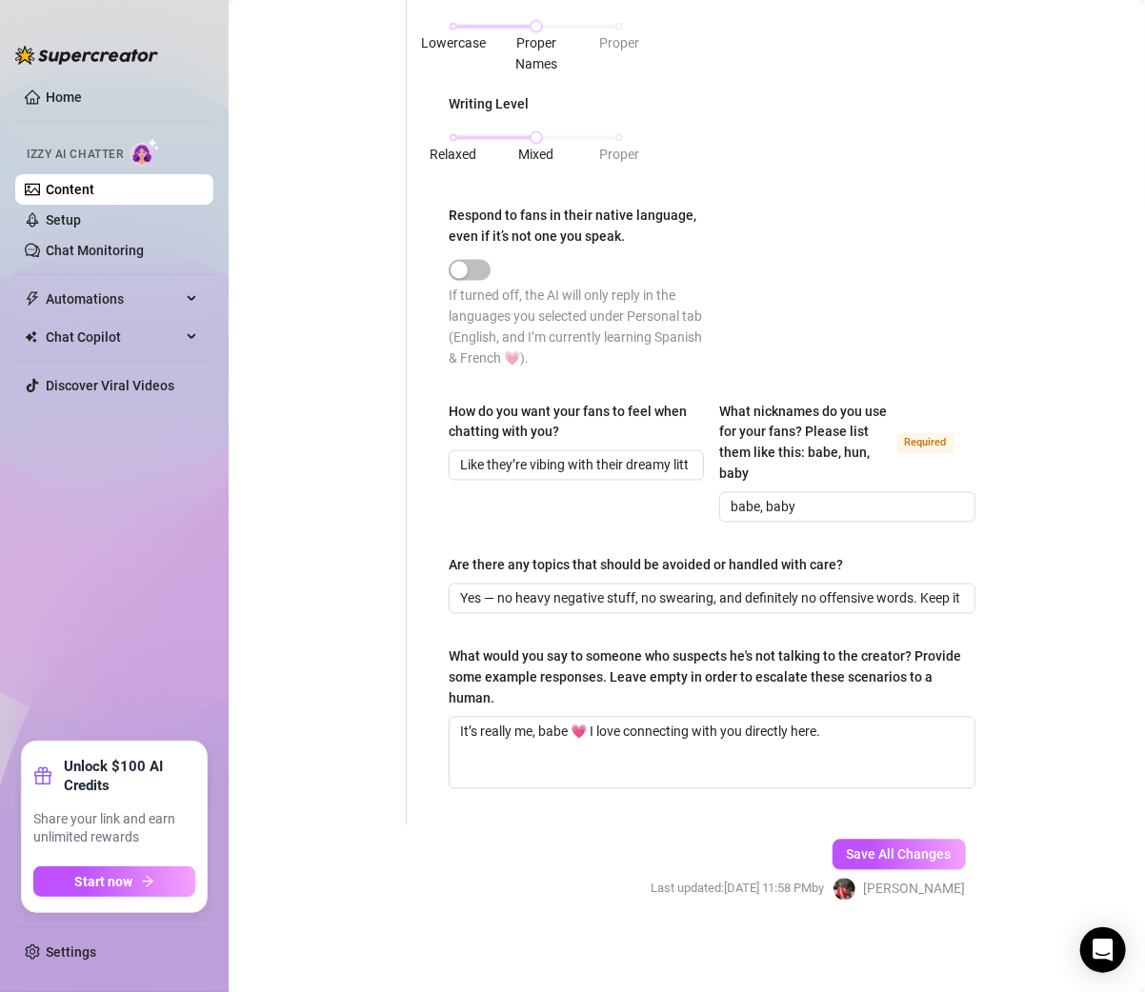
scroll to position [0, 0]
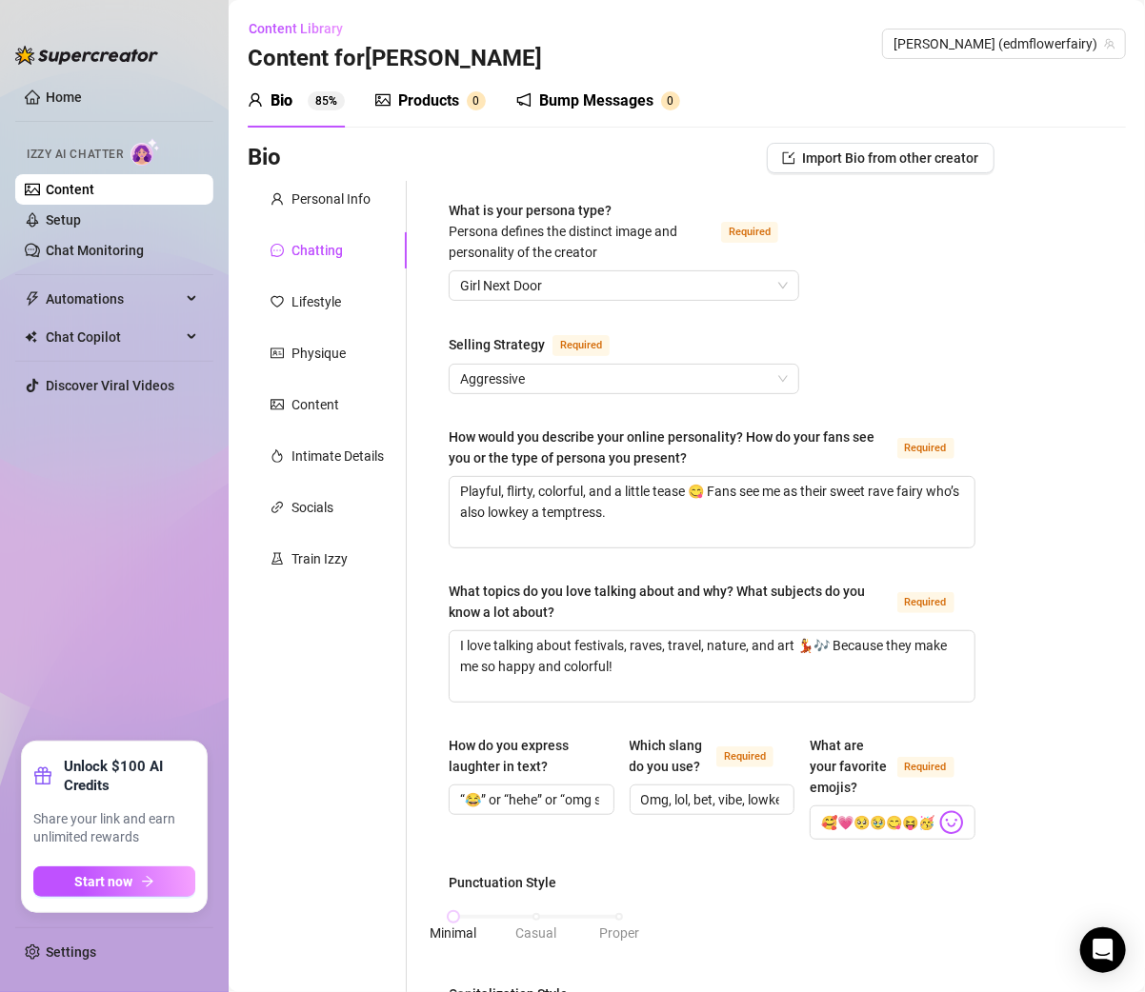
click at [318, 234] on div "Chatting" at bounding box center [327, 250] width 159 height 36
click at [318, 244] on div "Chatting" at bounding box center [316, 250] width 51 height 21
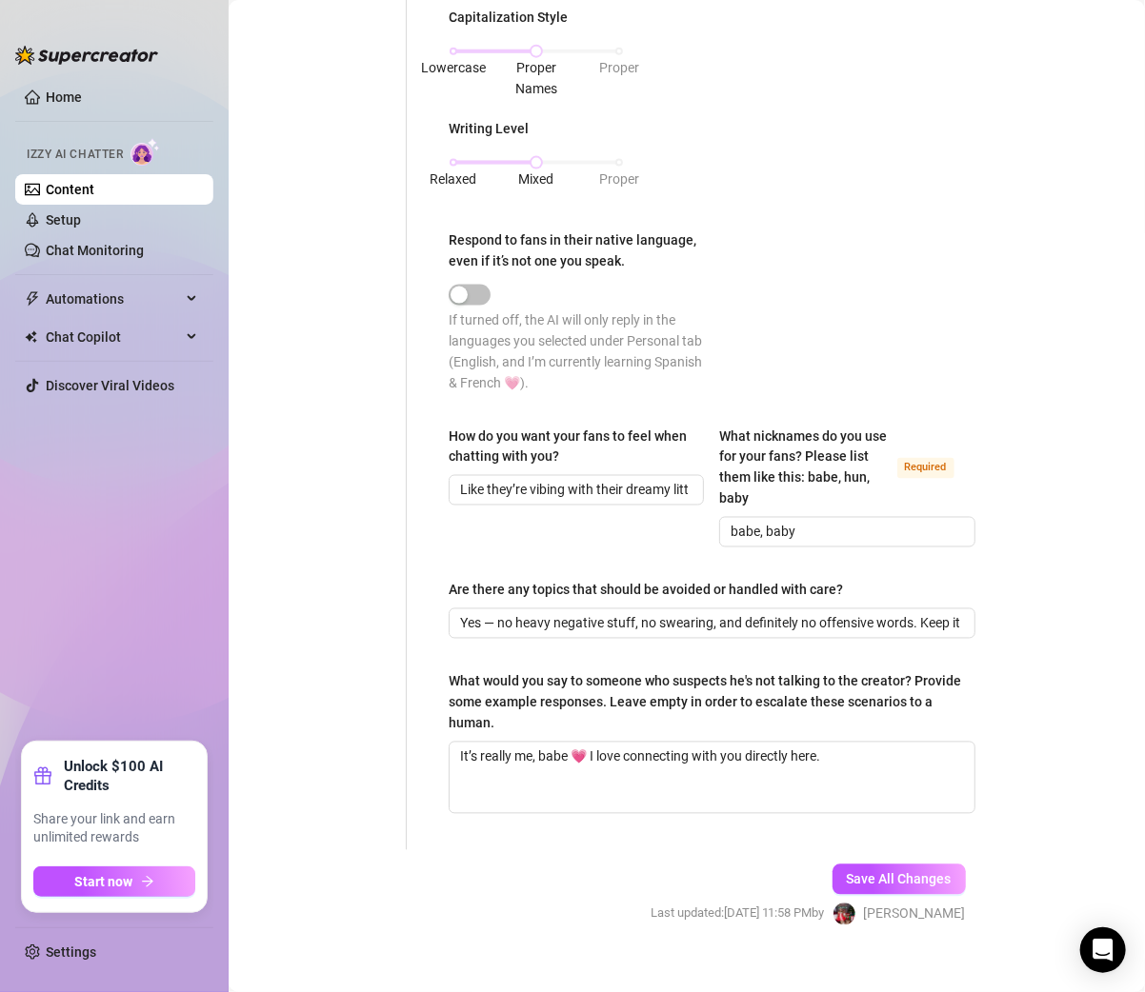
scroll to position [104, 0]
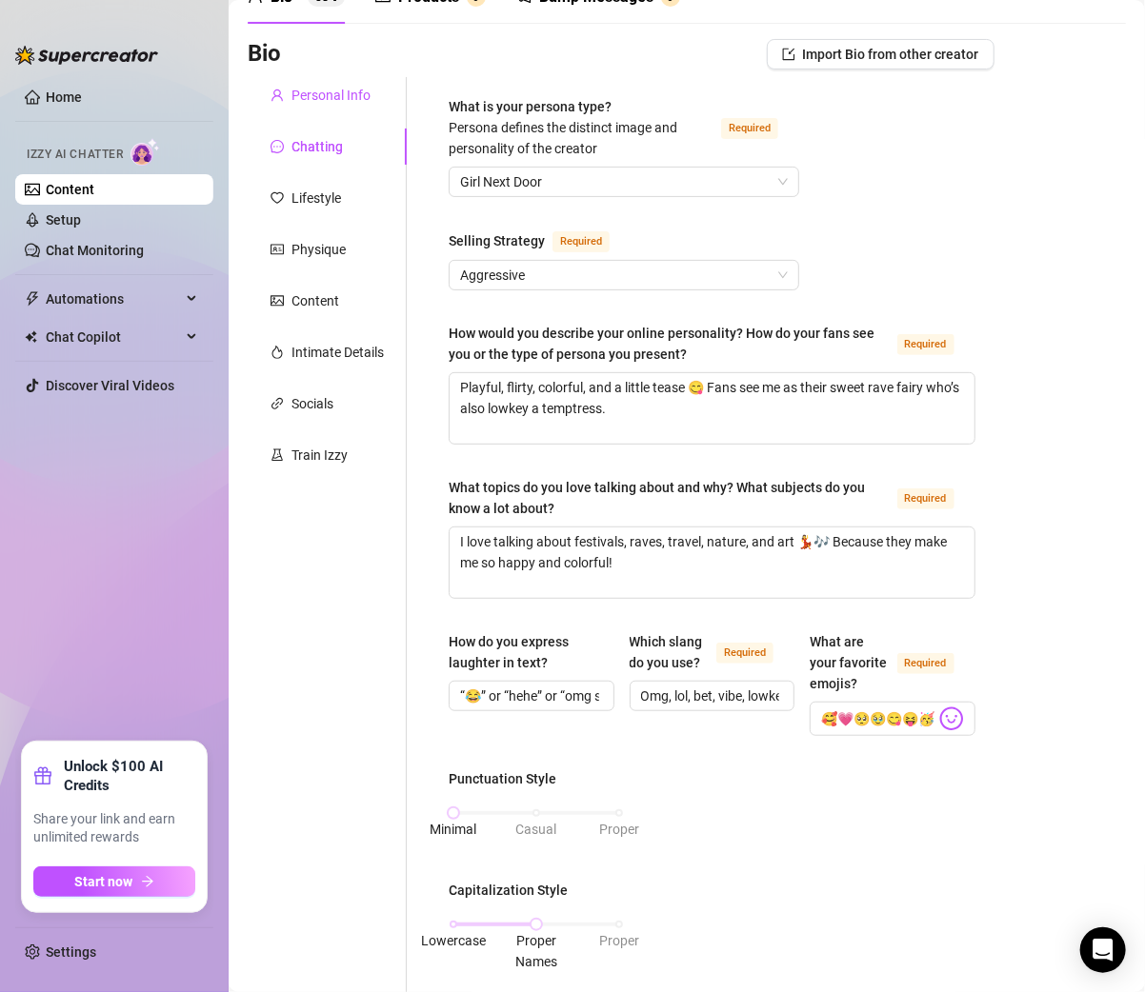
click at [348, 92] on div "Personal Info" at bounding box center [330, 95] width 79 height 21
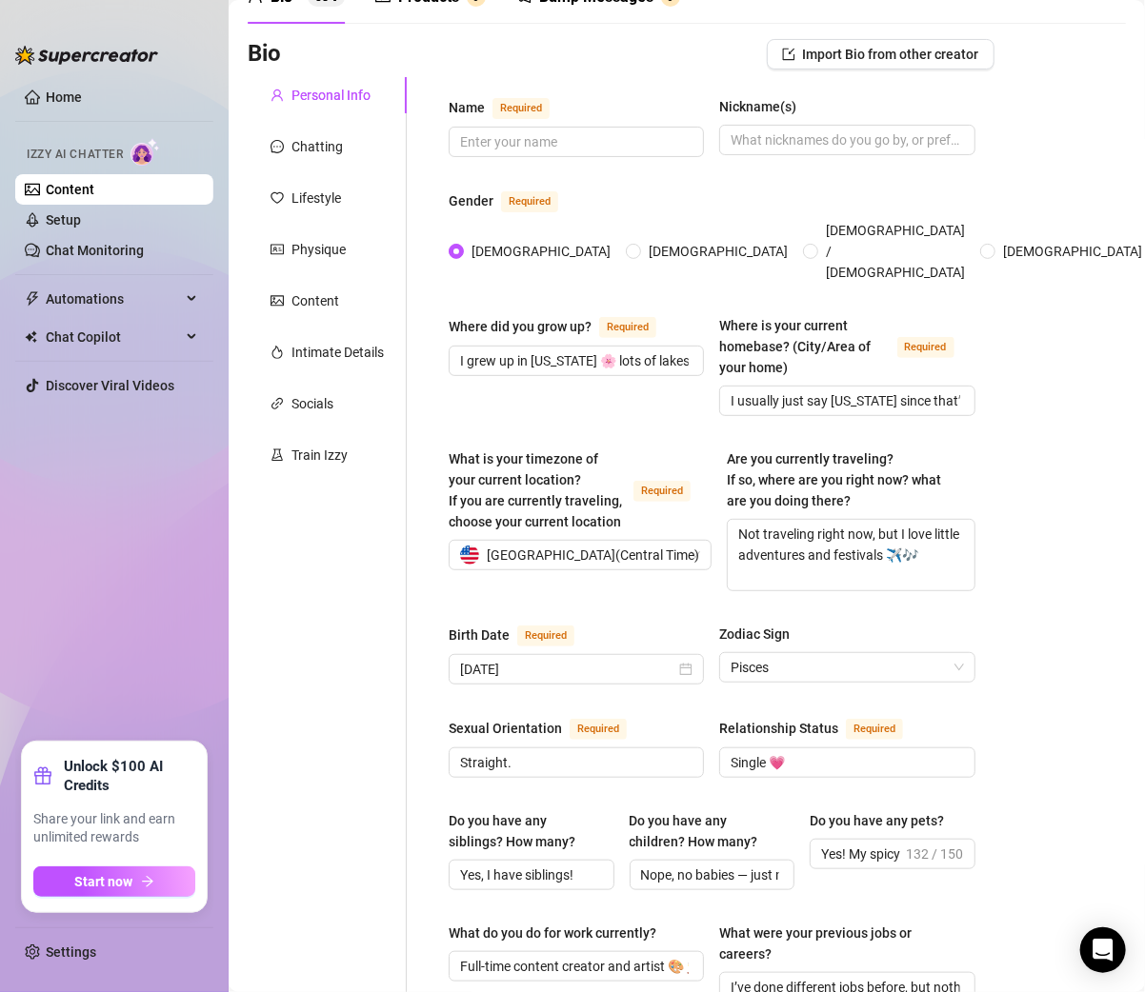
scroll to position [0, 0]
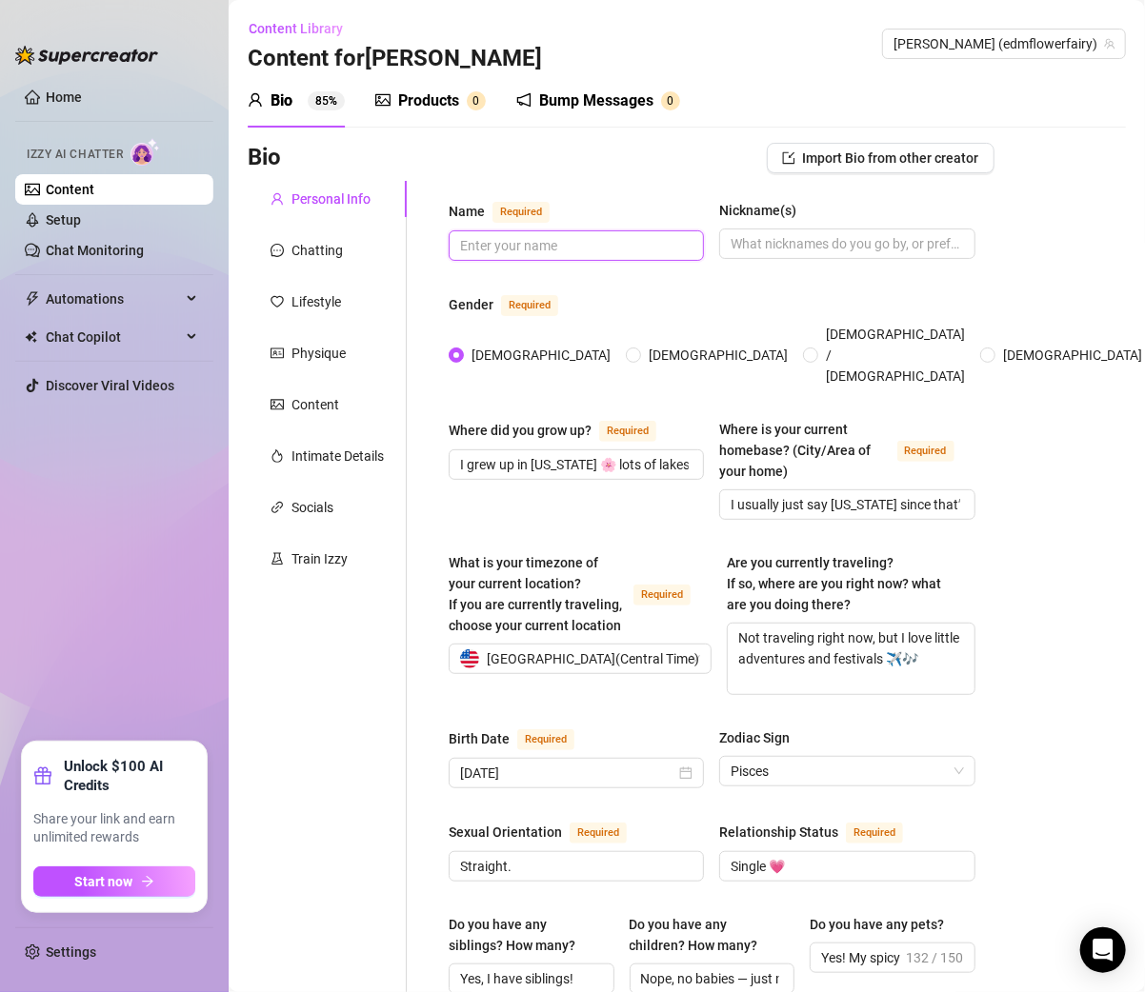
click at [522, 235] on input "Name Required" at bounding box center [574, 245] width 229 height 21
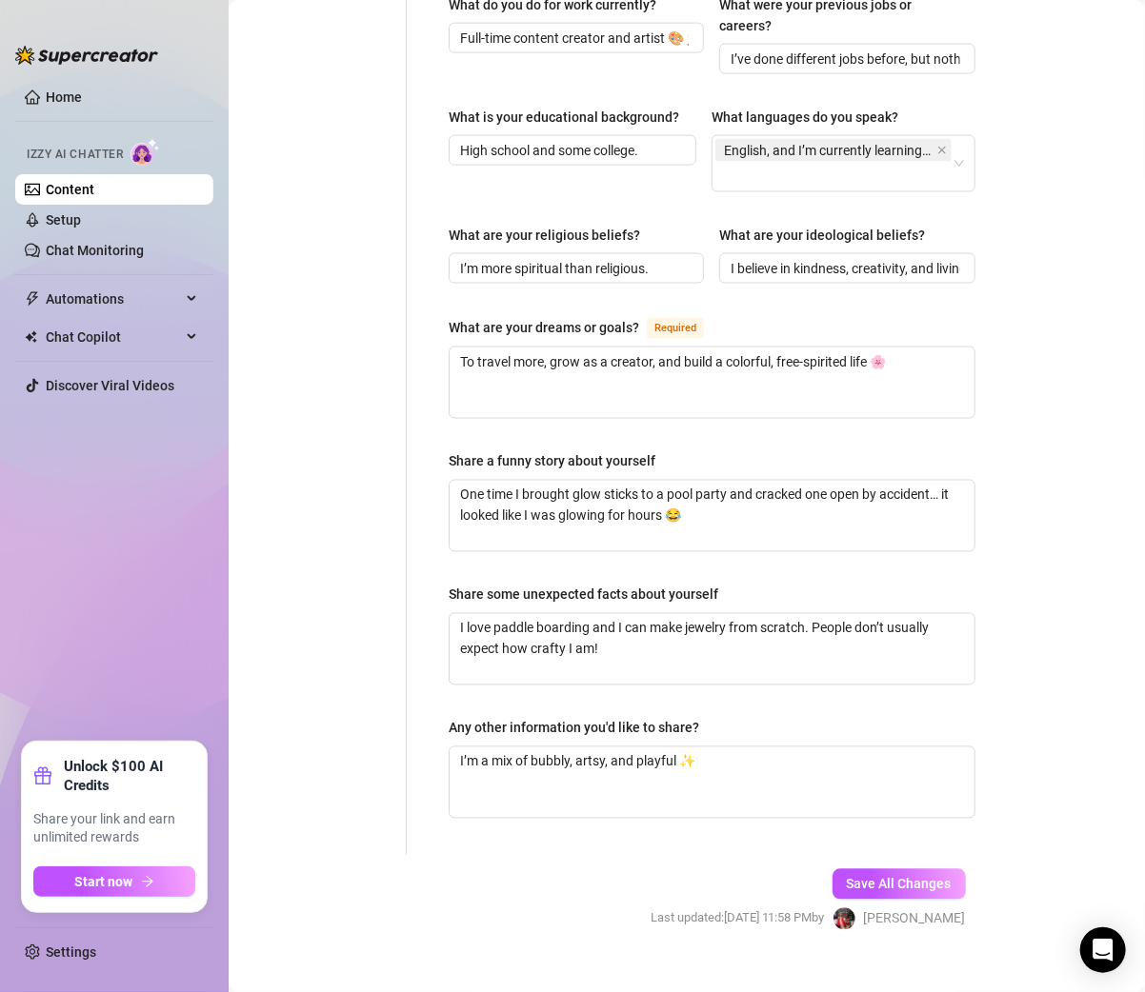
click at [904, 874] on div "Save All Changes Last updated: Aug 27, 2025 11:58 PM by Clarice S." at bounding box center [808, 900] width 372 height 90
click at [904, 877] on span "Save All Changes" at bounding box center [898, 884] width 105 height 15
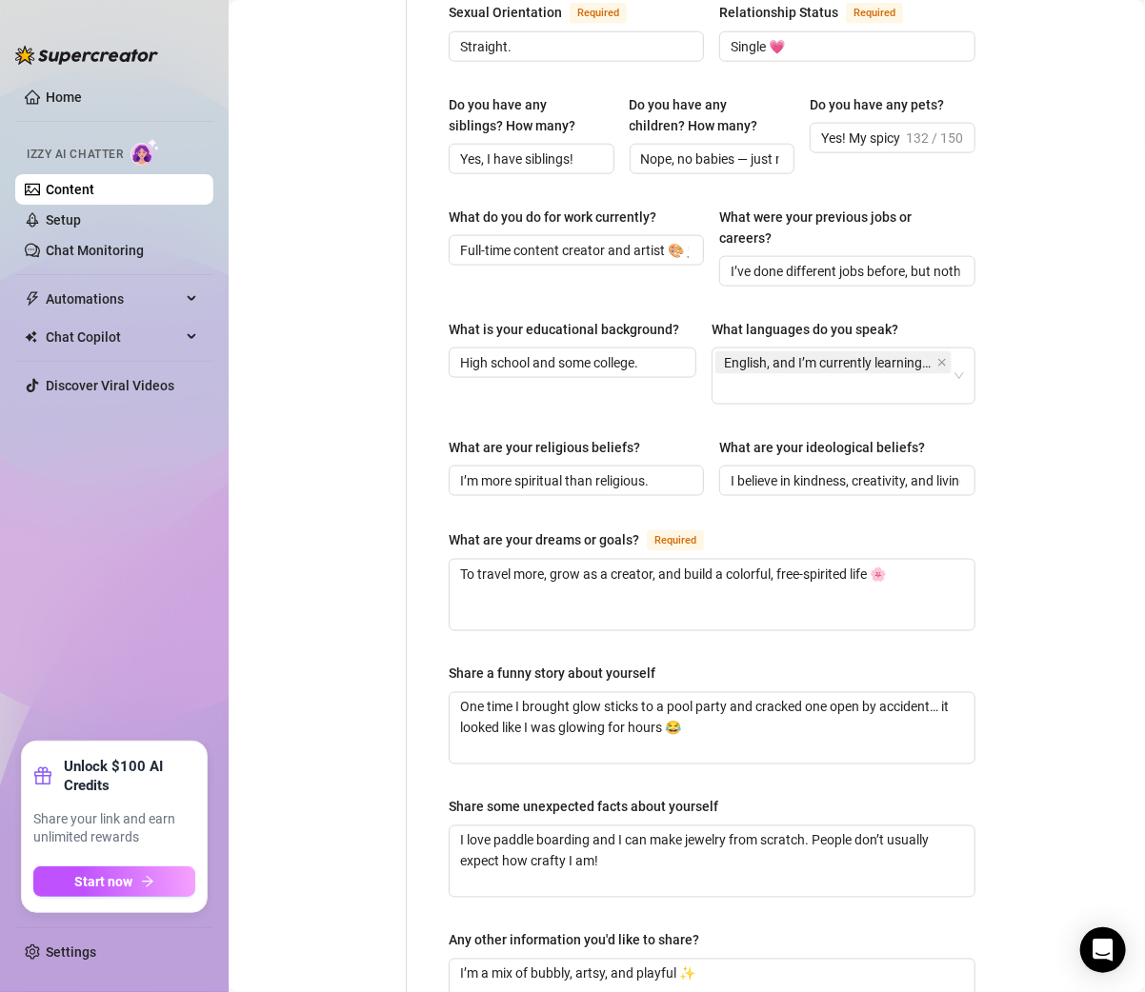
scroll to position [0, 0]
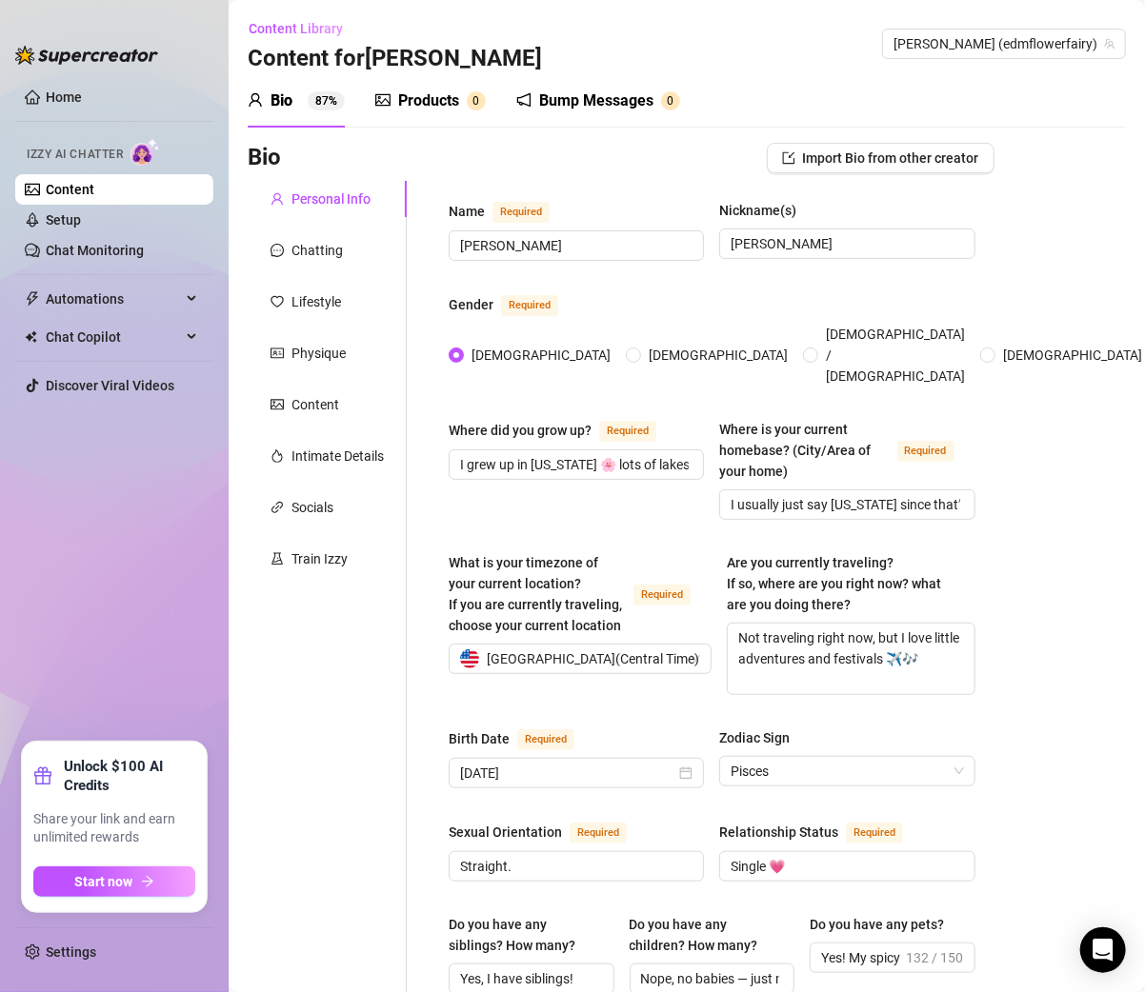
click at [71, 197] on link "Content" at bounding box center [70, 189] width 49 height 15
